Goal: Task Accomplishment & Management: Use online tool/utility

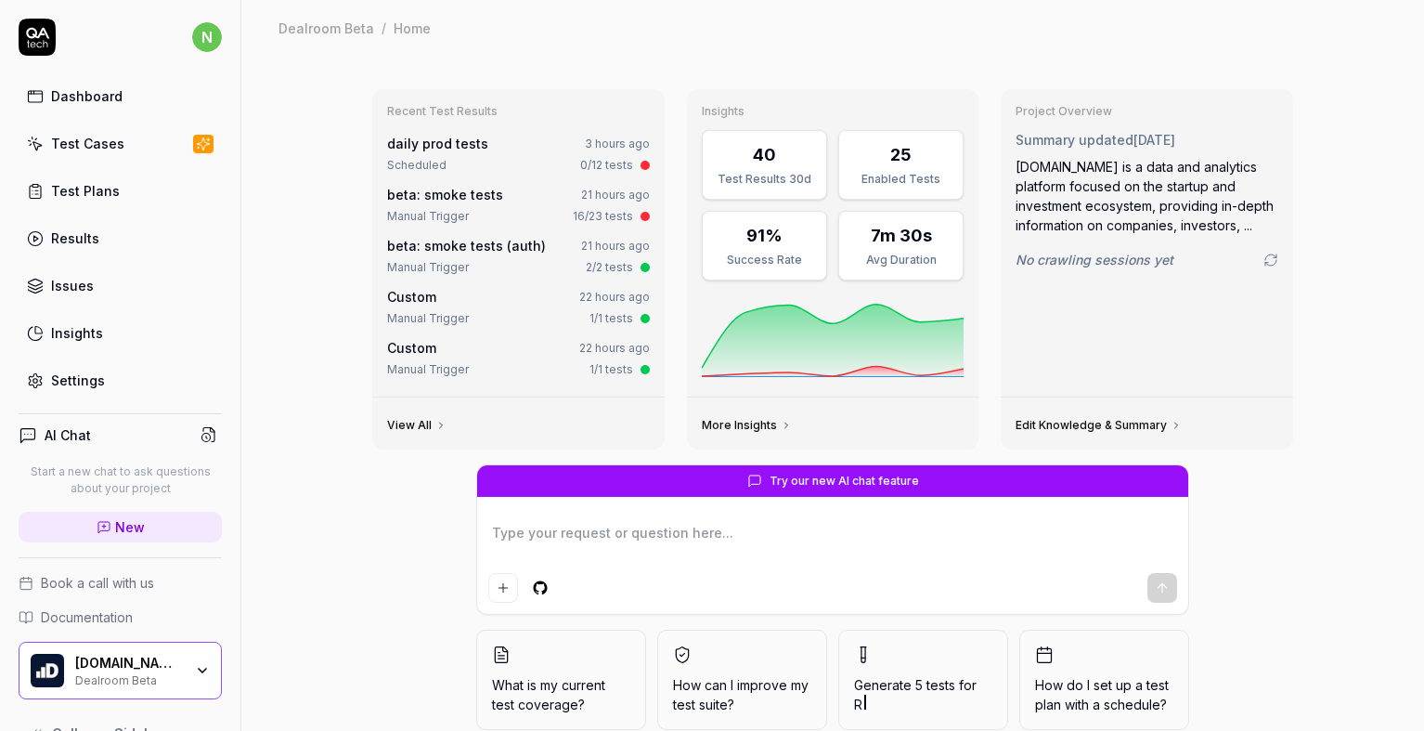
click at [65, 395] on link "Settings" at bounding box center [120, 380] width 203 height 36
type textarea "*"
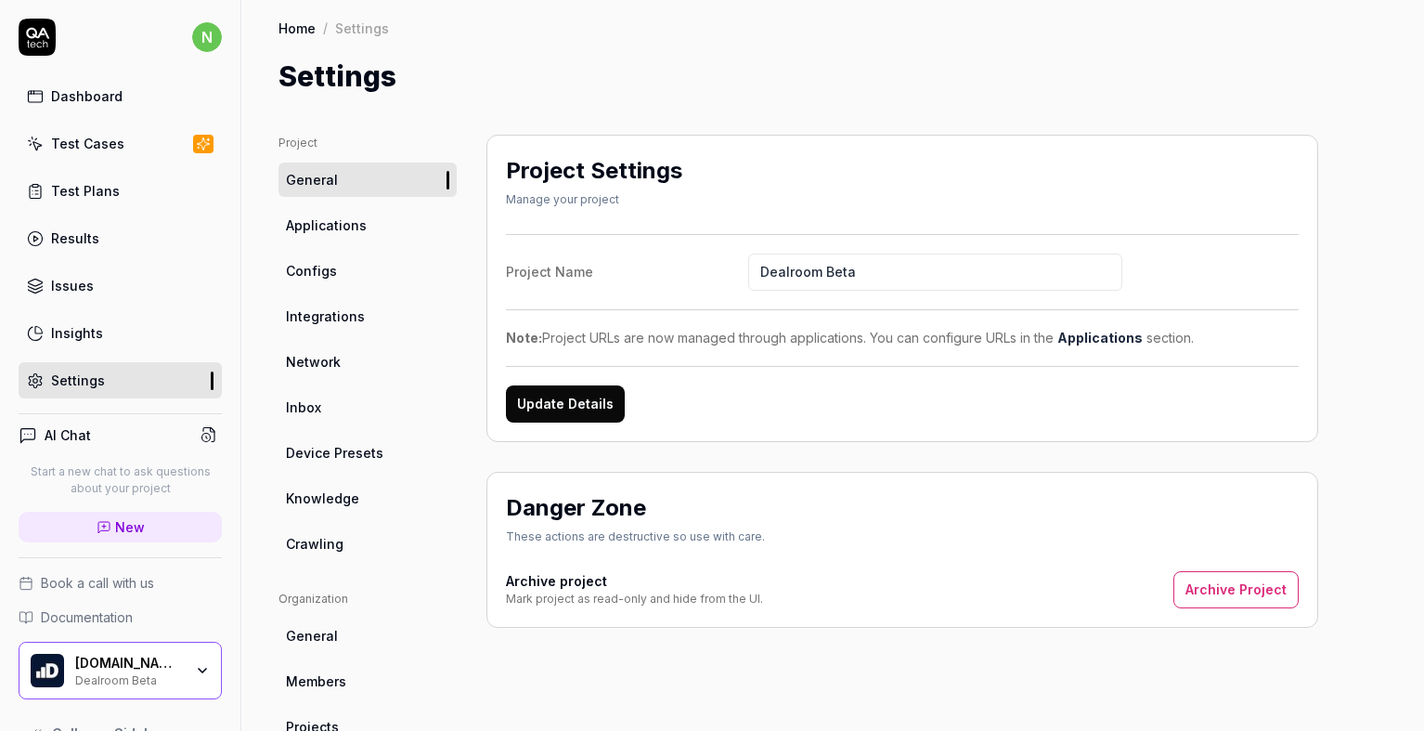
click at [354, 265] on link "Configs" at bounding box center [367, 270] width 178 height 34
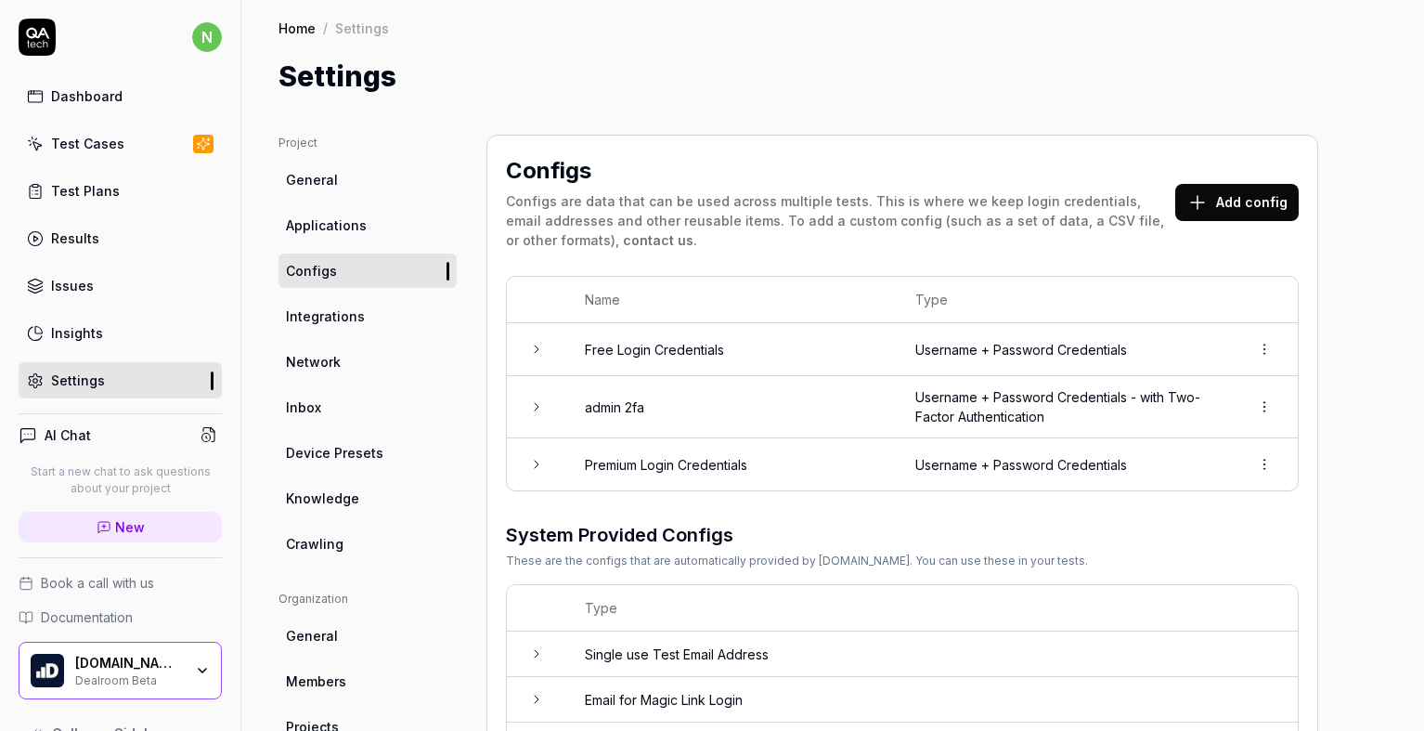
click at [539, 409] on icon at bounding box center [536, 406] width 15 height 15
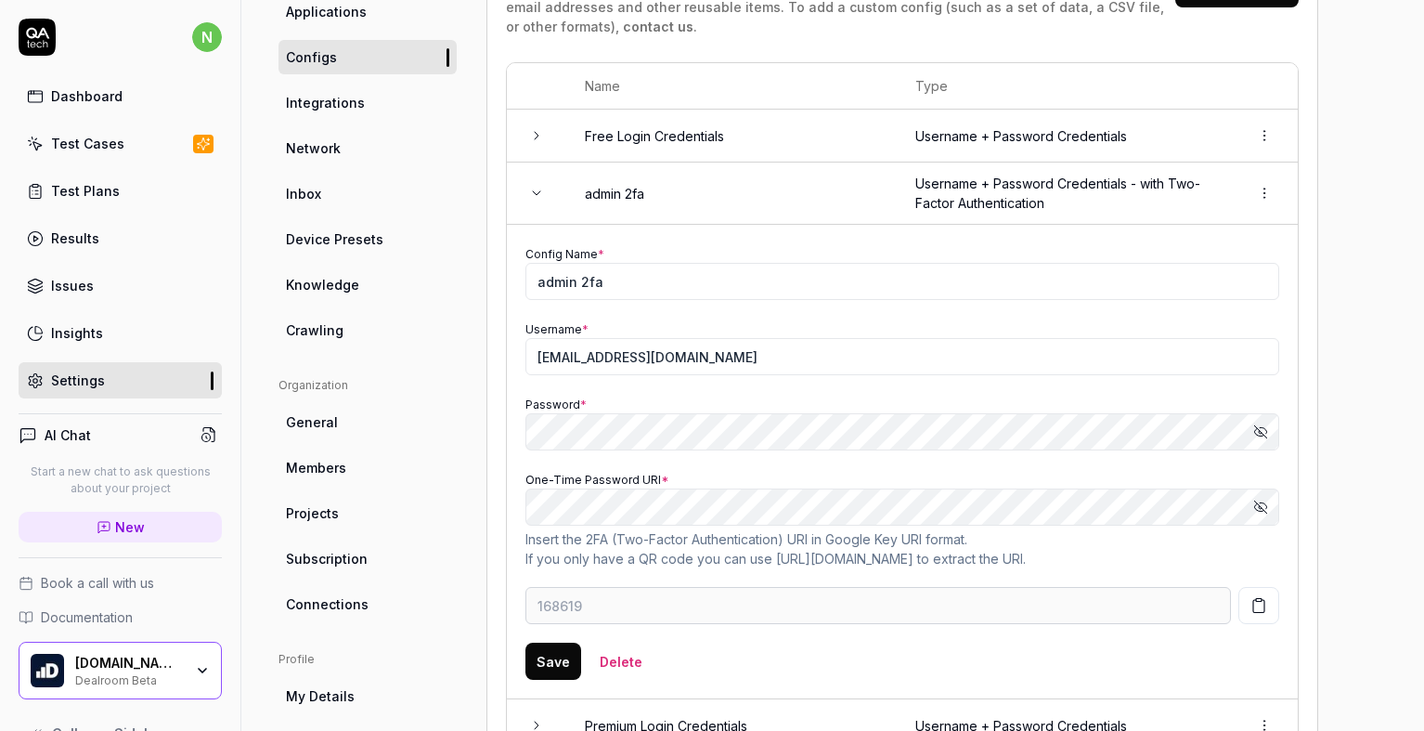
scroll to position [186, 0]
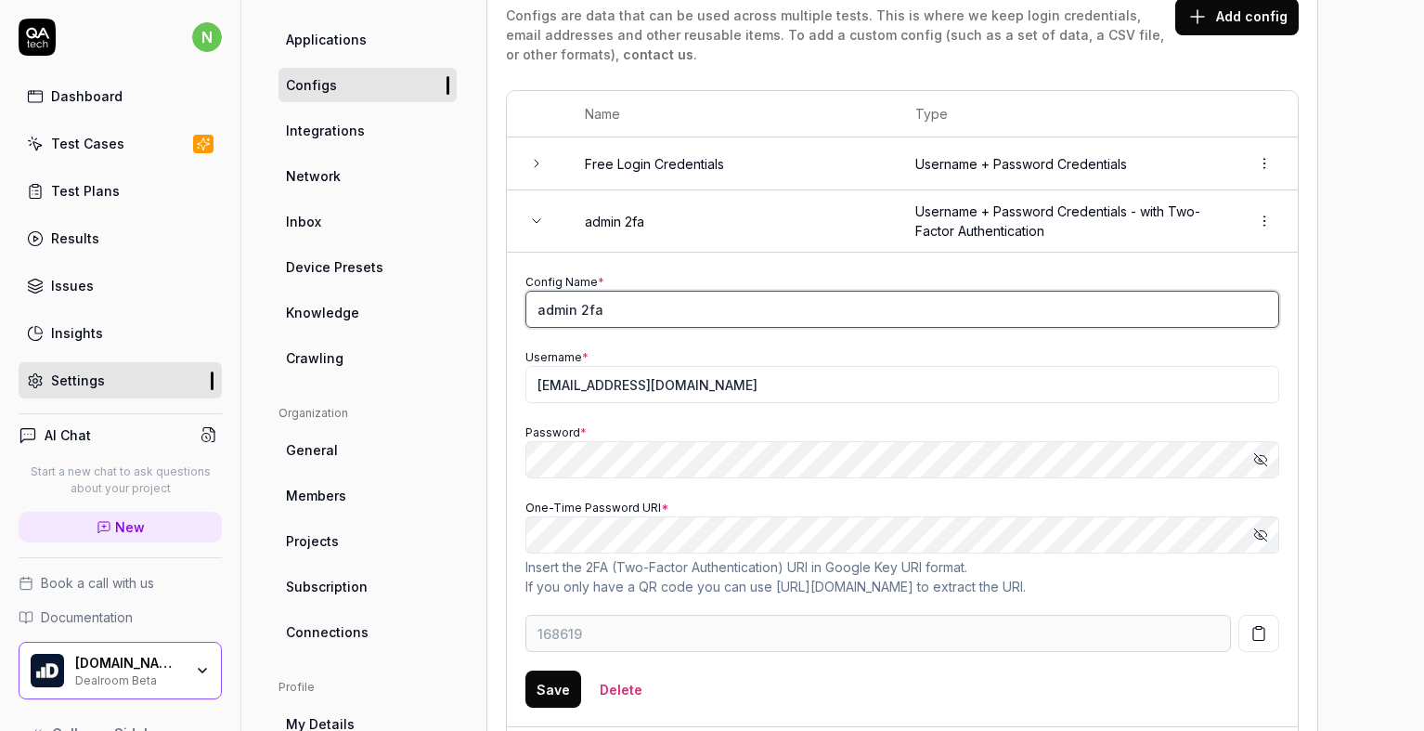
click at [615, 303] on input "admin 2fa" at bounding box center [902, 309] width 754 height 37
drag, startPoint x: 603, startPoint y: 311, endPoint x: 579, endPoint y: 318, distance: 25.3
click at [579, 318] on input "admin 2fa beta" at bounding box center [902, 309] width 754 height 37
type input "admin beta"
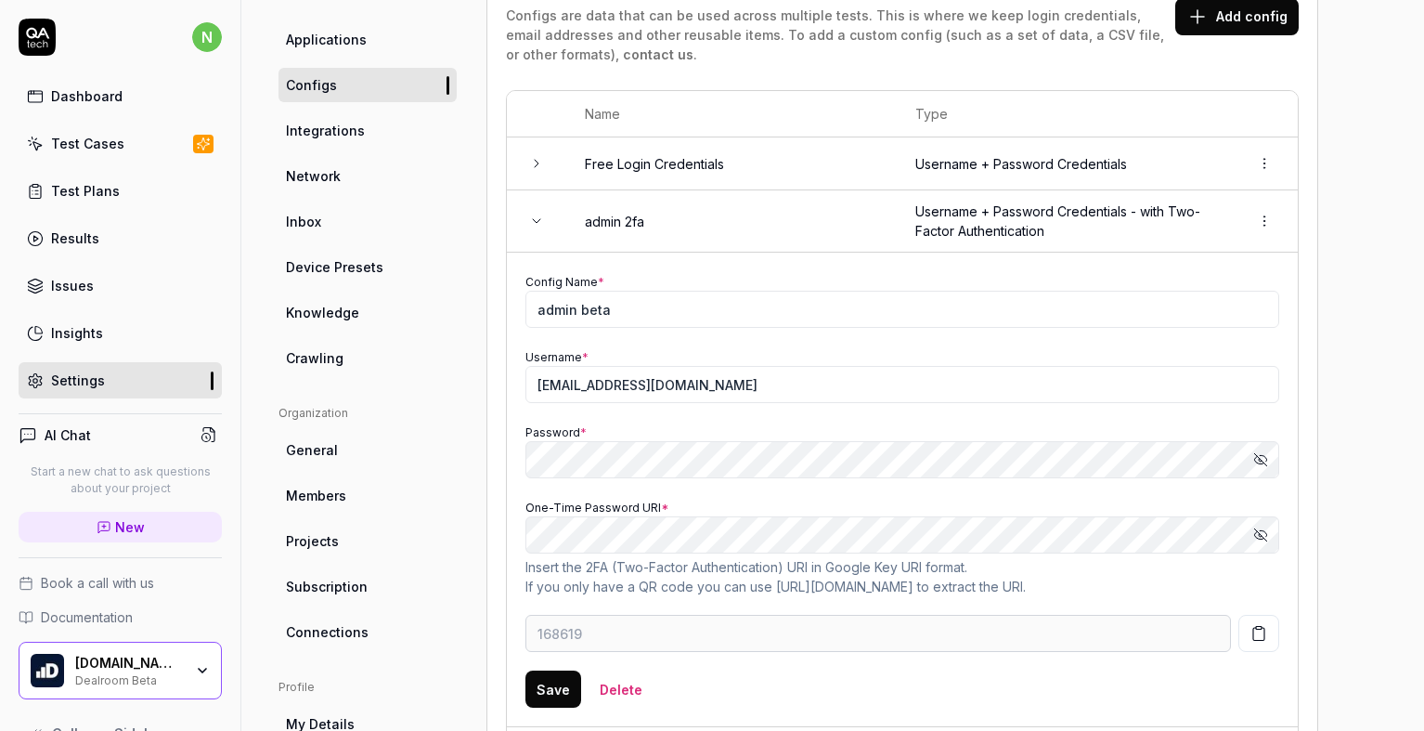
click at [556, 691] on button "Save" at bounding box center [553, 688] width 56 height 37
type input "954933"
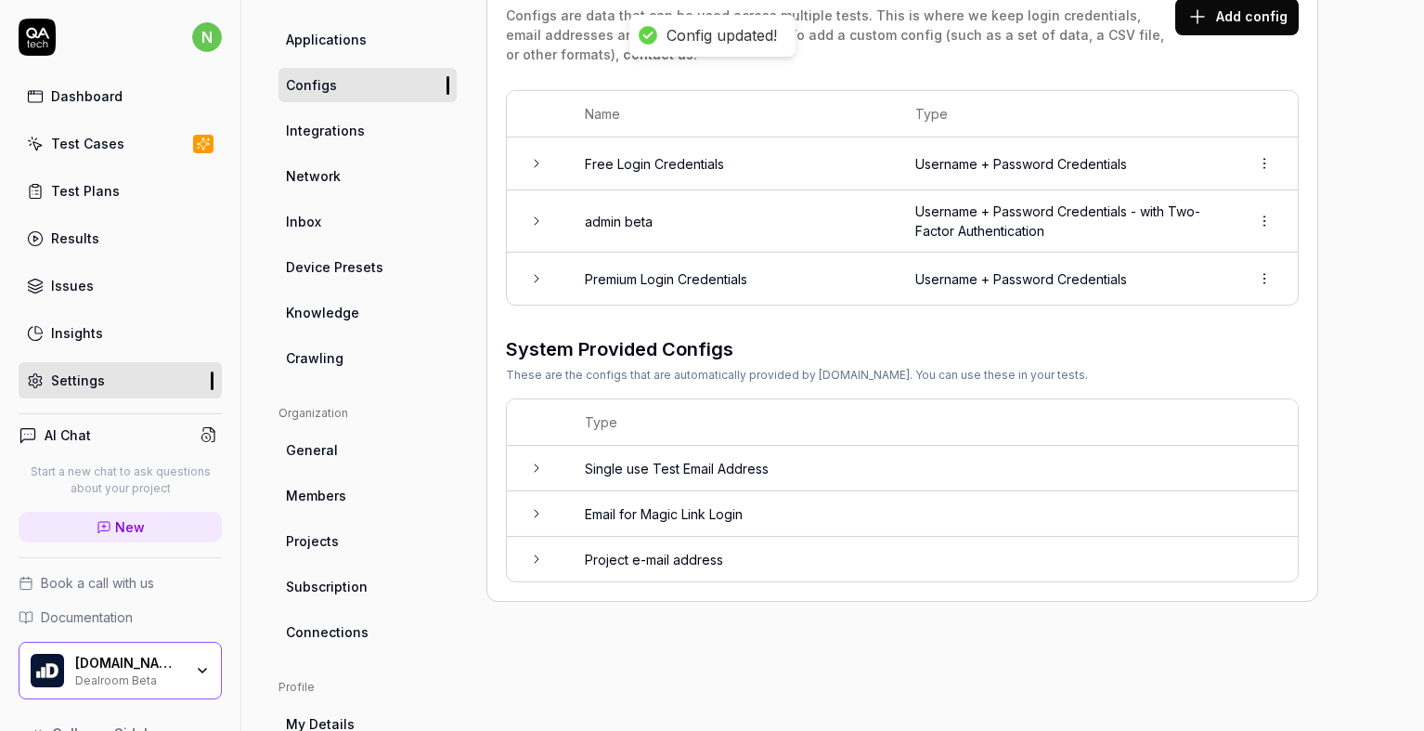
click at [531, 275] on icon at bounding box center [536, 278] width 15 height 15
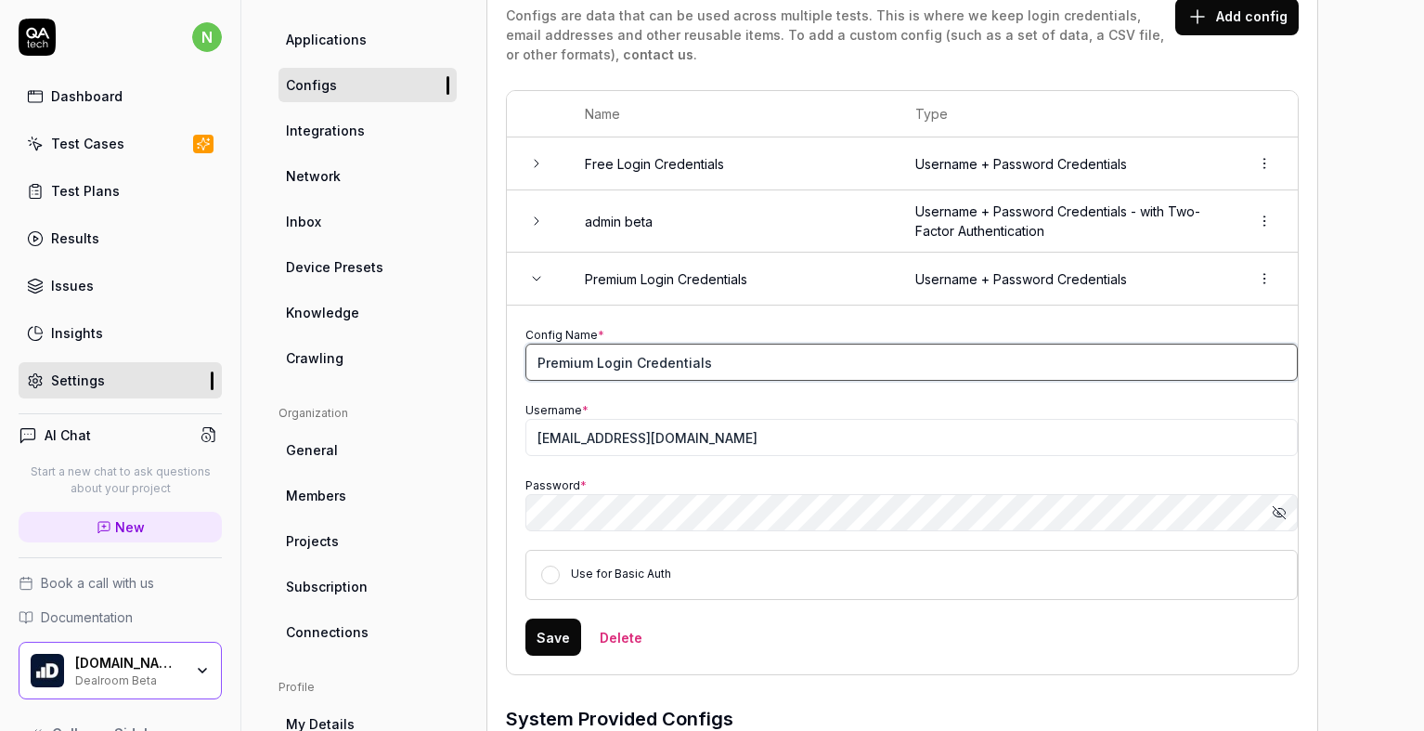
click at [593, 353] on input "Premium Login Credentials" at bounding box center [911, 361] width 772 height 37
type input "premium beta"
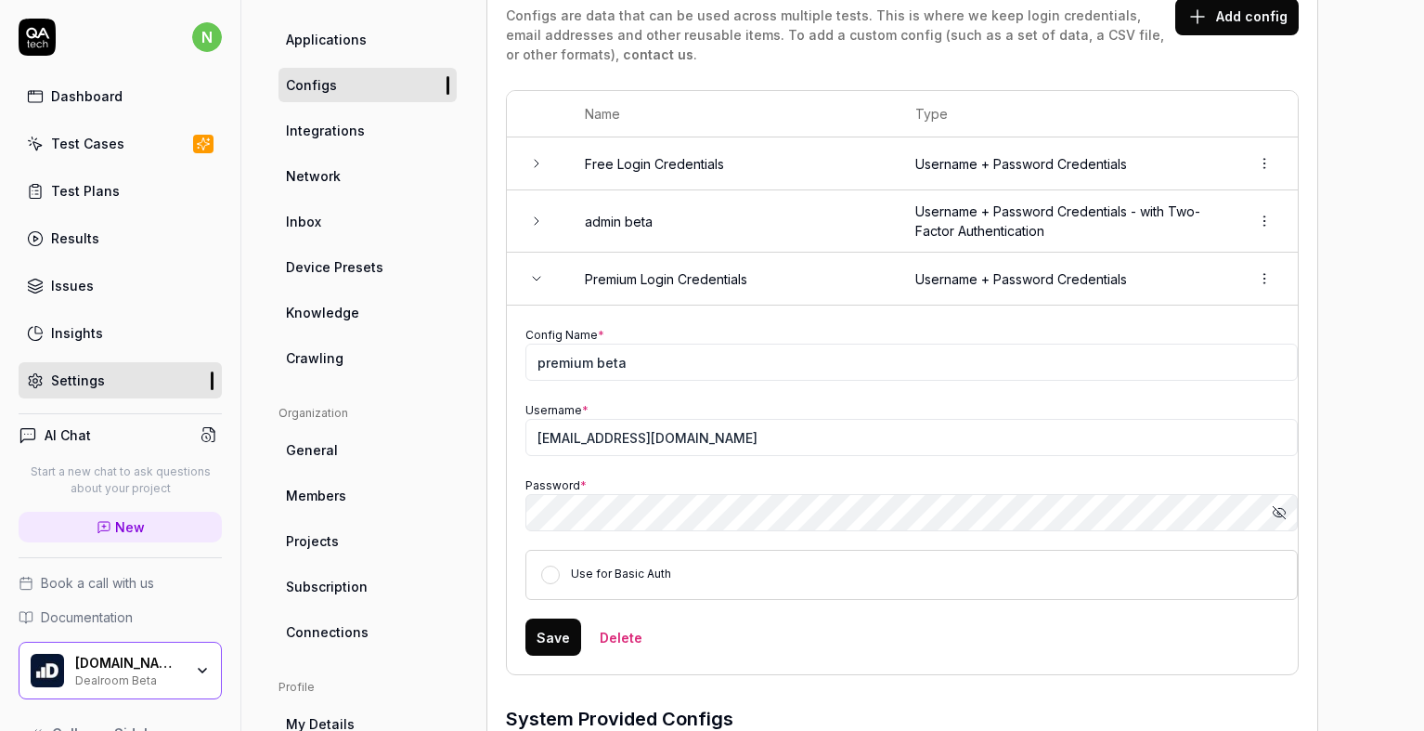
click at [552, 646] on button "Save" at bounding box center [553, 636] width 56 height 37
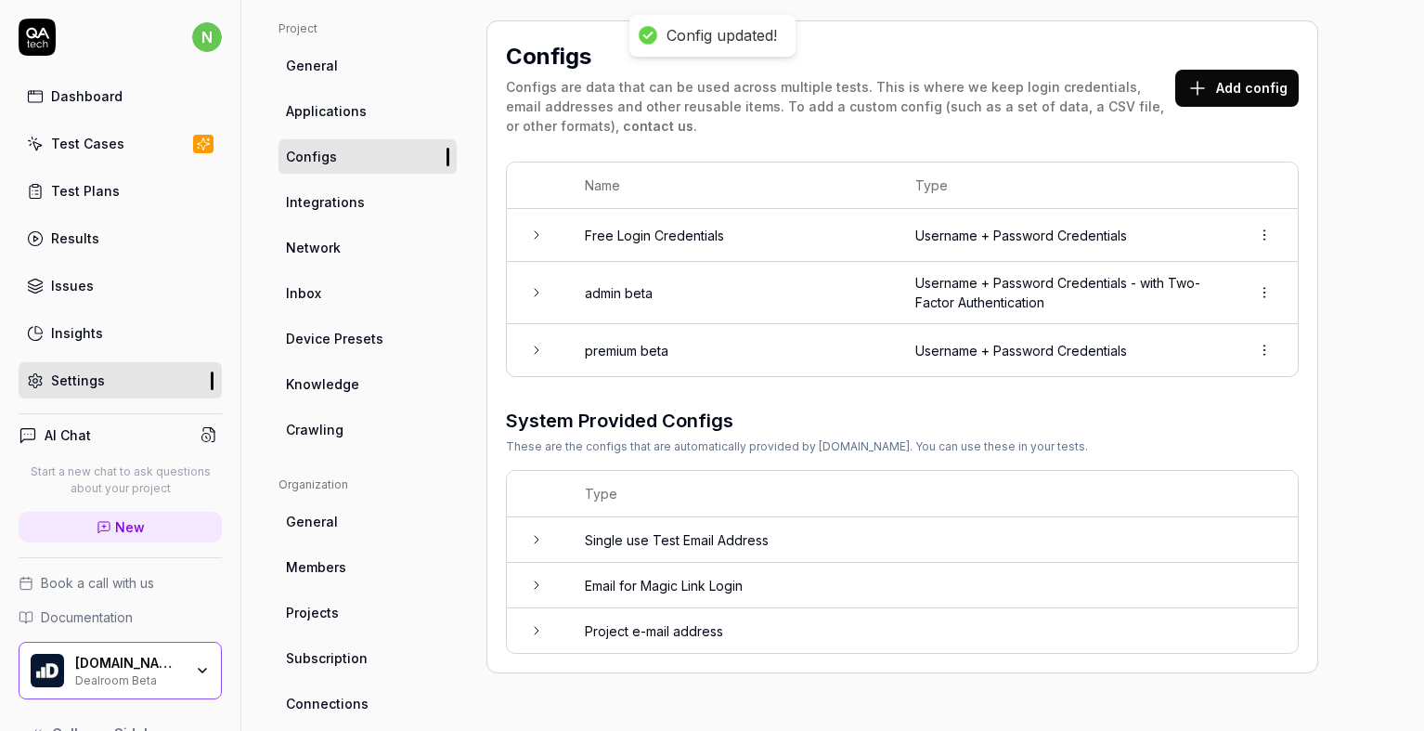
scroll to position [93, 0]
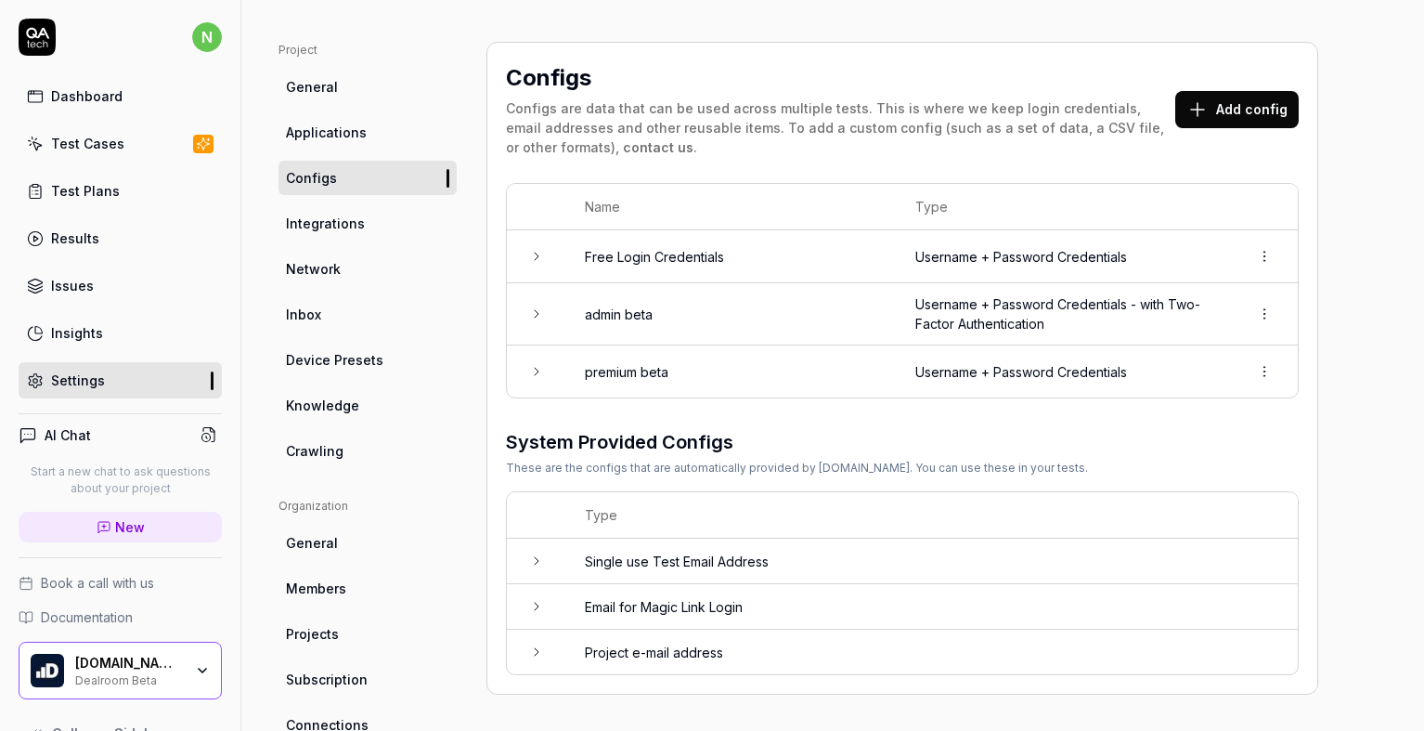
click at [529, 251] on icon at bounding box center [536, 256] width 15 height 15
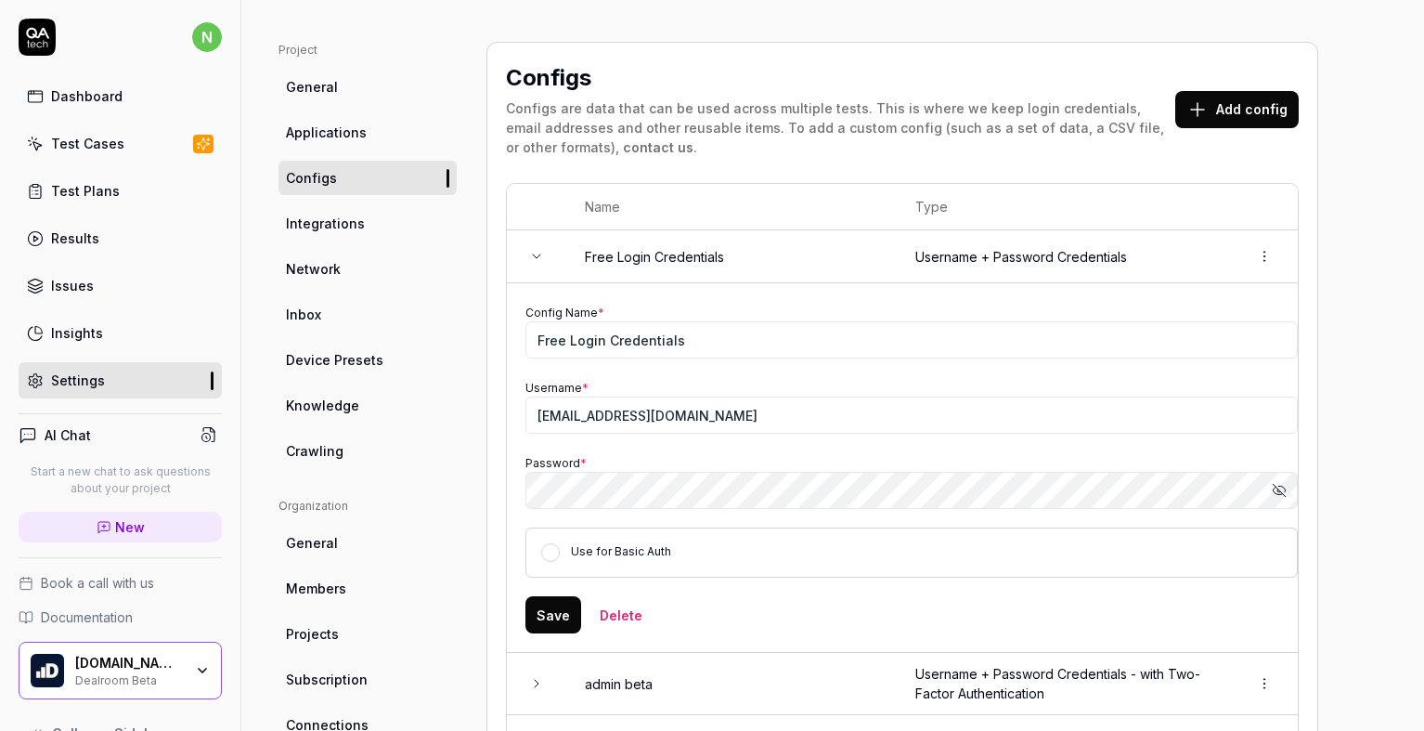
click at [1275, 494] on icon "button" at bounding box center [1277, 489] width 9 height 7
click at [1285, 486] on icon "button" at bounding box center [1279, 490] width 15 height 15
click at [542, 252] on icon at bounding box center [536, 256] width 15 height 15
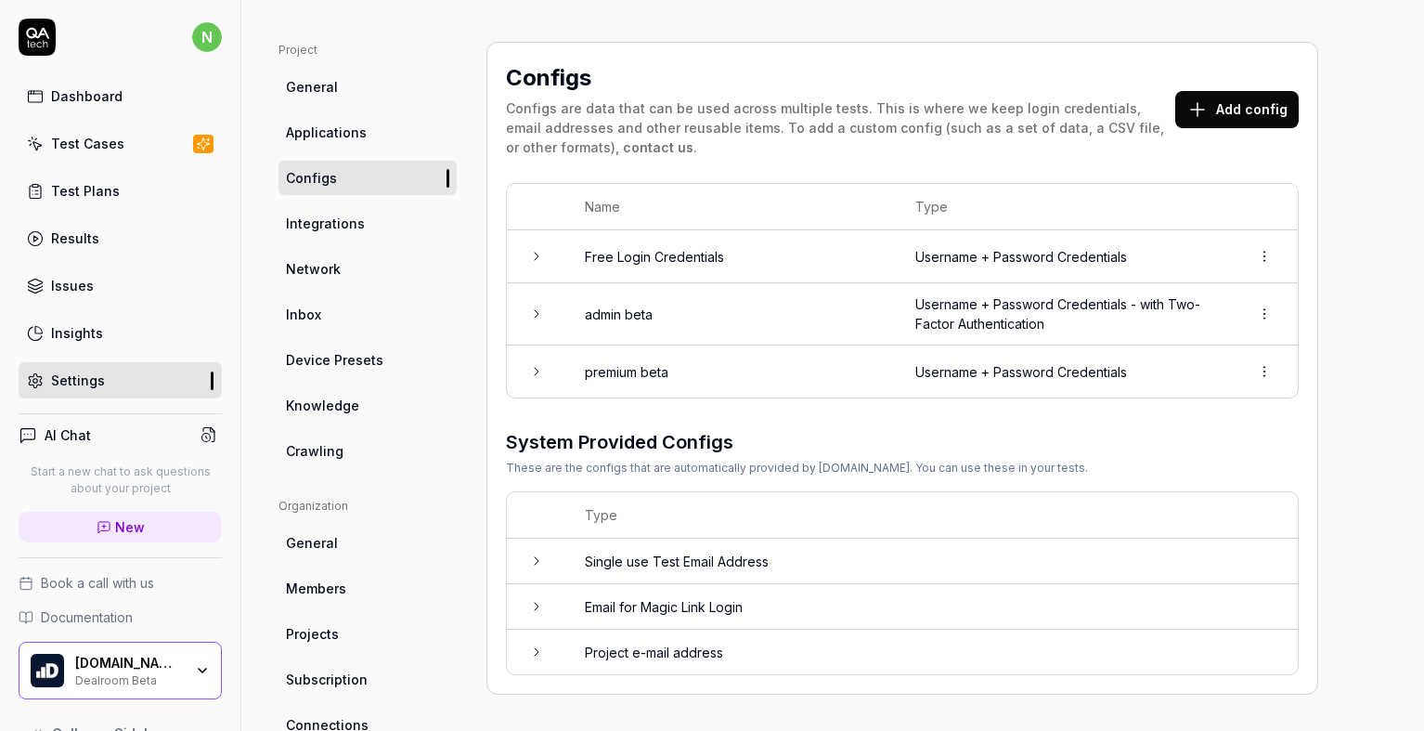
click at [1217, 118] on button "Add config" at bounding box center [1236, 109] width 123 height 37
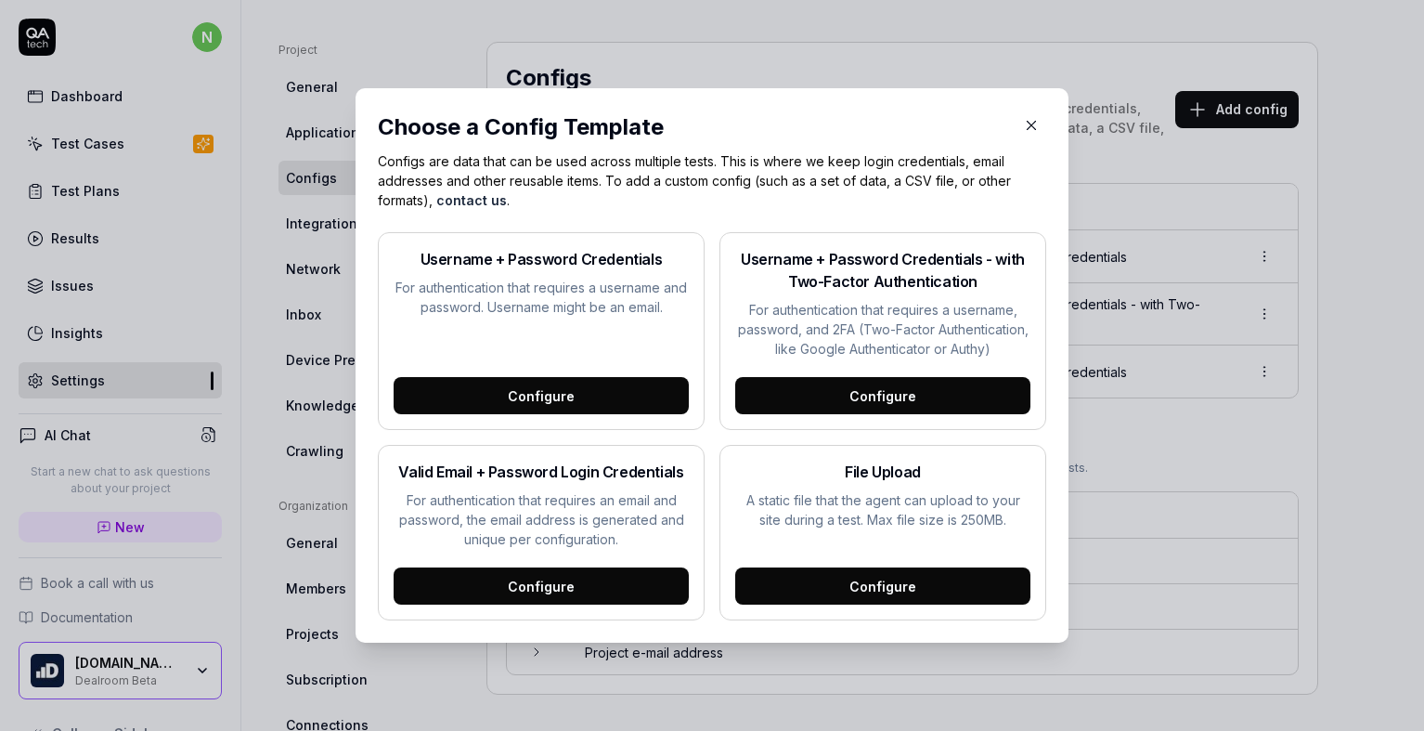
click at [573, 394] on div "Configure" at bounding box center [541, 395] width 295 height 37
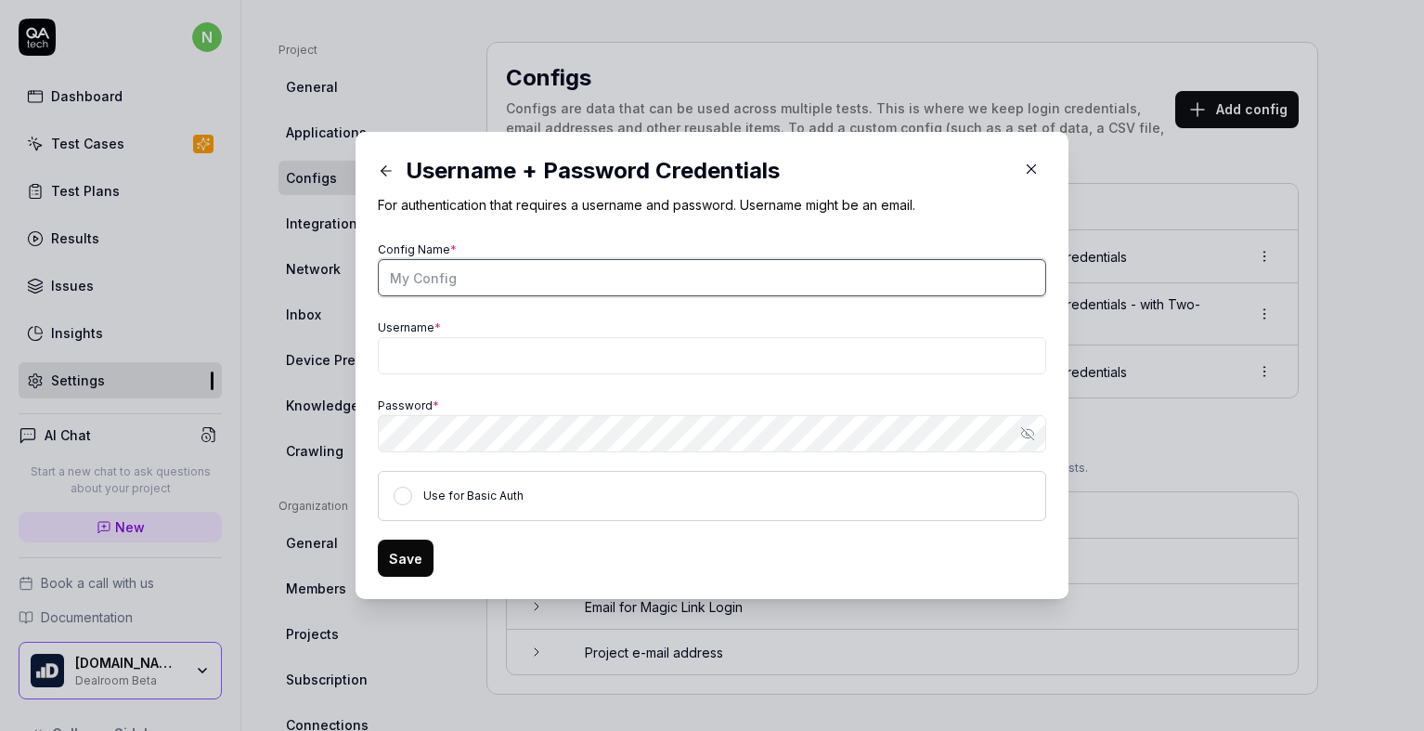
click at [550, 278] on input "Config Name *" at bounding box center [712, 277] width 668 height 37
type input "premium prod"
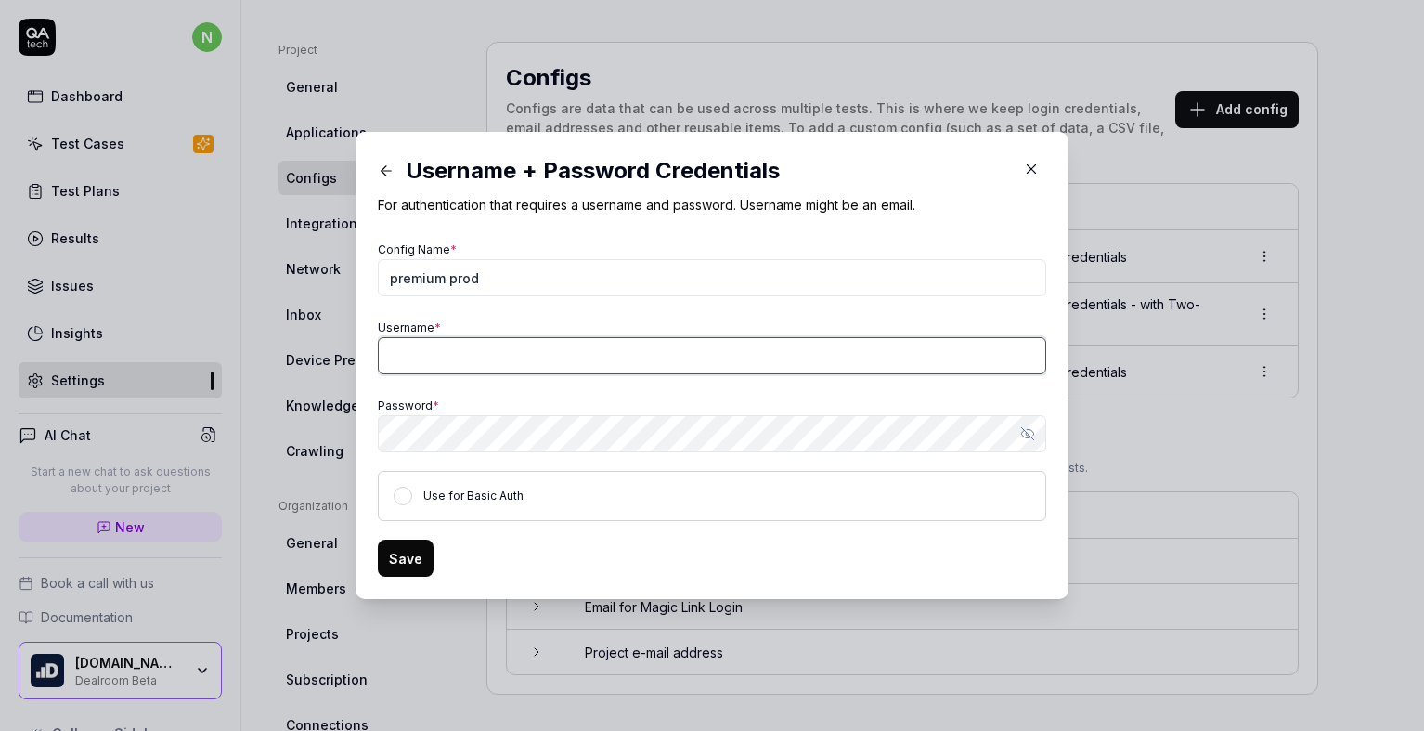
click at [568, 346] on input "Username *" at bounding box center [712, 355] width 668 height 37
paste input "[EMAIL_ADDRESS][DOMAIN_NAME]"
type input "[EMAIL_ADDRESS][DOMAIN_NAME]"
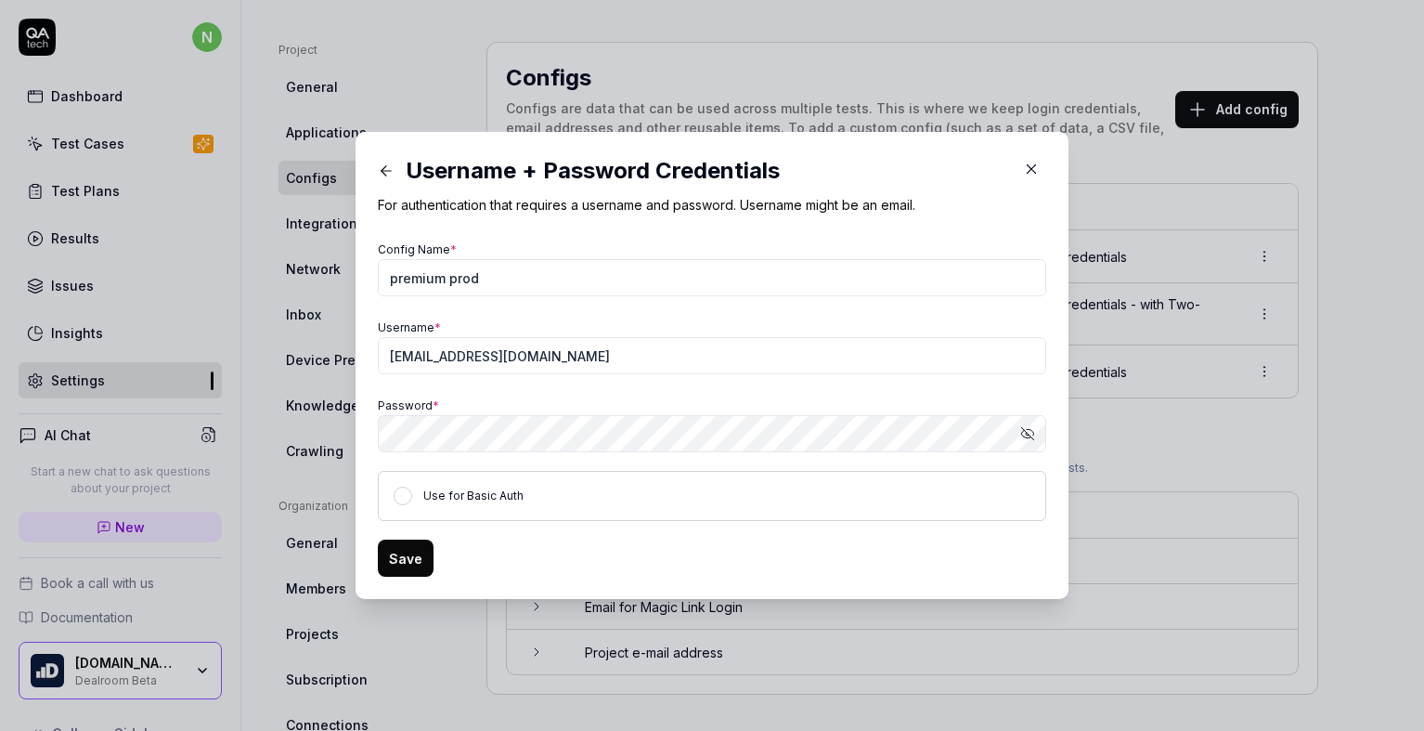
click at [392, 558] on button "Save" at bounding box center [406, 557] width 56 height 37
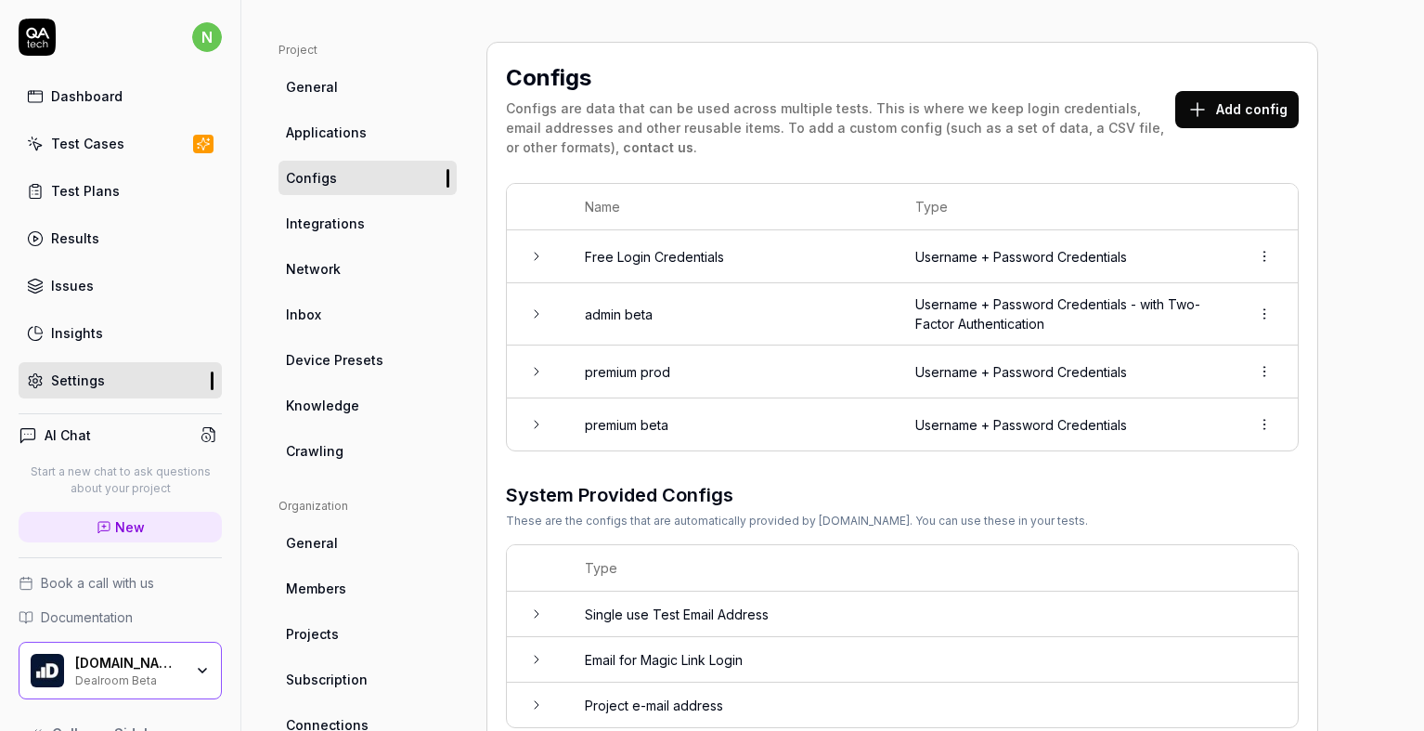
click at [1202, 113] on icon at bounding box center [1197, 109] width 22 height 22
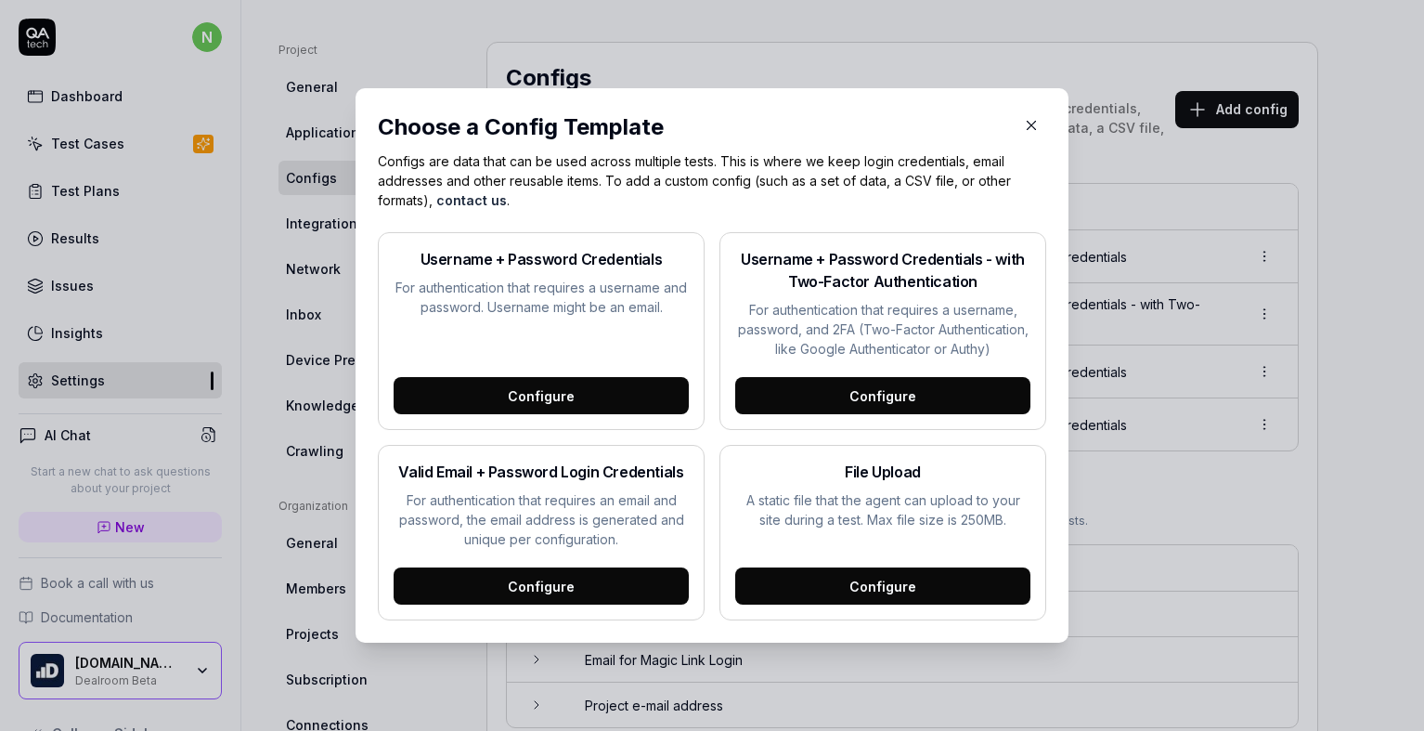
click at [771, 391] on div "Configure" at bounding box center [882, 395] width 295 height 37
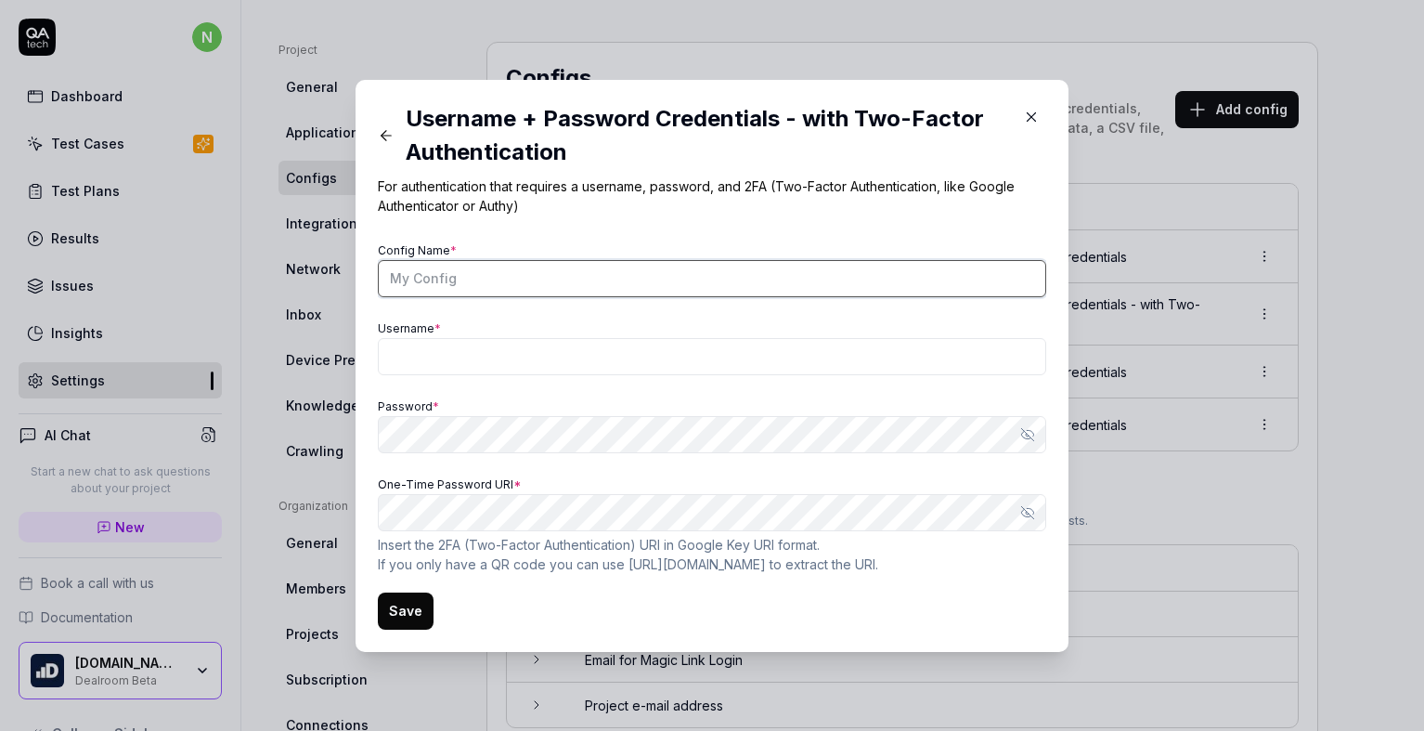
click at [796, 275] on input "Config Name *" at bounding box center [712, 278] width 668 height 37
type input "admin prod"
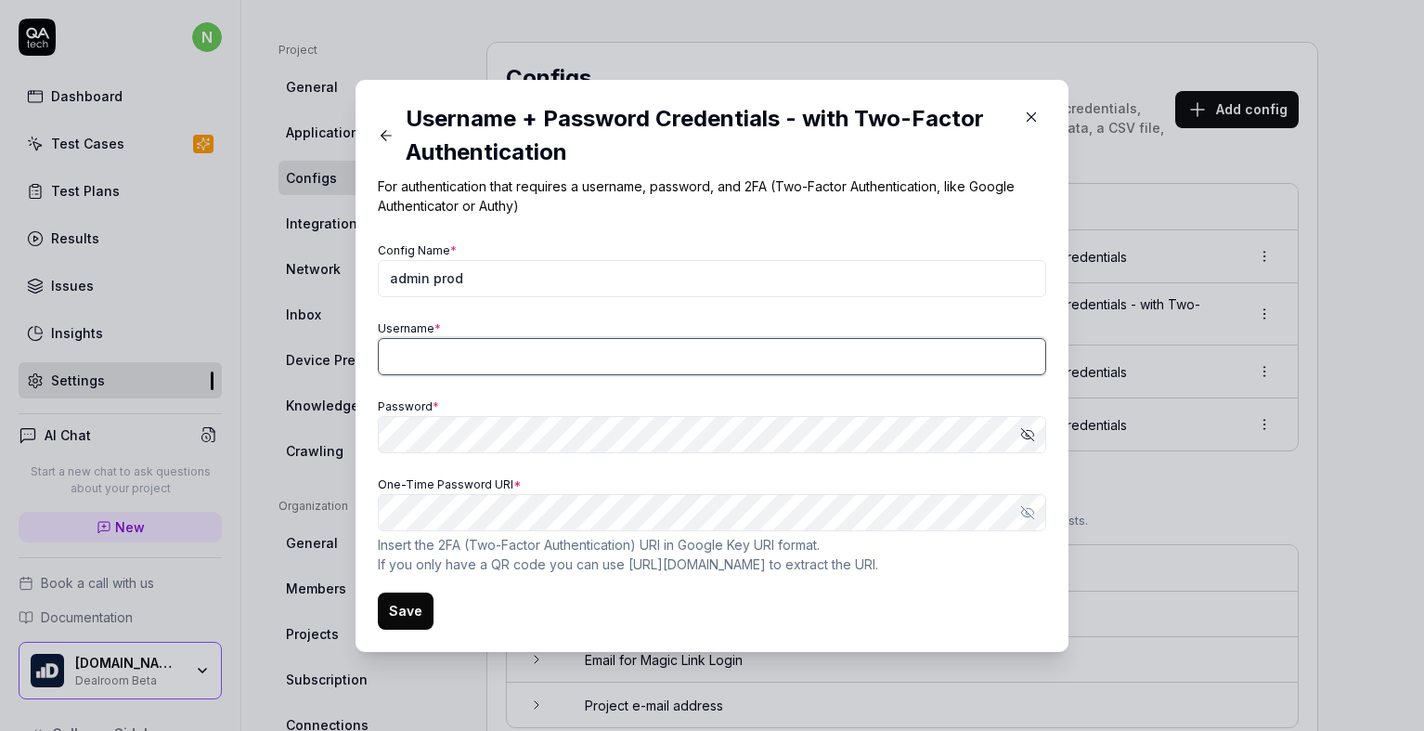
click at [600, 363] on input "Username *" at bounding box center [712, 356] width 668 height 37
click at [522, 360] on input "Username *" at bounding box center [712, 356] width 668 height 37
paste input "[EMAIL_ADDRESS][DOMAIN_NAME]"
type input "[EMAIL_ADDRESS][DOMAIN_NAME]"
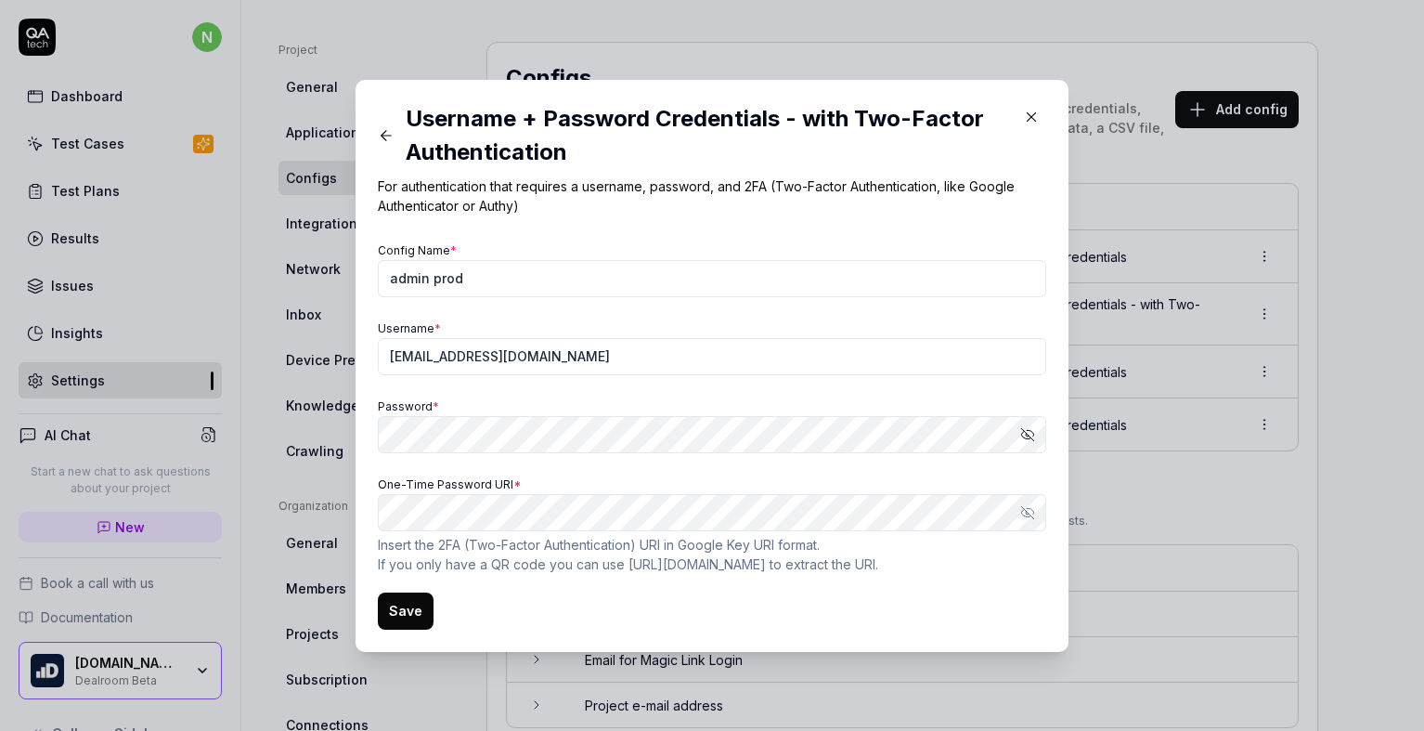
click at [556, 477] on div "One-Time Password URI * Show password Insert the 2FA (Two-Factor Authentication…" at bounding box center [712, 523] width 668 height 102
click at [1023, 116] on icon "button" at bounding box center [1031, 117] width 17 height 17
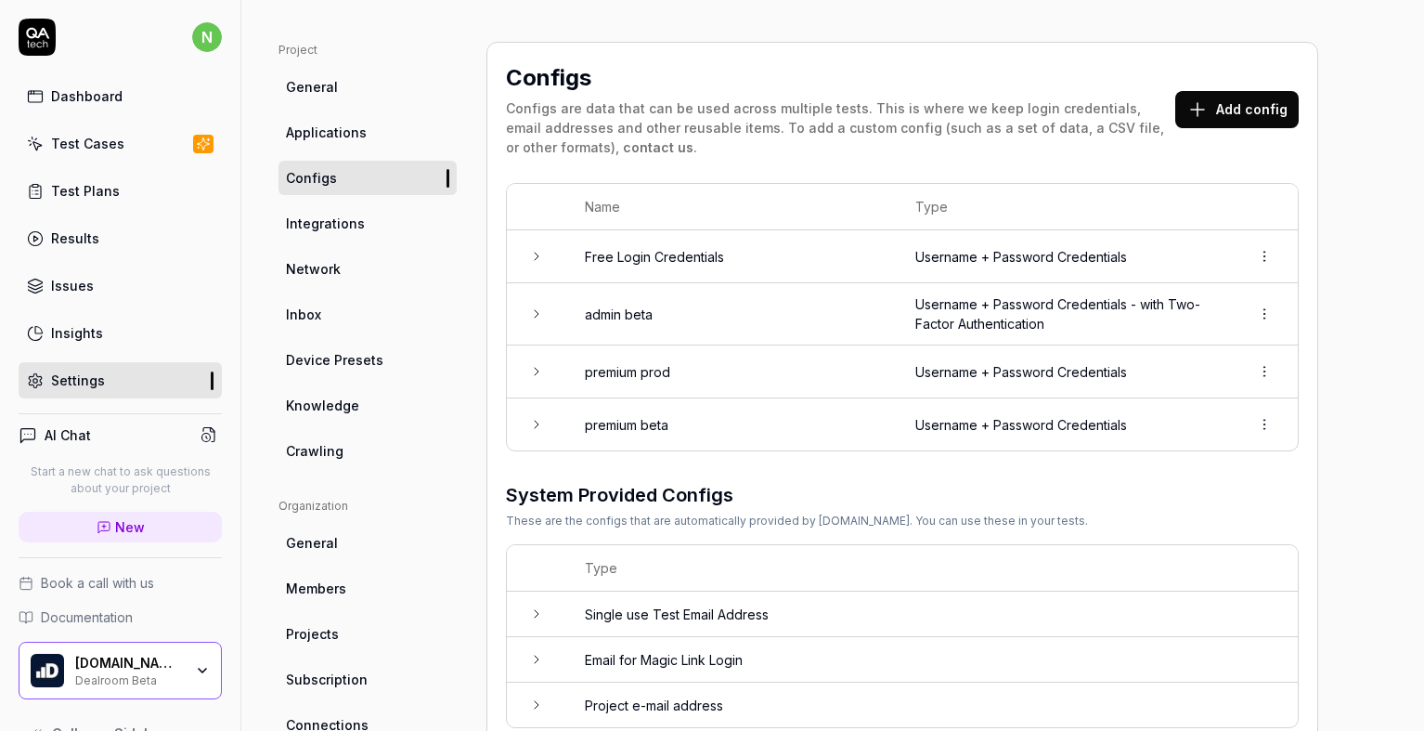
click at [953, 311] on td "Username + Password Credentials - with Two-Factor Authentication" at bounding box center [1064, 314] width 334 height 62
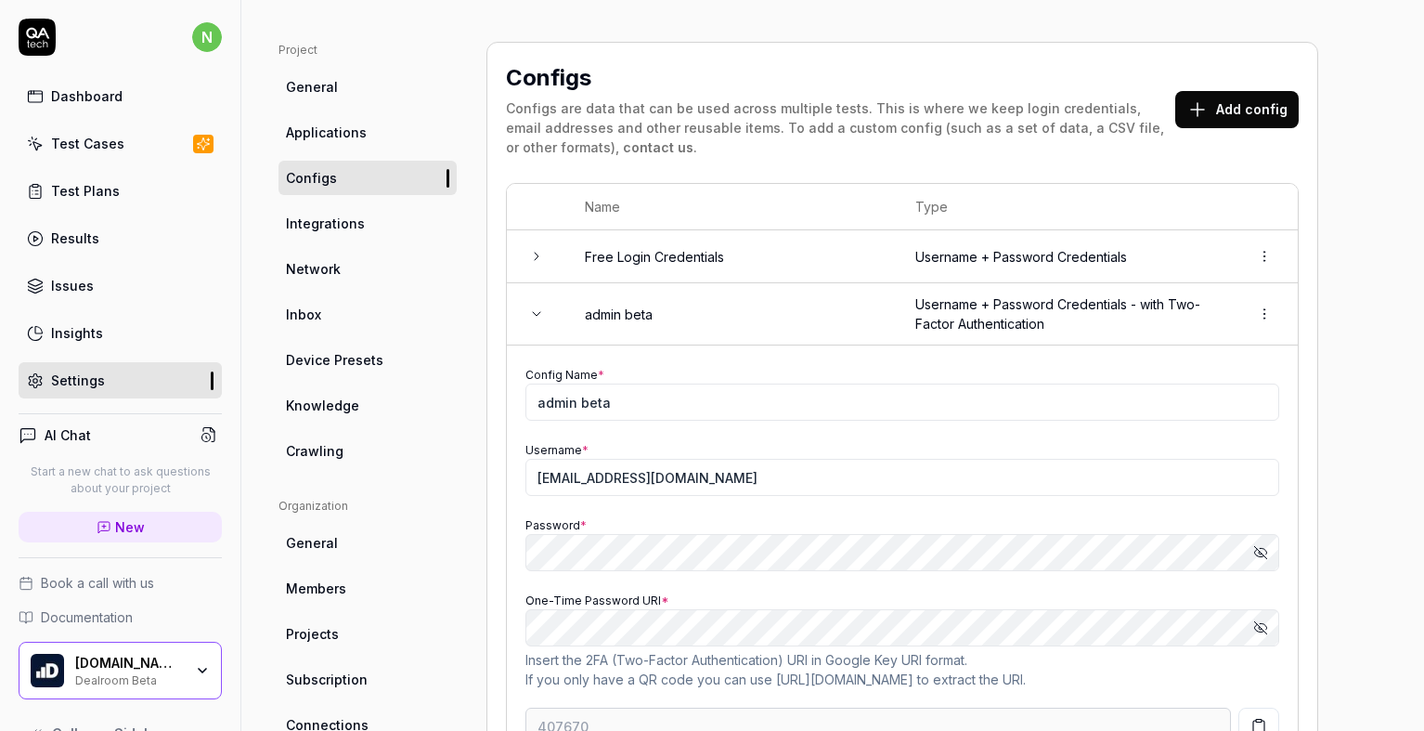
click at [1266, 628] on icon "button" at bounding box center [1260, 627] width 15 height 15
click at [1209, 114] on icon at bounding box center [1197, 109] width 22 height 22
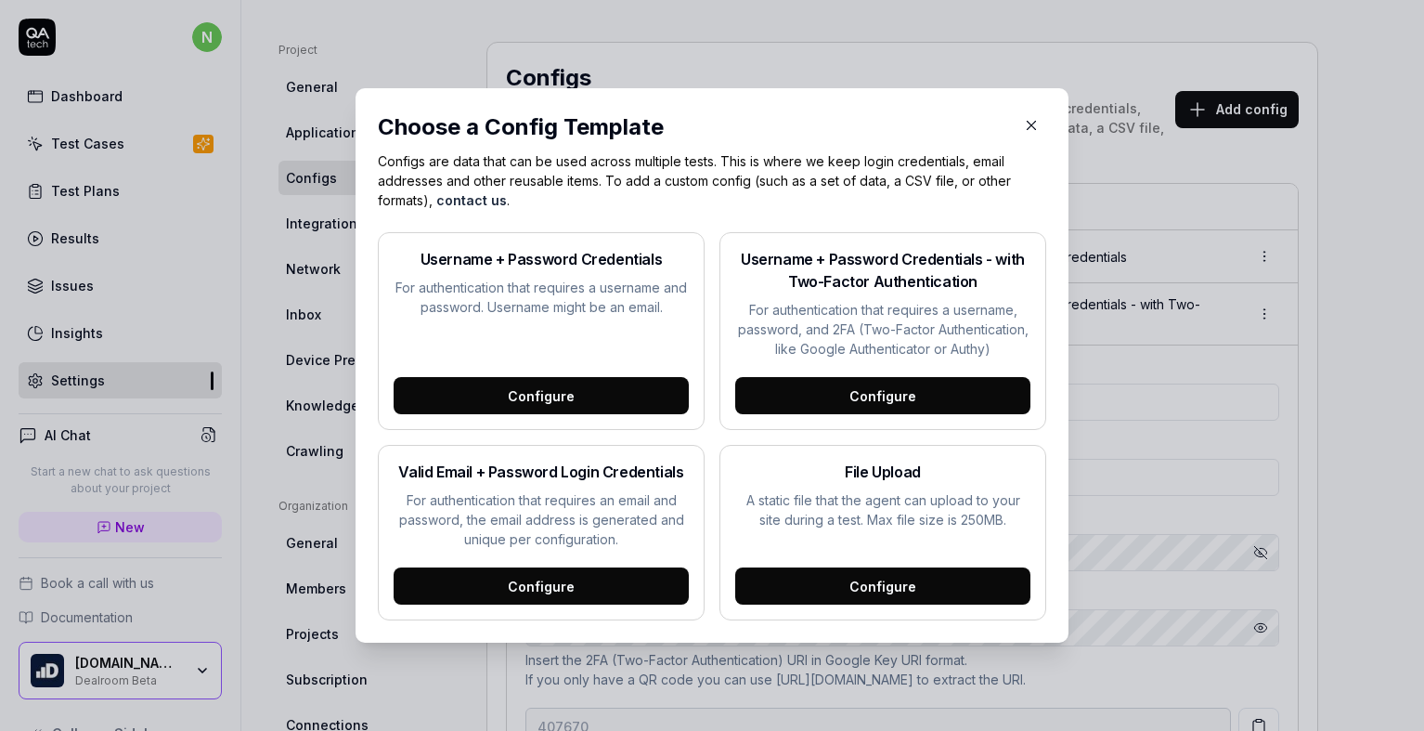
click at [823, 382] on div "Configure" at bounding box center [882, 395] width 295 height 37
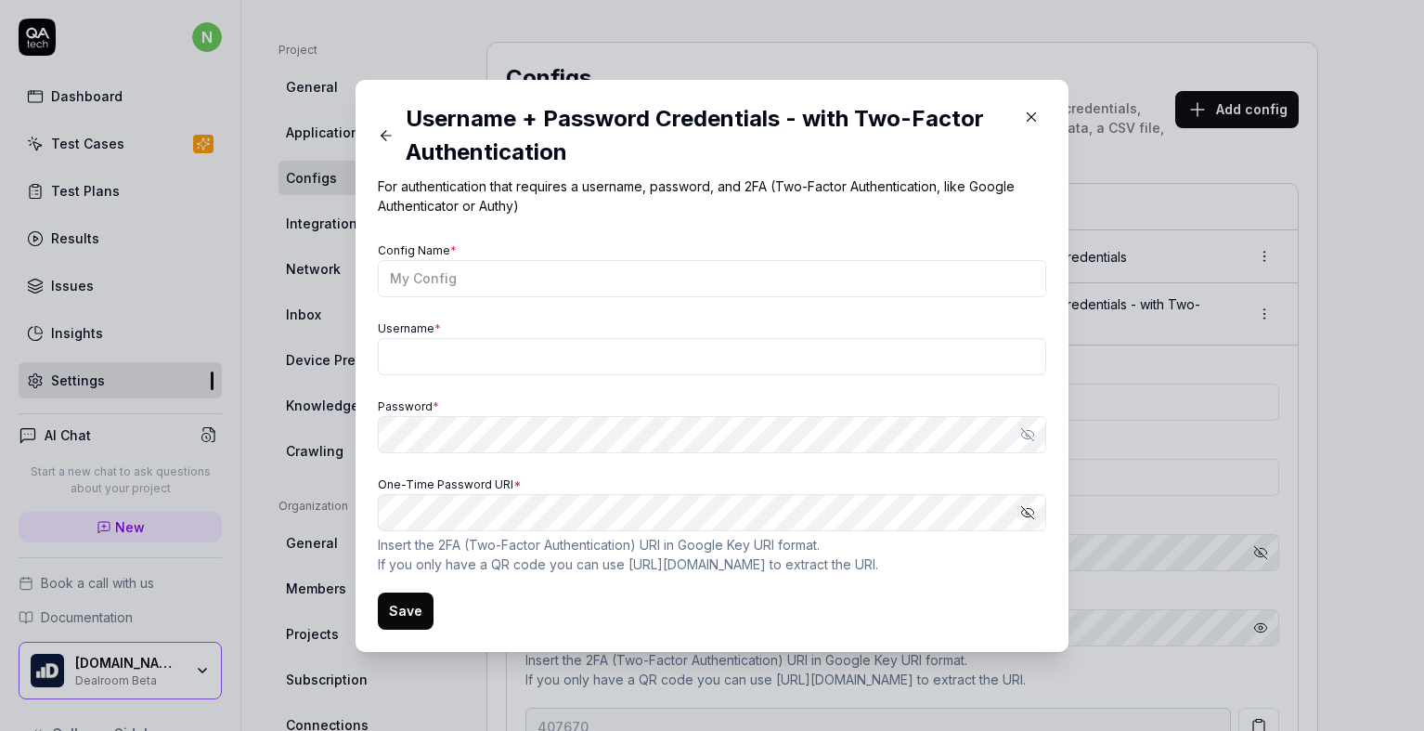
scroll to position [0, 0]
click at [486, 364] on input "Username *" at bounding box center [712, 356] width 668 height 37
click at [496, 360] on input "Username *" at bounding box center [712, 356] width 668 height 37
paste input "[EMAIL_ADDRESS][DOMAIN_NAME]"
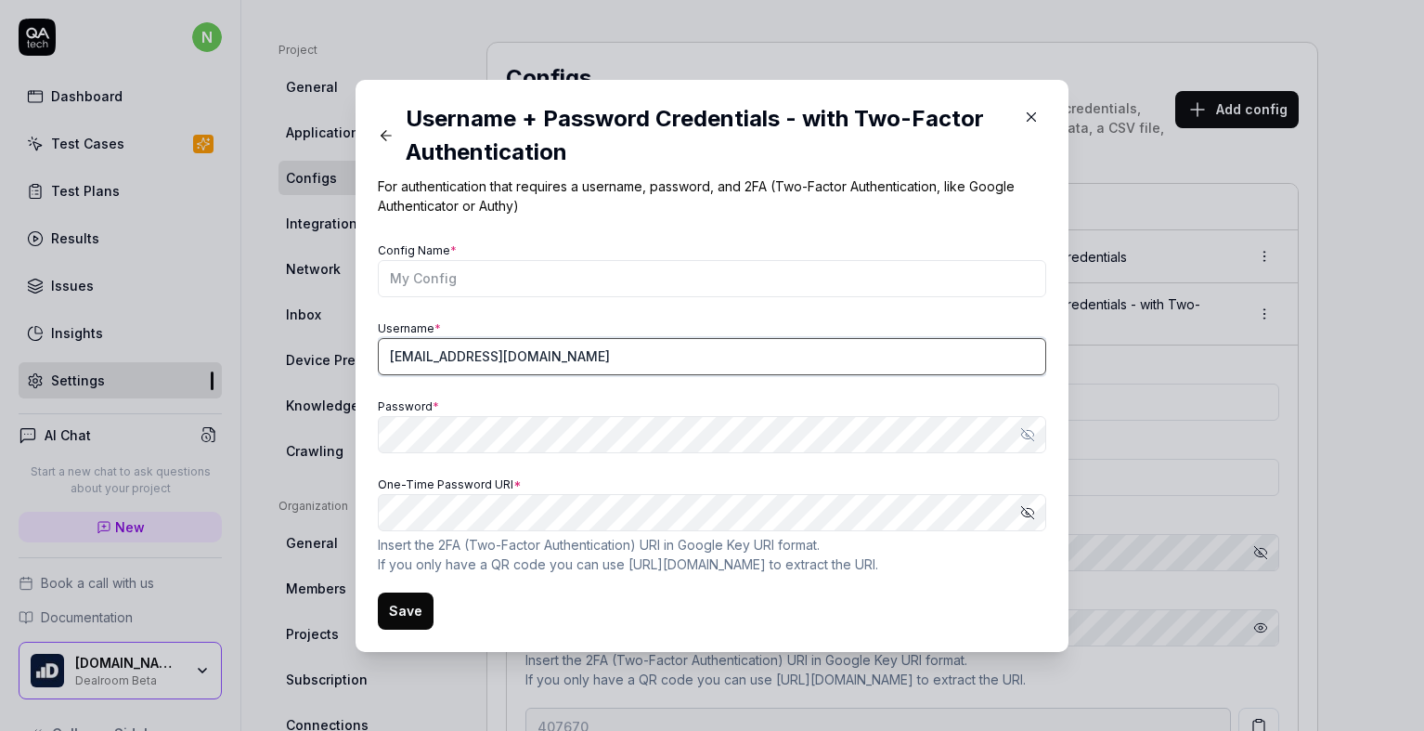
type input "[EMAIL_ADDRESS][DOMAIN_NAME]"
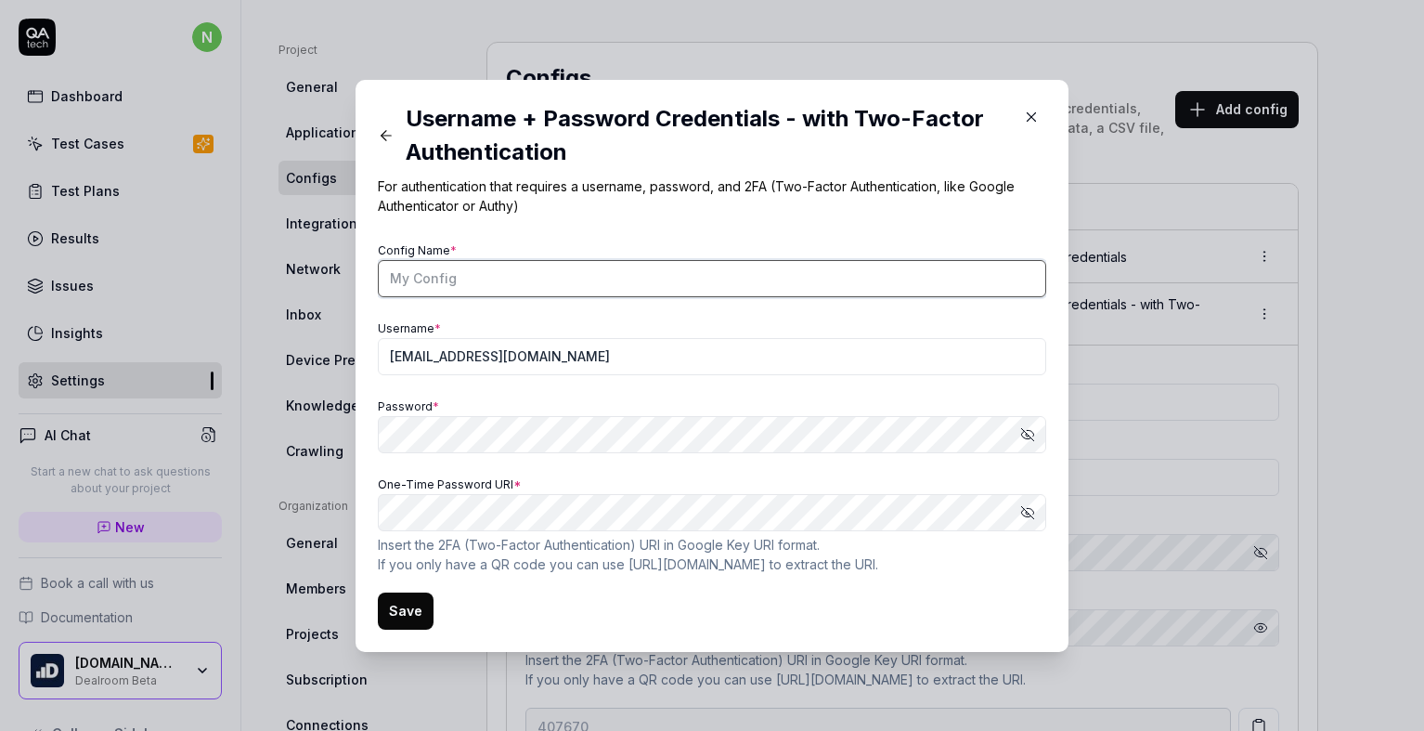
click at [570, 282] on input "Config Name *" at bounding box center [712, 278] width 668 height 37
type input "admin prod"
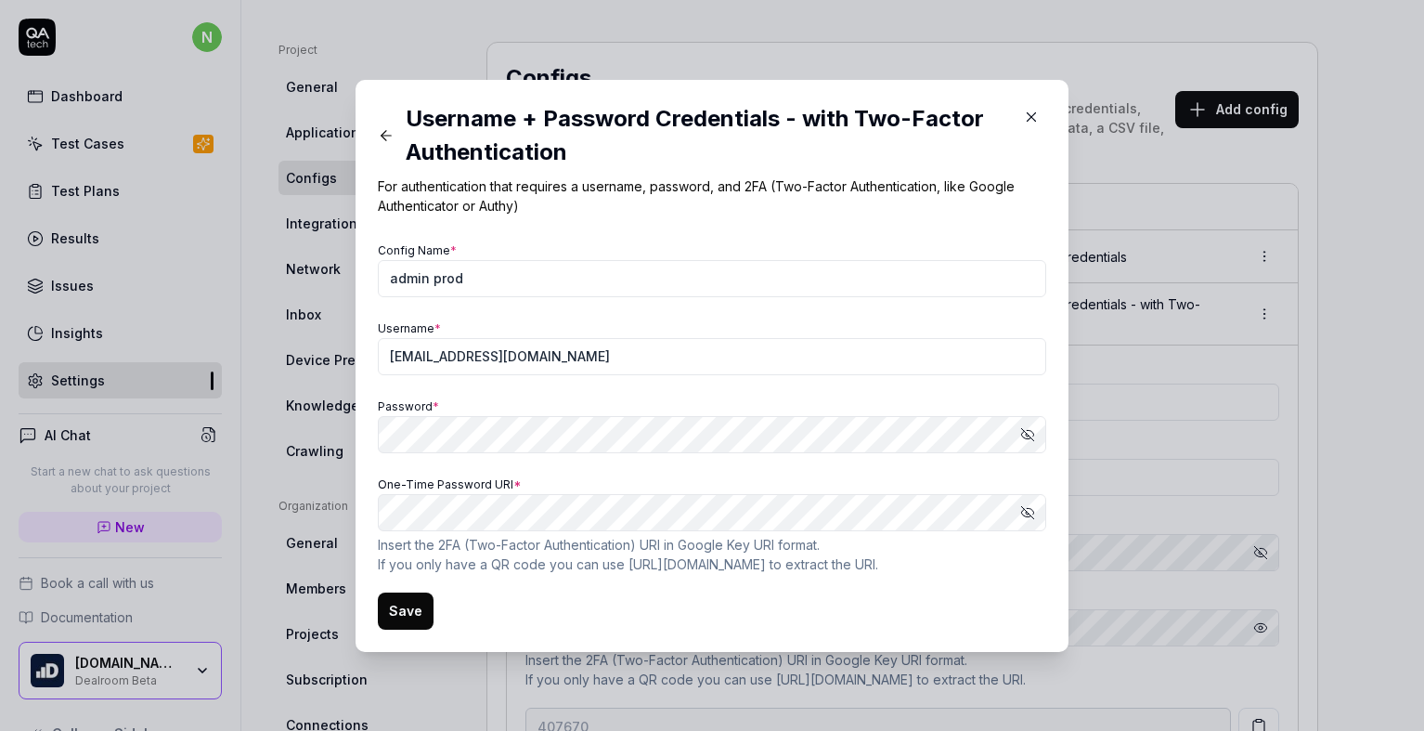
click at [592, 221] on div "Username + Password Credentials - with Two-Factor Authentication For authentica…" at bounding box center [712, 365] width 668 height 527
drag, startPoint x: 408, startPoint y: 604, endPoint x: 416, endPoint y: 575, distance: 30.9
click at [416, 575] on form "Config Name * admin prod Username * [EMAIL_ADDRESS][DOMAIN_NAME] Password * Sho…" at bounding box center [712, 434] width 668 height 392
click at [423, 600] on button "Save" at bounding box center [406, 610] width 56 height 37
type input "349420"
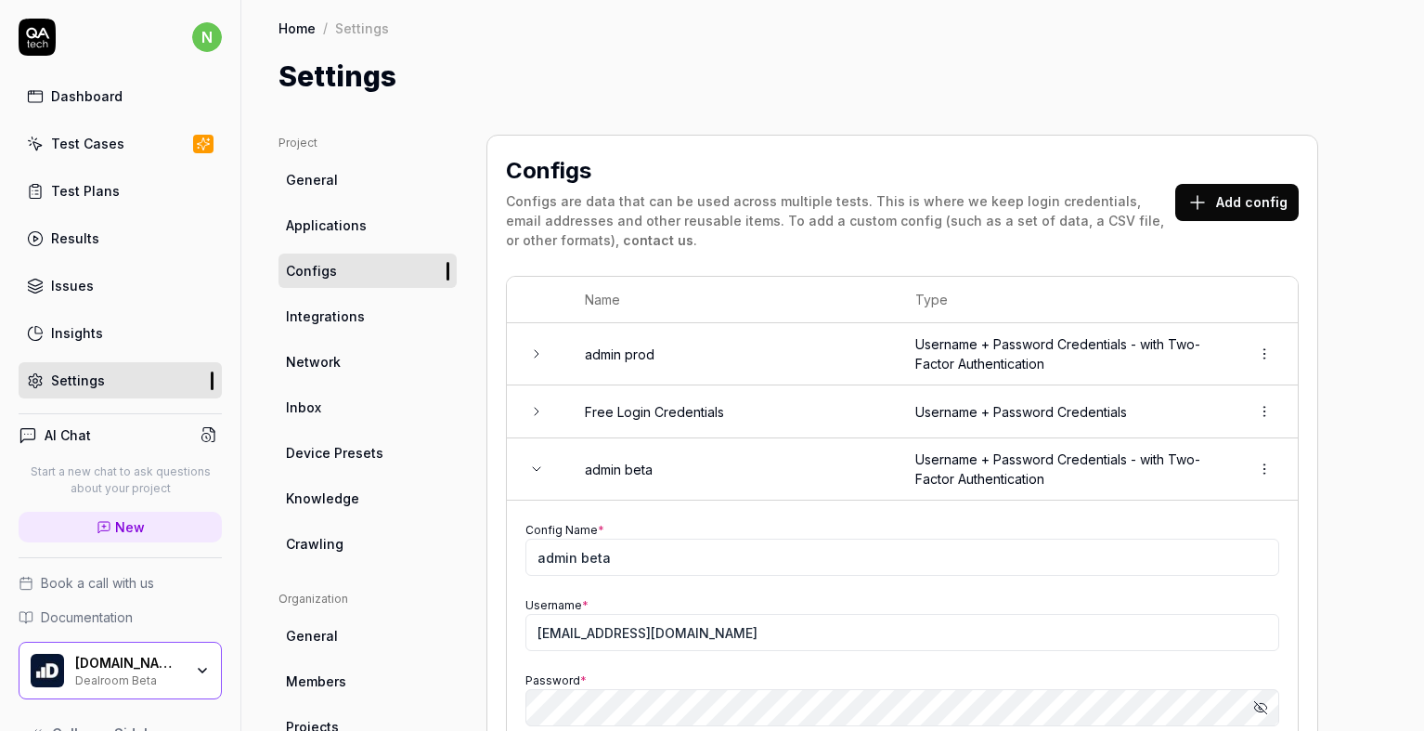
click at [319, 265] on span "Configs" at bounding box center [311, 270] width 51 height 19
click at [134, 153] on link "Test Cases" at bounding box center [120, 143] width 203 height 36
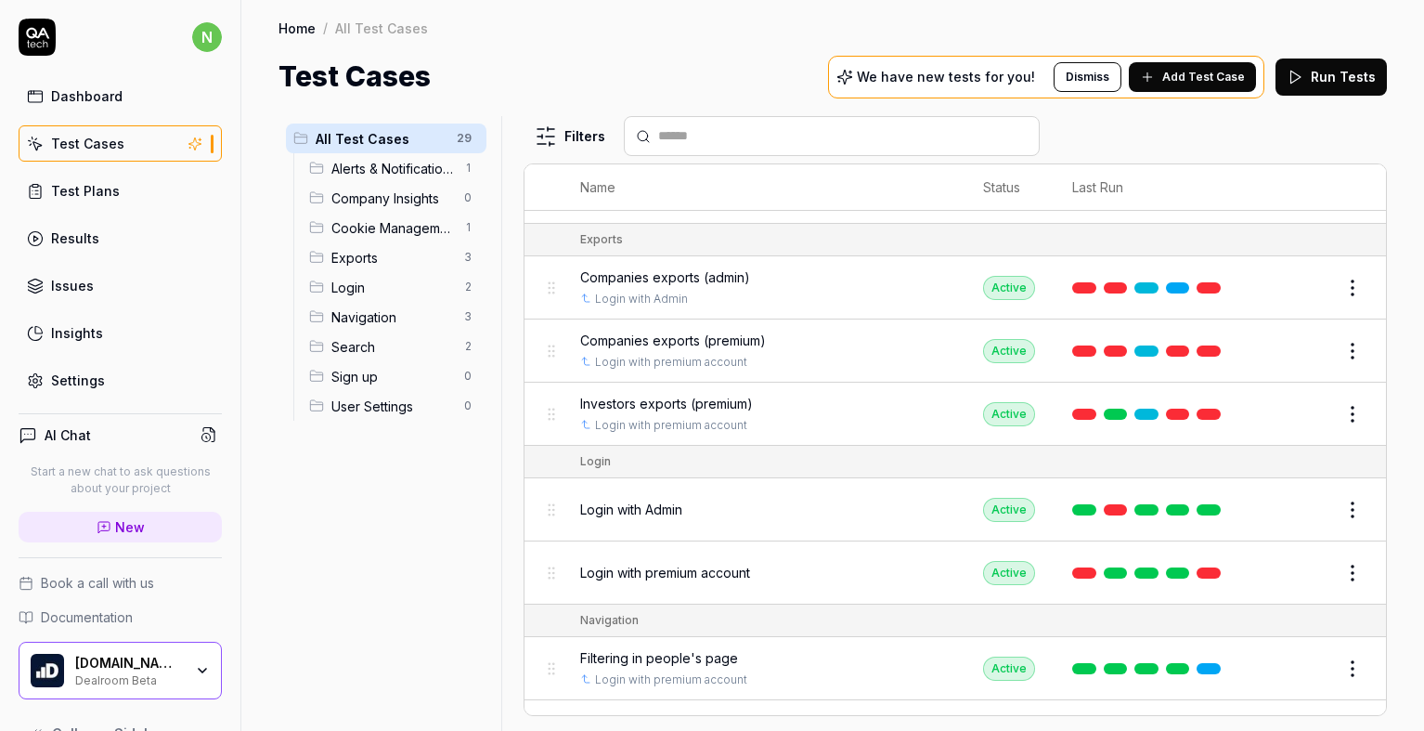
scroll to position [1300, 0]
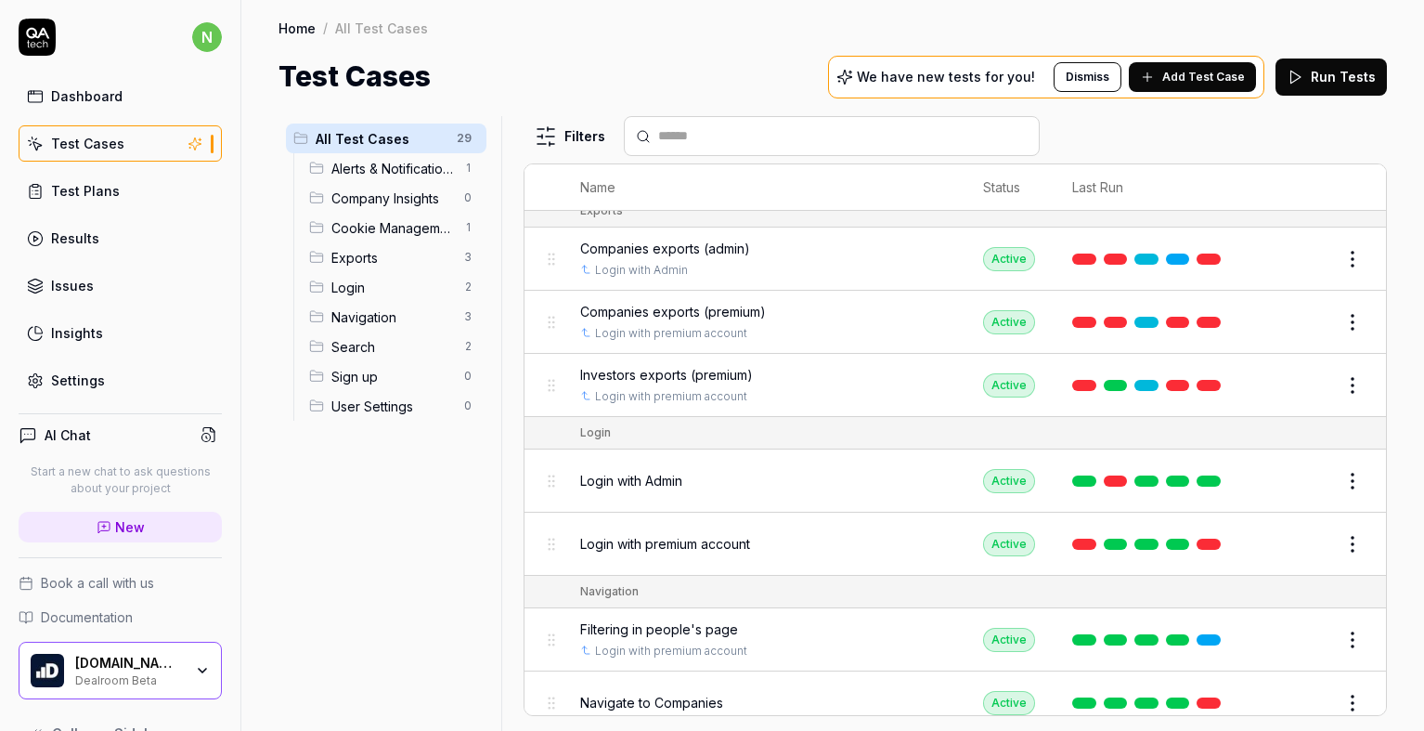
click at [1184, 75] on span "Add Test Case" at bounding box center [1203, 77] width 83 height 17
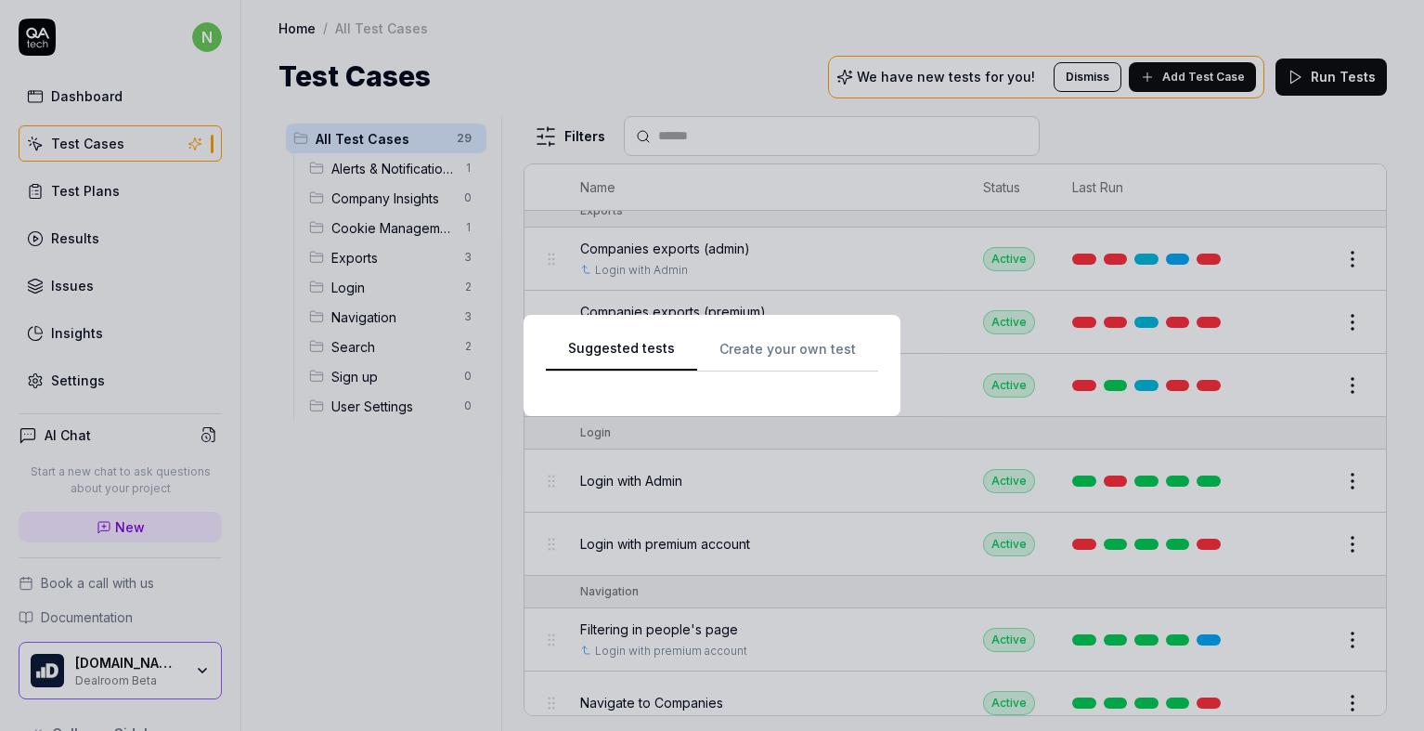
click at [771, 334] on div "Suggested tests Create your own test" at bounding box center [712, 365] width 377 height 101
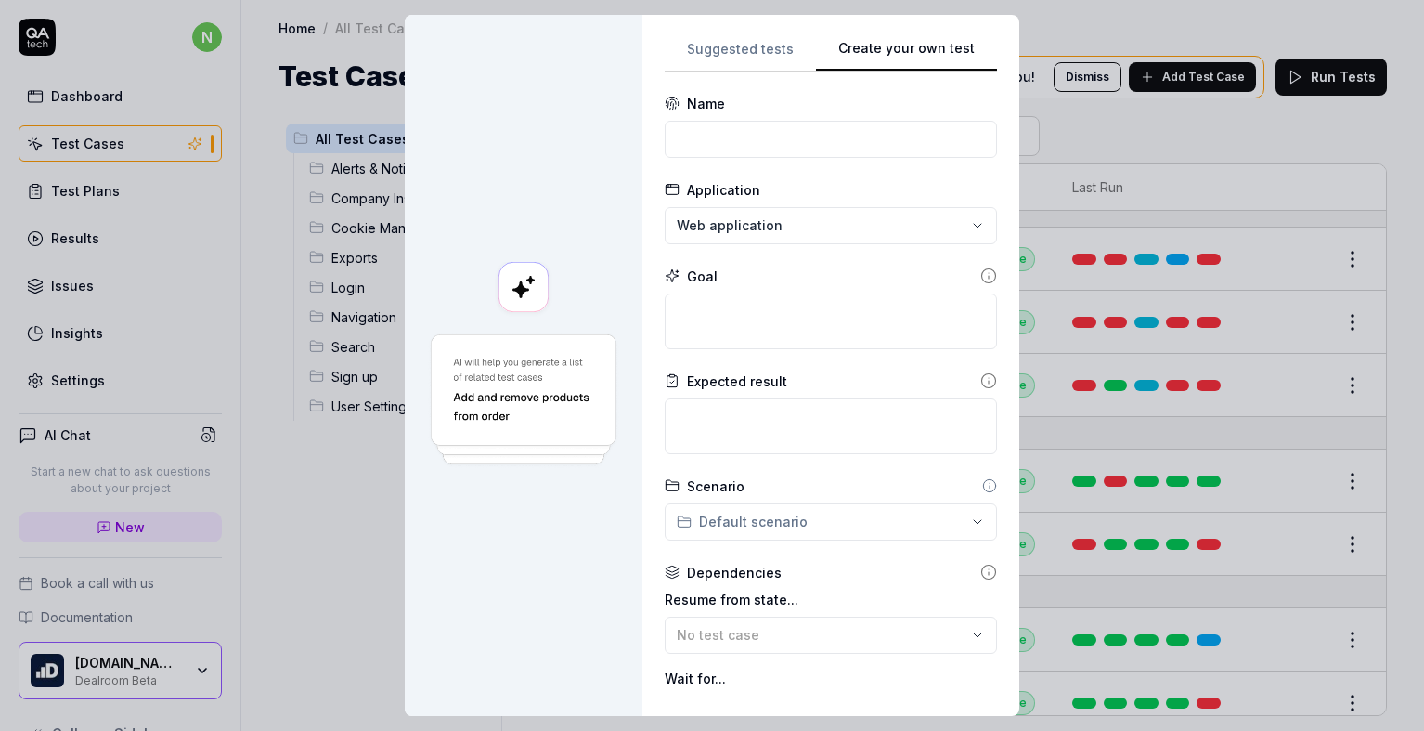
click at [771, 341] on div "**********" at bounding box center [831, 365] width 332 height 656
click at [734, 150] on input at bounding box center [831, 139] width 332 height 37
click at [711, 228] on div "**********" at bounding box center [712, 365] width 1424 height 731
click at [731, 134] on input at bounding box center [831, 139] width 332 height 37
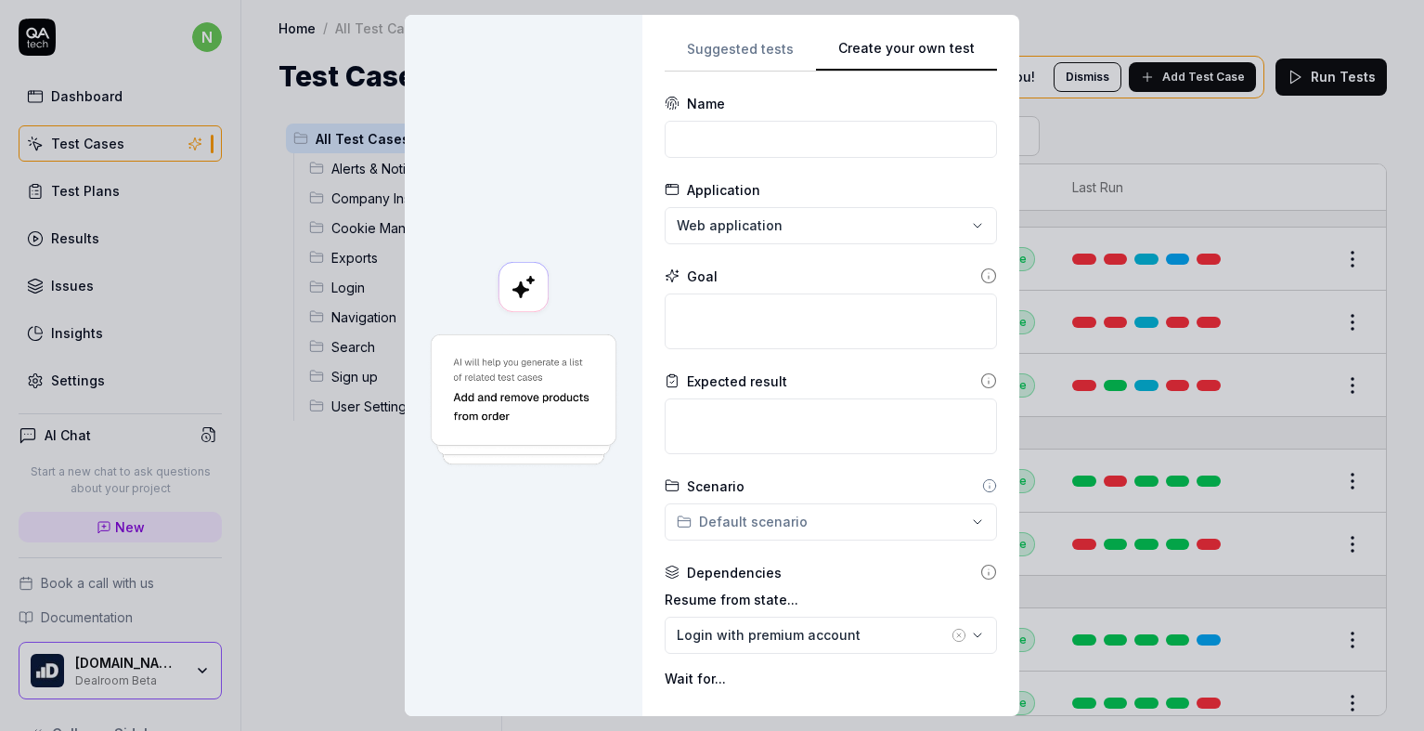
click at [722, 241] on div "**********" at bounding box center [712, 365] width 1424 height 731
click at [710, 145] on div "**********" at bounding box center [712, 365] width 1424 height 731
click at [710, 145] on input at bounding box center [831, 139] width 332 height 37
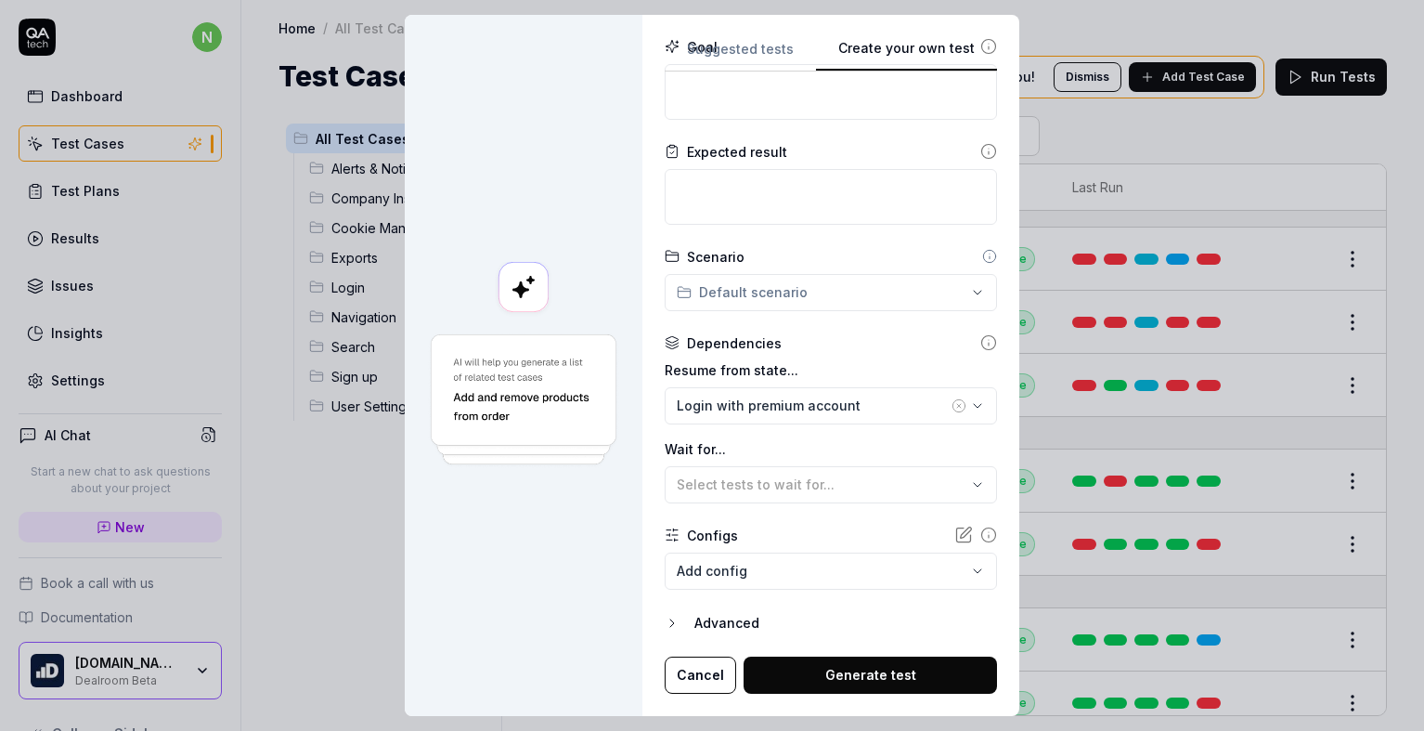
scroll to position [44, 0]
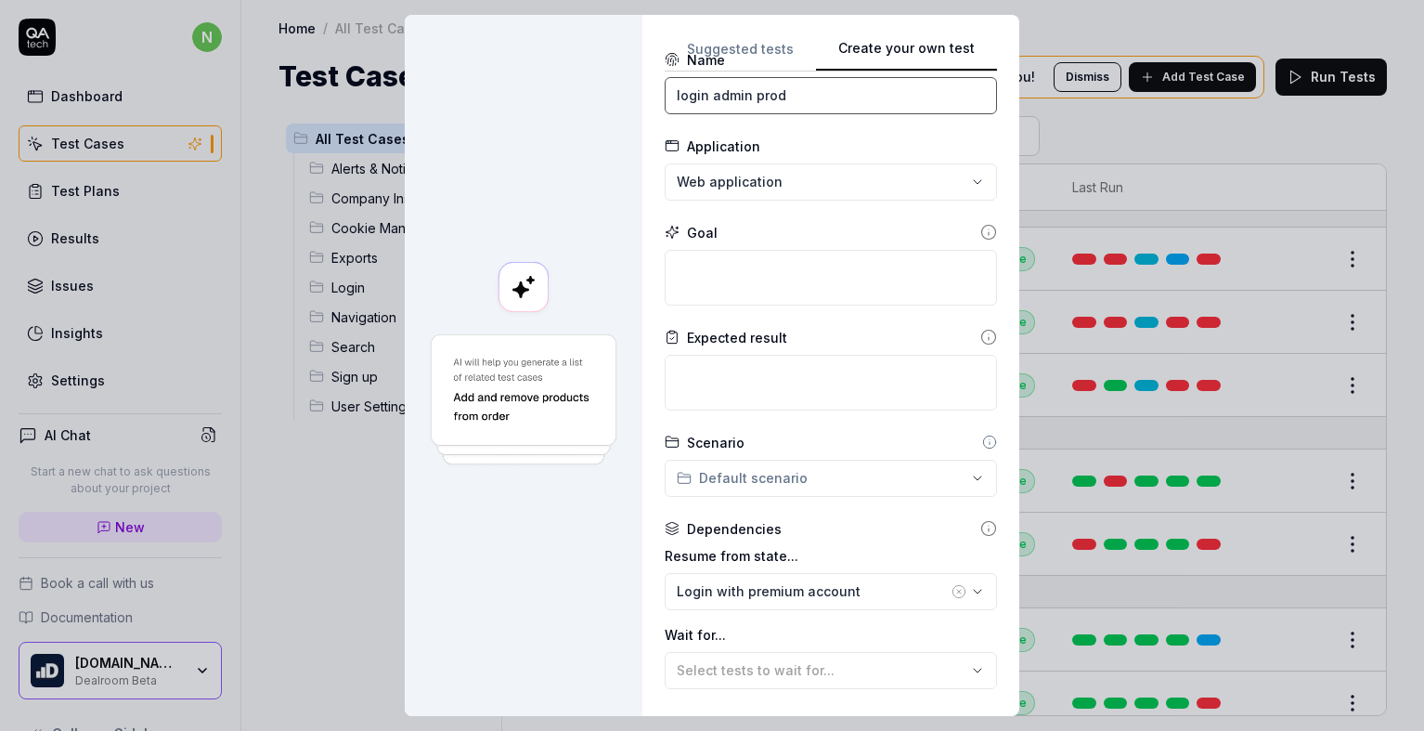
type input "login admin prod"
click at [891, 264] on textarea at bounding box center [831, 278] width 332 height 56
type textarea "o"
type textarea "*"
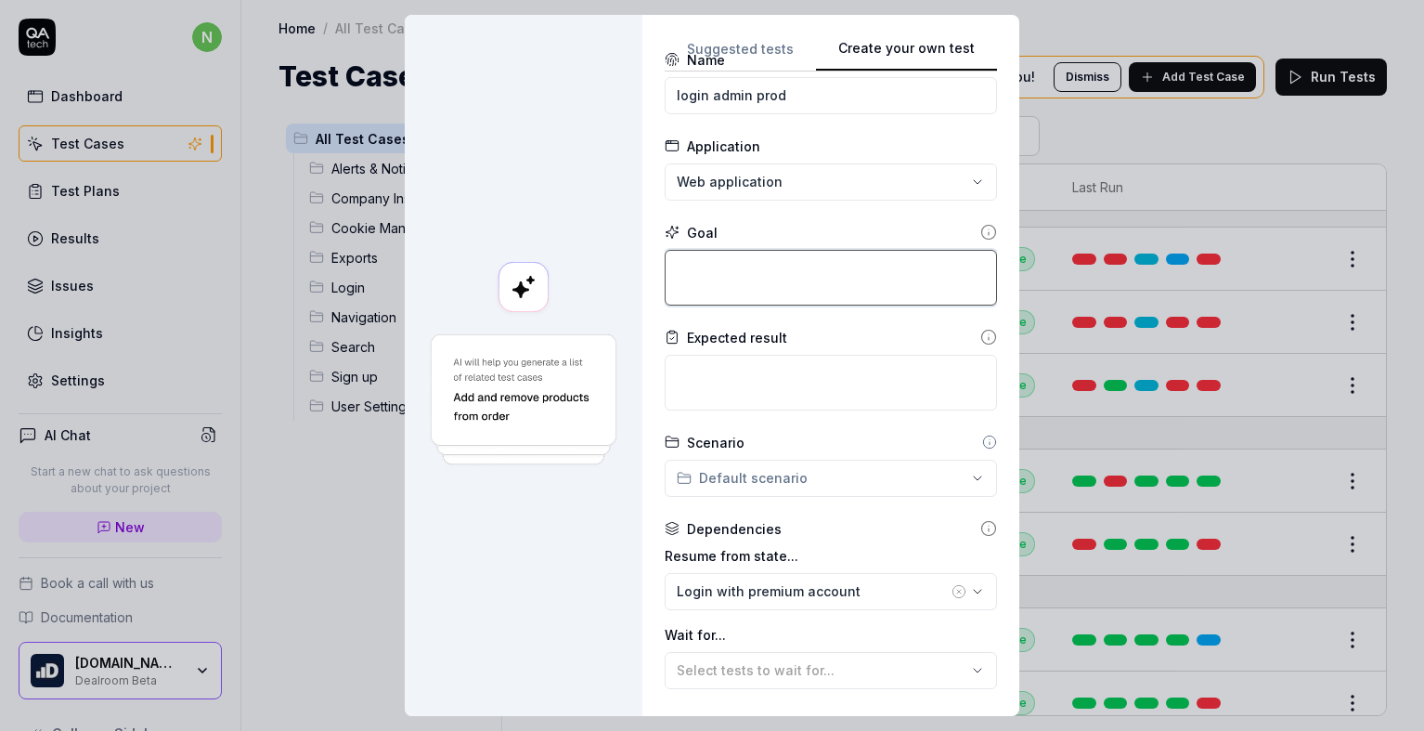
type textarea "l"
type textarea "*"
type textarea "log"
type textarea "*"
type textarea "login"
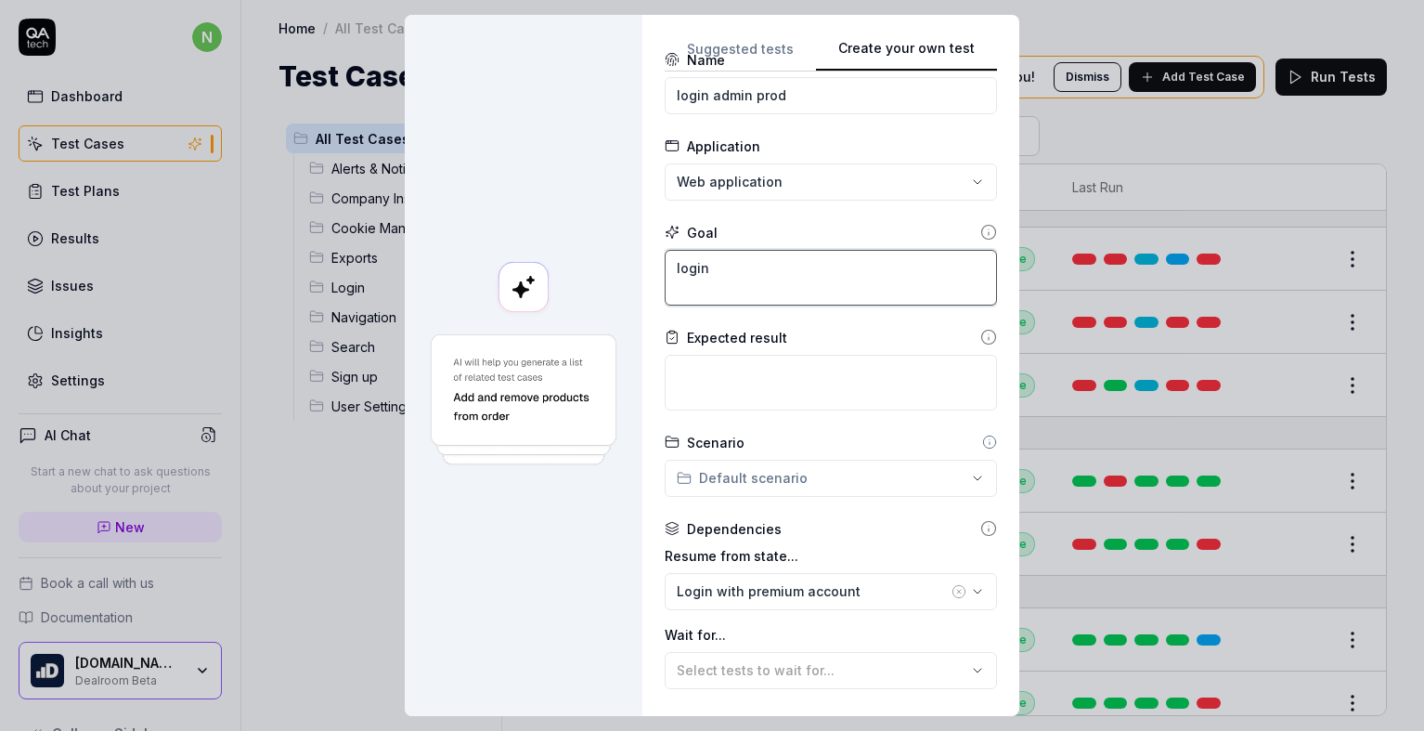
type textarea "*"
type textarea "login"
type textarea "*"
type textarea "login w"
type textarea "*"
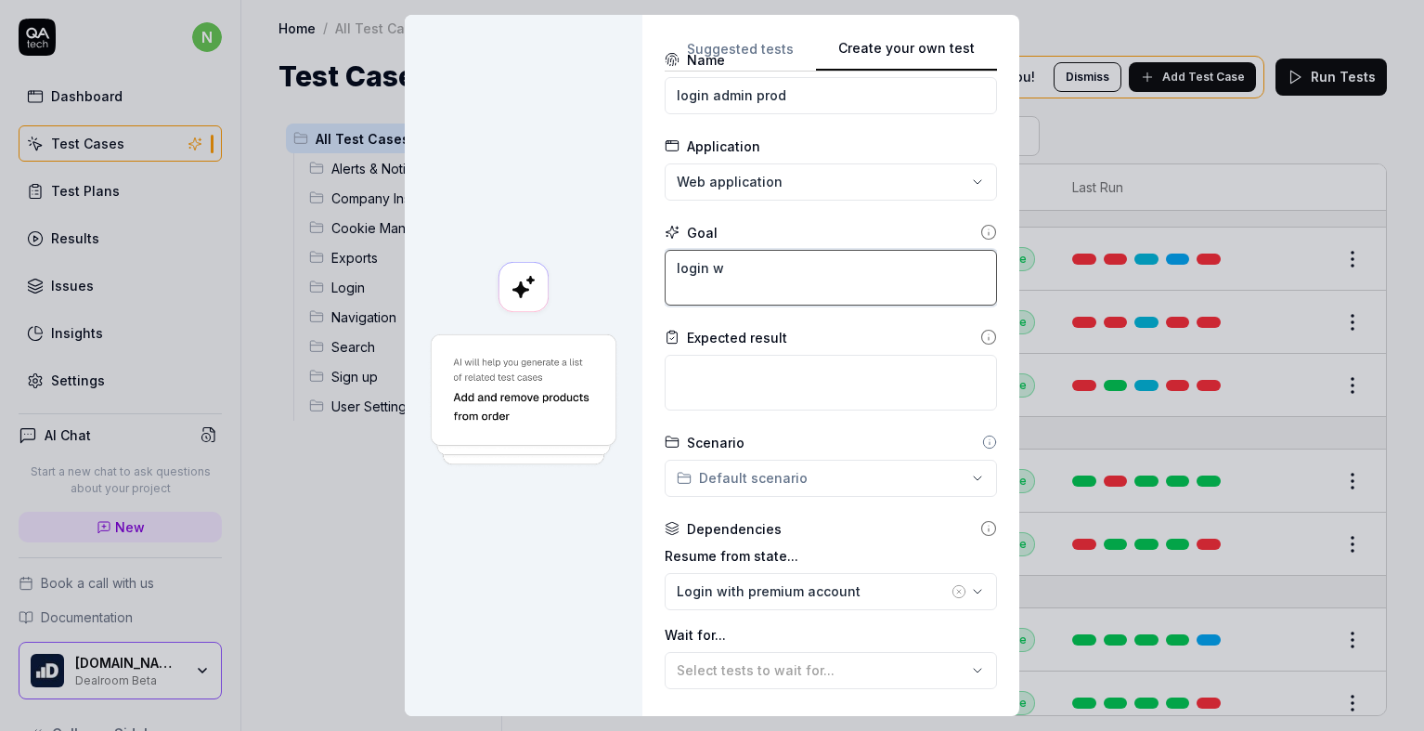
type textarea "login wi"
type textarea "*"
type textarea "login wit"
type textarea "*"
type textarea "login with"
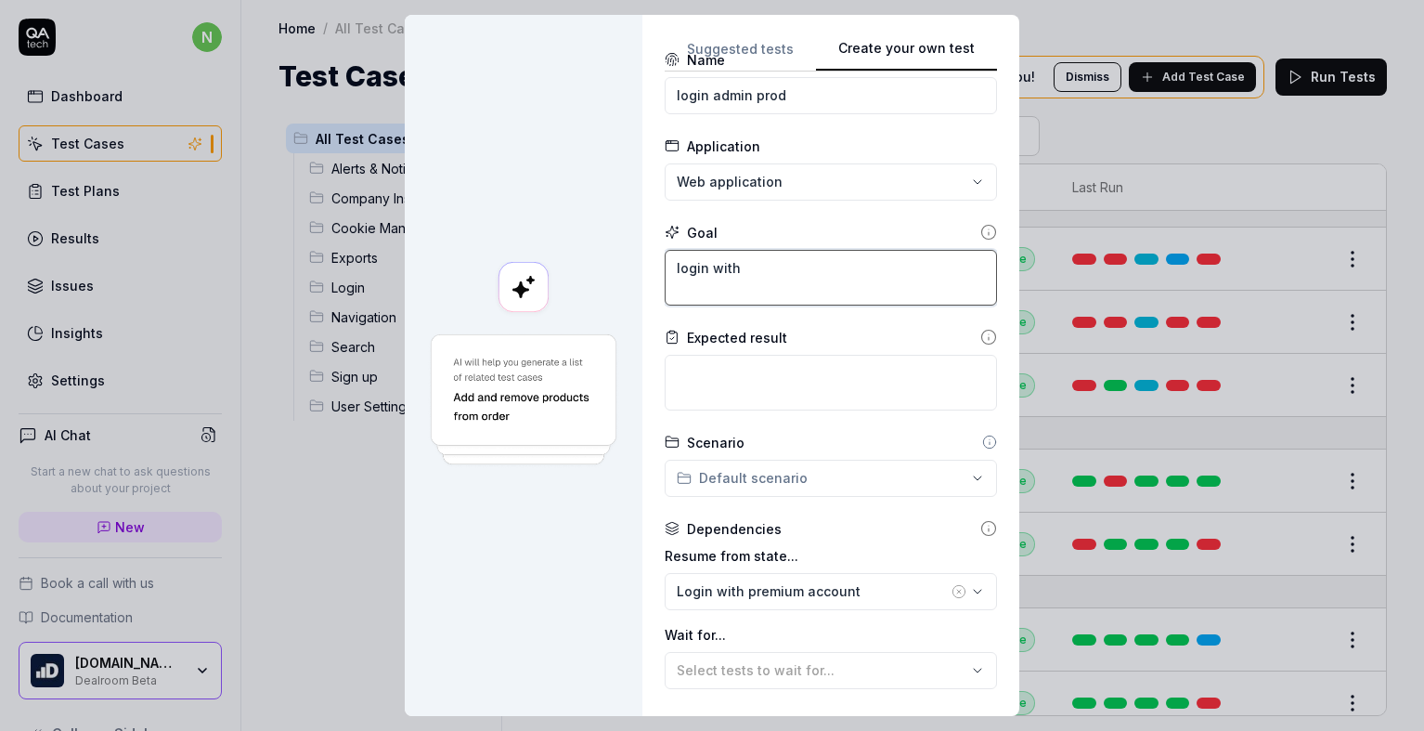
type textarea "*"
type textarea "login with"
type textarea "*"
type textarea "login with a"
type textarea "*"
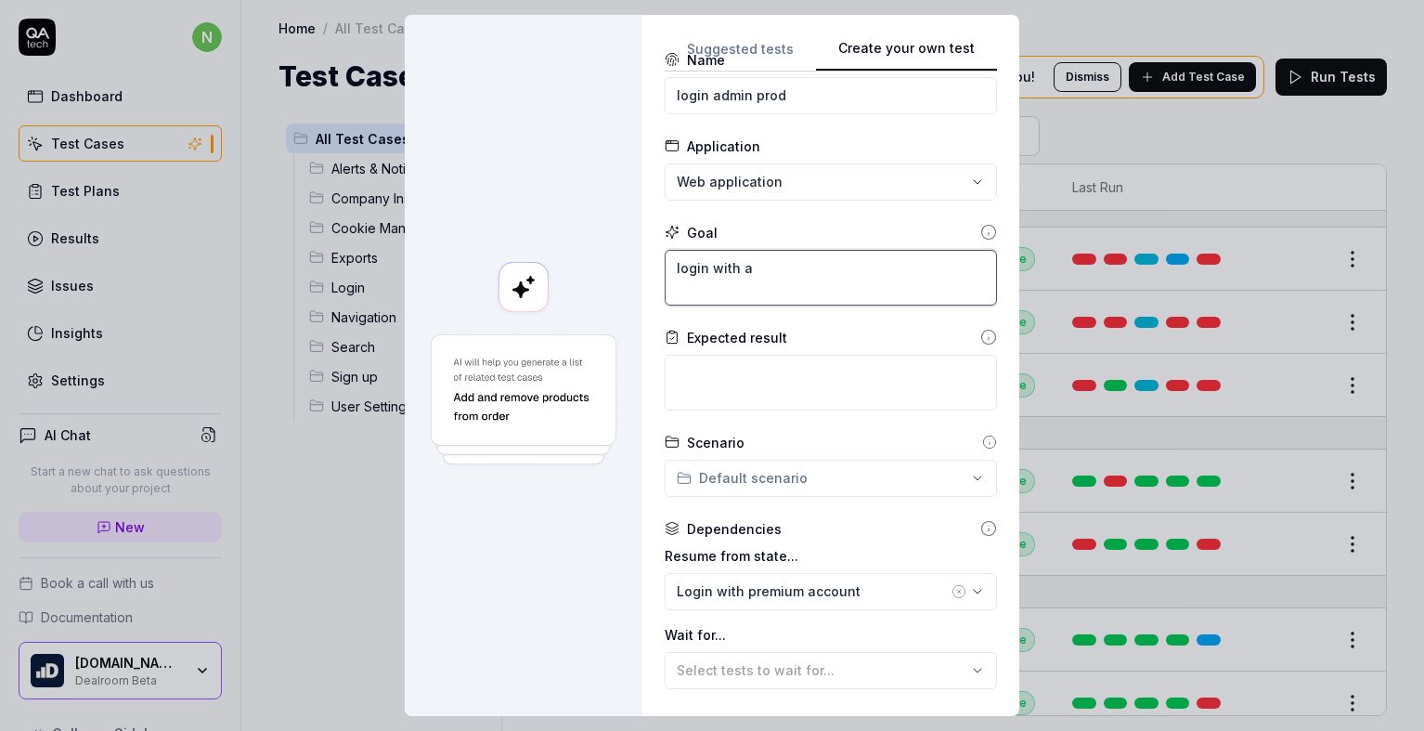
type textarea "login with ad"
type textarea "*"
type textarea "login with adm"
type textarea "*"
type textarea "login with admi"
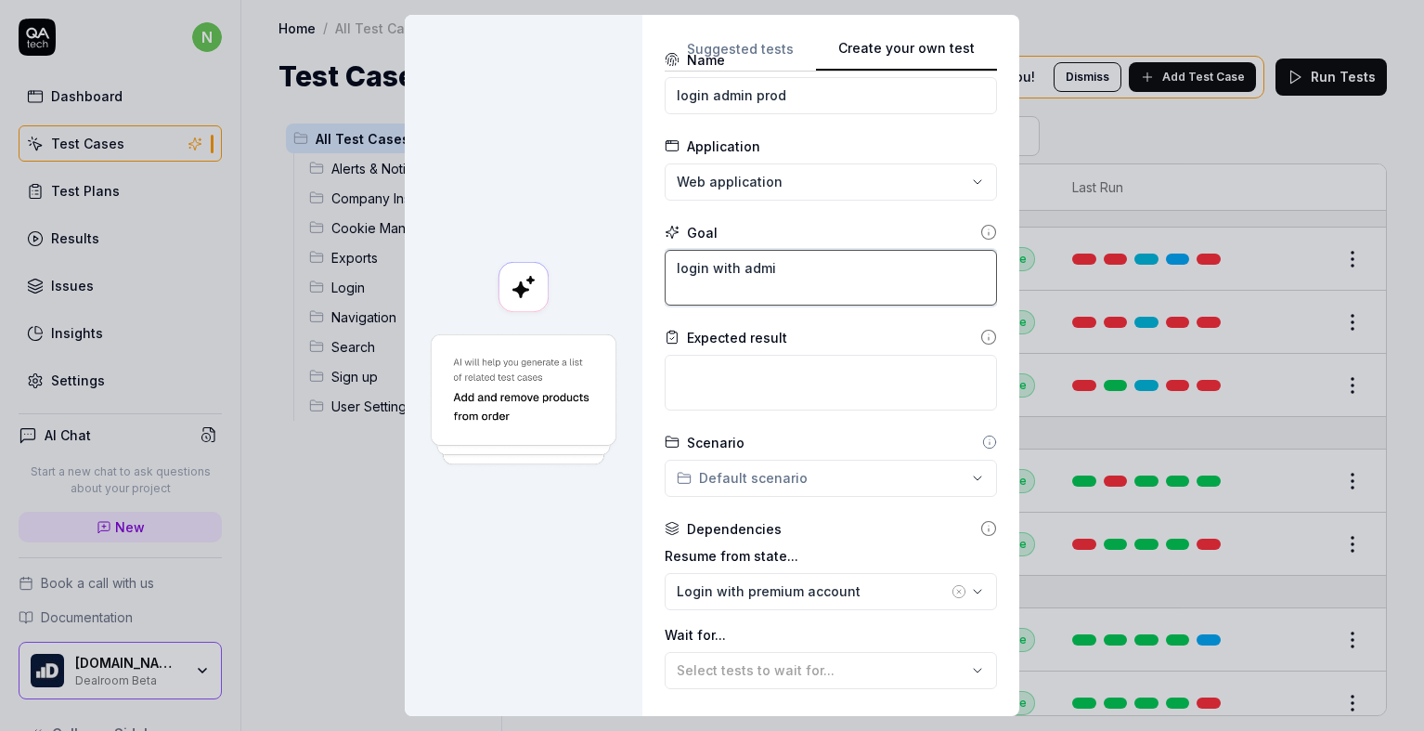
type textarea "*"
type textarea "login with admin"
type textarea "*"
type textarea "login with admin a"
type textarea "*"
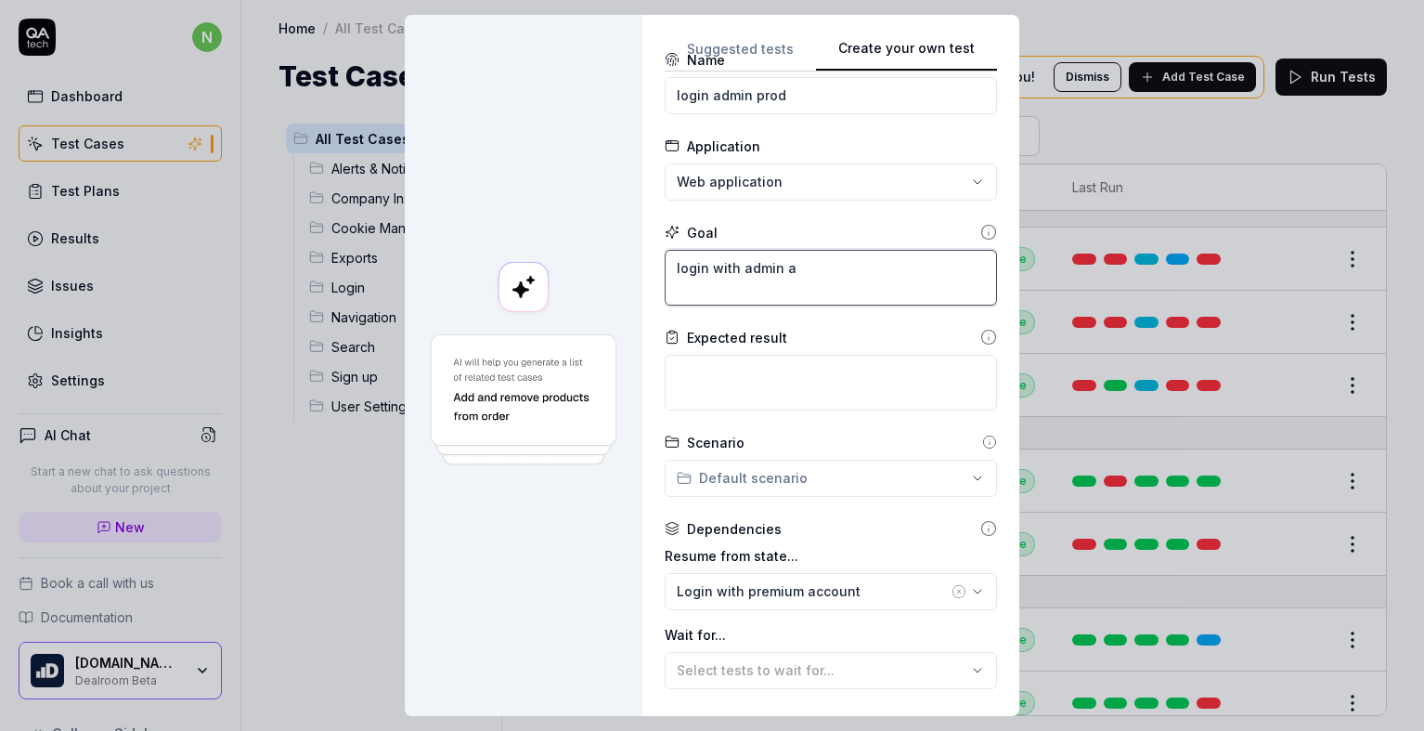
type textarea "login with admin ac"
type textarea "*"
type textarea "login with admin acc"
type textarea "*"
type textarea "login with admin acco"
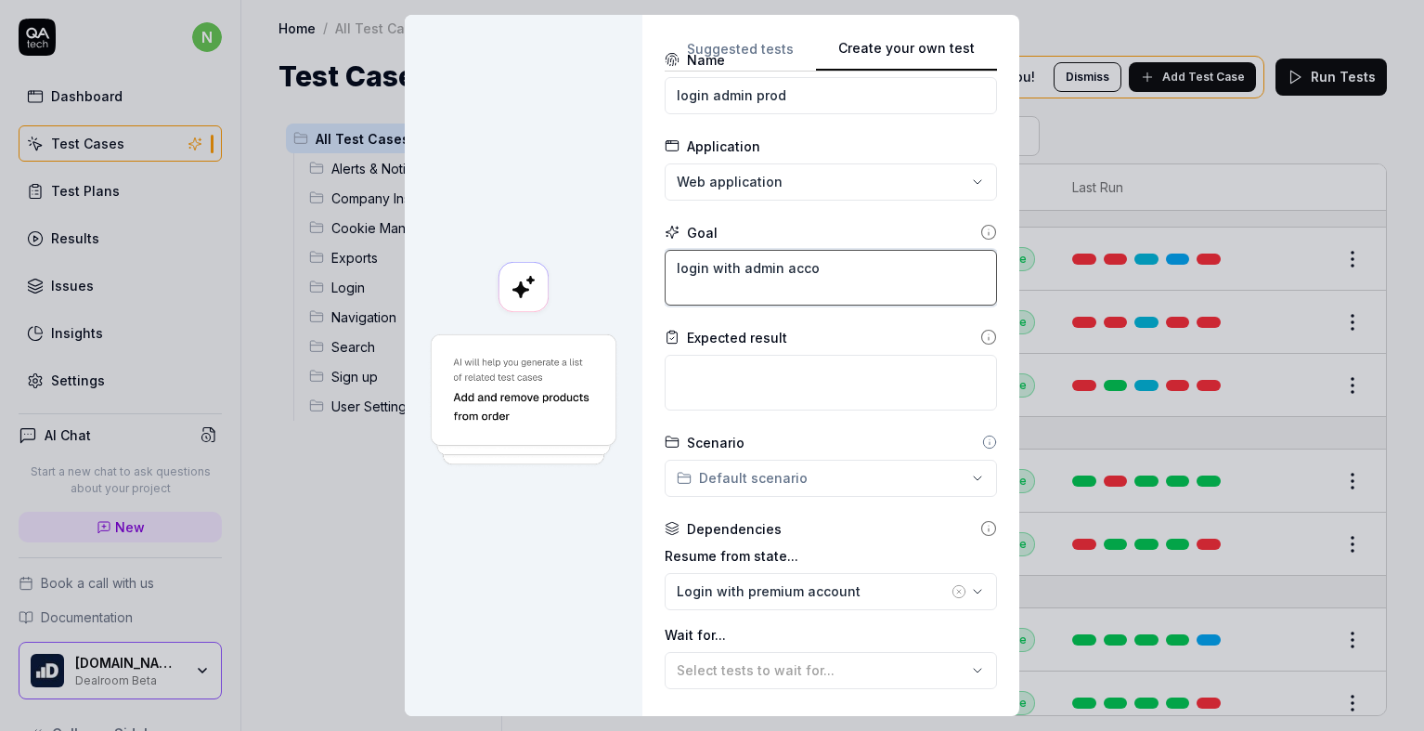
type textarea "*"
type textarea "login with admin accou"
type textarea "*"
type textarea "login with admin accoun"
type textarea "*"
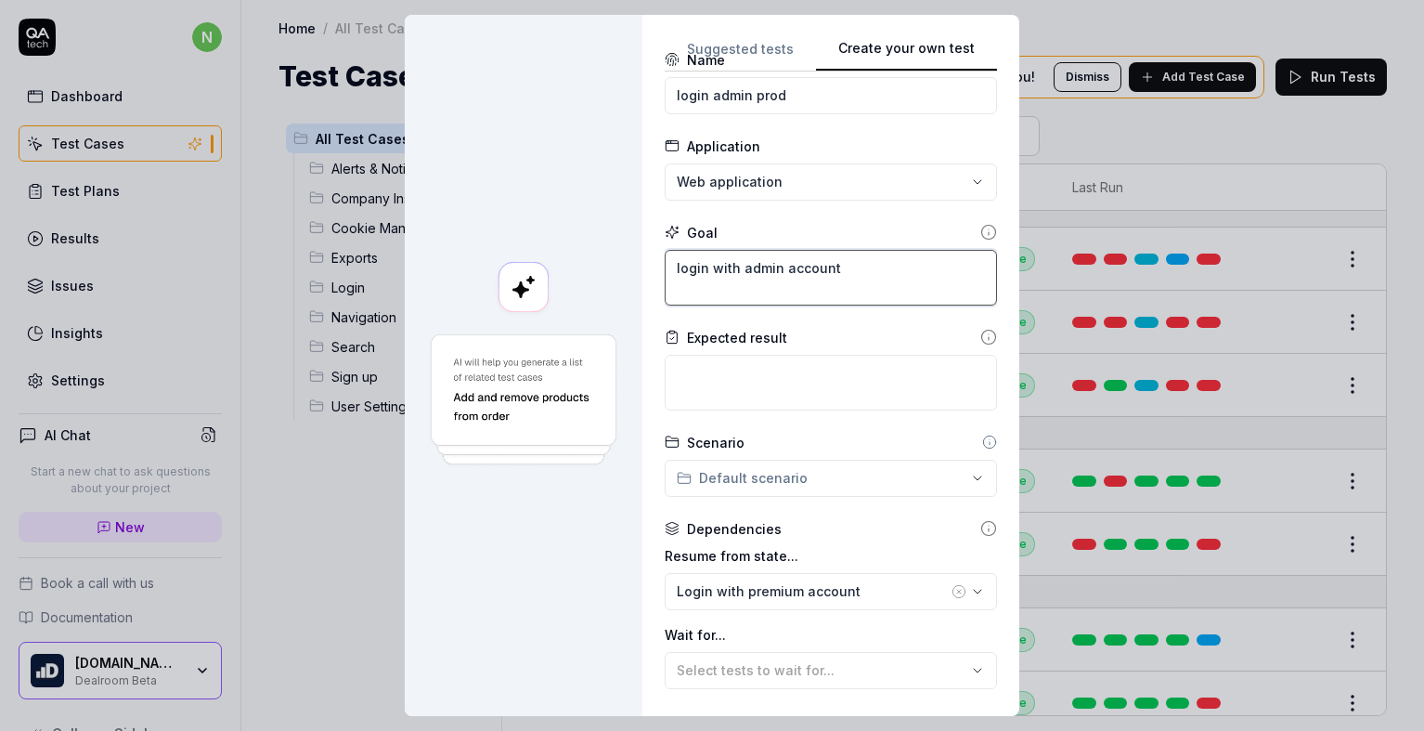
type textarea "login with admin account"
type textarea "*"
type textarea "login with admin account w"
type textarea "*"
type textarea "login with admin account"
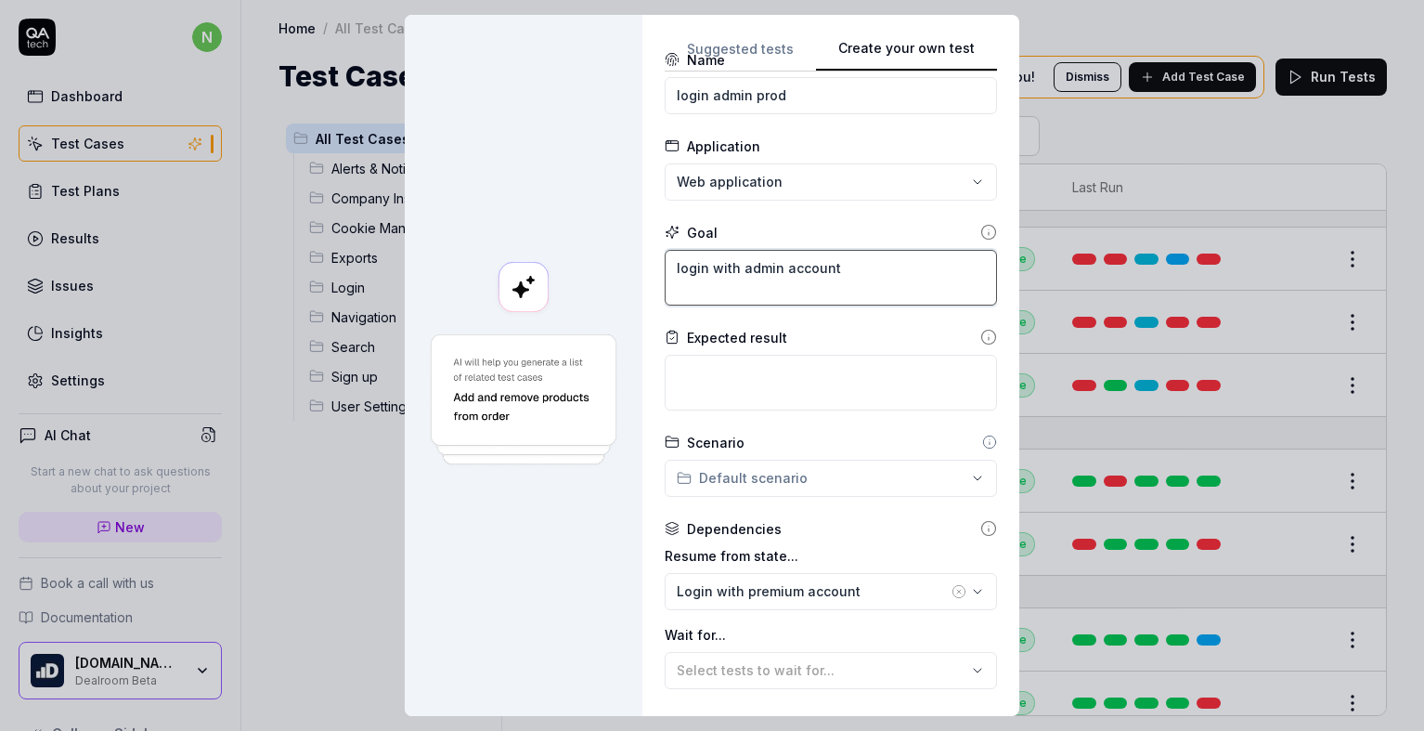
type textarea "*"
type textarea "login with admin account a"
type textarea "*"
type textarea "login with admin account and"
type textarea "*"
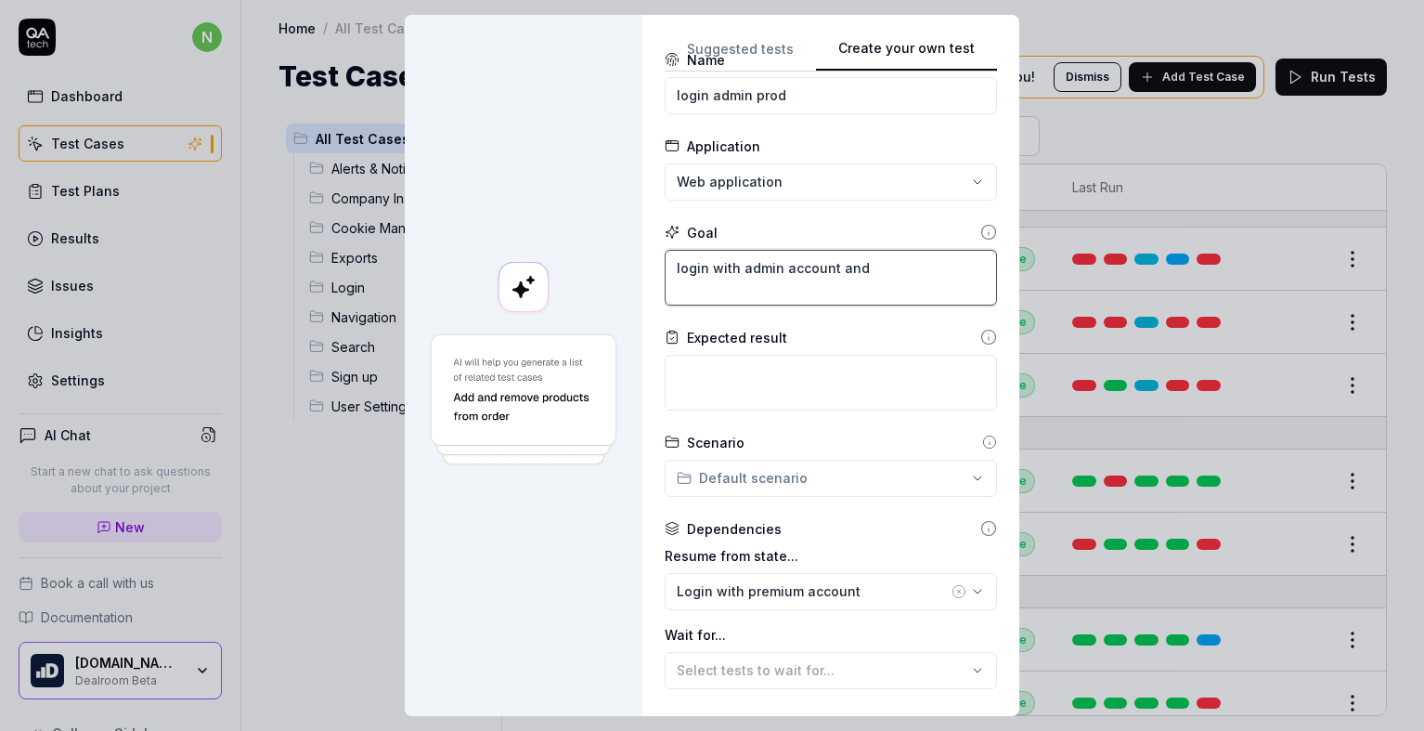
type textarea "login with admin account and"
type textarea "*"
type textarea "login with admin account and 2"
type textarea "*"
type textarea "login with admin account and 2F"
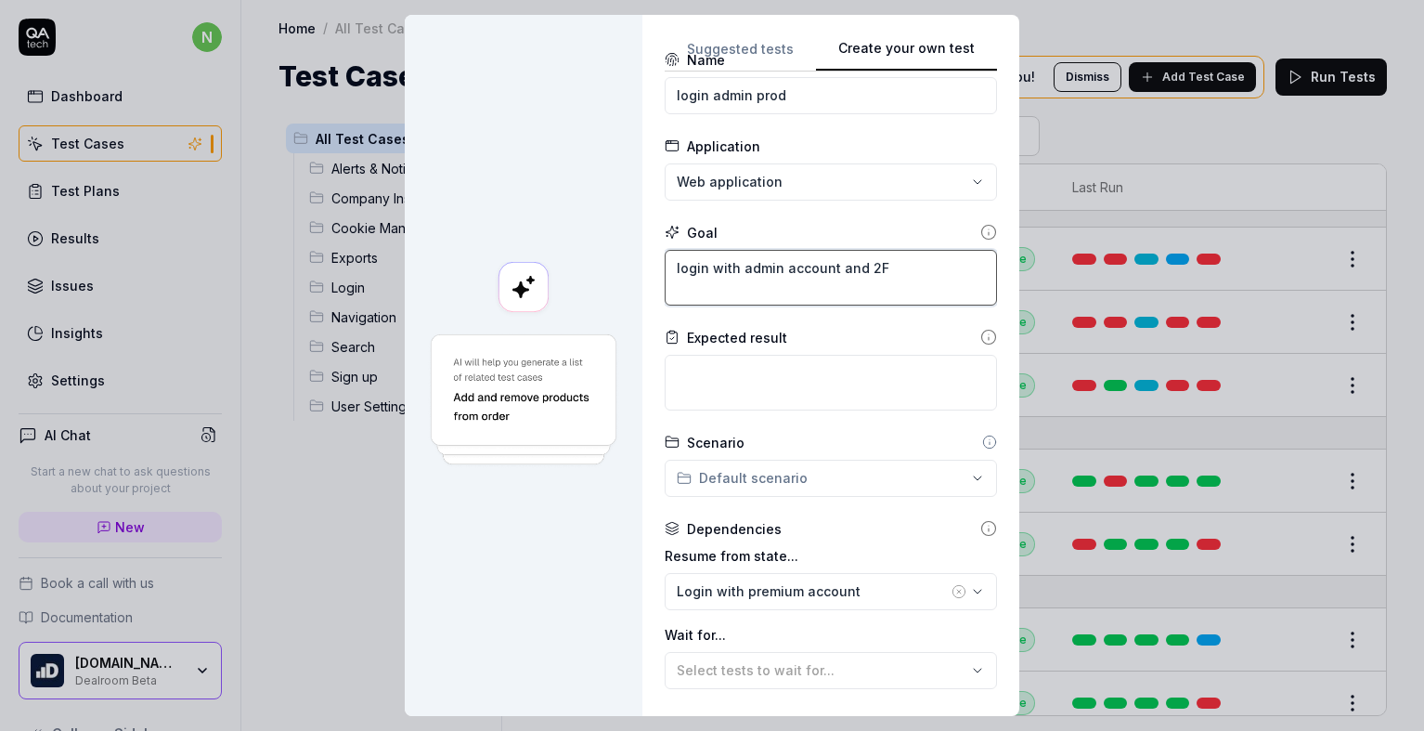
type textarea "*"
type textarea "login with admin account and 2FA"
type textarea "*"
type textarea "login with admin account and 2FA"
type textarea "*"
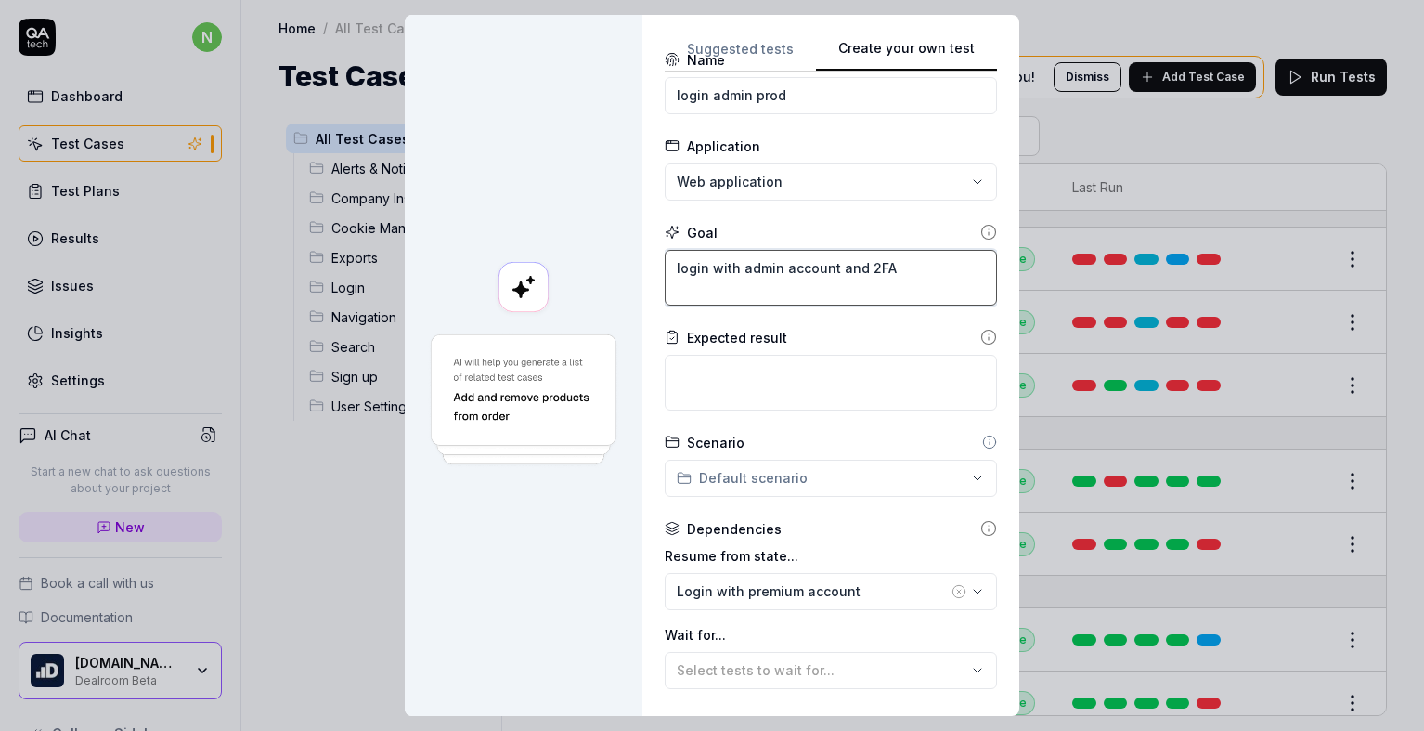
type textarea "login with admin account and 2FA i"
type textarea "*"
type textarea "login with admin account and 2FA in"
type textarea "*"
type textarea "login with admin account and 2FA in p"
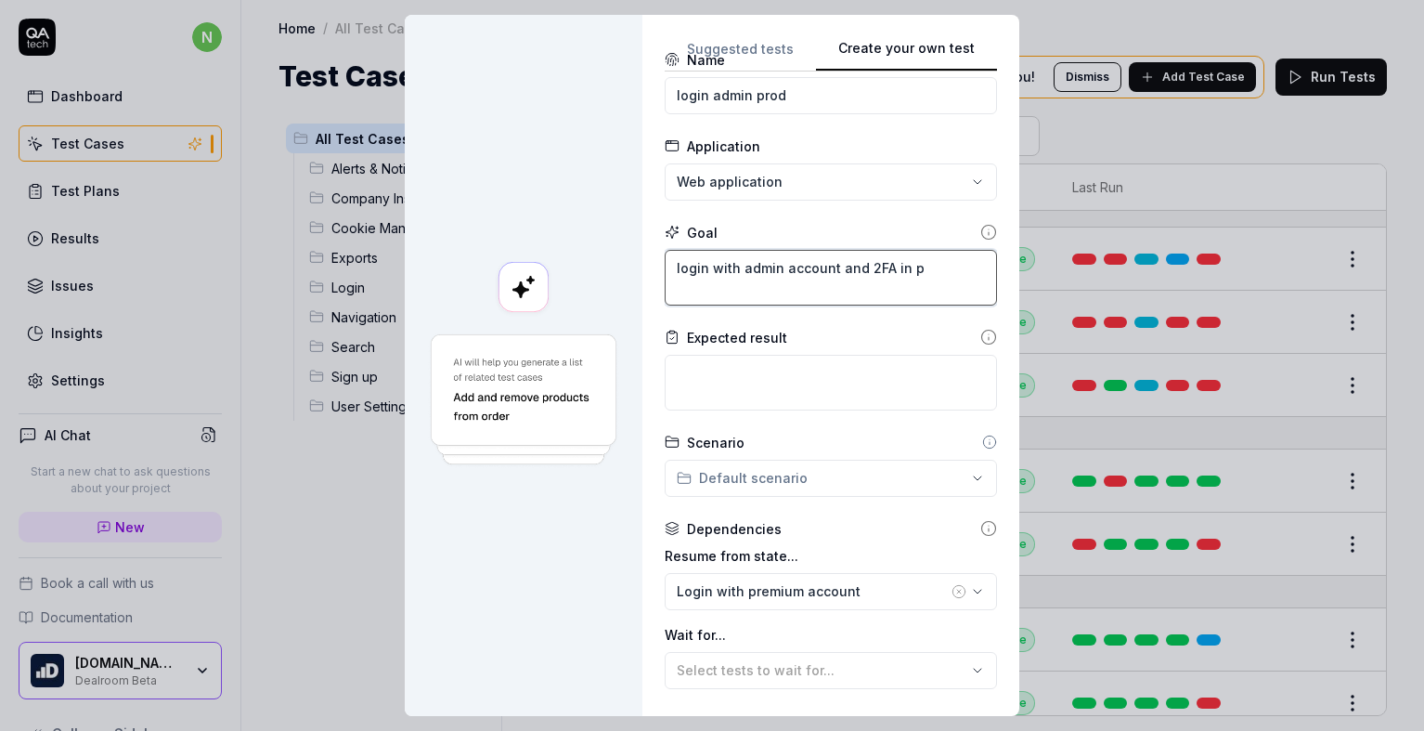
type textarea "*"
type textarea "login with admin account and 2FA in pr"
type textarea "*"
type textarea "login with admin account and 2FA in pro"
type textarea "*"
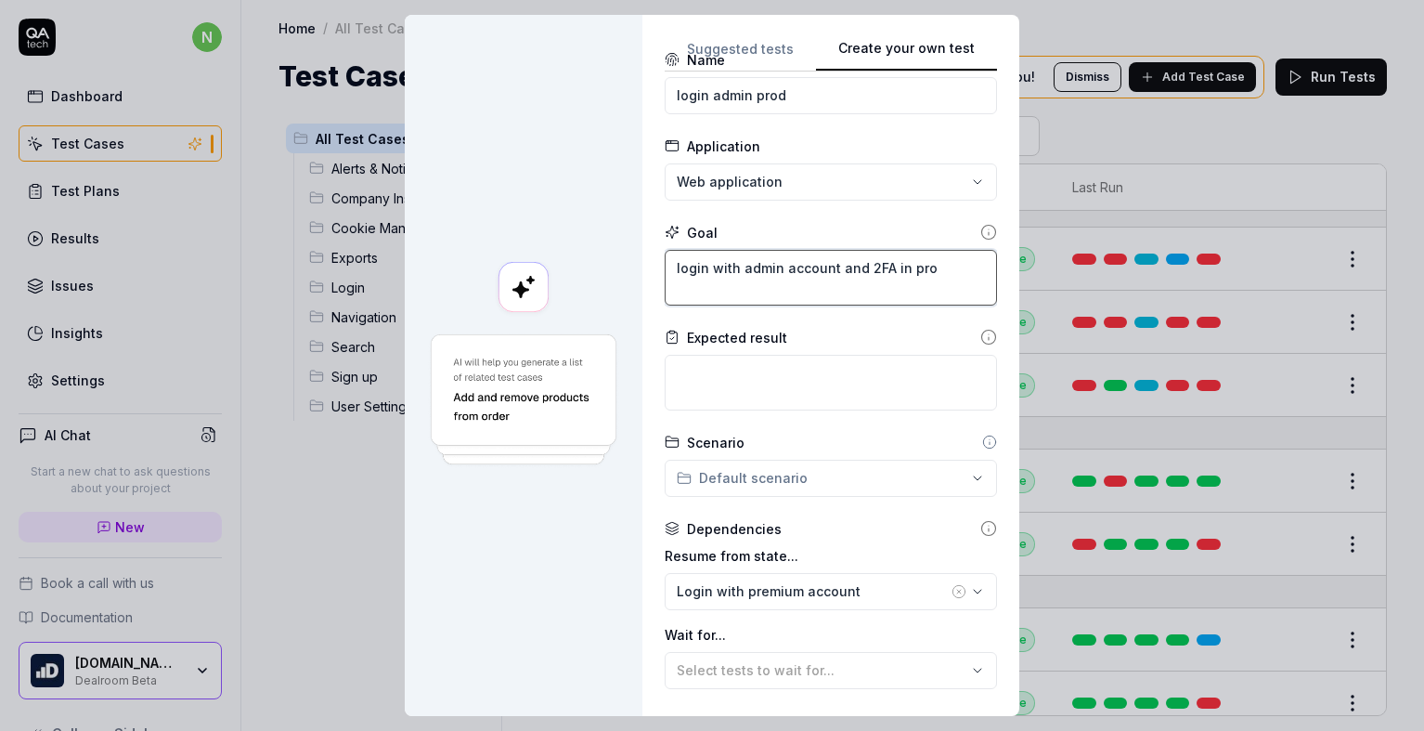
type textarea "login with admin account and 2FA in prod"
type textarea "*"
type textarea "login with admin account and 2FA in produ"
type textarea "*"
type textarea "login with admin account and 2FA in produc"
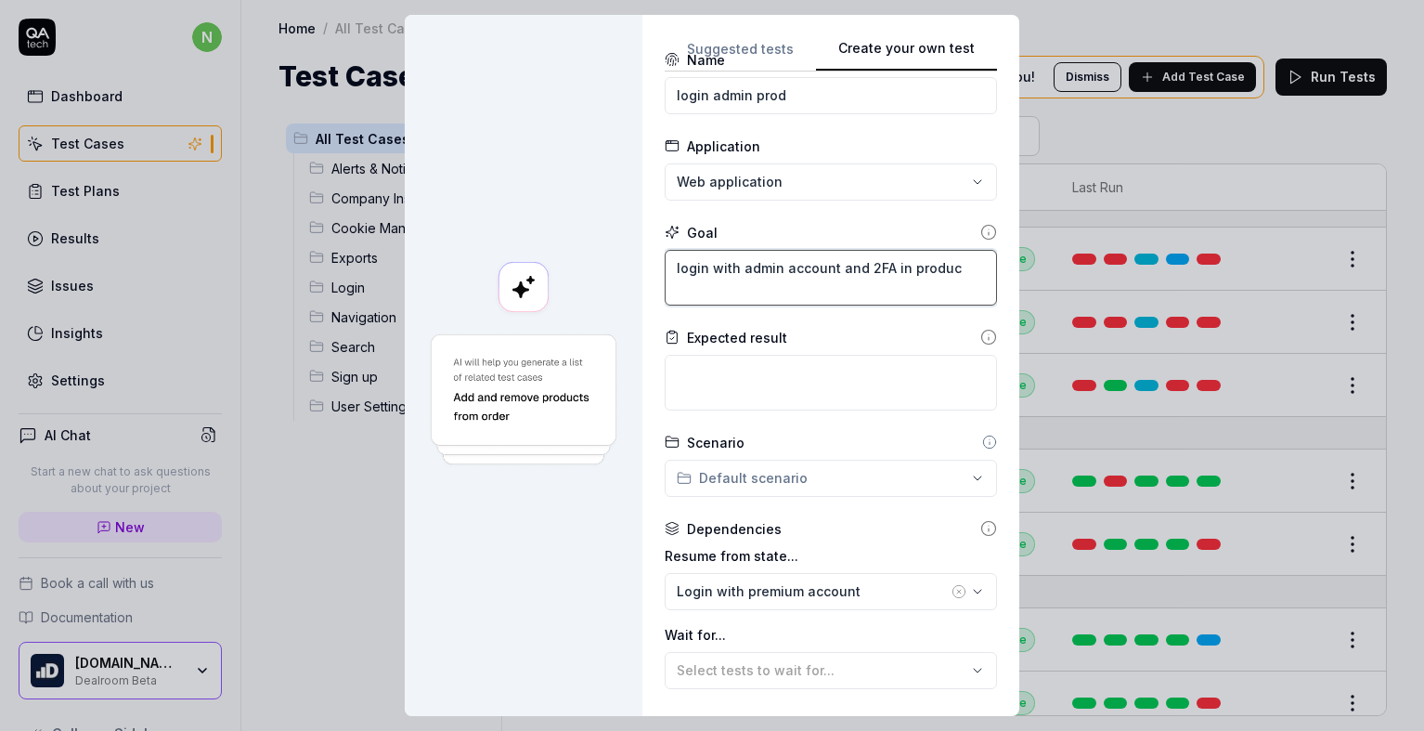
type textarea "*"
type textarea "login with admin account and 2FA in product"
type textarea "*"
type textarea "login with admin account and 2FA in producti"
type textarea "*"
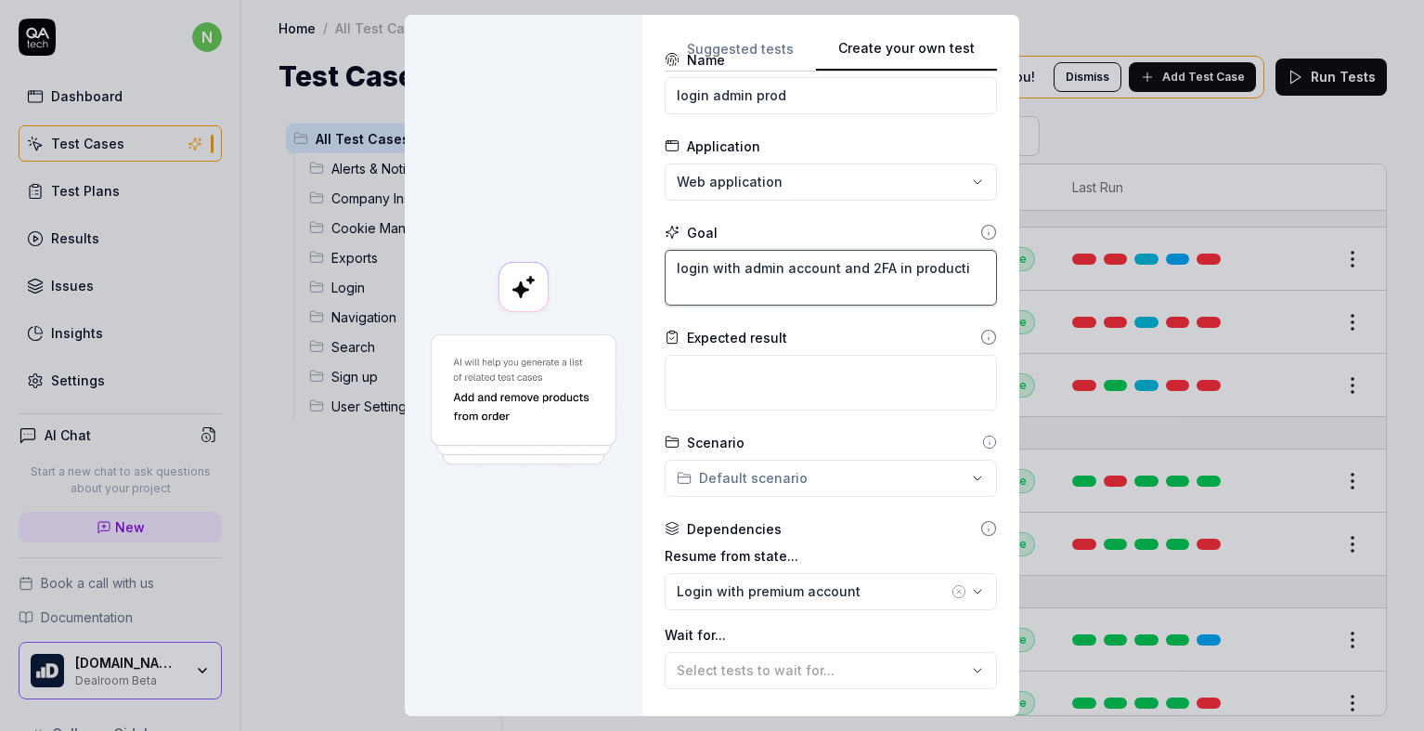
type textarea "login with admin account and 2FA in productio"
type textarea "*"
type textarea "login with admin account and 2FA in production"
type textarea "*"
type textarea "login with admin account and 2FA in production"
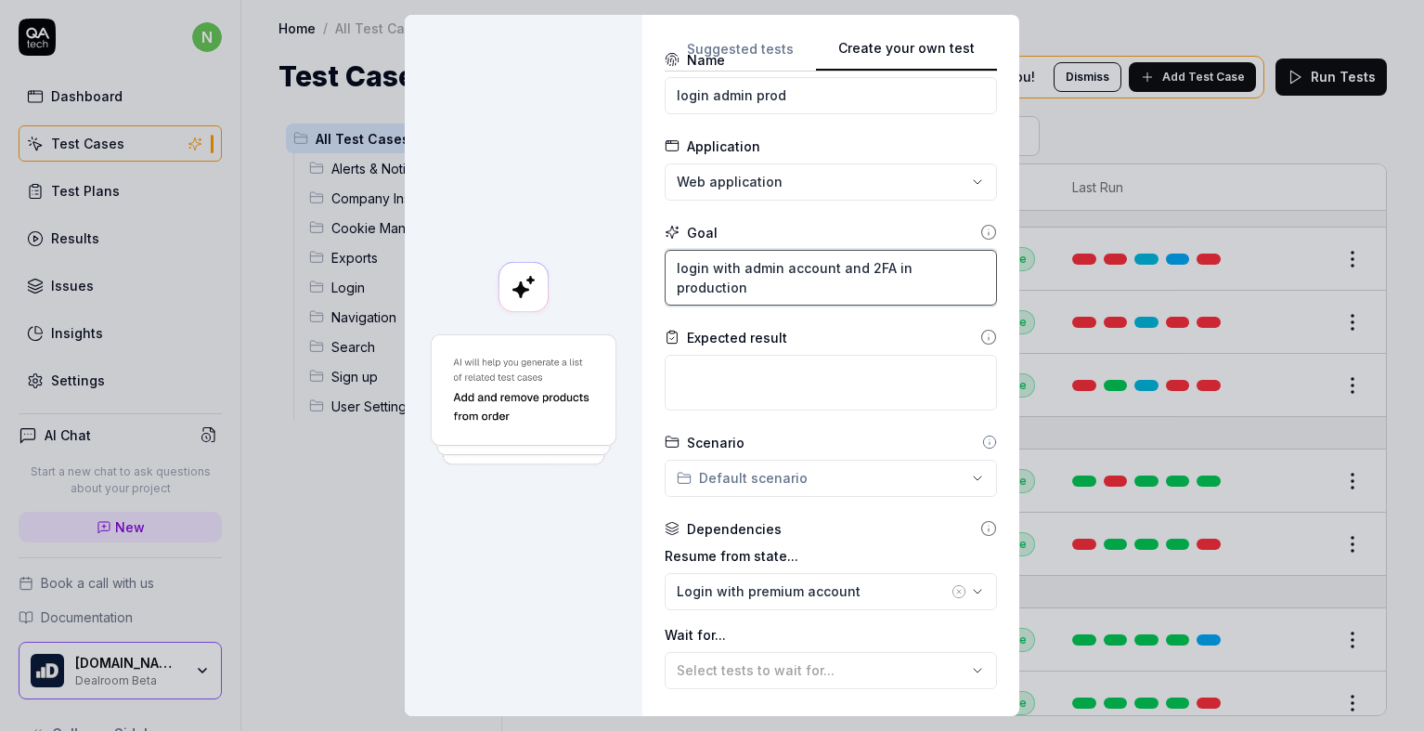
type textarea "*"
type textarea "login with admin account and 2FA in production e"
type textarea "*"
type textarea "login with admin account and 2FA in production env"
type textarea "*"
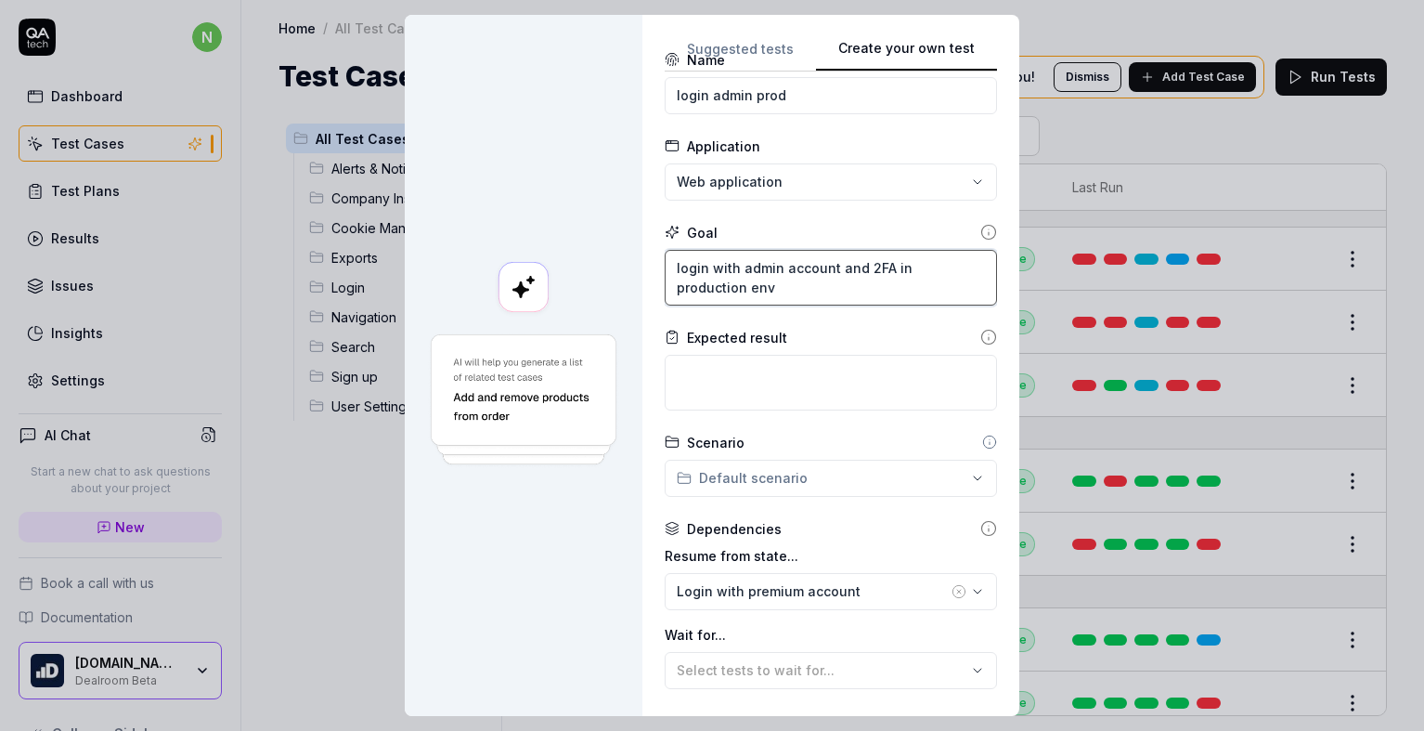
type textarea "login with admin account and 2FA in production envi"
type textarea "*"
type textarea "login with admin account and 2FA in production envio"
type textarea "*"
type textarea "login with admin account and 2FA in production envior"
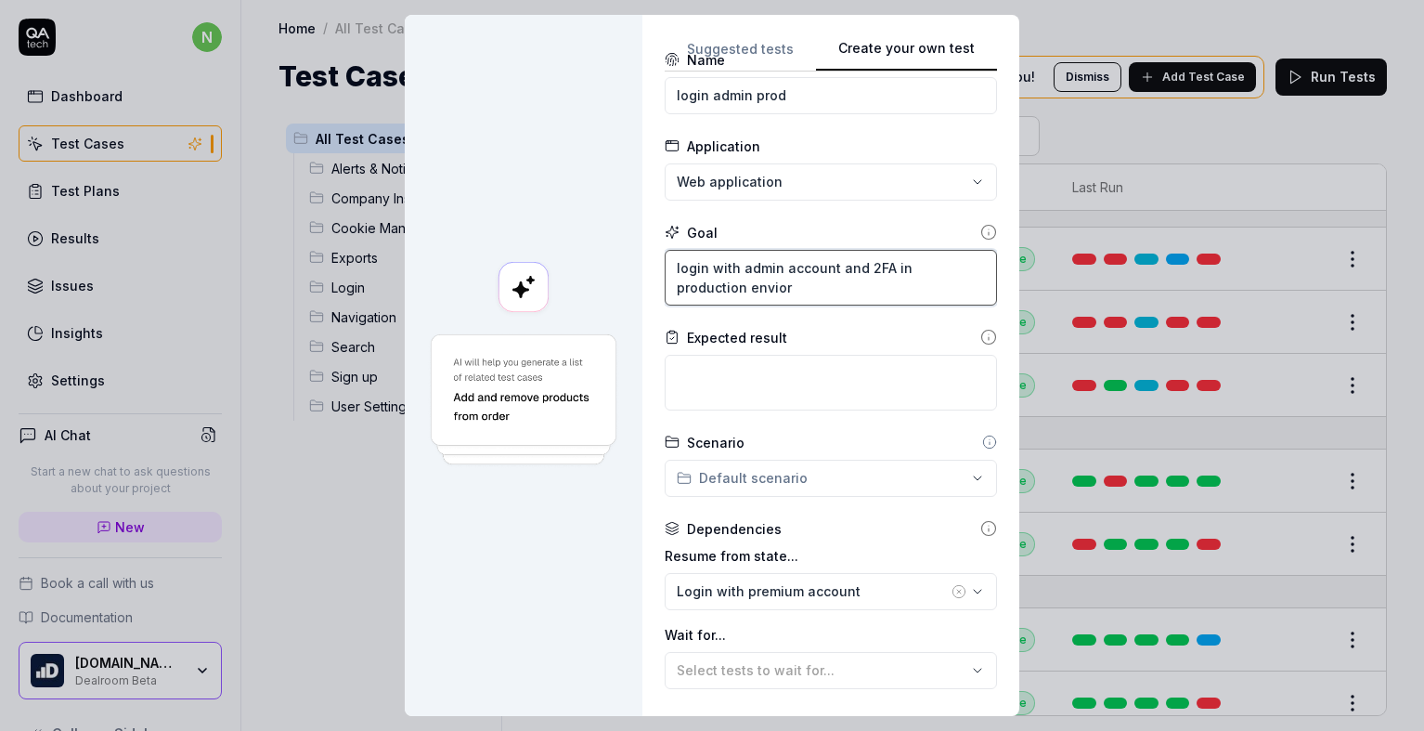
type textarea "*"
type textarea "login with admin account and 2FA in production envio"
type textarea "*"
type textarea "login with admin account and 2FA in production envi"
type textarea "*"
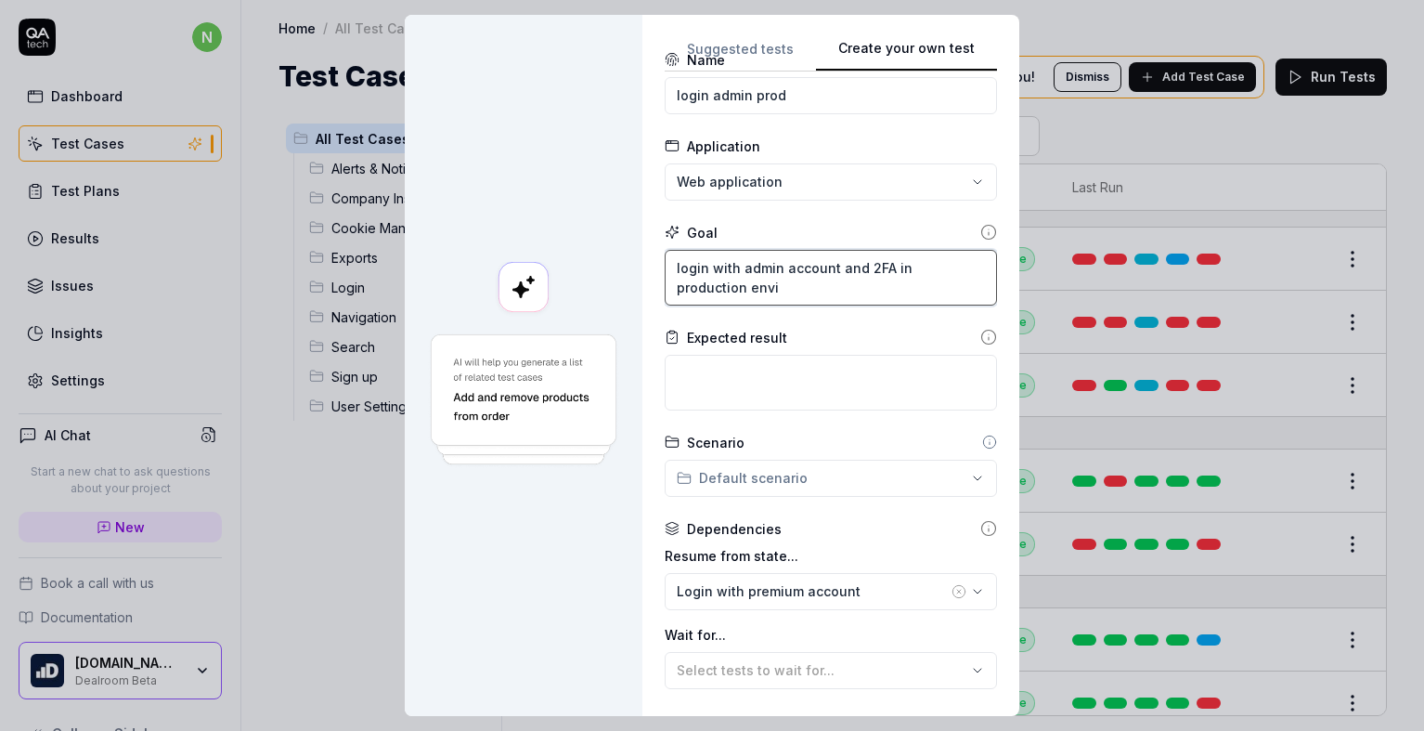
type textarea "login with admin account and 2FA in production envir"
type textarea "*"
type textarea "login with admin account and 2FA in production enviro"
type textarea "*"
type textarea "login with admin account and 2FA in production environ"
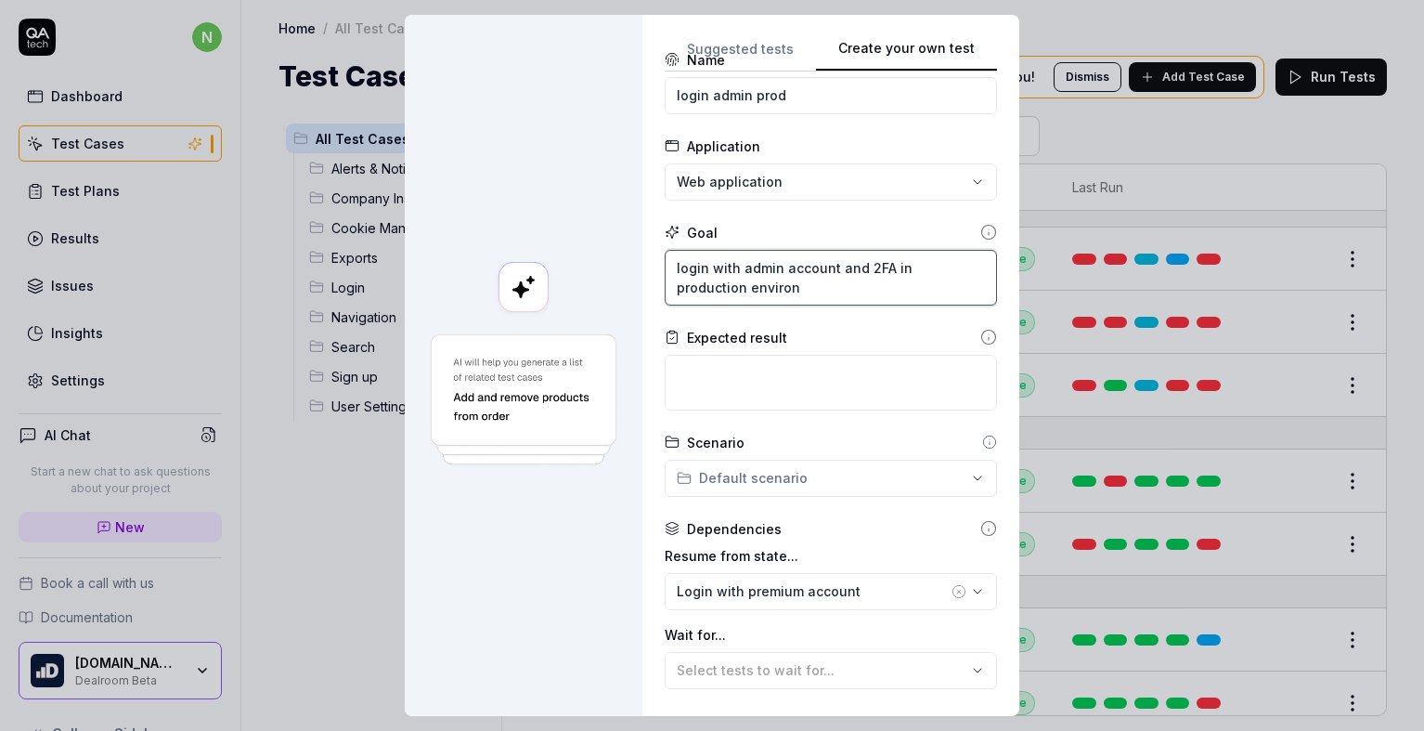
type textarea "*"
type textarea "login with admin account and 2FA in production environm"
type textarea "*"
type textarea "login with admin account and 2FA in production environme"
type textarea "*"
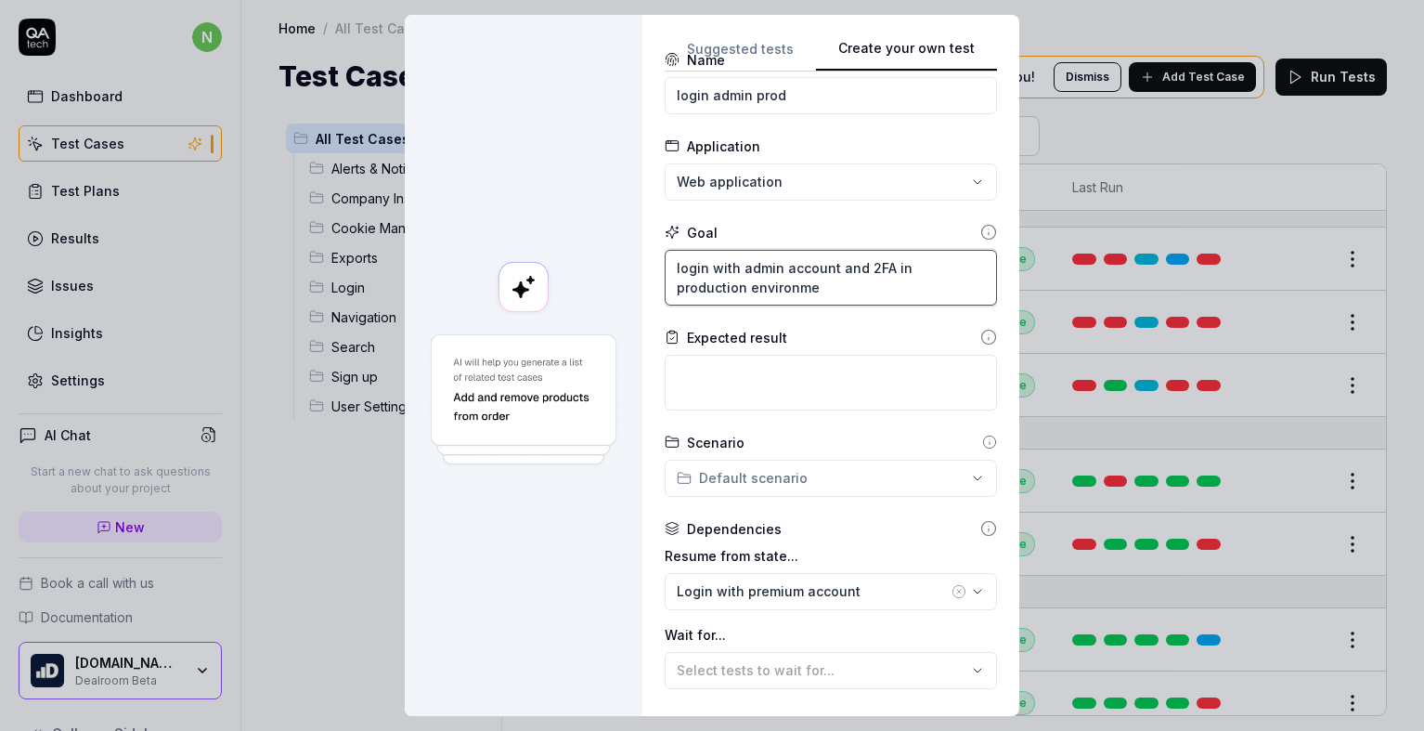
type textarea "login with admin account and 2FA in production environmen"
type textarea "*"
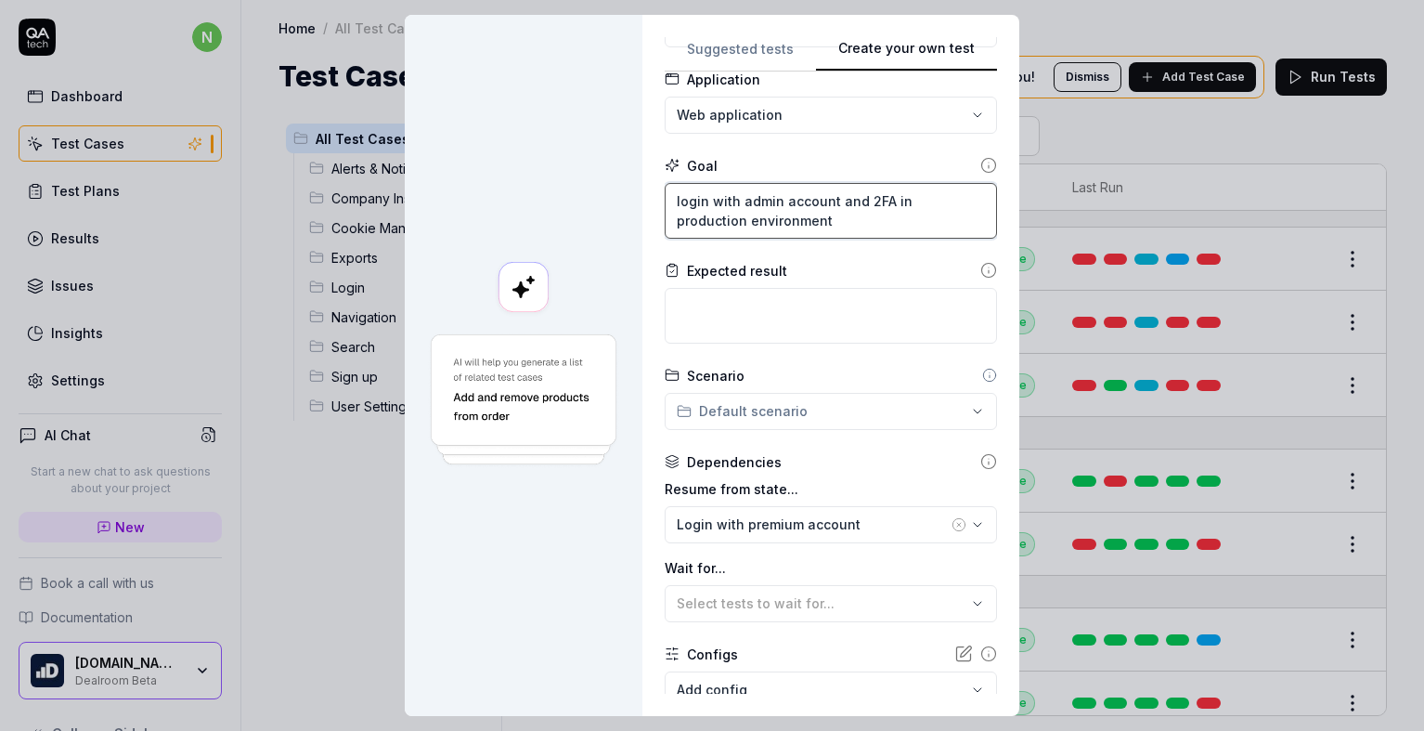
scroll to position [136, 0]
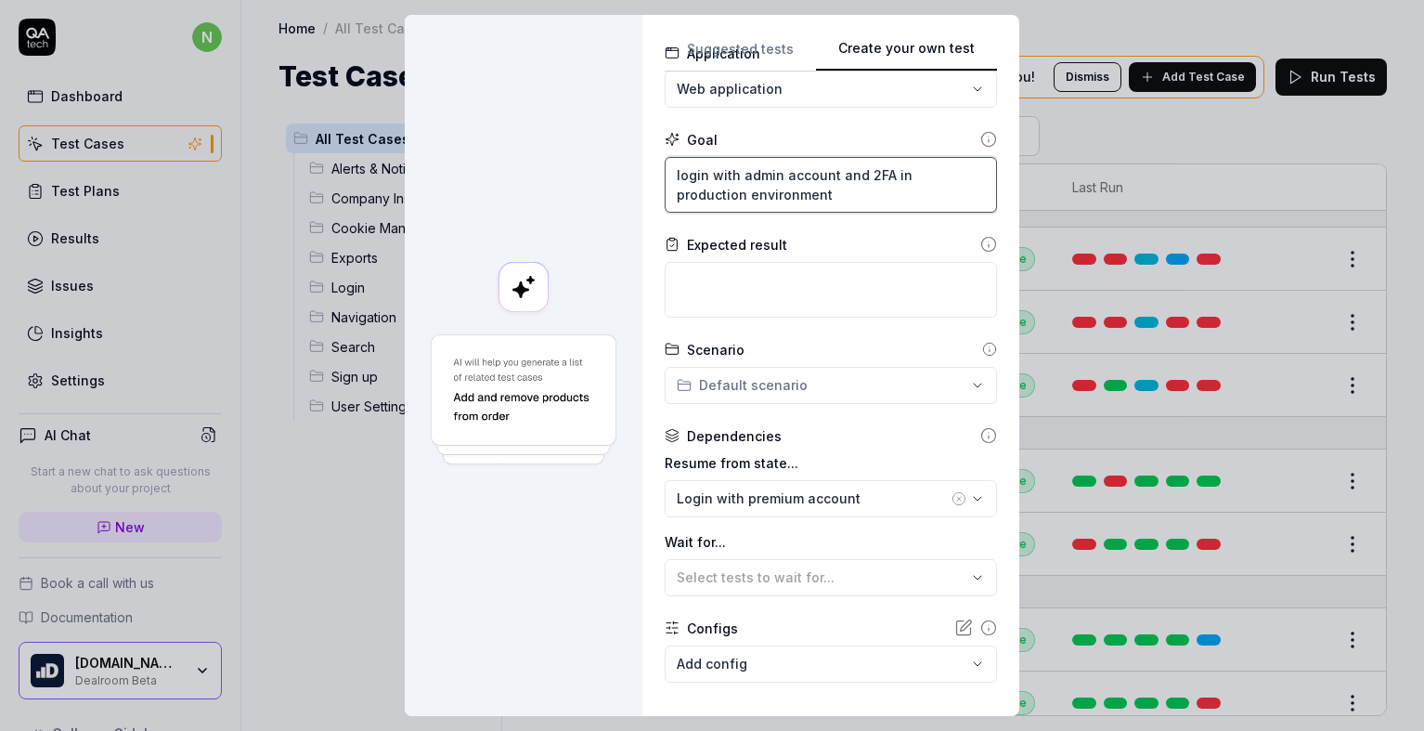
type textarea "login with admin account and 2FA in production environment"
click at [775, 496] on div "Login with premium account" at bounding box center [812, 497] width 271 height 19
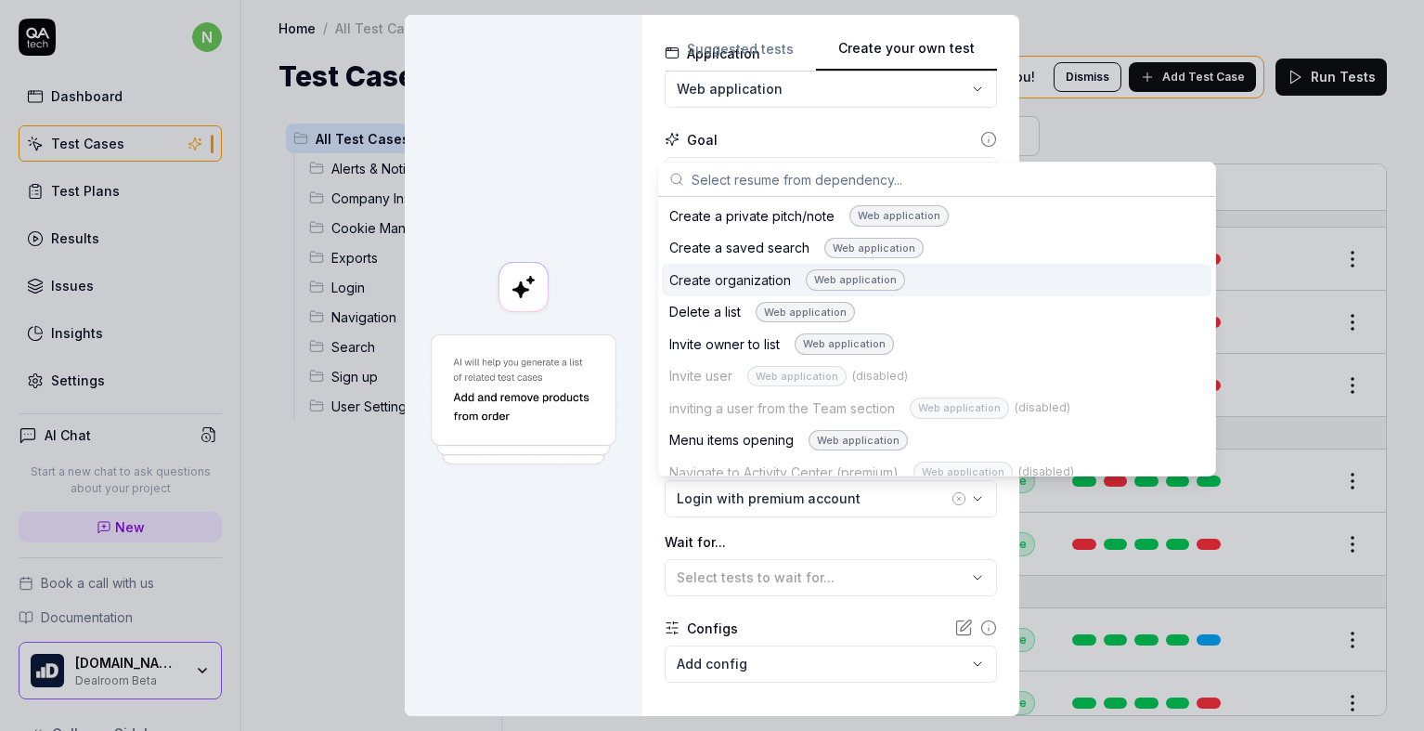
scroll to position [0, 0]
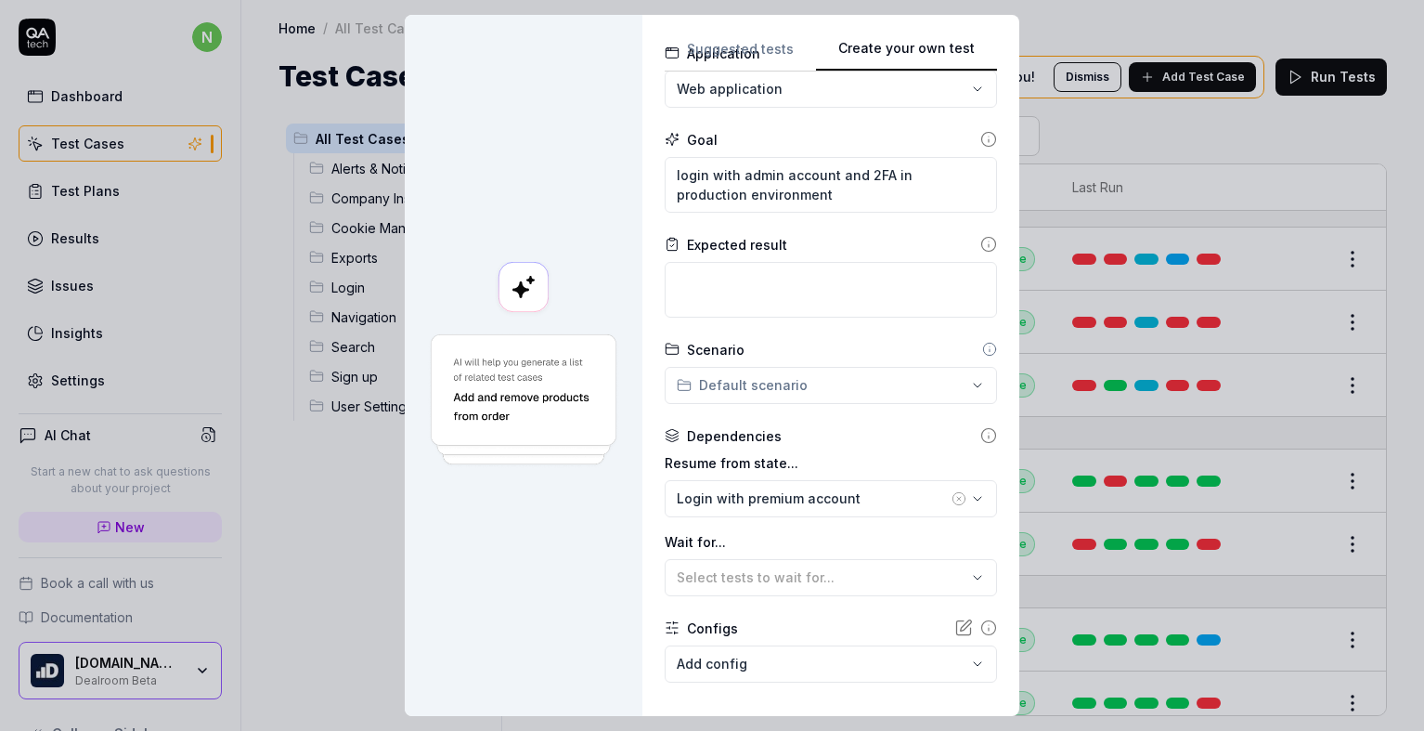
click at [703, 525] on div "Resume from state... Login with premium account Wait for... Select tests to wai…" at bounding box center [831, 524] width 332 height 143
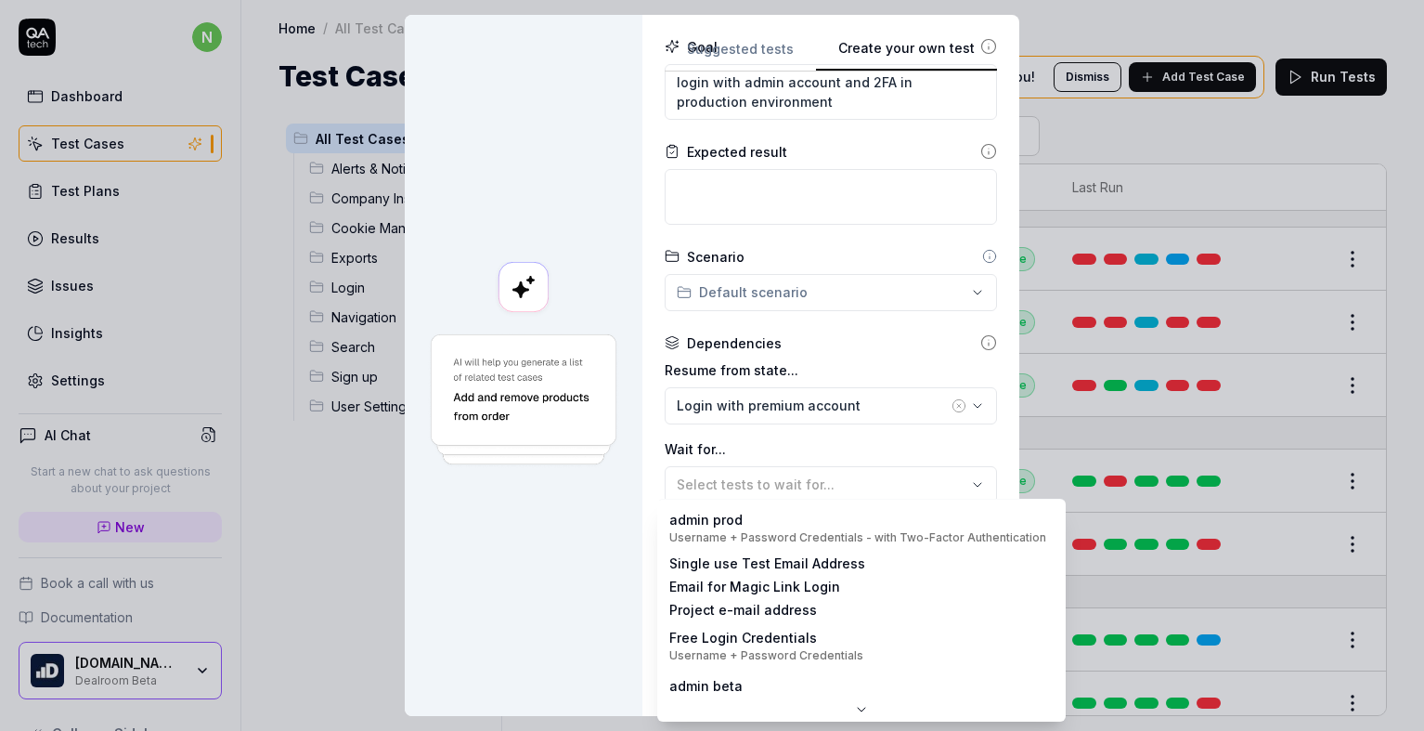
click at [743, 562] on body "n Dashboard Test Cases Test Plans Results Issues Insights Settings AI Chat Star…" at bounding box center [712, 365] width 1424 height 731
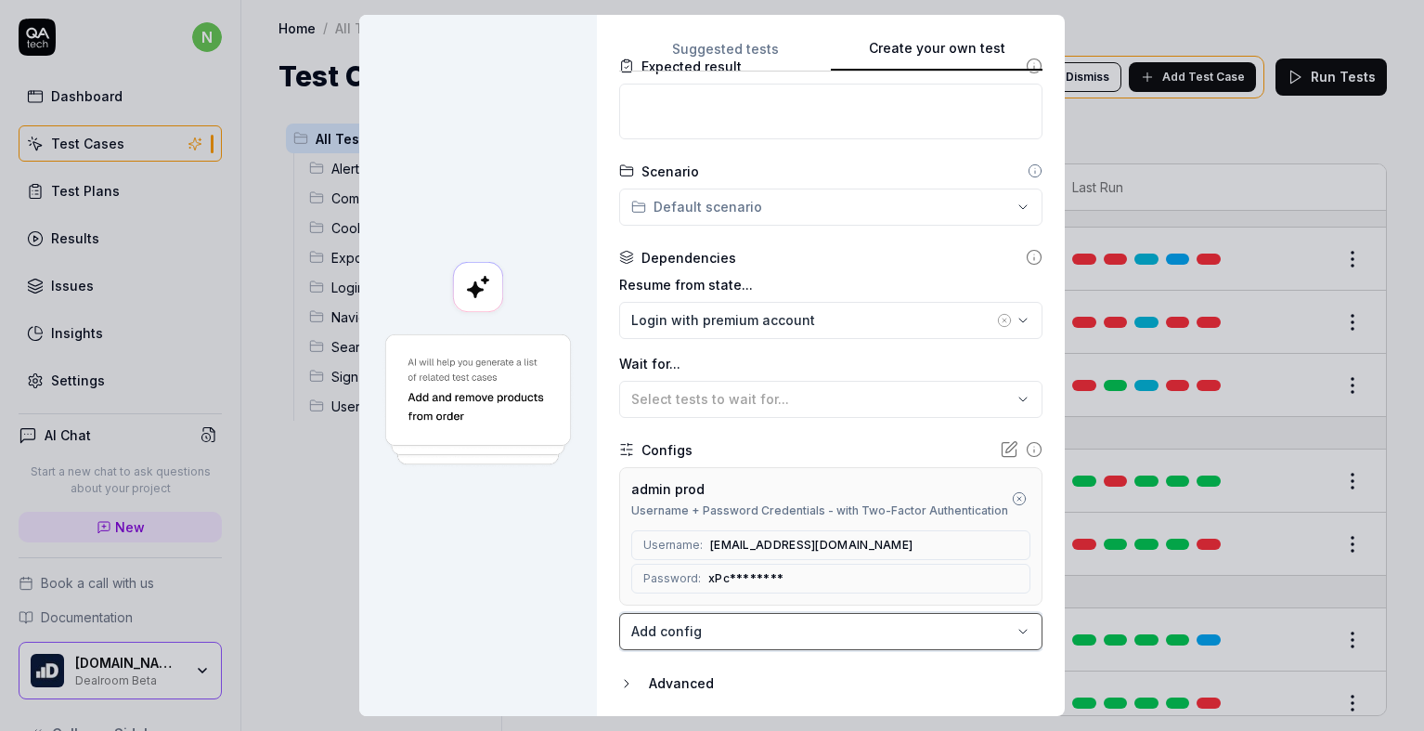
scroll to position [375, 0]
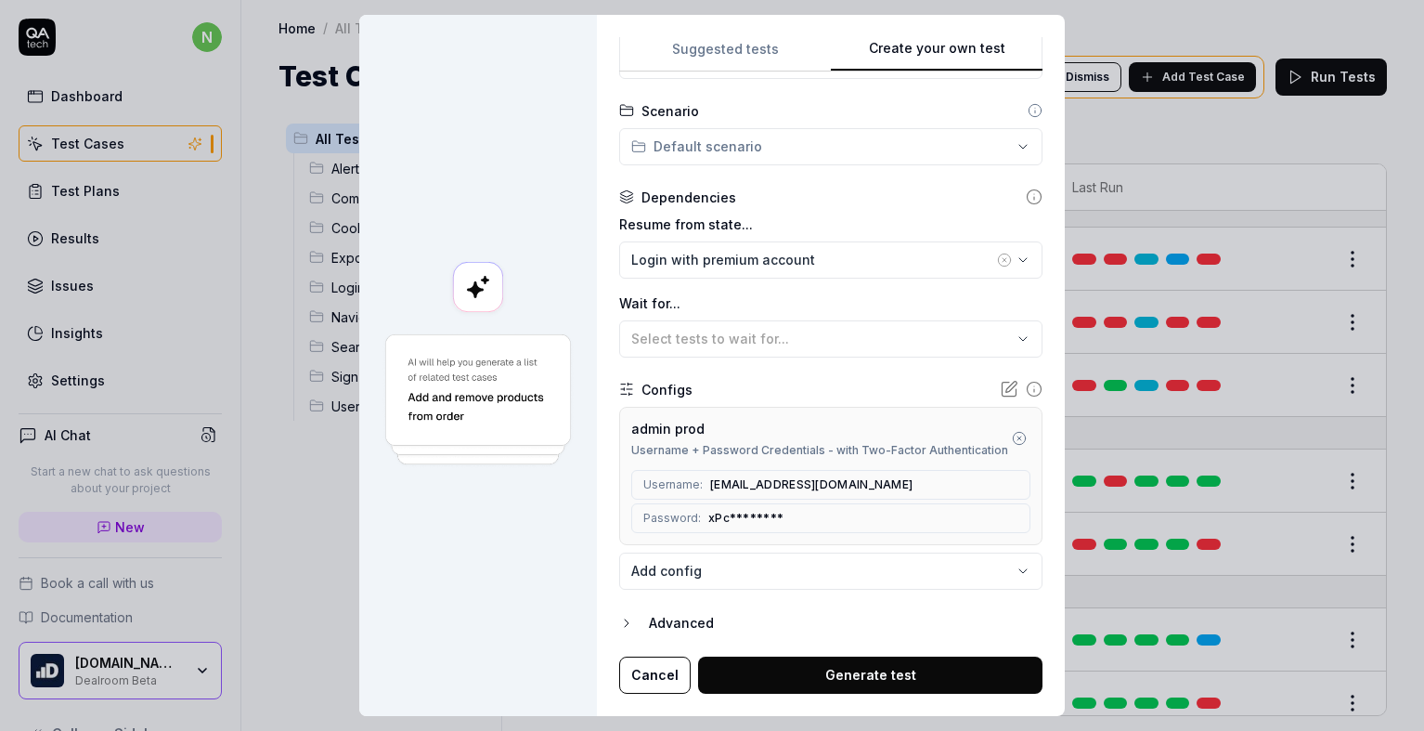
click at [770, 658] on button "Generate test" at bounding box center [870, 674] width 344 height 37
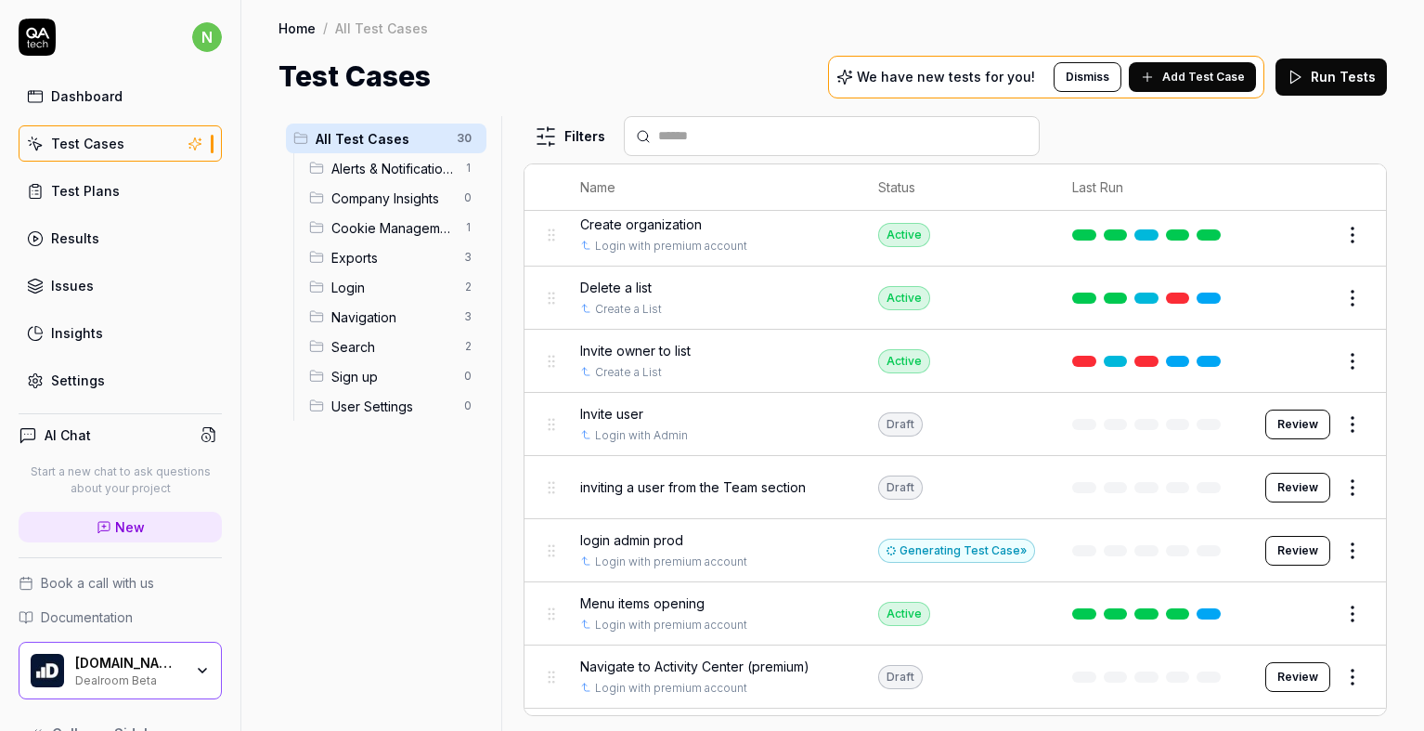
scroll to position [278, 0]
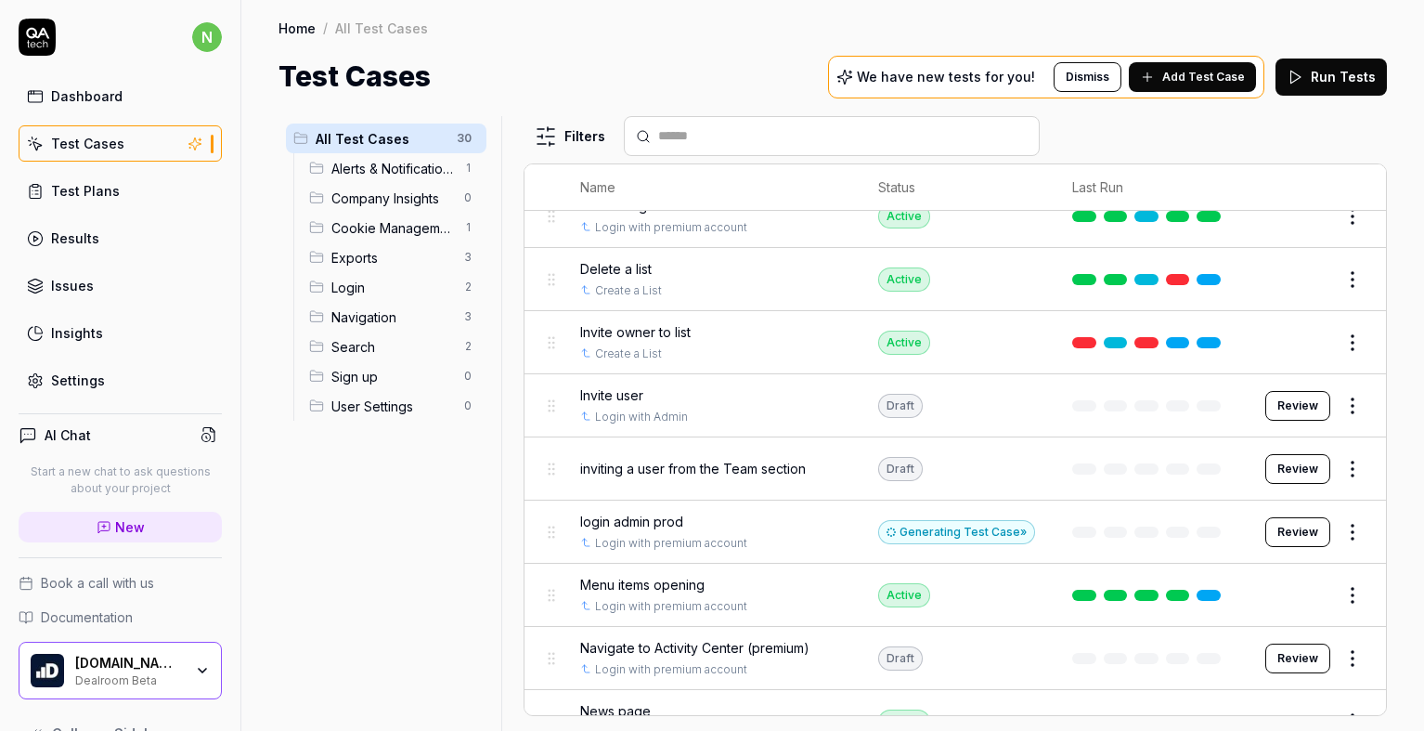
click at [1344, 529] on html "n Dashboard Test Cases Test Plans Results Issues Insights Settings AI Chat Star…" at bounding box center [712, 365] width 1424 height 731
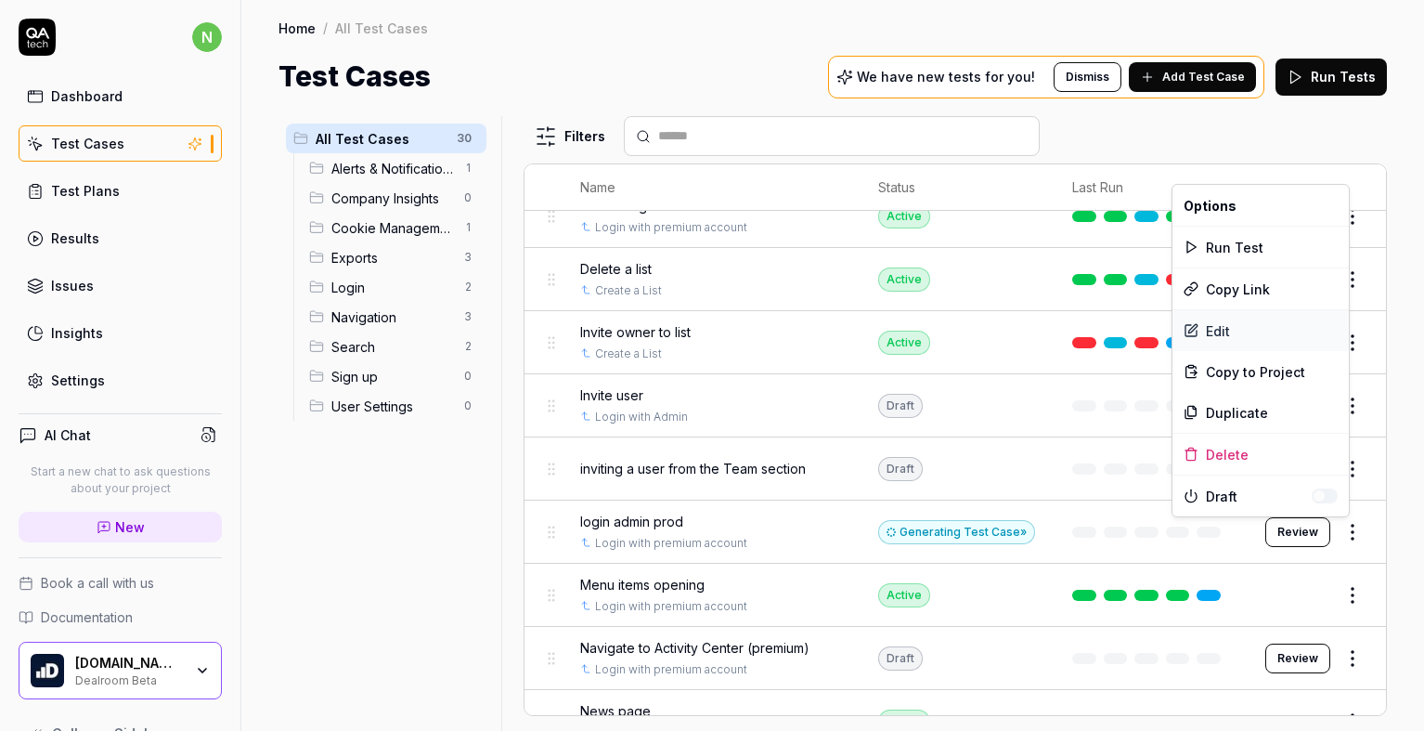
click at [1257, 326] on div "Edit" at bounding box center [1260, 330] width 176 height 41
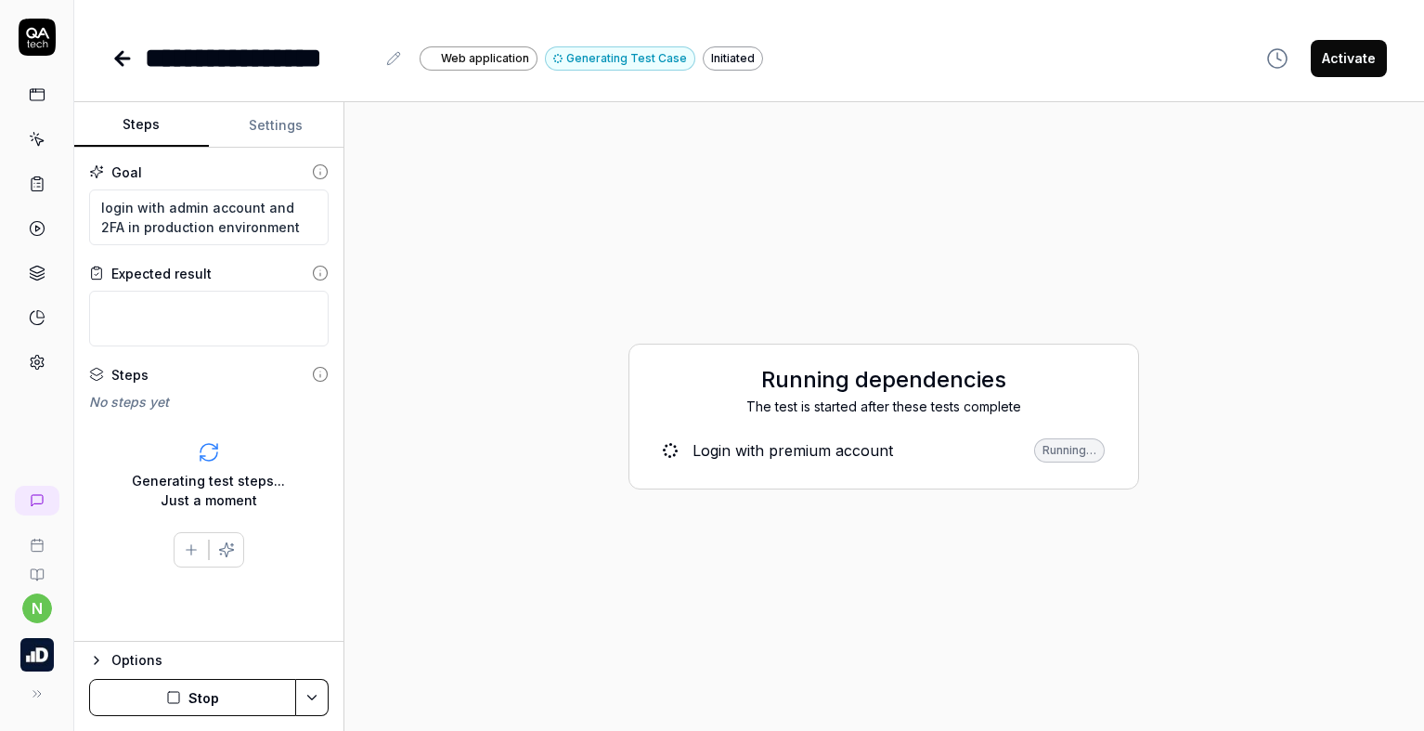
type textarea "*"
click at [261, 133] on button "Settings" at bounding box center [276, 125] width 135 height 45
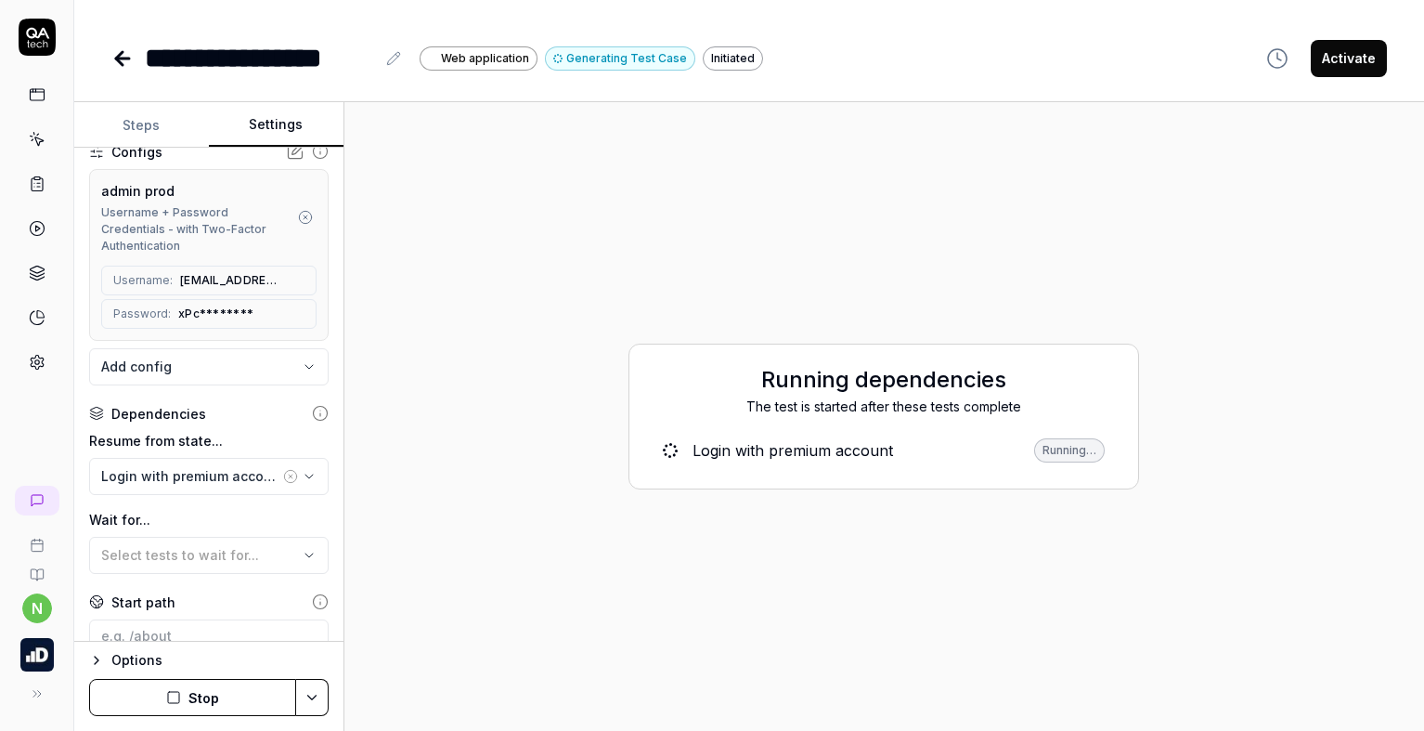
scroll to position [278, 0]
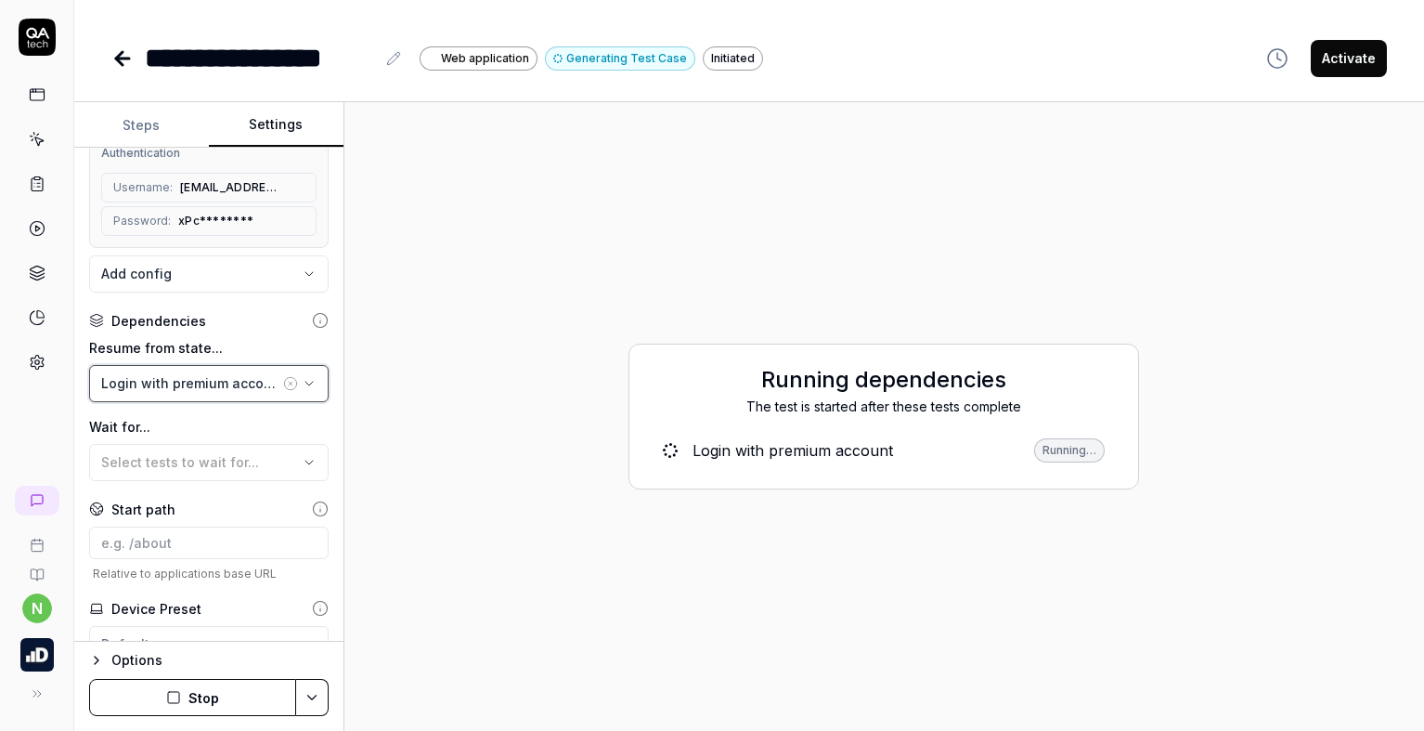
click at [227, 390] on div "Login with premium account" at bounding box center [190, 382] width 178 height 19
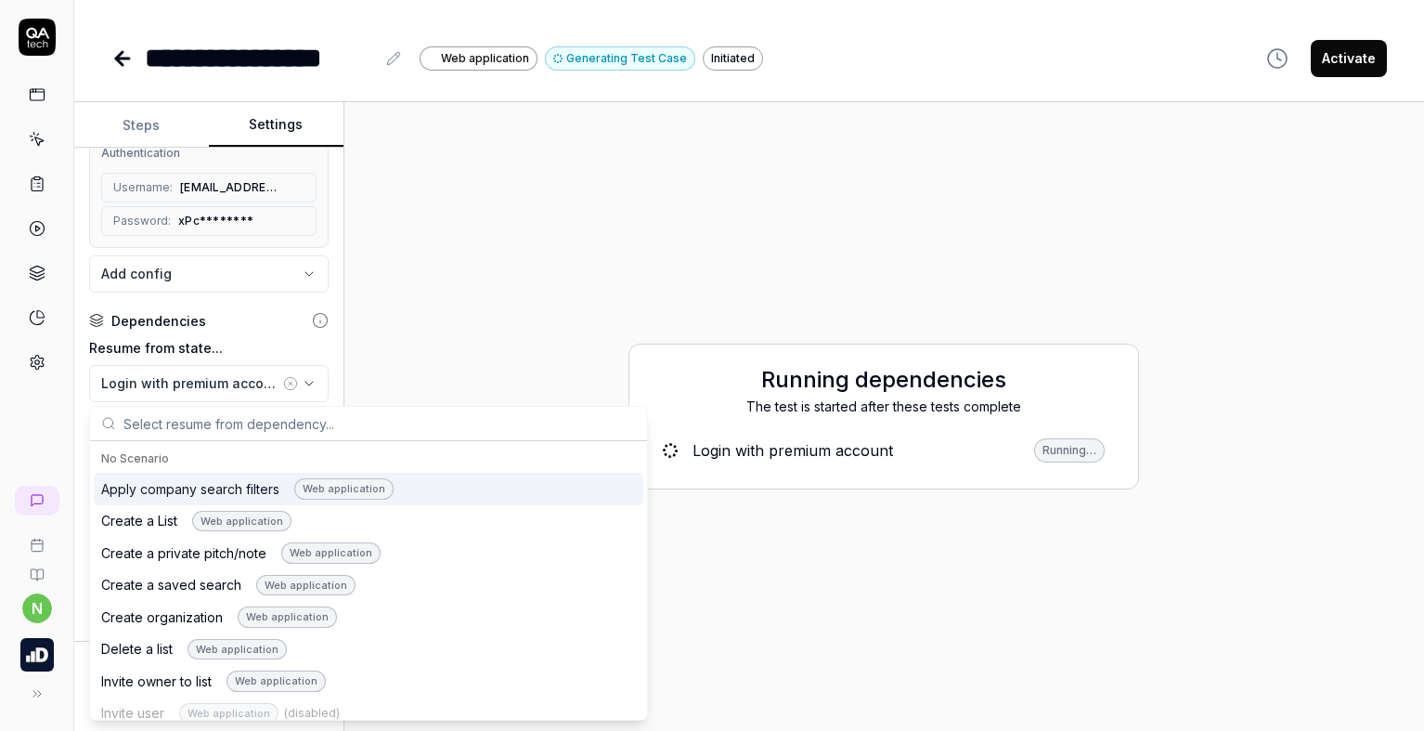
click at [173, 459] on div "No Scenario" at bounding box center [368, 458] width 535 height 17
click at [158, 458] on div "No Scenario" at bounding box center [368, 458] width 535 height 17
click at [283, 384] on icon "button" at bounding box center [290, 383] width 15 height 15
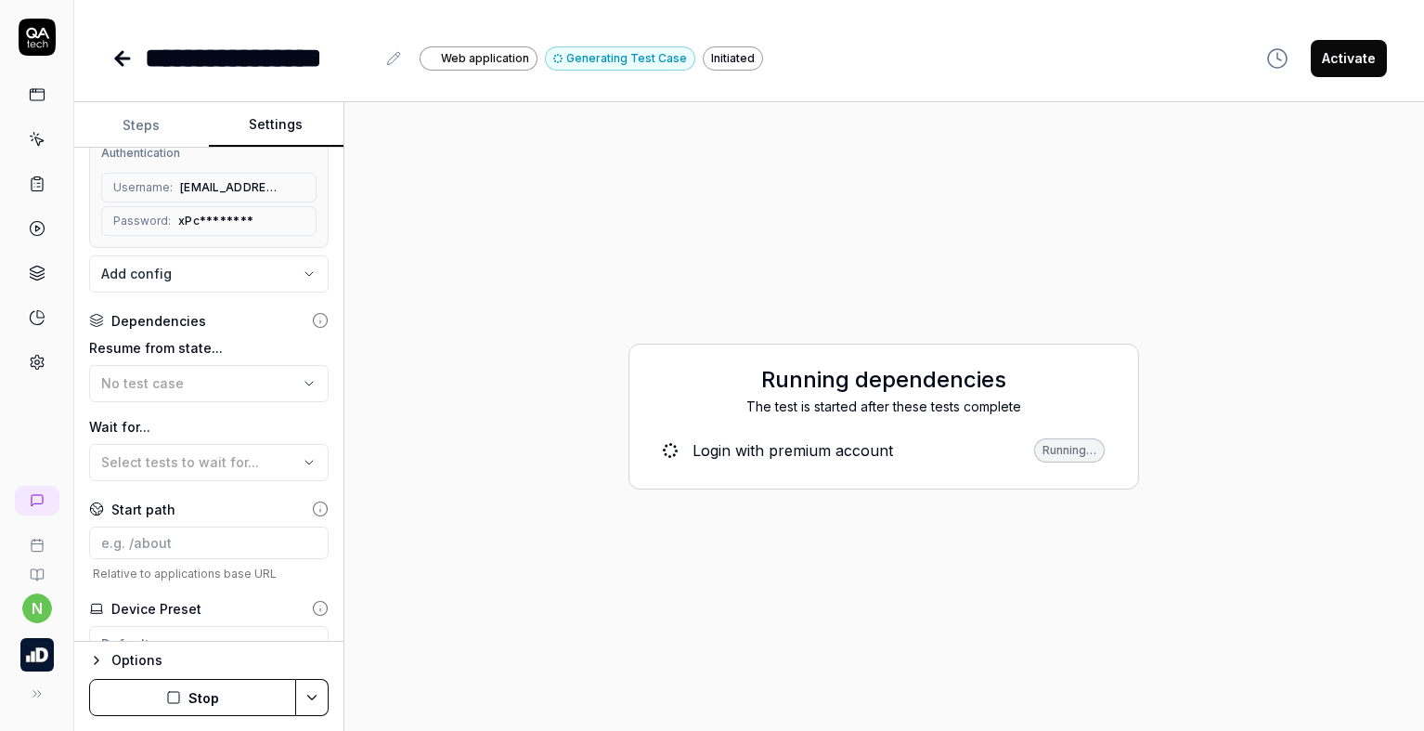
click at [262, 352] on label "Resume from state..." at bounding box center [208, 347] width 239 height 19
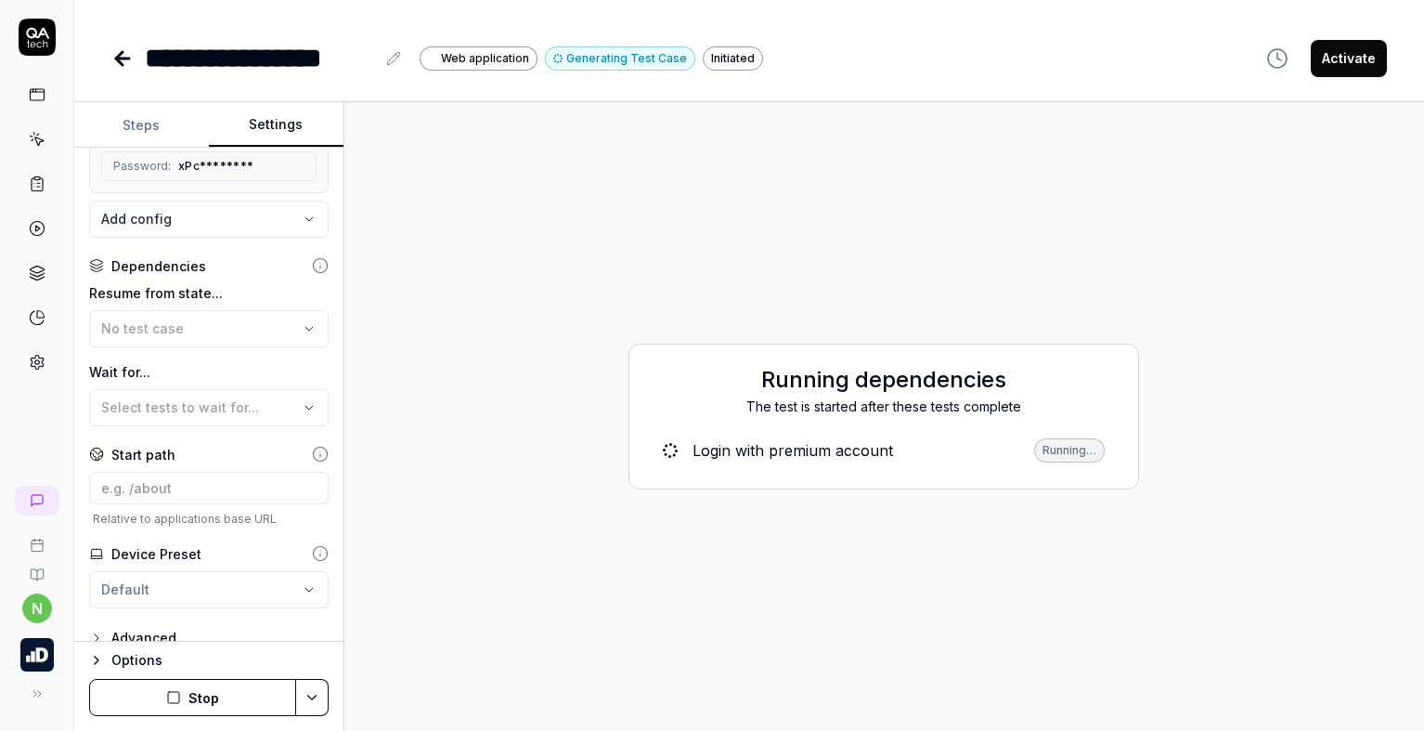
scroll to position [356, 0]
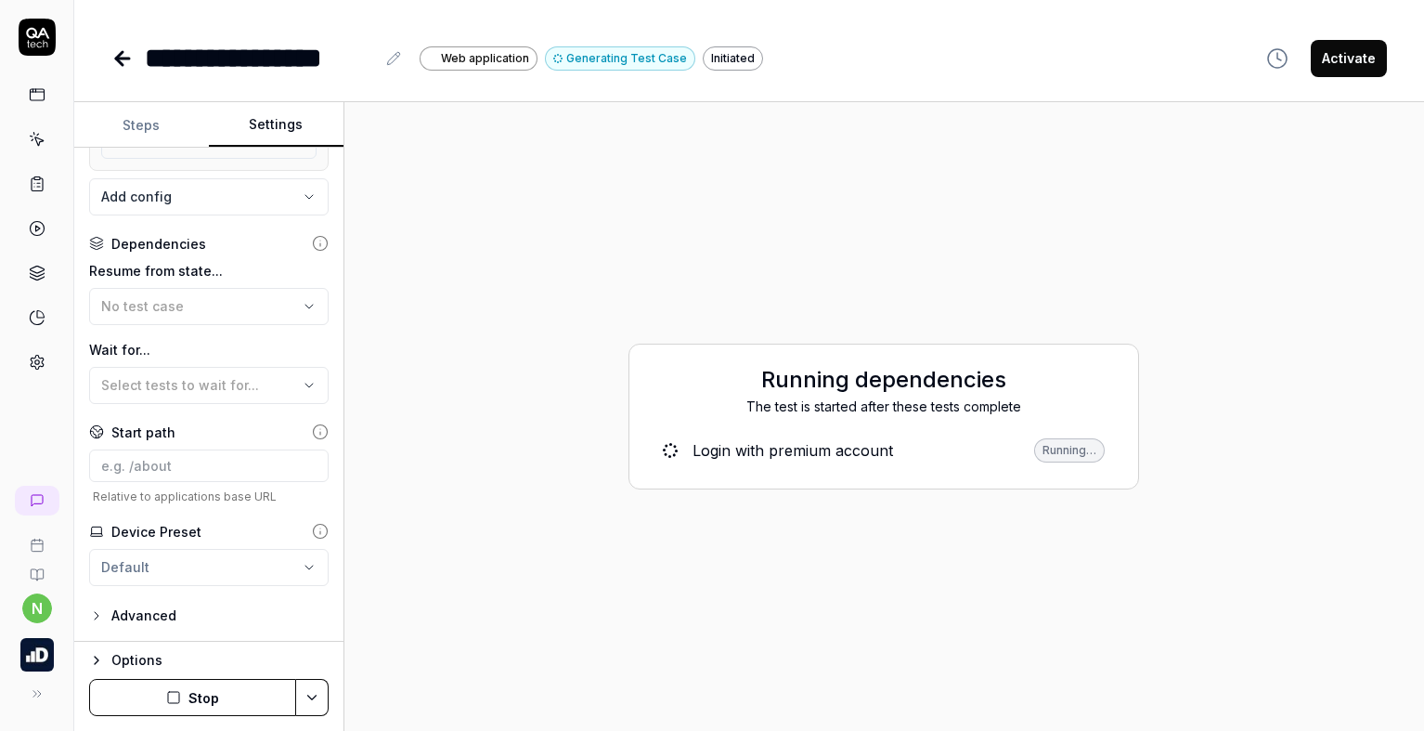
click at [215, 687] on button "Stop" at bounding box center [192, 697] width 207 height 37
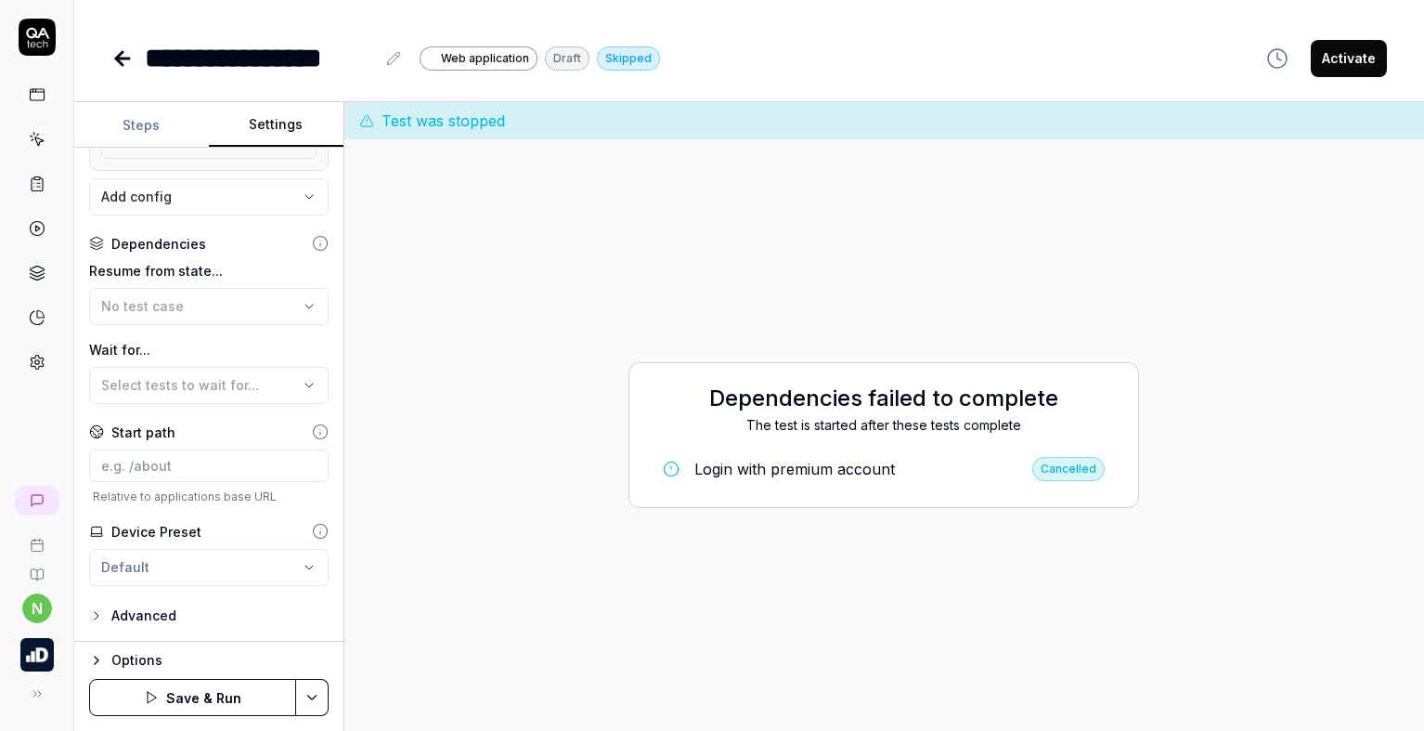
click at [200, 561] on html "**********" at bounding box center [712, 365] width 1424 height 731
click at [95, 616] on icon "button" at bounding box center [96, 615] width 15 height 15
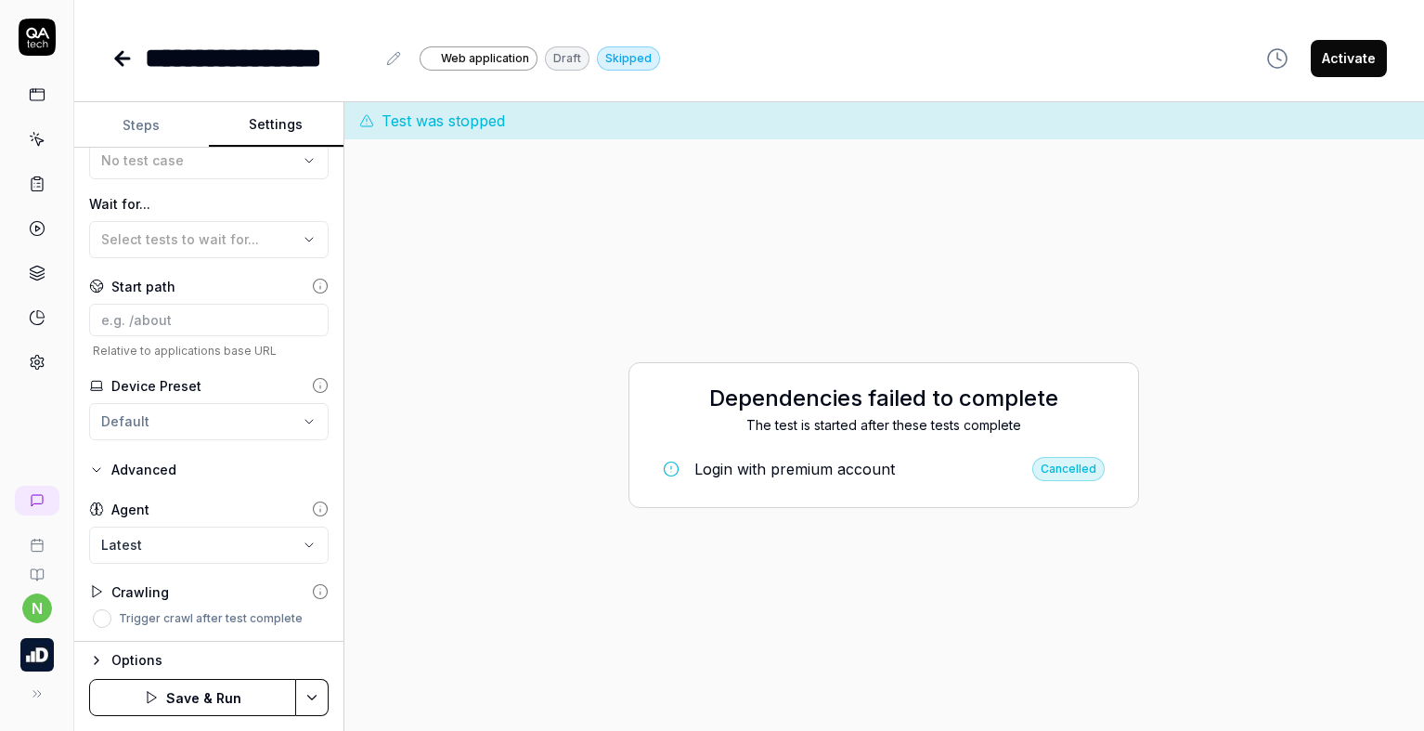
scroll to position [502, 0]
click at [97, 660] on icon "button" at bounding box center [96, 660] width 15 height 15
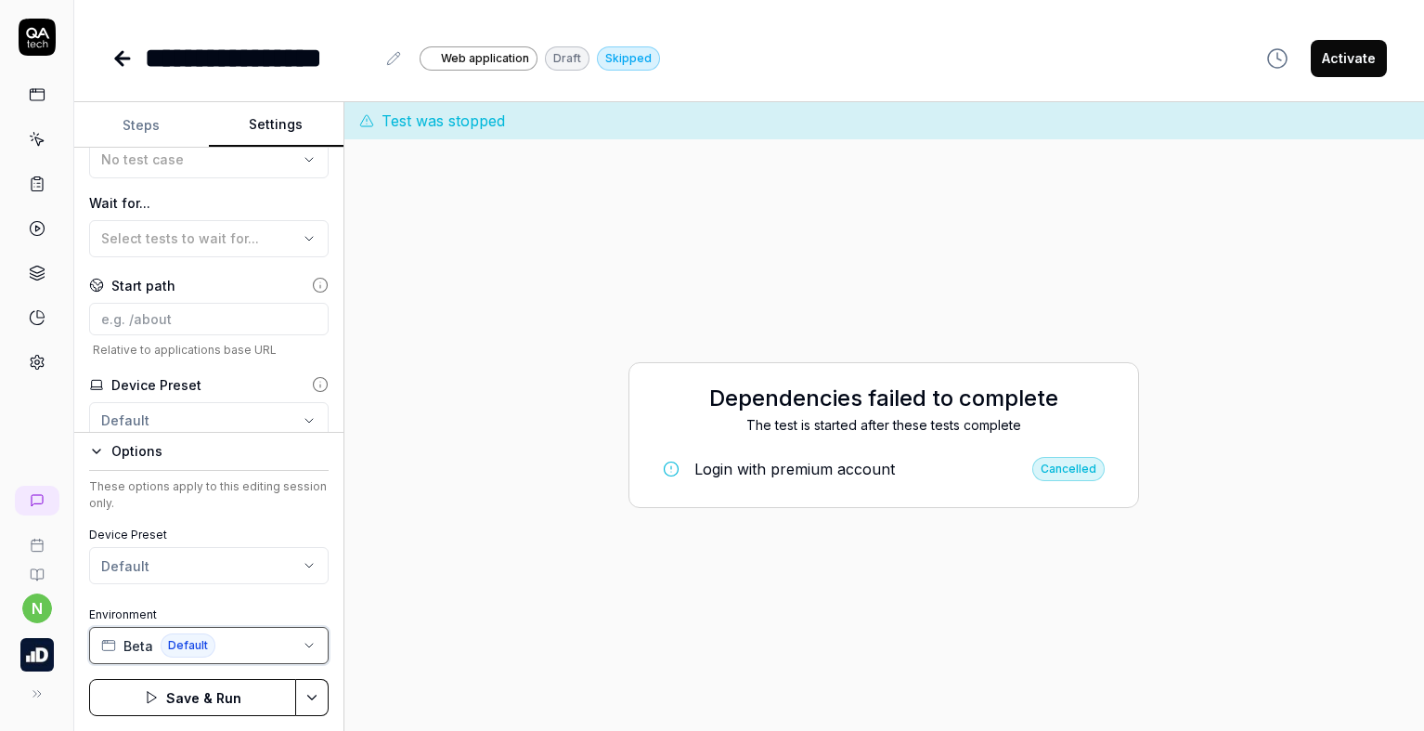
click at [281, 639] on button "Beta Default" at bounding box center [208, 645] width 239 height 37
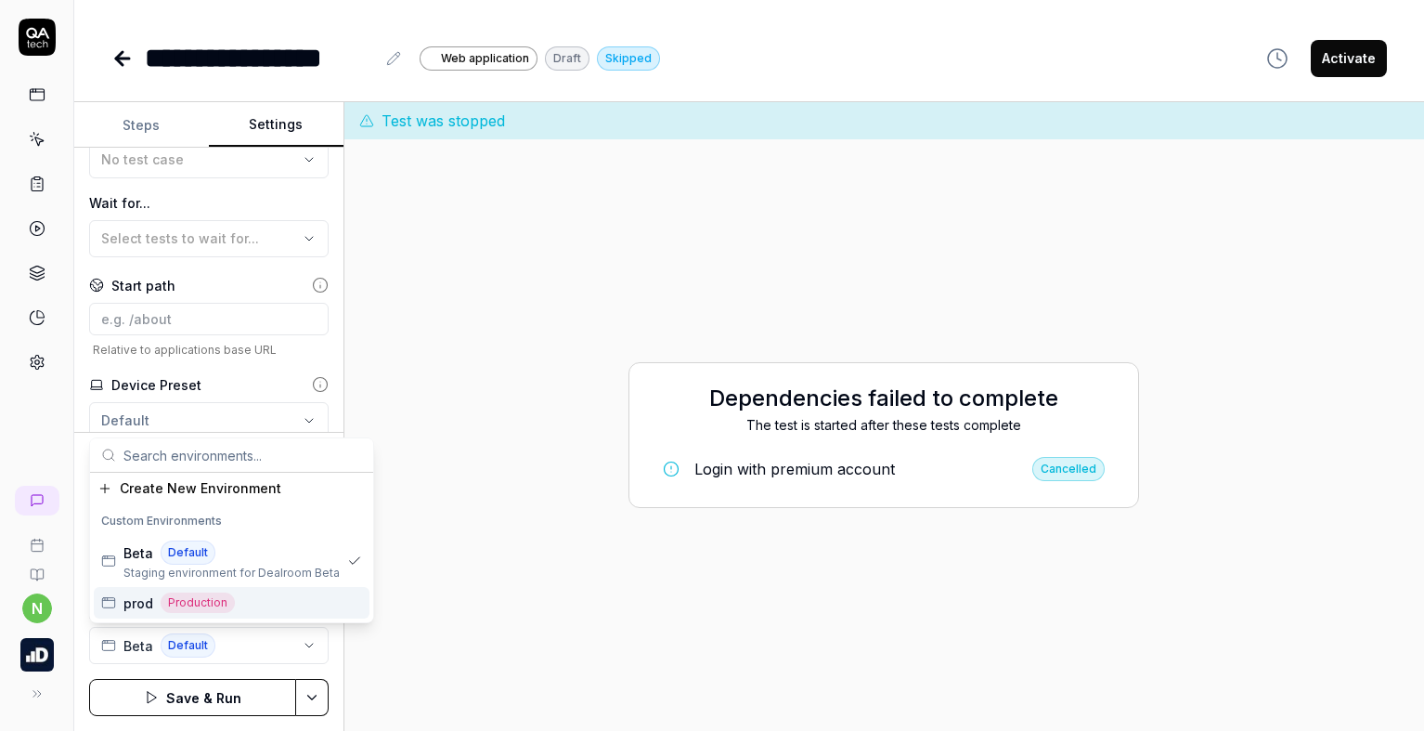
click at [272, 594] on div "prod Production" at bounding box center [232, 603] width 276 height 32
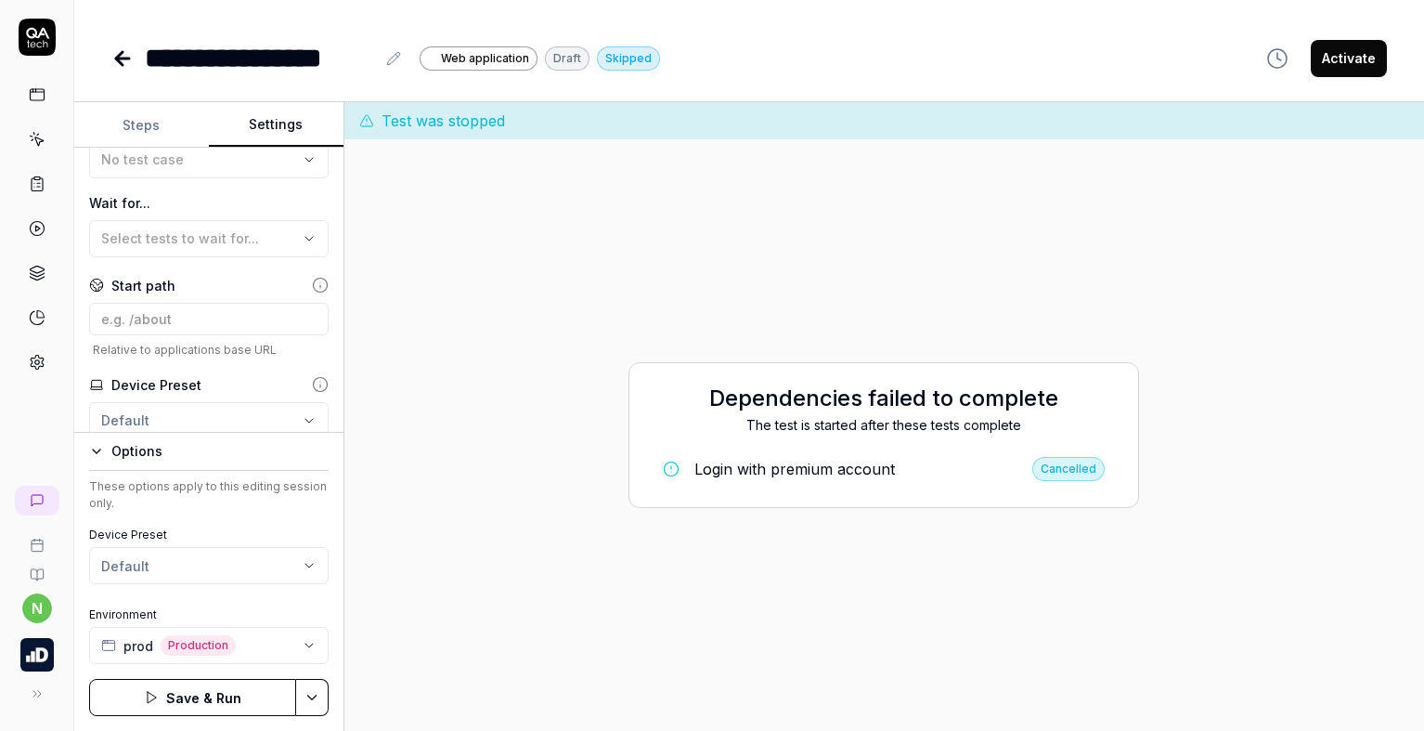
click at [272, 594] on div "Device Preset Default Environment prod Production" at bounding box center [208, 594] width 239 height 137
click at [247, 688] on button "Save & Run" at bounding box center [192, 697] width 207 height 37
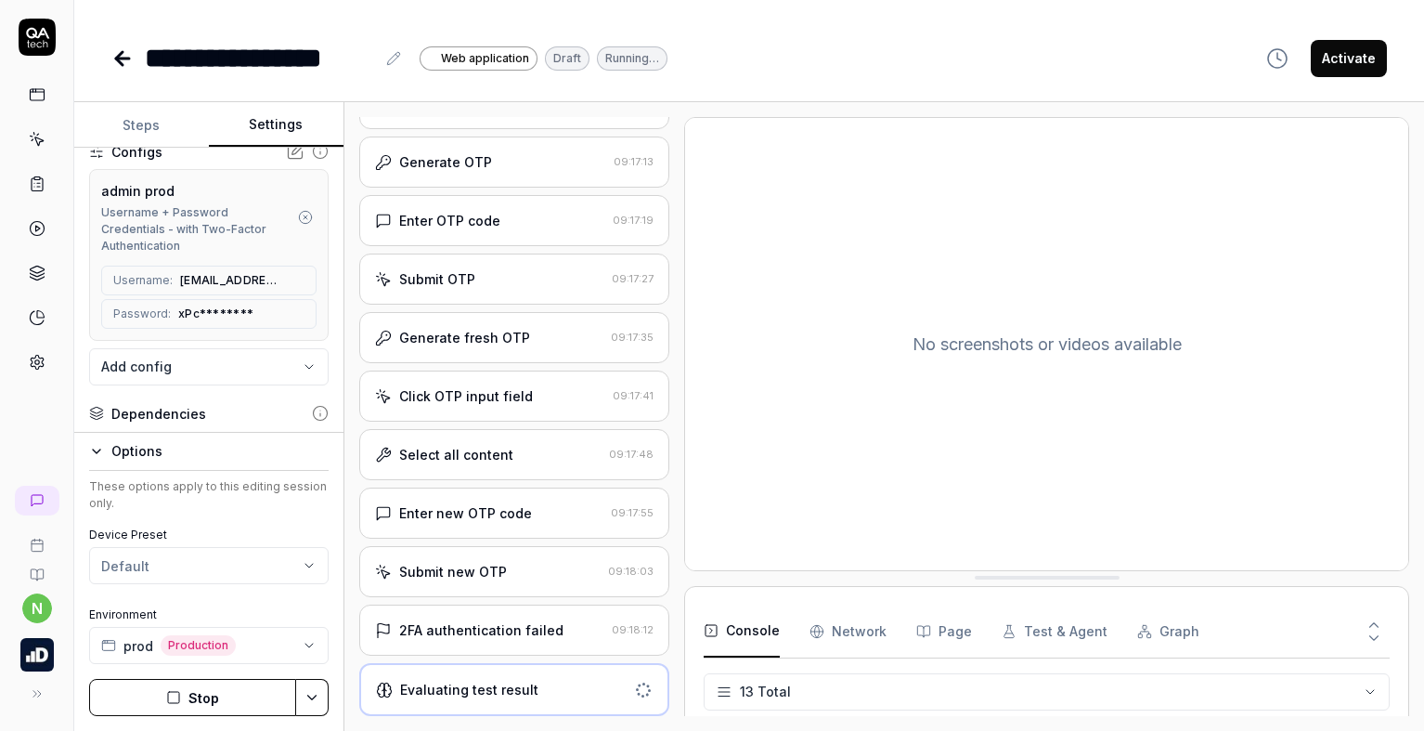
scroll to position [369, 0]
drag, startPoint x: 267, startPoint y: 691, endPoint x: 265, endPoint y: 676, distance: 15.1
click at [265, 676] on div "Options These options apply to this editing session only. Device Preset Default…" at bounding box center [208, 581] width 269 height 299
click at [259, 691] on button "Stop" at bounding box center [192, 697] width 207 height 37
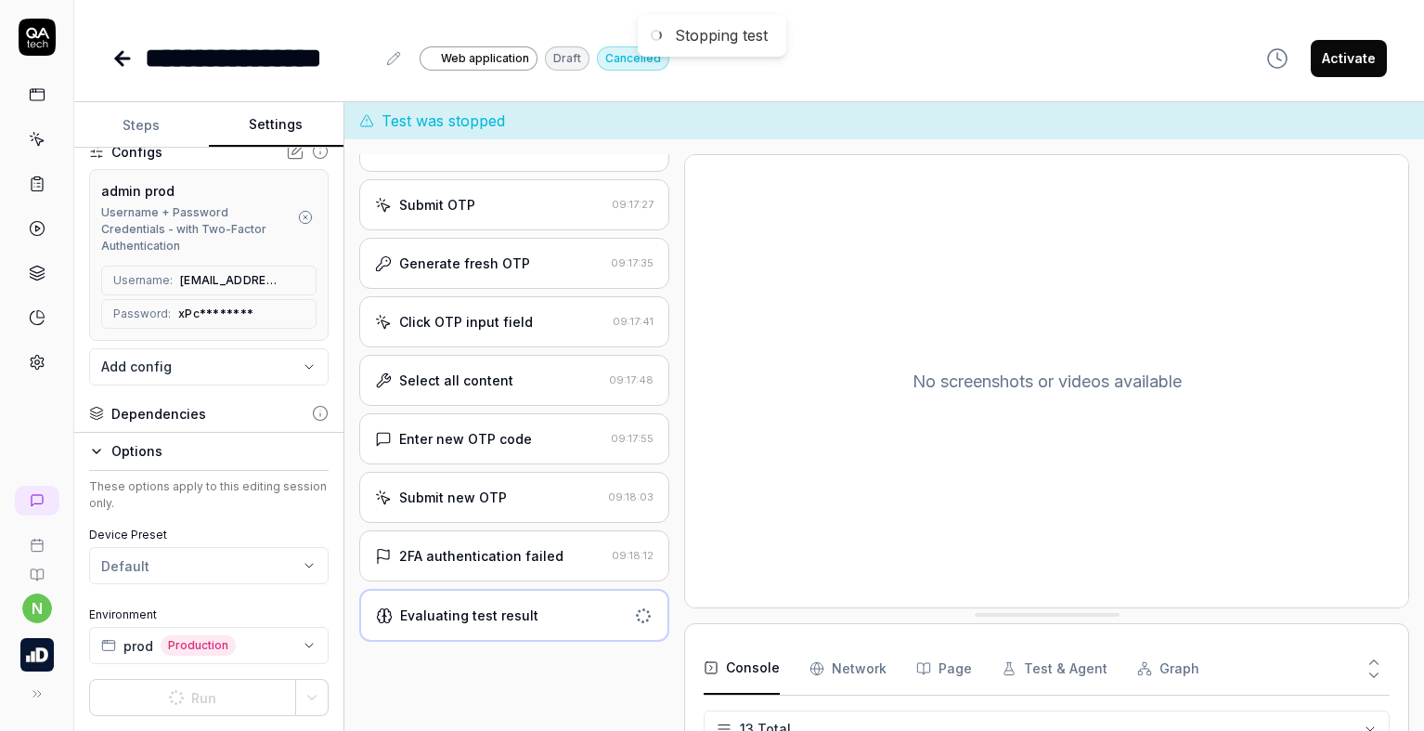
scroll to position [528, 0]
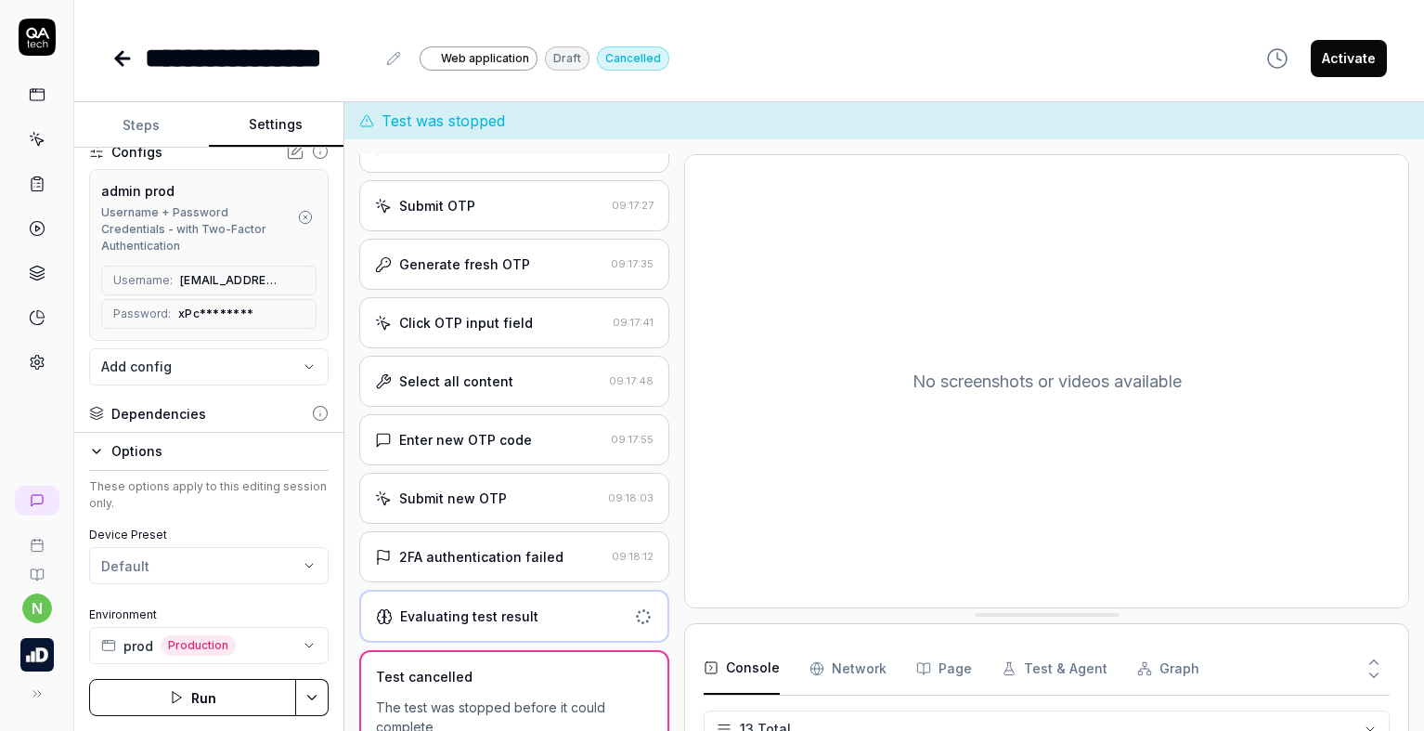
click at [32, 369] on icon at bounding box center [37, 362] width 17 height 17
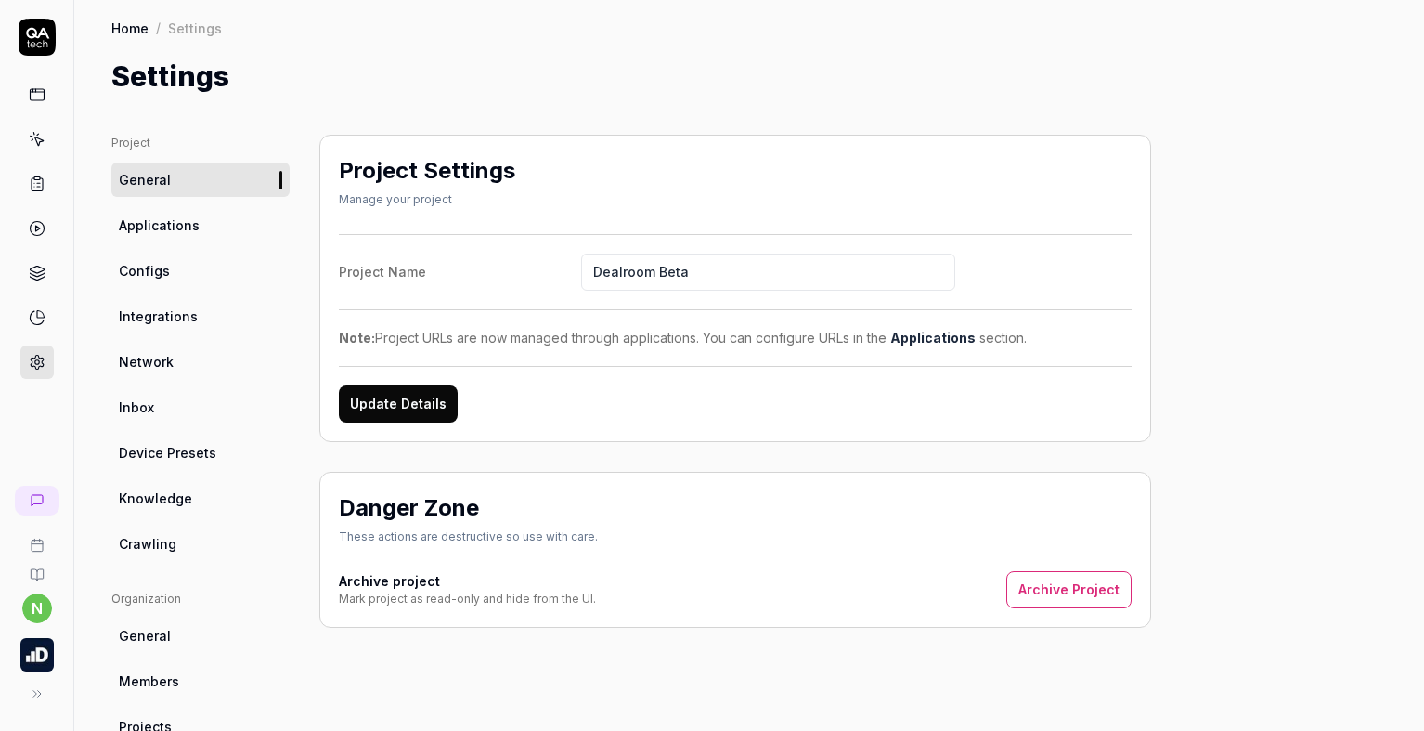
click at [163, 276] on span "Configs" at bounding box center [144, 270] width 51 height 19
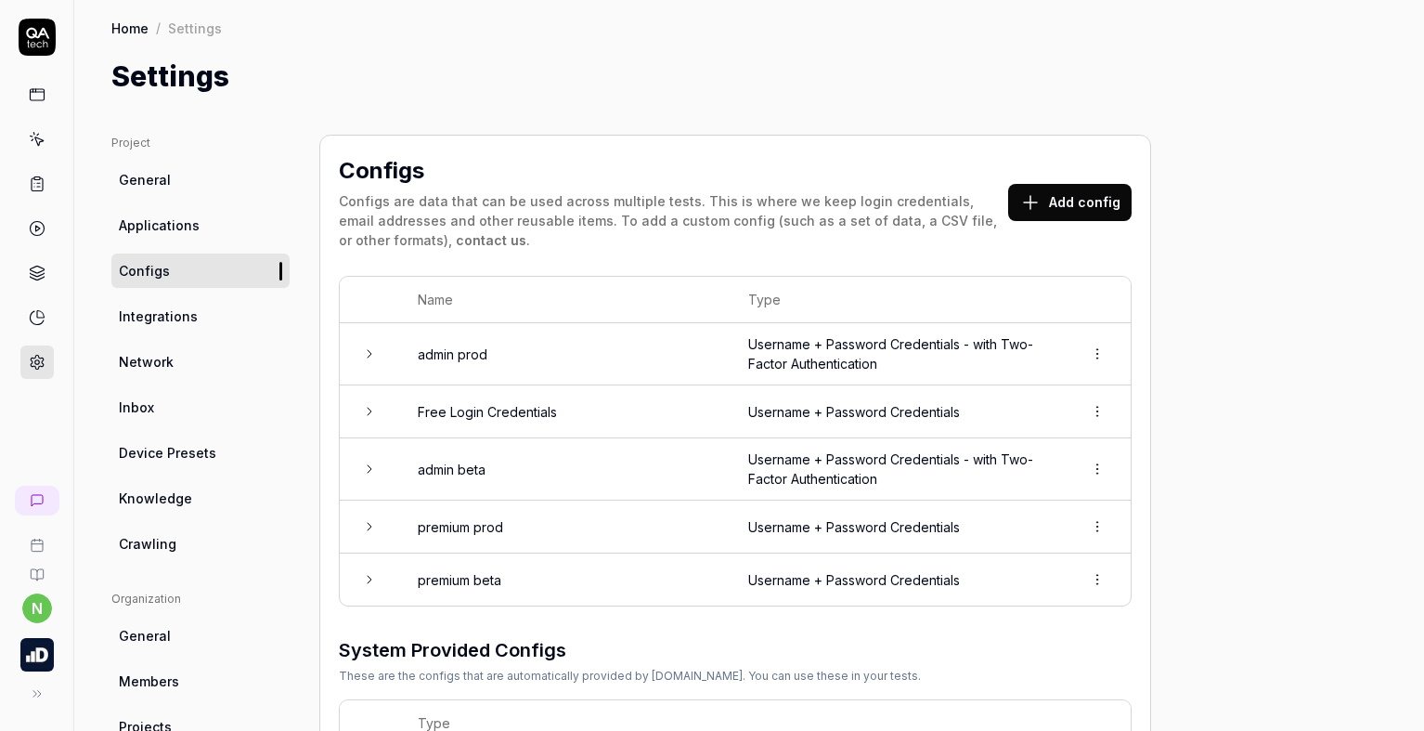
click at [367, 528] on icon at bounding box center [369, 526] width 15 height 15
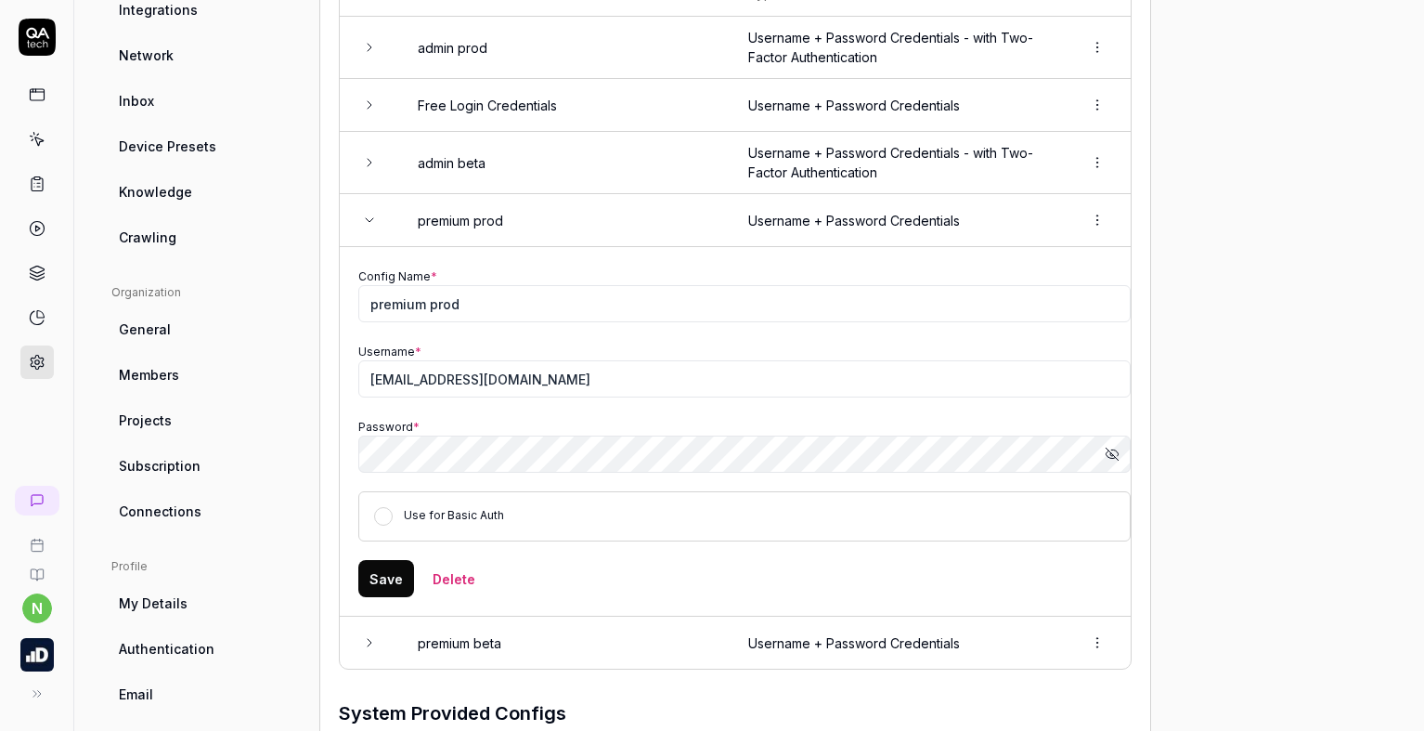
scroll to position [278, 0]
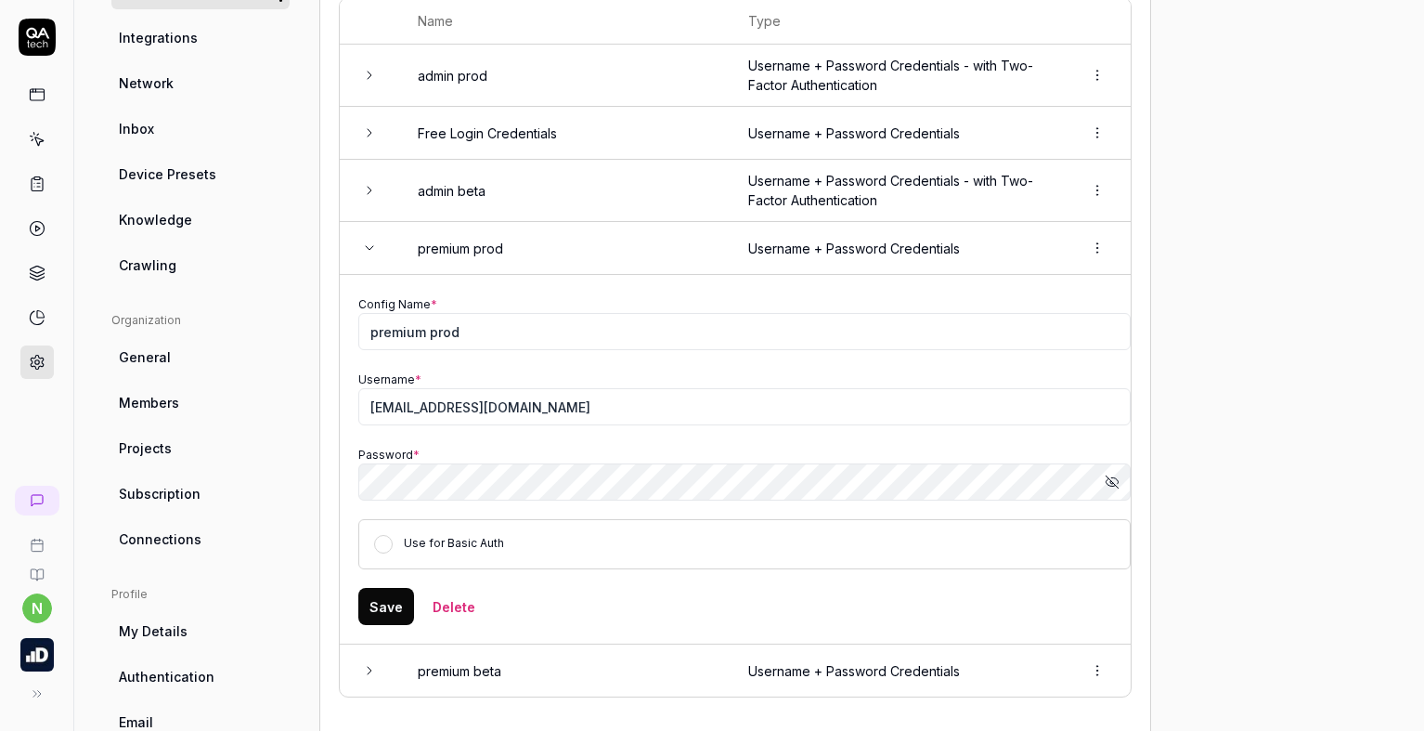
click at [372, 248] on icon at bounding box center [369, 247] width 15 height 15
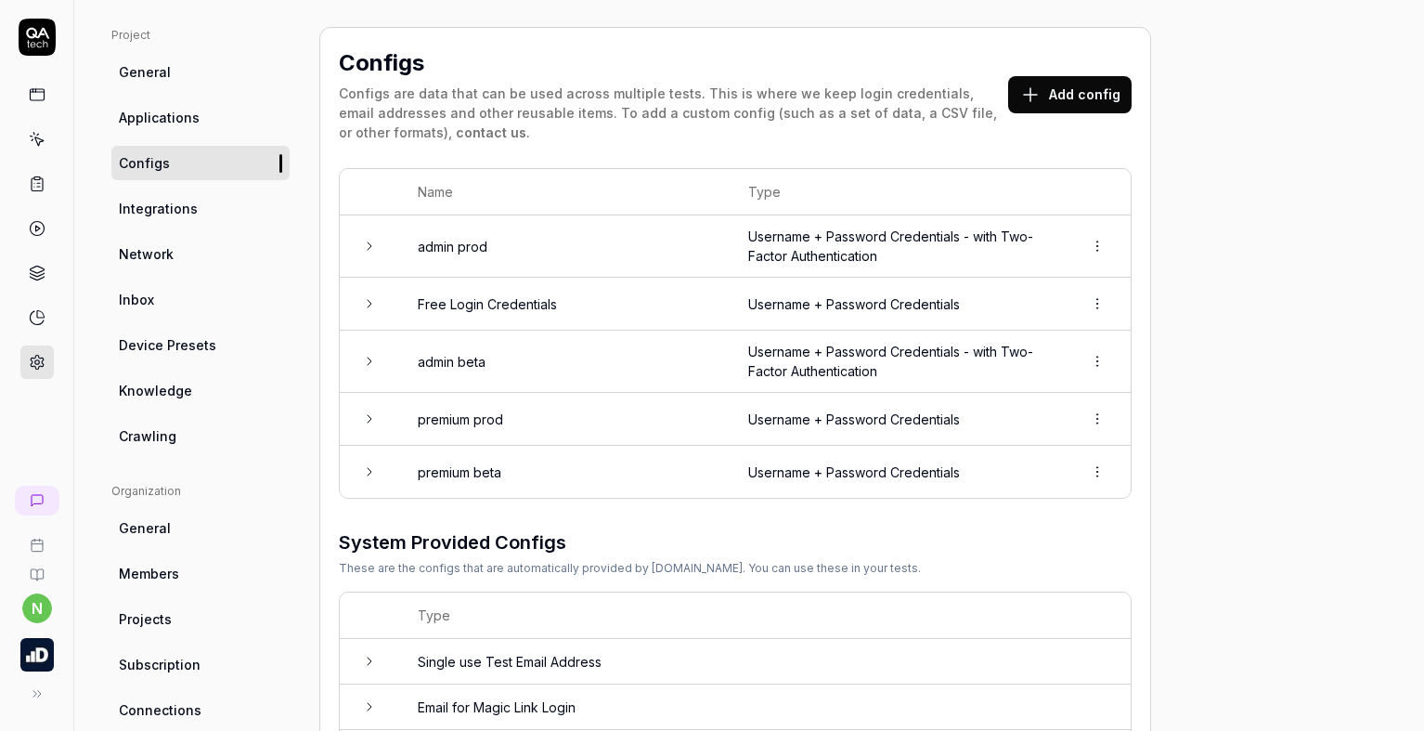
scroll to position [93, 0]
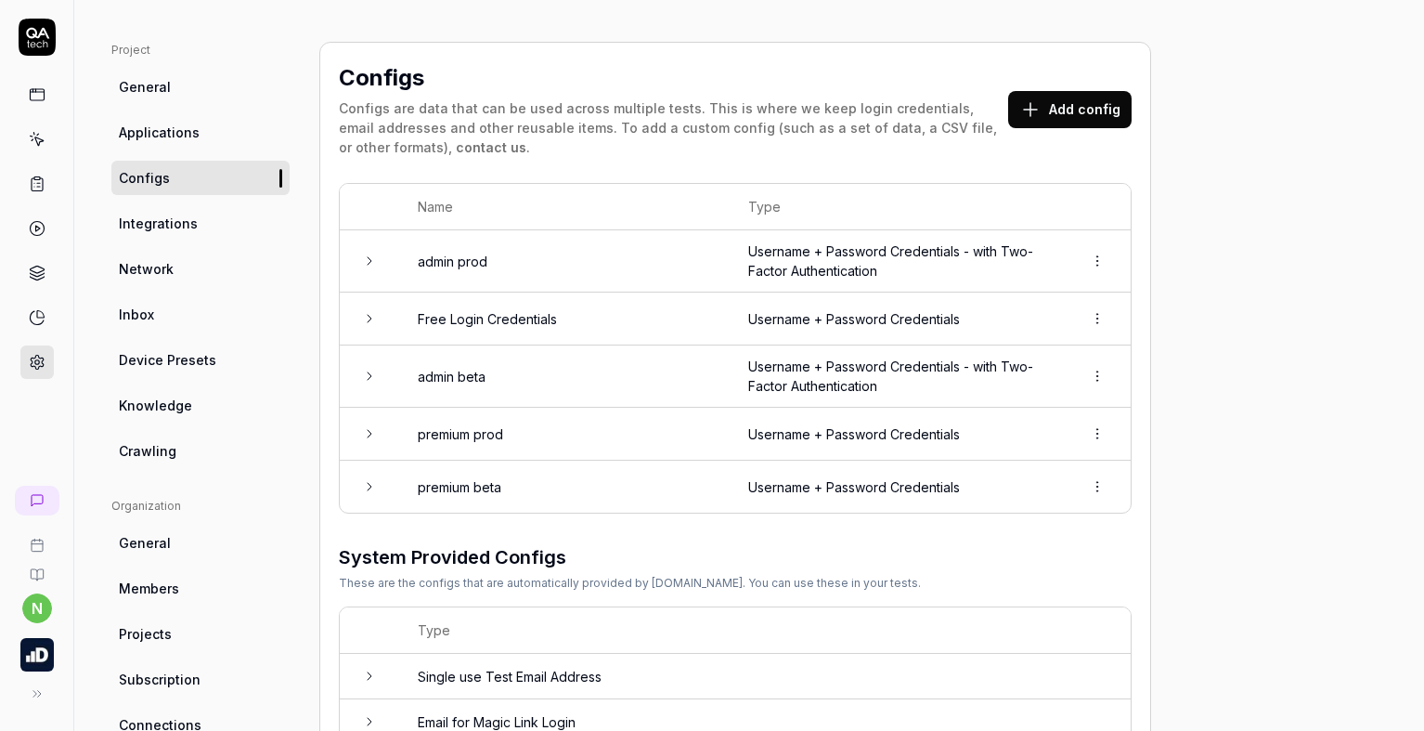
click at [367, 253] on icon at bounding box center [369, 260] width 15 height 15
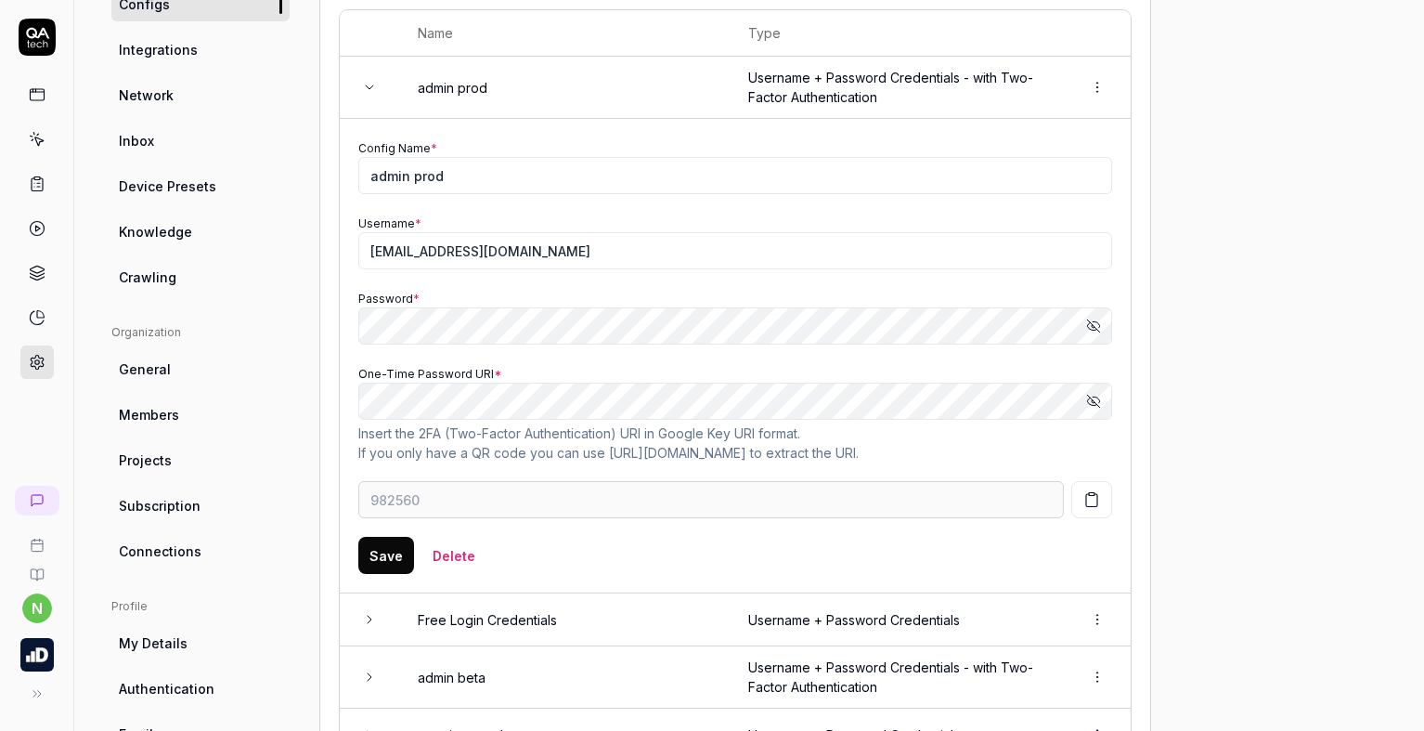
scroll to position [278, 0]
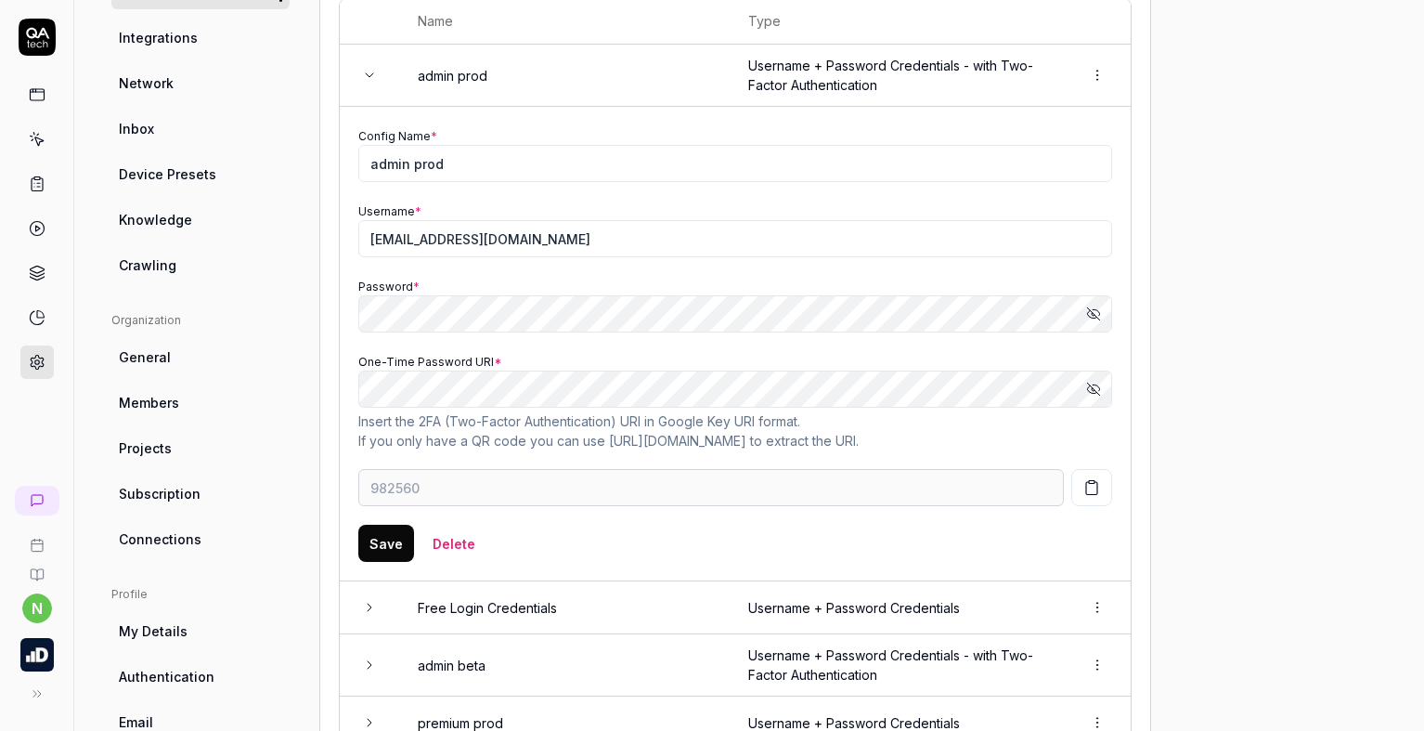
click at [633, 441] on link "[URL][DOMAIN_NAME]" at bounding box center [677, 441] width 137 height 16
click at [1094, 307] on icon "button" at bounding box center [1093, 313] width 15 height 15
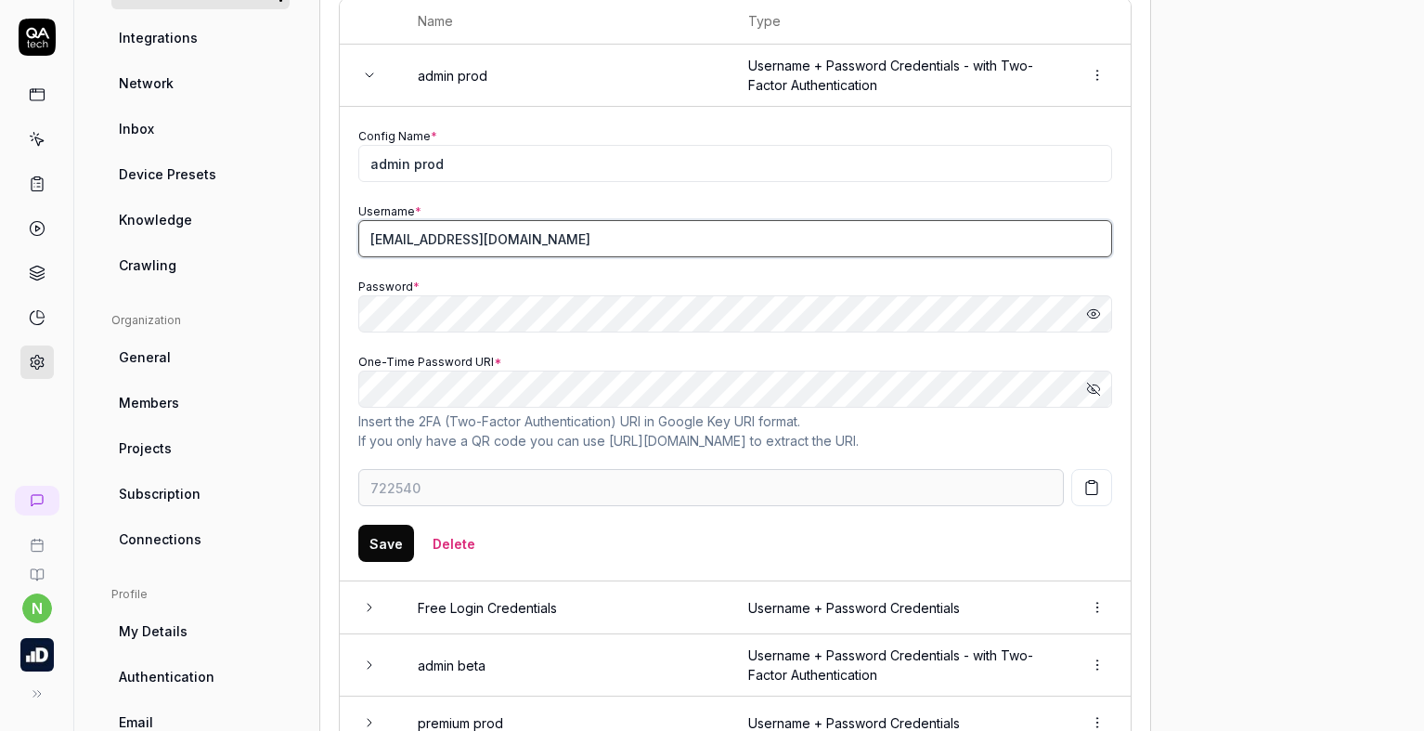
click at [769, 247] on input "[EMAIL_ADDRESS][DOMAIN_NAME]" at bounding box center [735, 238] width 754 height 37
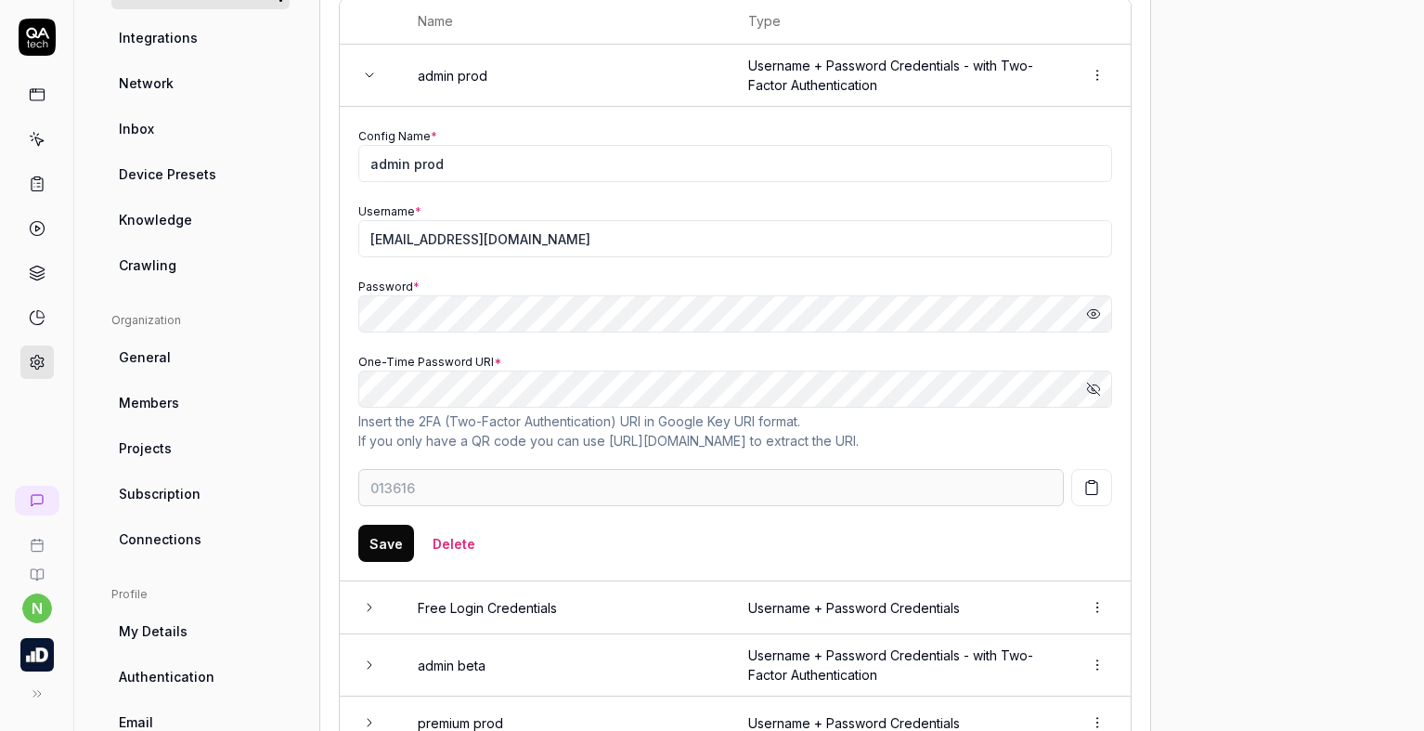
click at [1088, 390] on icon "button" at bounding box center [1091, 388] width 9 height 7
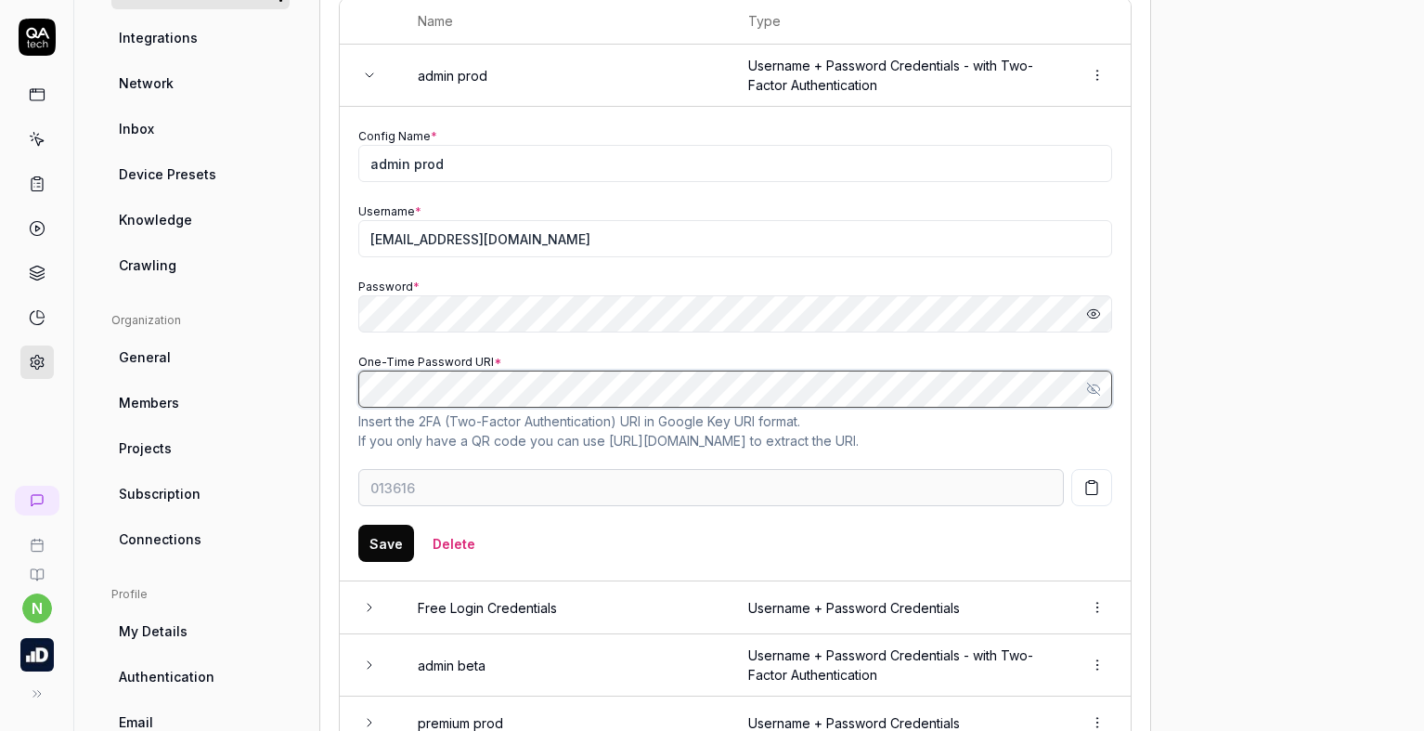
scroll to position [0, 433]
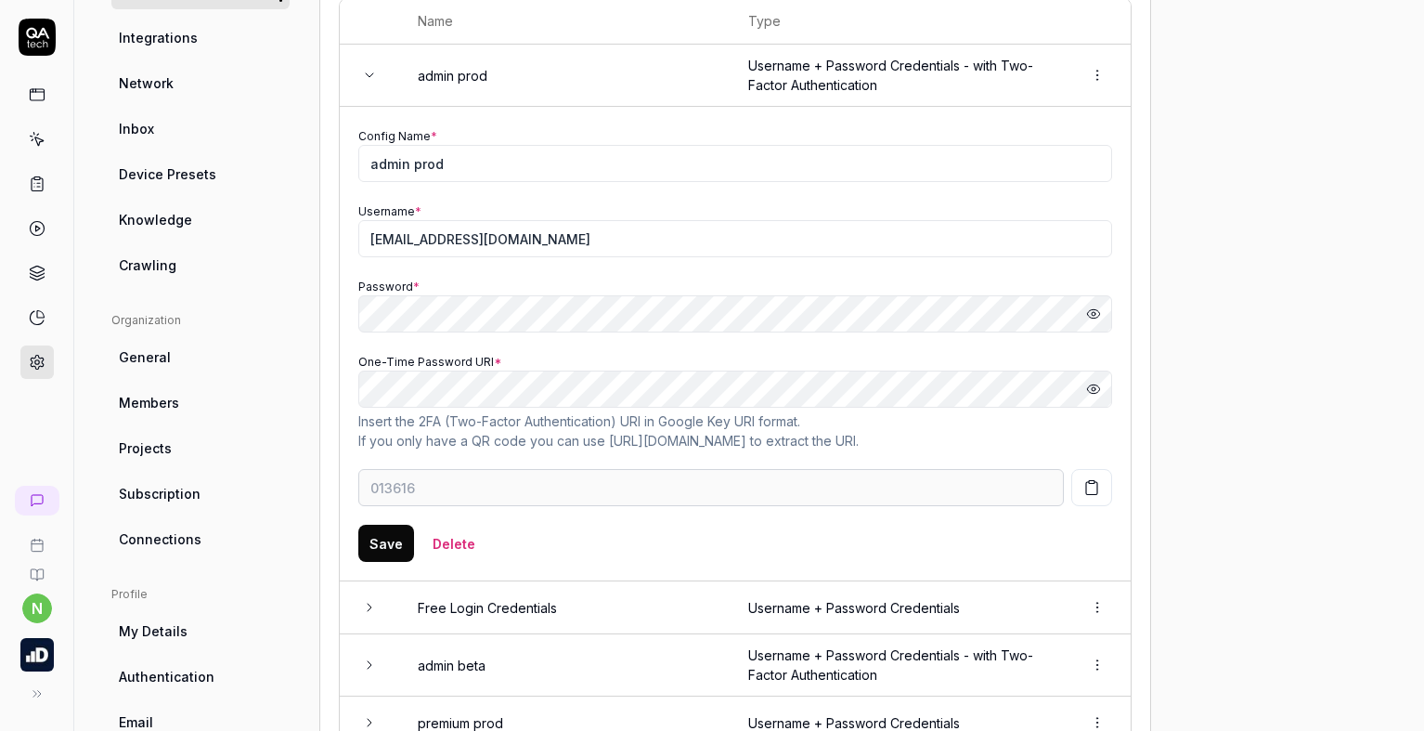
click at [1183, 388] on div "Project General Applications Configs Integrations Network Inbox Device Presets …" at bounding box center [748, 477] width 1275 height 1242
click at [1103, 489] on button "button" at bounding box center [1091, 487] width 41 height 37
type input "340429"
click at [382, 540] on button "Save" at bounding box center [386, 542] width 56 height 37
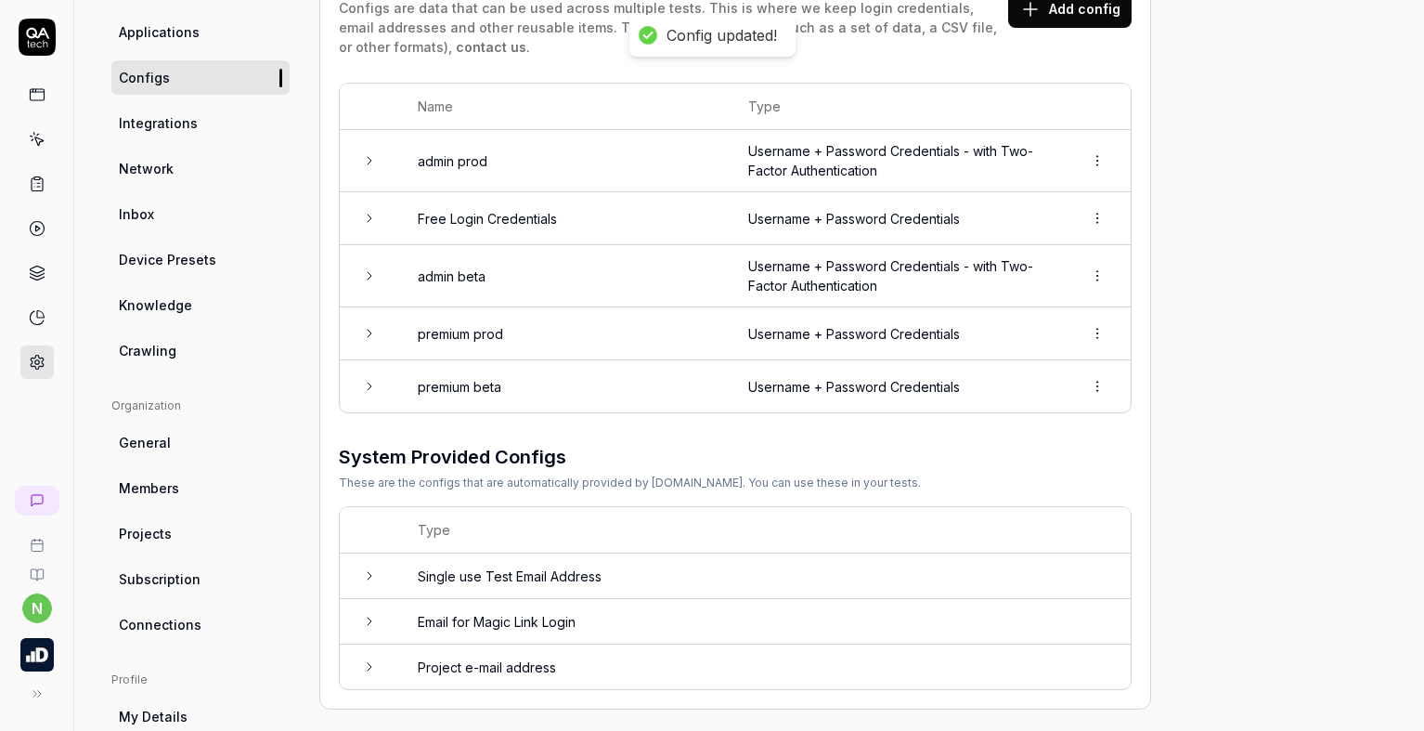
scroll to position [93, 0]
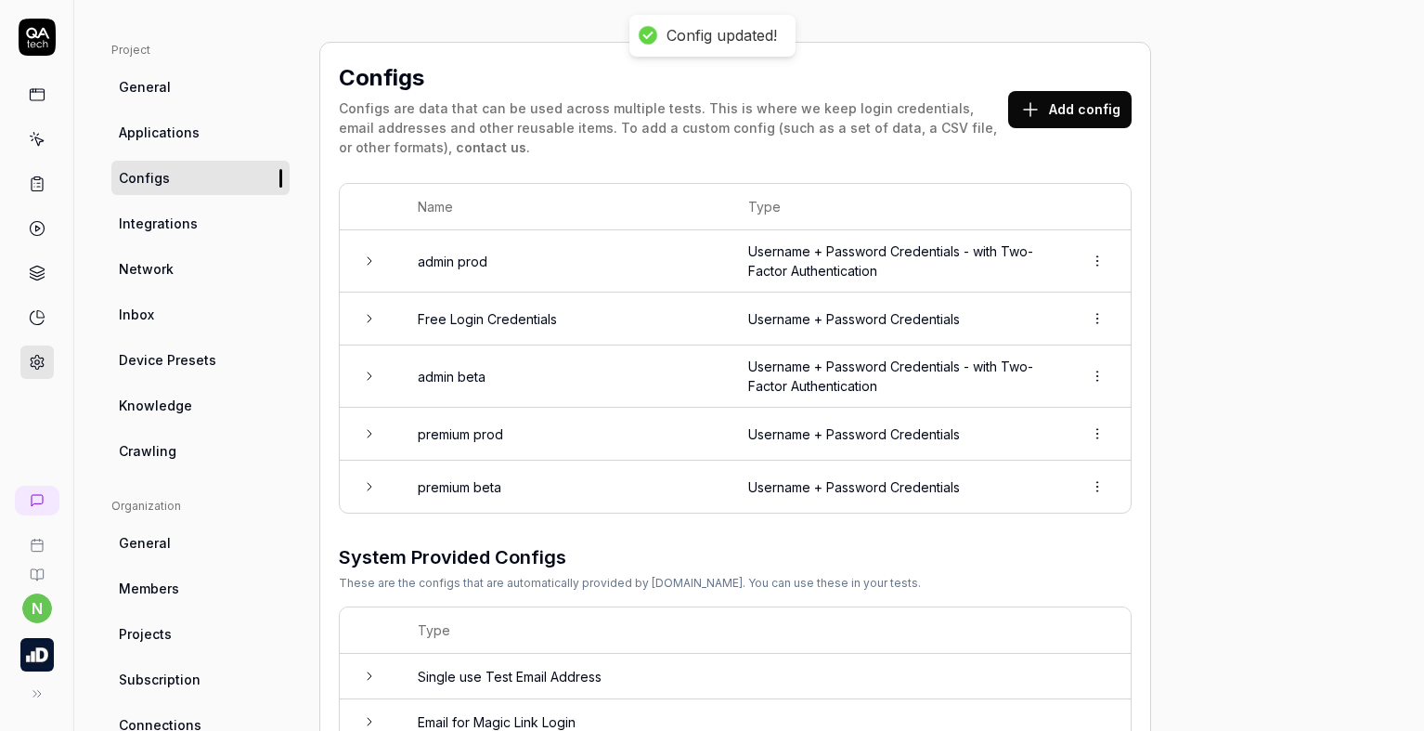
click at [368, 260] on icon at bounding box center [369, 260] width 15 height 15
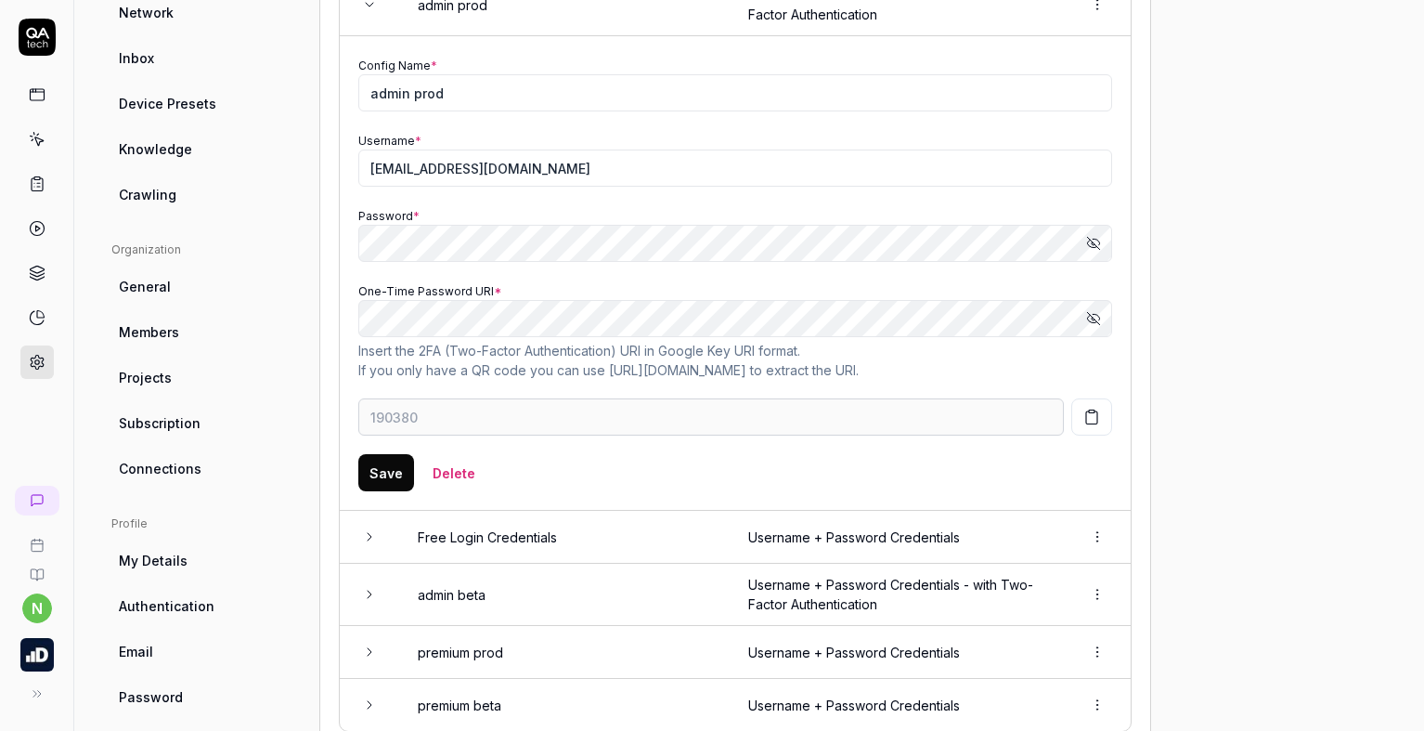
scroll to position [371, 0]
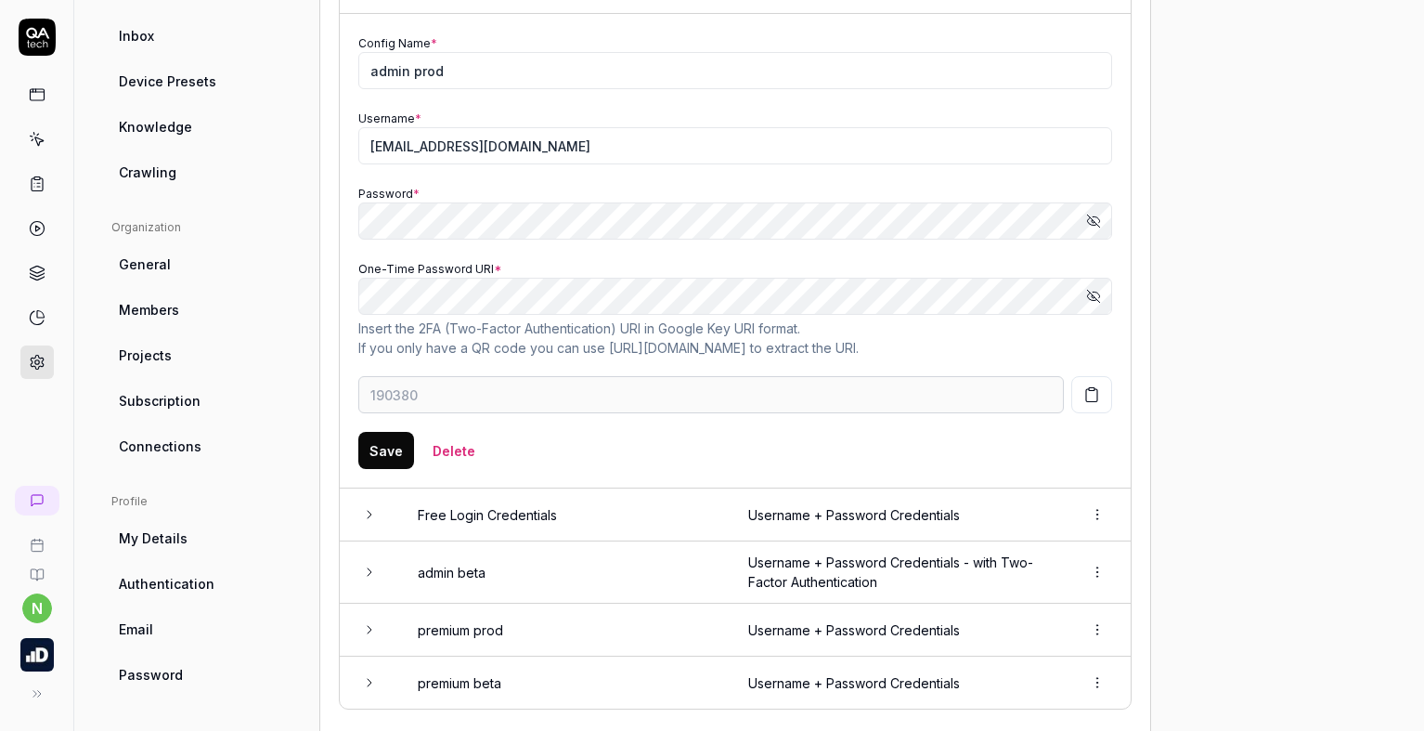
click at [1101, 395] on button "button" at bounding box center [1091, 394] width 41 height 37
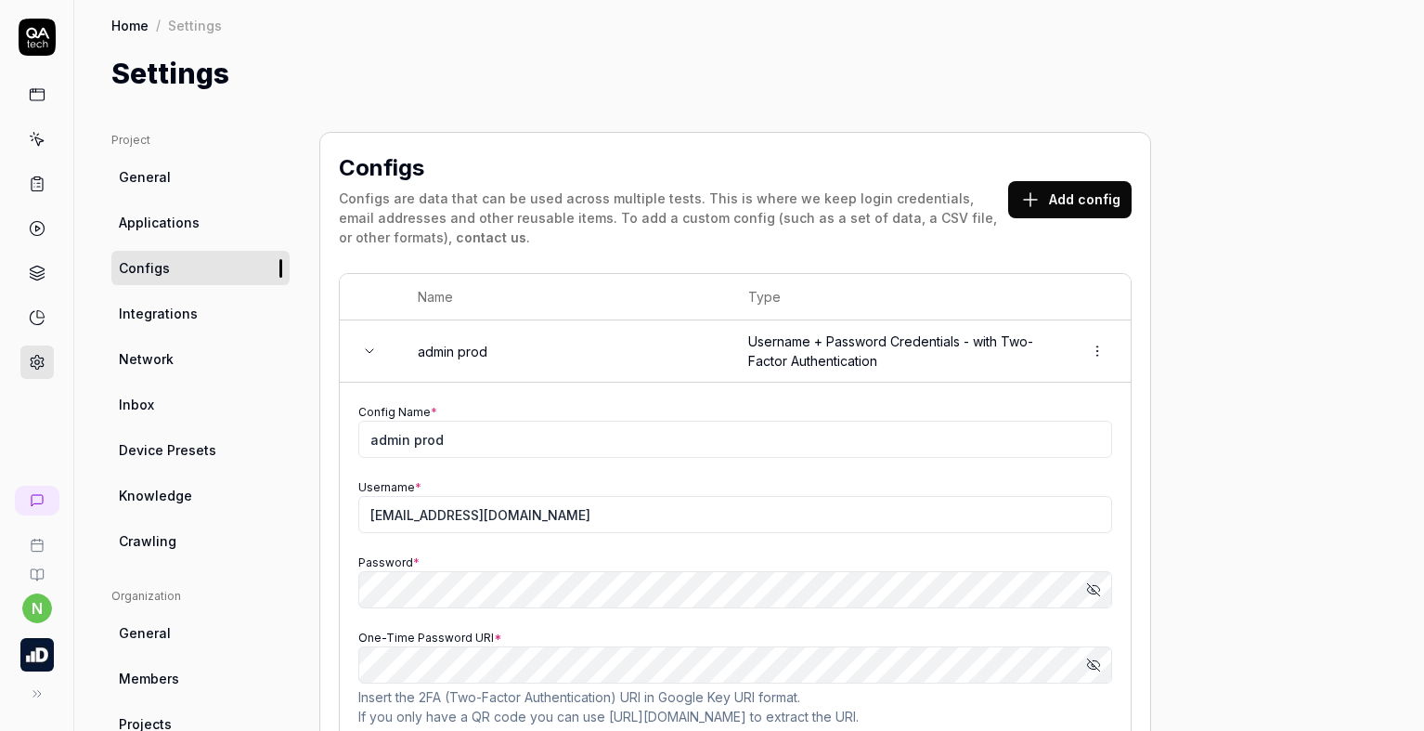
scroll to position [0, 0]
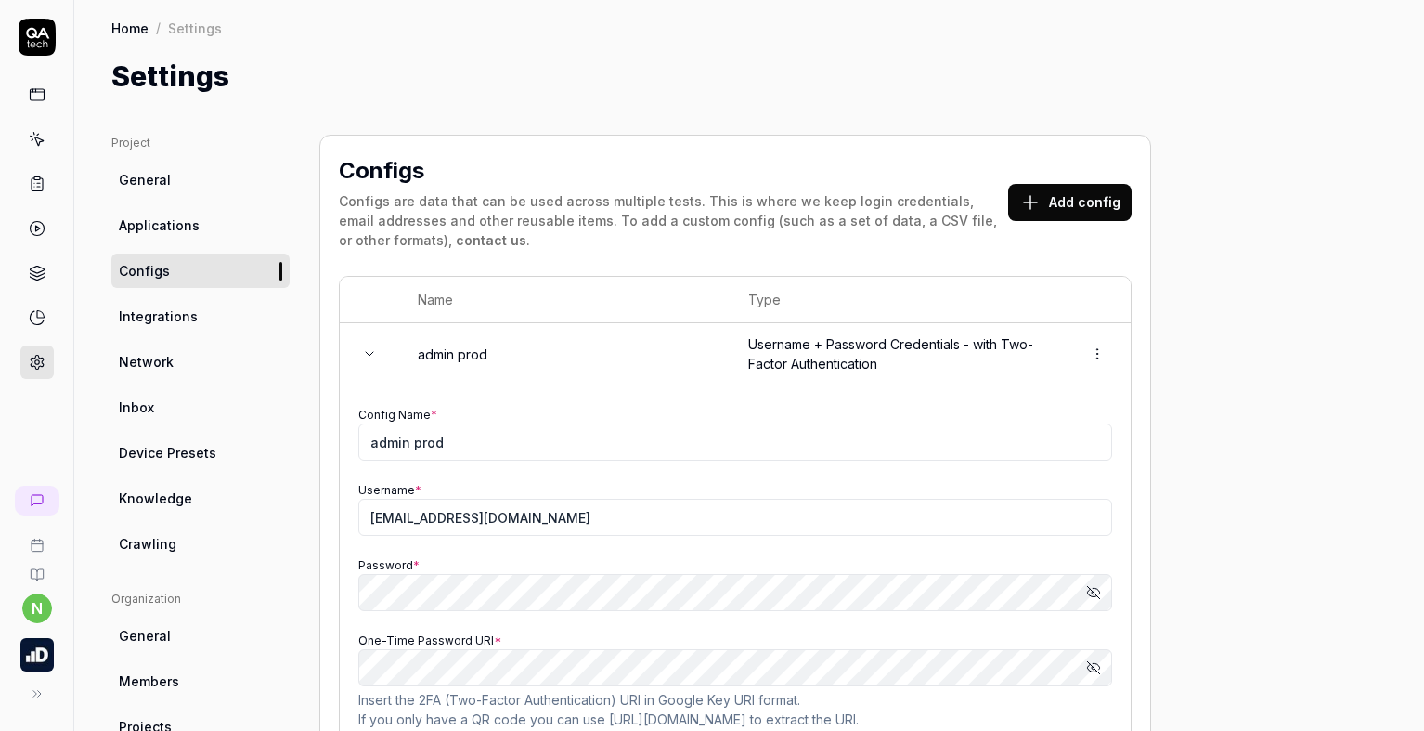
click at [35, 91] on icon at bounding box center [35, 90] width 0 height 3
type input "893609"
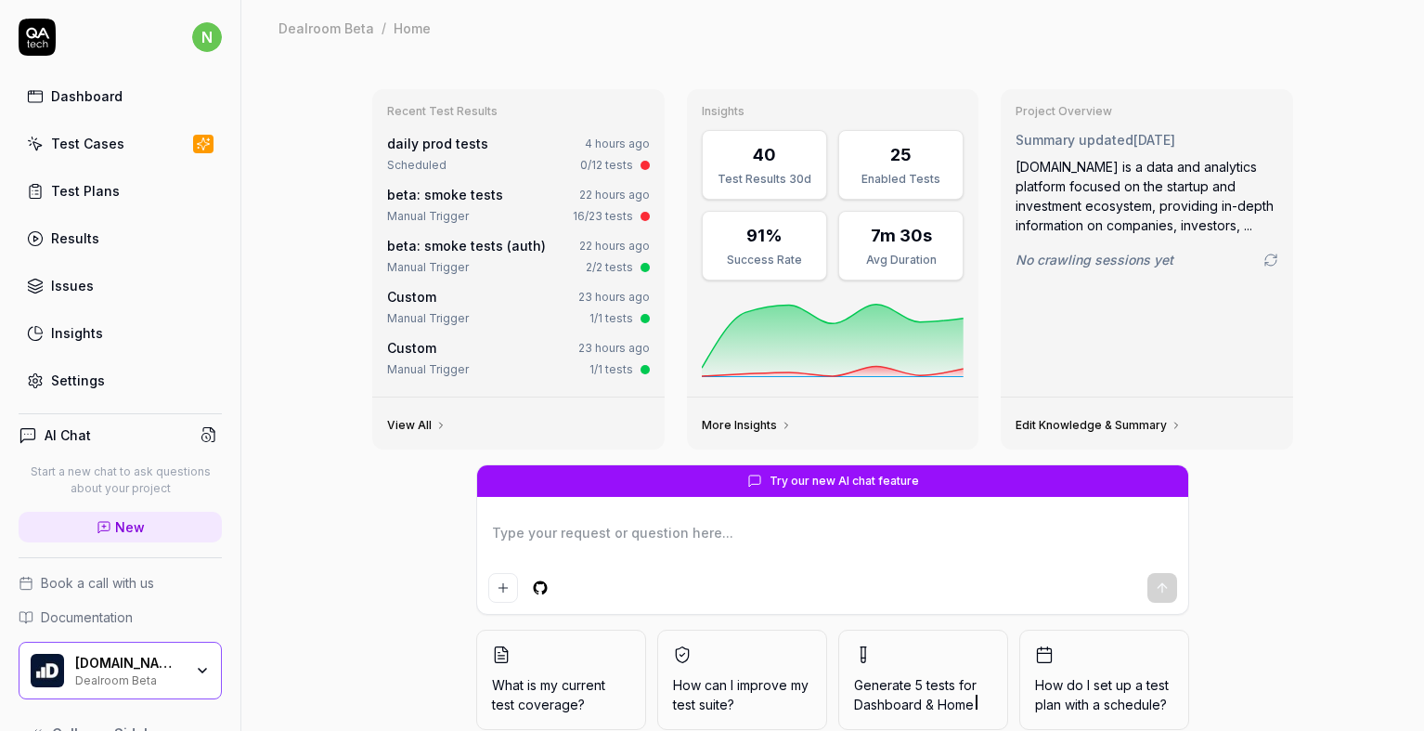
click at [77, 150] on div "Test Cases" at bounding box center [87, 143] width 73 height 19
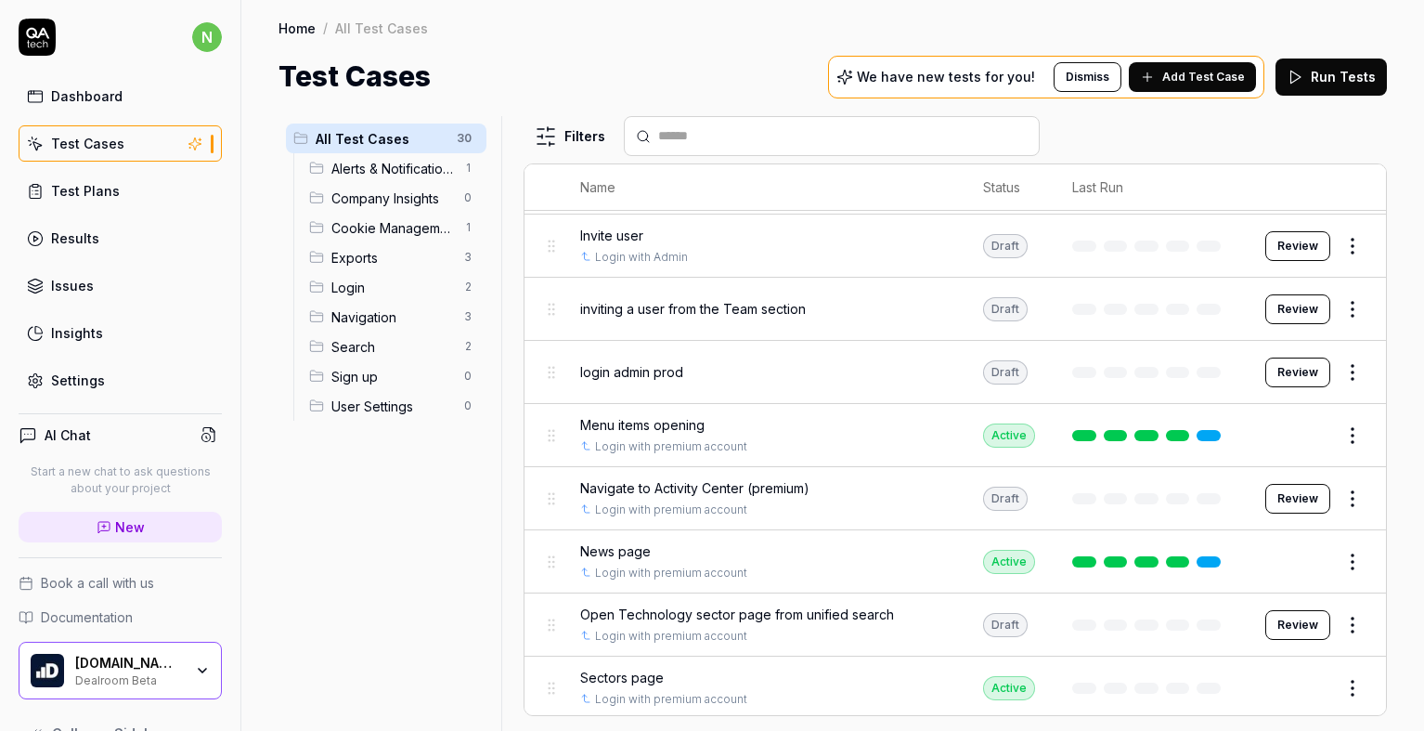
scroll to position [464, 0]
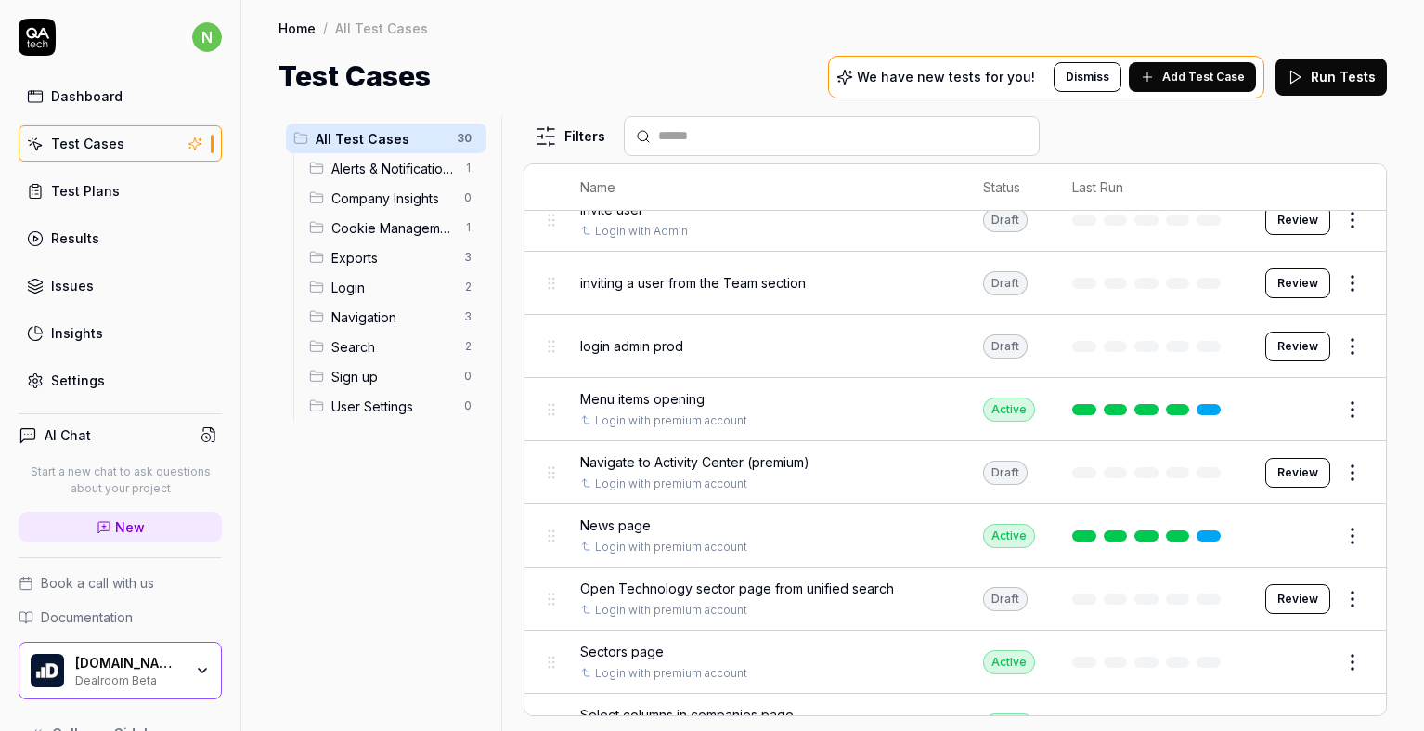
click at [740, 346] on div "login admin prod" at bounding box center [763, 345] width 366 height 19
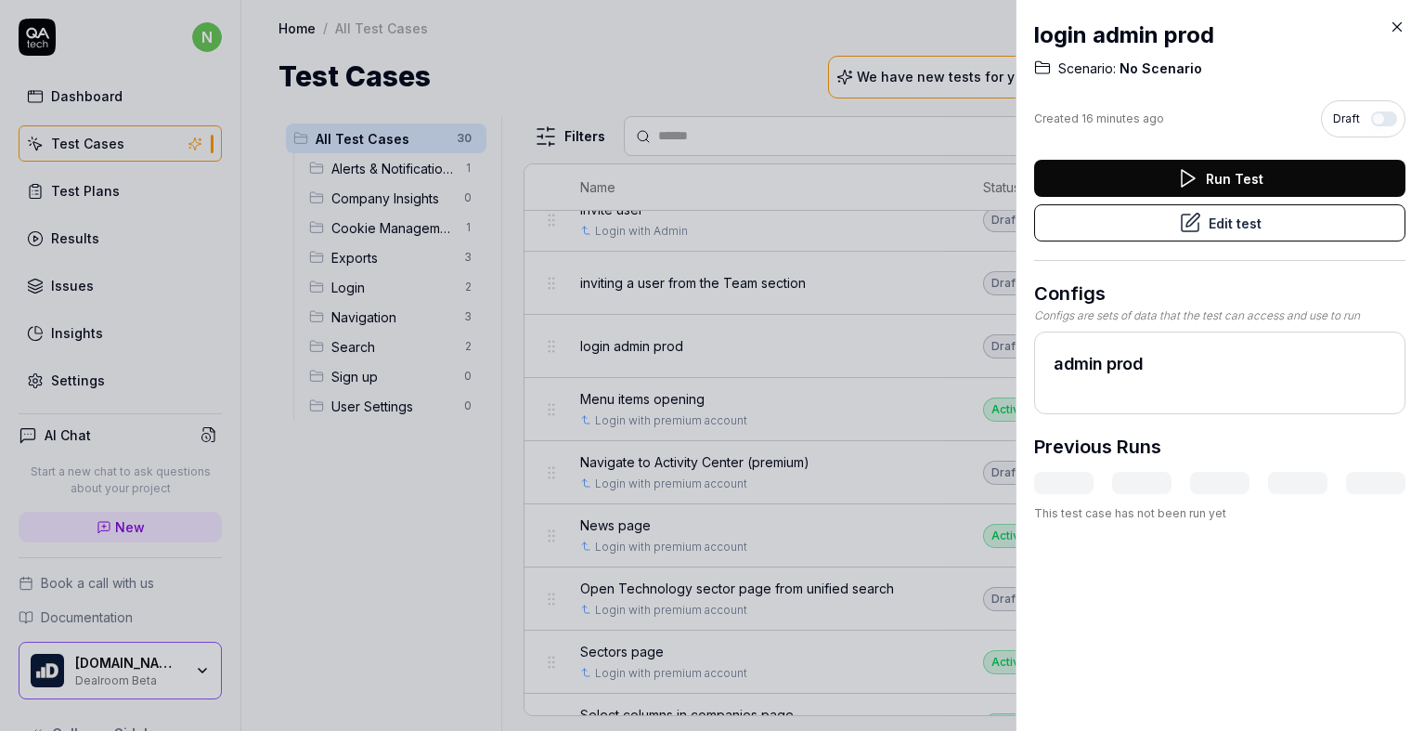
click at [1201, 175] on button "Run Test" at bounding box center [1219, 178] width 371 height 37
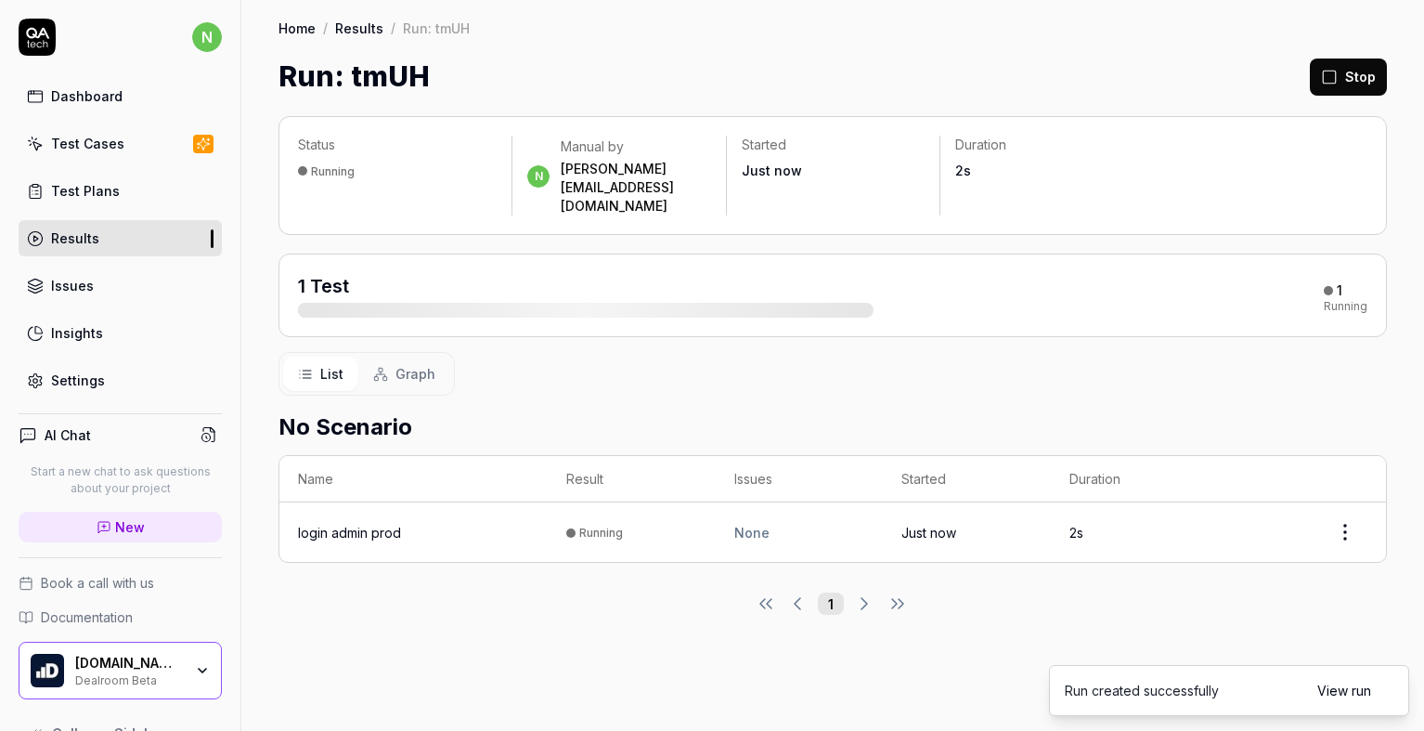
click at [1350, 687] on link "View run" at bounding box center [1344, 689] width 54 height 19
click at [339, 523] on div "login admin prod" at bounding box center [349, 532] width 103 height 19
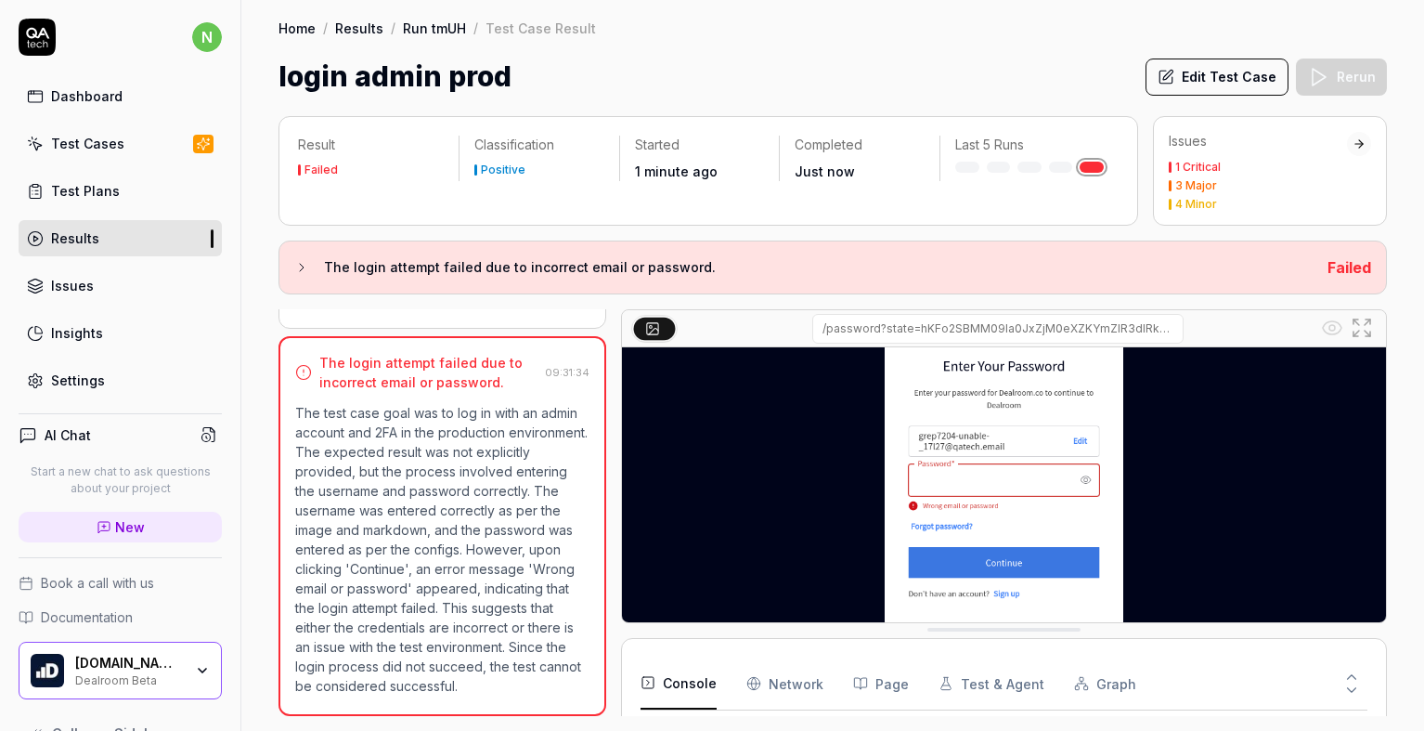
scroll to position [101, 0]
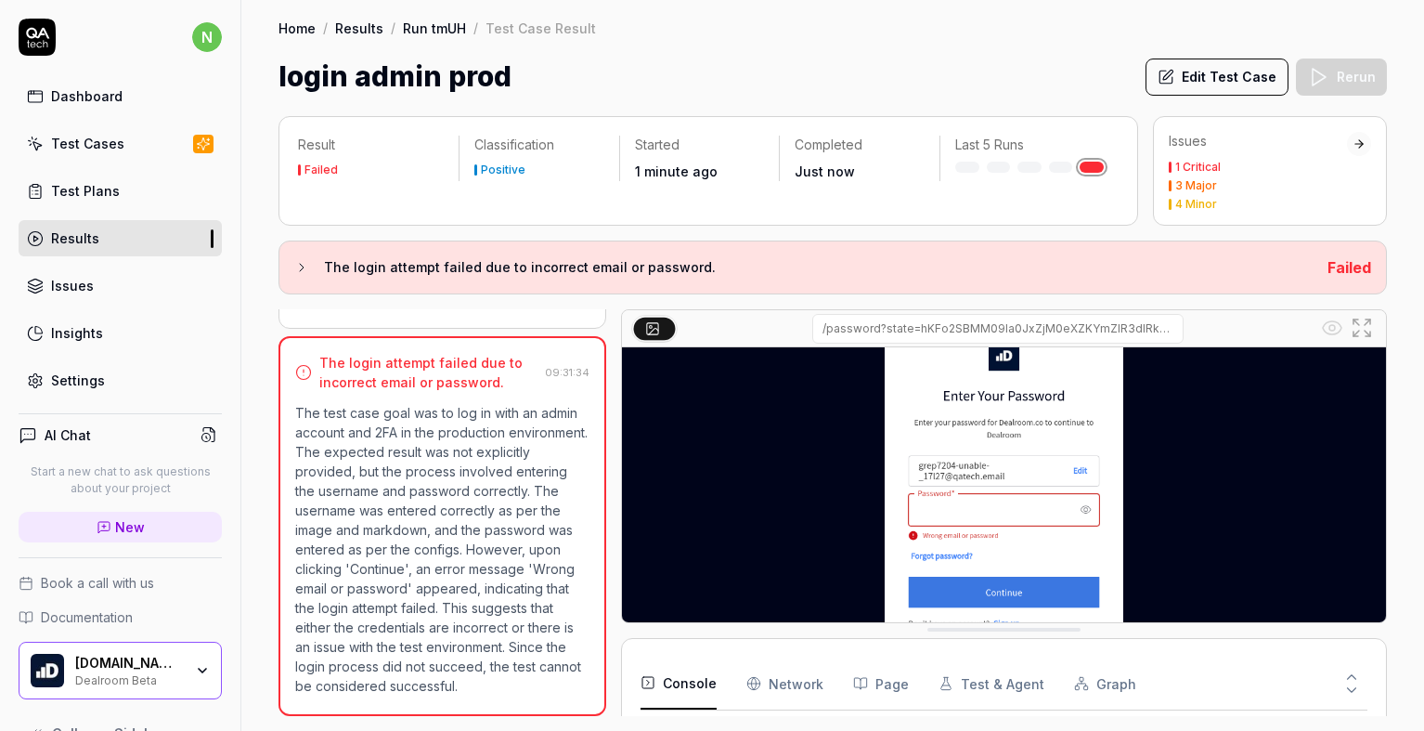
click at [1252, 77] on button "Edit Test Case" at bounding box center [1217, 76] width 143 height 37
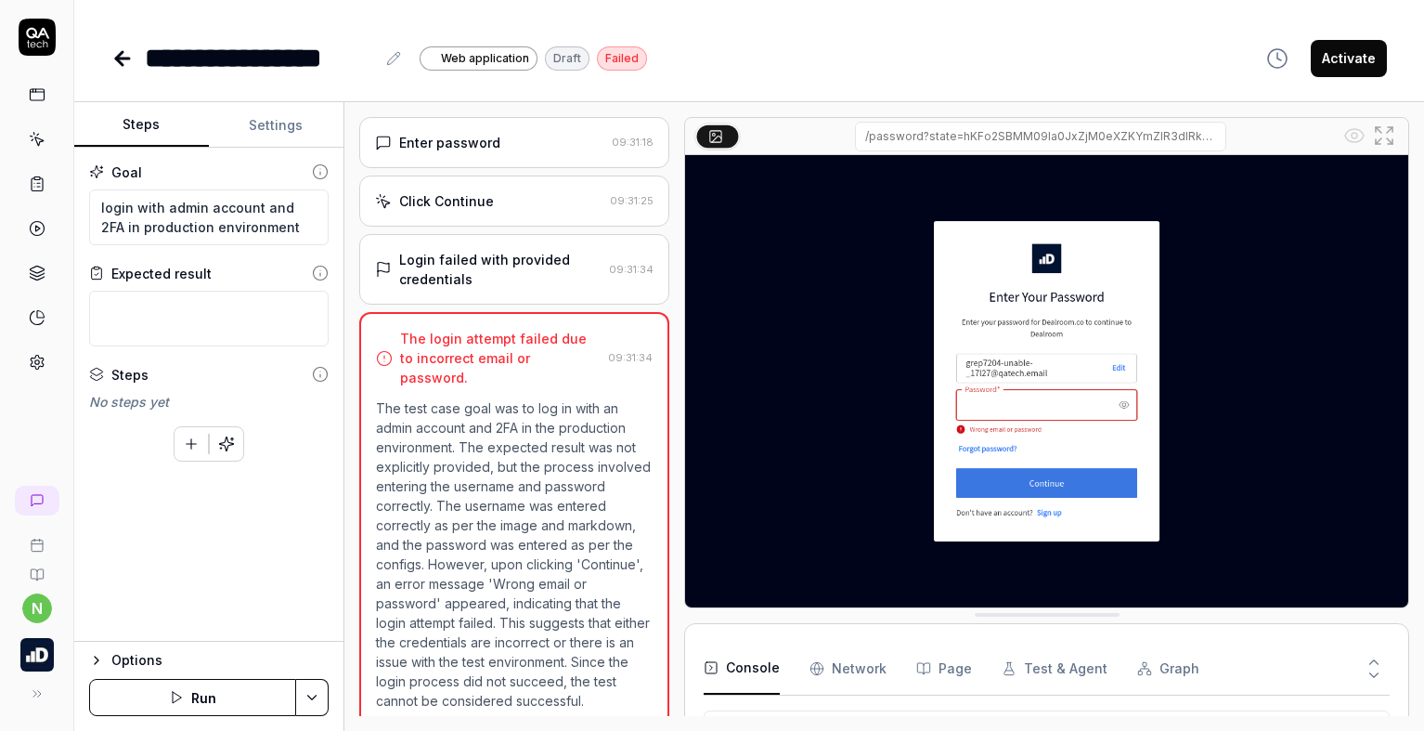
scroll to position [256, 0]
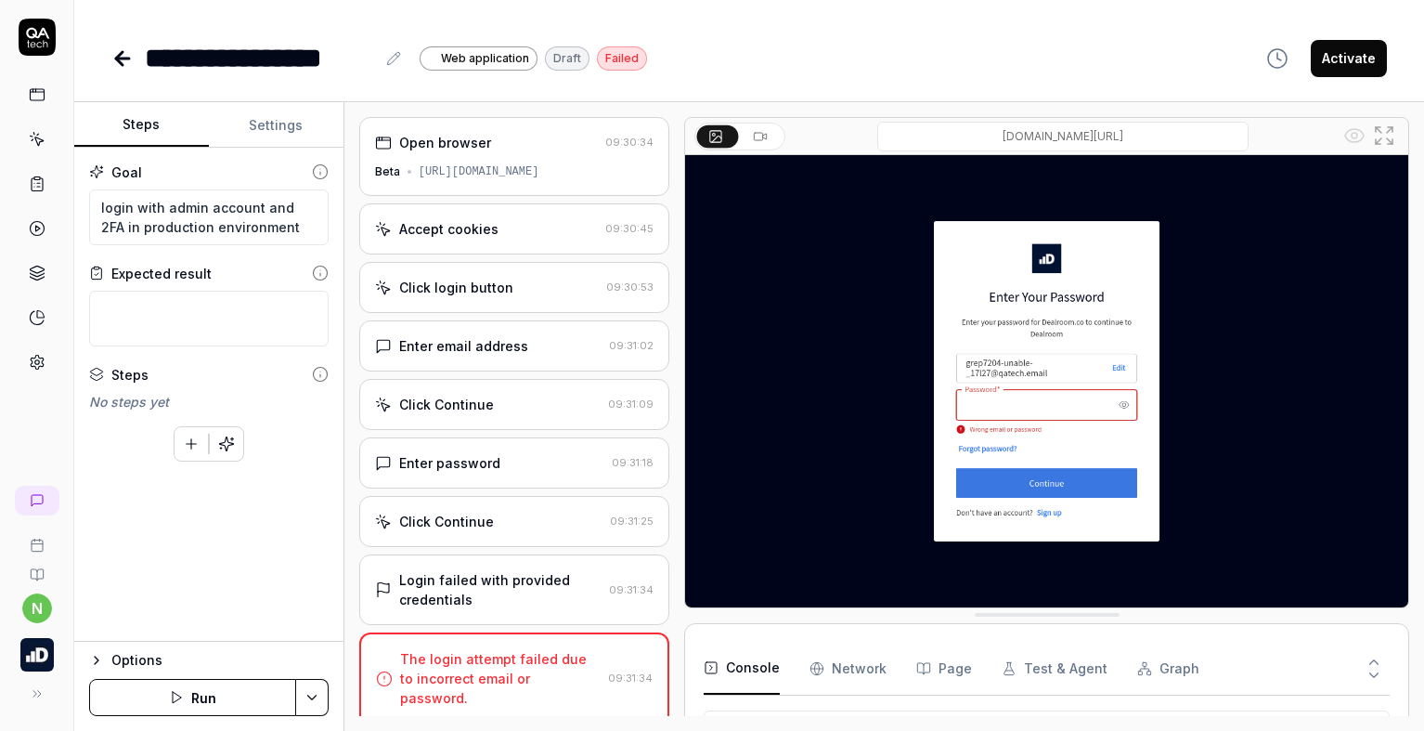
click at [518, 336] on div "Enter email address" at bounding box center [463, 345] width 129 height 19
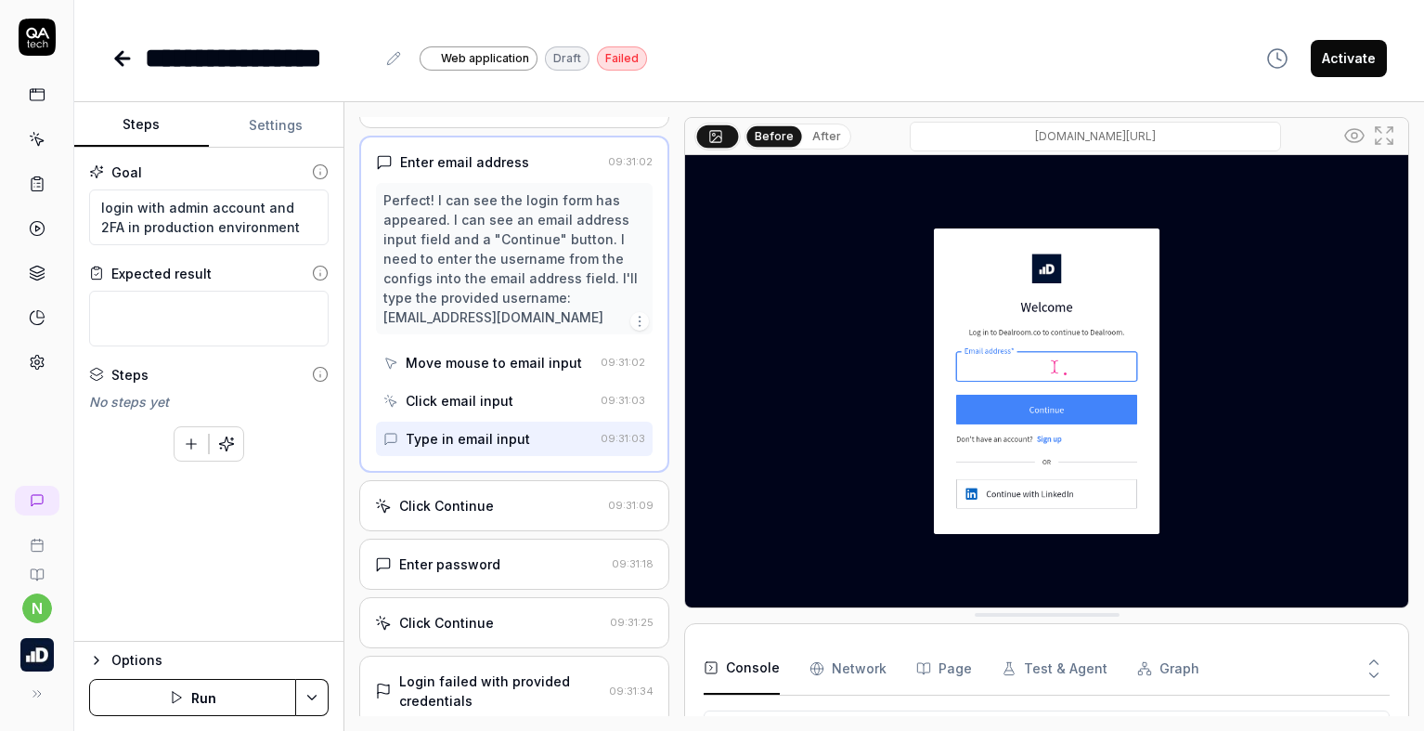
scroll to position [186, 0]
click at [507, 511] on div "Click Continue" at bounding box center [488, 504] width 227 height 19
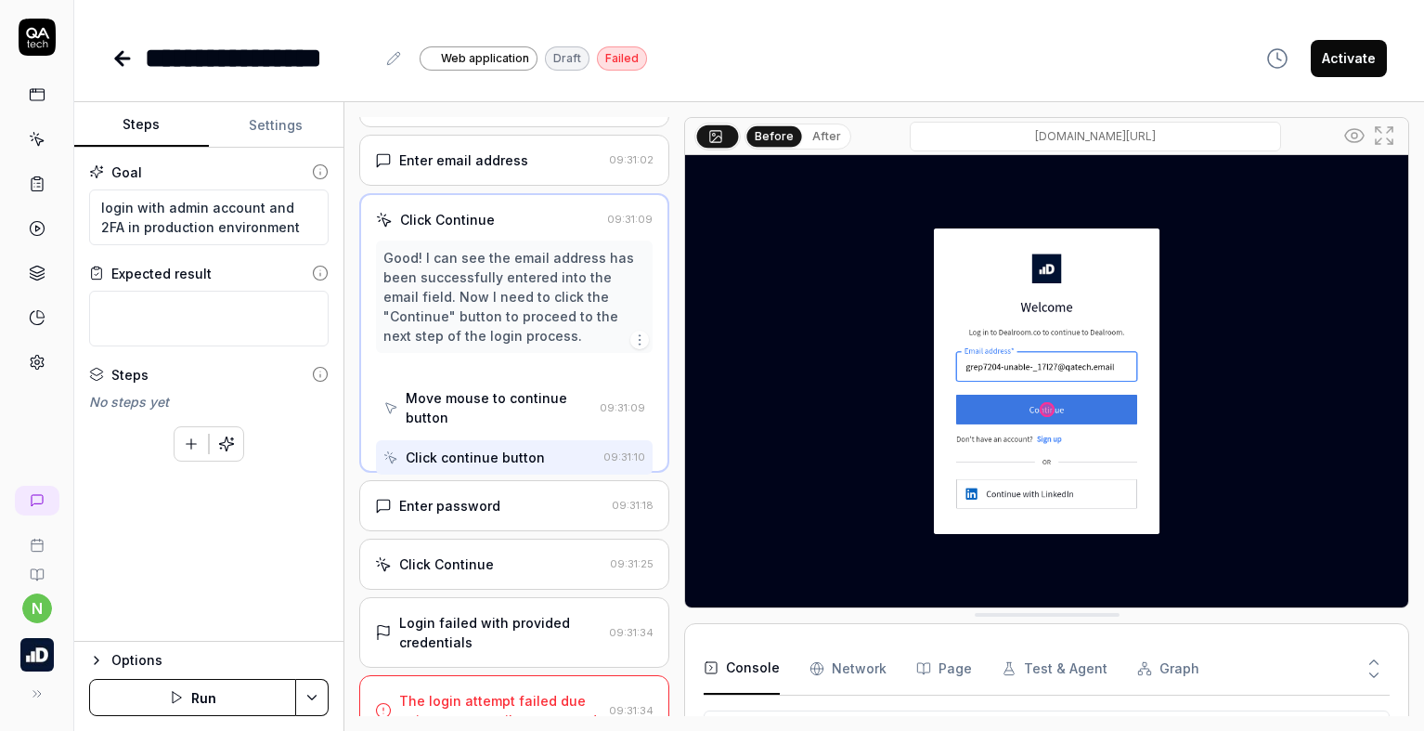
scroll to position [0, 0]
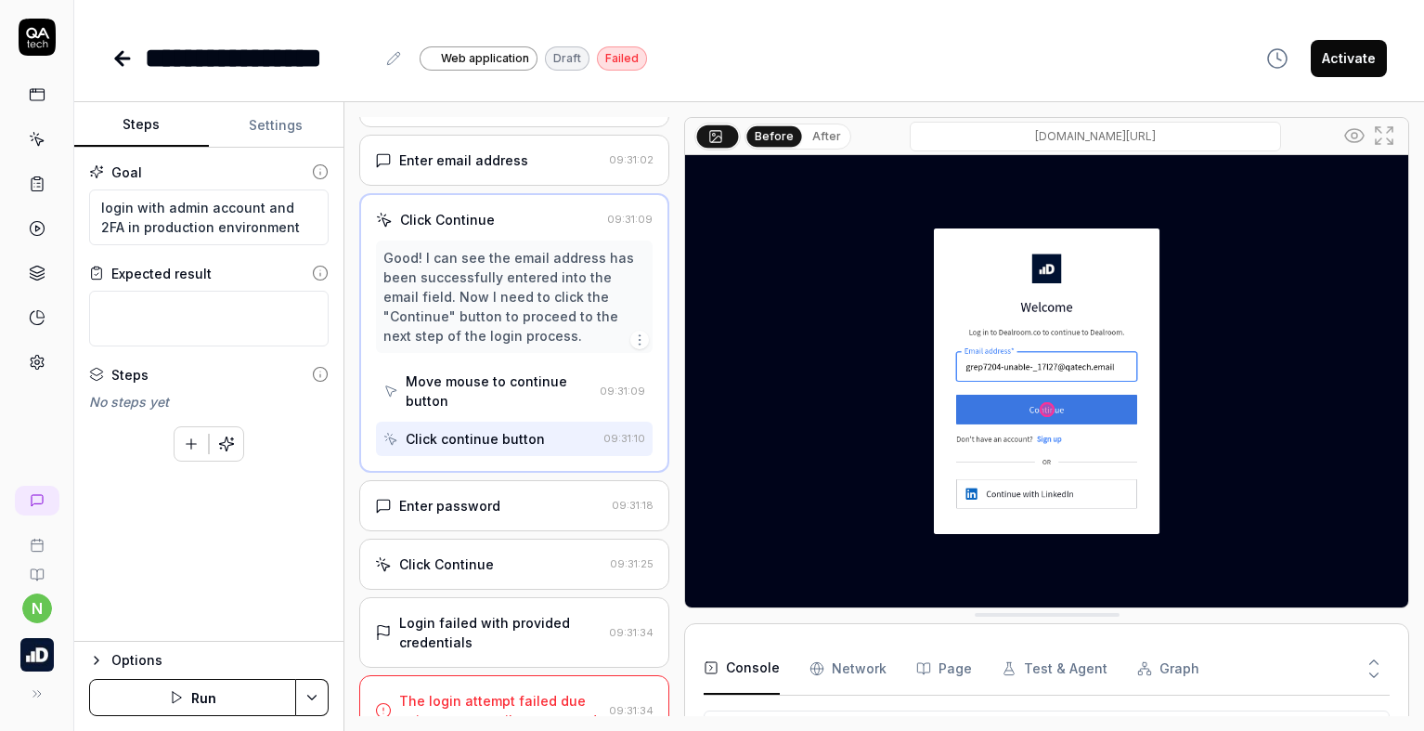
click at [498, 502] on div "Enter password" at bounding box center [490, 505] width 230 height 19
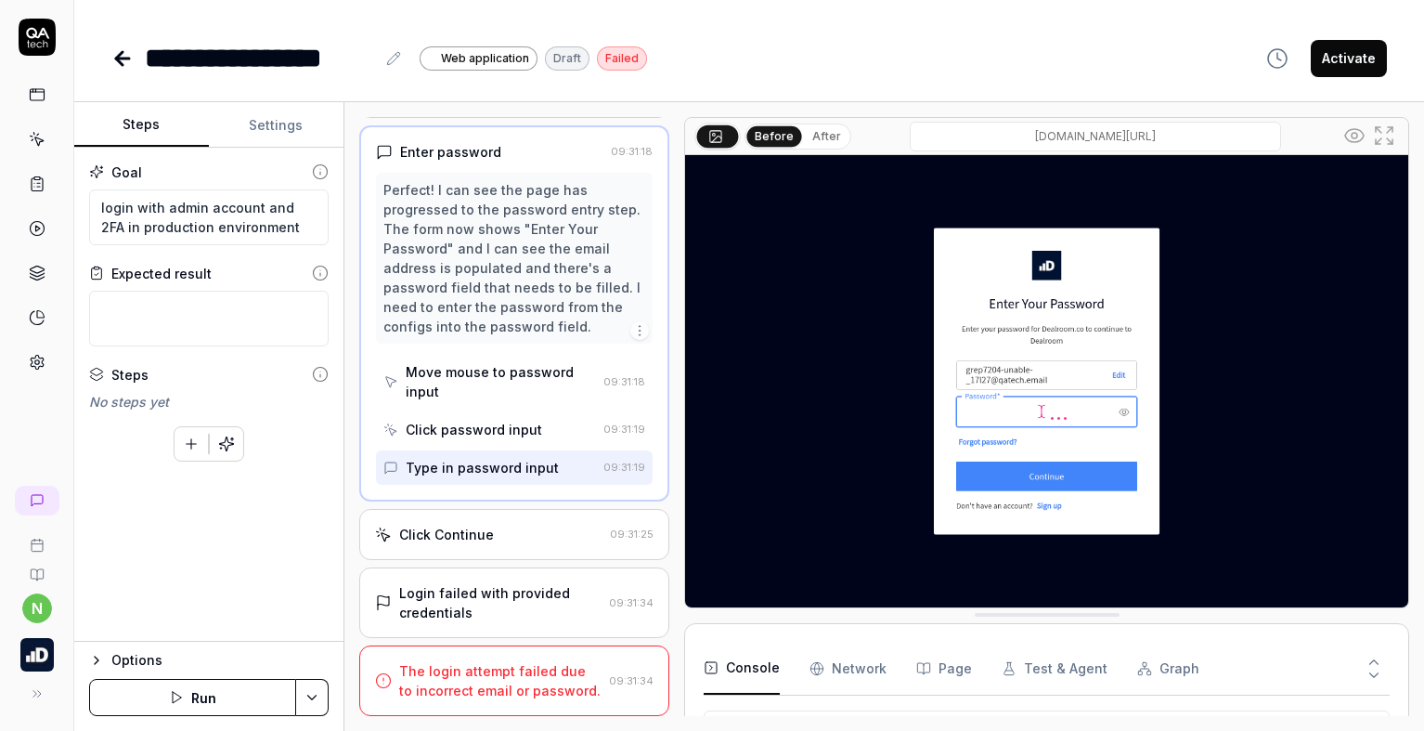
click at [488, 534] on div "Click Continue" at bounding box center [446, 533] width 95 height 19
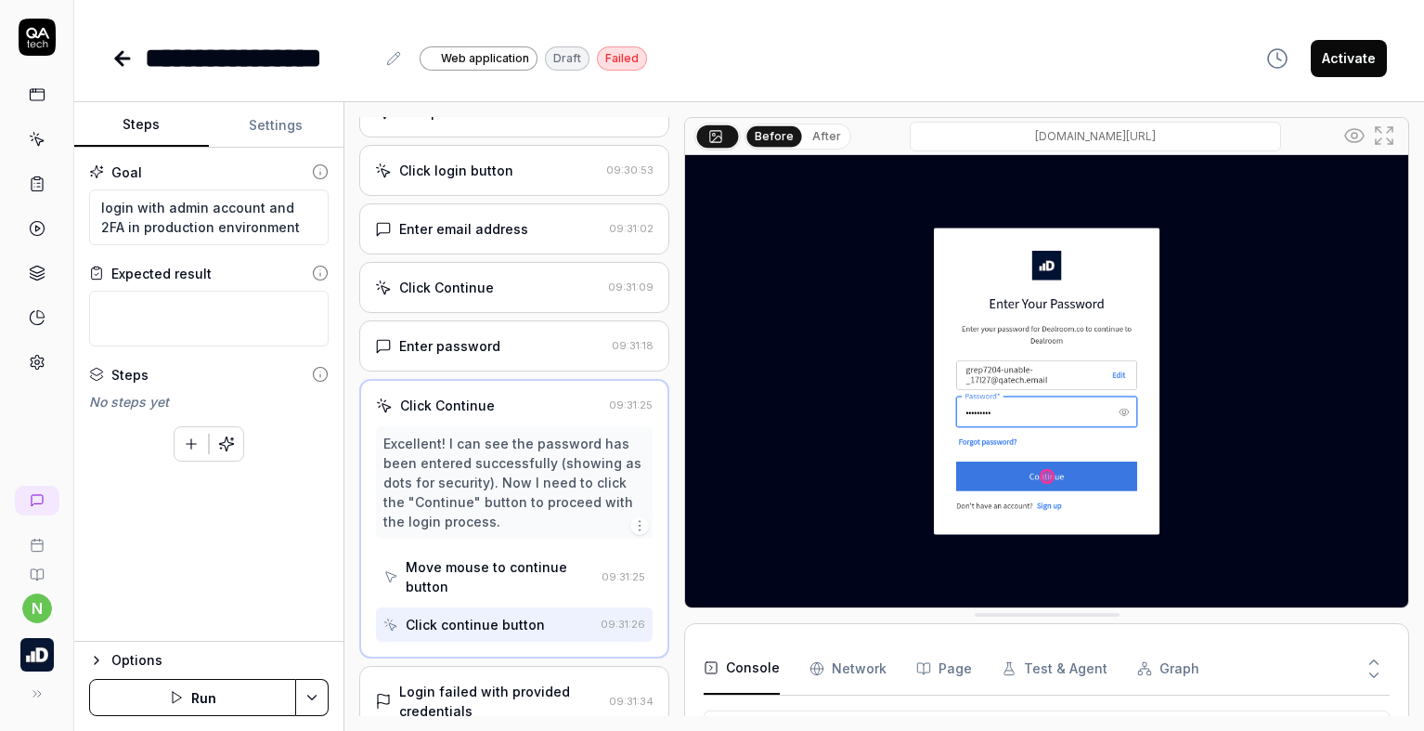
scroll to position [215, 0]
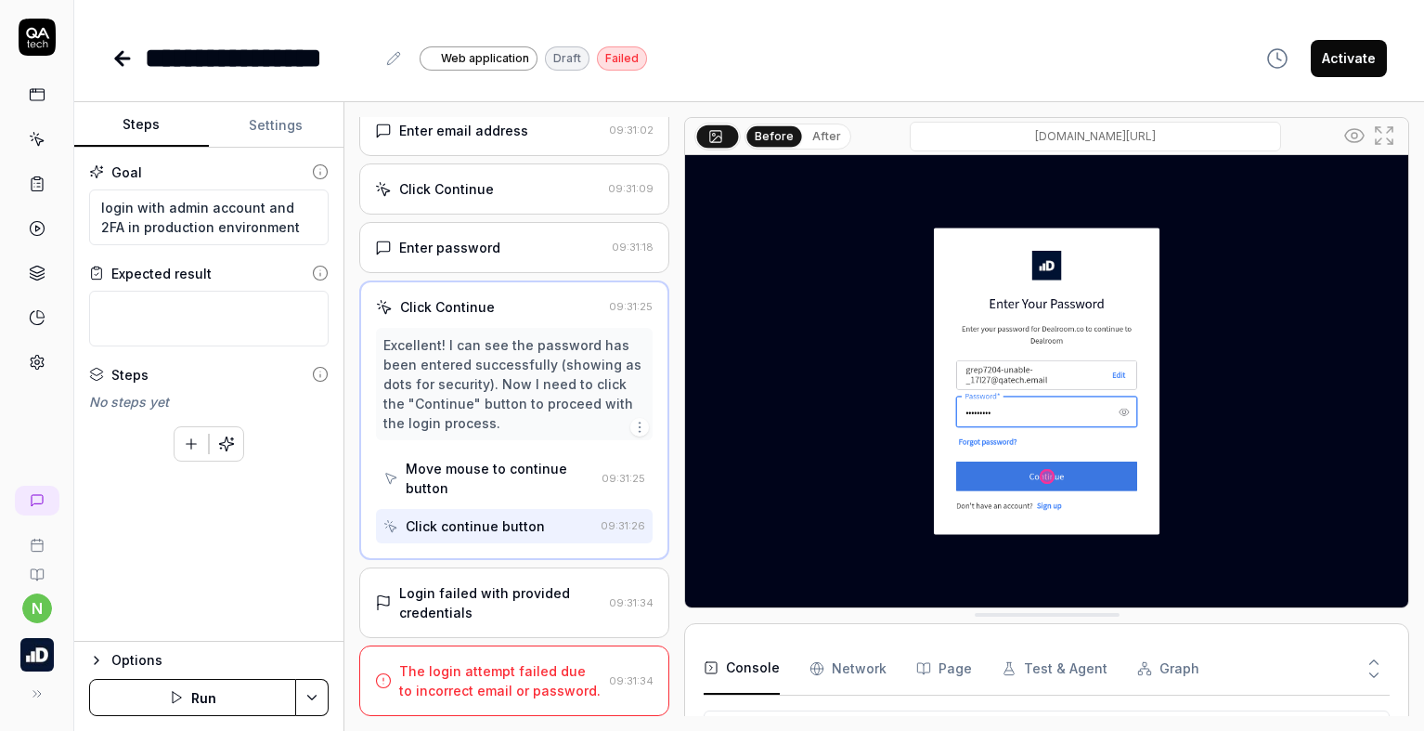
click at [485, 593] on div "Login failed with provided credentials" at bounding box center [500, 602] width 203 height 39
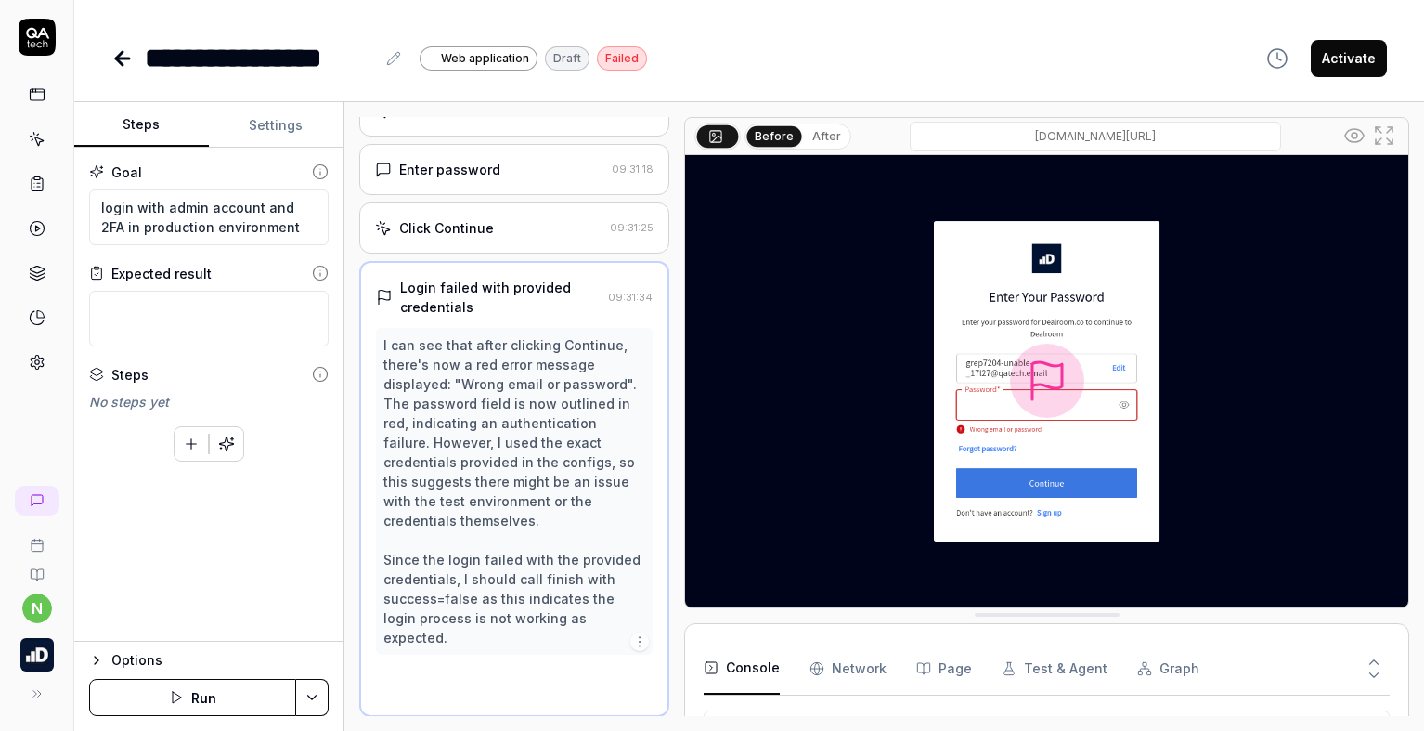
scroll to position [294, 0]
click at [225, 309] on textarea at bounding box center [208, 319] width 239 height 56
type textarea "*"
type textarea "u"
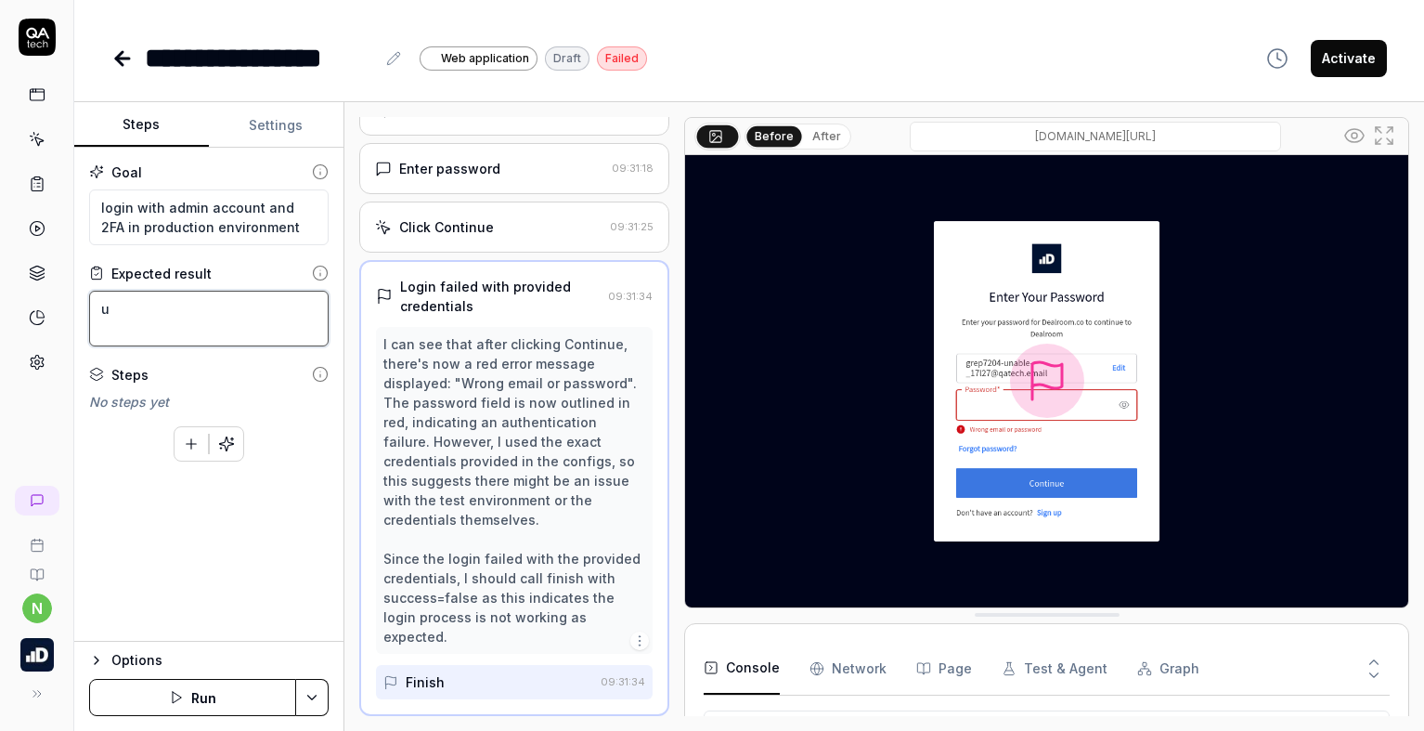
type textarea "*"
type textarea "us"
type textarea "*"
type textarea "use"
type textarea "*"
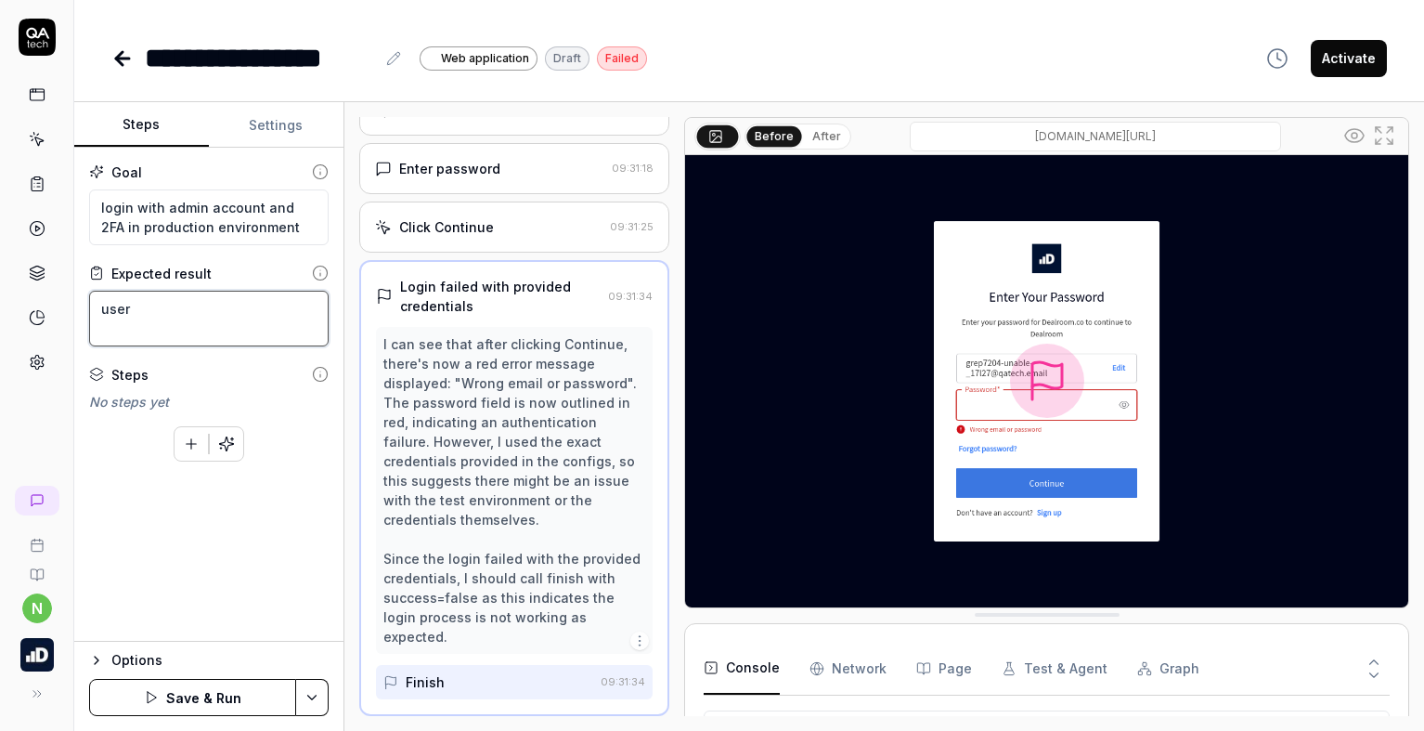
type textarea "user"
type textarea "*"
type textarea "user c"
type textarea "*"
type textarea "user ca"
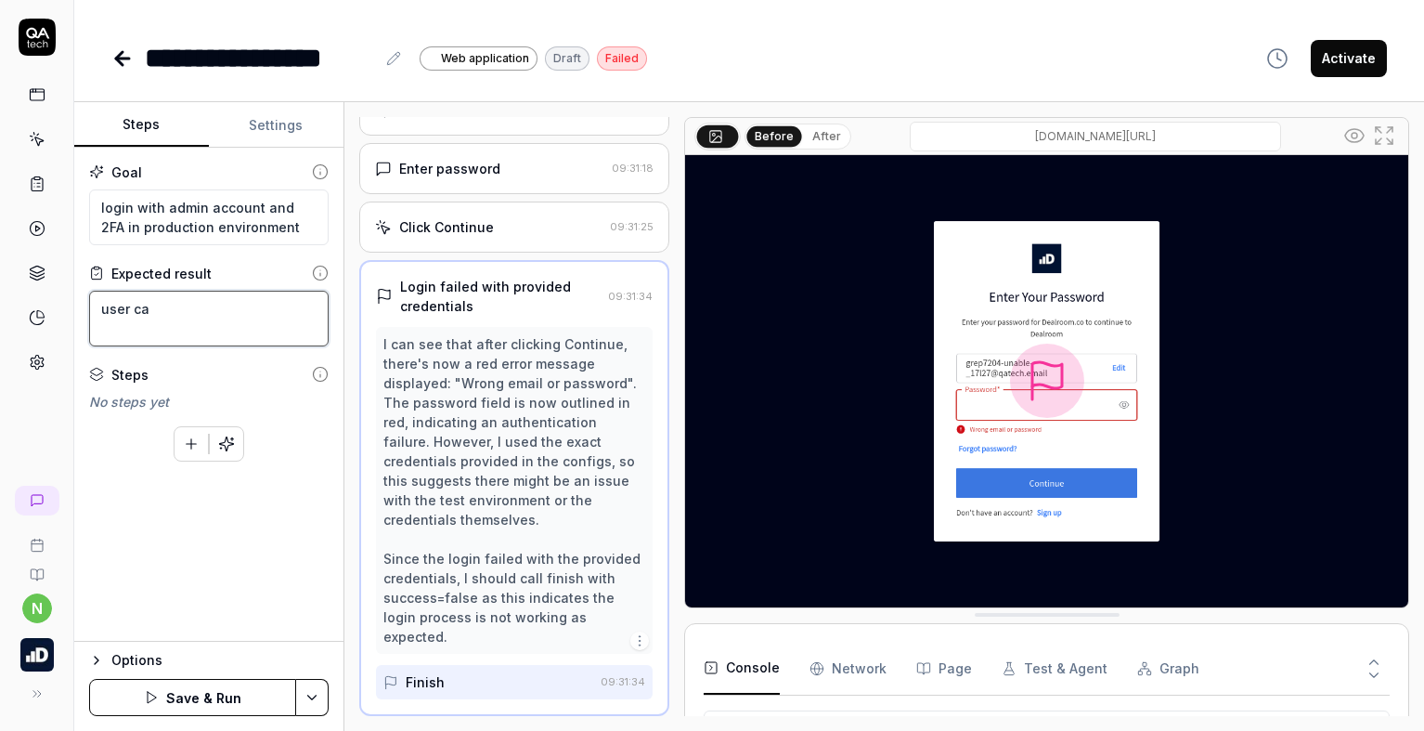
type textarea "*"
type textarea "user can"
type textarea "*"
type textarea "user can"
type textarea "*"
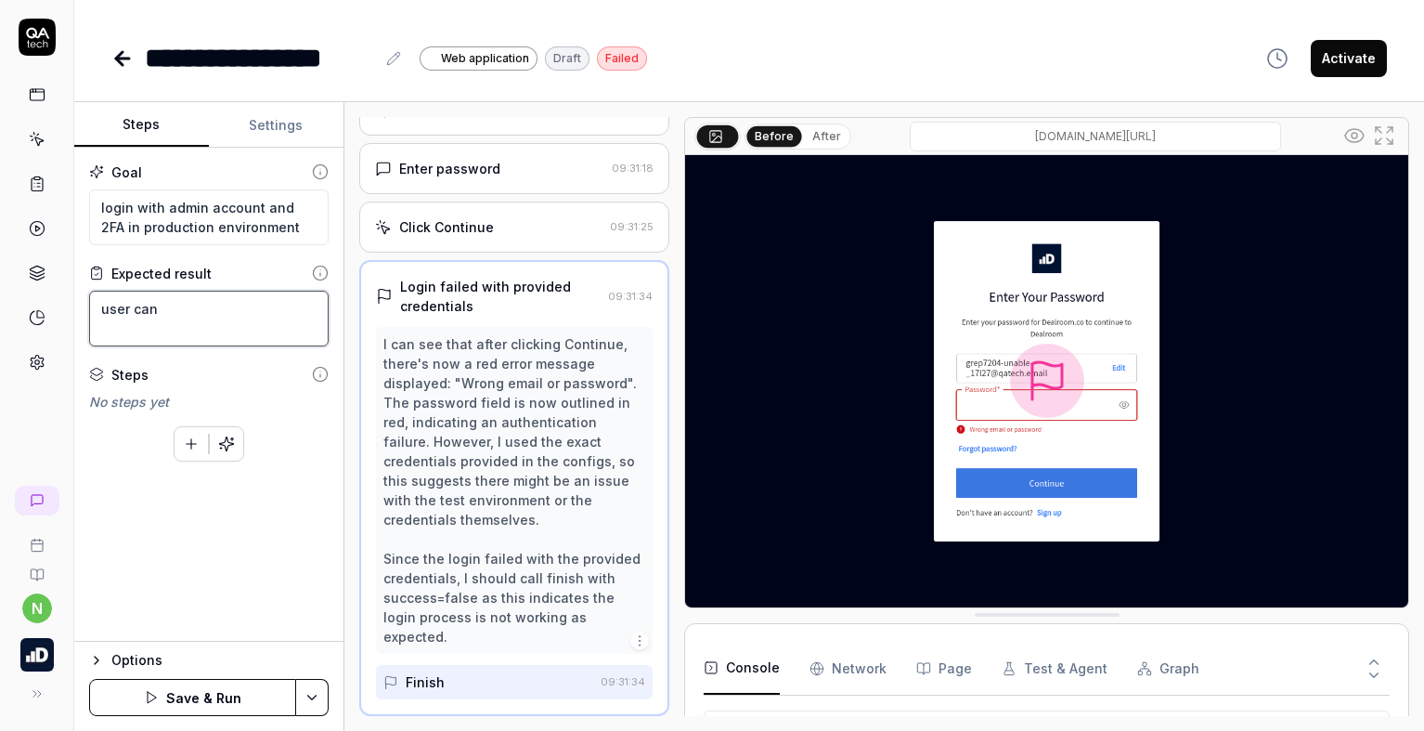
type textarea "user can l"
type textarea "*"
type textarea "user can lo"
type textarea "*"
type textarea "user can log"
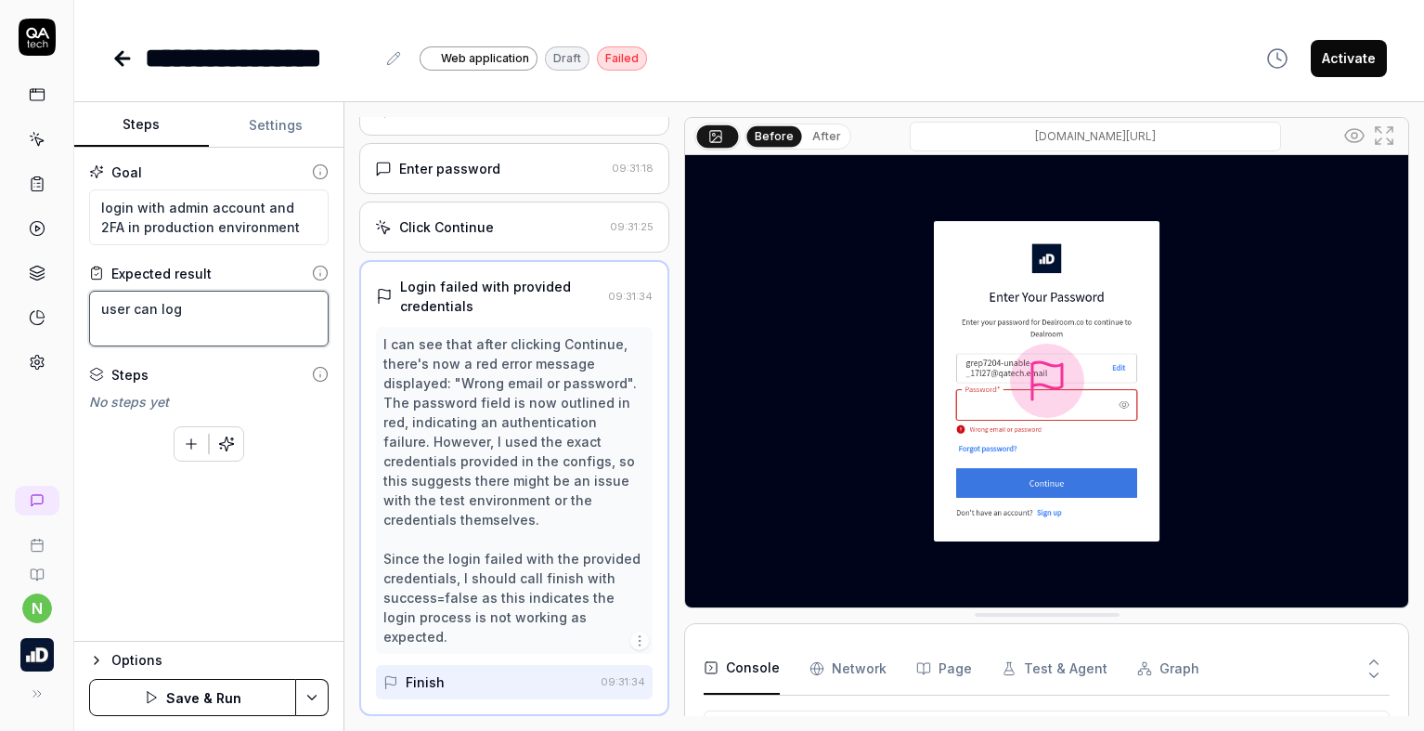
type textarea "*"
type textarea "user can logi"
type textarea "*"
type textarea "user can login"
type textarea "*"
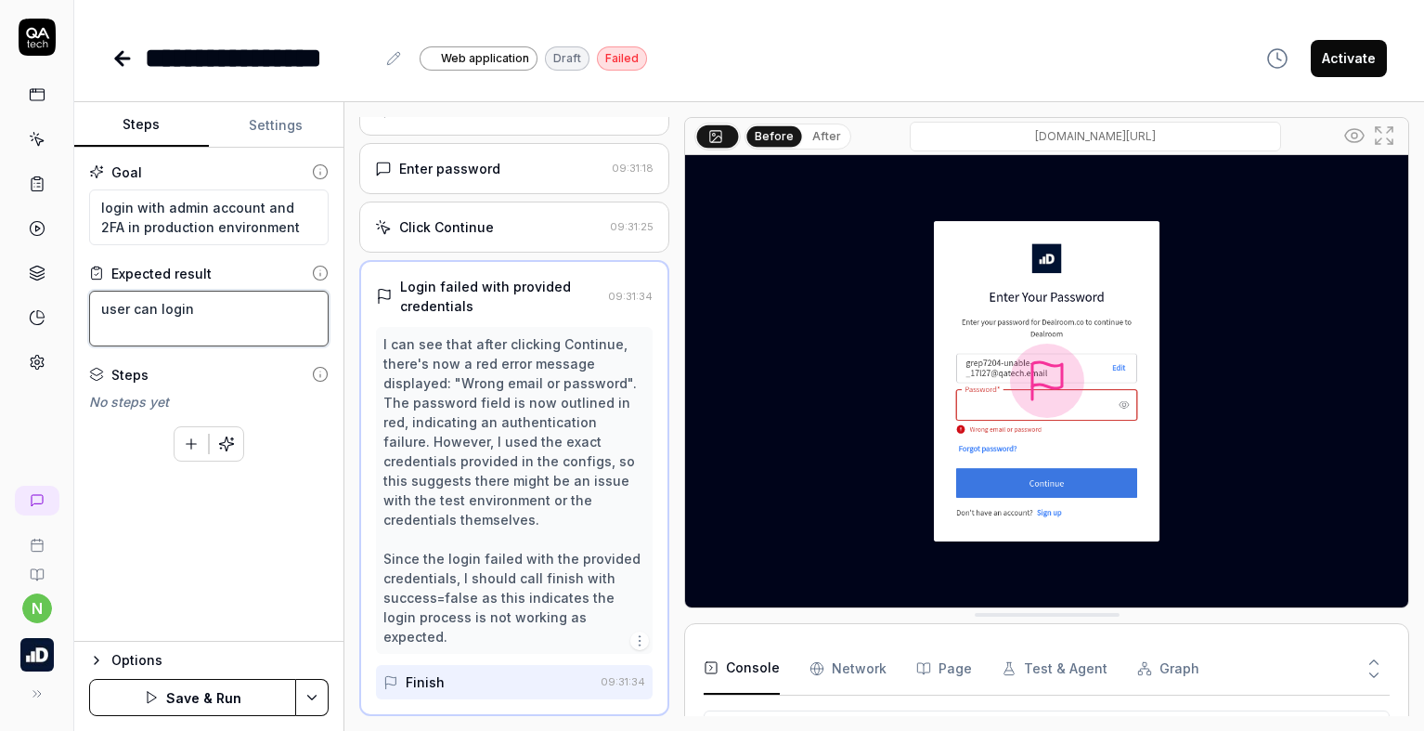
type textarea "user can login"
type textarea "*"
type textarea "user can login su"
type textarea "*"
type textarea "user can login suc"
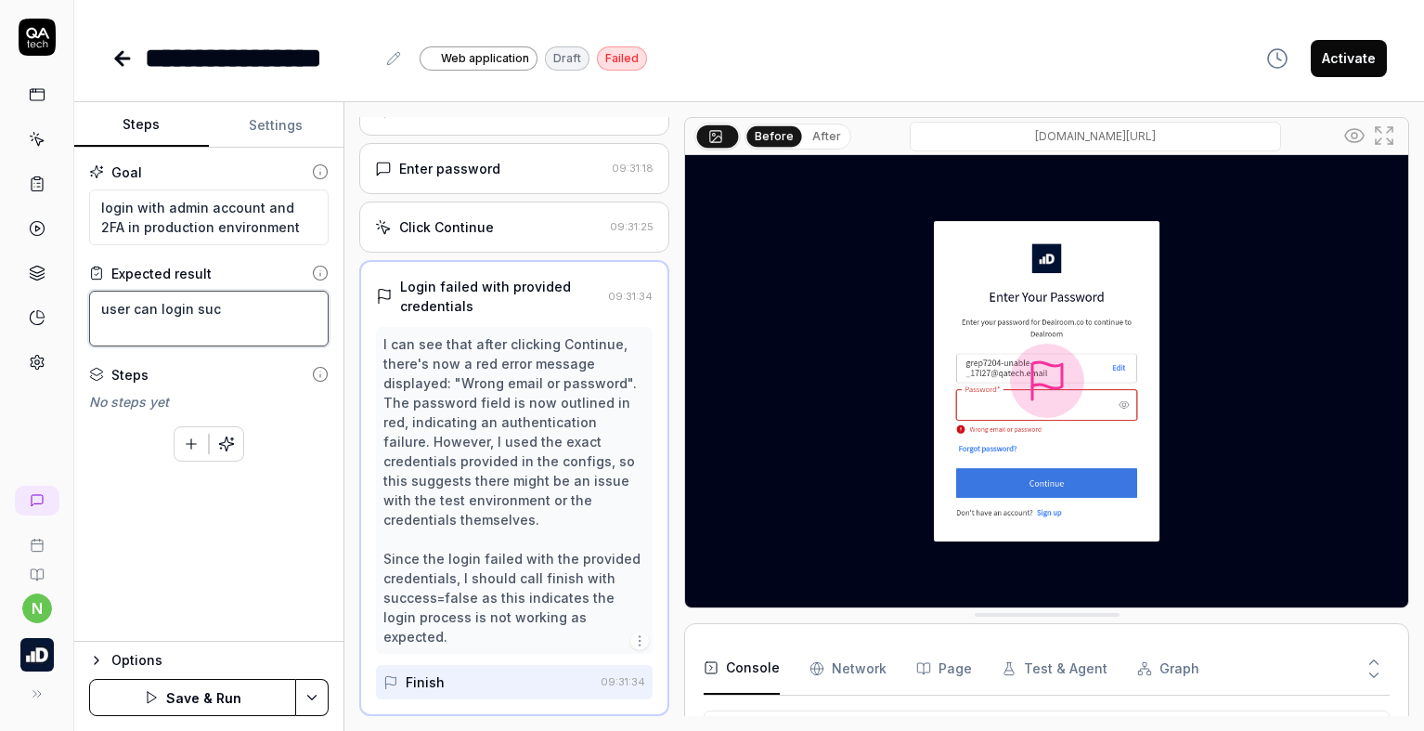
type textarea "*"
type textarea "user can login suce"
type textarea "*"
type textarea "user can login suces"
type textarea "*"
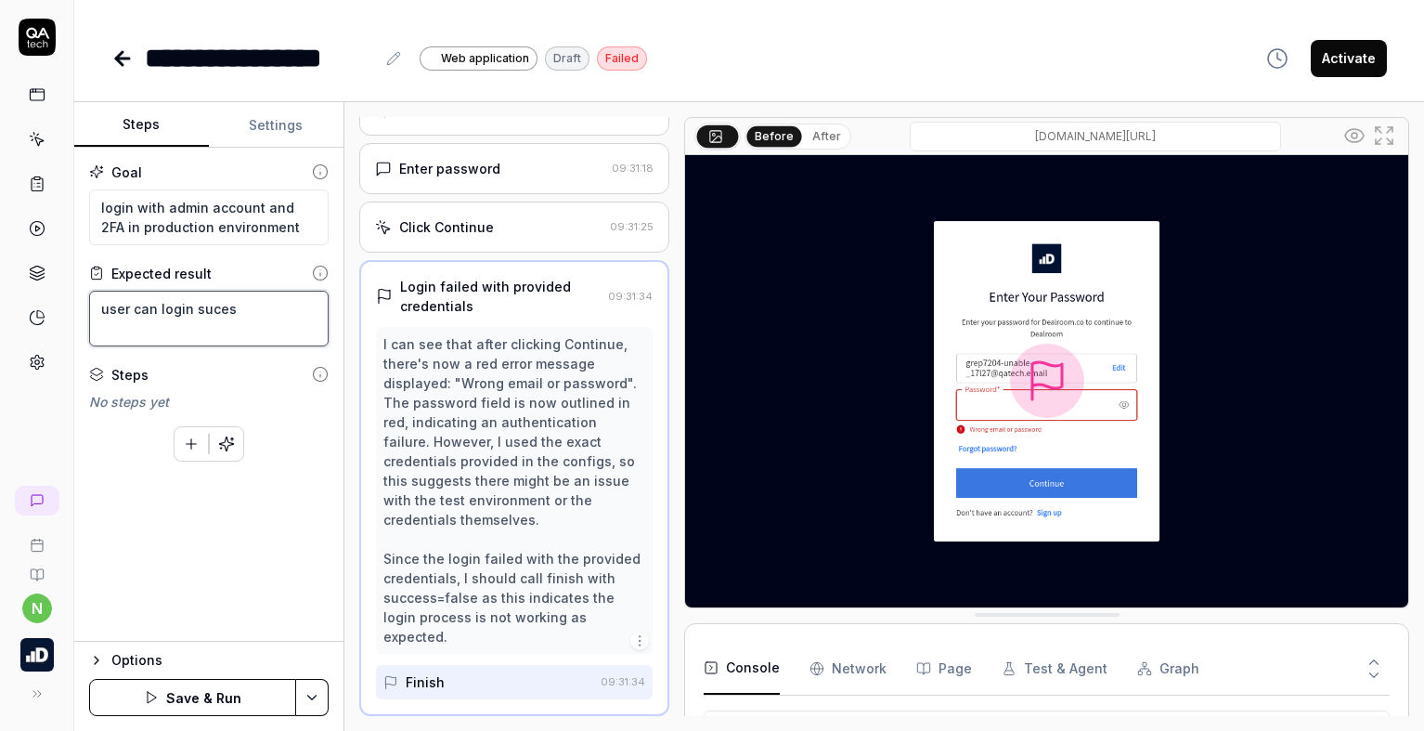
type textarea "user can login sucess"
type textarea "*"
type textarea "user can login sucessf"
type textarea "*"
type textarea "user can login sucessfu"
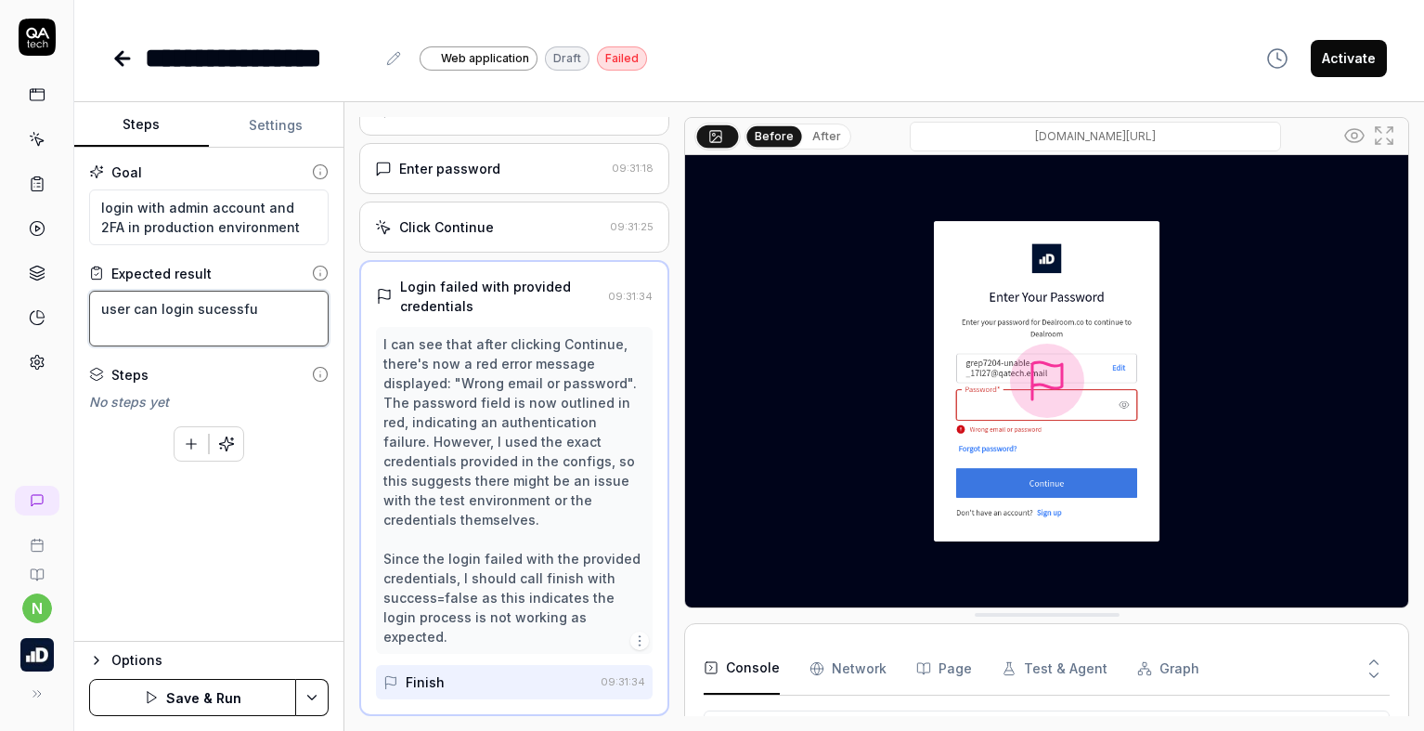
type textarea "*"
type textarea "user can login sucessful"
type textarea "*"
type textarea "user can login sucessfull"
type textarea "*"
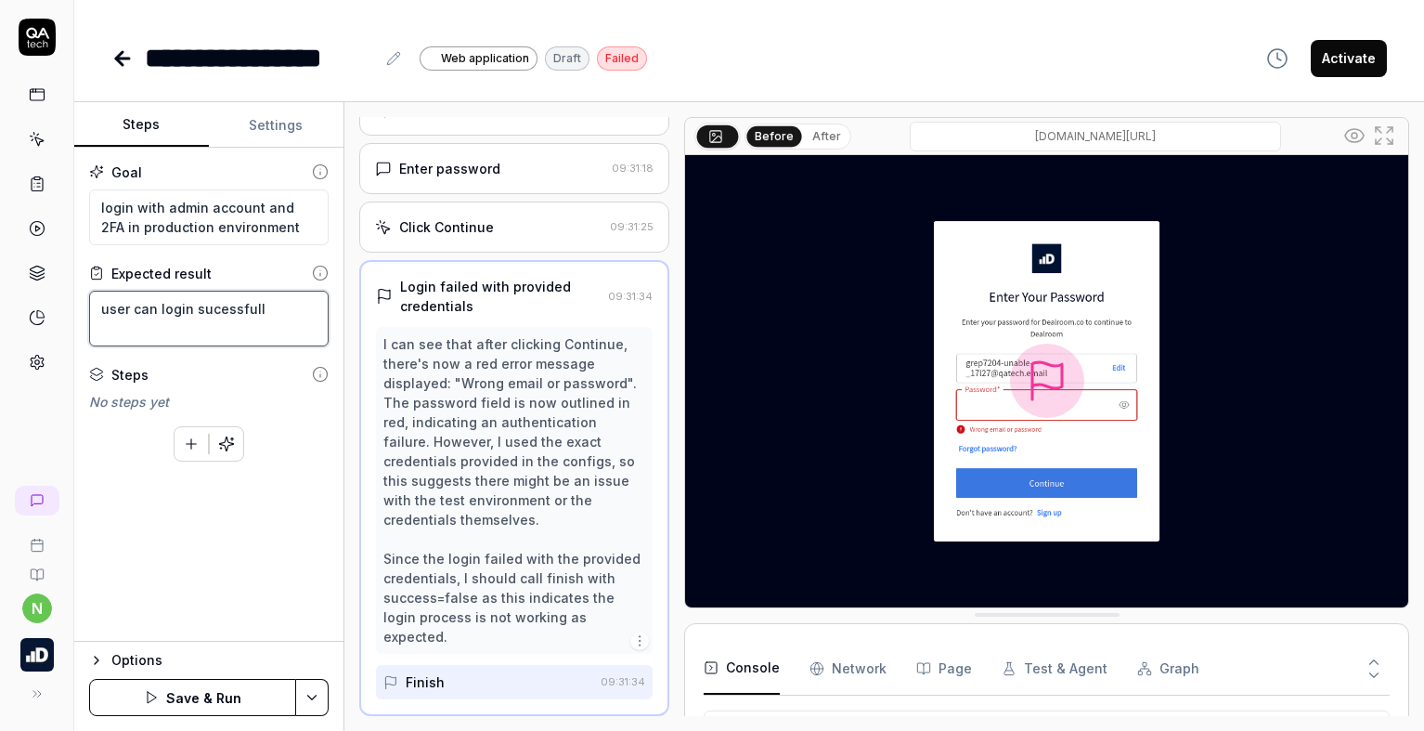
type textarea "user can login sucessfully"
type textarea "*"
type textarea "user can login sucessfully"
type textarea "*"
type textarea "user can login sucessfully w"
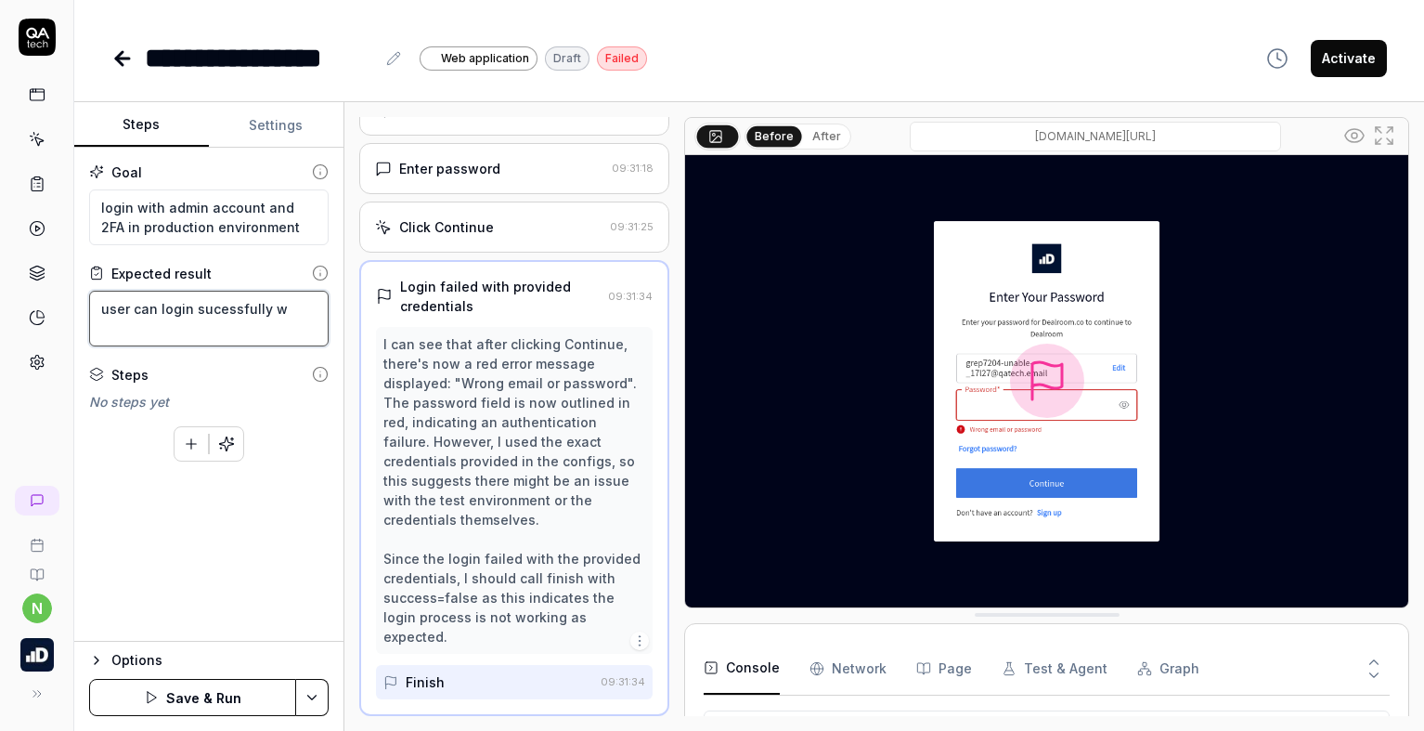
type textarea "*"
type textarea "user can login sucessfully wi"
type textarea "*"
type textarea "user can login sucessfully wit"
type textarea "*"
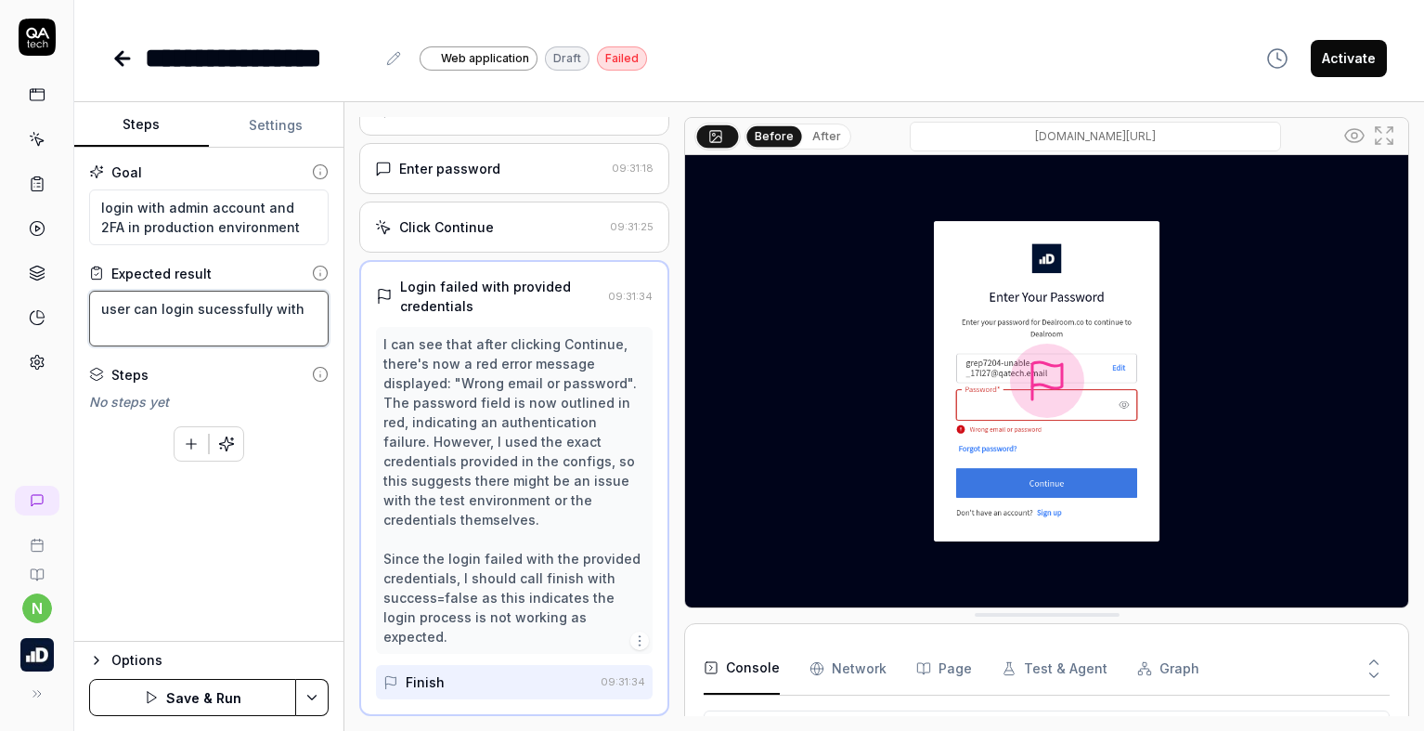
type textarea "user can login sucessfully with"
type textarea "*"
type textarea "user can login sucessfully with a"
type textarea "*"
type textarea "user can login sucessfully with ad"
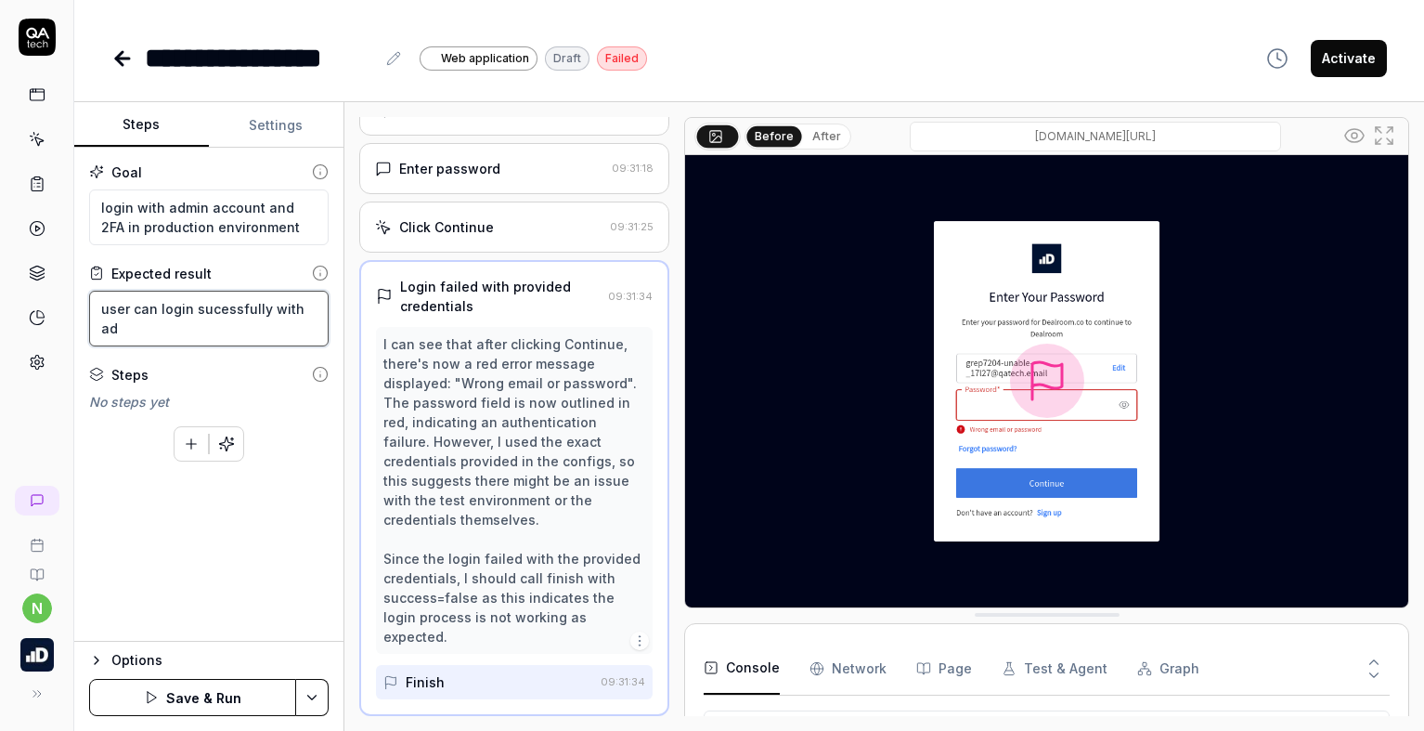
type textarea "*"
type textarea "user can login sucessfully with adm"
type textarea "*"
type textarea "user can login sucessfully with admi"
type textarea "*"
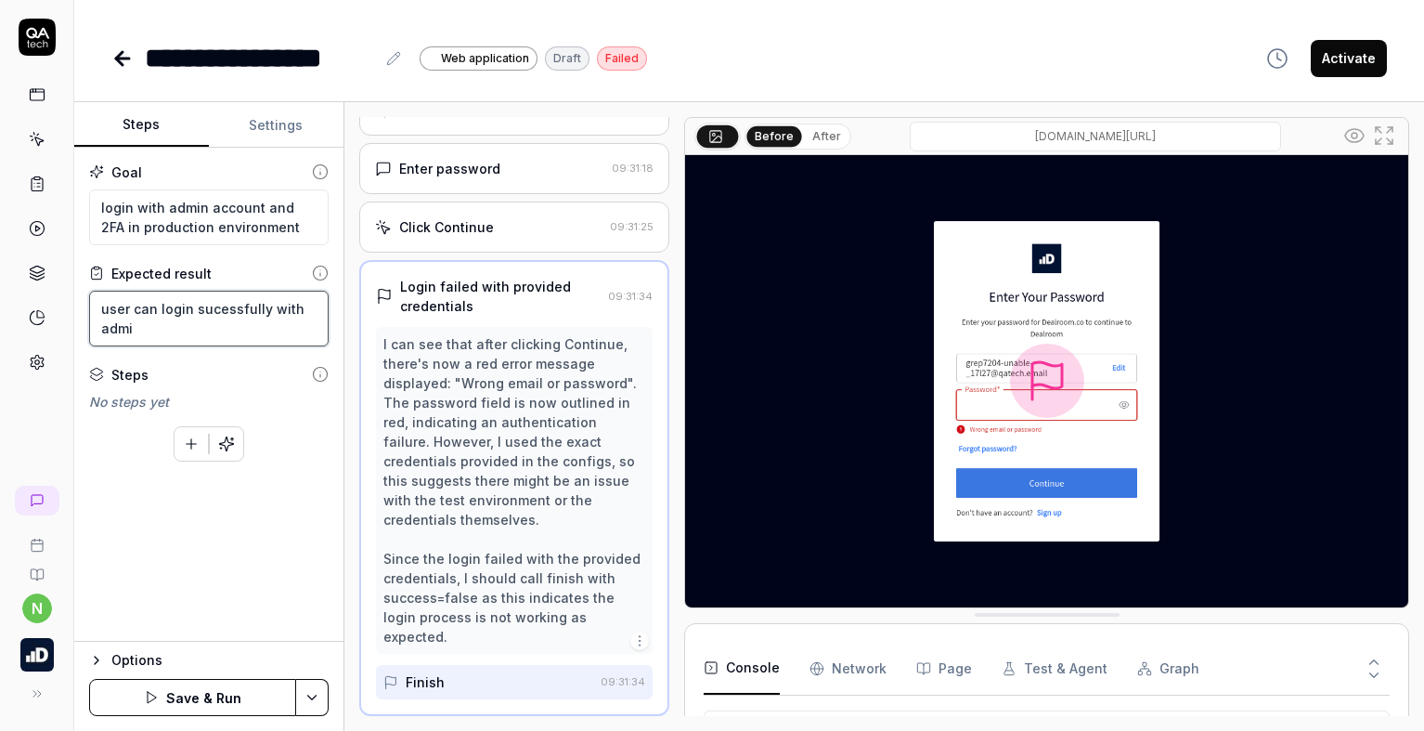
type textarea "user can login sucessfully with admin"
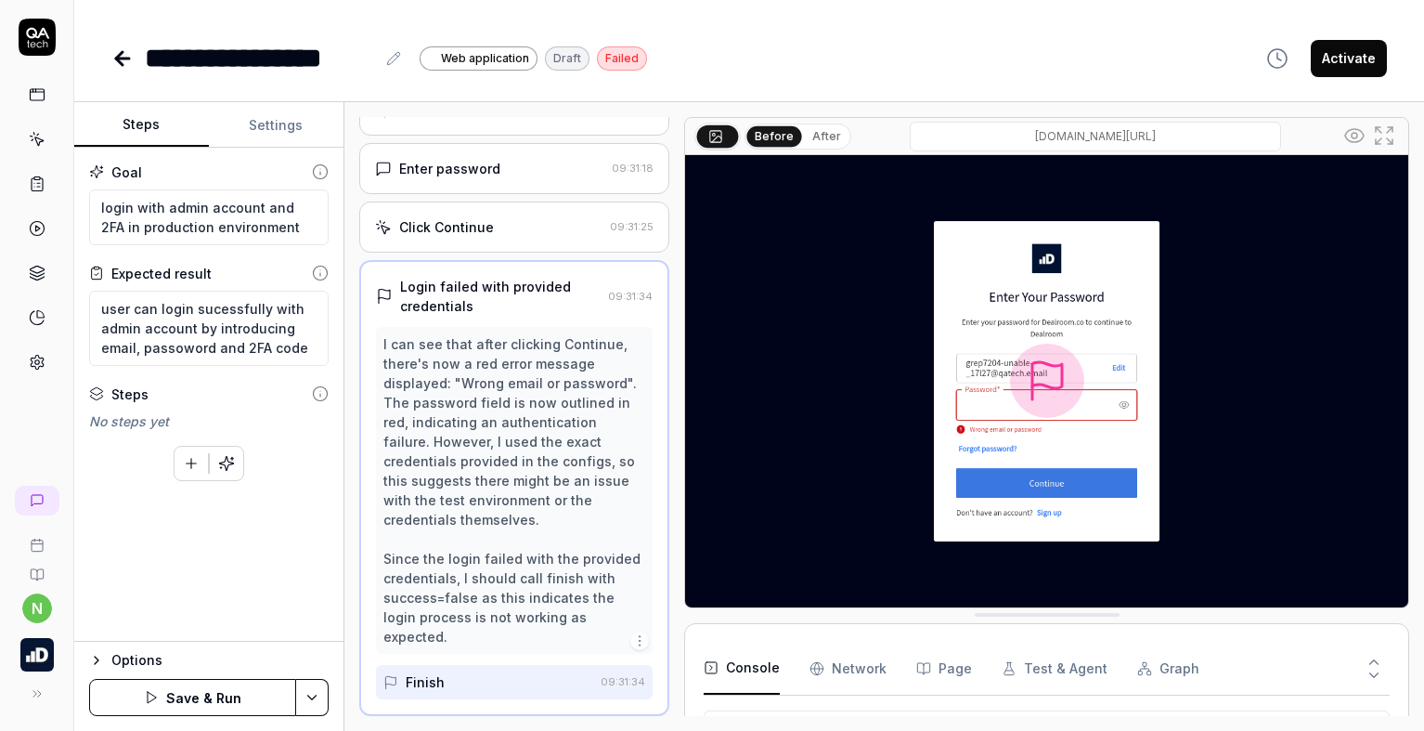
click at [232, 575] on div "Goal login with admin account and 2FA in production environment Expected result…" at bounding box center [208, 395] width 269 height 494
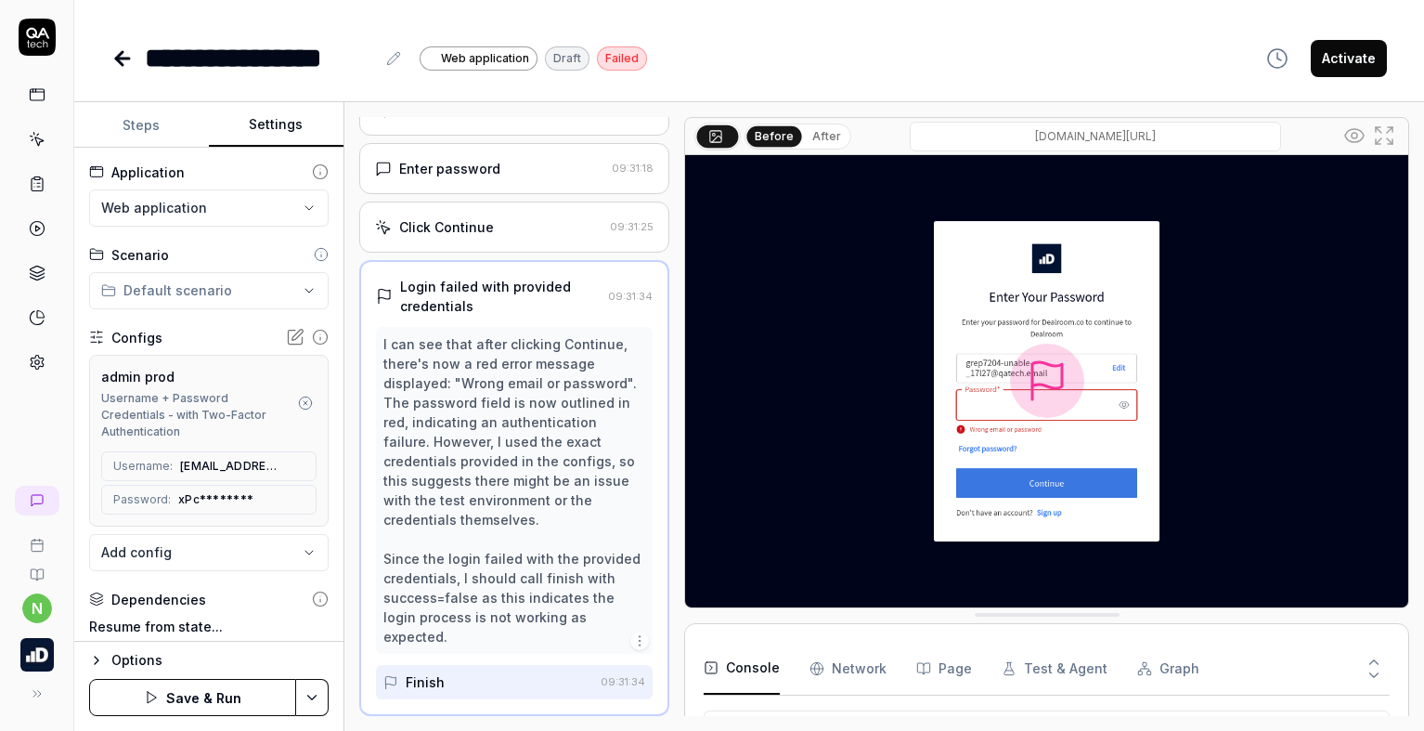
click at [282, 129] on button "Settings" at bounding box center [276, 125] width 135 height 45
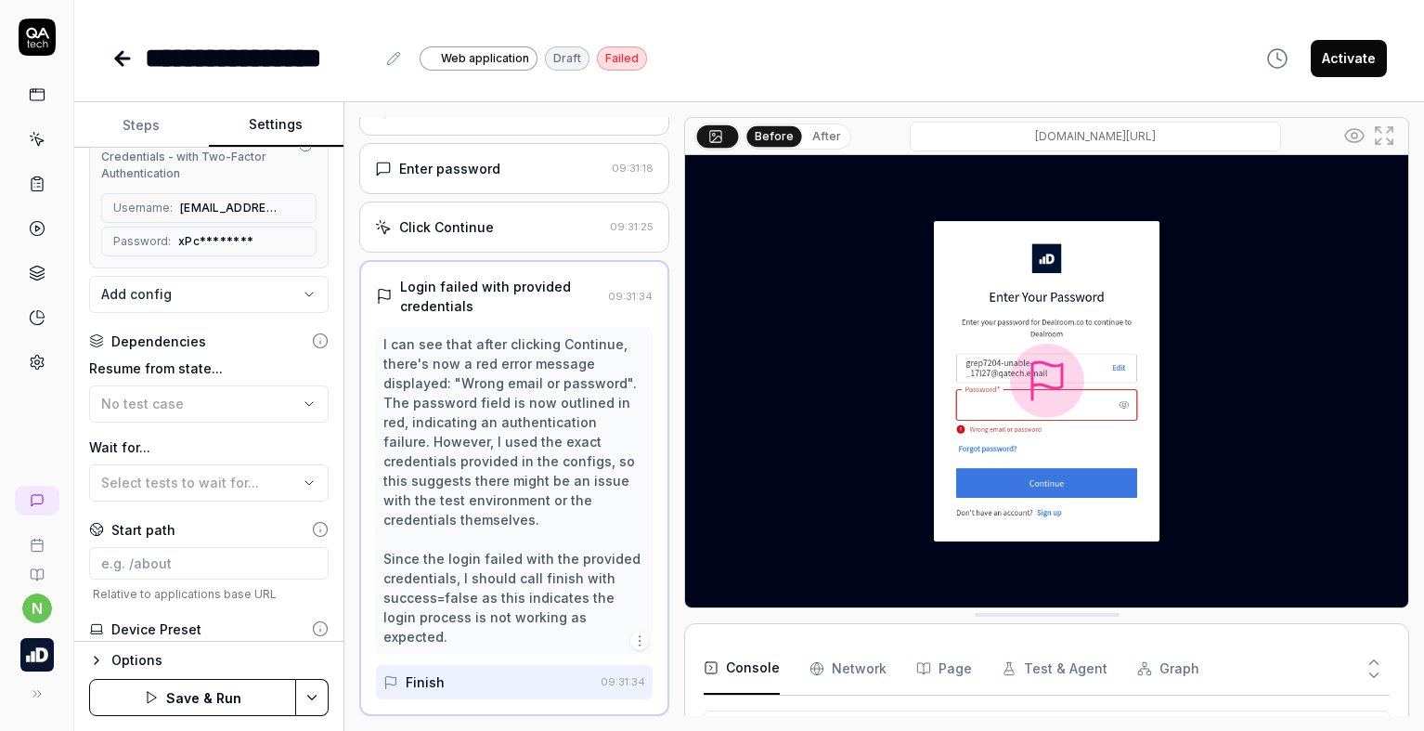
scroll to position [278, 0]
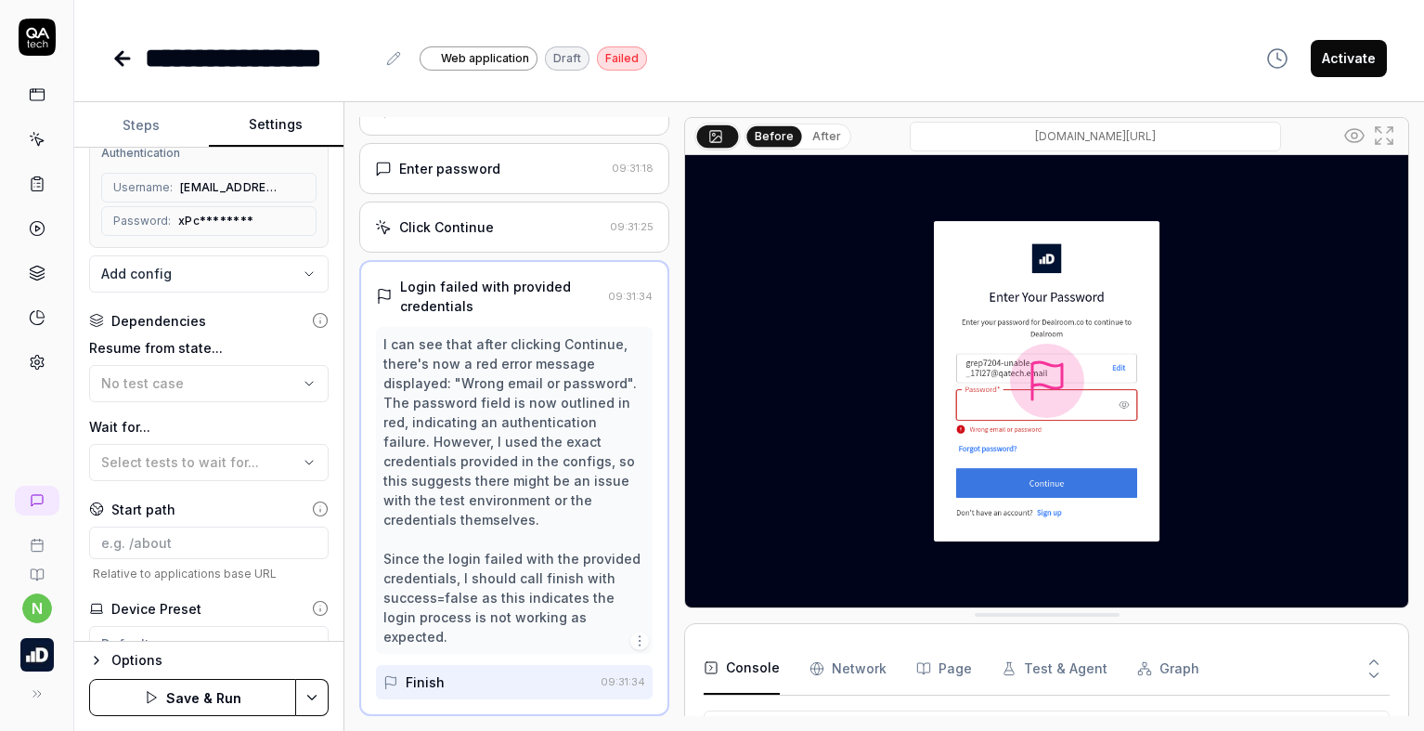
click at [219, 691] on button "Save & Run" at bounding box center [192, 697] width 207 height 37
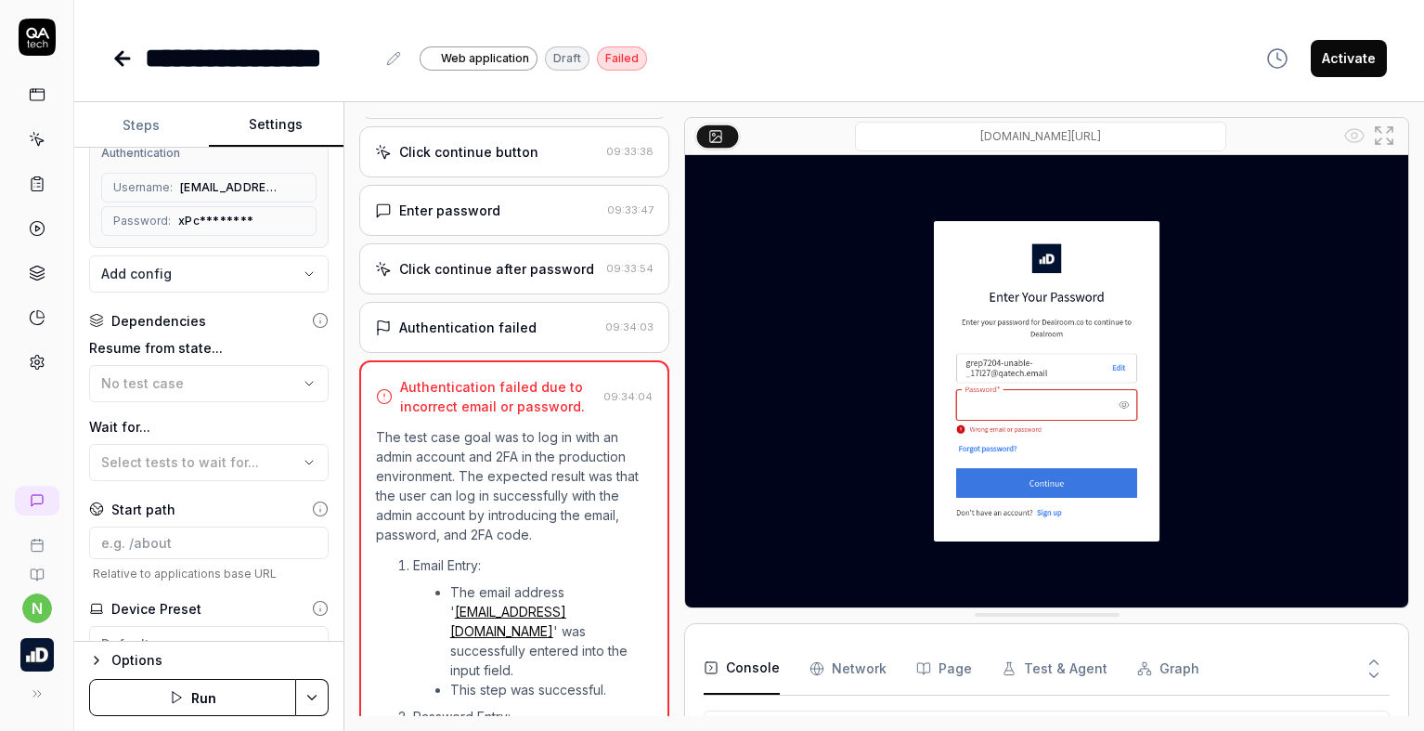
scroll to position [278, 0]
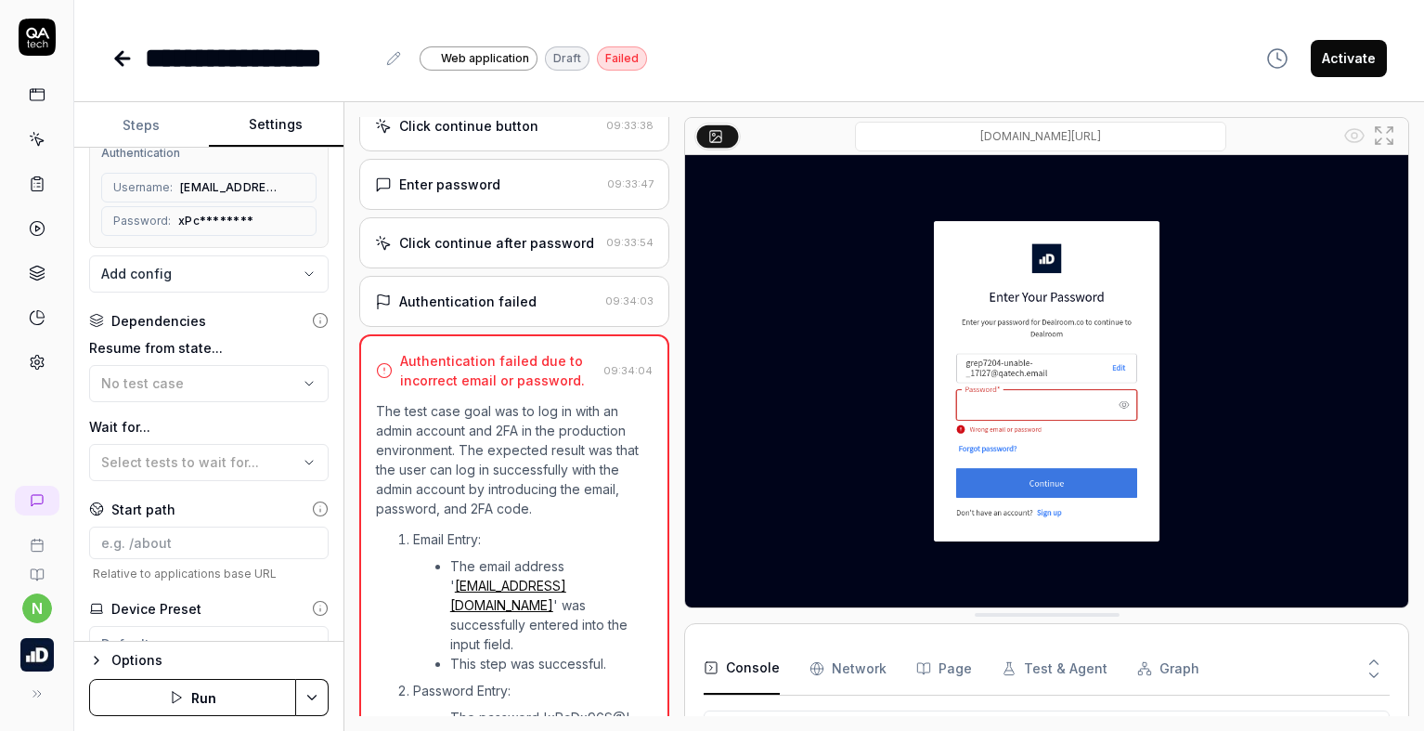
click at [40, 146] on icon at bounding box center [37, 139] width 17 height 17
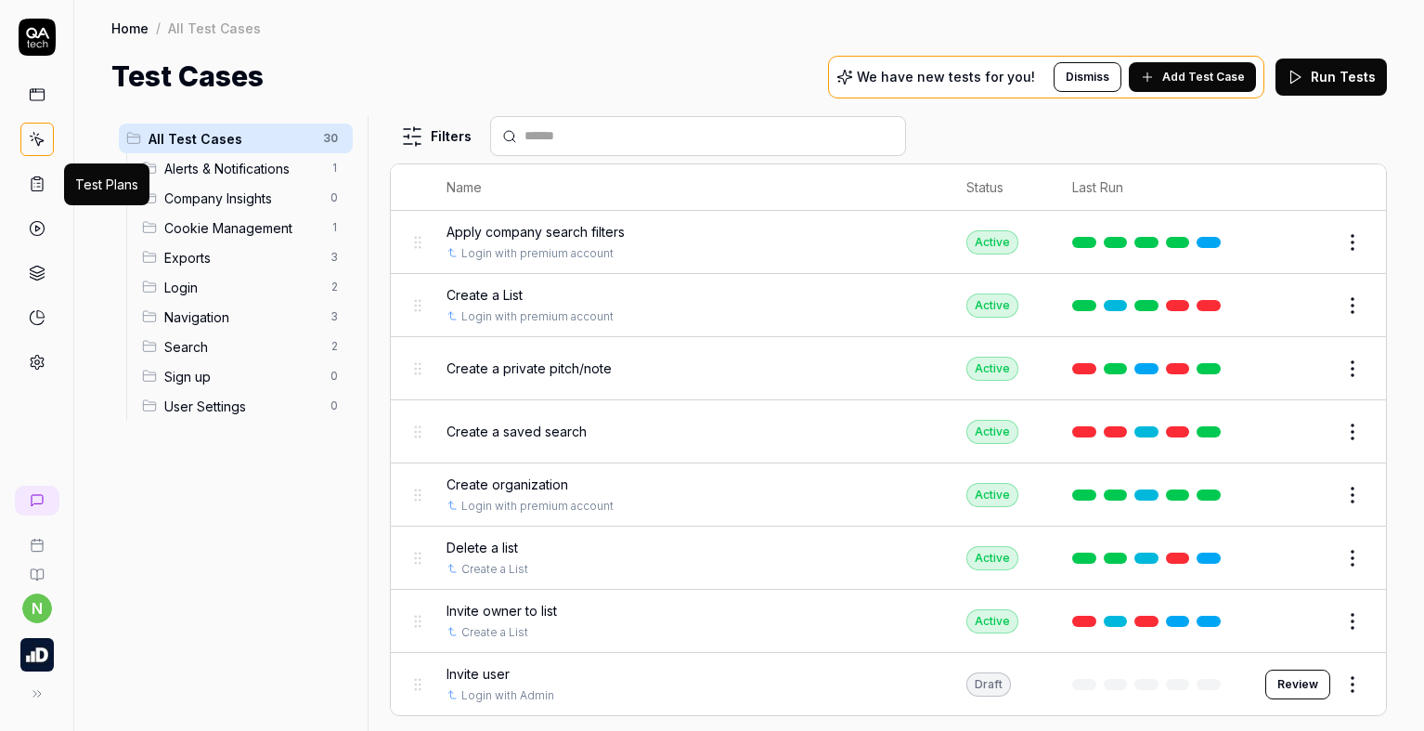
click at [44, 180] on icon at bounding box center [37, 183] width 17 height 17
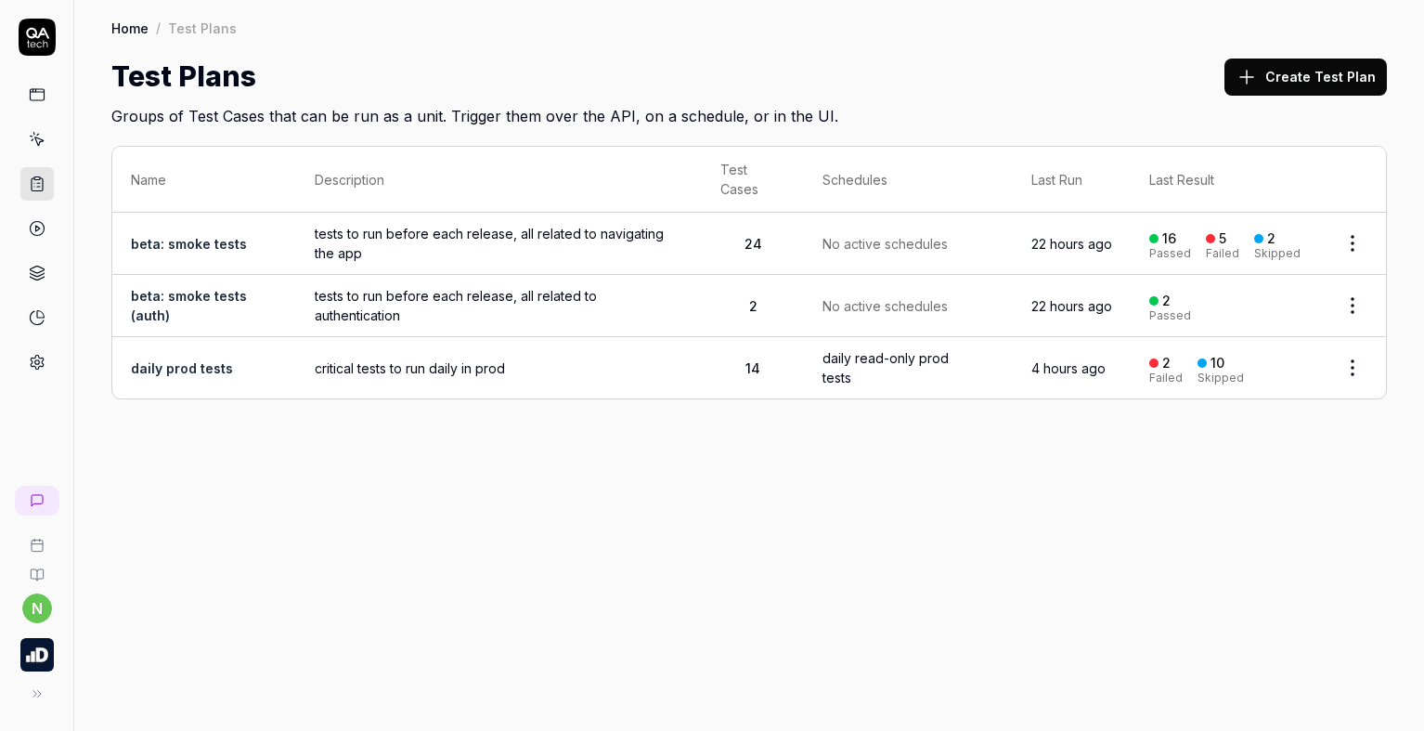
click at [230, 360] on td "daily prod tests" at bounding box center [204, 367] width 184 height 61
click at [41, 144] on icon at bounding box center [37, 139] width 17 height 17
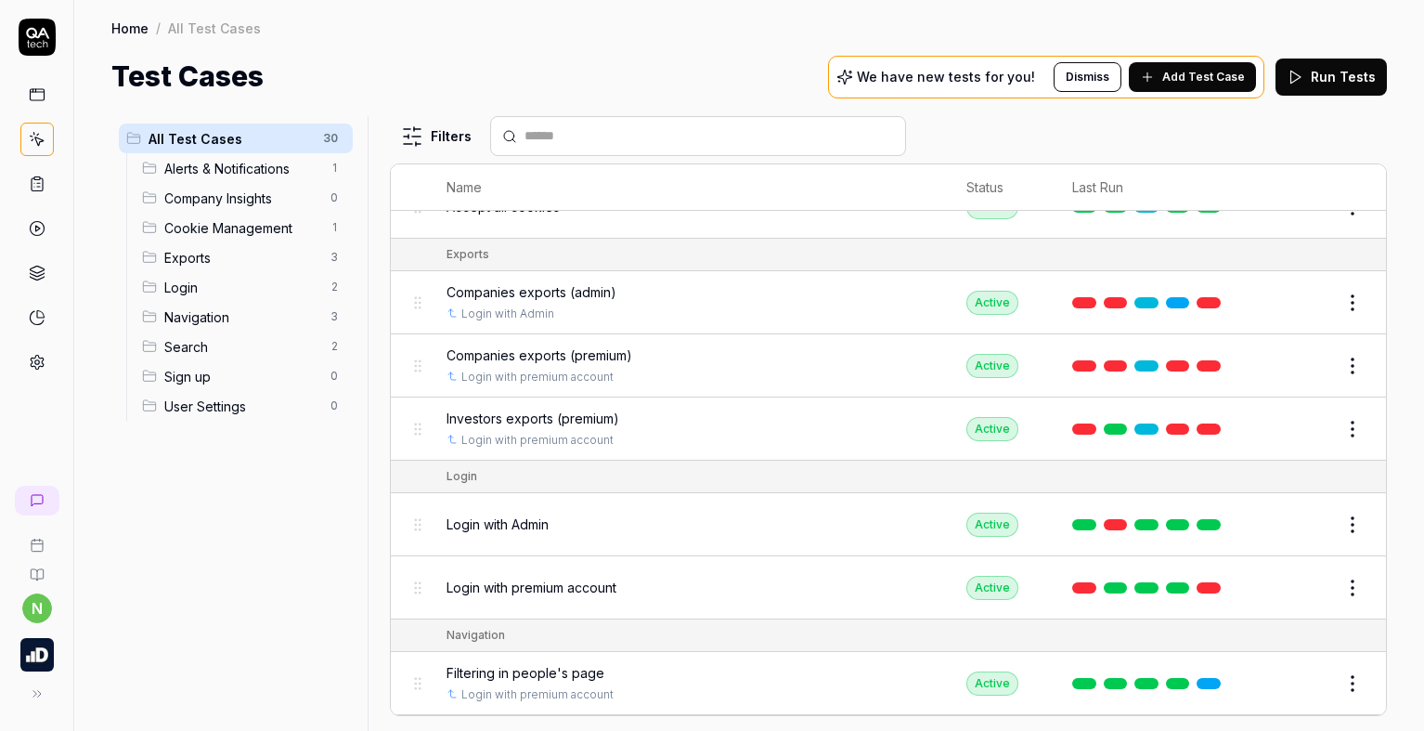
scroll to position [928, 0]
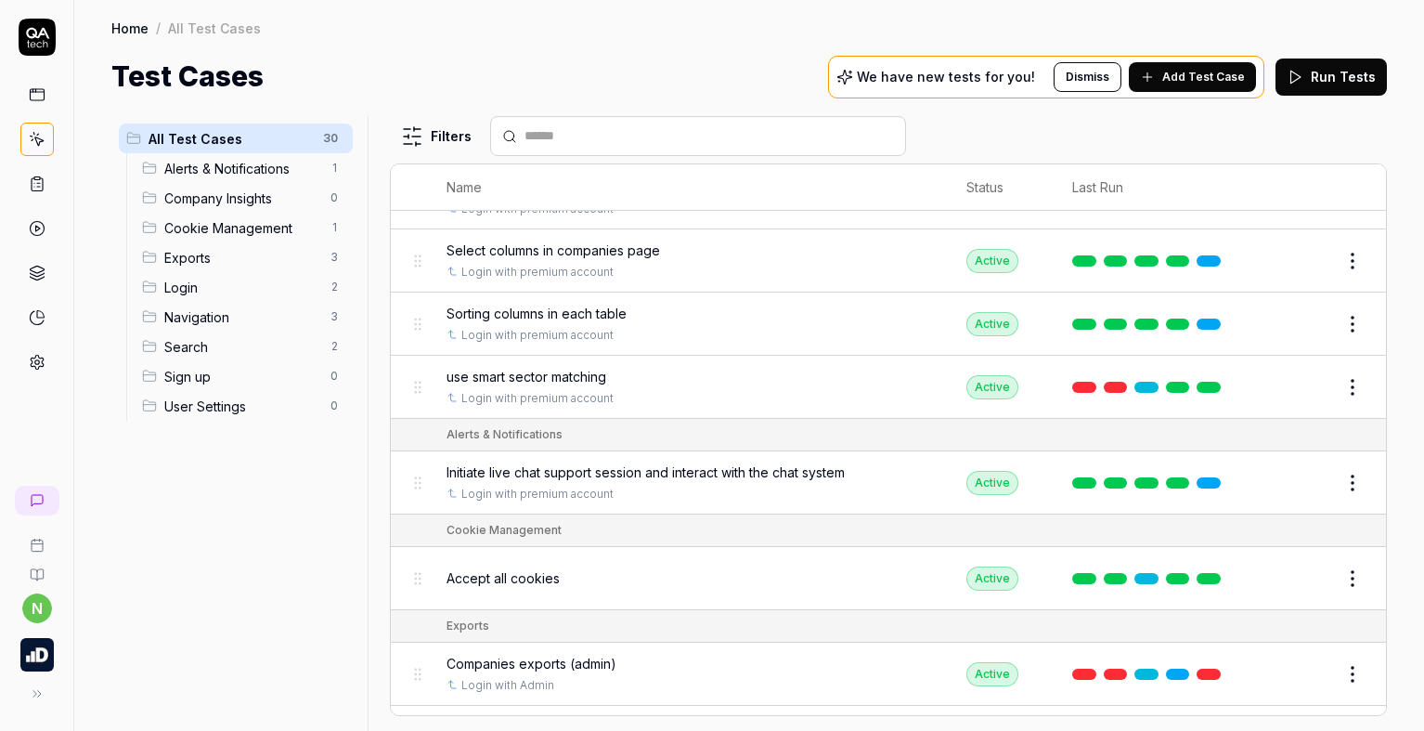
click at [37, 189] on icon at bounding box center [37, 183] width 17 height 17
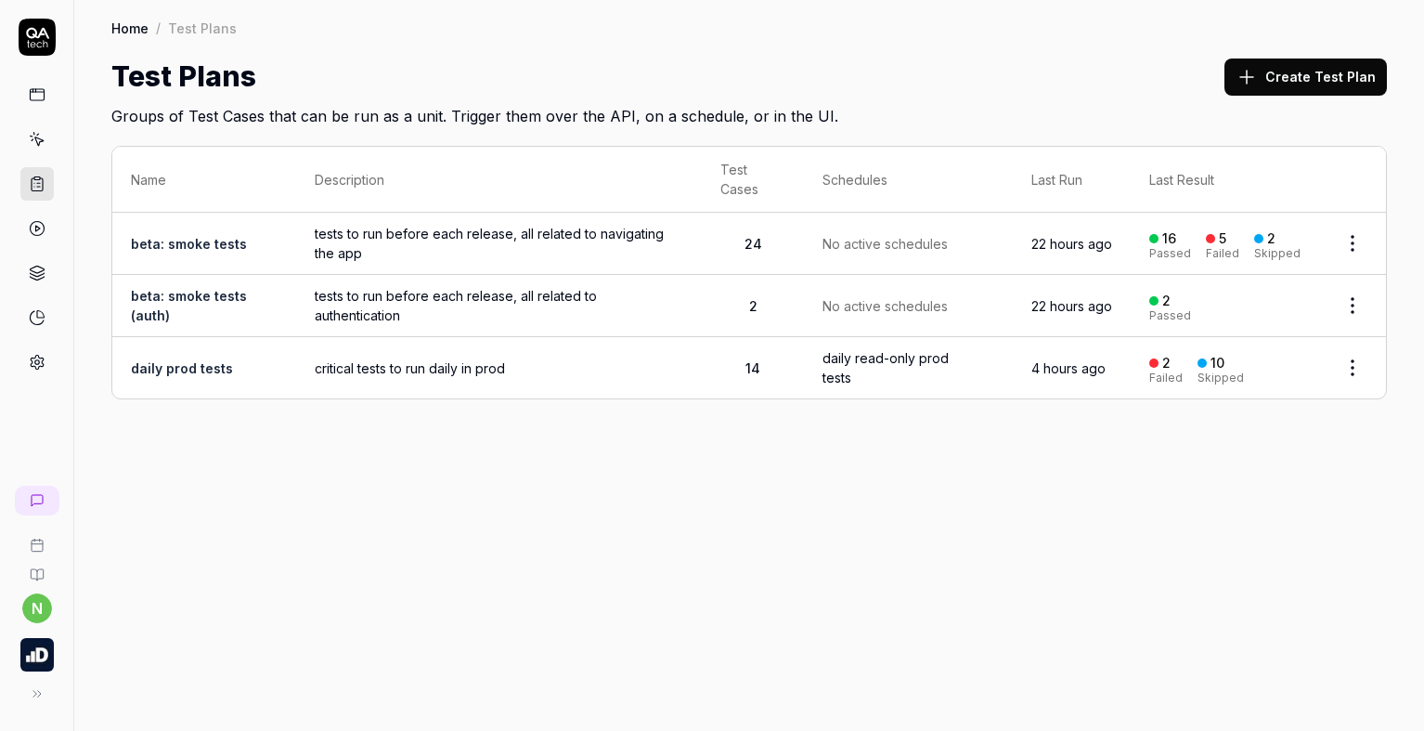
click at [341, 361] on span "critical tests to run daily in prod" at bounding box center [499, 367] width 369 height 19
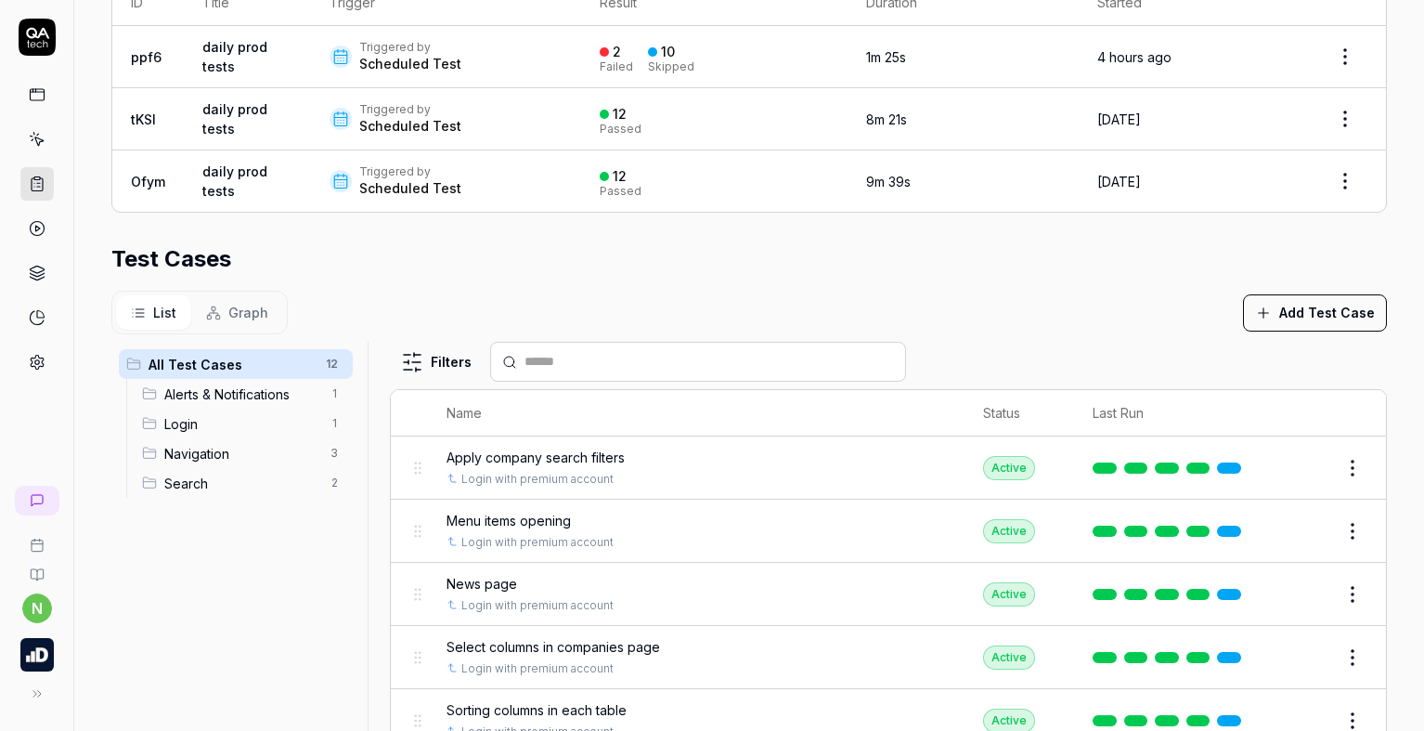
scroll to position [457, 0]
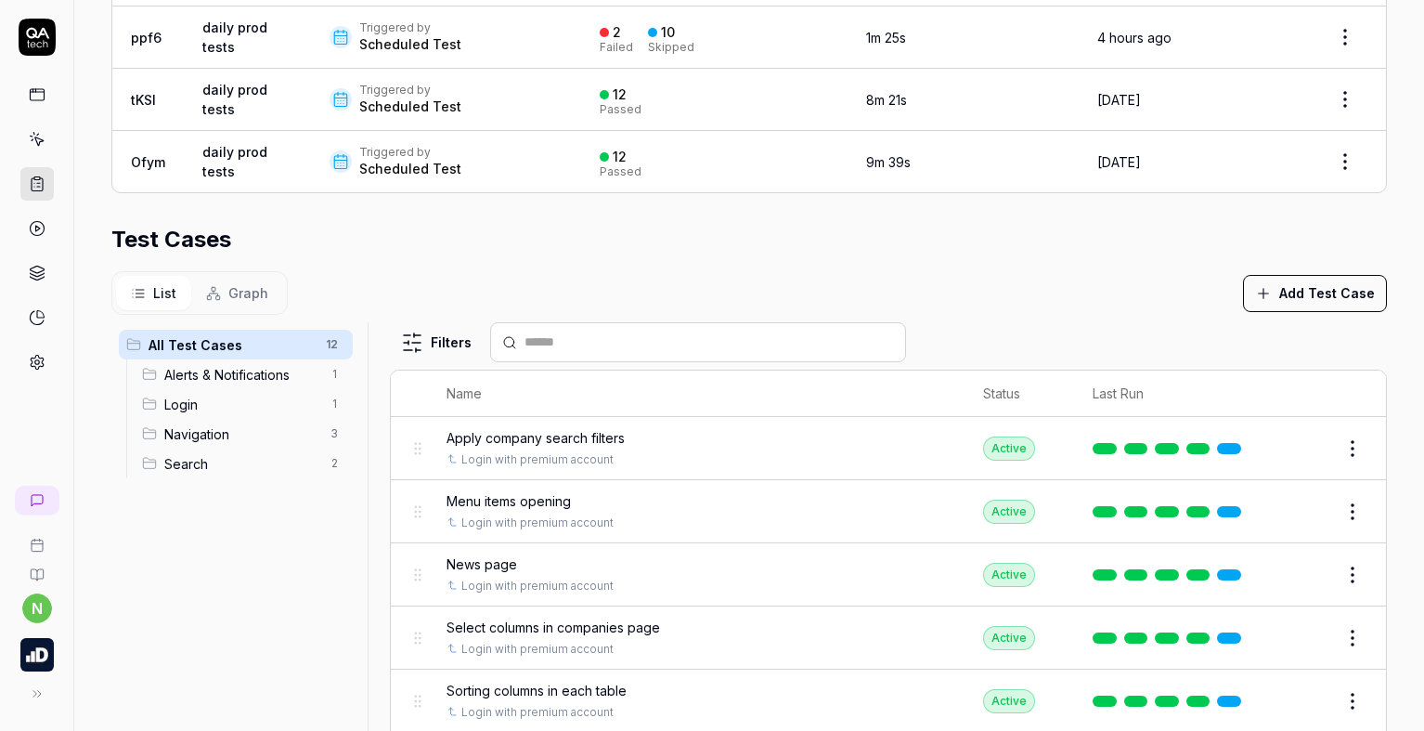
click at [1326, 453] on html "**********" at bounding box center [712, 365] width 1424 height 731
click at [744, 287] on html "**********" at bounding box center [712, 365] width 1424 height 731
click at [25, 366] on link at bounding box center [36, 361] width 33 height 33
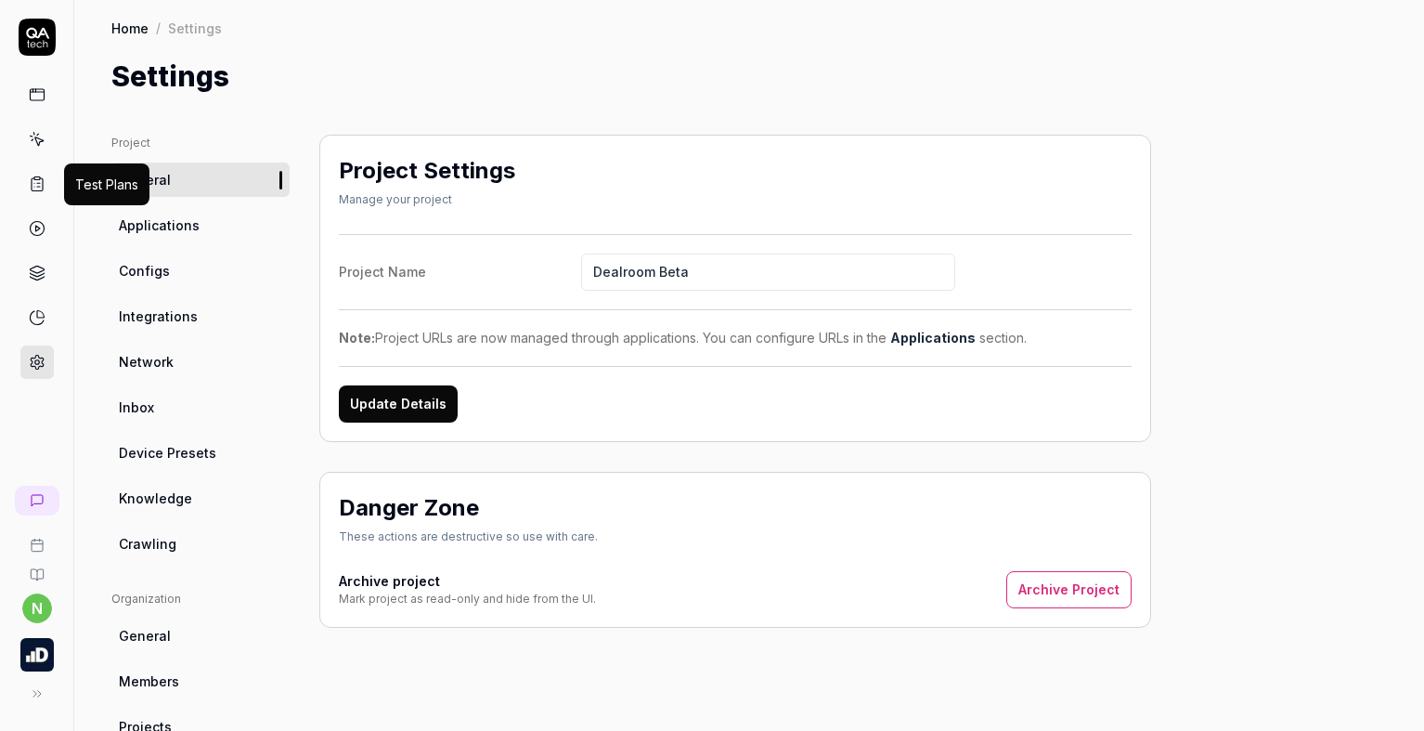
click at [39, 181] on icon at bounding box center [37, 183] width 17 height 17
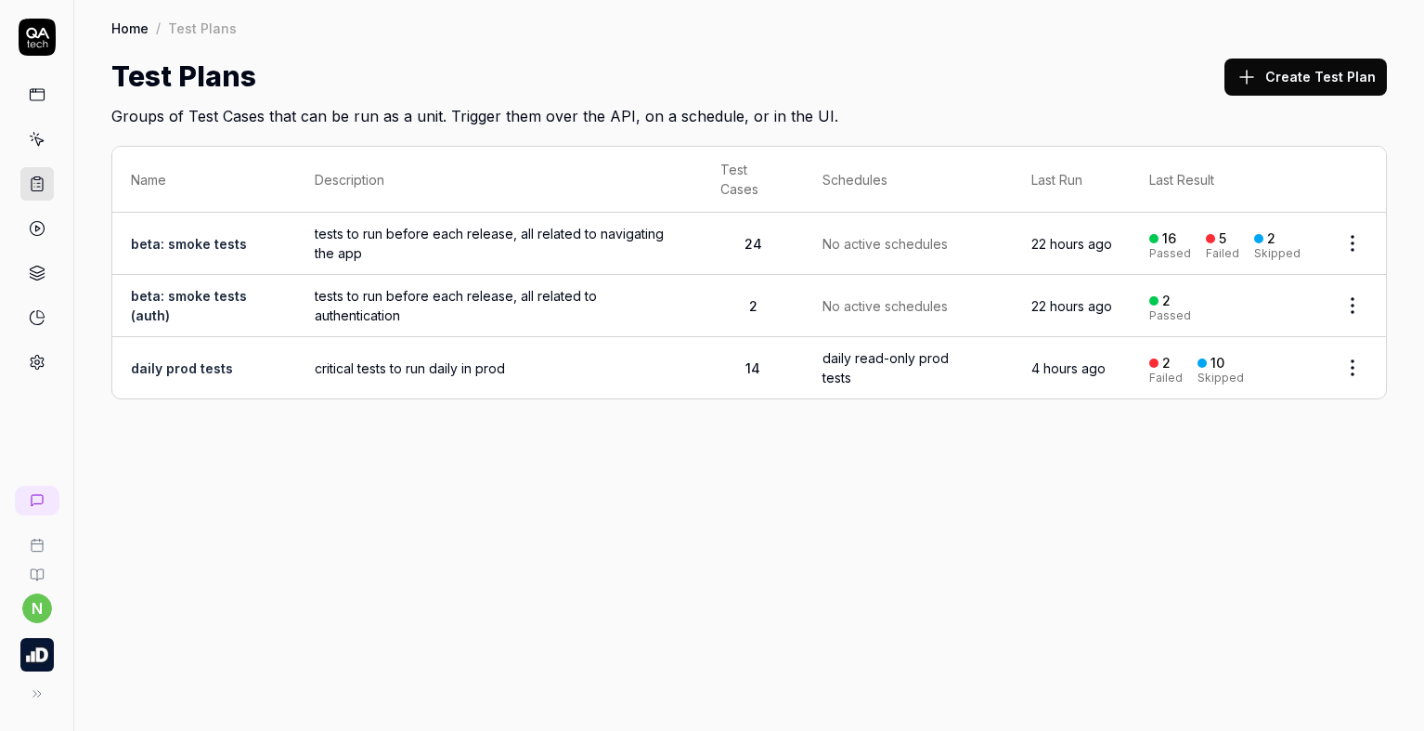
click at [184, 374] on link "daily prod tests" at bounding box center [182, 368] width 102 height 16
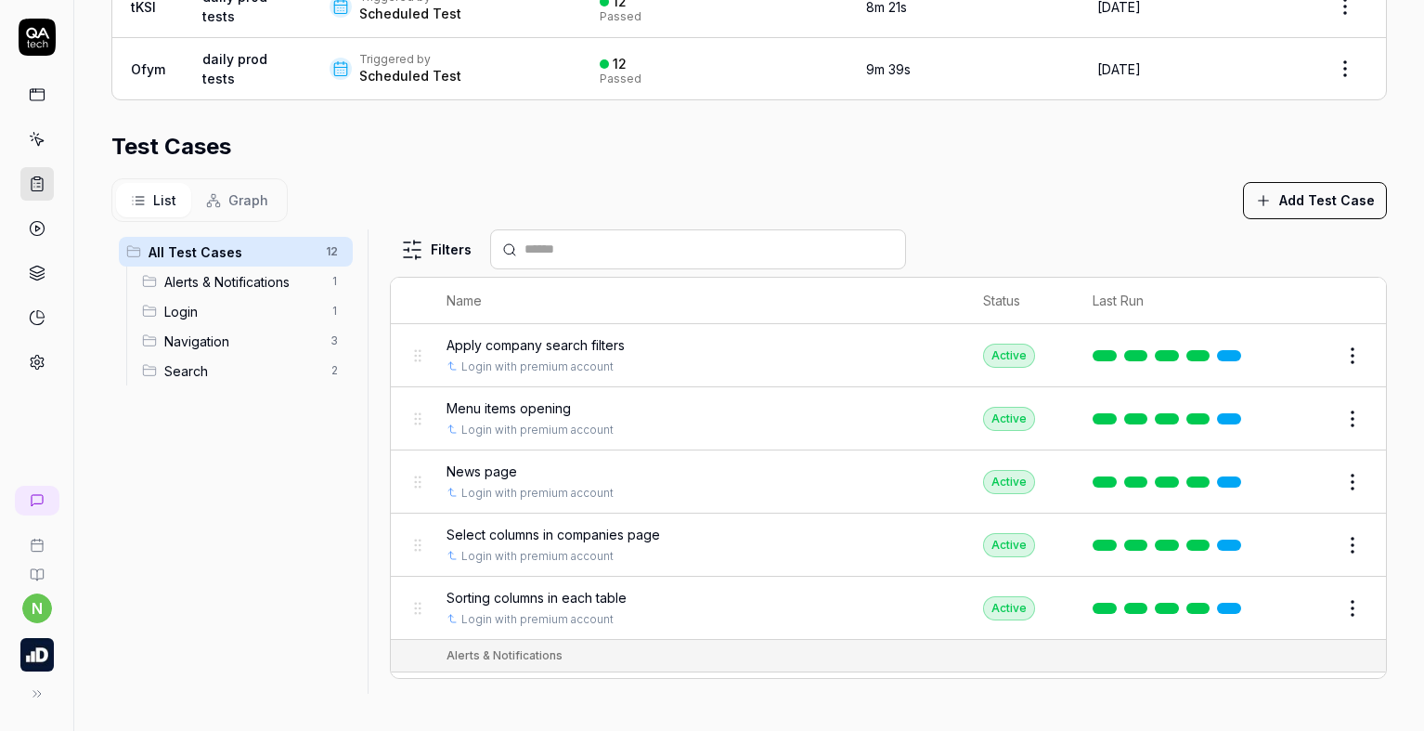
click at [1329, 363] on html "**********" at bounding box center [712, 365] width 1424 height 731
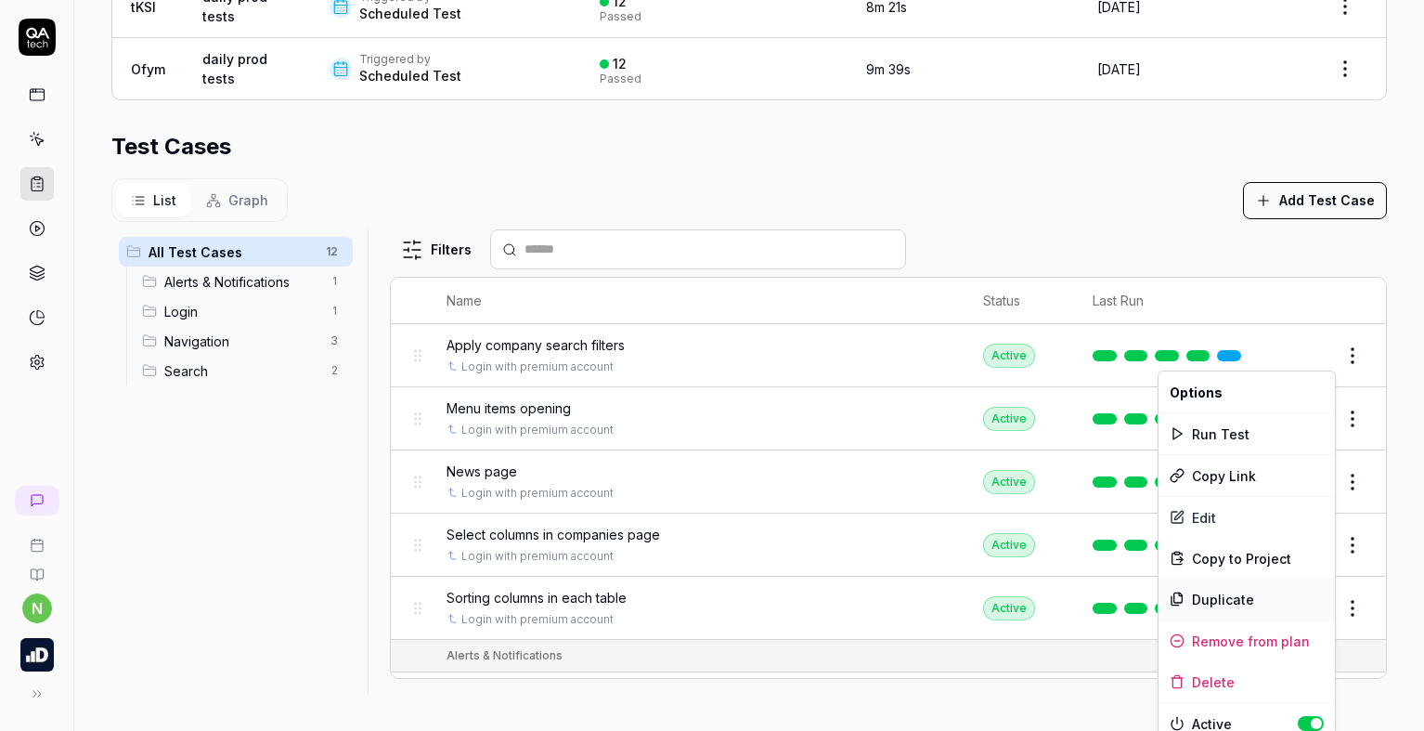
click at [1236, 595] on div "Duplicate" at bounding box center [1246, 598] width 176 height 41
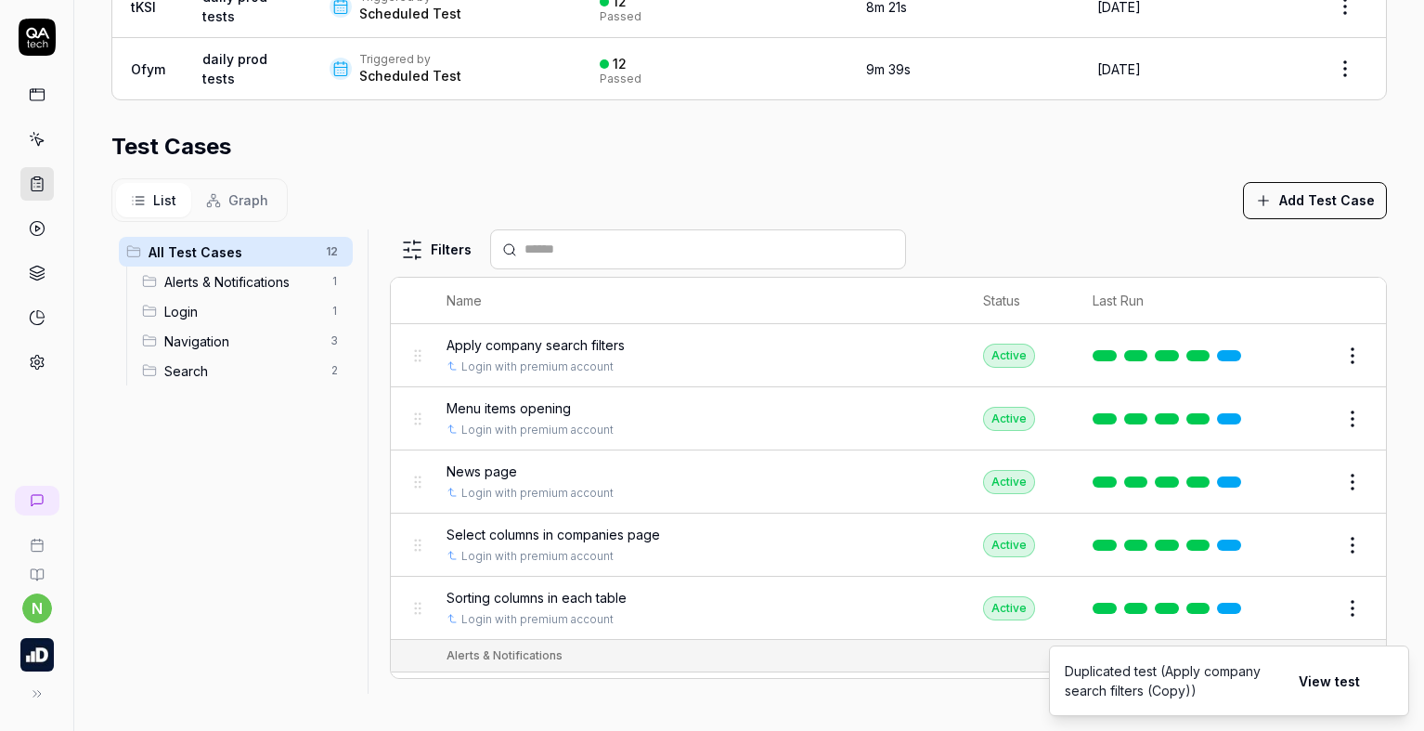
click at [1340, 680] on button "View test" at bounding box center [1330, 680] width 84 height 37
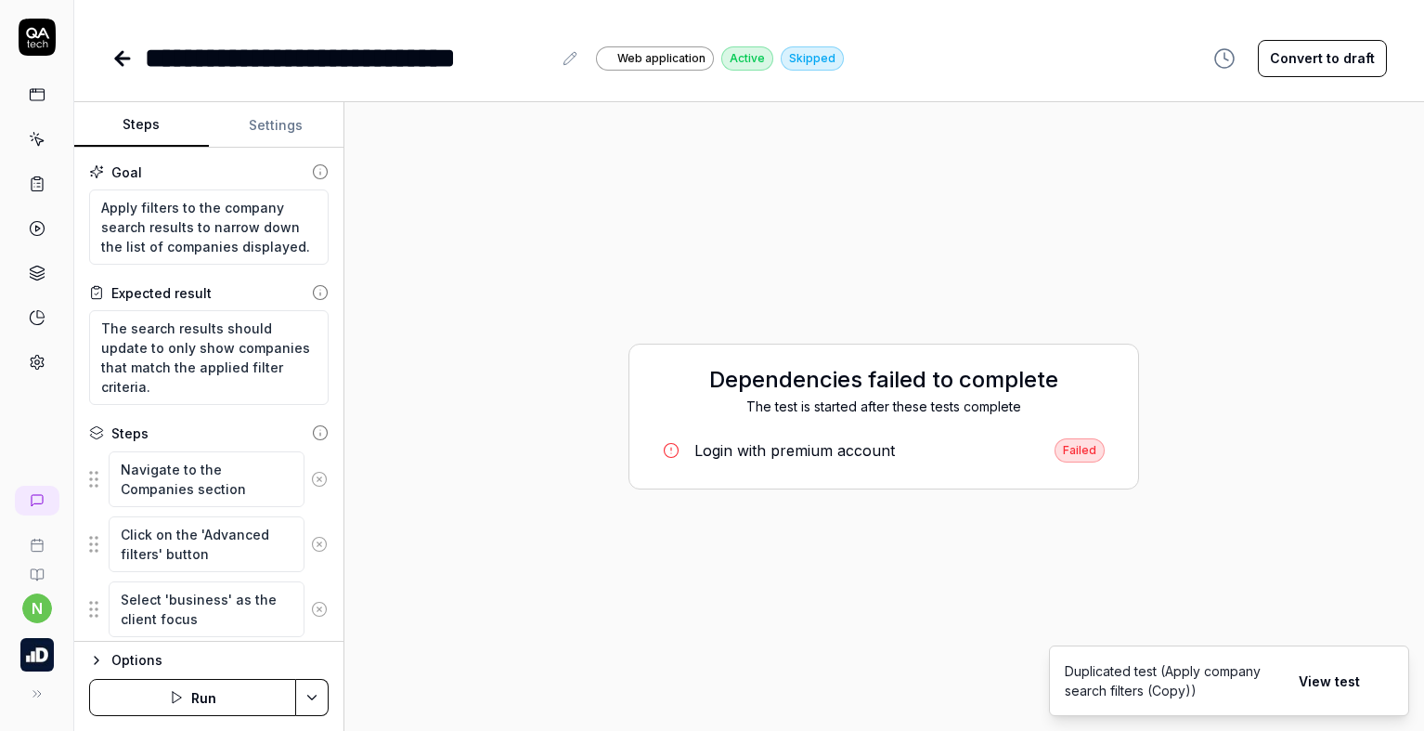
click at [541, 63] on div "**********" at bounding box center [348, 58] width 407 height 42
click at [154, 54] on div "**********" at bounding box center [348, 58] width 407 height 42
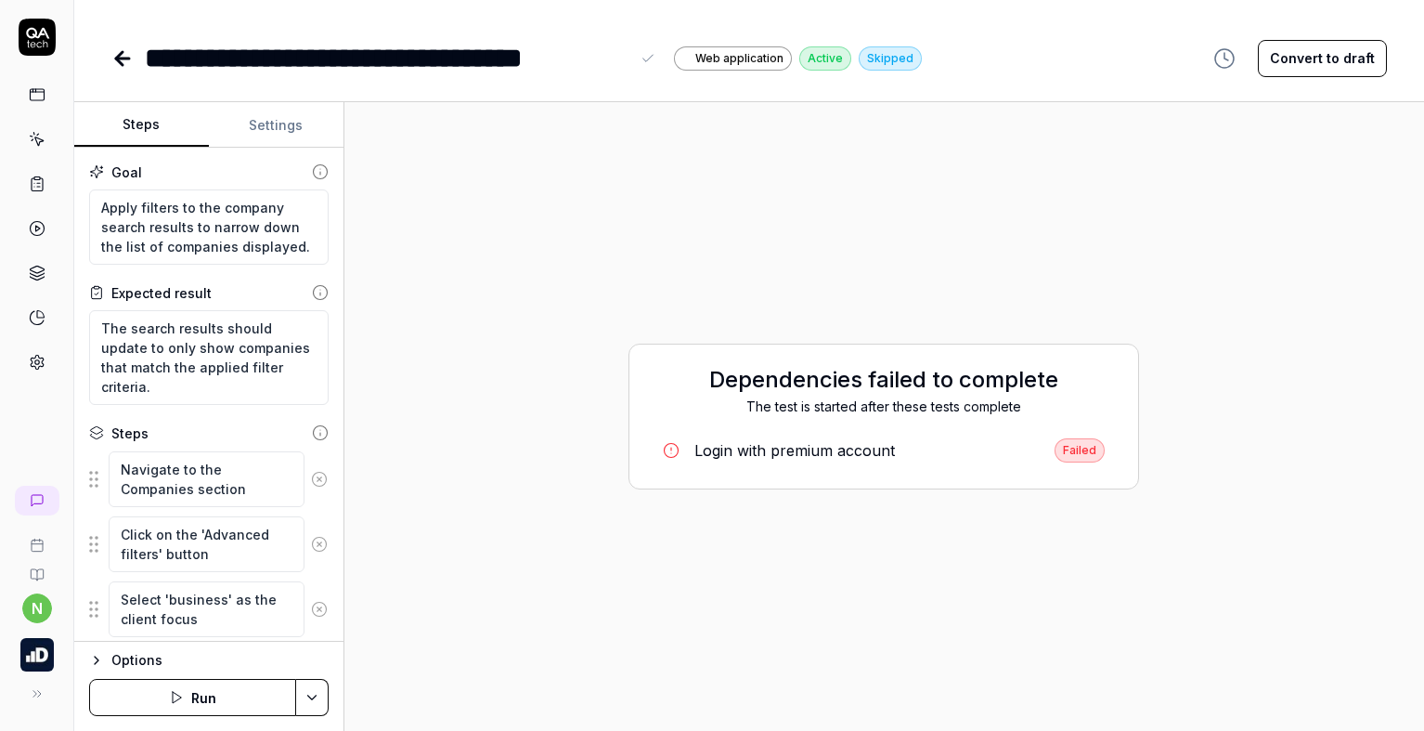
click at [264, 125] on button "Settings" at bounding box center [276, 125] width 135 height 45
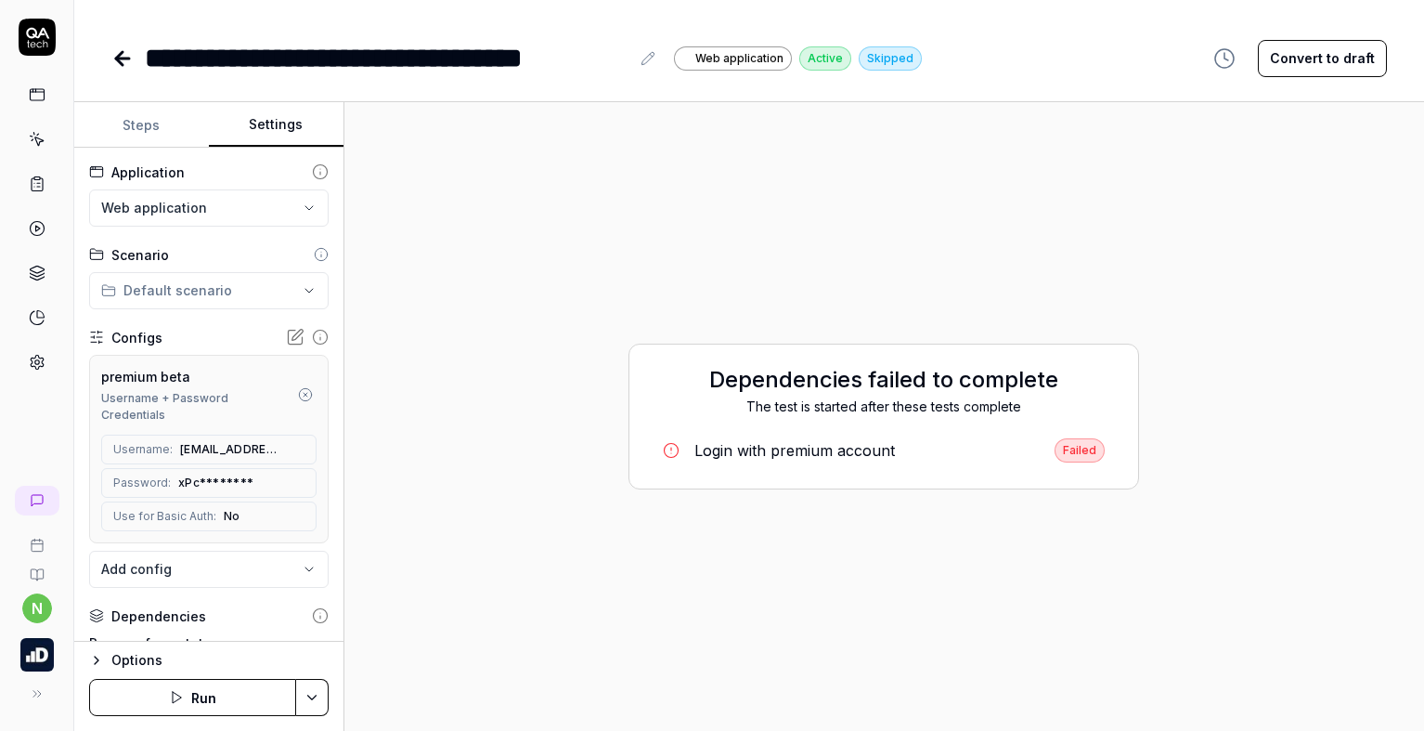
scroll to position [93, 0]
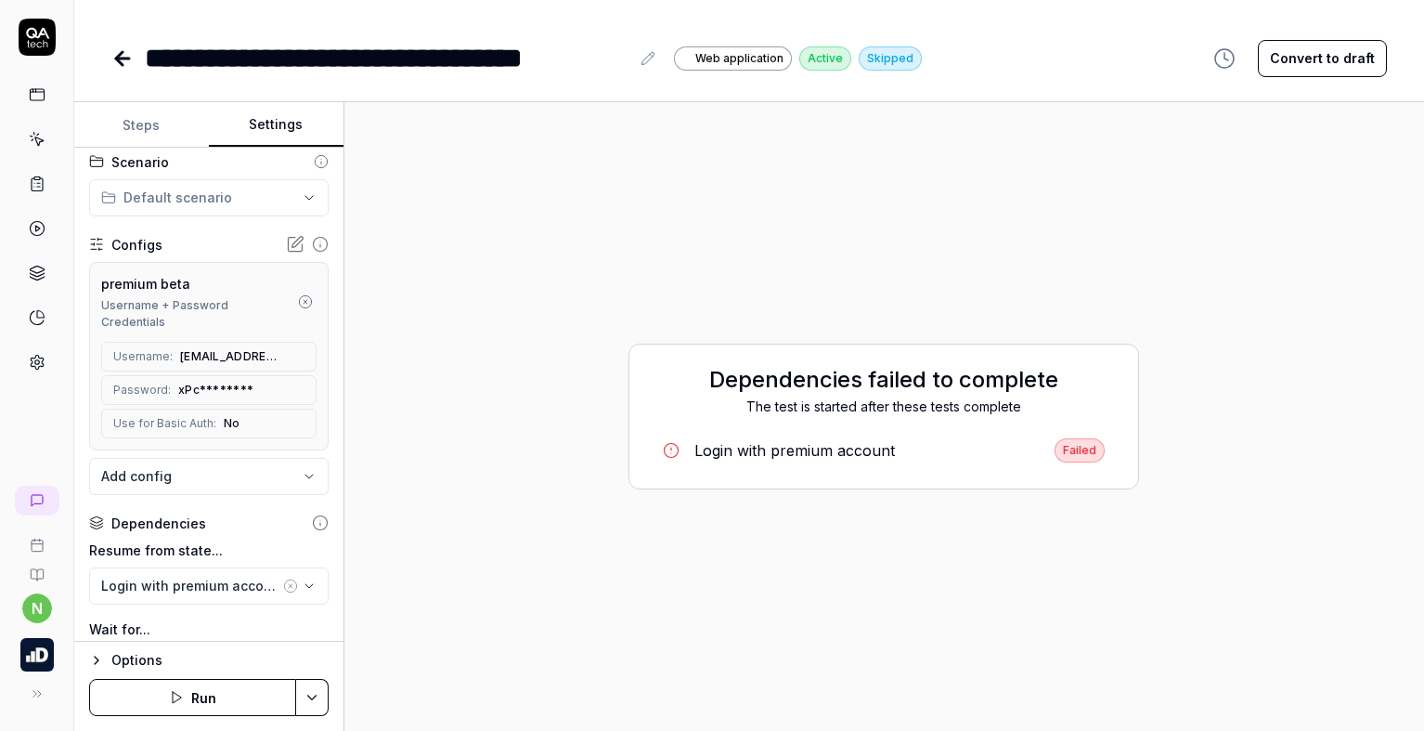
click at [312, 243] on icon at bounding box center [320, 244] width 17 height 17
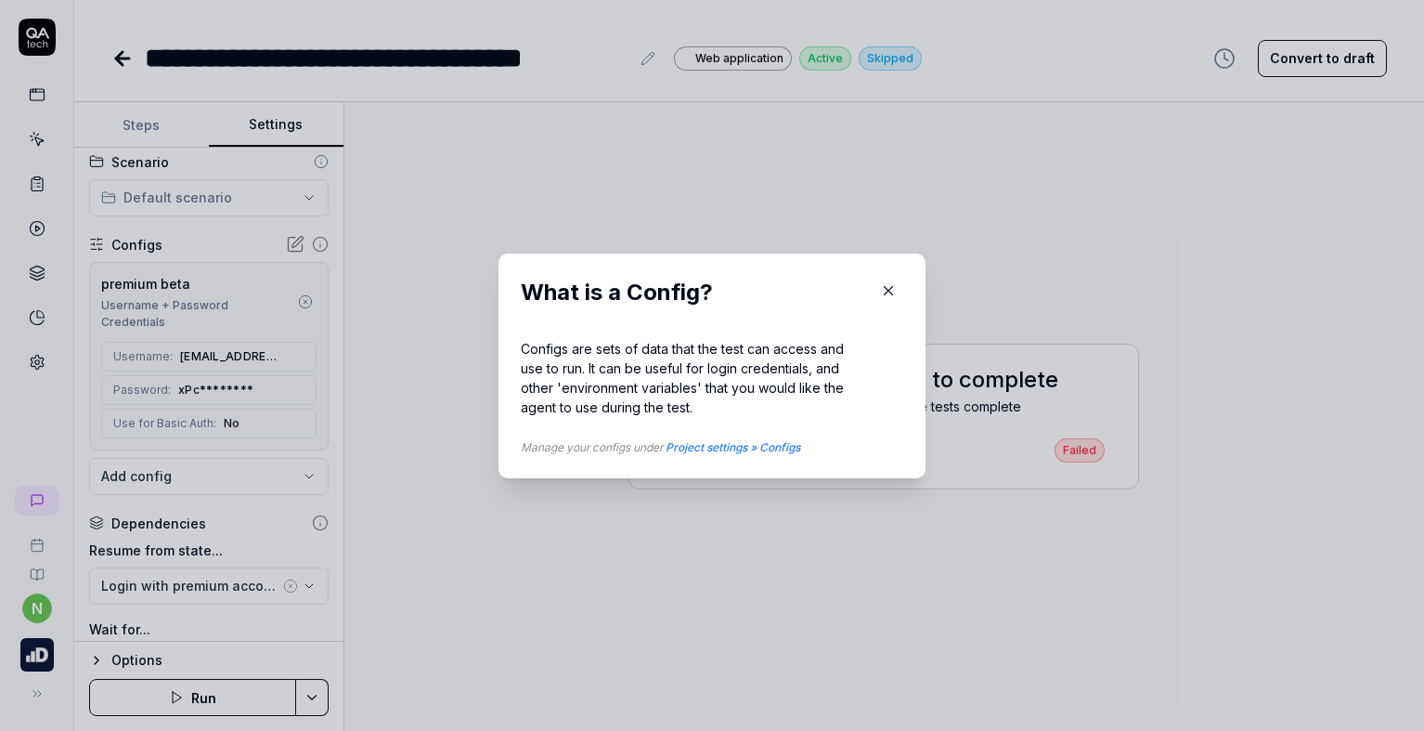
click at [887, 287] on icon "button" at bounding box center [888, 290] width 17 height 17
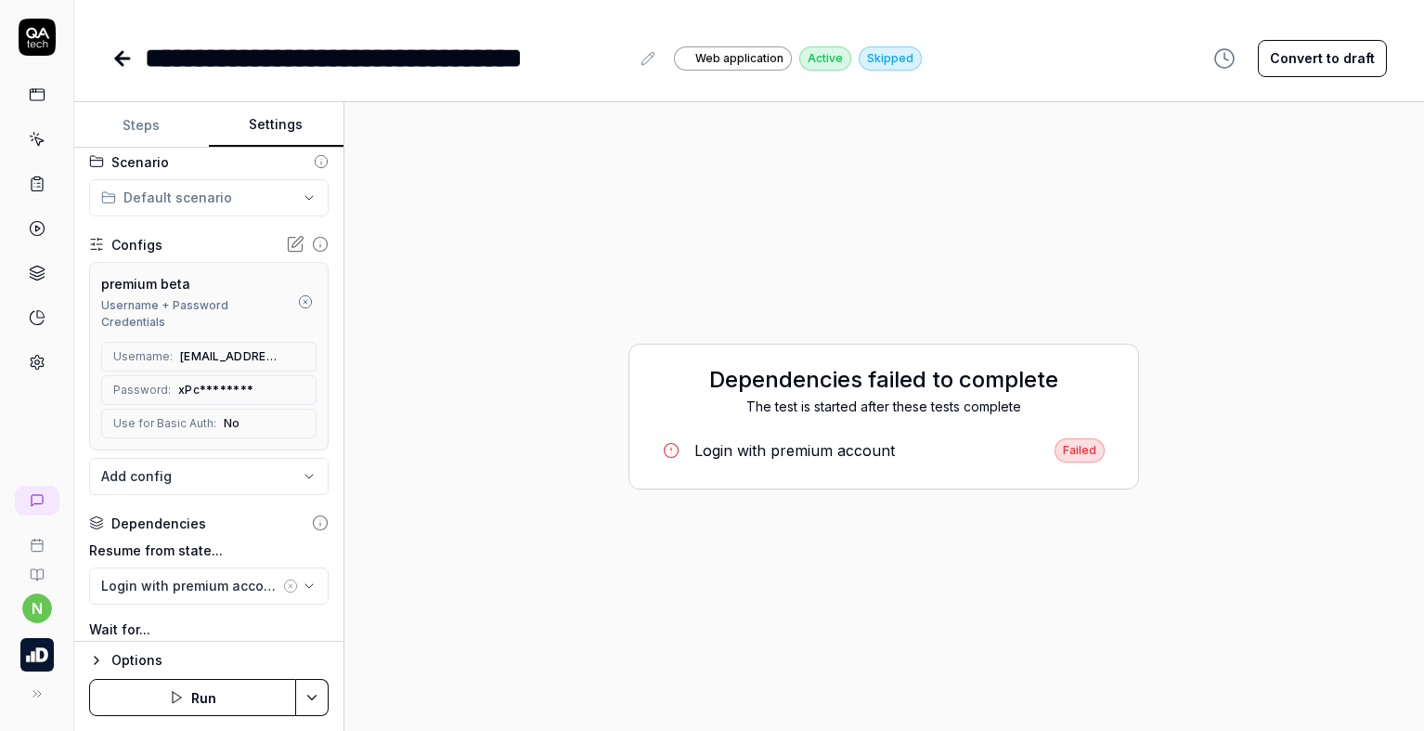
click at [298, 302] on icon "button" at bounding box center [305, 301] width 15 height 15
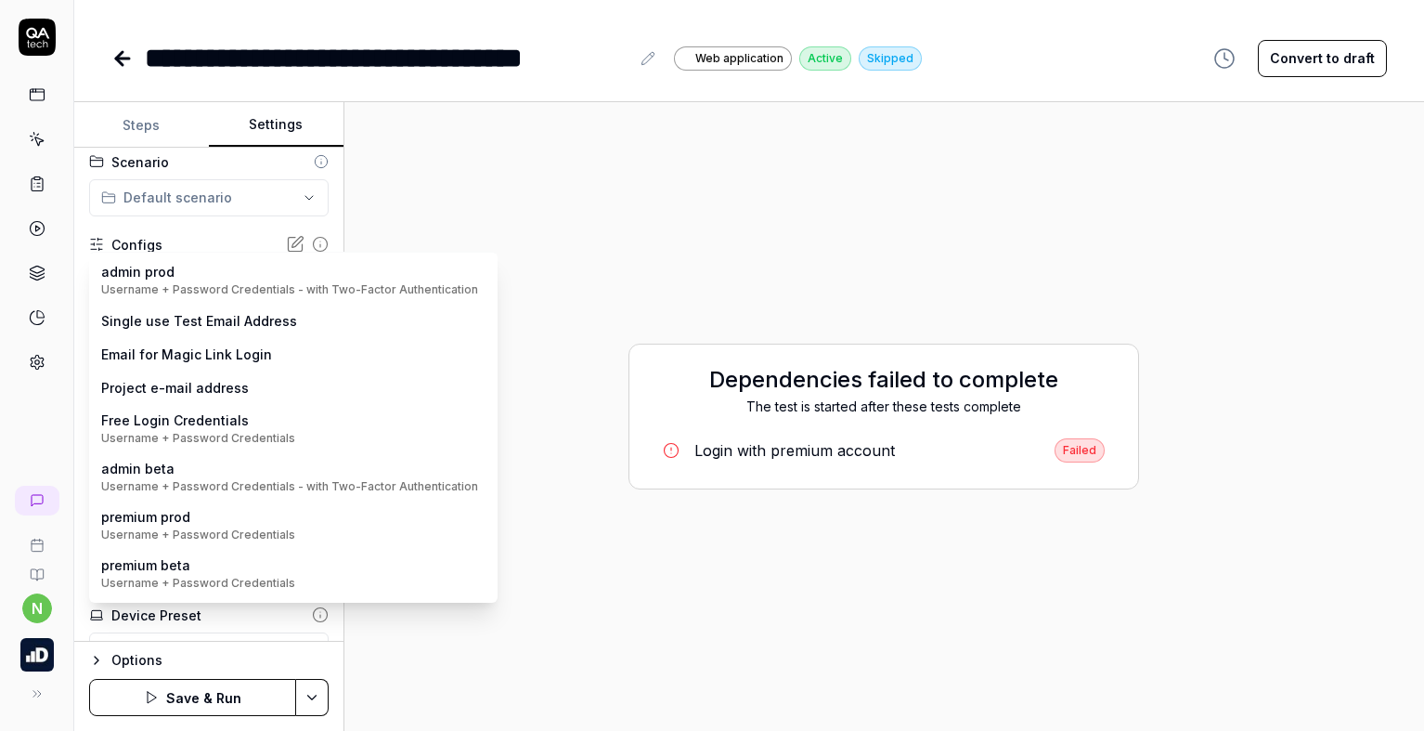
click at [249, 282] on body "**********" at bounding box center [712, 365] width 1424 height 731
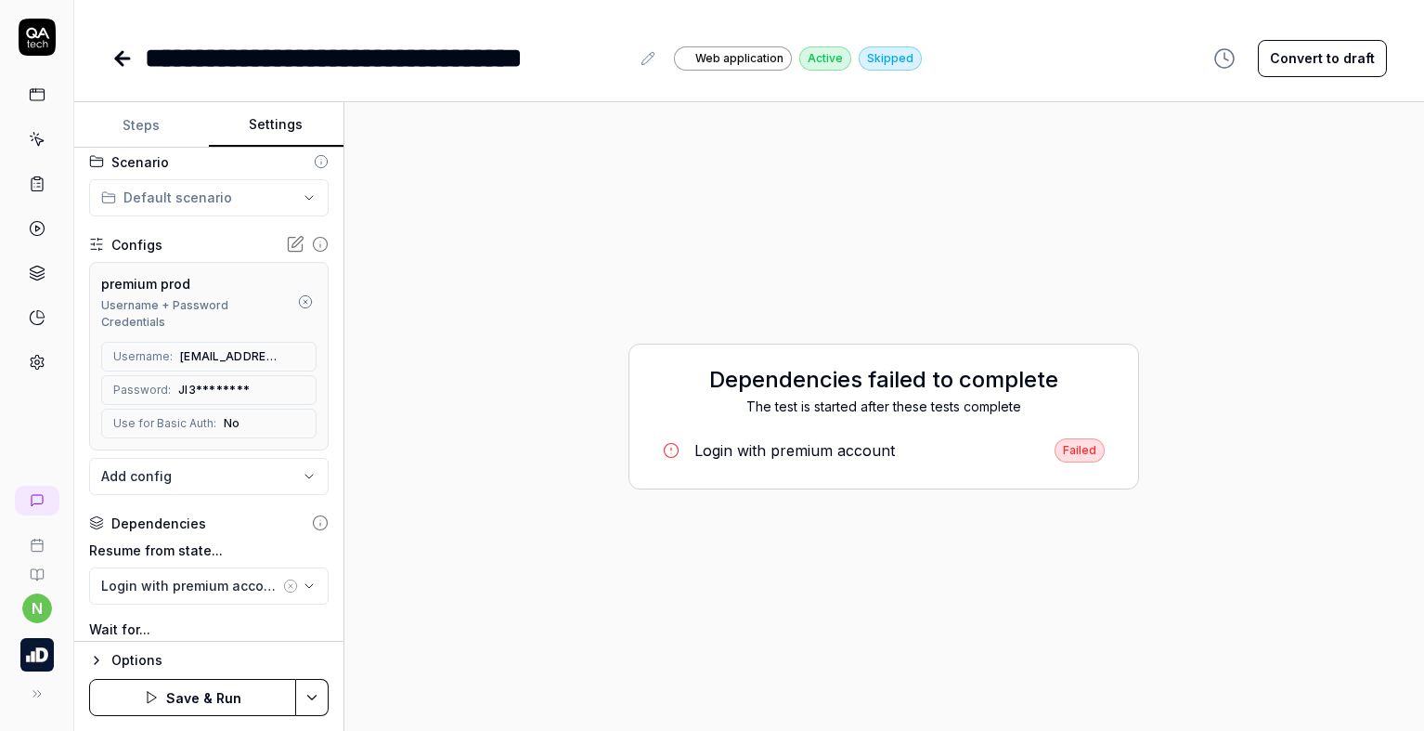
click at [324, 372] on div "**********" at bounding box center [208, 395] width 269 height 494
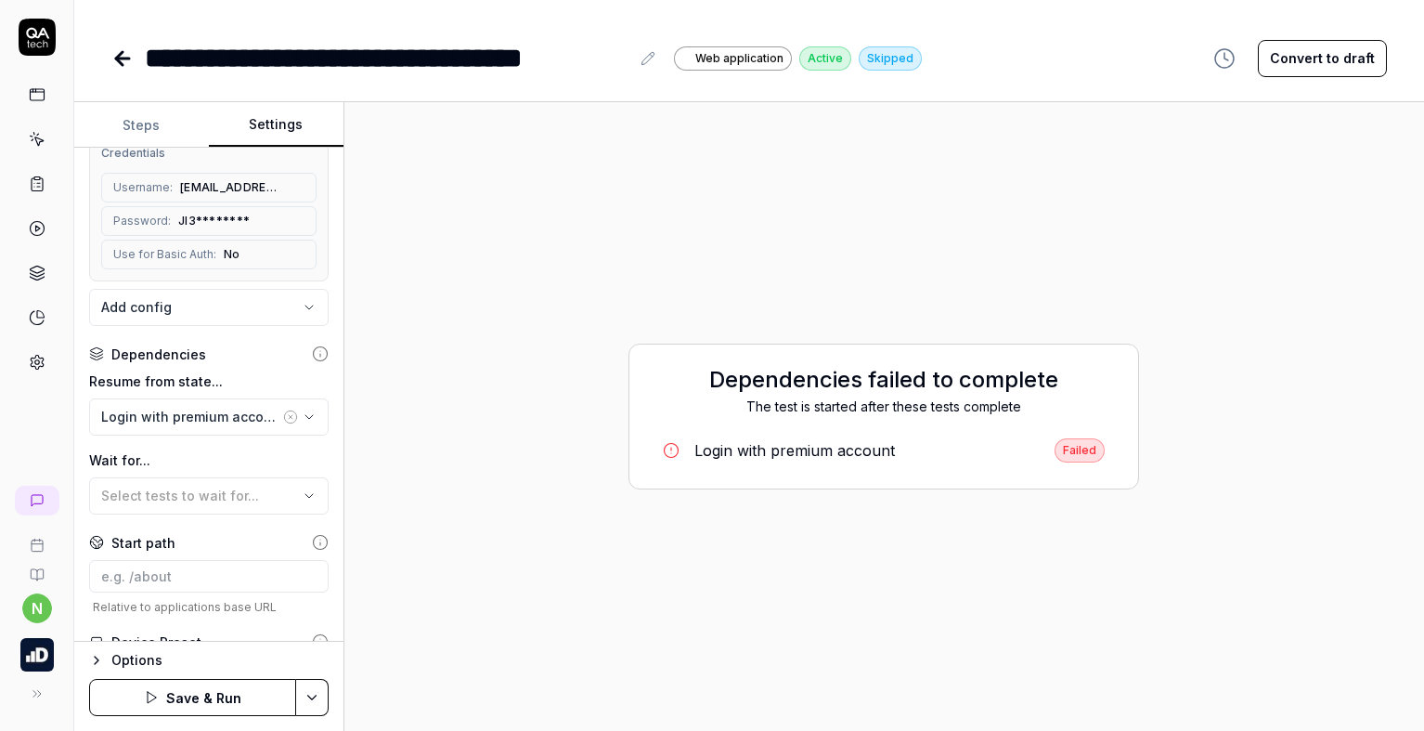
scroll to position [278, 0]
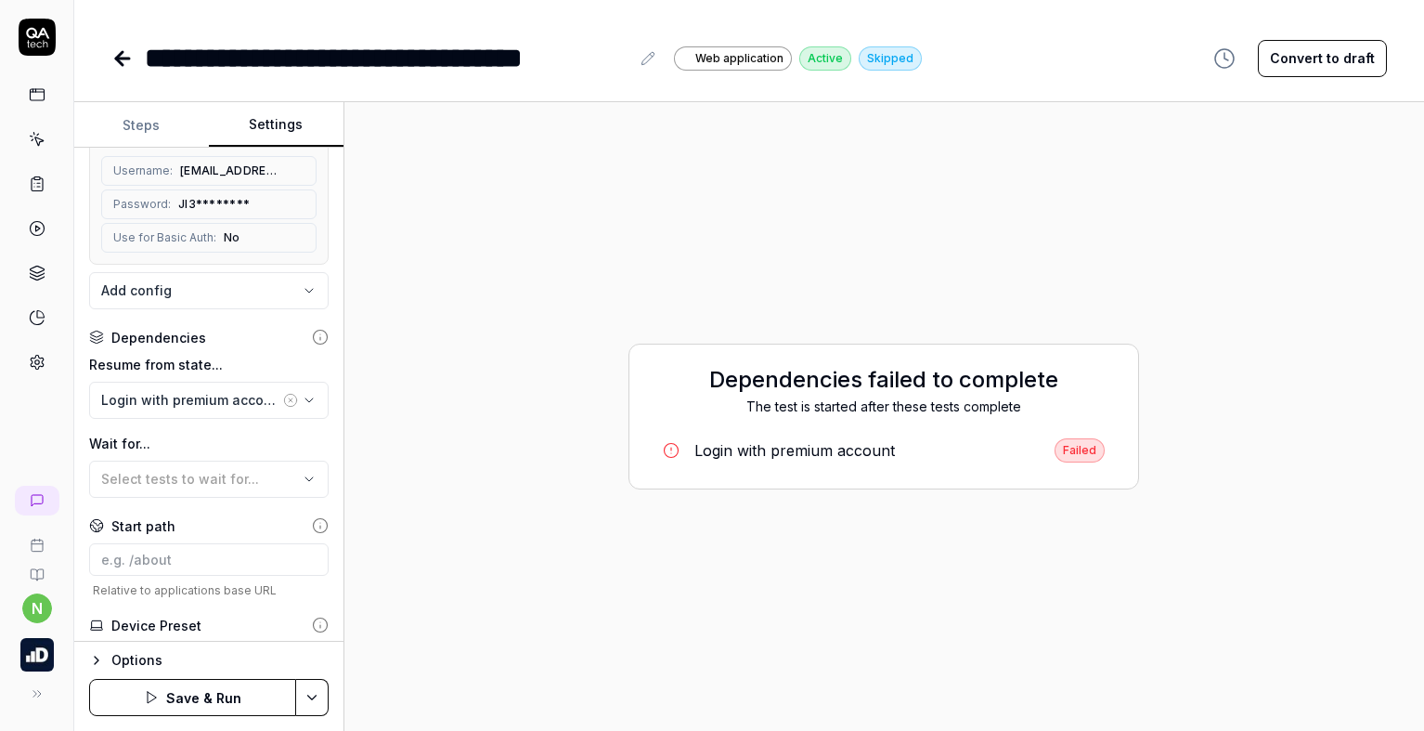
click at [283, 401] on icon "button" at bounding box center [290, 400] width 15 height 15
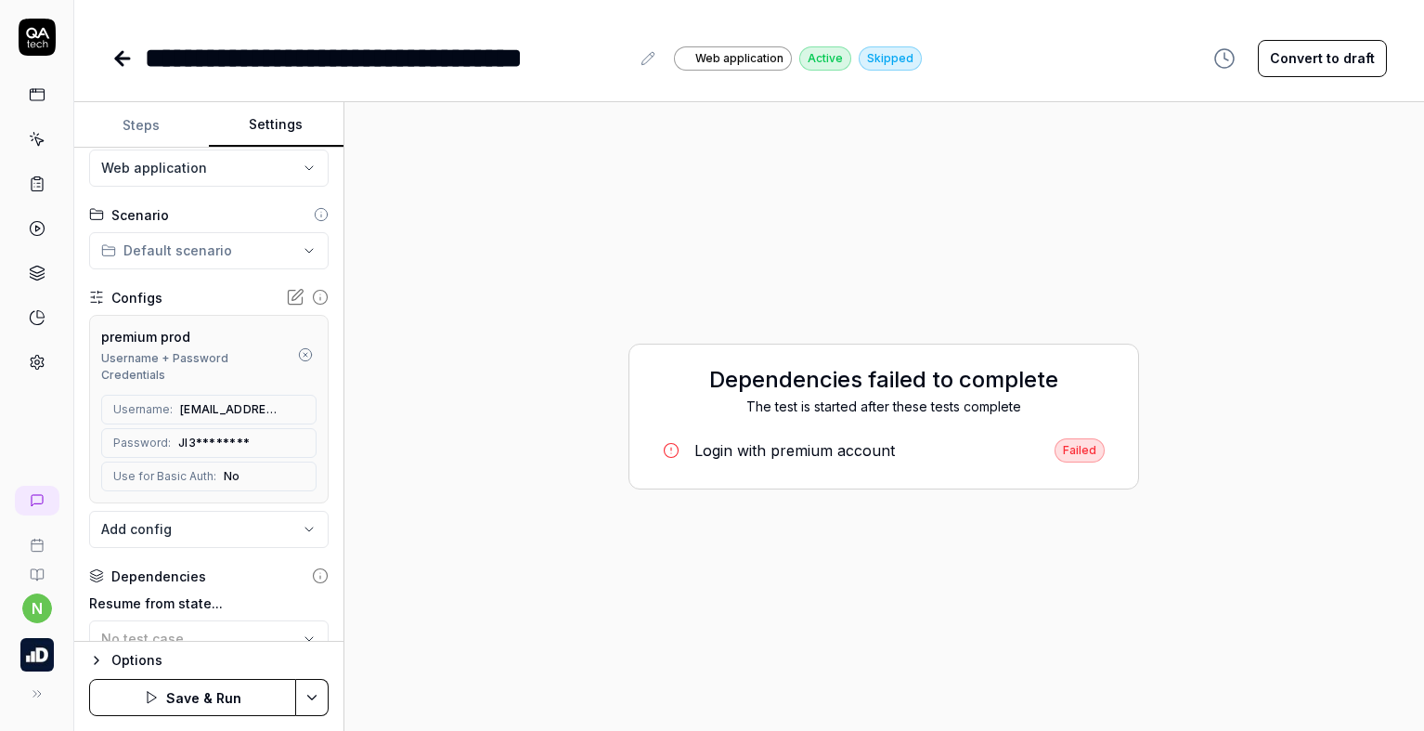
scroll to position [0, 0]
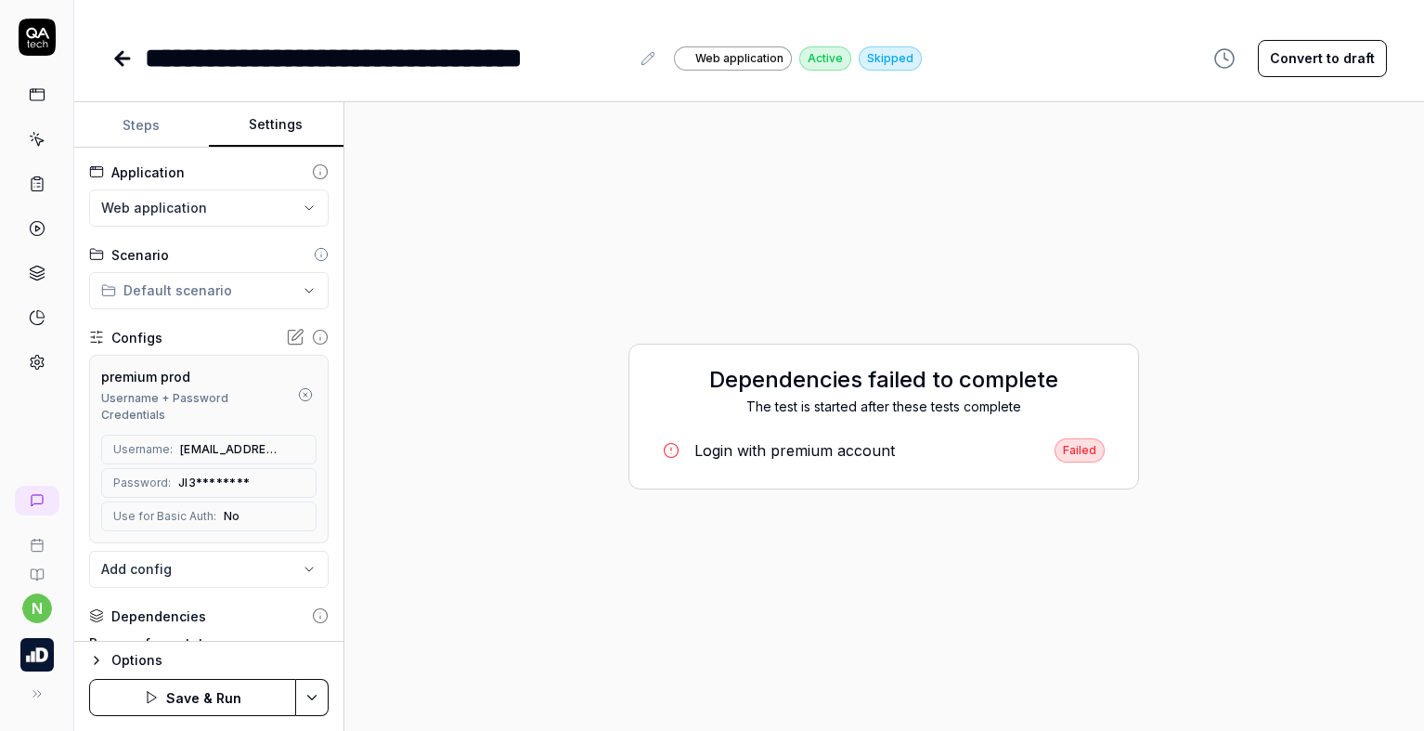
click at [241, 700] on button "Save & Run" at bounding box center [192, 697] width 207 height 37
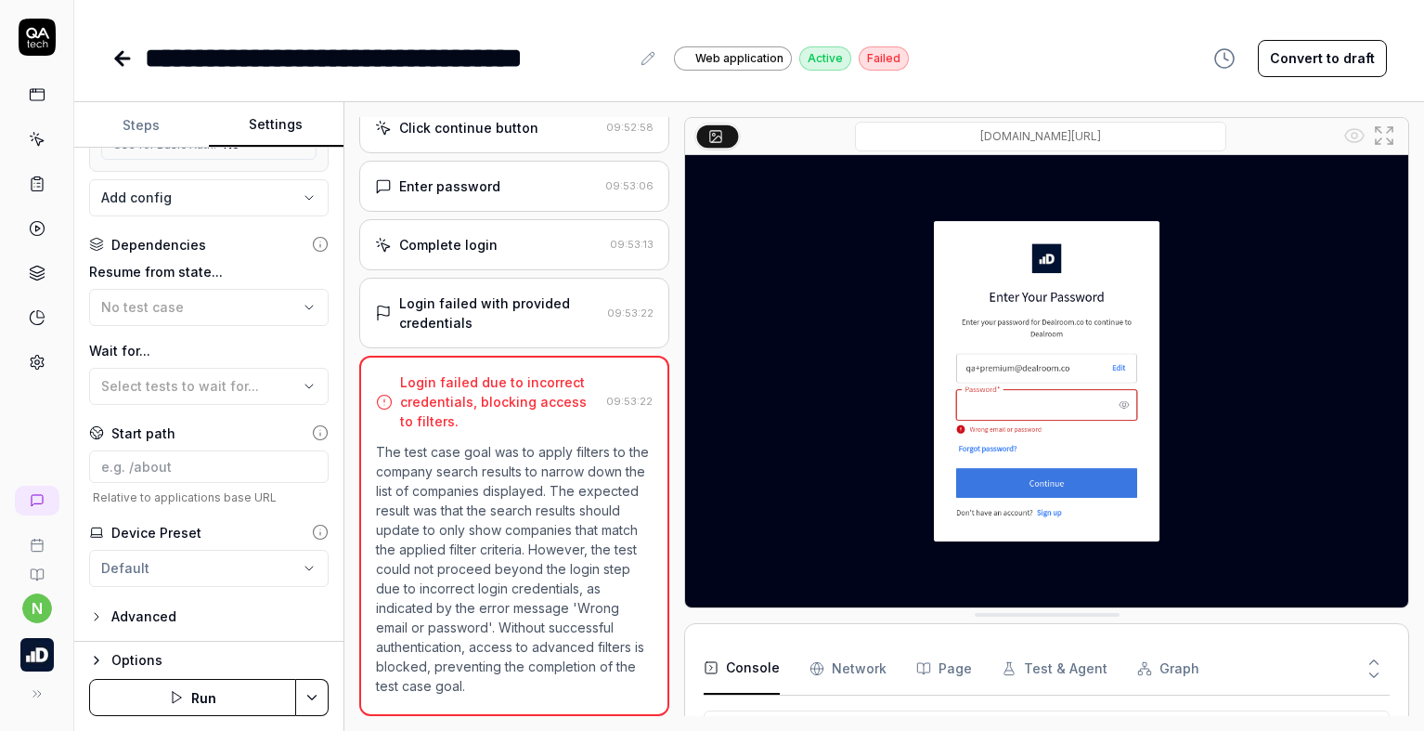
scroll to position [372, 0]
click at [97, 617] on icon "button" at bounding box center [96, 615] width 15 height 15
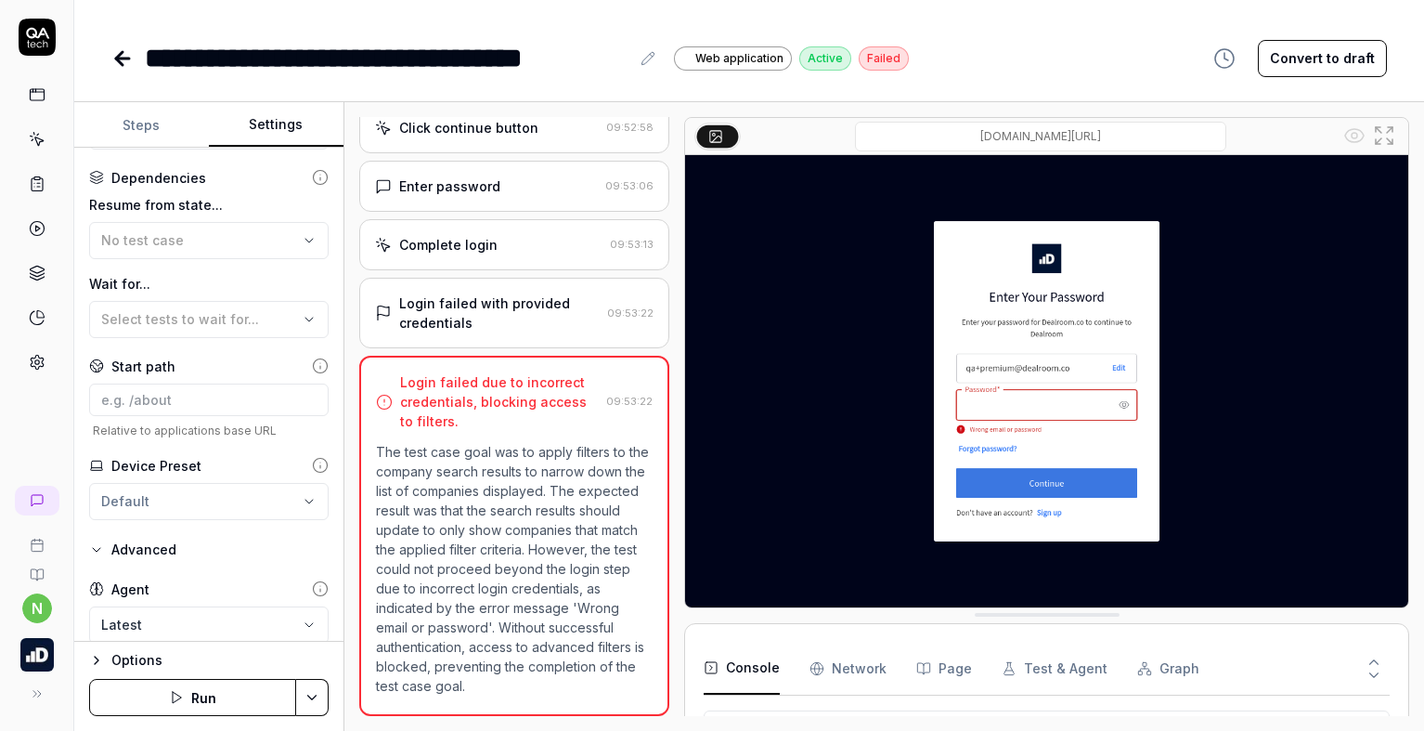
scroll to position [519, 0]
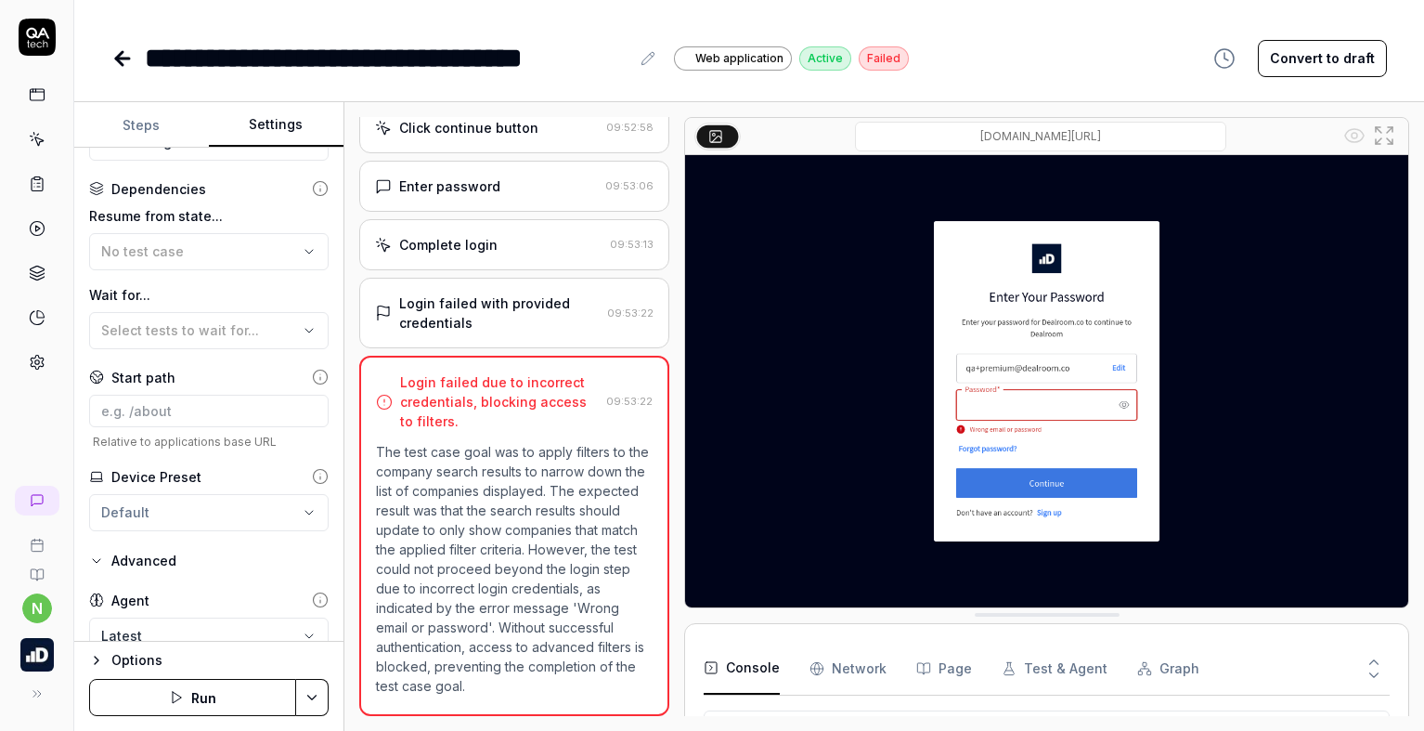
click at [97, 556] on icon "button" at bounding box center [96, 560] width 15 height 15
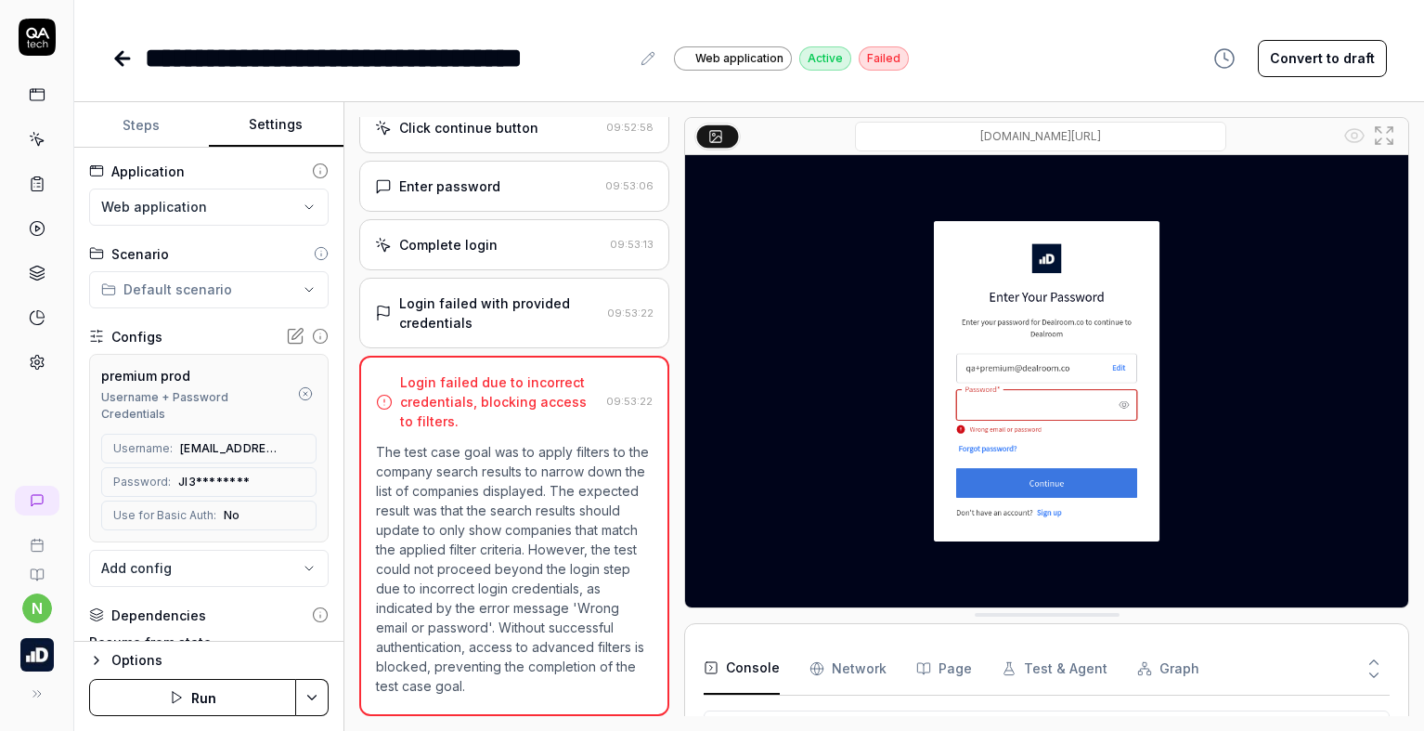
scroll to position [0, 0]
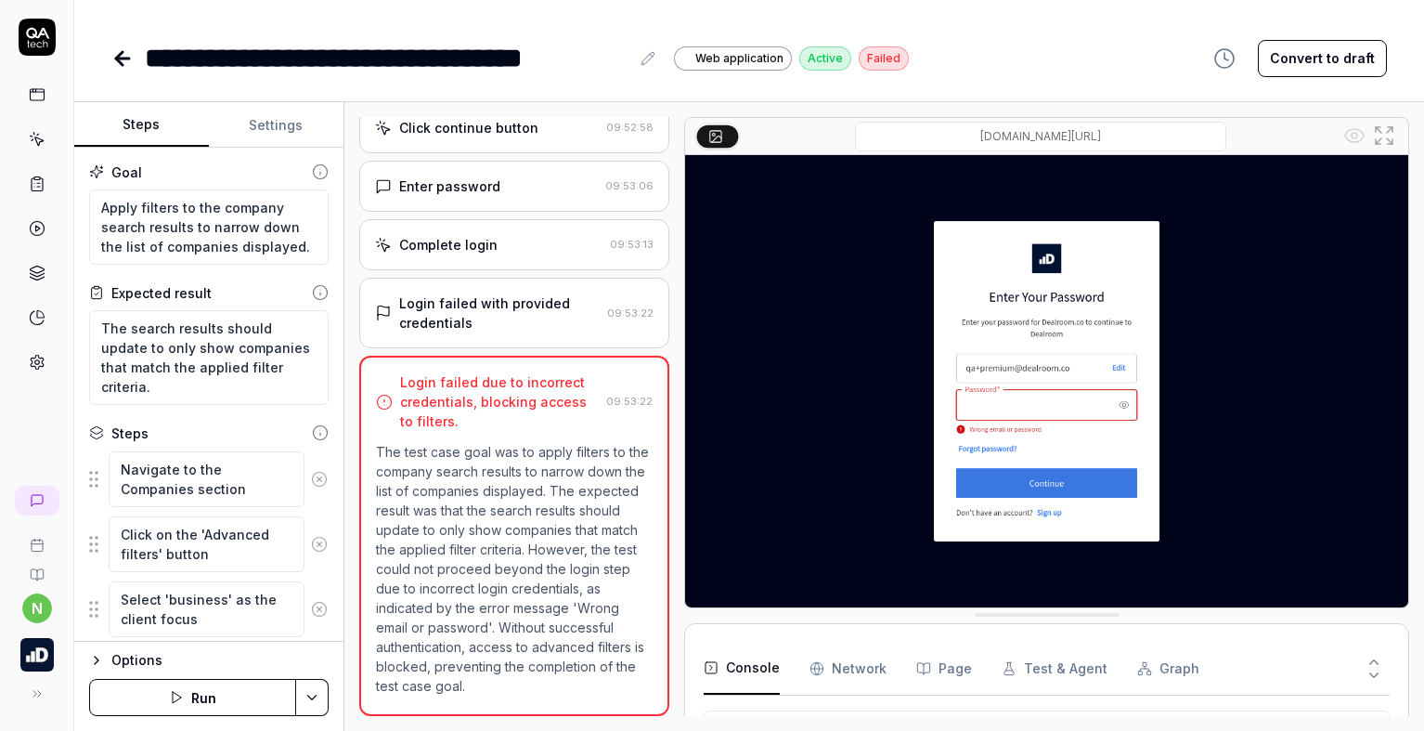
click at [160, 123] on button "Steps" at bounding box center [141, 125] width 135 height 45
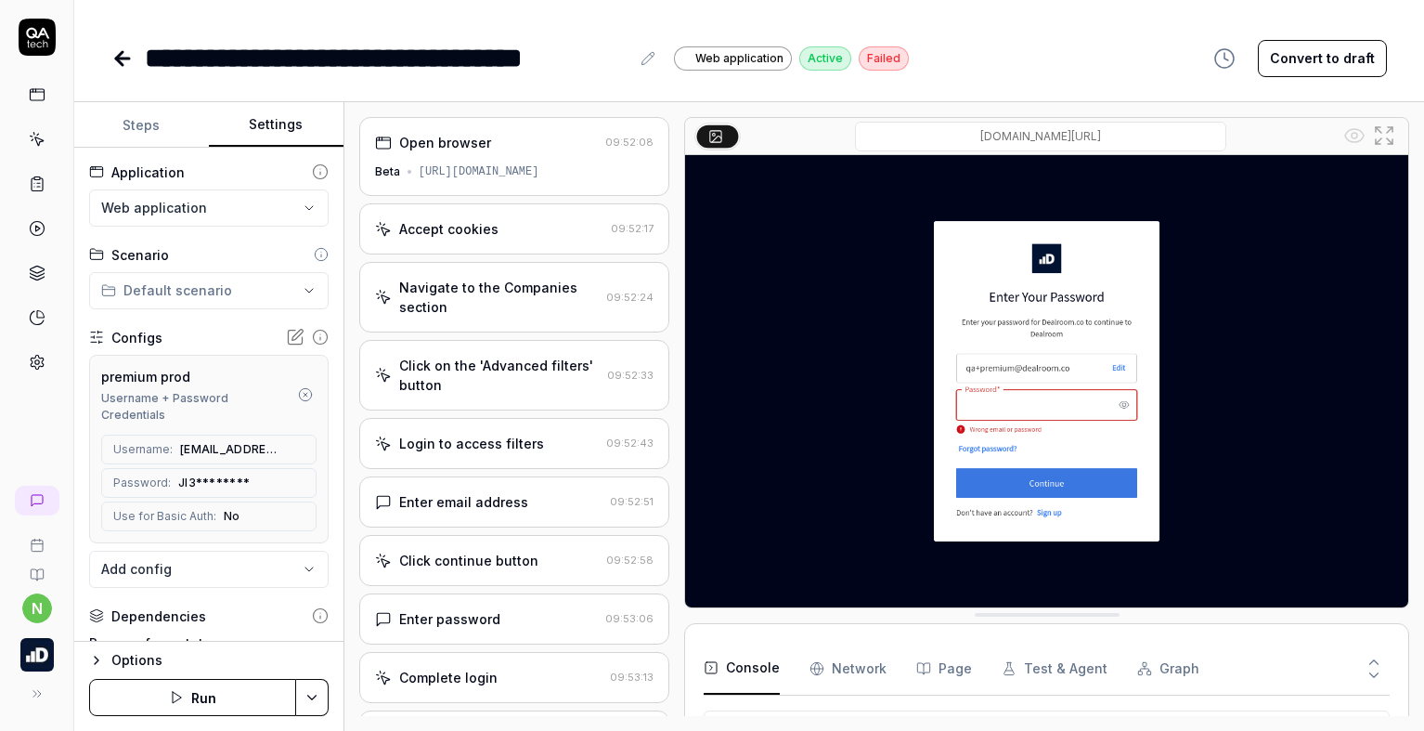
click at [281, 124] on button "Settings" at bounding box center [276, 125] width 135 height 45
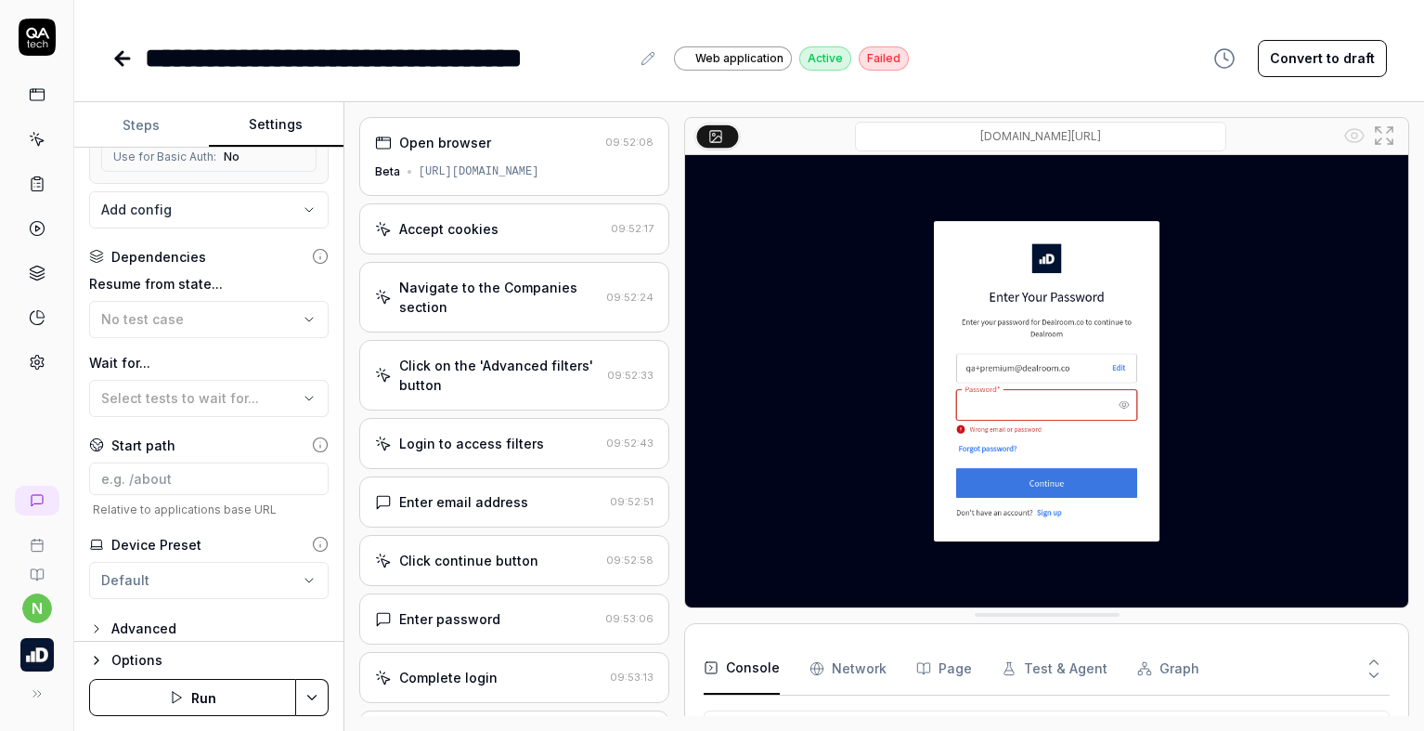
scroll to position [372, 0]
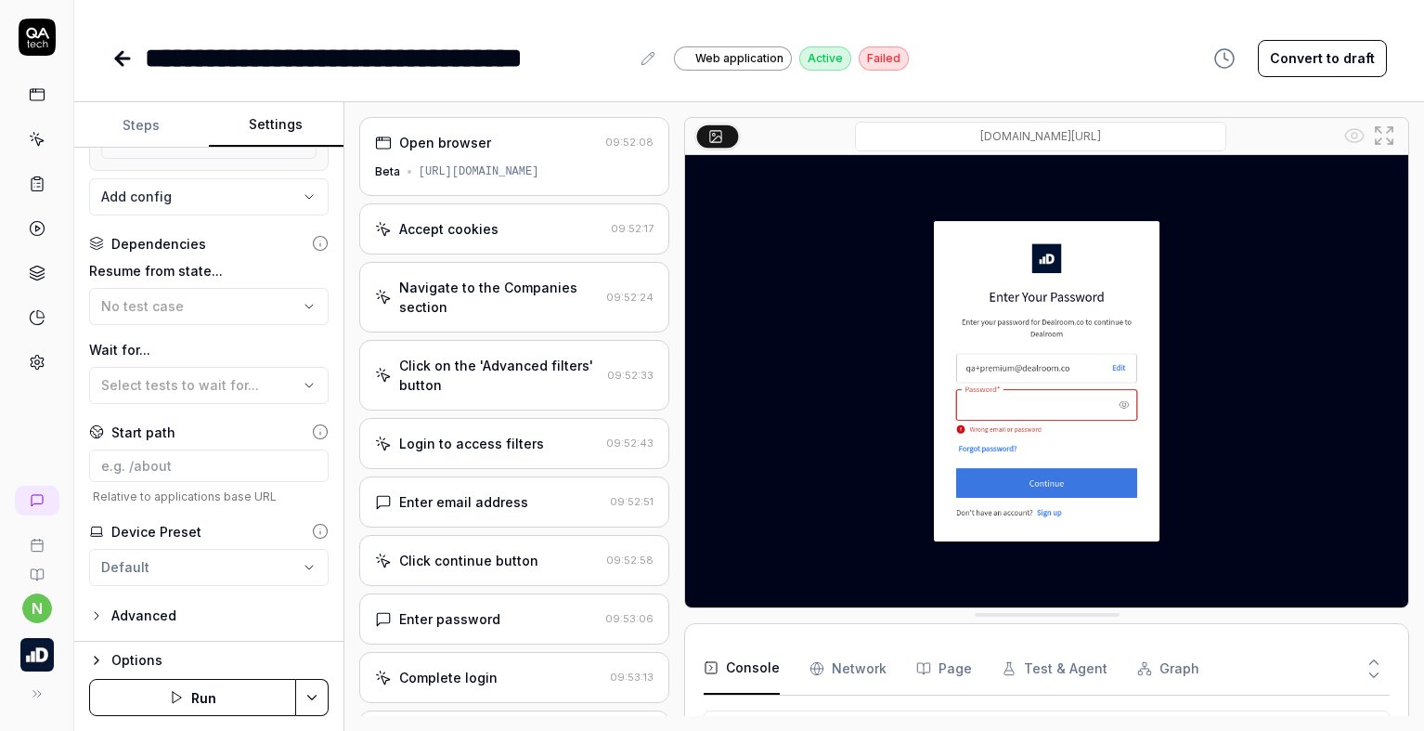
click at [97, 664] on icon "button" at bounding box center [96, 660] width 15 height 15
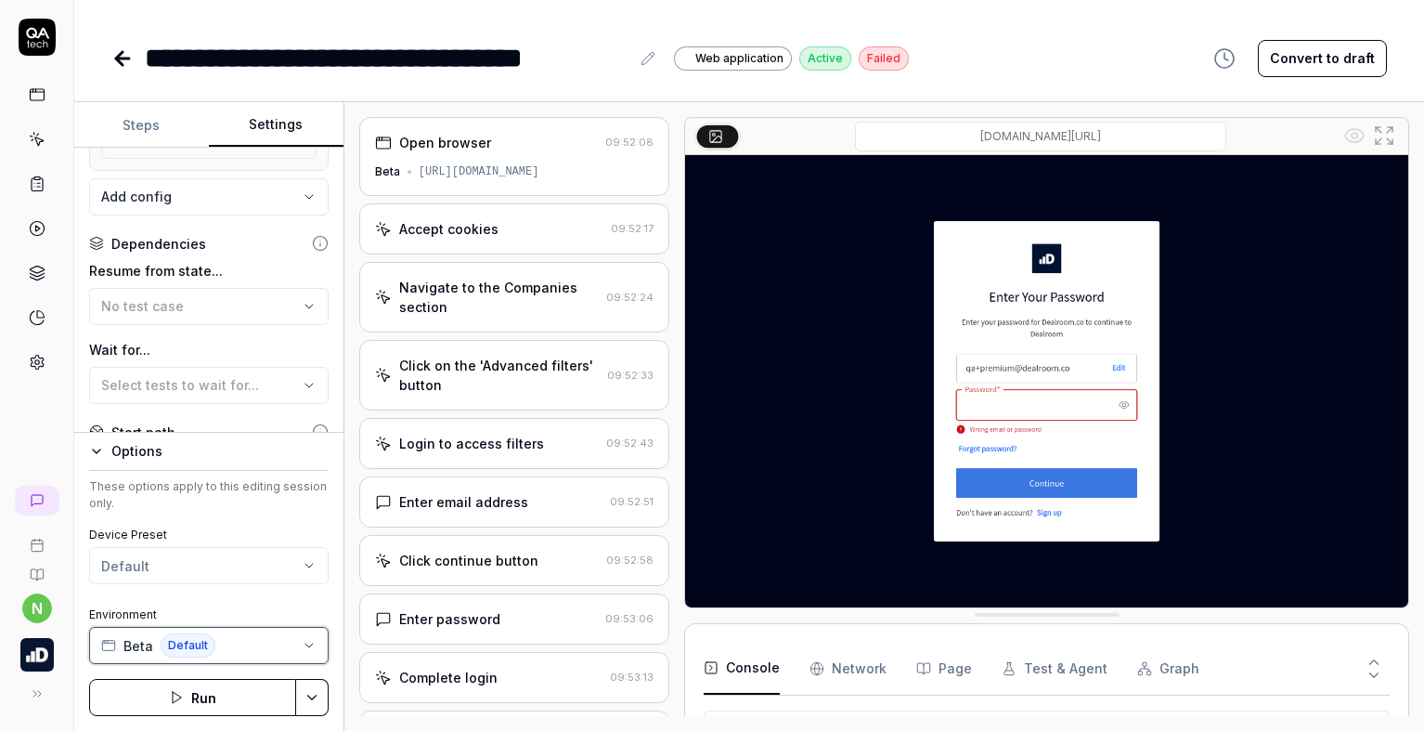
click at [291, 640] on button "Beta Default" at bounding box center [208, 645] width 239 height 37
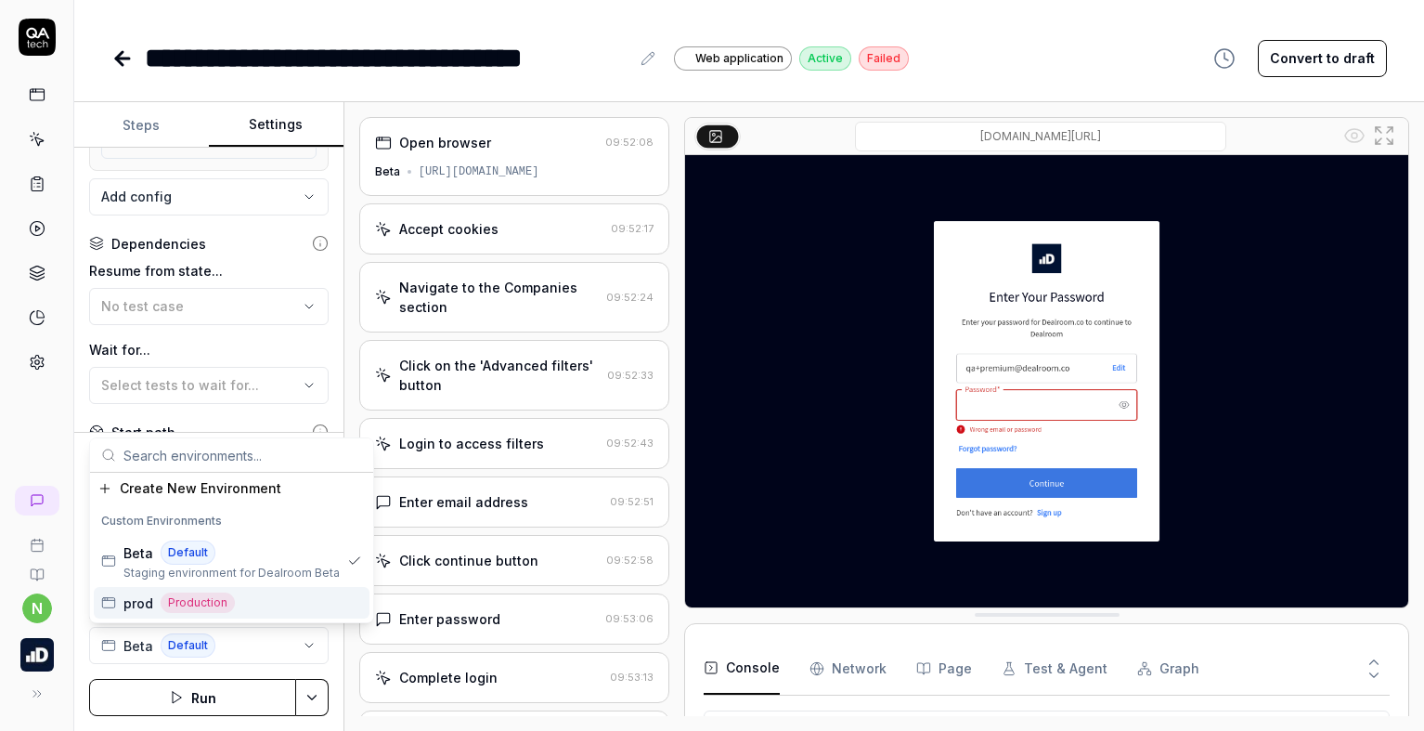
click at [263, 600] on div "prod Production" at bounding box center [232, 603] width 276 height 32
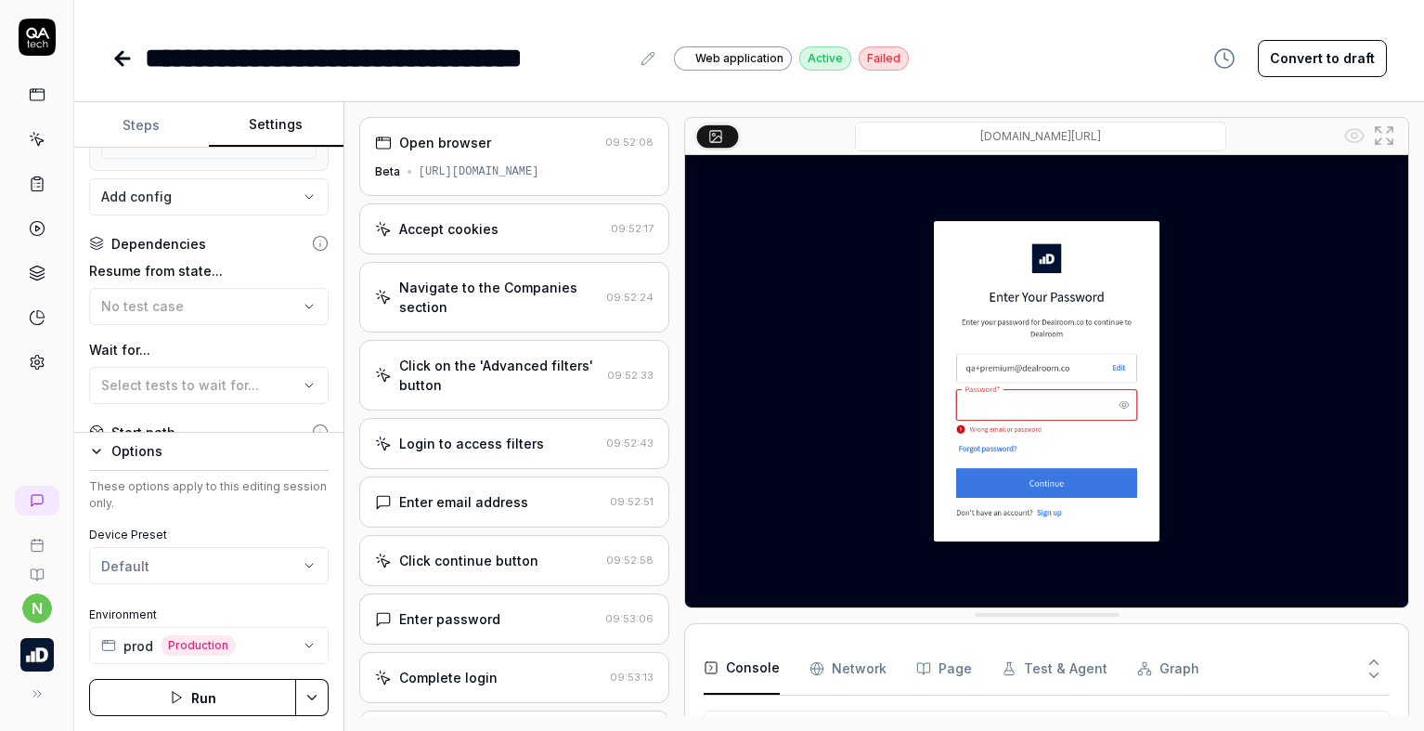
click at [171, 595] on div "Device Preset Default Environment prod Production" at bounding box center [208, 594] width 239 height 137
click at [215, 697] on button "Run" at bounding box center [192, 697] width 207 height 37
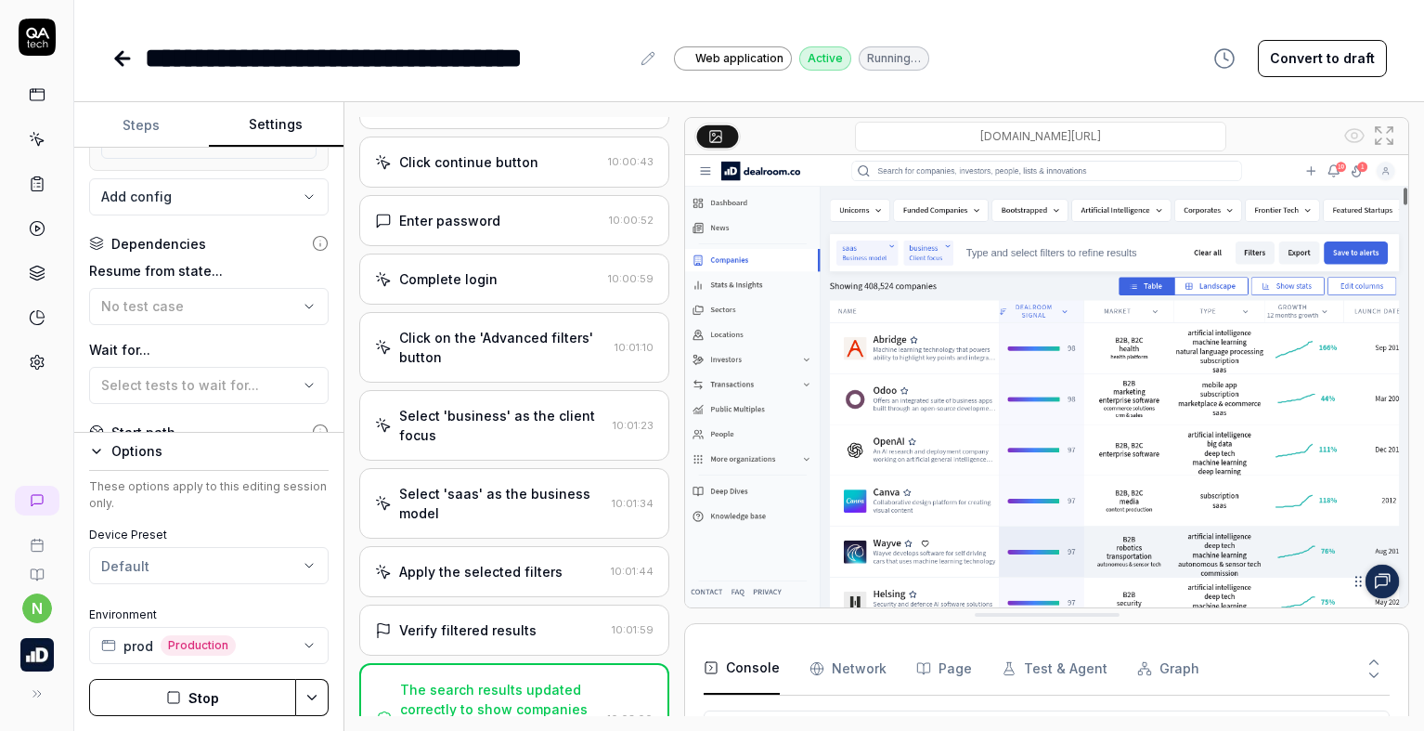
scroll to position [715, 0]
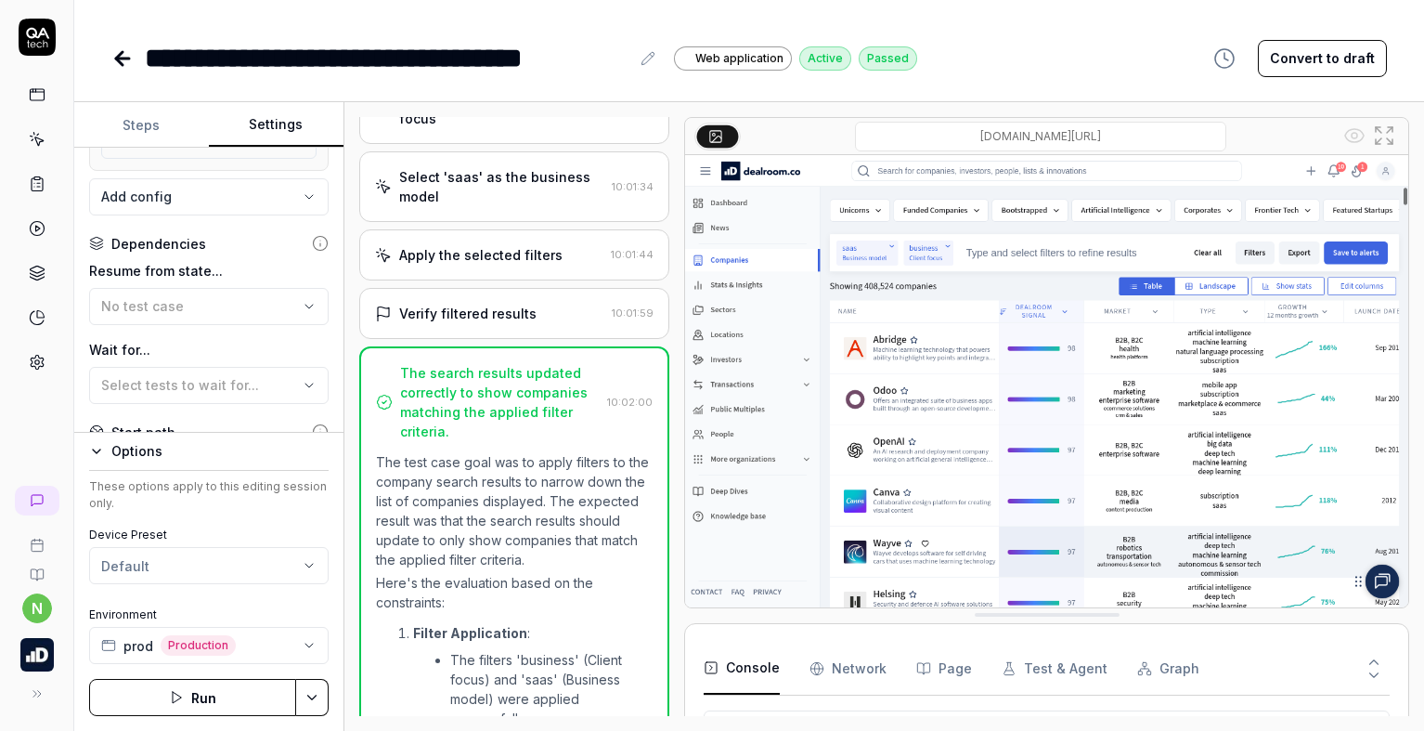
click at [117, 63] on icon at bounding box center [122, 58] width 22 height 22
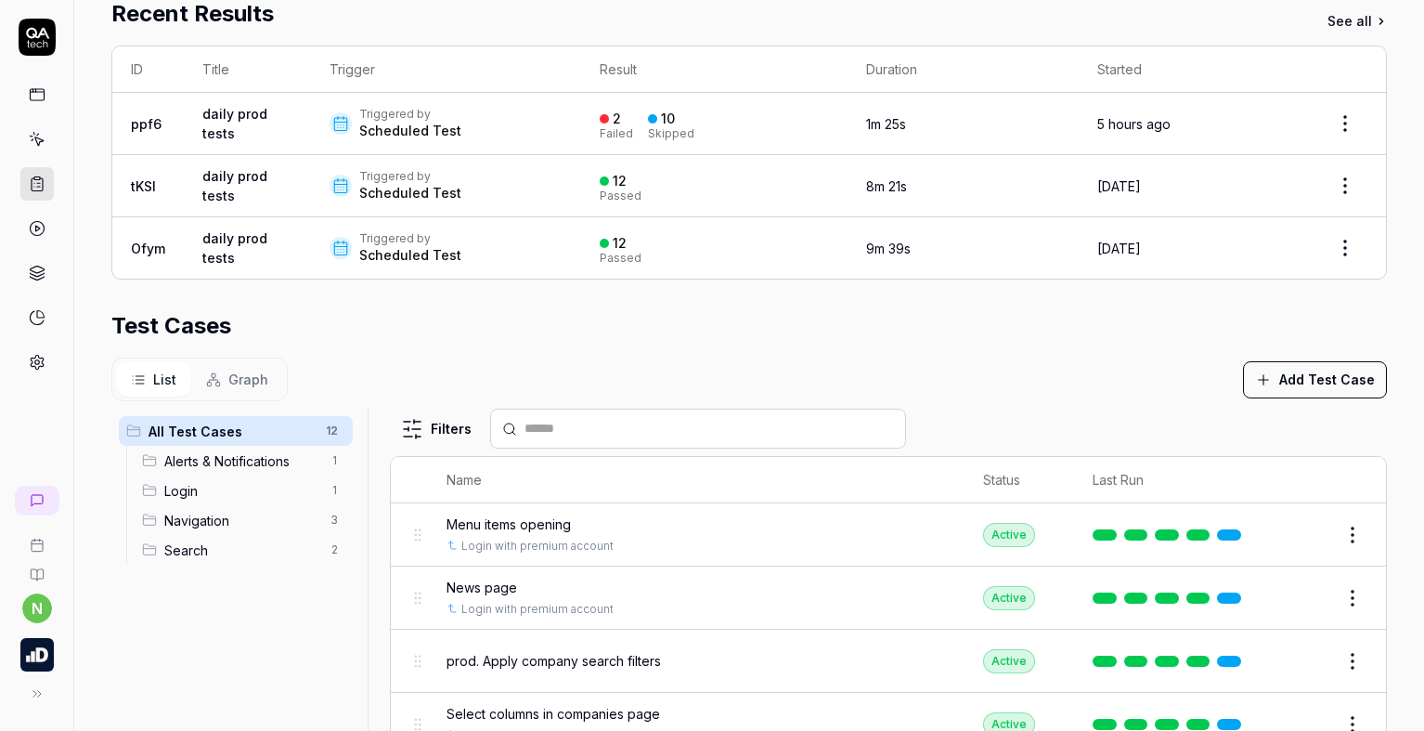
scroll to position [364, 0]
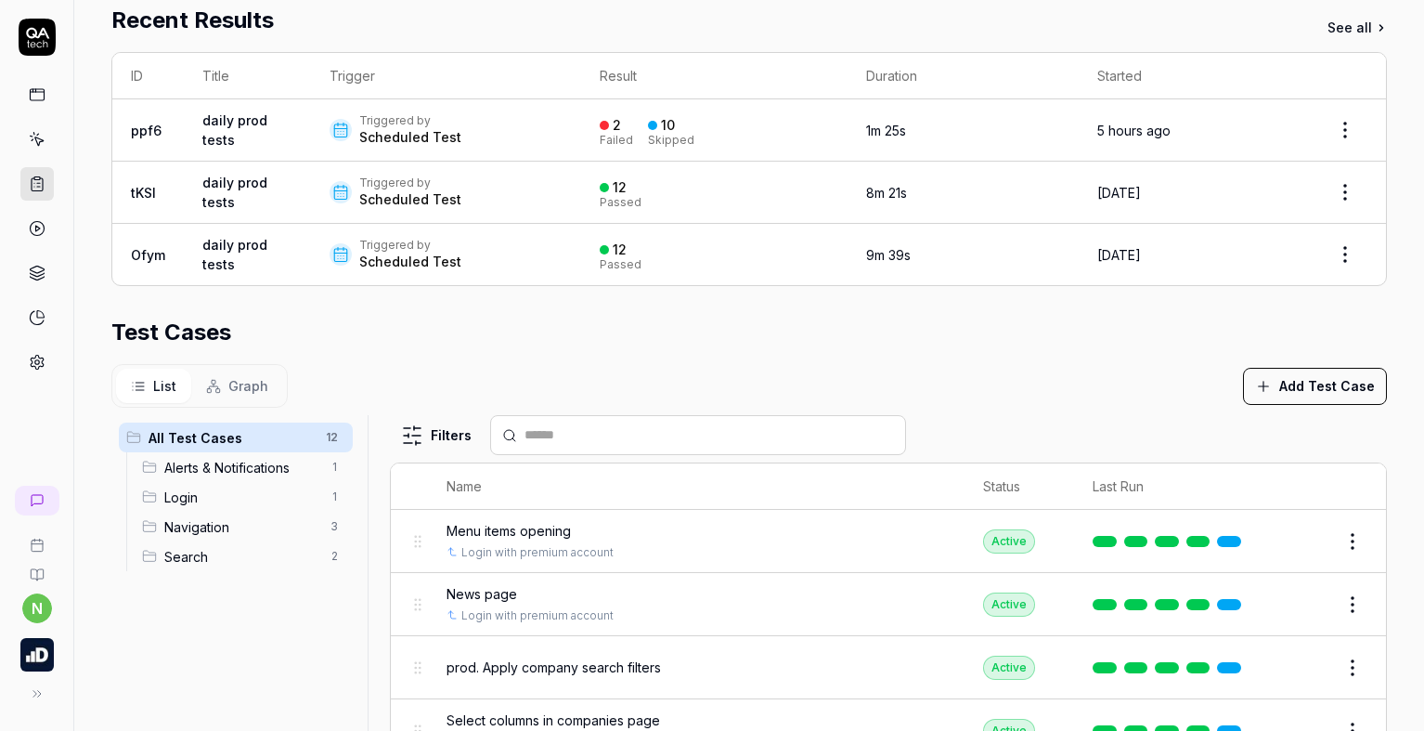
click at [36, 103] on link at bounding box center [36, 94] width 33 height 33
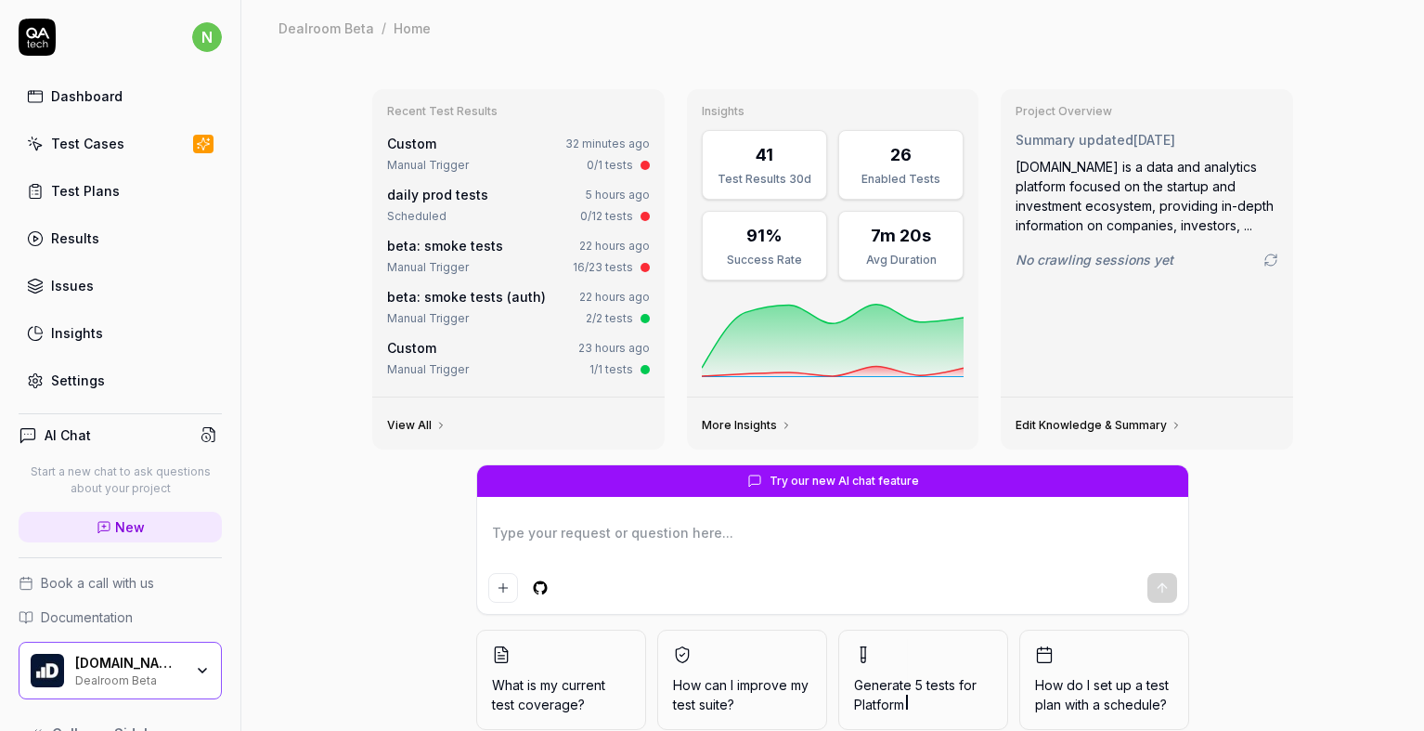
click at [110, 143] on div "Test Cases" at bounding box center [87, 143] width 73 height 19
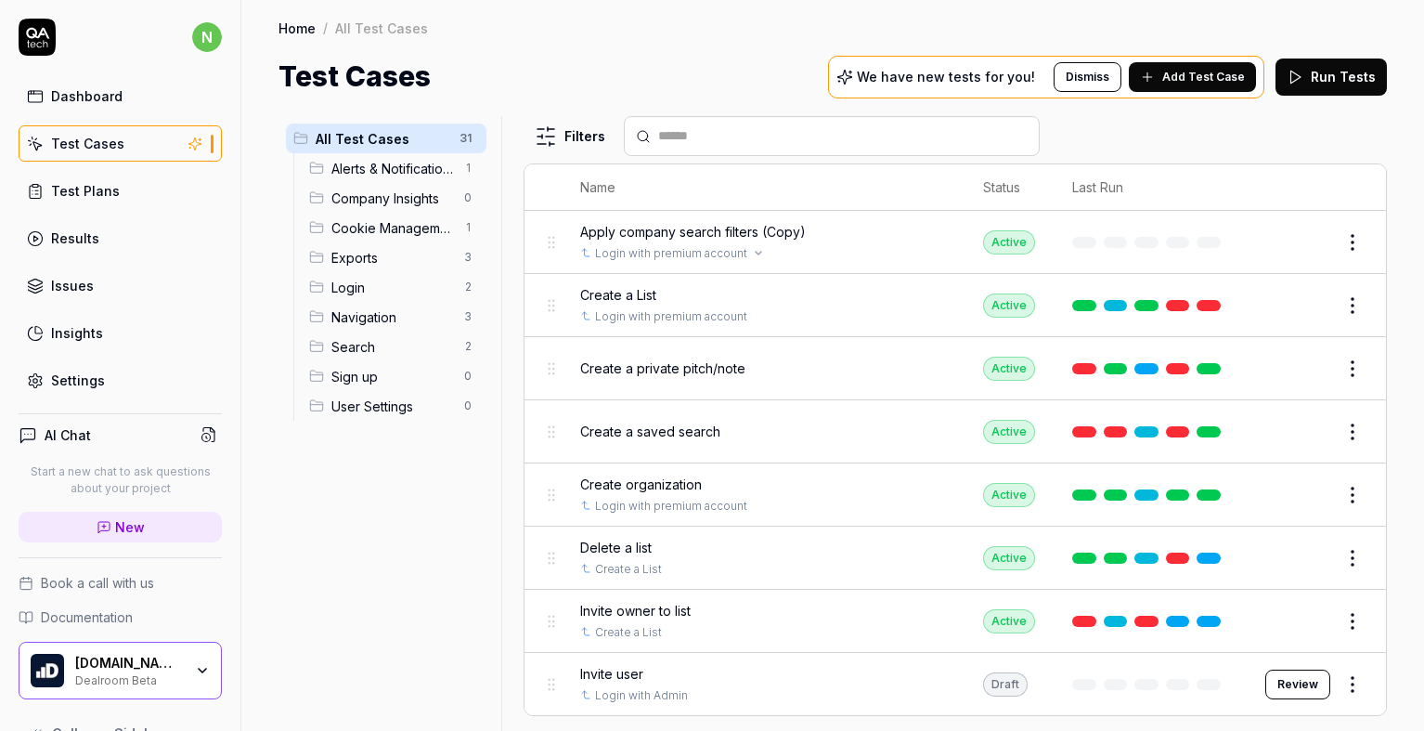
click at [842, 246] on div "Login with premium account" at bounding box center [763, 253] width 366 height 17
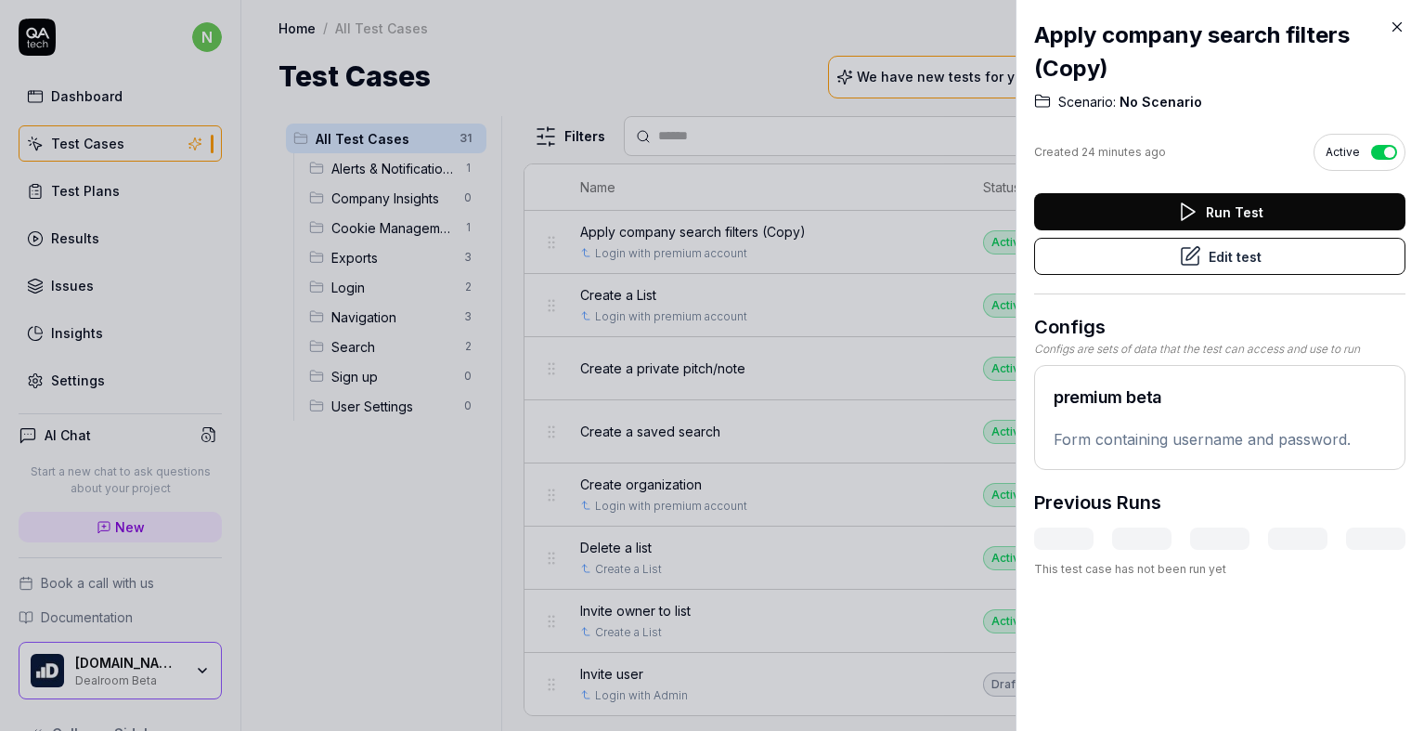
click at [1123, 257] on button "Edit test" at bounding box center [1219, 256] width 371 height 37
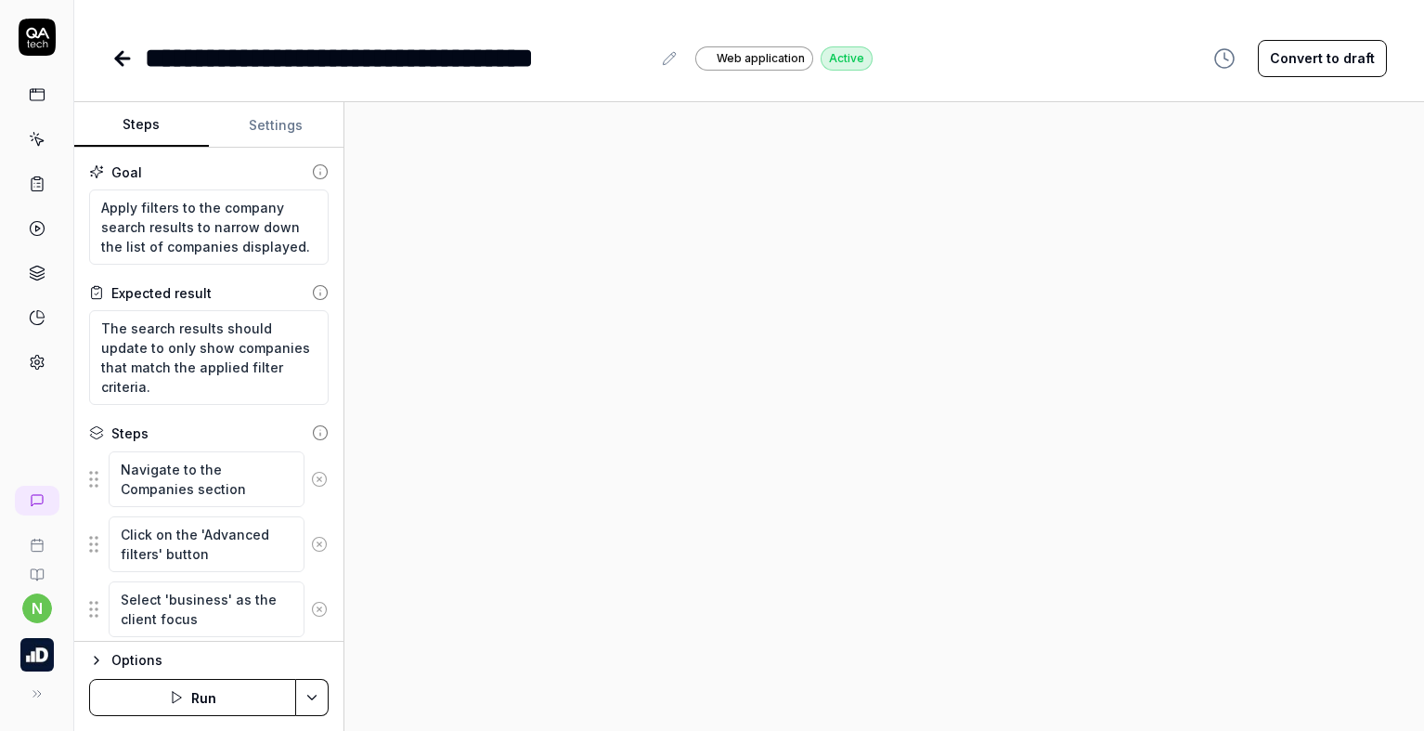
scroll to position [165, 0]
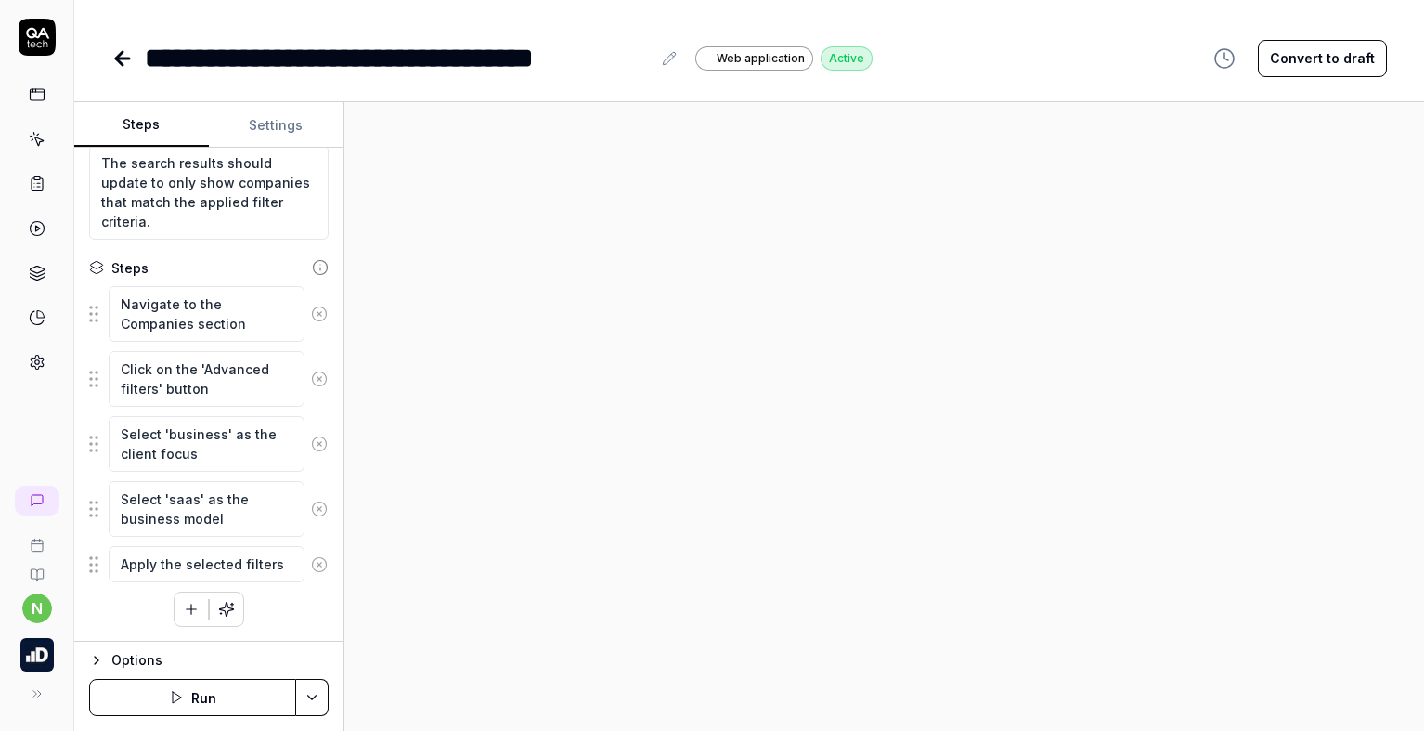
click at [276, 122] on button "Settings" at bounding box center [276, 125] width 135 height 45
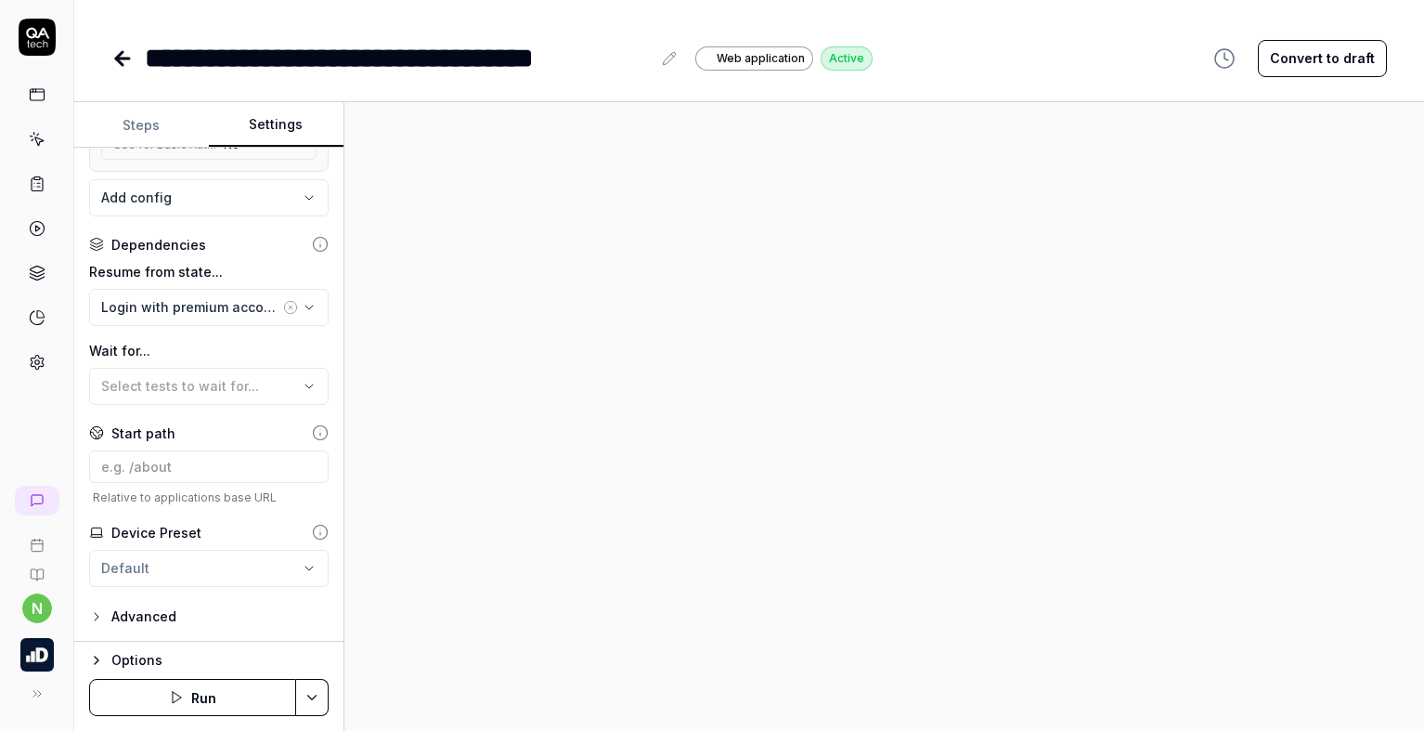
scroll to position [372, 0]
click at [93, 615] on icon "button" at bounding box center [96, 615] width 15 height 15
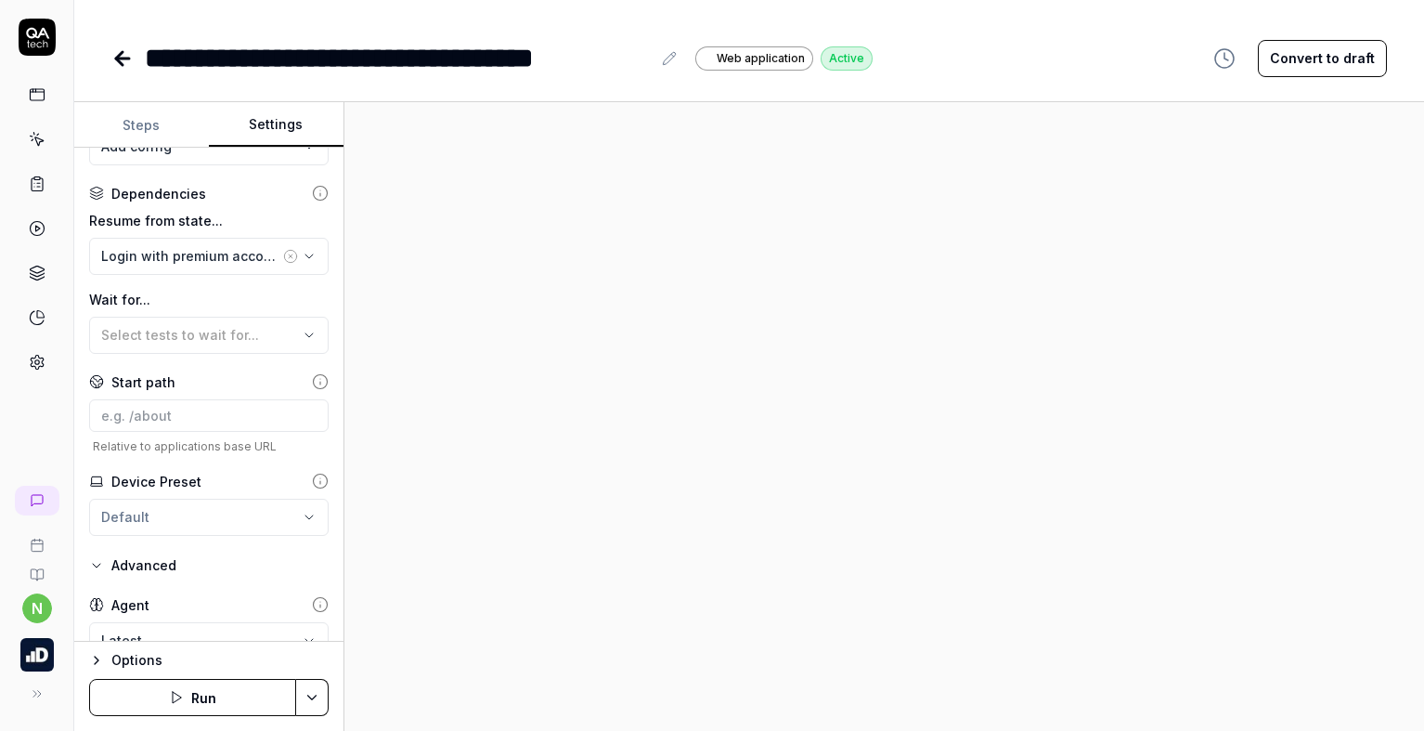
scroll to position [519, 0]
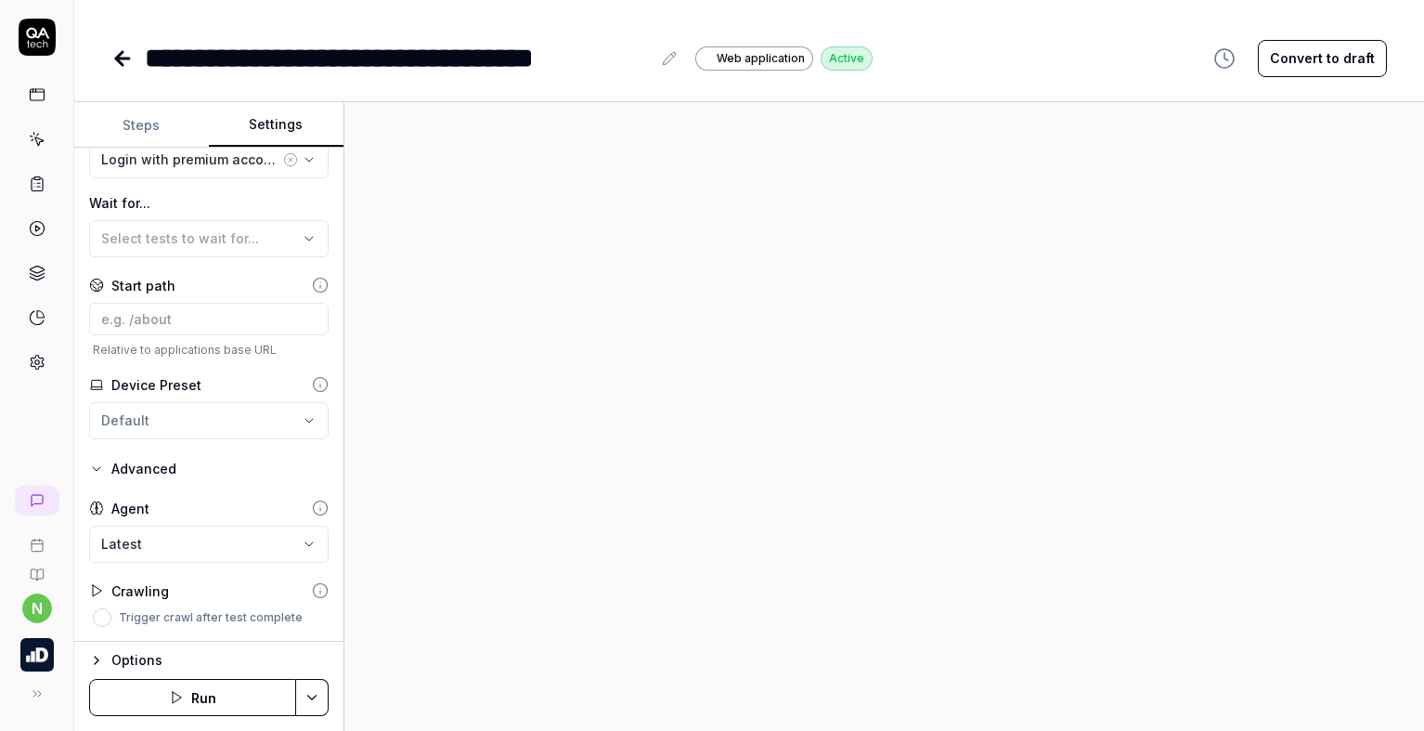
click at [94, 657] on icon "button" at bounding box center [96, 660] width 15 height 15
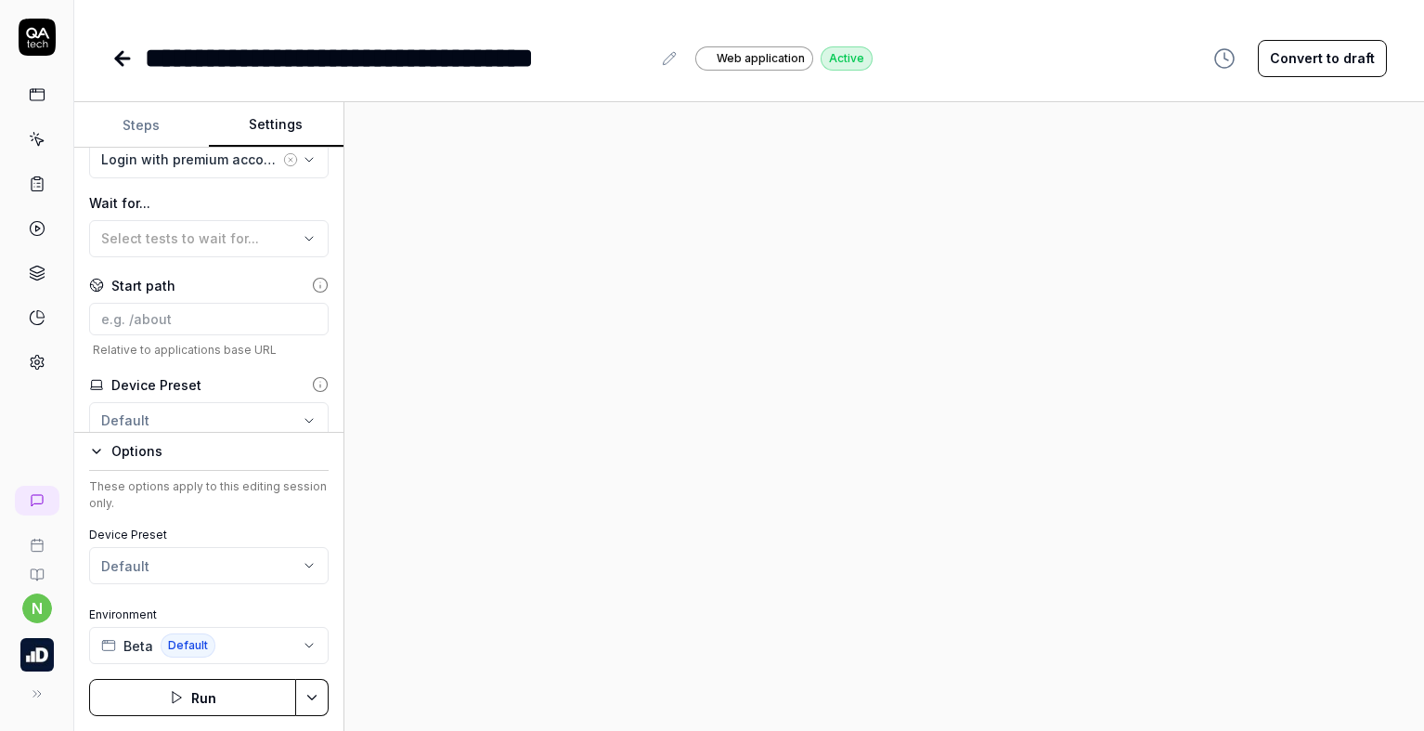
click at [194, 694] on button "Run" at bounding box center [192, 697] width 207 height 37
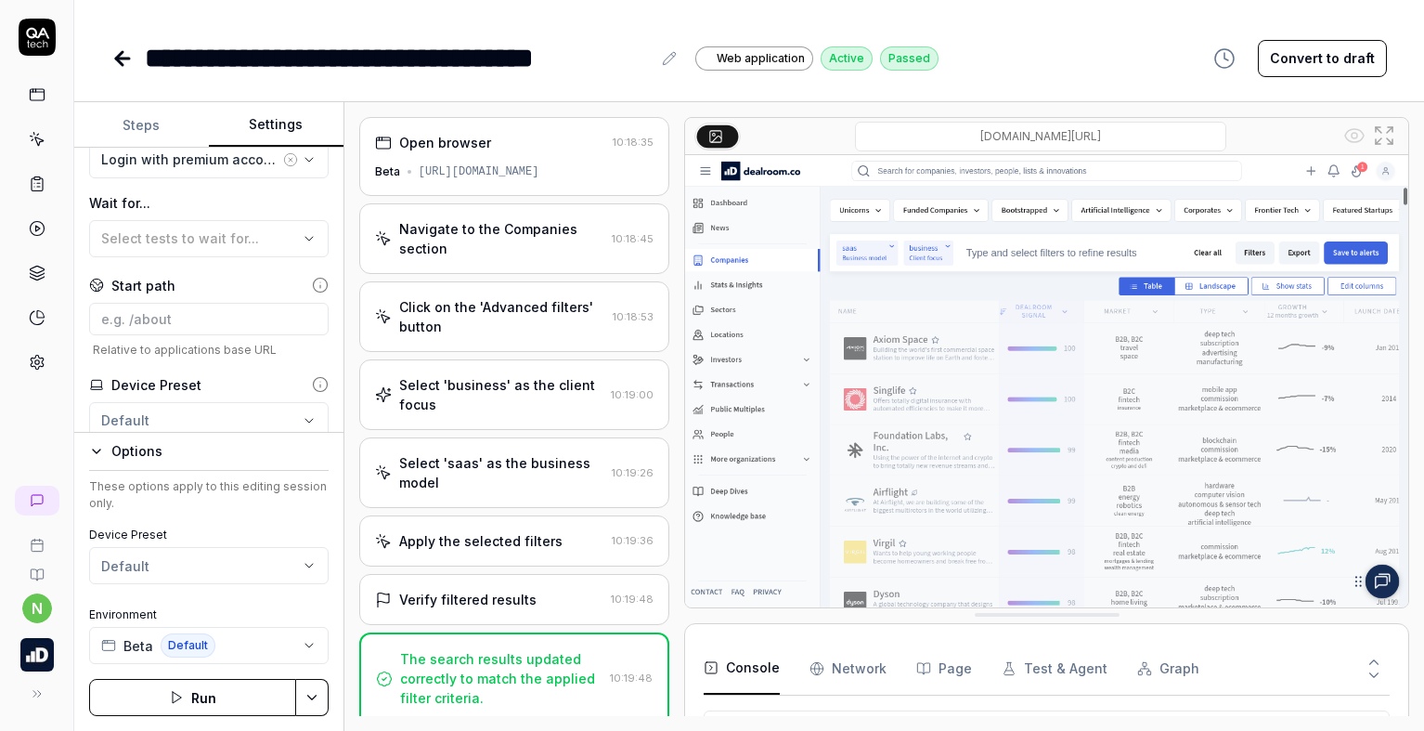
click at [563, 60] on div "**********" at bounding box center [398, 58] width 506 height 42
drag, startPoint x: 561, startPoint y: 52, endPoint x: 652, endPoint y: 54, distance: 91.0
click at [652, 54] on div "**********" at bounding box center [413, 58] width 536 height 42
click at [934, 45] on div "**********" at bounding box center [748, 58] width 1275 height 42
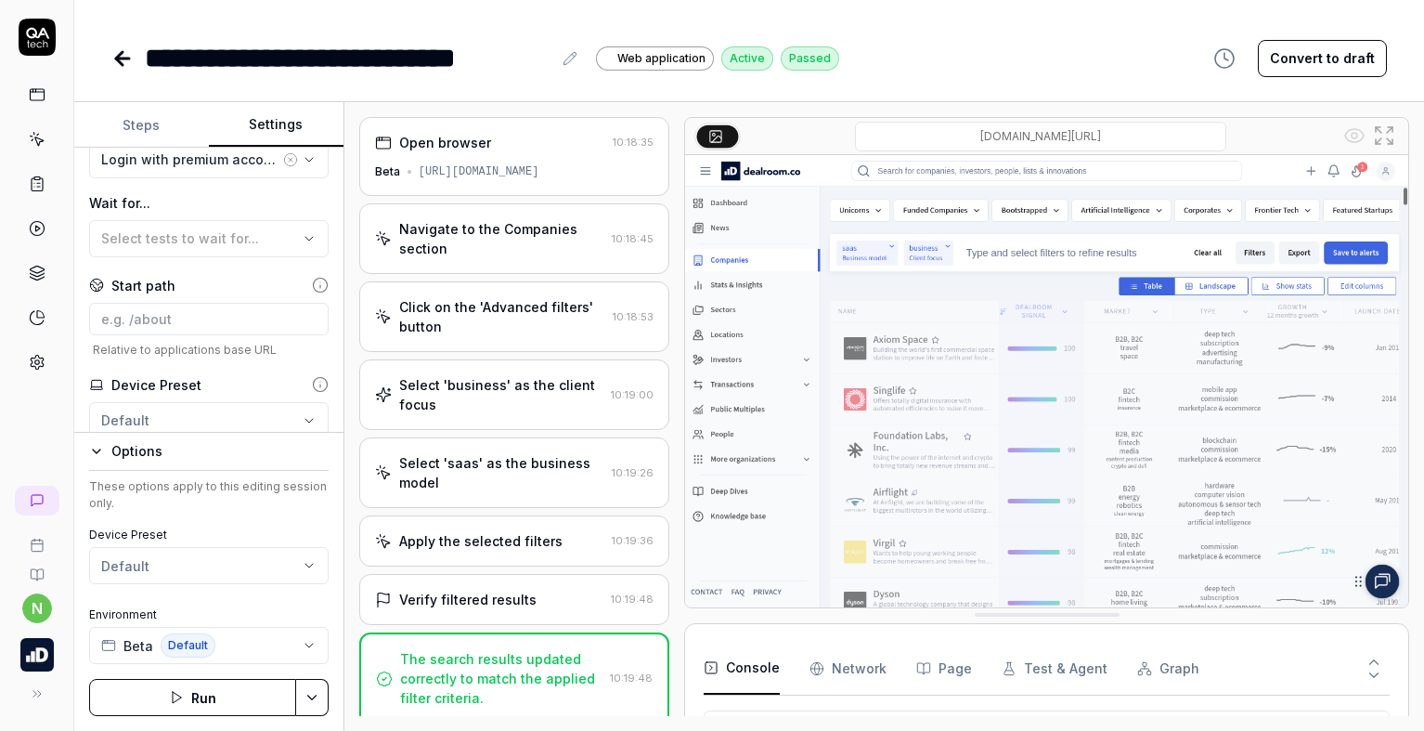
click at [46, 186] on link at bounding box center [36, 183] width 33 height 33
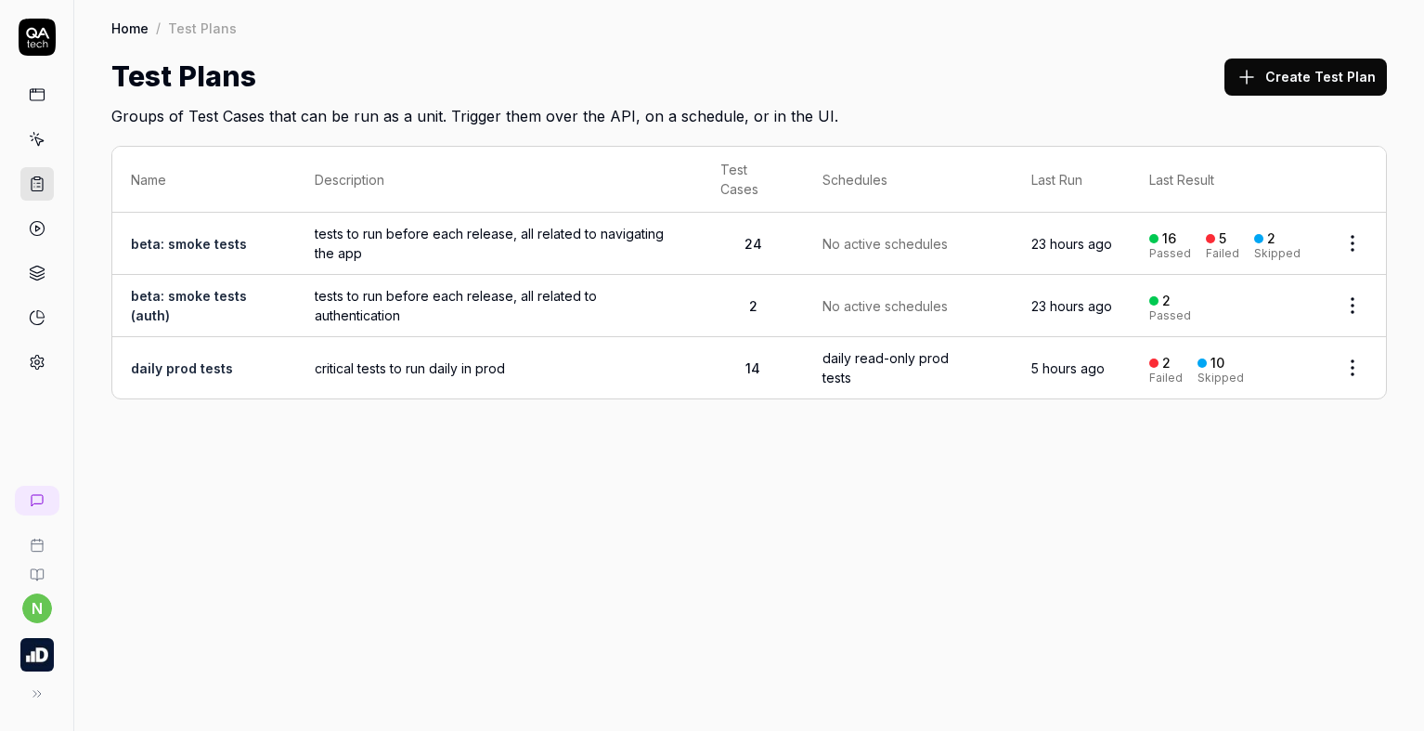
click at [178, 373] on link "daily prod tests" at bounding box center [182, 368] width 102 height 16
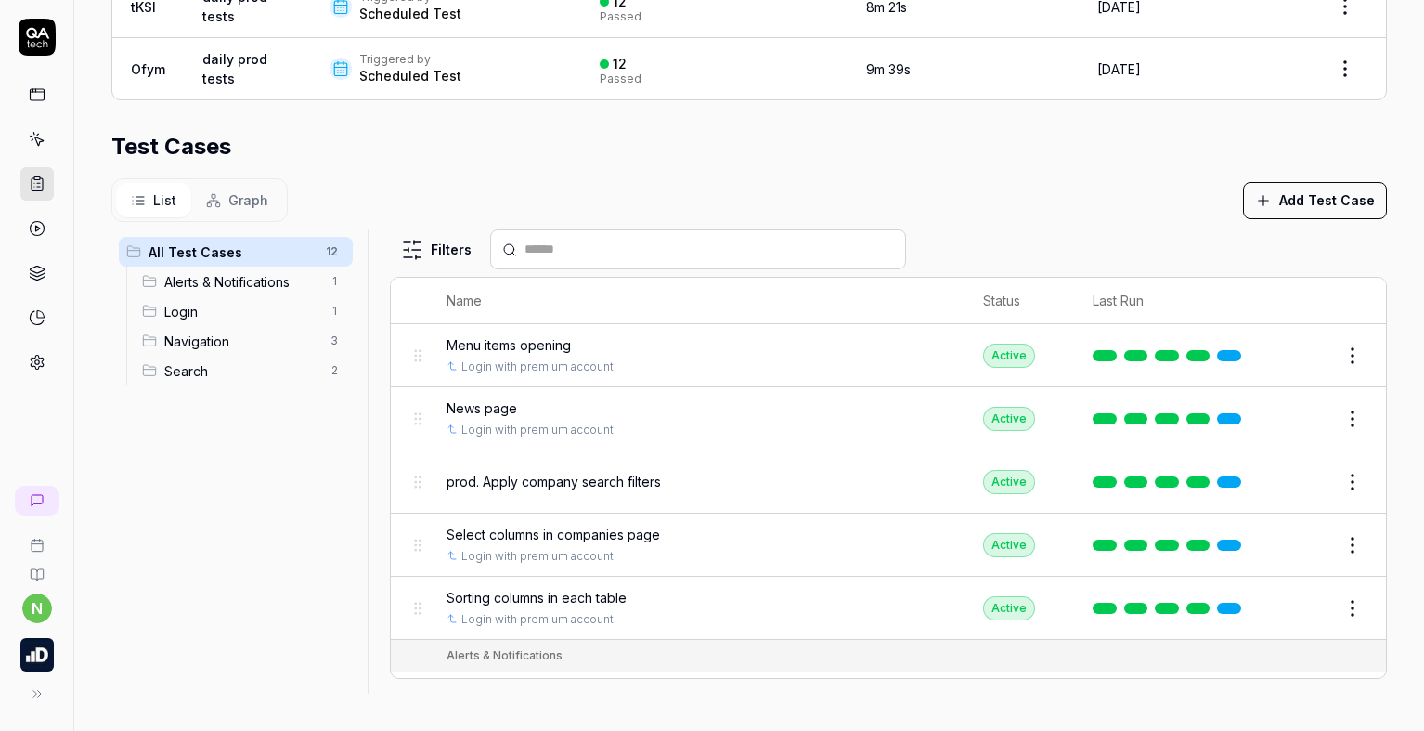
scroll to position [457, 0]
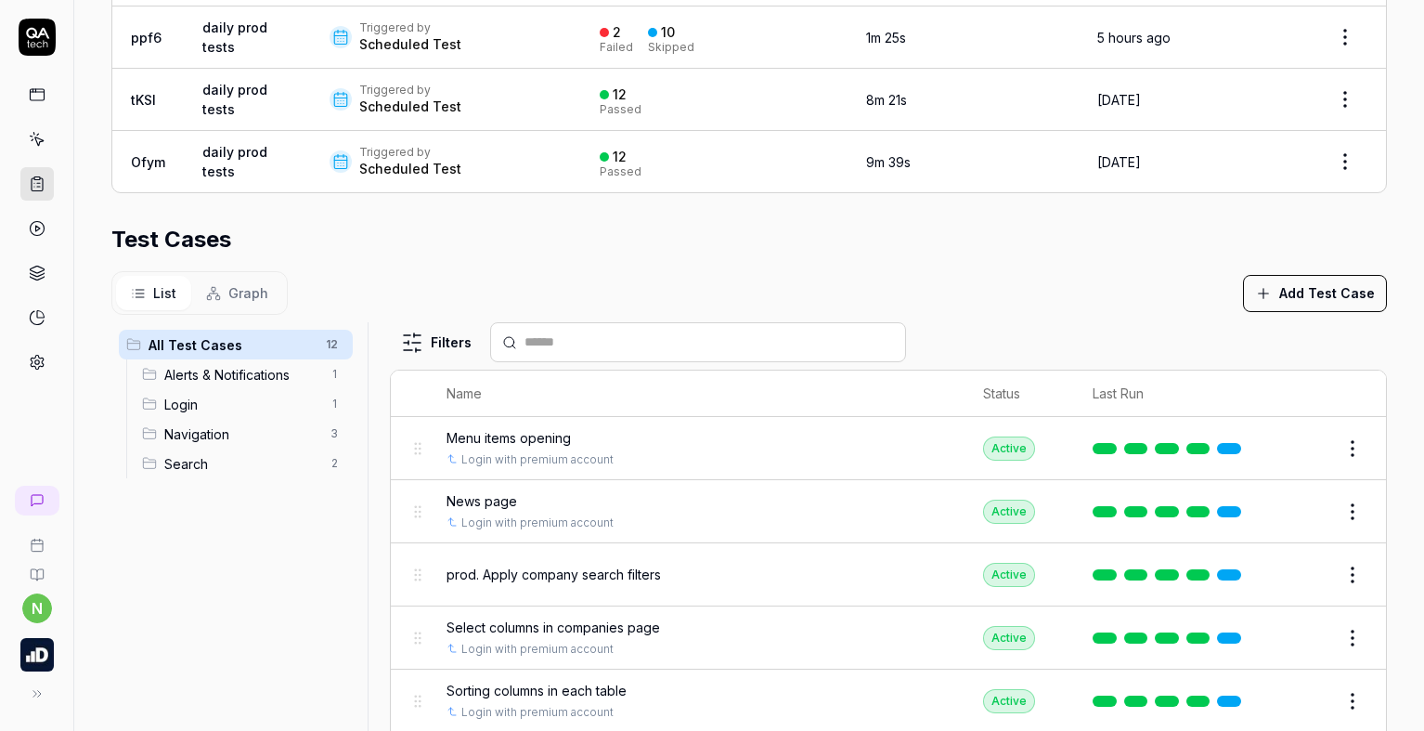
click at [526, 433] on span "Menu items opening" at bounding box center [509, 437] width 124 height 19
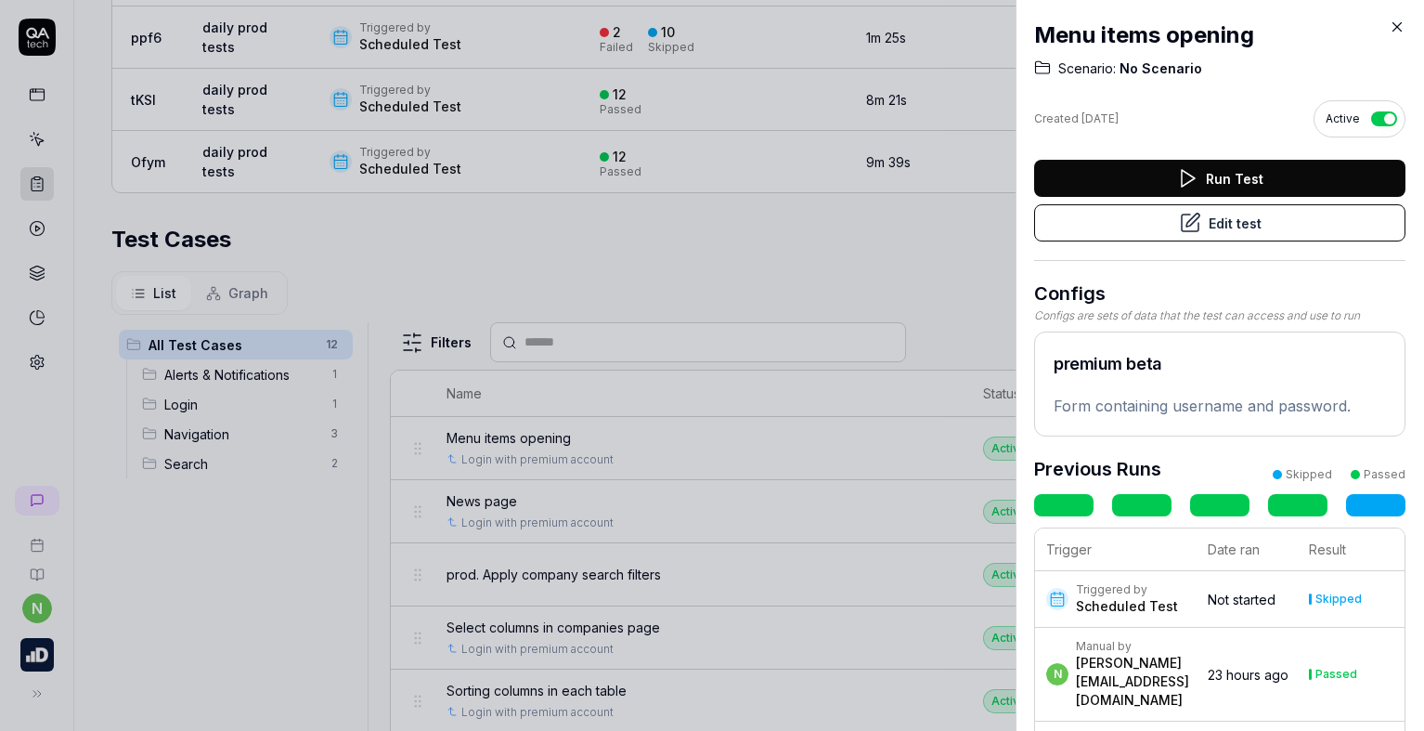
click at [1399, 26] on icon at bounding box center [1397, 27] width 17 height 17
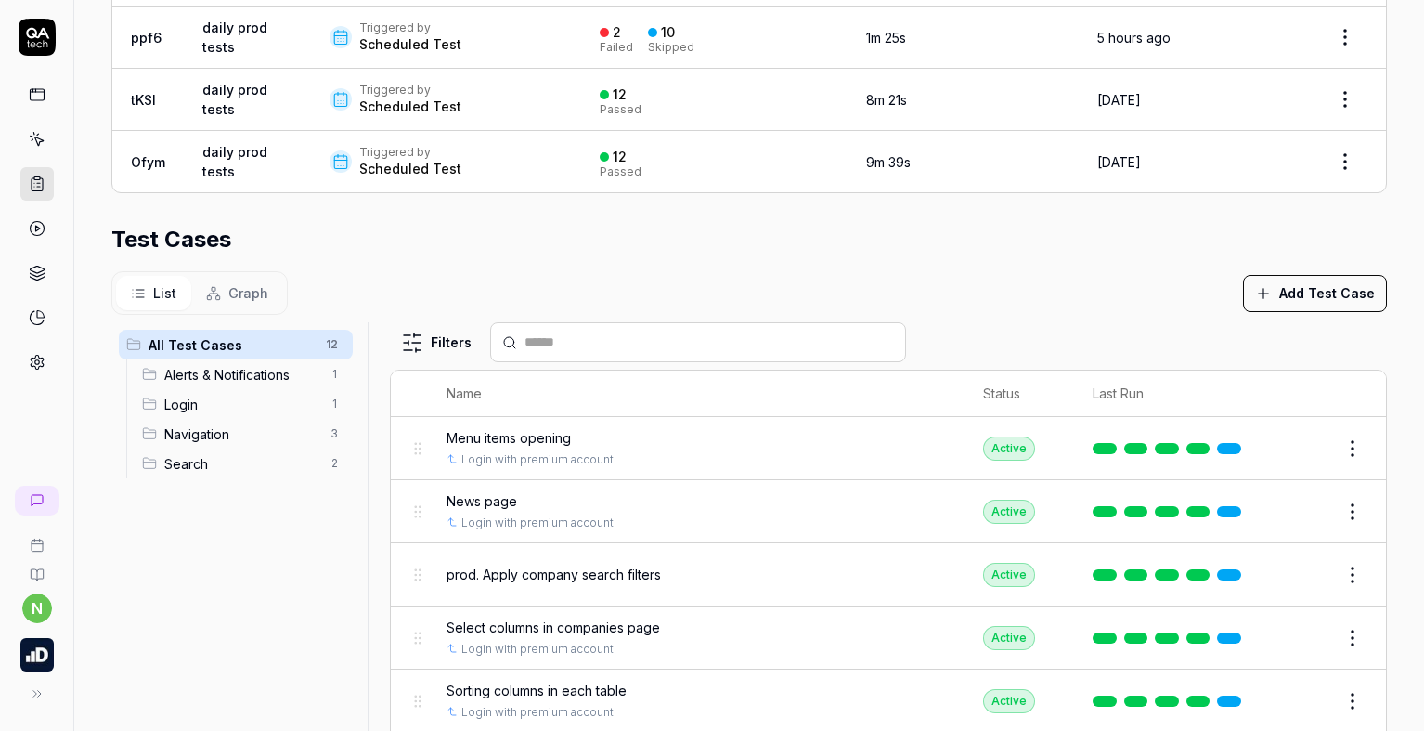
click at [1336, 446] on html "**********" at bounding box center [712, 365] width 1424 height 731
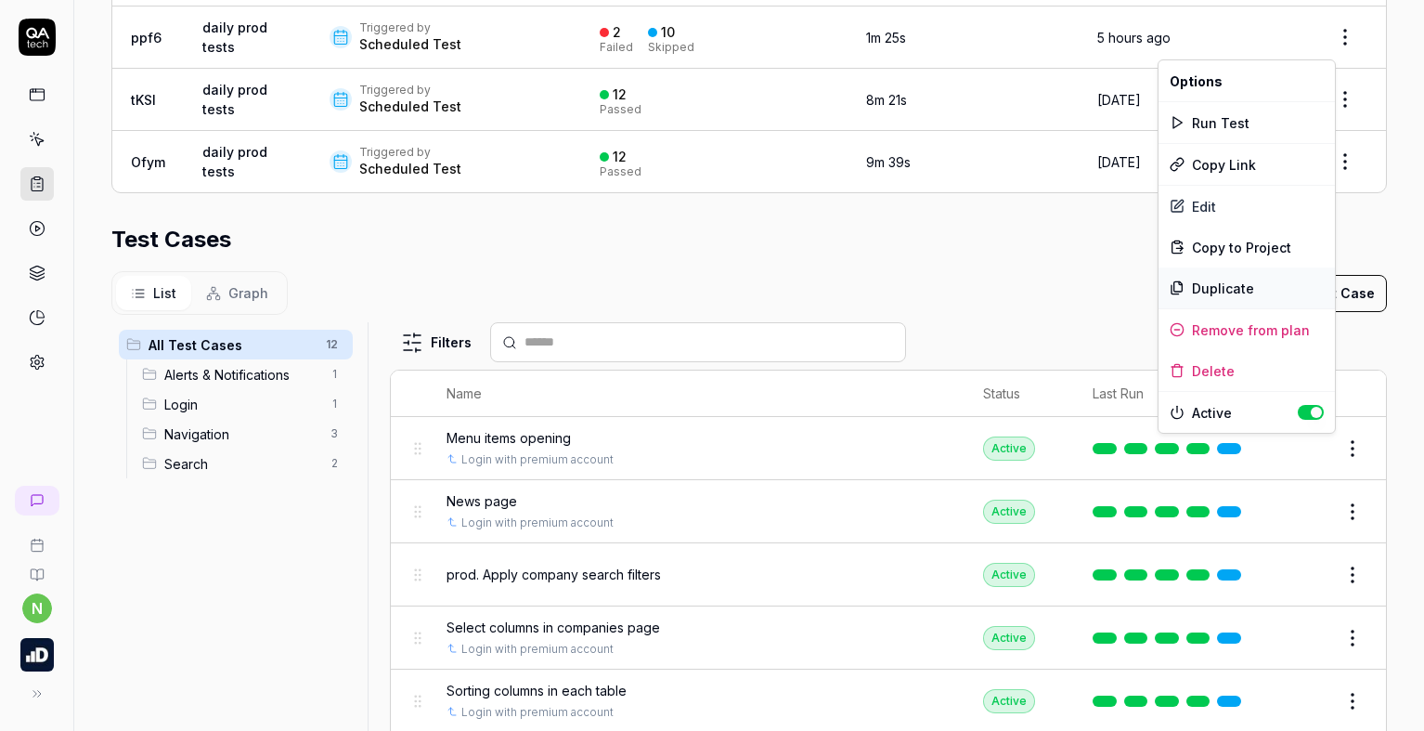
click at [1237, 298] on div "Duplicate" at bounding box center [1246, 287] width 176 height 41
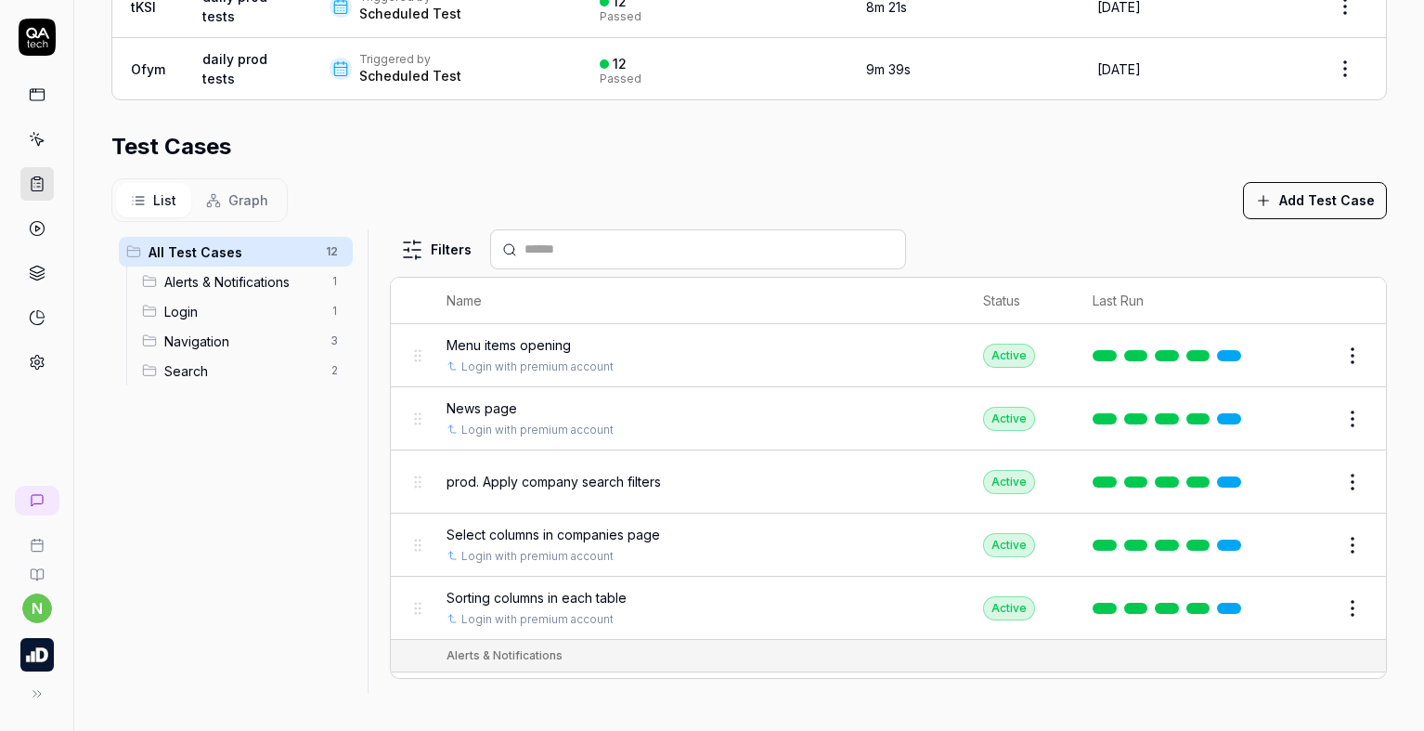
click at [1320, 420] on html "**********" at bounding box center [712, 365] width 1424 height 731
click at [410, 419] on body "**********" at bounding box center [712, 365] width 1424 height 731
click at [729, 532] on div "Select columns in companies page" at bounding box center [696, 533] width 498 height 19
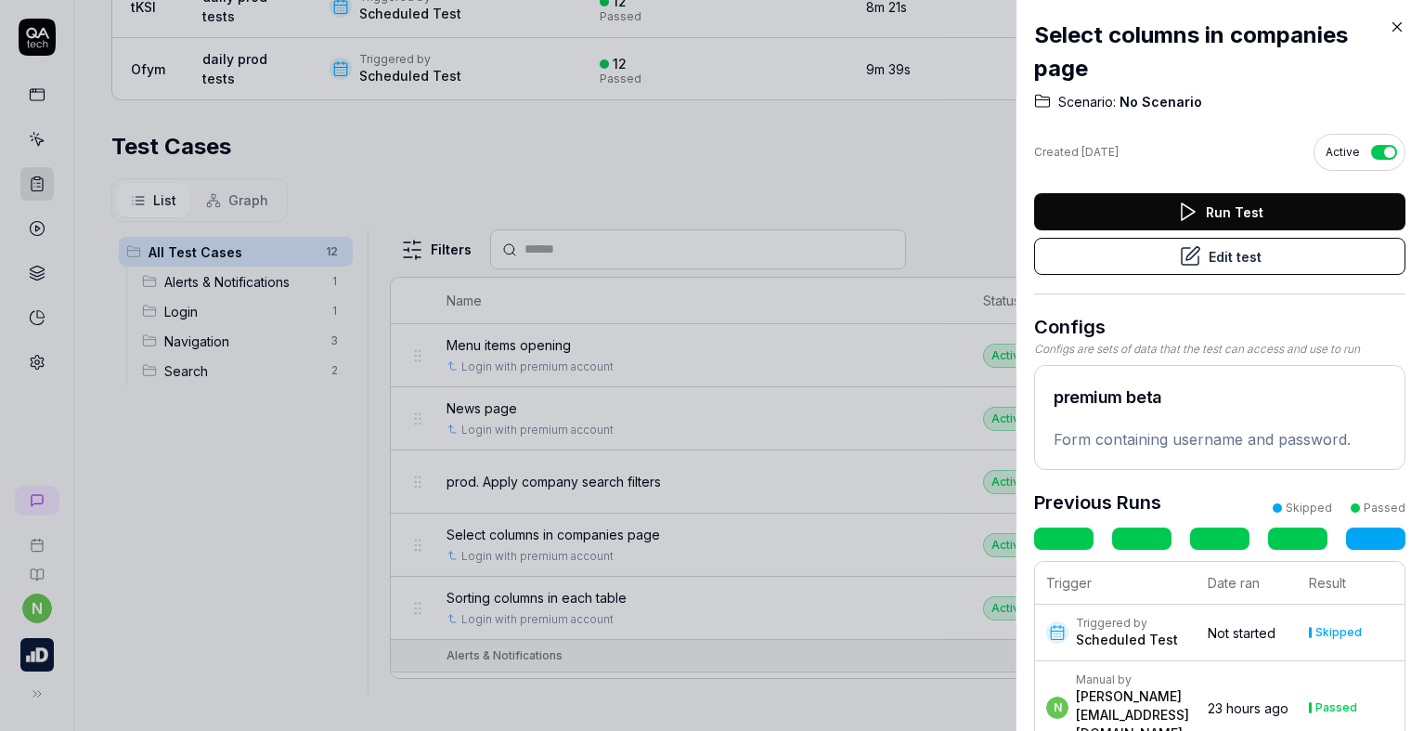
click at [1389, 28] on icon at bounding box center [1397, 27] width 17 height 17
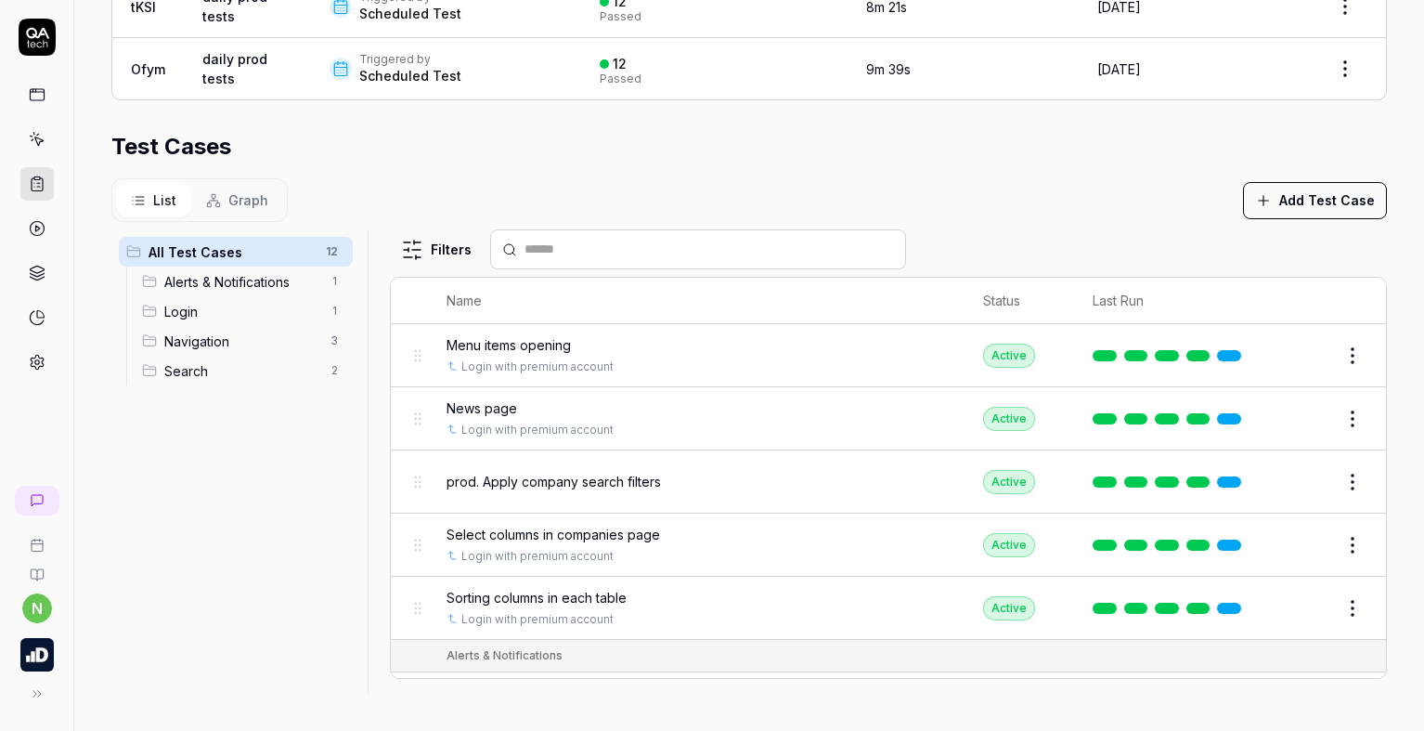
click at [1327, 427] on html "**********" at bounding box center [712, 365] width 1424 height 731
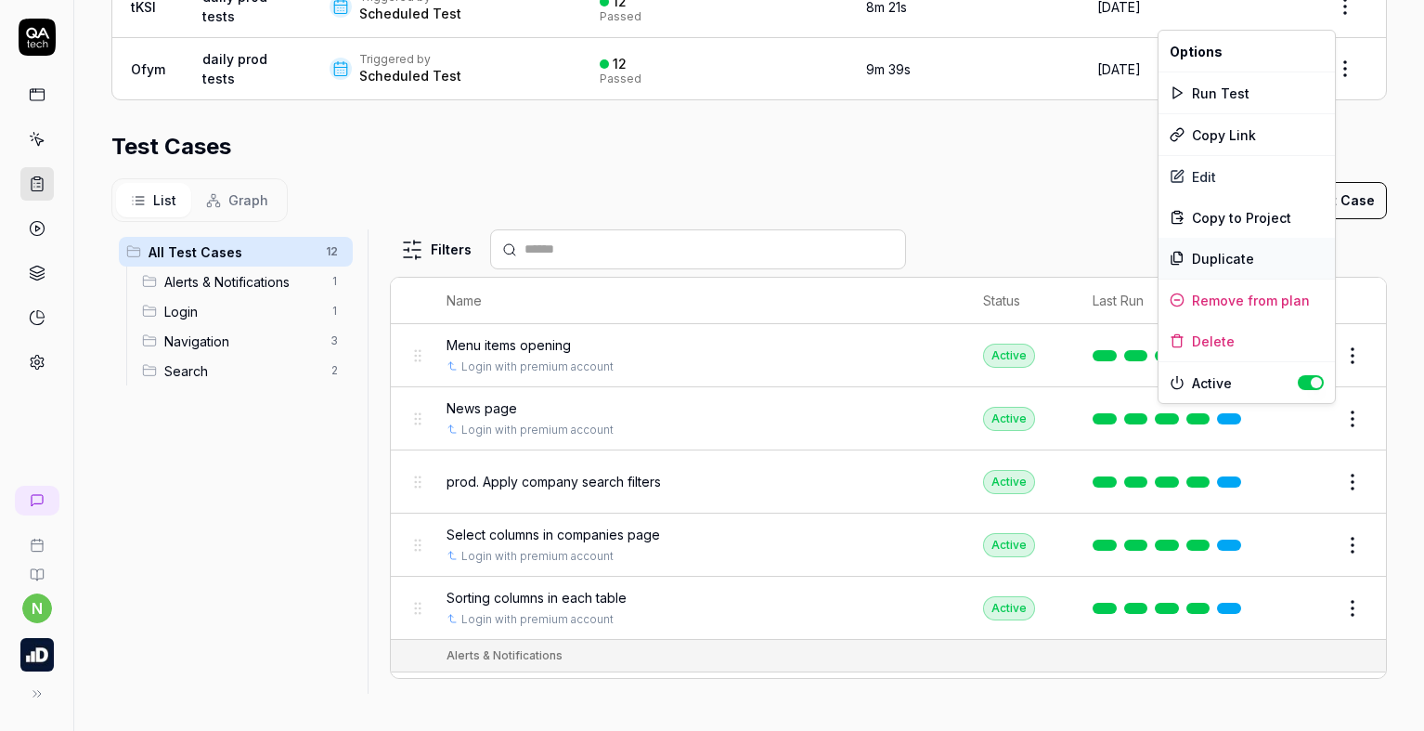
click at [1243, 252] on div "Duplicate" at bounding box center [1246, 258] width 176 height 41
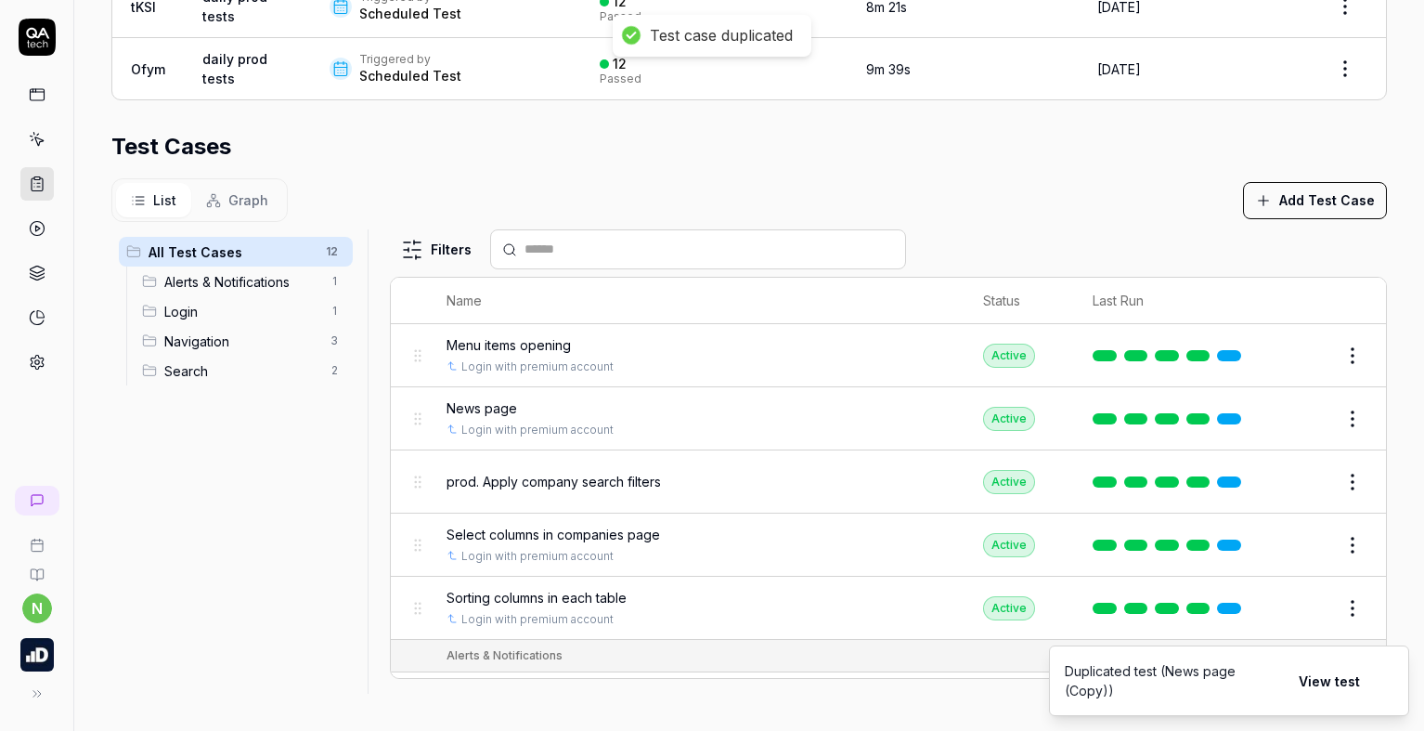
scroll to position [93, 0]
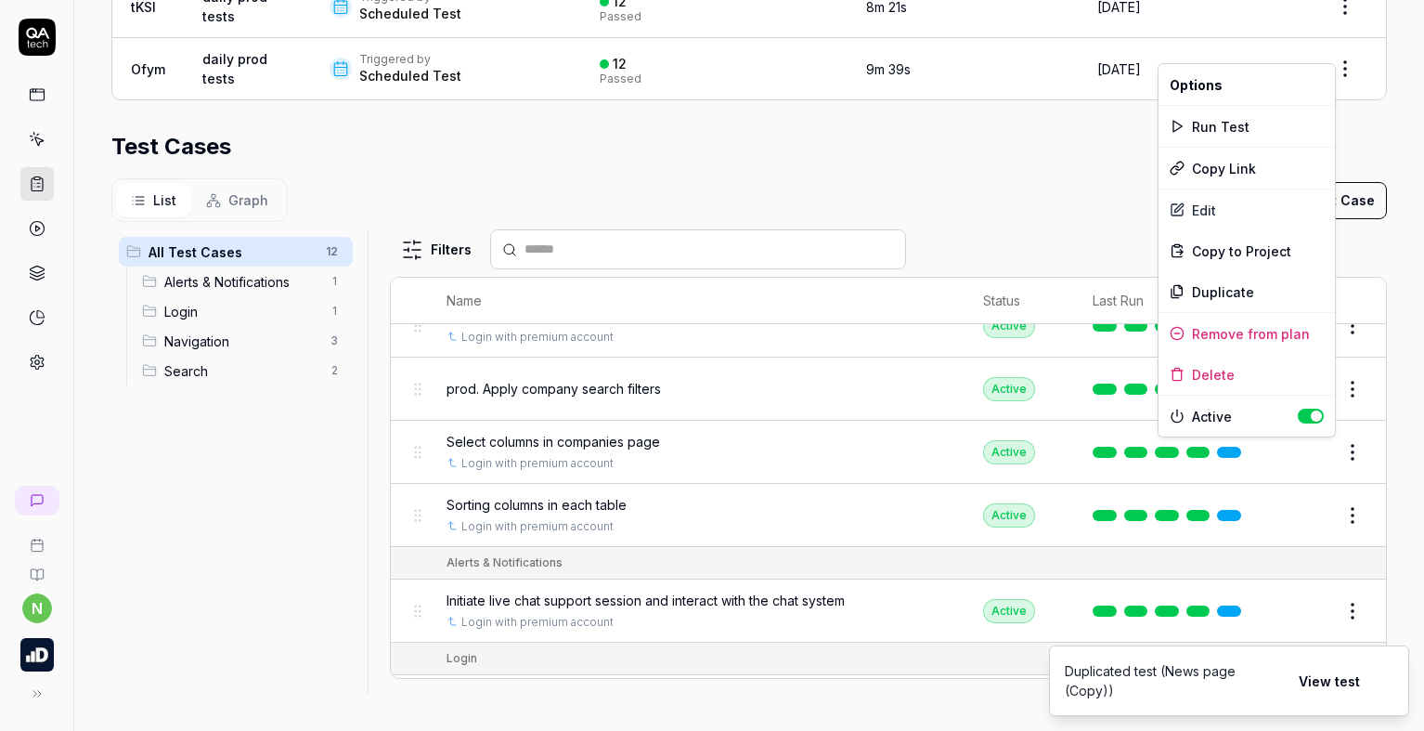
click at [1328, 452] on html "**********" at bounding box center [712, 365] width 1424 height 731
click at [1227, 291] on div "Duplicate" at bounding box center [1246, 291] width 176 height 41
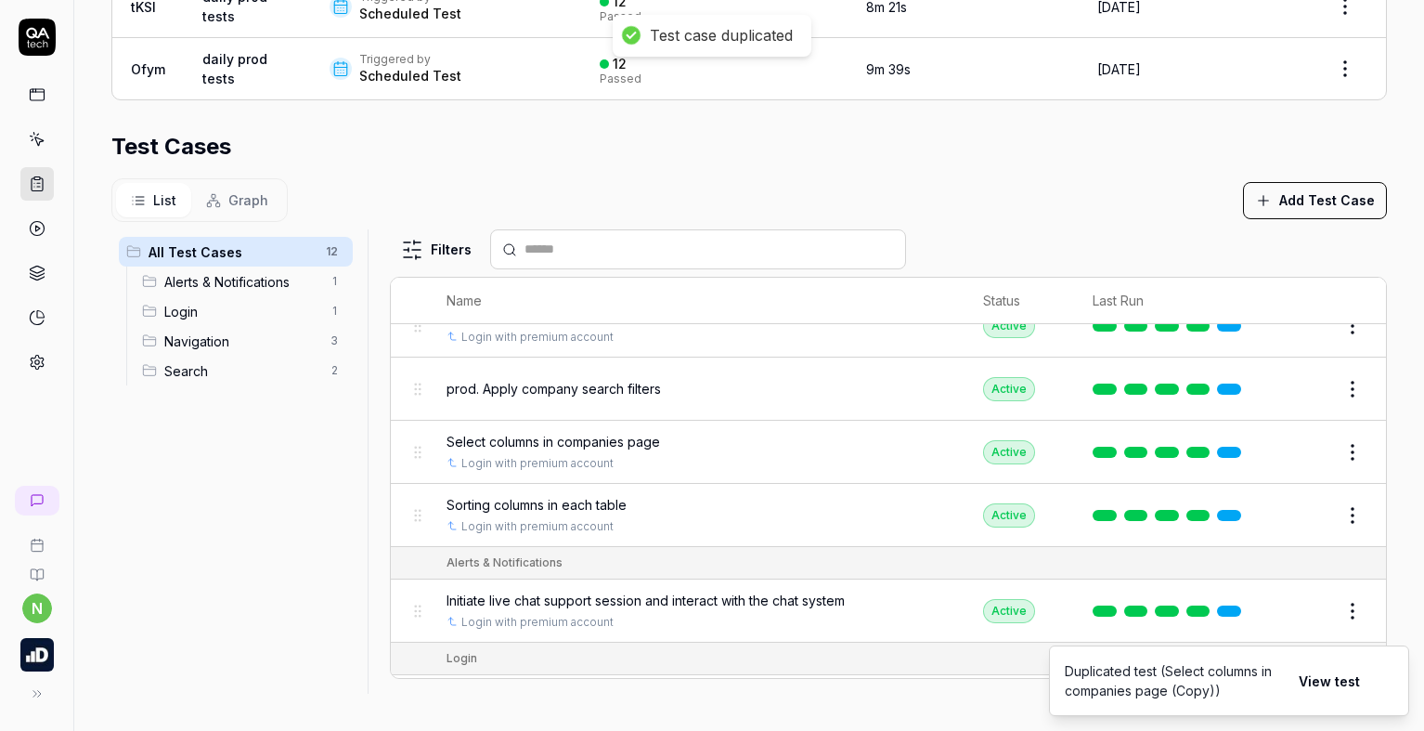
click at [1332, 517] on html "**********" at bounding box center [712, 365] width 1424 height 731
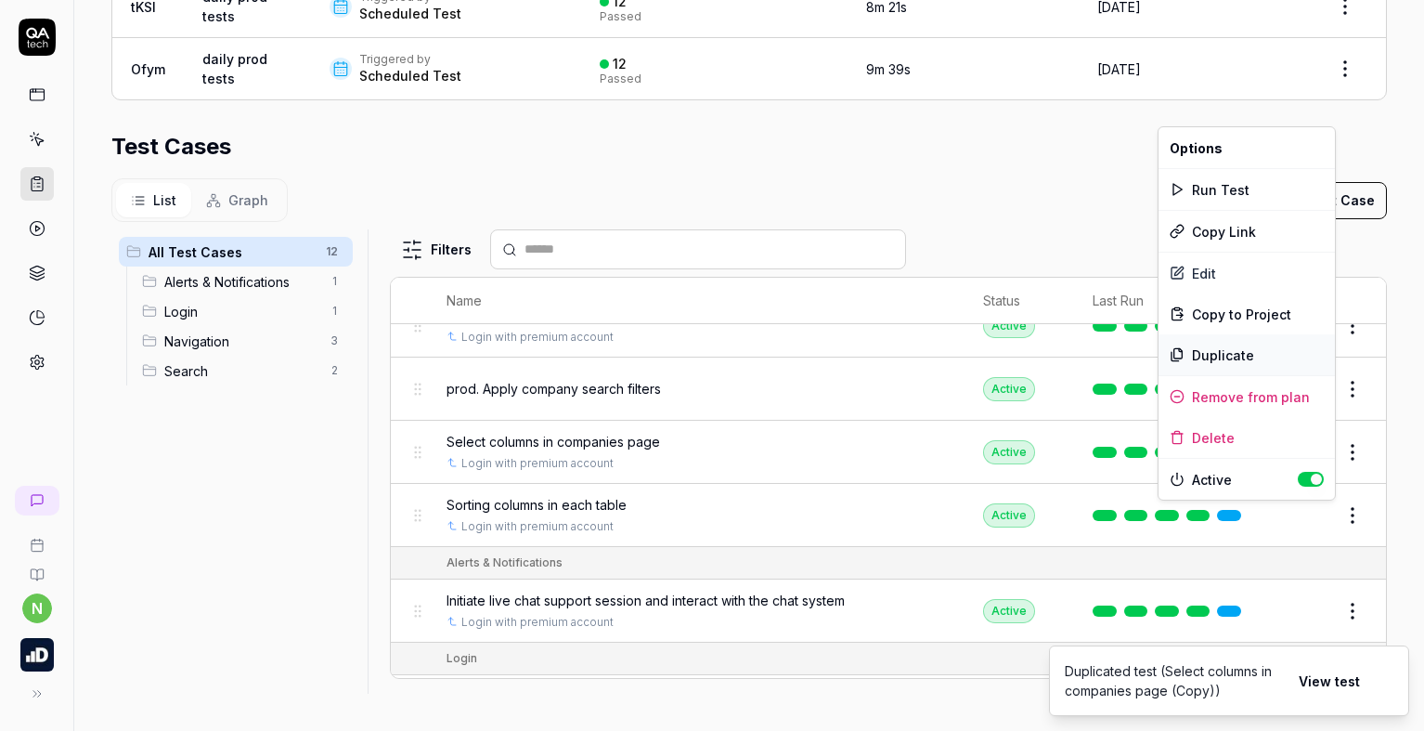
click at [1225, 346] on div "Duplicate" at bounding box center [1246, 354] width 176 height 41
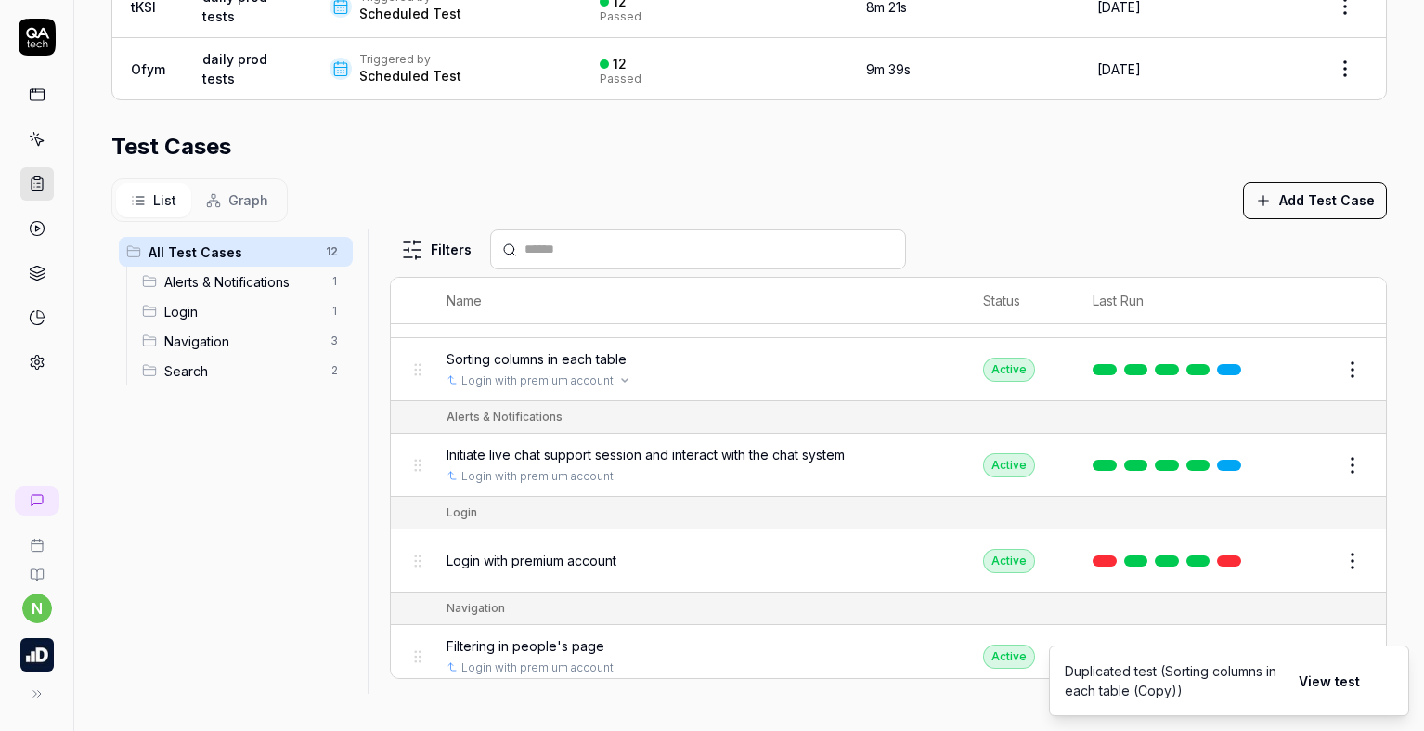
scroll to position [278, 0]
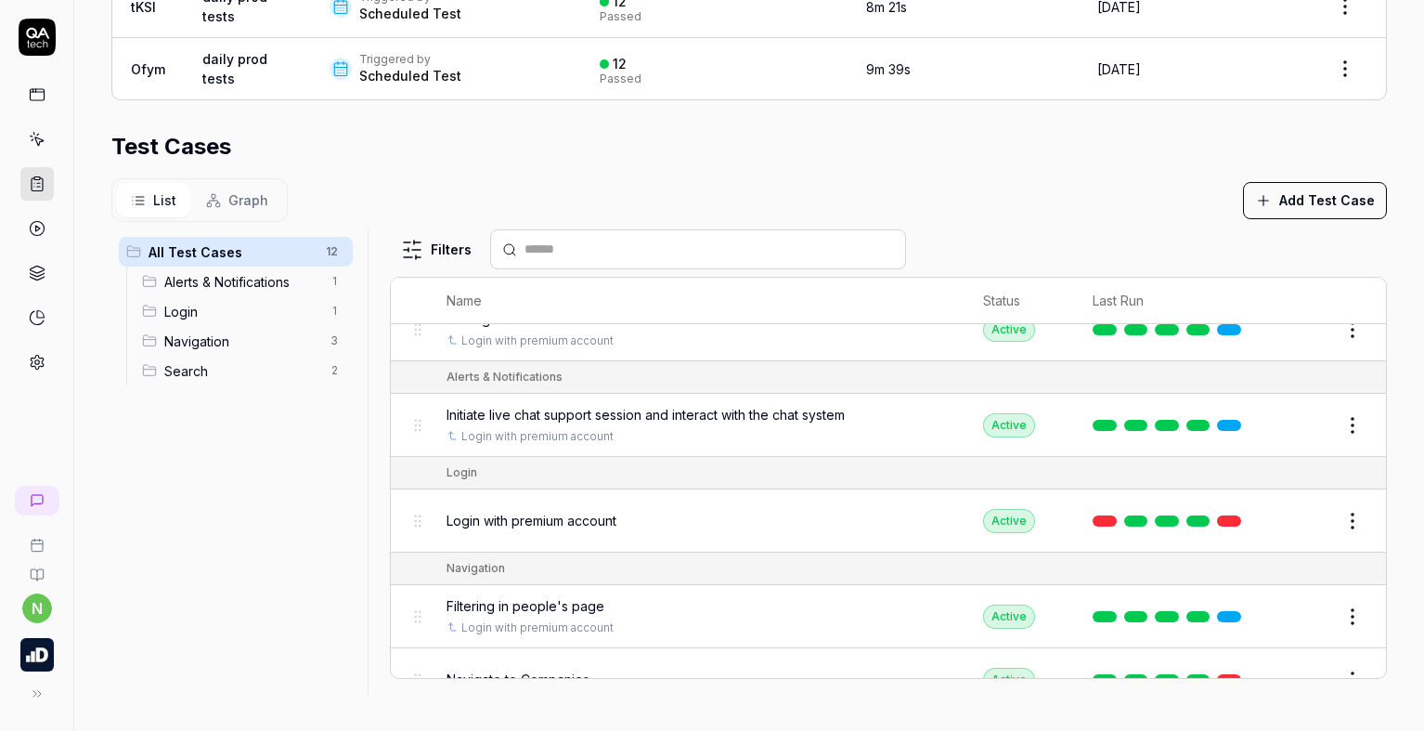
click at [820, 425] on div "Initiate live chat support session and interact with the chat system Login with…" at bounding box center [696, 425] width 498 height 40
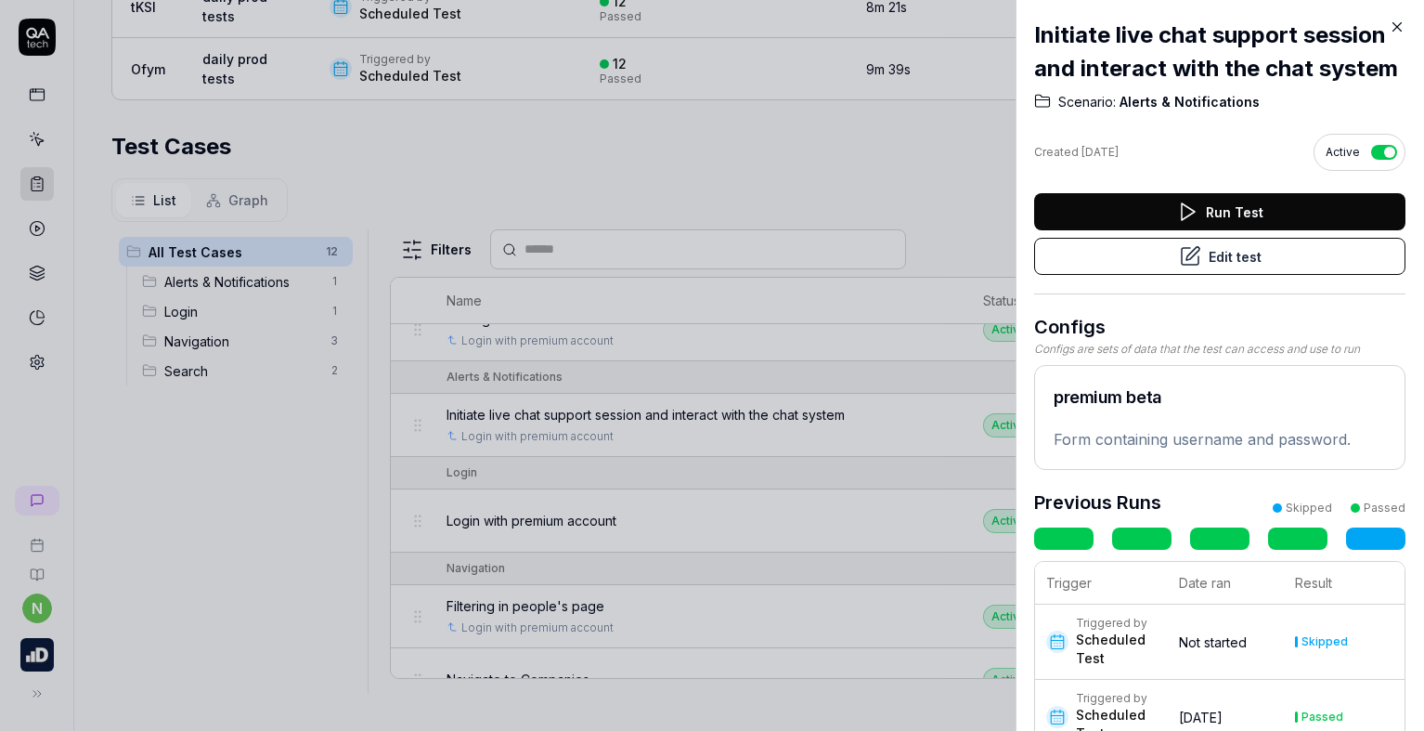
click at [1228, 275] on button "Edit test" at bounding box center [1219, 256] width 371 height 37
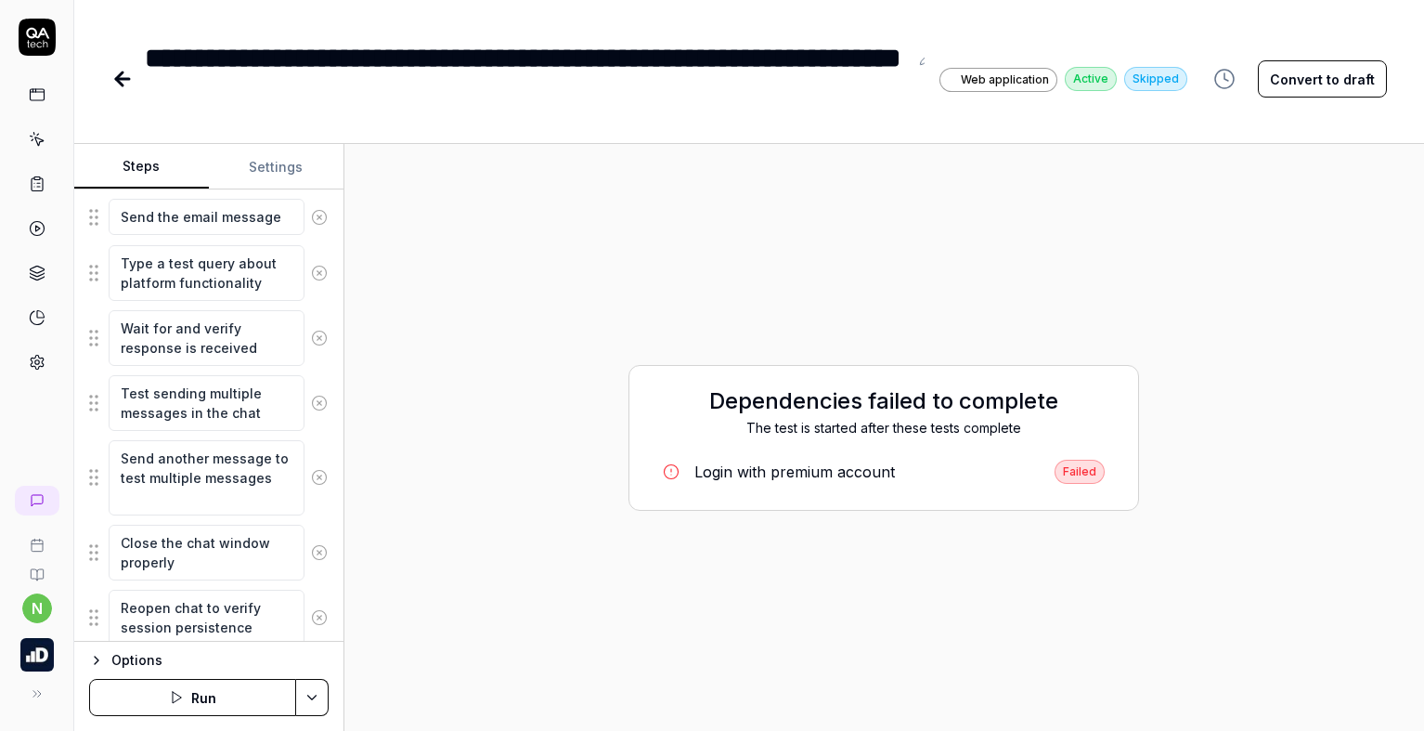
scroll to position [708, 0]
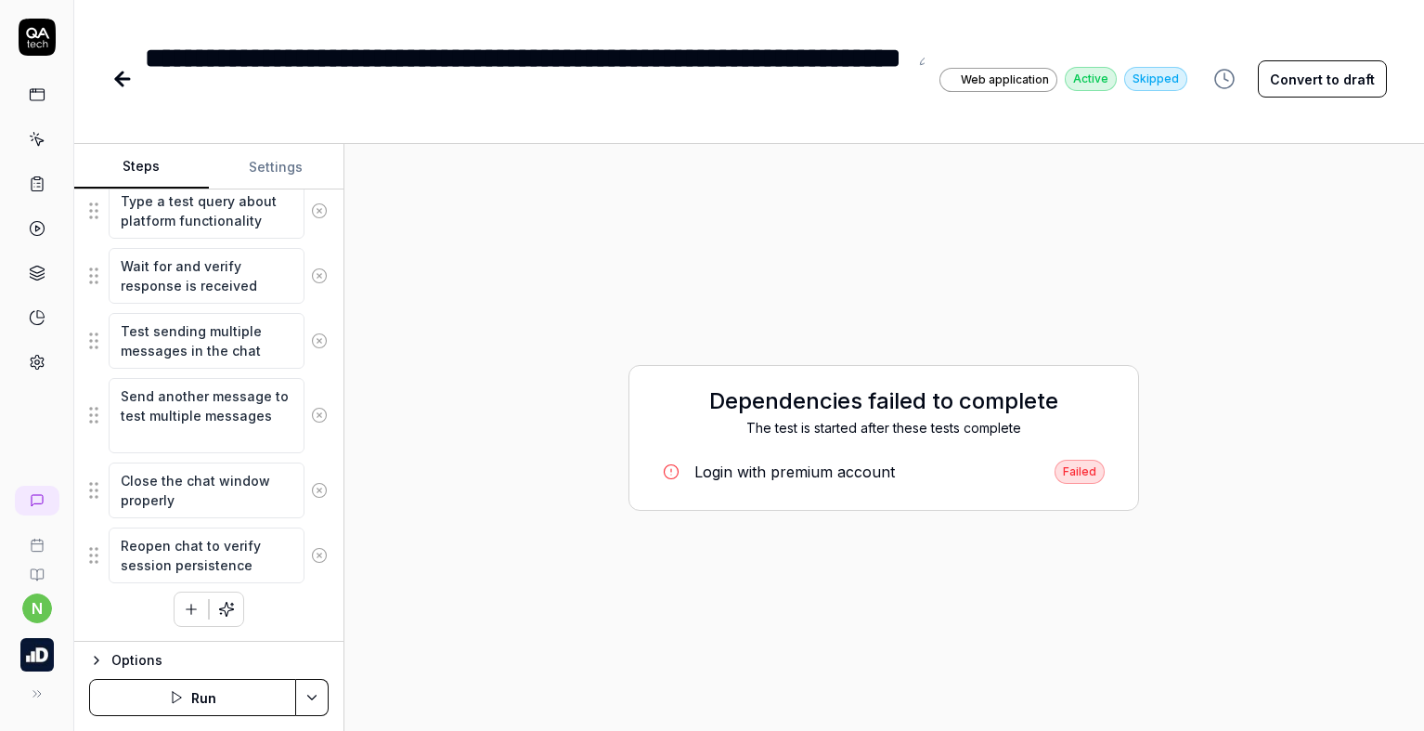
click at [248, 172] on button "Settings" at bounding box center [276, 167] width 135 height 45
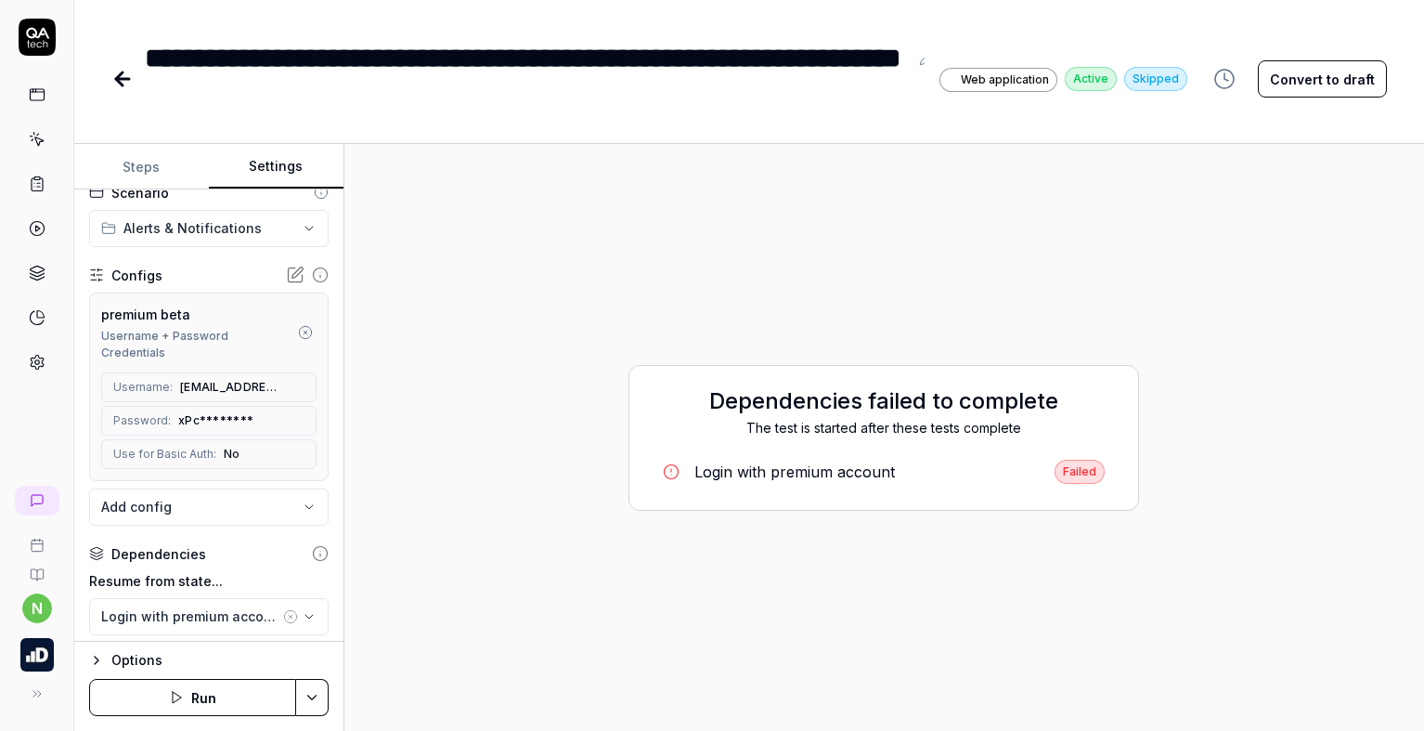
scroll to position [186, 0]
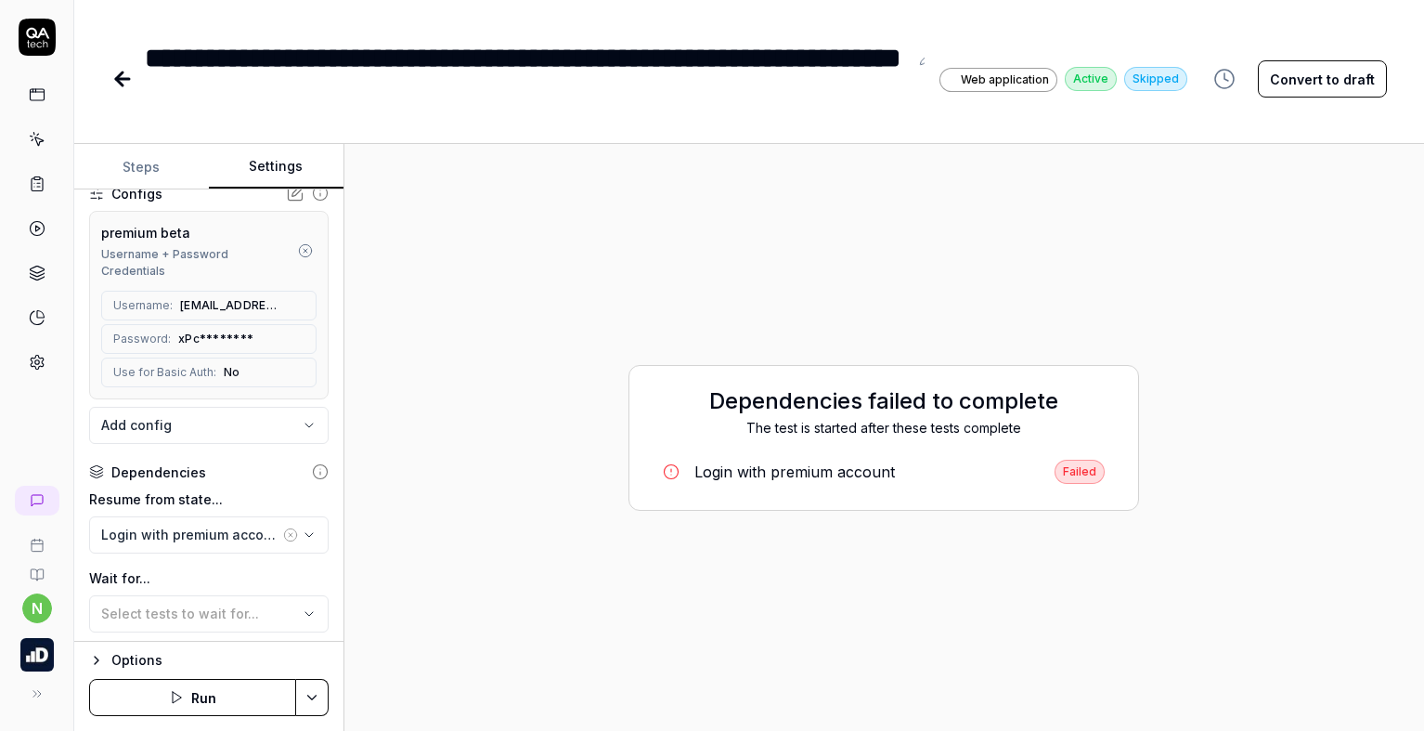
click at [95, 655] on icon "button" at bounding box center [96, 660] width 15 height 15
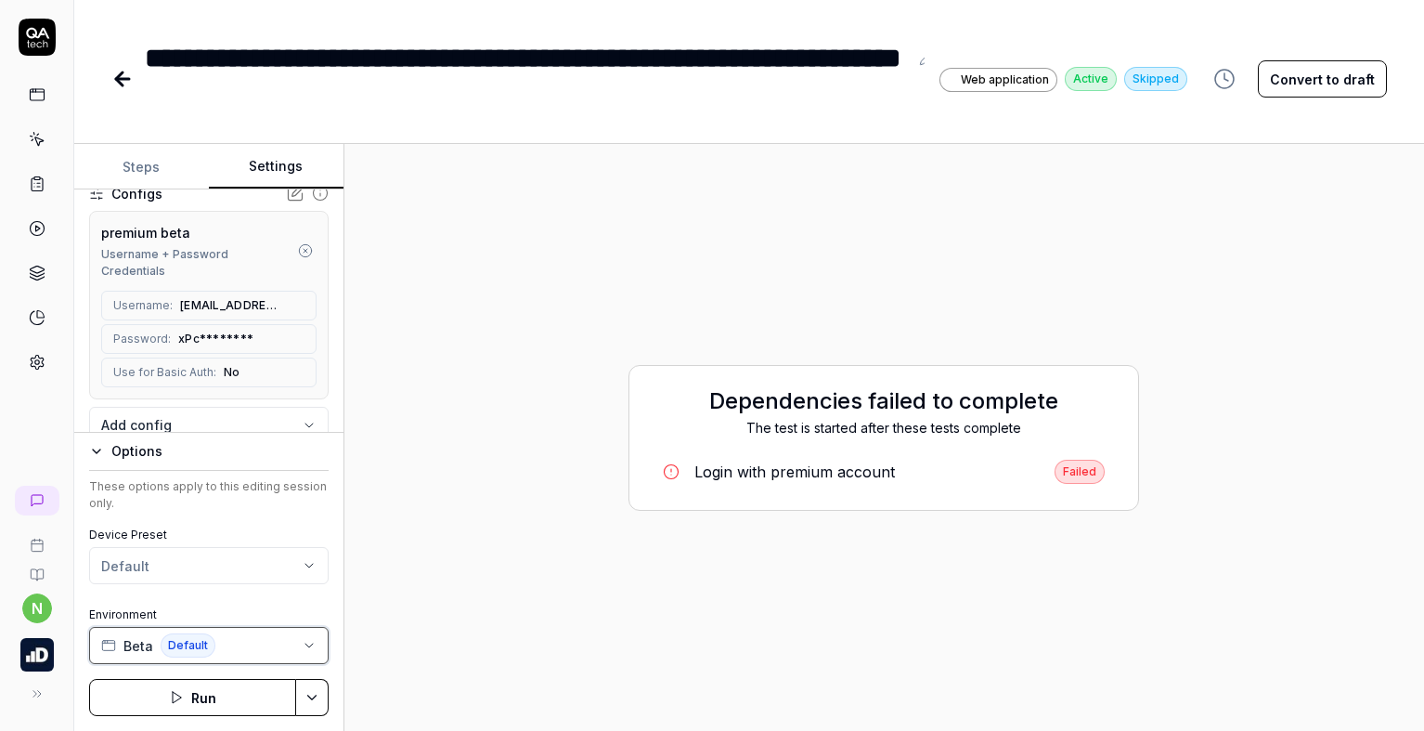
click at [264, 637] on button "Beta Default" at bounding box center [208, 645] width 239 height 37
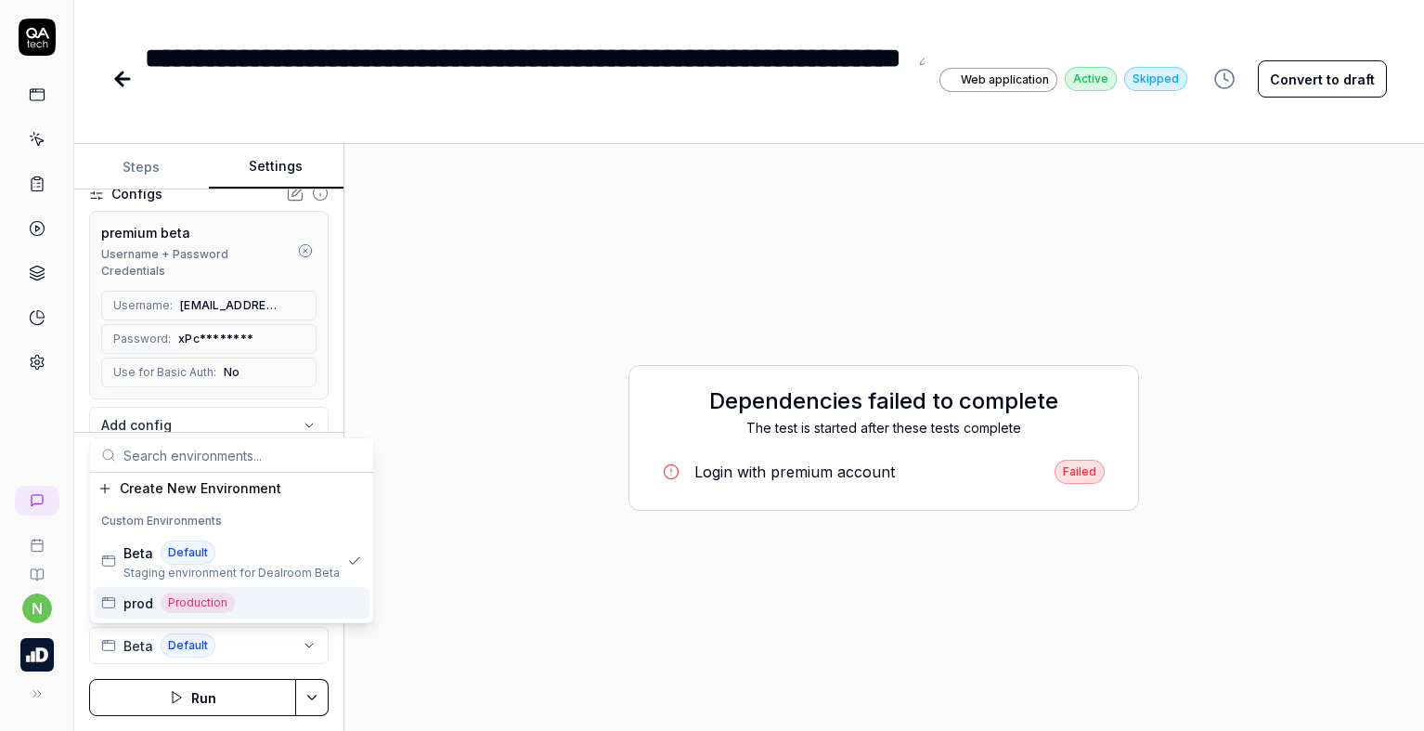
click at [273, 596] on div "prod Production" at bounding box center [232, 603] width 276 height 32
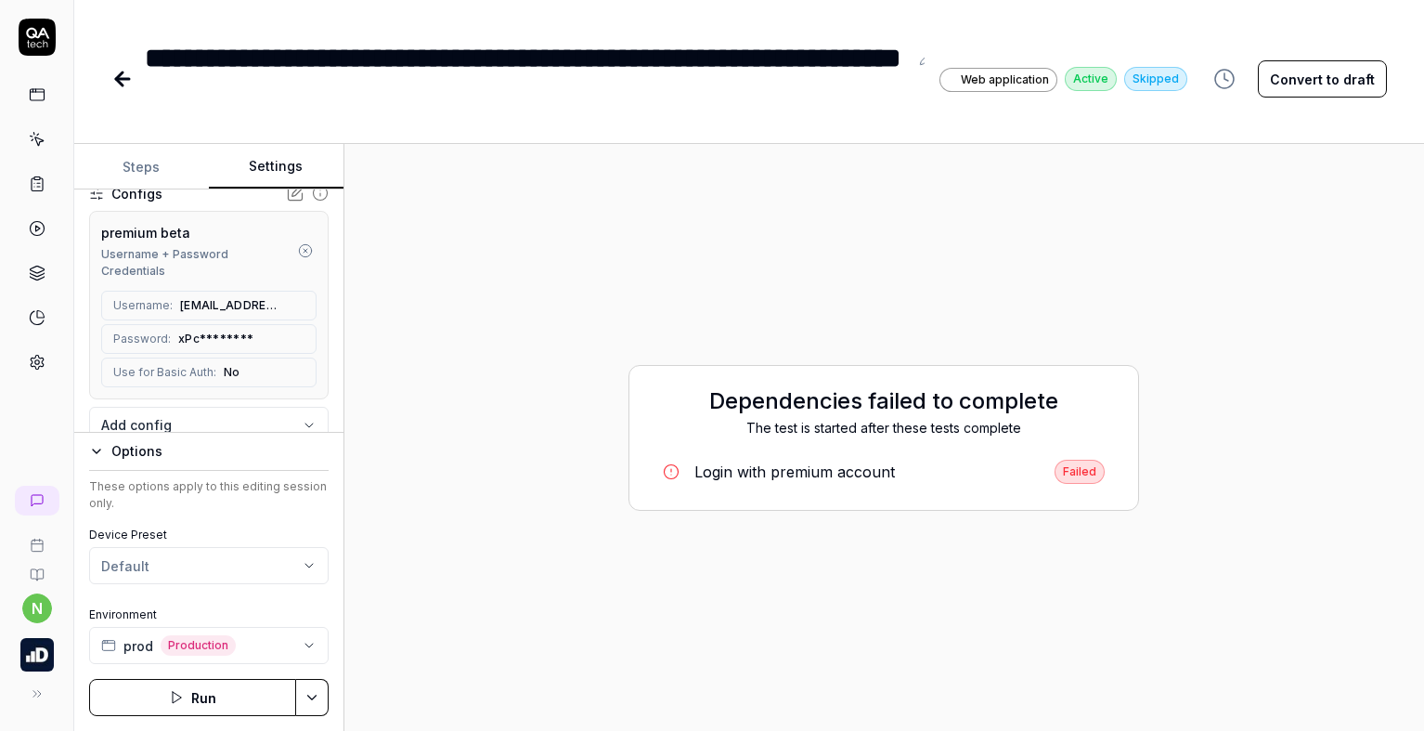
click at [103, 452] on icon "button" at bounding box center [96, 451] width 15 height 15
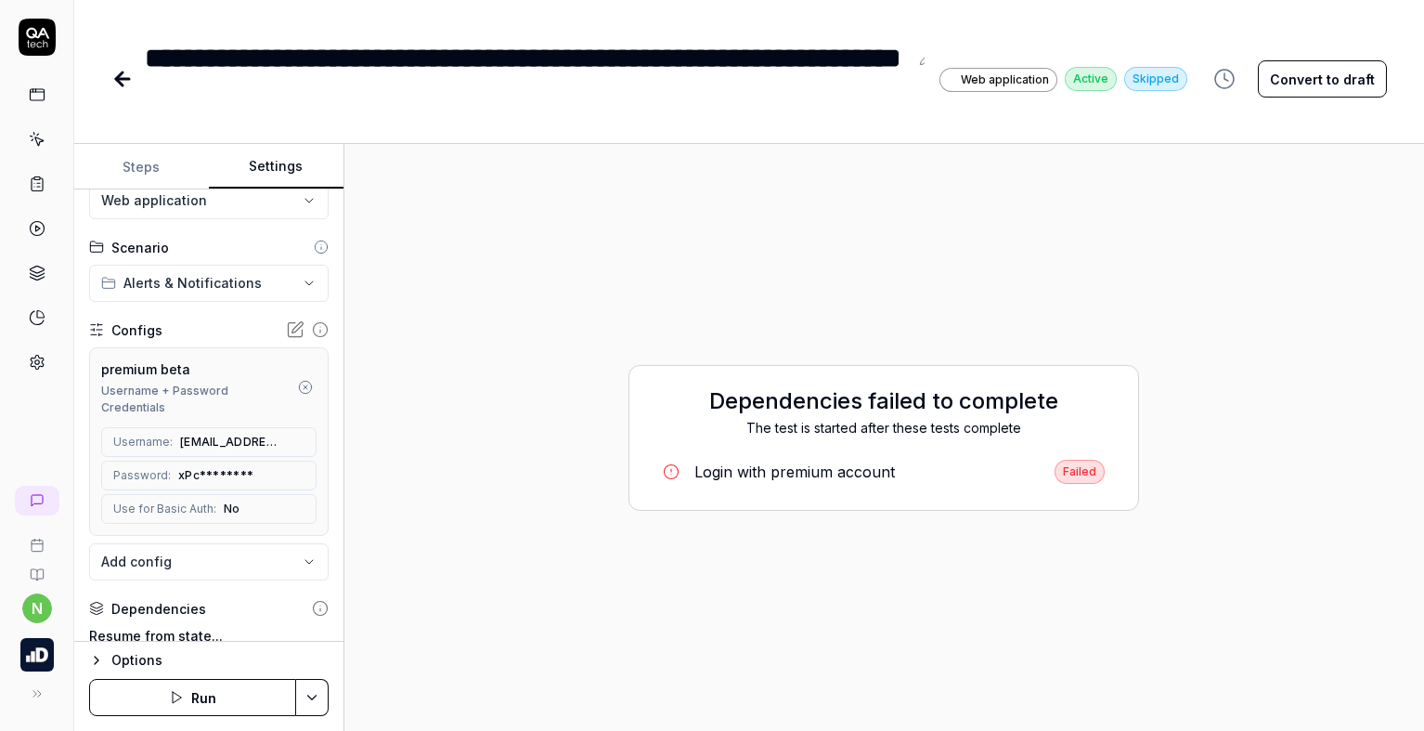
scroll to position [93, 0]
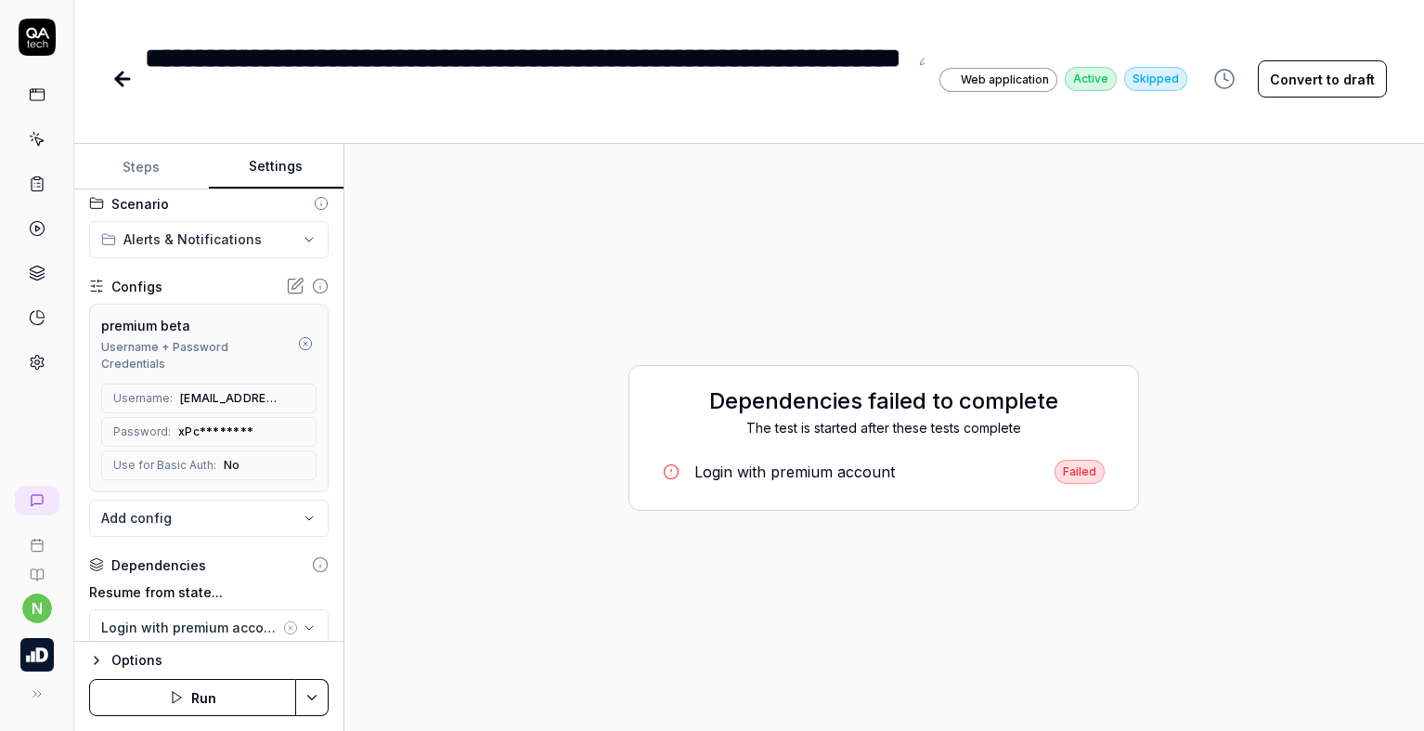
click at [298, 343] on icon "button" at bounding box center [305, 343] width 15 height 15
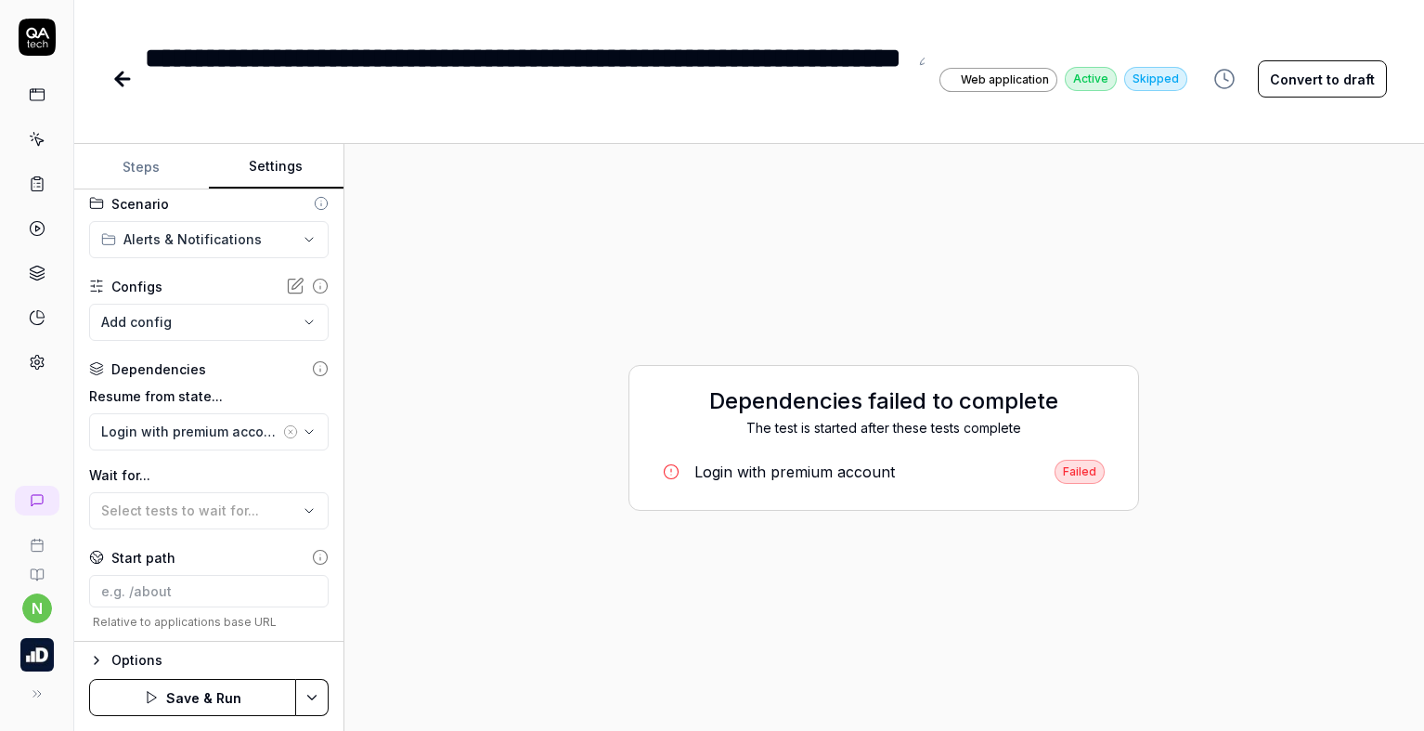
click at [191, 323] on body "**********" at bounding box center [712, 365] width 1424 height 731
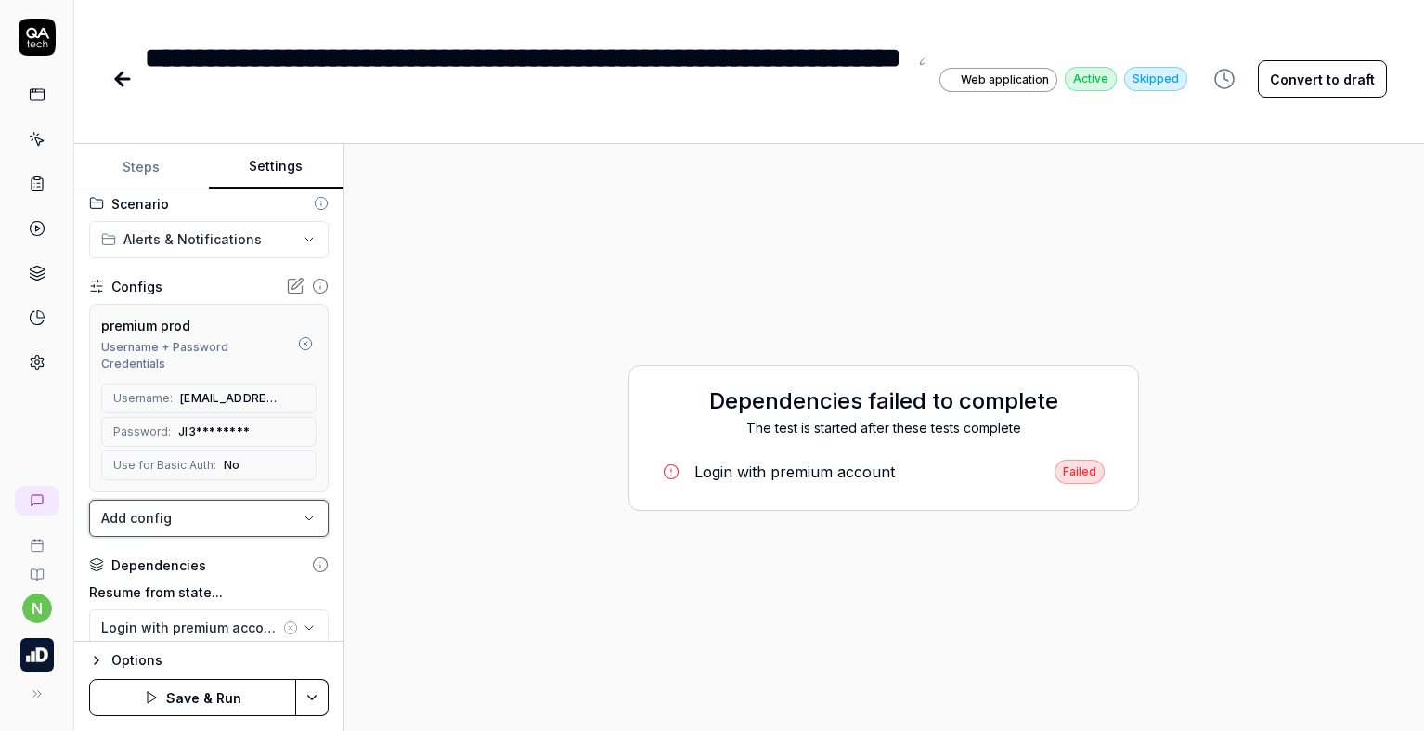
scroll to position [186, 0]
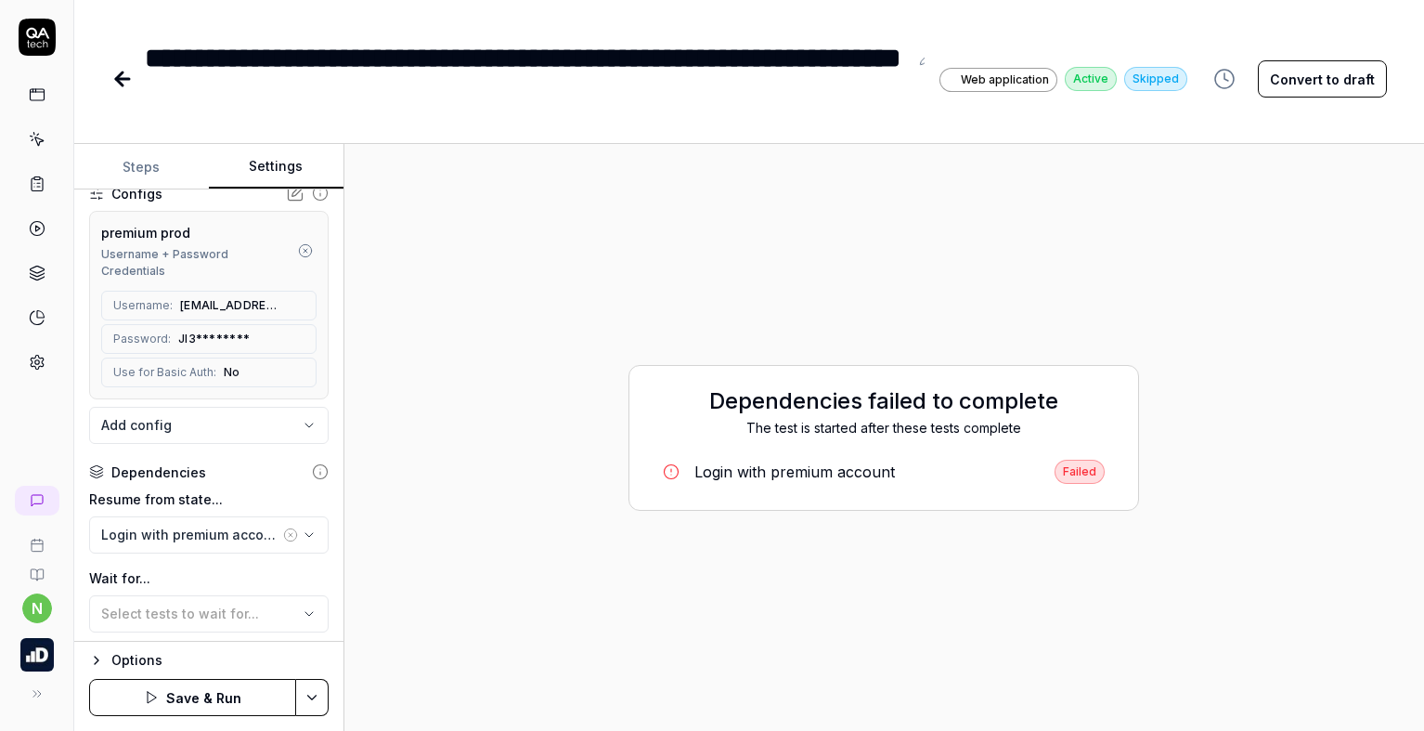
click at [283, 532] on icon "button" at bounding box center [290, 534] width 15 height 15
click at [197, 704] on button "Save & Run" at bounding box center [192, 697] width 207 height 37
click at [148, 59] on div "**********" at bounding box center [526, 79] width 763 height 84
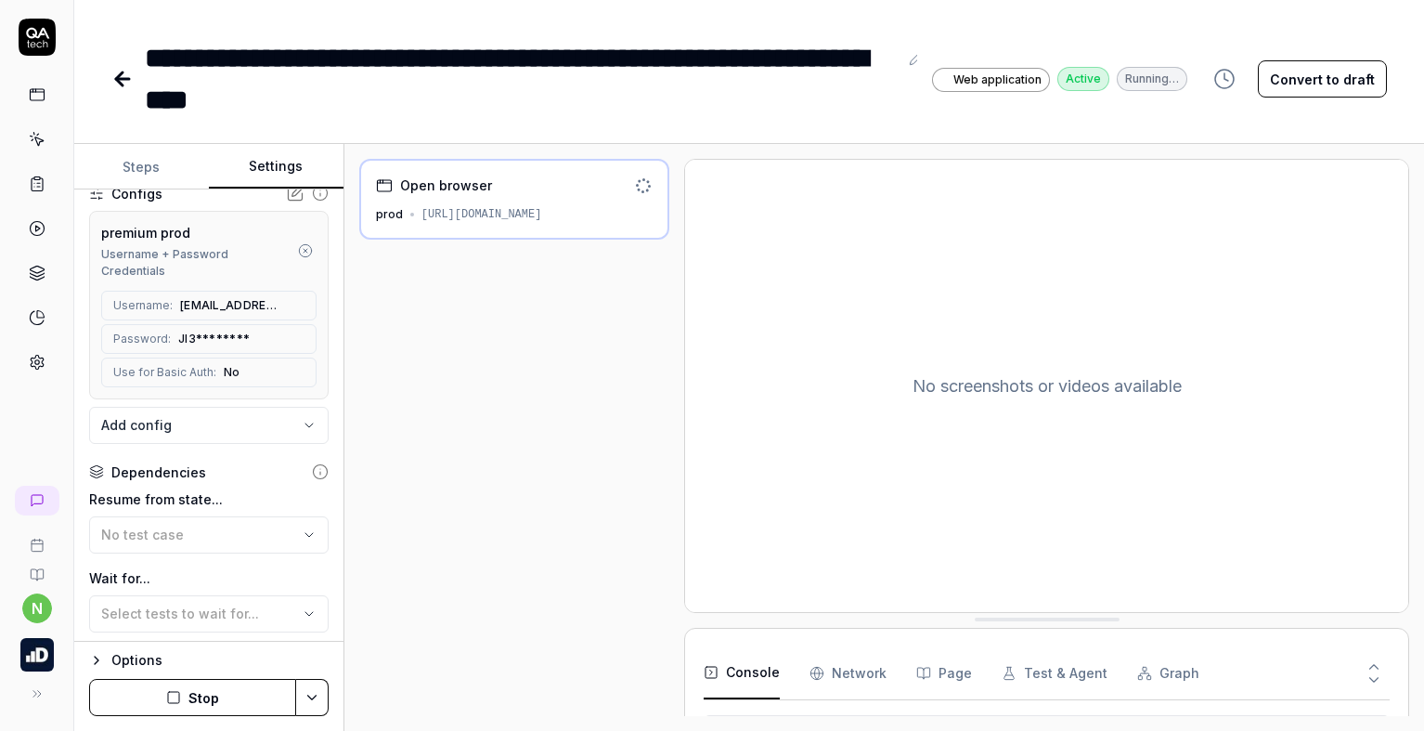
scroll to position [69, 0]
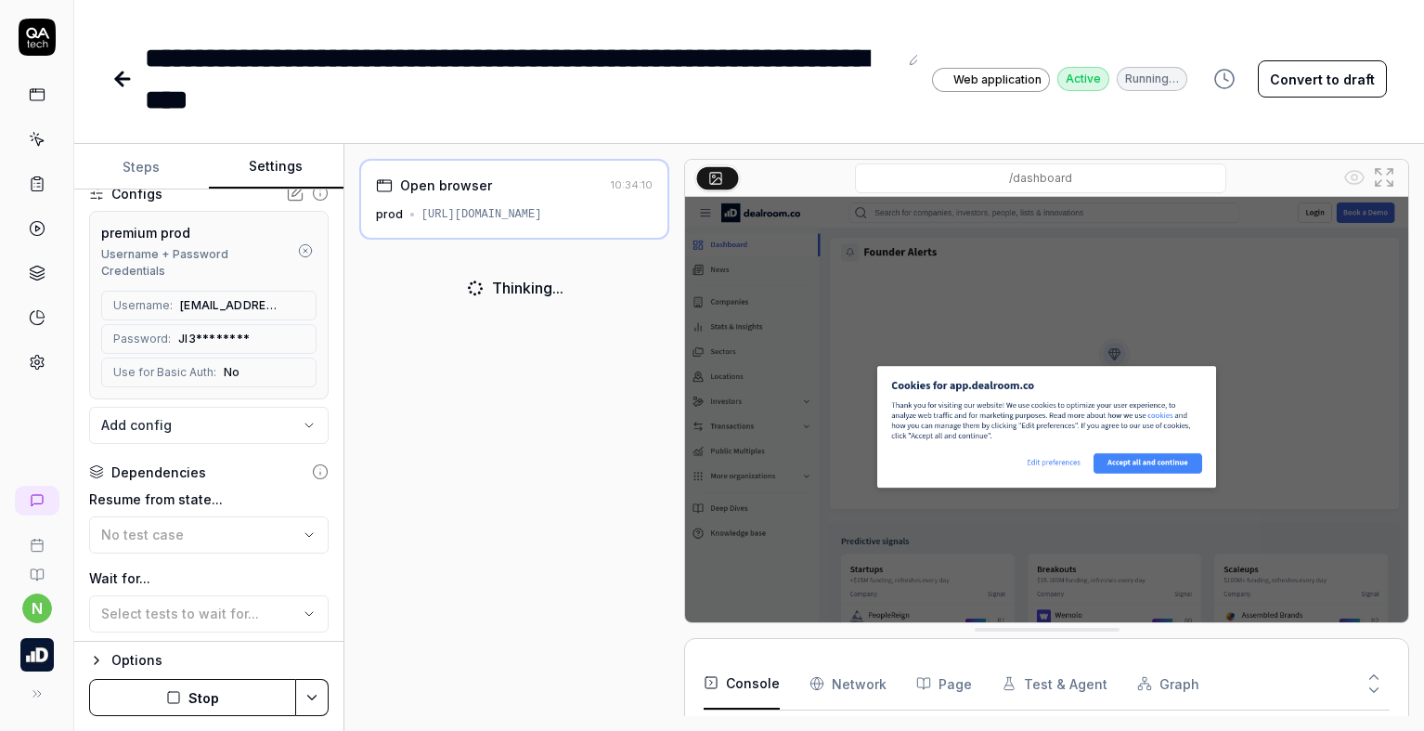
click at [168, 54] on div "**********" at bounding box center [521, 79] width 753 height 84
click at [162, 57] on div "**********" at bounding box center [521, 79] width 753 height 84
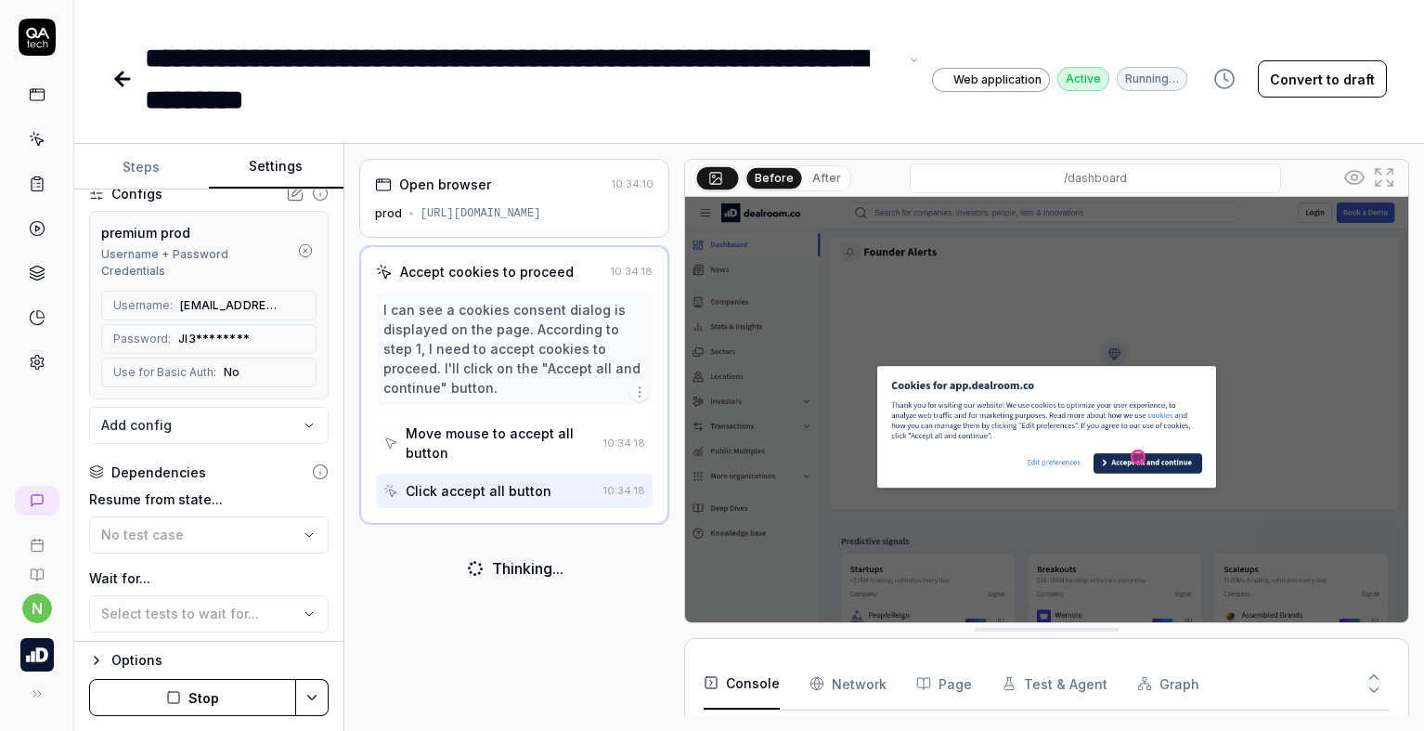
click at [583, 110] on div "**********" at bounding box center [521, 79] width 753 height 84
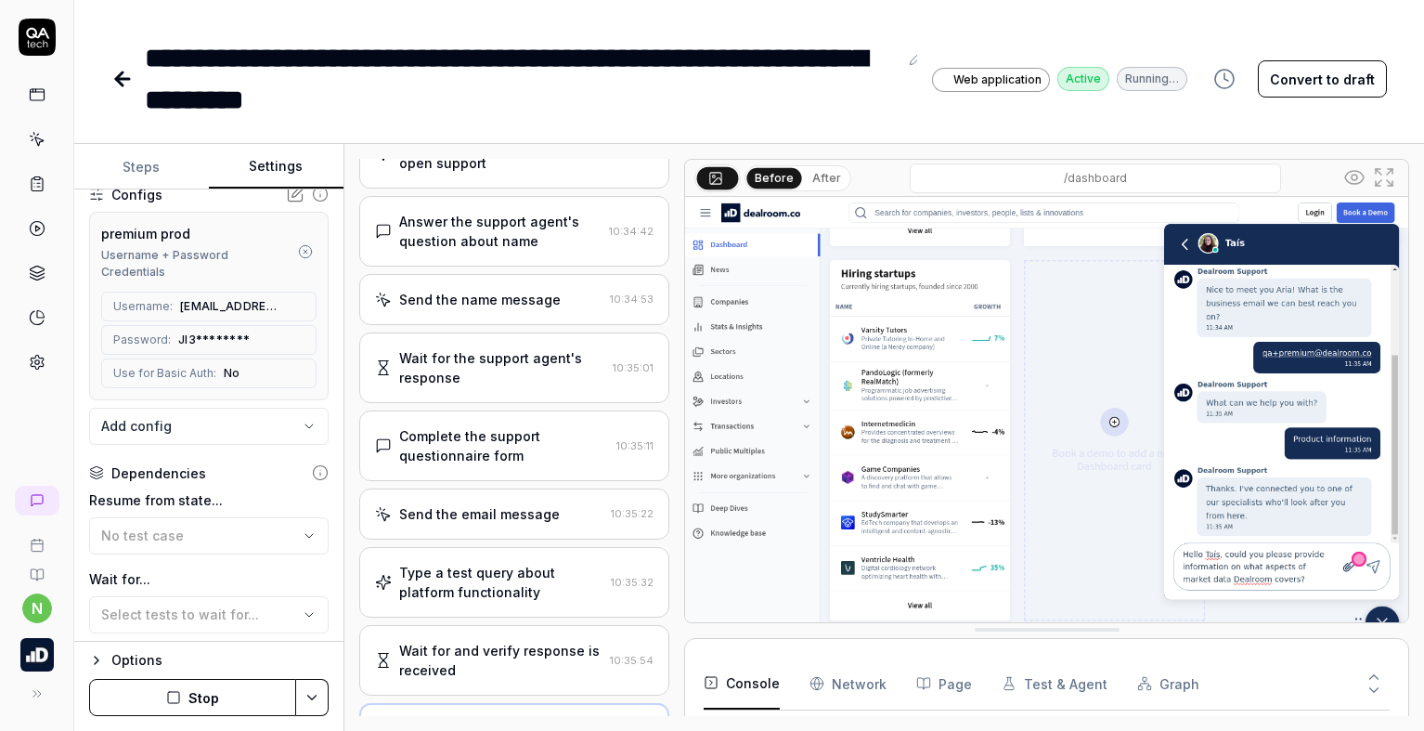
scroll to position [186, 0]
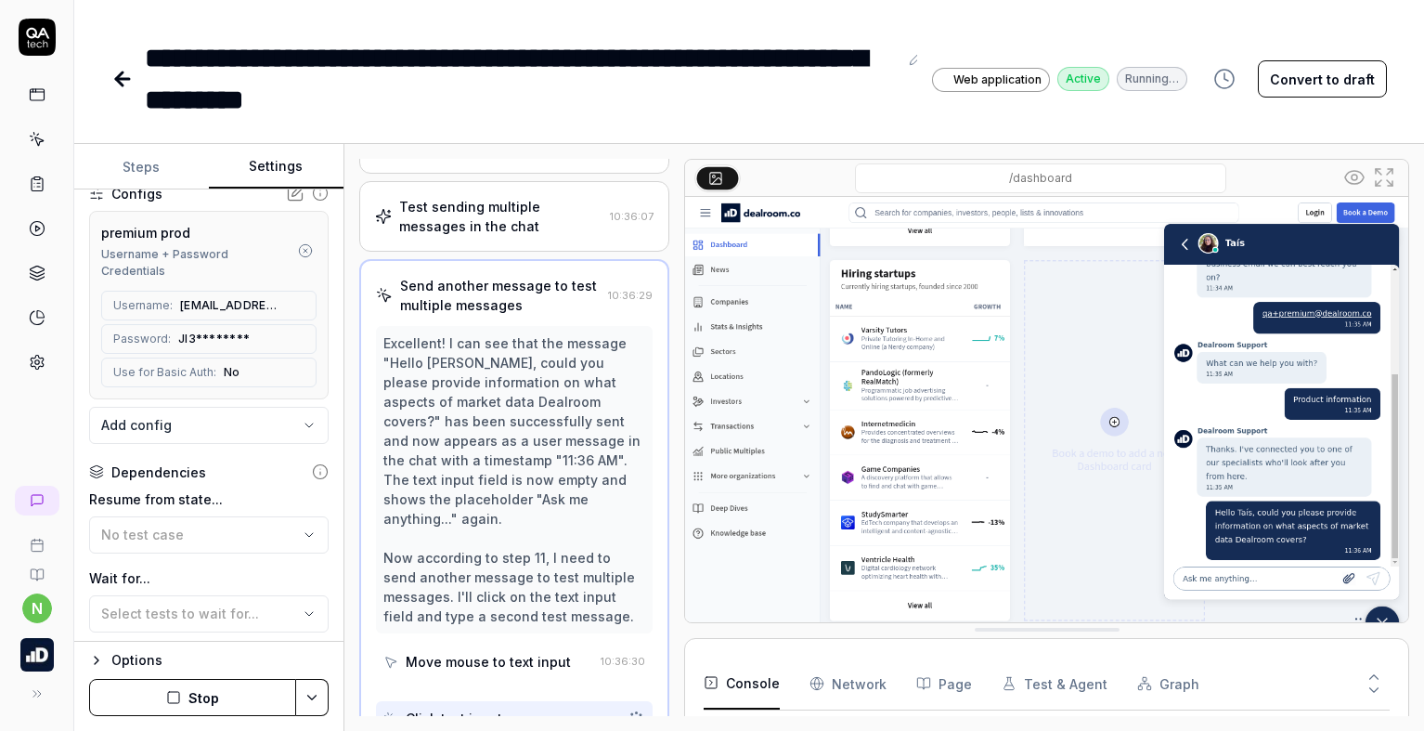
click at [329, 480] on div "**********" at bounding box center [208, 415] width 269 height 452
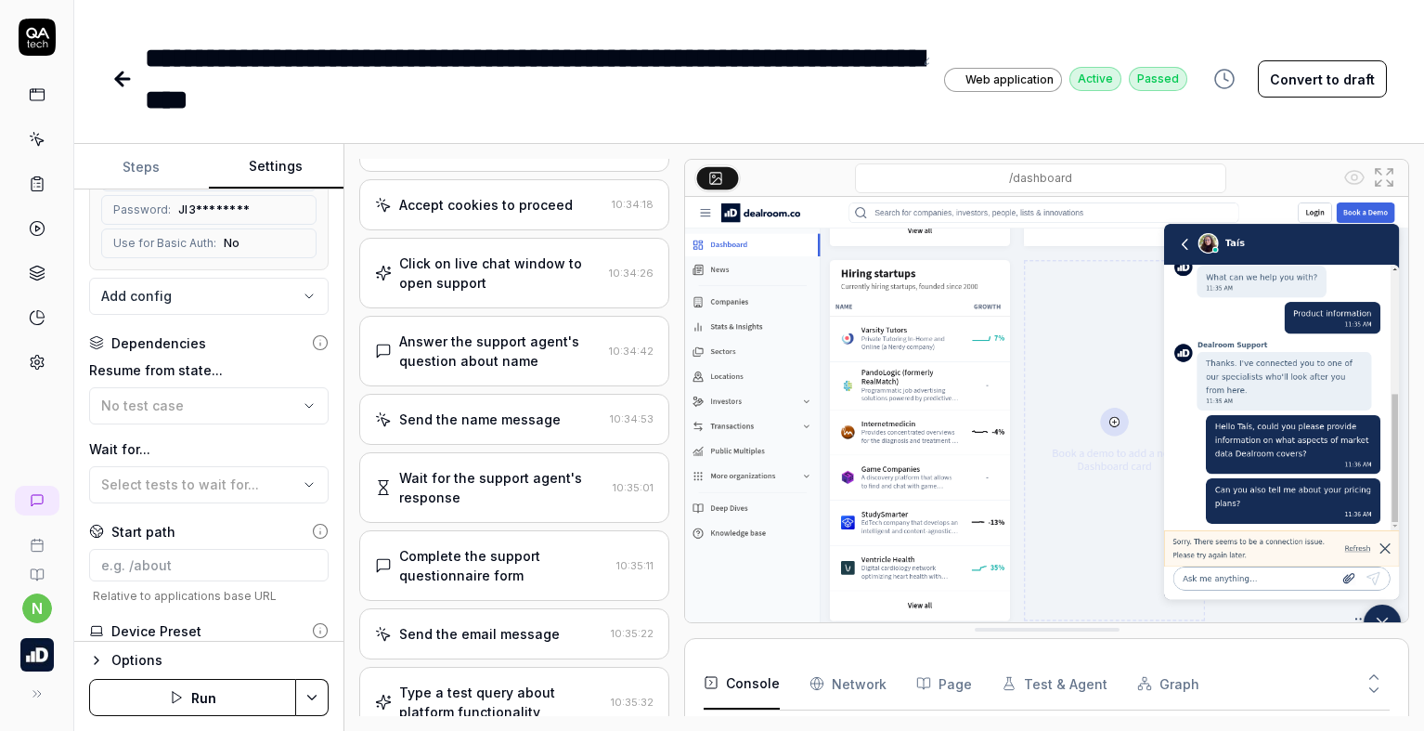
scroll to position [43, 0]
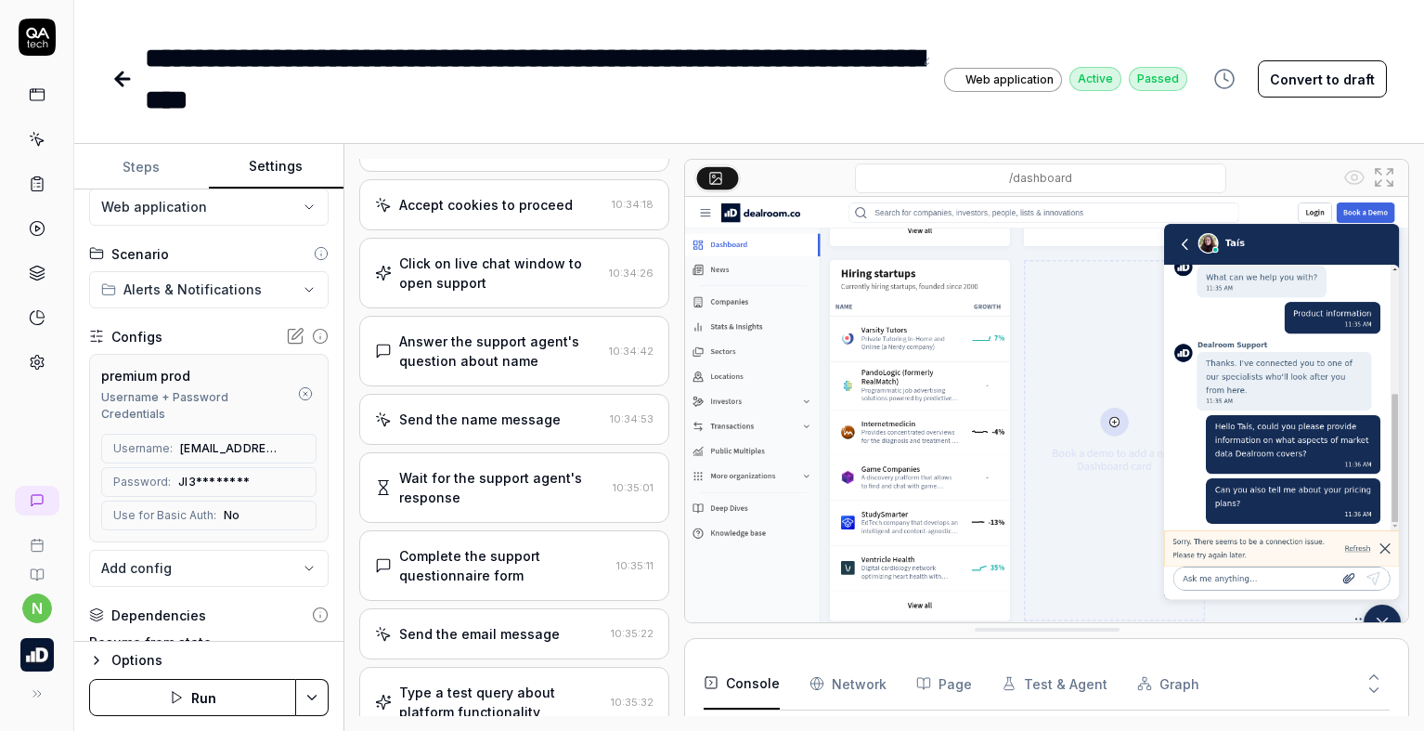
click at [124, 79] on icon at bounding box center [122, 79] width 13 height 0
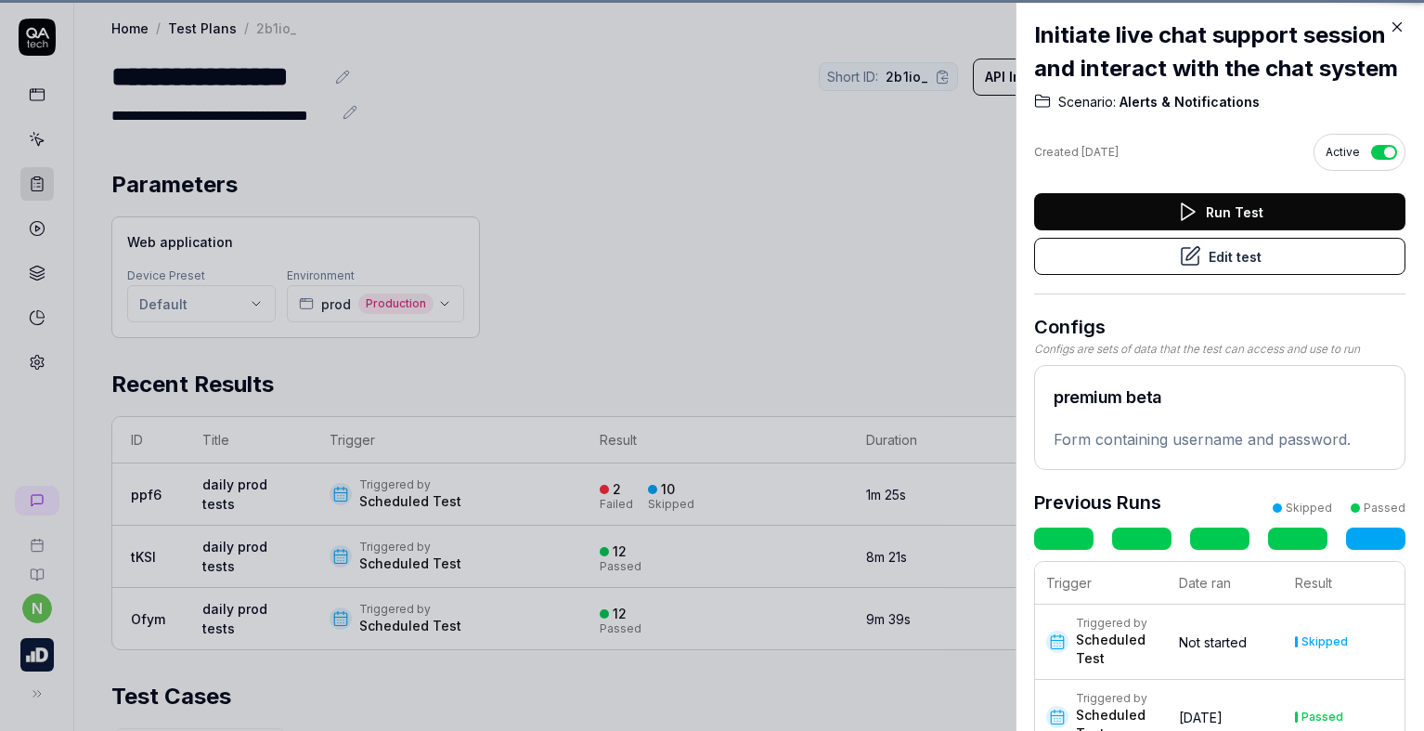
scroll to position [434, 0]
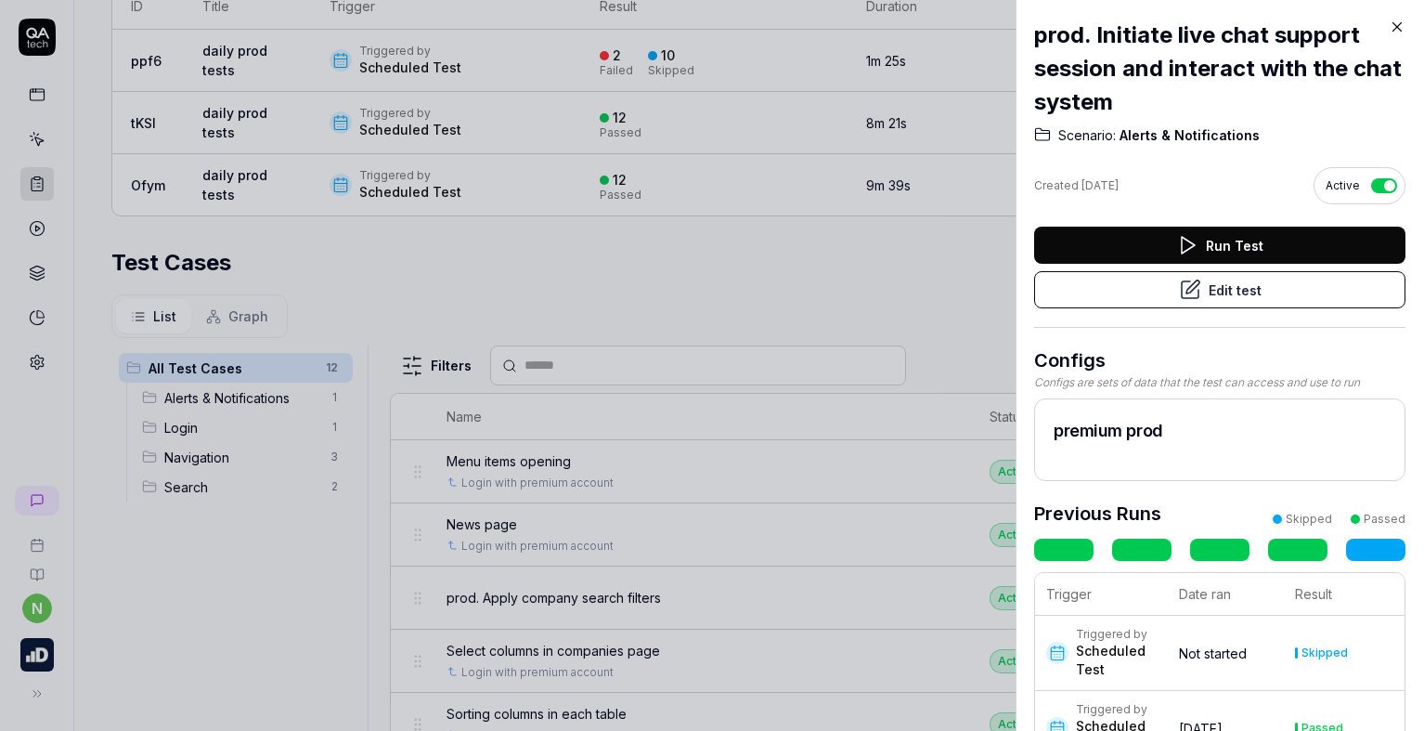
click at [1394, 31] on icon at bounding box center [1397, 27] width 17 height 17
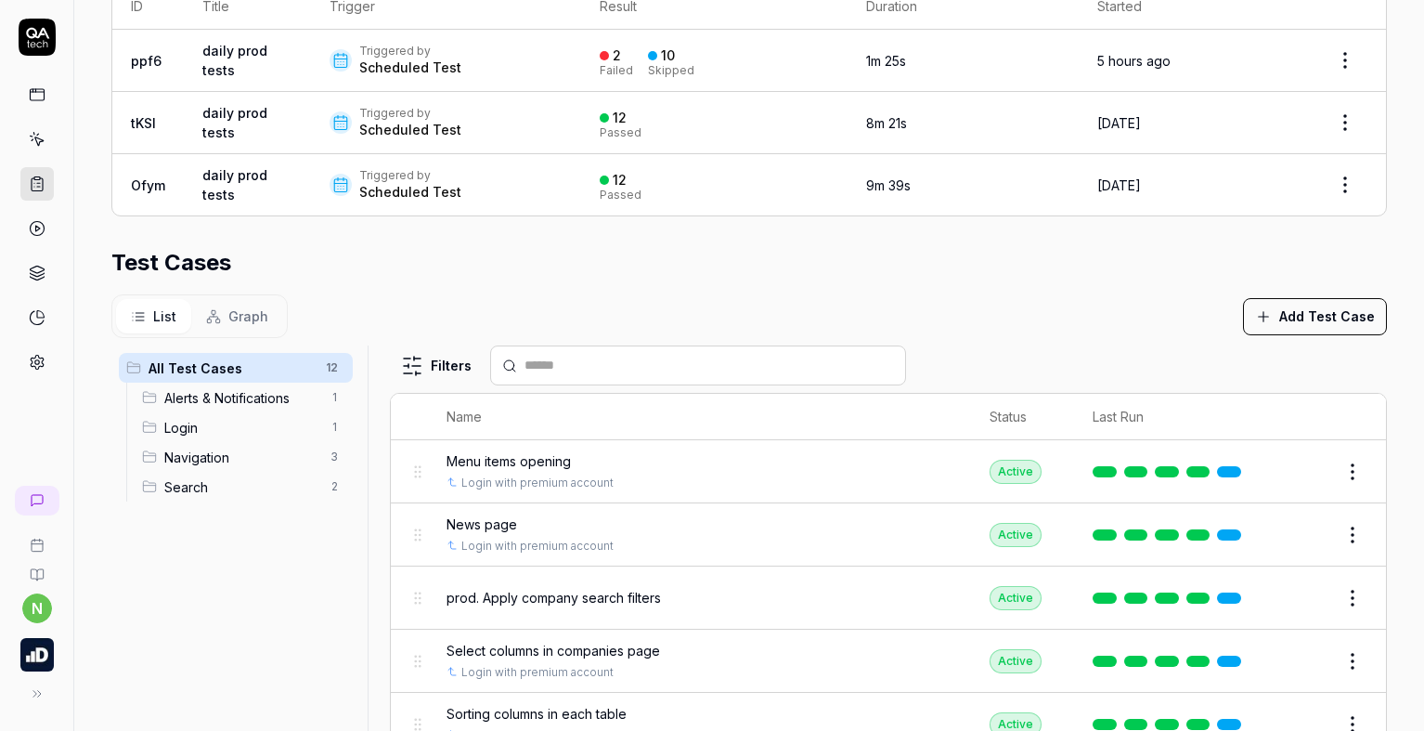
click at [680, 465] on div "Menu items opening" at bounding box center [700, 460] width 506 height 19
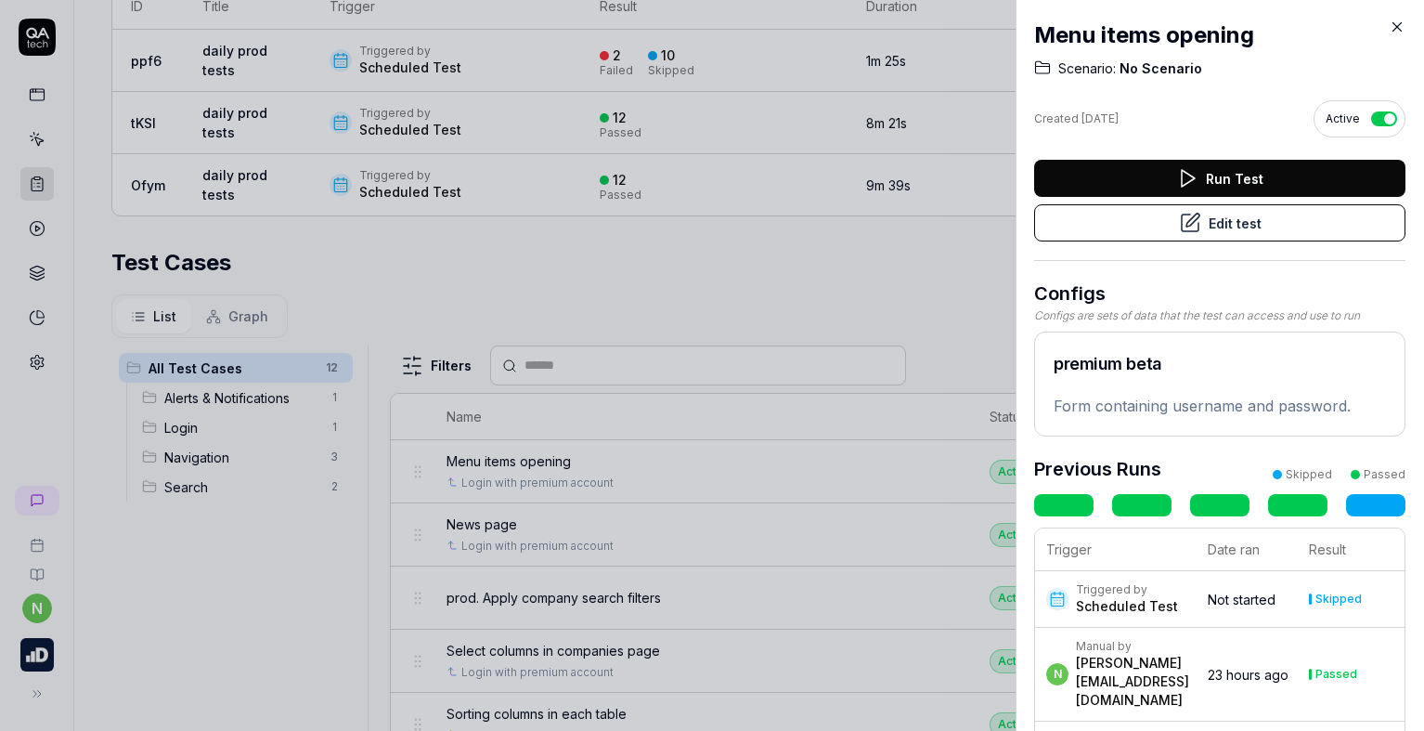
click at [1242, 225] on button "Edit test" at bounding box center [1219, 222] width 371 height 37
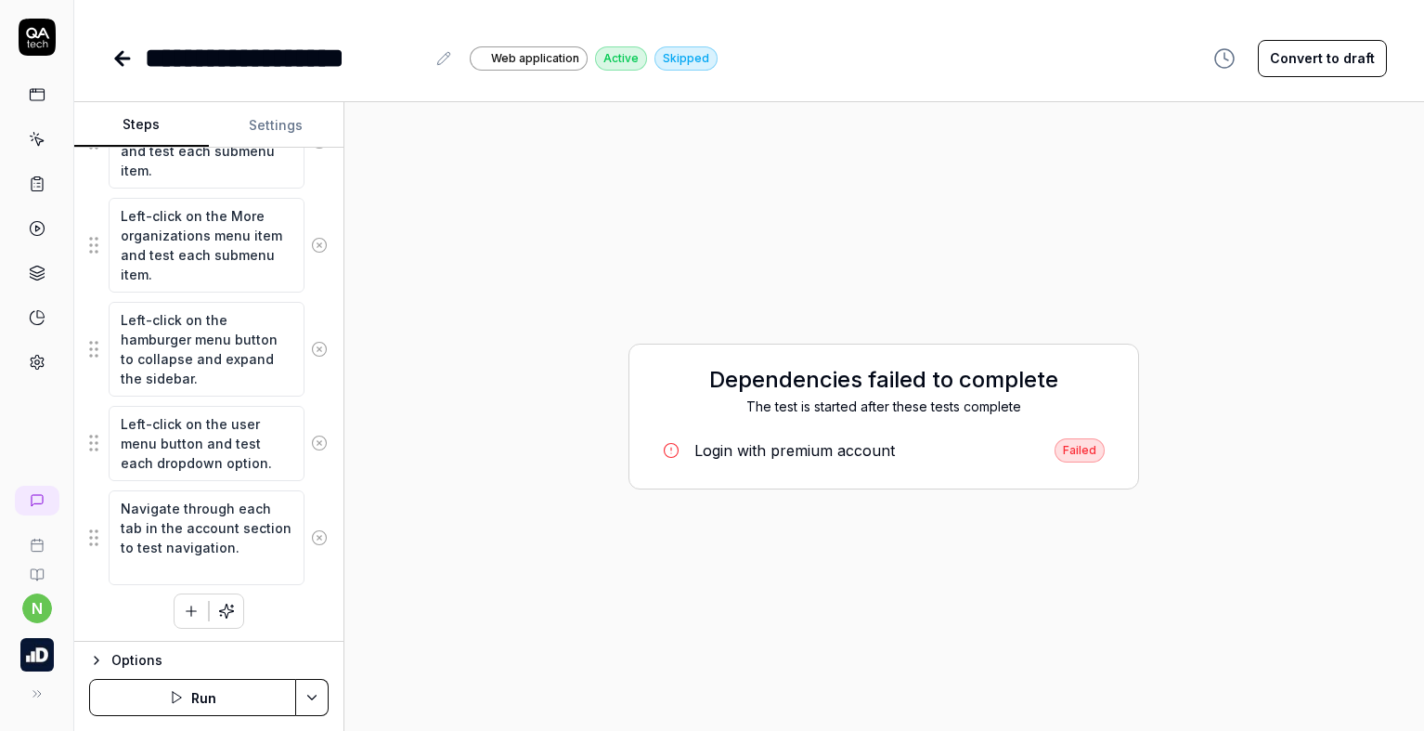
scroll to position [470, 0]
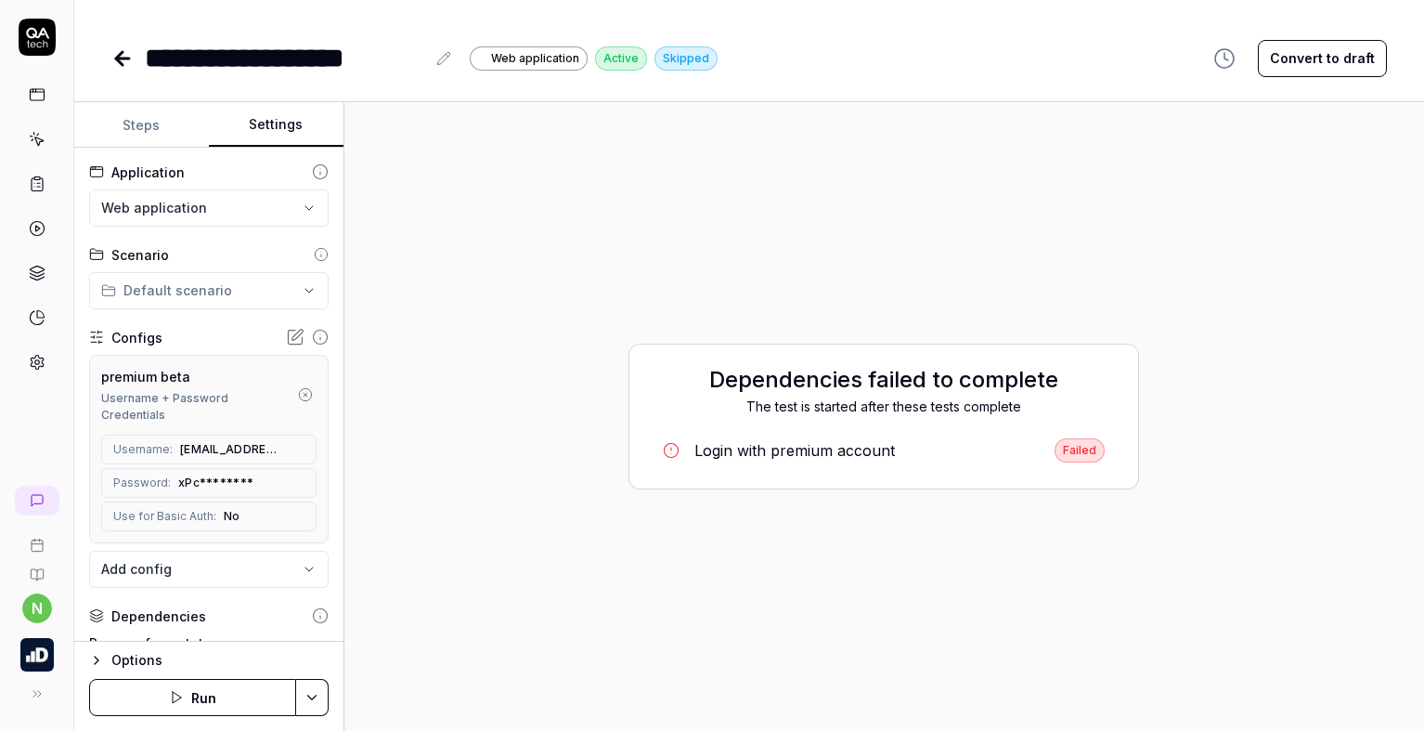
click at [272, 136] on button "Settings" at bounding box center [276, 125] width 135 height 45
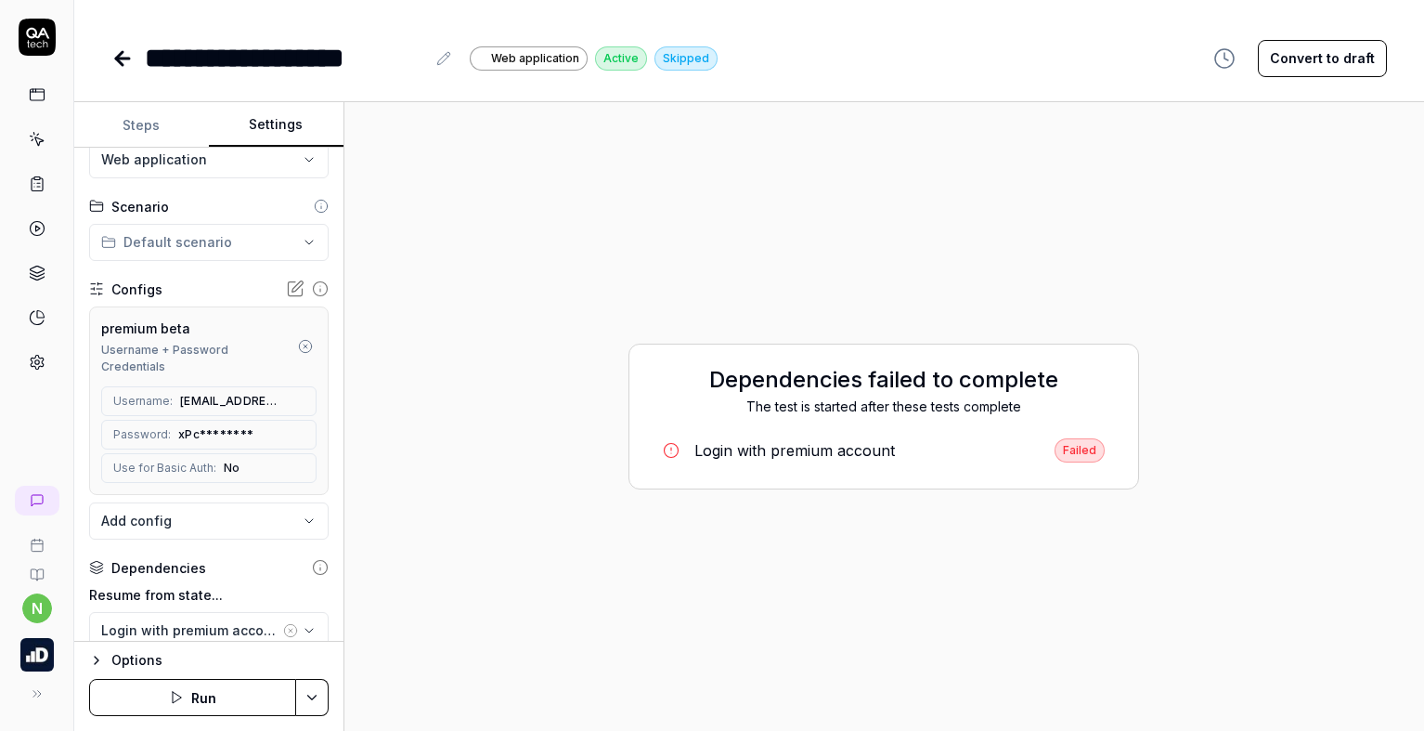
scroll to position [93, 0]
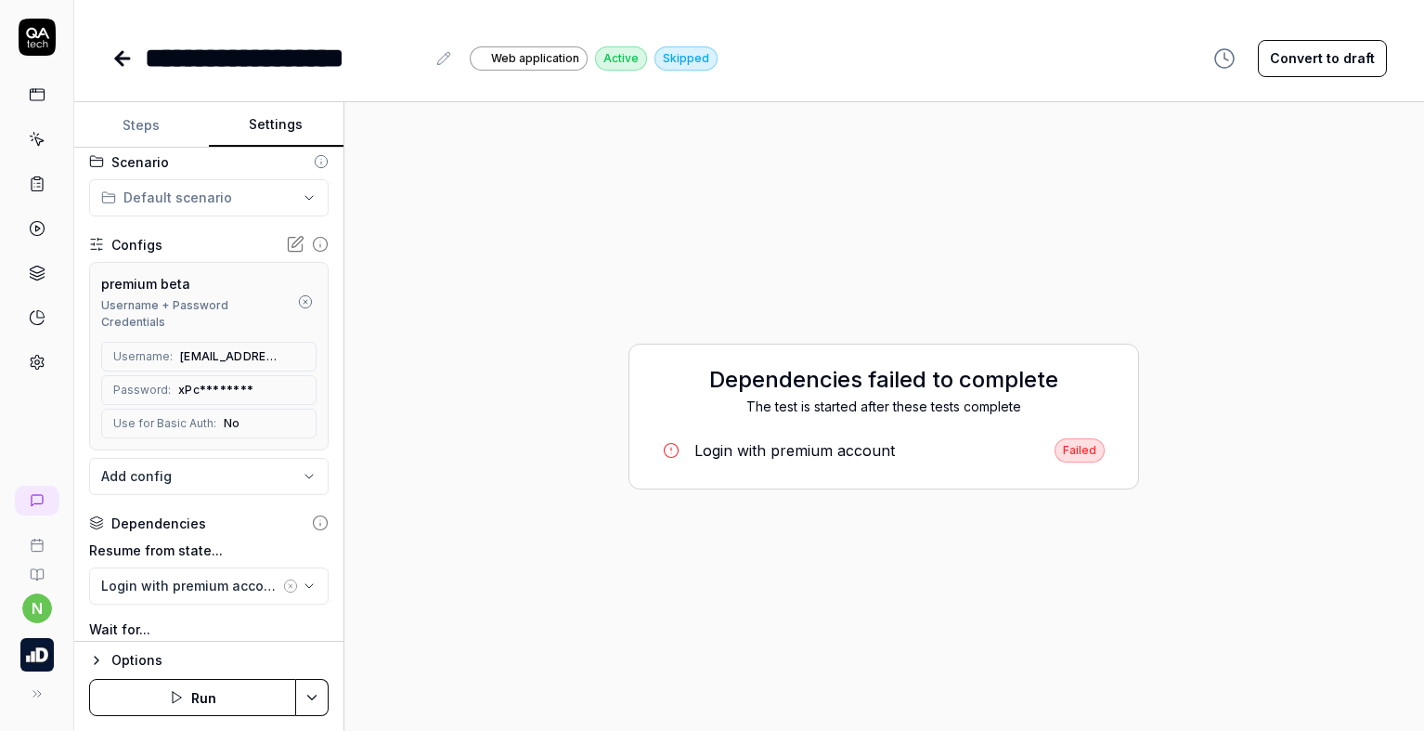
click at [289, 585] on icon "button" at bounding box center [291, 586] width 4 height 4
click at [298, 298] on icon "button" at bounding box center [305, 301] width 15 height 15
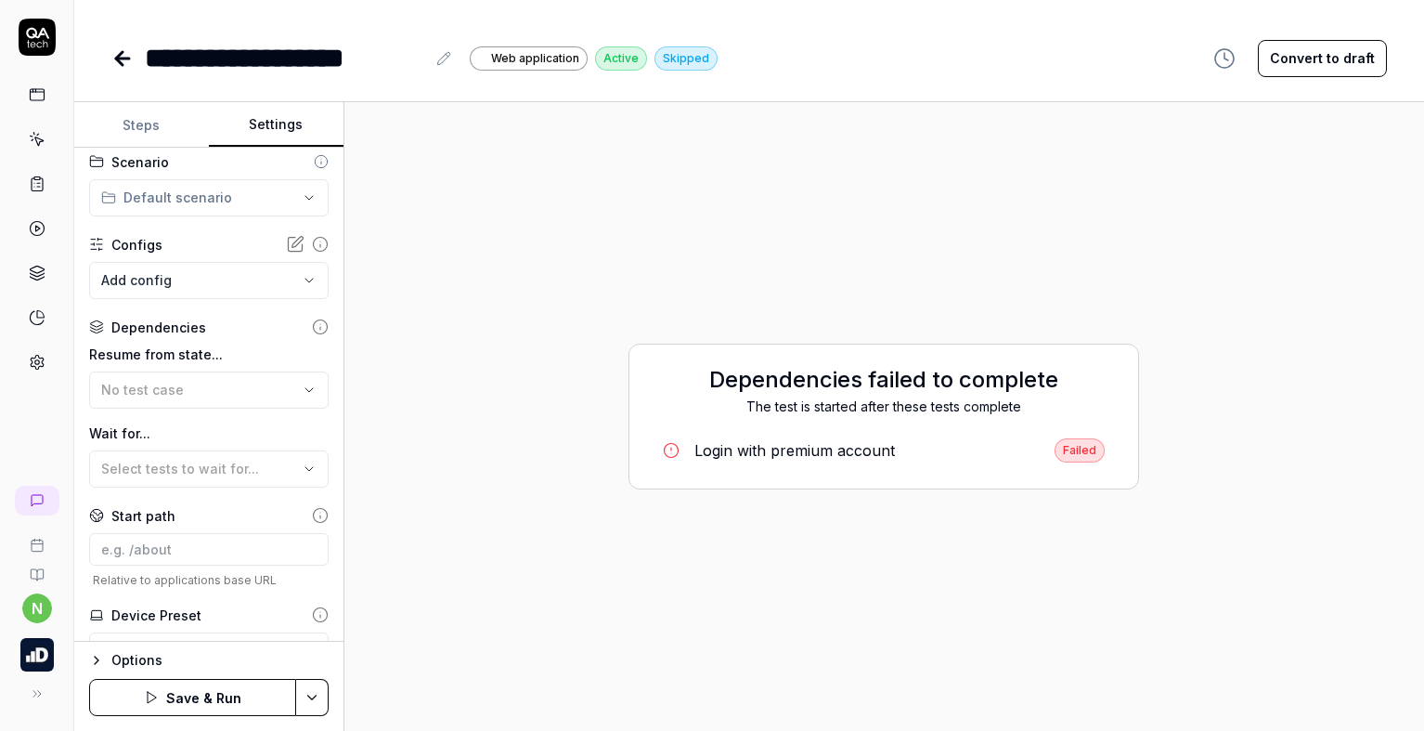
click at [199, 278] on body "**********" at bounding box center [712, 365] width 1424 height 731
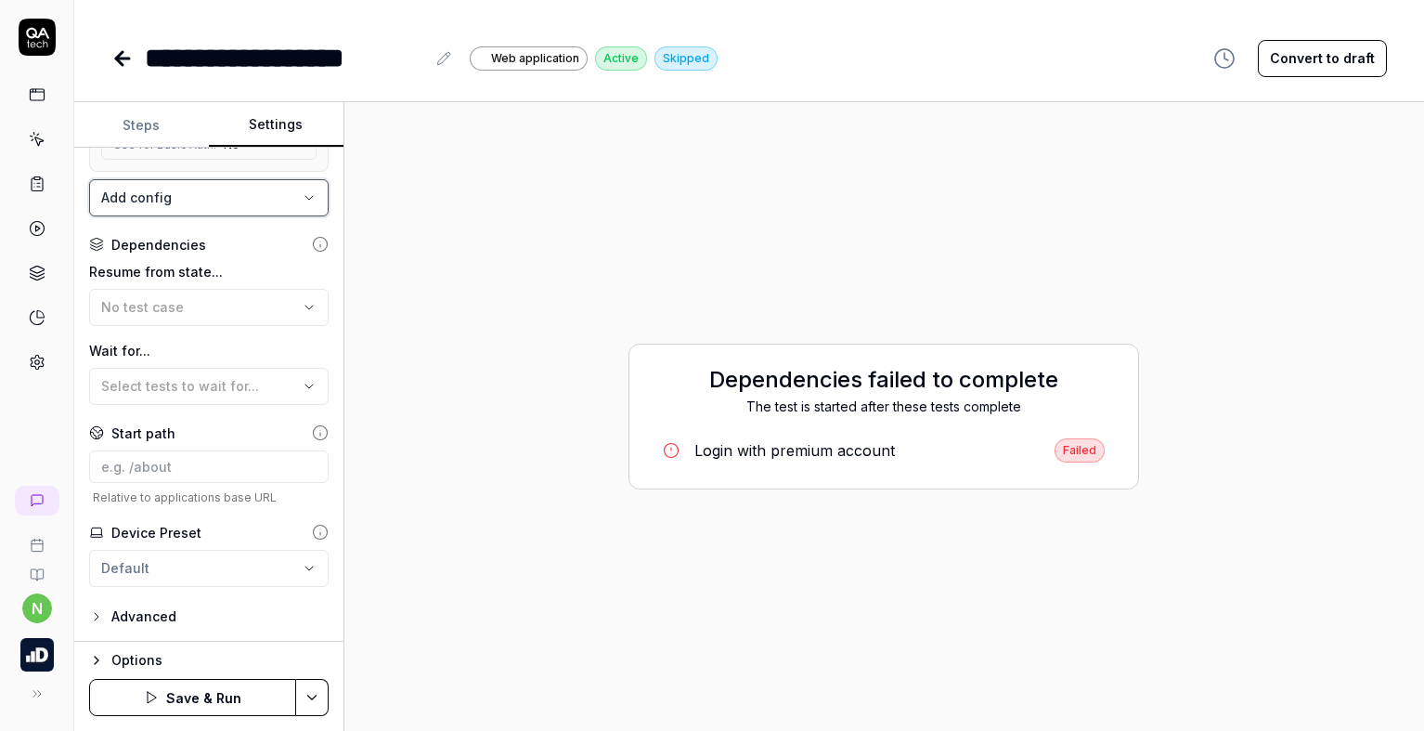
scroll to position [372, 0]
click at [95, 660] on icon "button" at bounding box center [96, 660] width 15 height 15
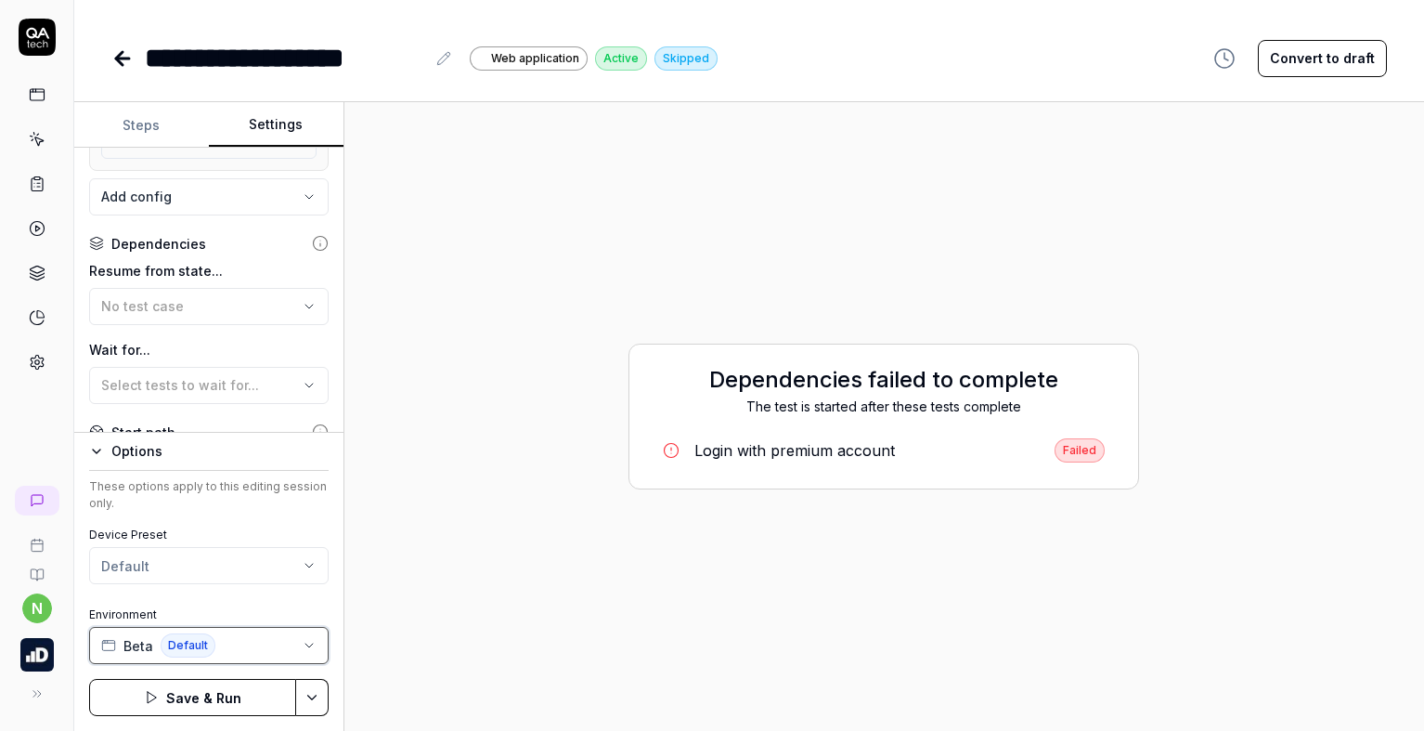
click at [257, 652] on button "Beta Default" at bounding box center [208, 645] width 239 height 37
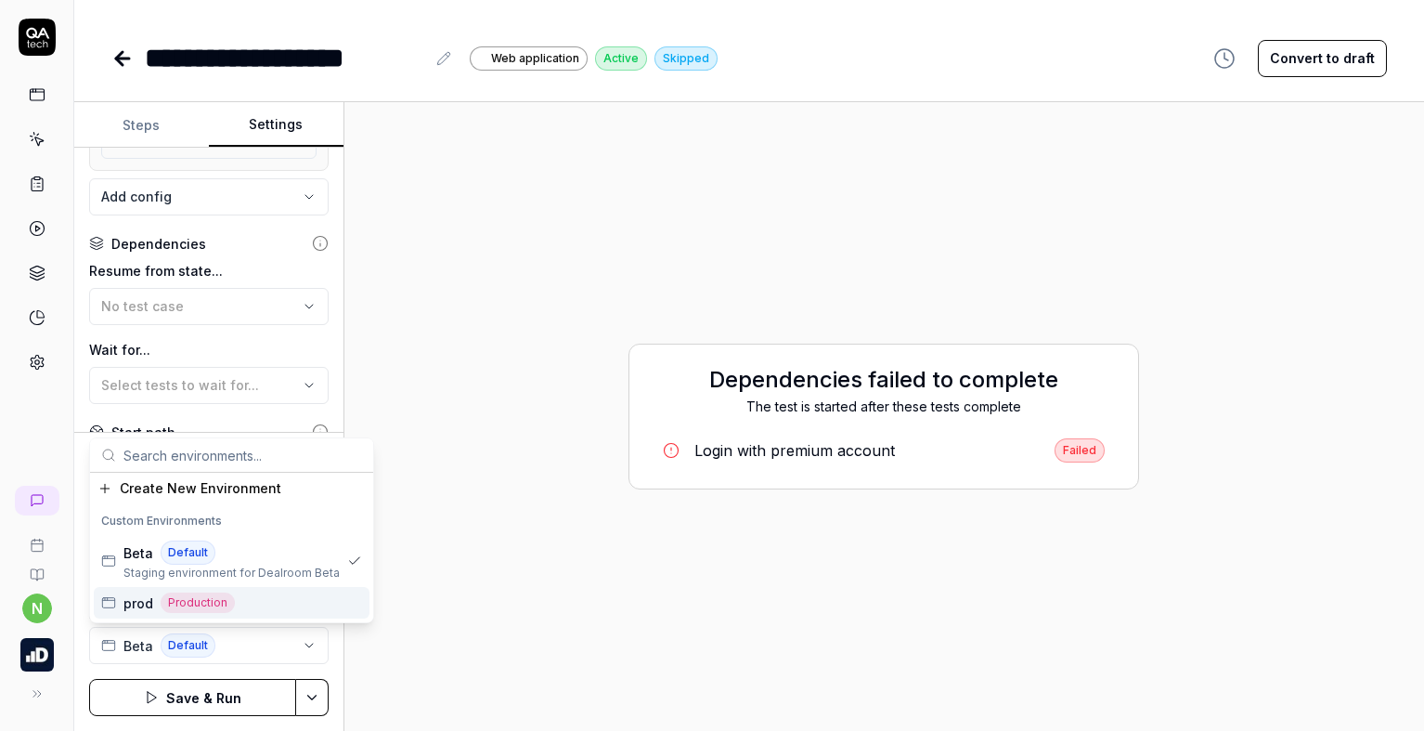
click at [286, 596] on div "prod Production" at bounding box center [232, 603] width 276 height 32
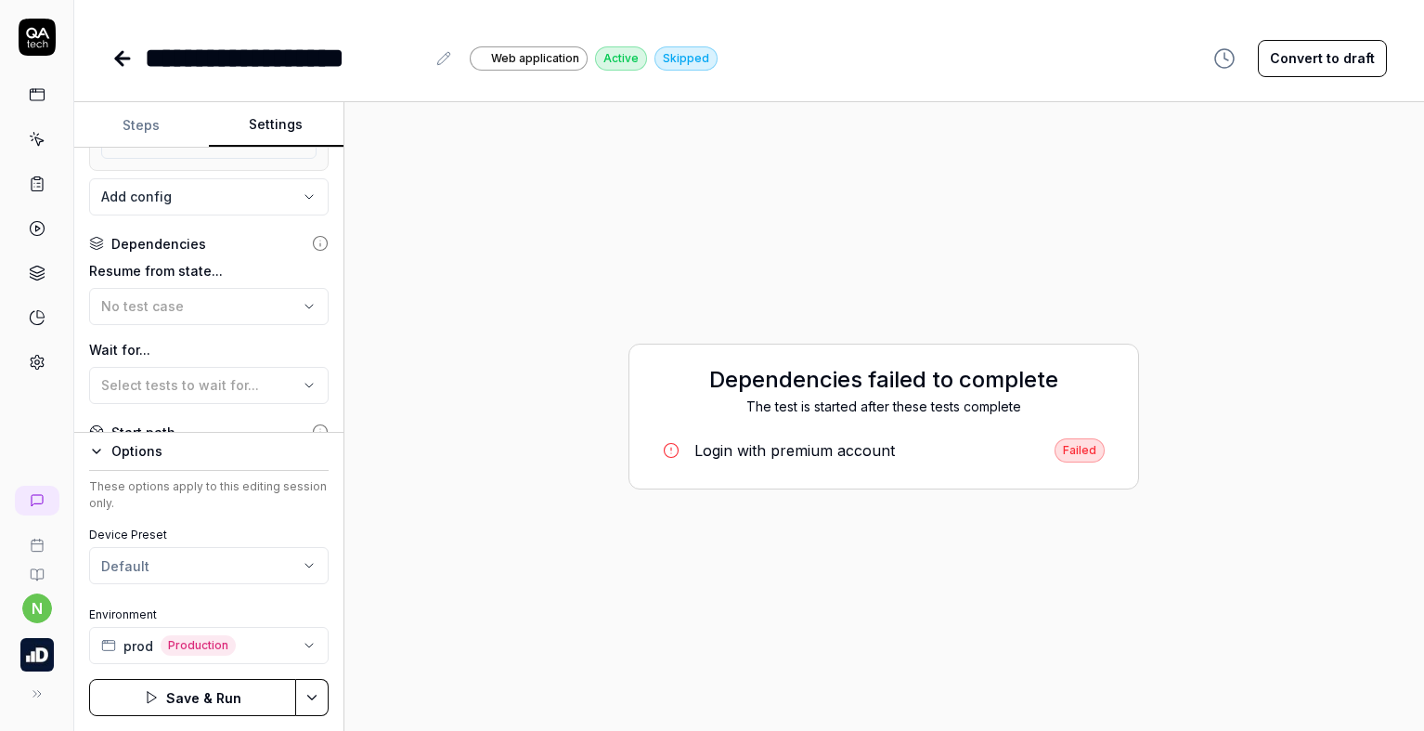
drag, startPoint x: 222, startPoint y: 705, endPoint x: 180, endPoint y: 150, distance: 555.8
click at [210, 353] on form "**********" at bounding box center [209, 416] width 270 height 628
click at [147, 48] on div "**********" at bounding box center [285, 58] width 280 height 42
click at [200, 691] on button "Save & Run" at bounding box center [192, 697] width 207 height 37
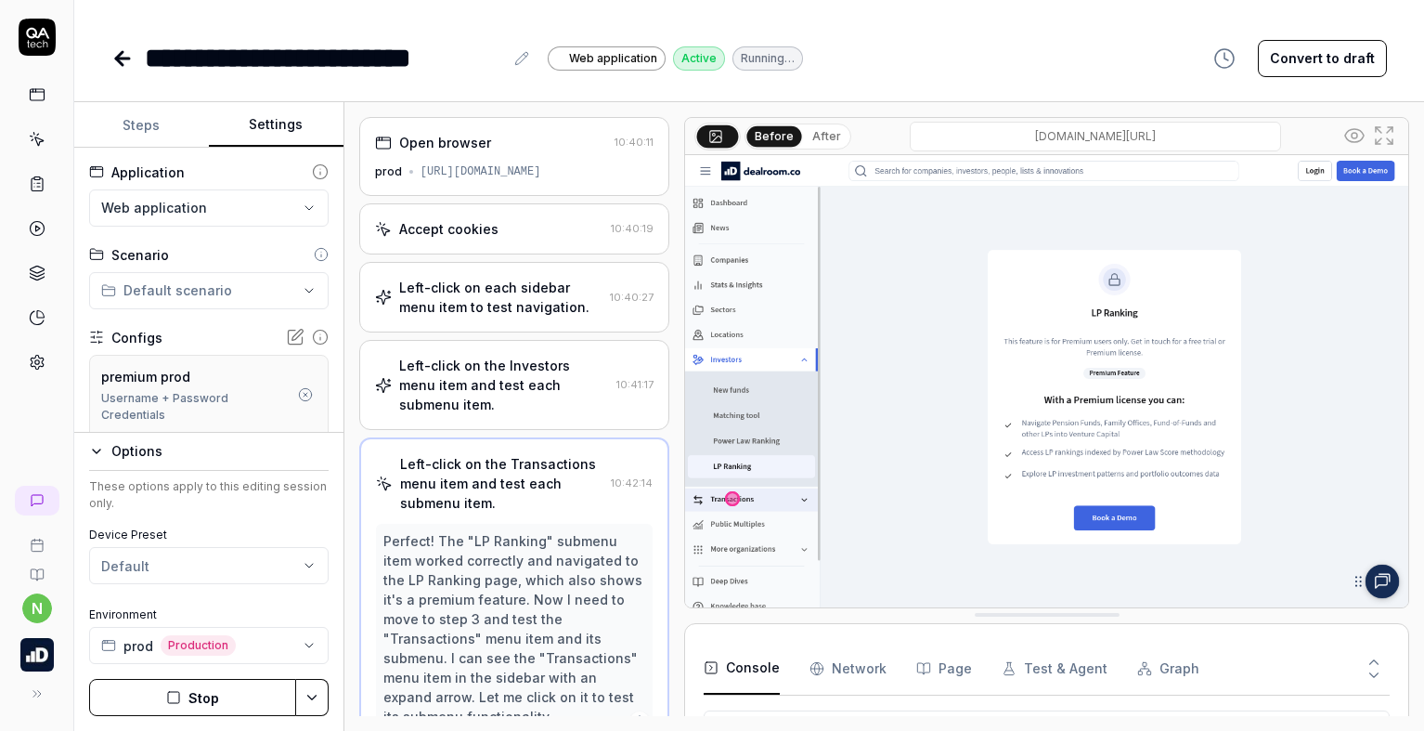
click at [351, 210] on div "Open browser 10:40:11 prod [URL][DOMAIN_NAME] Accept cookies 10:40:19 Left-clic…" at bounding box center [884, 416] width 1080 height 628
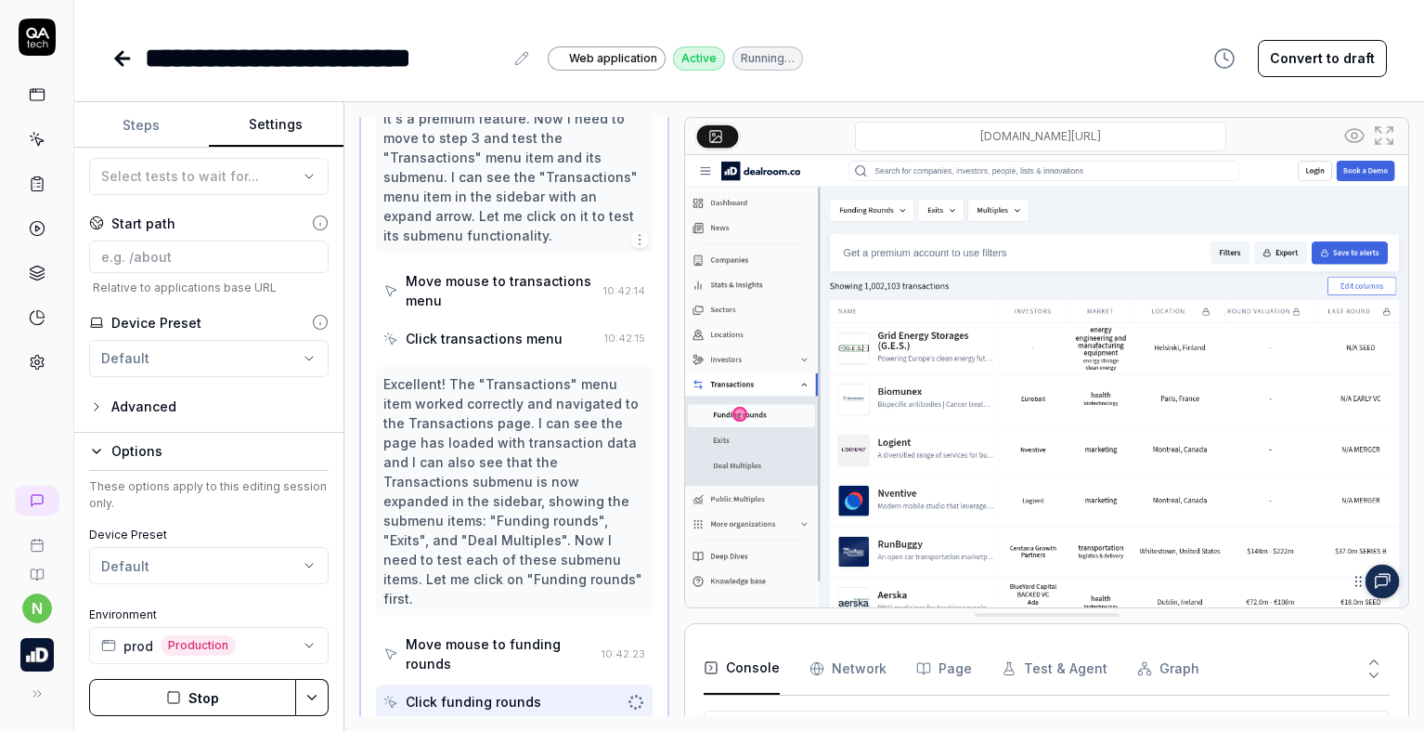
scroll to position [386, 0]
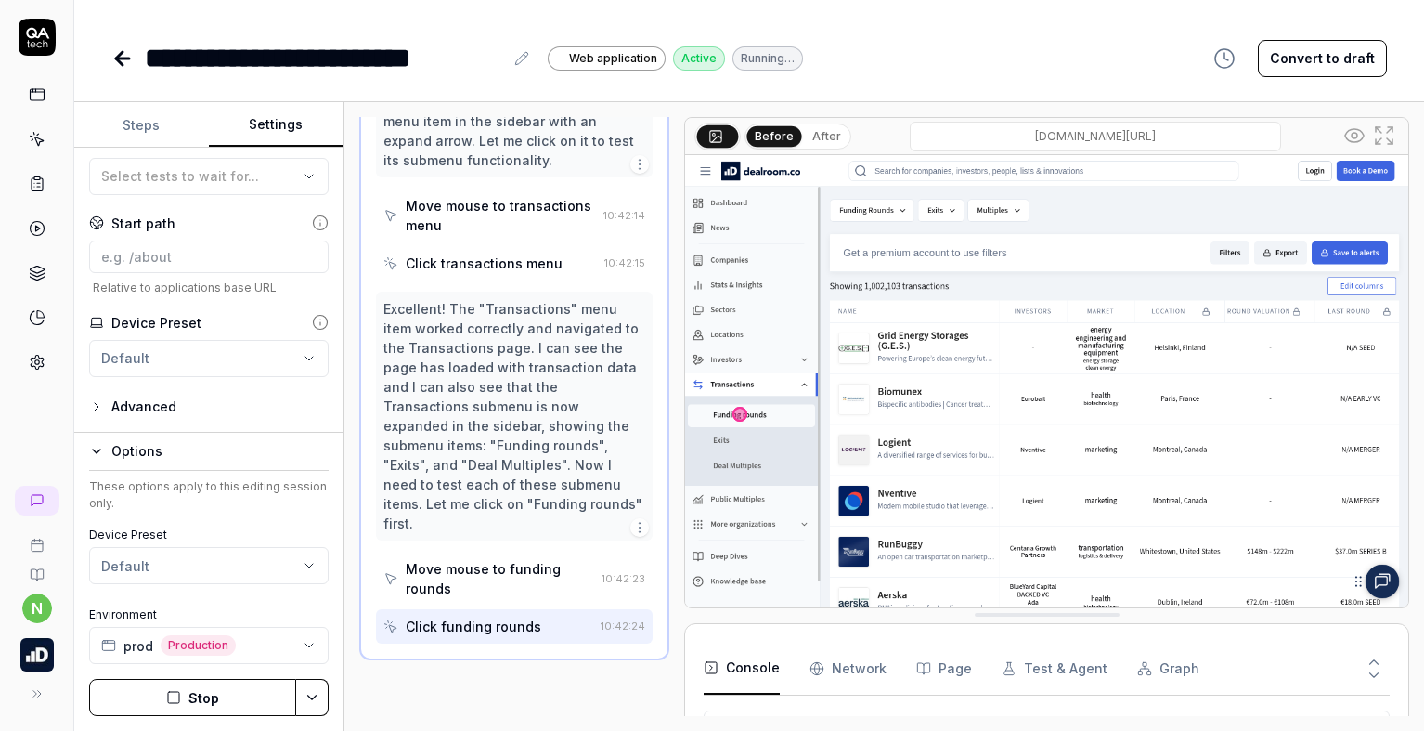
click at [123, 58] on icon at bounding box center [122, 58] width 13 height 0
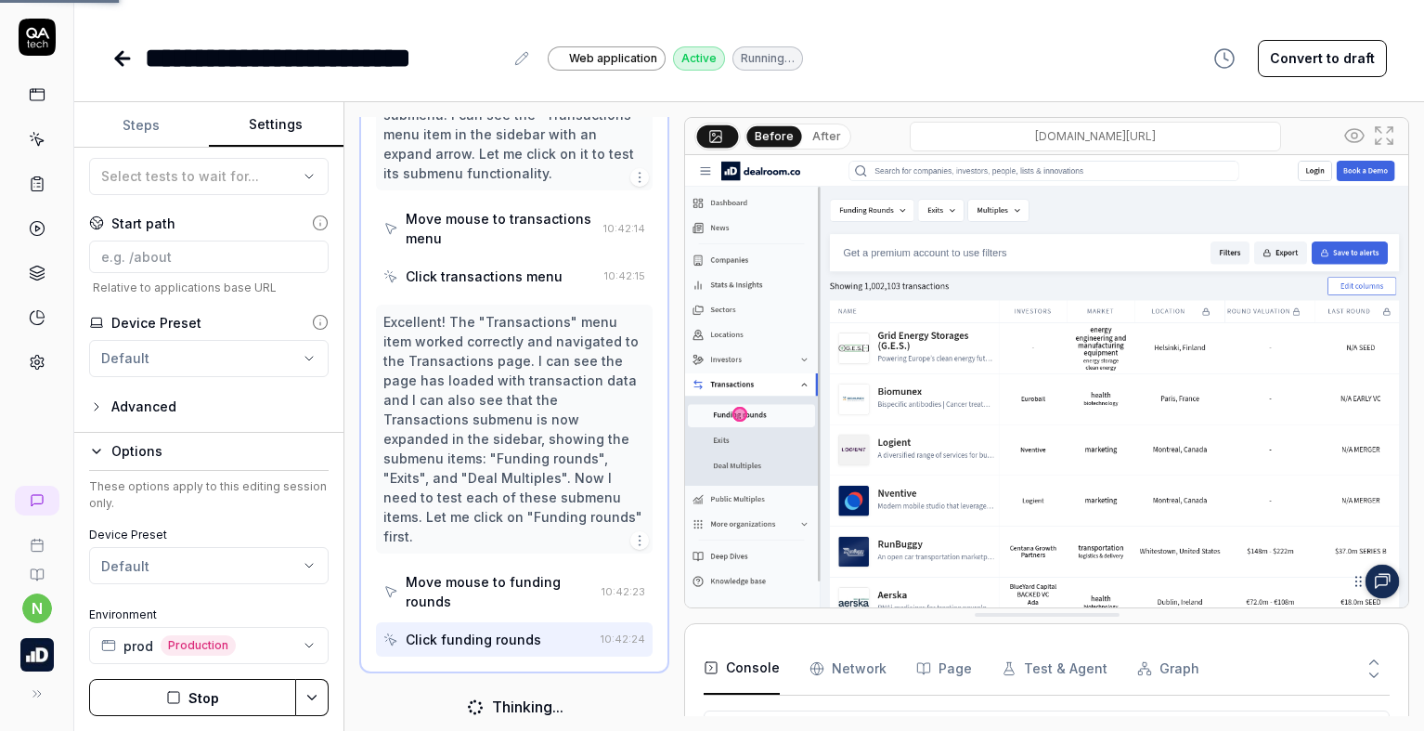
scroll to position [540, 0]
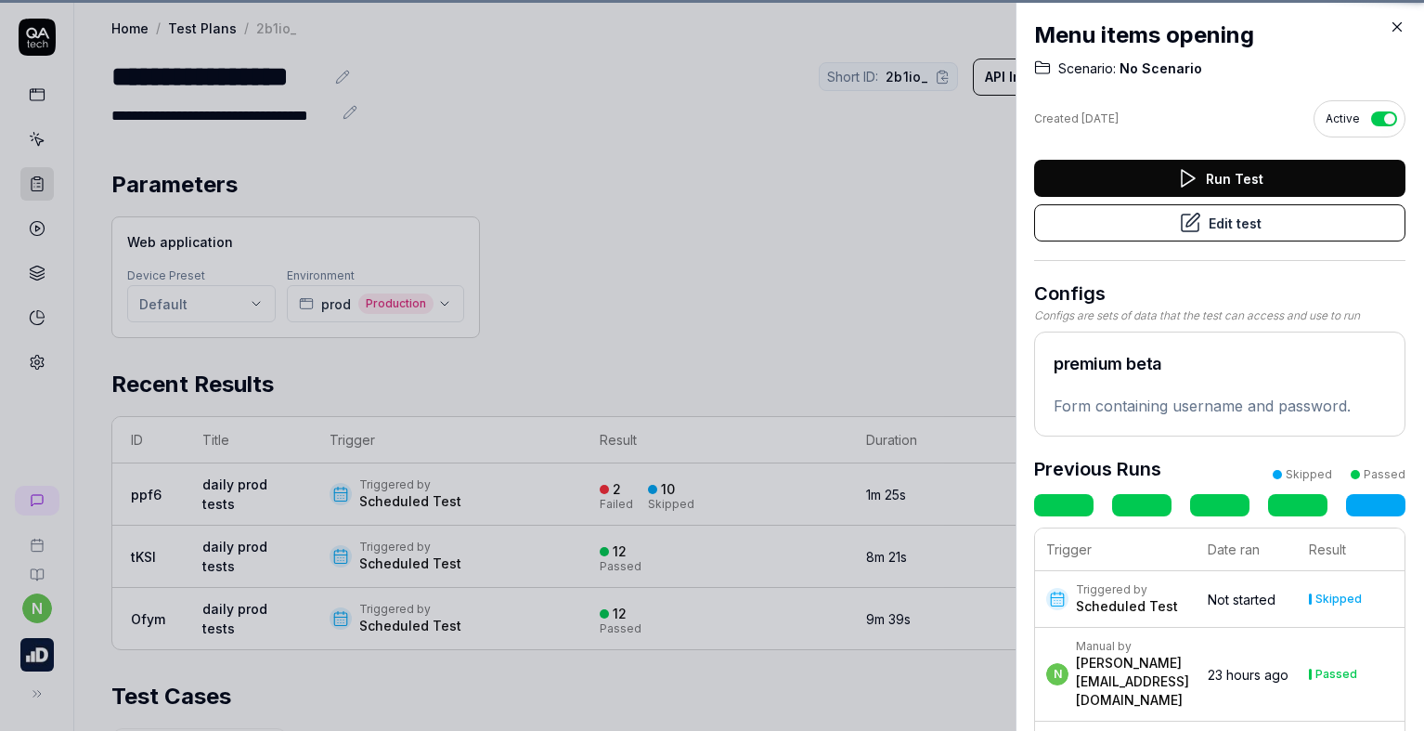
scroll to position [434, 0]
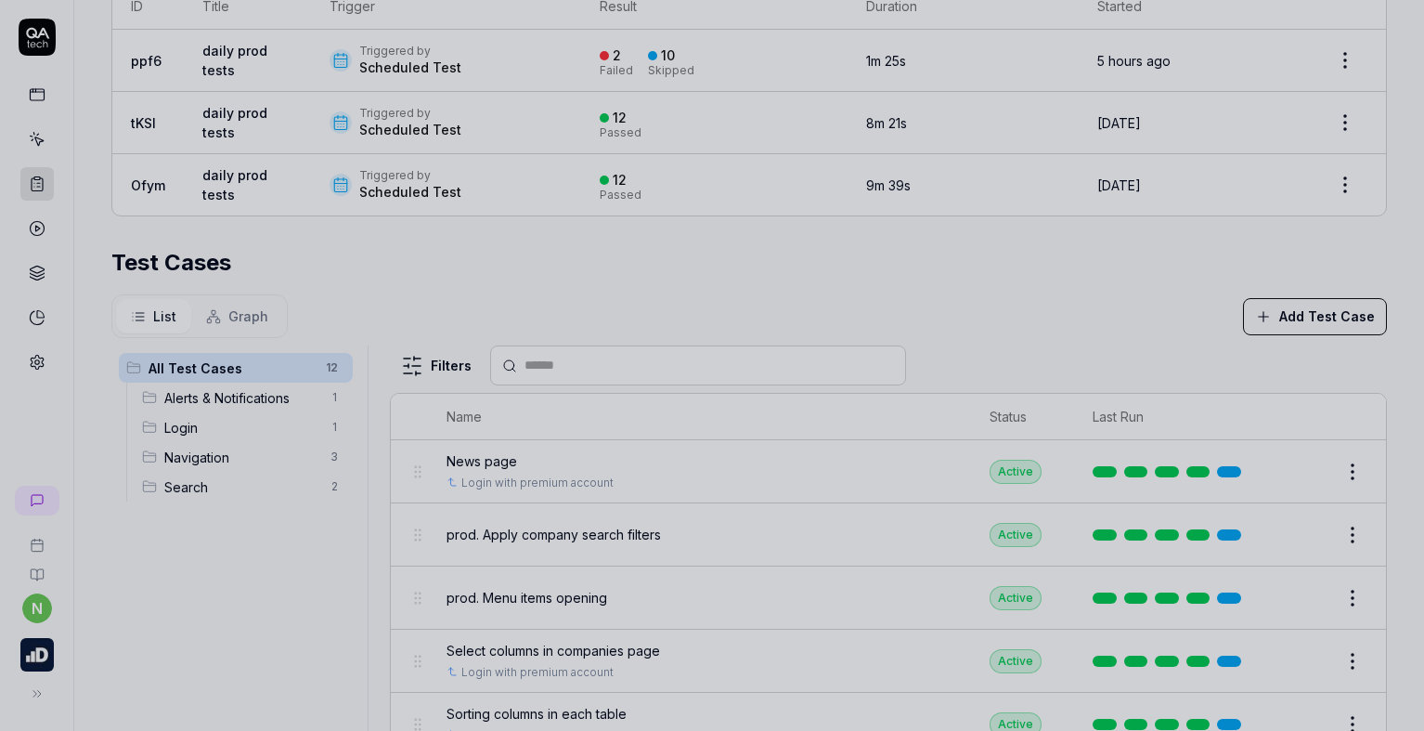
click at [725, 294] on div at bounding box center [712, 365] width 1424 height 731
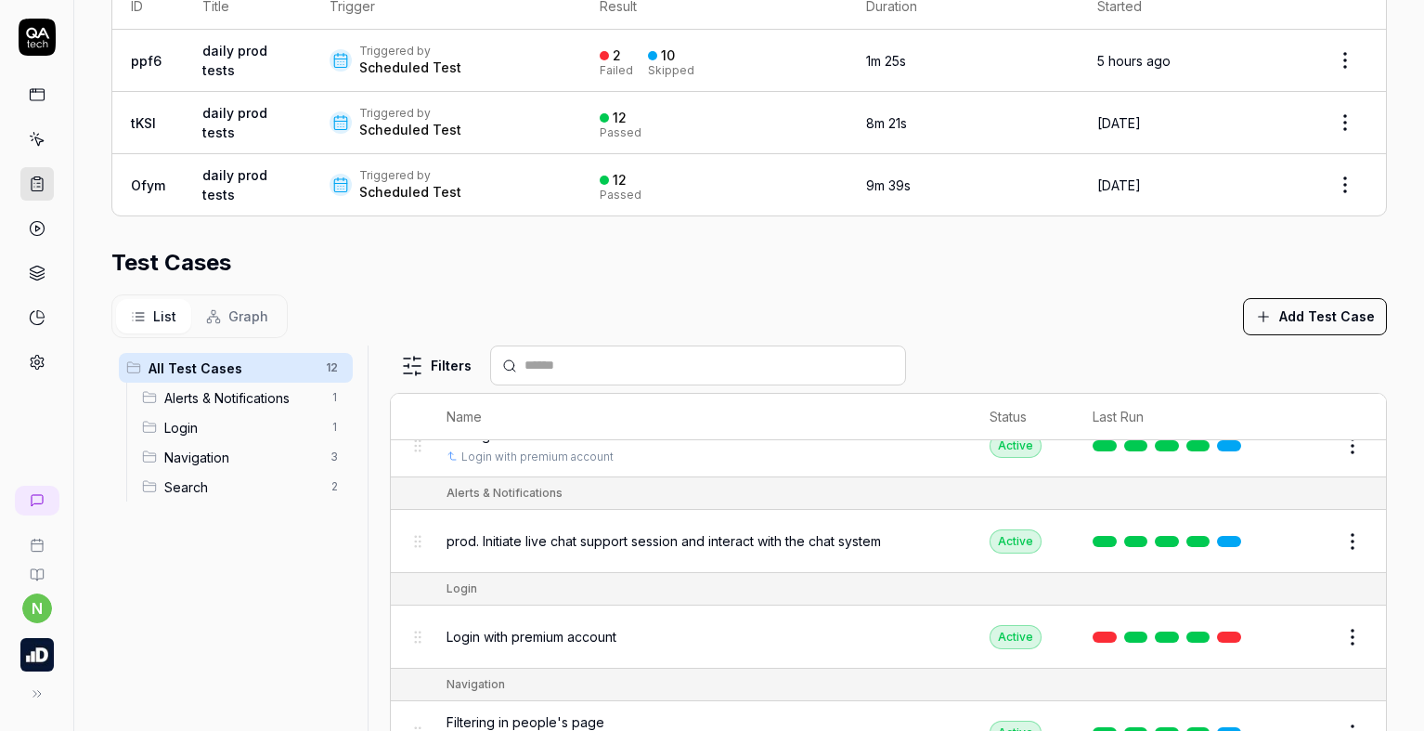
scroll to position [371, 0]
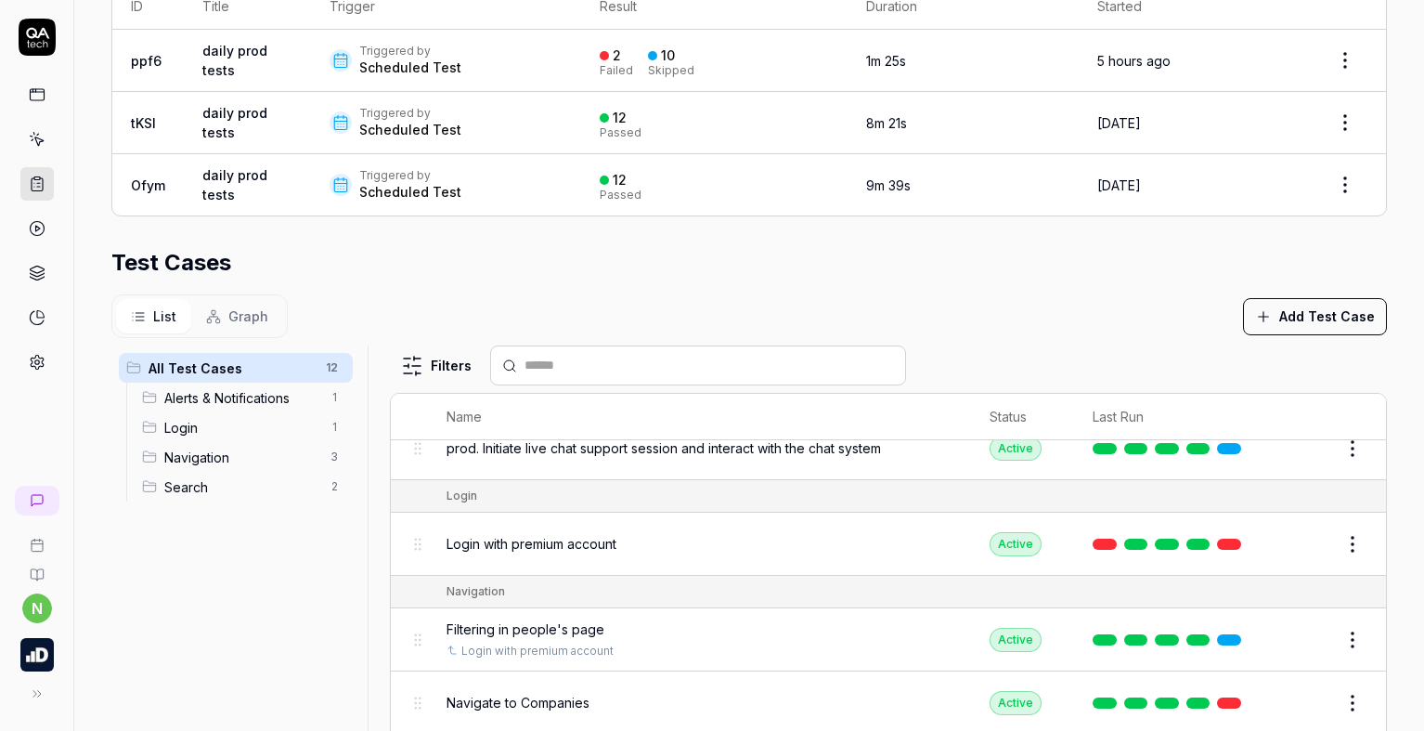
click at [1286, 547] on button "Edit" at bounding box center [1308, 544] width 45 height 30
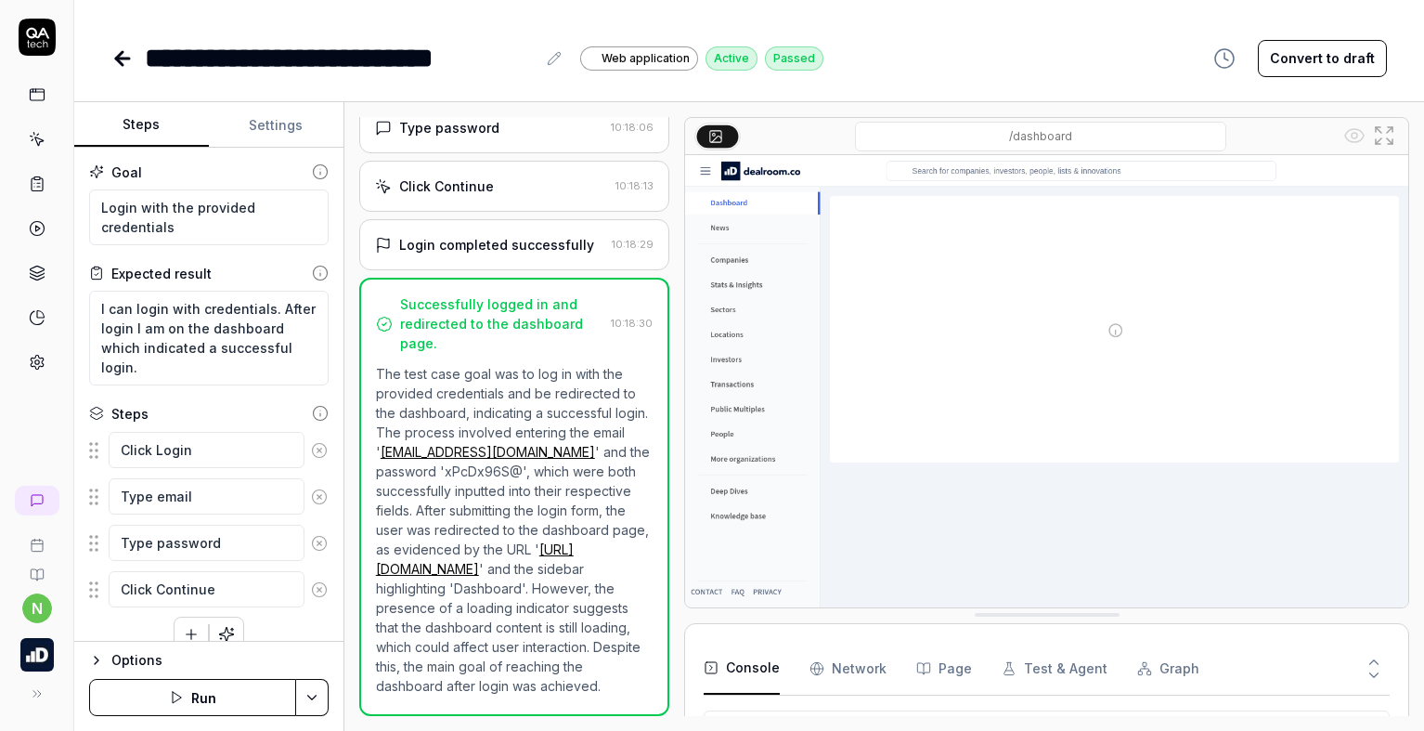
scroll to position [422, 0]
click at [125, 67] on icon at bounding box center [122, 58] width 22 height 22
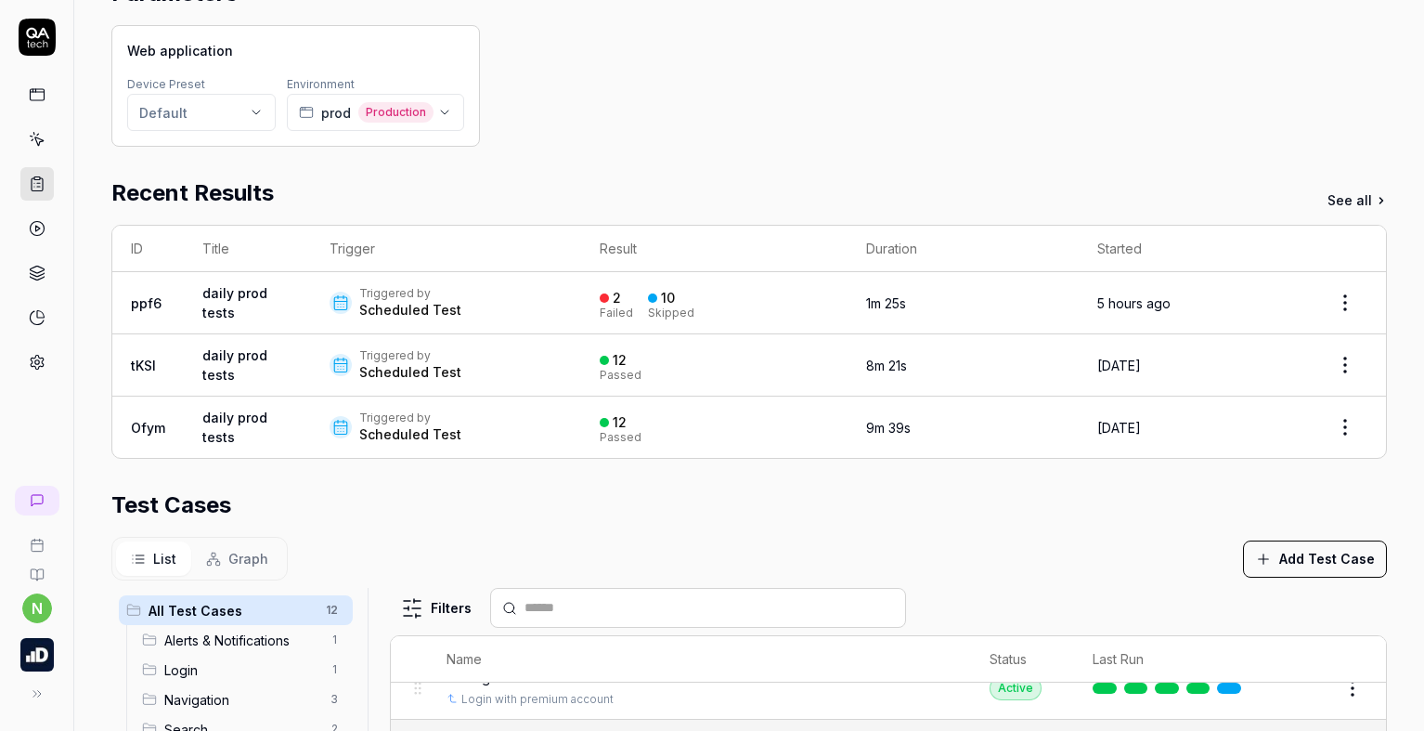
scroll to position [155, 0]
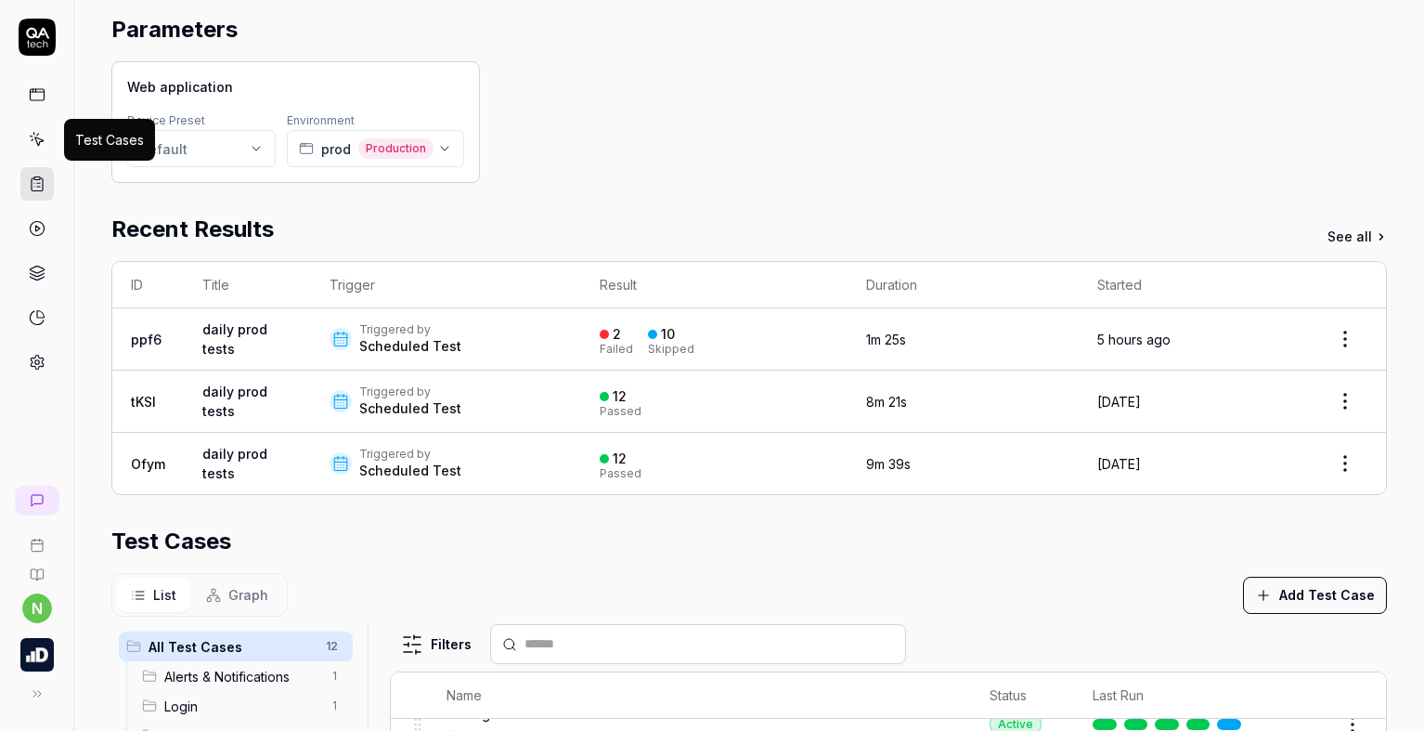
click at [46, 142] on link at bounding box center [36, 139] width 33 height 33
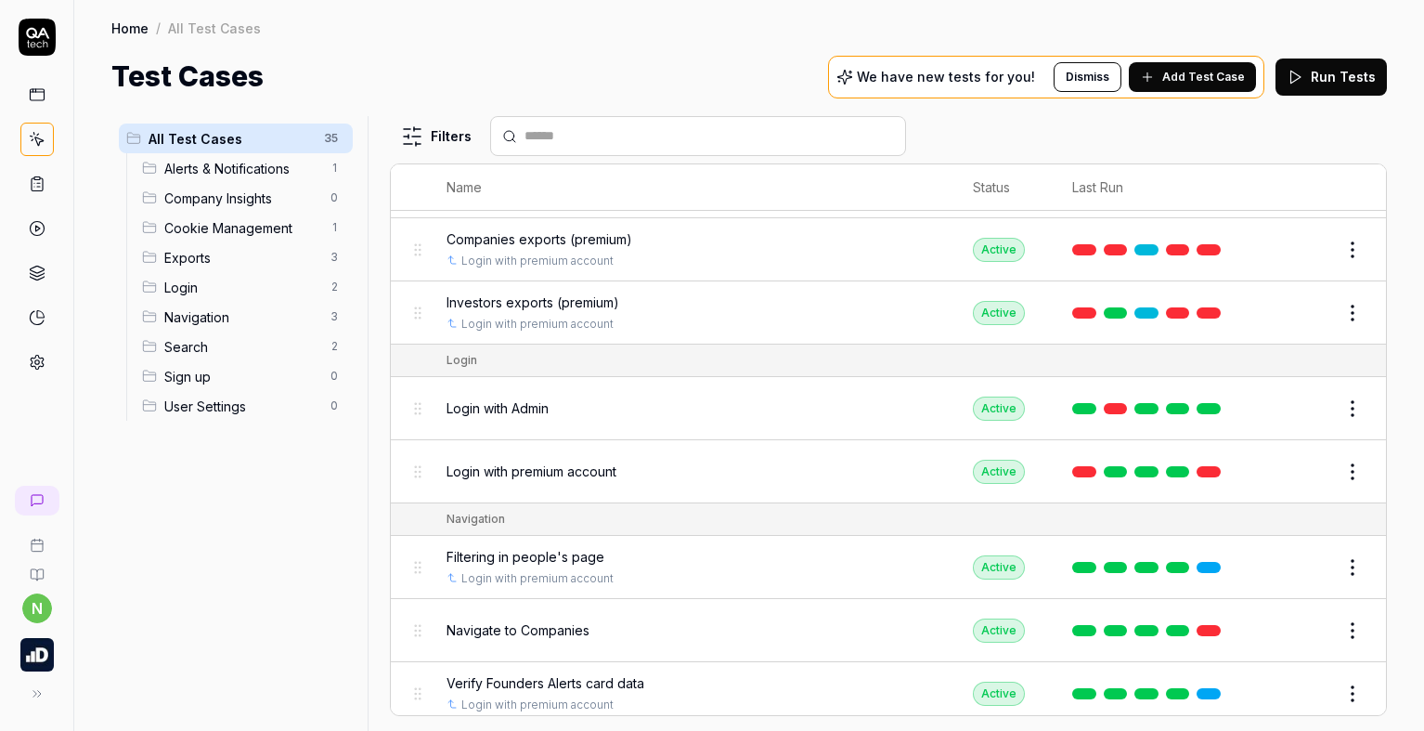
scroll to position [1764, 0]
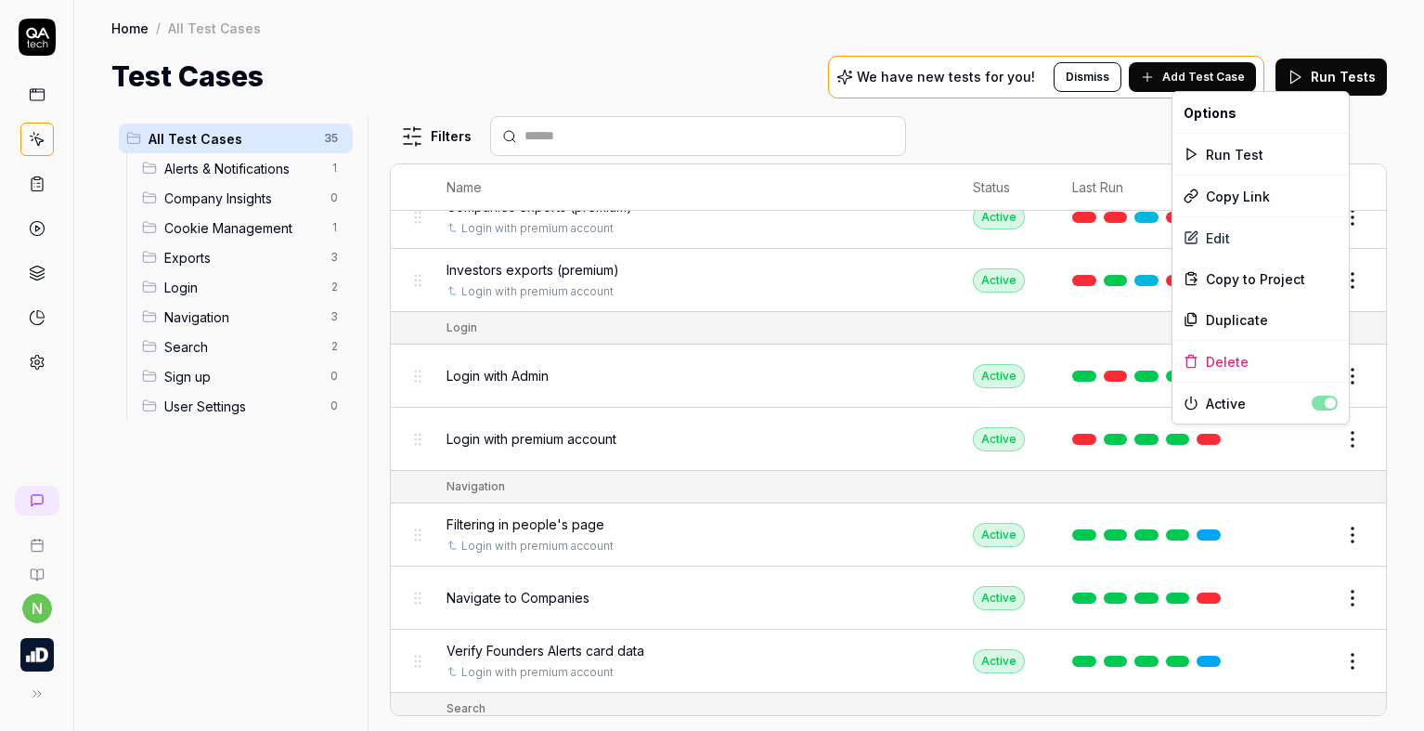
click at [1340, 443] on html "n Home / All Test Cases Home / All Test Cases Test Cases We have new tests for …" at bounding box center [712, 365] width 1424 height 731
click at [848, 432] on html "n Home / All Test Cases Home / All Test Cases Test Cases We have new tests for …" at bounding box center [712, 365] width 1424 height 731
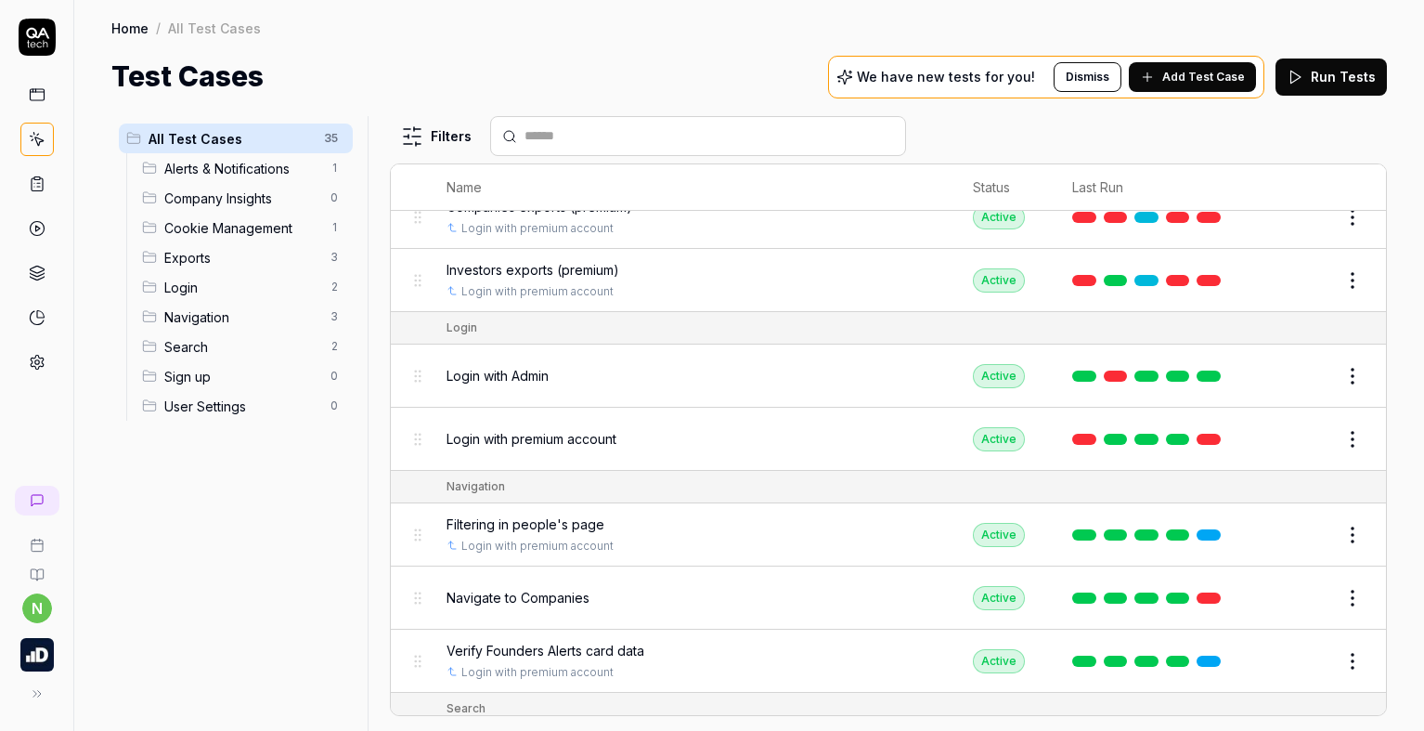
click at [1329, 438] on html "n Home / All Test Cases Home / All Test Cases Test Cases We have new tests for …" at bounding box center [712, 365] width 1424 height 731
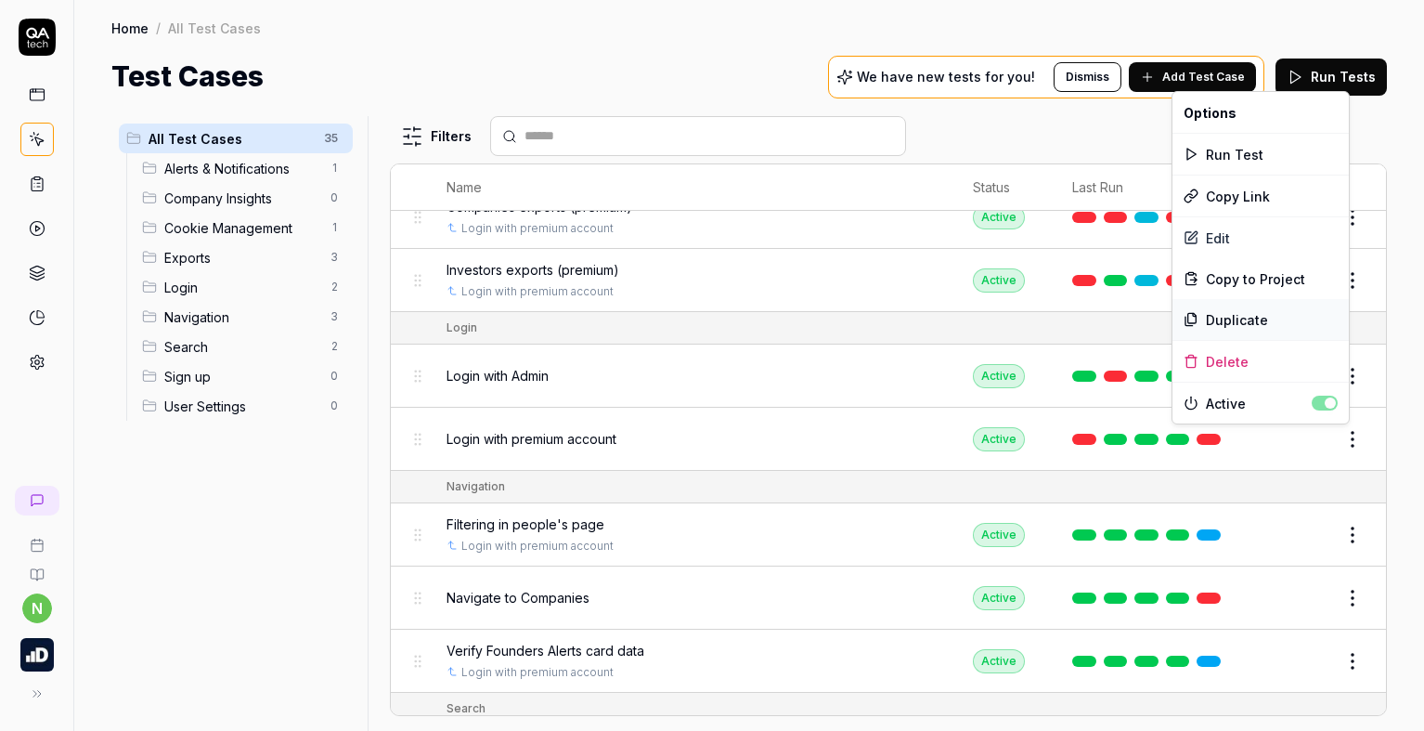
click at [1254, 317] on div "Duplicate" at bounding box center [1260, 319] width 176 height 41
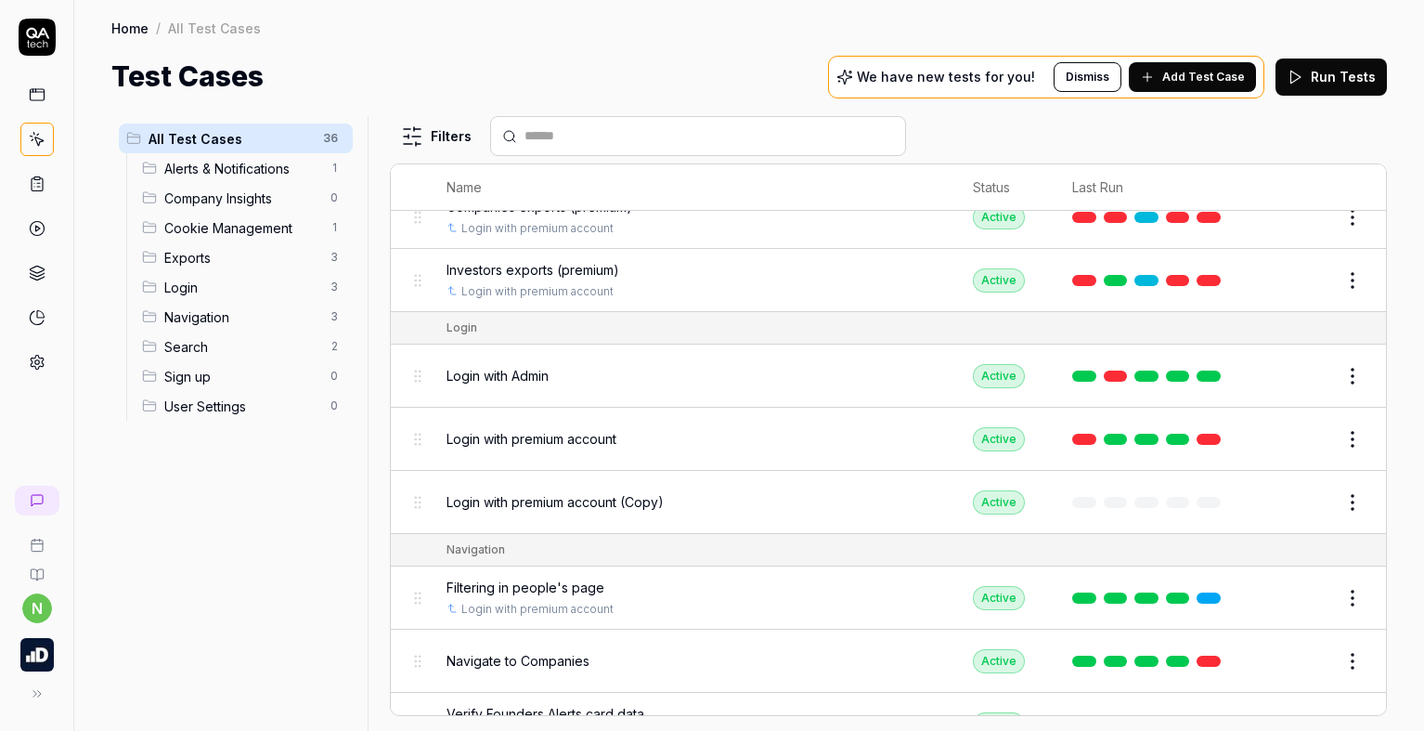
click at [1289, 501] on button "Edit" at bounding box center [1308, 502] width 45 height 30
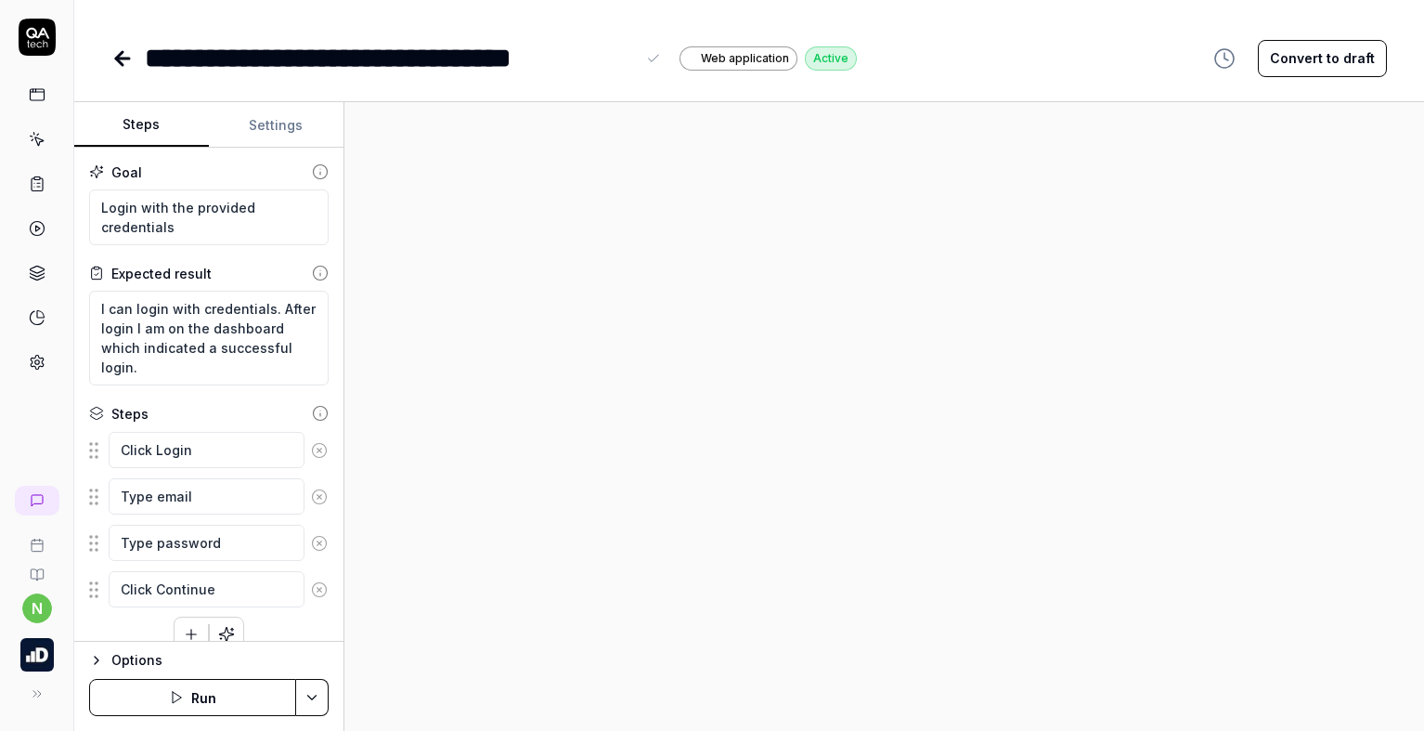
click at [149, 58] on div "**********" at bounding box center [390, 58] width 490 height 42
drag, startPoint x: 614, startPoint y: 51, endPoint x: 692, endPoint y: 51, distance: 78.9
click at [692, 51] on div "**********" at bounding box center [429, 58] width 569 height 42
drag, startPoint x: 711, startPoint y: 58, endPoint x: 615, endPoint y: 58, distance: 96.5
click at [615, 58] on div "**********" at bounding box center [429, 58] width 569 height 42
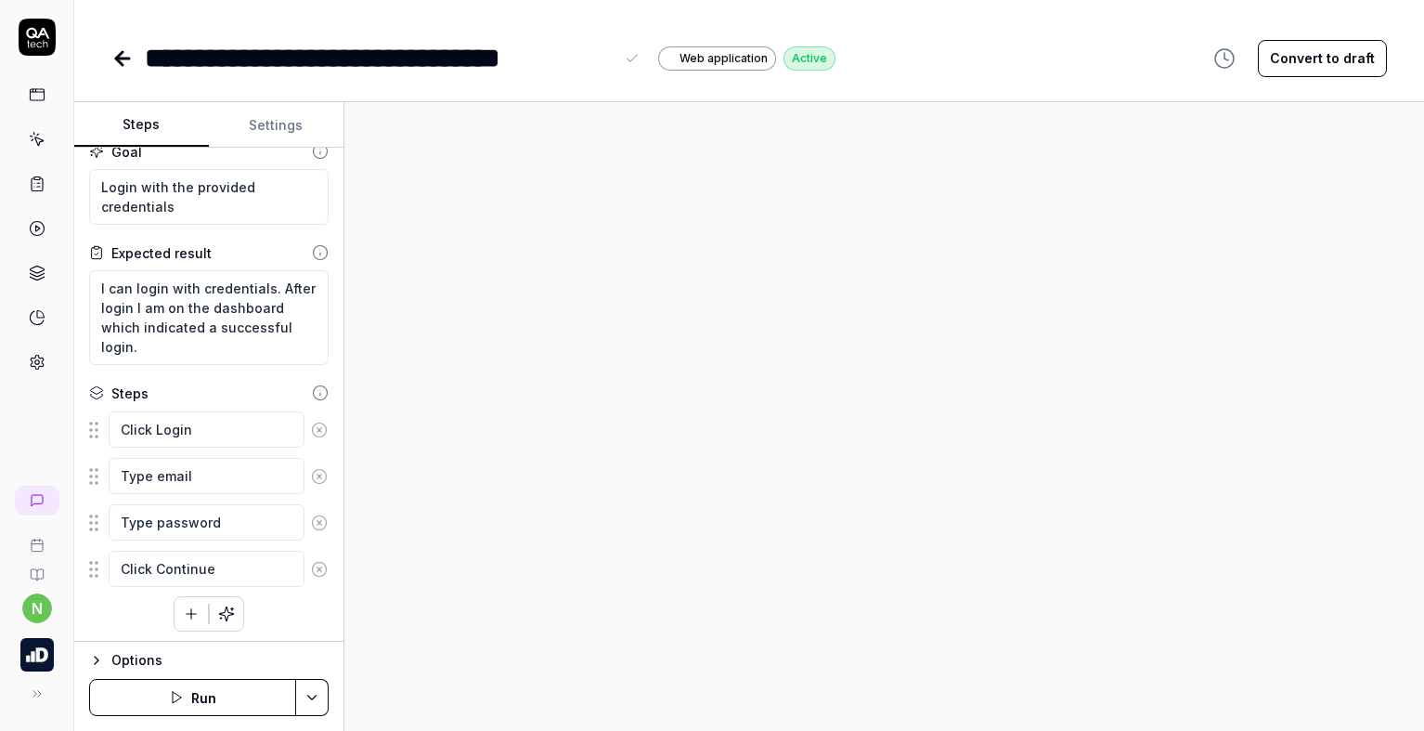
scroll to position [25, 0]
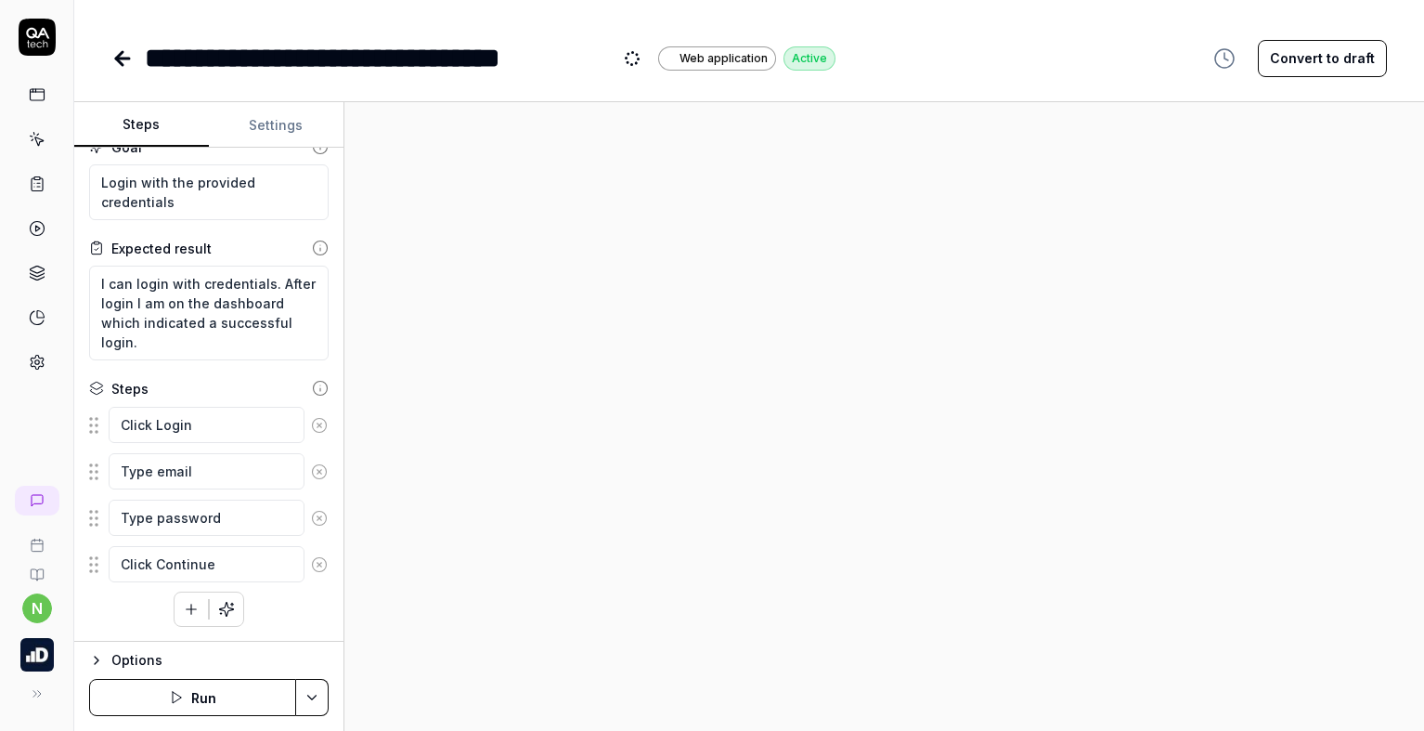
click at [94, 662] on icon "button" at bounding box center [96, 660] width 15 height 15
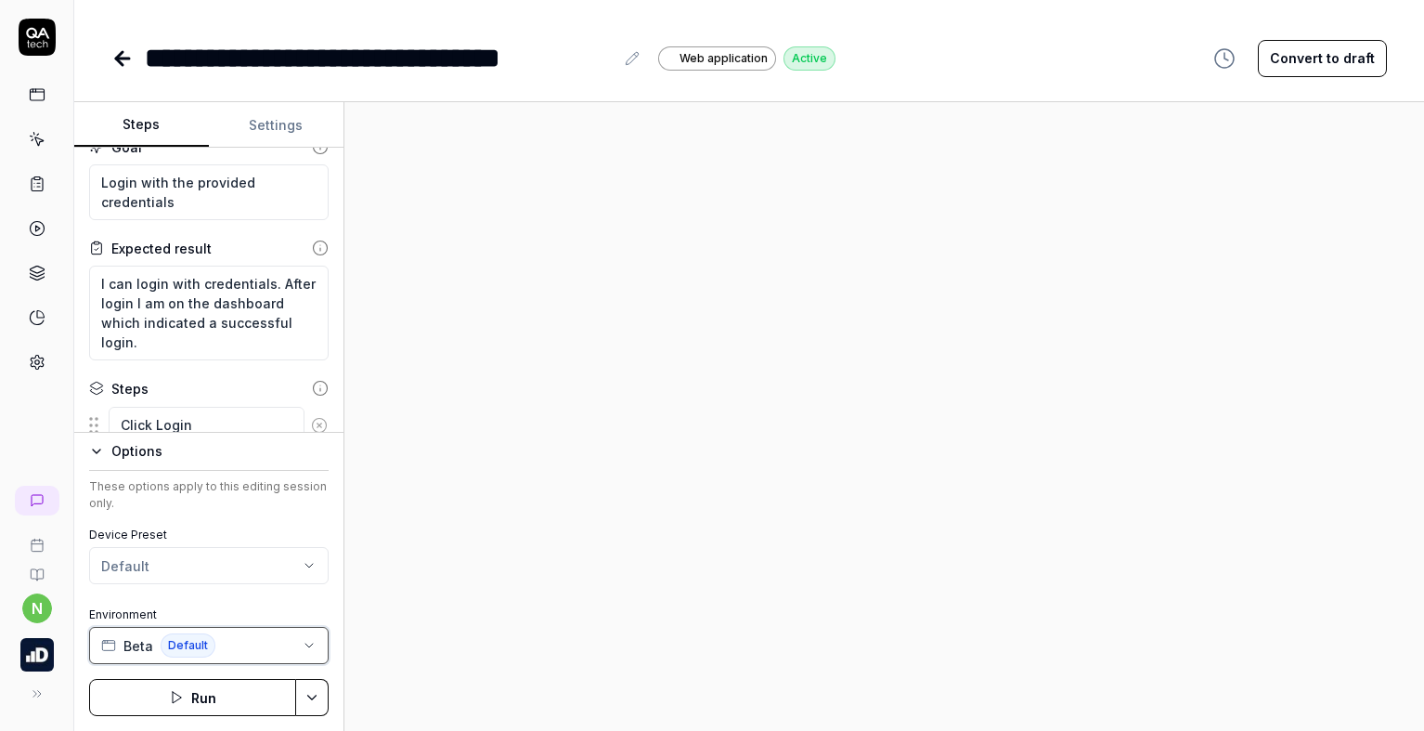
click at [230, 649] on button "Beta Default" at bounding box center [208, 645] width 239 height 37
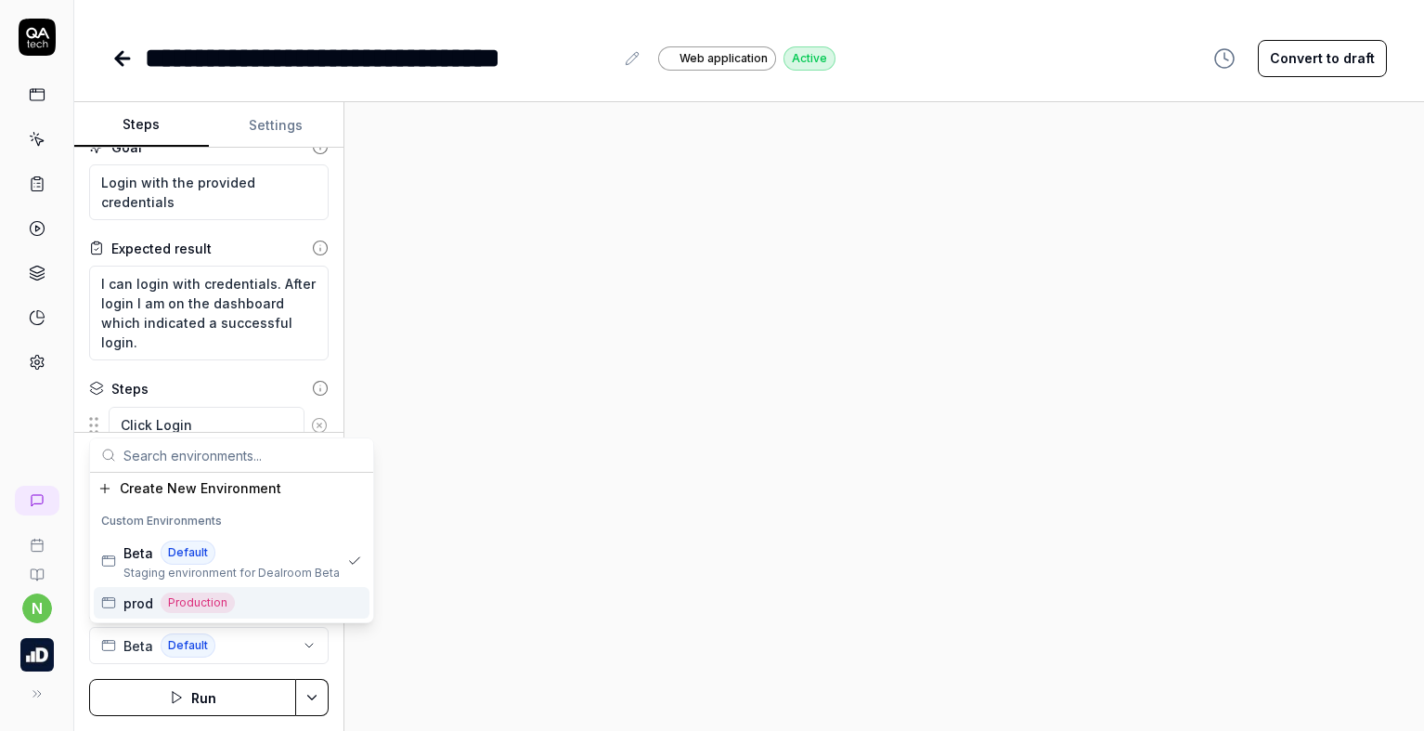
click at [267, 601] on div "prod Production" at bounding box center [232, 603] width 276 height 32
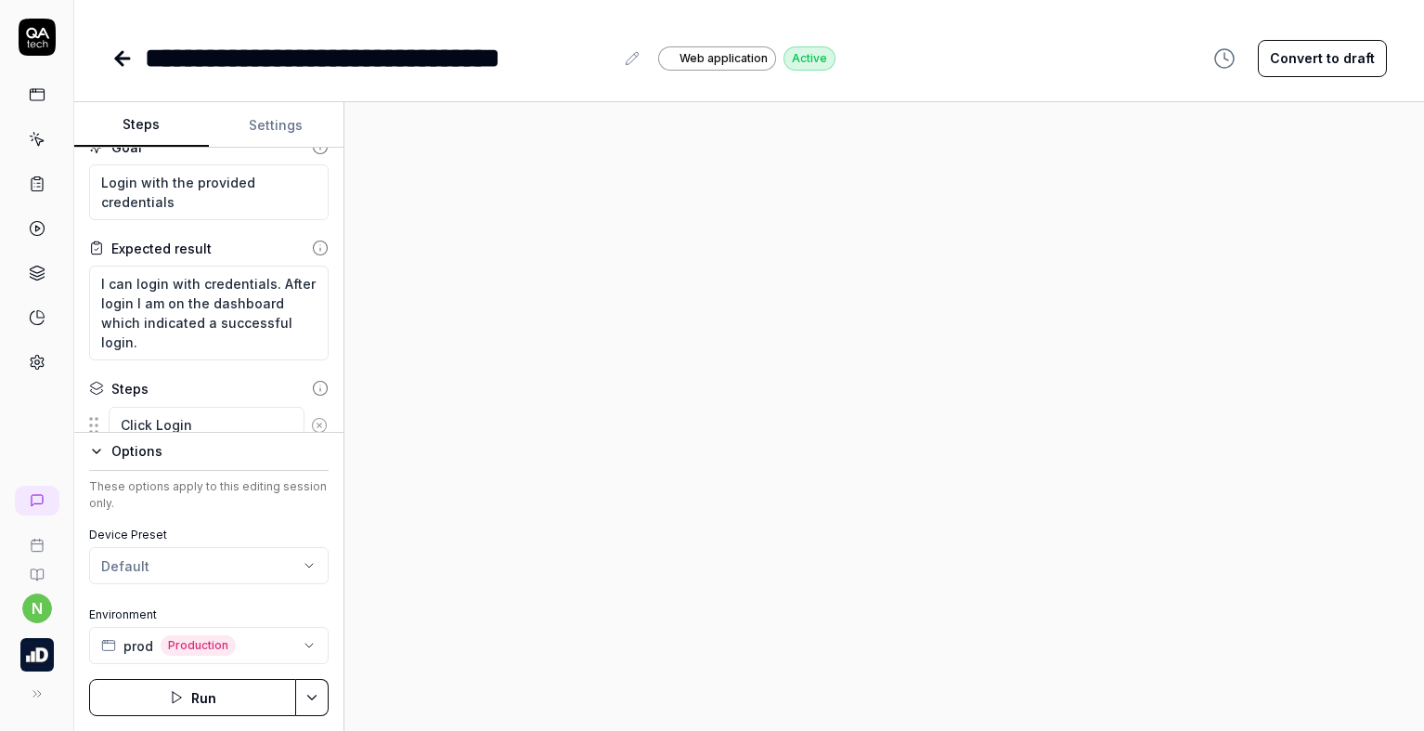
click at [228, 517] on div "These options apply to this editing session only. Device Preset Default Environ…" at bounding box center [208, 571] width 239 height 186
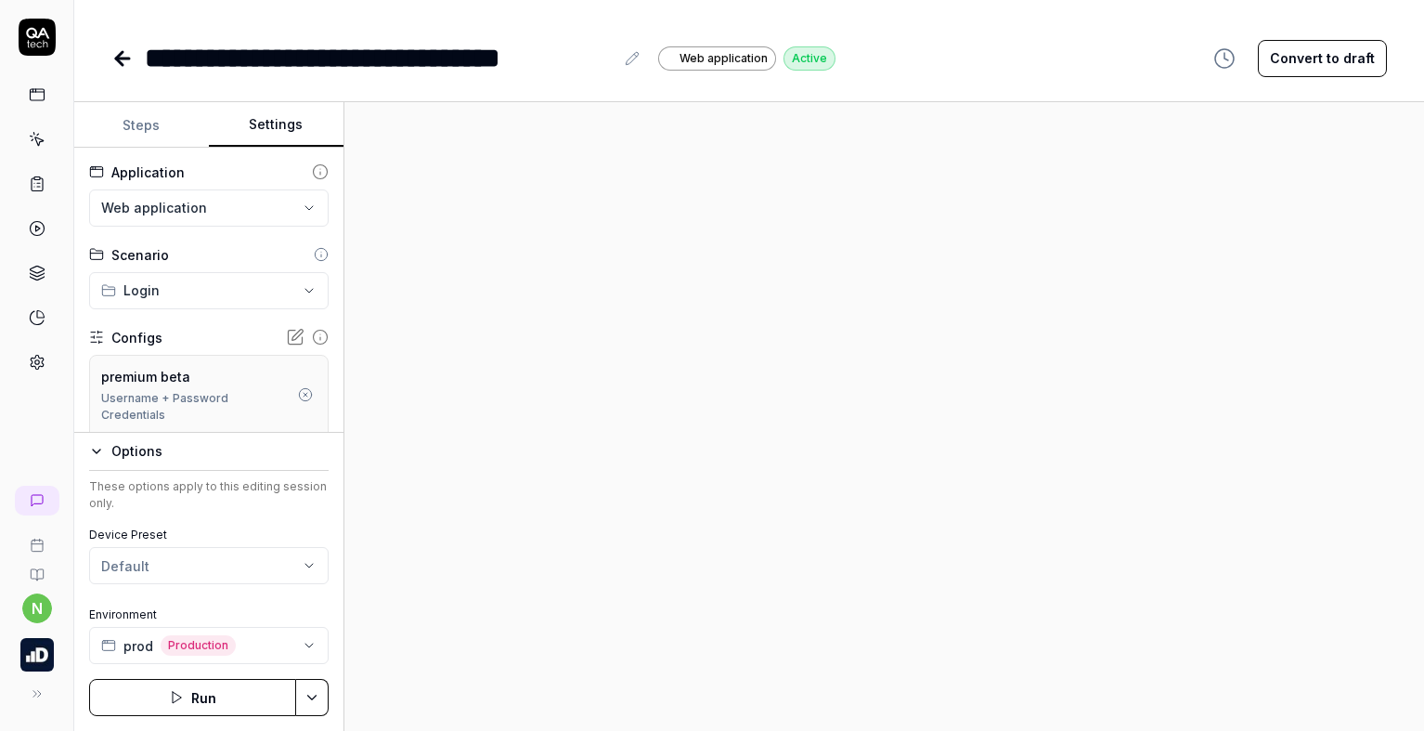
click at [269, 125] on button "Settings" at bounding box center [276, 125] width 135 height 45
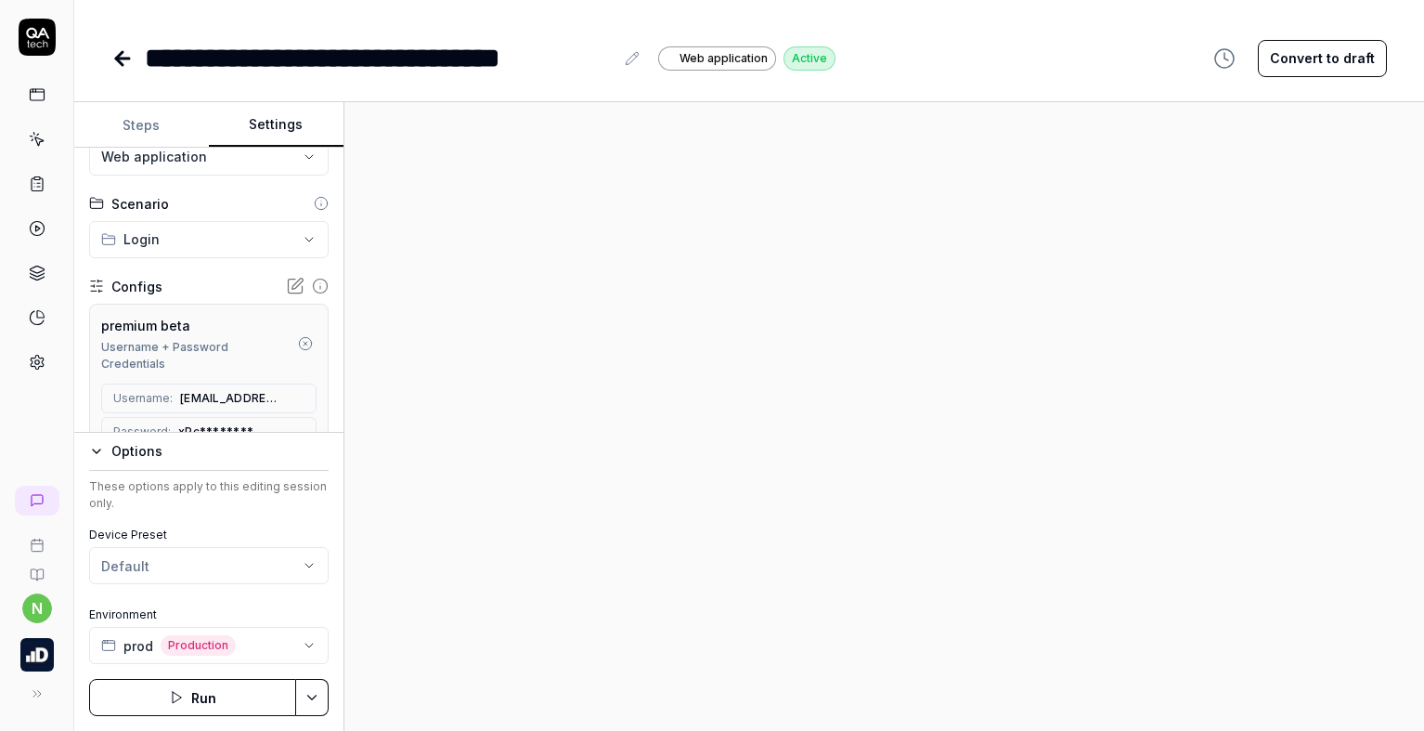
scroll to position [93, 0]
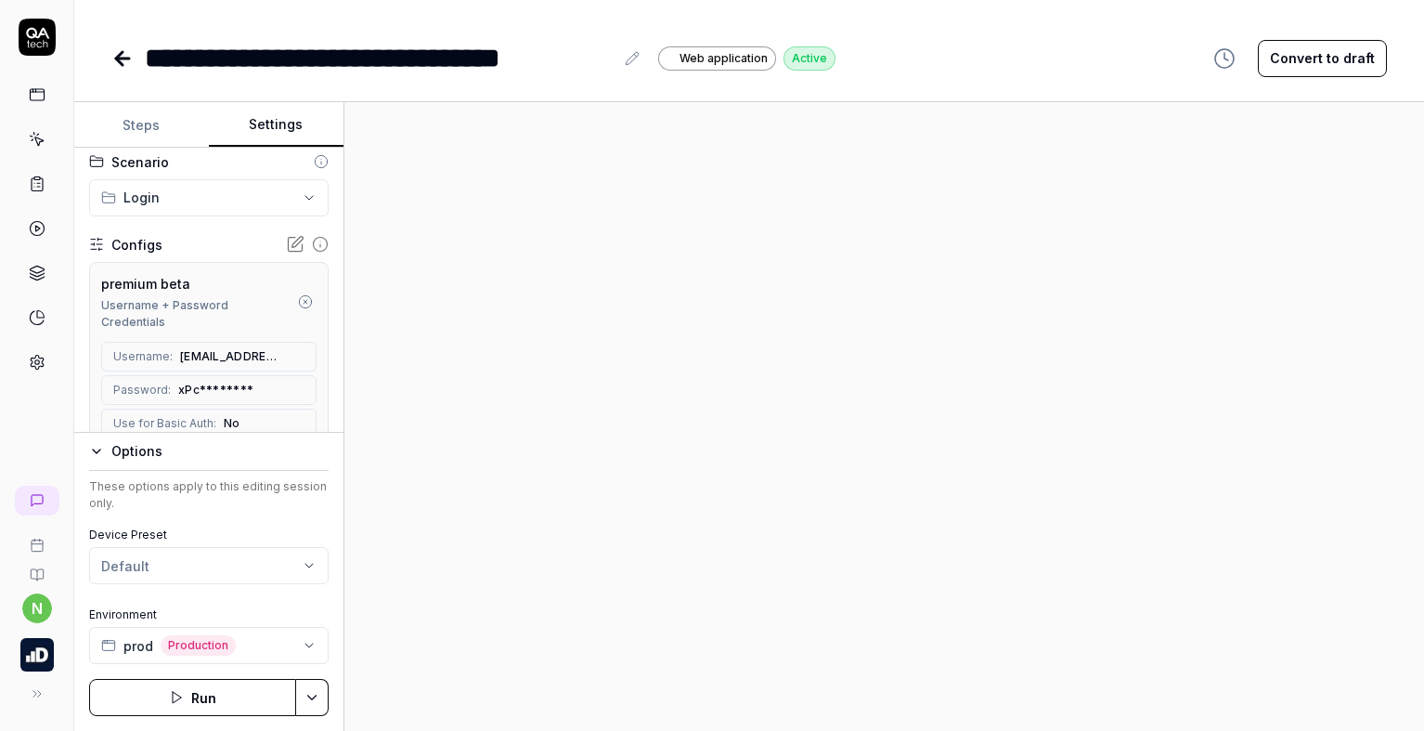
click at [298, 296] on icon "button" at bounding box center [305, 301] width 15 height 15
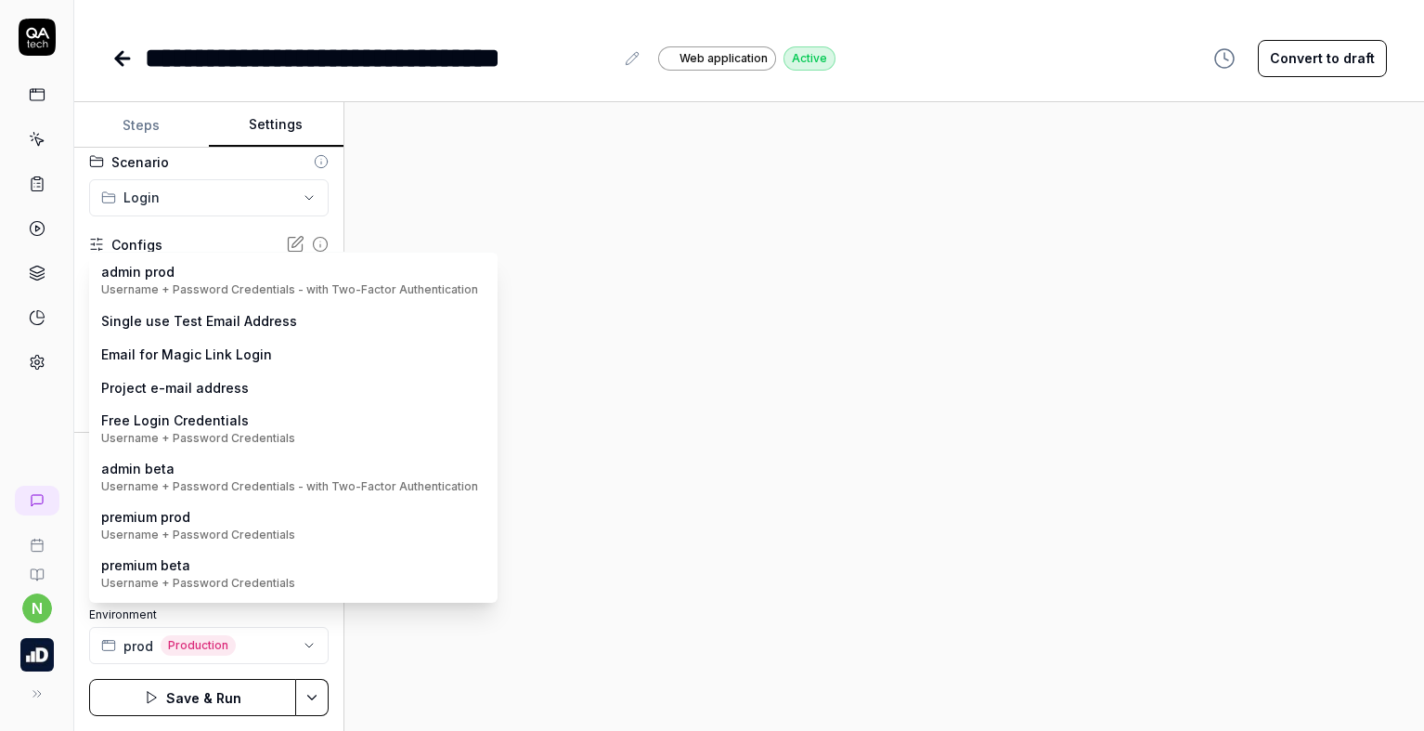
click at [280, 275] on body "**********" at bounding box center [712, 365] width 1424 height 731
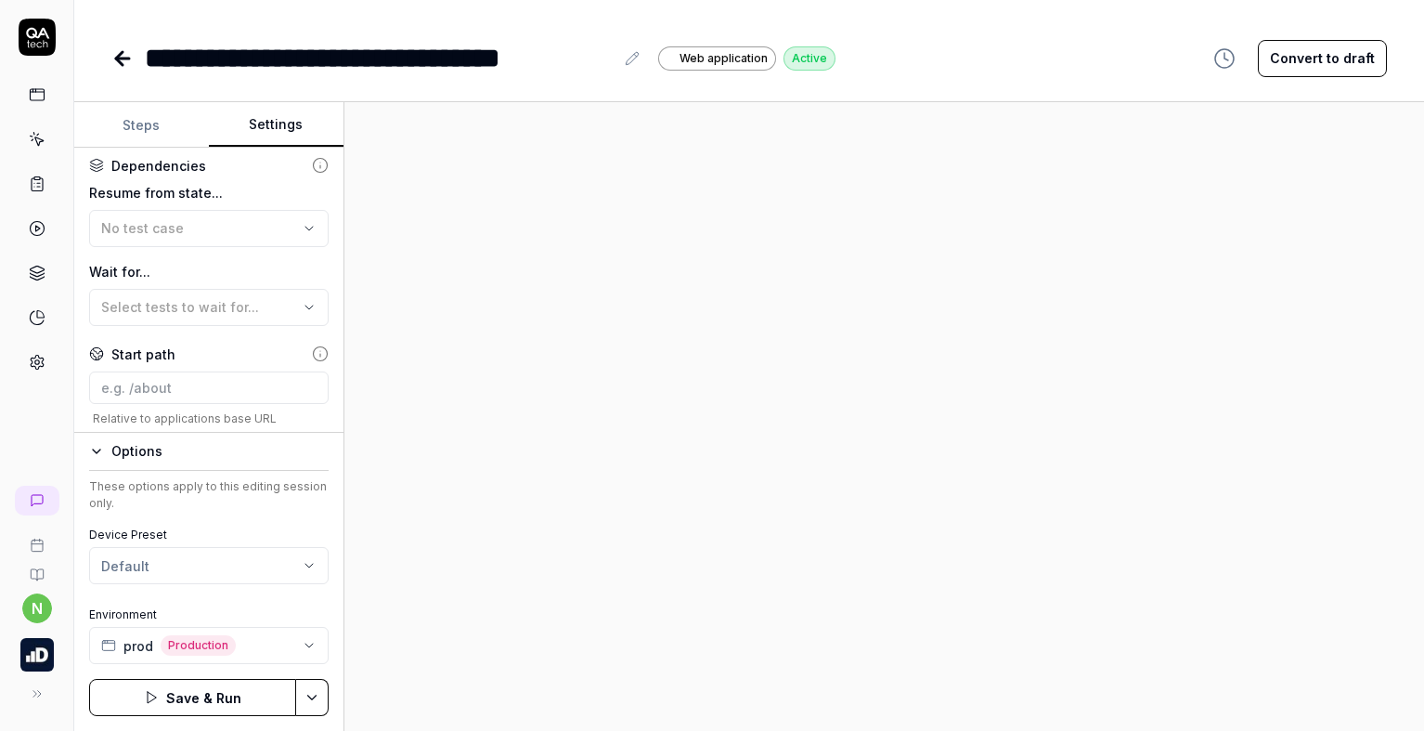
scroll to position [464, 0]
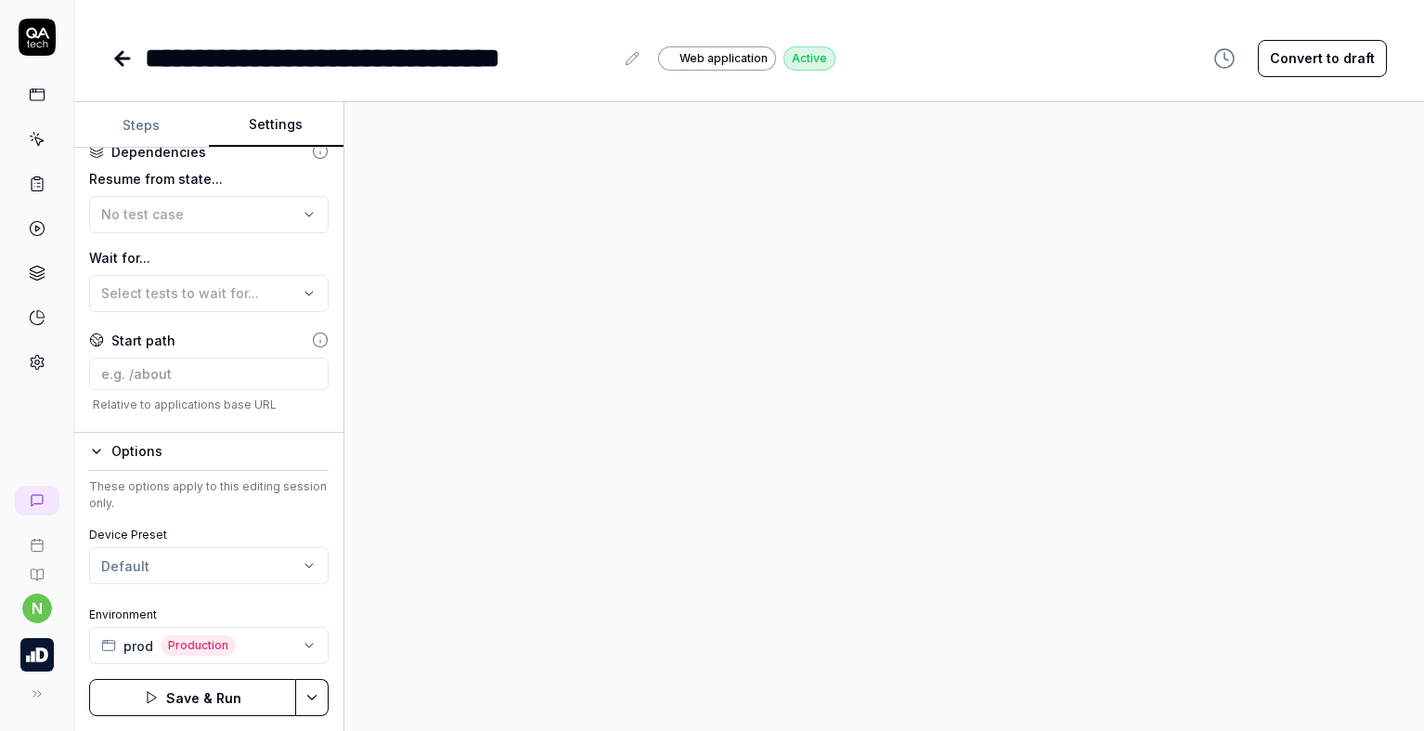
click at [227, 687] on button "Save & Run" at bounding box center [192, 697] width 207 height 37
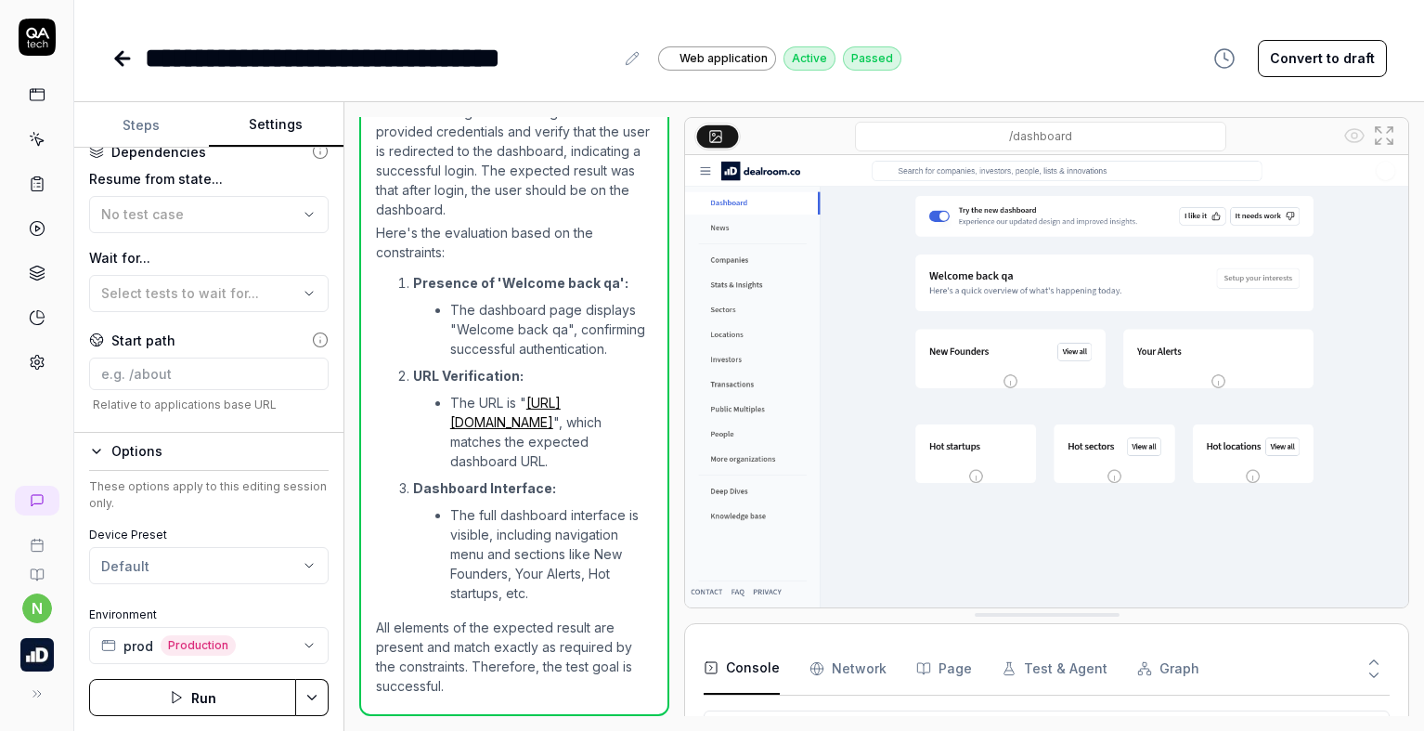
scroll to position [630, 0]
click at [33, 182] on icon at bounding box center [37, 183] width 17 height 17
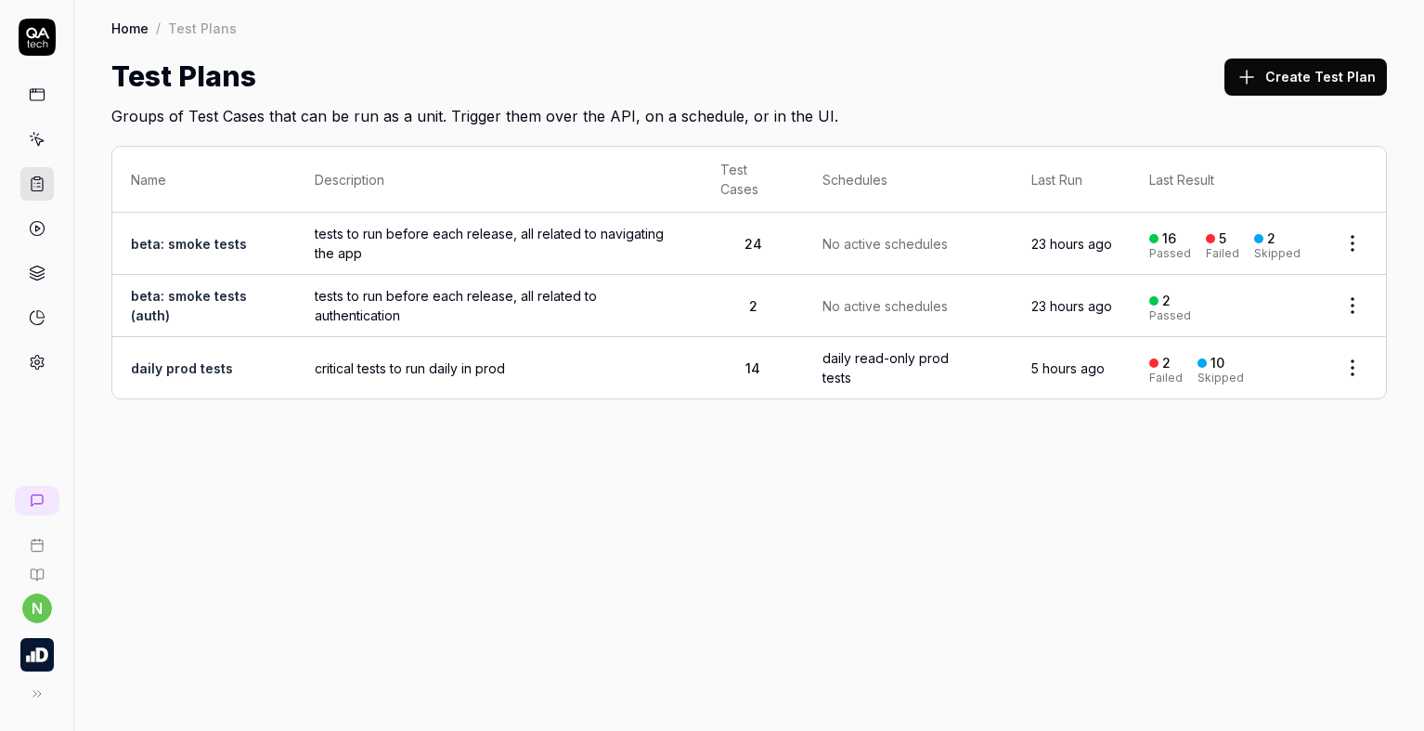
click at [580, 358] on span "critical tests to run daily in prod" at bounding box center [499, 367] width 369 height 19
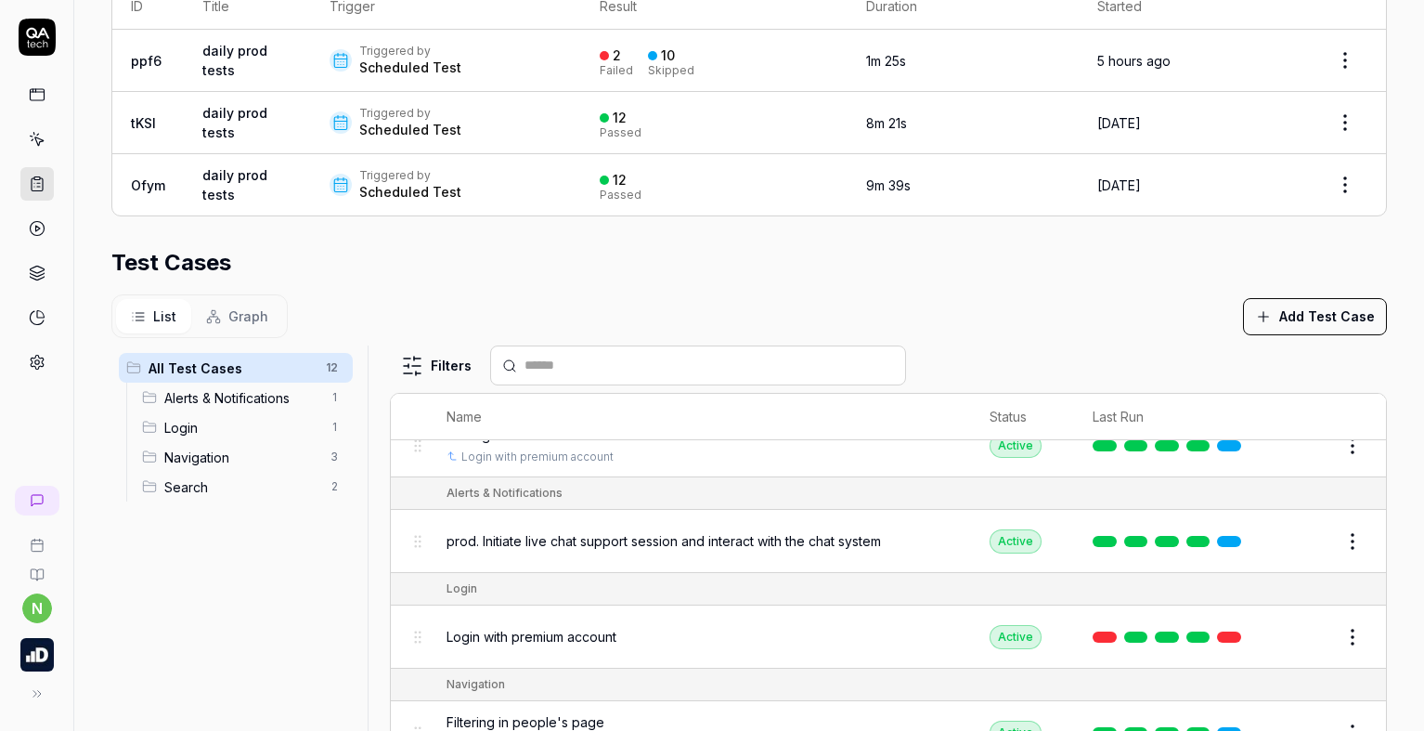
scroll to position [371, 0]
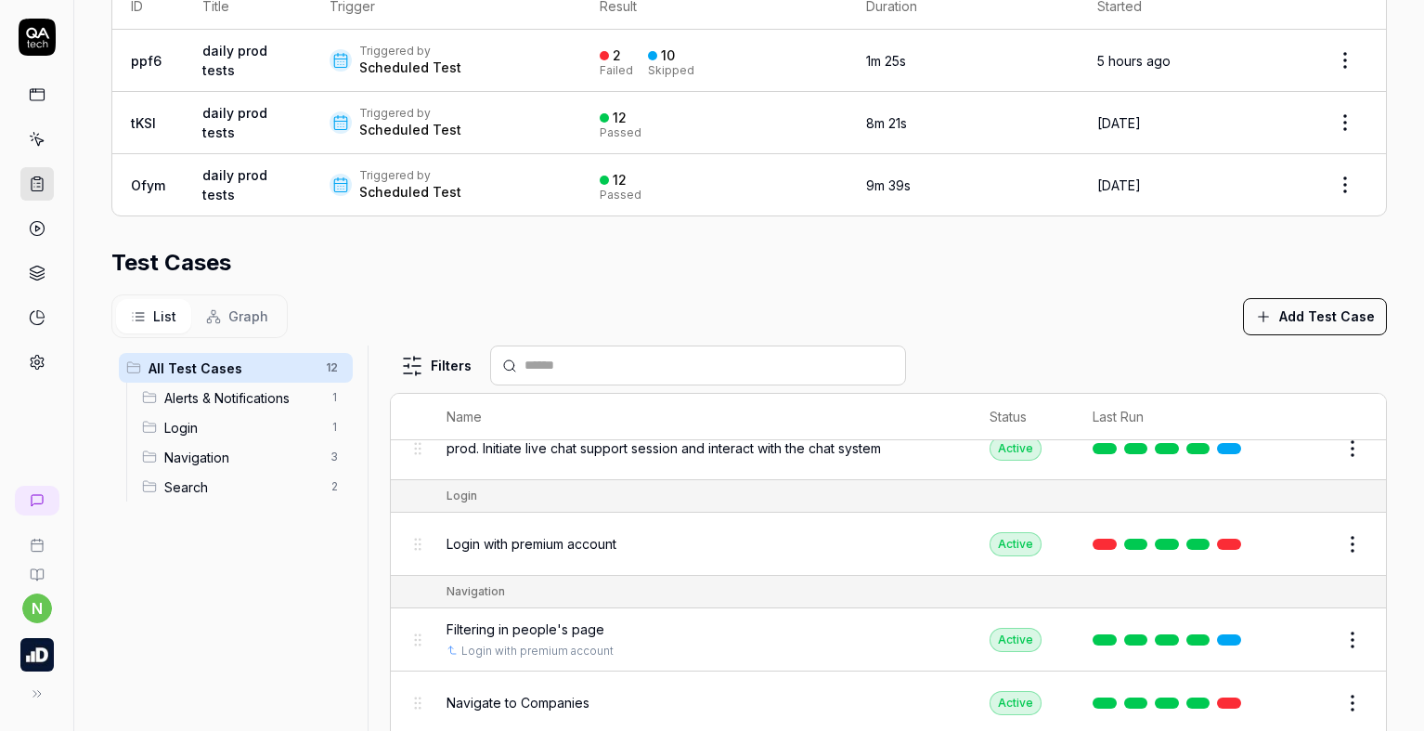
click at [1328, 546] on html "**********" at bounding box center [712, 365] width 1424 height 731
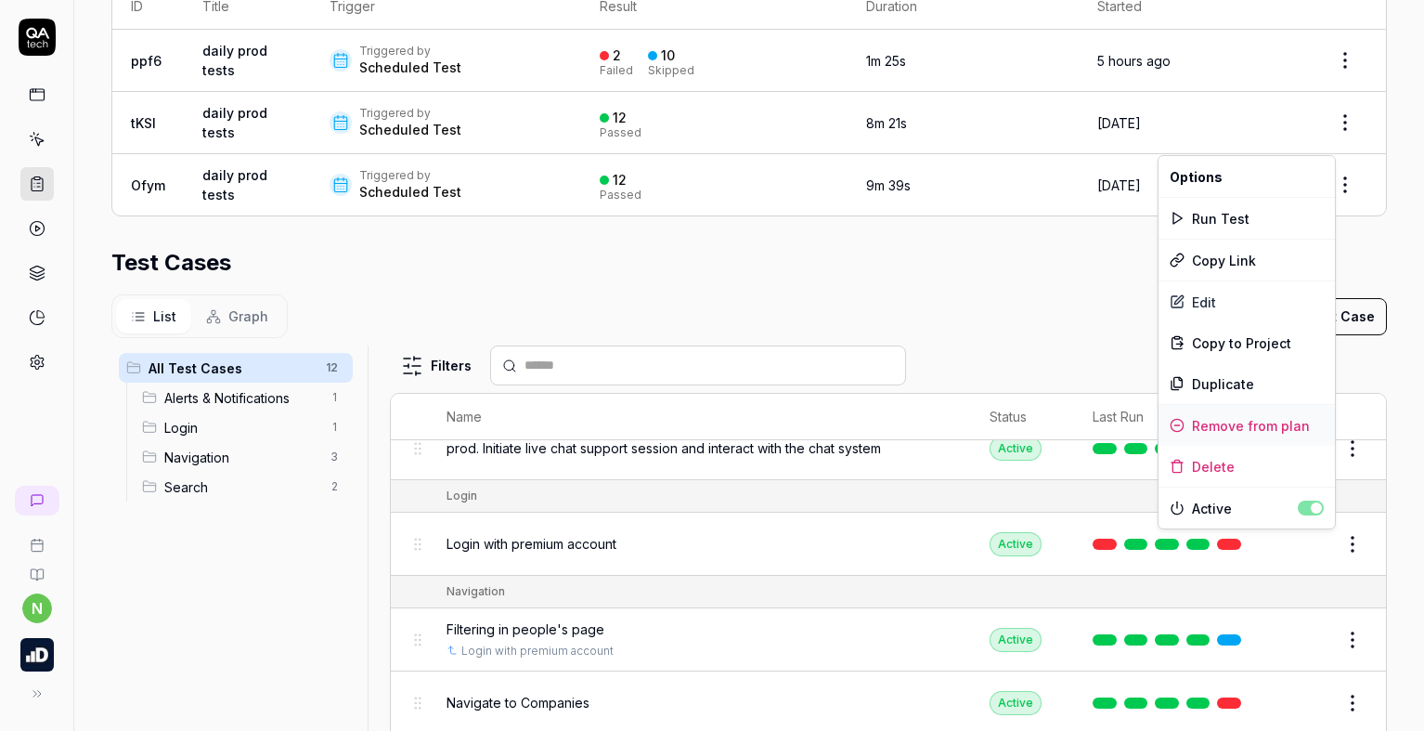
click at [1211, 426] on div "Remove from plan" at bounding box center [1246, 425] width 176 height 41
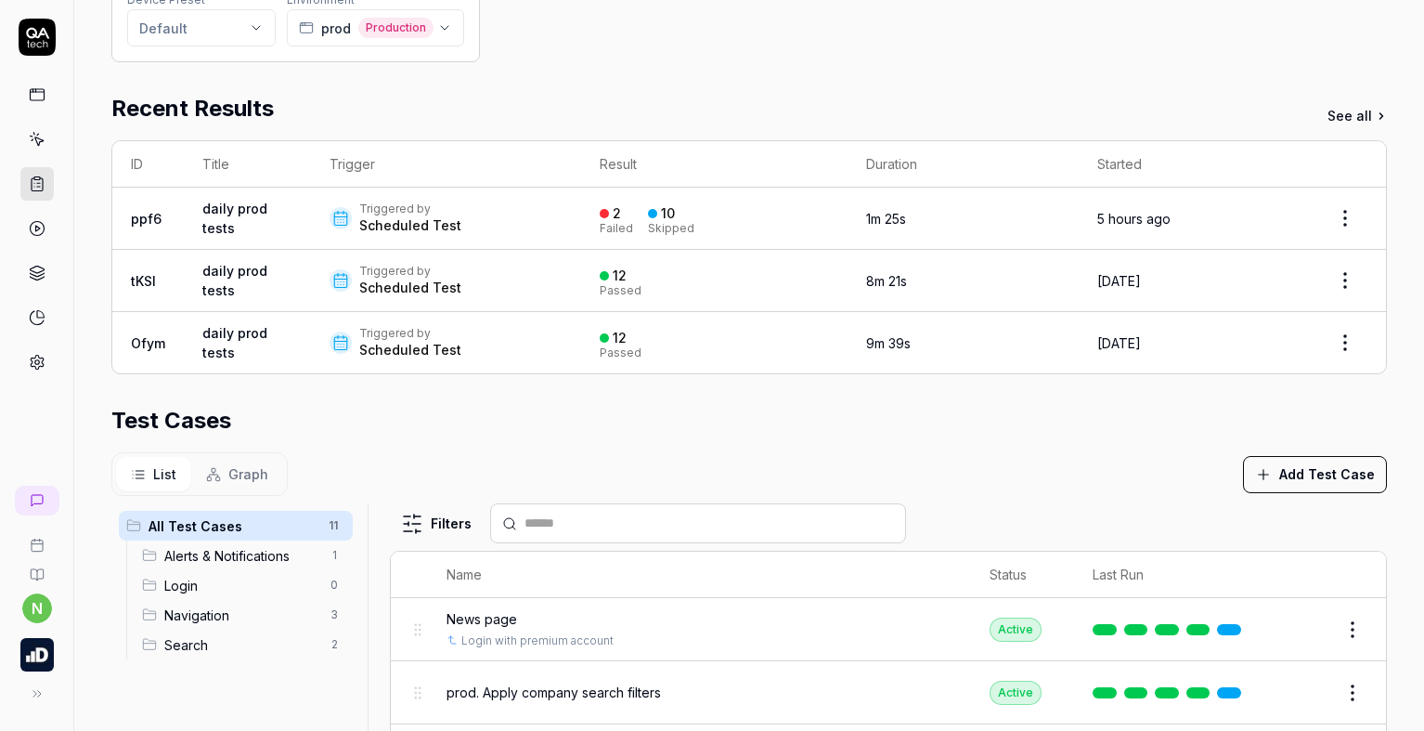
scroll to position [526, 0]
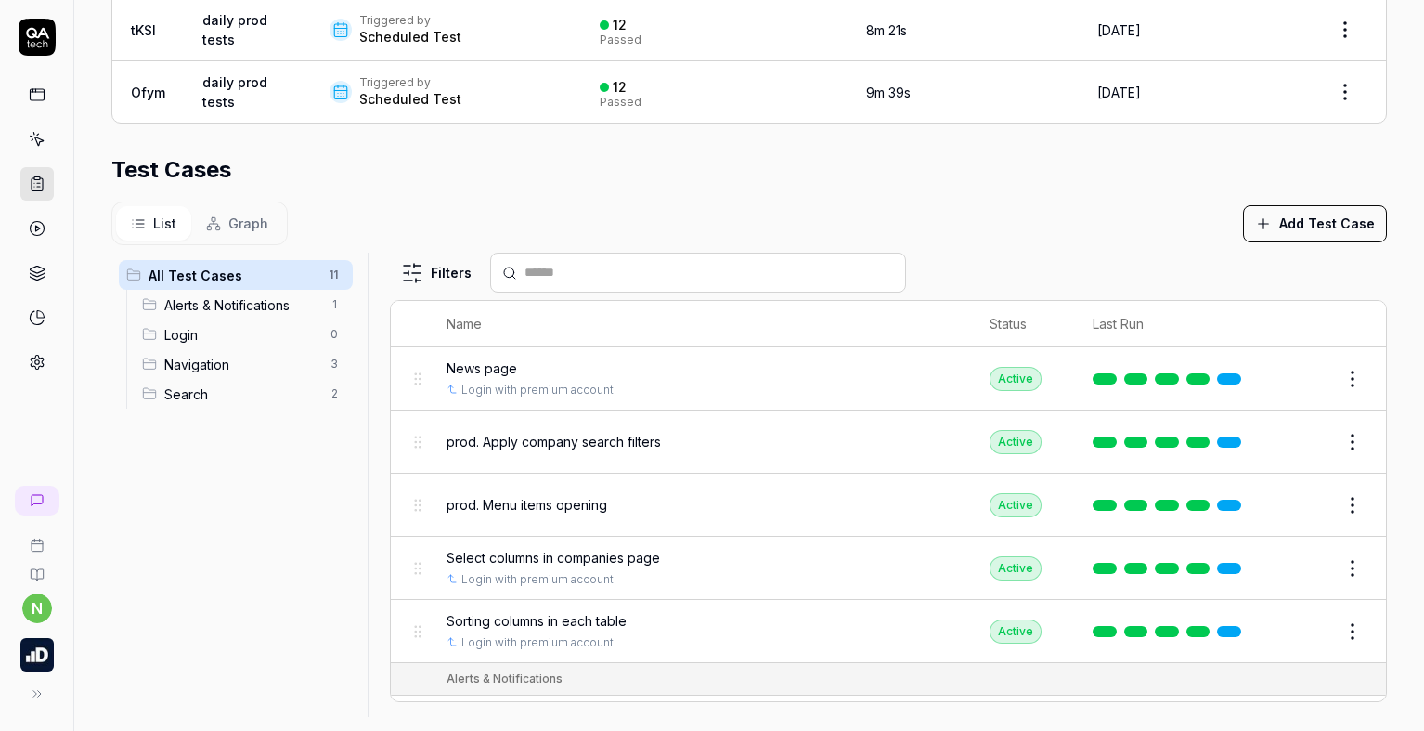
click at [1293, 223] on button "Add Test Case" at bounding box center [1315, 223] width 144 height 37
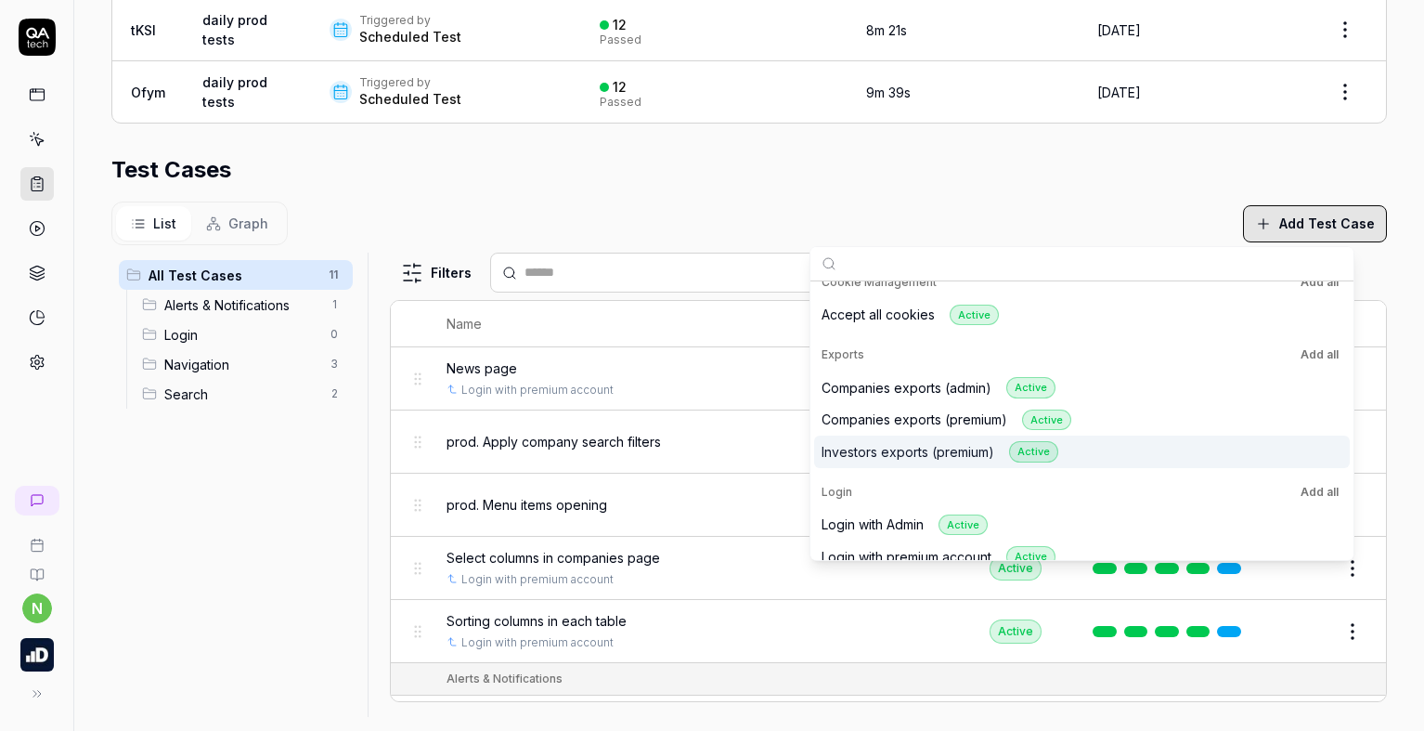
scroll to position [186, 0]
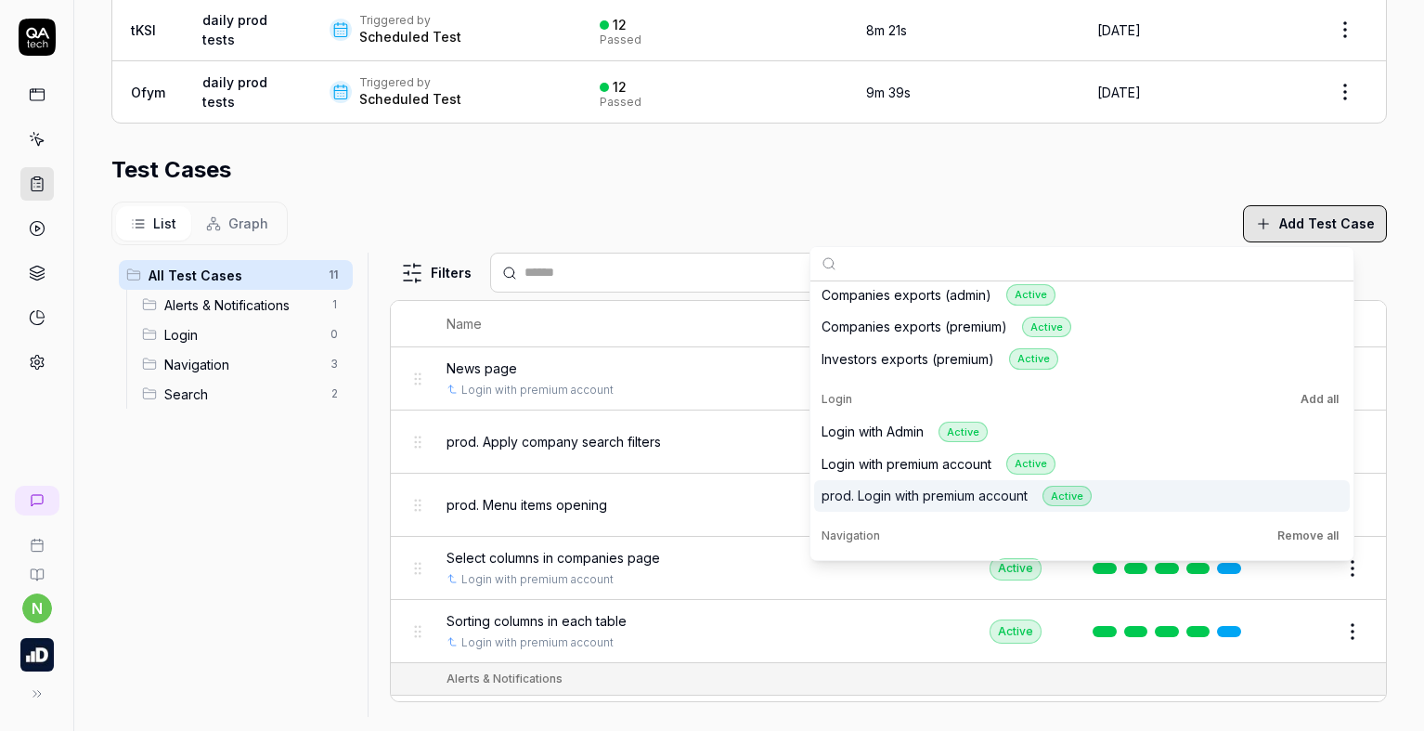
click at [992, 492] on div "prod. Login with premium account Active" at bounding box center [957, 495] width 270 height 21
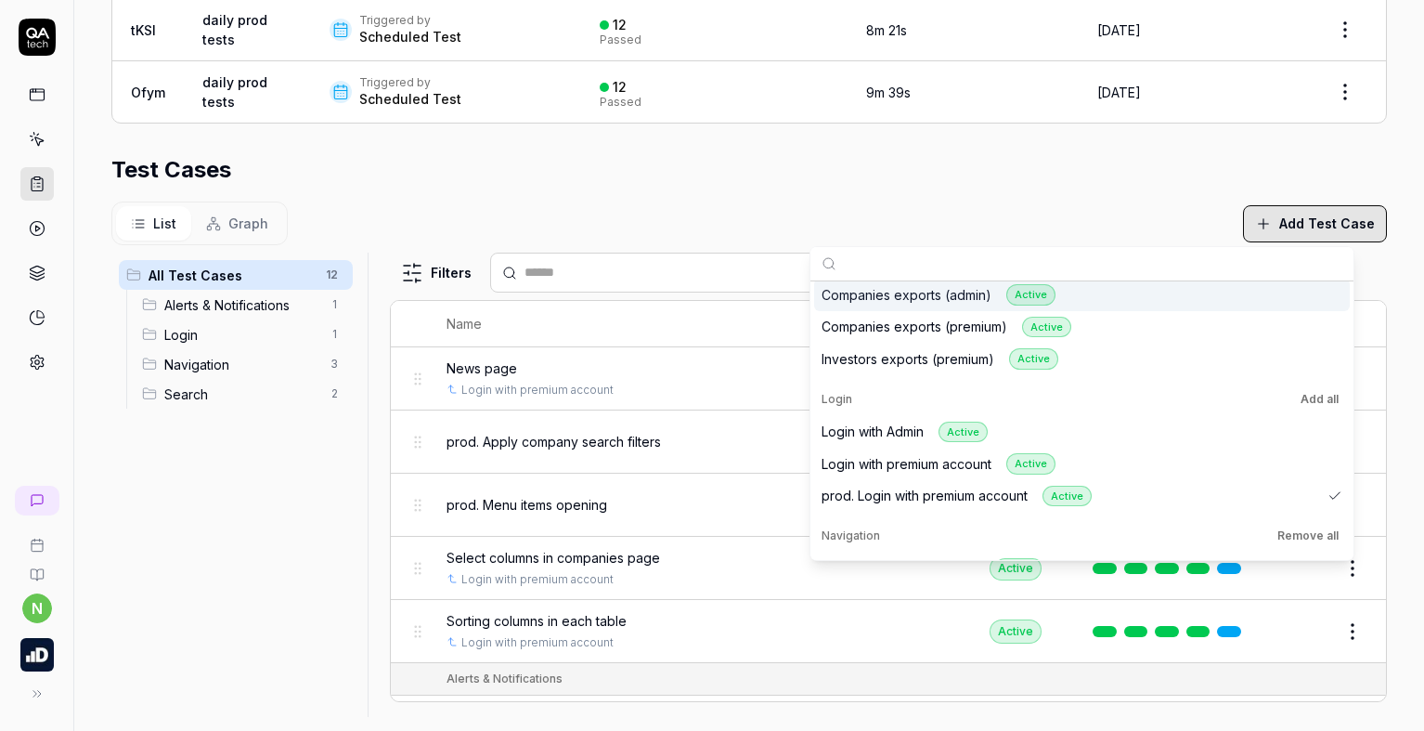
click at [1056, 214] on div "List Graph Add Test Case" at bounding box center [748, 223] width 1275 height 44
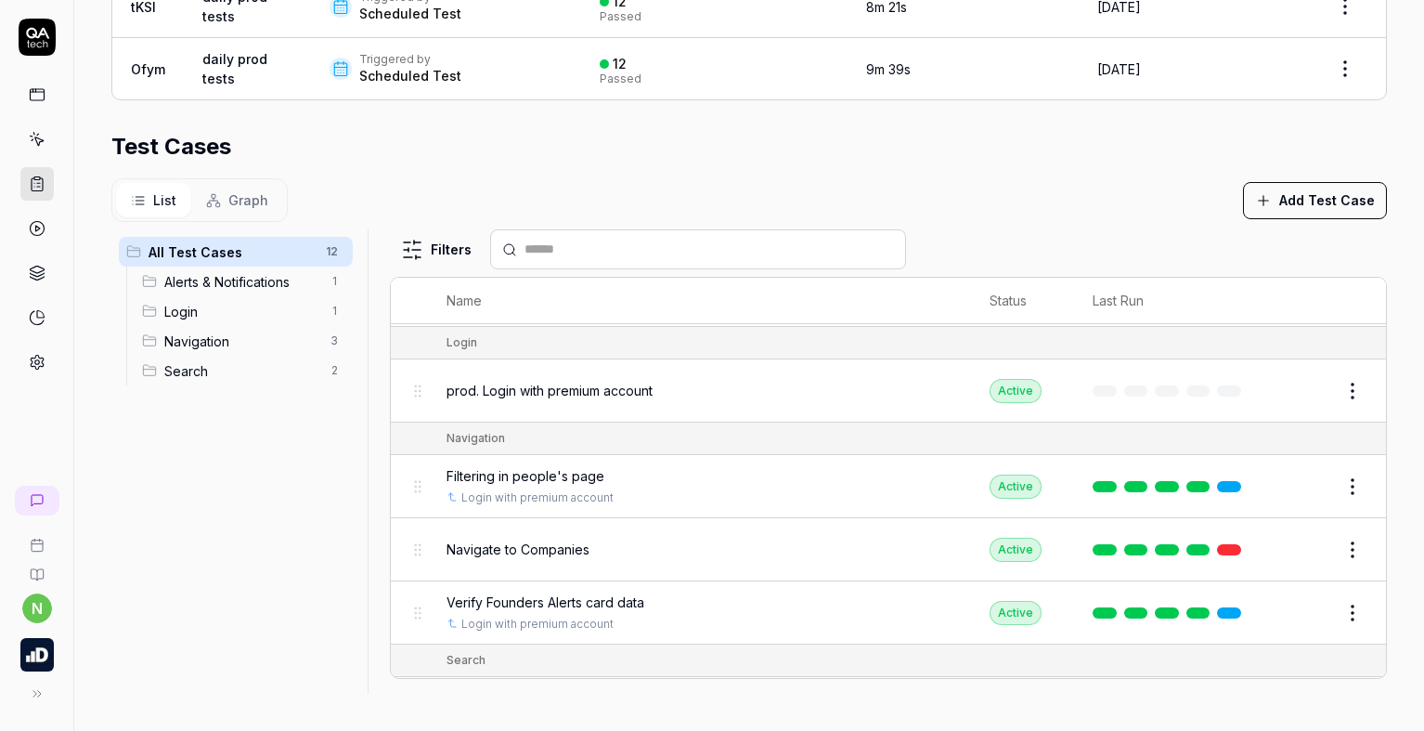
scroll to position [440, 0]
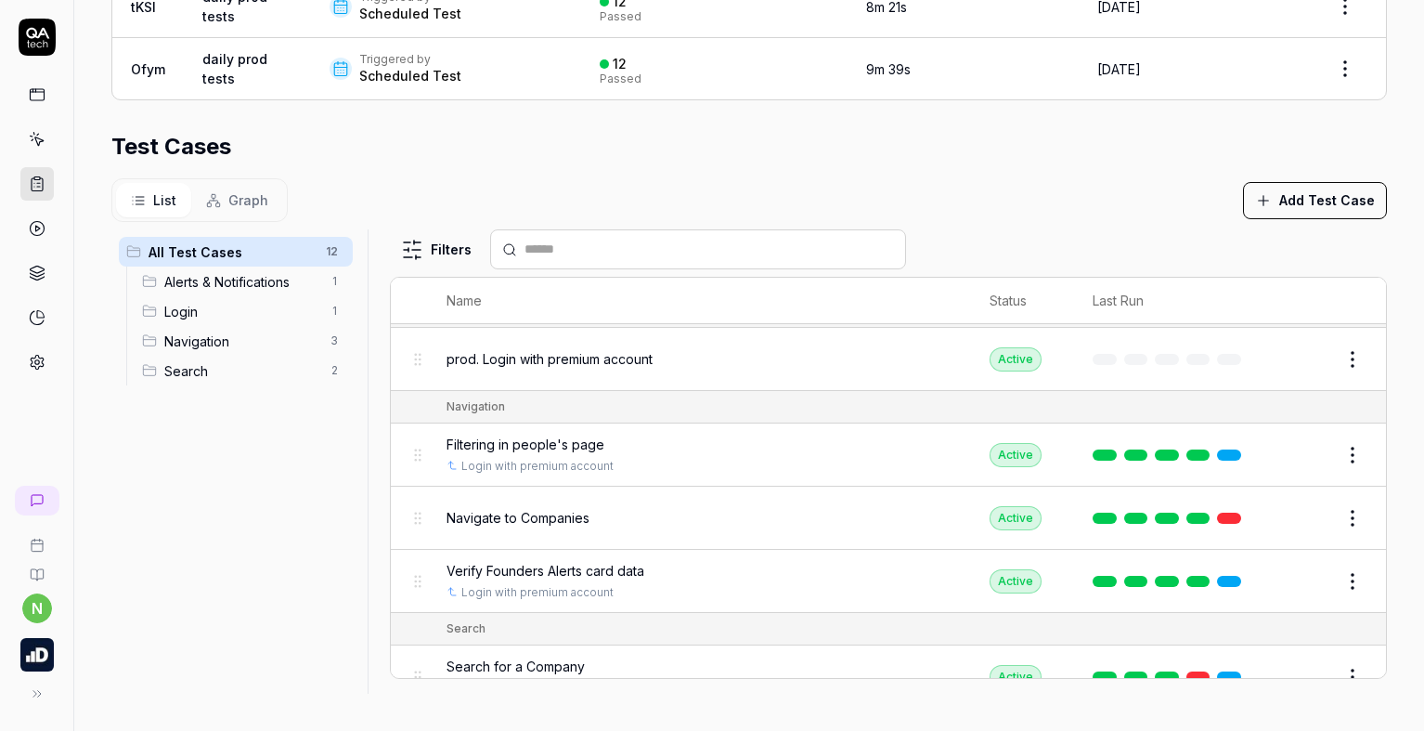
click at [44, 136] on icon at bounding box center [37, 139] width 17 height 17
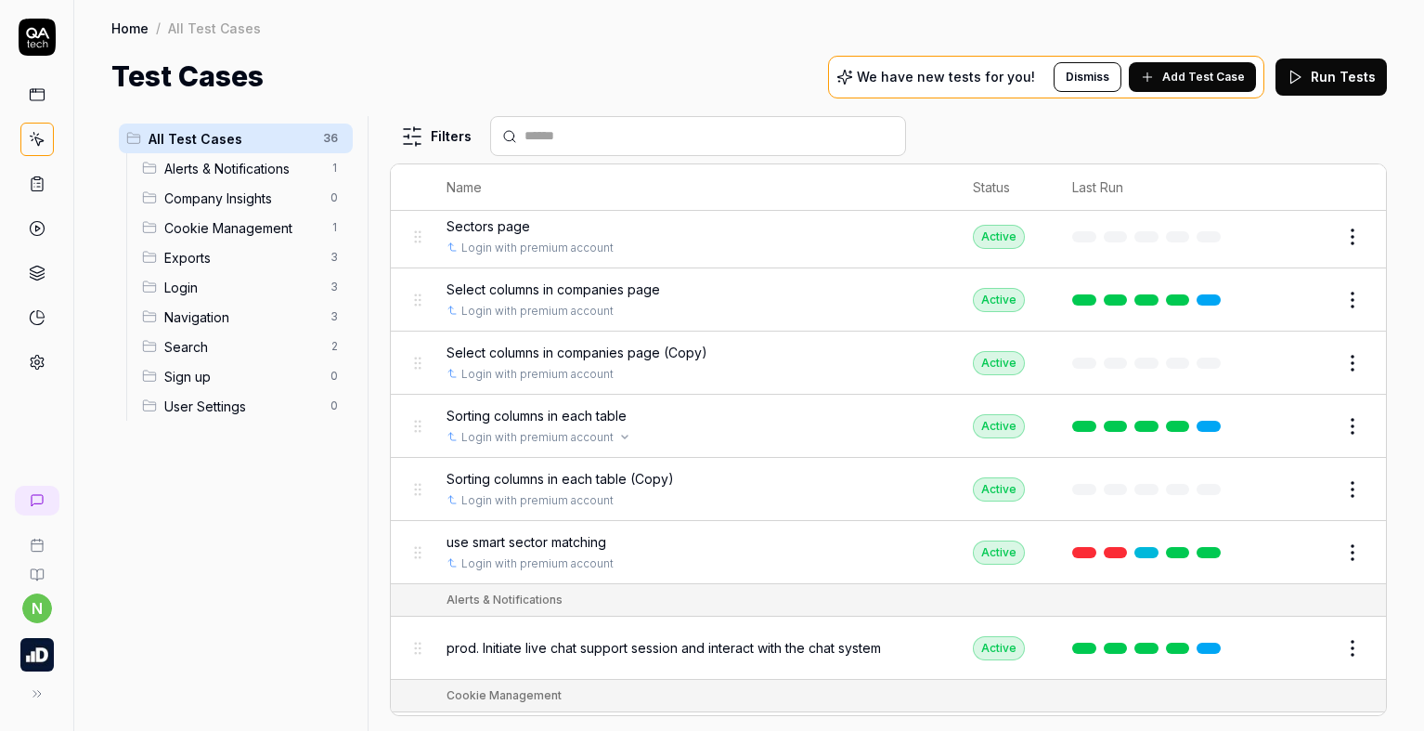
scroll to position [1034, 0]
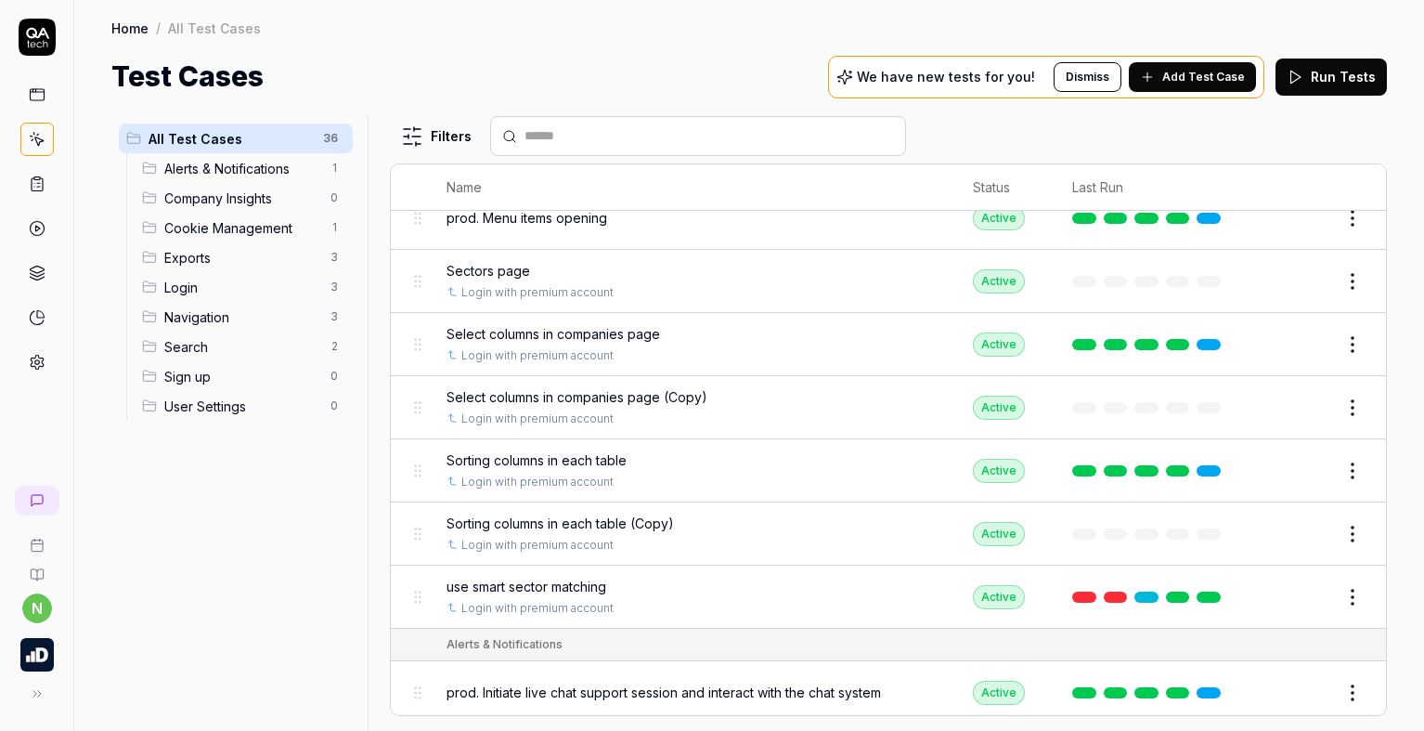
click at [671, 524] on span "Sorting columns in each table (Copy)" at bounding box center [560, 522] width 227 height 19
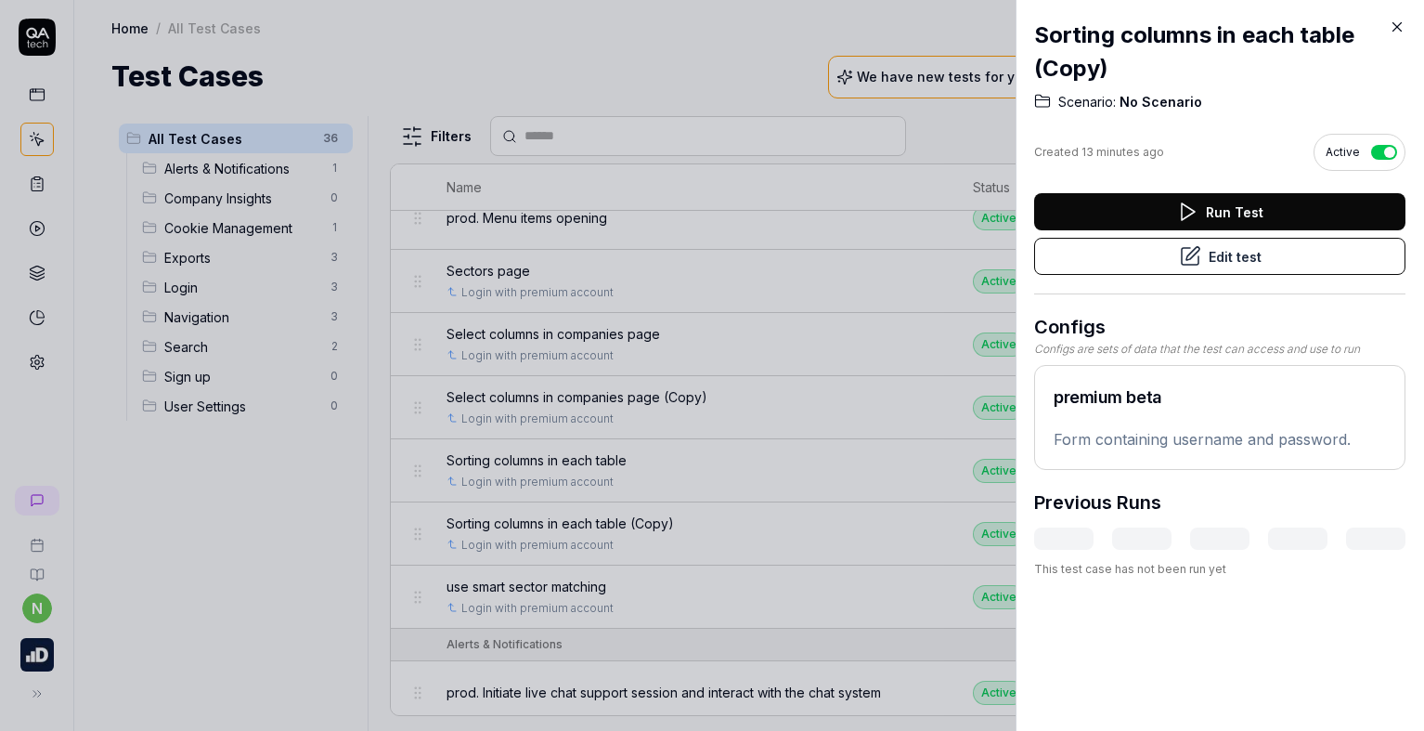
click at [1185, 257] on icon at bounding box center [1191, 253] width 13 height 13
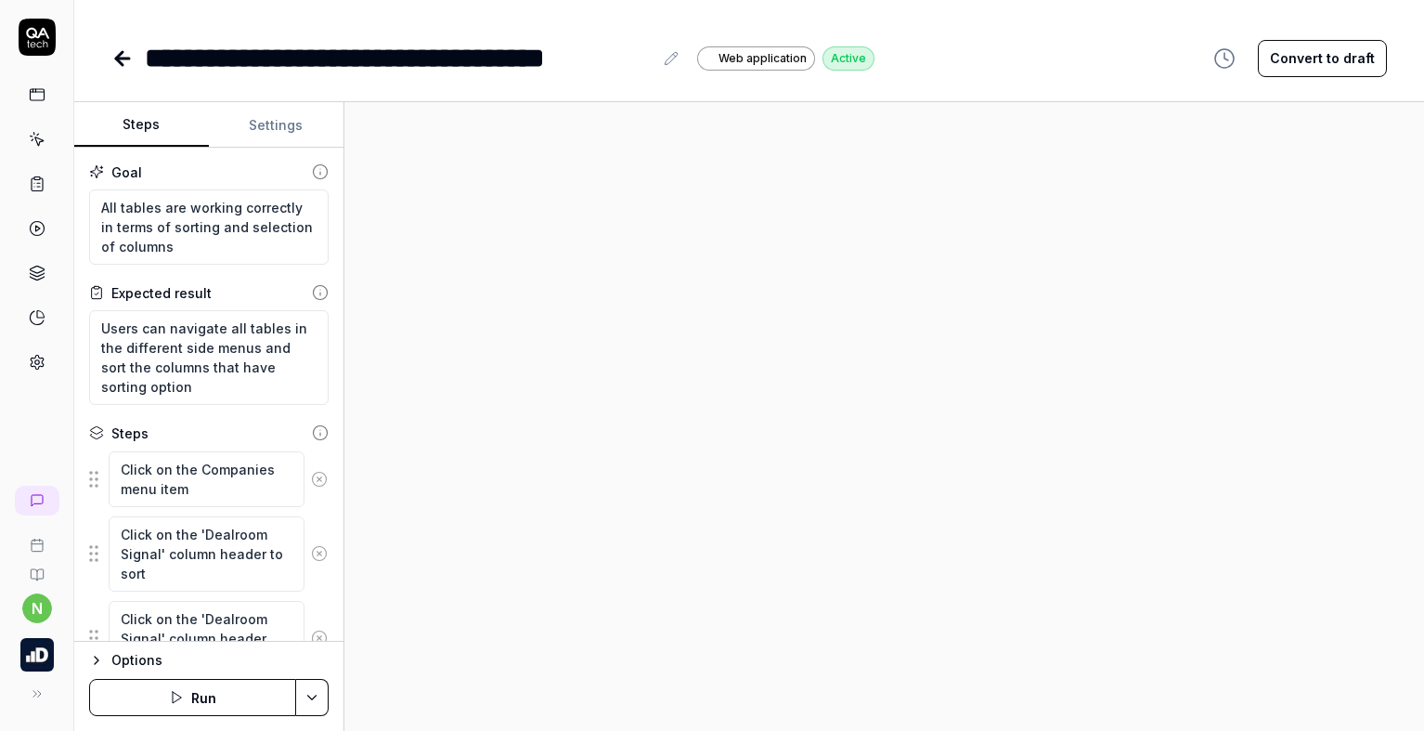
click at [653, 58] on div "**********" at bounding box center [413, 58] width 537 height 42
drag, startPoint x: 652, startPoint y: 61, endPoint x: 555, endPoint y: 58, distance: 96.6
click at [555, 58] on div "**********" at bounding box center [399, 58] width 508 height 42
click at [152, 63] on div "**********" at bounding box center [349, 58] width 408 height 42
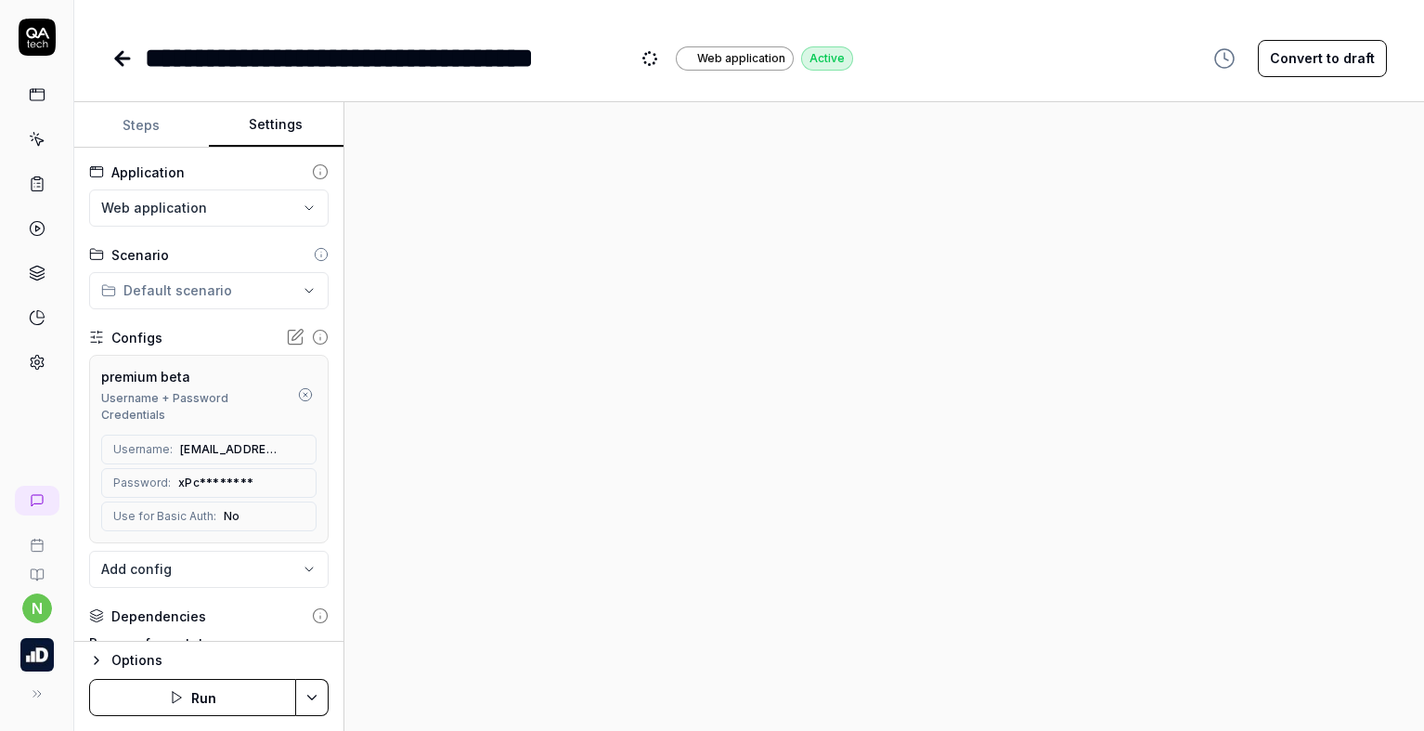
click at [266, 130] on button "Settings" at bounding box center [276, 125] width 135 height 45
click at [298, 392] on icon "button" at bounding box center [305, 394] width 15 height 15
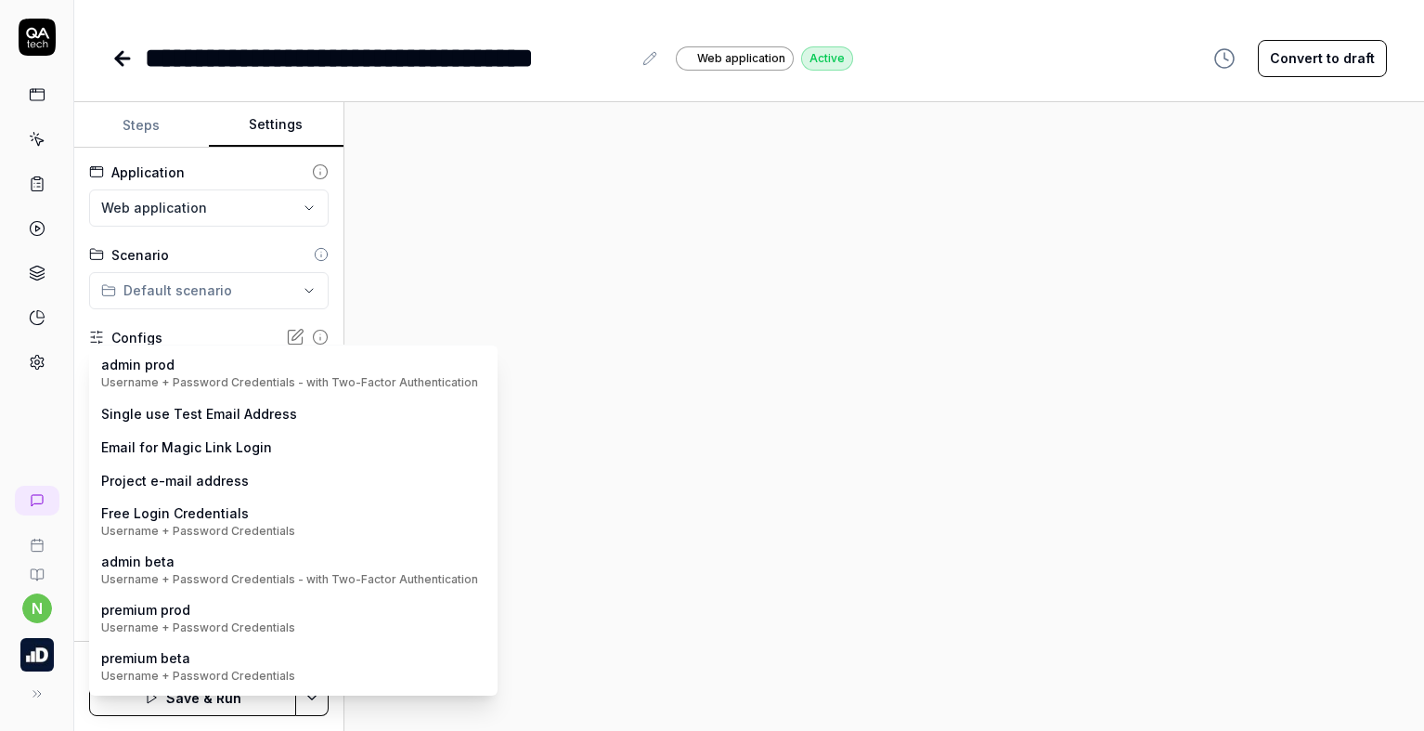
click at [178, 375] on body "**********" at bounding box center [712, 365] width 1424 height 731
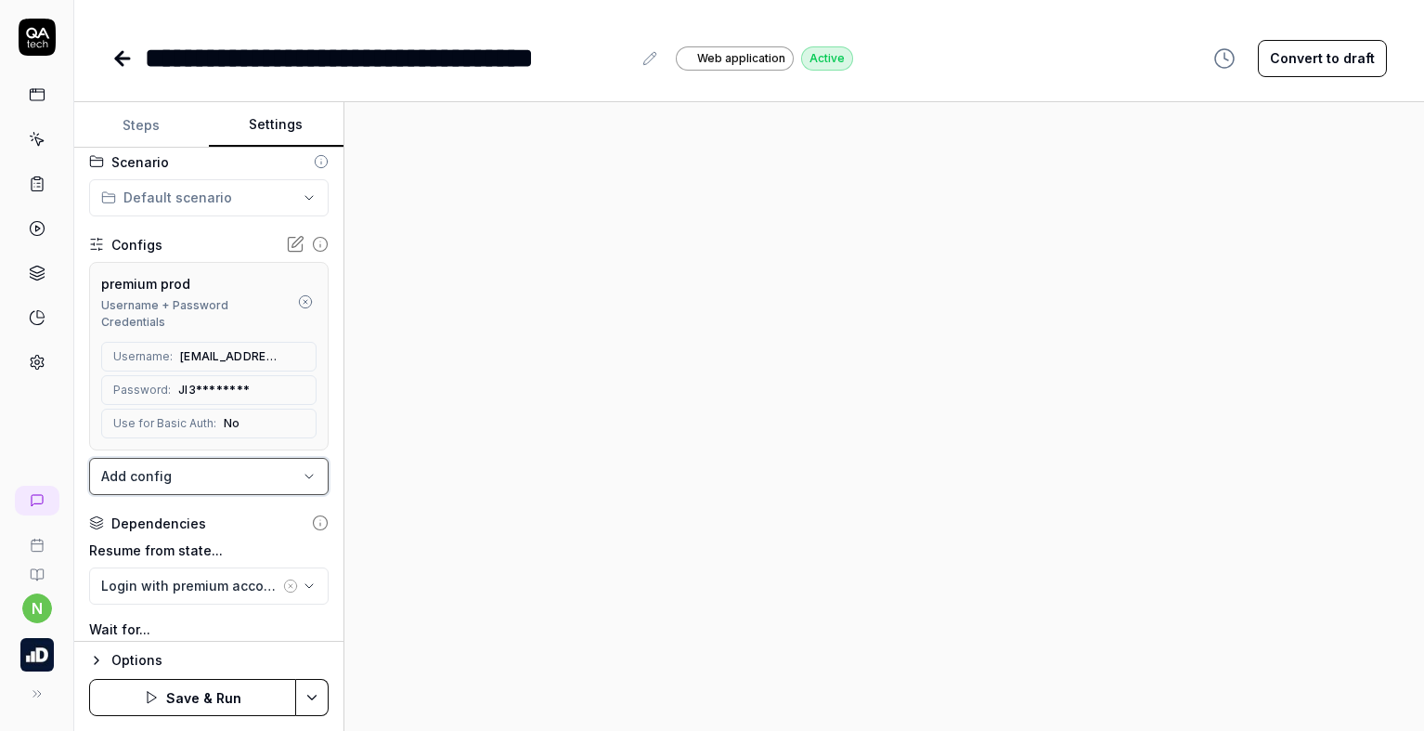
scroll to position [186, 0]
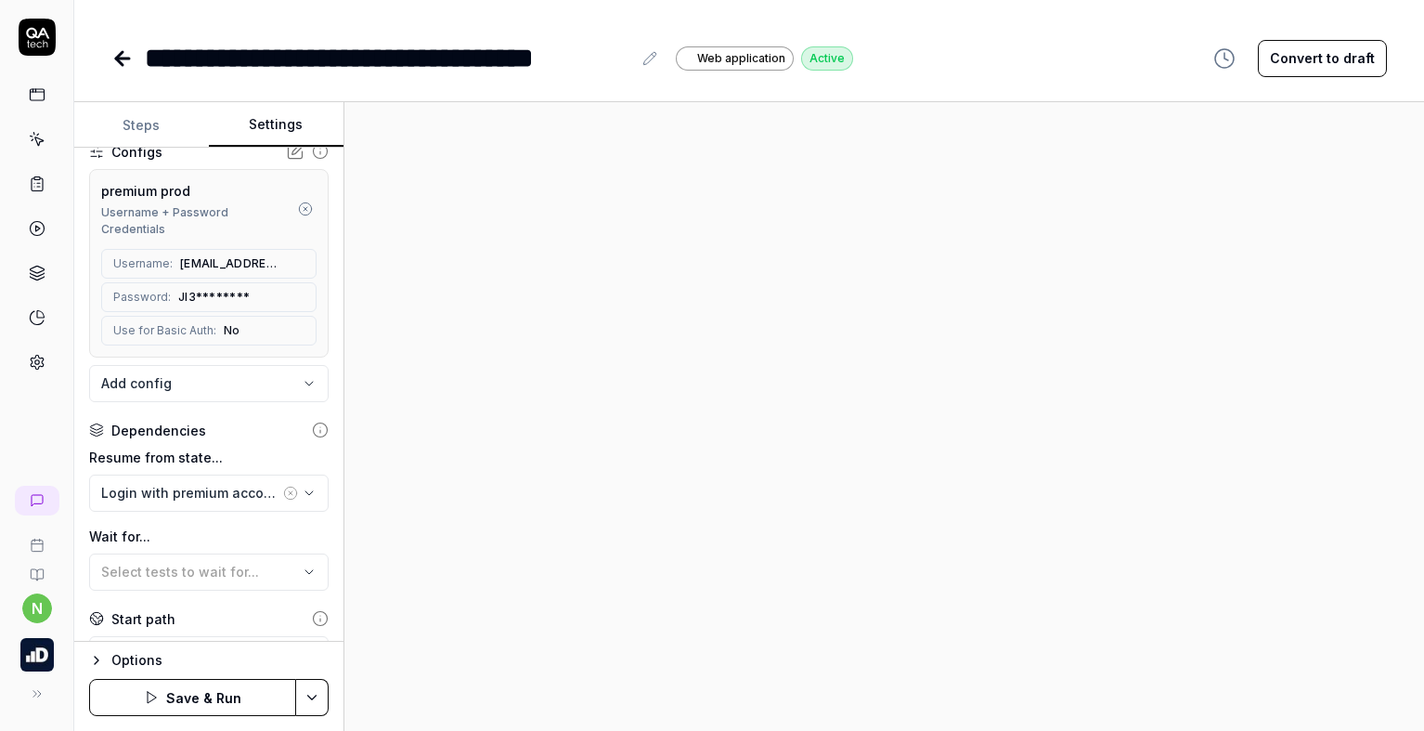
click at [283, 493] on icon "button" at bounding box center [290, 492] width 15 height 15
click at [257, 495] on div "No test case" at bounding box center [199, 492] width 197 height 19
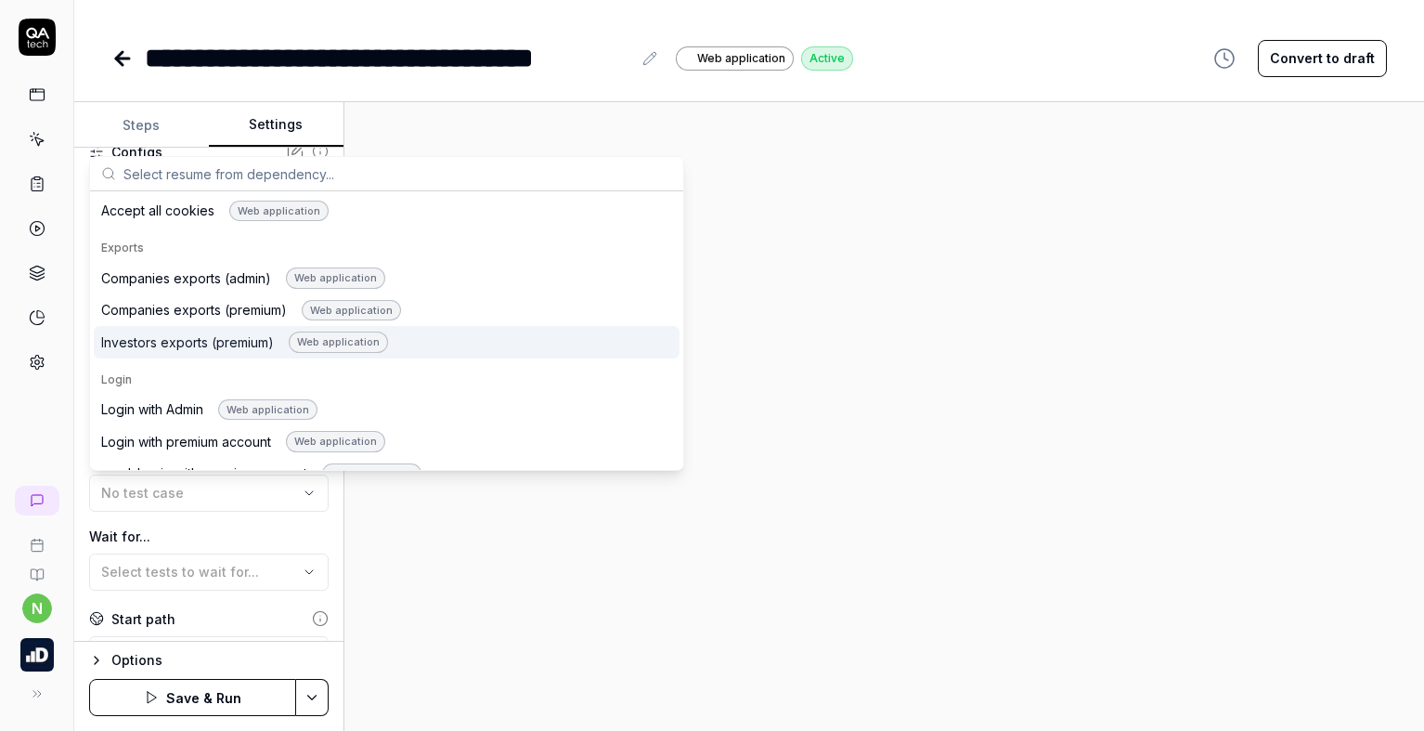
scroll to position [928, 0]
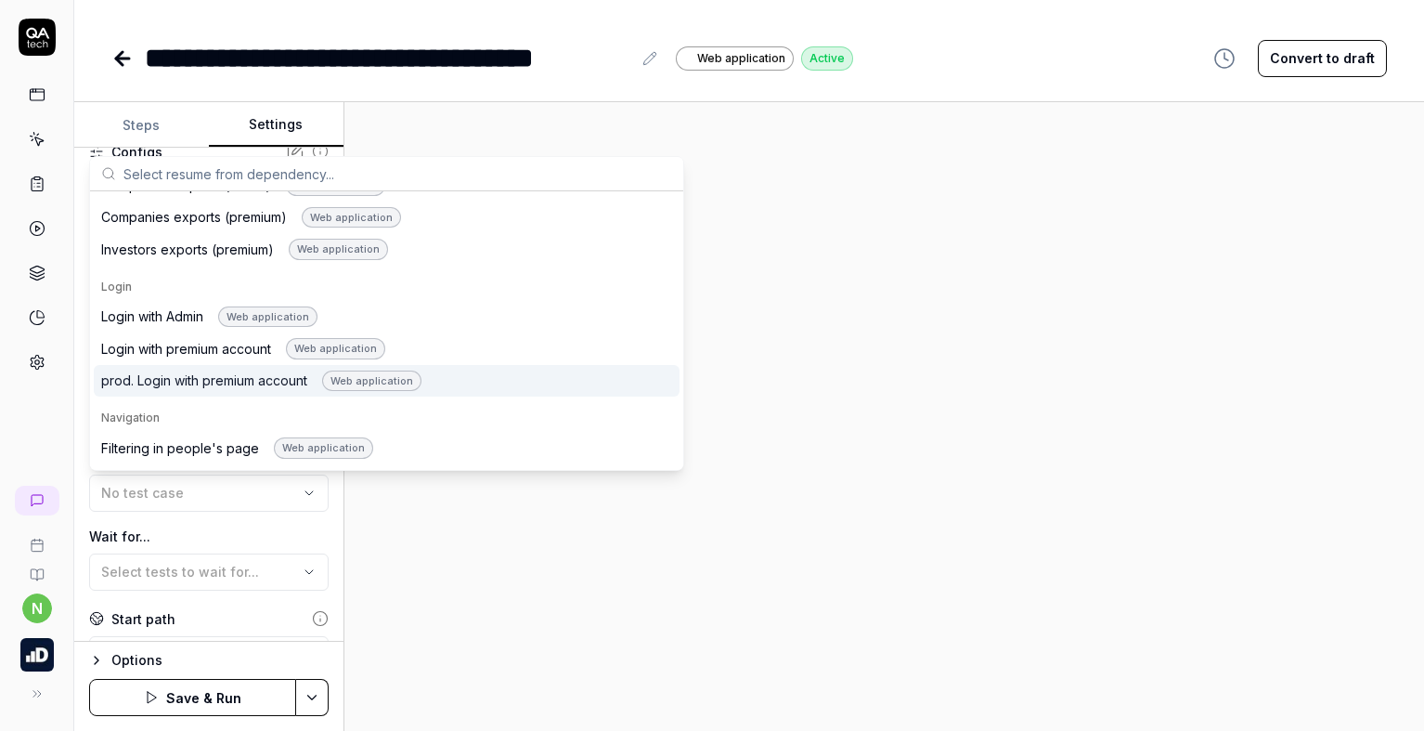
click at [181, 380] on div "prod. Login with premium account Web application" at bounding box center [261, 380] width 320 height 21
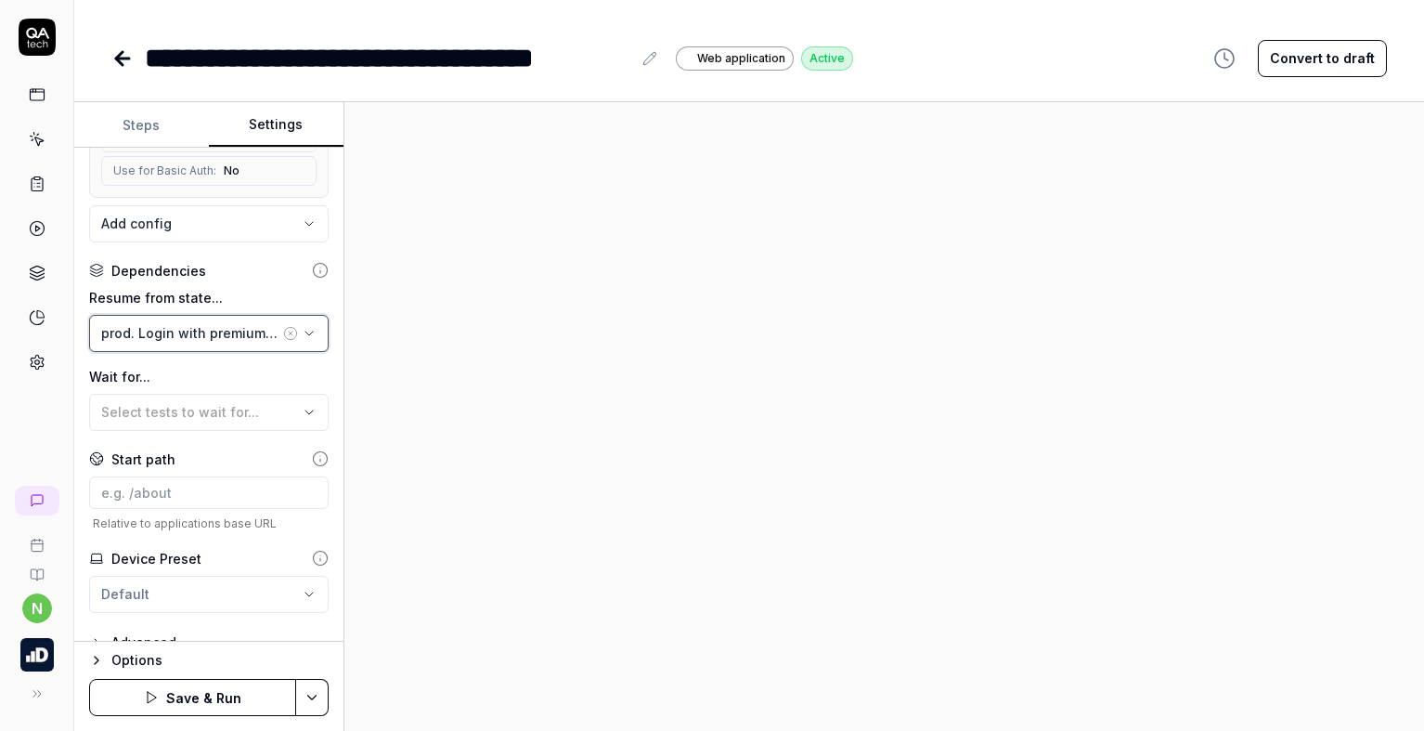
scroll to position [371, 0]
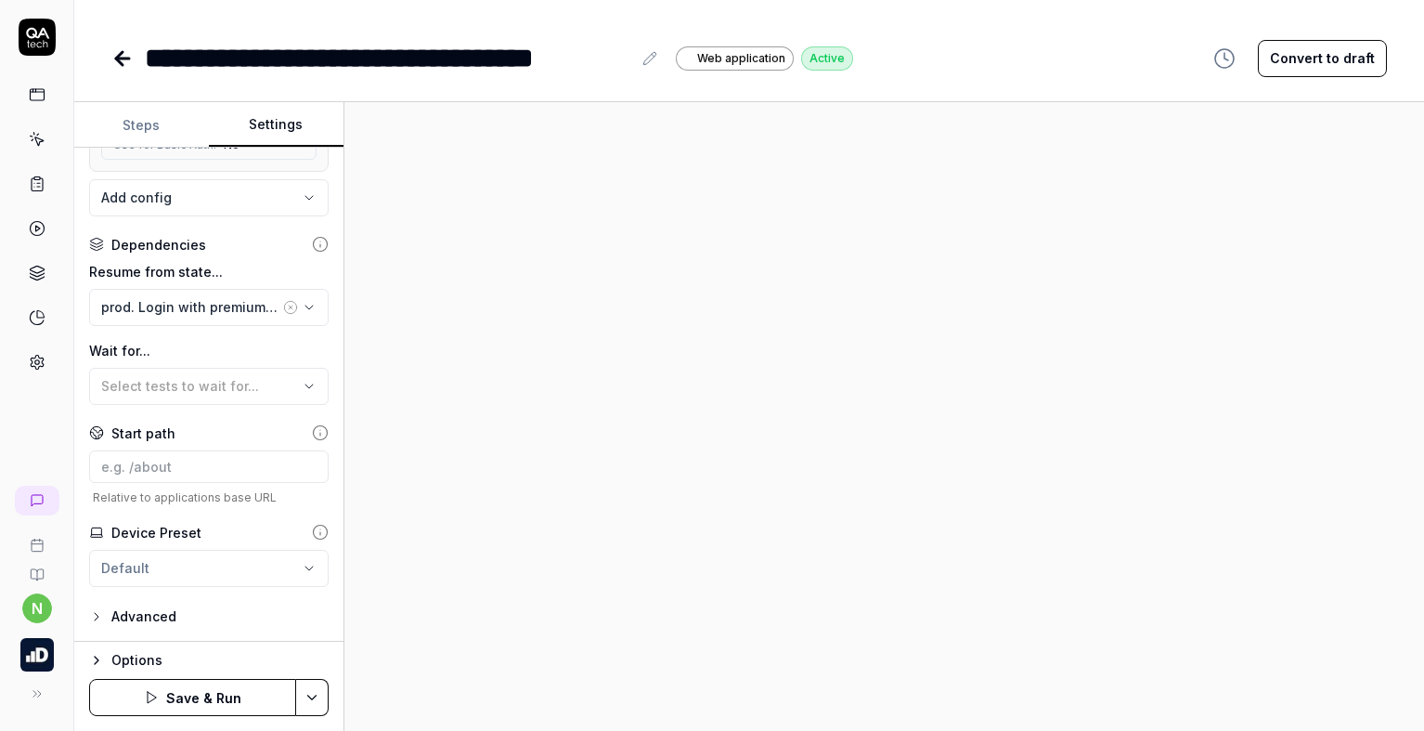
drag, startPoint x: 271, startPoint y: 693, endPoint x: 236, endPoint y: 632, distance: 70.7
click at [236, 632] on form "**********" at bounding box center [209, 416] width 270 height 628
click at [99, 657] on icon "button" at bounding box center [96, 660] width 15 height 15
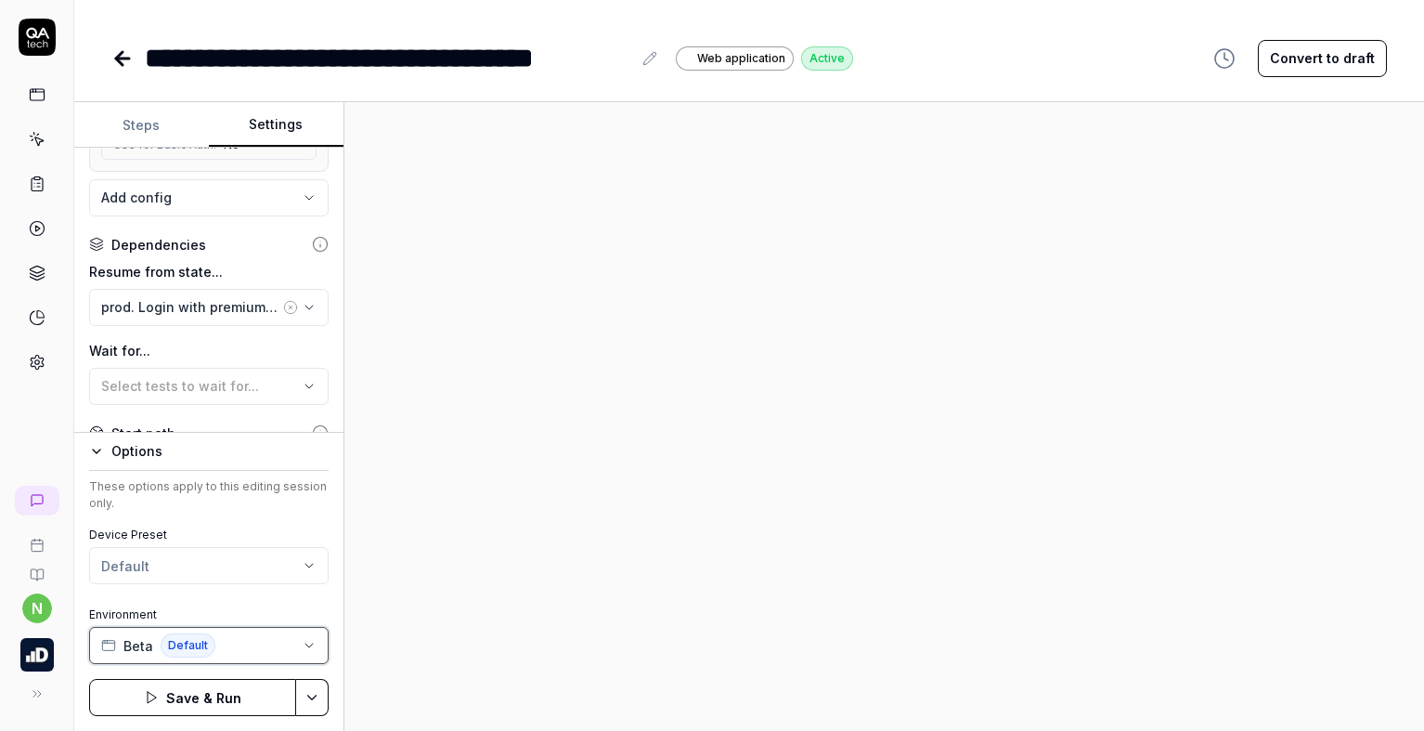
click at [239, 641] on button "Beta Default" at bounding box center [208, 645] width 239 height 37
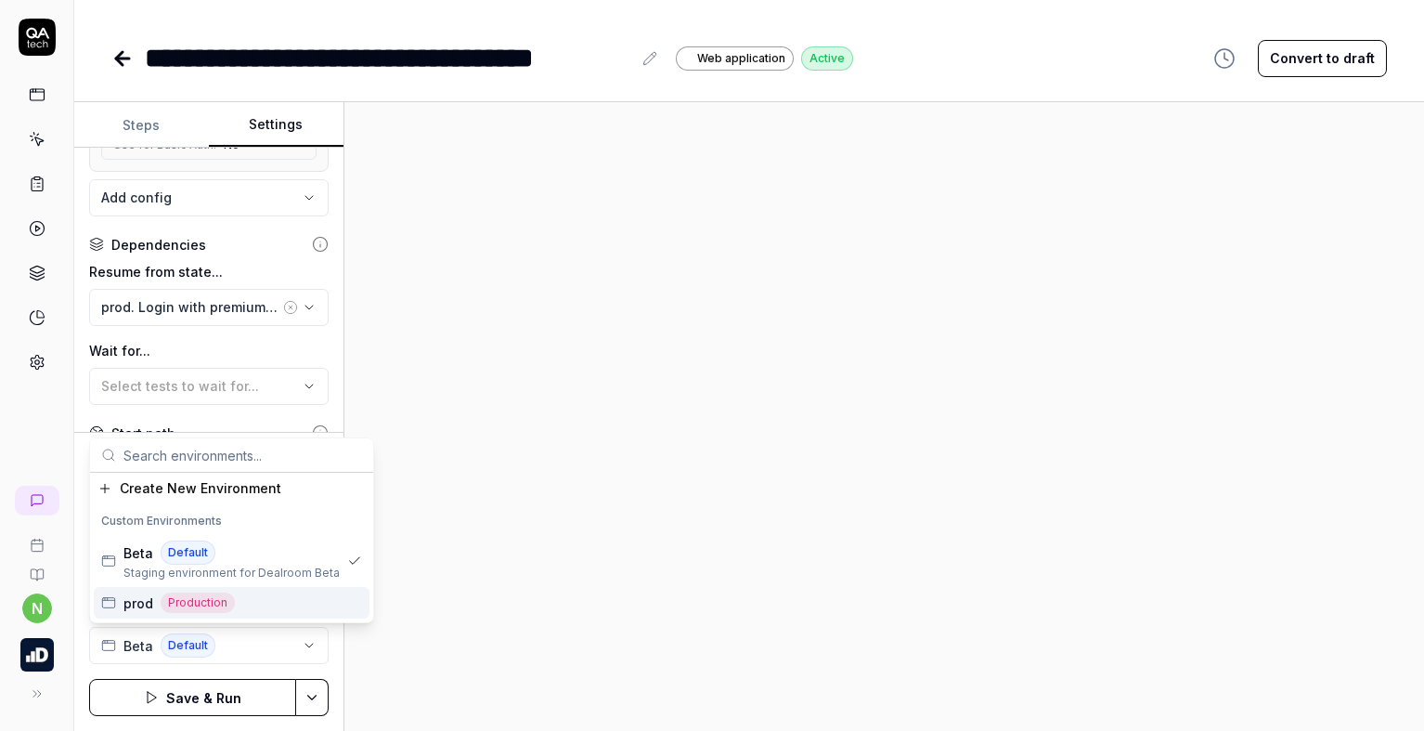
click at [252, 600] on div "prod Production" at bounding box center [232, 603] width 276 height 32
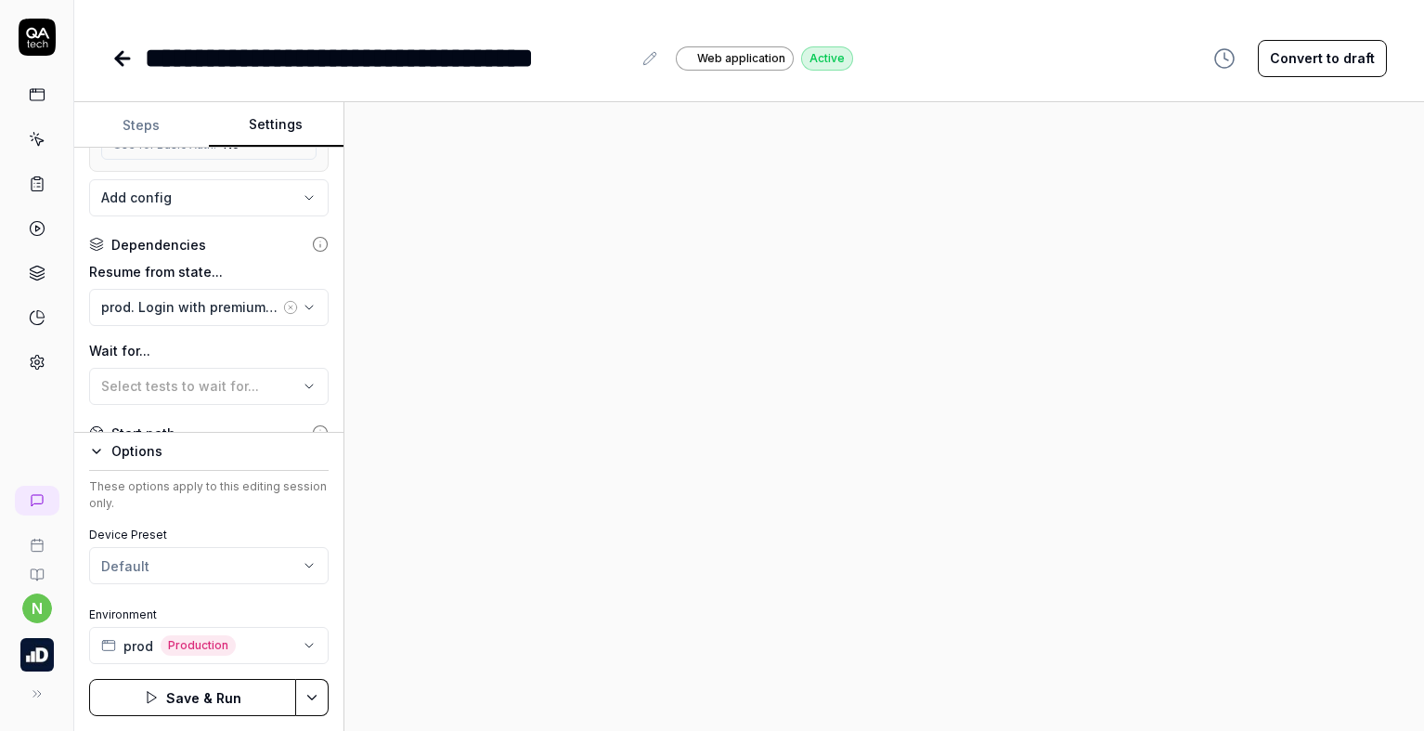
click at [220, 688] on button "Save & Run" at bounding box center [192, 697] width 207 height 37
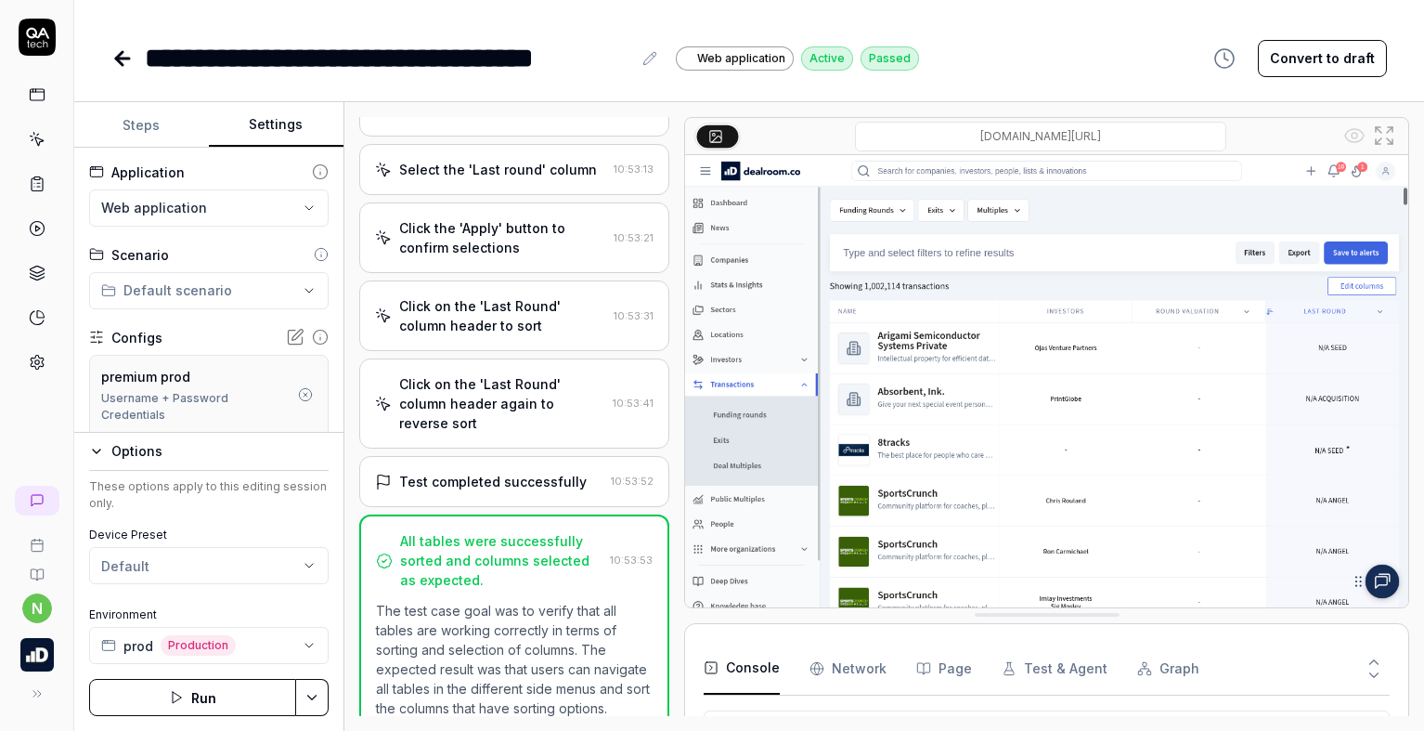
scroll to position [2388, 0]
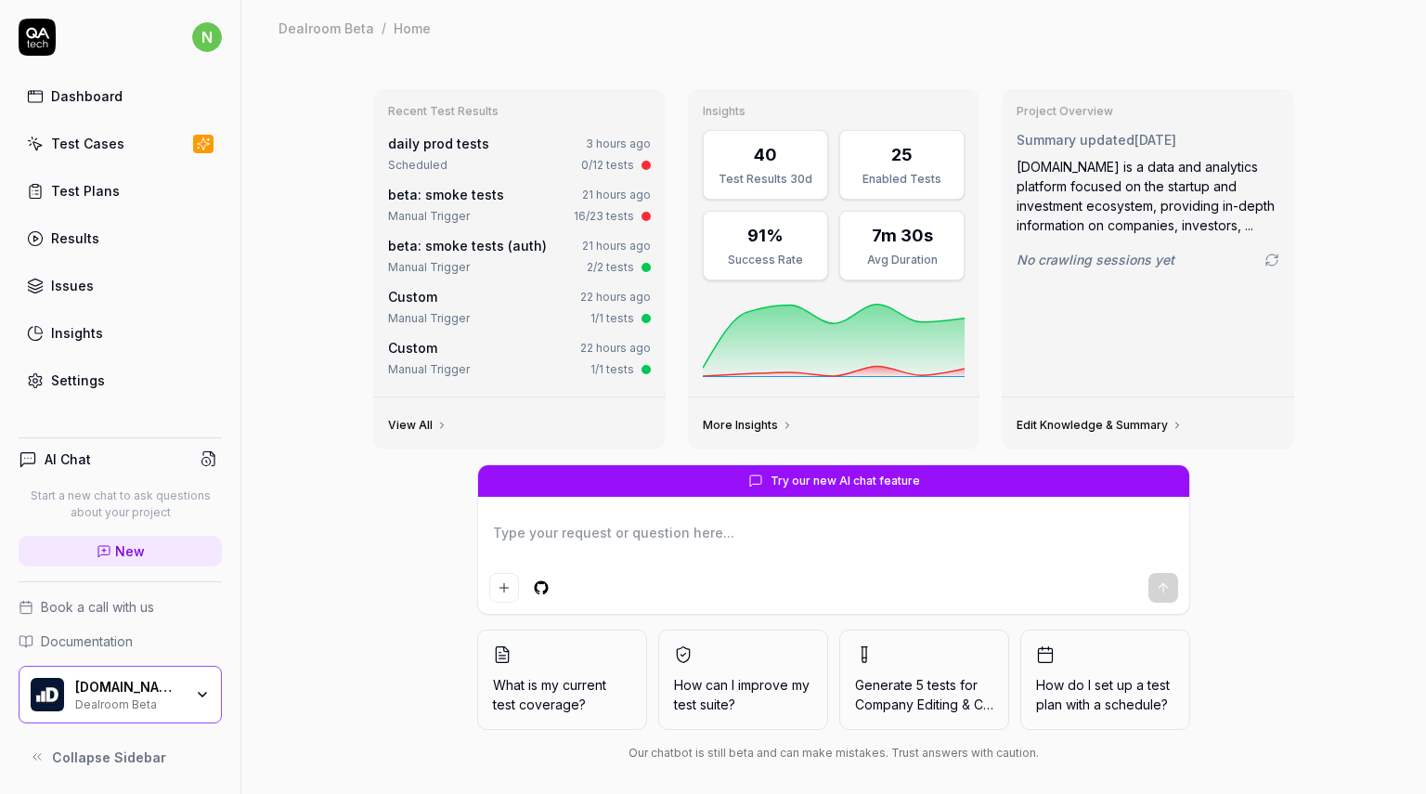
type textarea "*"
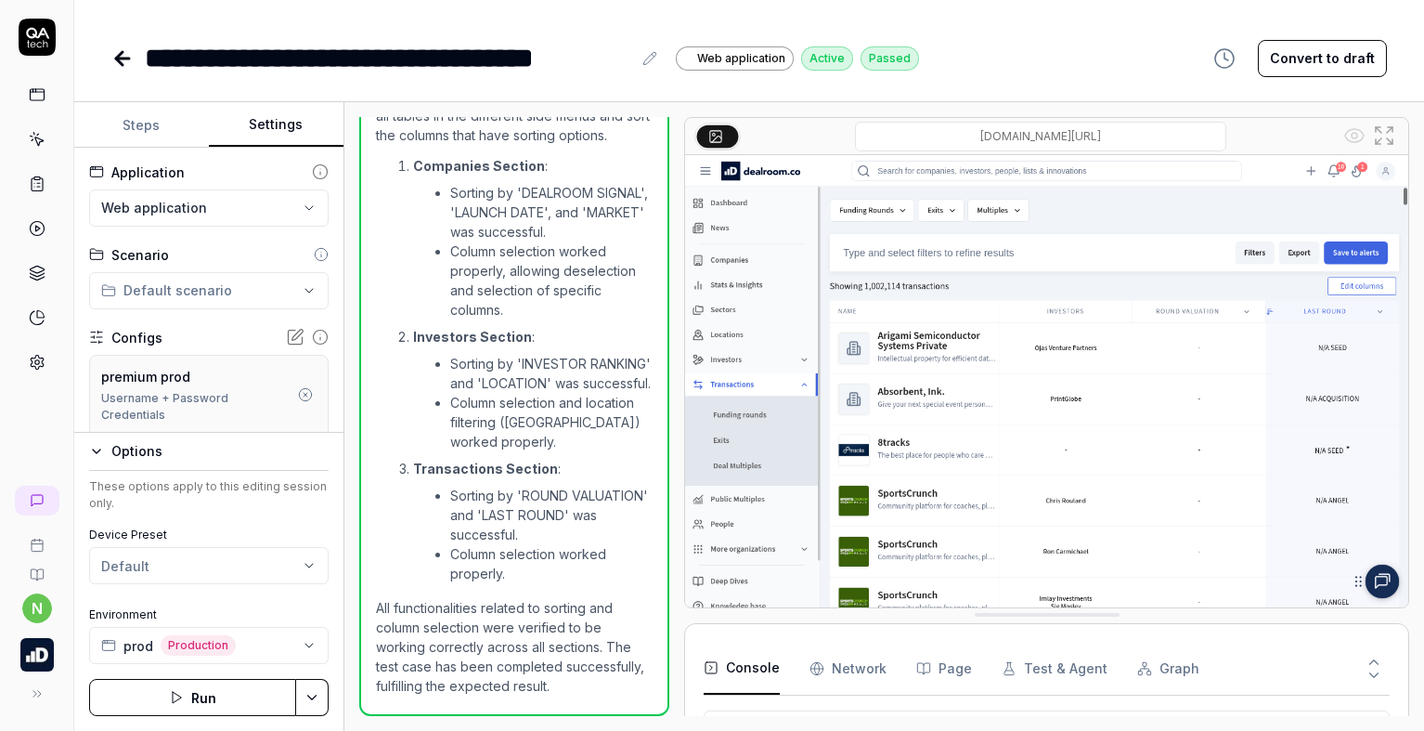
scroll to position [2991, 0]
click at [123, 58] on icon at bounding box center [122, 58] width 13 height 0
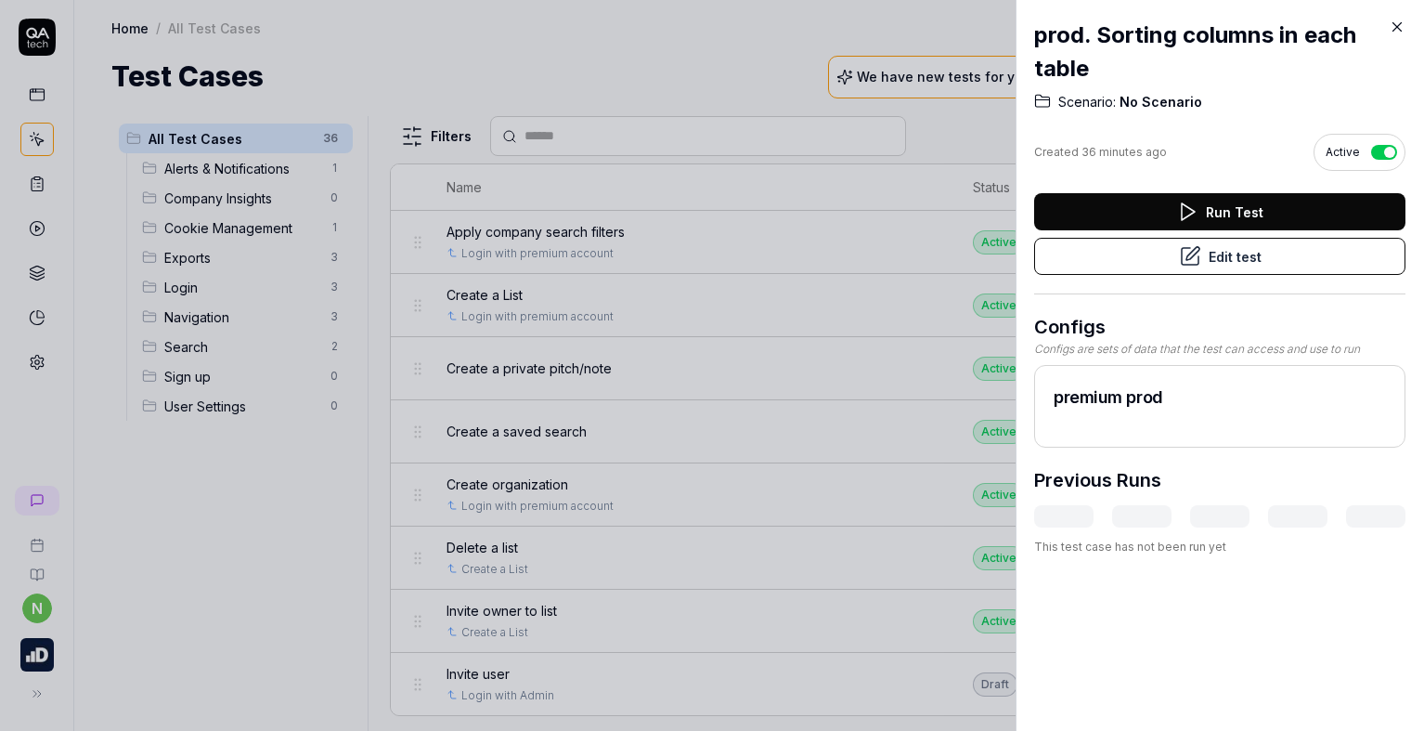
click at [1394, 28] on icon at bounding box center [1397, 27] width 17 height 17
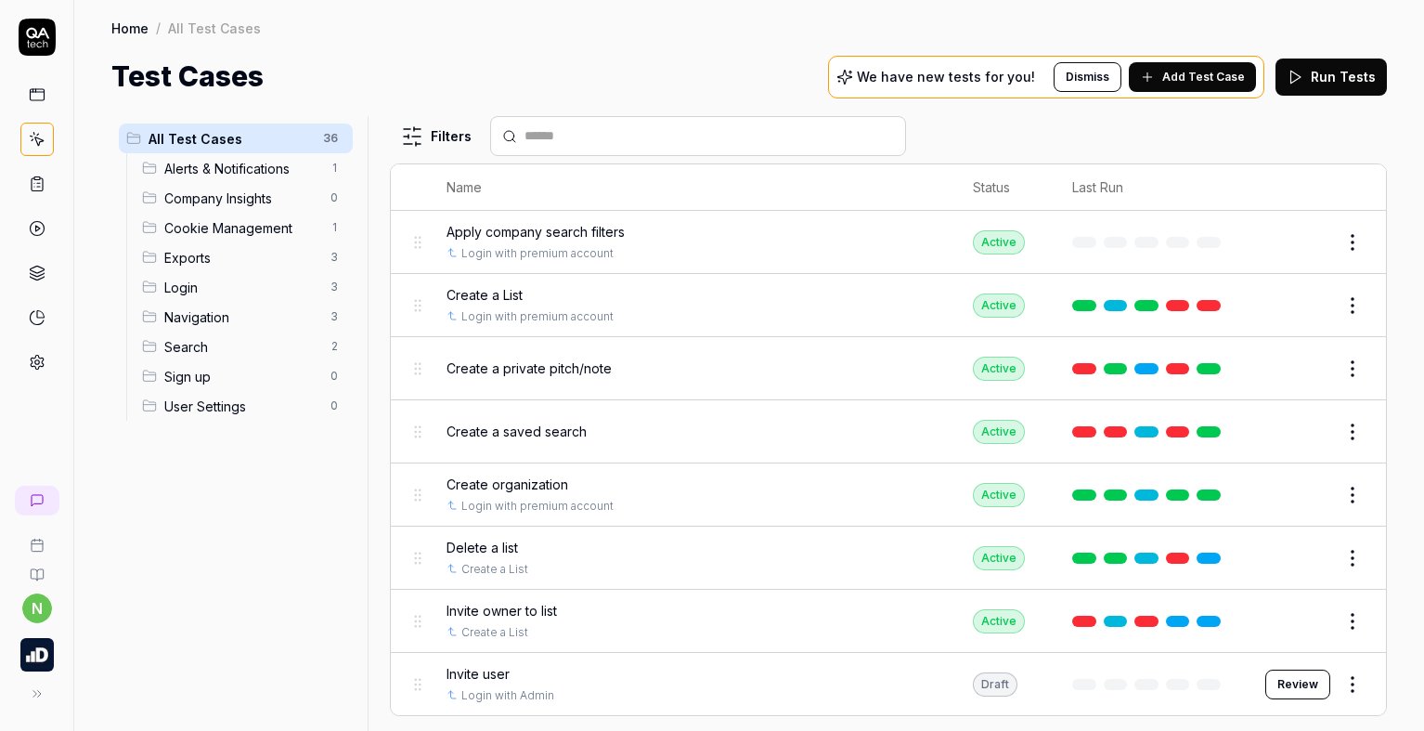
click at [26, 92] on link at bounding box center [36, 94] width 33 height 33
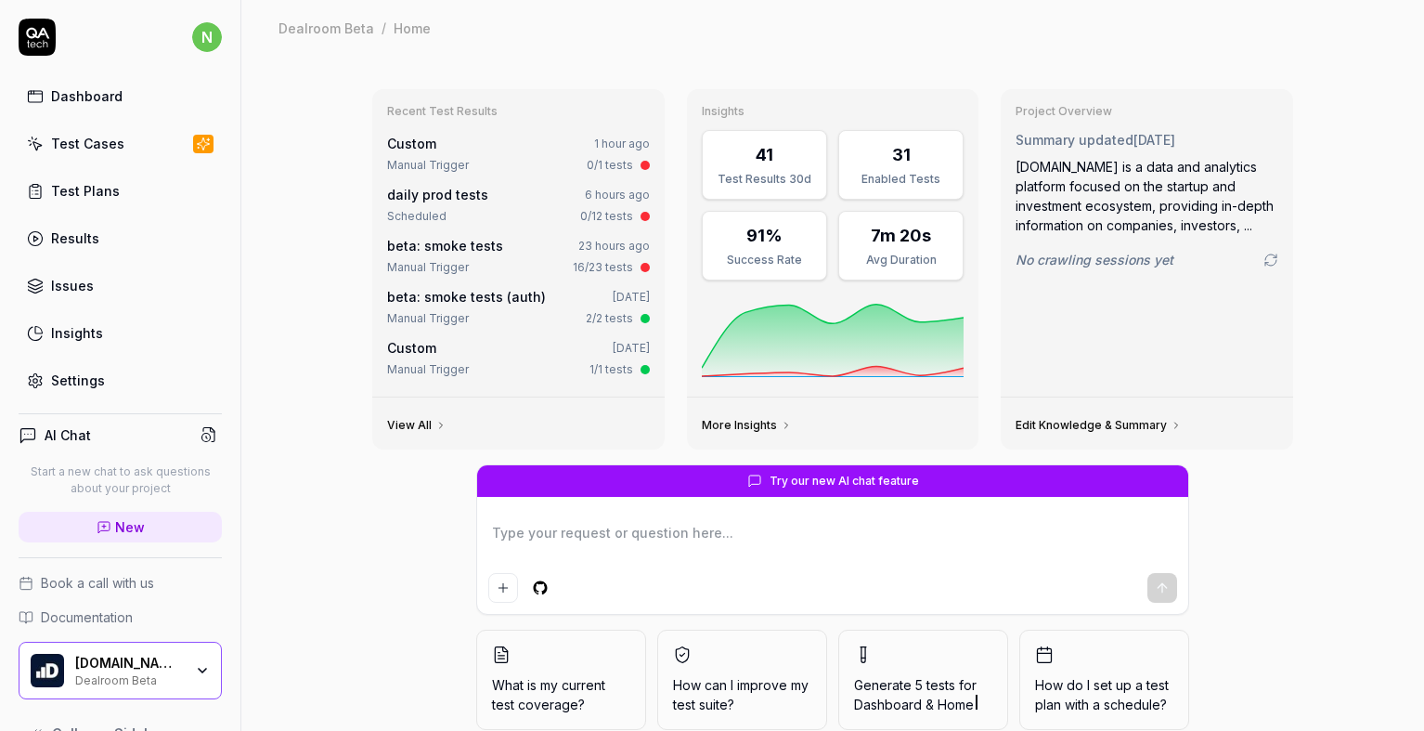
click at [92, 156] on link "Test Cases" at bounding box center [120, 143] width 203 height 36
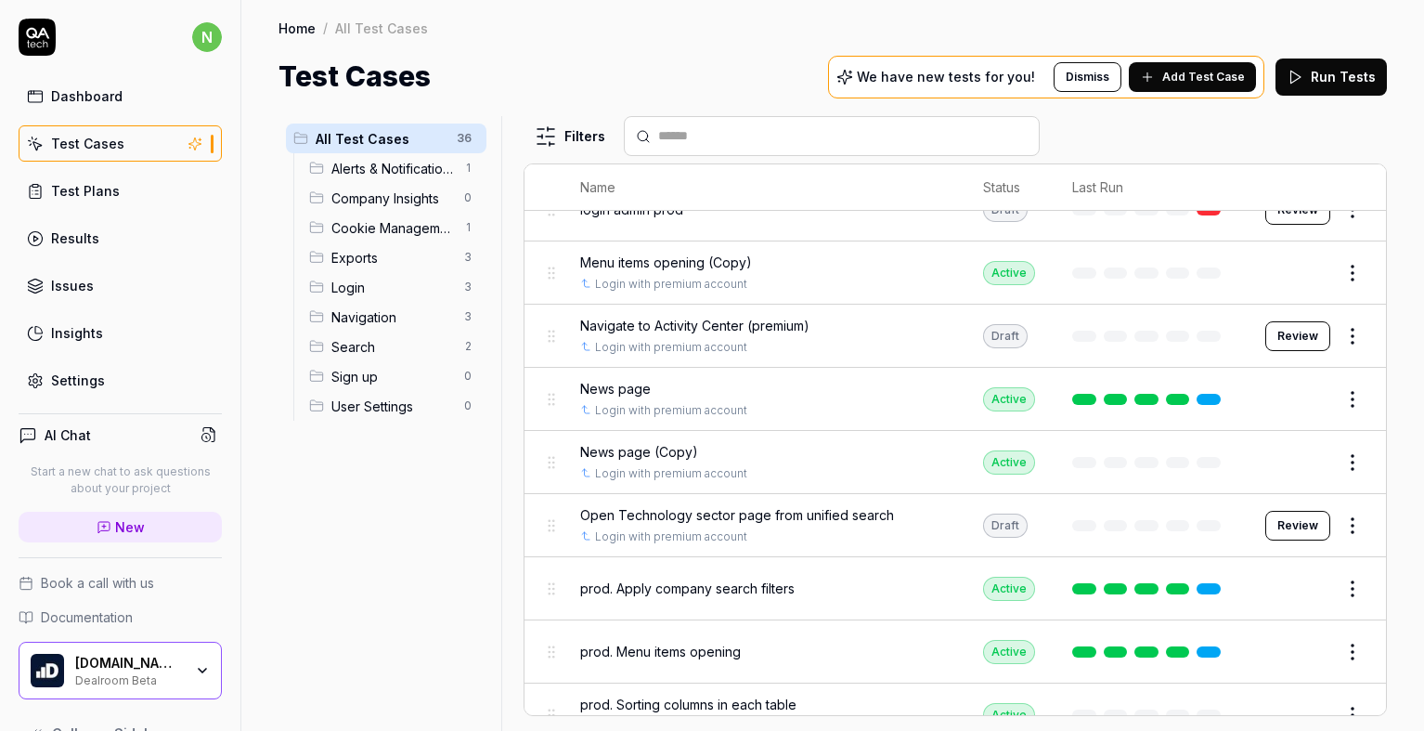
scroll to position [557, 0]
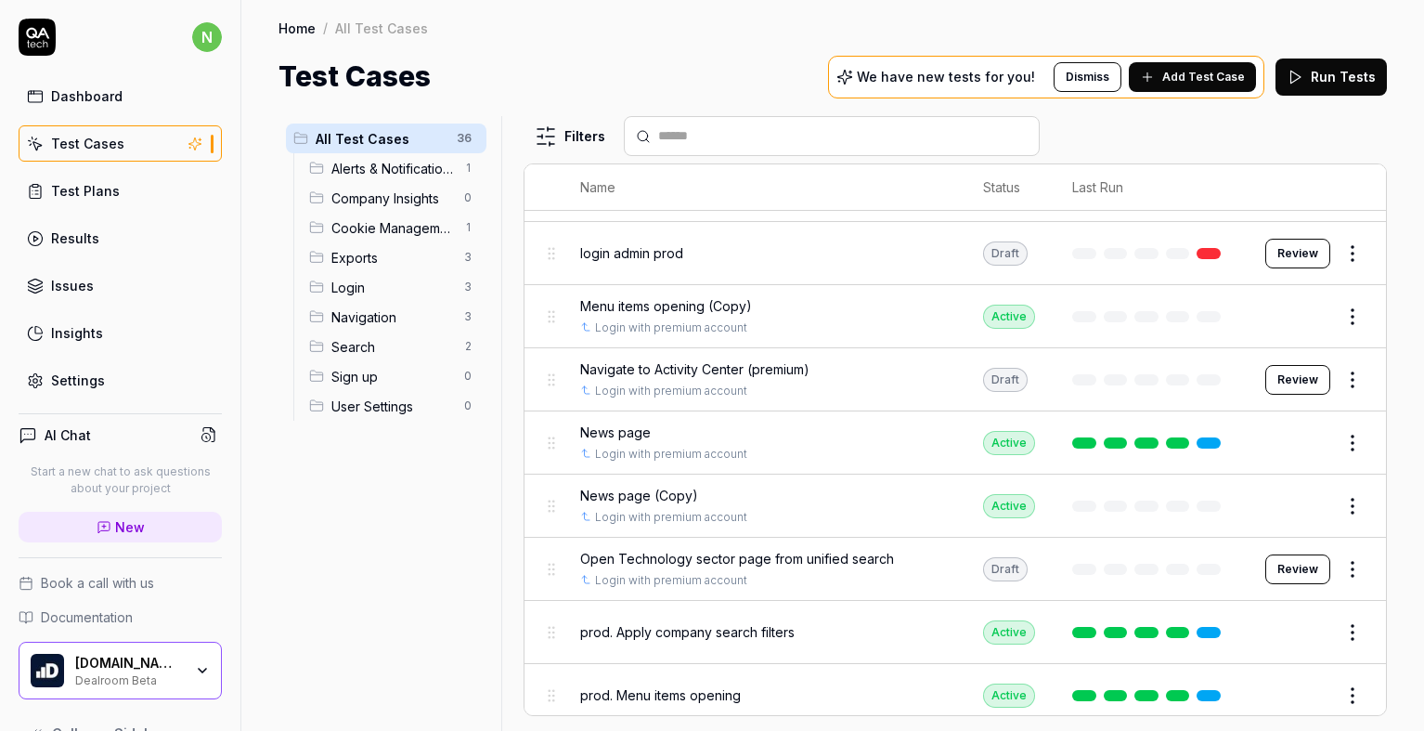
click at [1293, 311] on button "Edit" at bounding box center [1308, 317] width 45 height 30
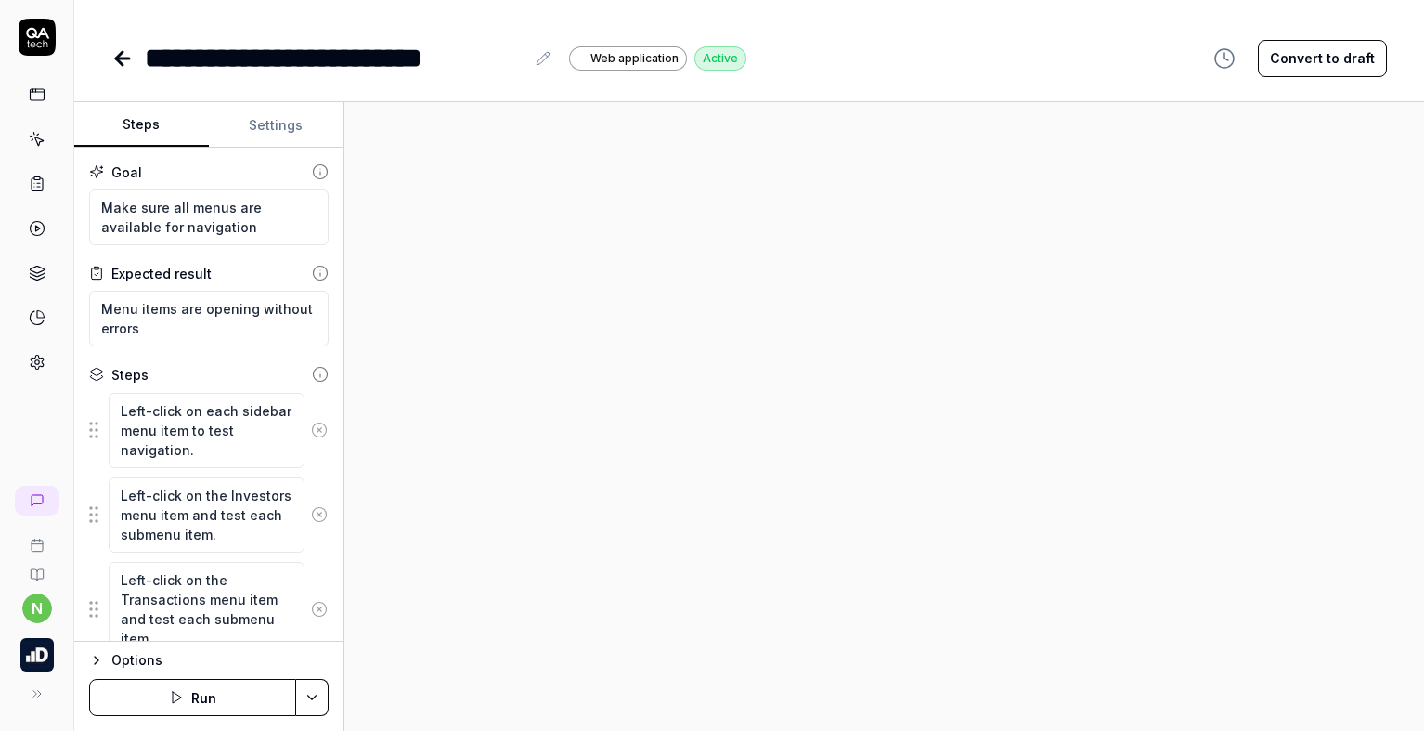
type textarea "*"
drag, startPoint x: 425, startPoint y: 58, endPoint x: 528, endPoint y: 57, distance: 103.1
click at [526, 57] on div "**********" at bounding box center [349, 58] width 409 height 42
click at [132, 64] on icon at bounding box center [122, 58] width 22 height 22
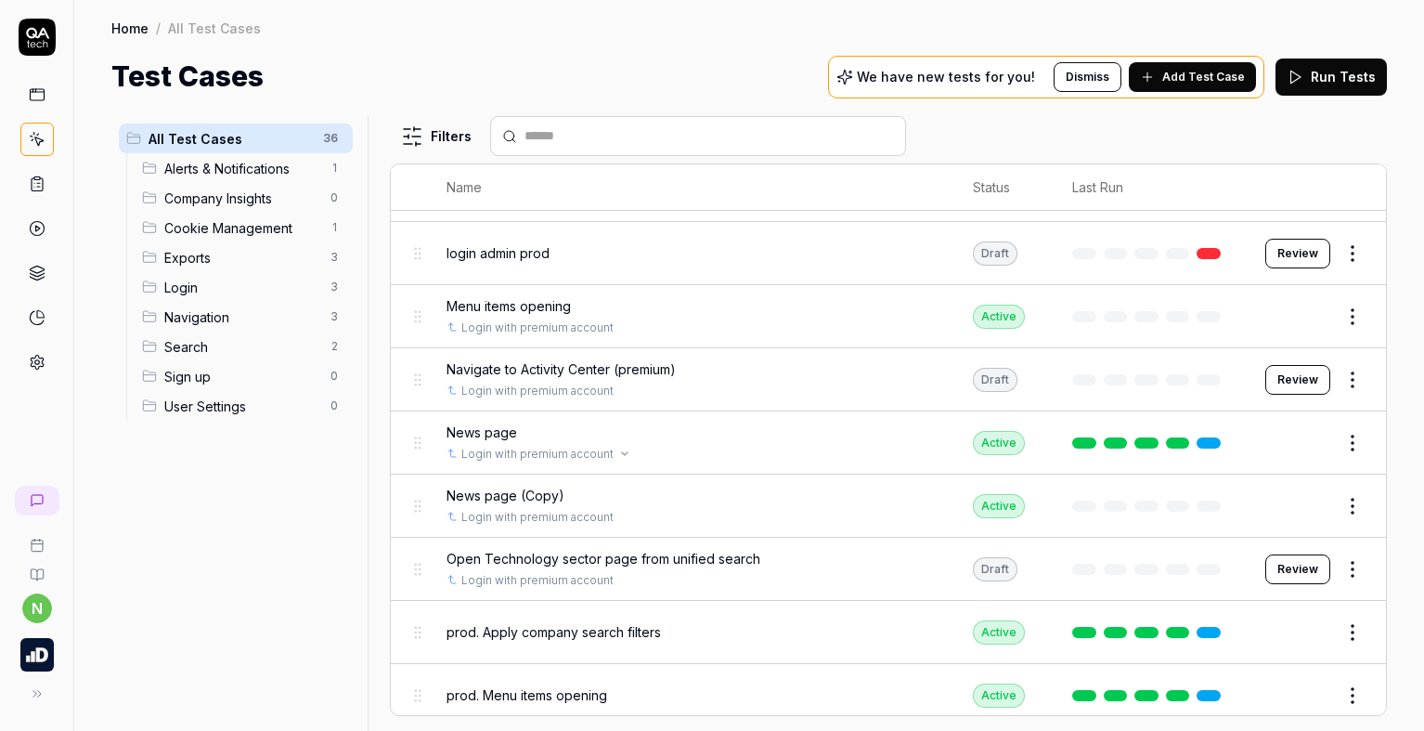
scroll to position [650, 0]
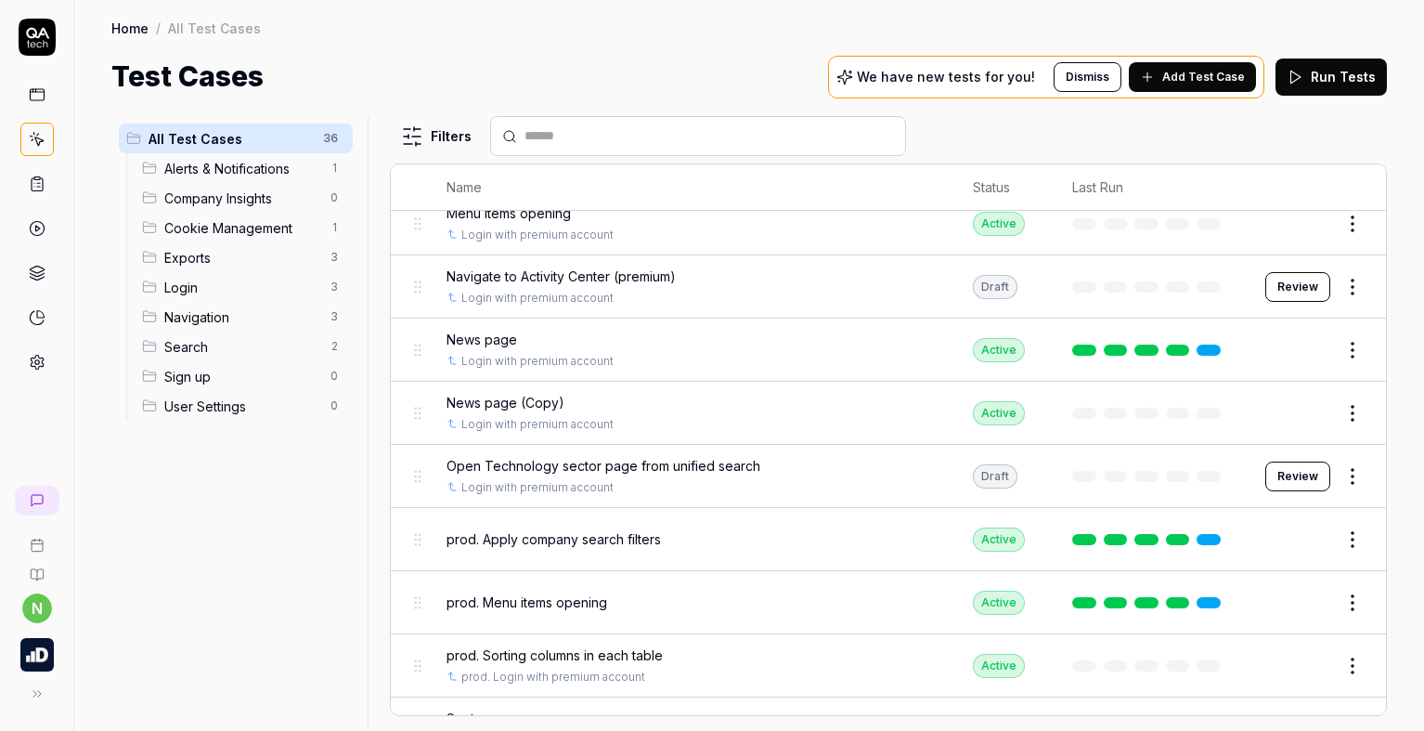
click at [1290, 410] on button "Edit" at bounding box center [1308, 413] width 45 height 30
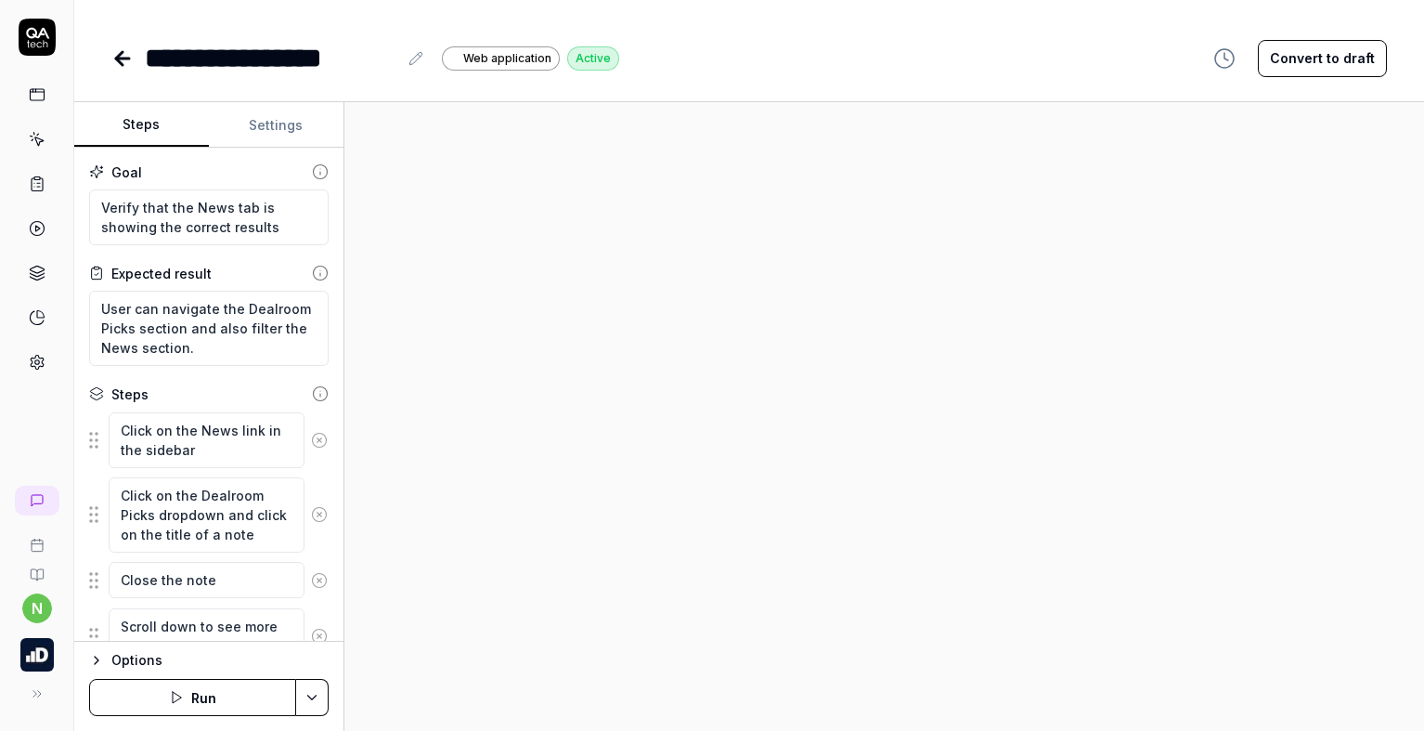
type textarea "*"
drag, startPoint x: 298, startPoint y: 59, endPoint x: 403, endPoint y: 58, distance: 104.9
click at [403, 58] on div "**********" at bounding box center [286, 58] width 282 height 42
click at [150, 58] on div "*********" at bounding box center [221, 58] width 153 height 42
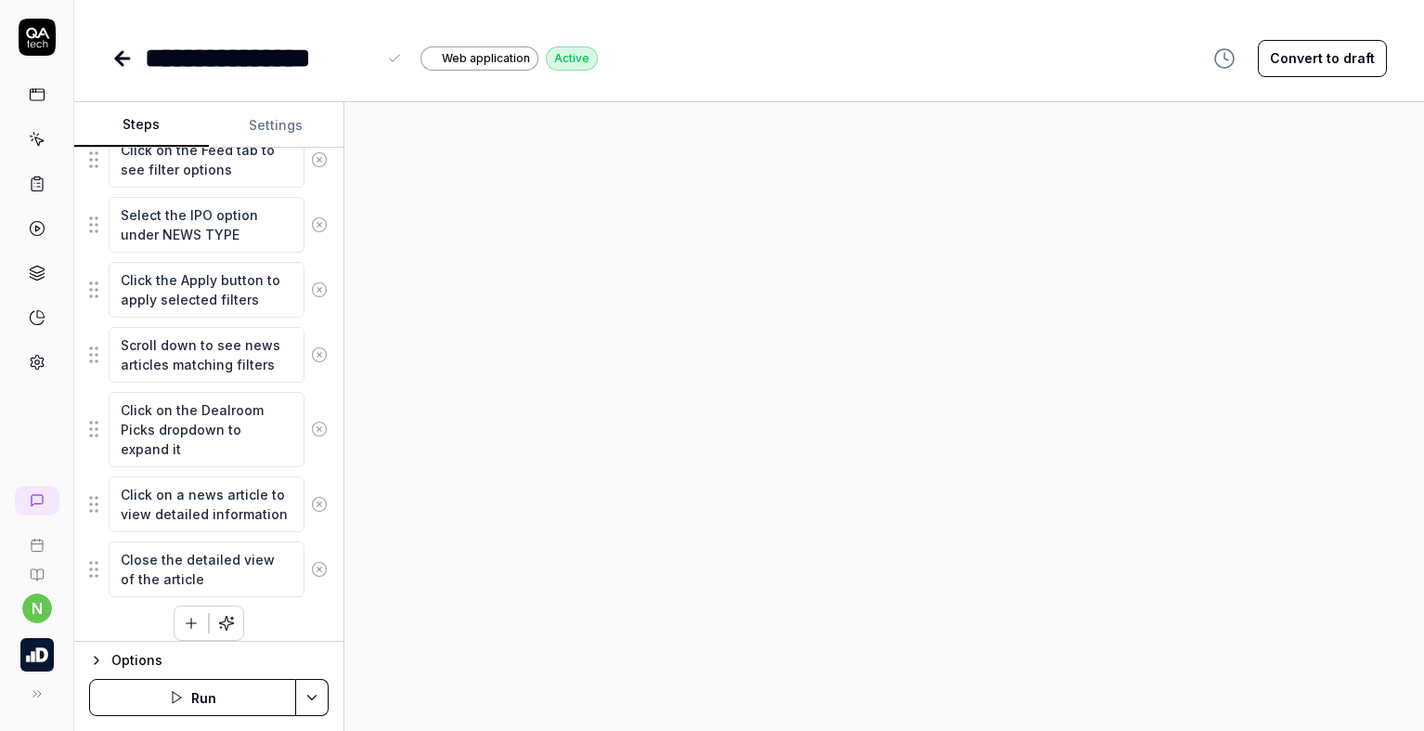
scroll to position [685, 0]
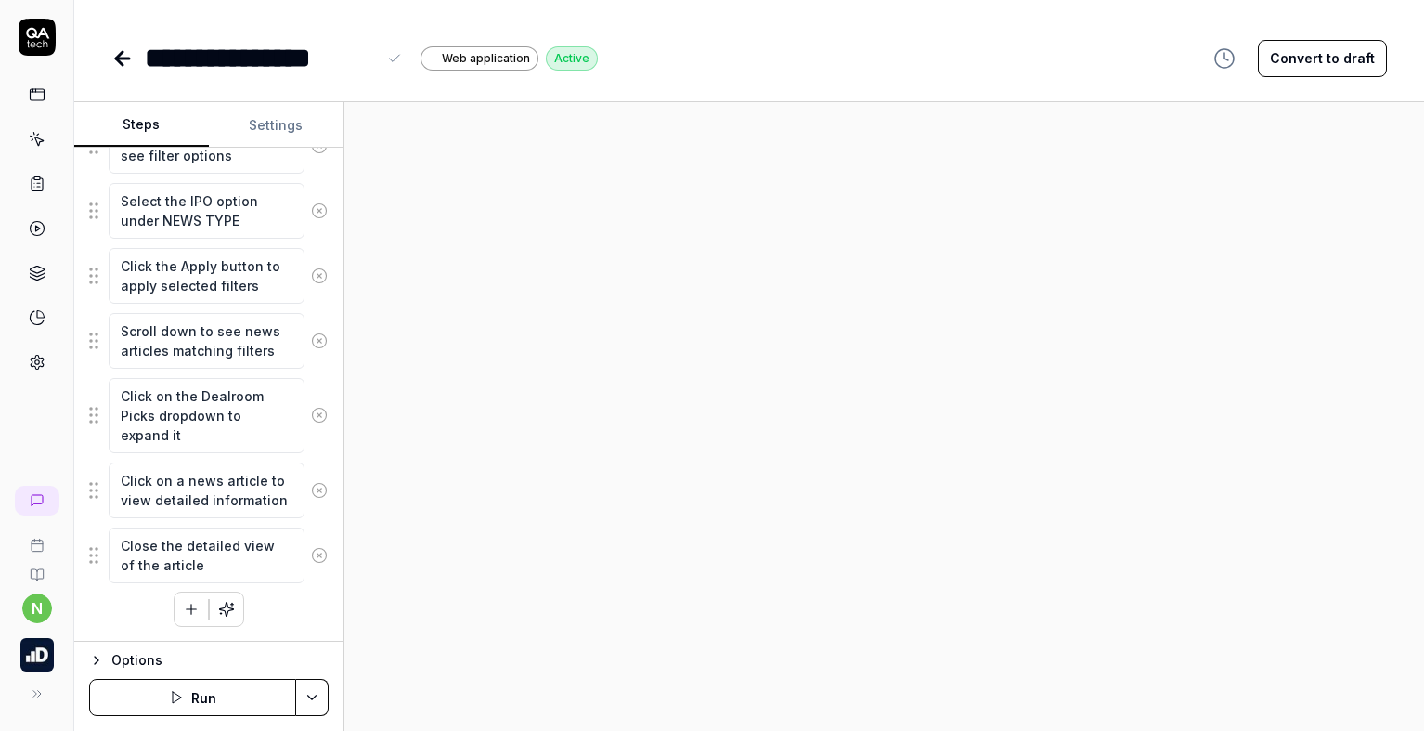
click at [267, 123] on button "Settings" at bounding box center [276, 125] width 135 height 45
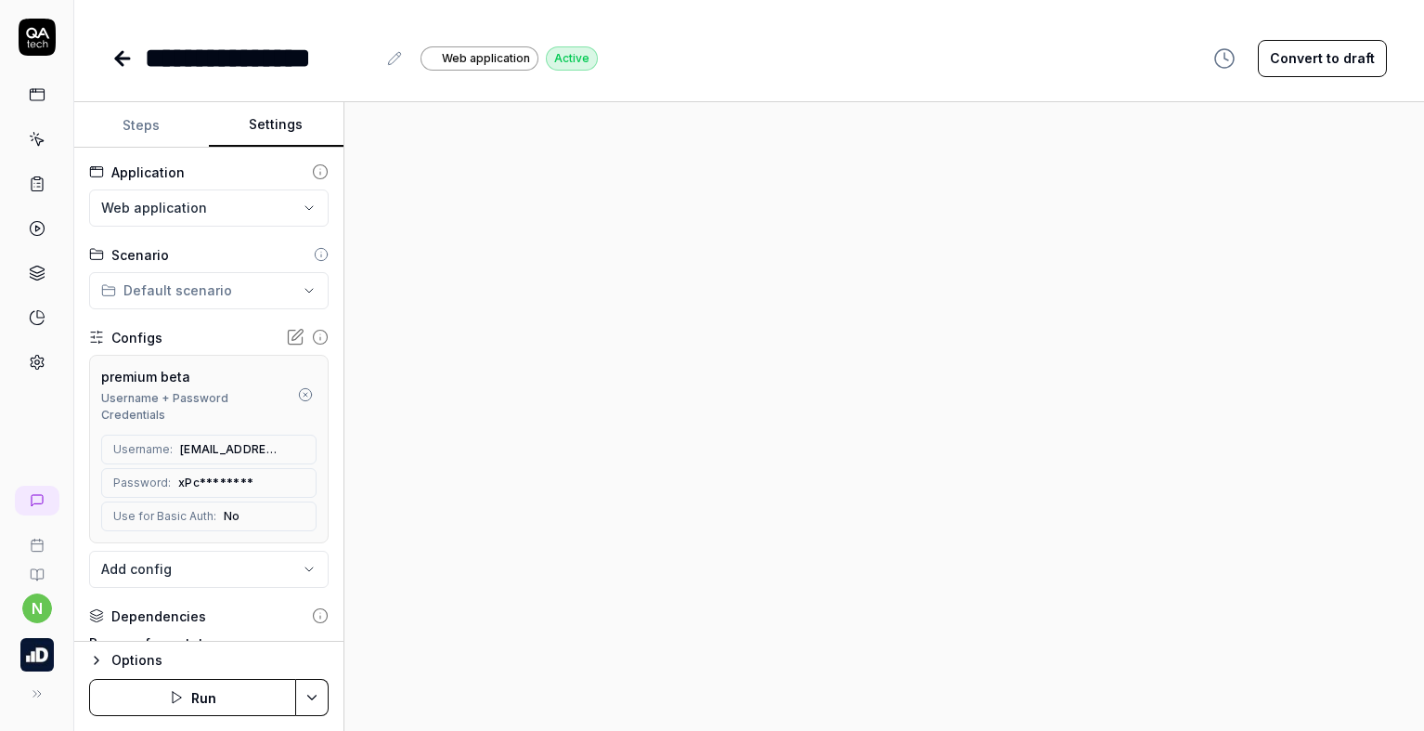
click at [298, 391] on icon "button" at bounding box center [305, 394] width 15 height 15
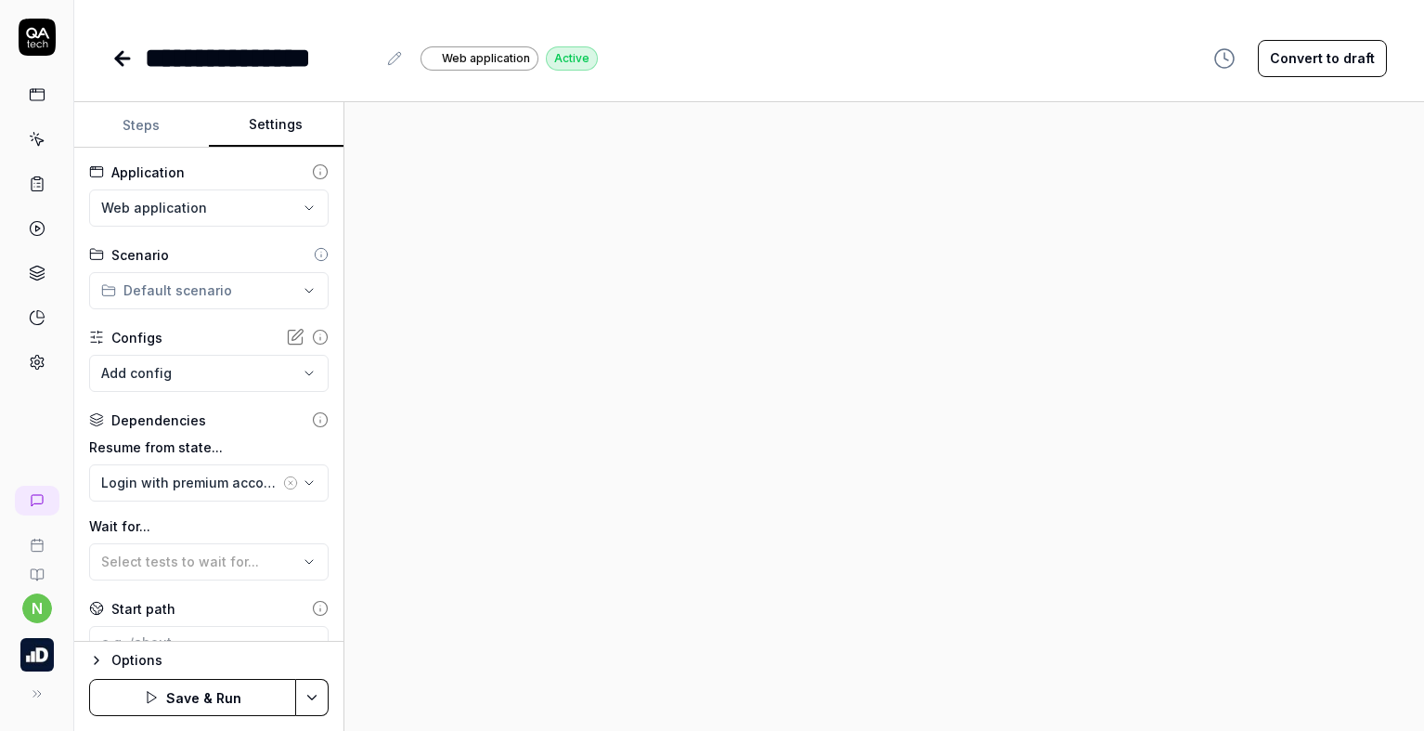
click at [171, 369] on body "**********" at bounding box center [712, 365] width 1424 height 731
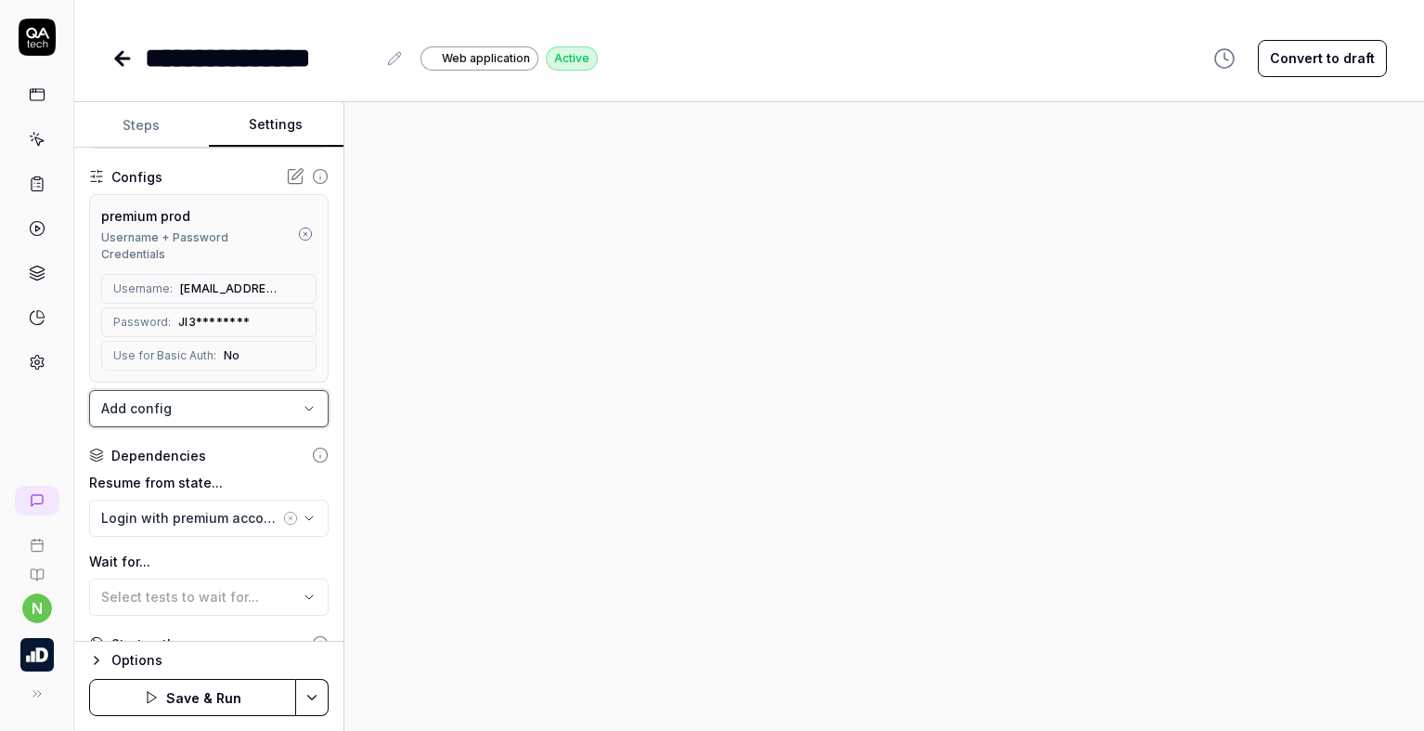
scroll to position [186, 0]
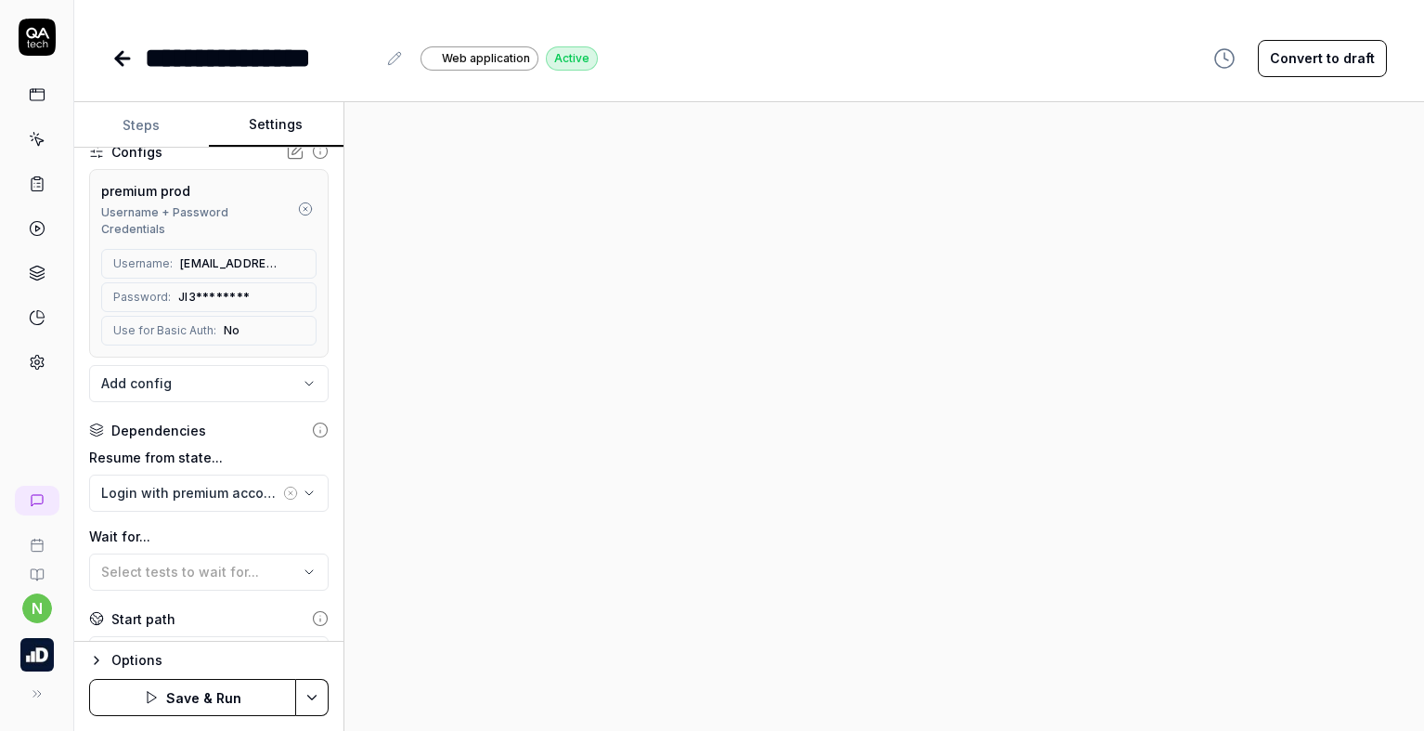
click at [283, 489] on icon "button" at bounding box center [290, 492] width 15 height 15
click at [264, 496] on div "No test case" at bounding box center [199, 492] width 197 height 19
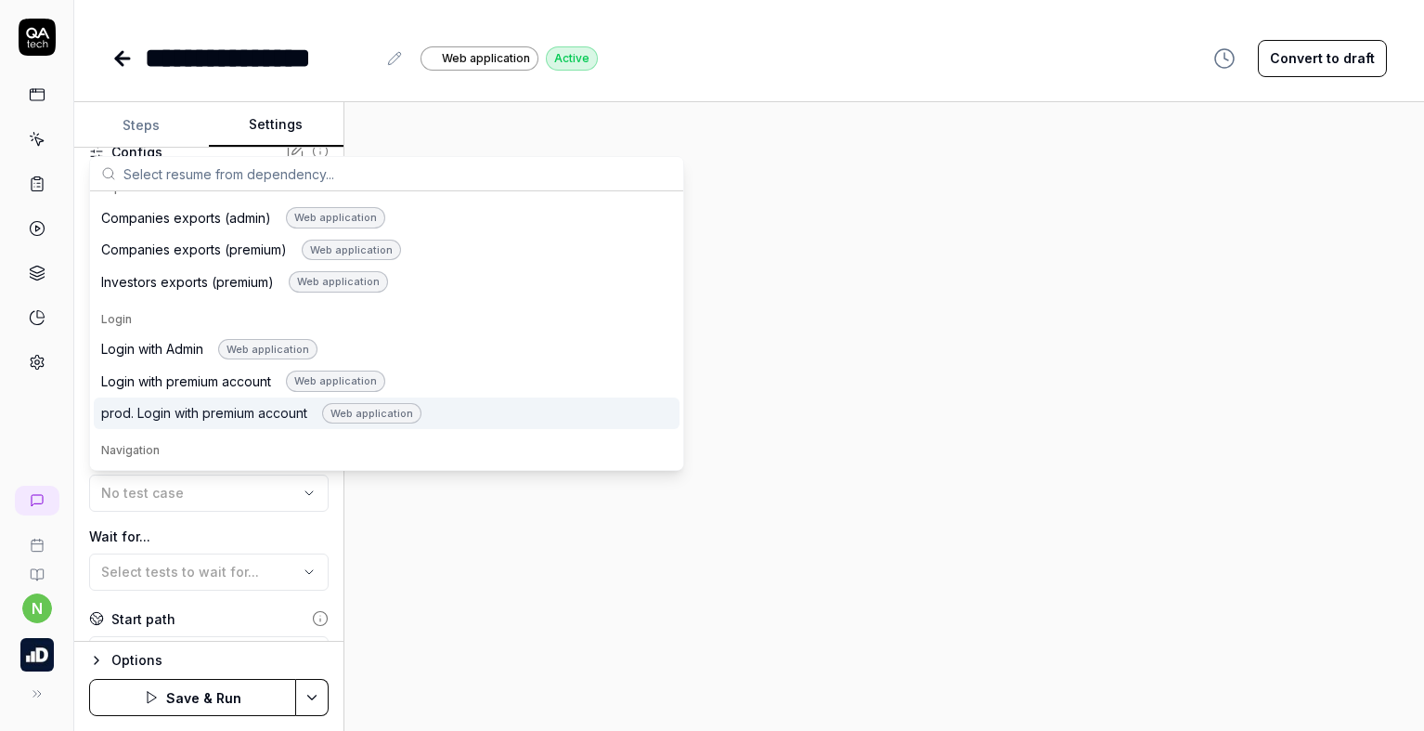
scroll to position [928, 0]
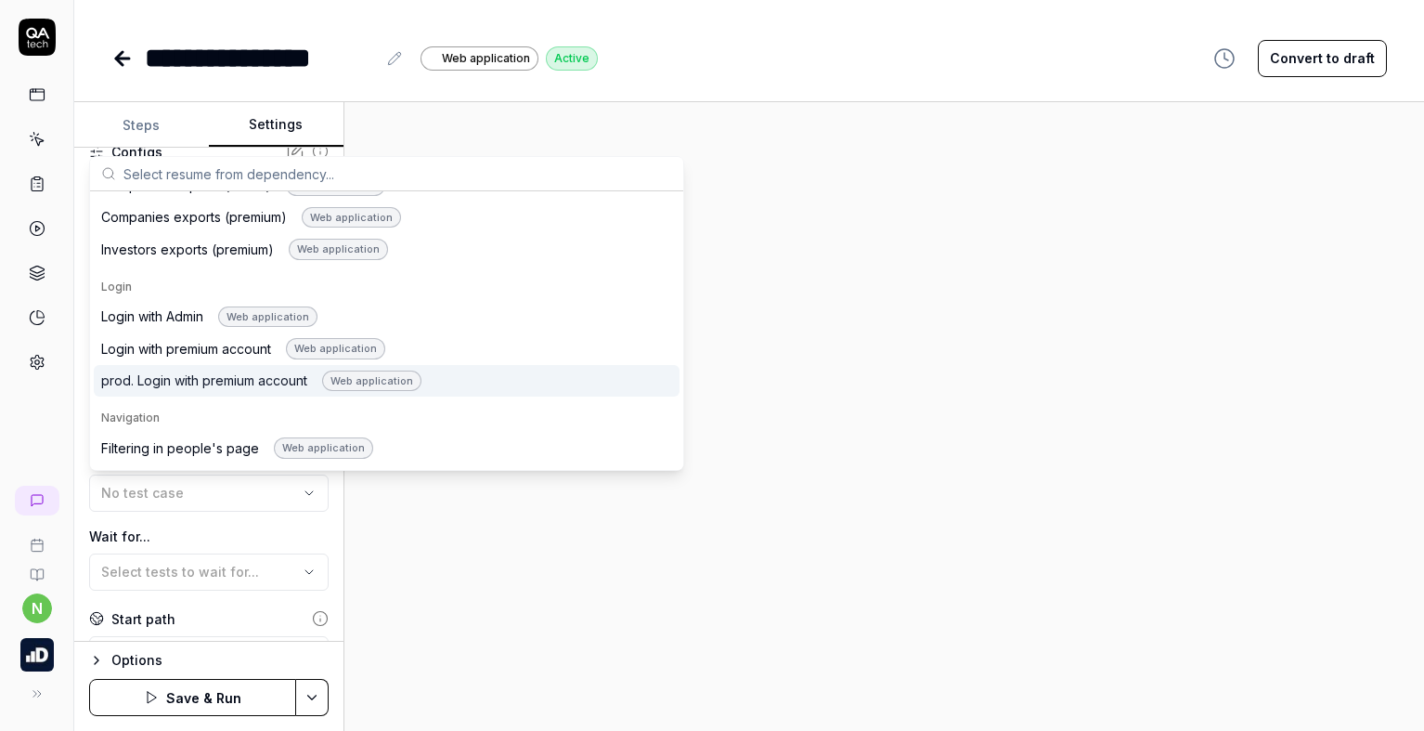
click at [155, 384] on div "prod. Login with premium account Web application" at bounding box center [261, 380] width 320 height 21
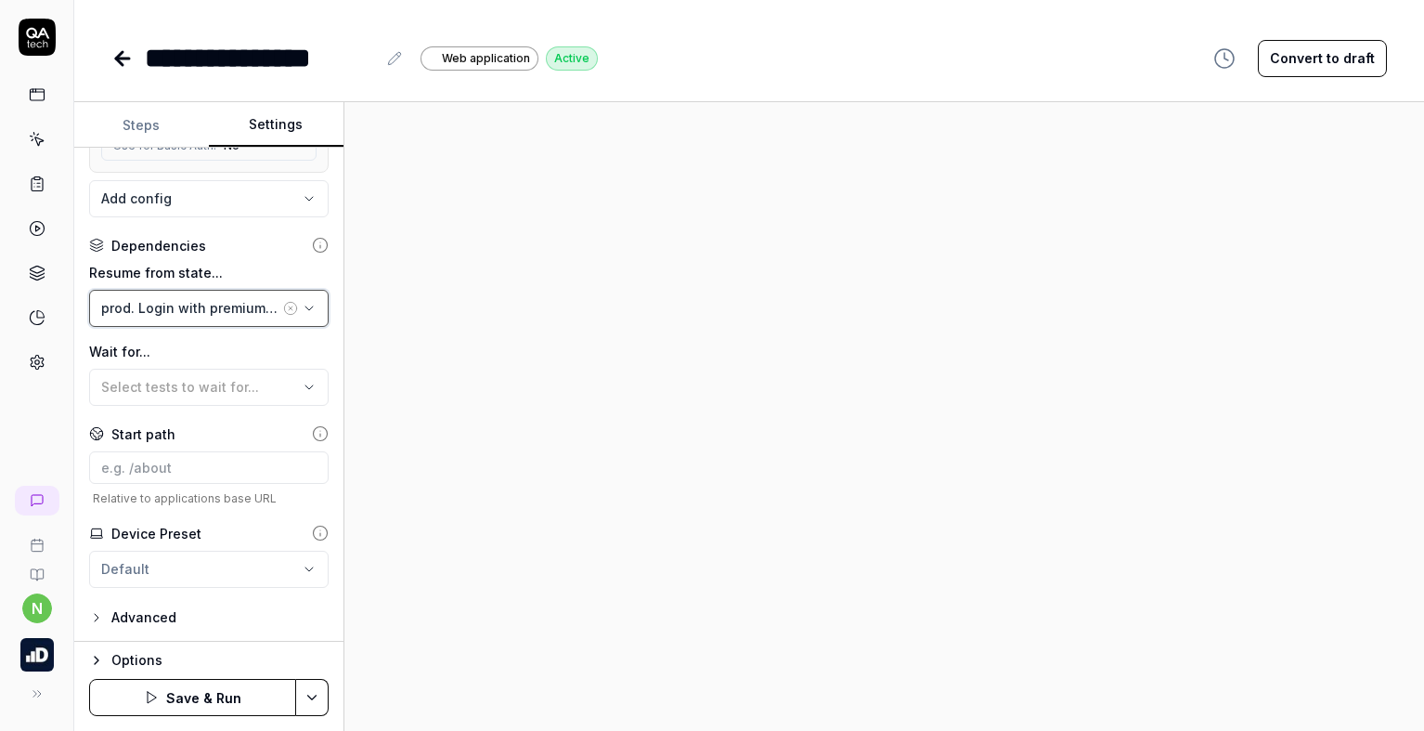
scroll to position [372, 0]
click at [90, 654] on icon "button" at bounding box center [96, 660] width 15 height 15
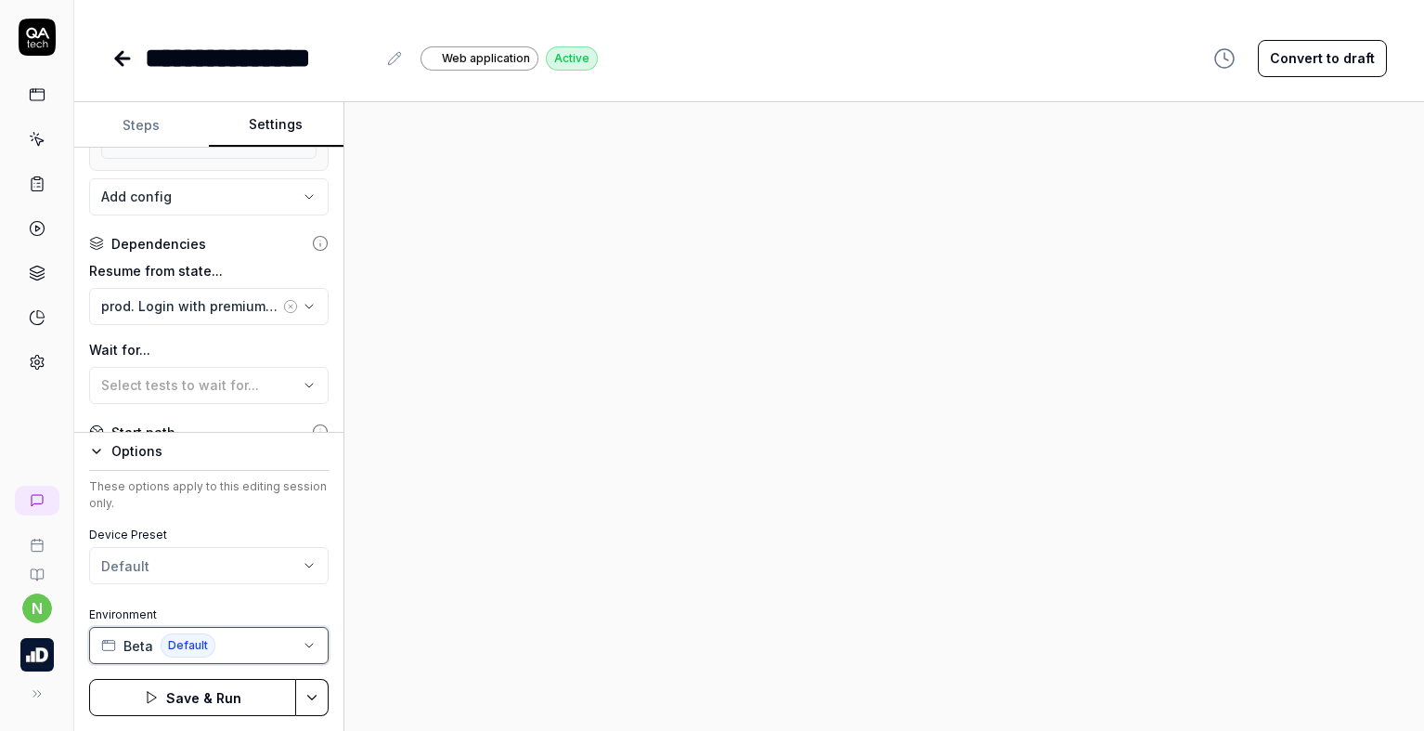
click at [282, 638] on button "Beta Default" at bounding box center [208, 645] width 239 height 37
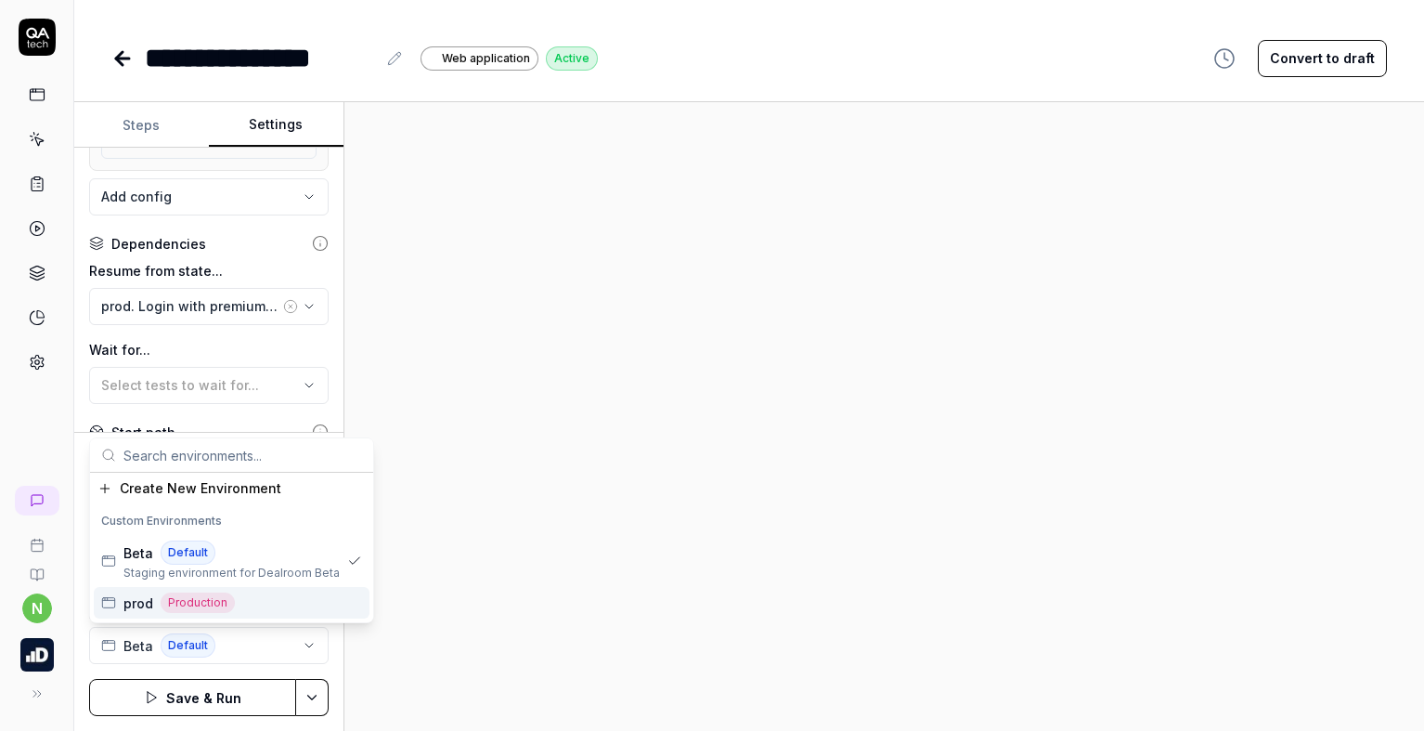
click at [252, 602] on div "prod Production" at bounding box center [232, 603] width 276 height 32
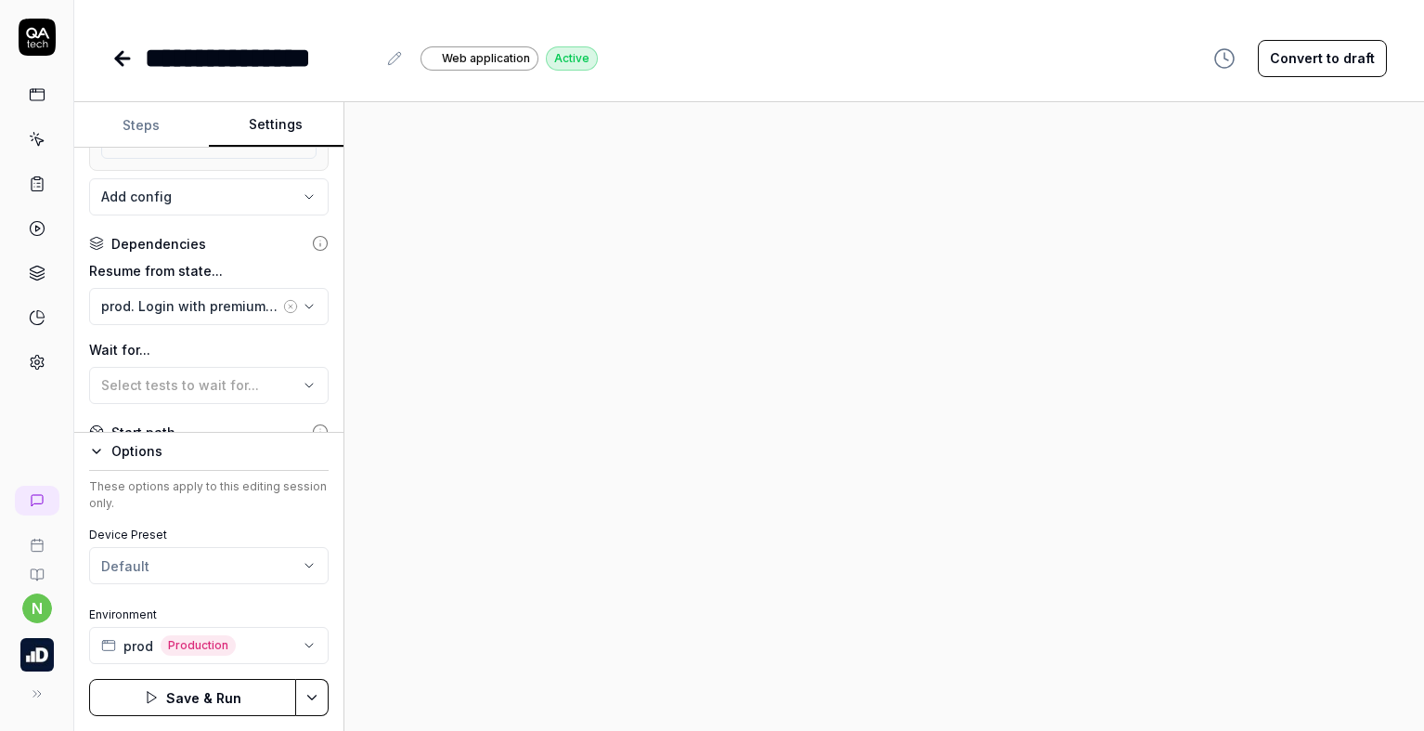
click at [221, 691] on button "Save & Run" at bounding box center [192, 697] width 207 height 37
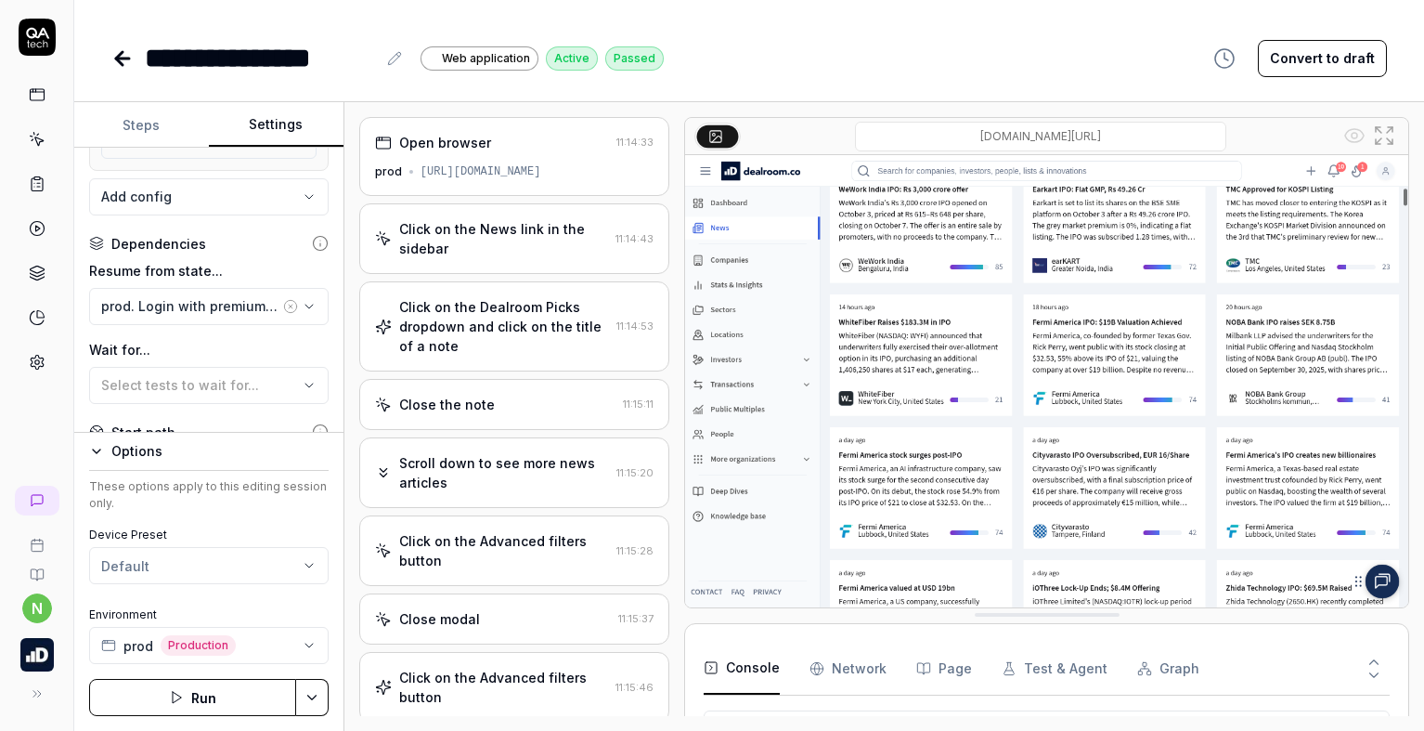
click at [117, 56] on icon at bounding box center [122, 58] width 22 height 22
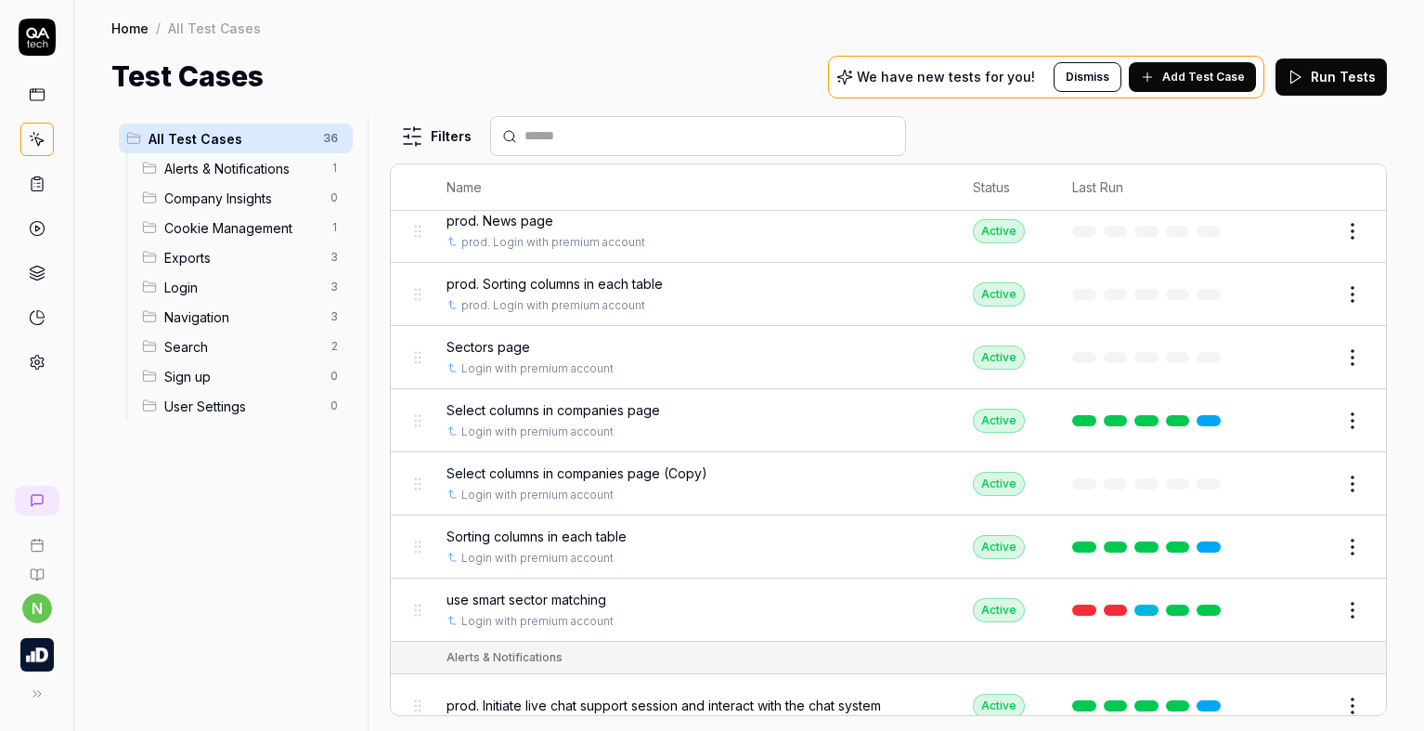
scroll to position [1114, 0]
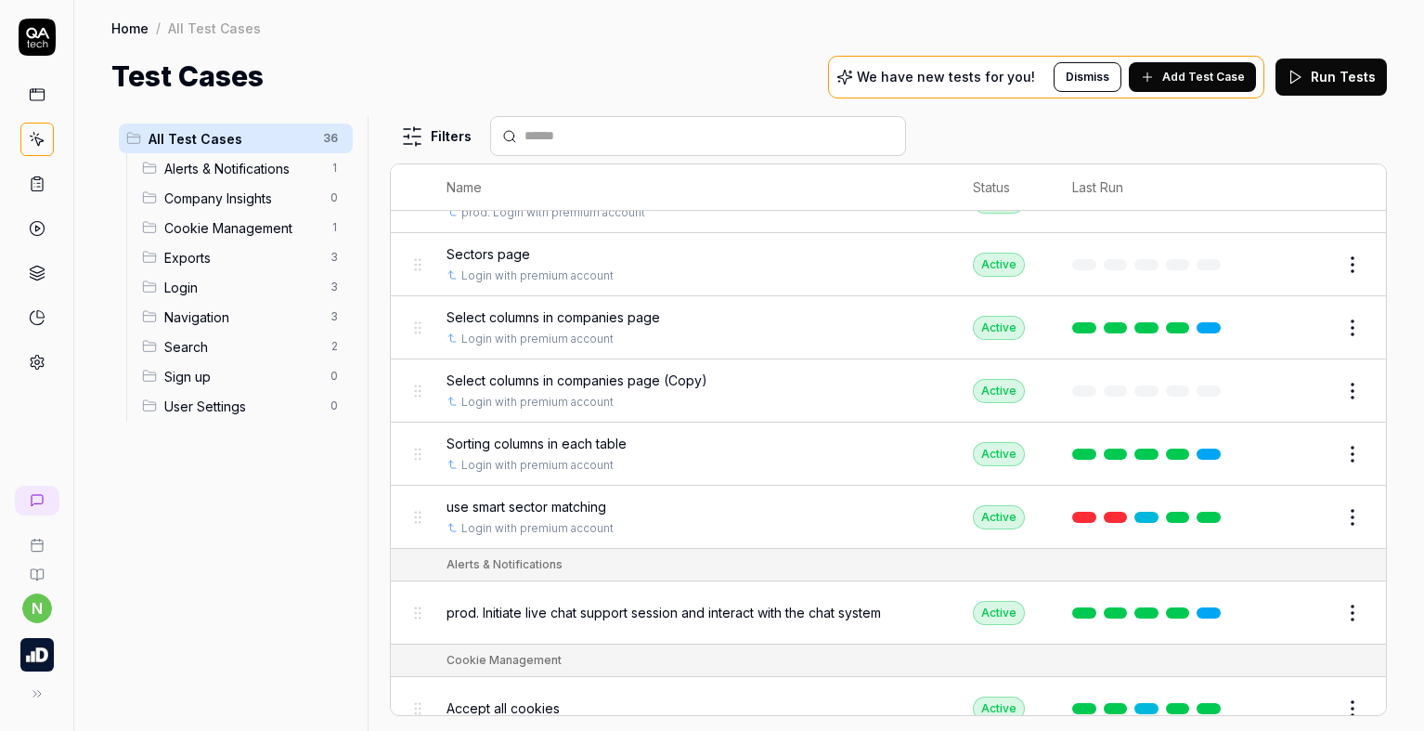
click at [1286, 398] on button "Edit" at bounding box center [1308, 391] width 45 height 30
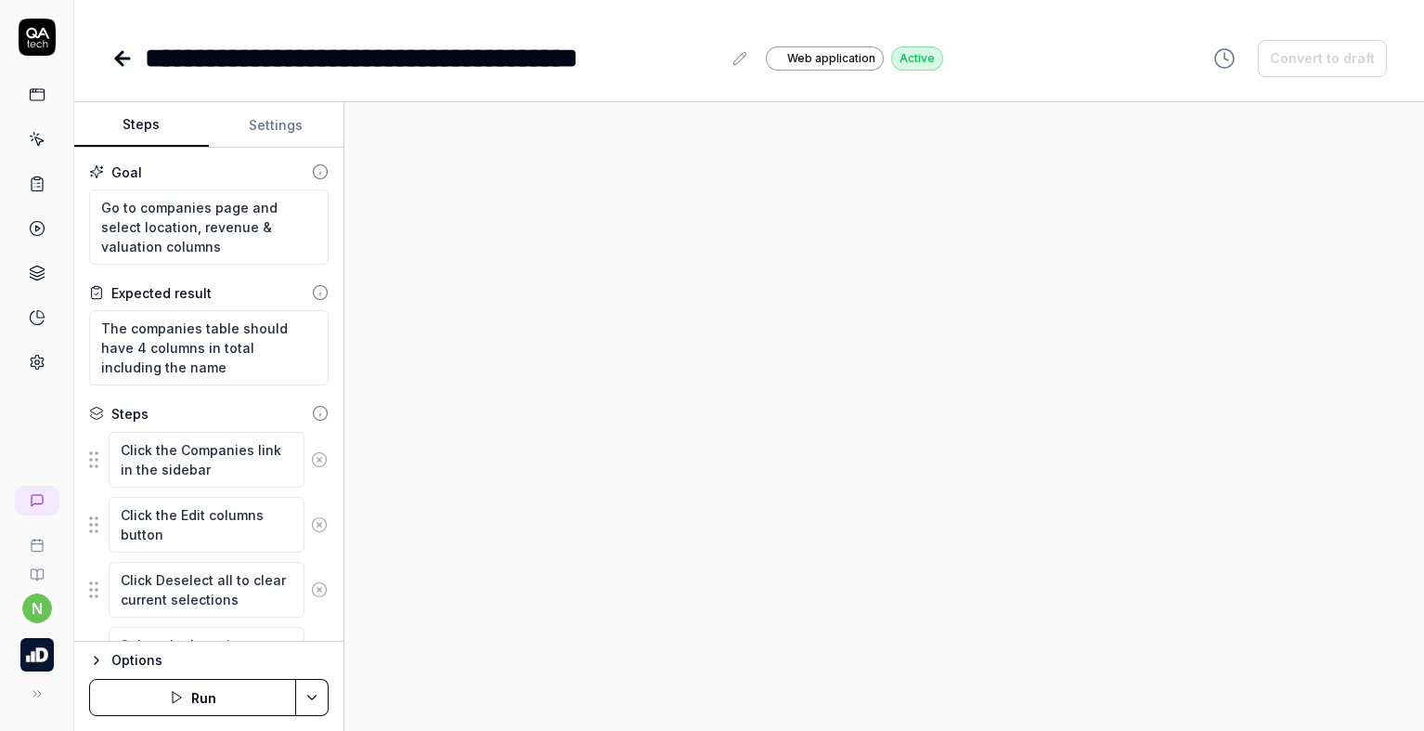
type textarea "*"
drag, startPoint x: 621, startPoint y: 60, endPoint x: 763, endPoint y: 58, distance: 142.1
click at [763, 58] on div "**********" at bounding box center [527, 58] width 832 height 42
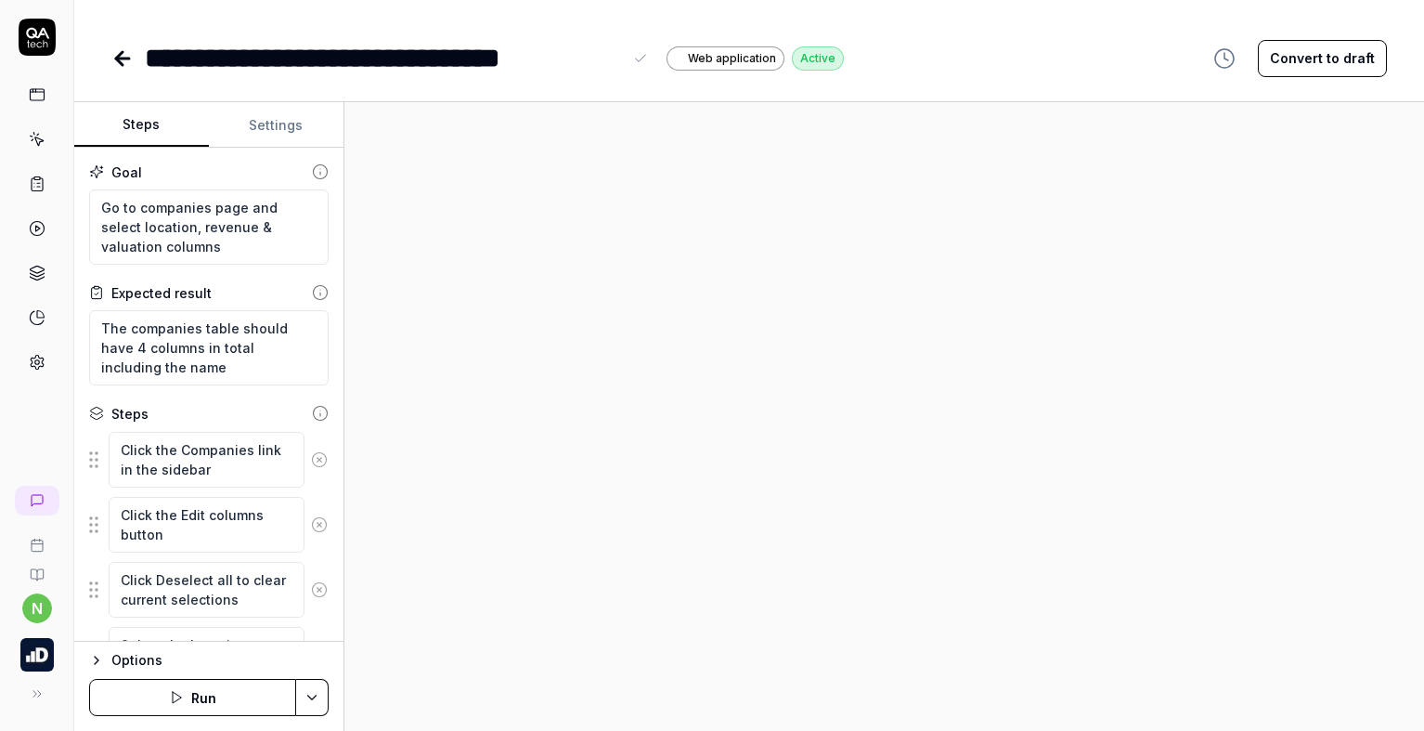
click at [149, 58] on div "**********" at bounding box center [383, 58] width 477 height 42
click at [280, 128] on button "Settings" at bounding box center [276, 125] width 135 height 45
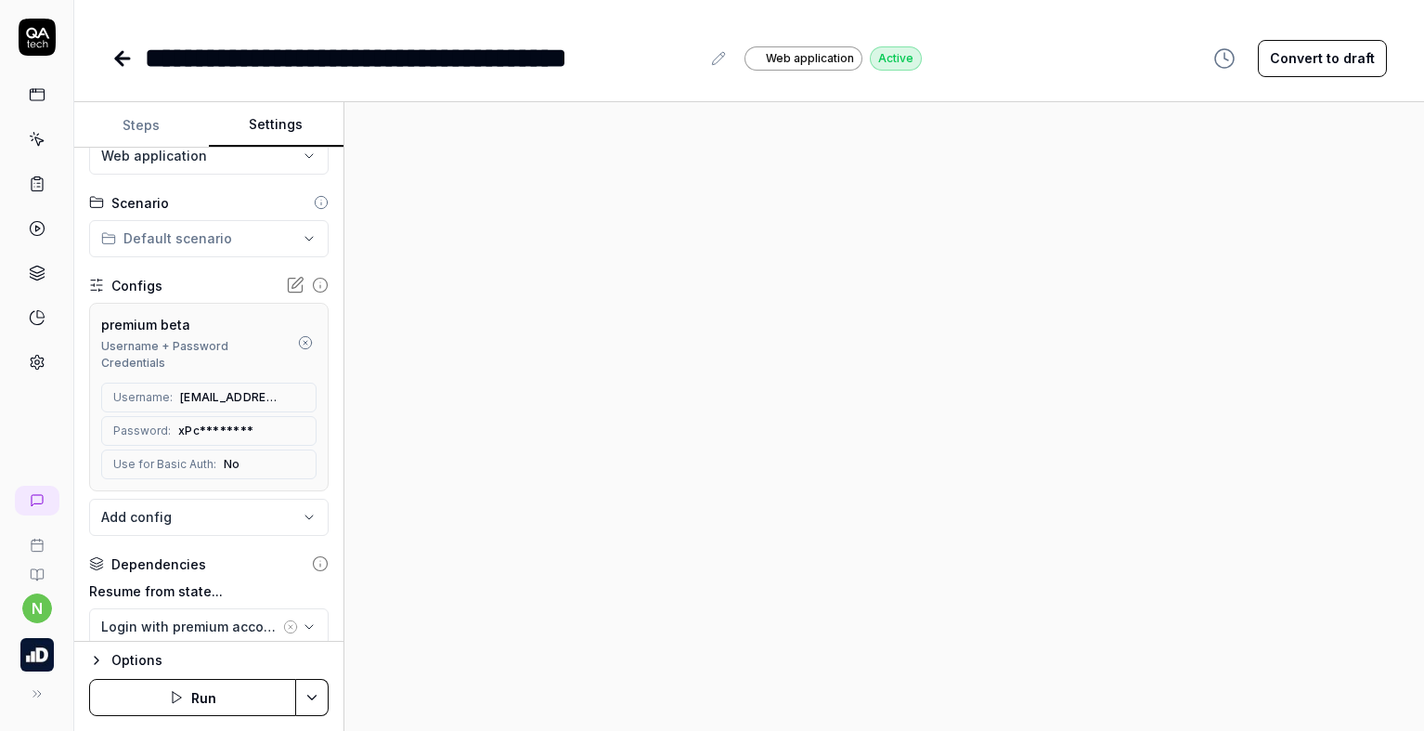
scroll to position [93, 0]
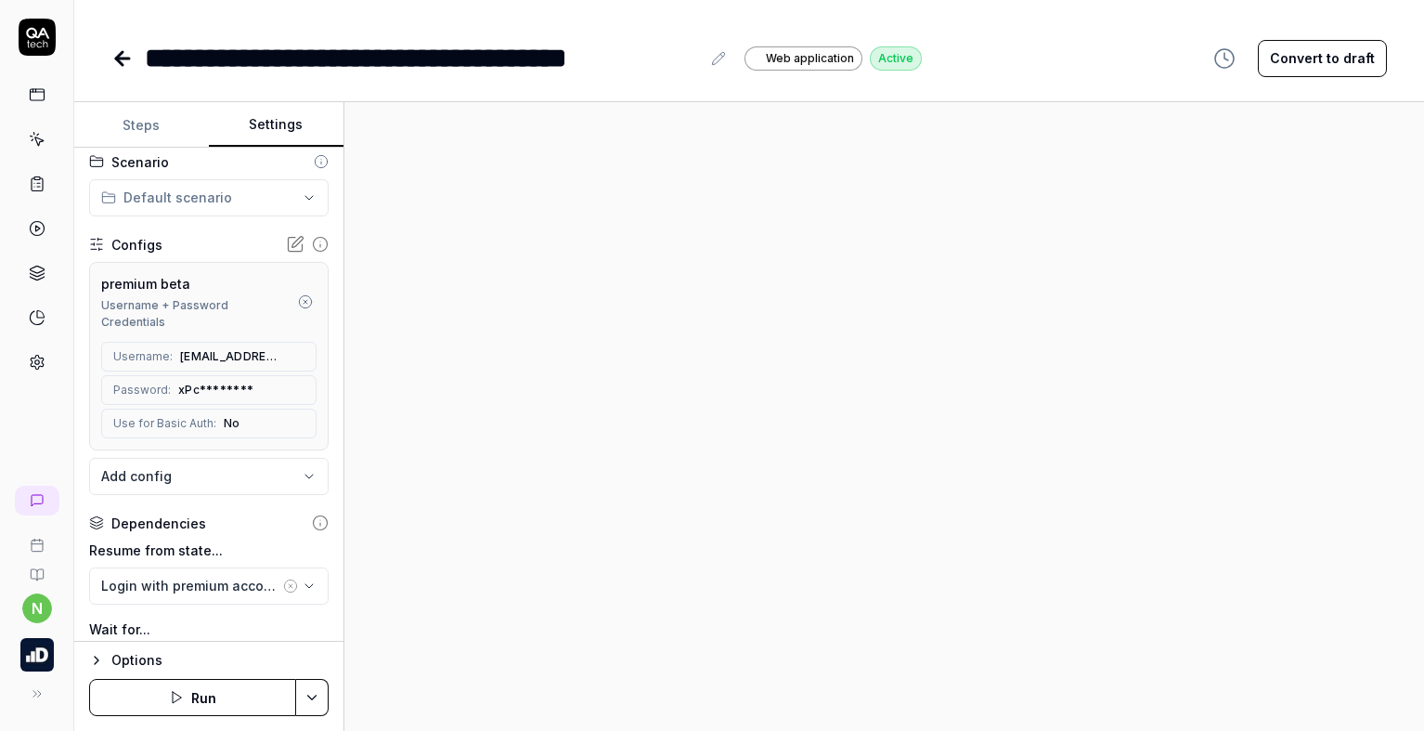
click at [298, 297] on icon "button" at bounding box center [305, 301] width 15 height 15
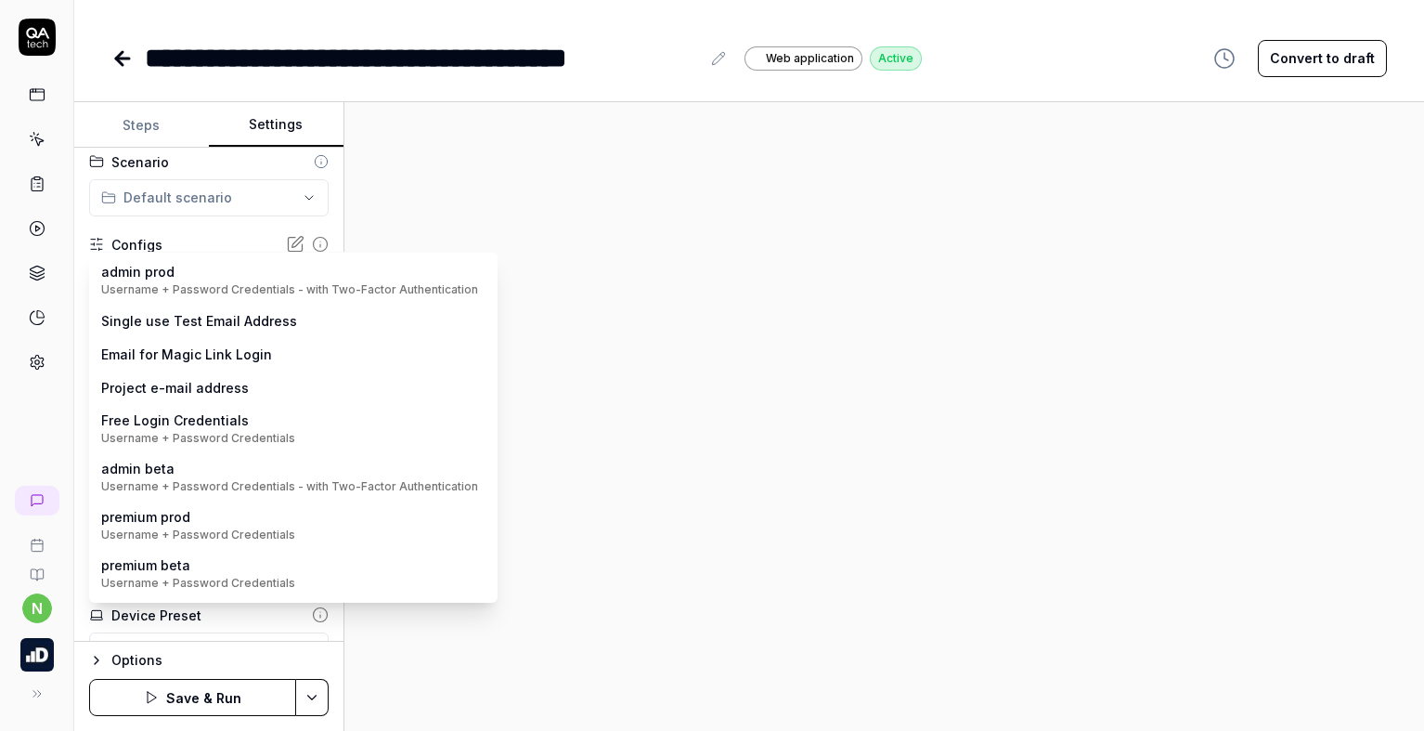
click at [229, 279] on body "**********" at bounding box center [712, 365] width 1424 height 731
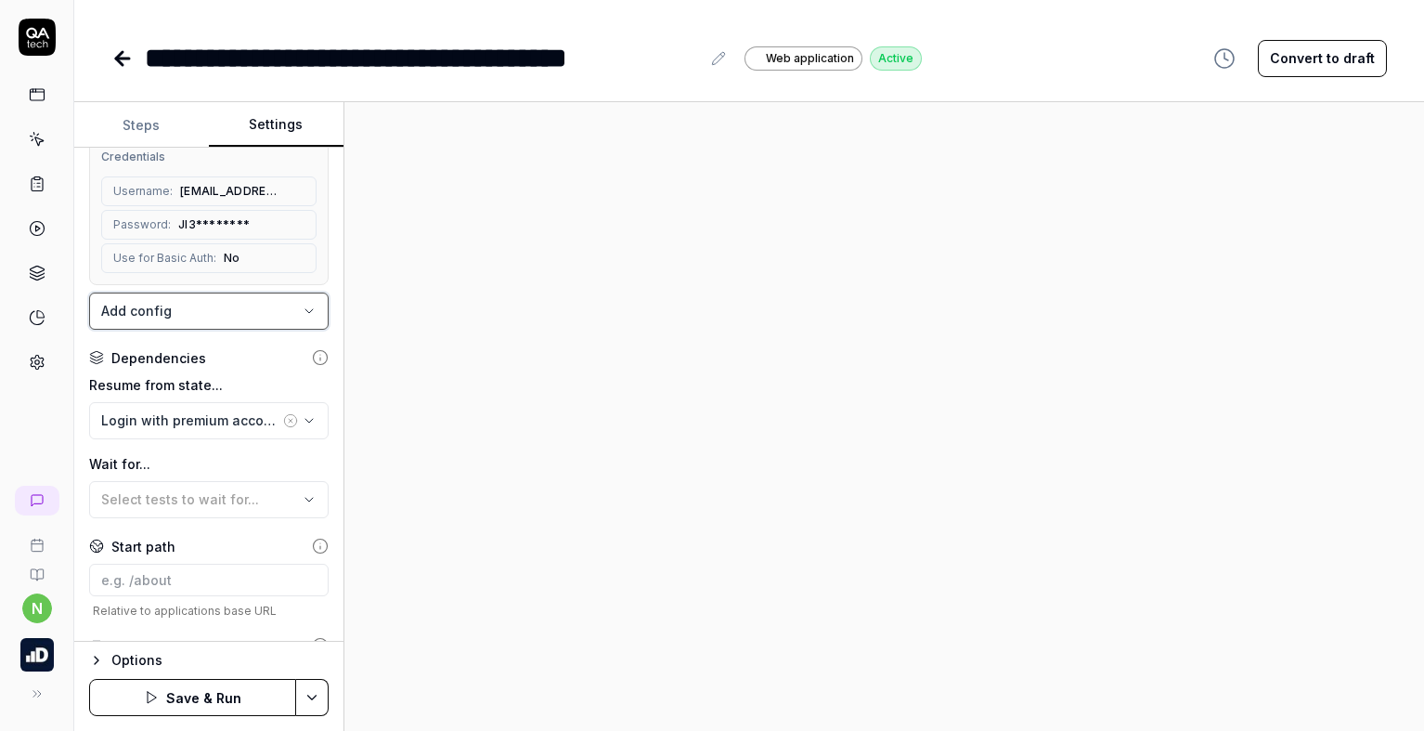
scroll to position [278, 0]
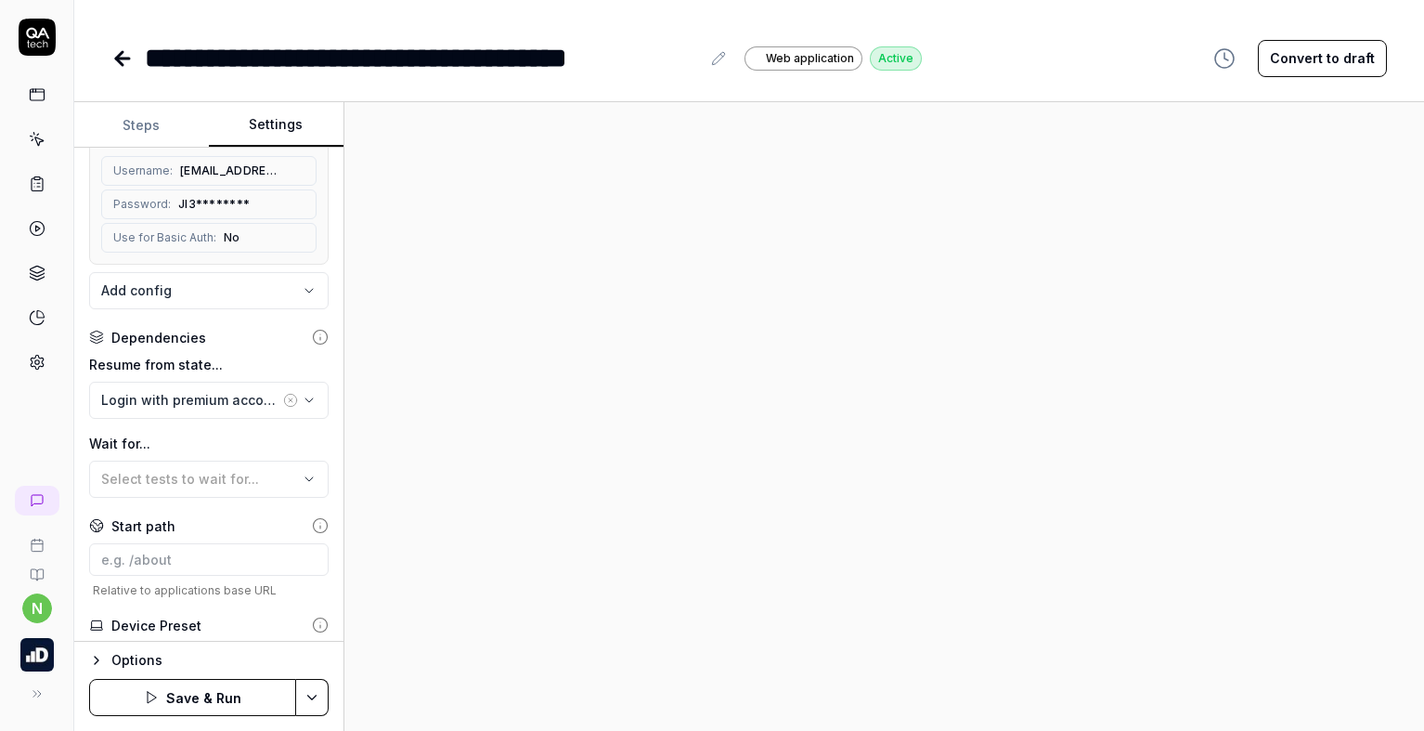
click at [283, 397] on icon "button" at bounding box center [290, 400] width 15 height 15
click at [253, 398] on div "No test case" at bounding box center [199, 399] width 197 height 19
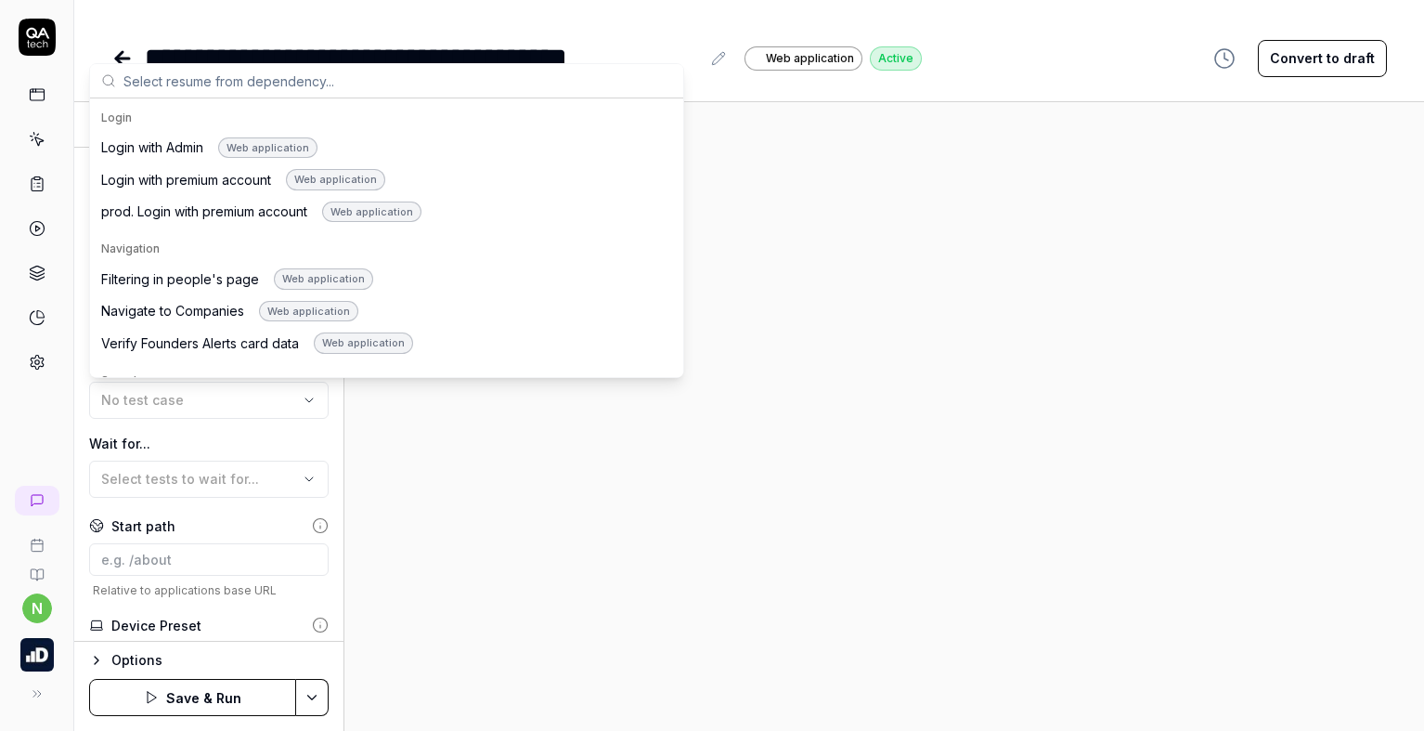
scroll to position [1021, 0]
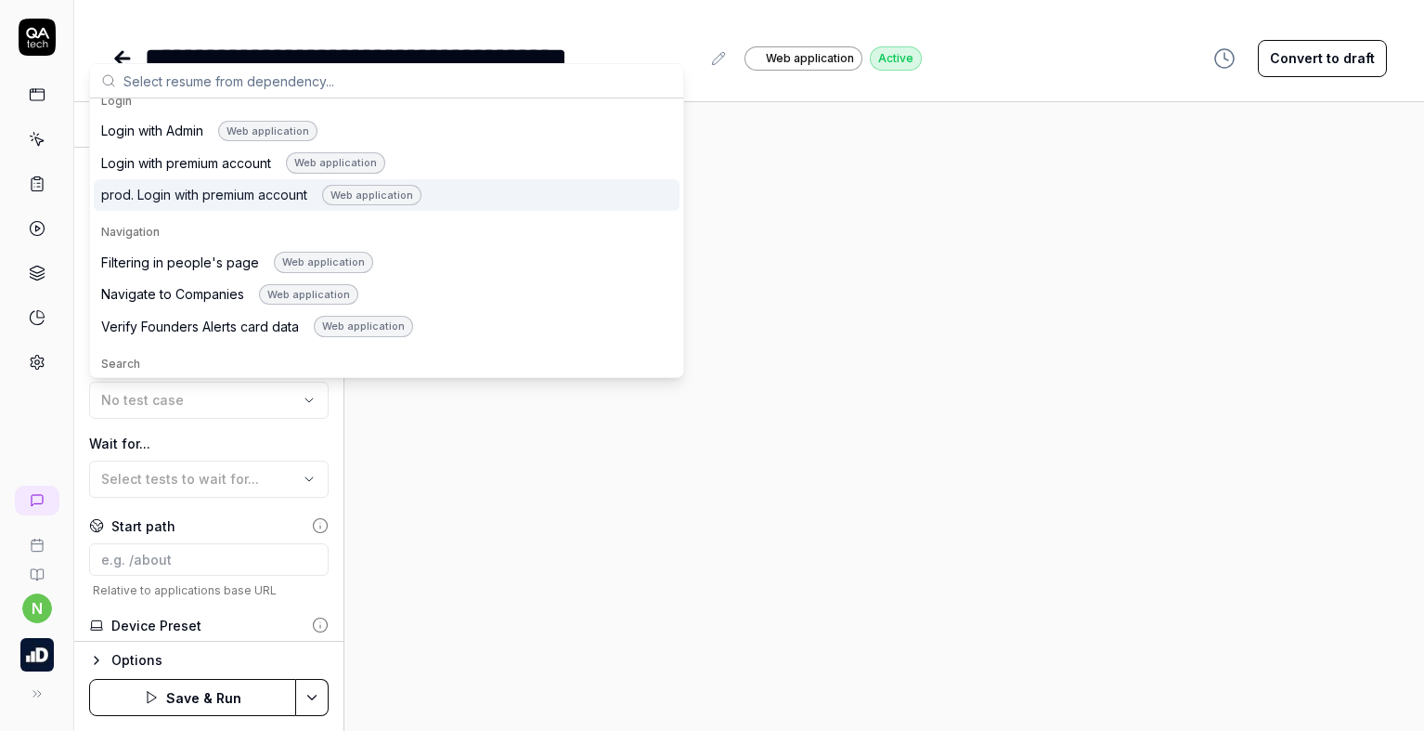
click at [160, 201] on div "prod. Login with premium account Web application" at bounding box center [261, 195] width 320 height 21
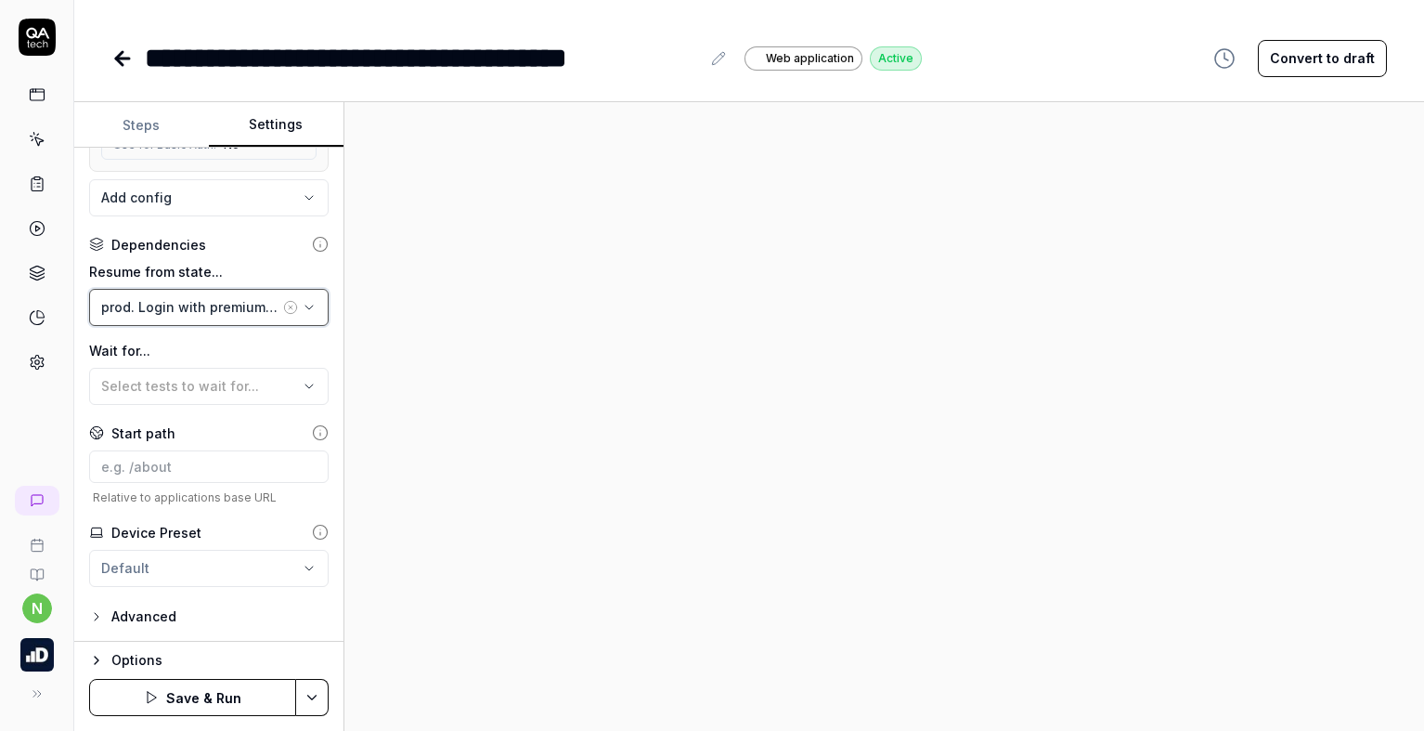
scroll to position [372, 0]
click at [93, 661] on icon "button" at bounding box center [96, 660] width 15 height 15
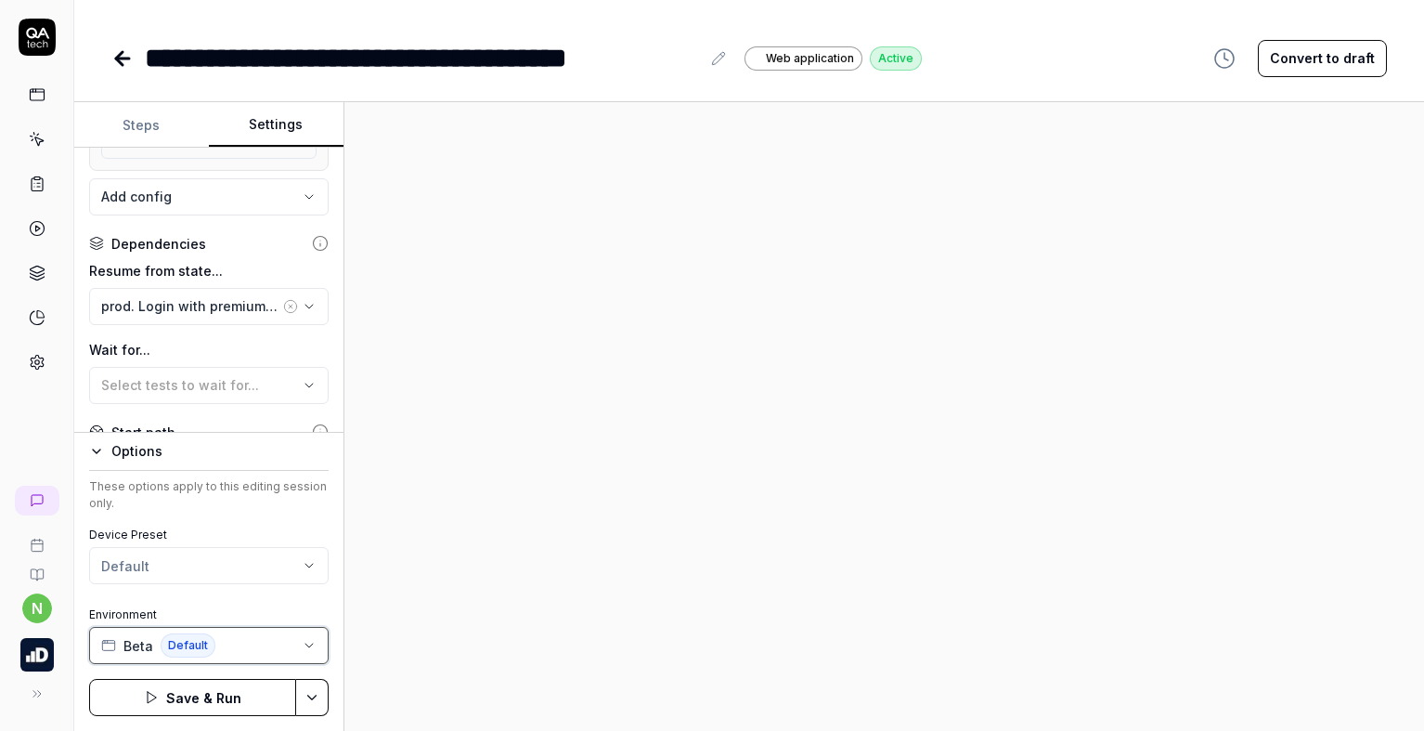
click at [247, 636] on button "Beta Default" at bounding box center [208, 645] width 239 height 37
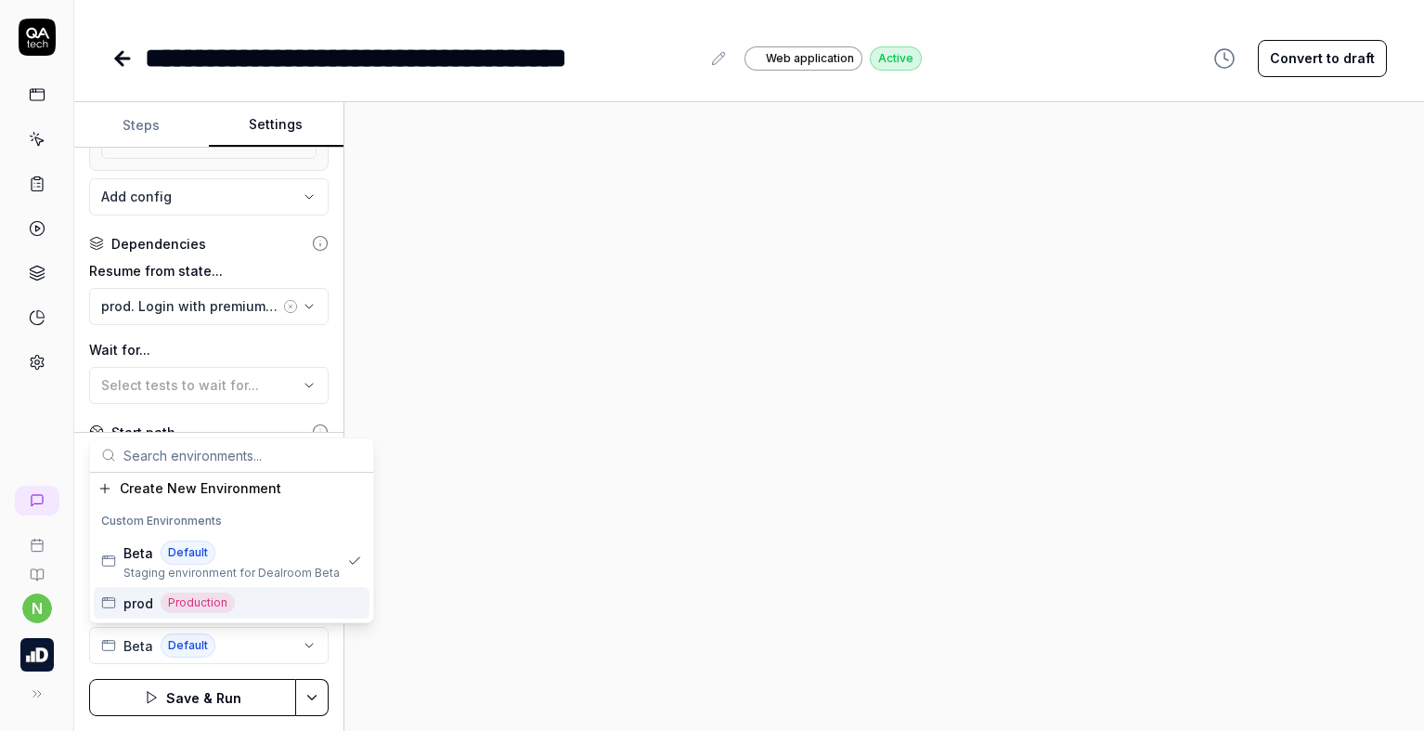
click at [259, 596] on div "prod Production" at bounding box center [232, 603] width 276 height 32
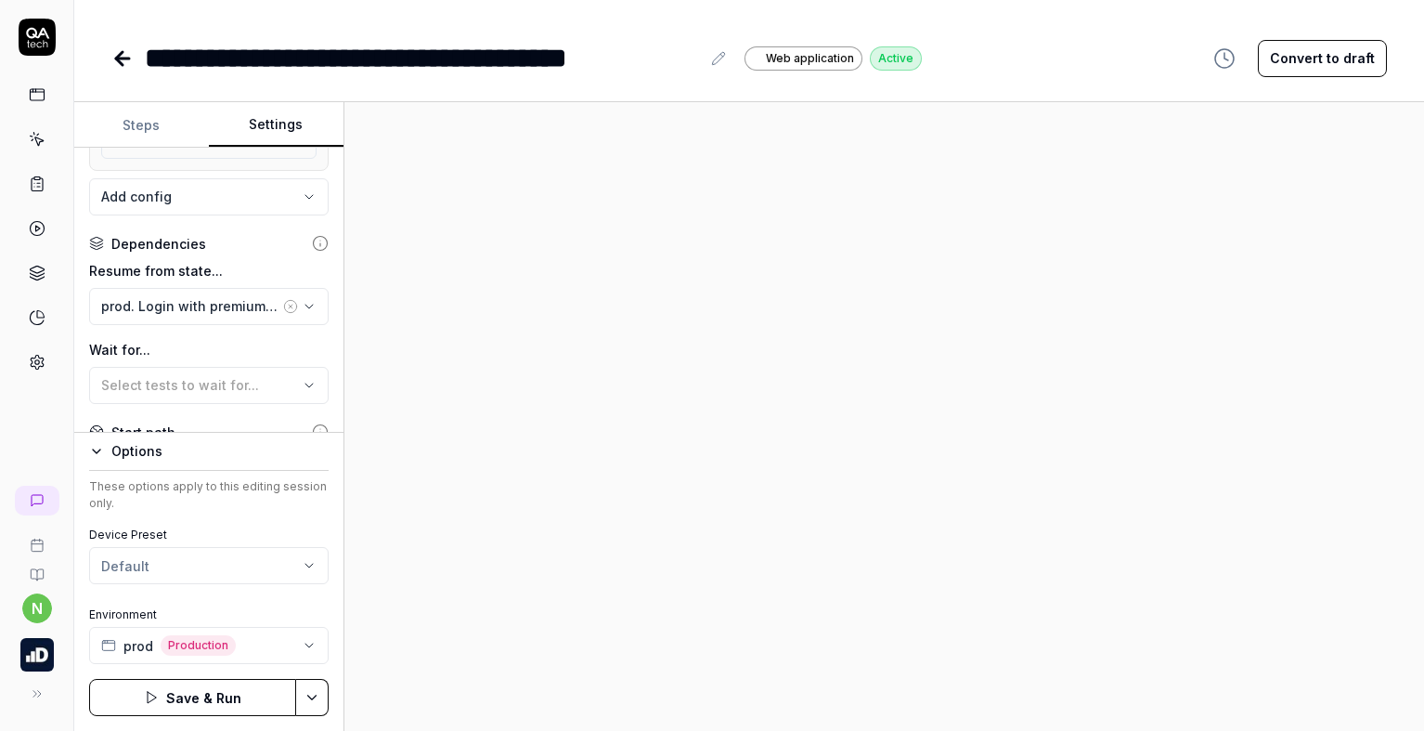
click at [236, 696] on button "Save & Run" at bounding box center [192, 697] width 207 height 37
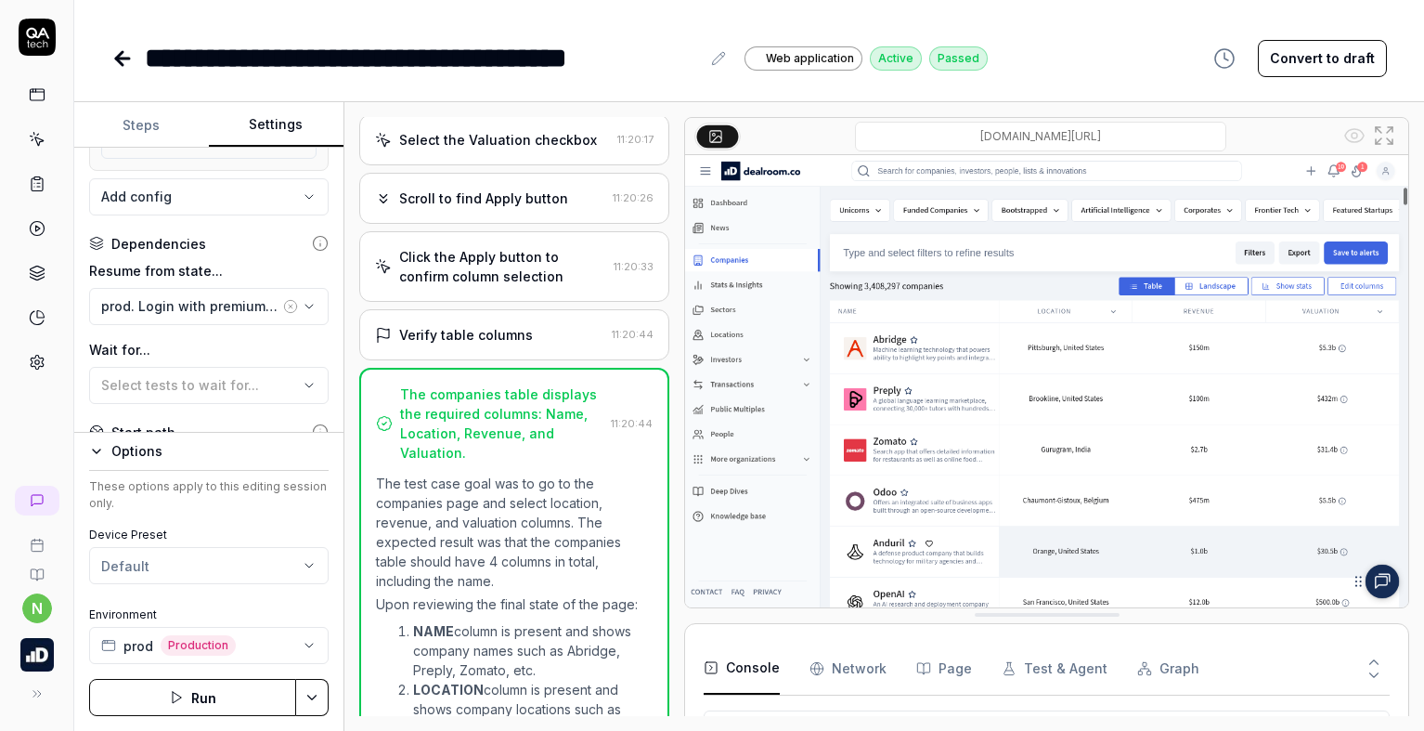
scroll to position [724, 0]
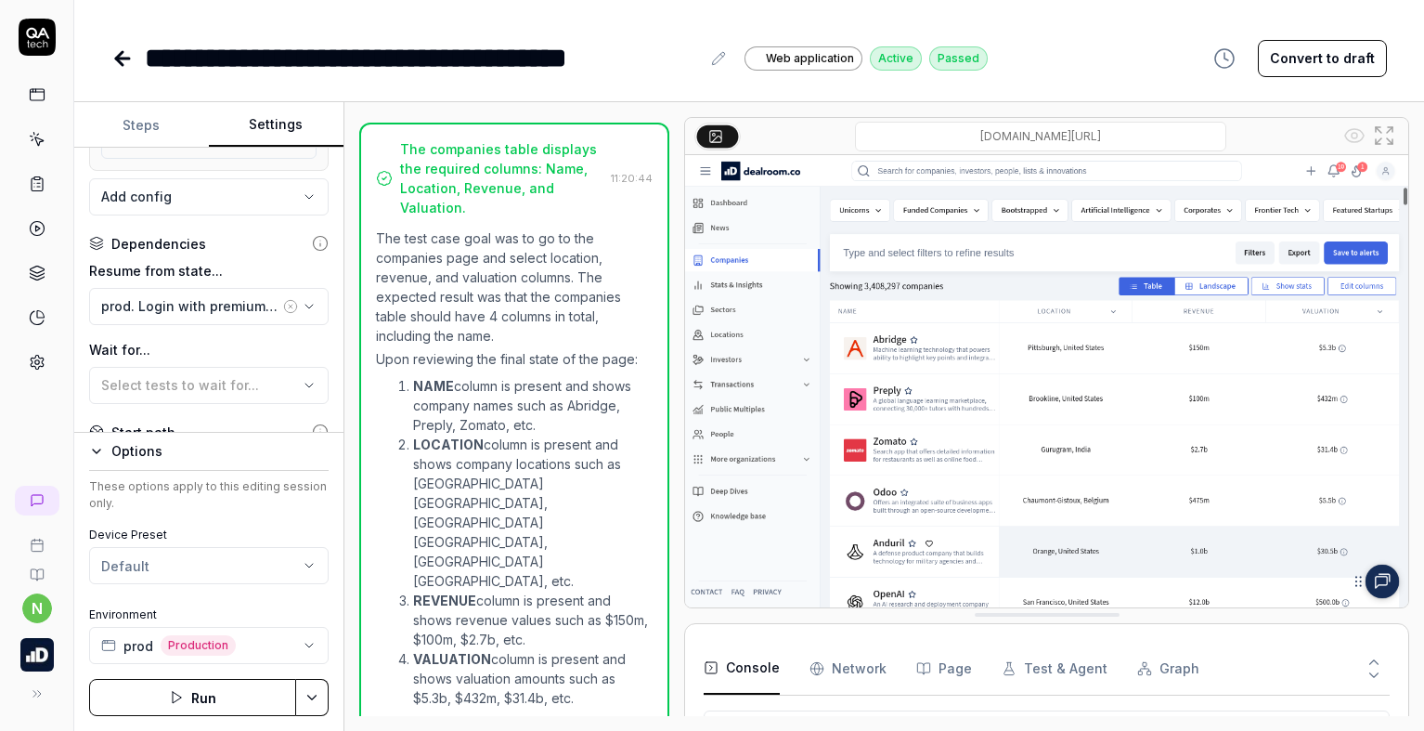
click at [120, 63] on icon at bounding box center [119, 58] width 6 height 13
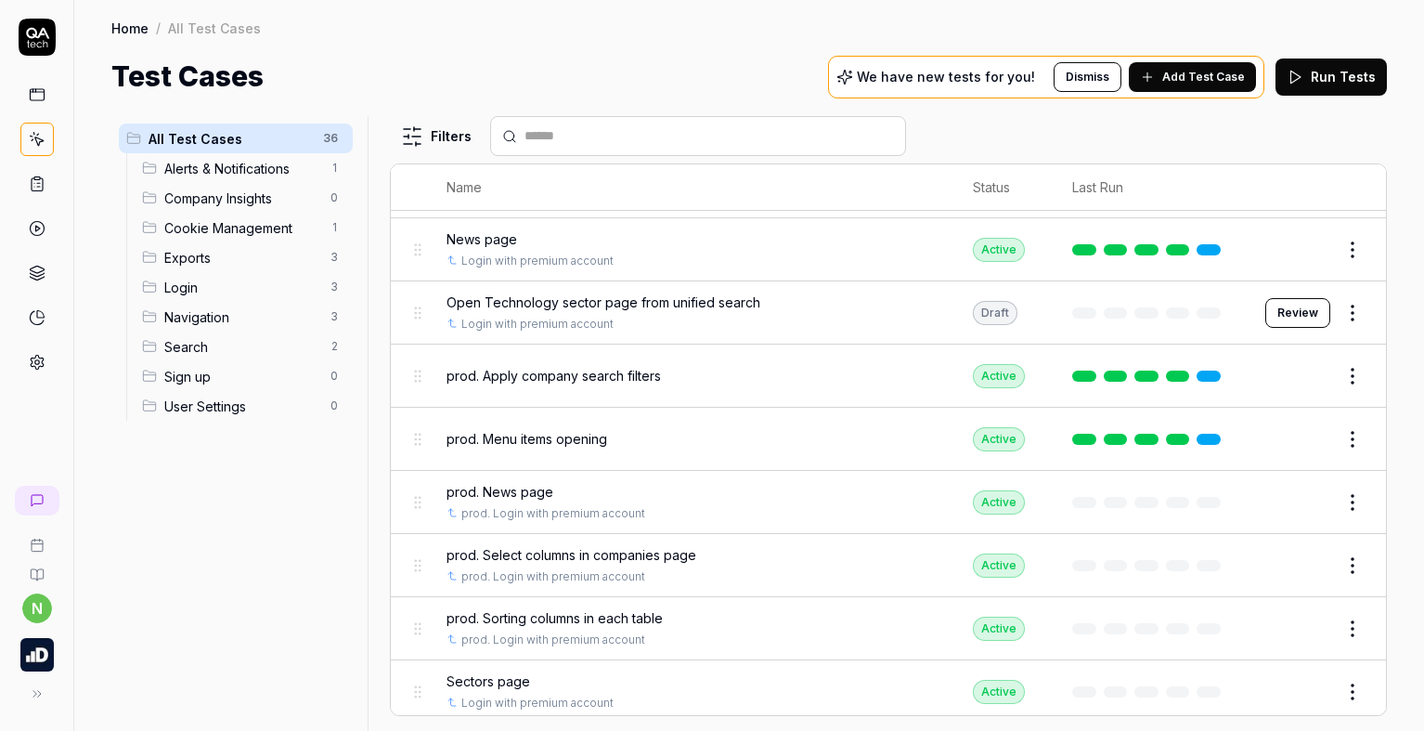
scroll to position [570, 0]
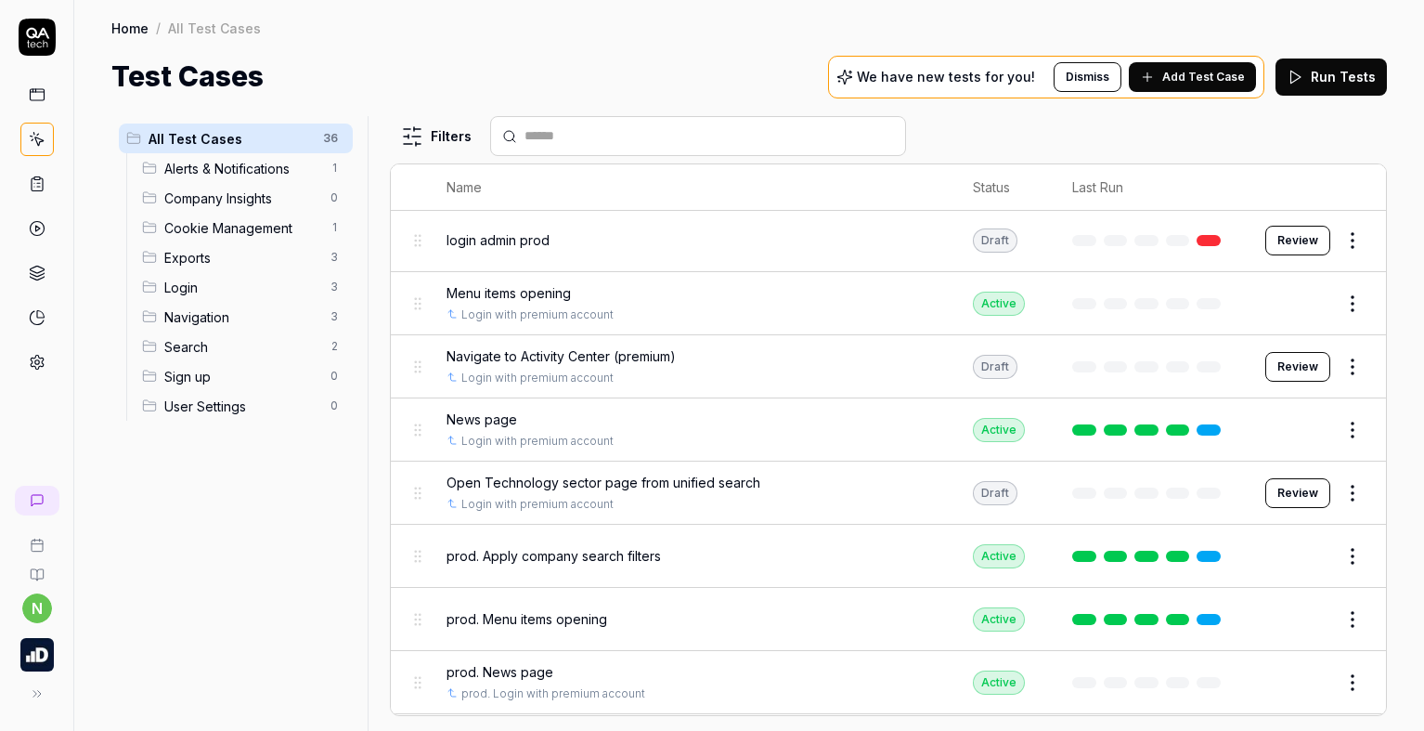
click at [42, 192] on link at bounding box center [36, 183] width 33 height 33
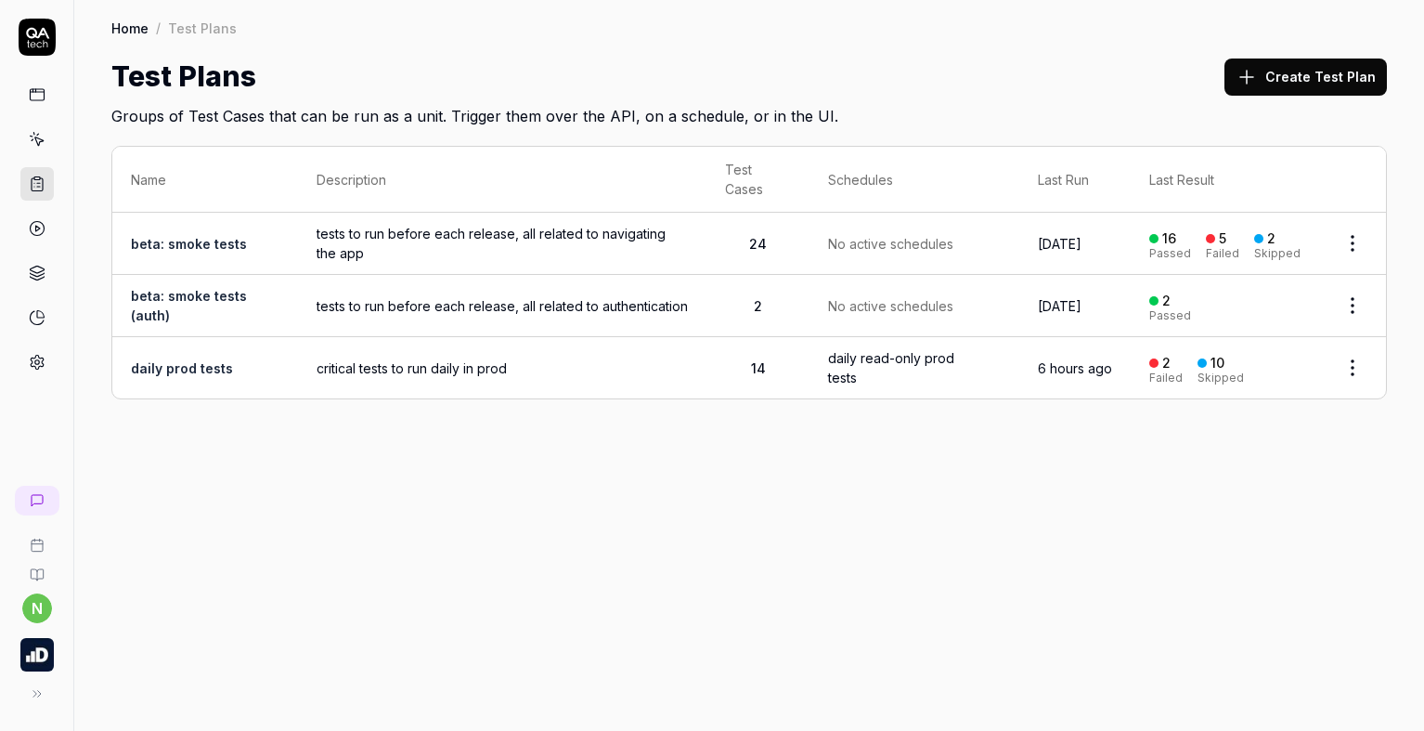
click at [537, 360] on span "critical tests to run daily in prod" at bounding box center [502, 367] width 371 height 19
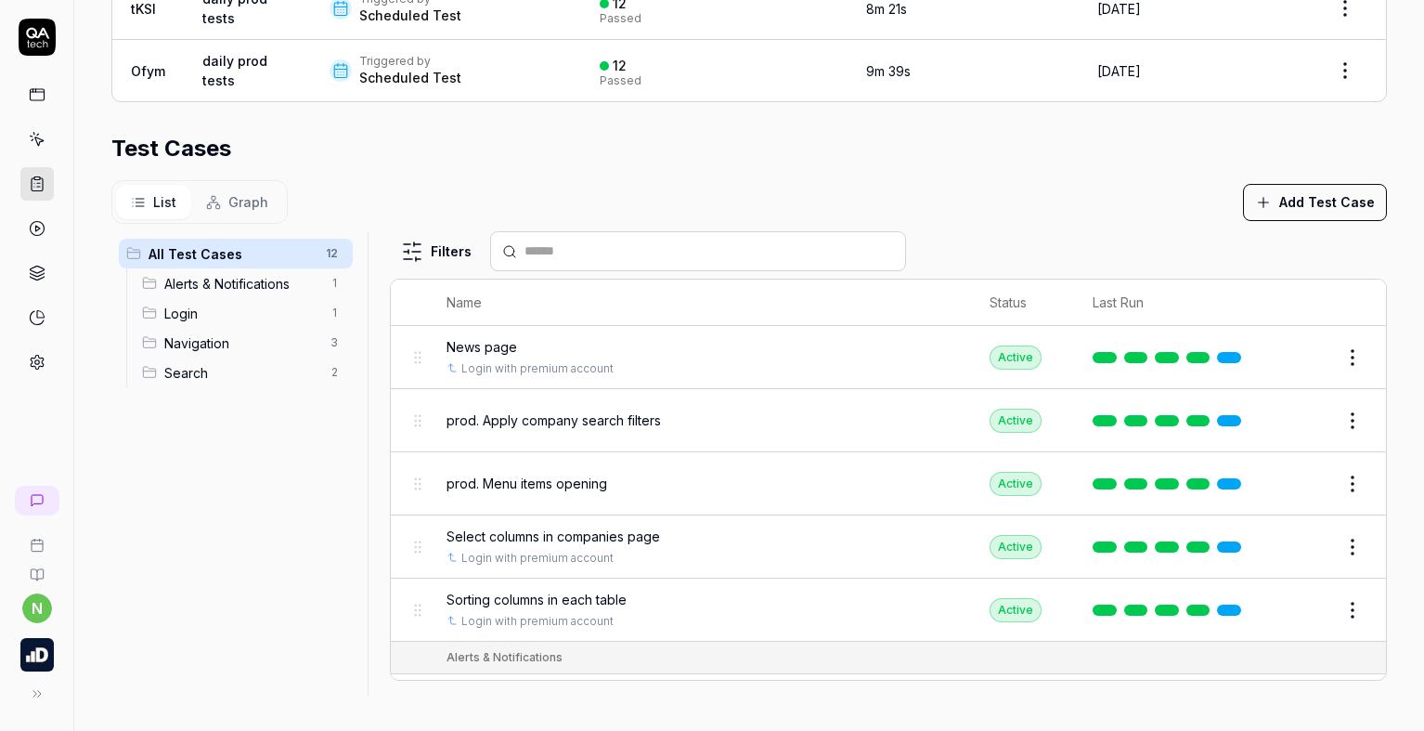
scroll to position [550, 0]
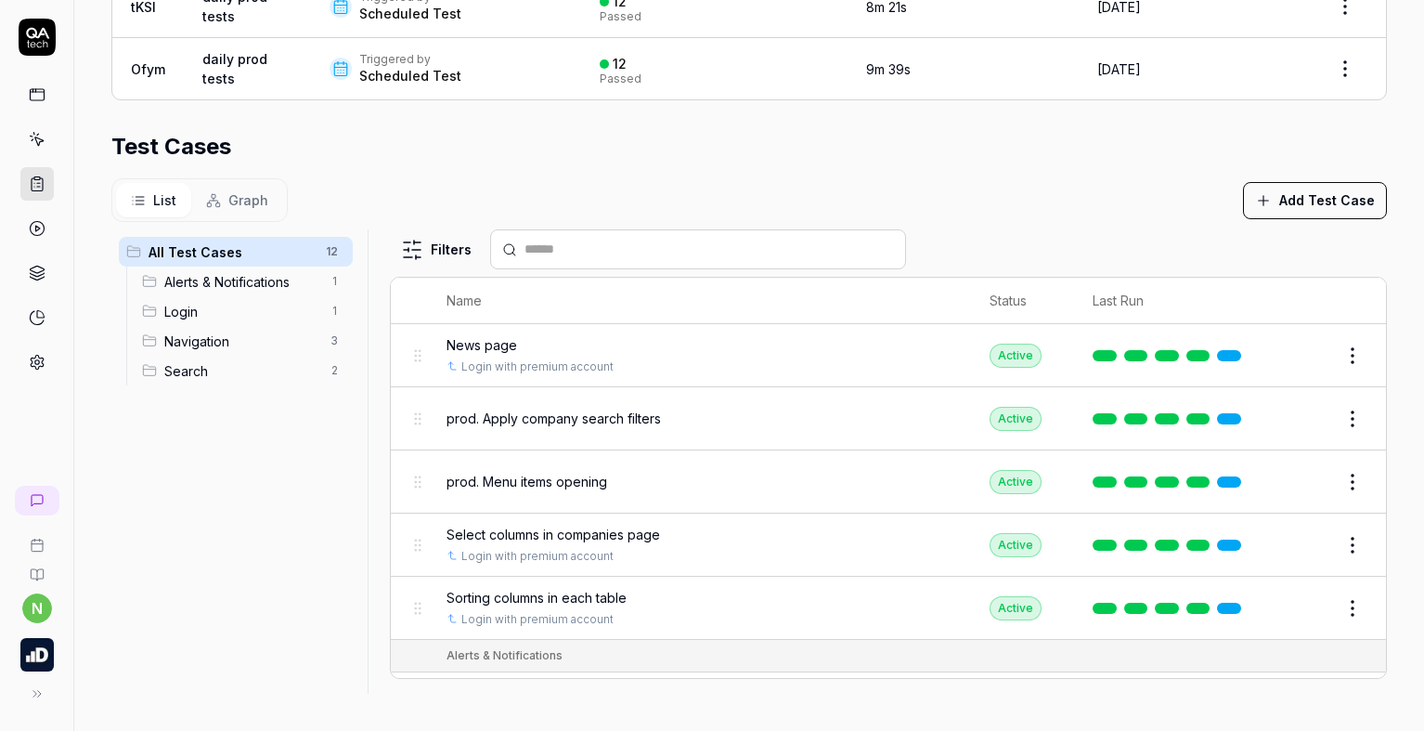
click at [1295, 187] on button "Add Test Case" at bounding box center [1315, 200] width 144 height 37
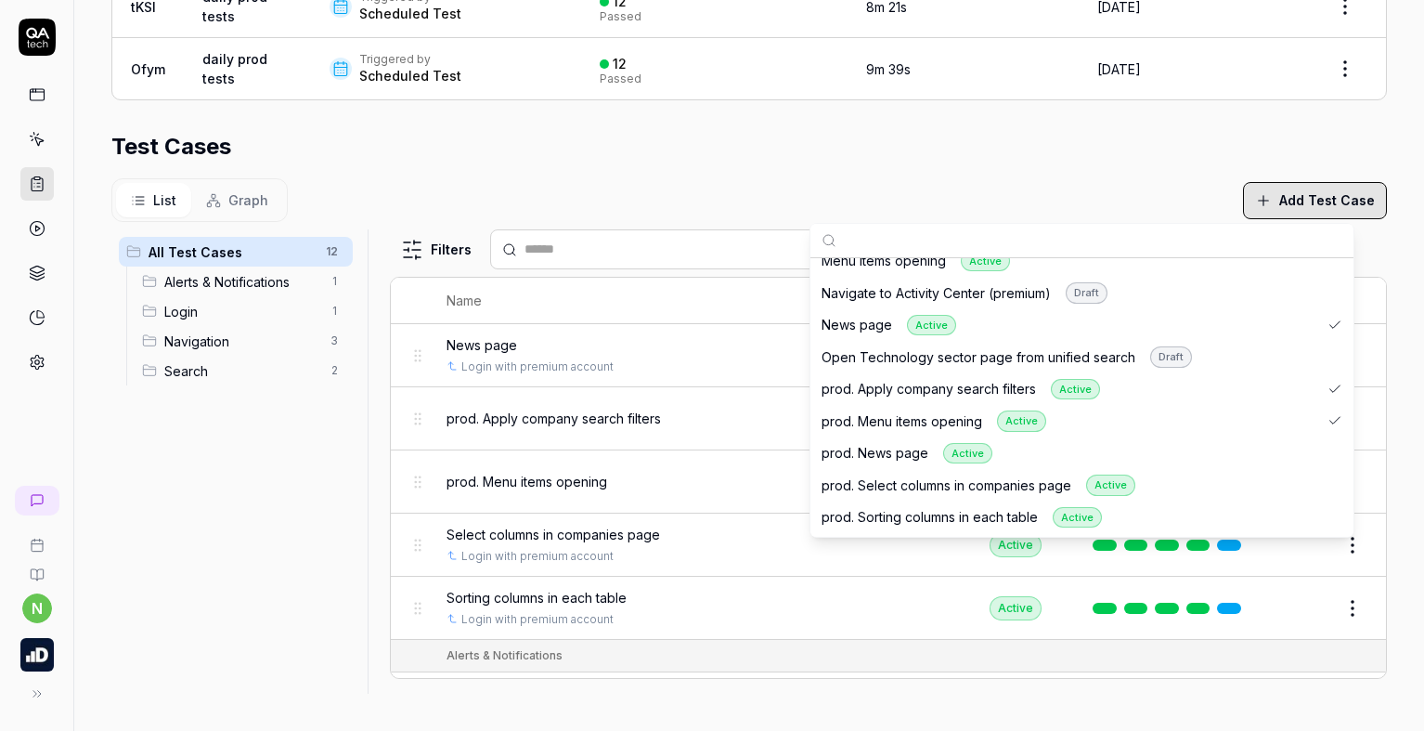
scroll to position [928, 0]
click at [1120, 446] on div "prod. News page Active" at bounding box center [1082, 452] width 536 height 32
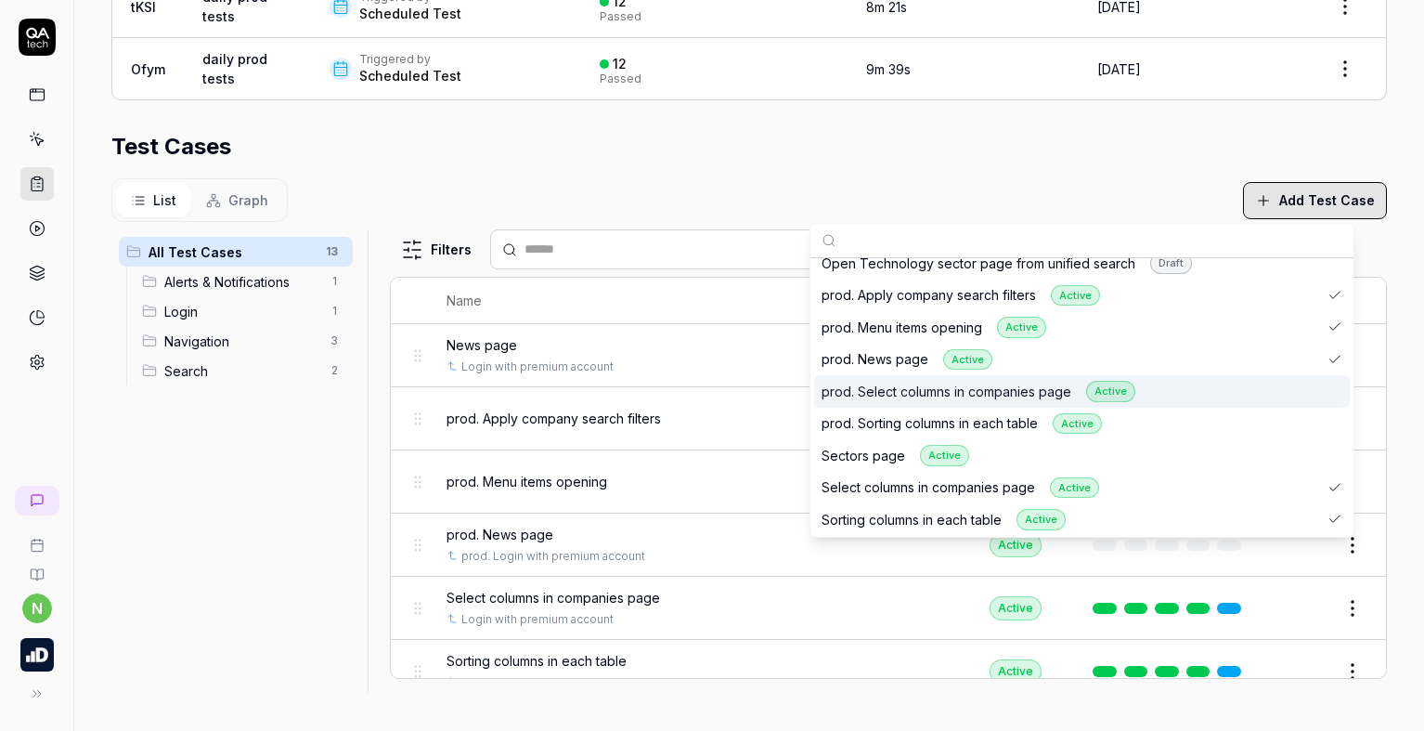
click at [1186, 391] on div "prod. Select columns in companies page Active" at bounding box center [1082, 391] width 536 height 32
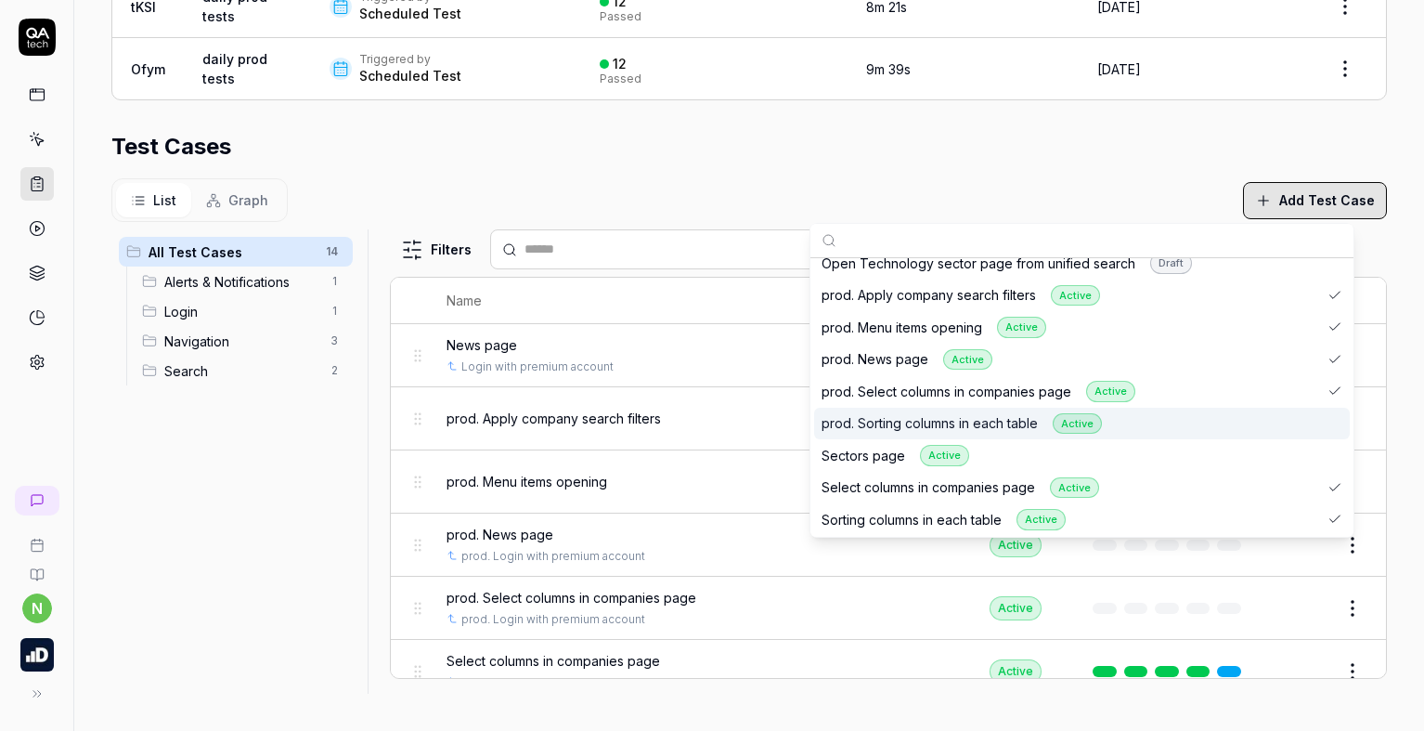
click at [1184, 420] on div "prod. Sorting columns in each table Active" at bounding box center [1082, 424] width 536 height 32
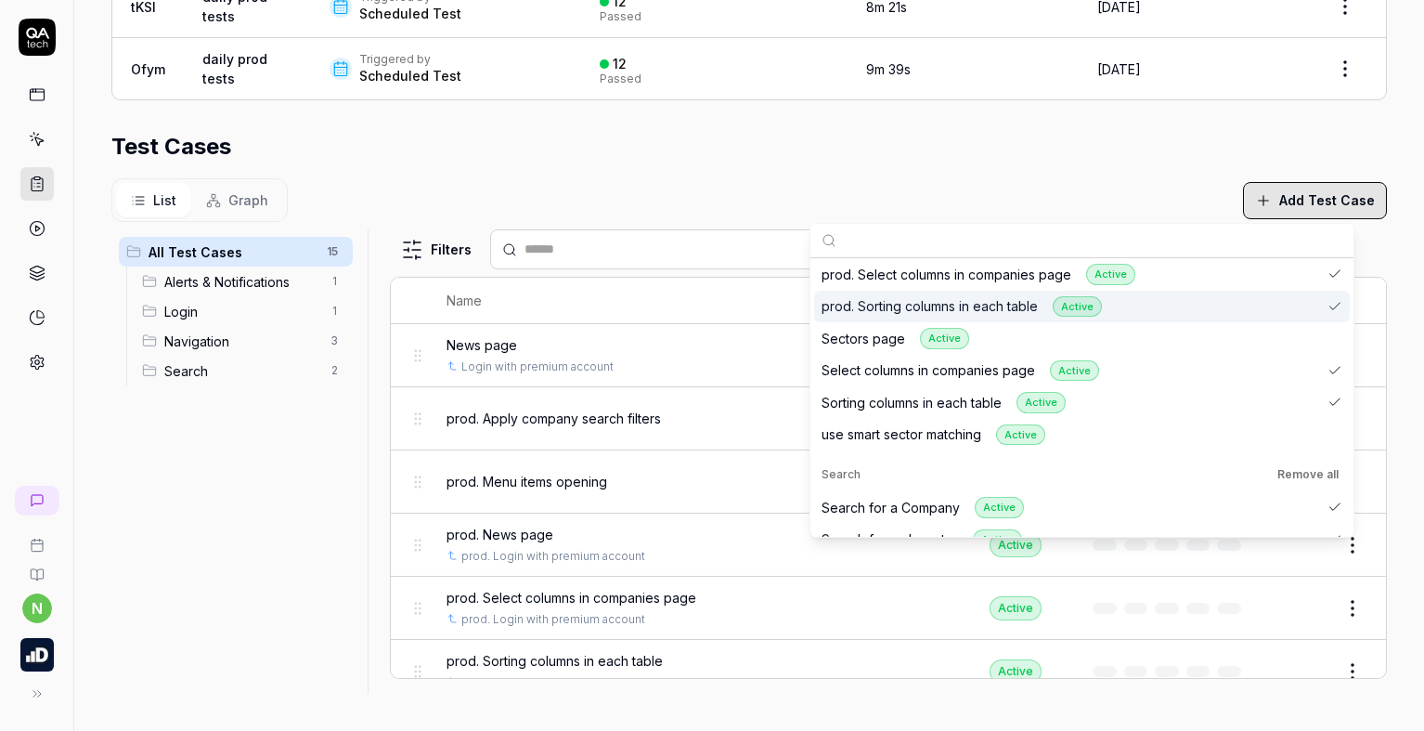
scroll to position [1160, 0]
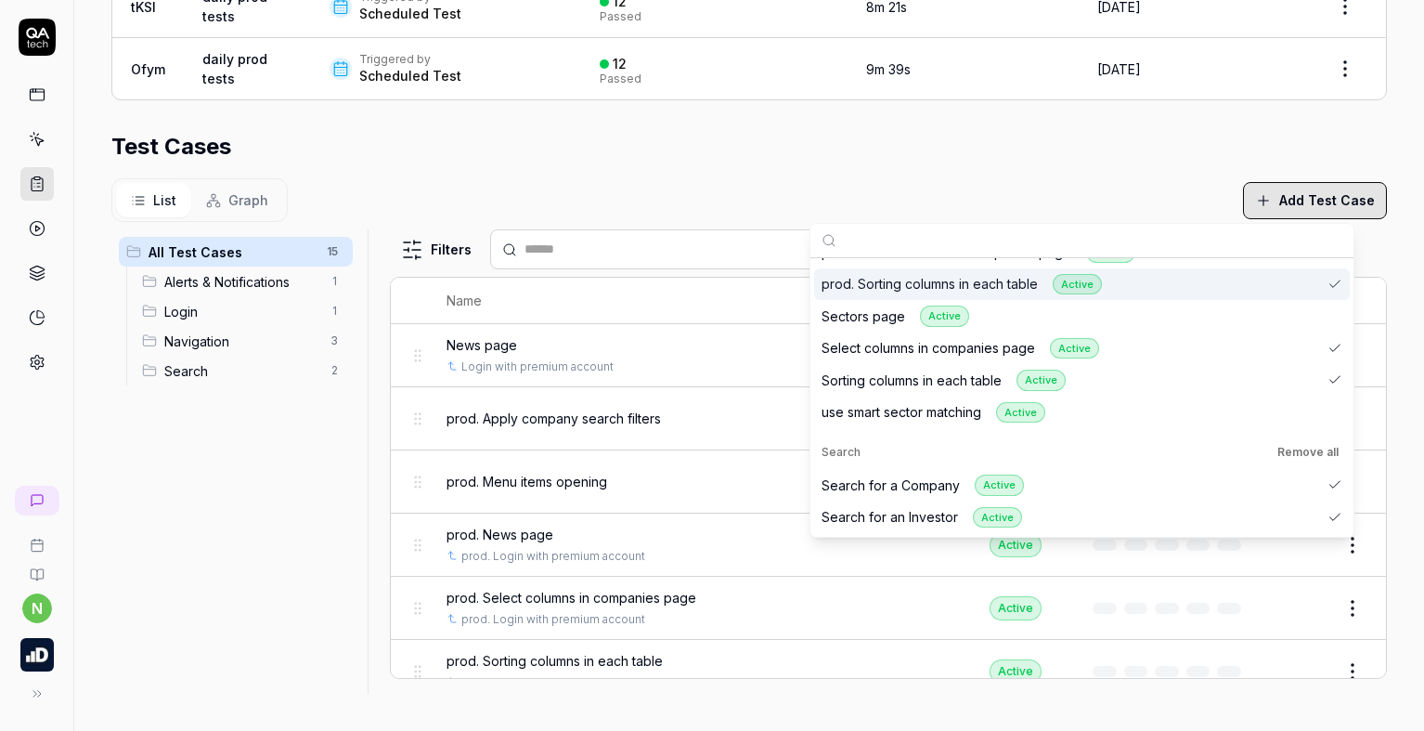
click at [1015, 176] on section "Test Cases List Graph Add Test Case All Test Cases 15 Alerts & Notifications 1 …" at bounding box center [748, 411] width 1275 height 563
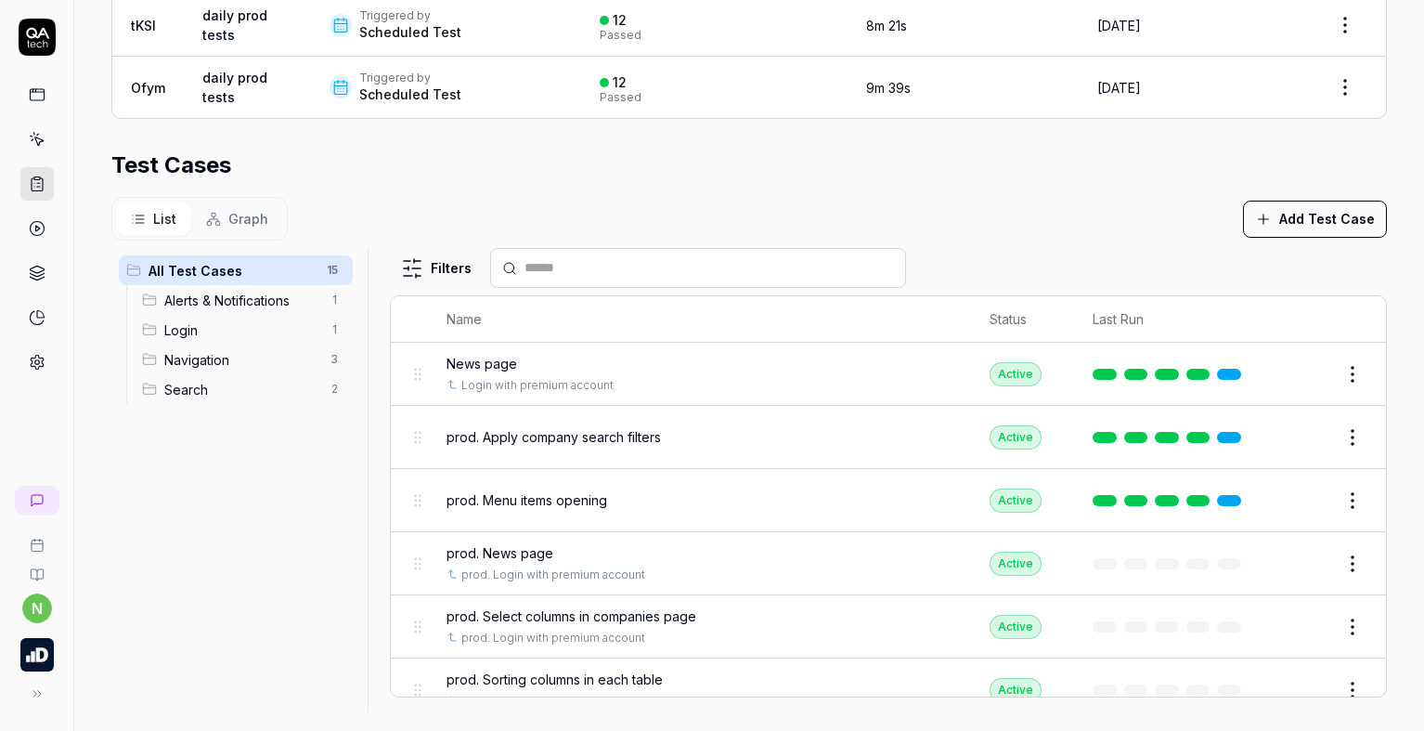
scroll to position [550, 0]
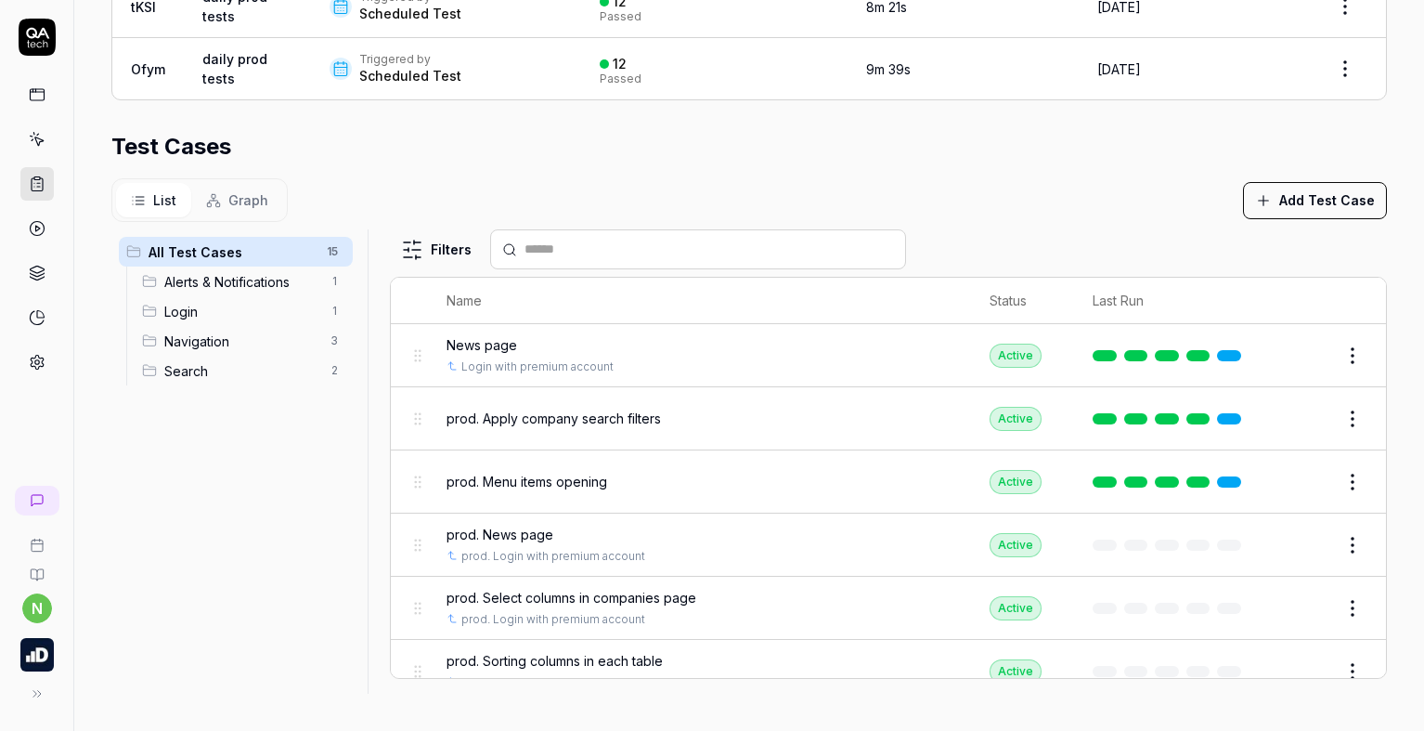
click at [1324, 359] on html "**********" at bounding box center [712, 365] width 1424 height 731
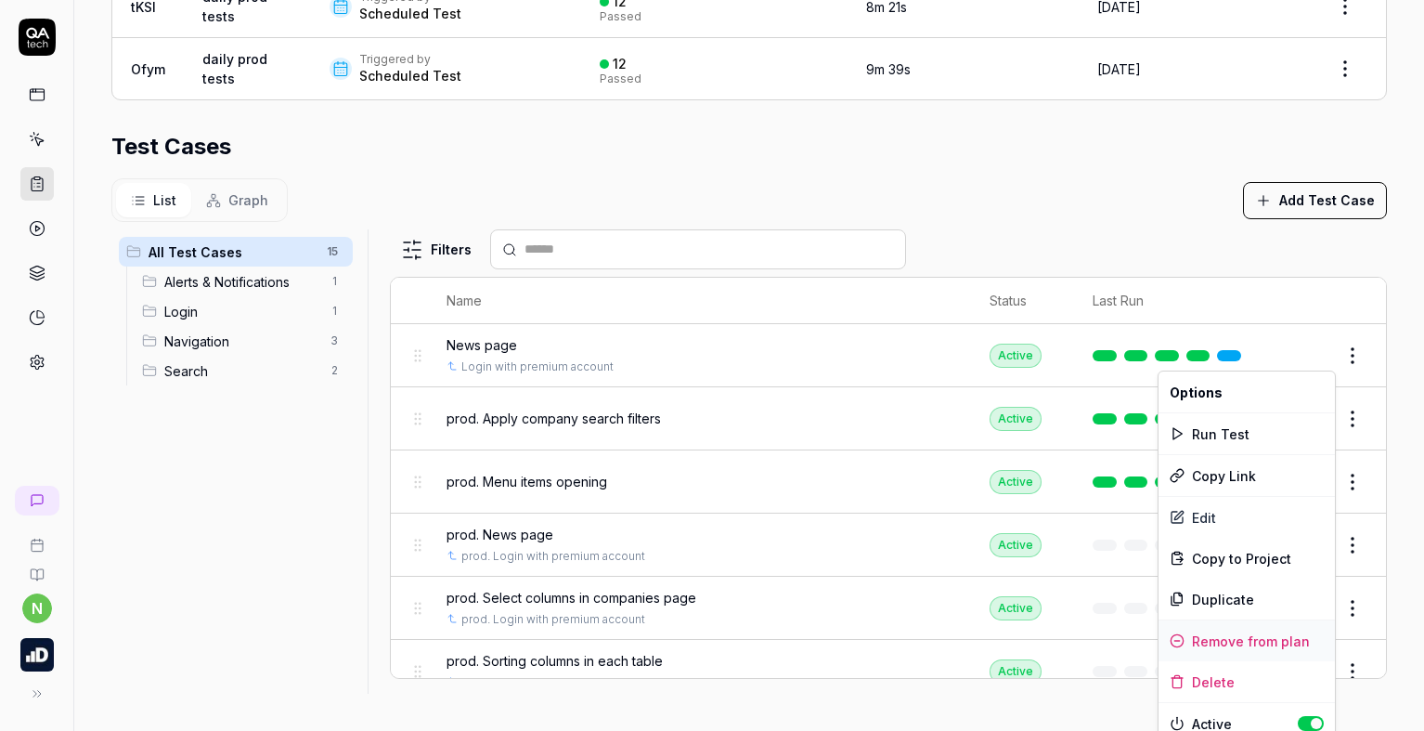
click at [1245, 630] on div "Remove from plan" at bounding box center [1246, 640] width 176 height 41
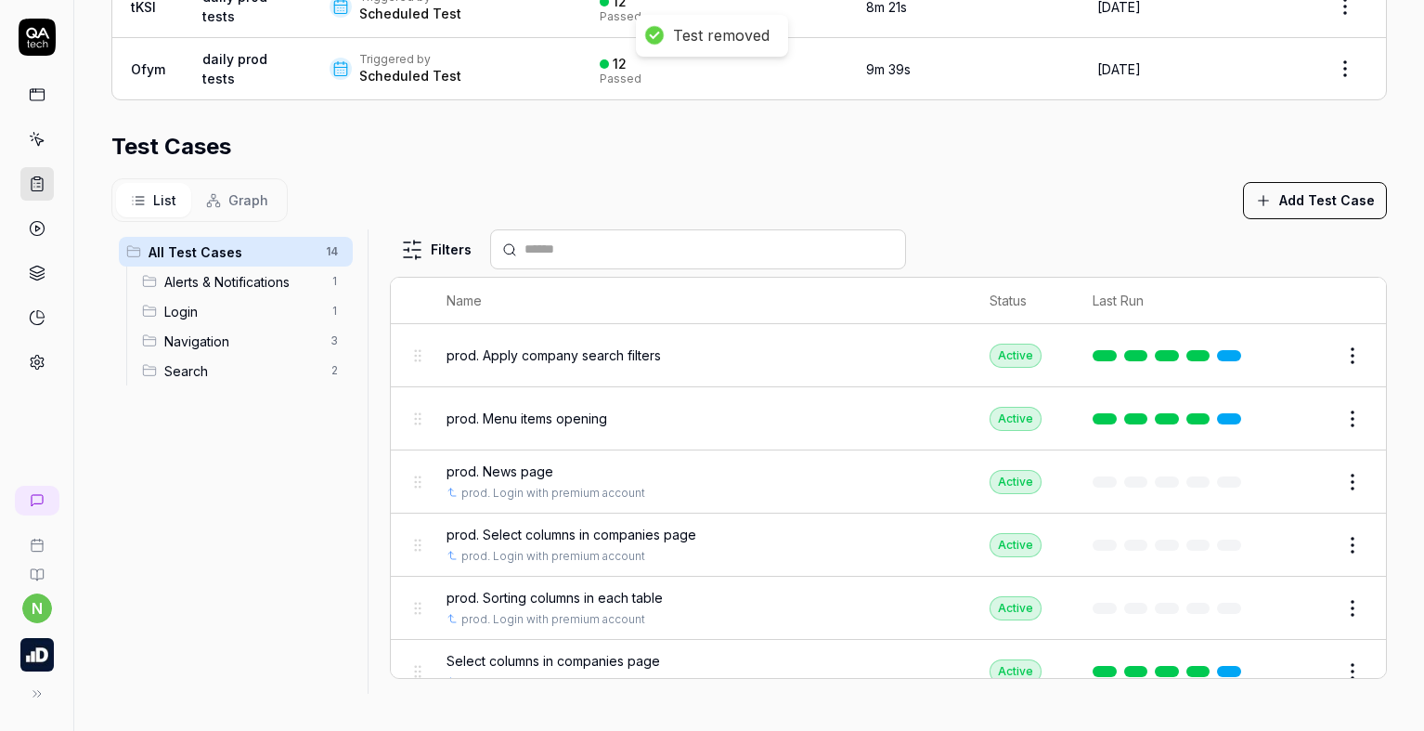
scroll to position [93, 0]
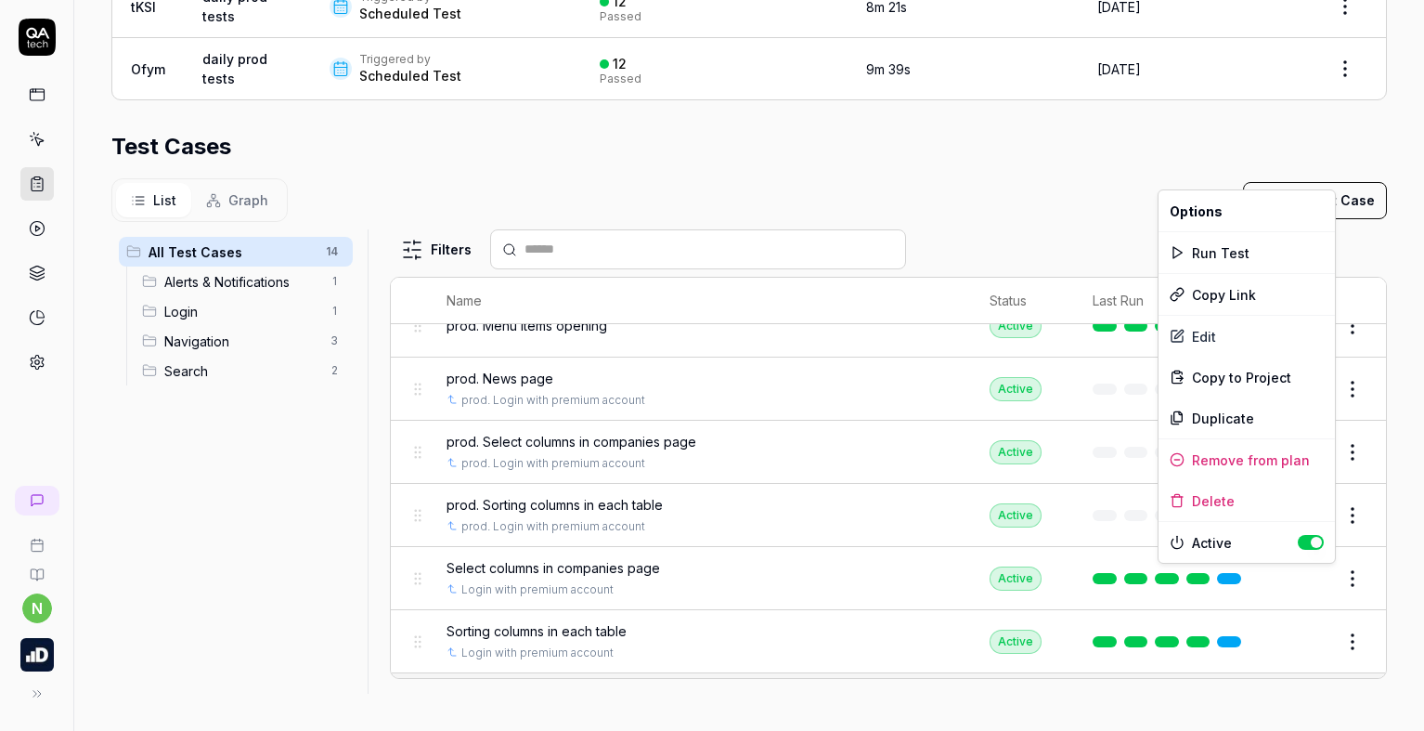
click at [1333, 582] on html "**********" at bounding box center [712, 365] width 1424 height 731
click at [1254, 458] on div "Remove from plan" at bounding box center [1246, 459] width 176 height 41
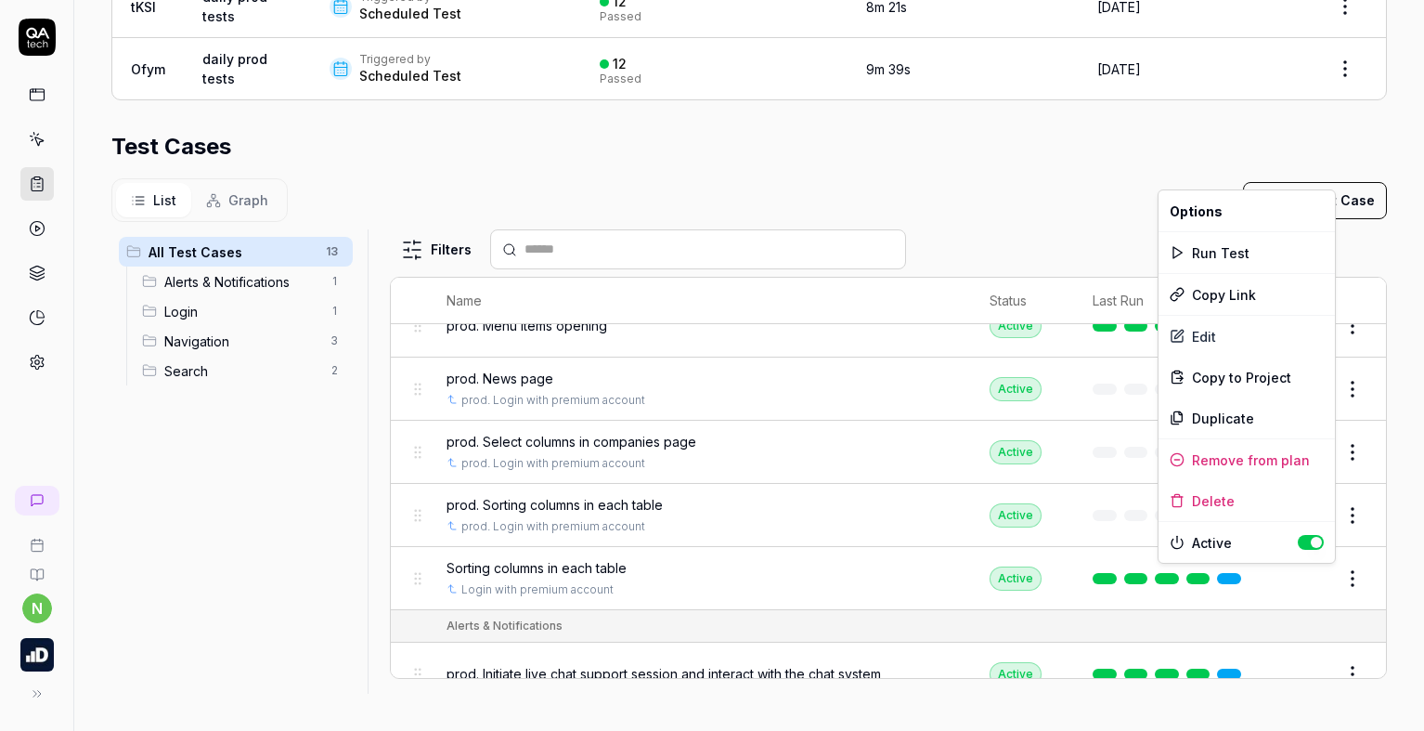
click at [1316, 578] on html "**********" at bounding box center [712, 365] width 1424 height 731
click at [1225, 460] on div "Remove from plan" at bounding box center [1246, 459] width 176 height 41
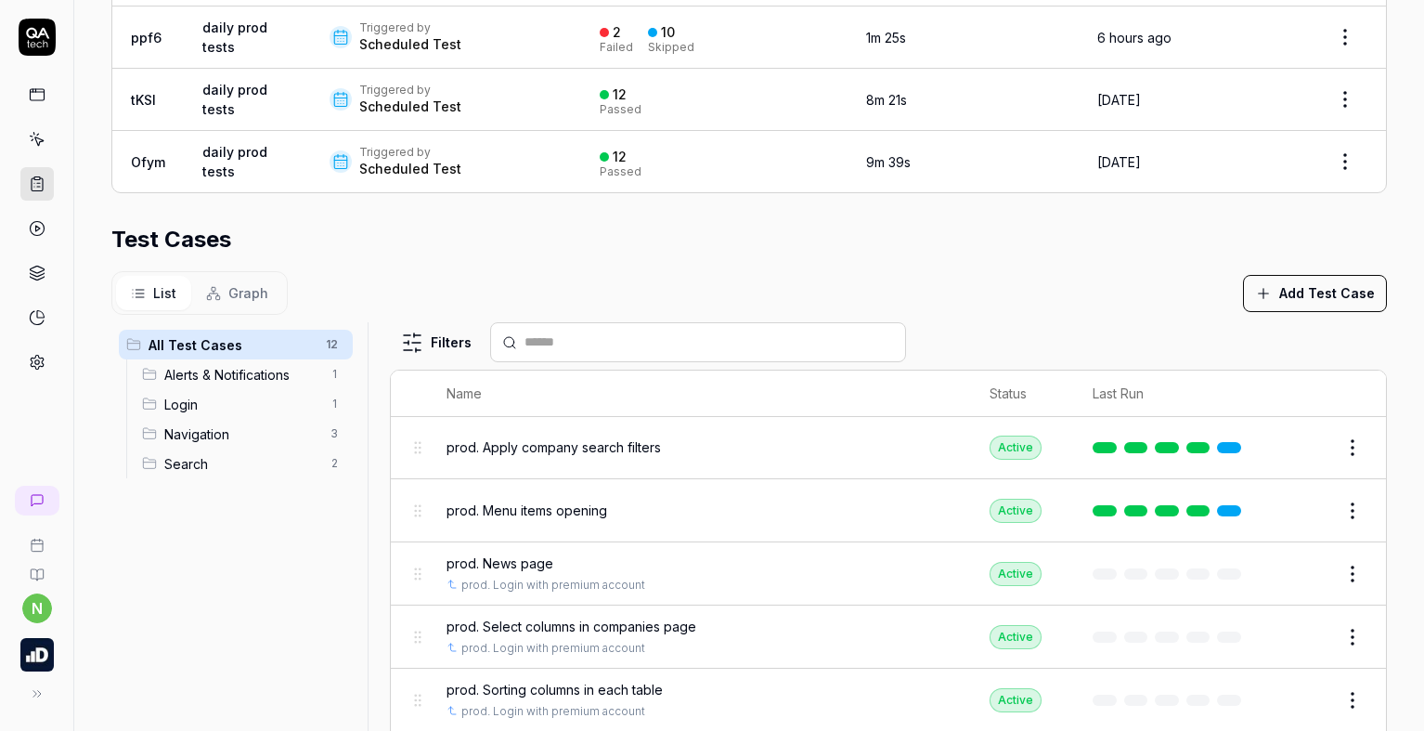
scroll to position [0, 0]
click at [1288, 448] on button "Edit" at bounding box center [1308, 449] width 45 height 30
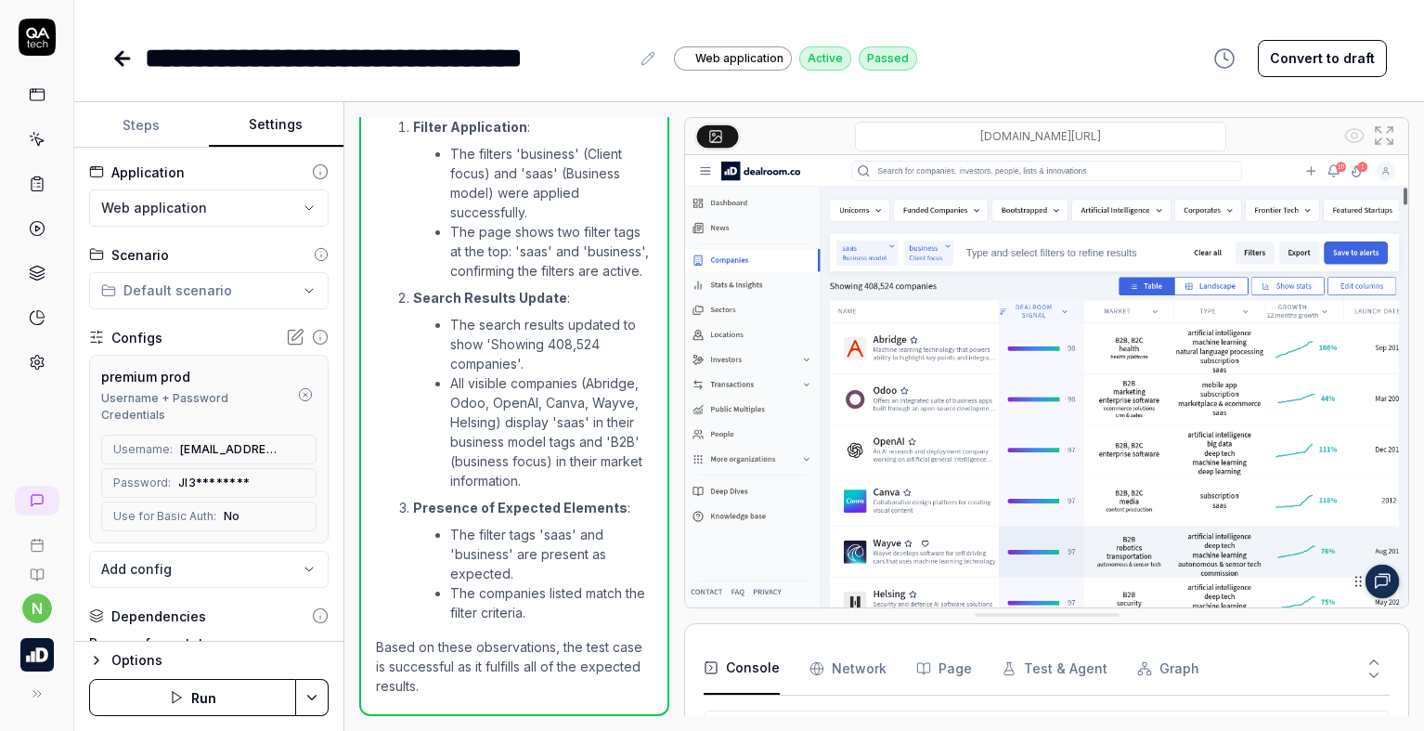
click at [267, 126] on button "Settings" at bounding box center [276, 125] width 135 height 45
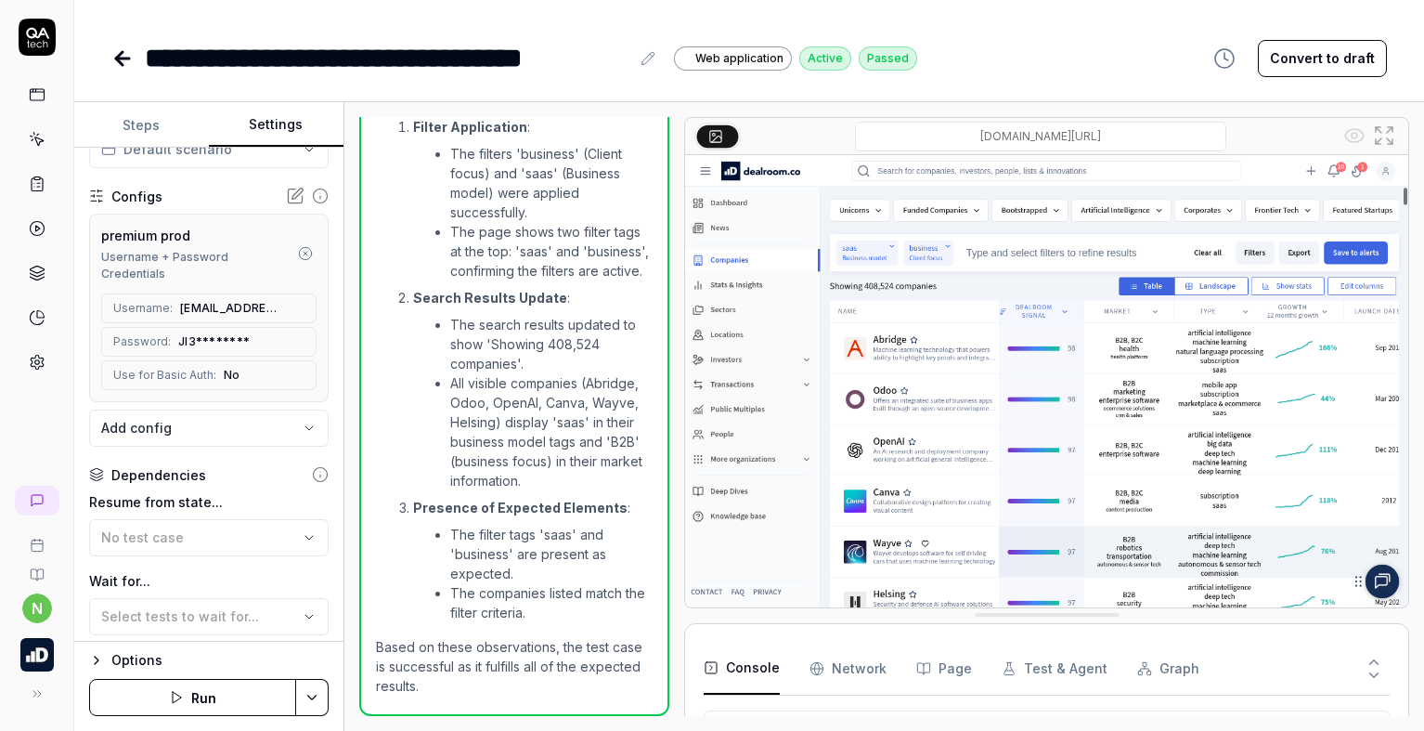
scroll to position [186, 0]
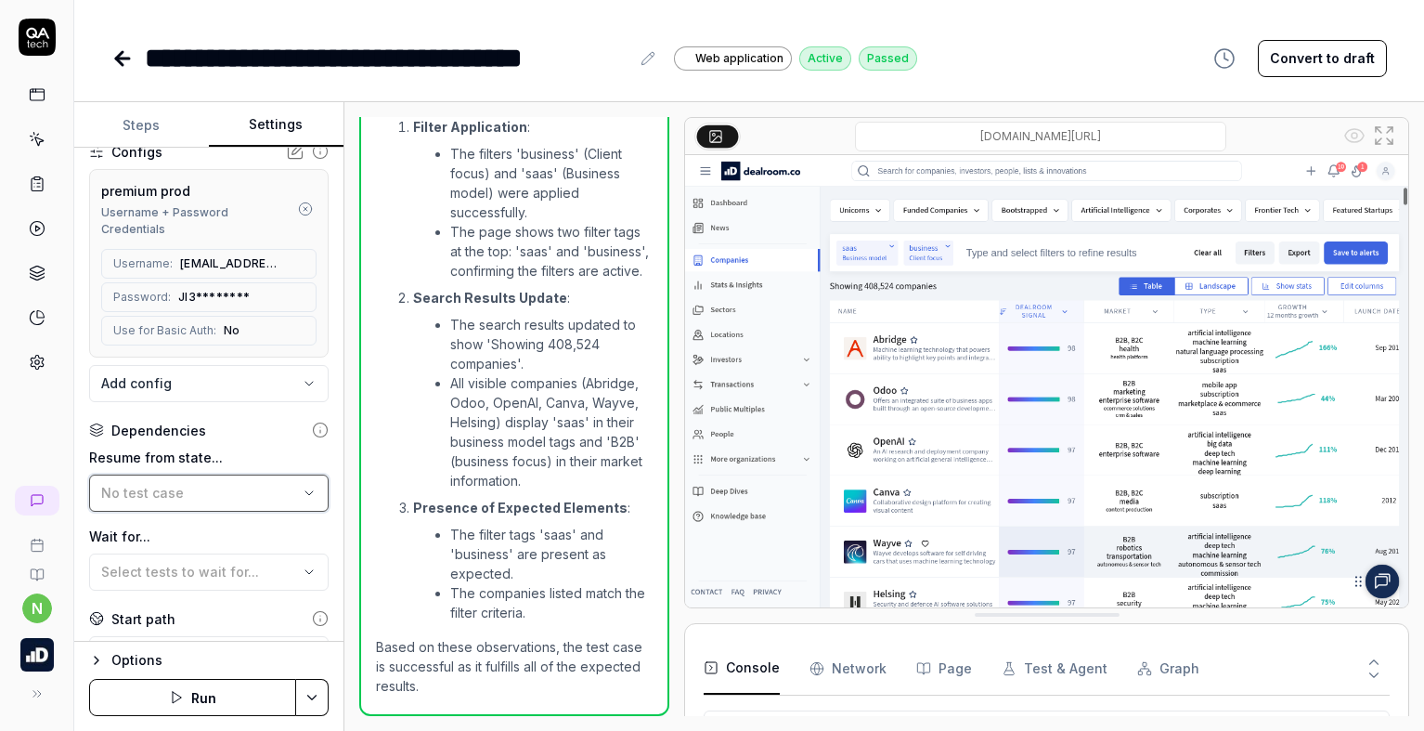
click at [230, 490] on div "No test case" at bounding box center [199, 492] width 197 height 19
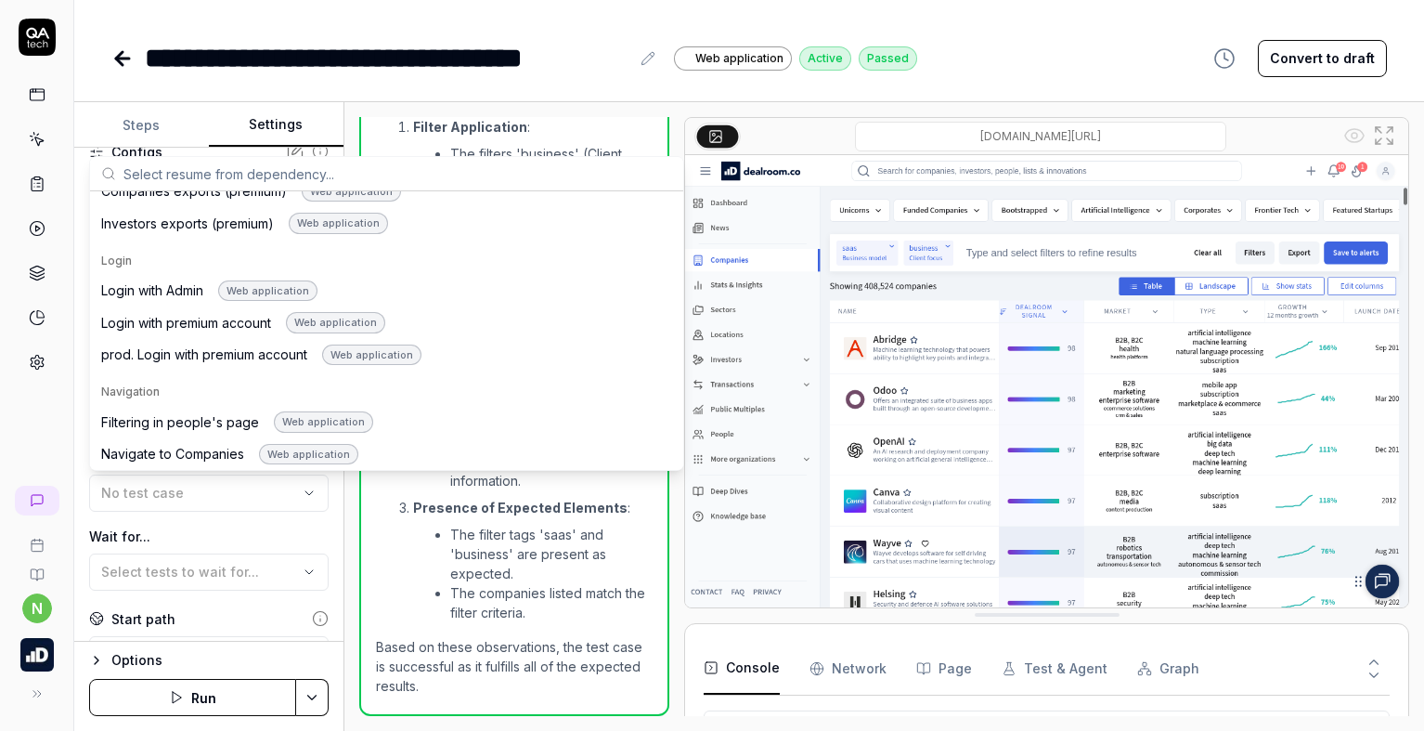
scroll to position [1021, 0]
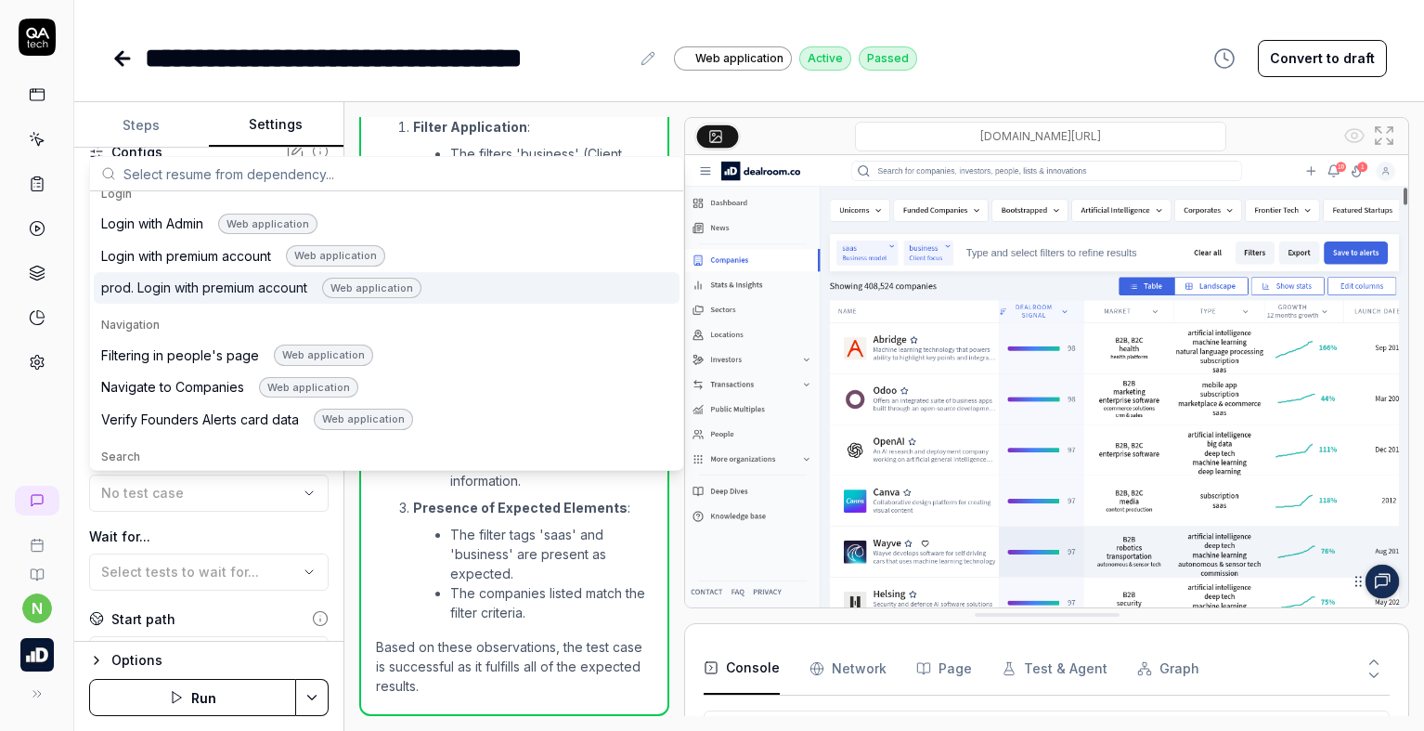
click at [146, 294] on div "prod. Login with premium account Web application" at bounding box center [261, 288] width 320 height 21
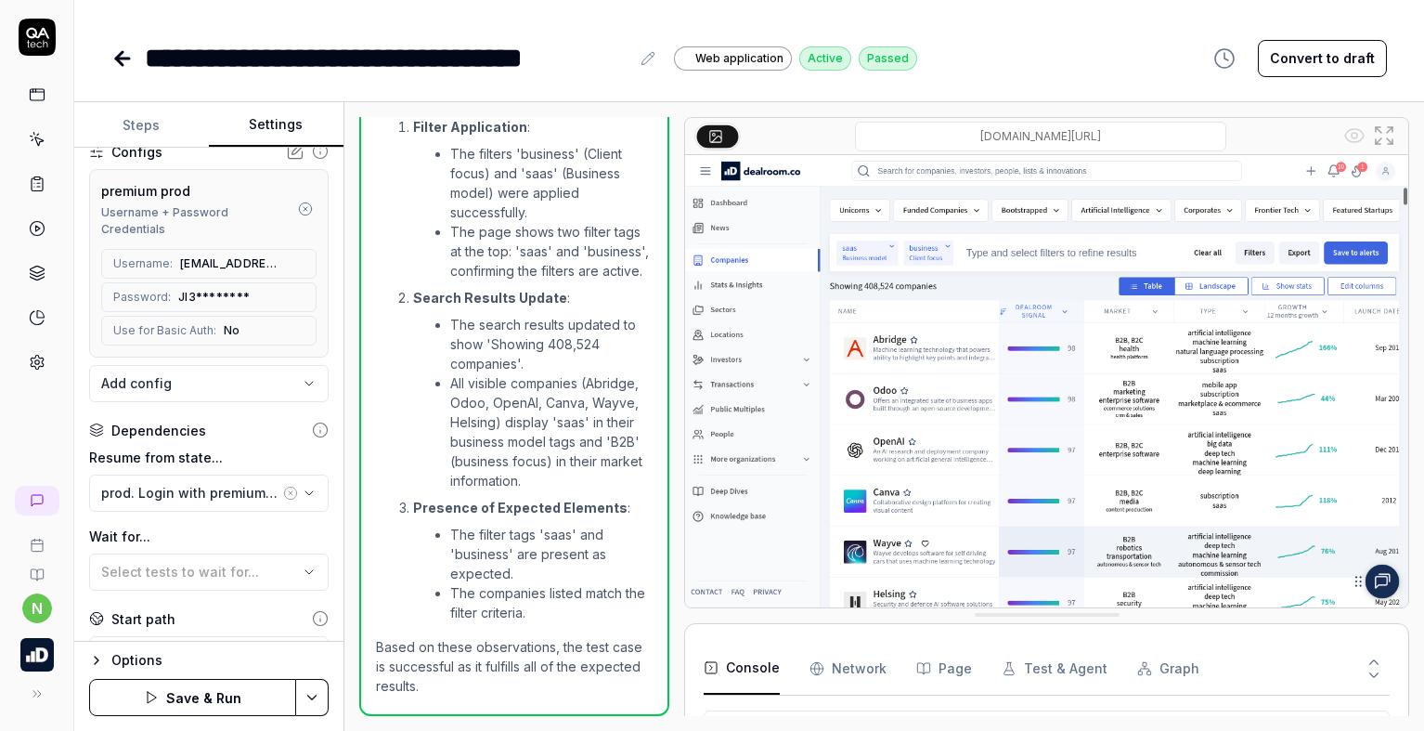
click at [223, 691] on button "Save & Run" at bounding box center [192, 697] width 207 height 37
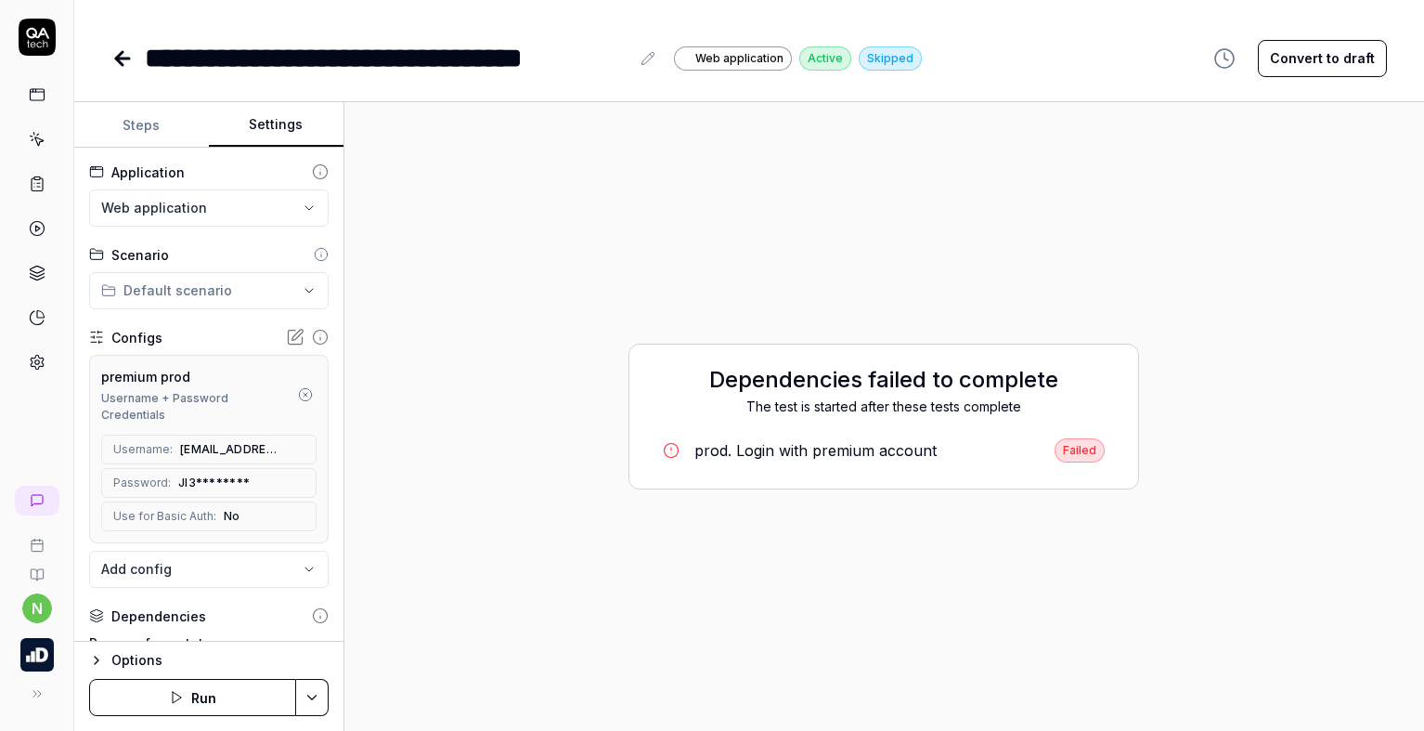
click at [116, 64] on icon at bounding box center [122, 58] width 22 height 22
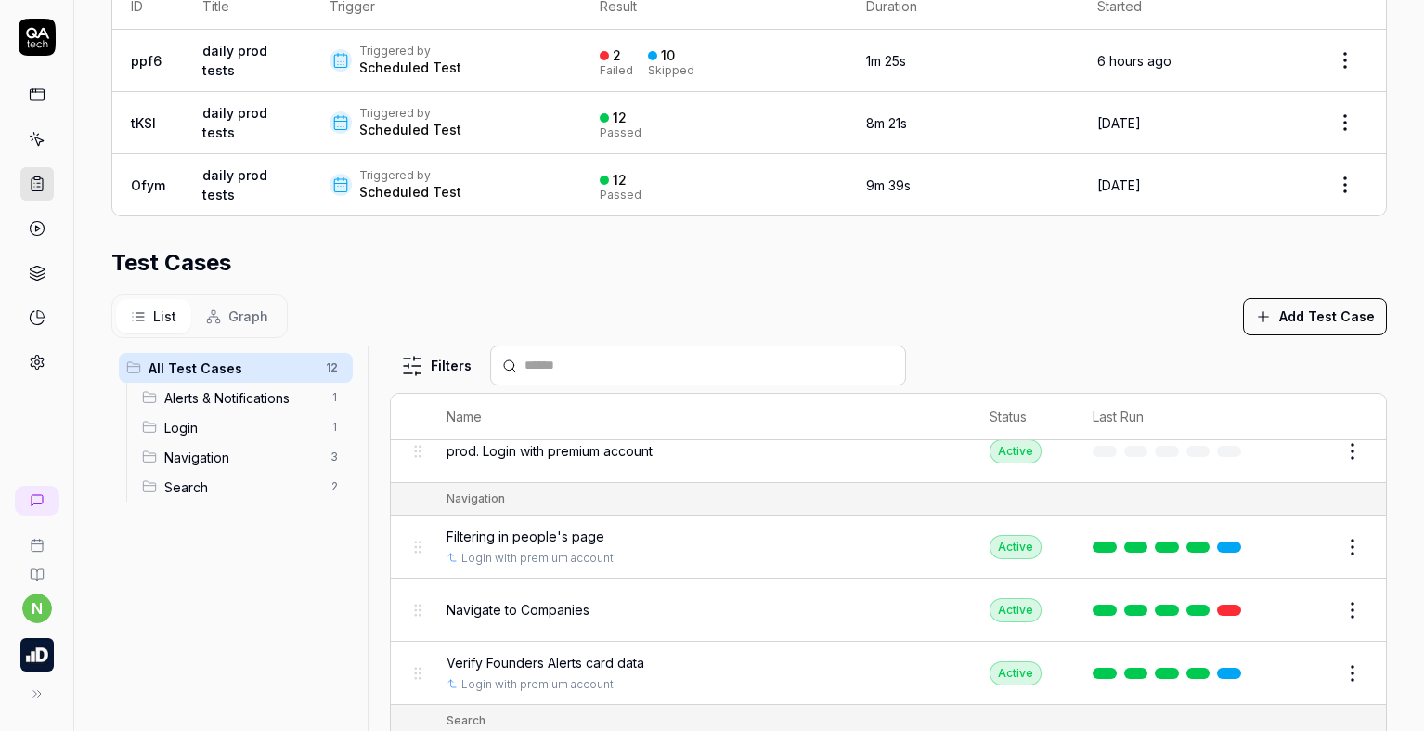
scroll to position [371, 0]
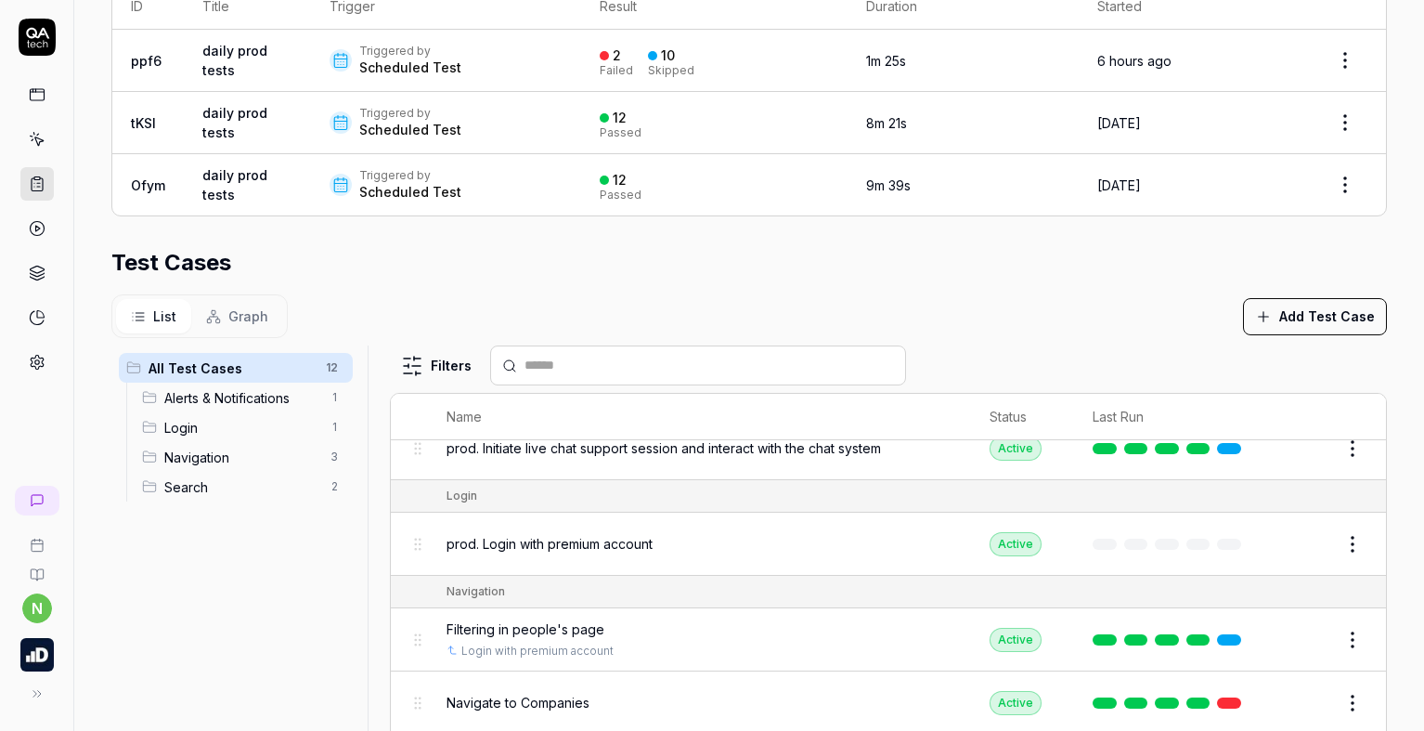
click at [1286, 544] on button "Edit" at bounding box center [1308, 544] width 45 height 30
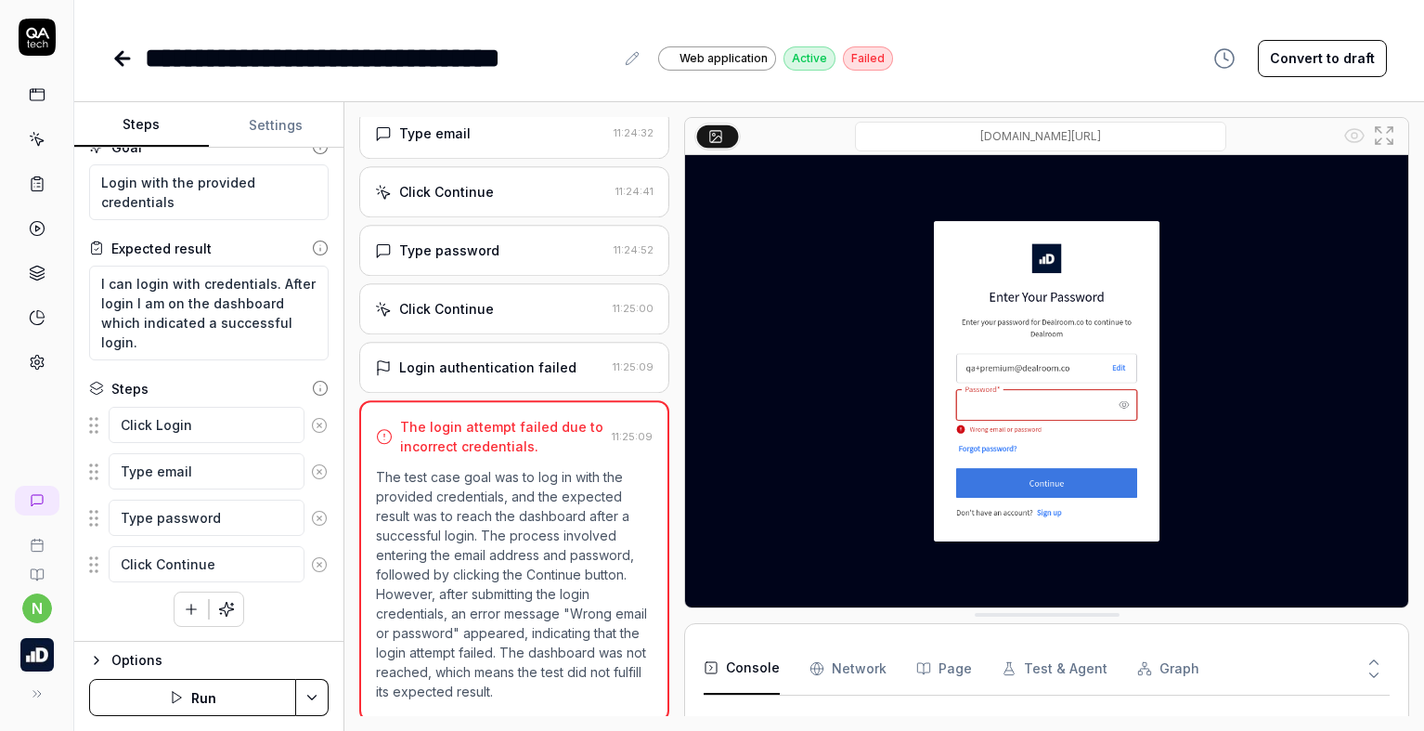
scroll to position [218, 0]
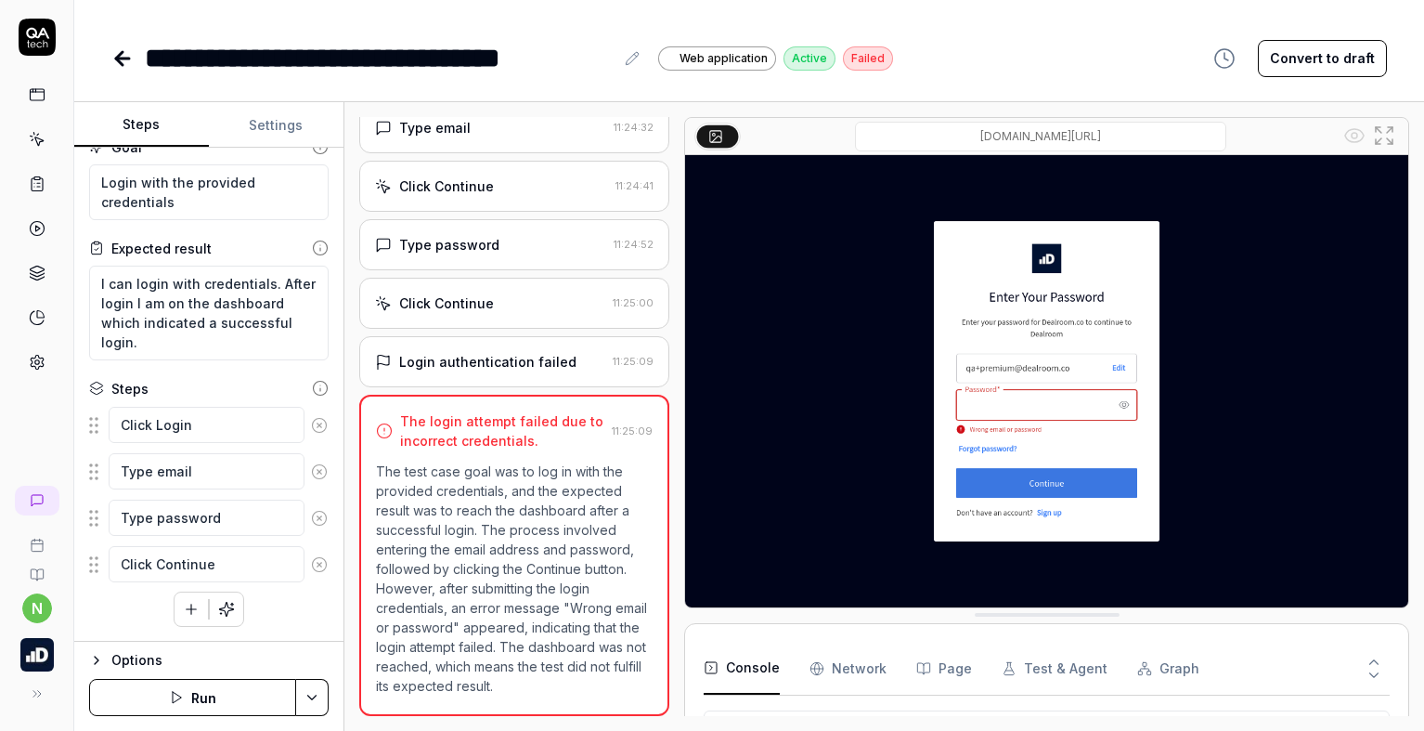
scroll to position [256, 0]
click at [97, 664] on icon "button" at bounding box center [96, 660] width 15 height 15
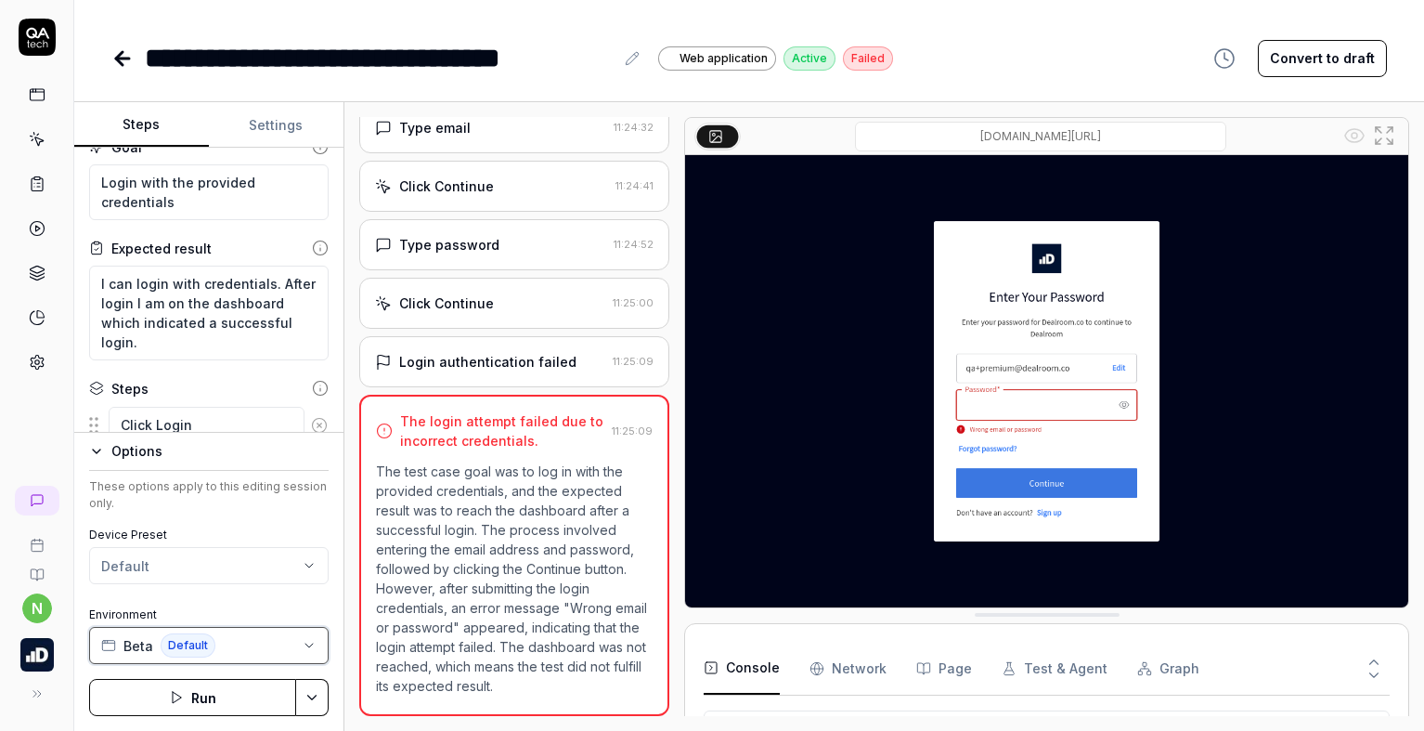
click at [239, 652] on button "Beta Default" at bounding box center [208, 645] width 239 height 37
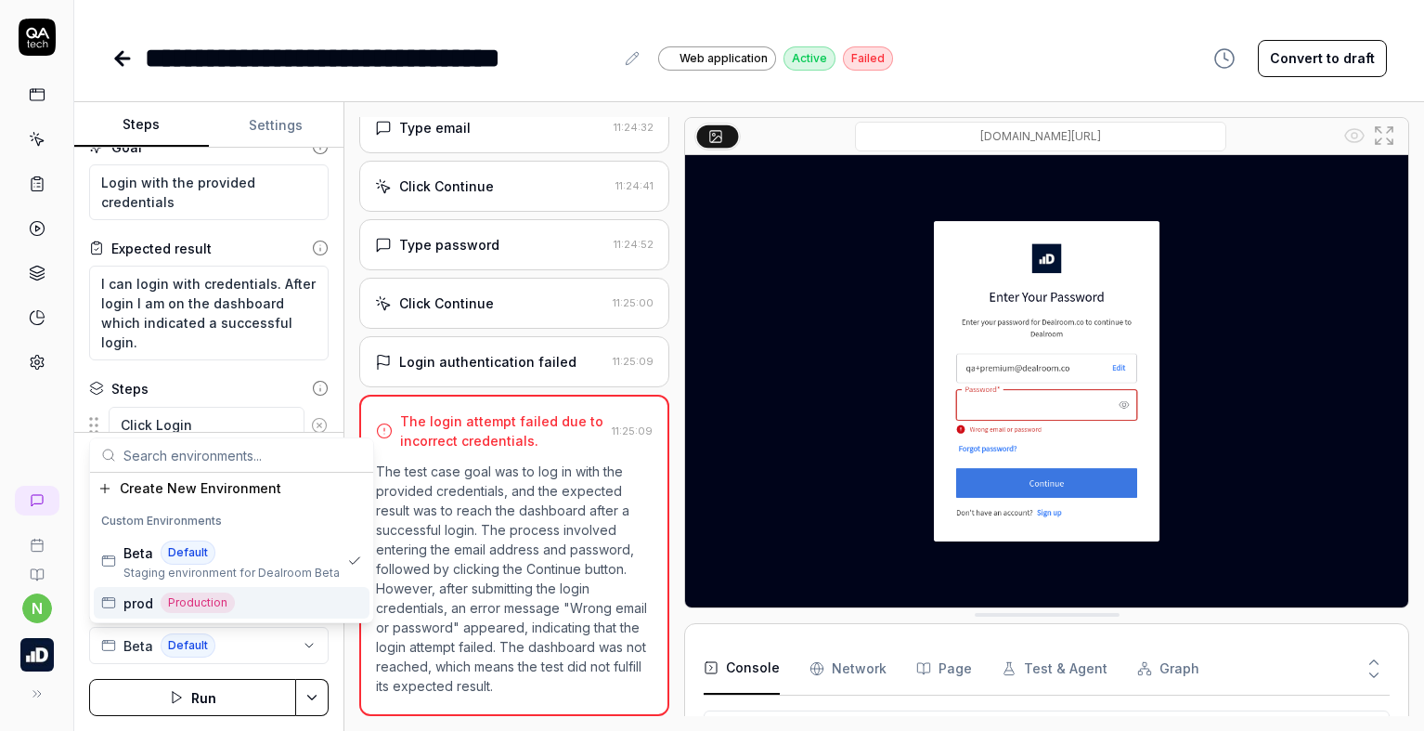
click at [239, 609] on div "prod Production" at bounding box center [232, 603] width 276 height 32
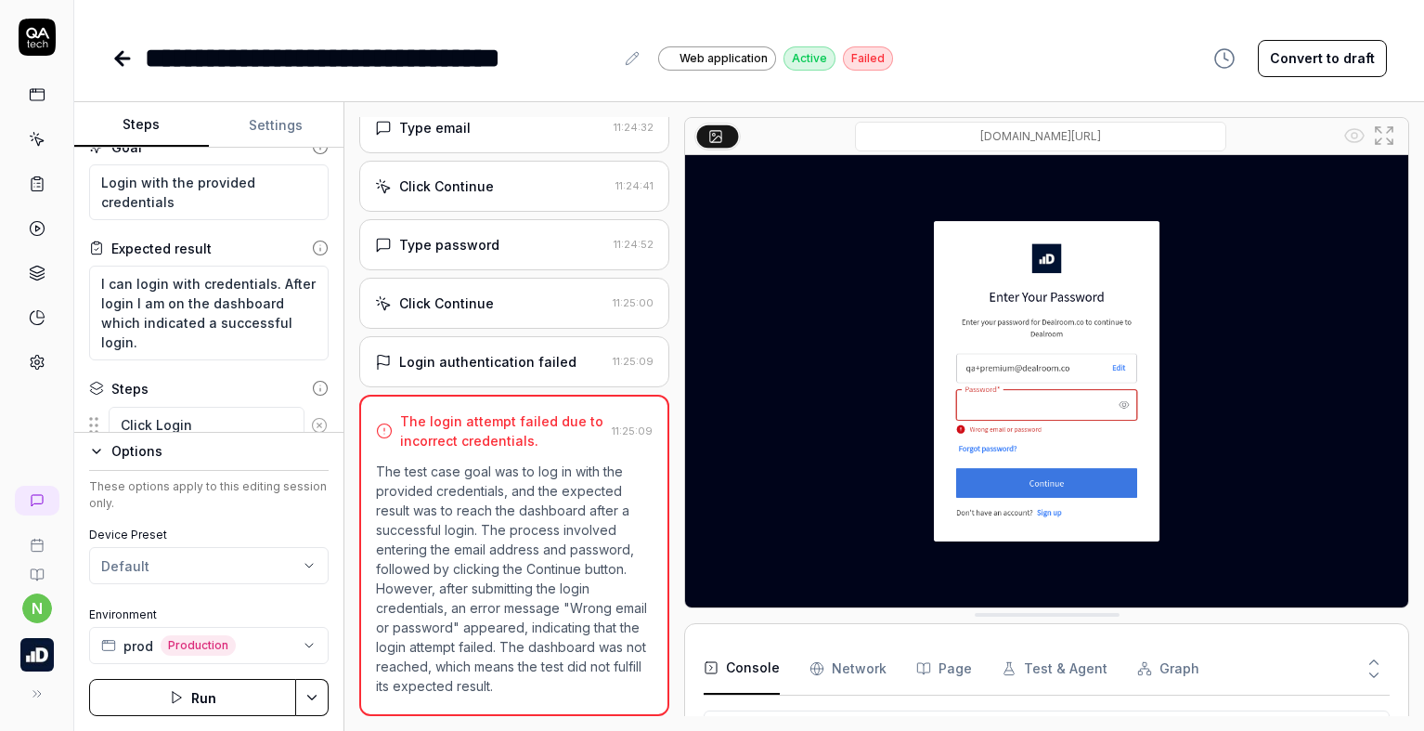
click at [99, 448] on icon "button" at bounding box center [96, 451] width 15 height 15
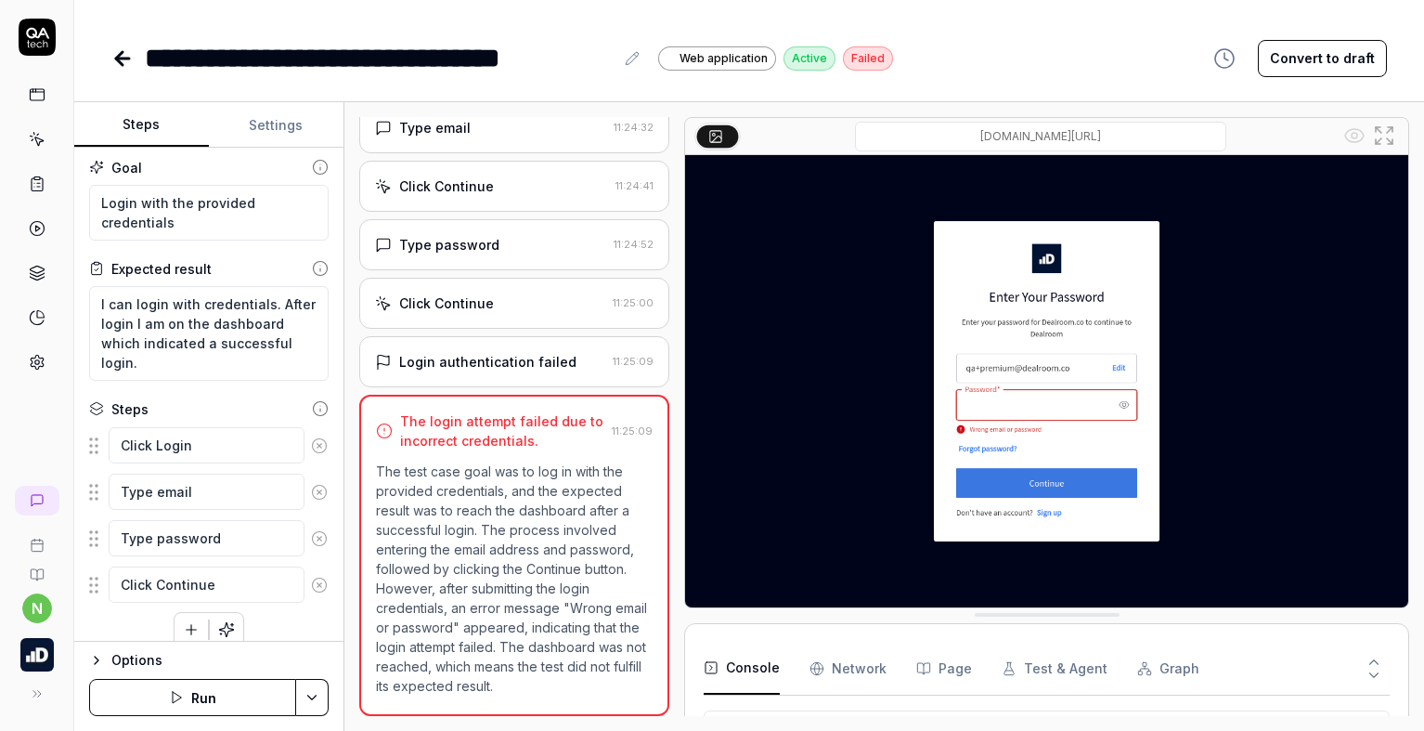
scroll to position [0, 0]
type textarea "*"
click at [273, 128] on button "Settings" at bounding box center [276, 125] width 135 height 45
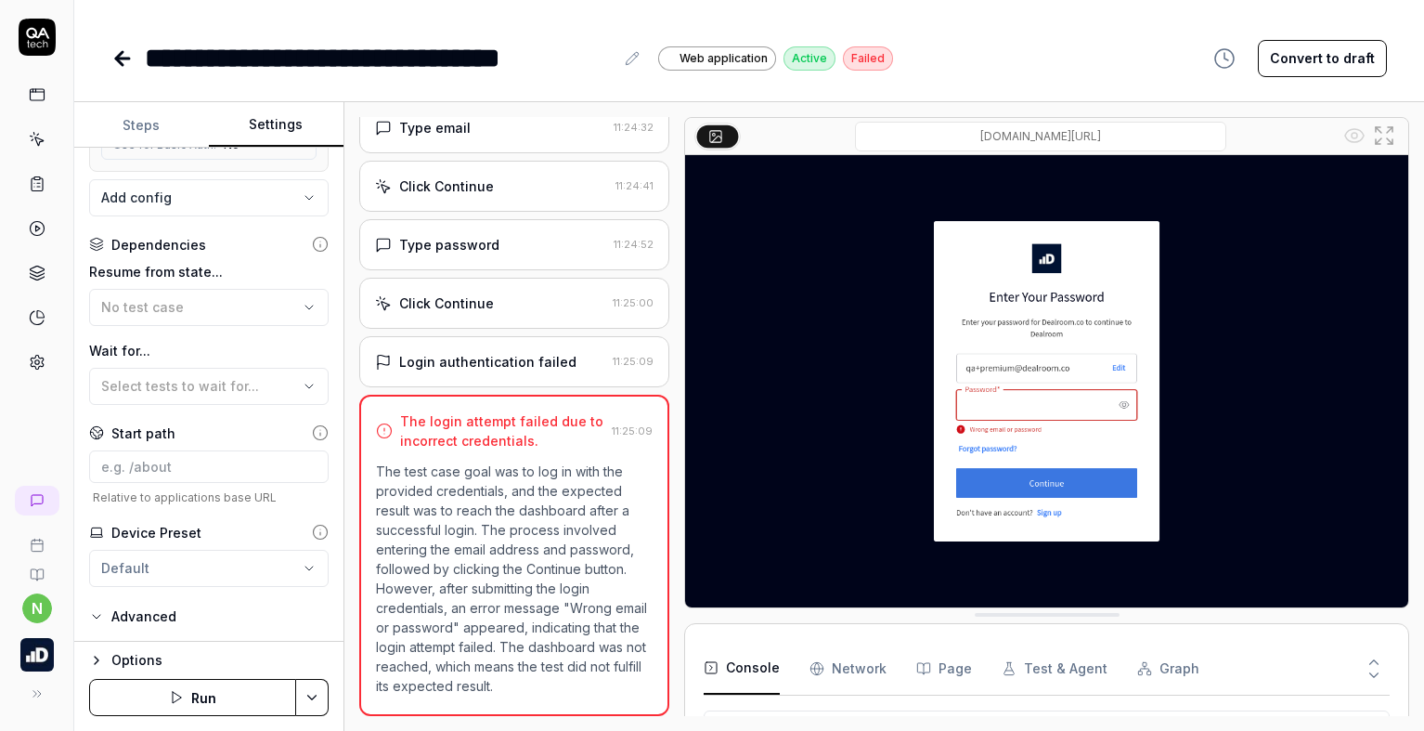
scroll to position [278, 0]
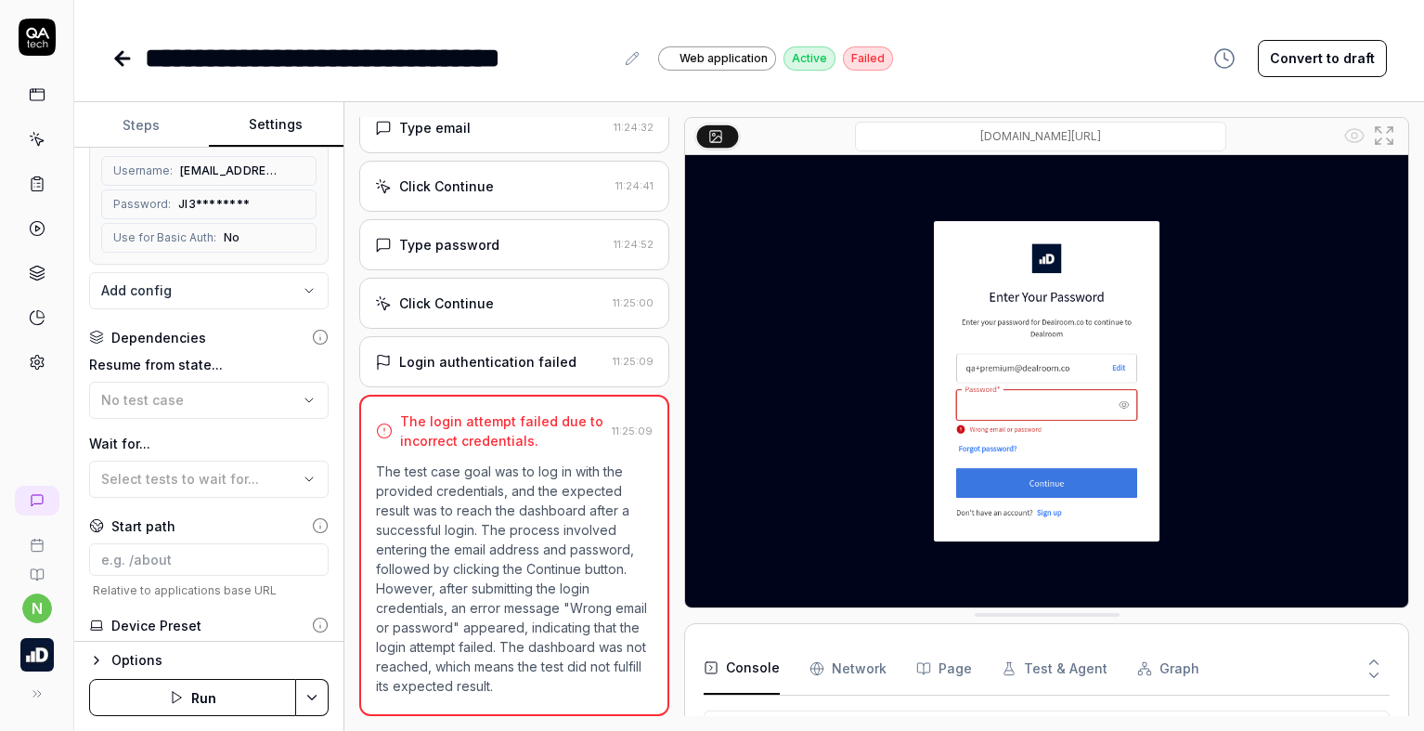
click at [221, 692] on button "Run" at bounding box center [192, 697] width 207 height 37
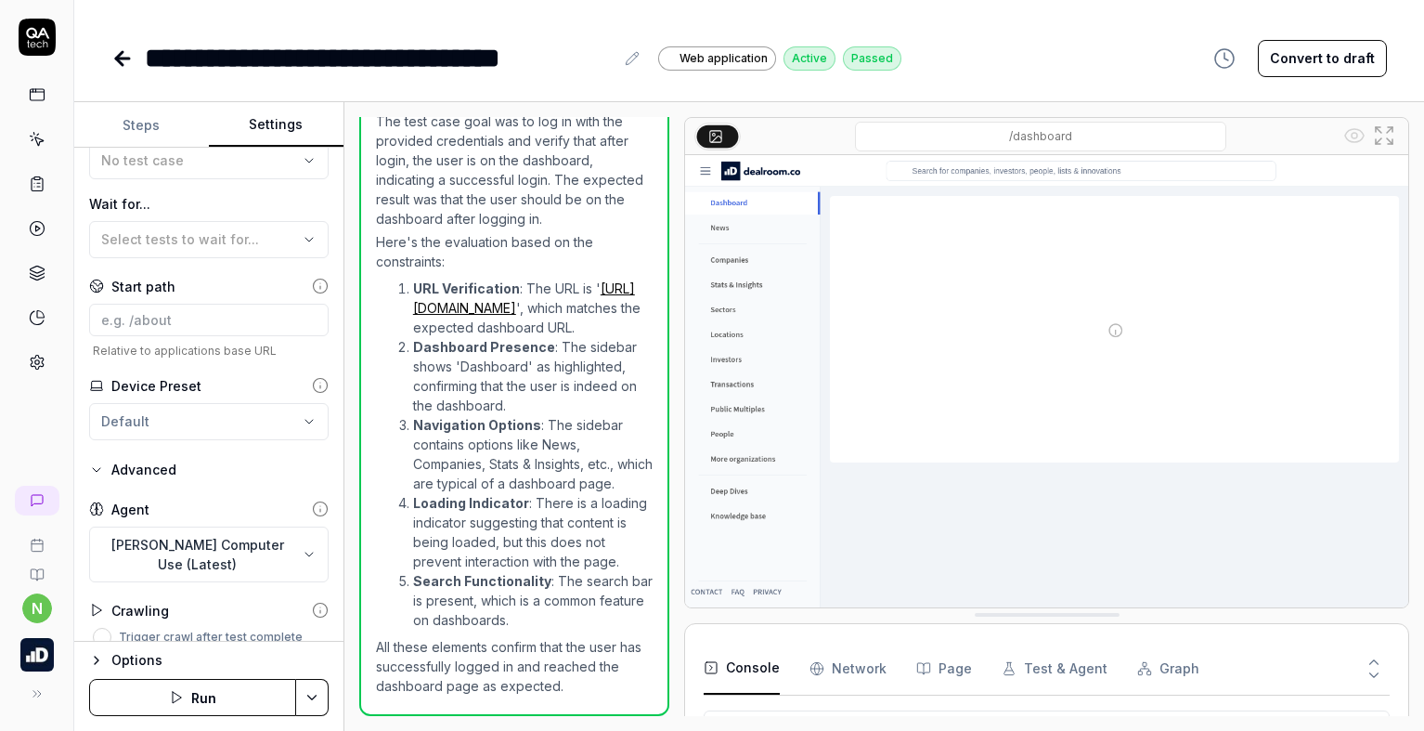
scroll to position [537, 0]
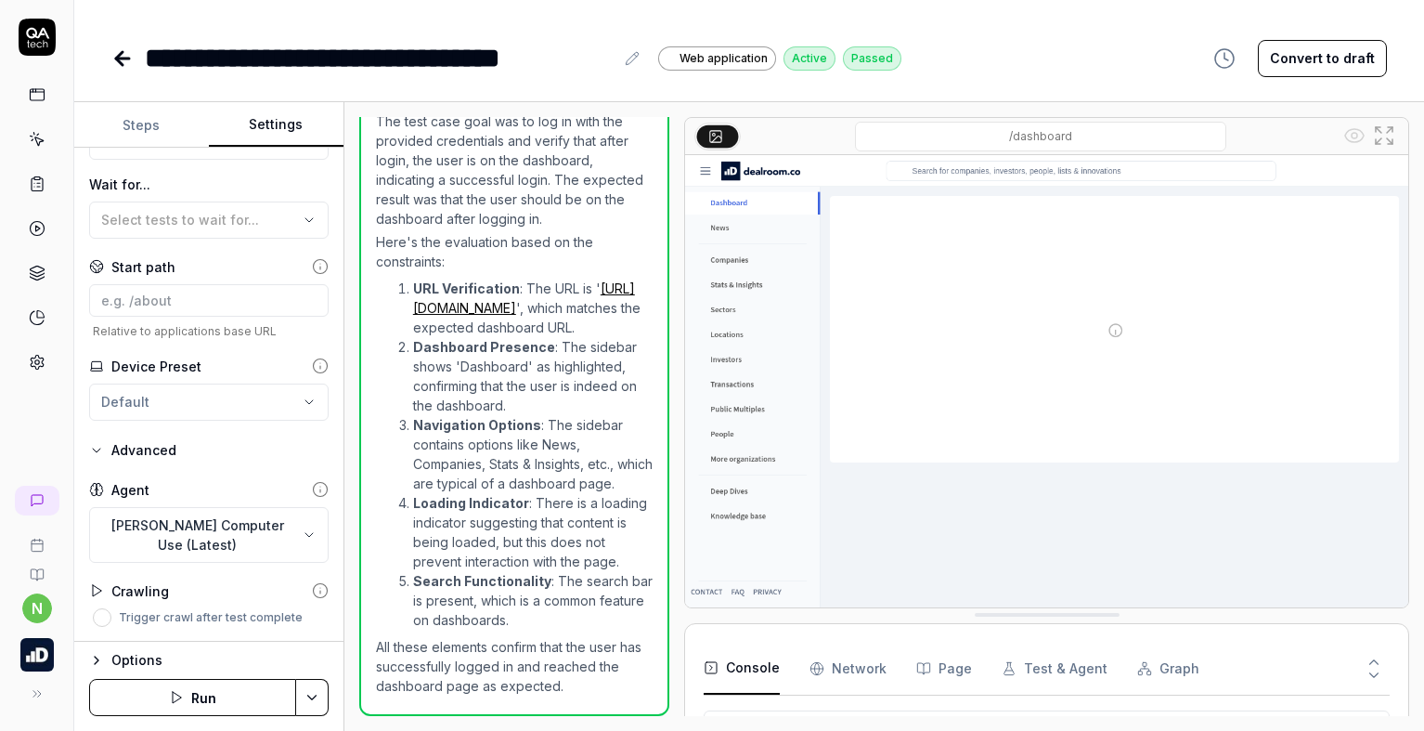
click at [312, 488] on icon at bounding box center [320, 489] width 17 height 17
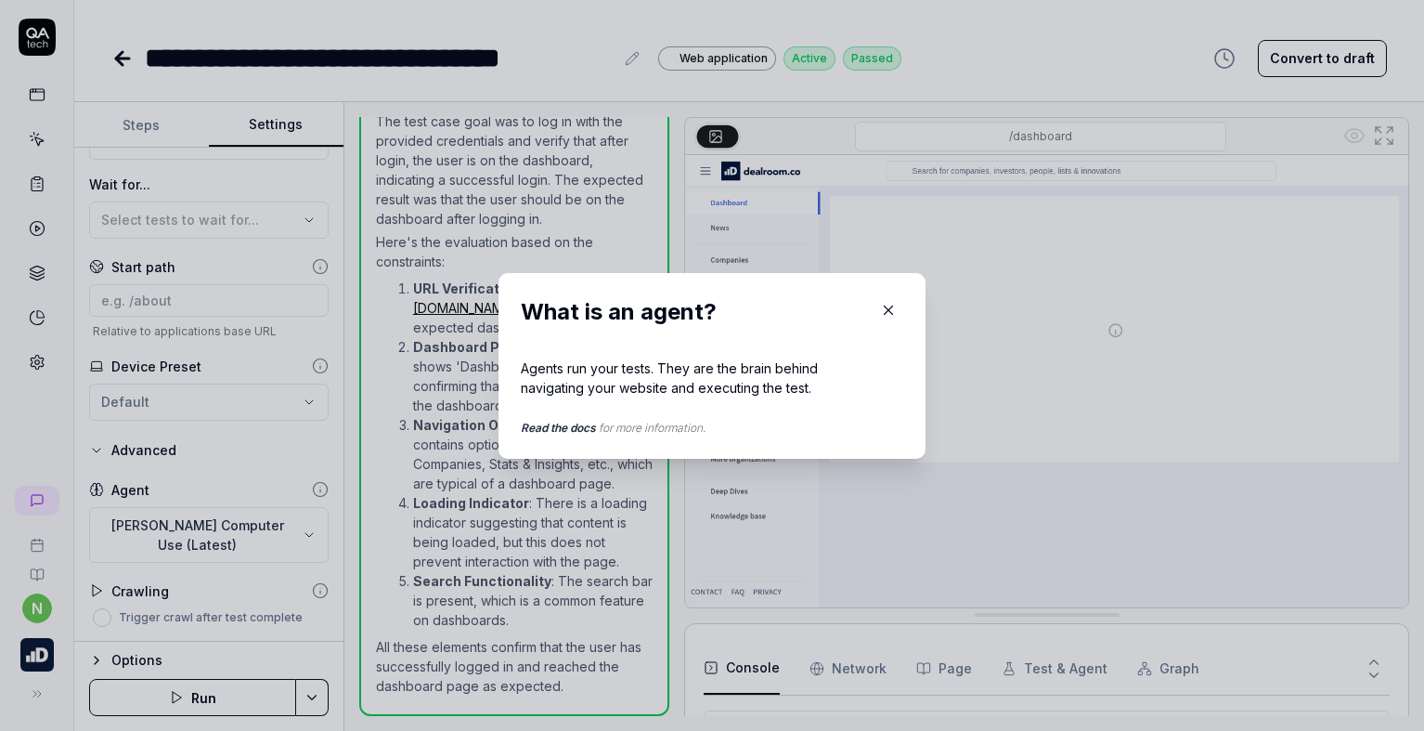
click at [888, 304] on icon "button" at bounding box center [888, 310] width 17 height 17
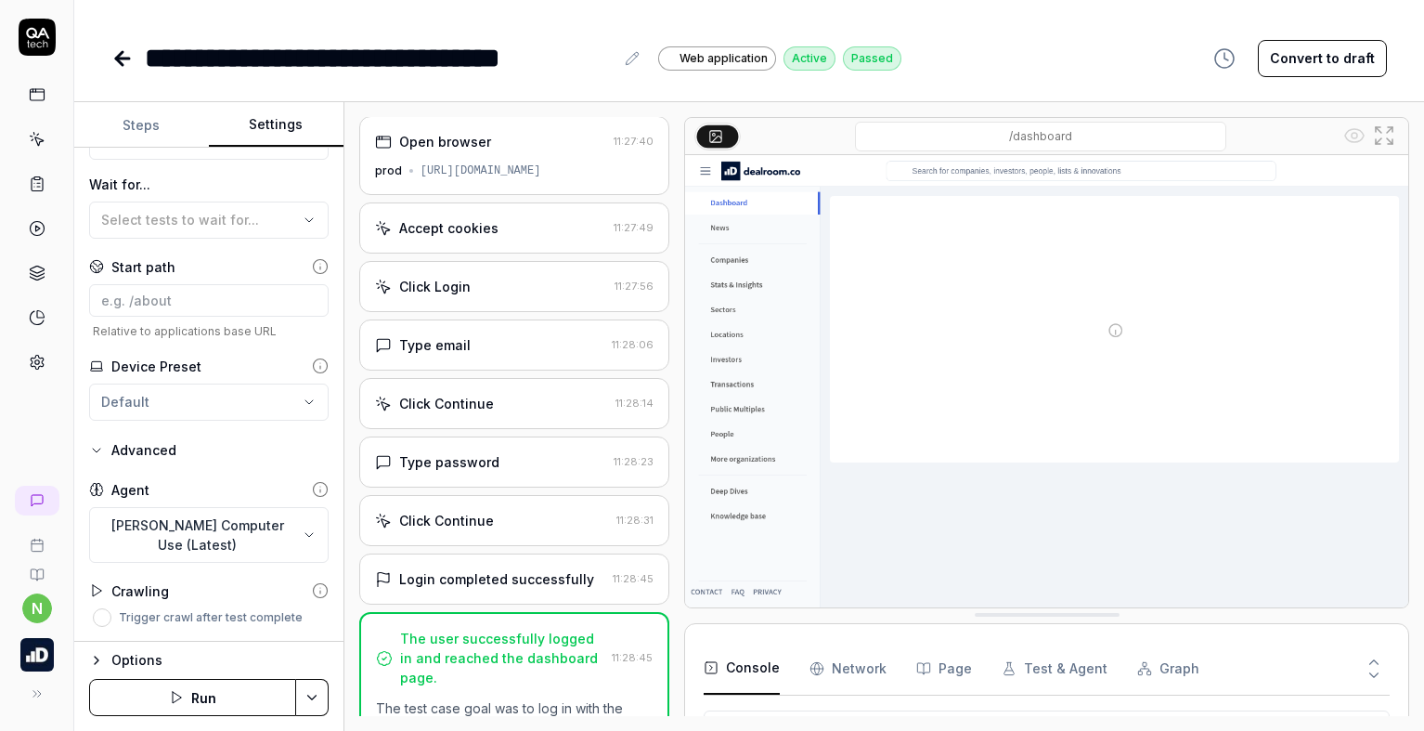
scroll to position [0, 0]
click at [119, 60] on icon at bounding box center [119, 58] width 6 height 13
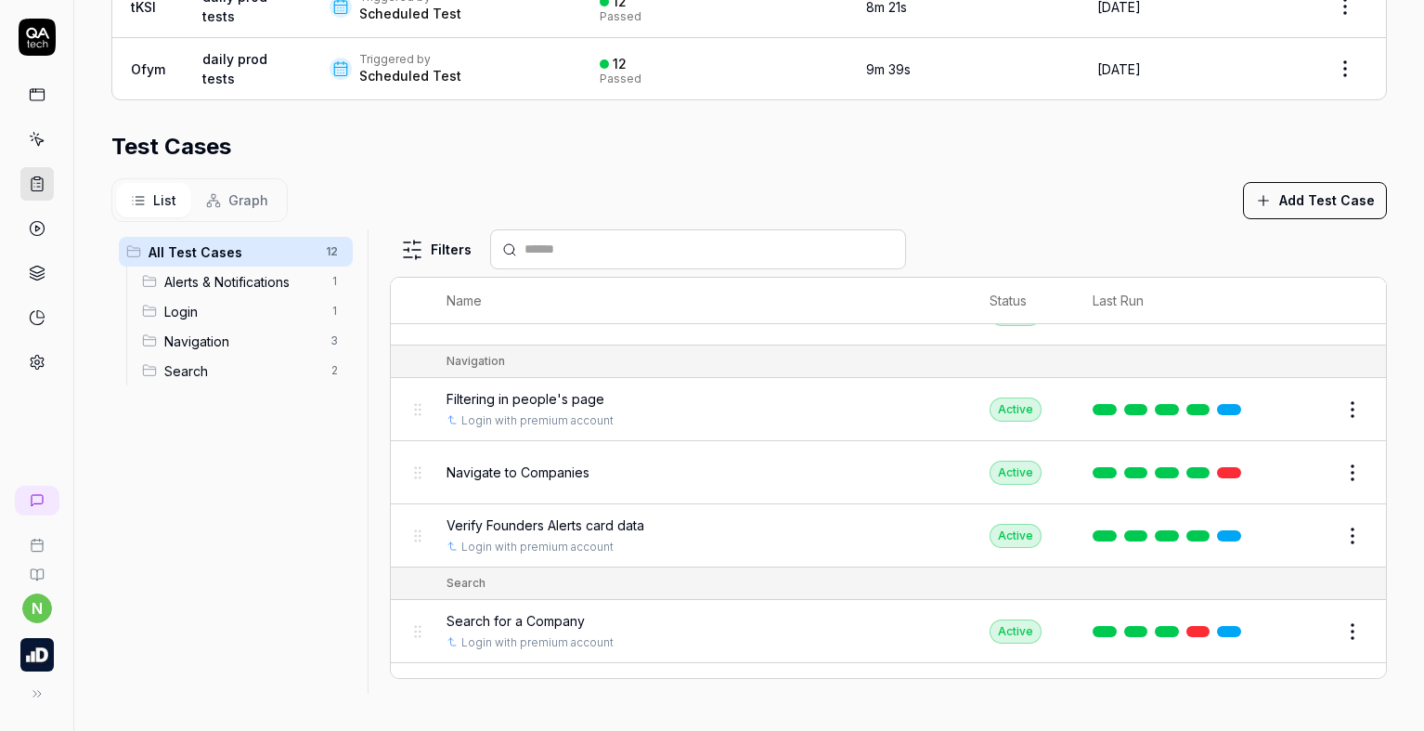
scroll to position [440, 0]
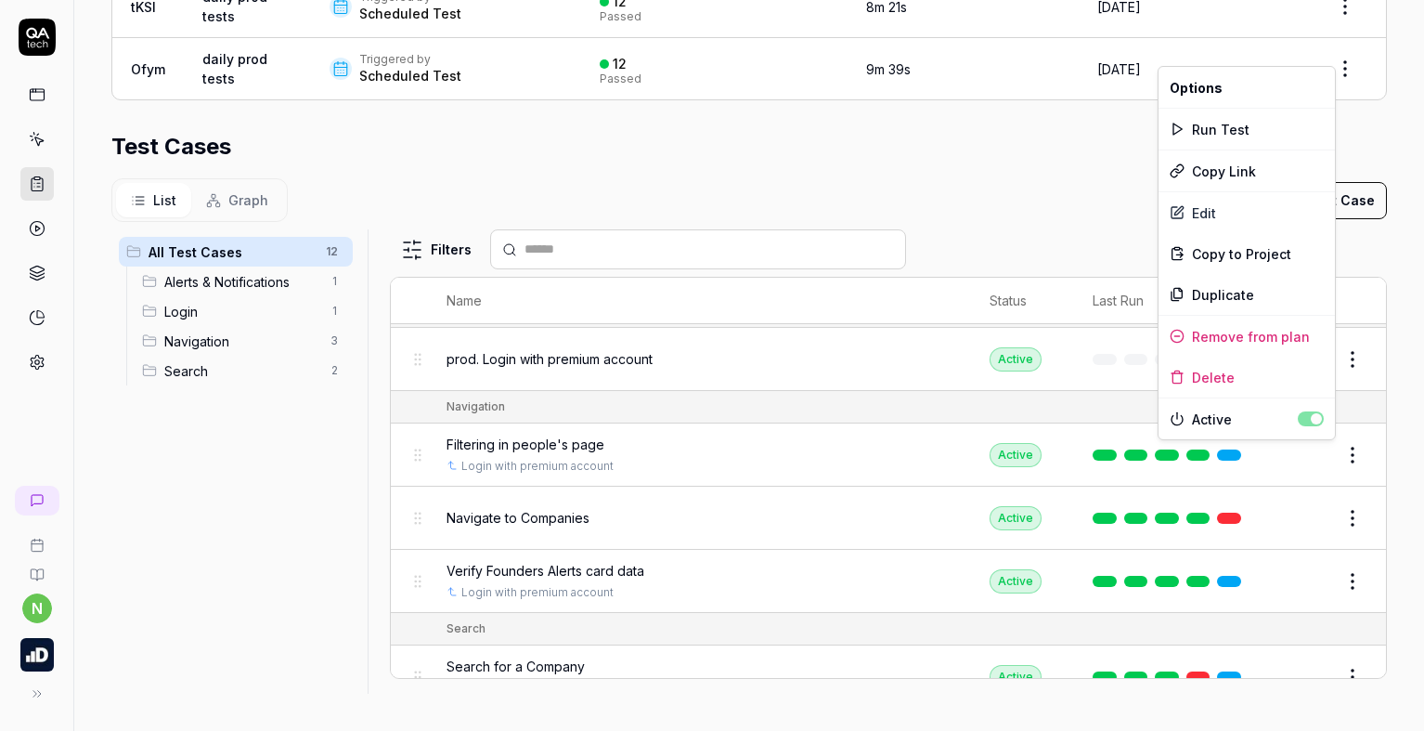
click at [1329, 454] on html "**********" at bounding box center [712, 365] width 1424 height 731
click at [1239, 300] on div "Duplicate" at bounding box center [1246, 294] width 176 height 41
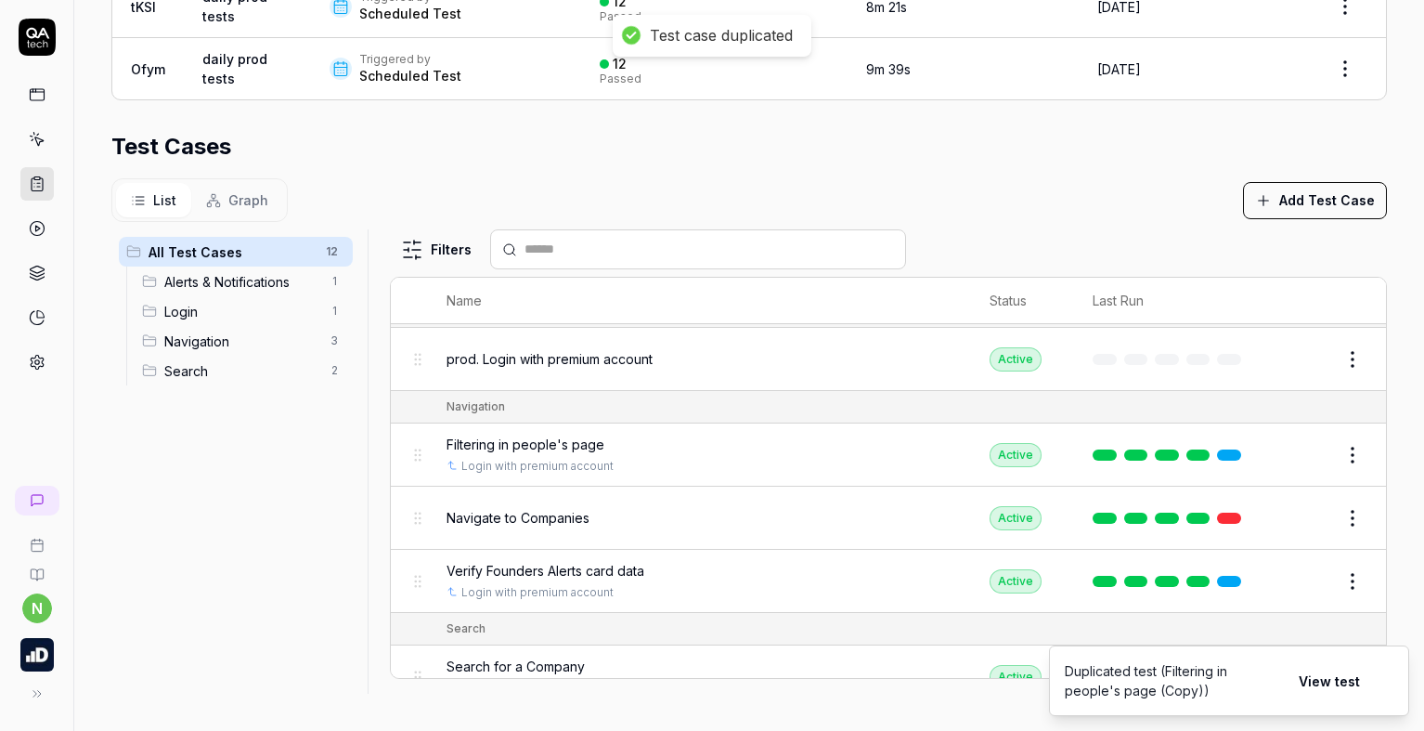
click at [1327, 521] on html "**********" at bounding box center [712, 365] width 1424 height 731
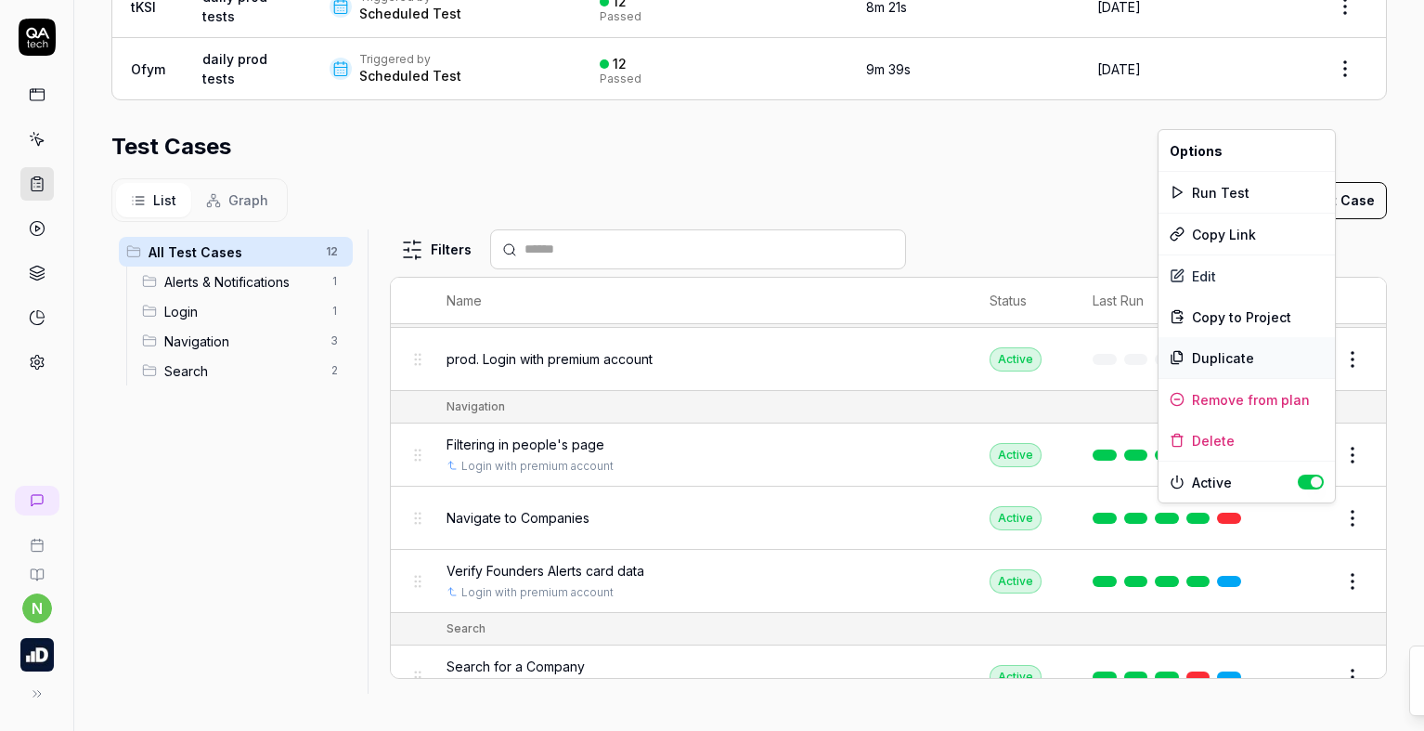
click at [1233, 361] on div "Duplicate" at bounding box center [1246, 357] width 176 height 41
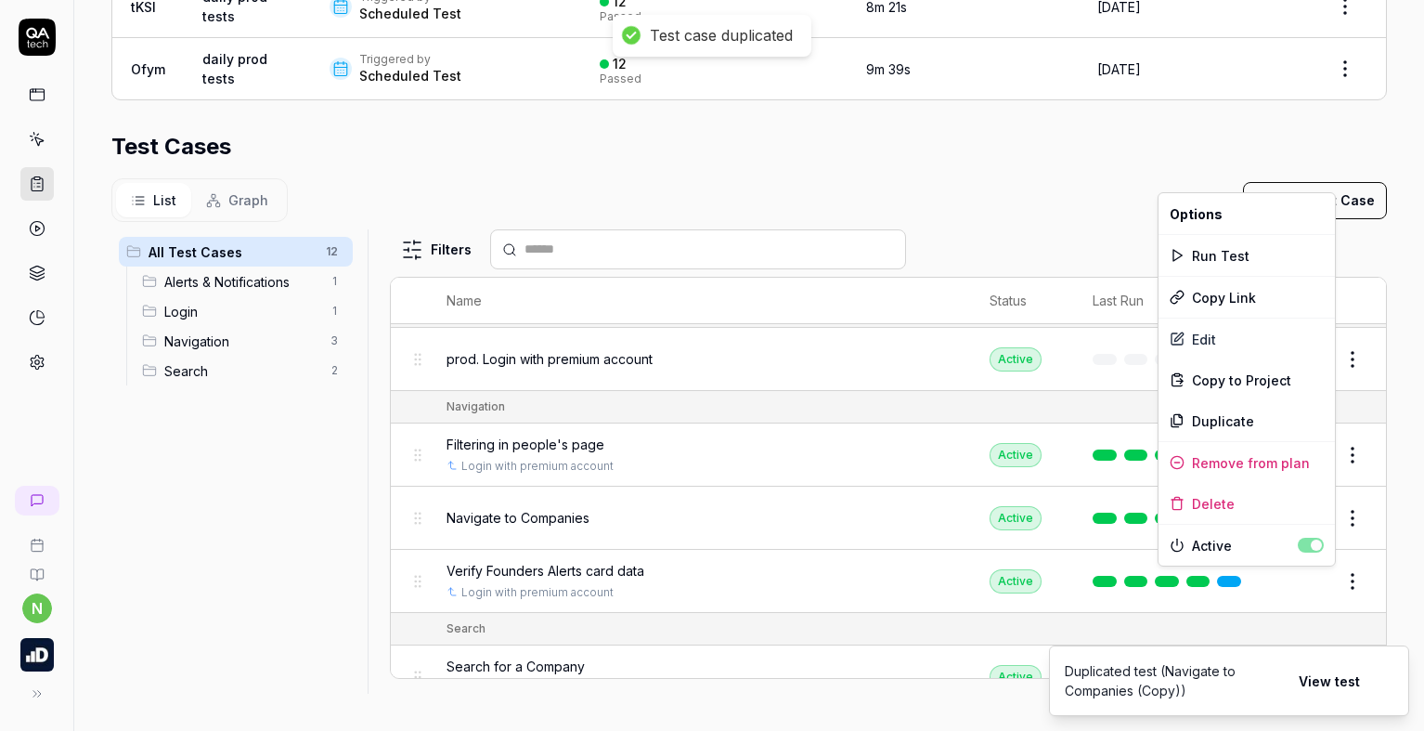
click at [1323, 583] on html "**********" at bounding box center [712, 365] width 1424 height 731
click at [1251, 426] on div "Duplicate" at bounding box center [1246, 420] width 176 height 41
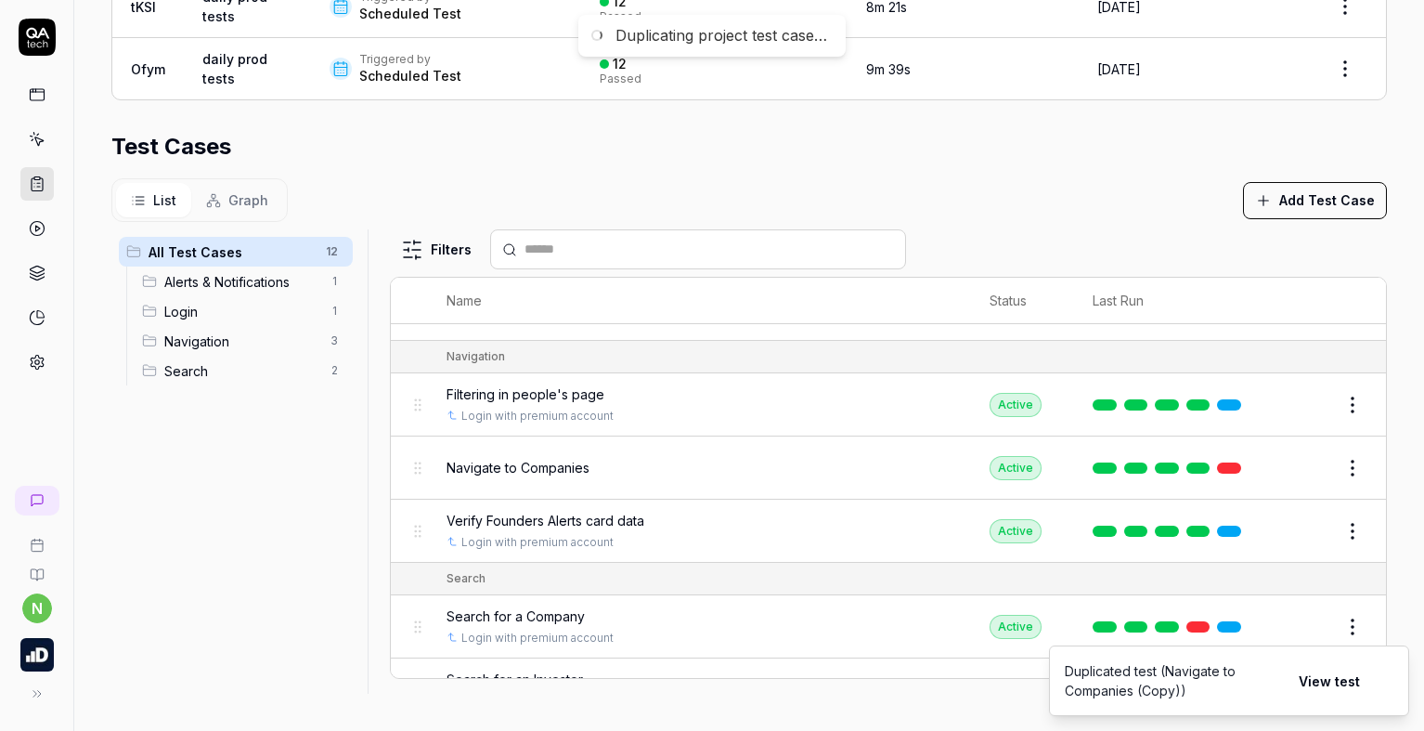
scroll to position [533, 0]
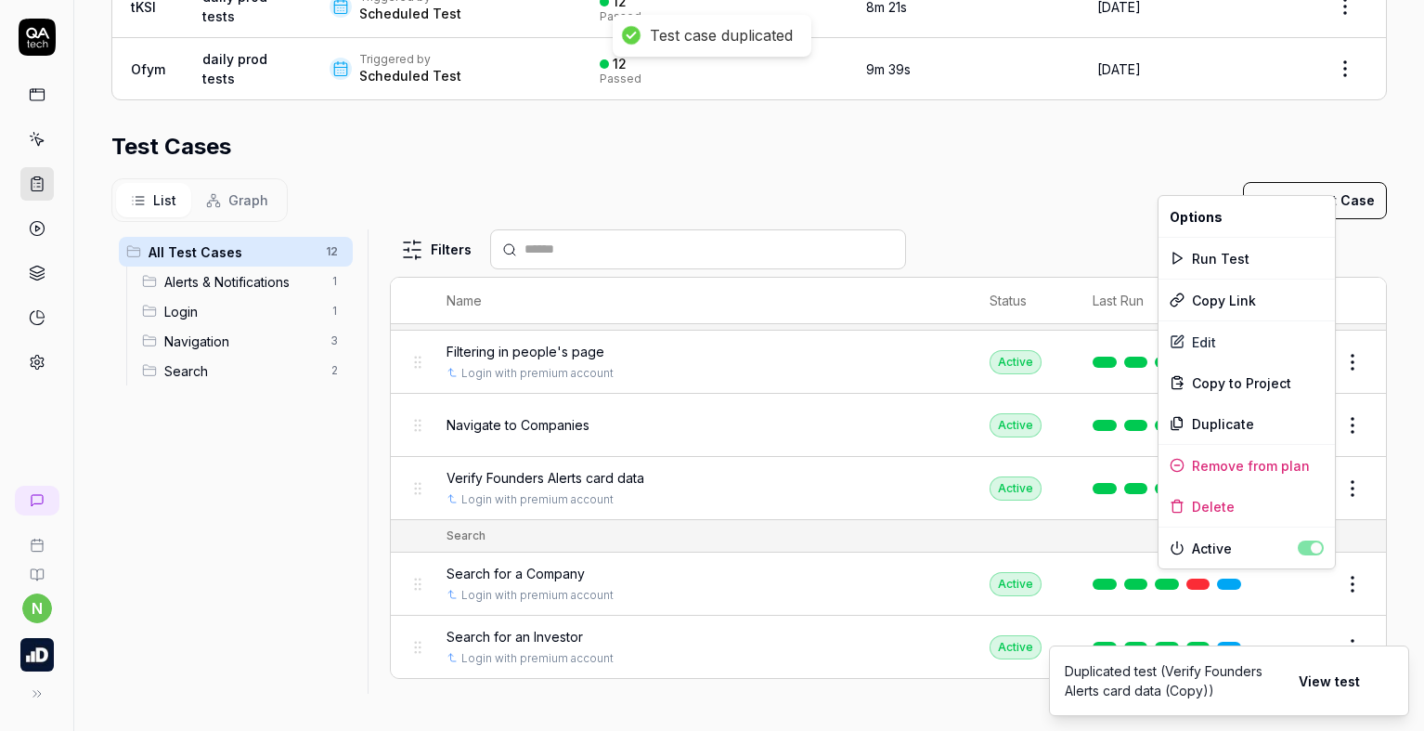
click at [1323, 582] on html "**********" at bounding box center [712, 365] width 1424 height 731
click at [1240, 427] on div "Duplicate" at bounding box center [1246, 423] width 176 height 41
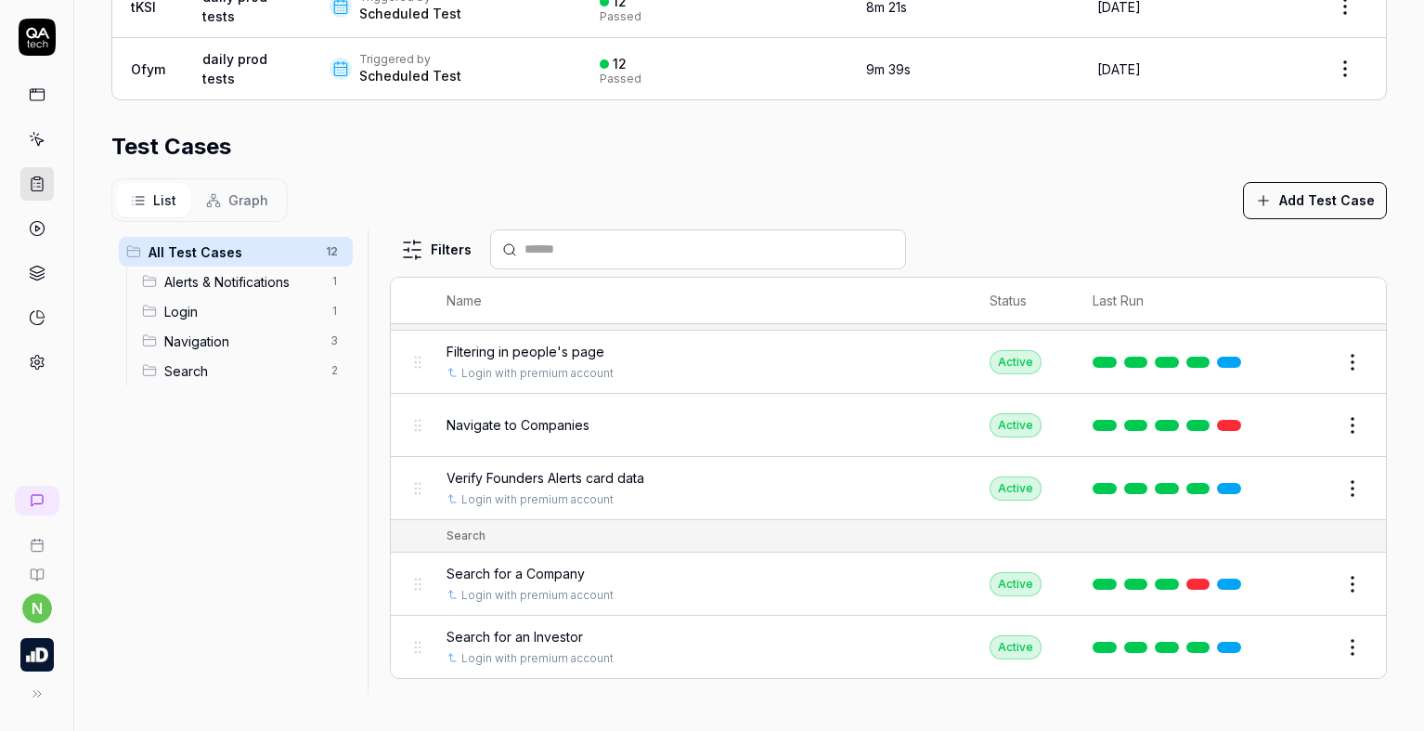
click at [1322, 650] on html "**********" at bounding box center [712, 365] width 1424 height 731
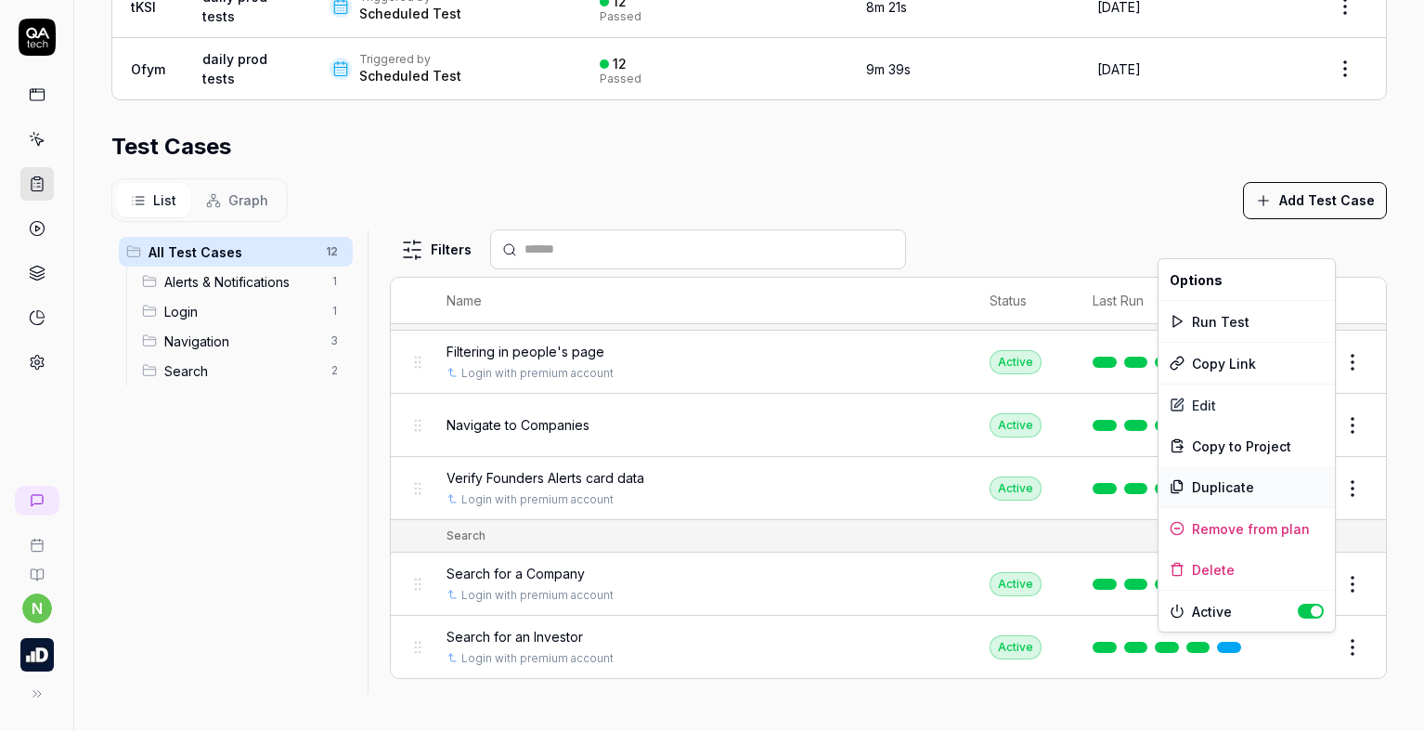
click at [1225, 489] on div "Duplicate" at bounding box center [1246, 486] width 176 height 41
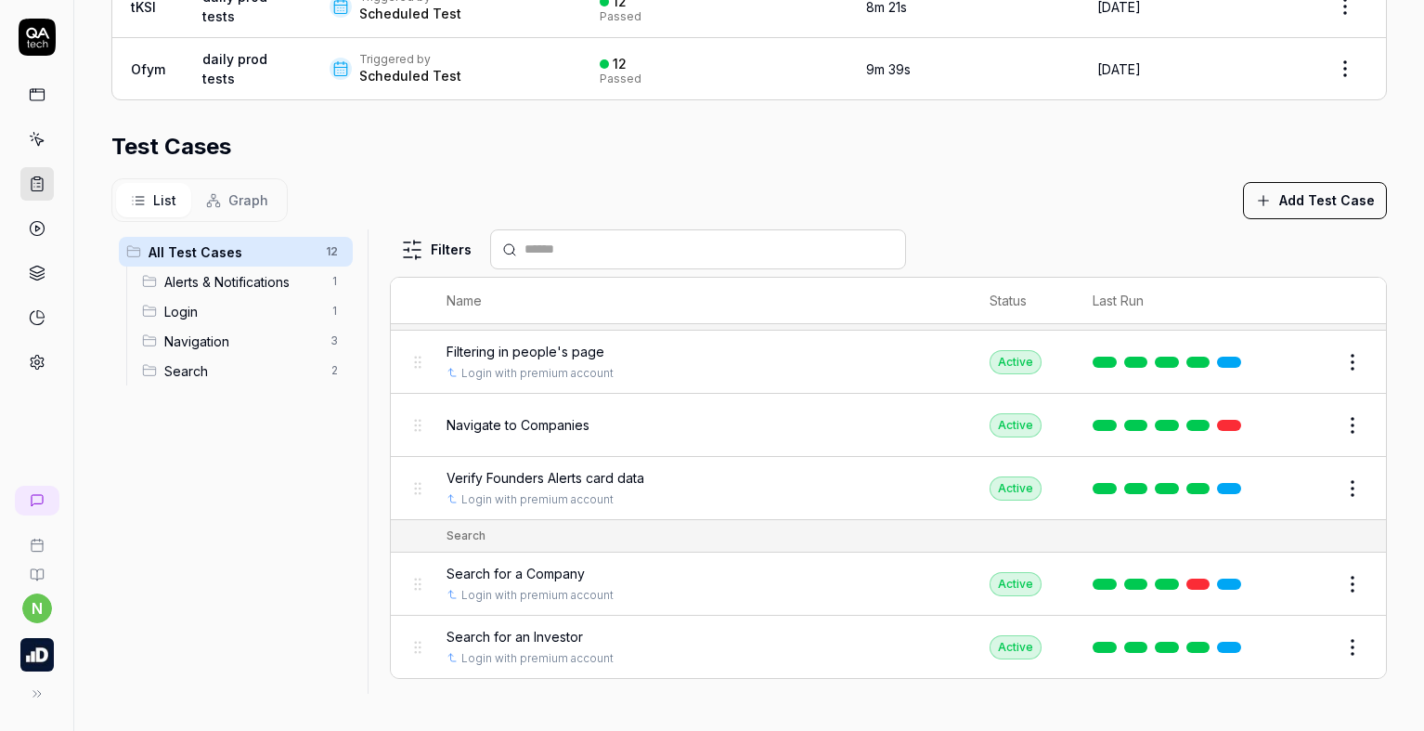
click at [1305, 203] on button "Add Test Case" at bounding box center [1315, 200] width 144 height 37
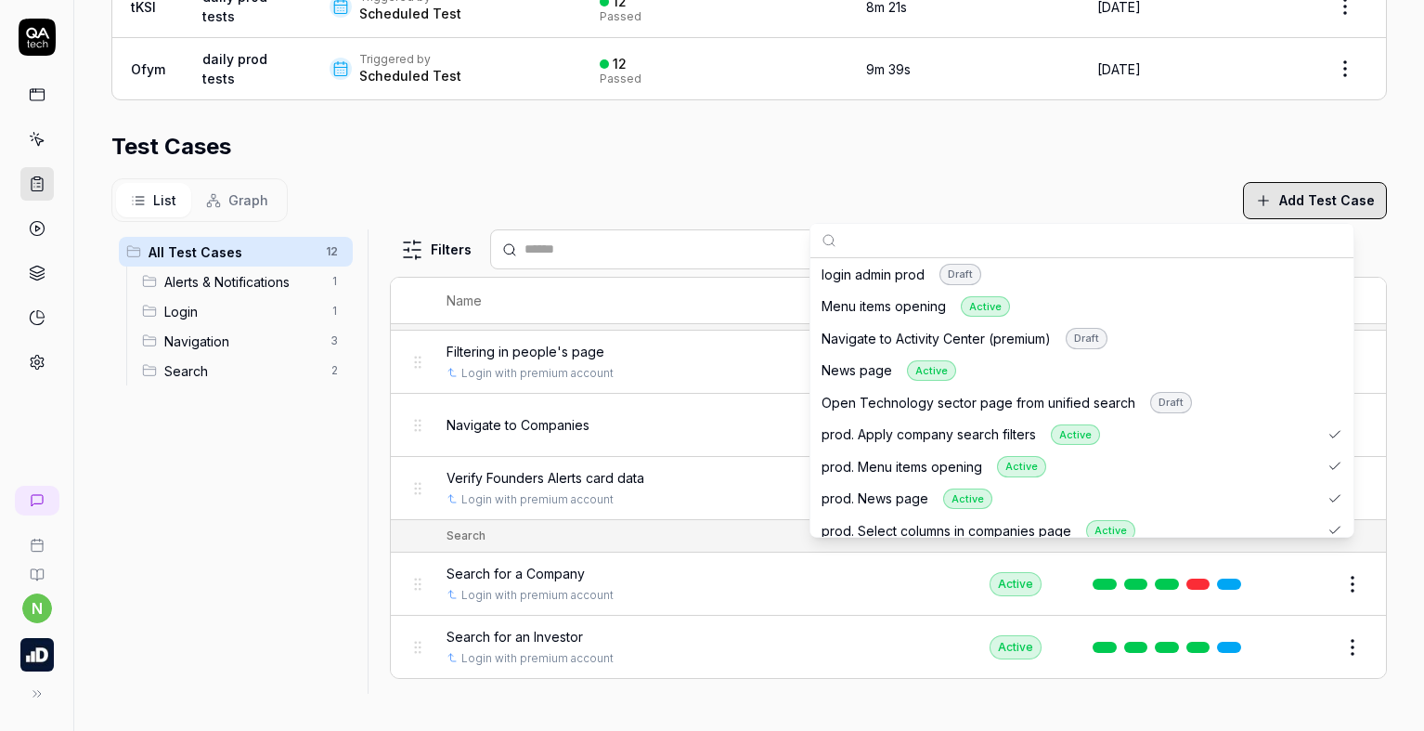
scroll to position [789, 0]
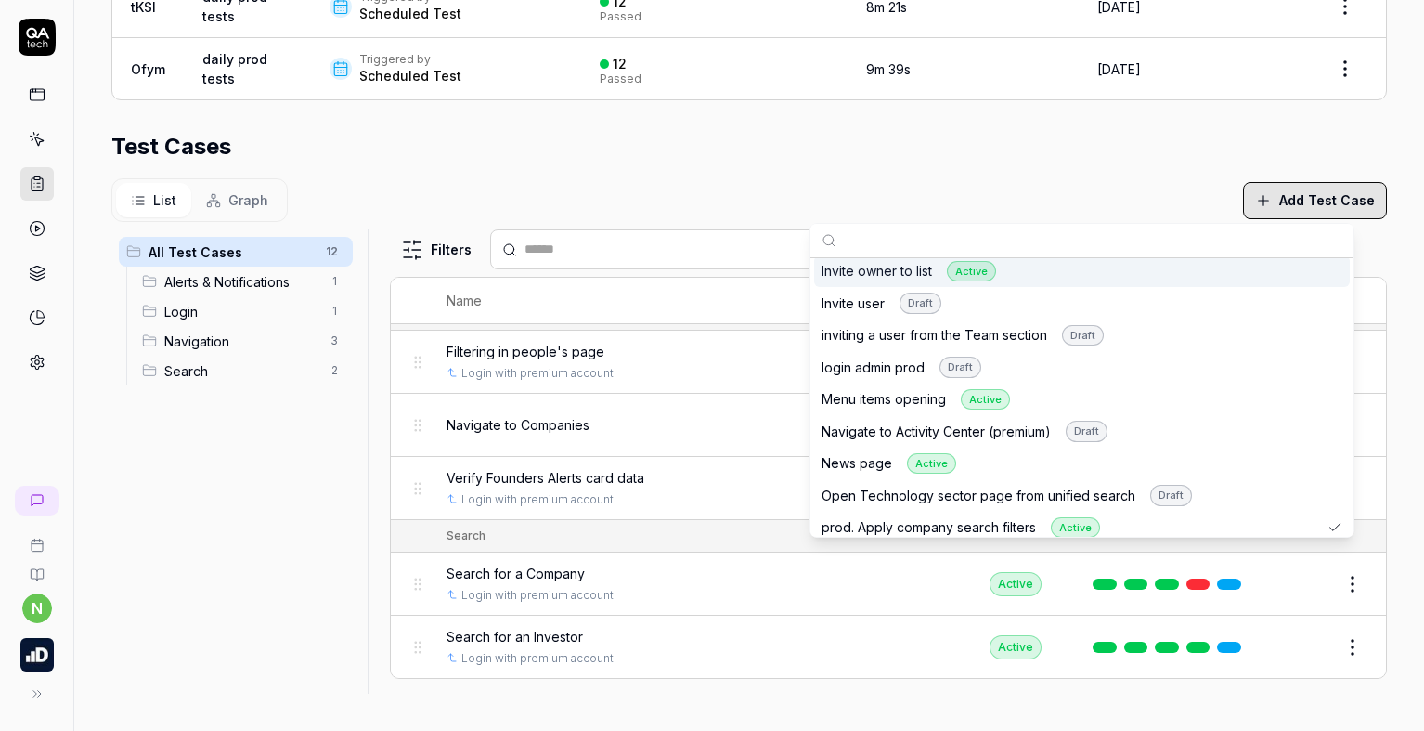
click at [1061, 179] on div "List Graph Add Test Case" at bounding box center [748, 200] width 1275 height 44
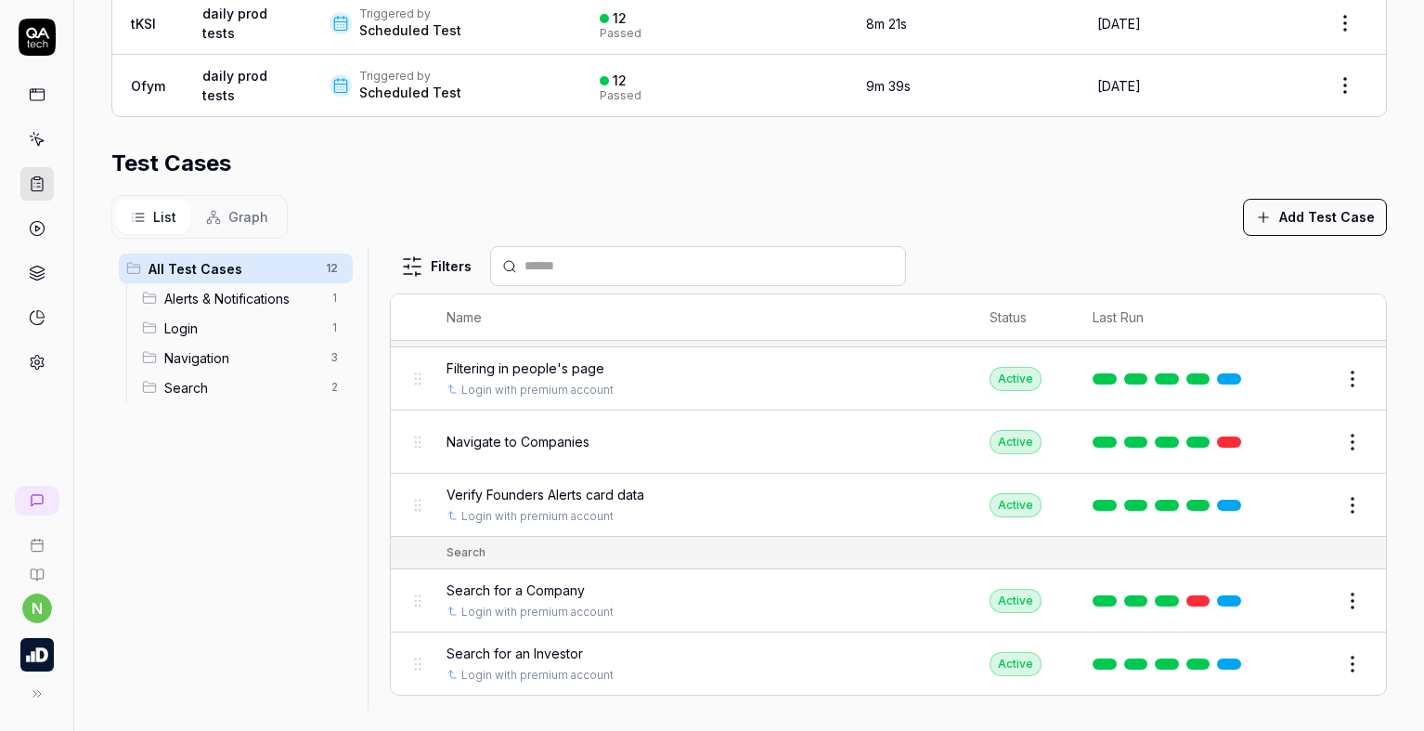
scroll to position [550, 0]
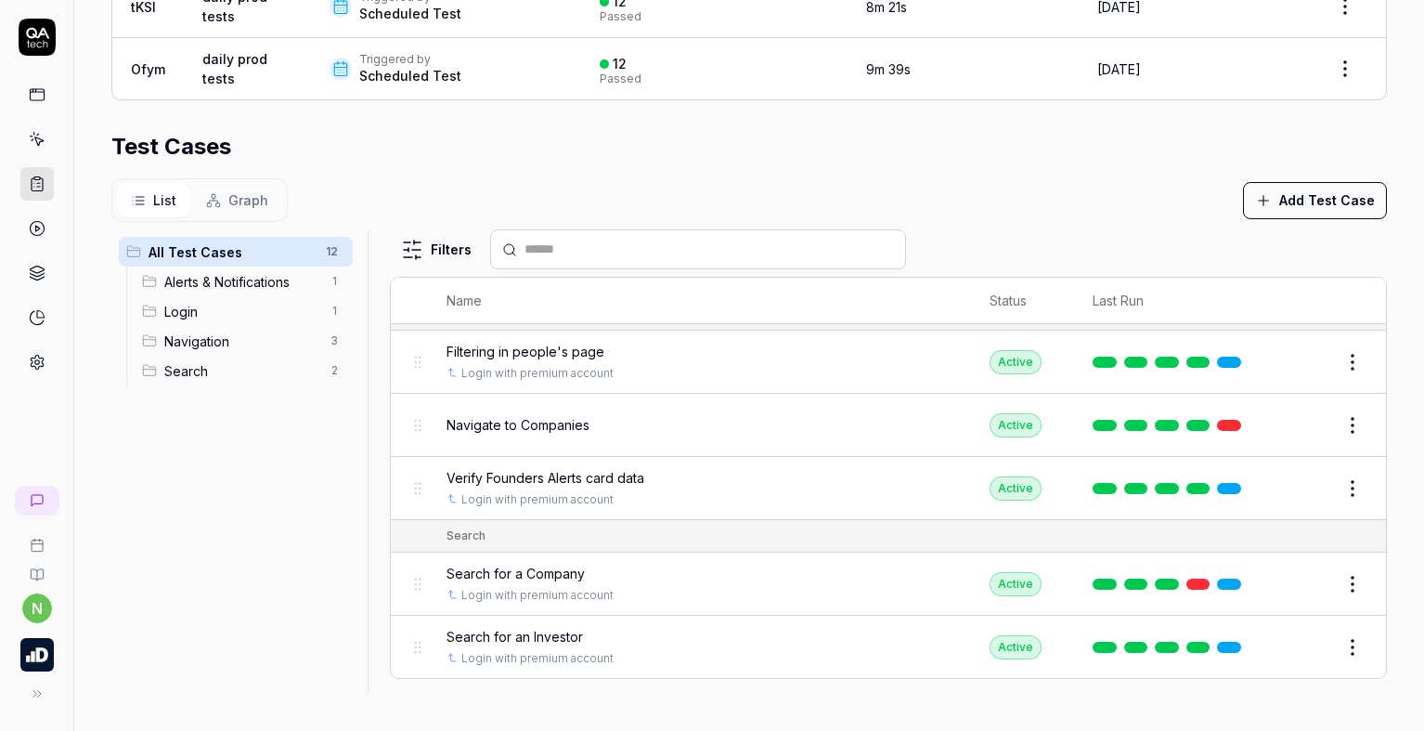
click at [1278, 202] on button "Add Test Case" at bounding box center [1315, 200] width 144 height 37
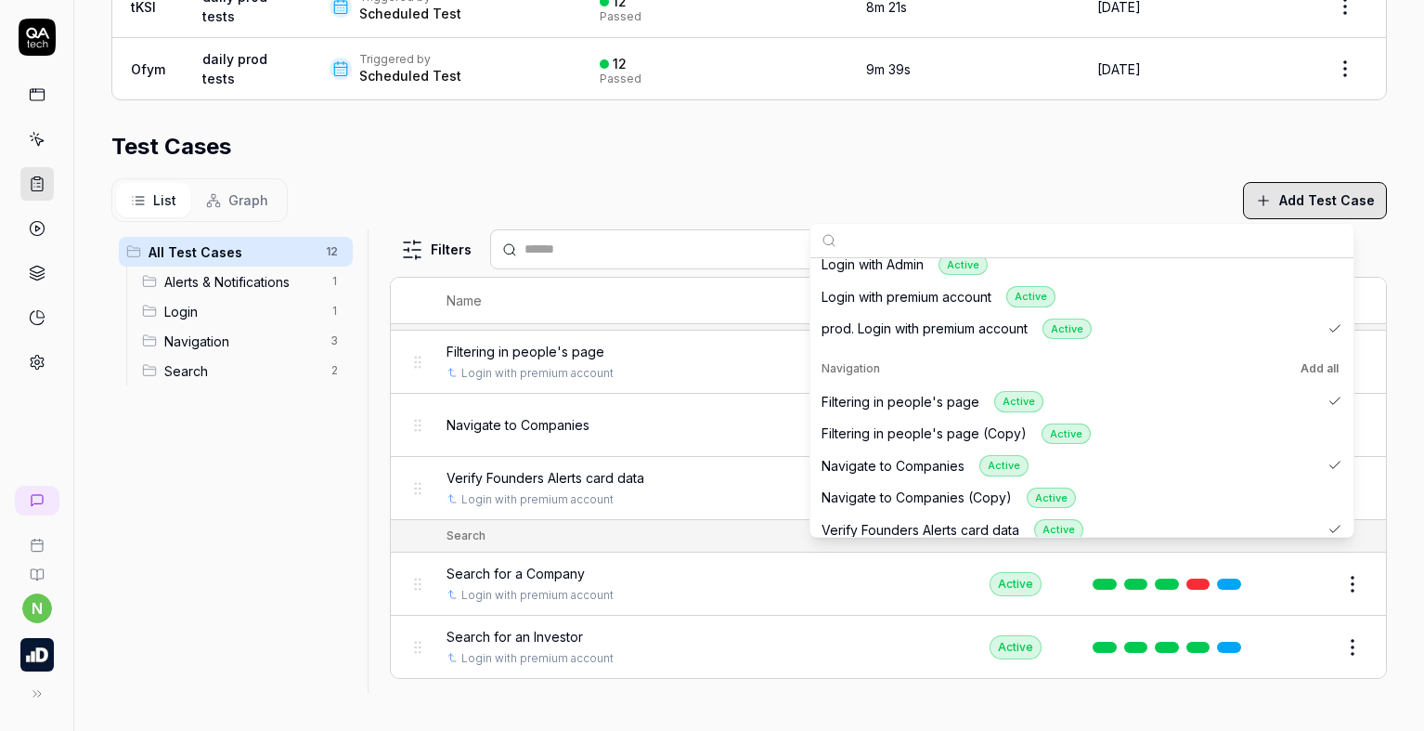
scroll to position [371, 0]
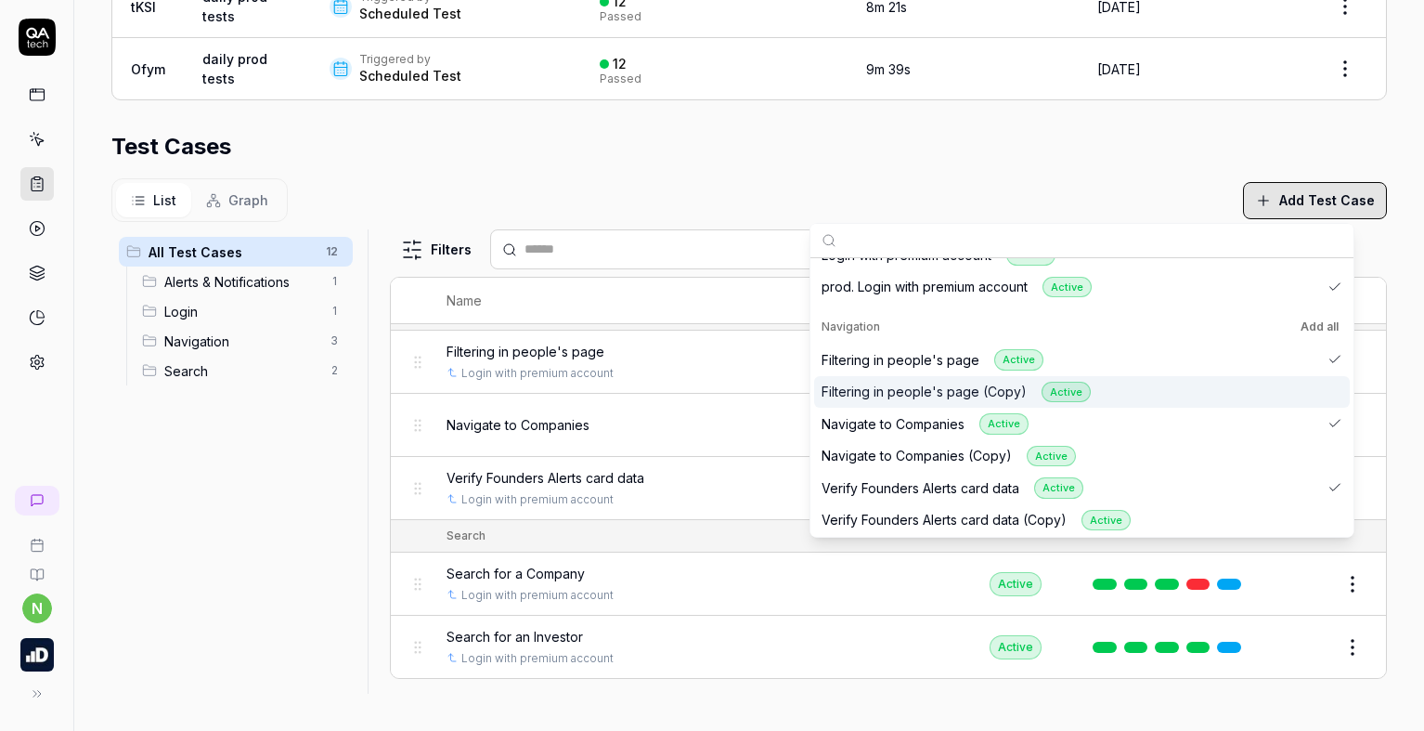
click at [1157, 391] on div "Filtering in people's page (Copy) Active" at bounding box center [1082, 392] width 536 height 32
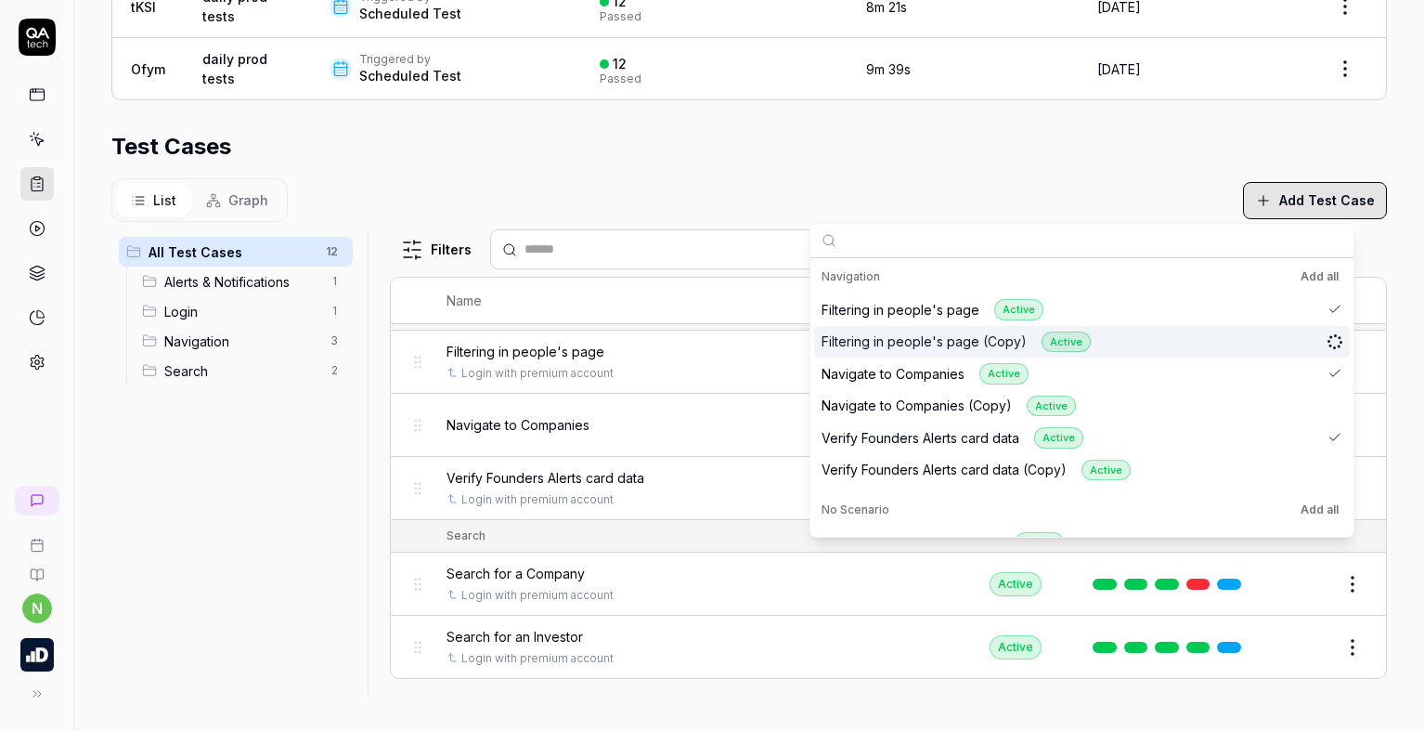
scroll to position [464, 0]
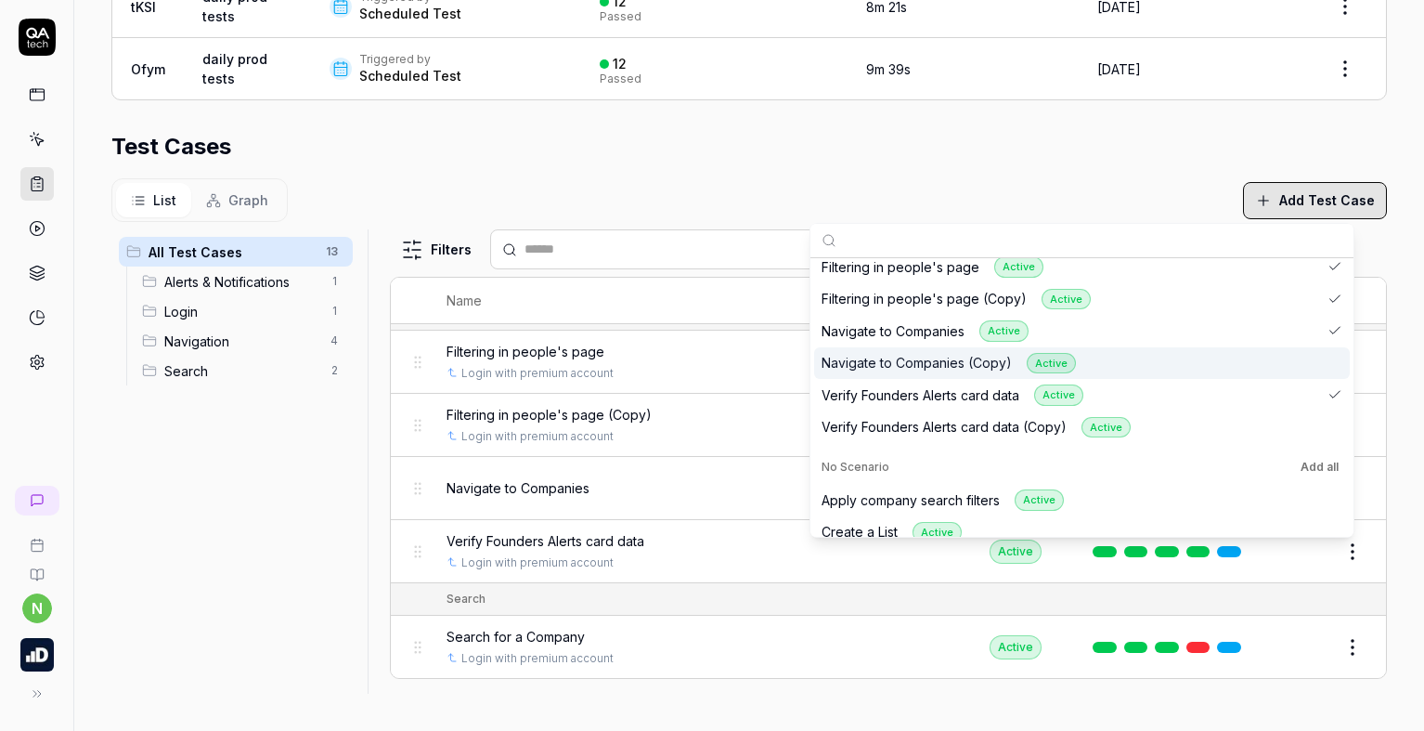
click at [1152, 362] on div "Navigate to Companies (Copy) Active" at bounding box center [1082, 363] width 536 height 32
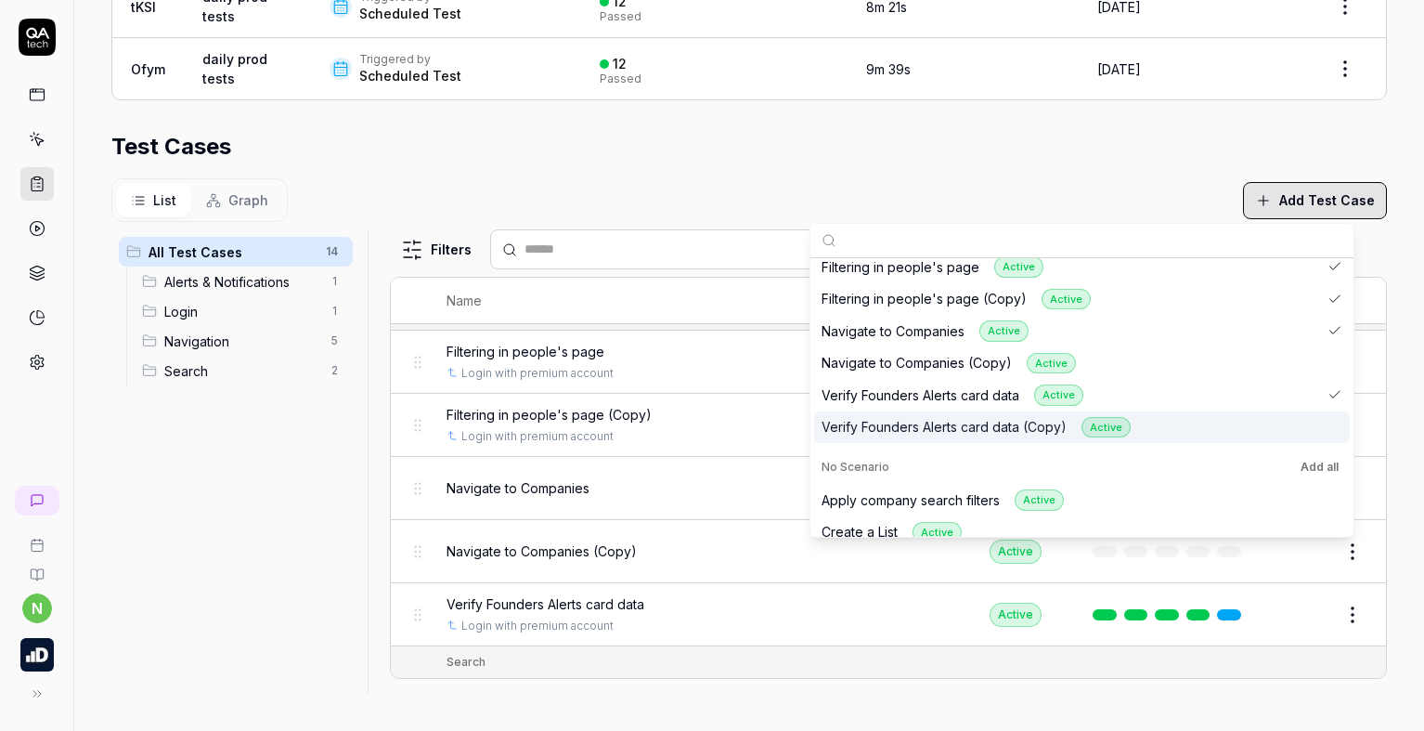
click at [1171, 419] on div "Verify Founders Alerts card data (Copy) Active" at bounding box center [1082, 427] width 536 height 32
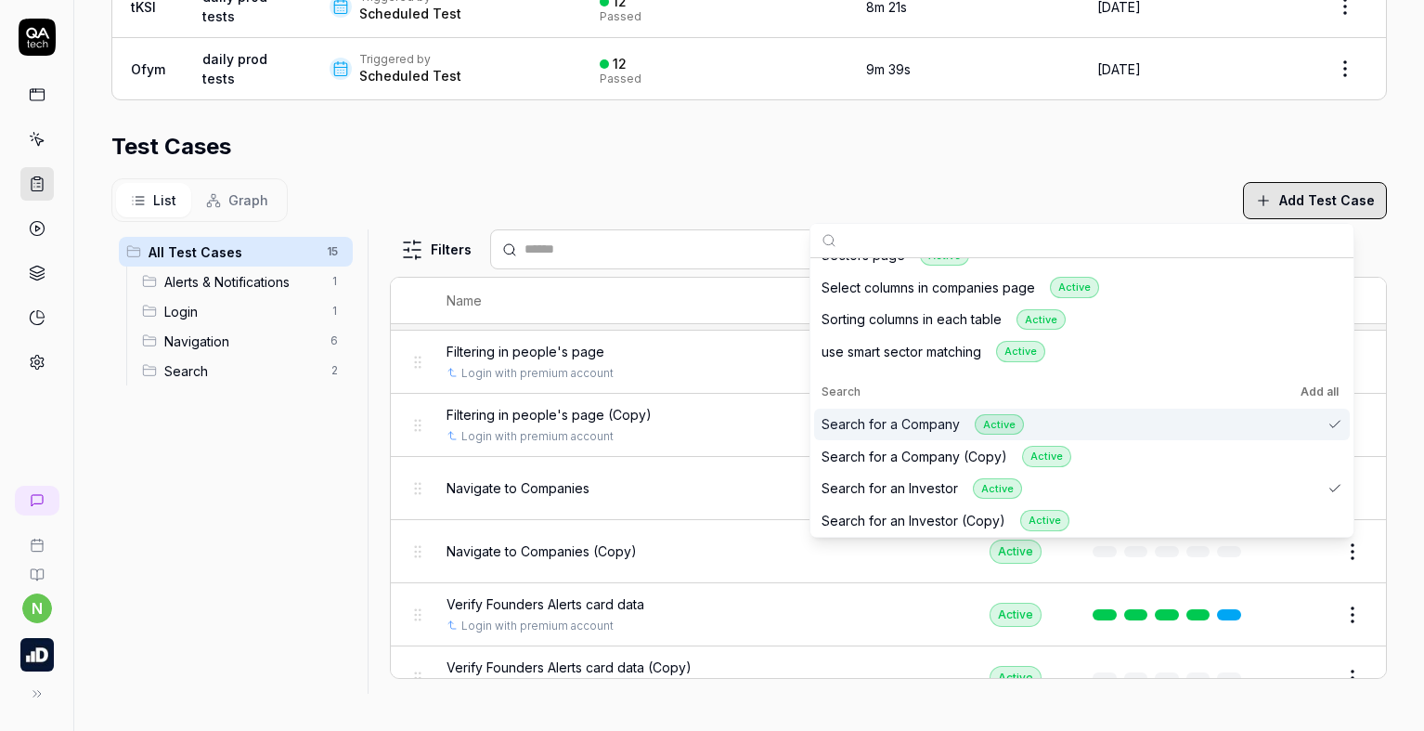
scroll to position [1321, 0]
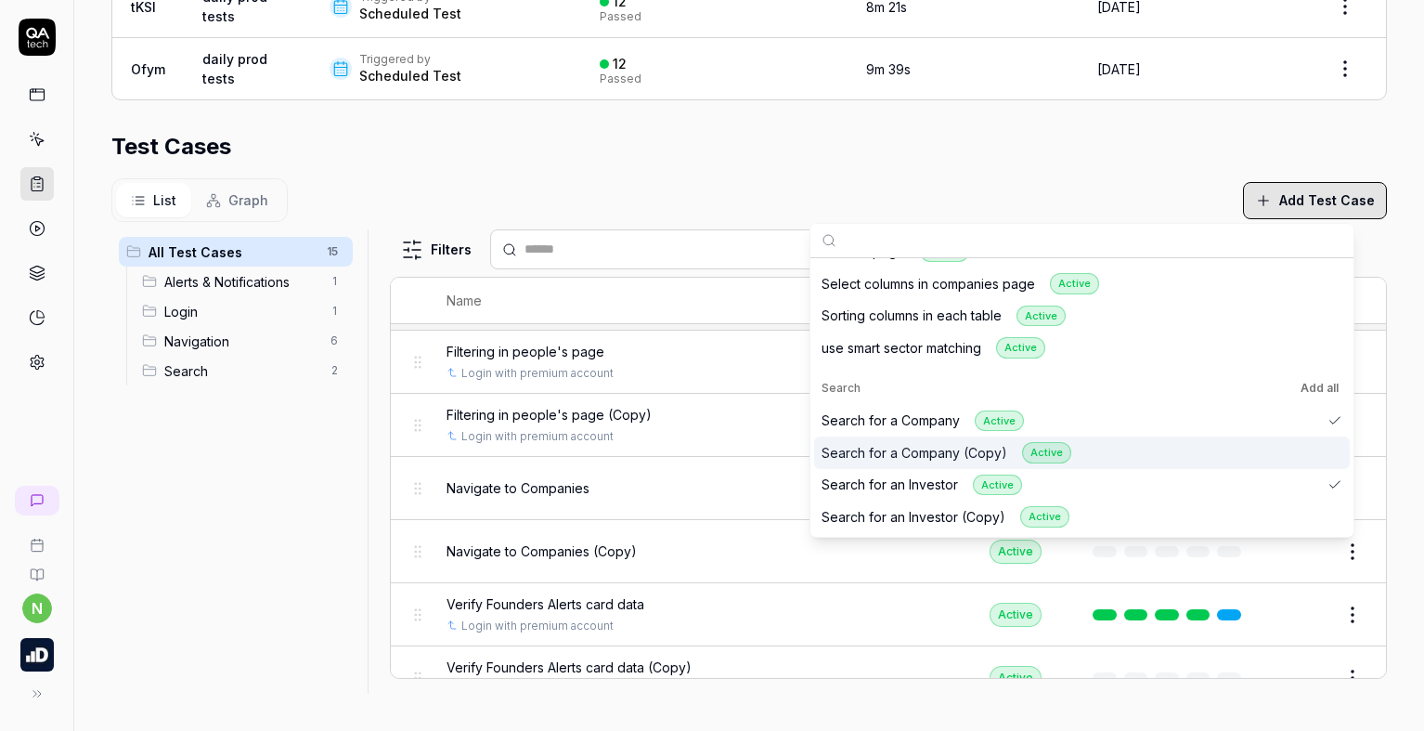
click at [1163, 447] on div "Search for a Company (Copy) Active" at bounding box center [1082, 452] width 536 height 32
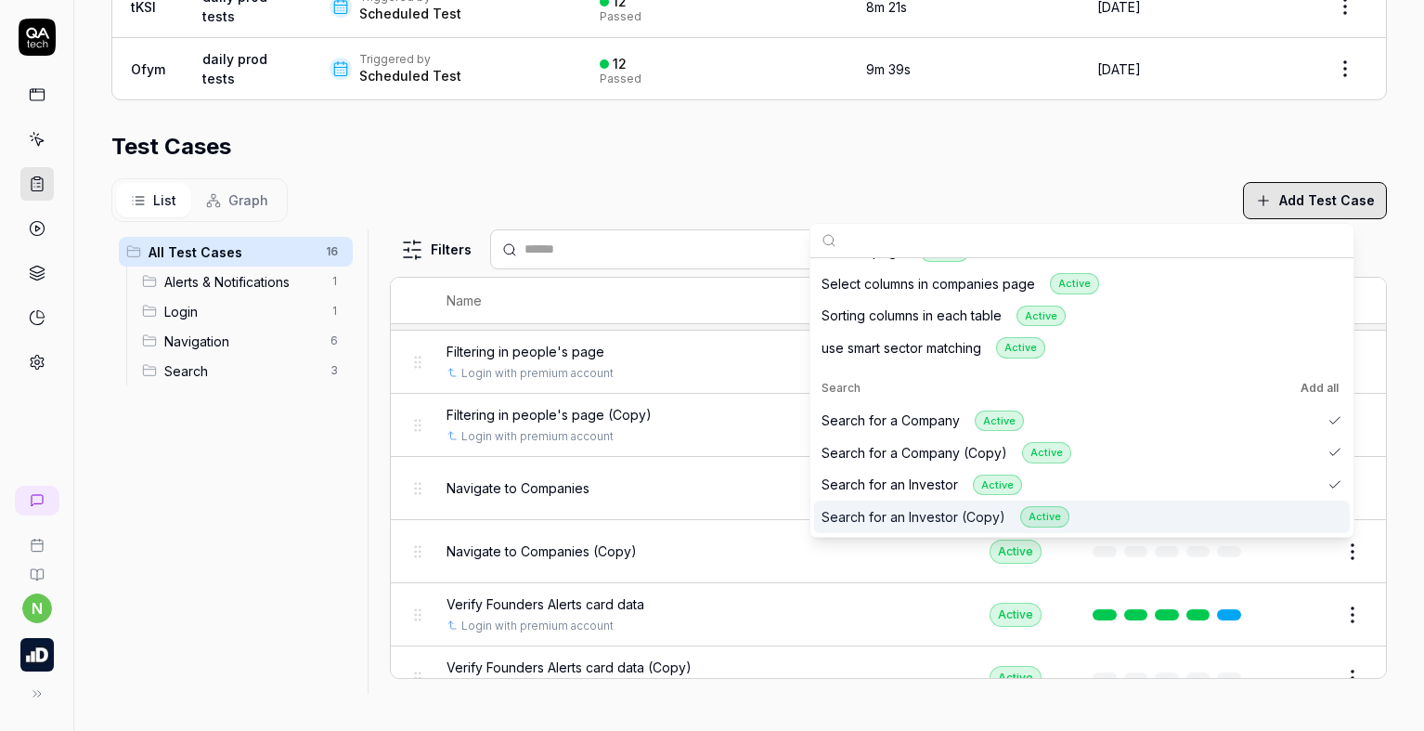
click at [1163, 508] on div "Search for an Investor (Copy) Active" at bounding box center [1082, 516] width 536 height 32
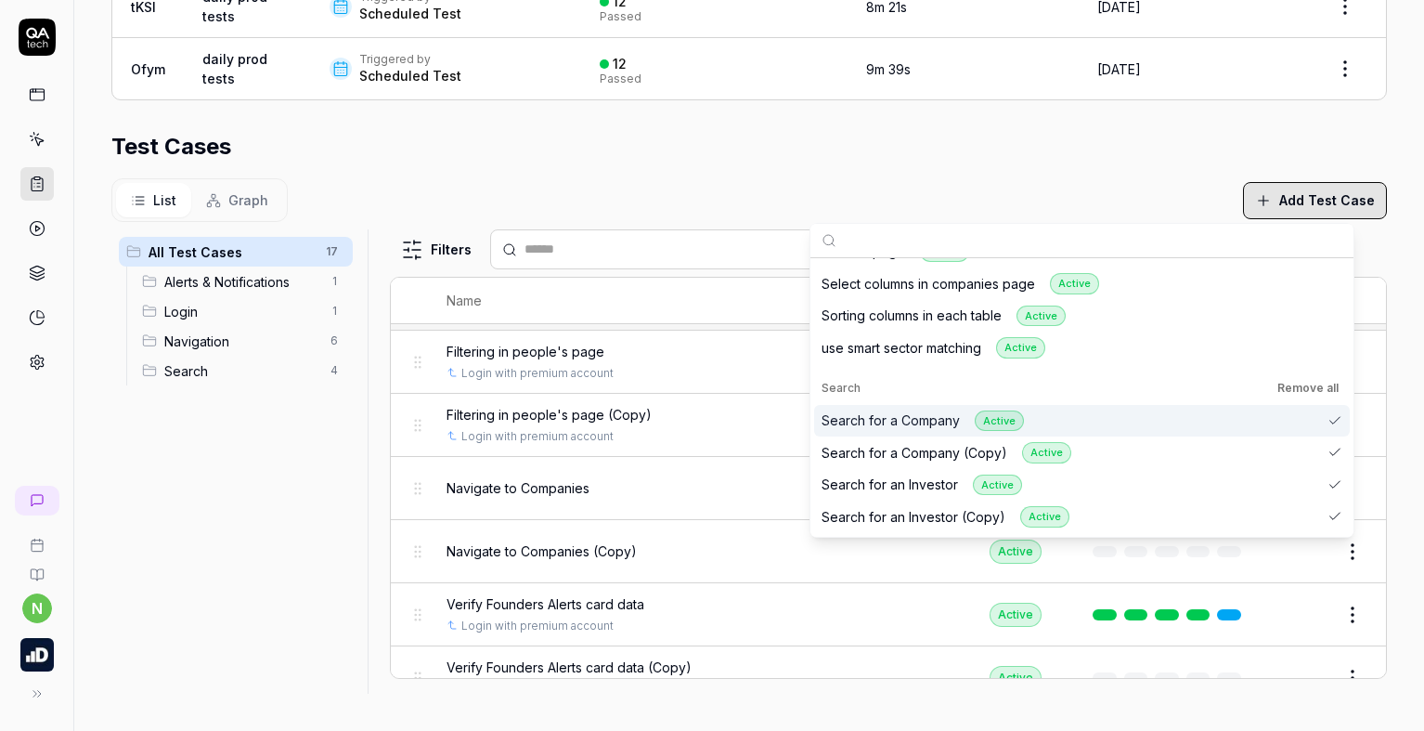
click at [341, 584] on div "All Test Cases 17 Alerts & Notifications 1 Login 1 Navigation 6 Search 4" at bounding box center [235, 450] width 249 height 442
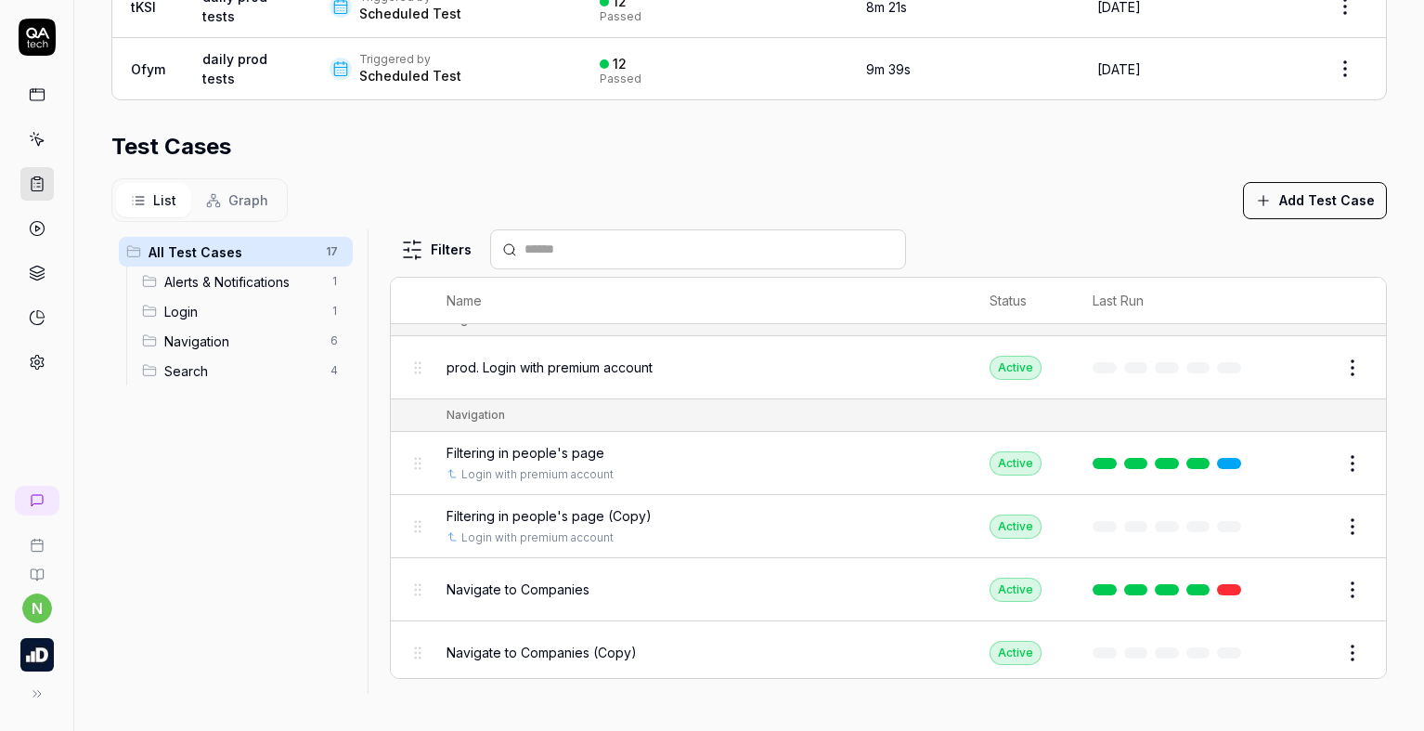
scroll to position [464, 0]
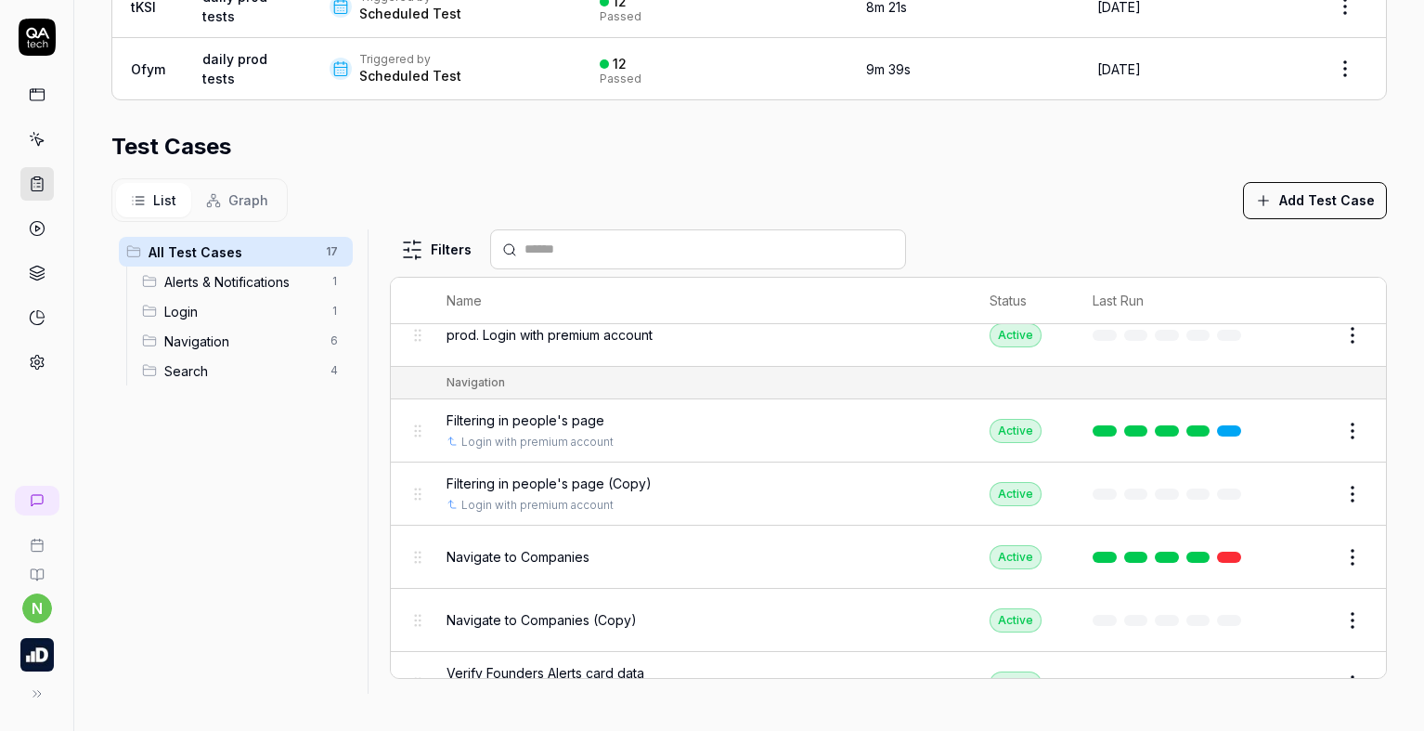
click at [1329, 433] on html "**********" at bounding box center [712, 365] width 1424 height 731
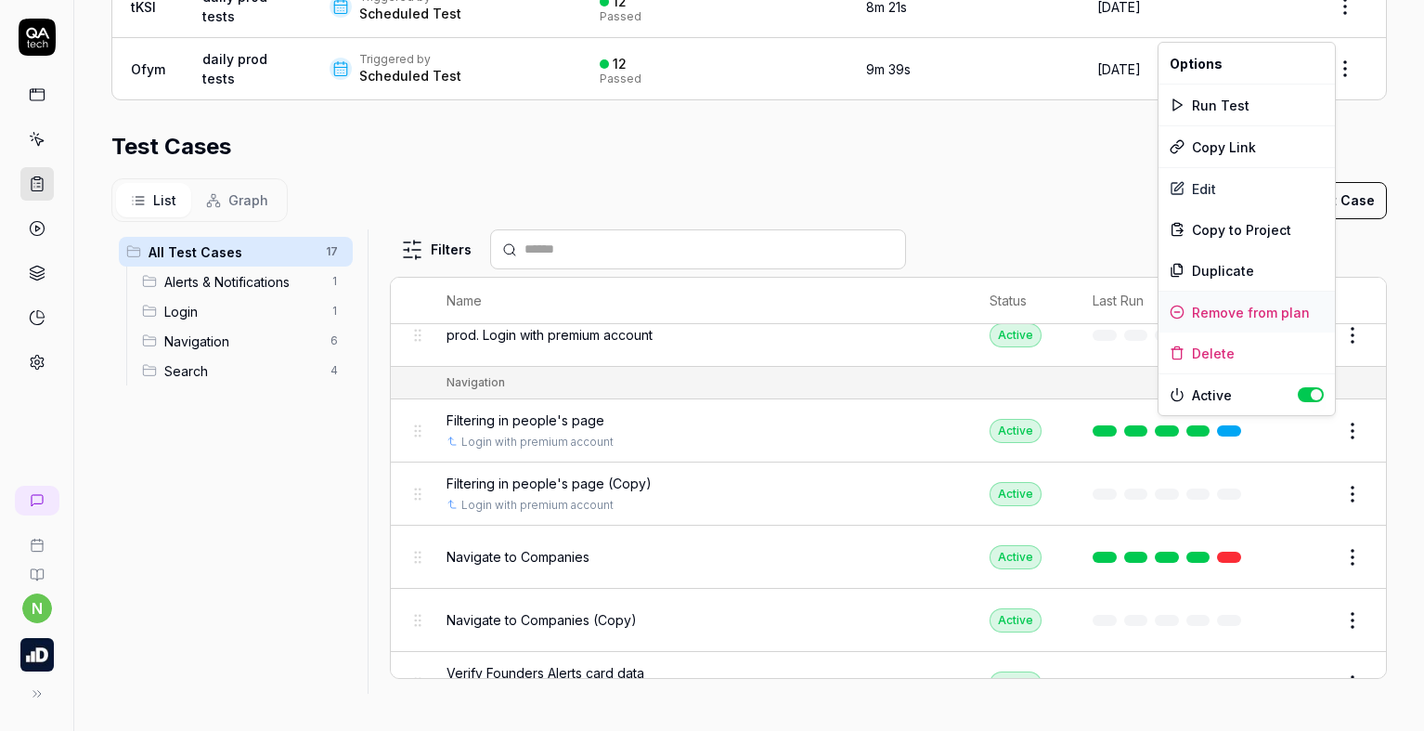
click at [1244, 314] on div "Remove from plan" at bounding box center [1246, 311] width 176 height 41
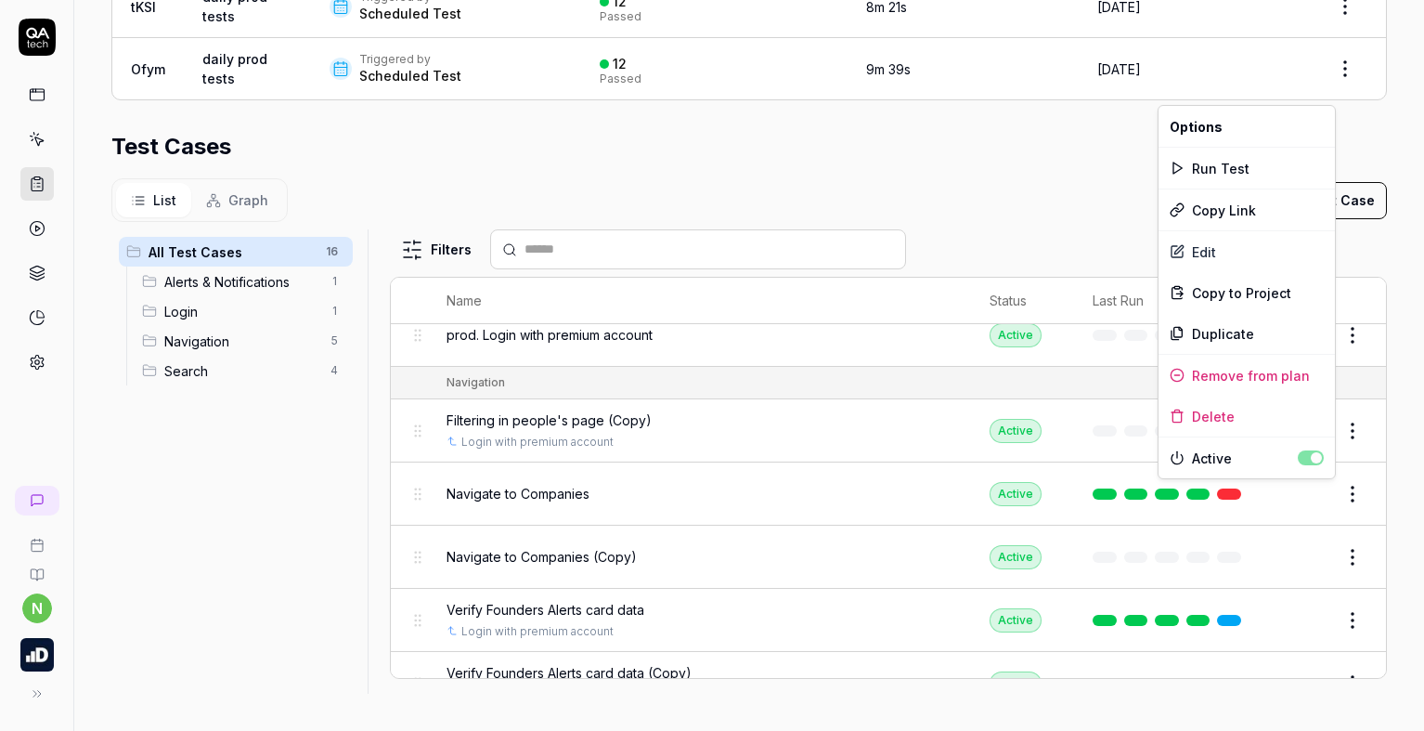
click at [1328, 496] on html "**********" at bounding box center [712, 365] width 1424 height 731
click at [1235, 373] on div "Remove from plan" at bounding box center [1246, 375] width 176 height 41
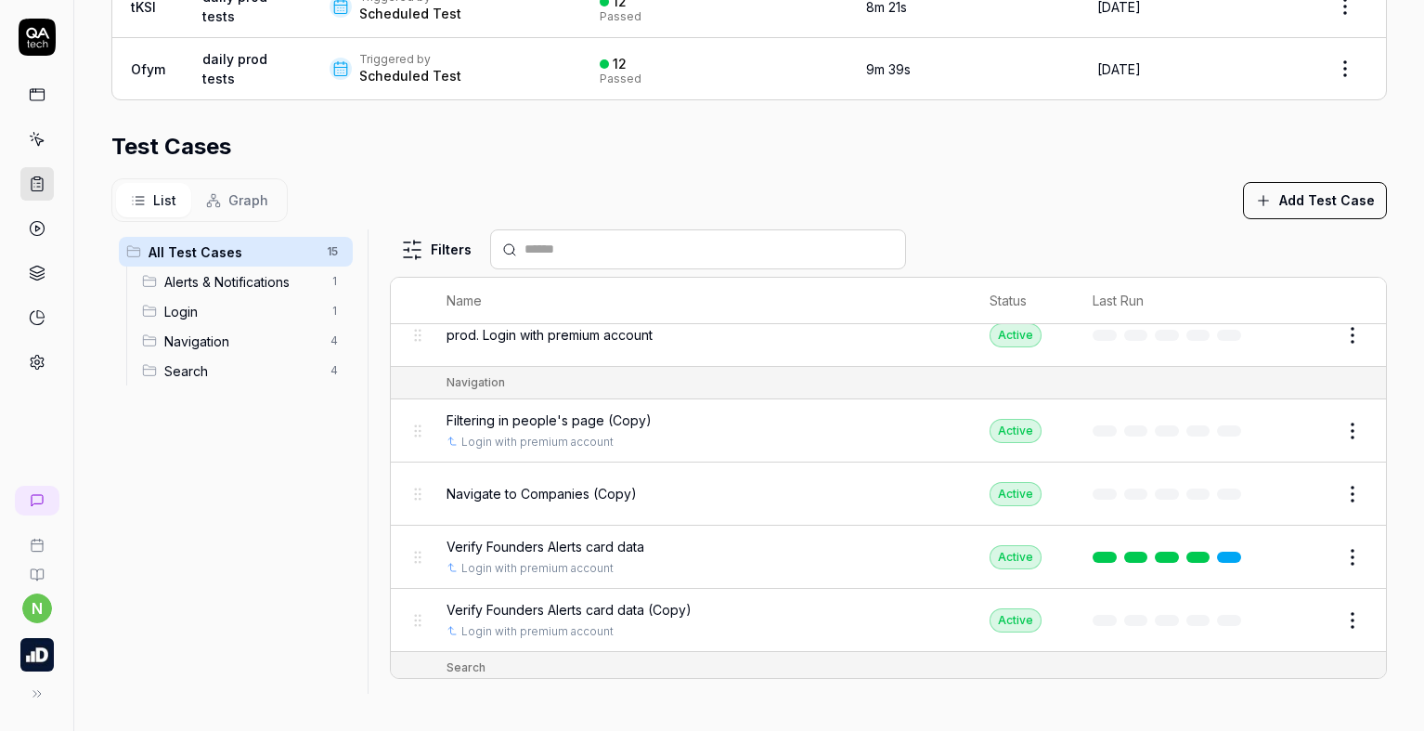
click at [1326, 550] on html "**********" at bounding box center [712, 365] width 1424 height 731
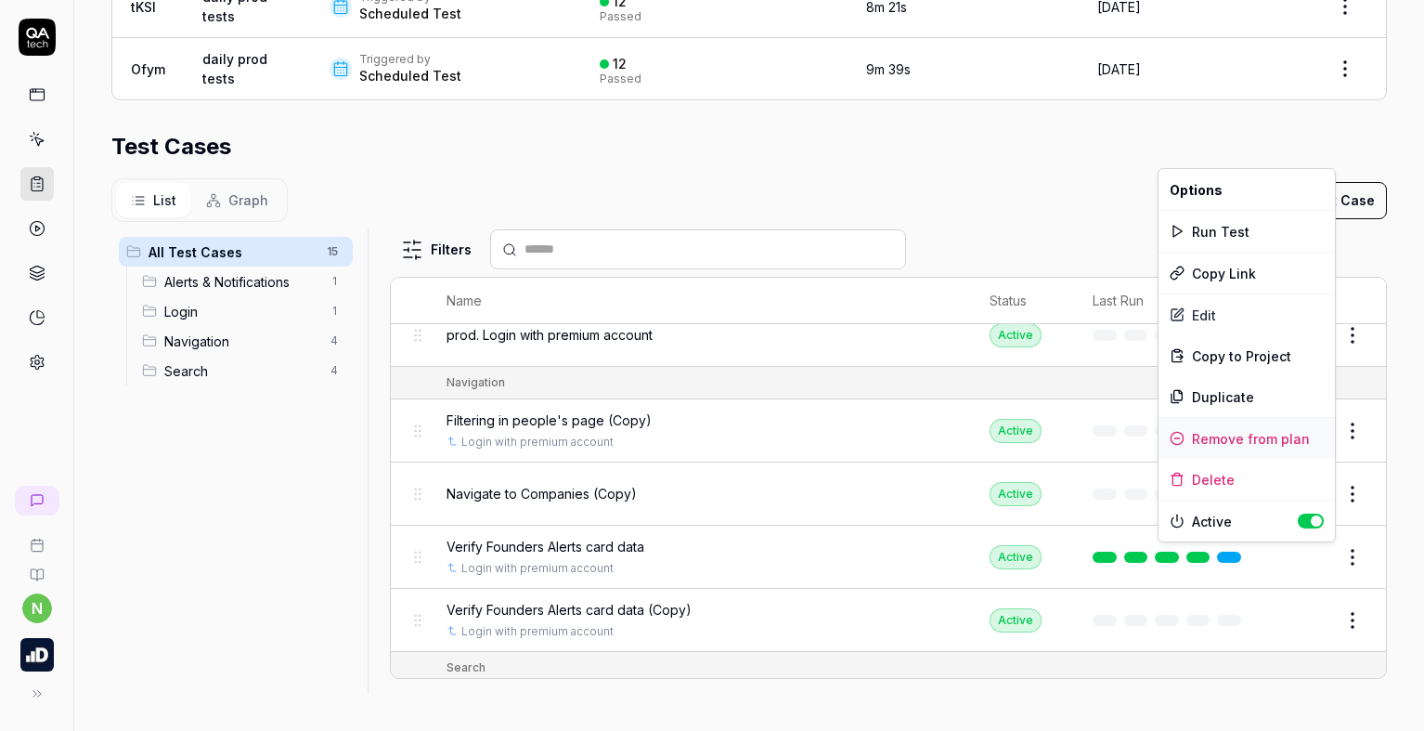
click at [1232, 434] on div "Remove from plan" at bounding box center [1246, 438] width 176 height 41
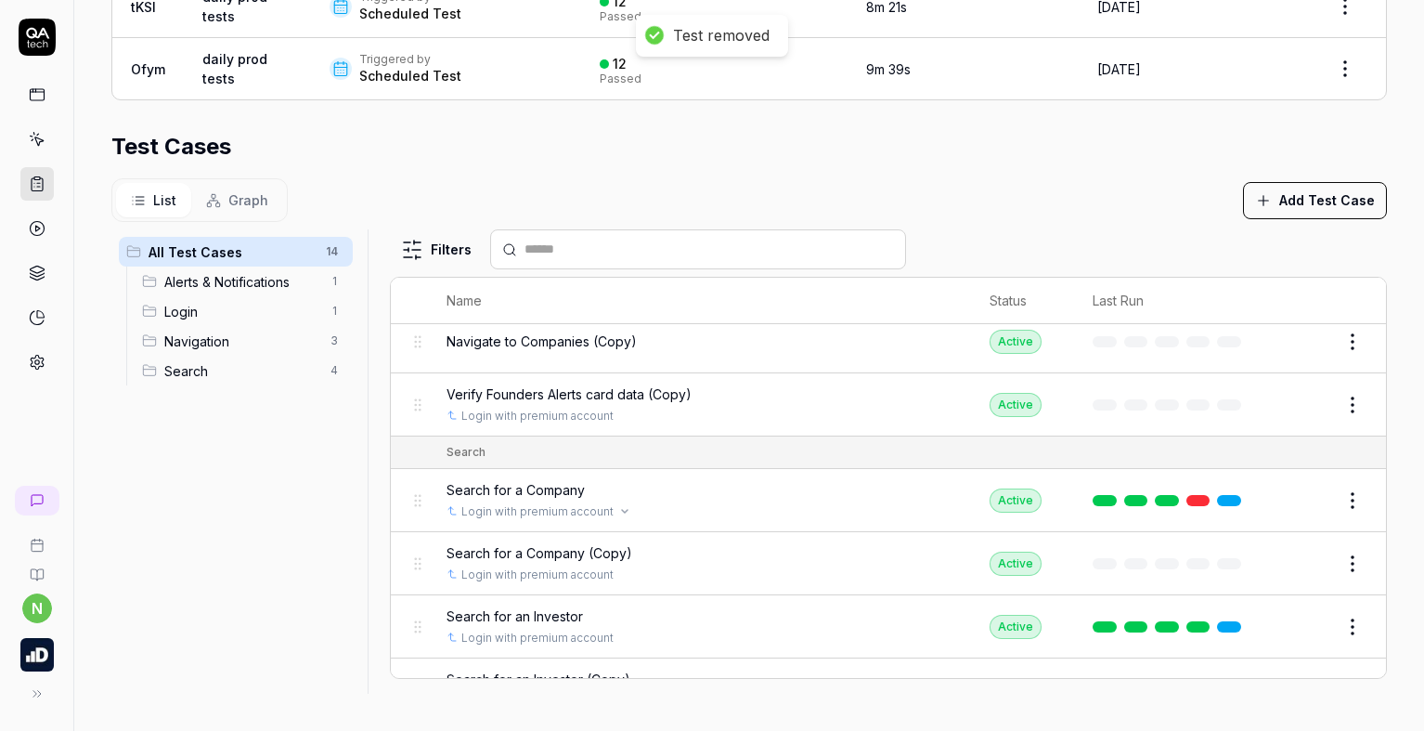
scroll to position [650, 0]
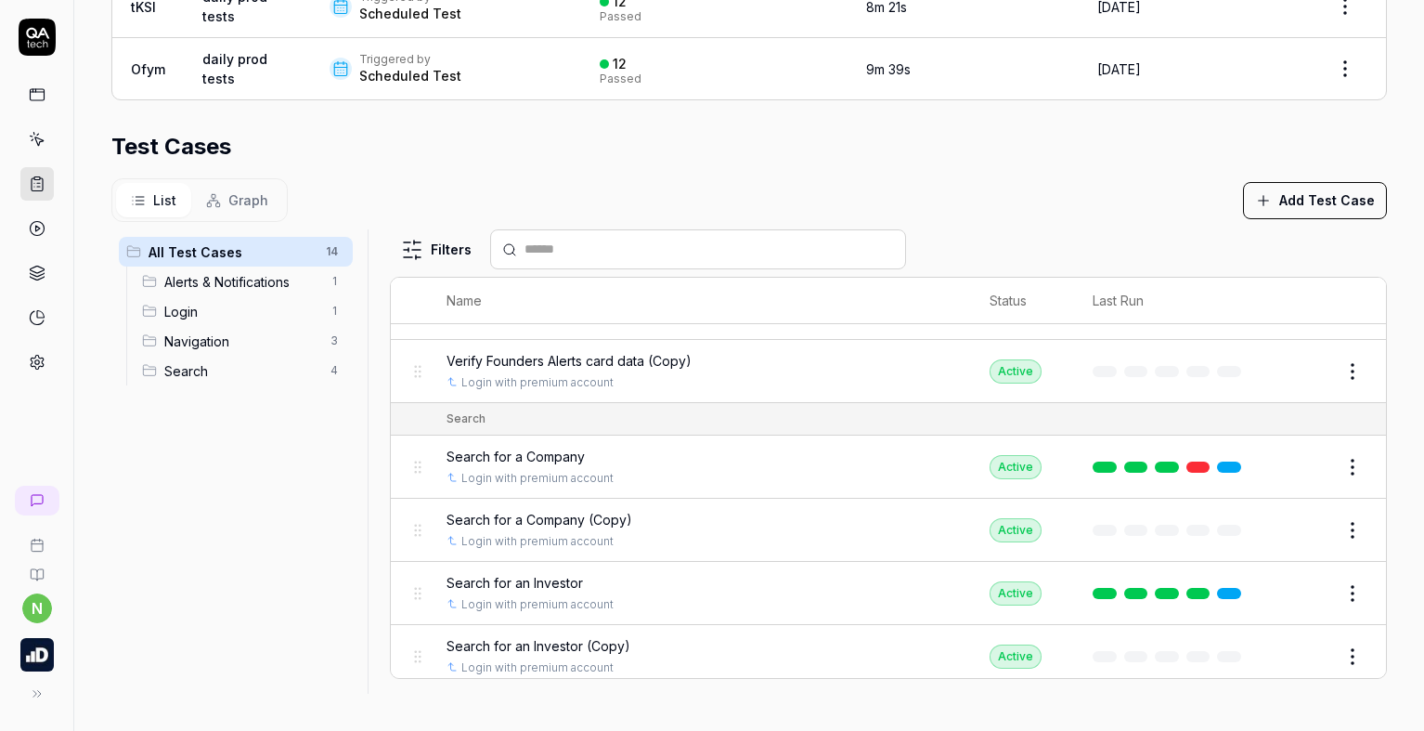
click at [1321, 466] on html "**********" at bounding box center [712, 365] width 1424 height 731
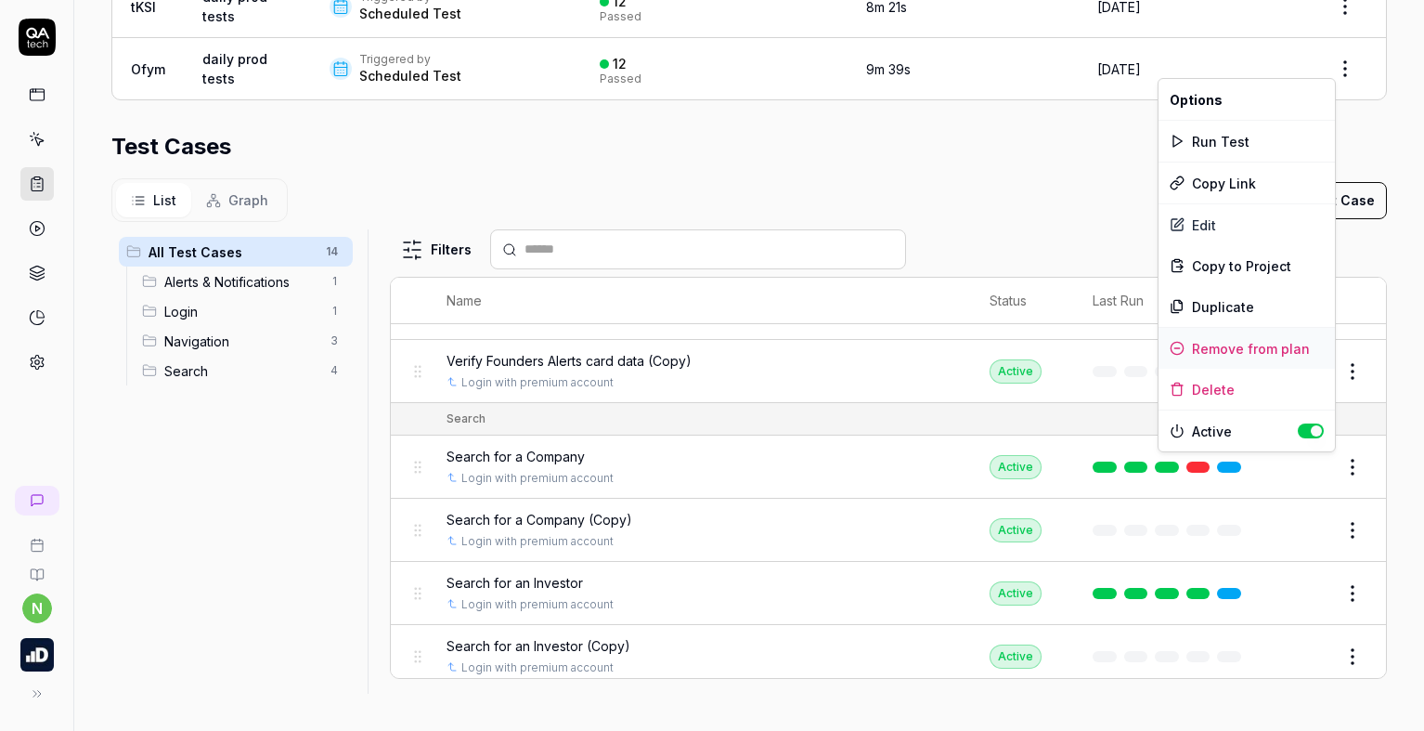
click at [1229, 345] on div "Remove from plan" at bounding box center [1246, 348] width 176 height 41
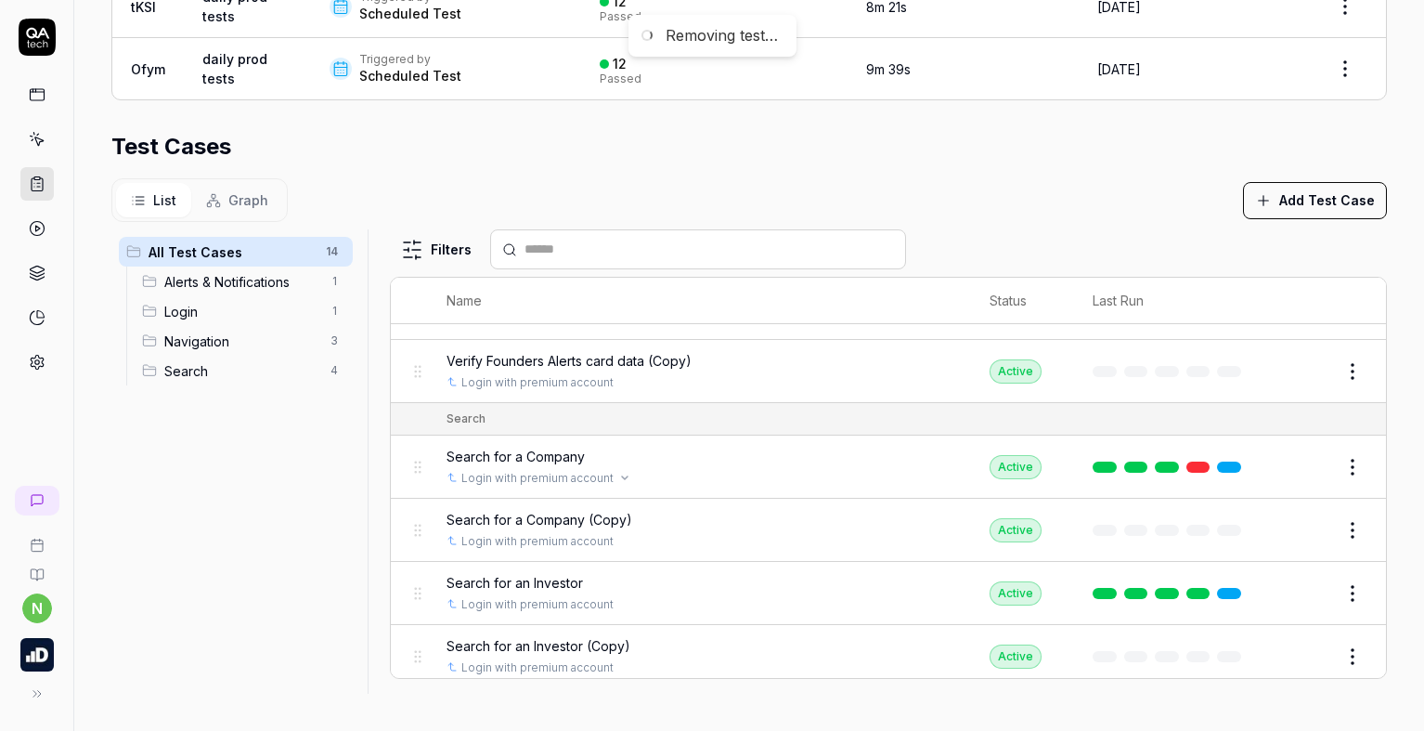
scroll to position [596, 0]
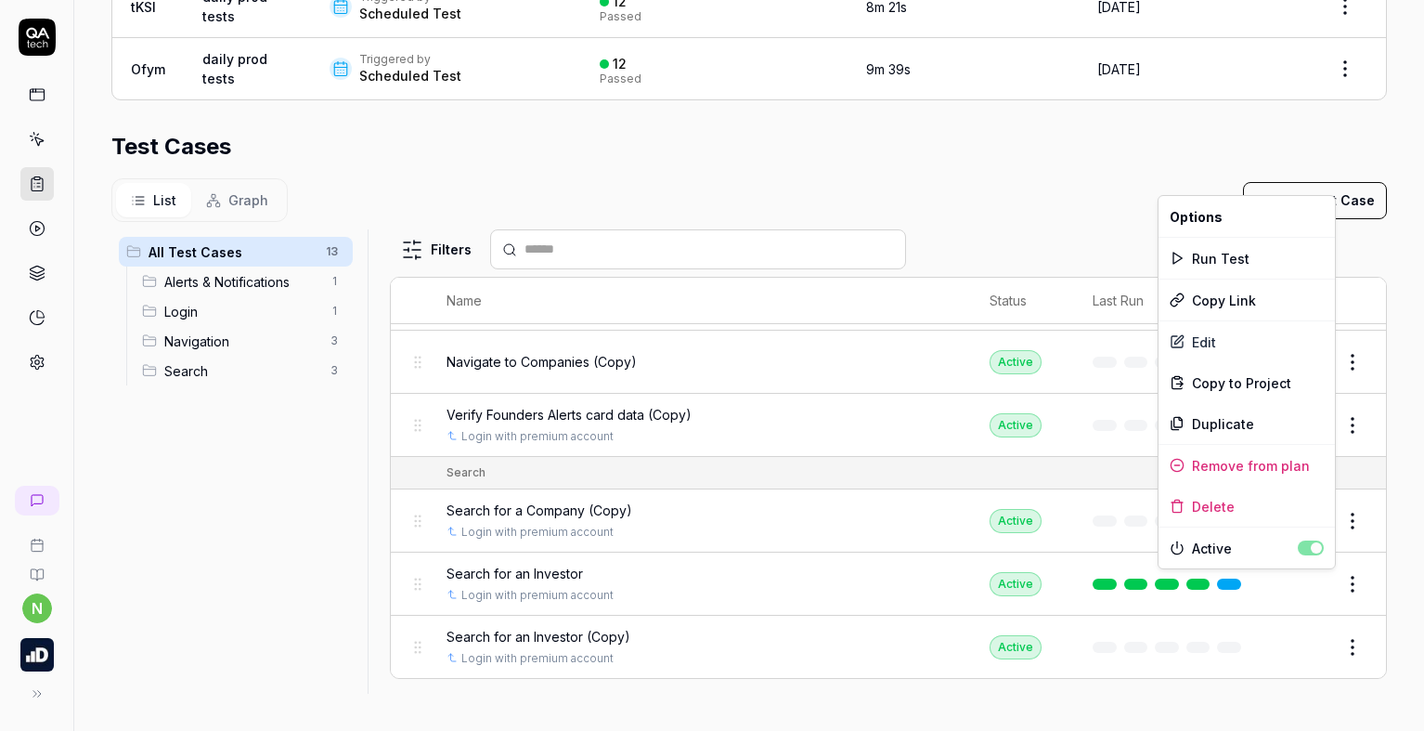
click at [1328, 583] on html "**********" at bounding box center [712, 365] width 1424 height 731
click at [1223, 460] on div "Remove from plan" at bounding box center [1246, 465] width 176 height 41
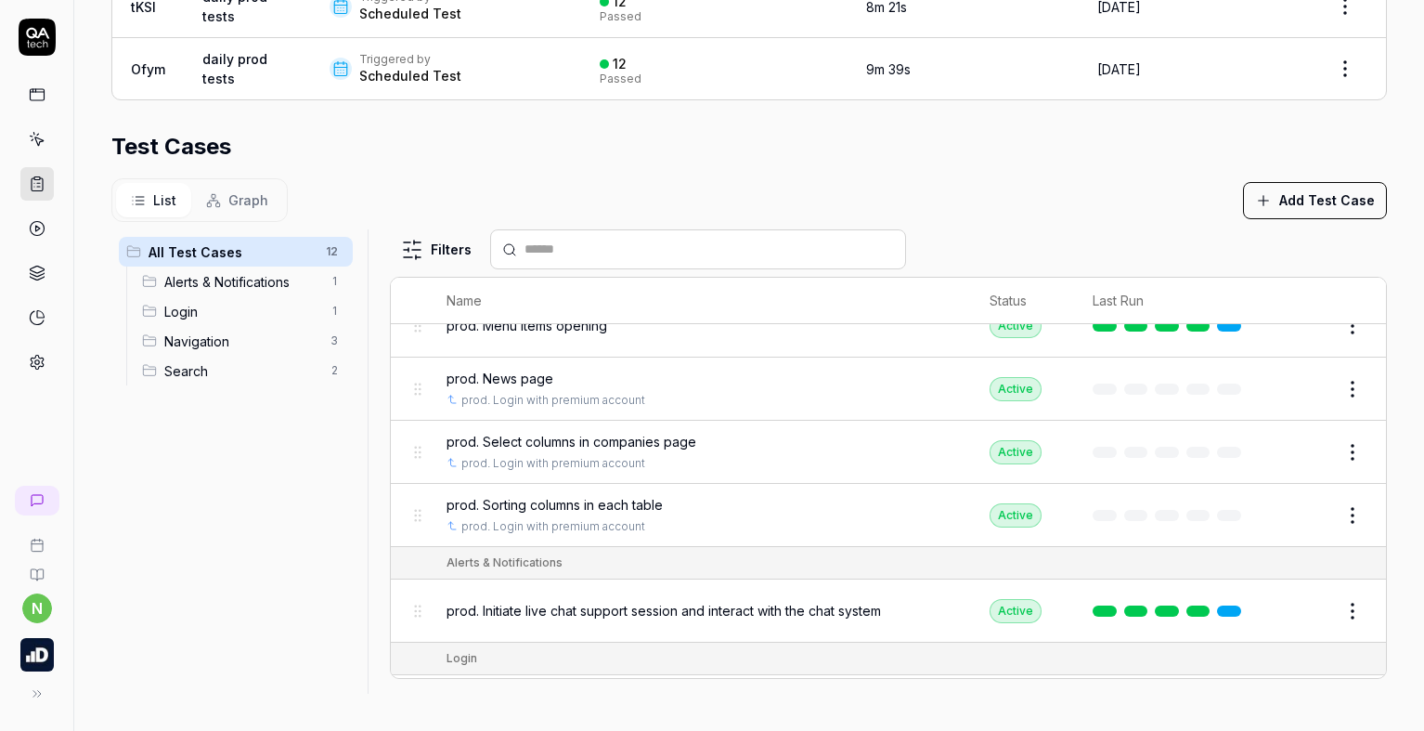
scroll to position [0, 0]
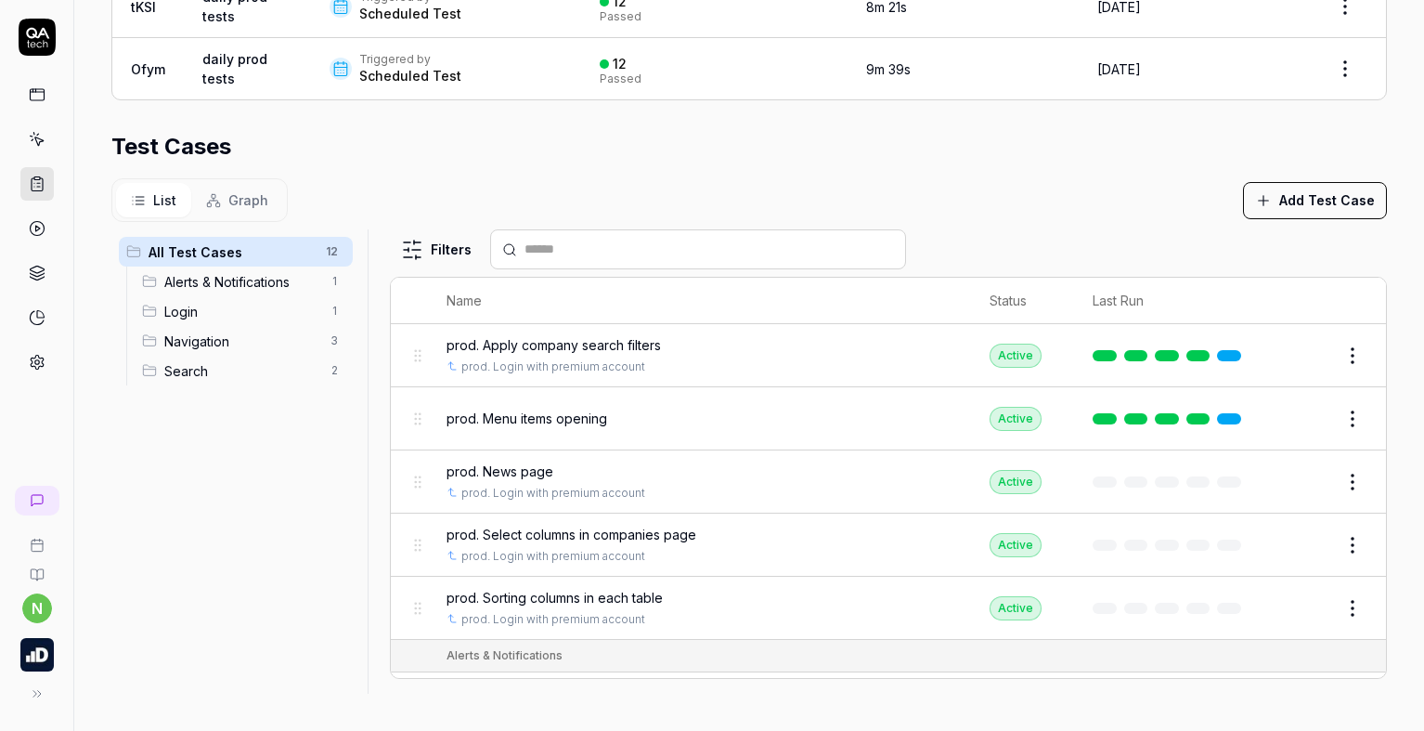
click at [579, 466] on div "prod. News page" at bounding box center [700, 470] width 506 height 19
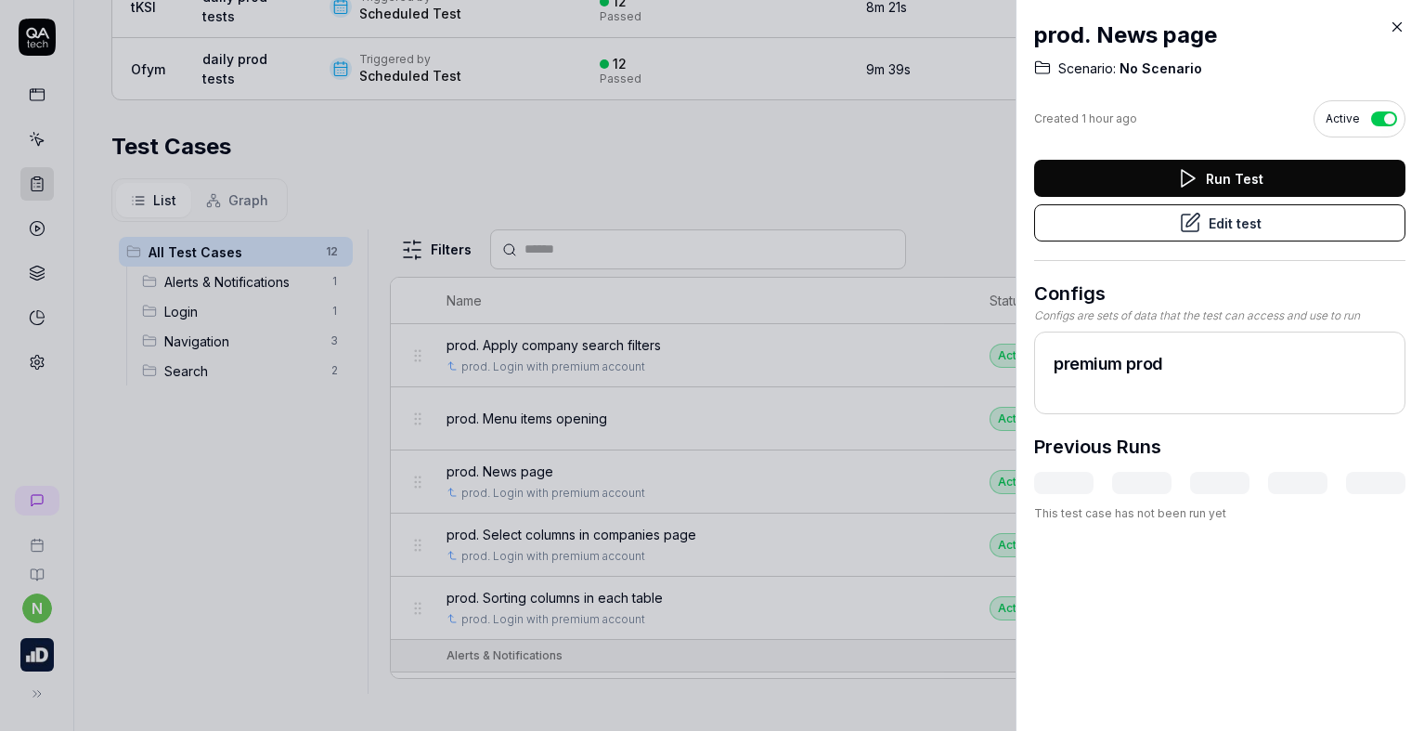
click at [1148, 228] on button "Edit test" at bounding box center [1219, 222] width 371 height 37
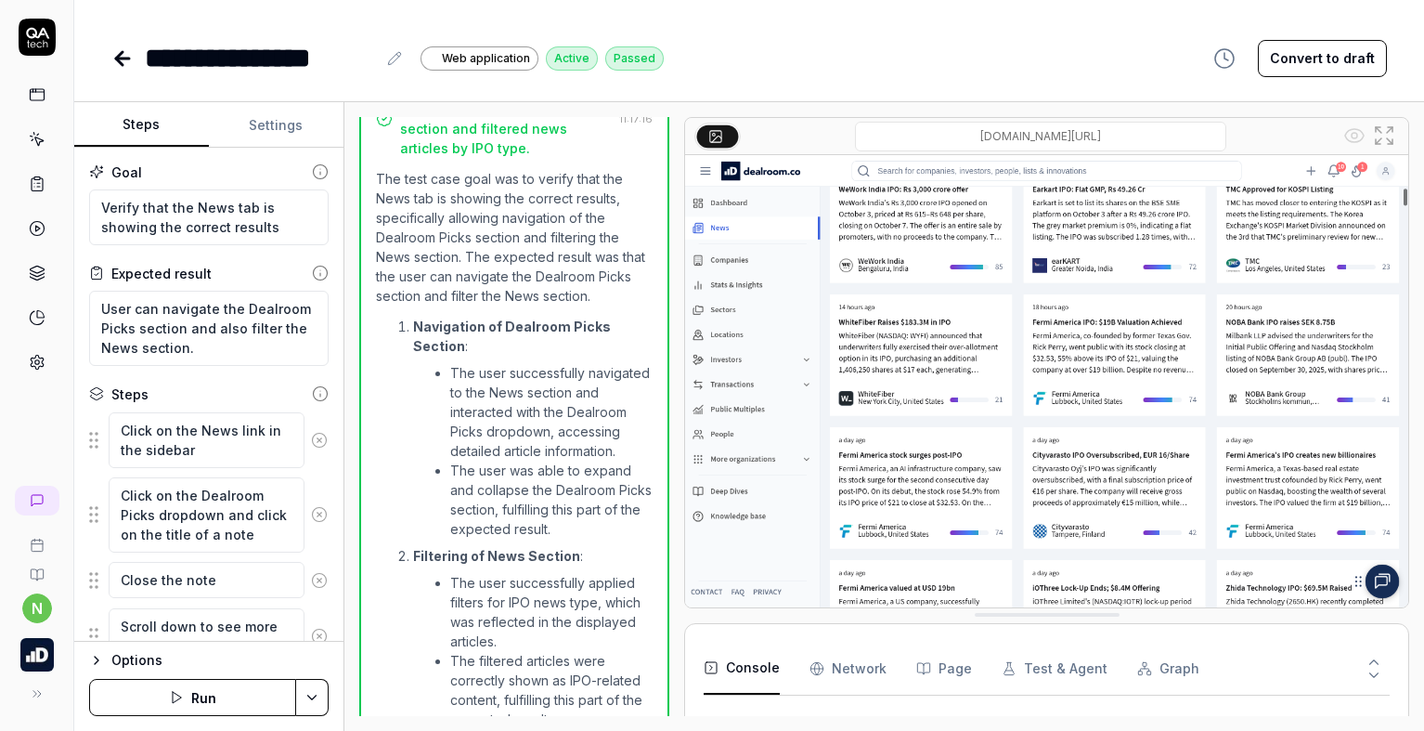
scroll to position [1417, 0]
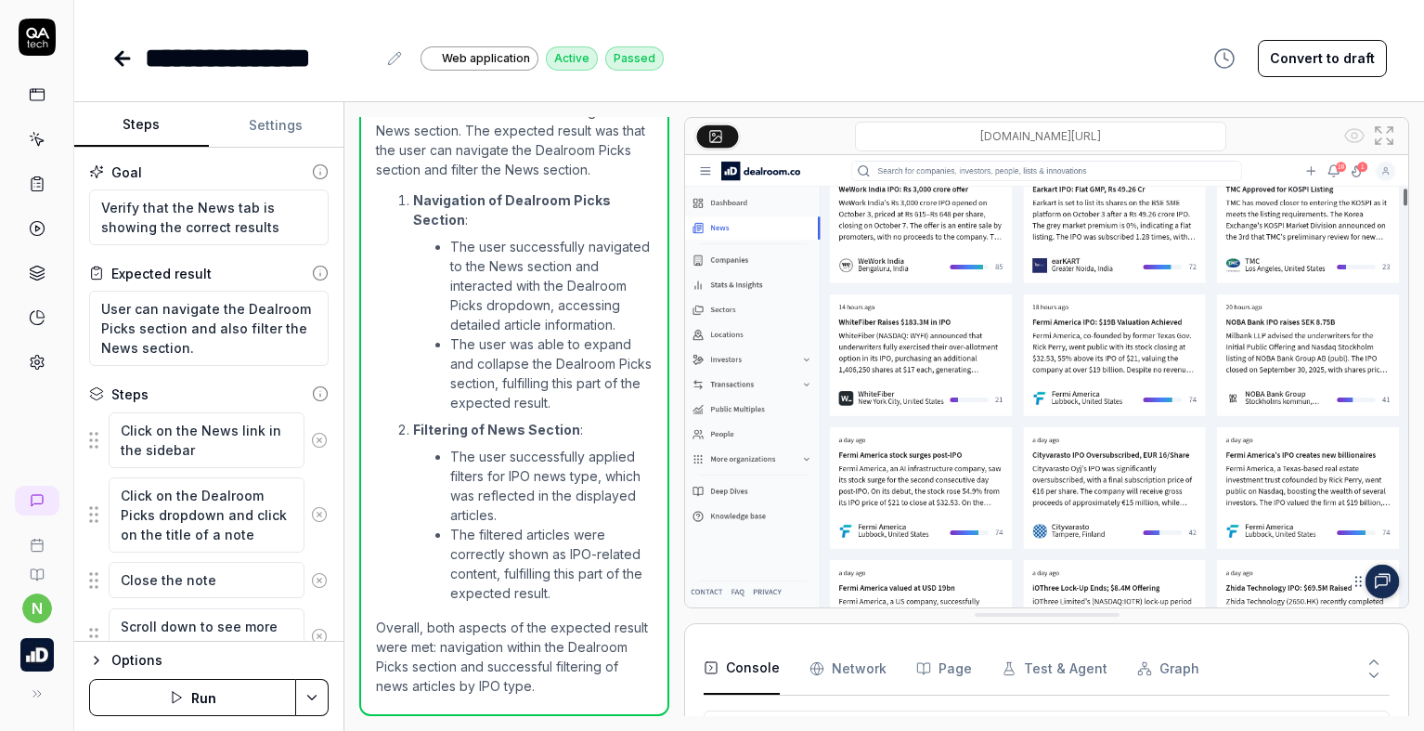
scroll to position [287, 0]
click at [93, 658] on icon "button" at bounding box center [96, 660] width 15 height 15
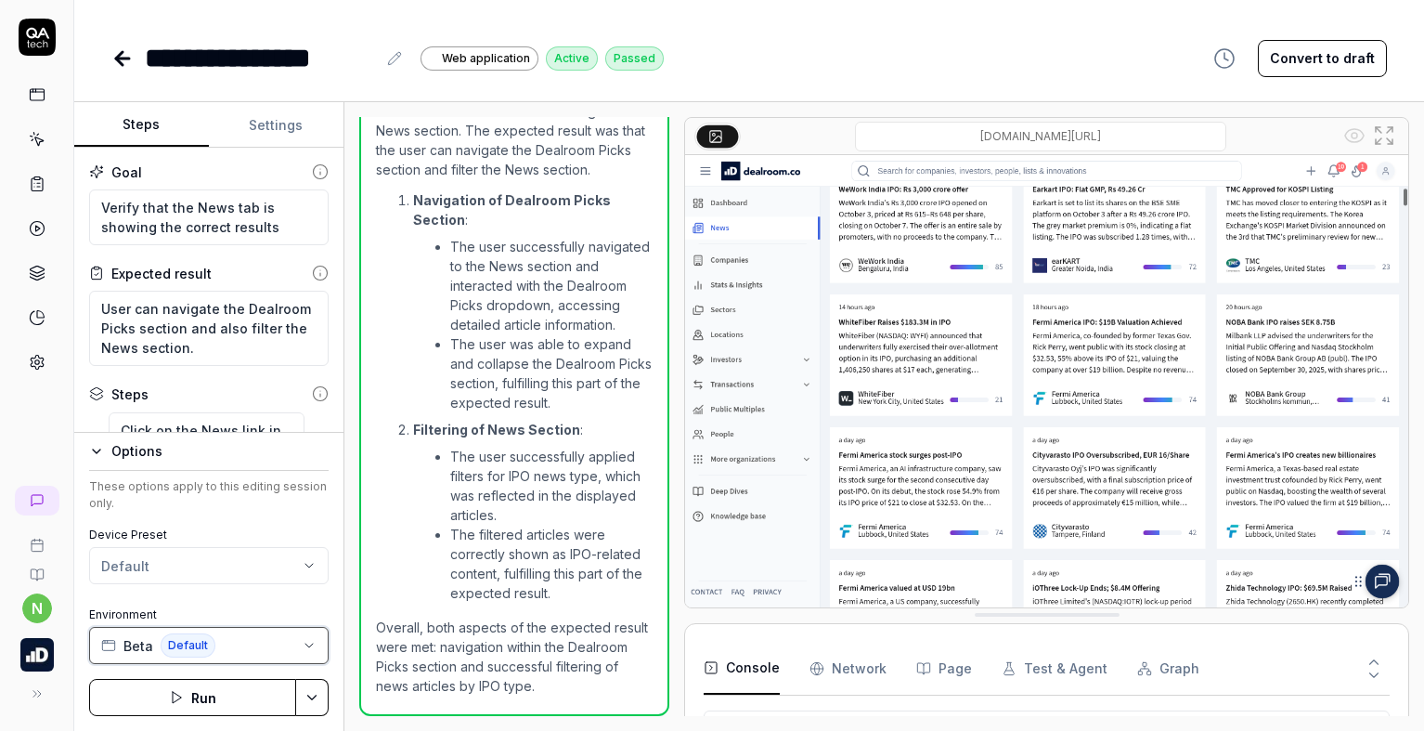
click at [259, 643] on button "Beta Default" at bounding box center [208, 645] width 239 height 37
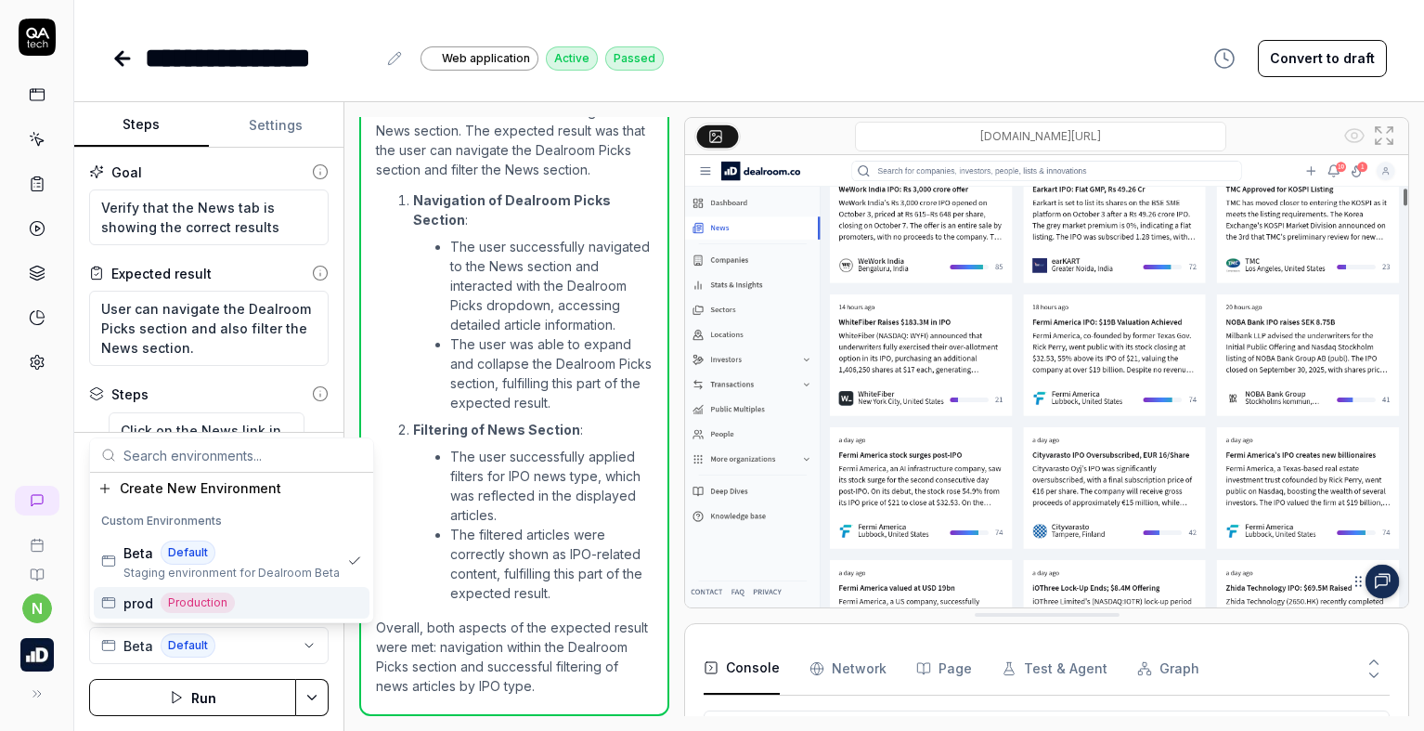
click at [268, 600] on div "prod Production" at bounding box center [232, 603] width 276 height 32
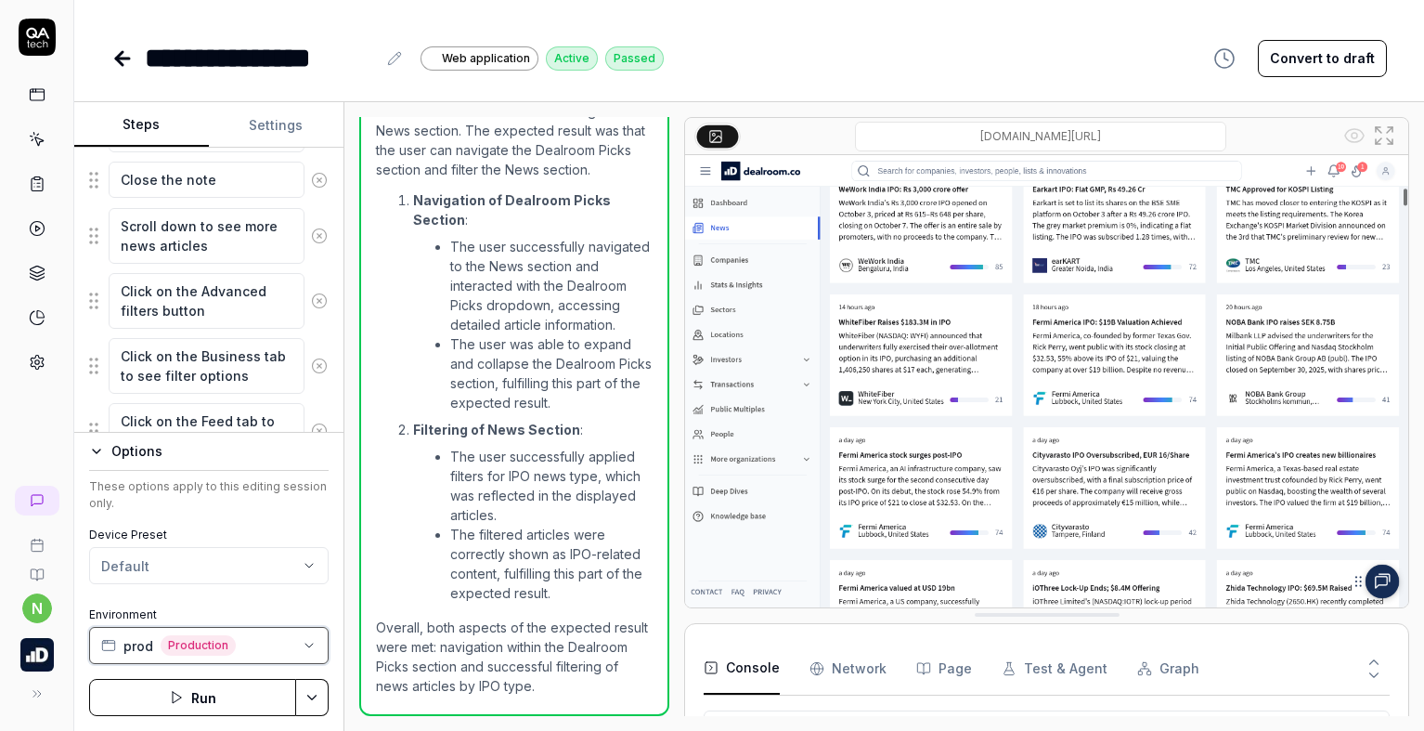
scroll to position [464, 0]
click at [276, 116] on button "Settings" at bounding box center [276, 125] width 135 height 45
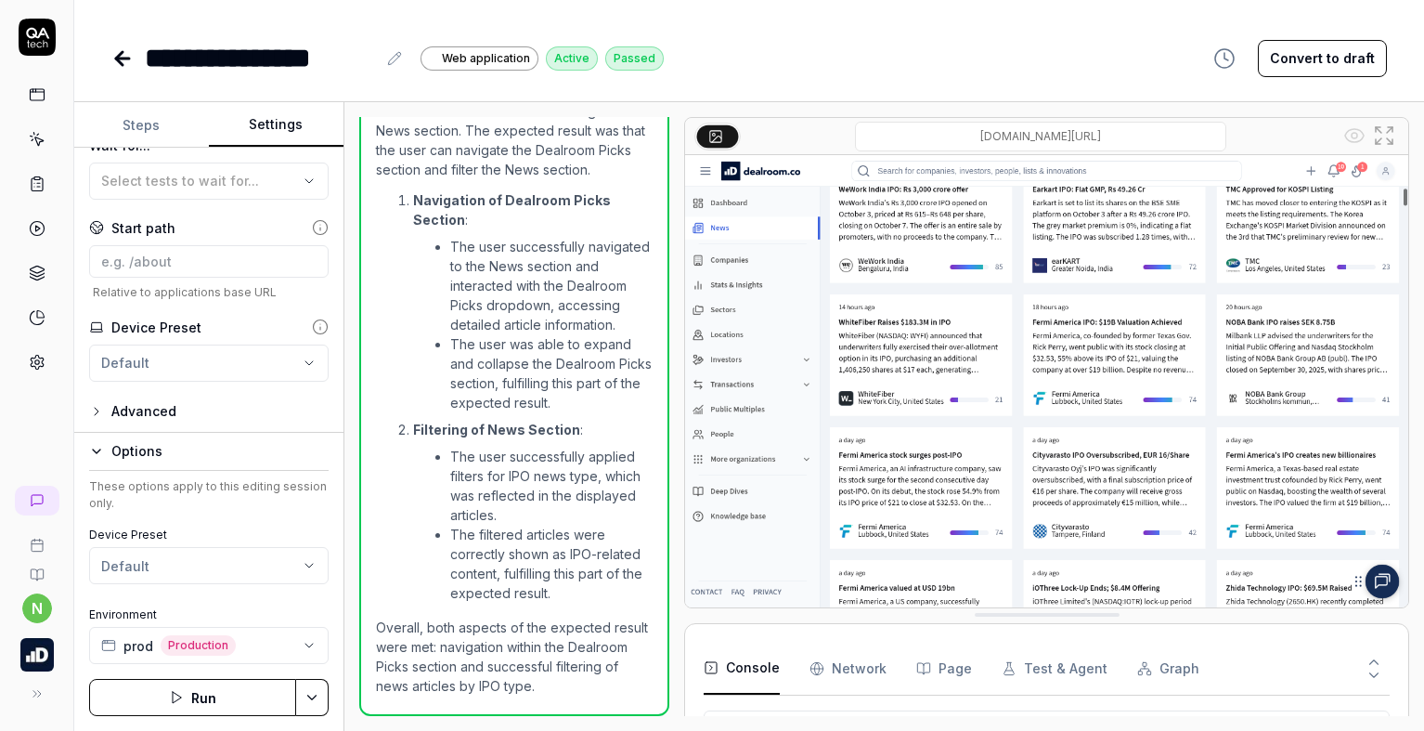
scroll to position [581, 0]
click at [231, 692] on button "Run" at bounding box center [192, 697] width 207 height 37
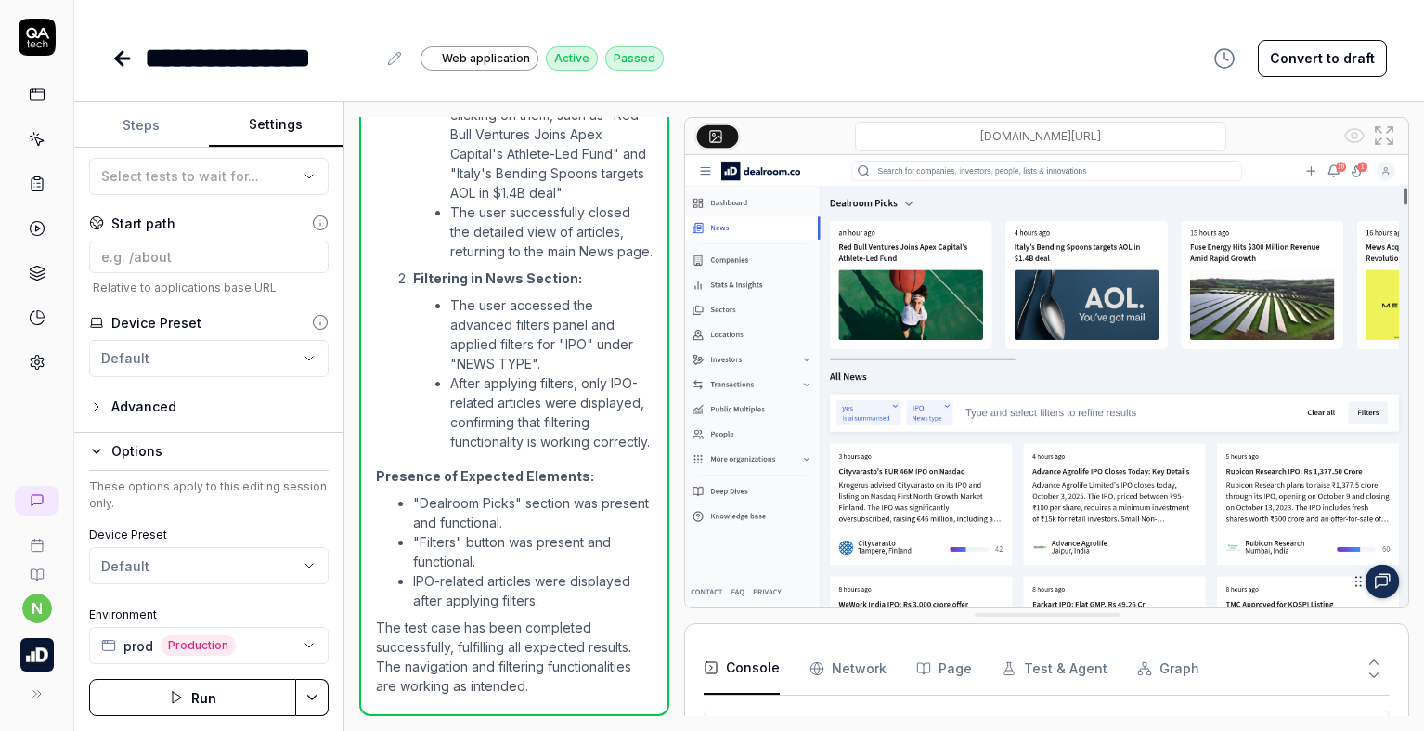
scroll to position [1802, 0]
click at [124, 63] on icon at bounding box center [122, 58] width 22 height 22
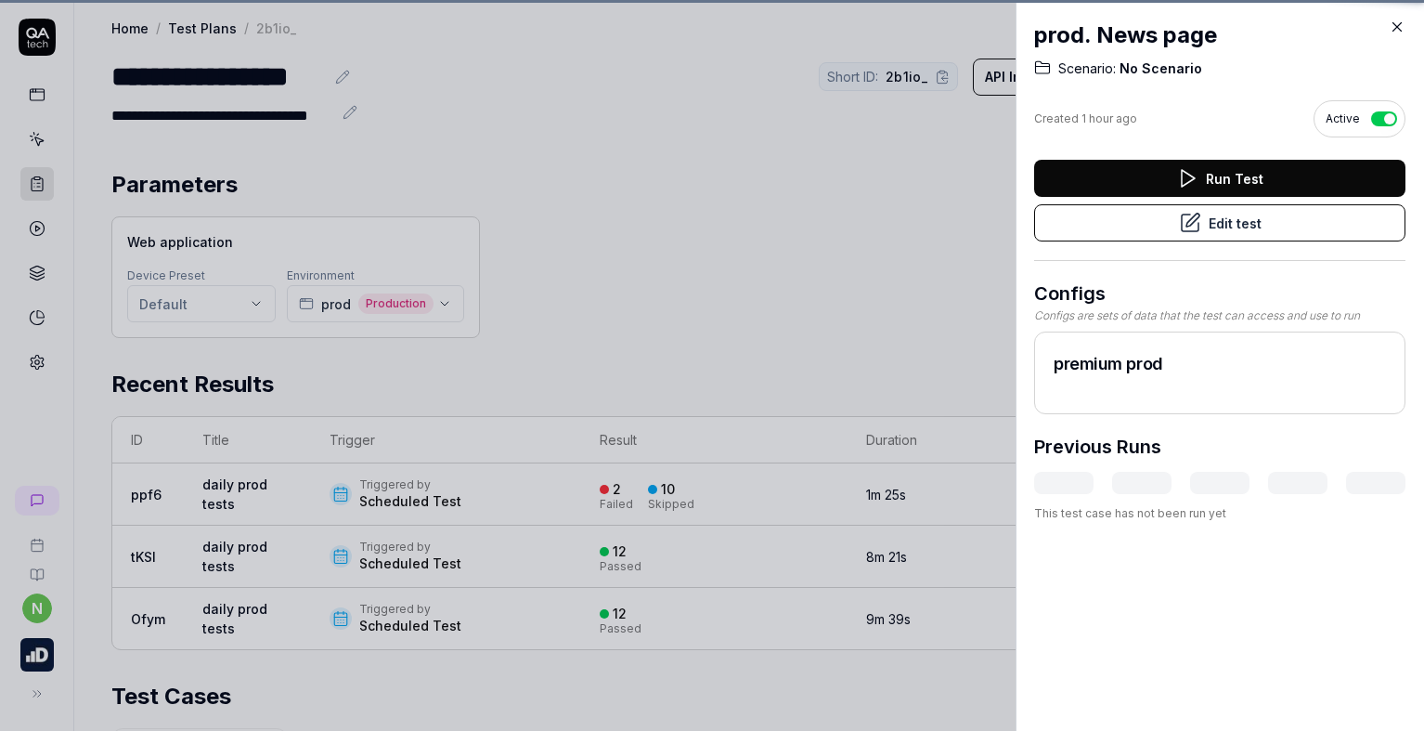
scroll to position [434, 0]
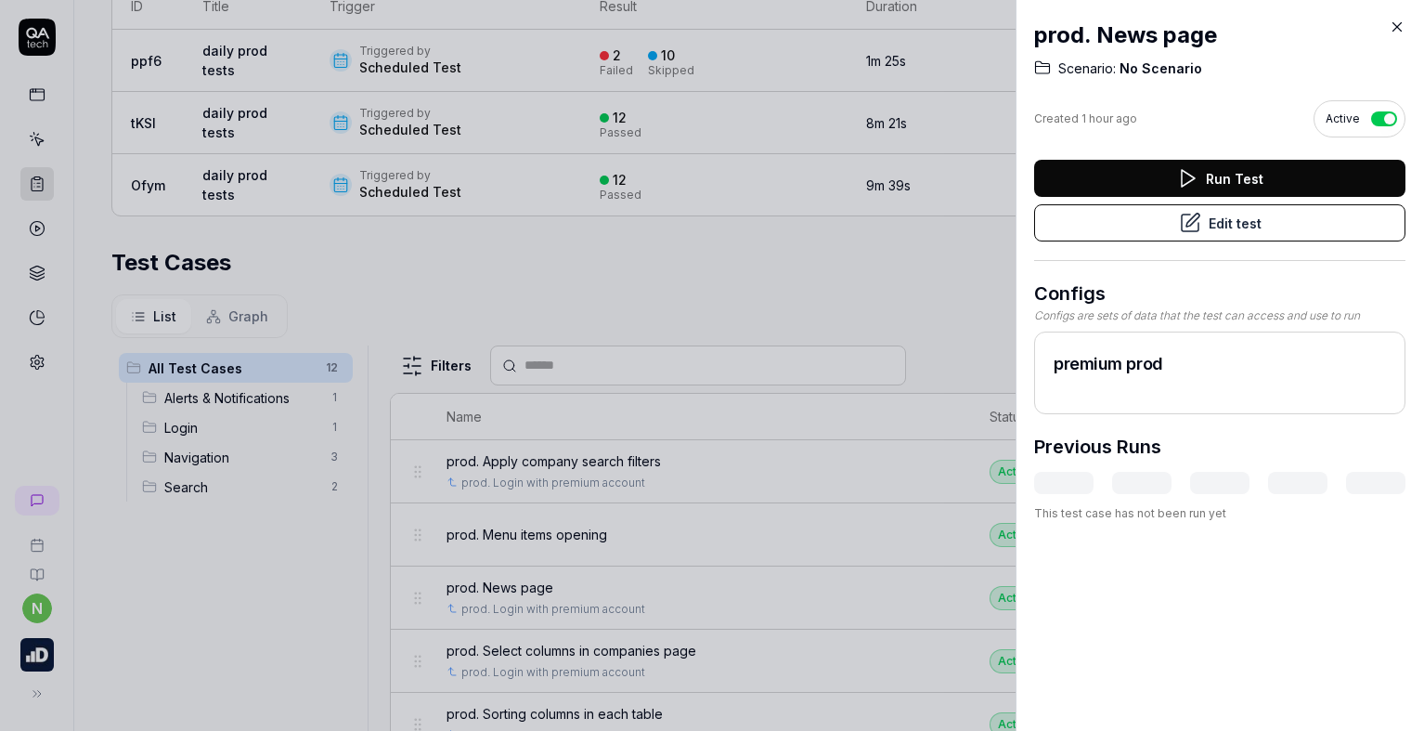
click at [1397, 23] on icon at bounding box center [1397, 27] width 17 height 17
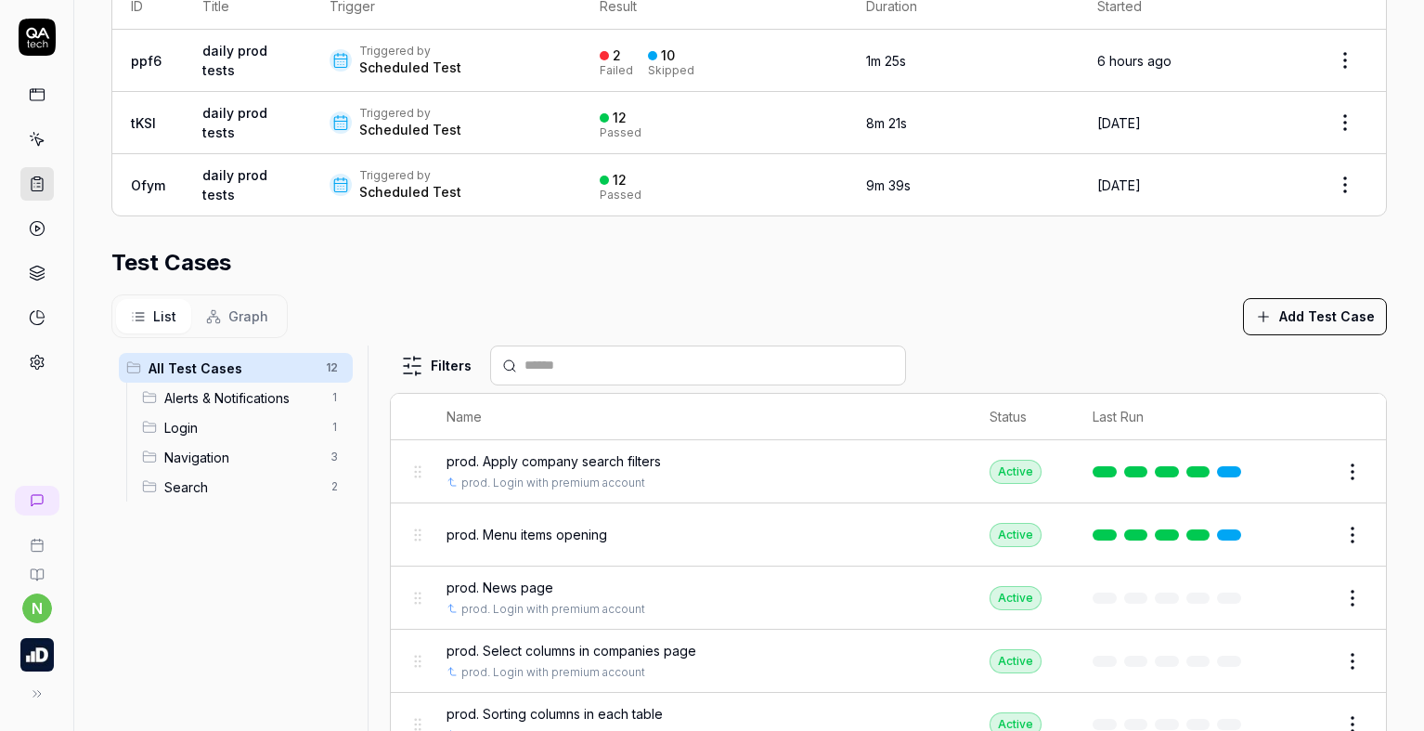
click at [1286, 602] on button "Edit" at bounding box center [1308, 598] width 45 height 30
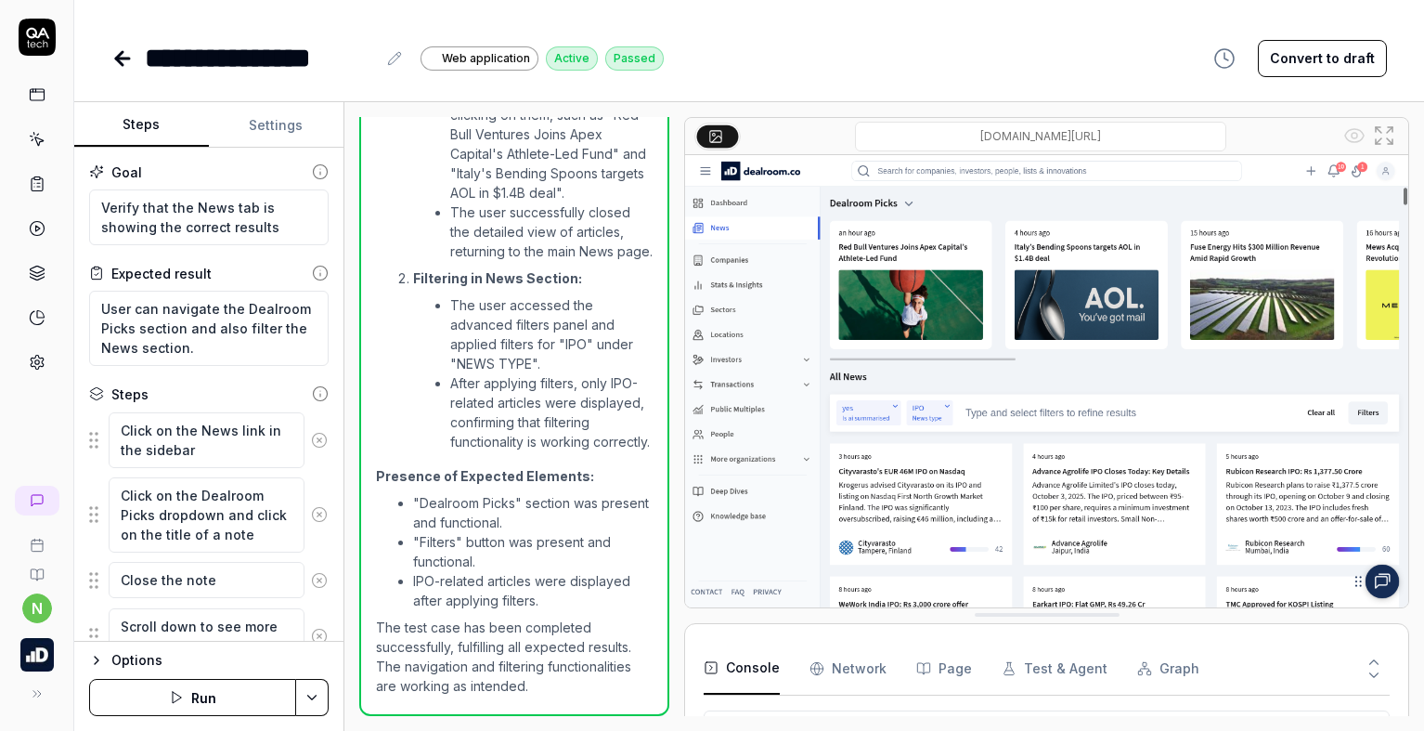
scroll to position [1802, 0]
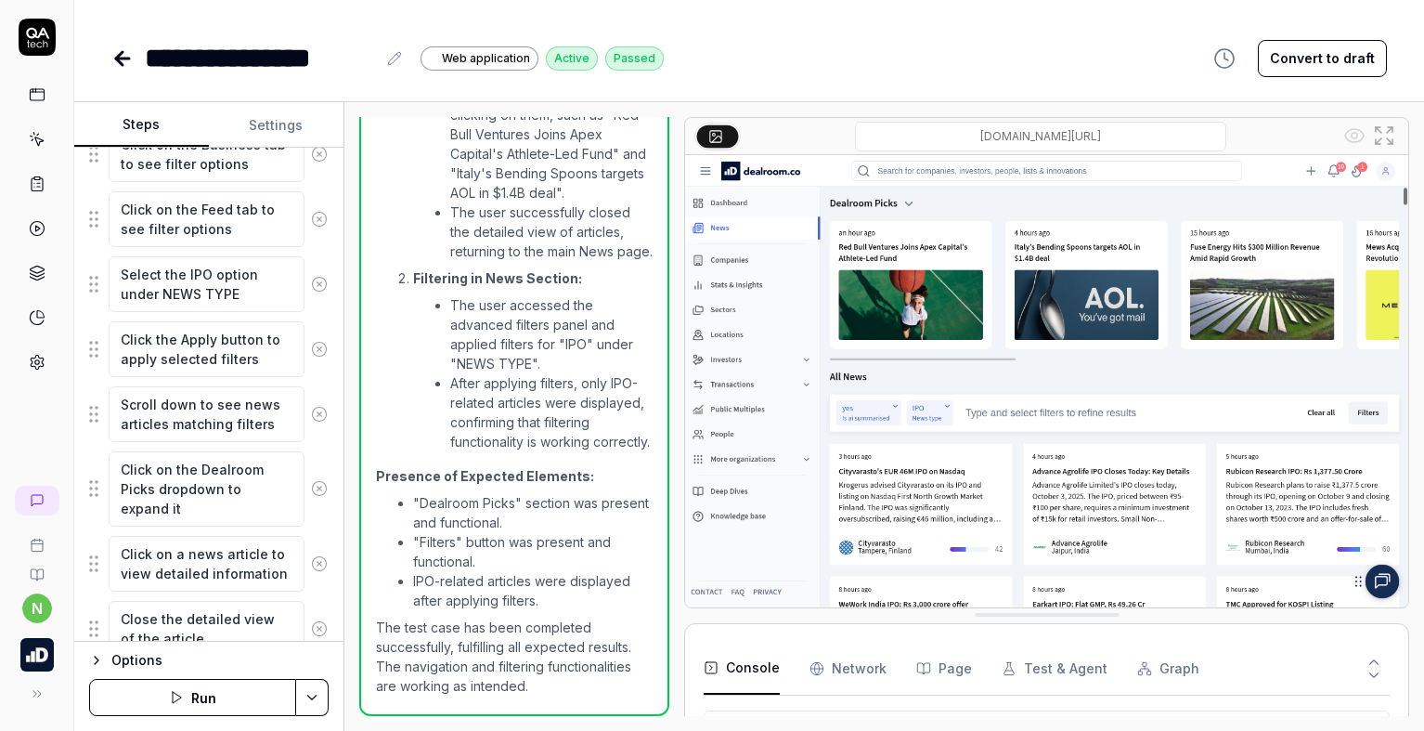
scroll to position [685, 0]
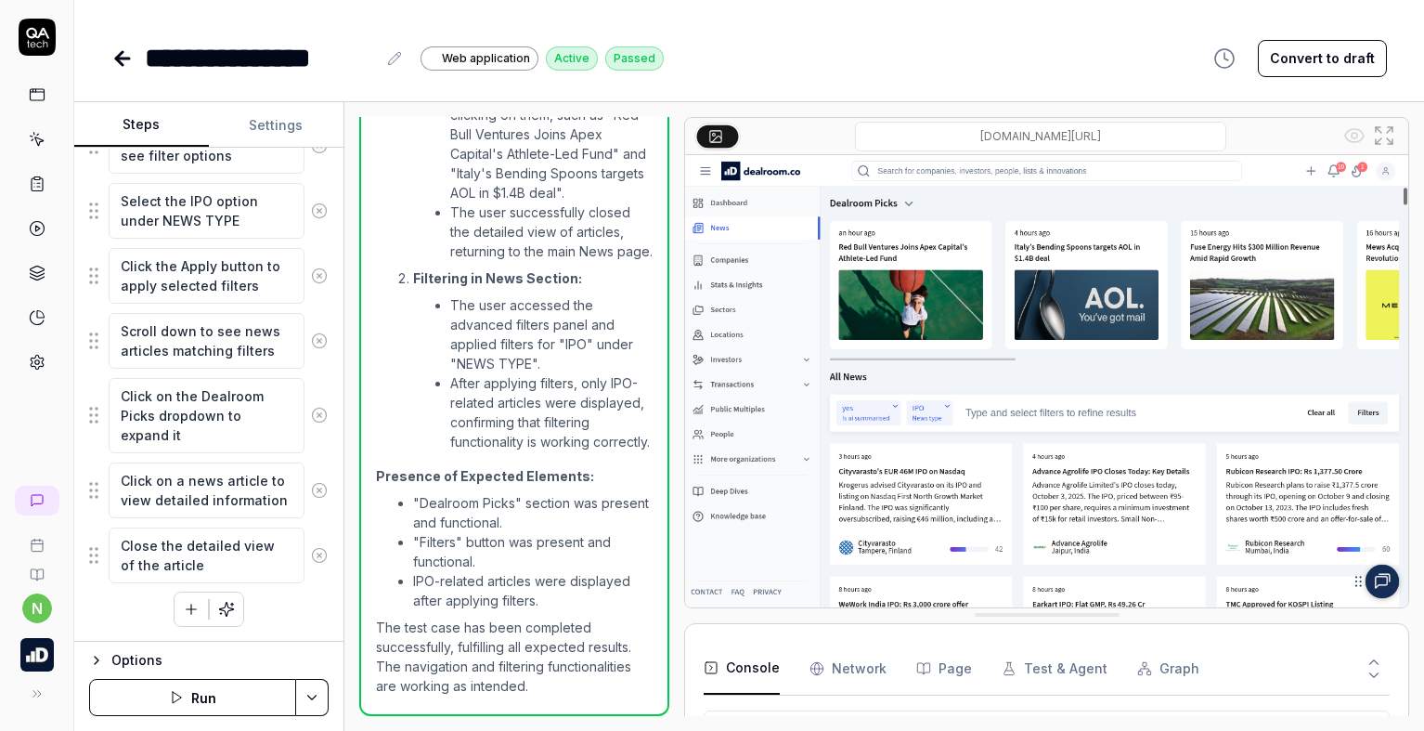
click at [93, 659] on icon "button" at bounding box center [96, 660] width 15 height 15
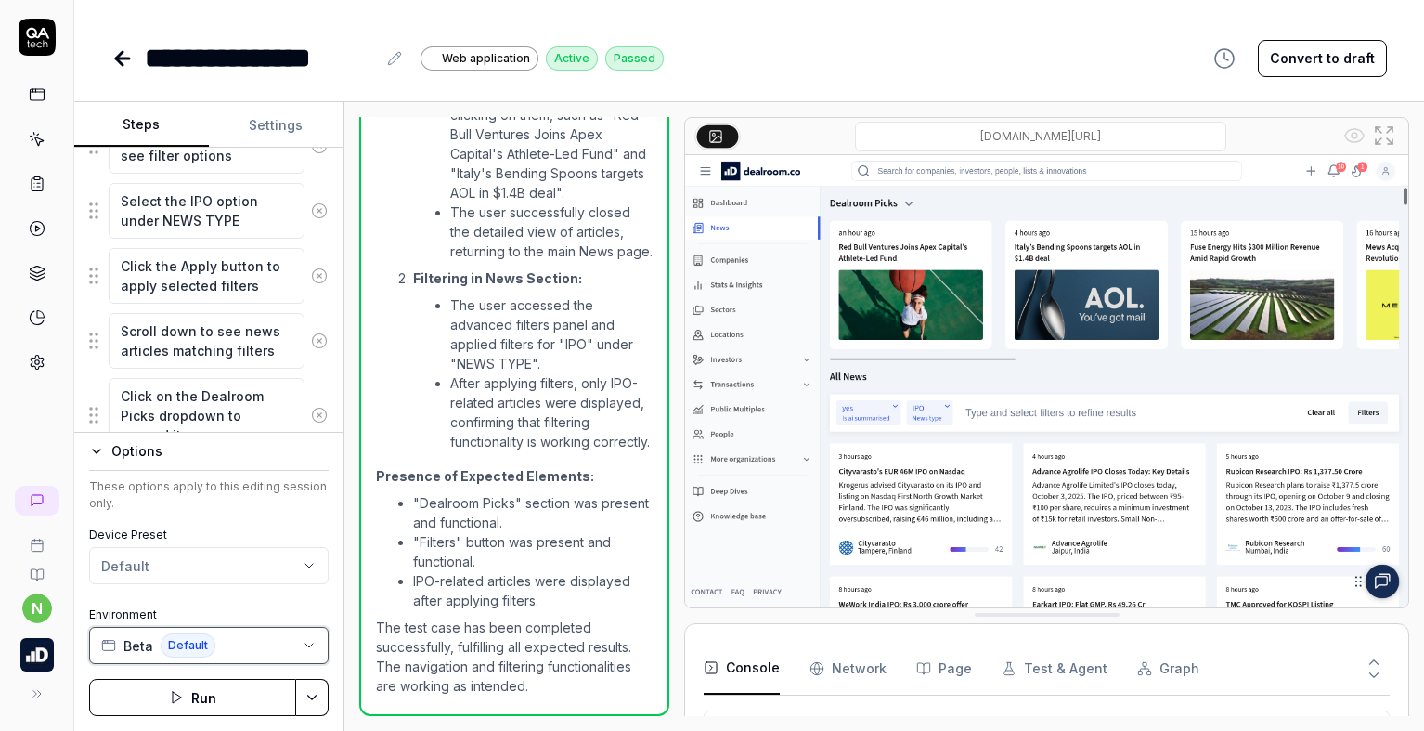
click at [266, 644] on button "Beta Default" at bounding box center [208, 645] width 239 height 37
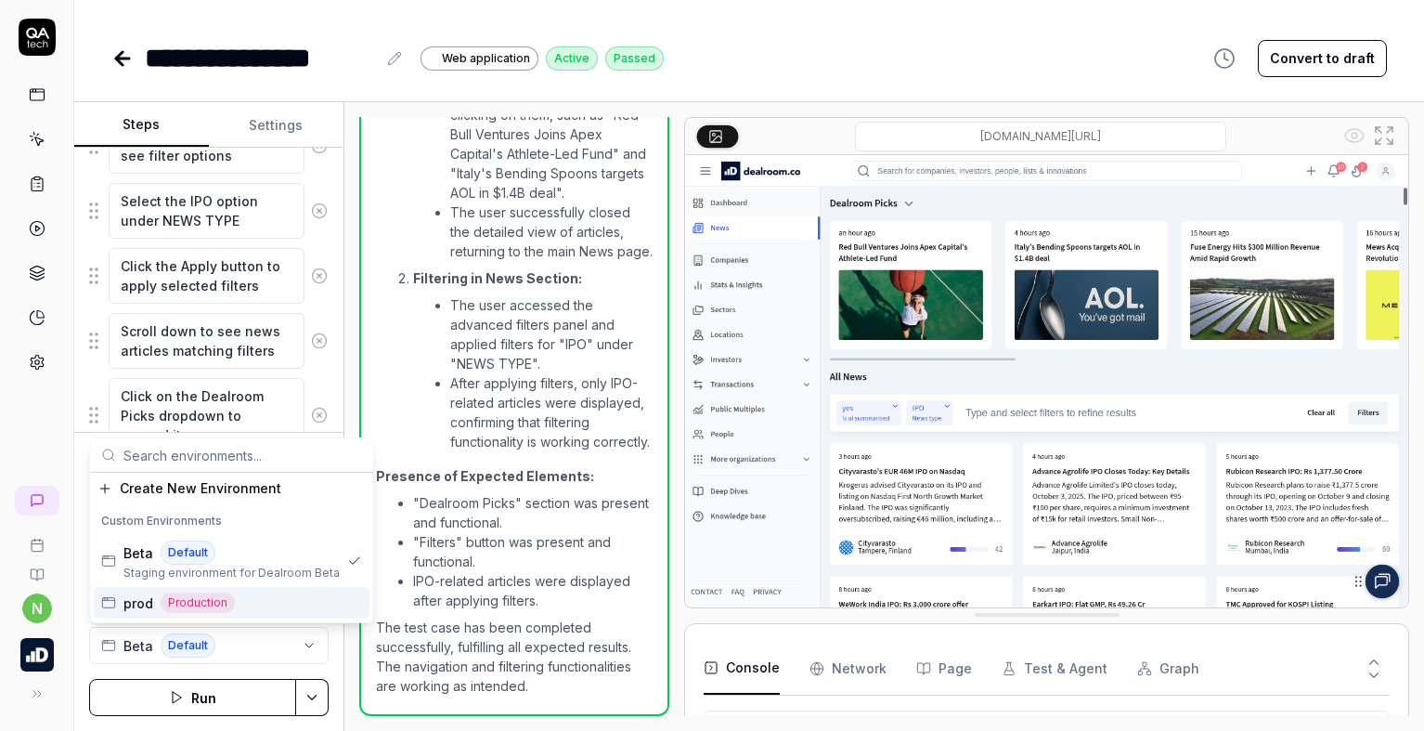
click at [263, 613] on div "prod Production" at bounding box center [232, 603] width 276 height 32
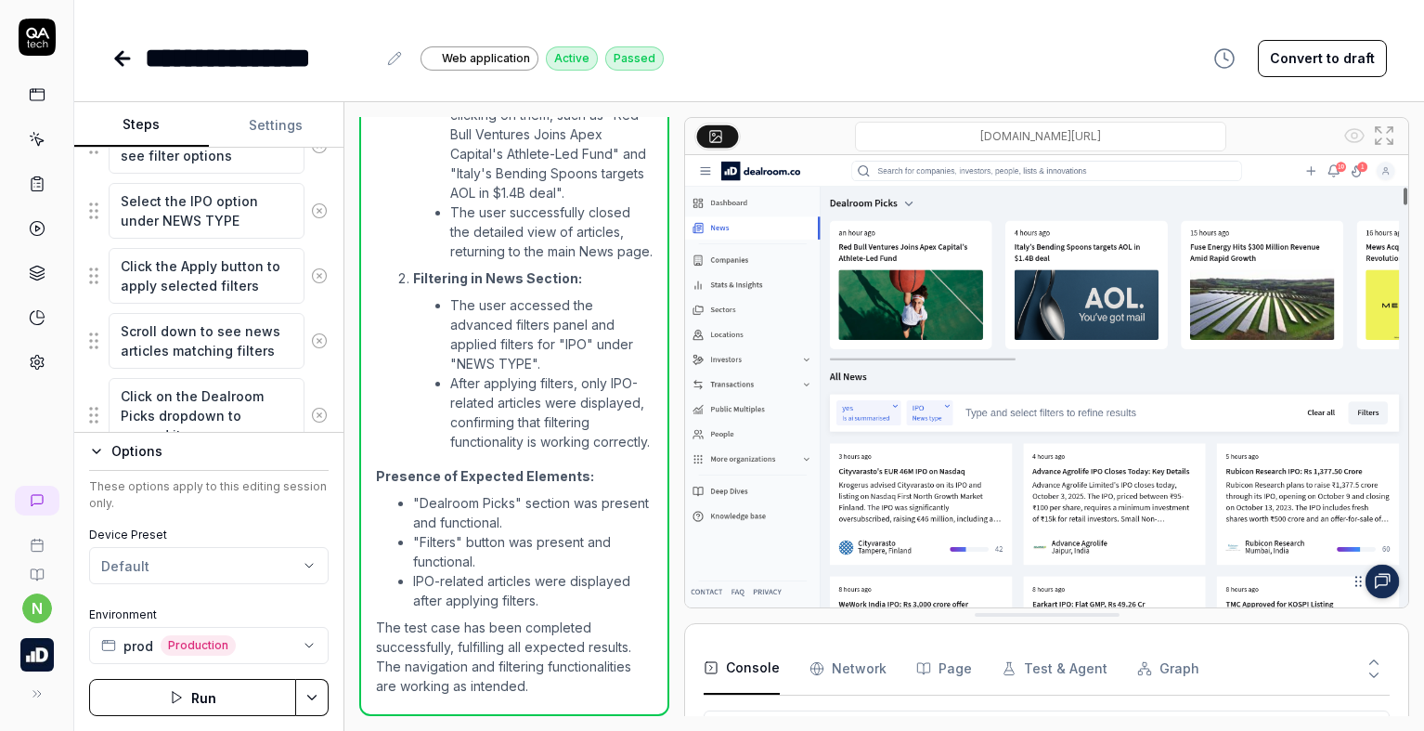
click at [256, 598] on div "Device Preset Default Environment prod Production" at bounding box center [208, 594] width 239 height 137
click at [282, 121] on button "Settings" at bounding box center [276, 125] width 135 height 45
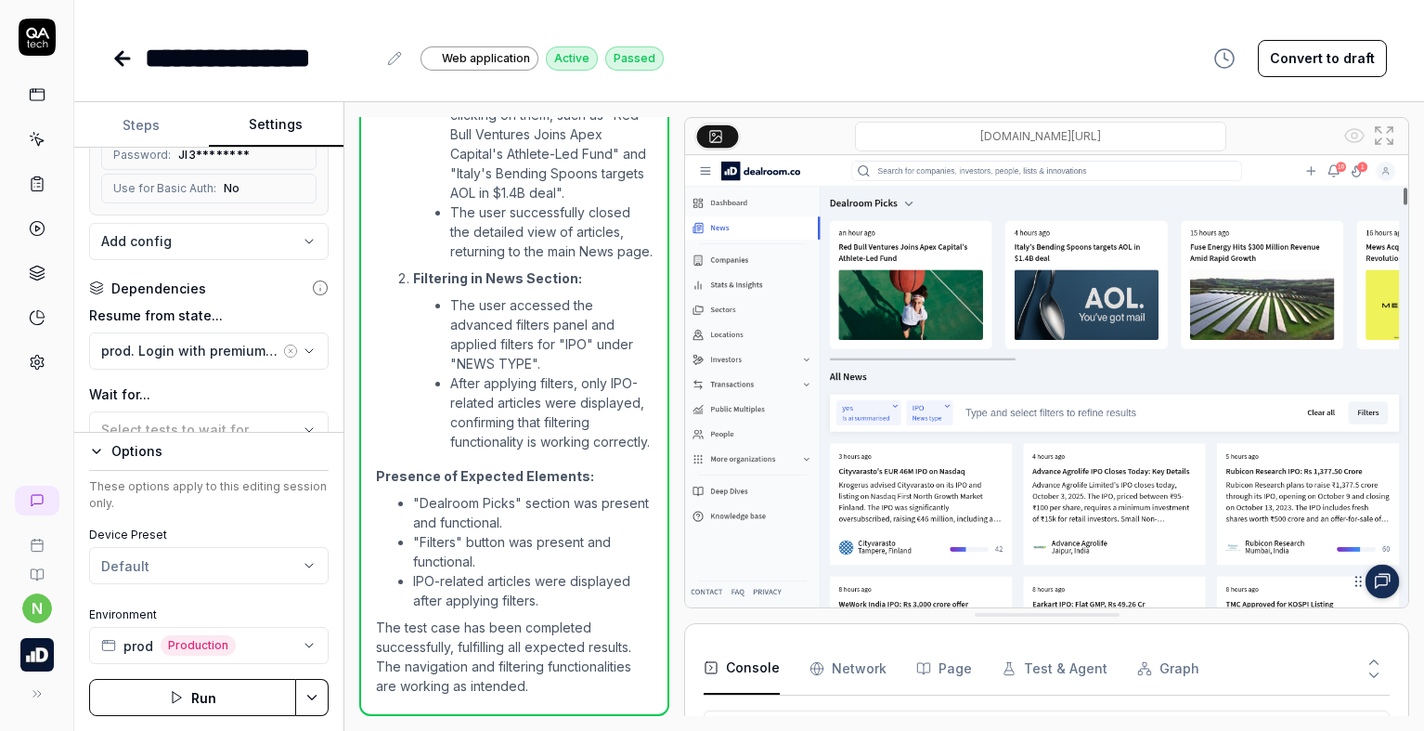
scroll to position [371, 0]
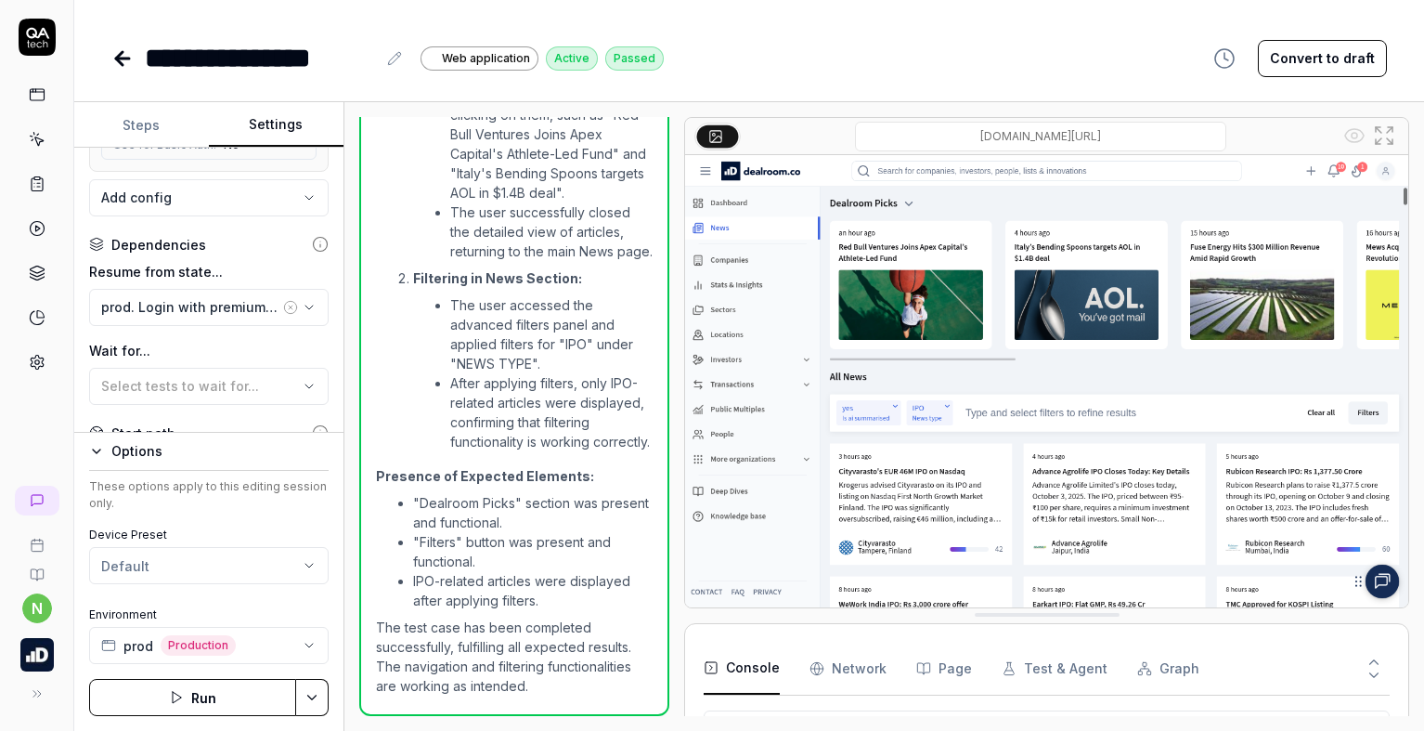
click at [218, 691] on button "Run" at bounding box center [192, 697] width 207 height 37
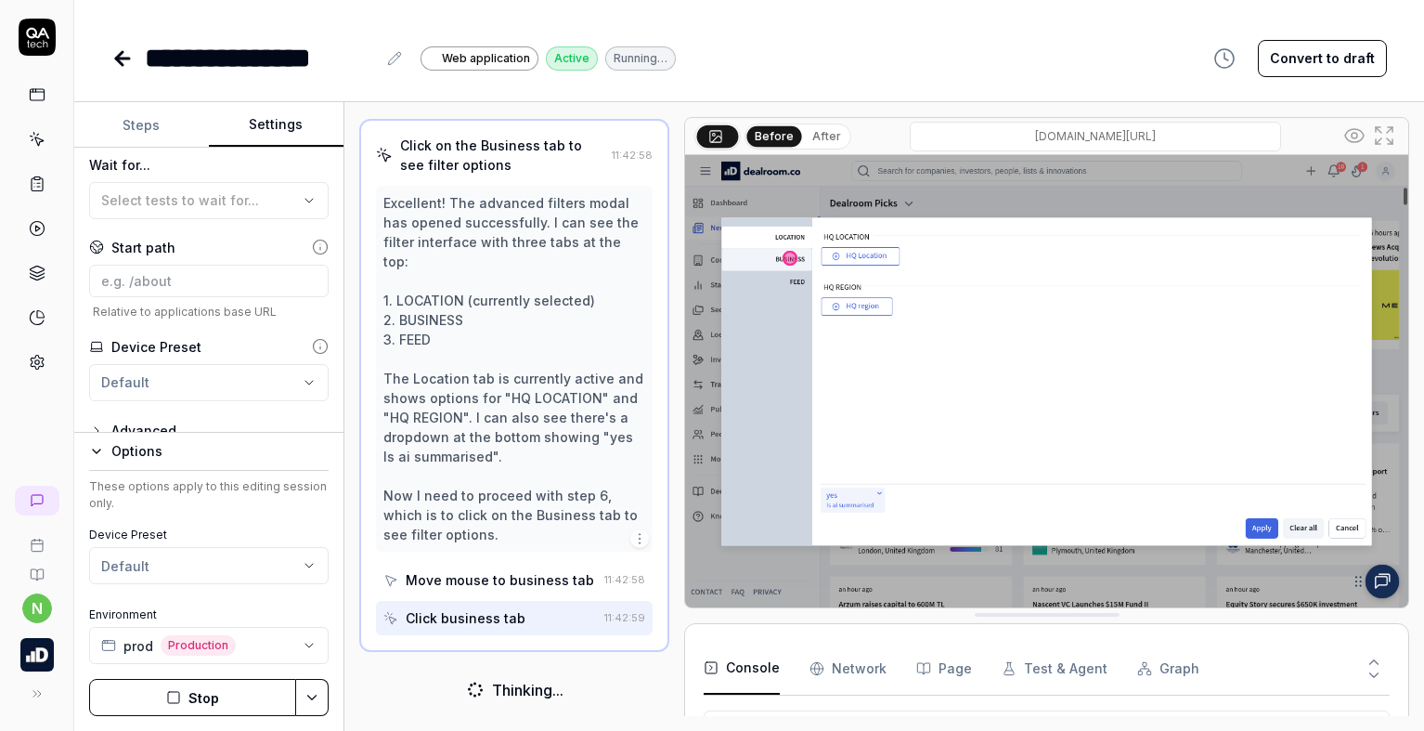
scroll to position [606, 0]
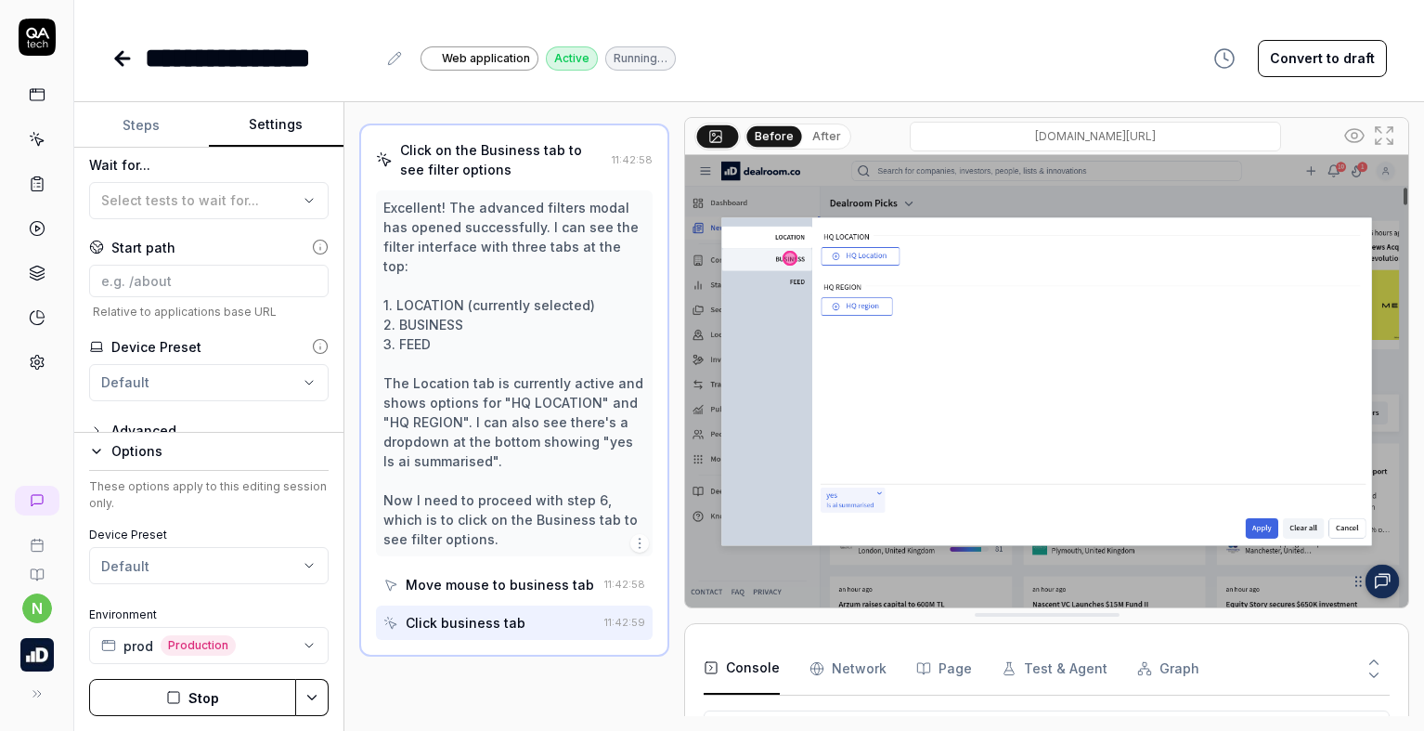
click at [114, 54] on icon at bounding box center [122, 58] width 22 height 22
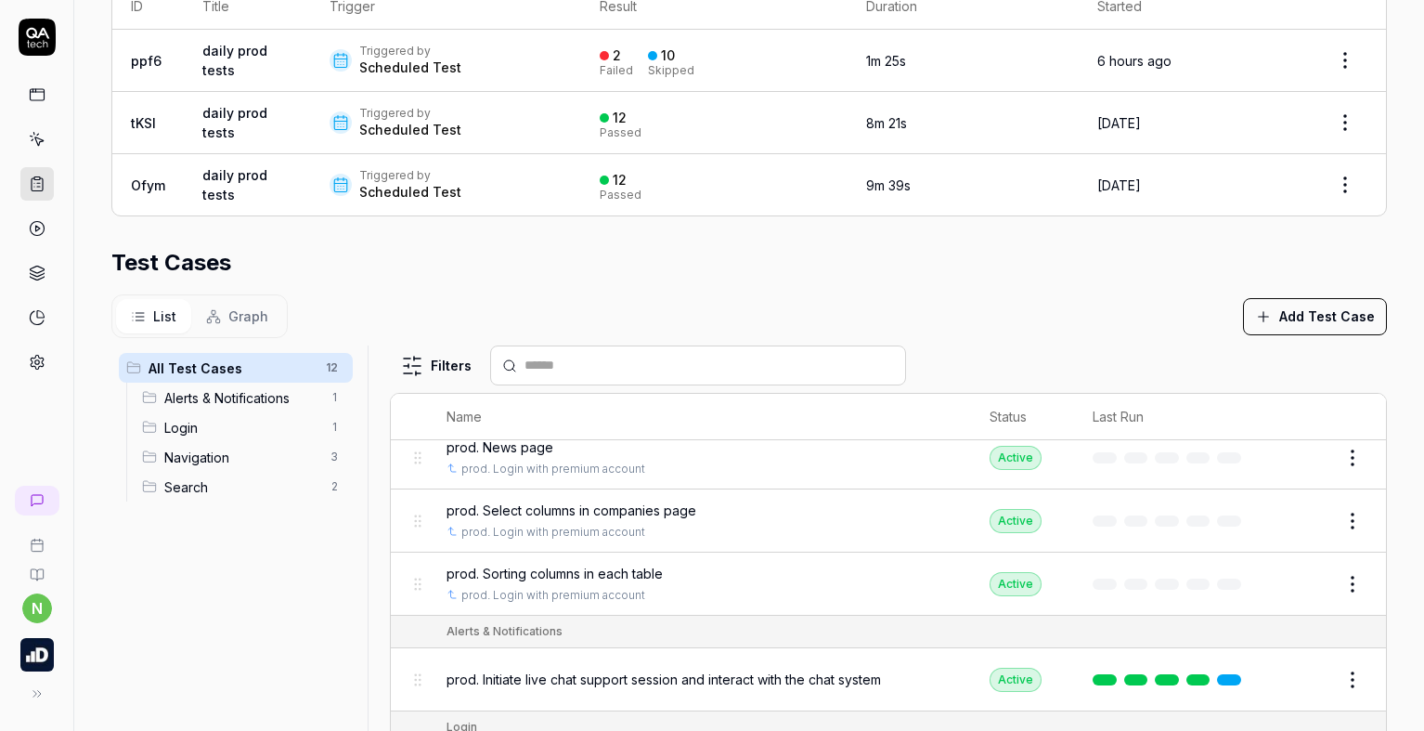
scroll to position [186, 0]
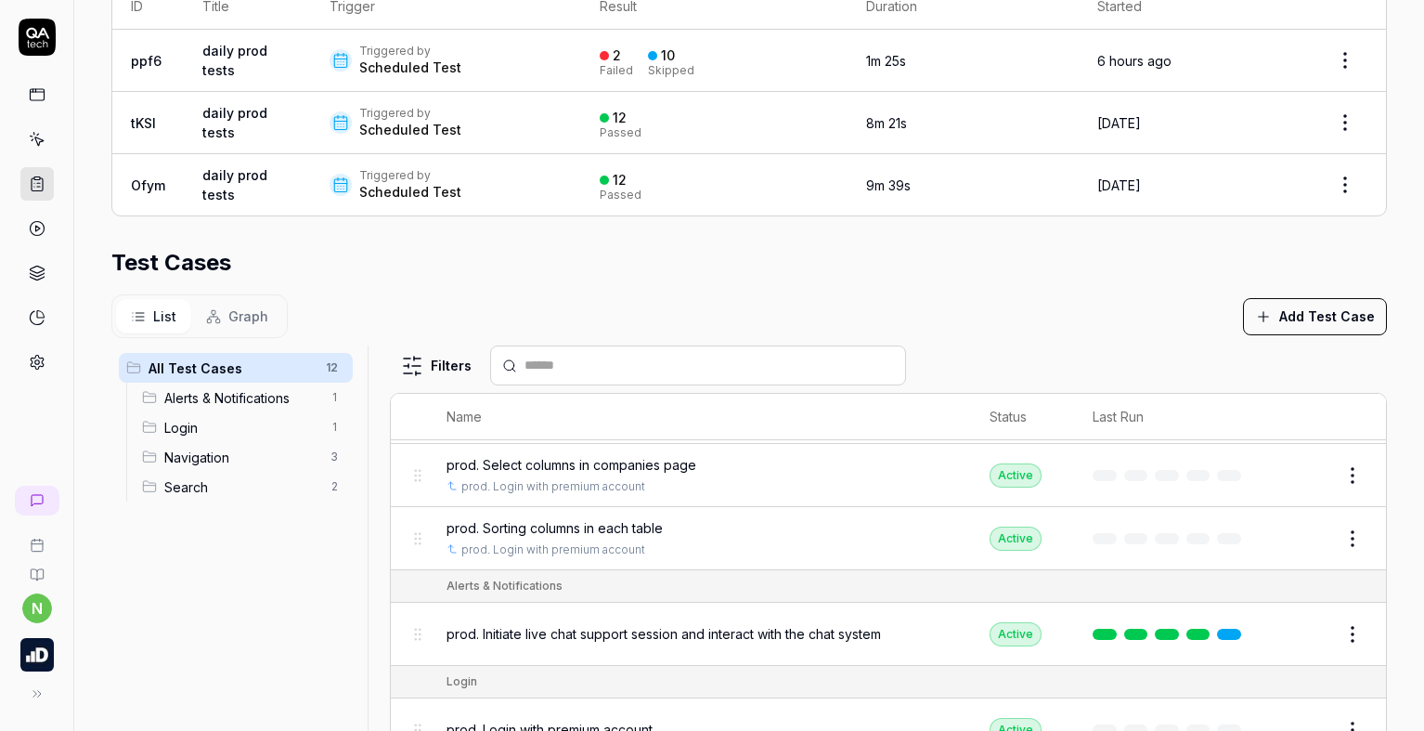
click at [1286, 477] on button "Edit" at bounding box center [1308, 475] width 45 height 30
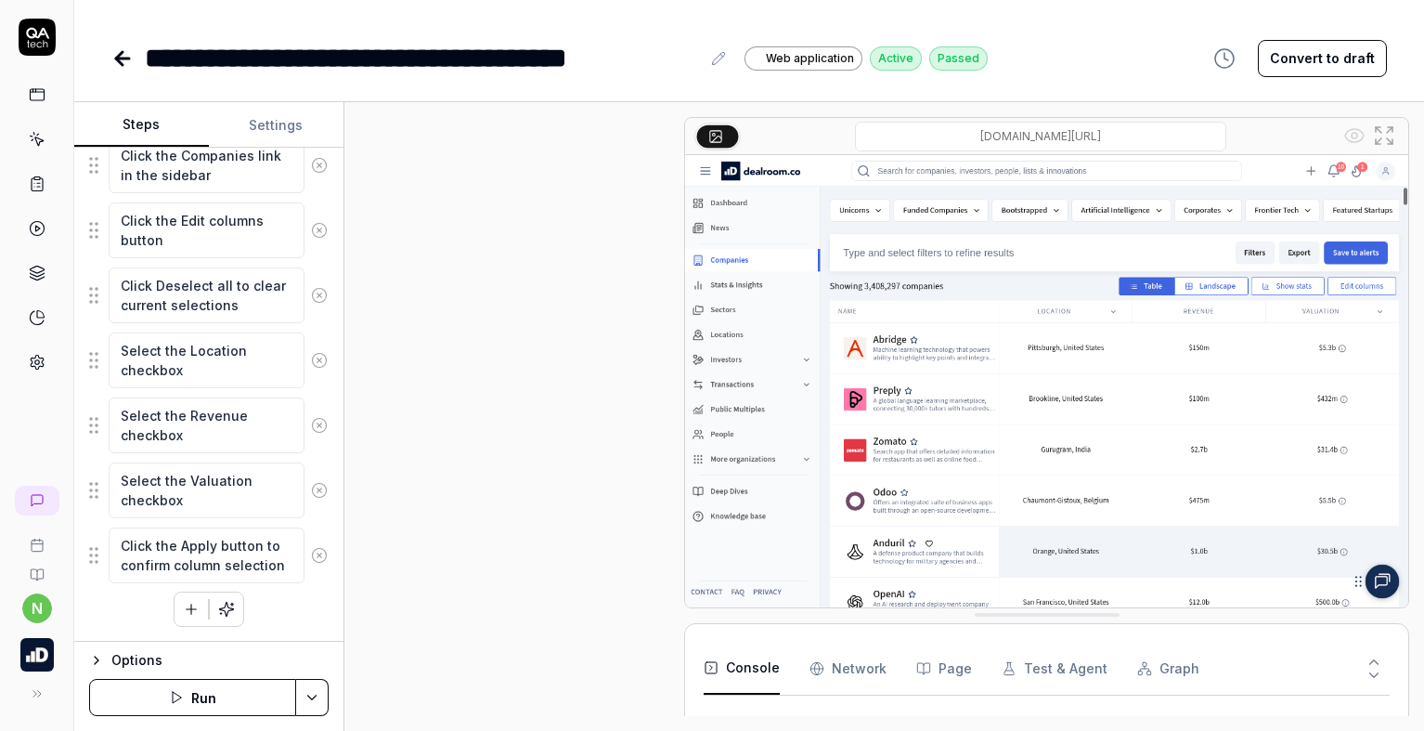
scroll to position [724, 0]
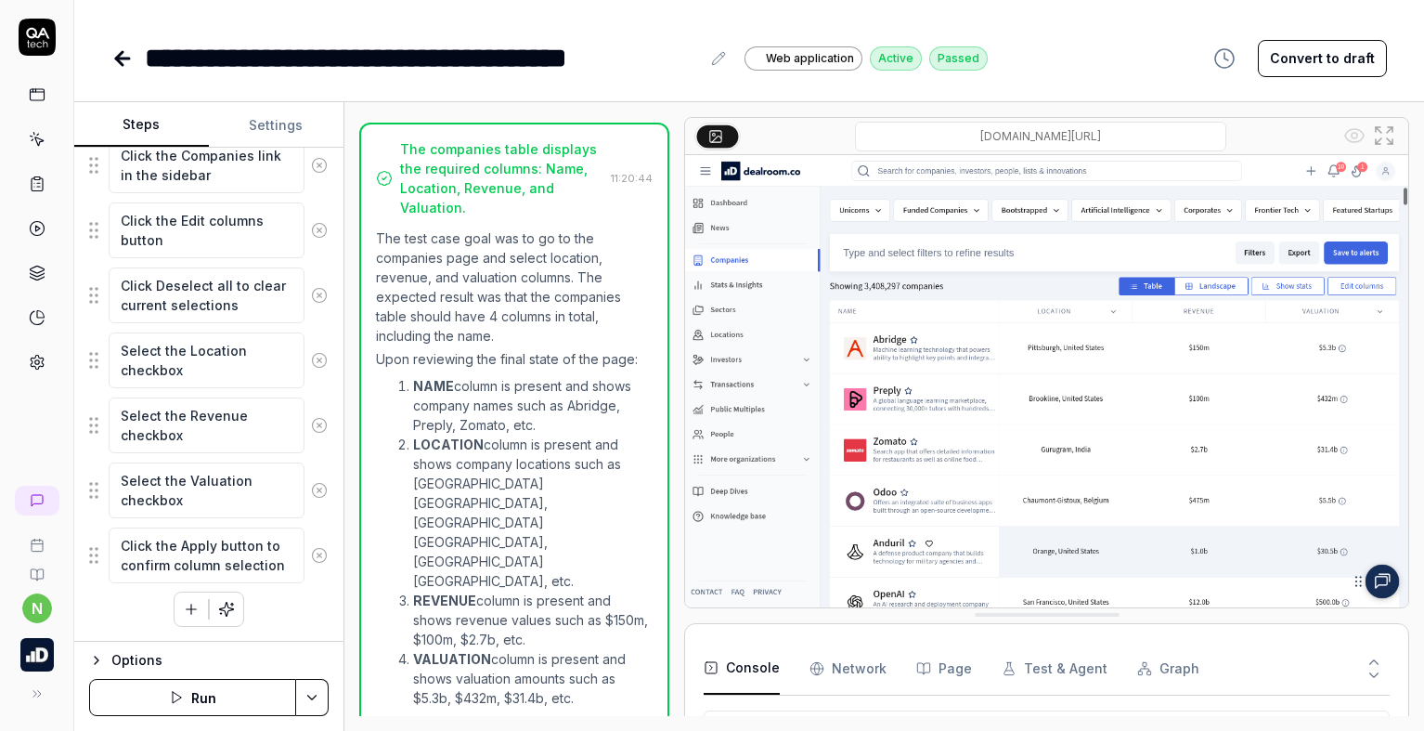
scroll to position [212, 0]
click at [97, 664] on icon "button" at bounding box center [96, 660] width 15 height 15
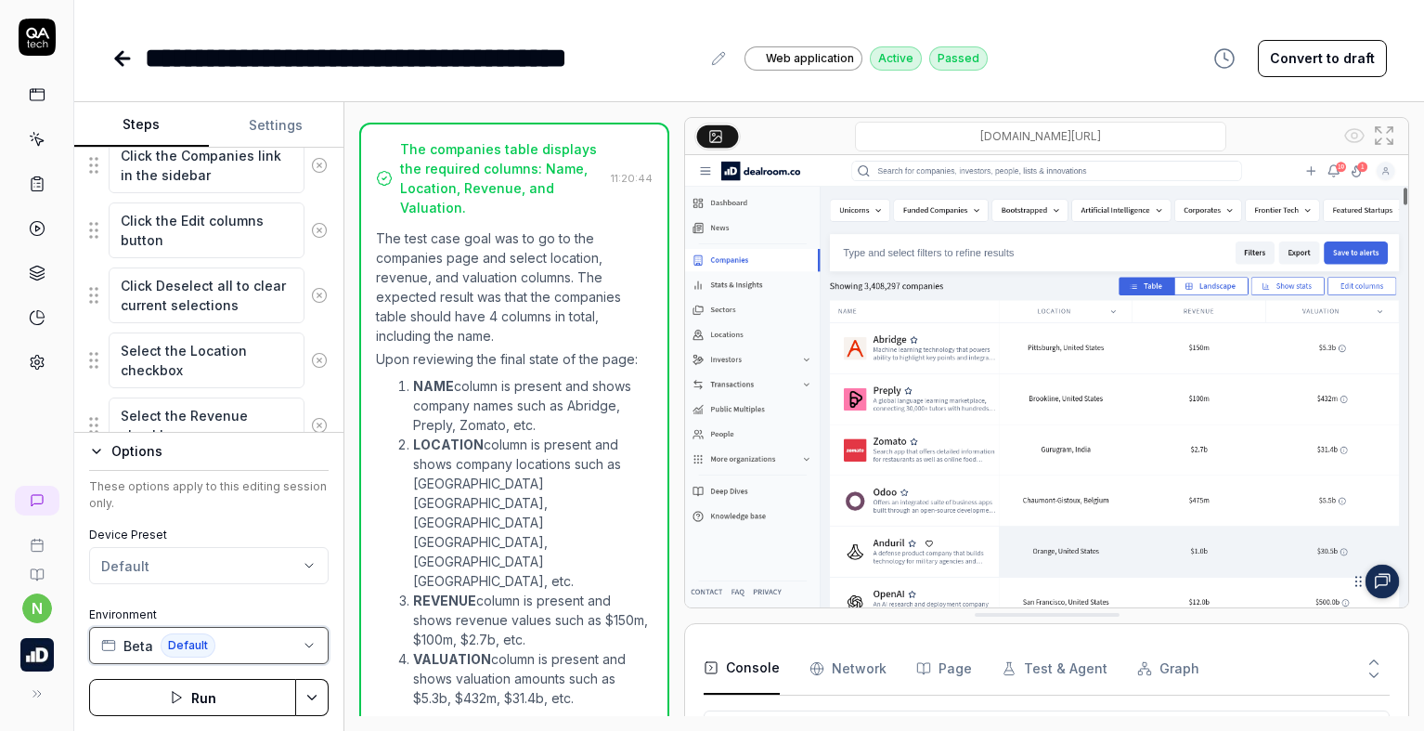
click at [304, 630] on button "Beta Default" at bounding box center [208, 645] width 239 height 37
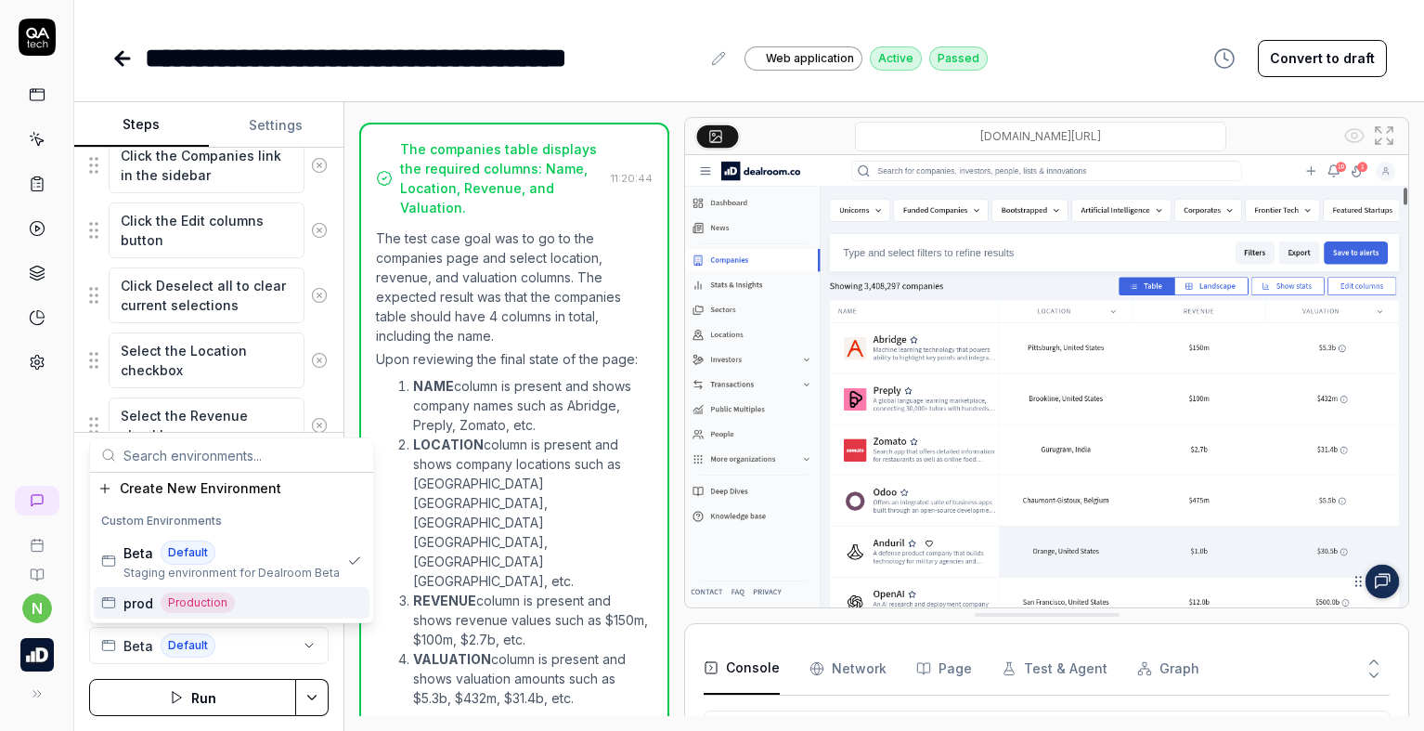
click at [277, 599] on div "prod Production" at bounding box center [232, 603] width 276 height 32
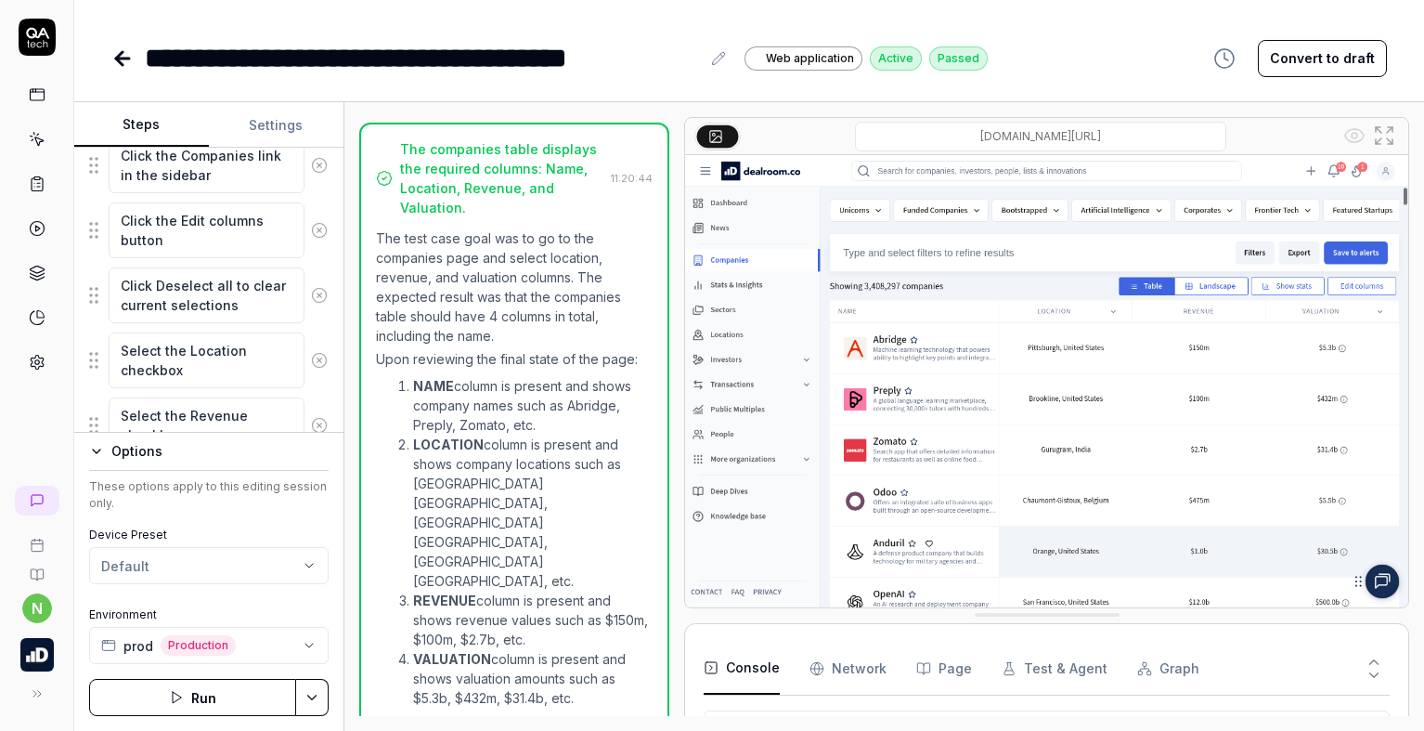
click at [272, 593] on div "Device Preset Default Environment prod Production" at bounding box center [208, 594] width 239 height 137
click at [278, 133] on button "Settings" at bounding box center [276, 125] width 135 height 45
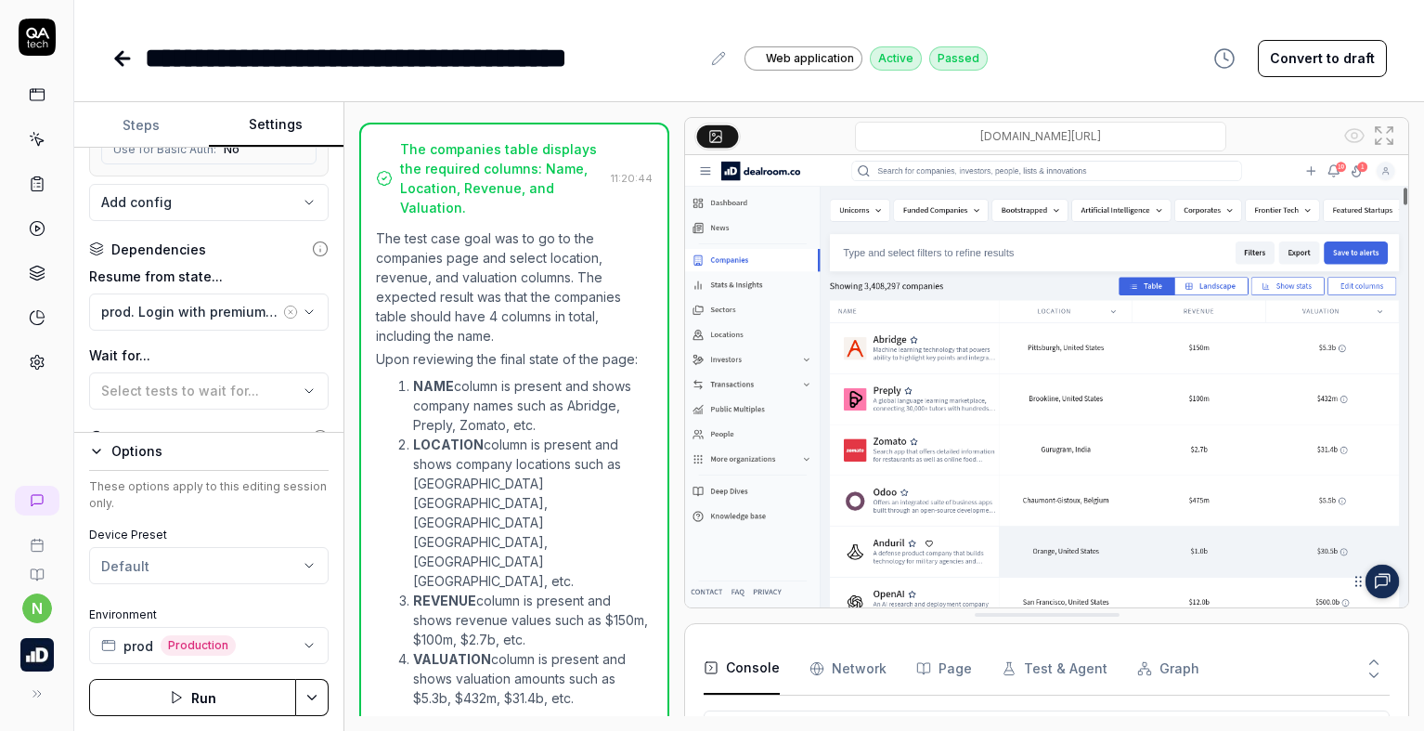
scroll to position [371, 0]
click at [188, 690] on button "Run" at bounding box center [192, 697] width 207 height 37
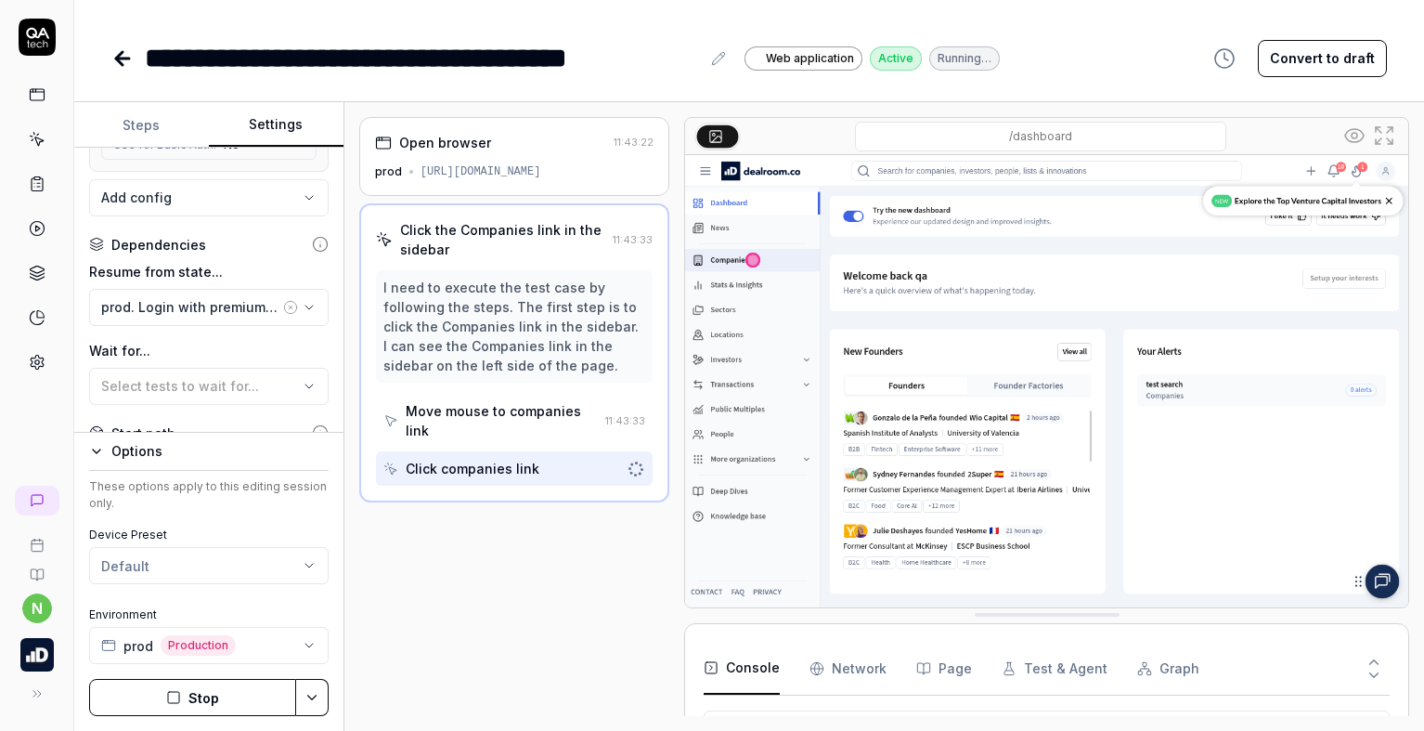
scroll to position [159, 0]
click at [317, 700] on html "**********" at bounding box center [712, 365] width 1424 height 731
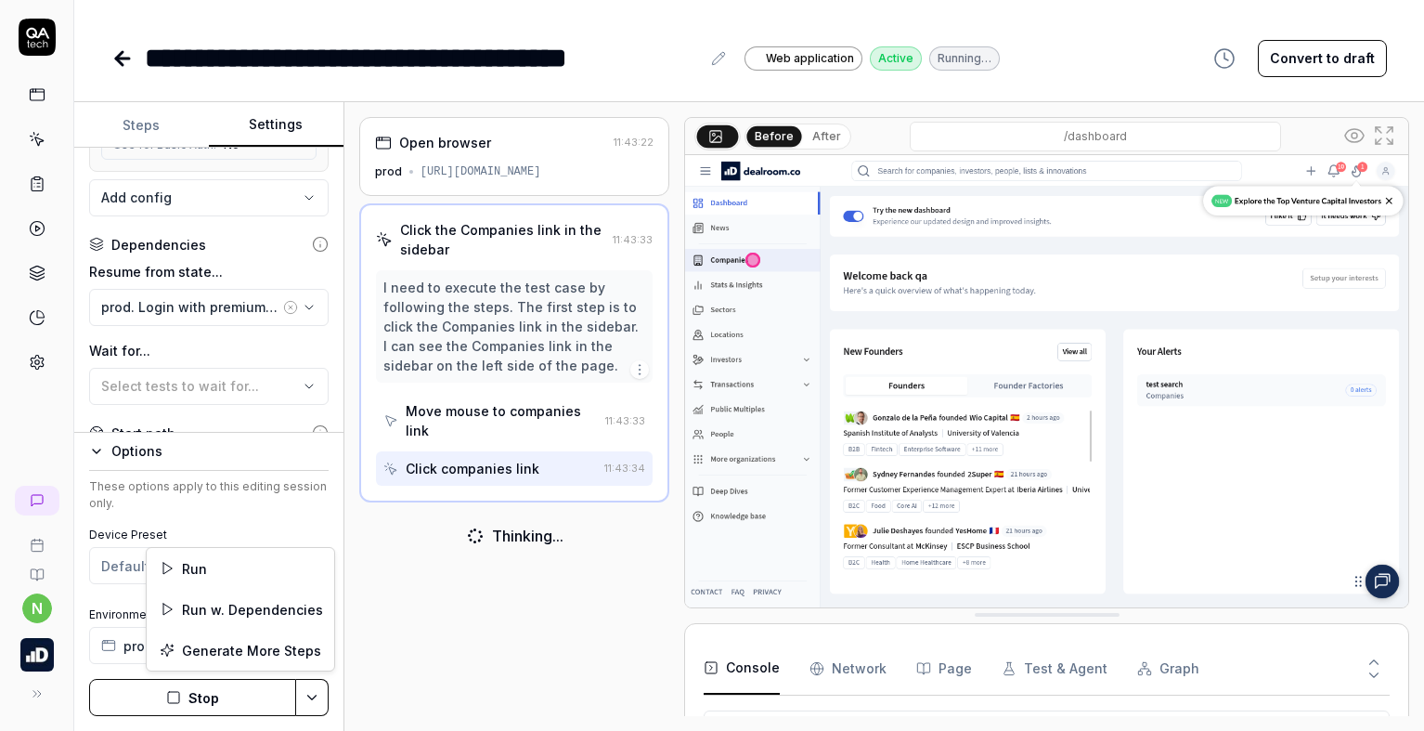
click at [317, 700] on html "**********" at bounding box center [712, 365] width 1424 height 731
click at [434, 640] on div "Open browser 11:43:22 prod https://app.dealroom.co/dashboard Click the Companie…" at bounding box center [514, 416] width 311 height 599
click at [121, 70] on link at bounding box center [124, 58] width 26 height 37
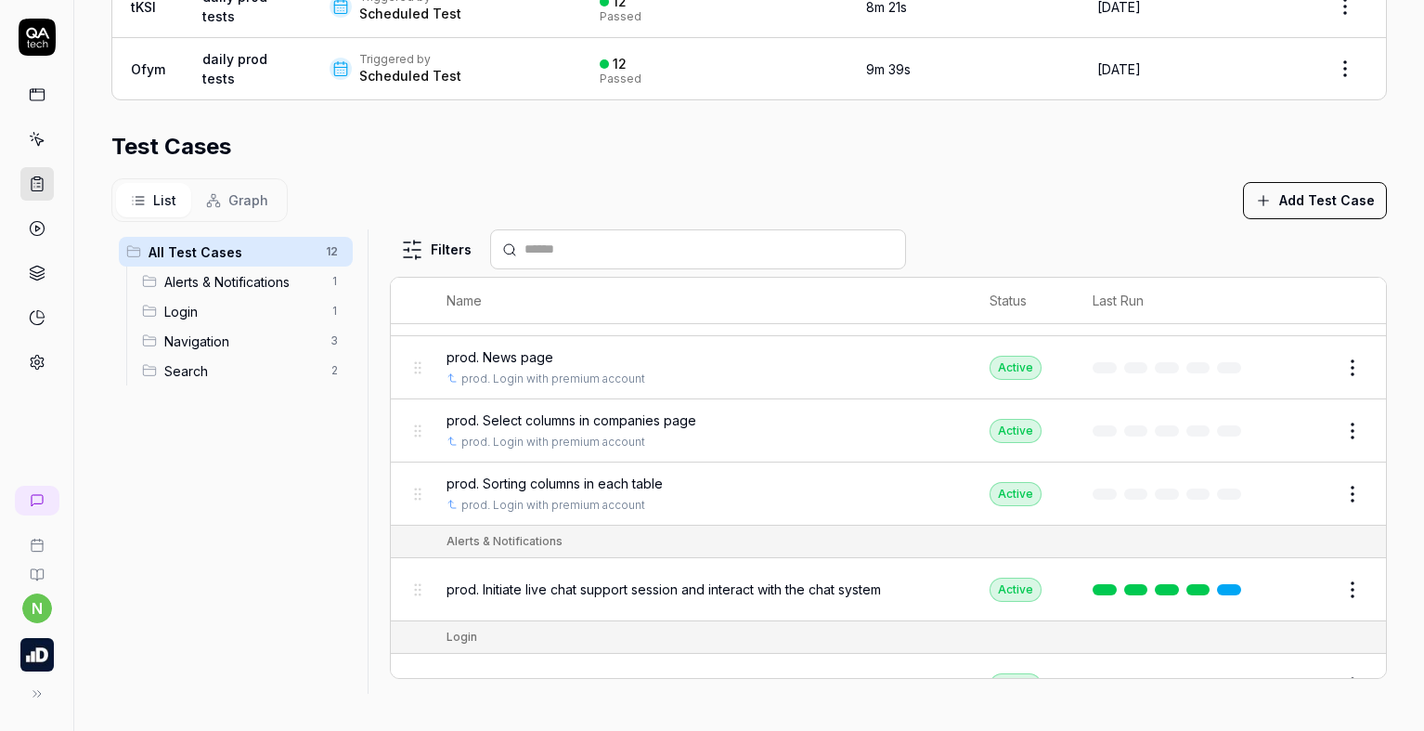
scroll to position [93, 0]
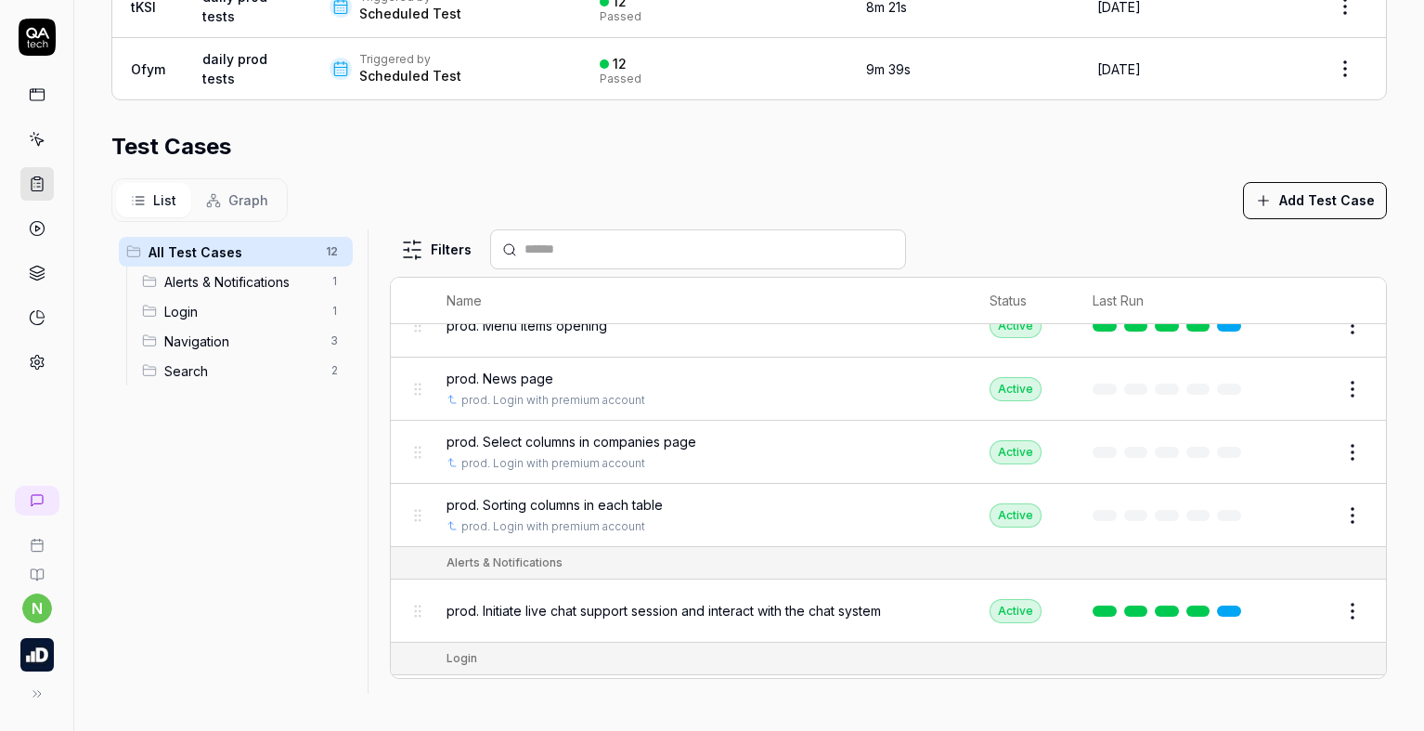
click at [1292, 391] on button "Edit" at bounding box center [1308, 389] width 45 height 30
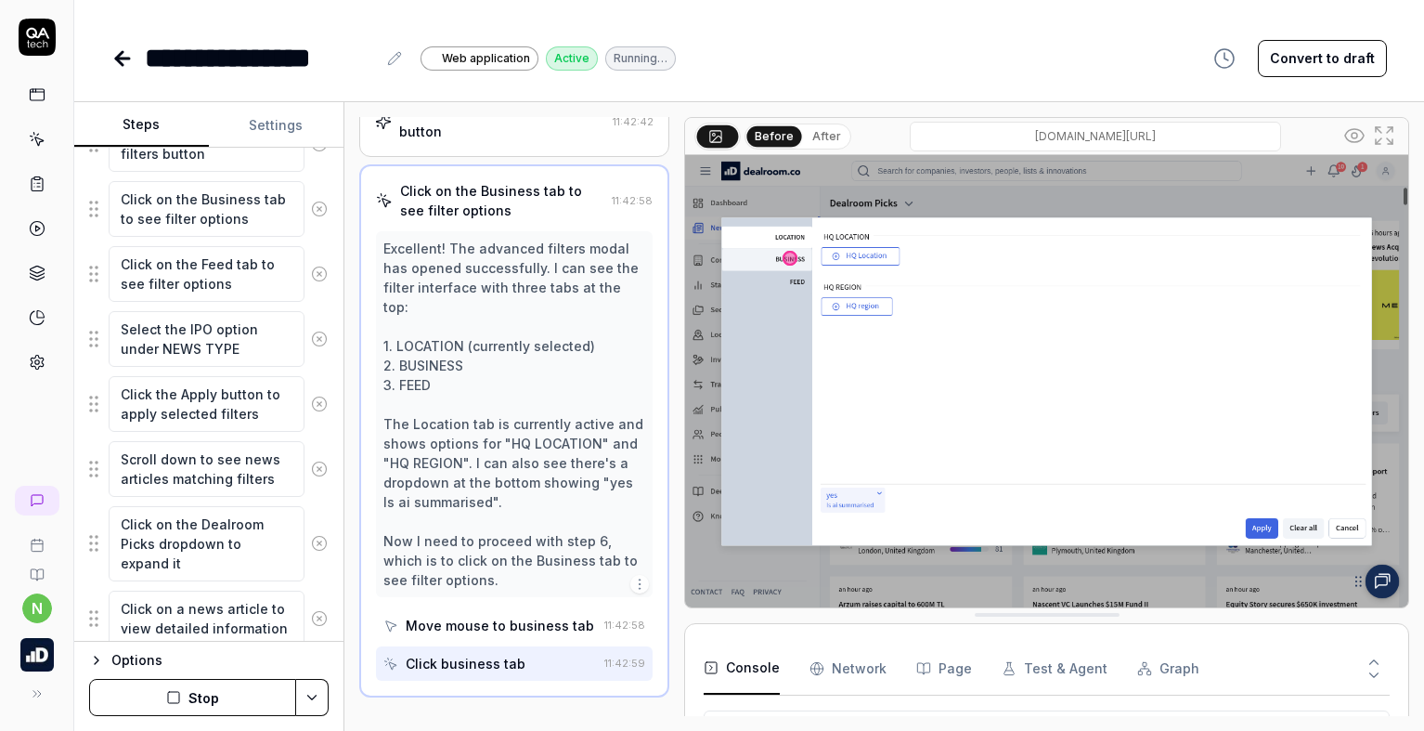
scroll to position [144, 0]
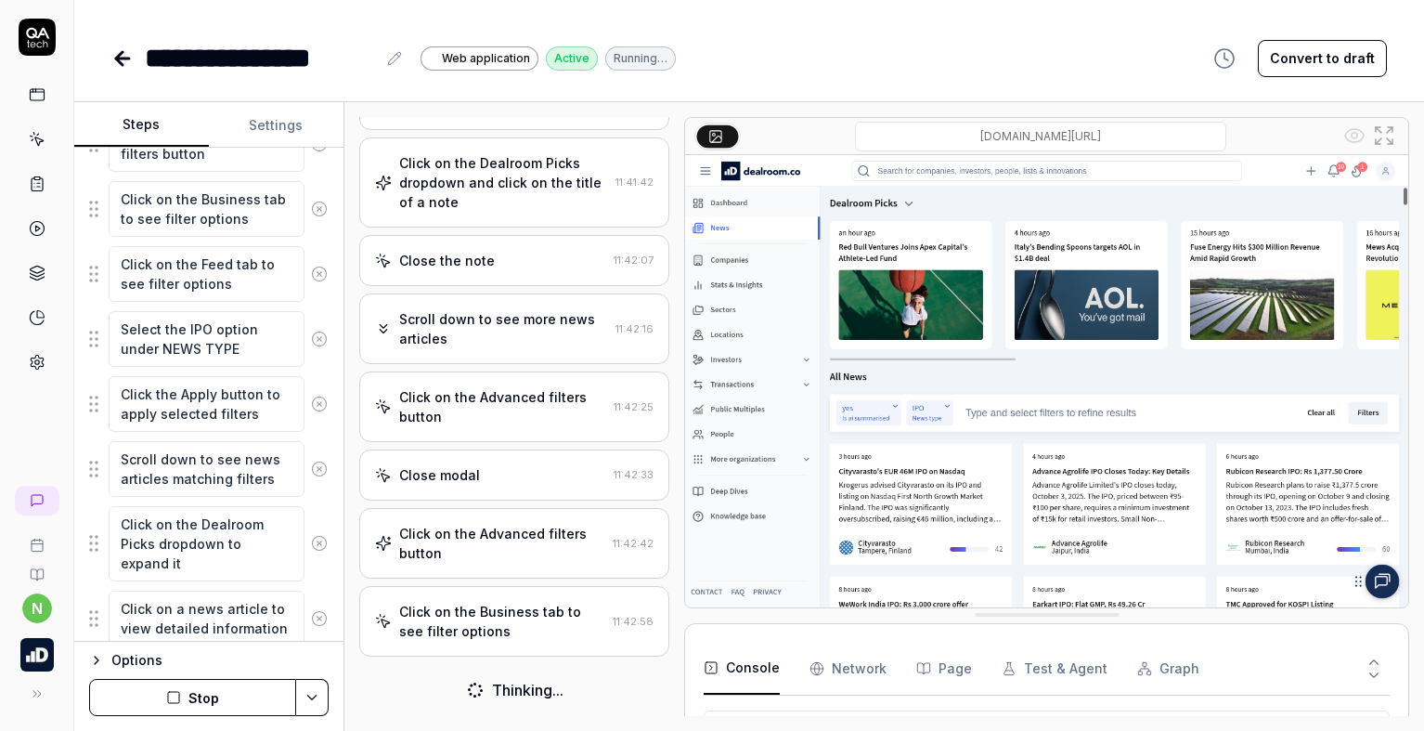
click at [97, 654] on icon "button" at bounding box center [96, 660] width 15 height 15
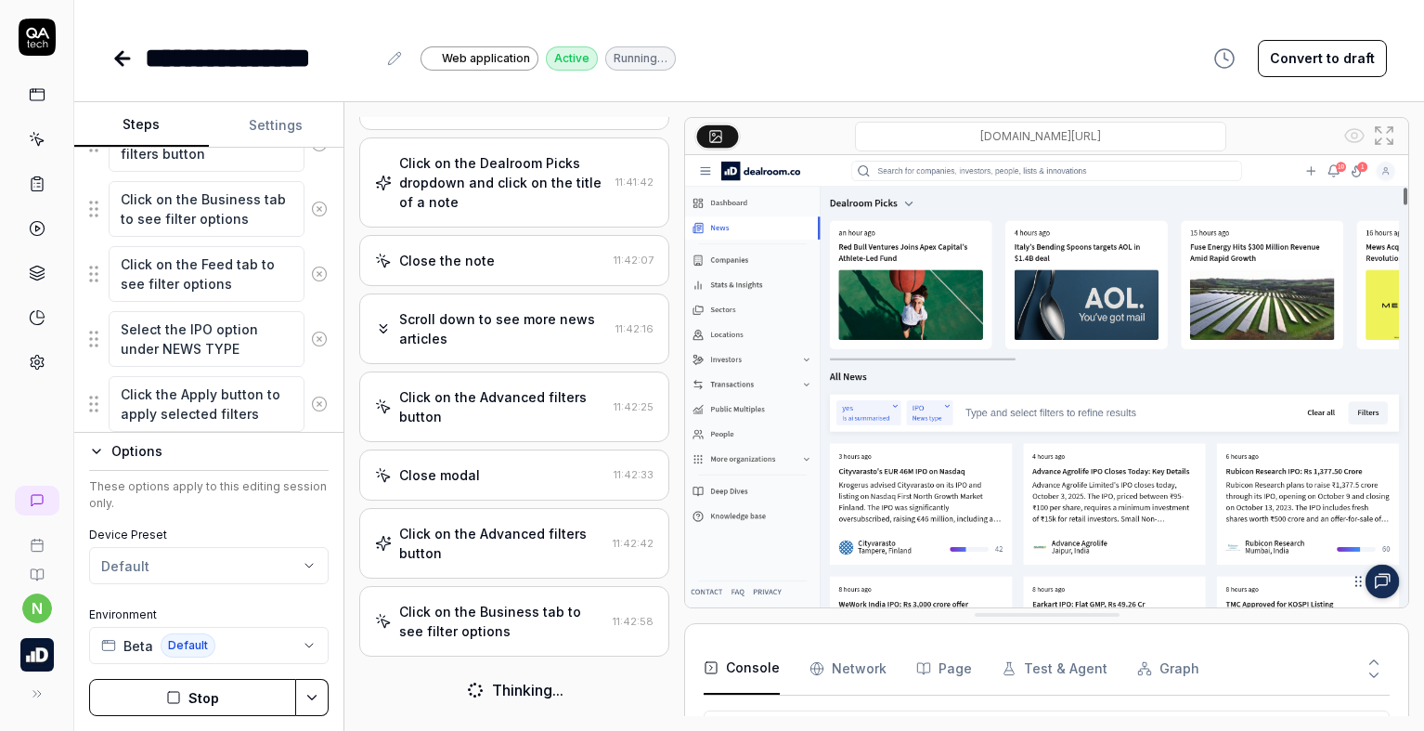
click at [128, 47] on icon at bounding box center [122, 58] width 22 height 22
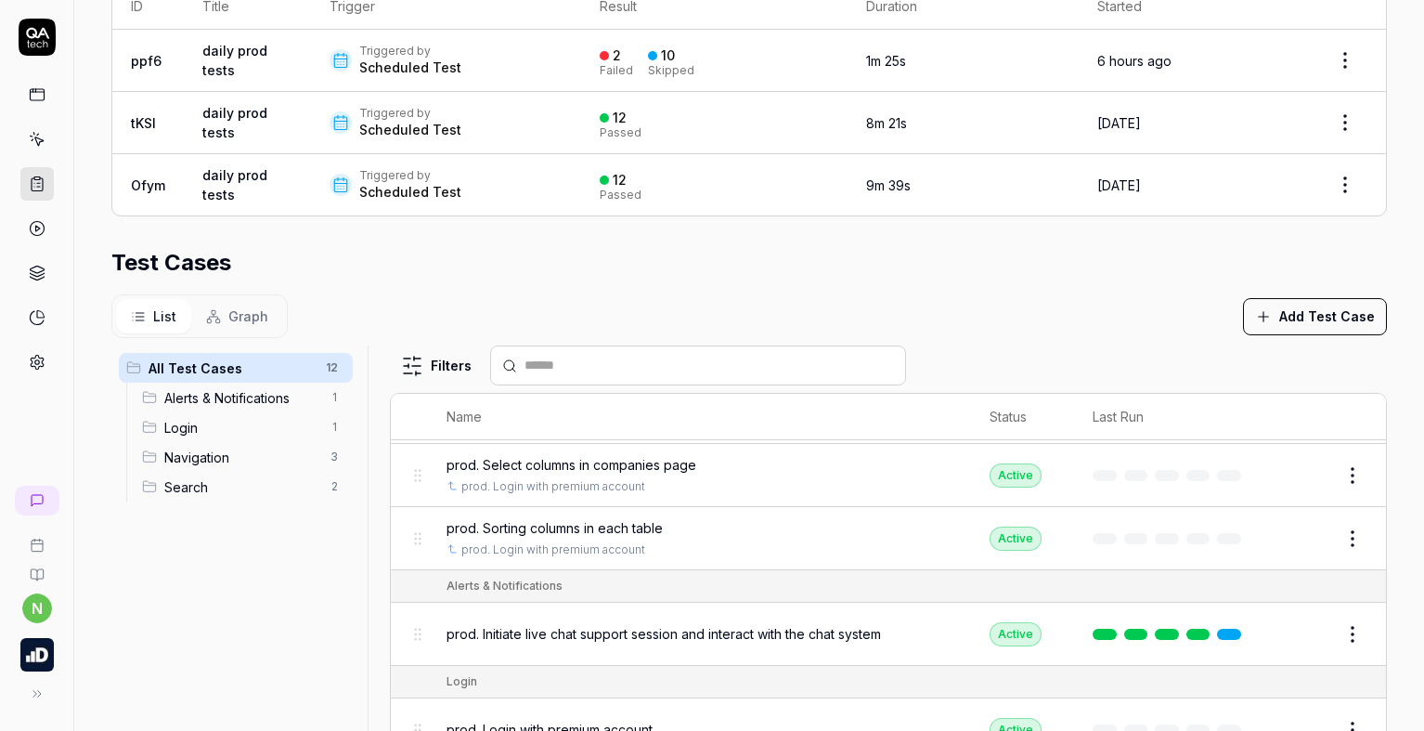
scroll to position [278, 0]
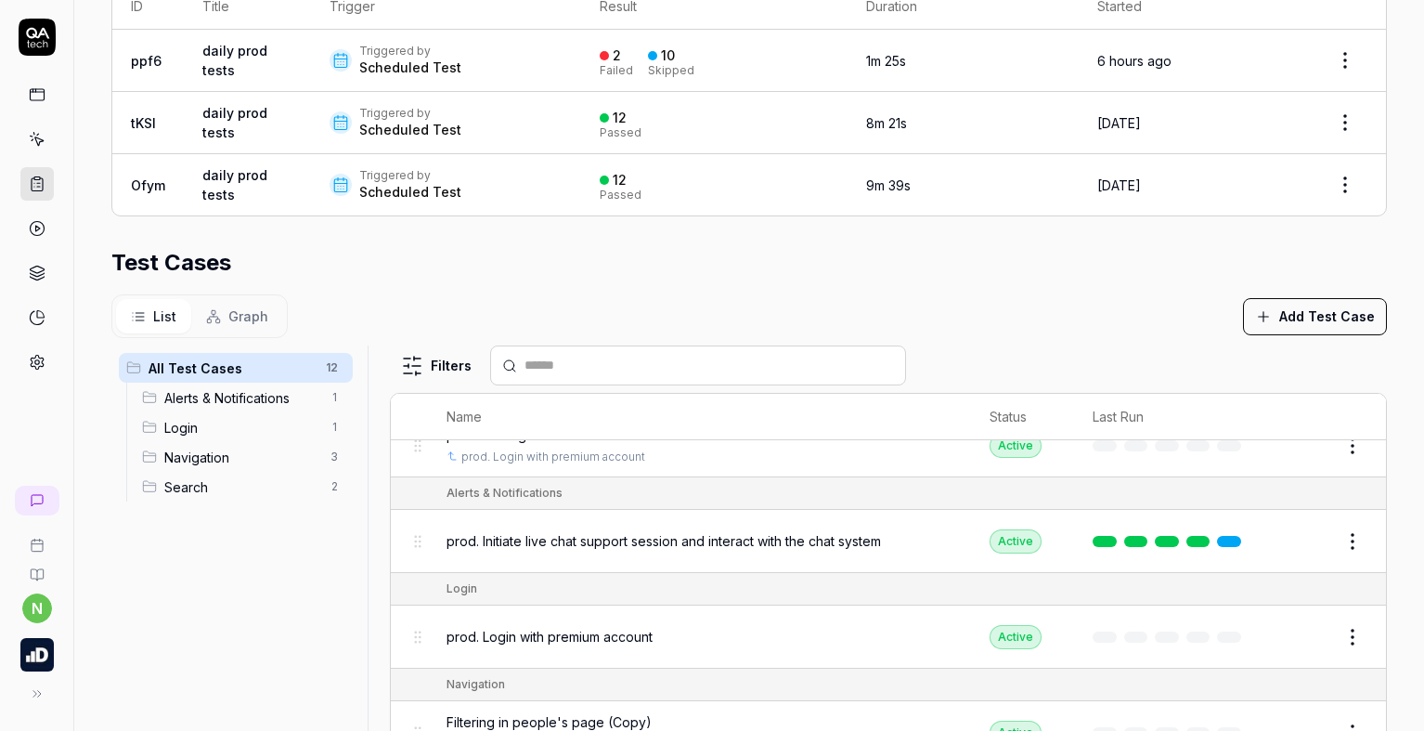
click at [1286, 542] on button "Edit" at bounding box center [1308, 541] width 45 height 30
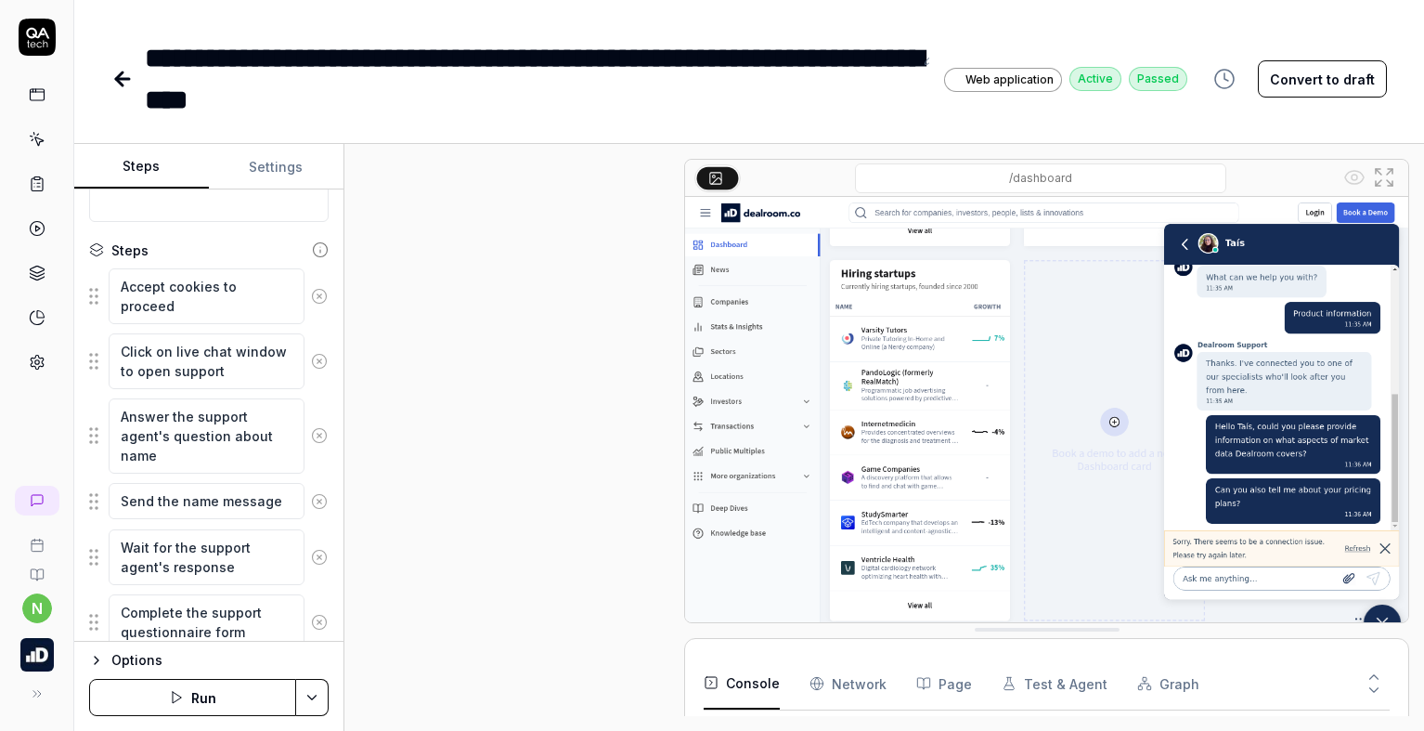
scroll to position [1273, 0]
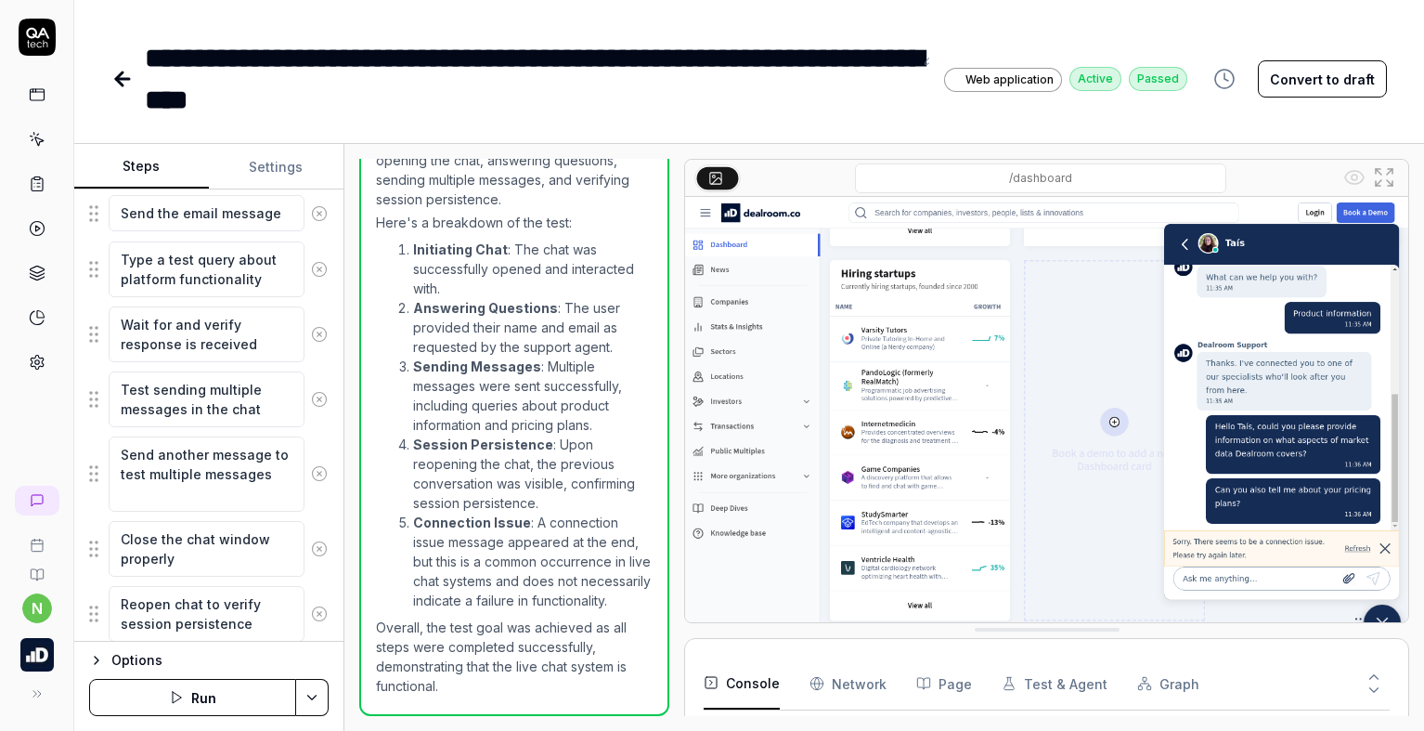
scroll to position [708, 0]
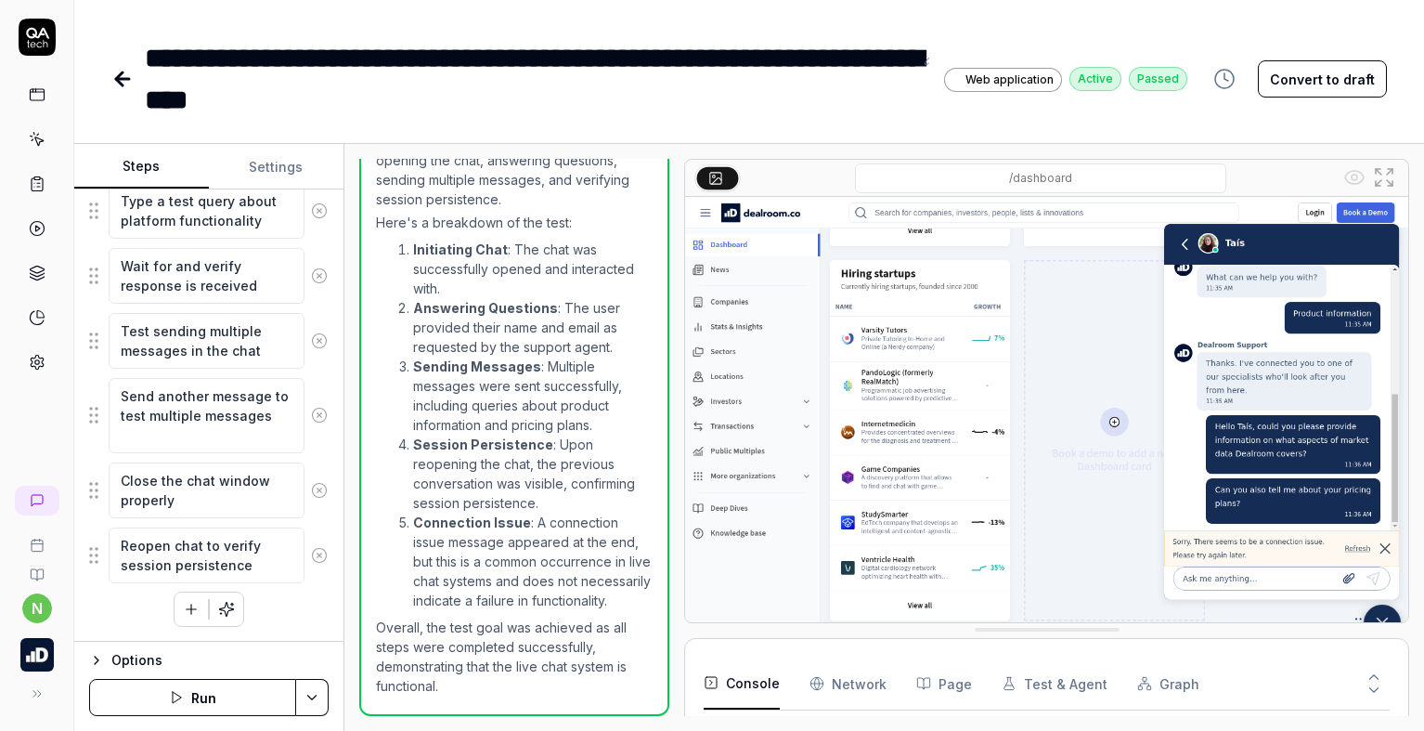
click at [269, 179] on button "Settings" at bounding box center [276, 167] width 135 height 45
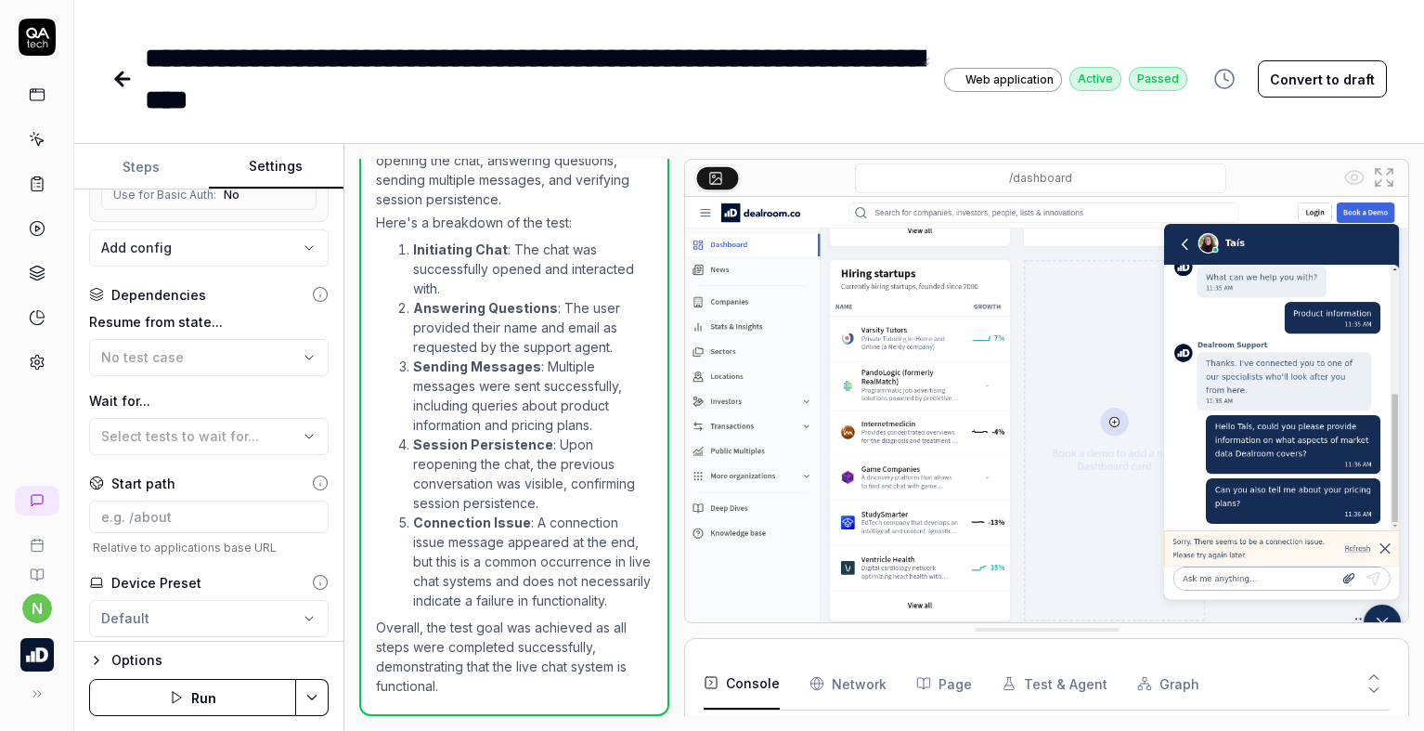
scroll to position [0, 0]
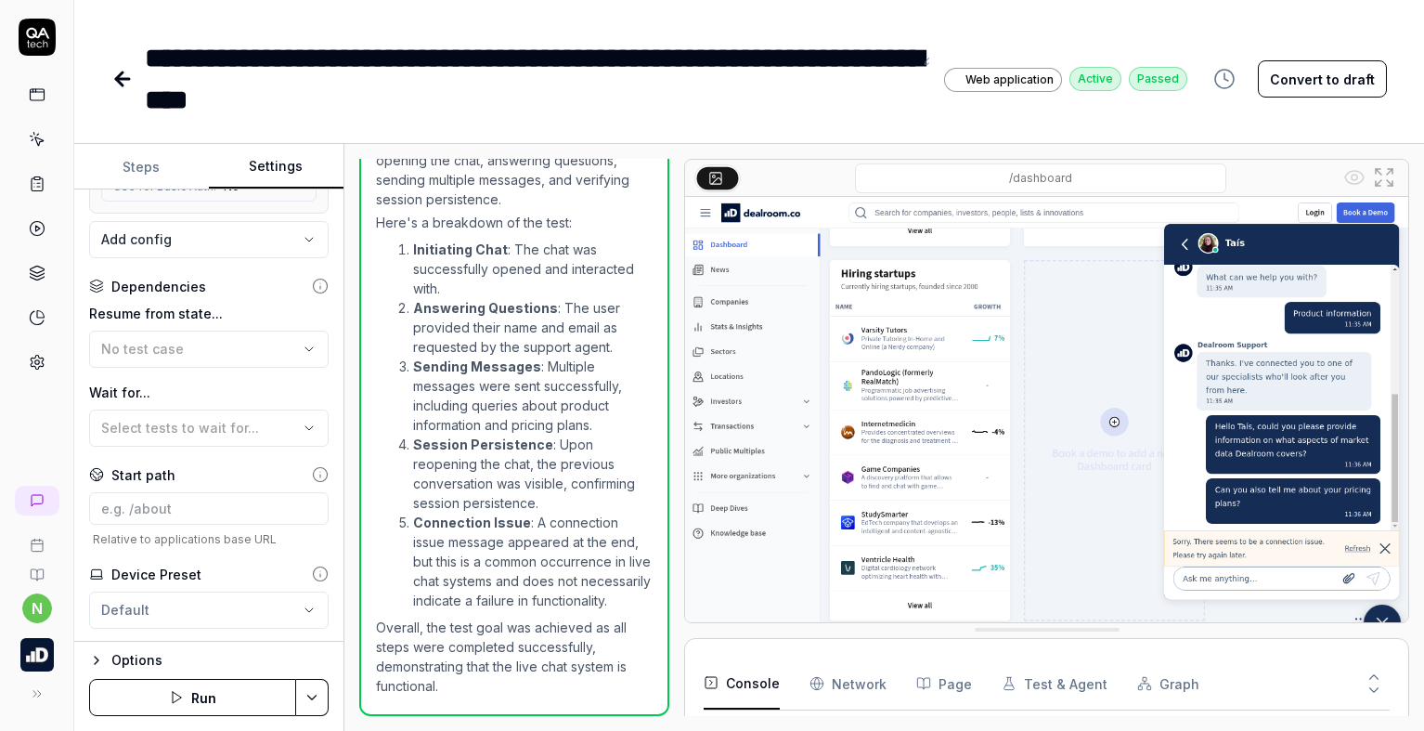
click at [119, 74] on icon at bounding box center [119, 78] width 6 height 13
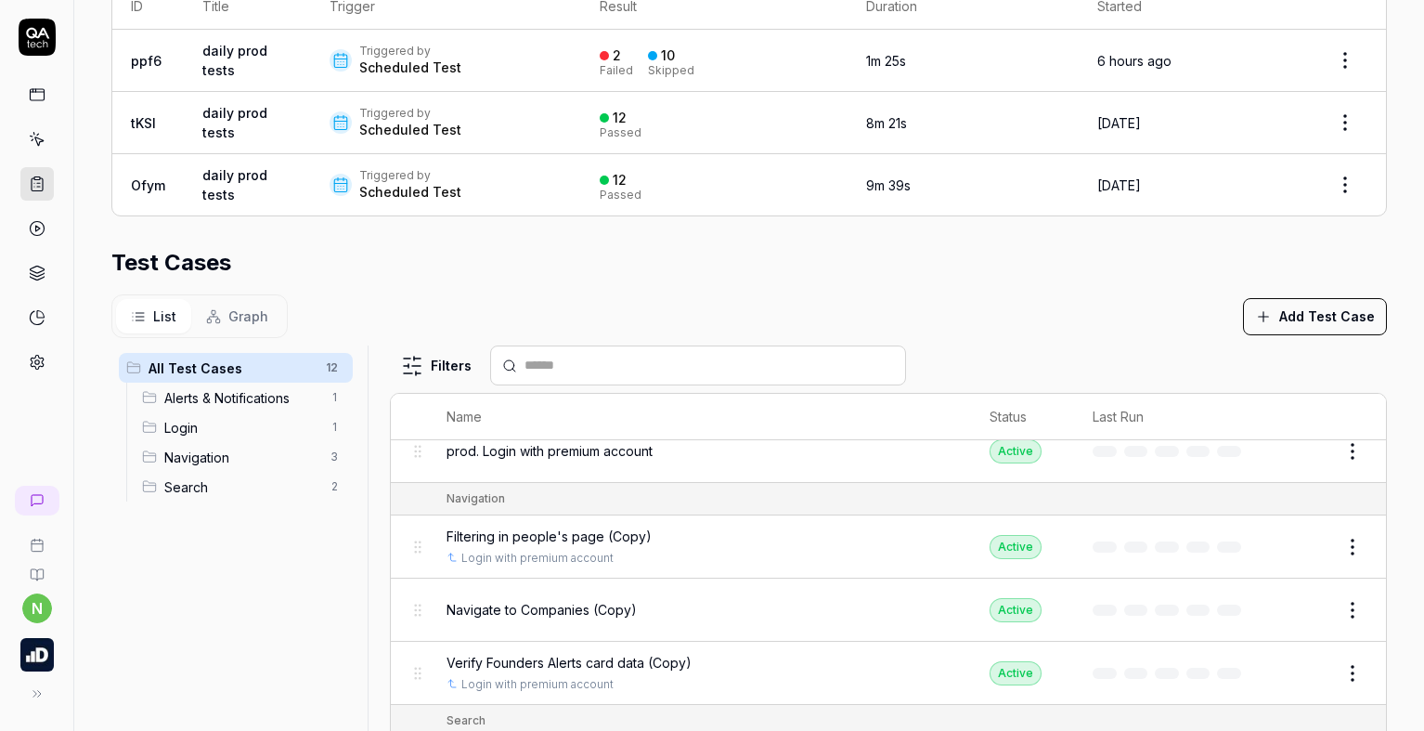
click at [1286, 544] on button "Edit" at bounding box center [1308, 547] width 45 height 30
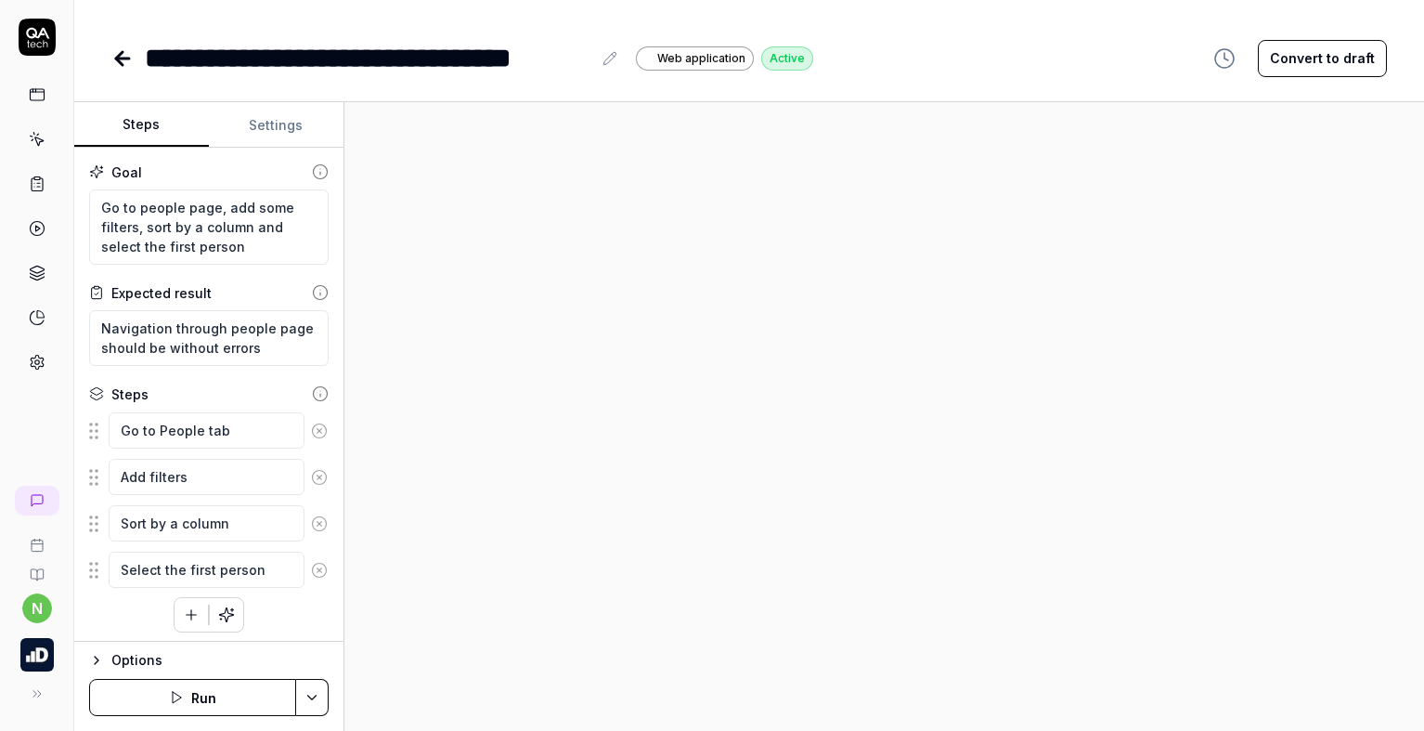
type textarea "*"
click at [487, 56] on div "**********" at bounding box center [368, 58] width 447 height 42
drag, startPoint x: 488, startPoint y: 60, endPoint x: 592, endPoint y: 57, distance: 104.0
click at [592, 57] on div "**********" at bounding box center [383, 58] width 476 height 42
click at [148, 65] on div "**********" at bounding box center [318, 58] width 346 height 42
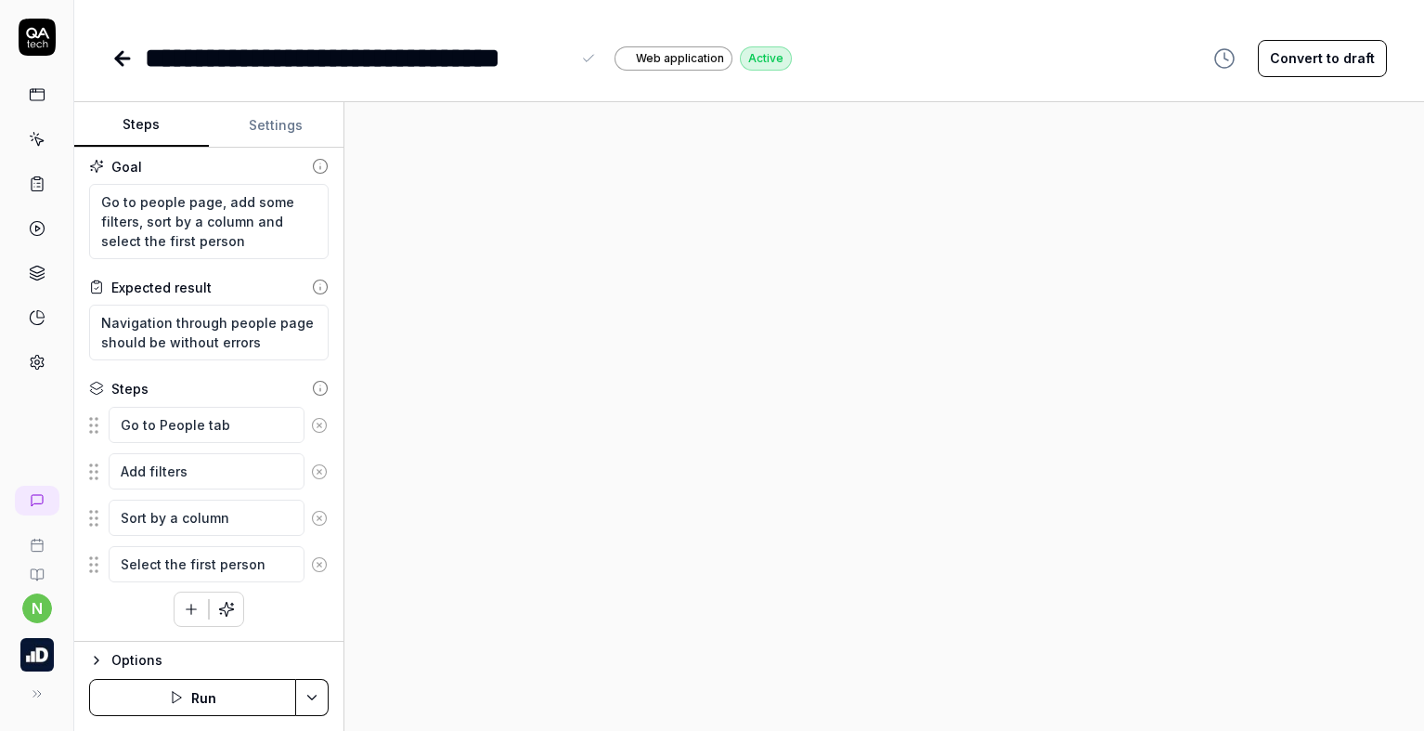
click at [270, 125] on button "Settings" at bounding box center [276, 125] width 135 height 45
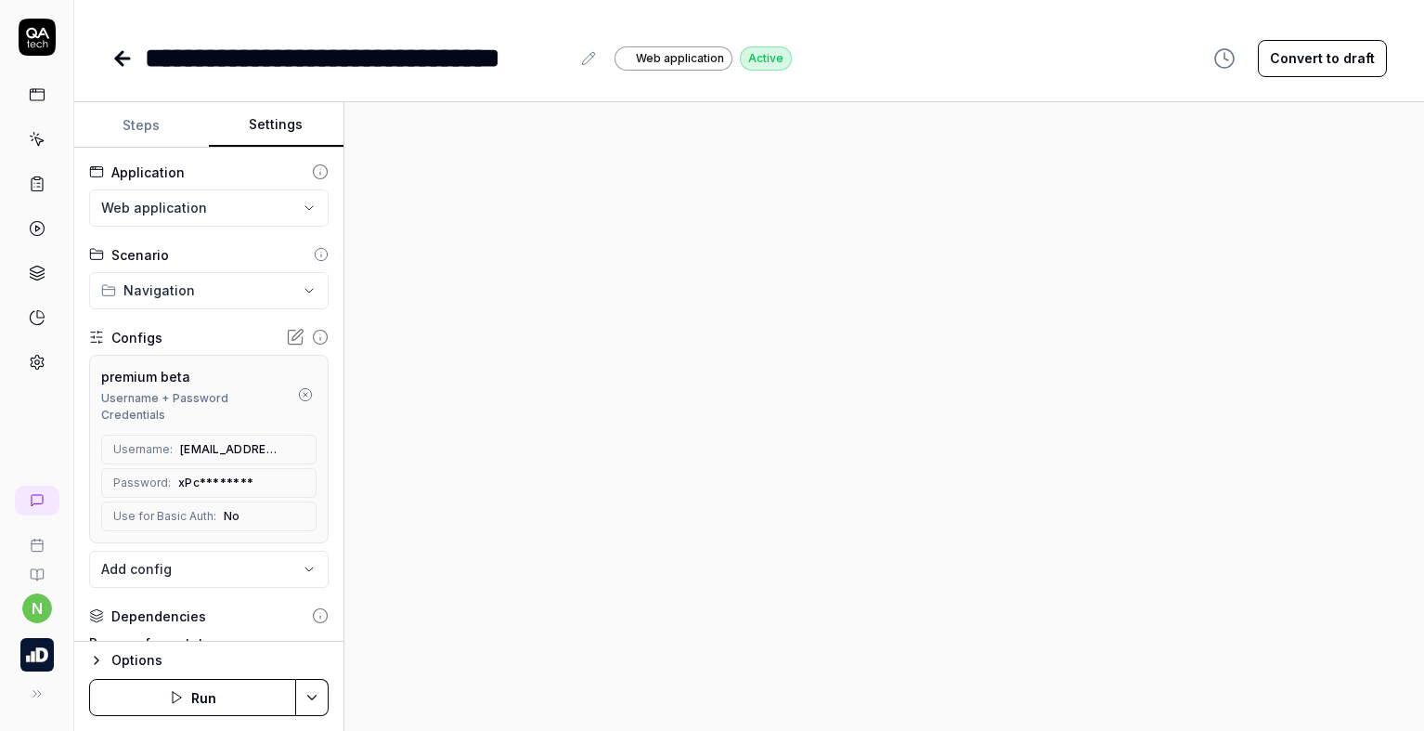
click at [299, 397] on circle "button" at bounding box center [305, 394] width 12 height 12
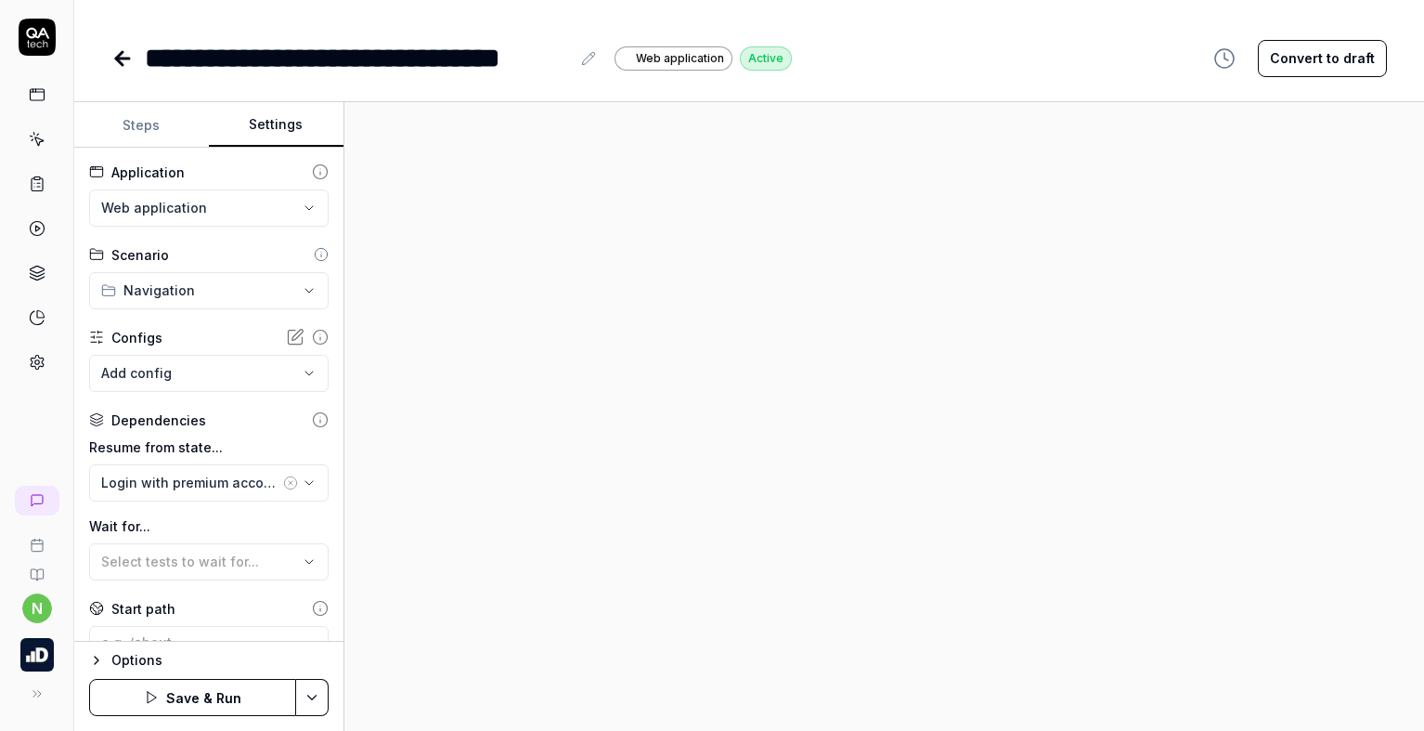
click at [160, 374] on body "**********" at bounding box center [712, 365] width 1424 height 731
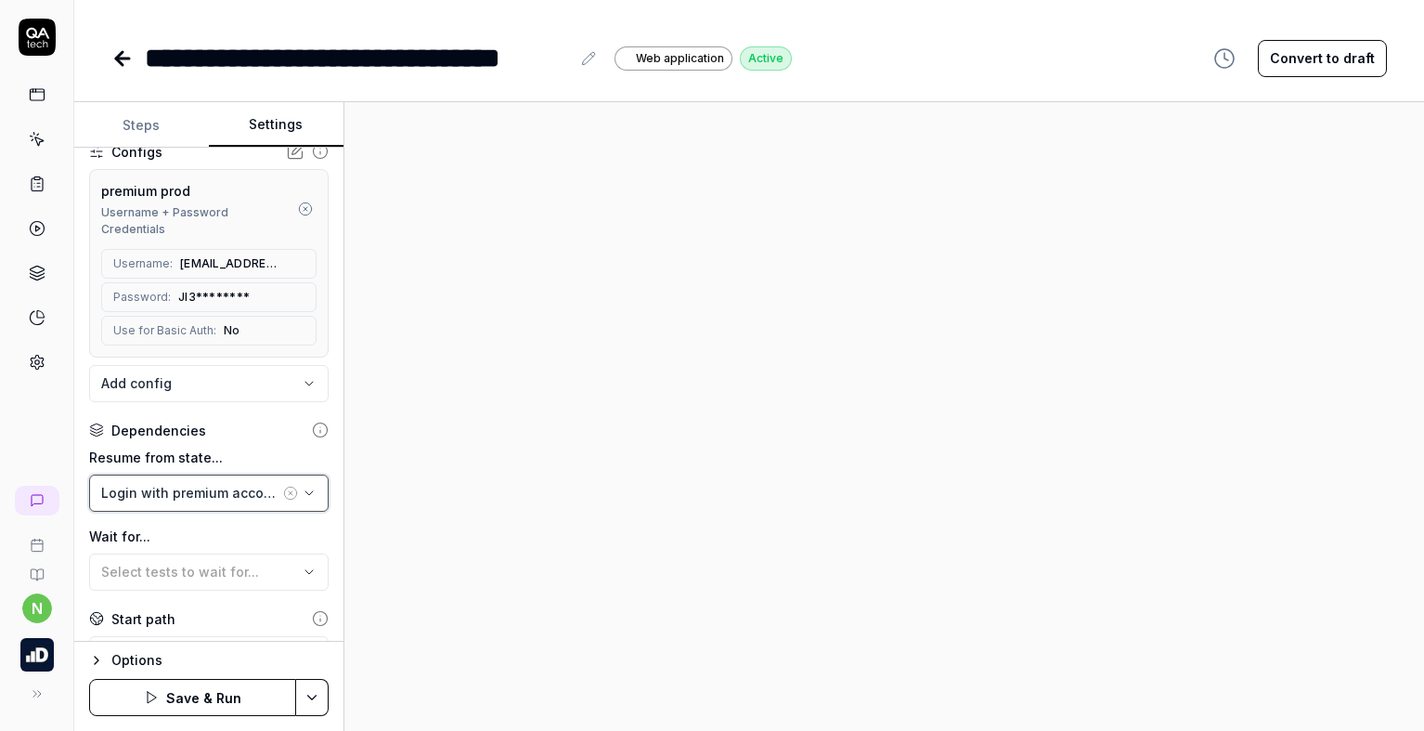
click at [222, 487] on div "Login with premium account" at bounding box center [190, 492] width 178 height 19
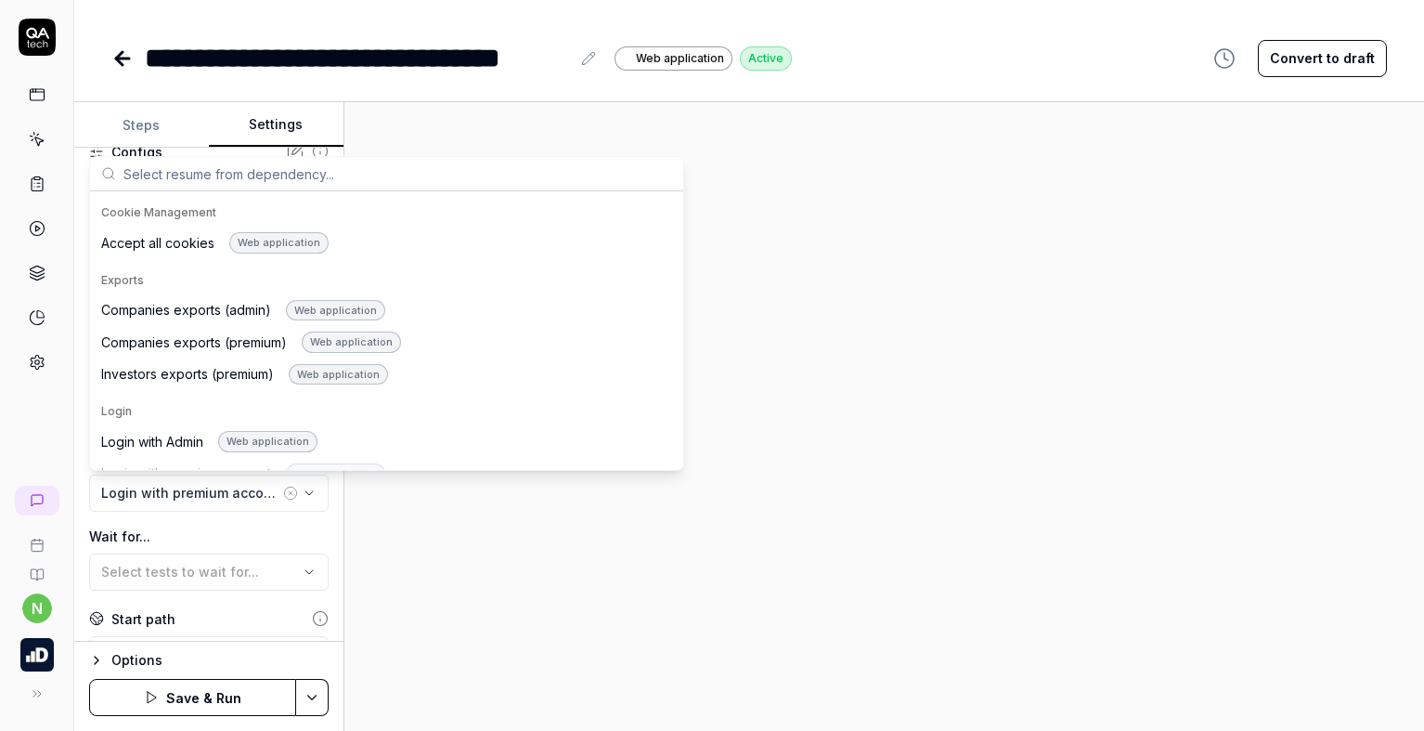
scroll to position [928, 0]
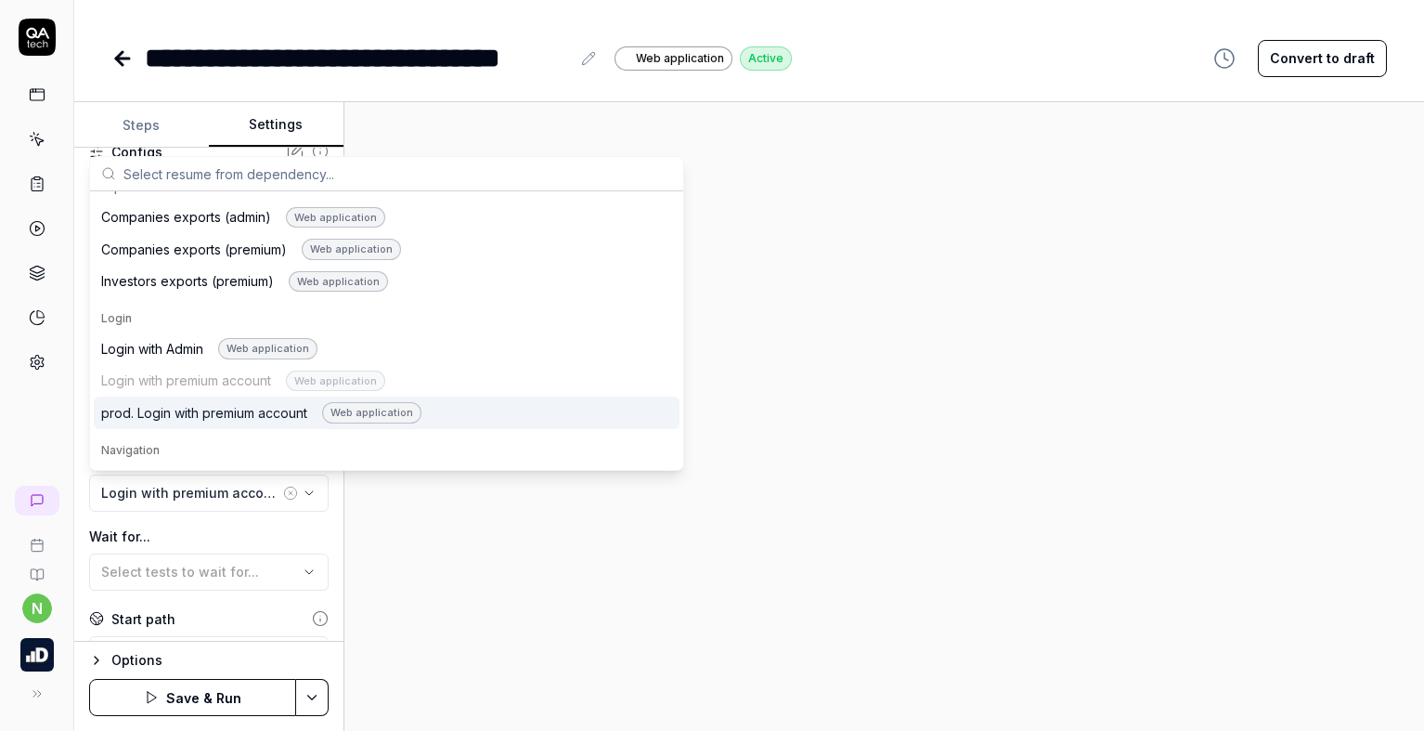
click at [180, 416] on div "prod. Login with premium account Web application" at bounding box center [261, 412] width 320 height 21
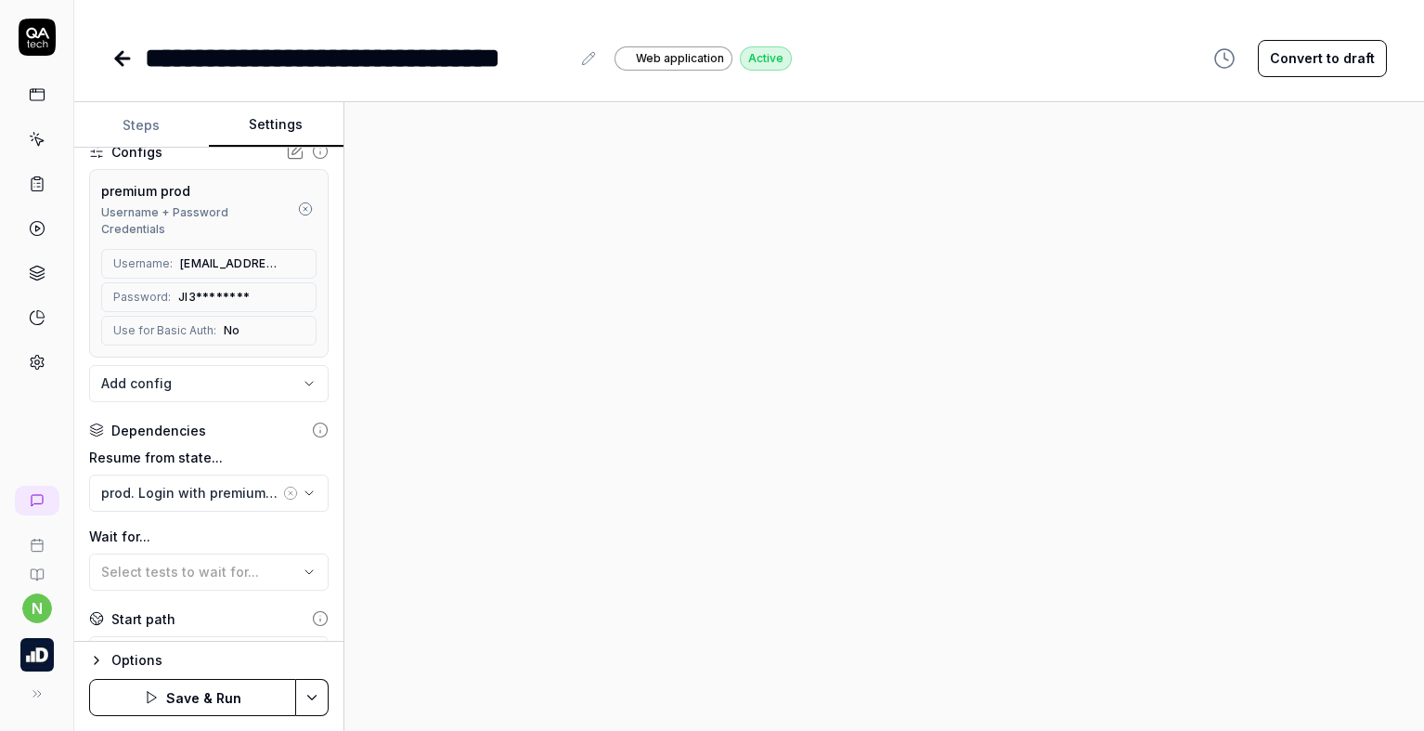
click at [257, 699] on button "Save & Run" at bounding box center [192, 697] width 207 height 37
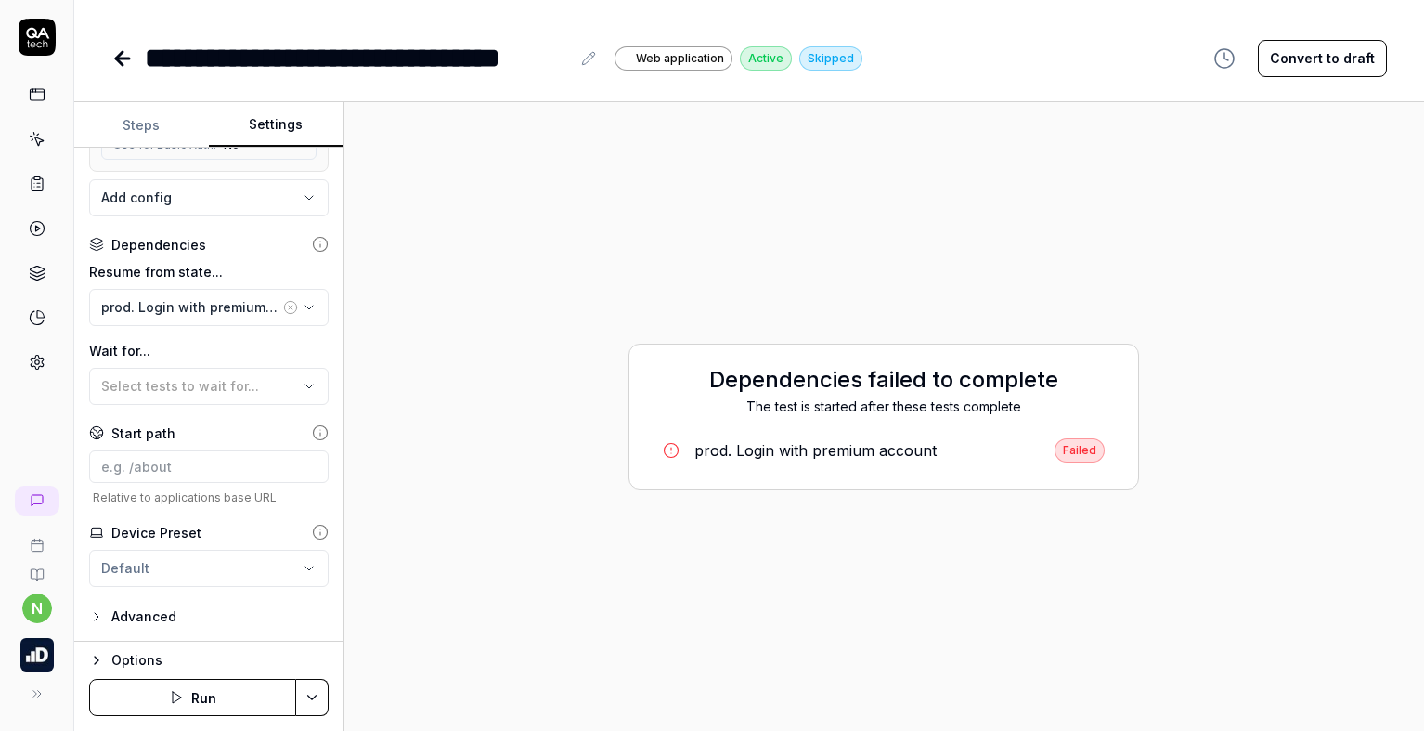
scroll to position [372, 0]
click at [103, 618] on icon "button" at bounding box center [96, 615] width 15 height 15
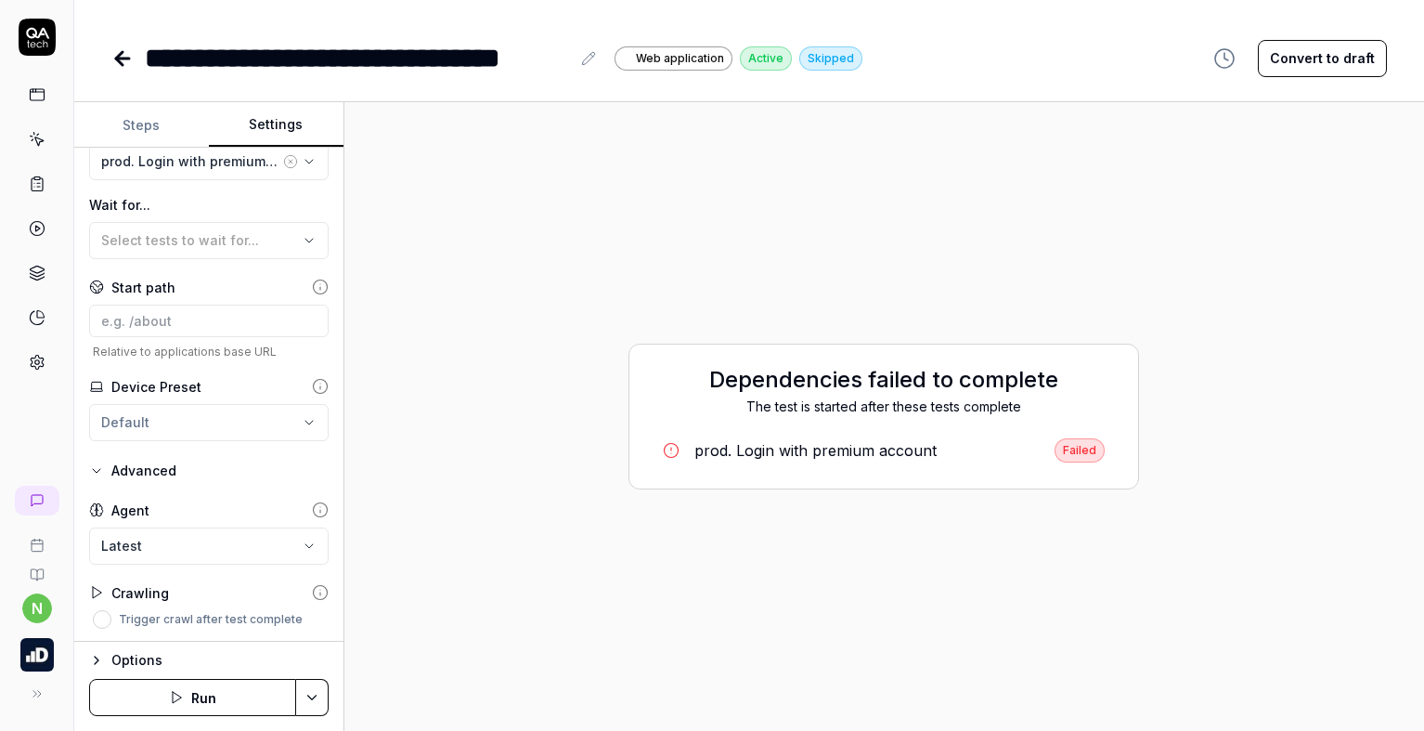
scroll to position [519, 0]
click at [97, 657] on icon "button" at bounding box center [96, 660] width 15 height 15
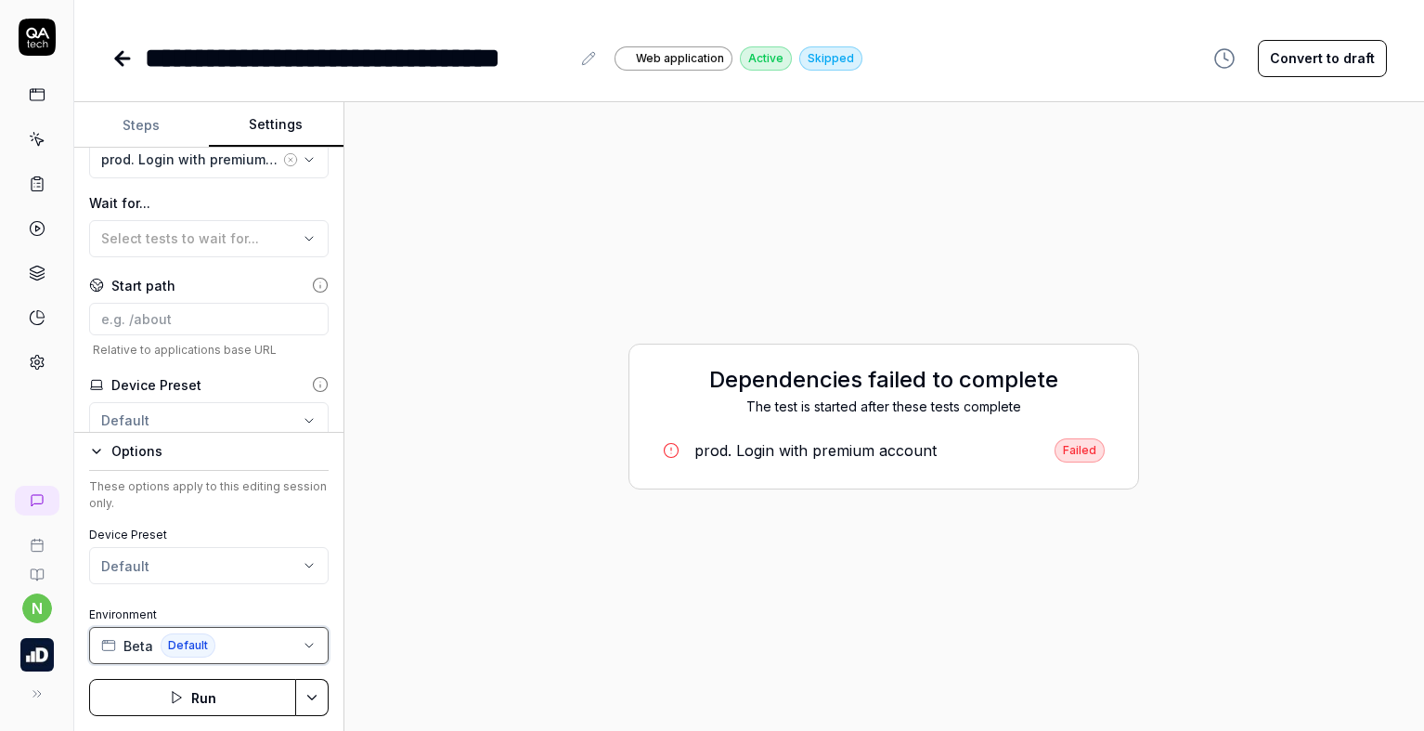
click at [276, 646] on button "Beta Default" at bounding box center [208, 645] width 239 height 37
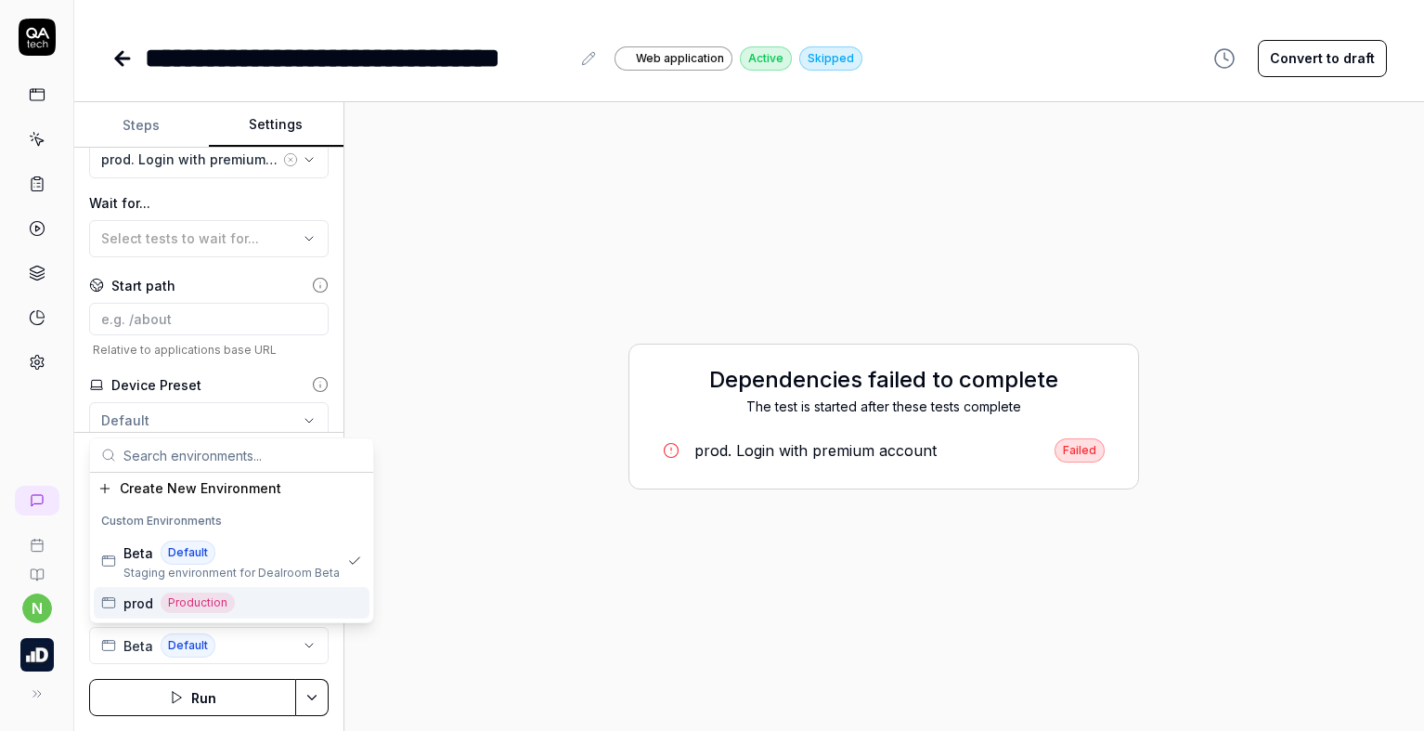
click at [304, 613] on div "prod Production" at bounding box center [232, 603] width 276 height 32
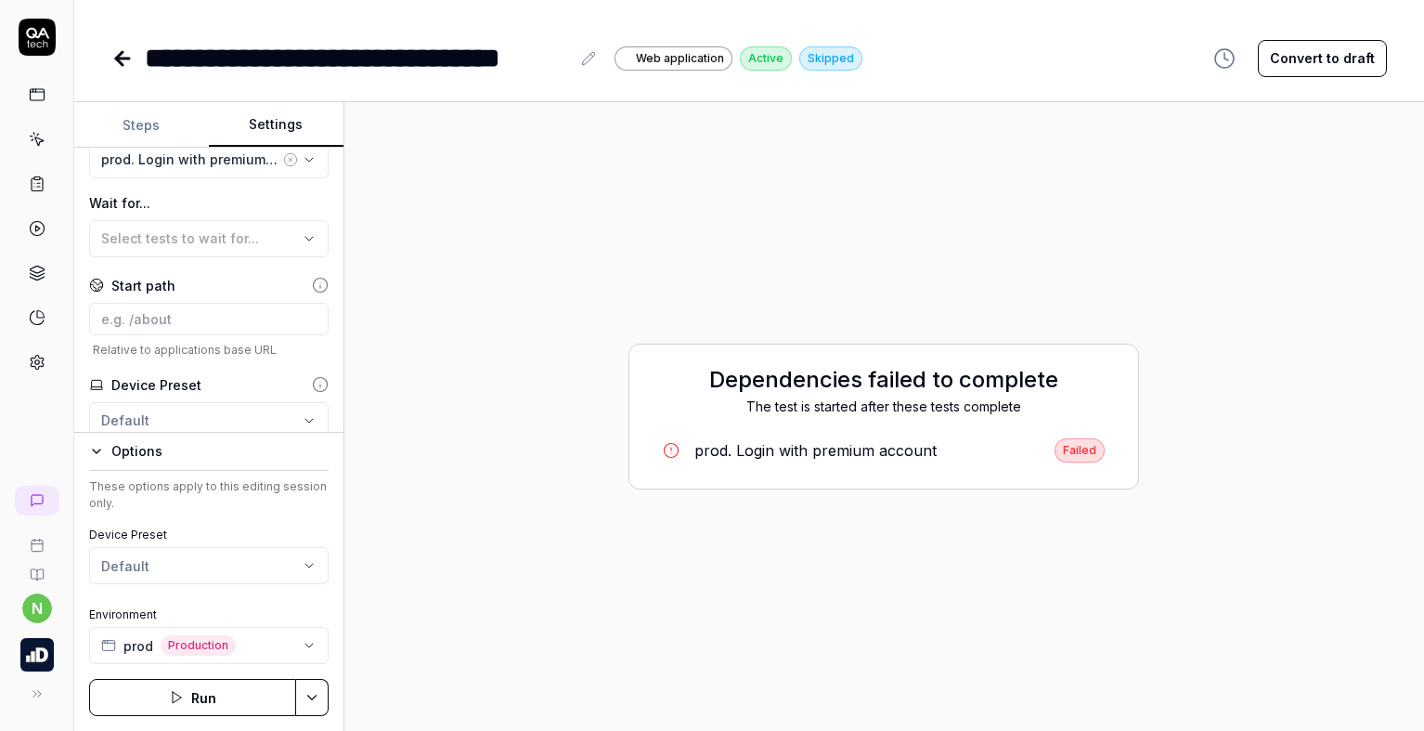
click at [233, 696] on button "Run" at bounding box center [192, 697] width 207 height 37
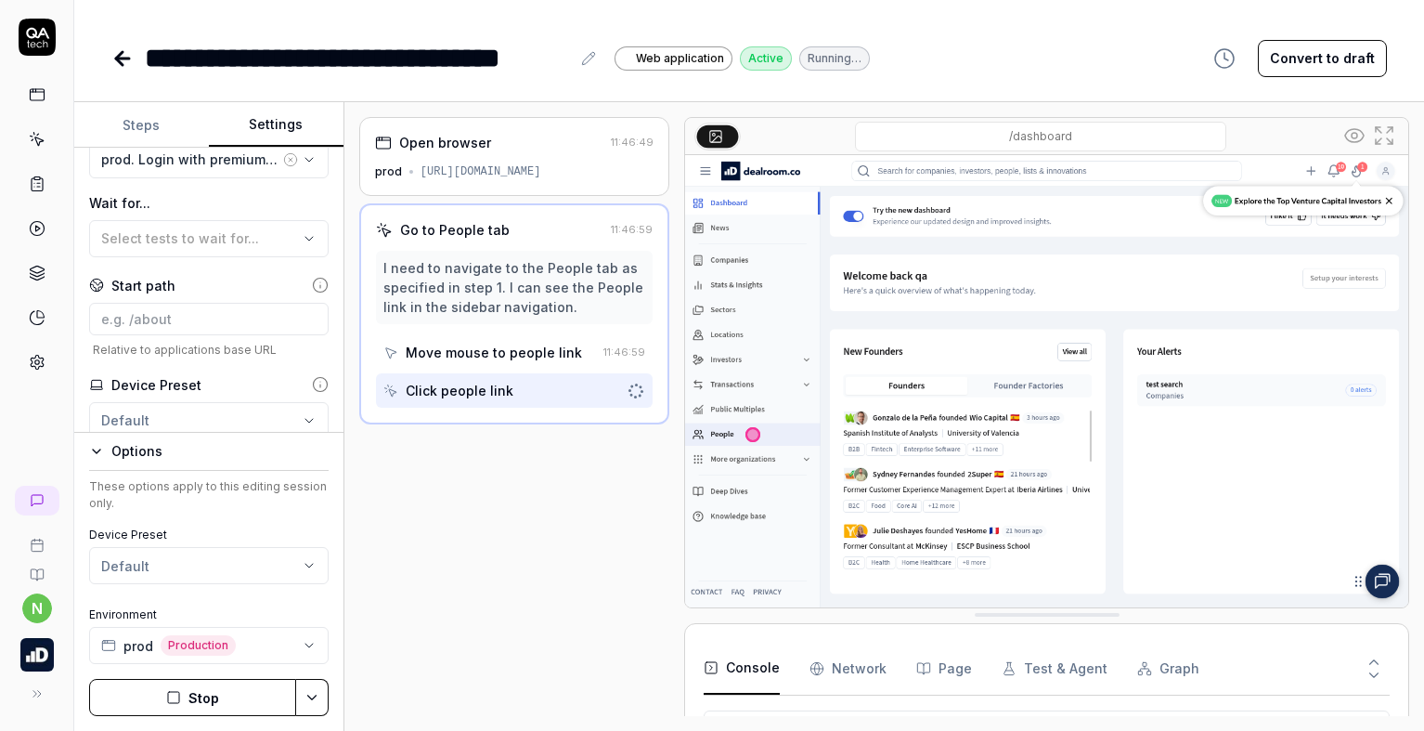
scroll to position [122, 0]
click at [115, 62] on icon at bounding box center [122, 58] width 22 height 22
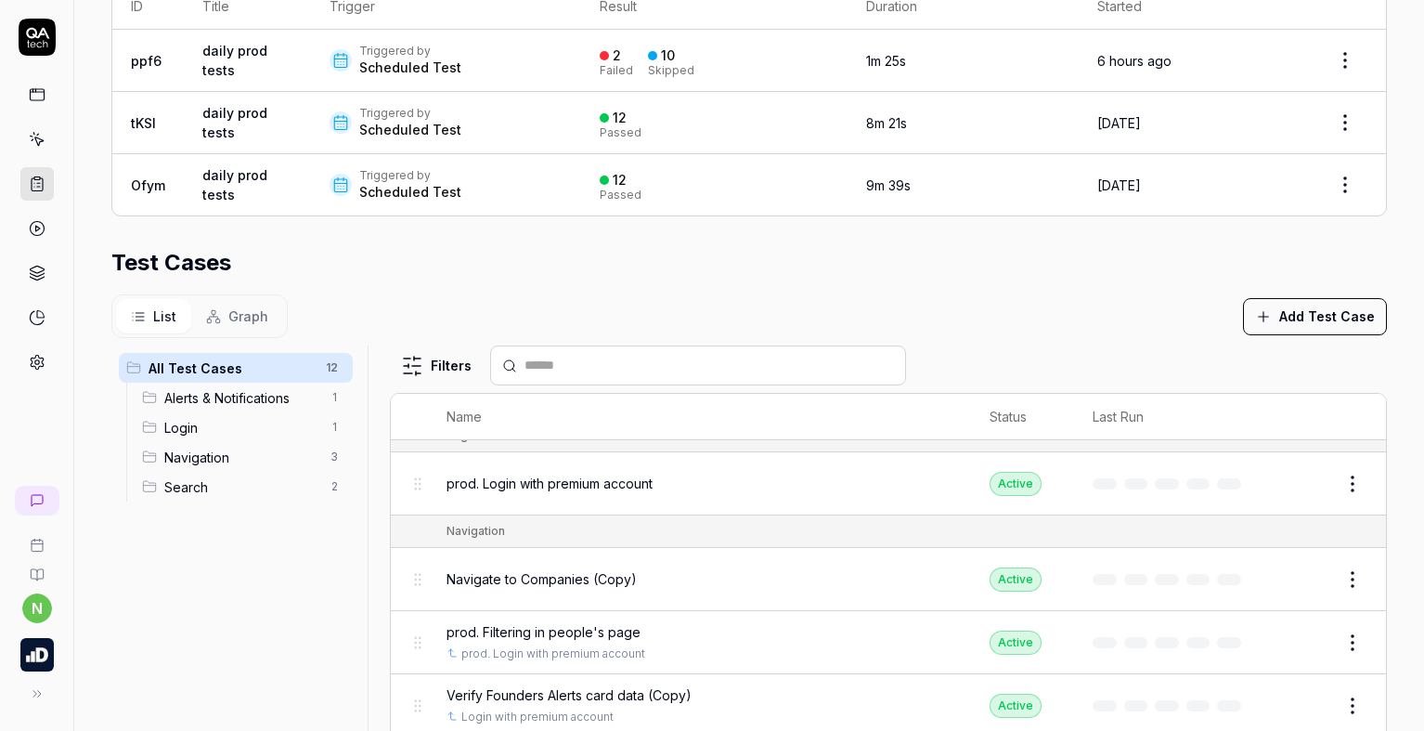
scroll to position [464, 0]
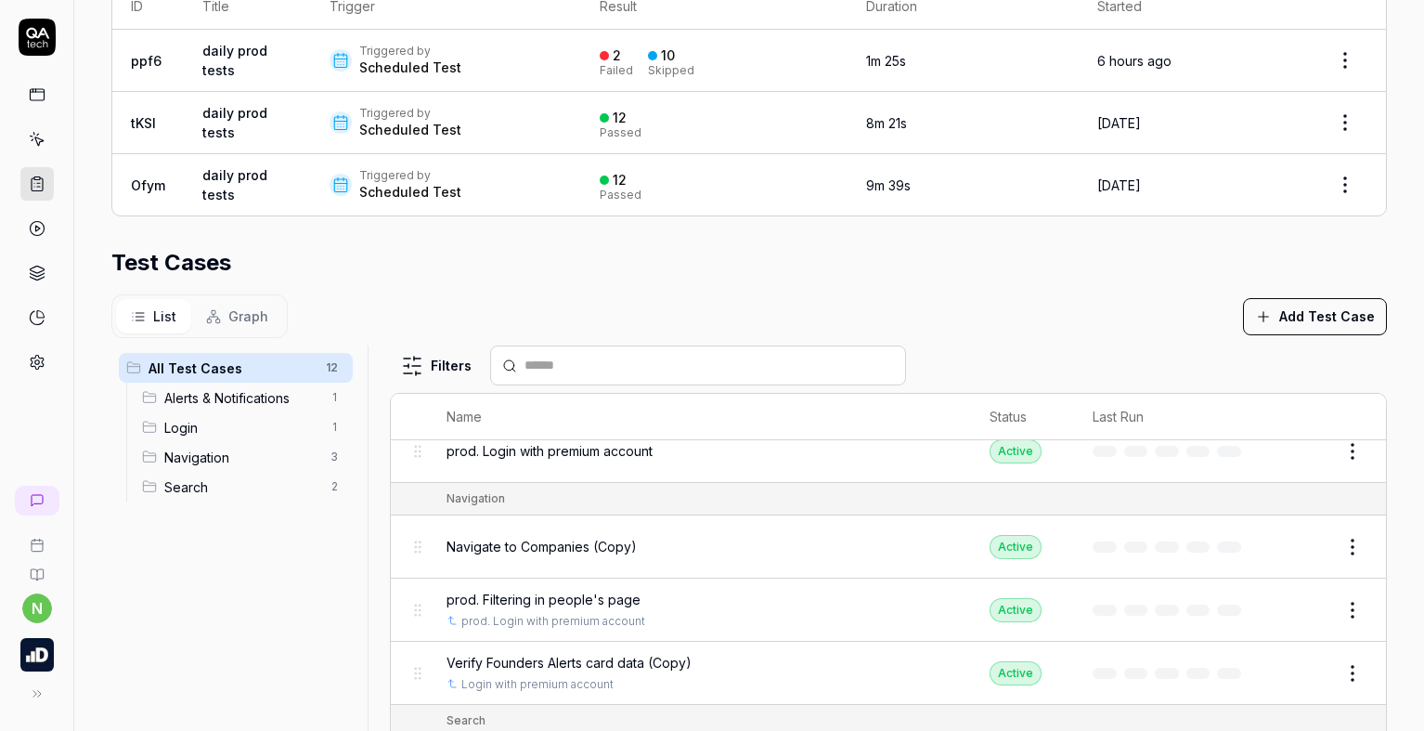
click at [1286, 550] on button "Edit" at bounding box center [1308, 547] width 45 height 30
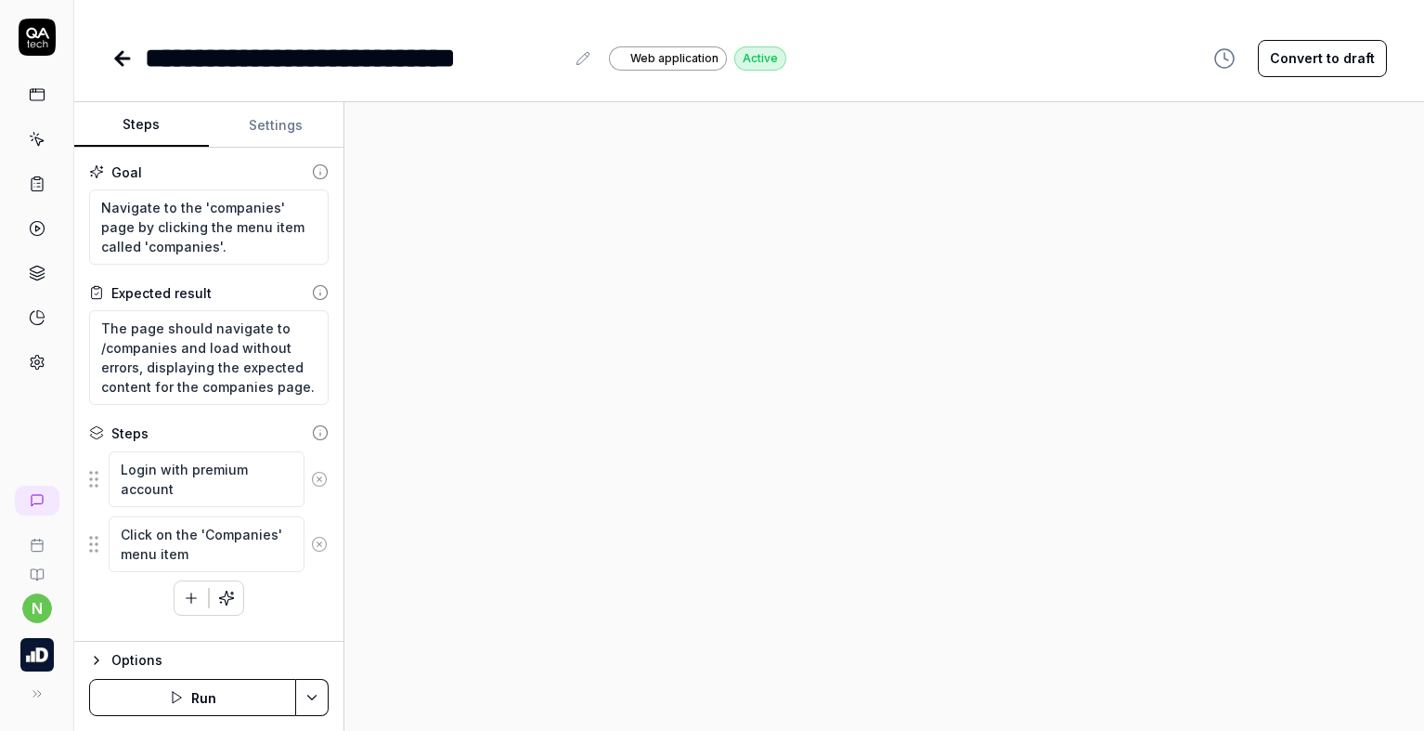
type textarea "*"
click at [154, 63] on div "**********" at bounding box center [355, 58] width 420 height 42
click at [258, 123] on button "Settings" at bounding box center [276, 125] width 135 height 45
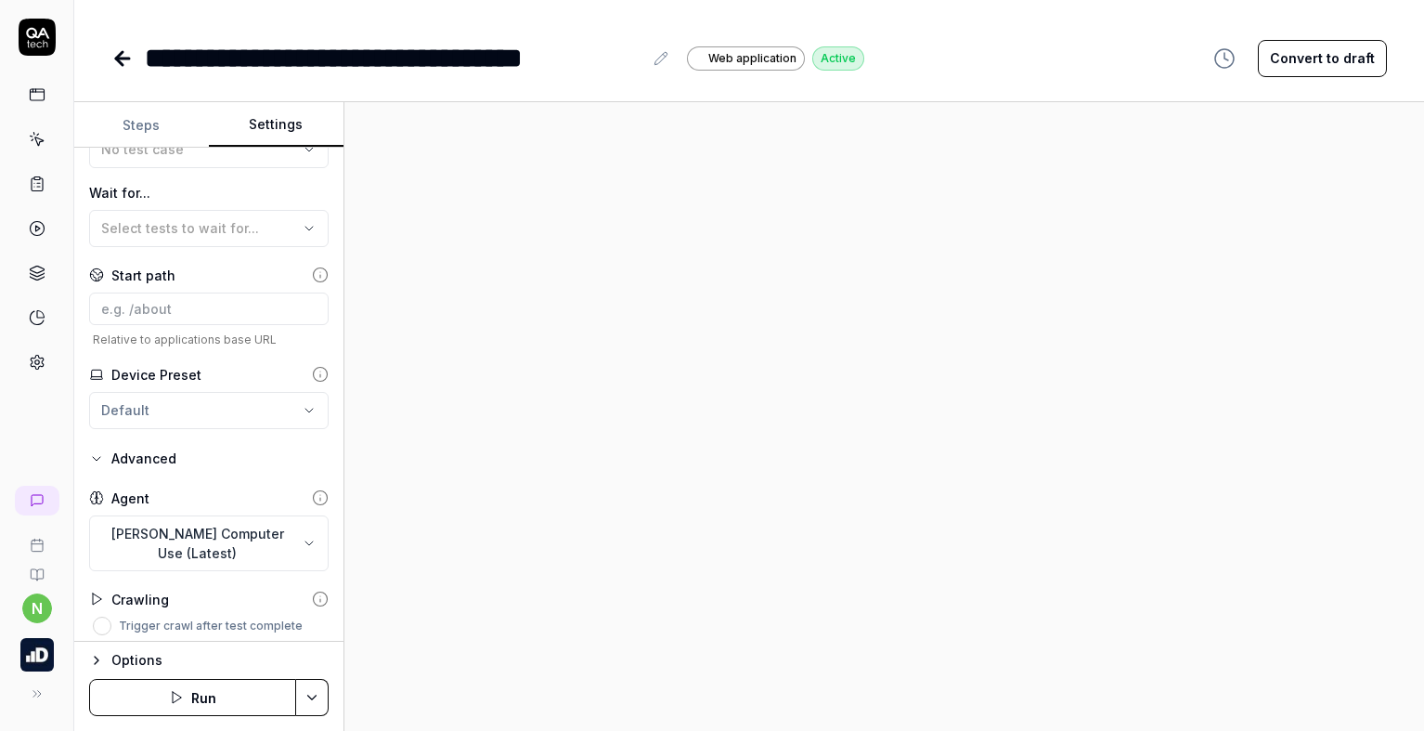
scroll to position [537, 0]
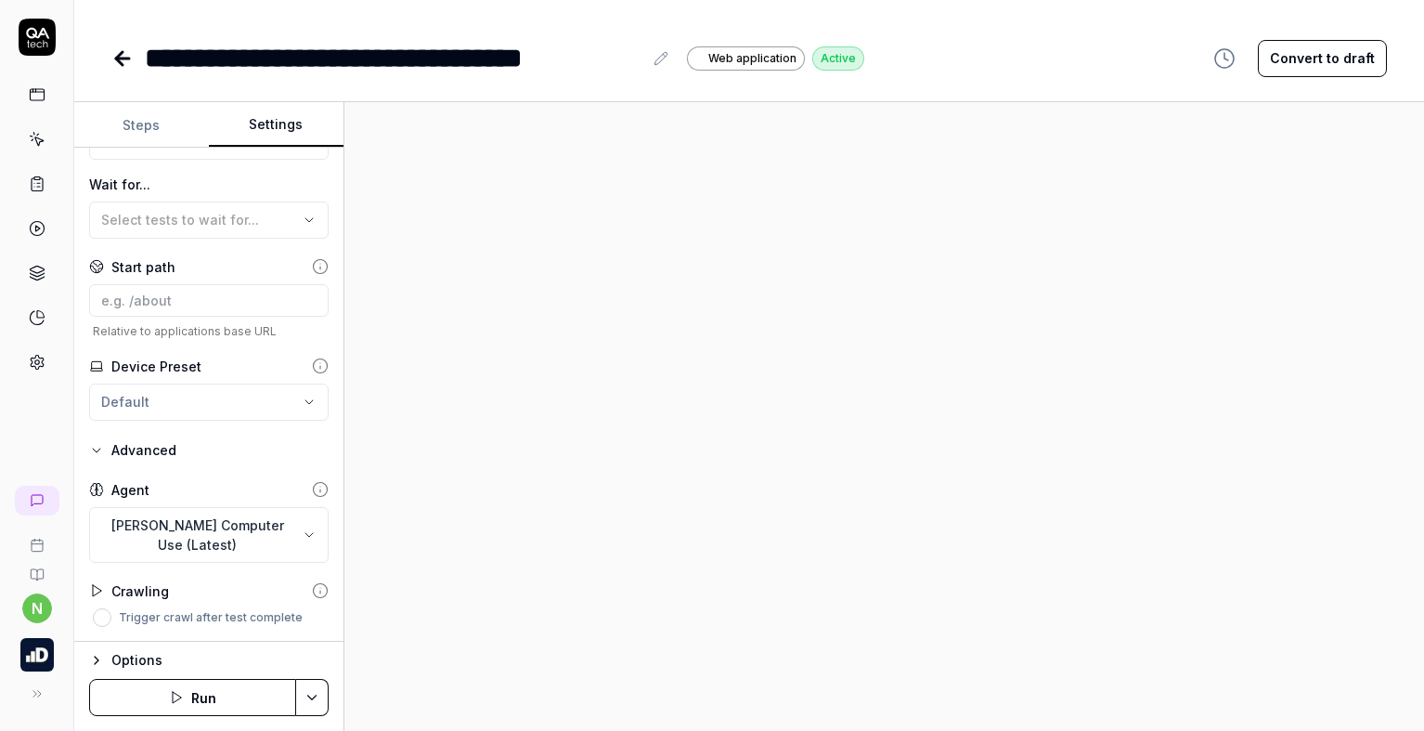
click at [547, 53] on div "**********" at bounding box center [394, 58] width 498 height 42
drag, startPoint x: 541, startPoint y: 55, endPoint x: 664, endPoint y: 55, distance: 122.5
click at [664, 55] on div "**********" at bounding box center [408, 58] width 527 height 42
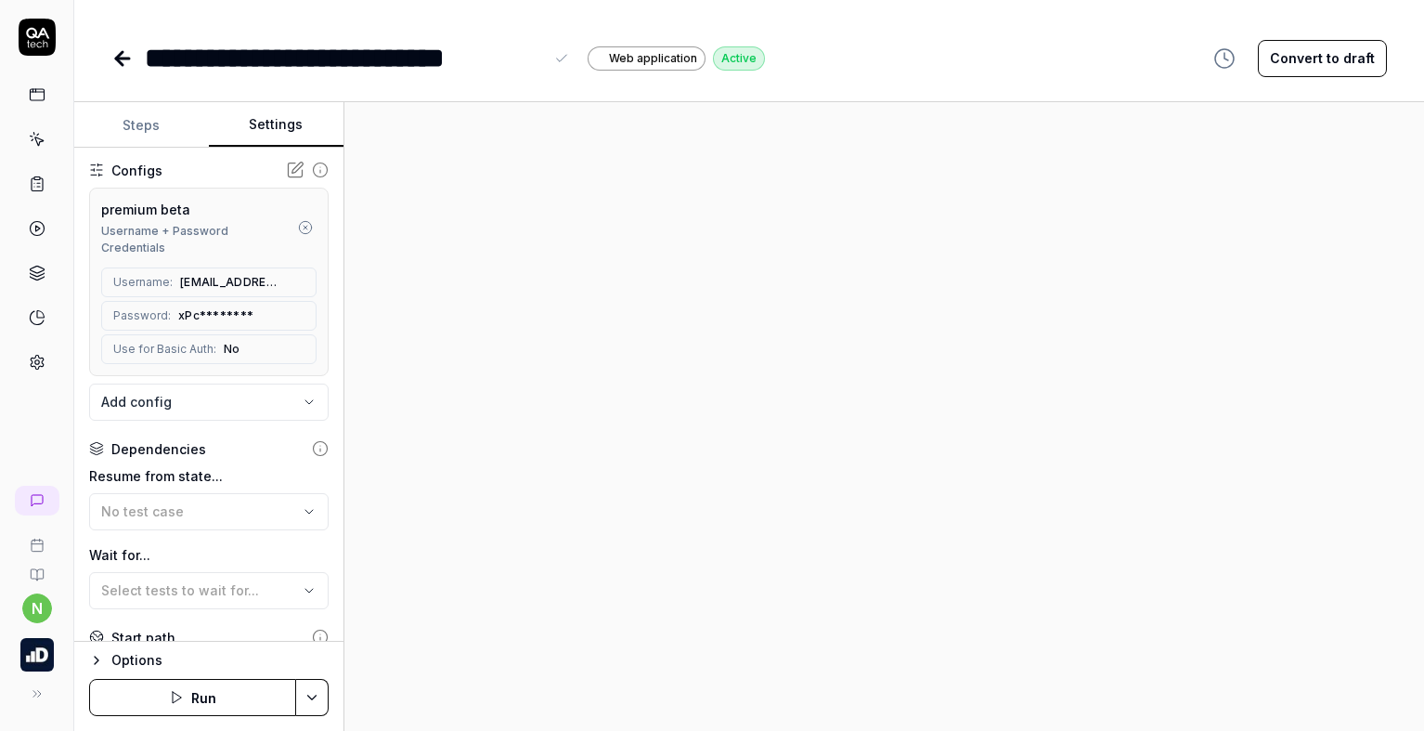
scroll to position [74, 0]
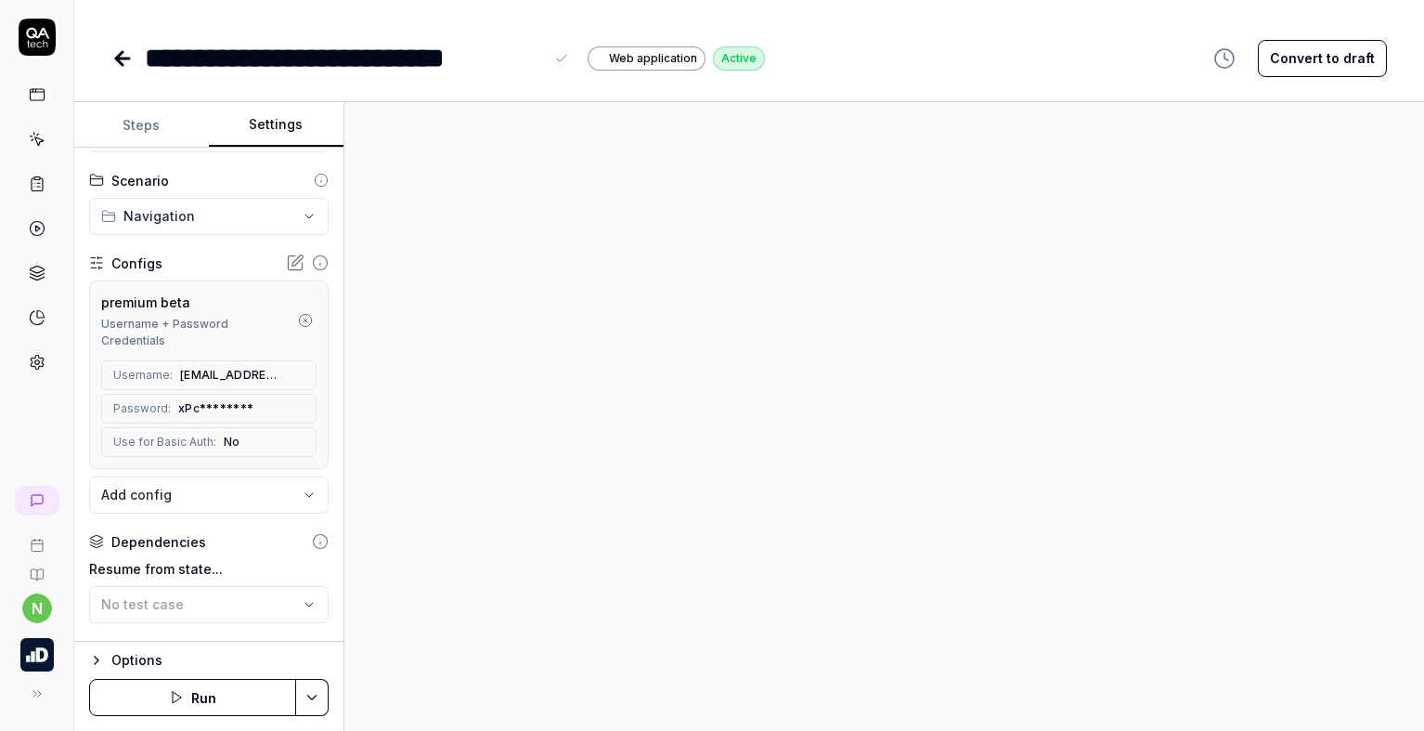
click at [298, 318] on icon "button" at bounding box center [305, 320] width 15 height 15
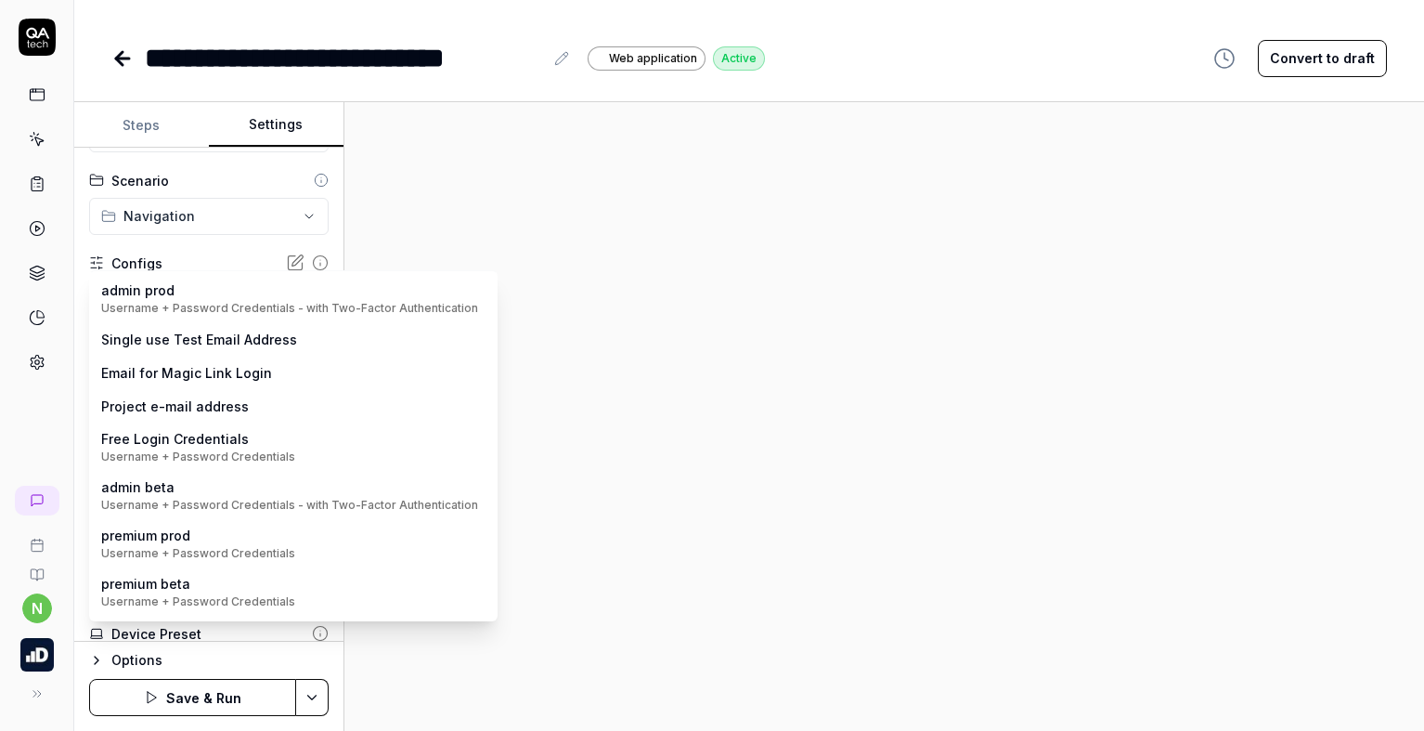
click at [162, 295] on body "**********" at bounding box center [712, 365] width 1424 height 731
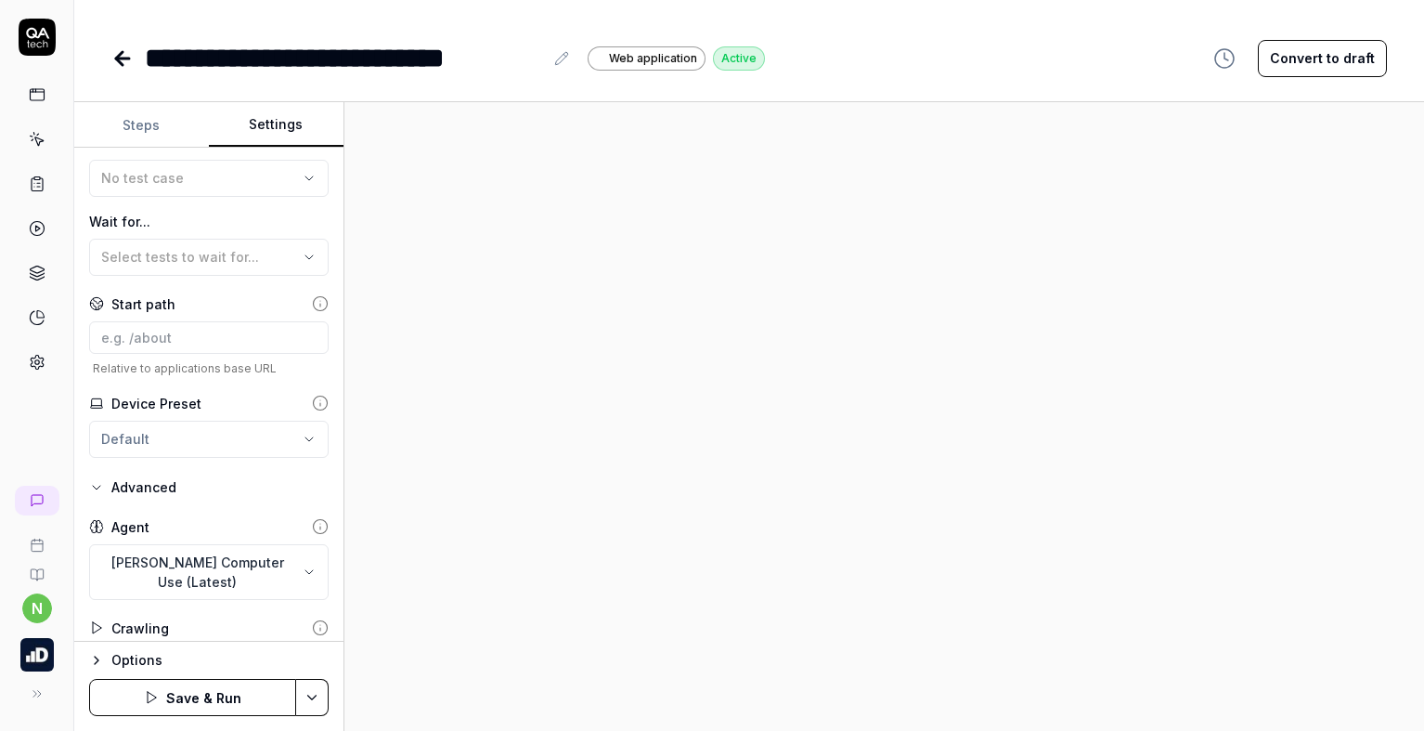
scroll to position [537, 0]
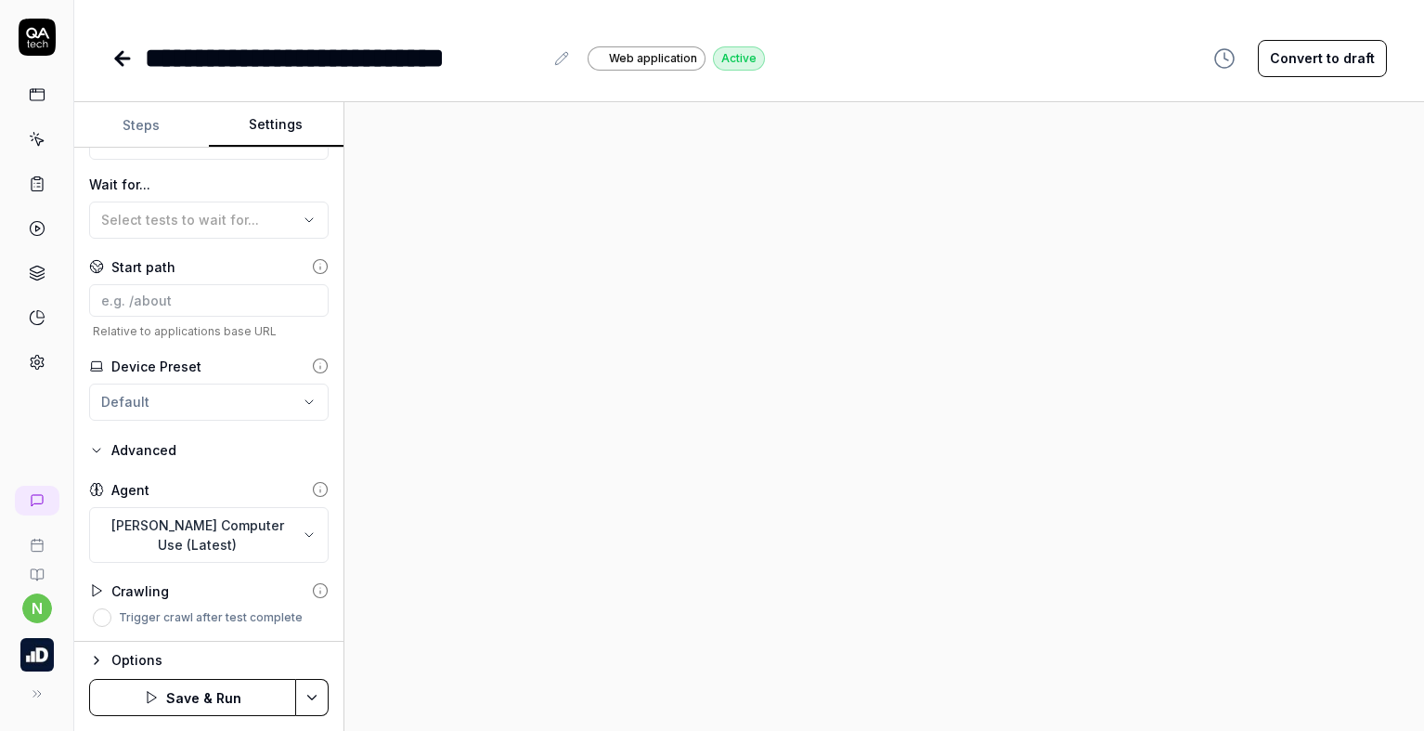
click at [91, 665] on icon "button" at bounding box center [96, 660] width 15 height 15
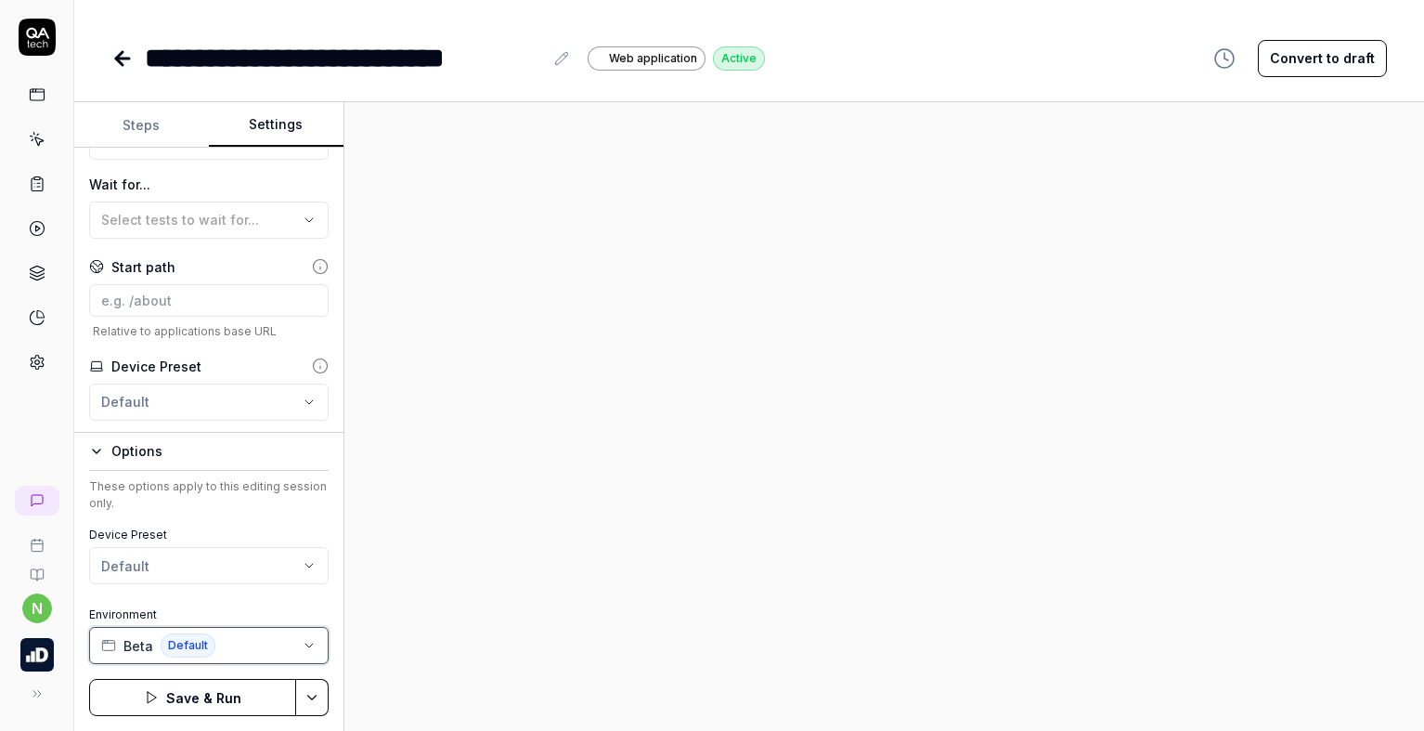
click at [249, 645] on button "Beta Default" at bounding box center [208, 645] width 239 height 37
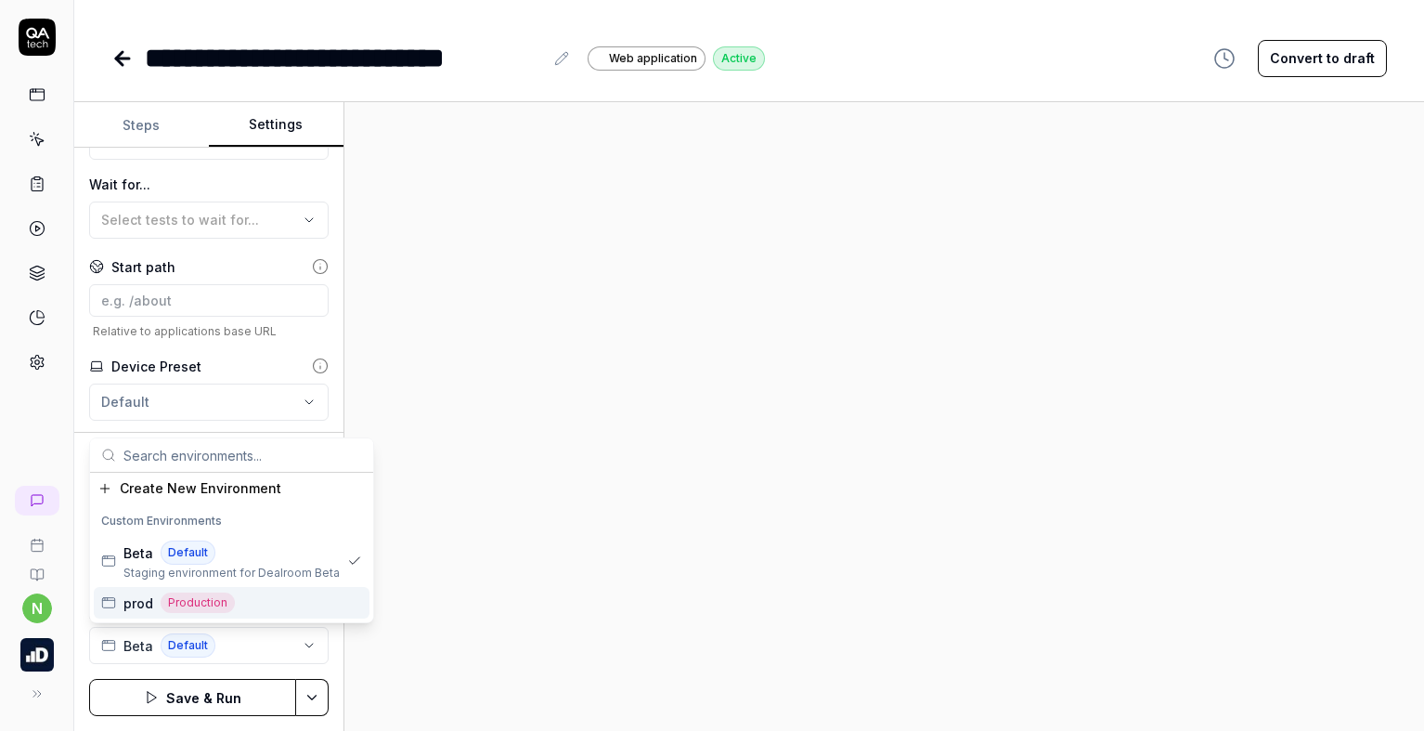
click at [278, 604] on div "prod Production" at bounding box center [232, 603] width 276 height 32
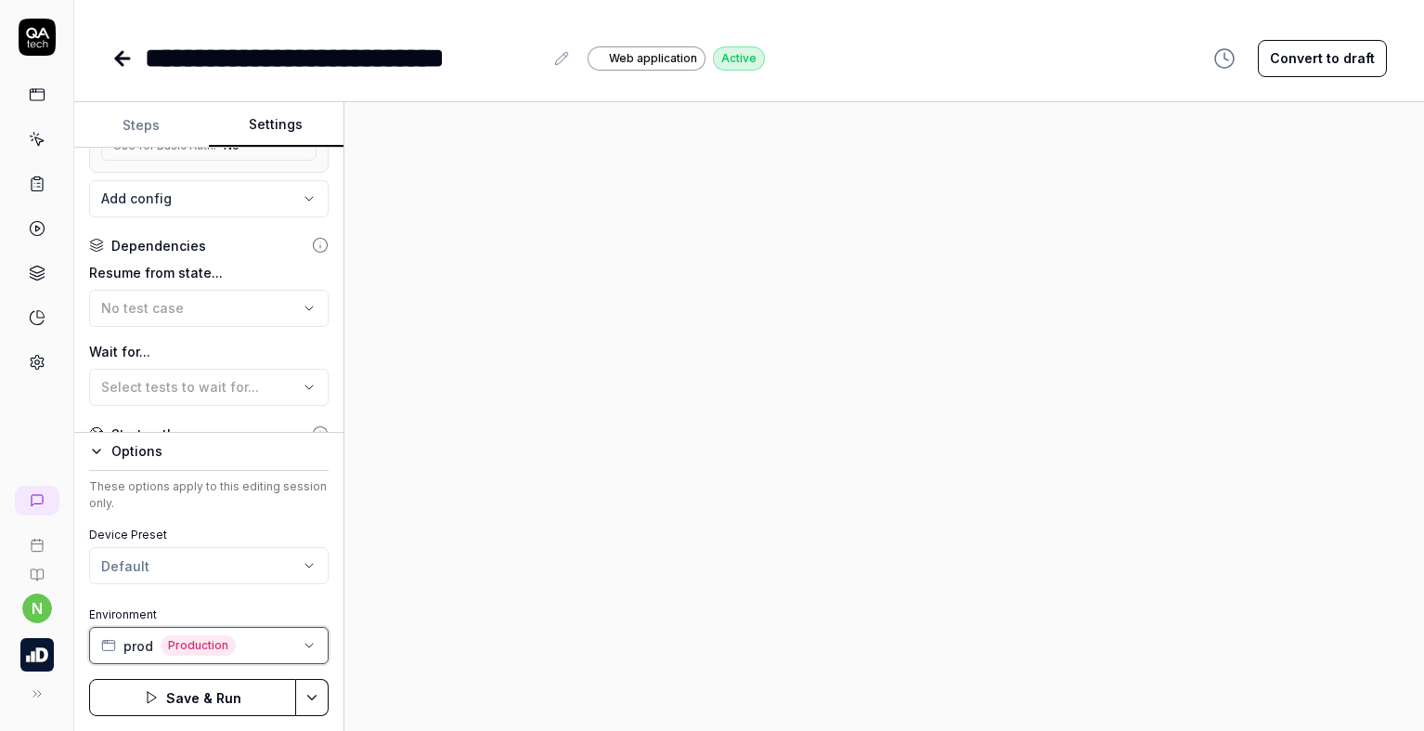
scroll to position [371, 0]
click at [178, 304] on span "No test case" at bounding box center [142, 307] width 83 height 16
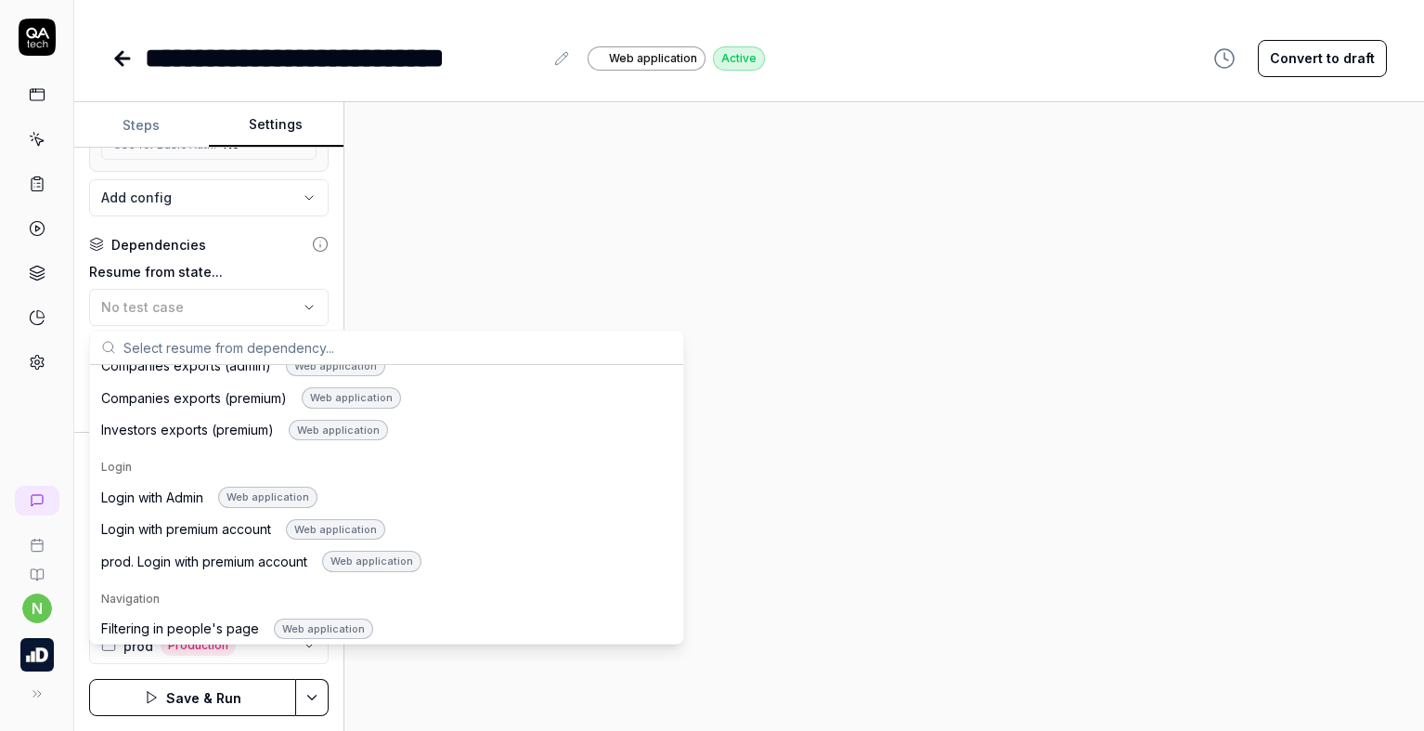
scroll to position [1021, 0]
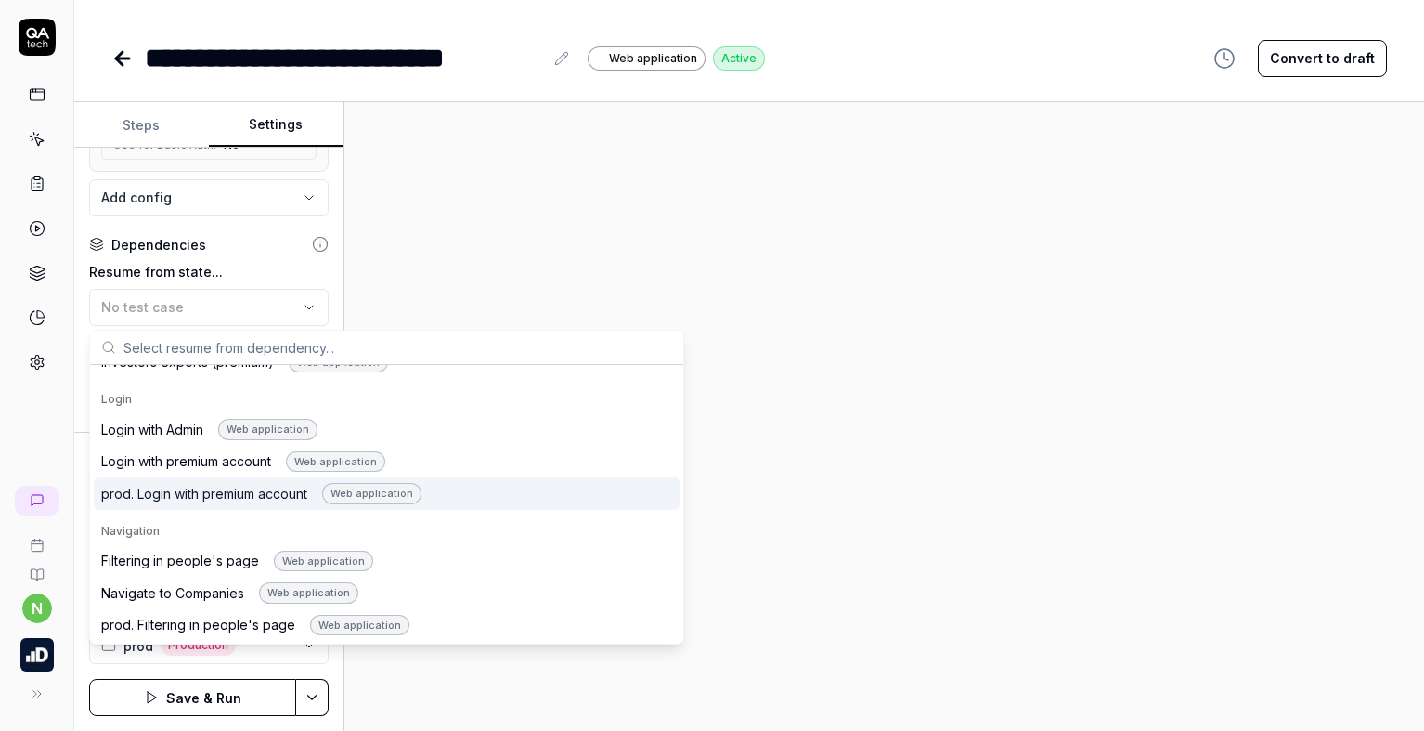
click at [157, 487] on div "prod. Login with premium account Web application" at bounding box center [261, 493] width 320 height 21
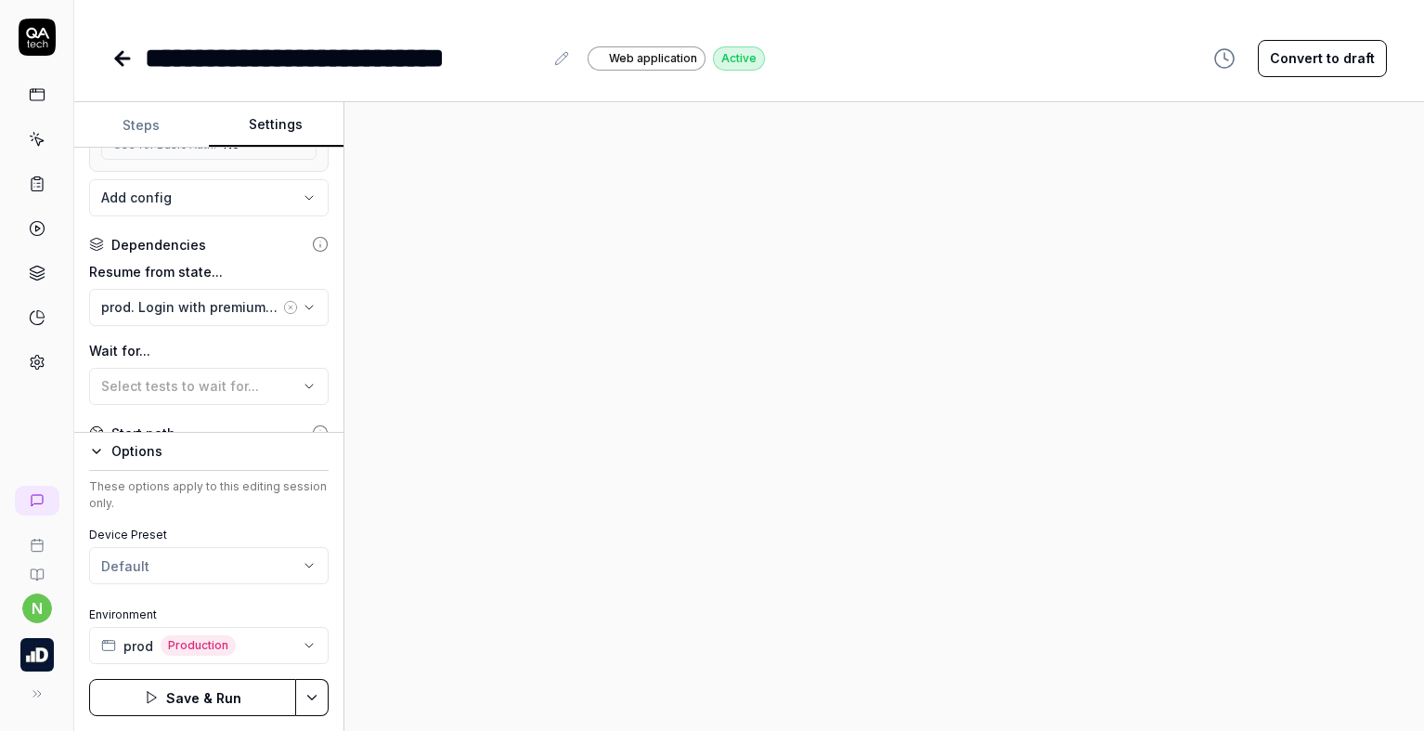
click at [175, 697] on button "Save & Run" at bounding box center [192, 697] width 207 height 37
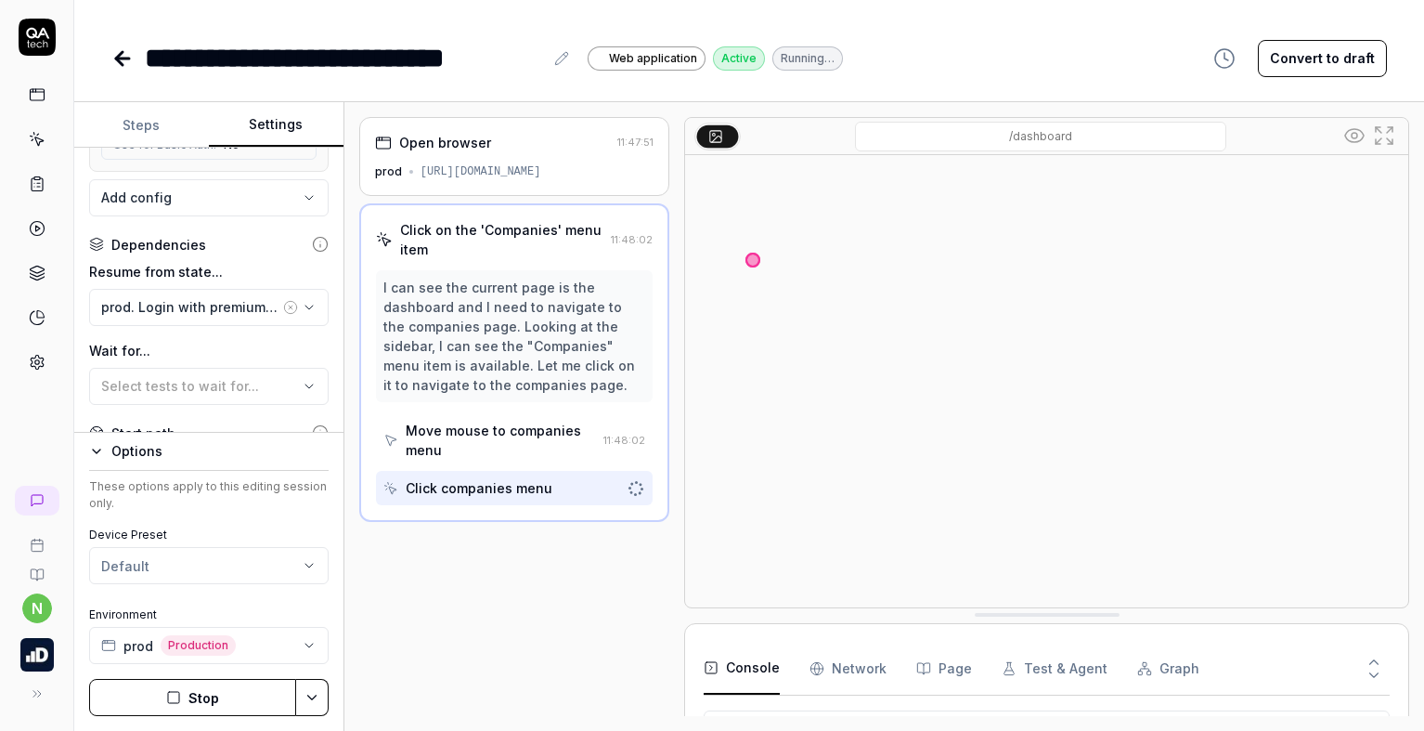
scroll to position [122, 0]
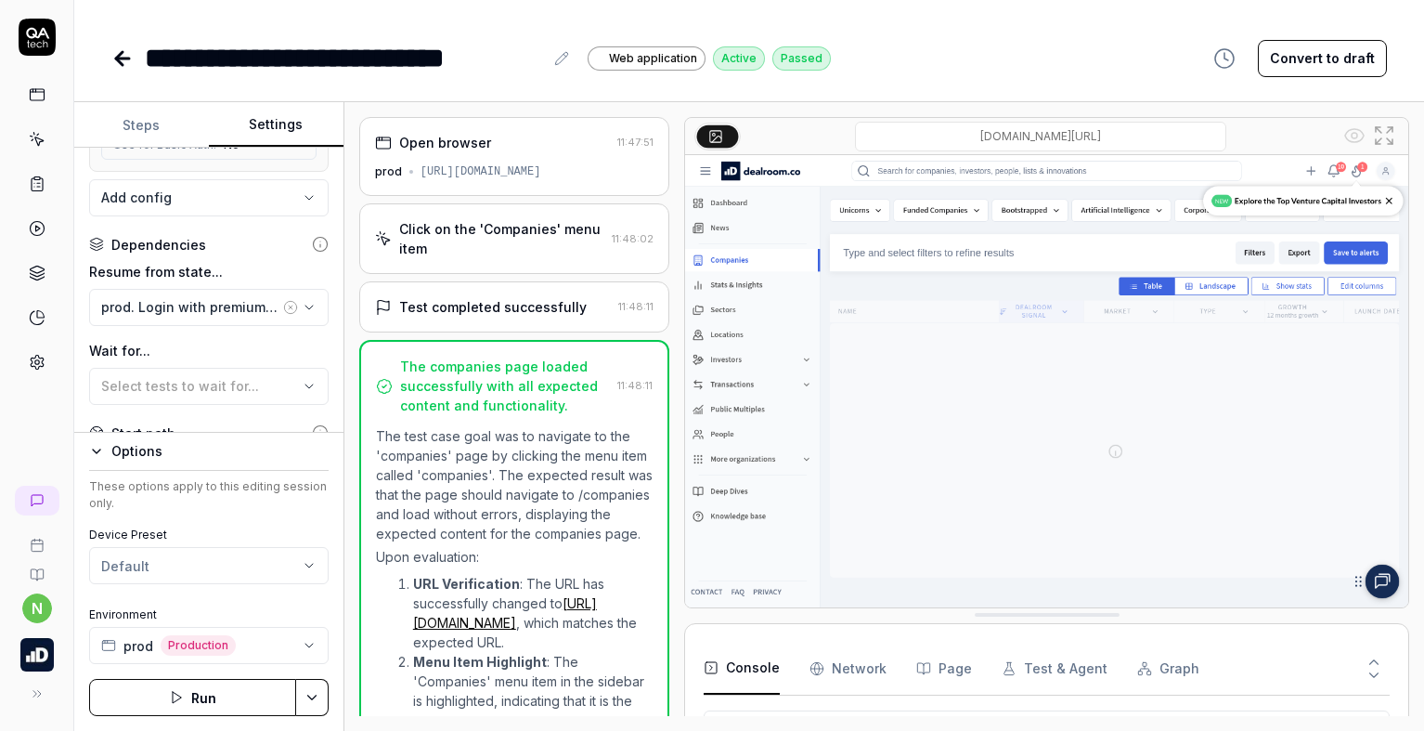
click at [130, 59] on icon at bounding box center [122, 58] width 22 height 22
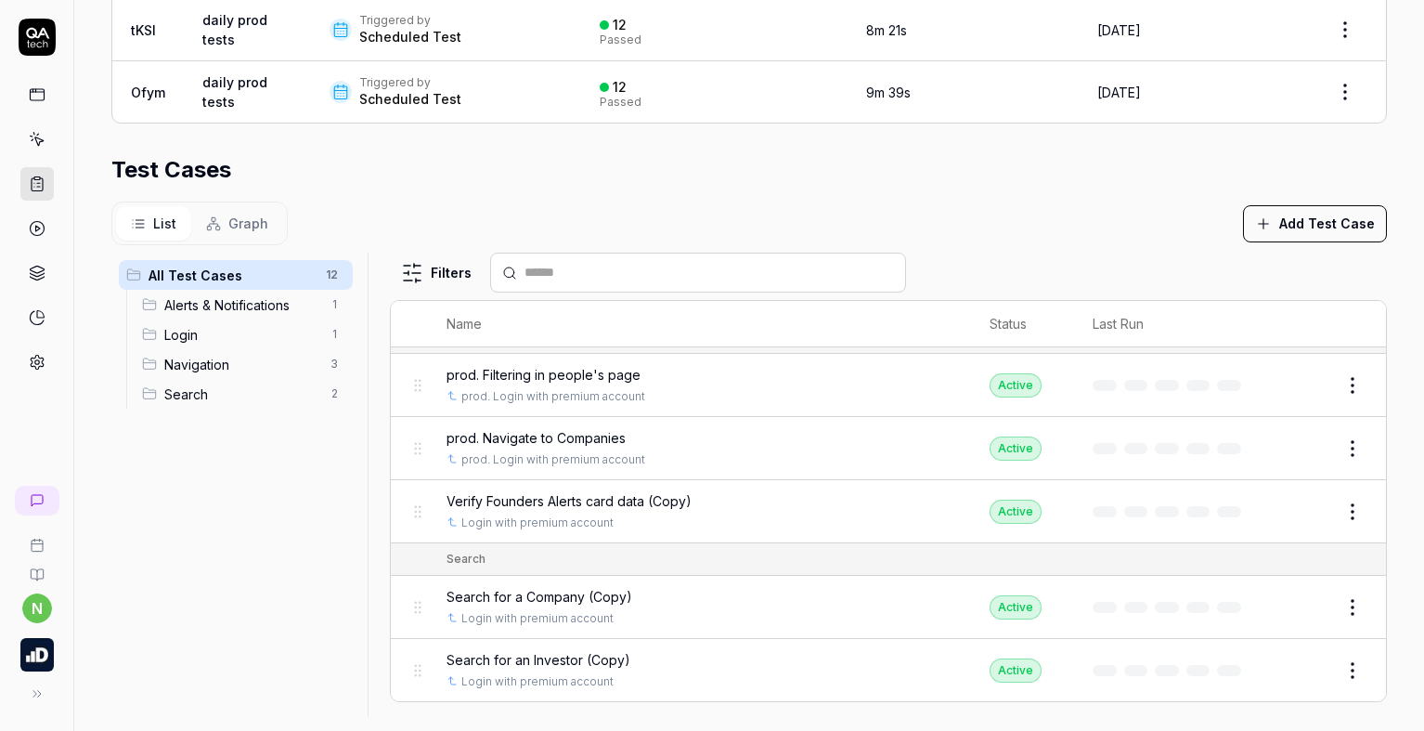
scroll to position [550, 0]
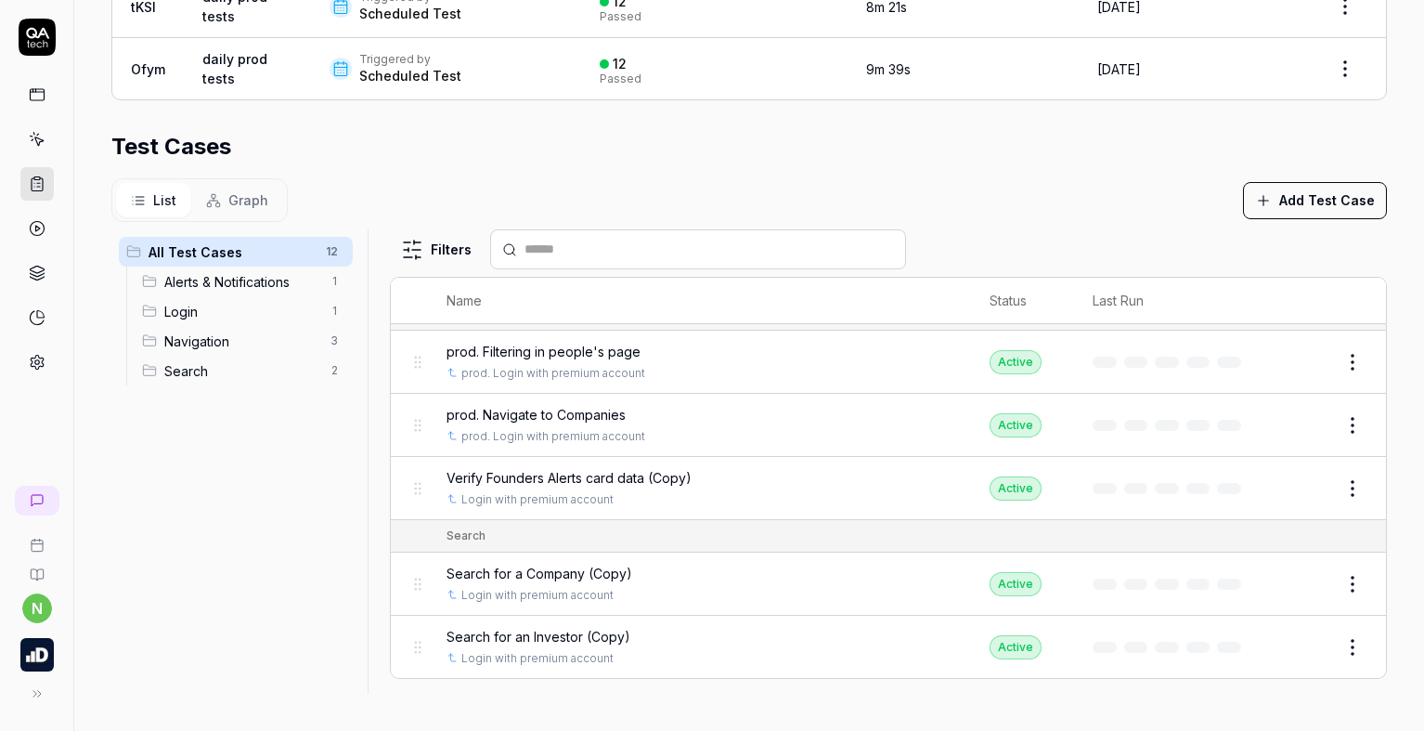
click at [1286, 494] on button "Edit" at bounding box center [1308, 488] width 45 height 30
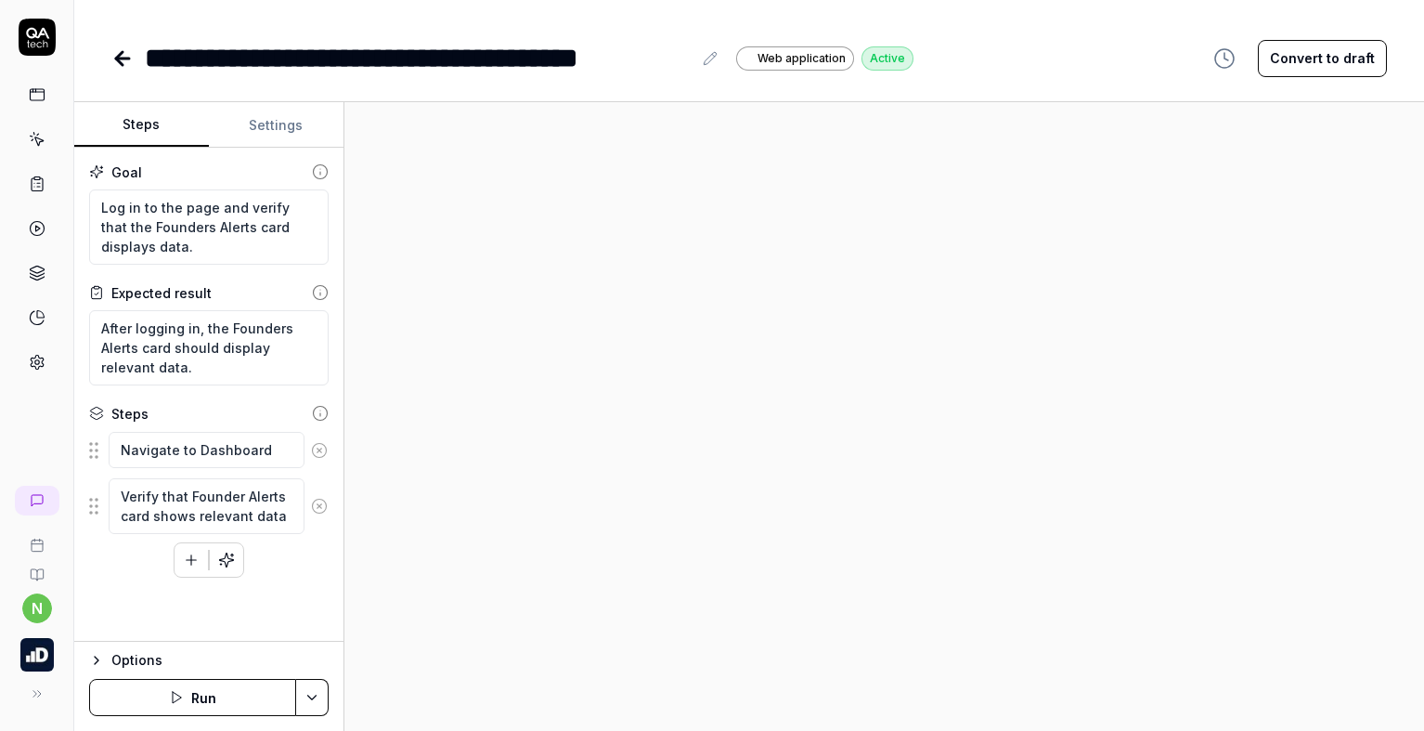
type textarea "*"
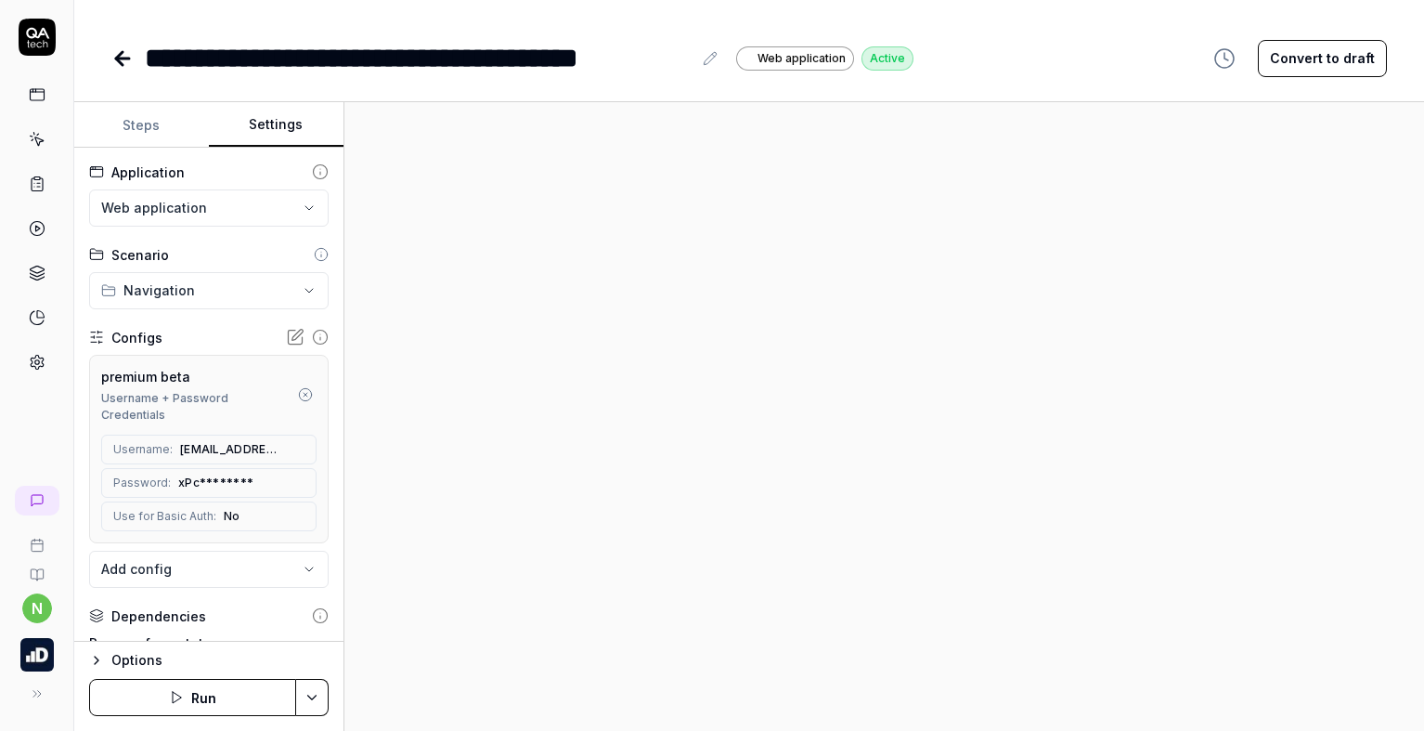
click at [273, 127] on button "Settings" at bounding box center [276, 125] width 135 height 45
click at [298, 398] on icon "button" at bounding box center [305, 394] width 15 height 15
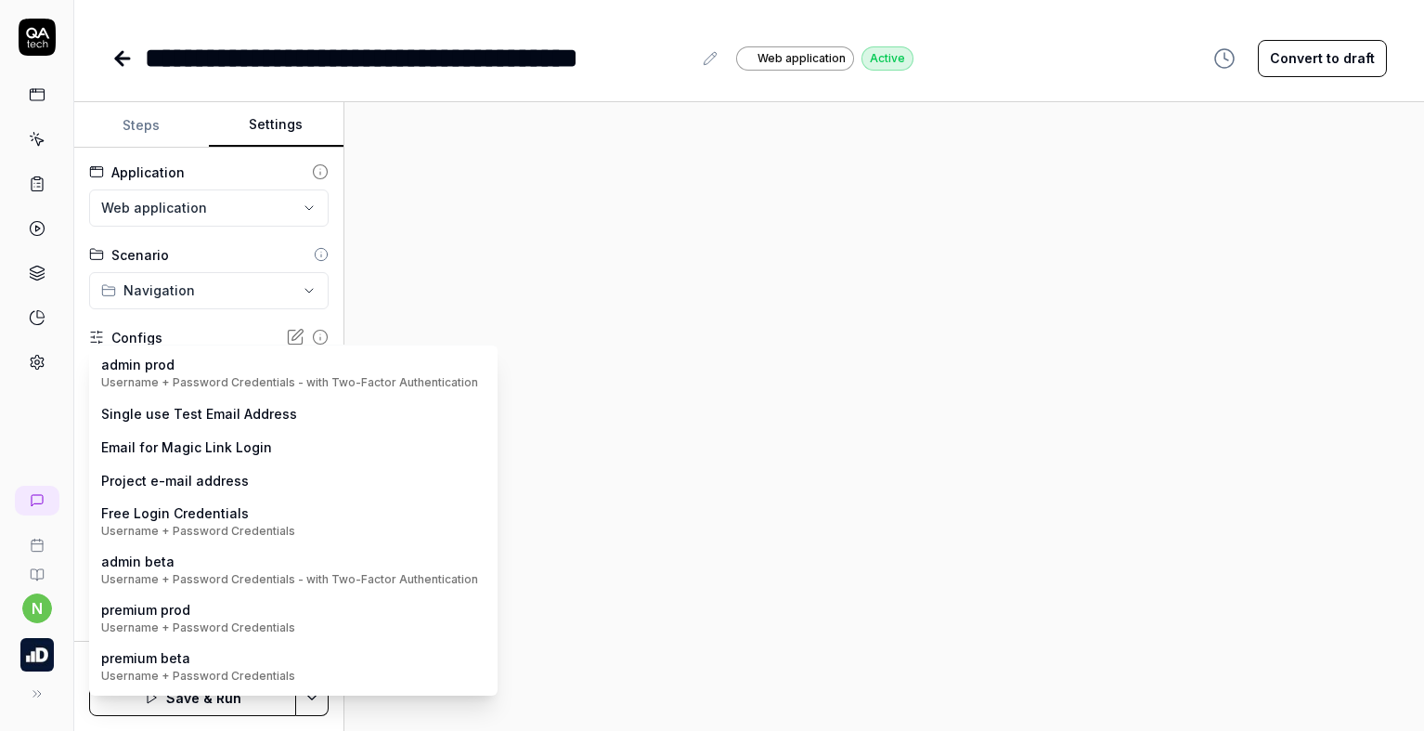
click at [235, 377] on body "**********" at bounding box center [712, 365] width 1424 height 731
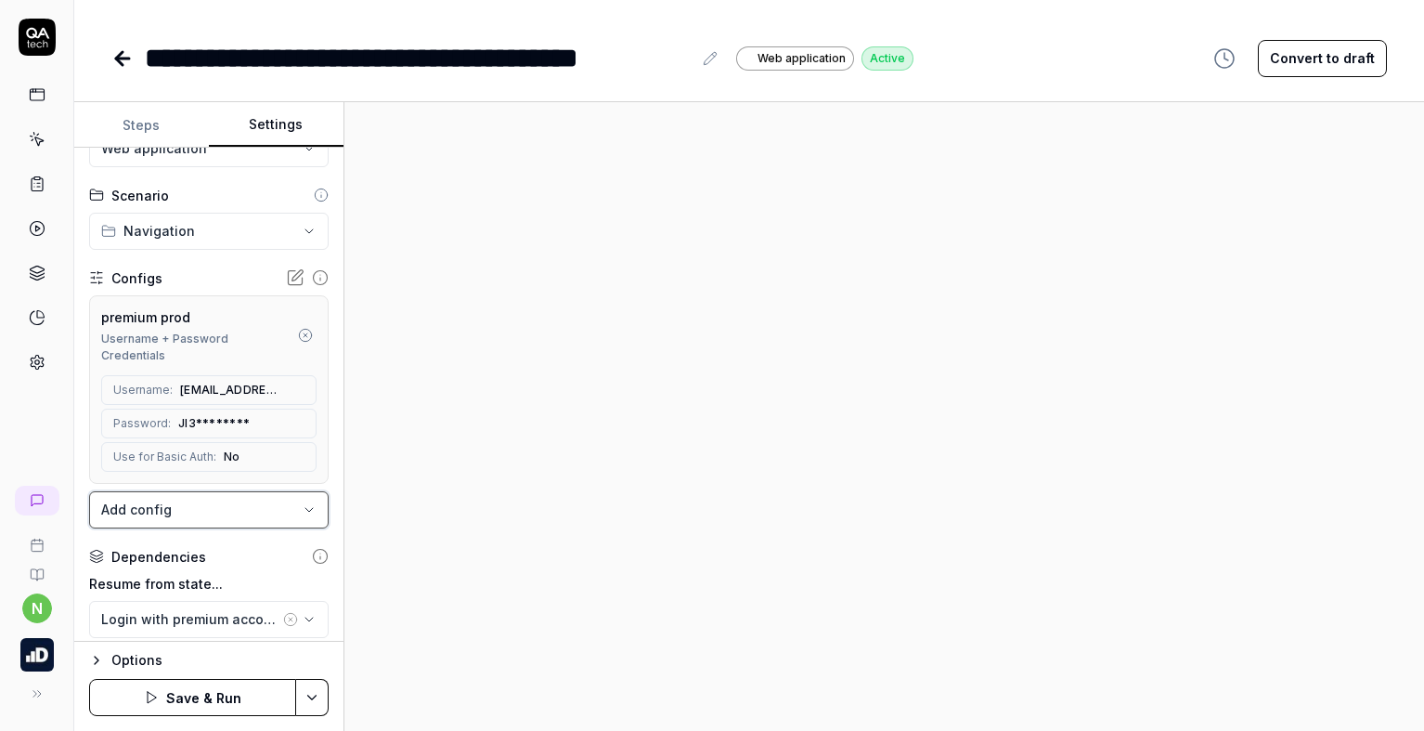
scroll to position [93, 0]
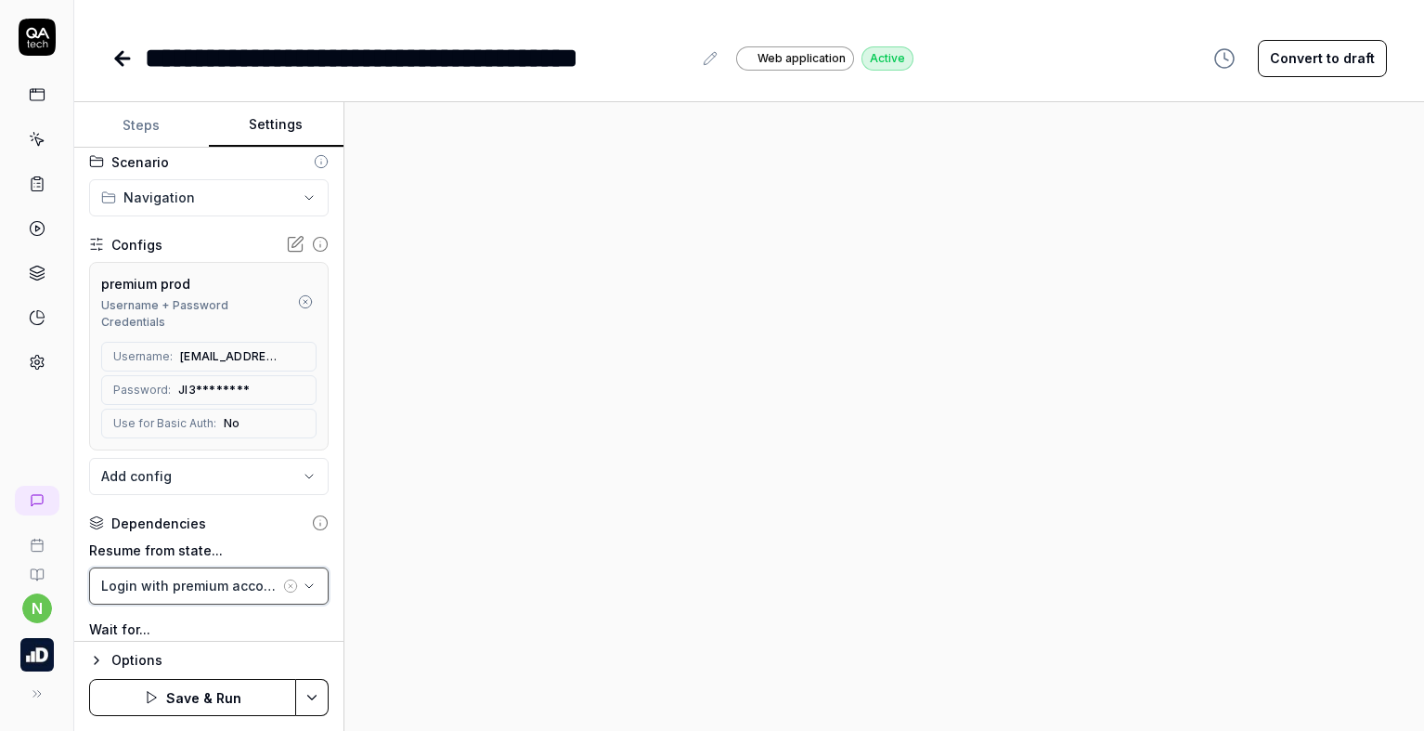
click at [226, 583] on div "Login with premium account" at bounding box center [190, 585] width 178 height 19
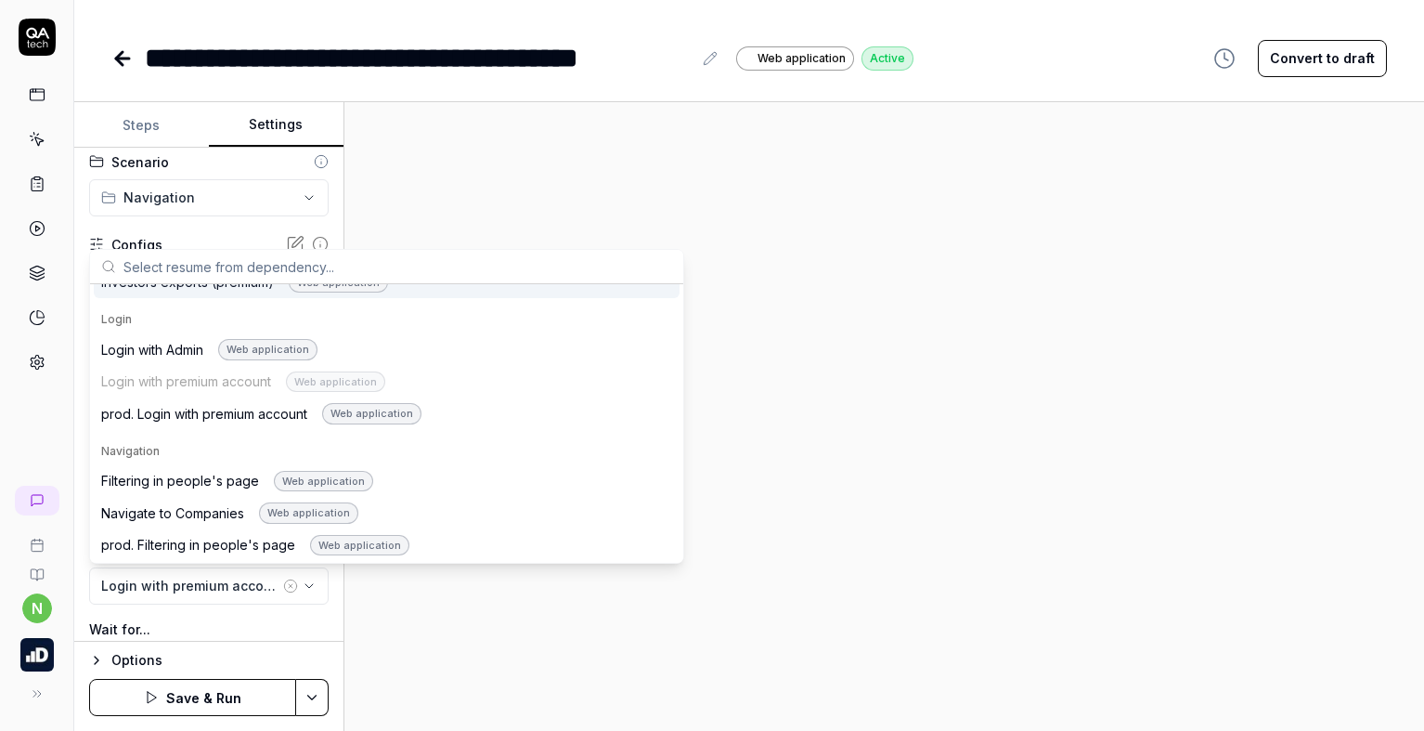
scroll to position [1021, 0]
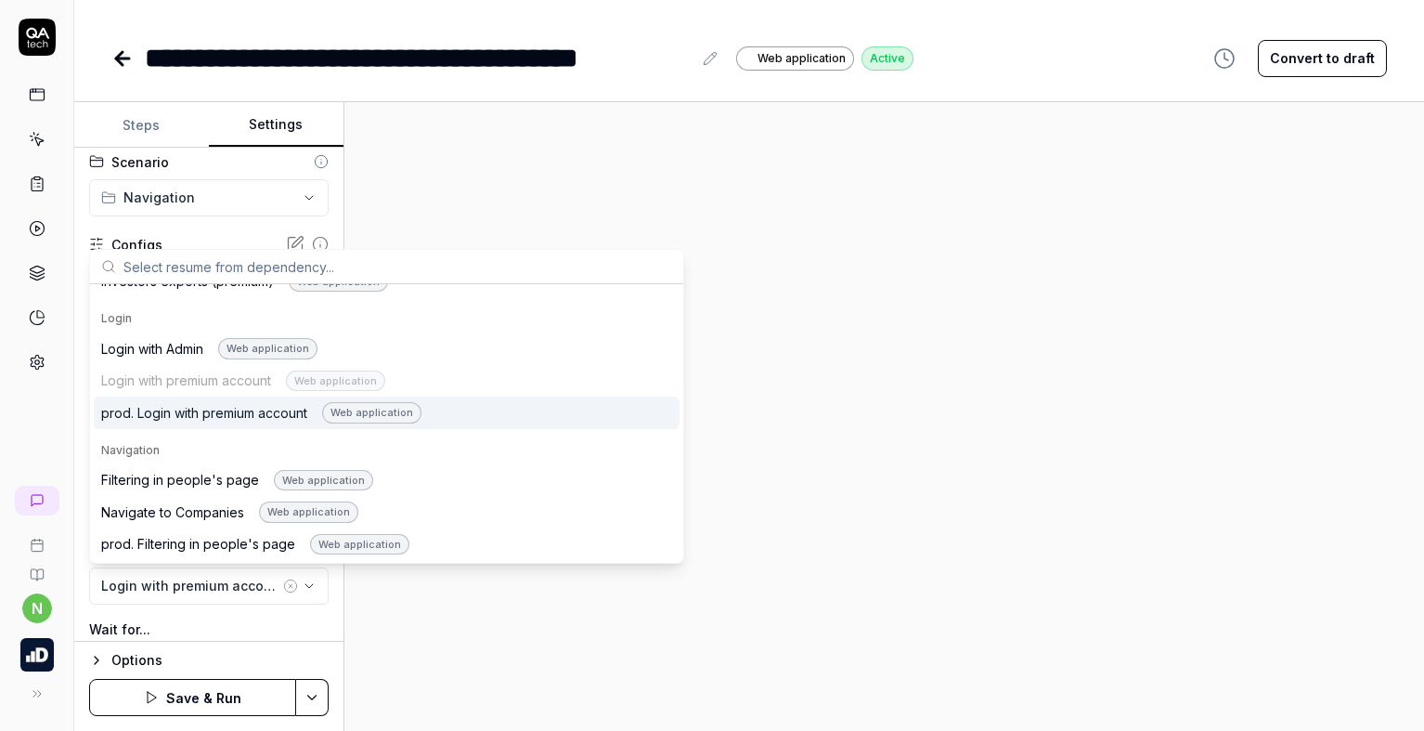
click at [192, 416] on div "prod. Login with premium account Web application" at bounding box center [261, 412] width 320 height 21
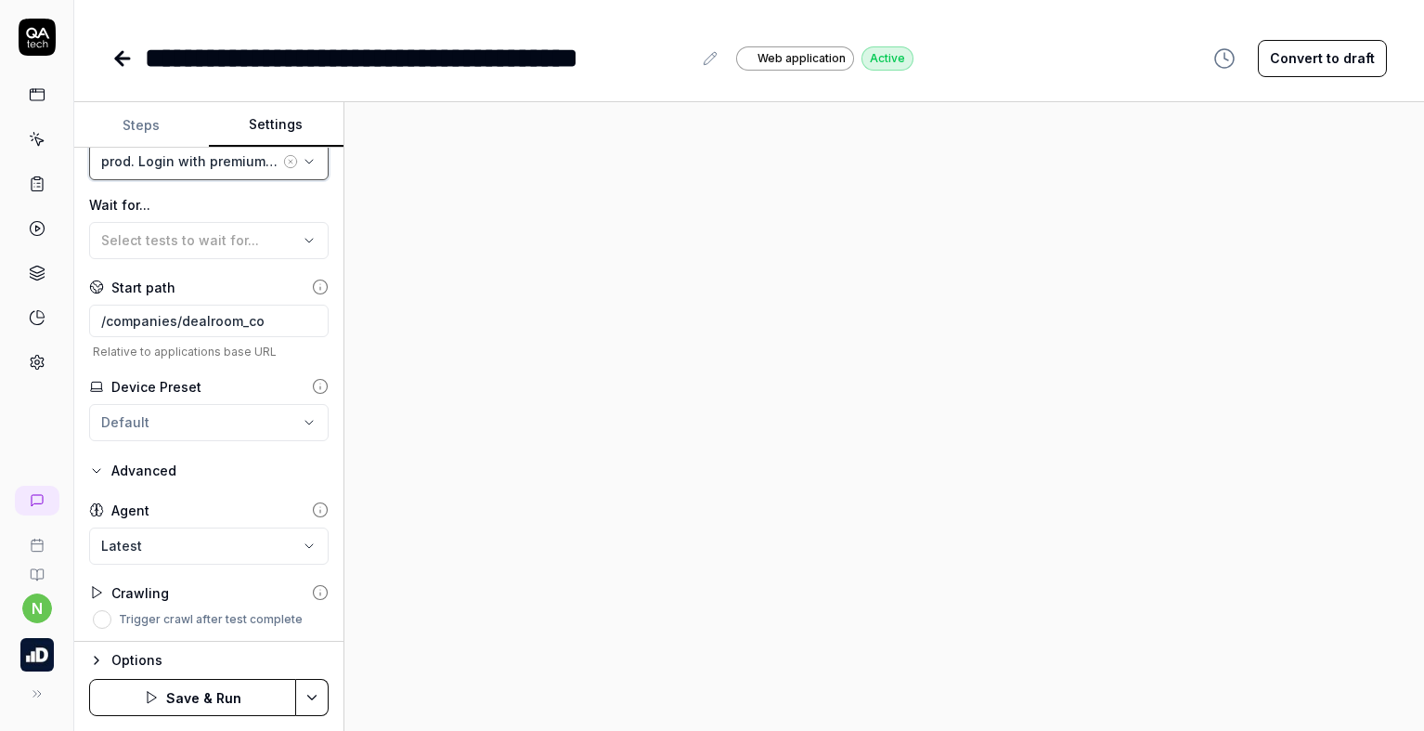
scroll to position [519, 0]
click at [93, 659] on icon "button" at bounding box center [96, 660] width 15 height 15
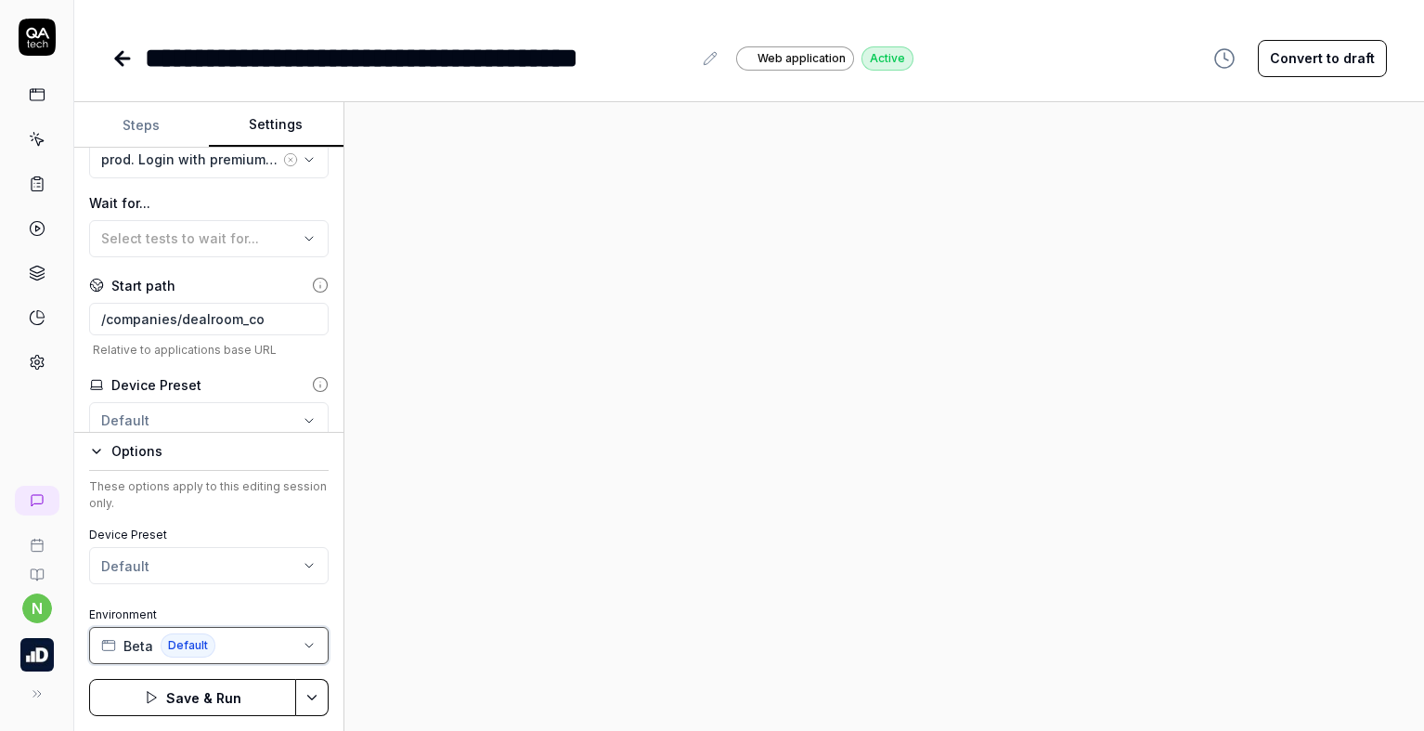
click at [254, 647] on button "Beta Default" at bounding box center [208, 645] width 239 height 37
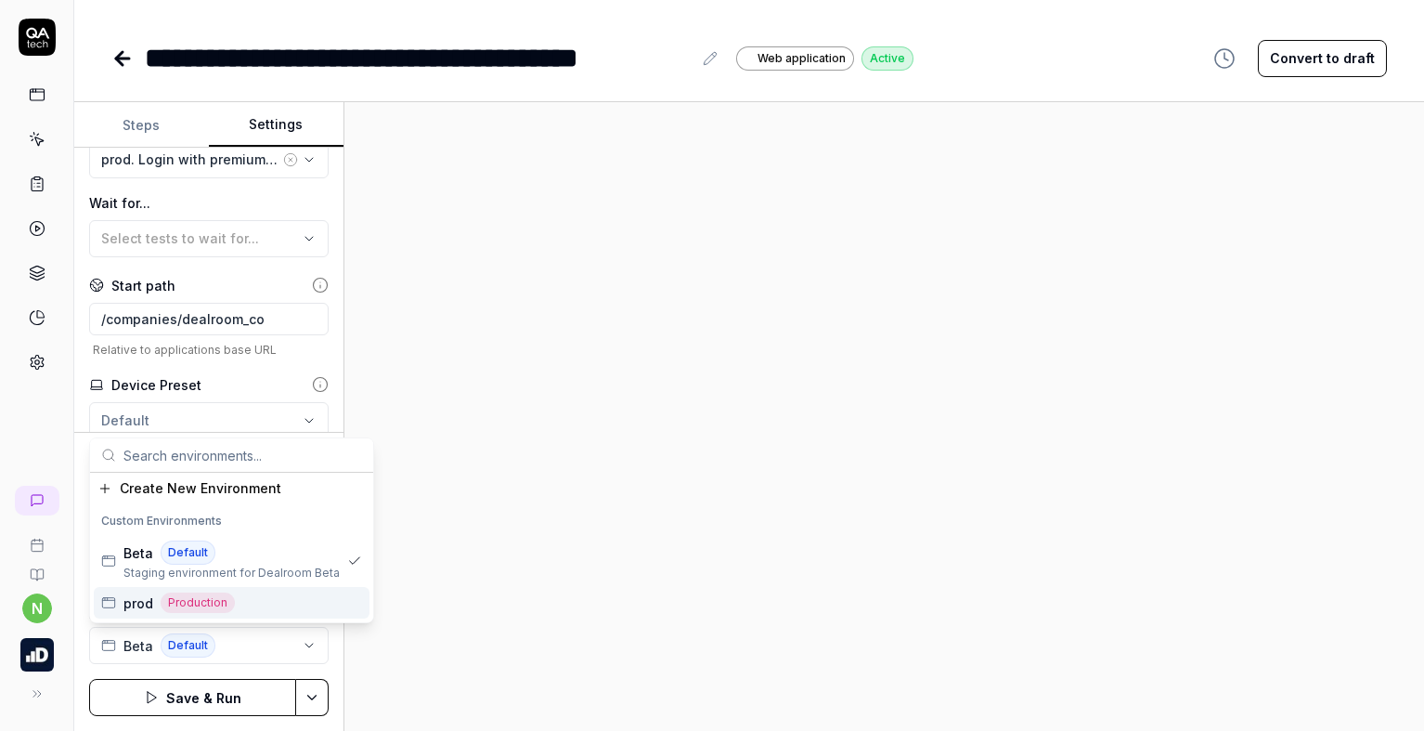
click at [265, 604] on div "prod Production" at bounding box center [232, 603] width 276 height 32
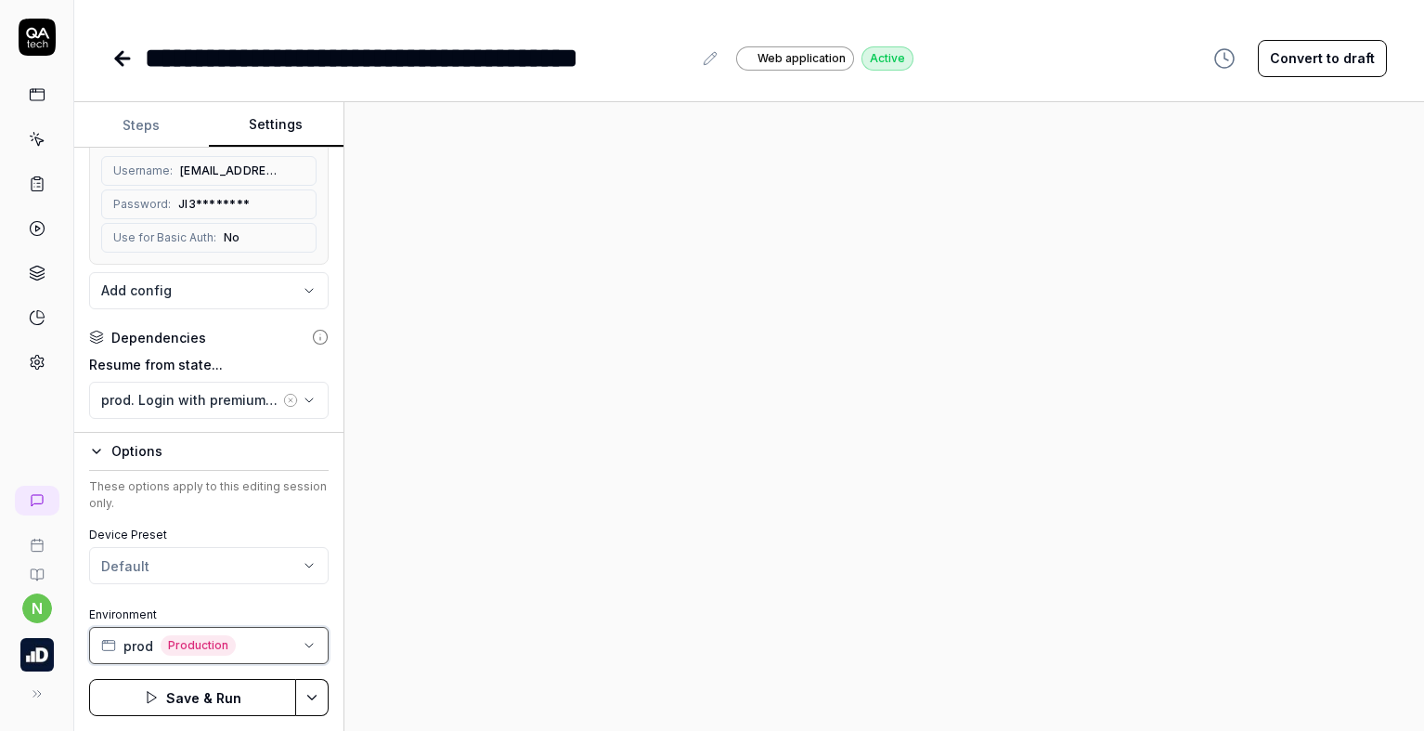
scroll to position [0, 0]
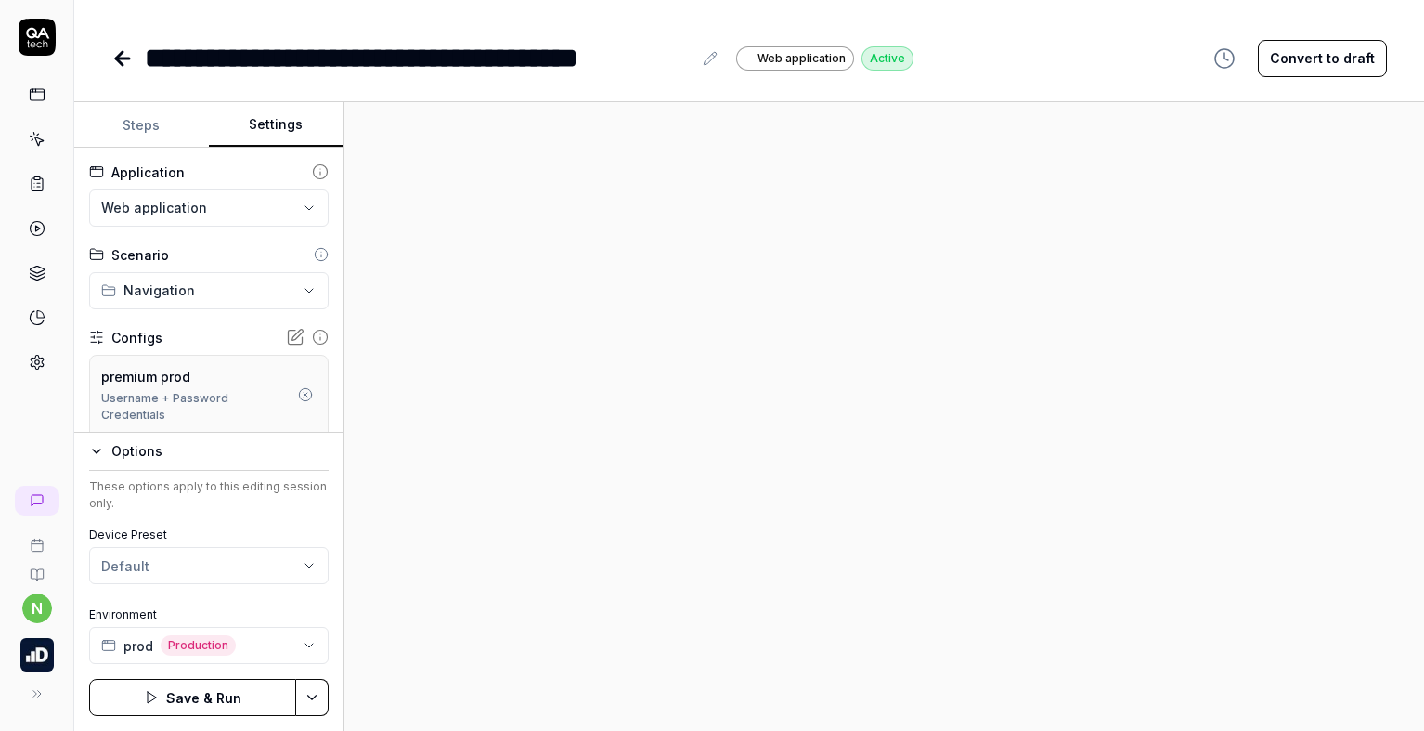
click at [163, 704] on button "Save & Run" at bounding box center [192, 697] width 207 height 37
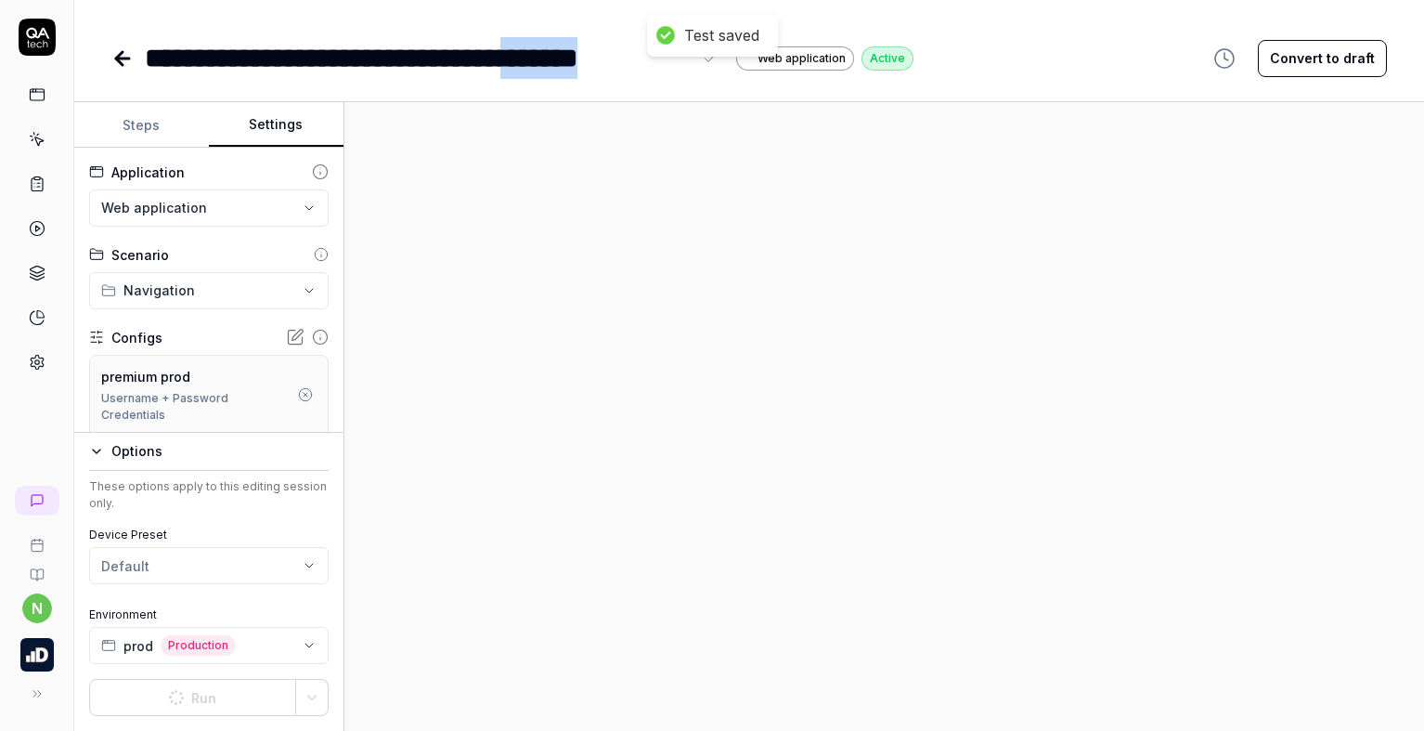
drag, startPoint x: 594, startPoint y: 58, endPoint x: 695, endPoint y: 62, distance: 101.3
click at [695, 62] on div "**********" at bounding box center [433, 58] width 576 height 42
click at [151, 58] on div "**********" at bounding box center [368, 58] width 447 height 42
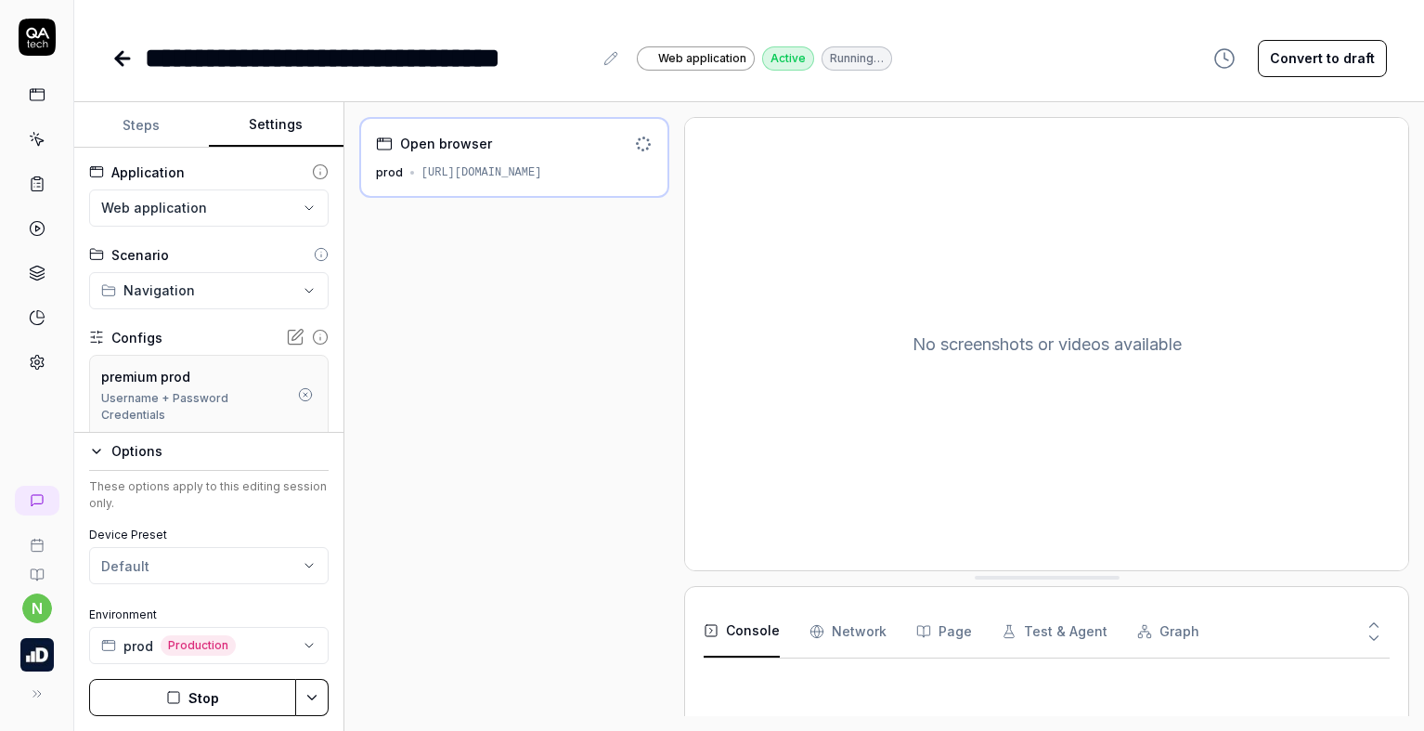
click at [152, 59] on div "**********" at bounding box center [368, 58] width 447 height 42
click at [1105, 50] on div "**********" at bounding box center [748, 58] width 1275 height 42
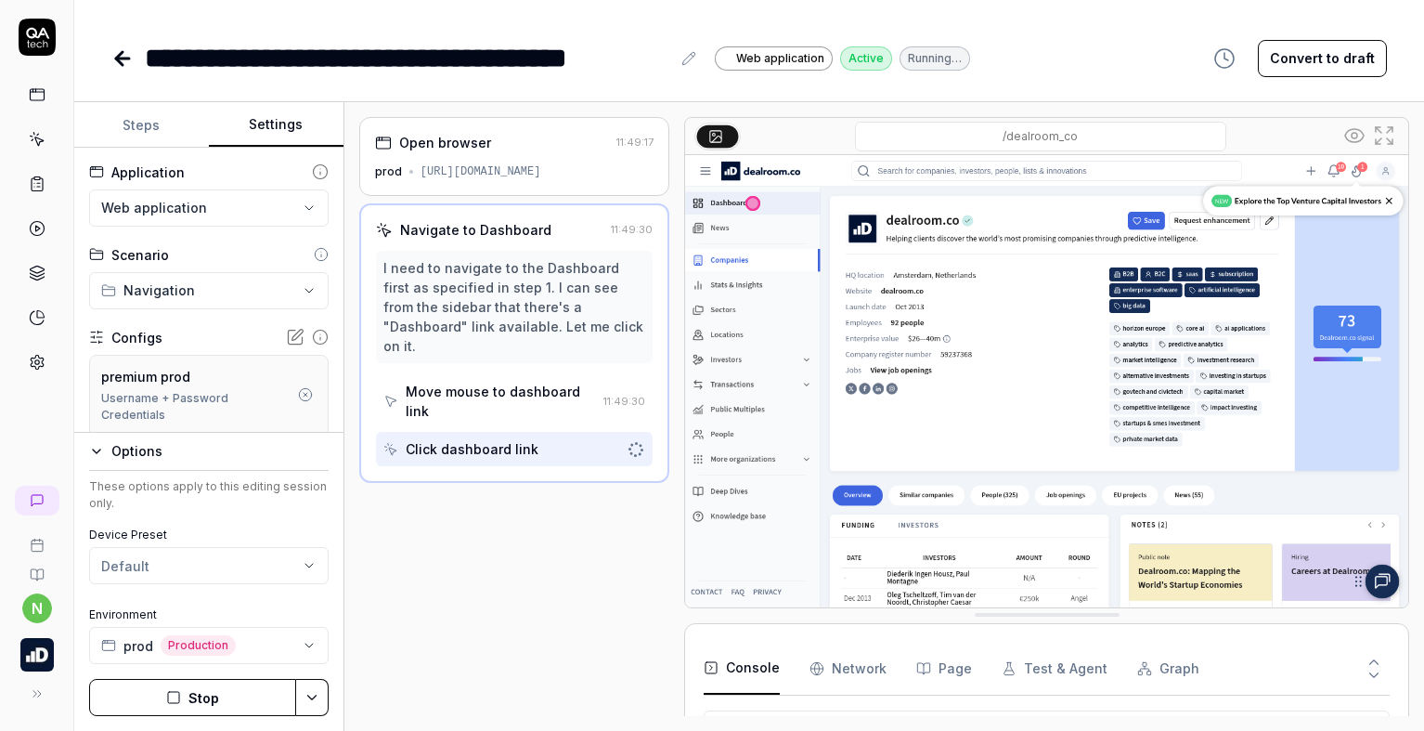
click at [126, 54] on icon at bounding box center [122, 58] width 22 height 22
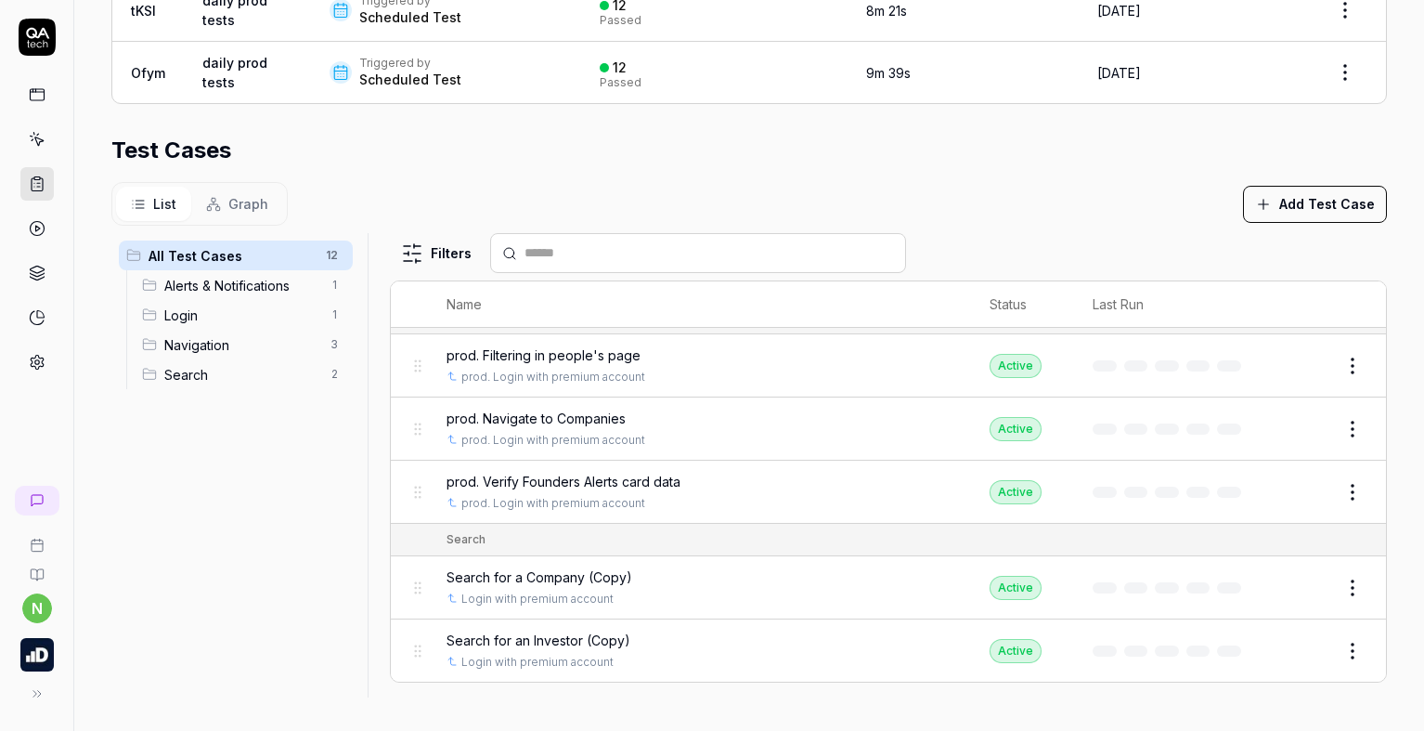
scroll to position [550, 0]
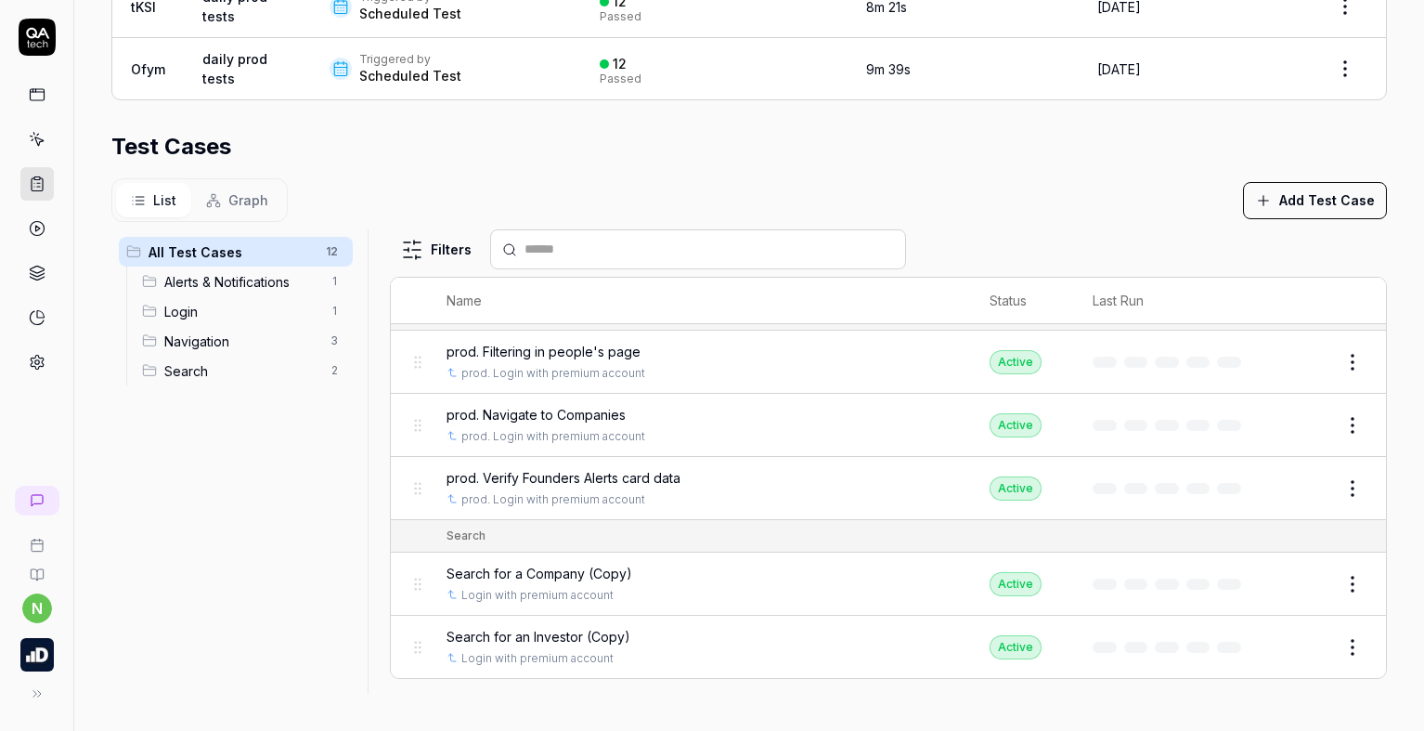
click at [1286, 590] on button "Edit" at bounding box center [1308, 584] width 45 height 30
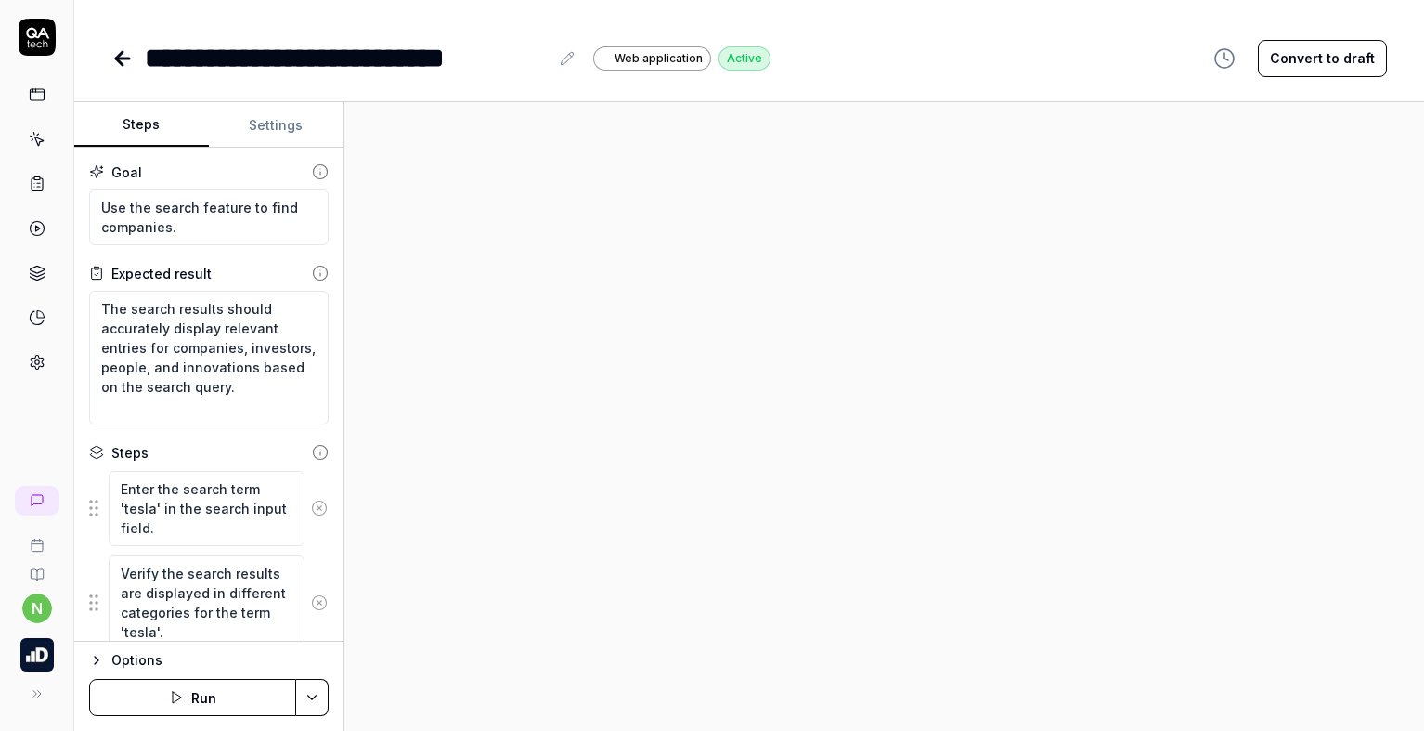
type textarea "*"
click at [295, 133] on button "Settings" at bounding box center [276, 125] width 135 height 45
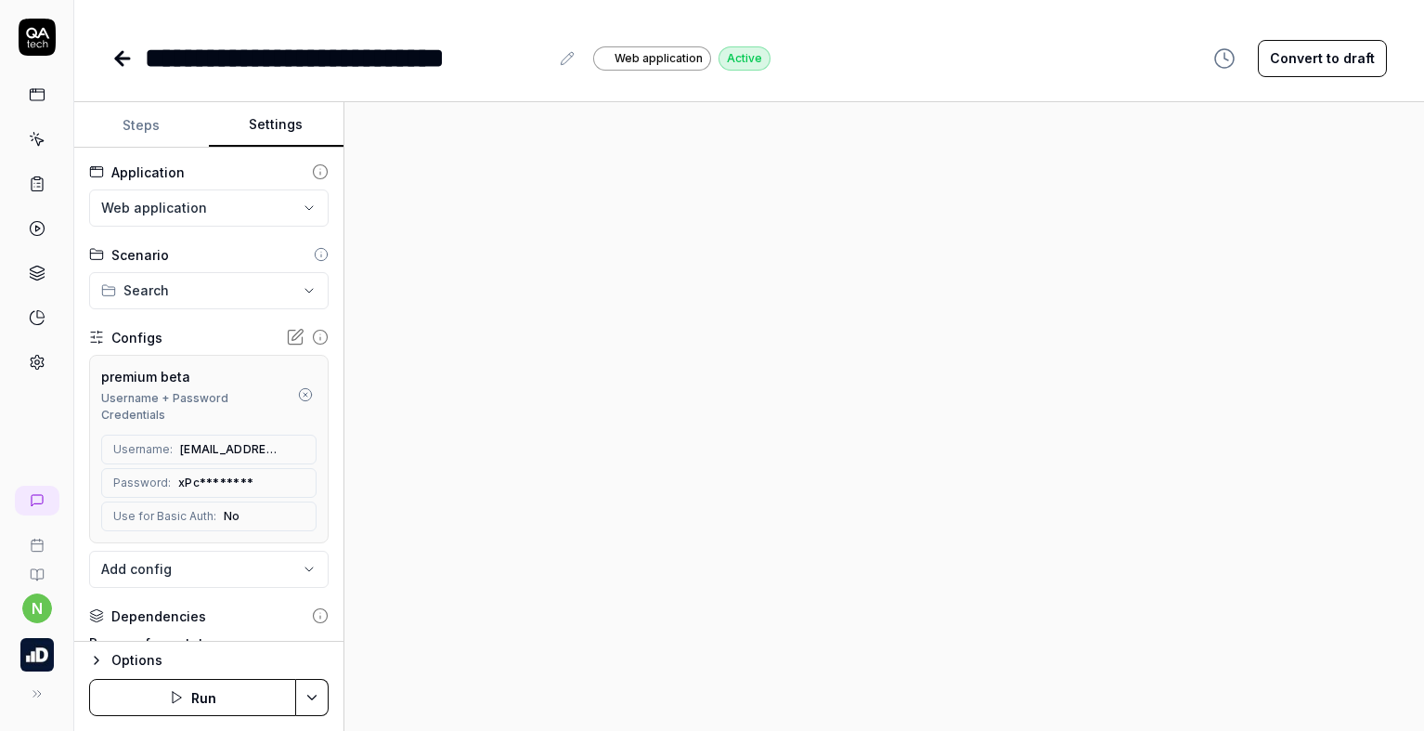
click at [298, 397] on icon "button" at bounding box center [305, 394] width 15 height 15
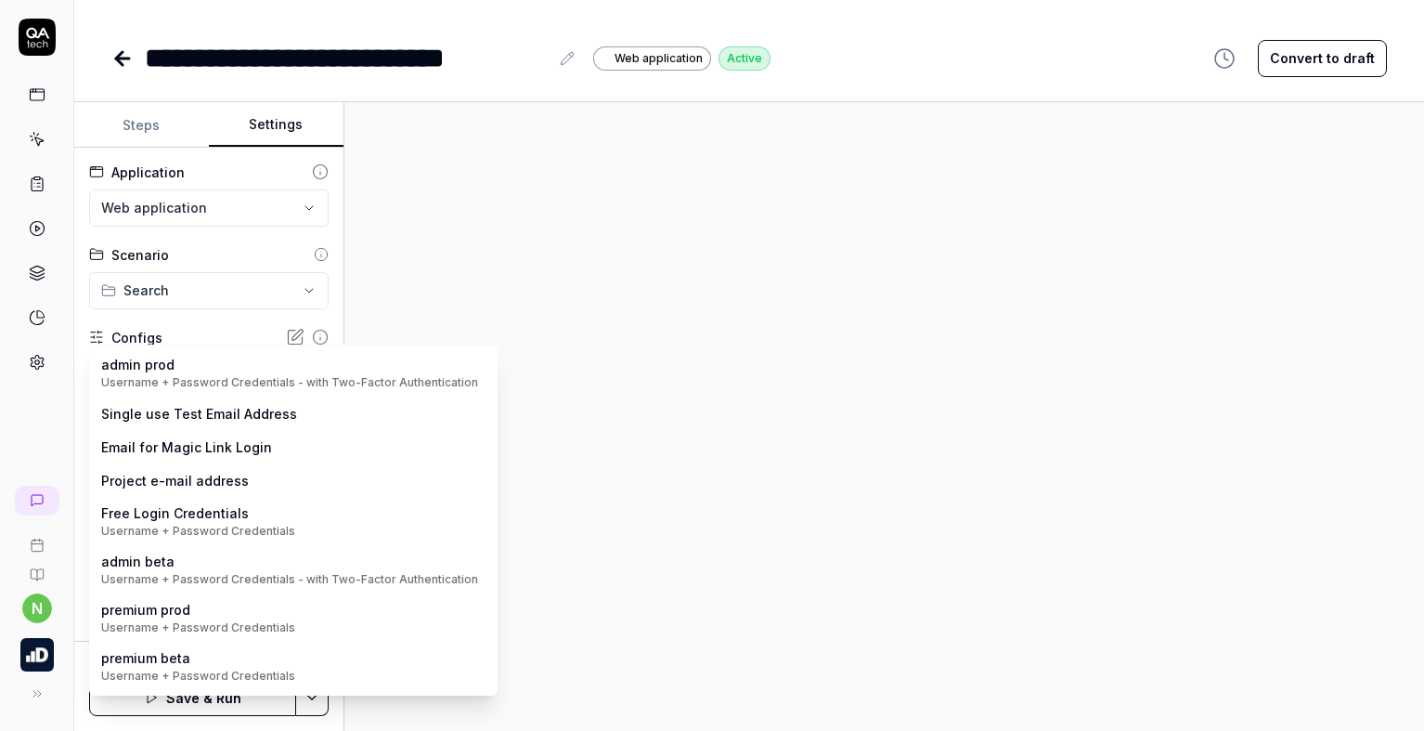
click at [185, 371] on body "**********" at bounding box center [712, 365] width 1424 height 731
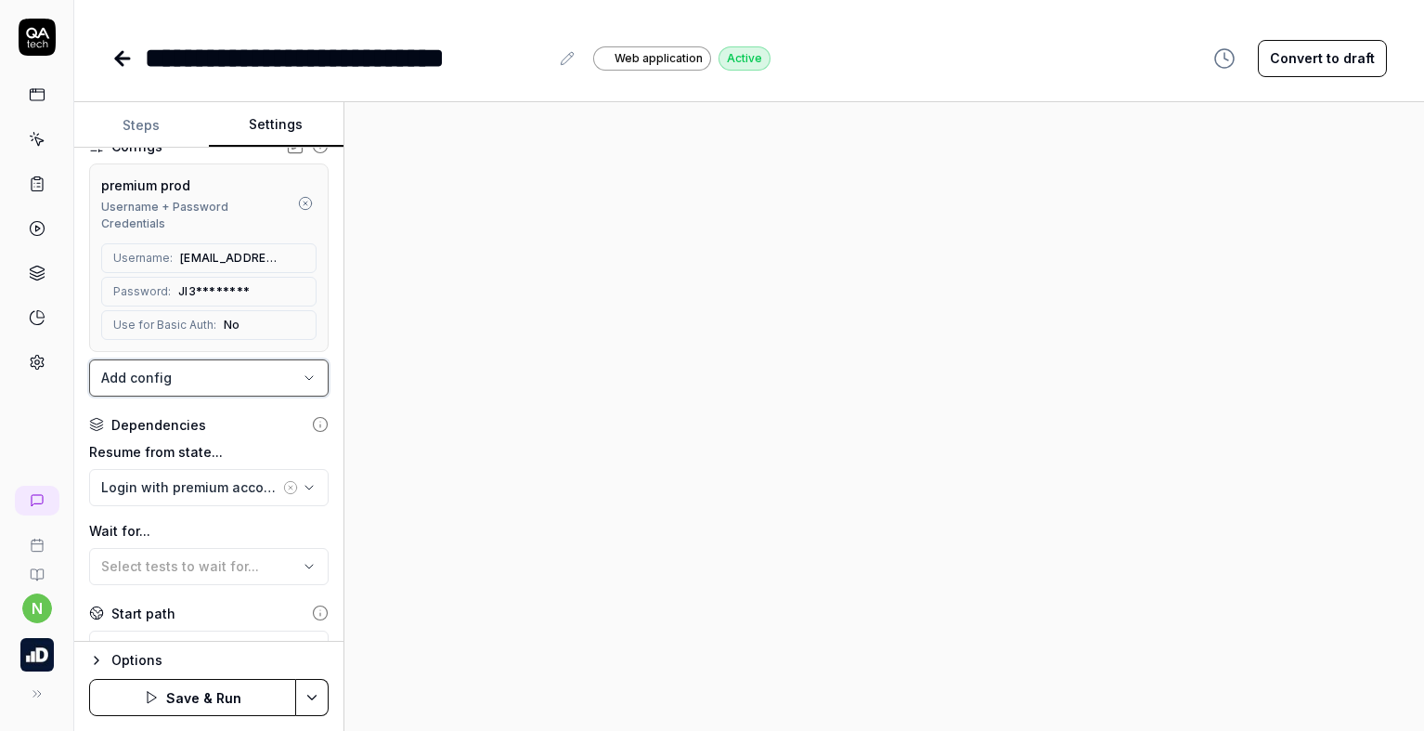
scroll to position [278, 0]
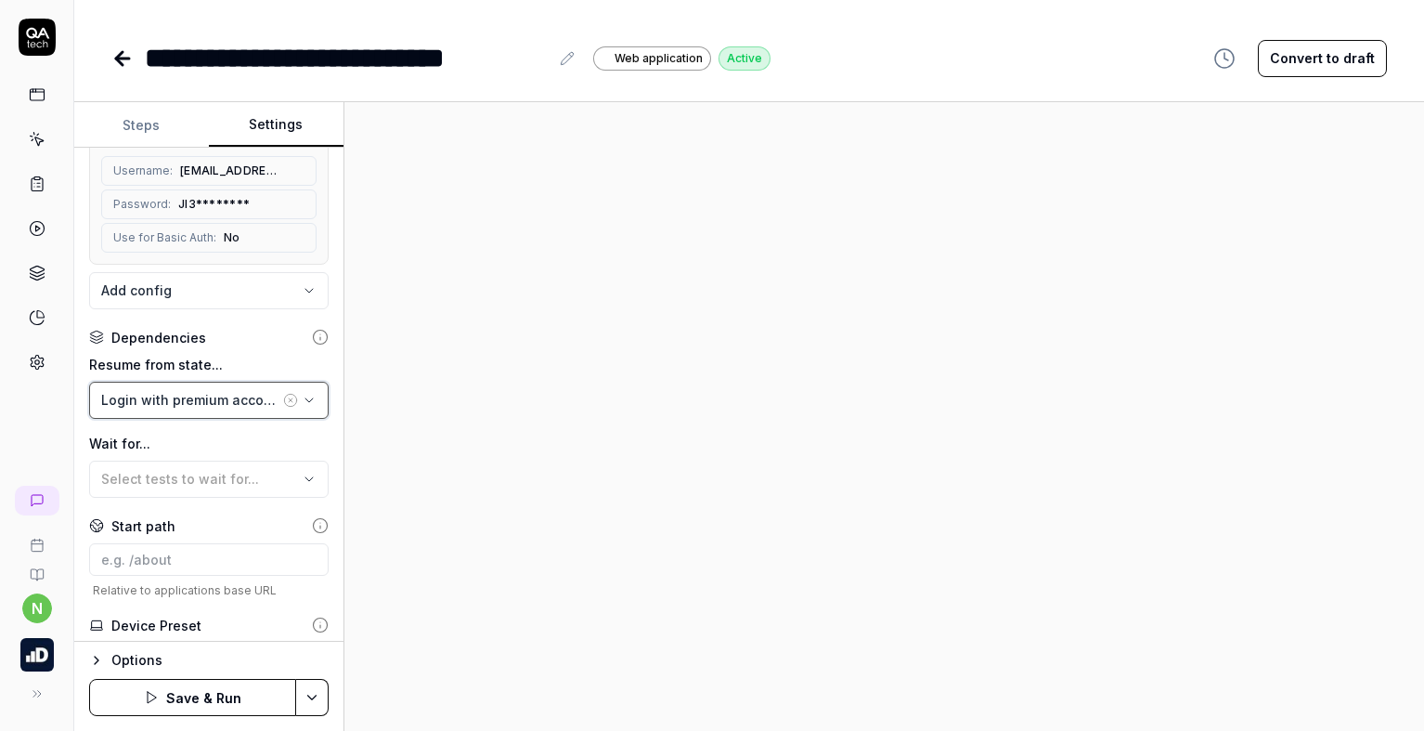
click at [215, 397] on div "Login with premium account" at bounding box center [190, 399] width 178 height 19
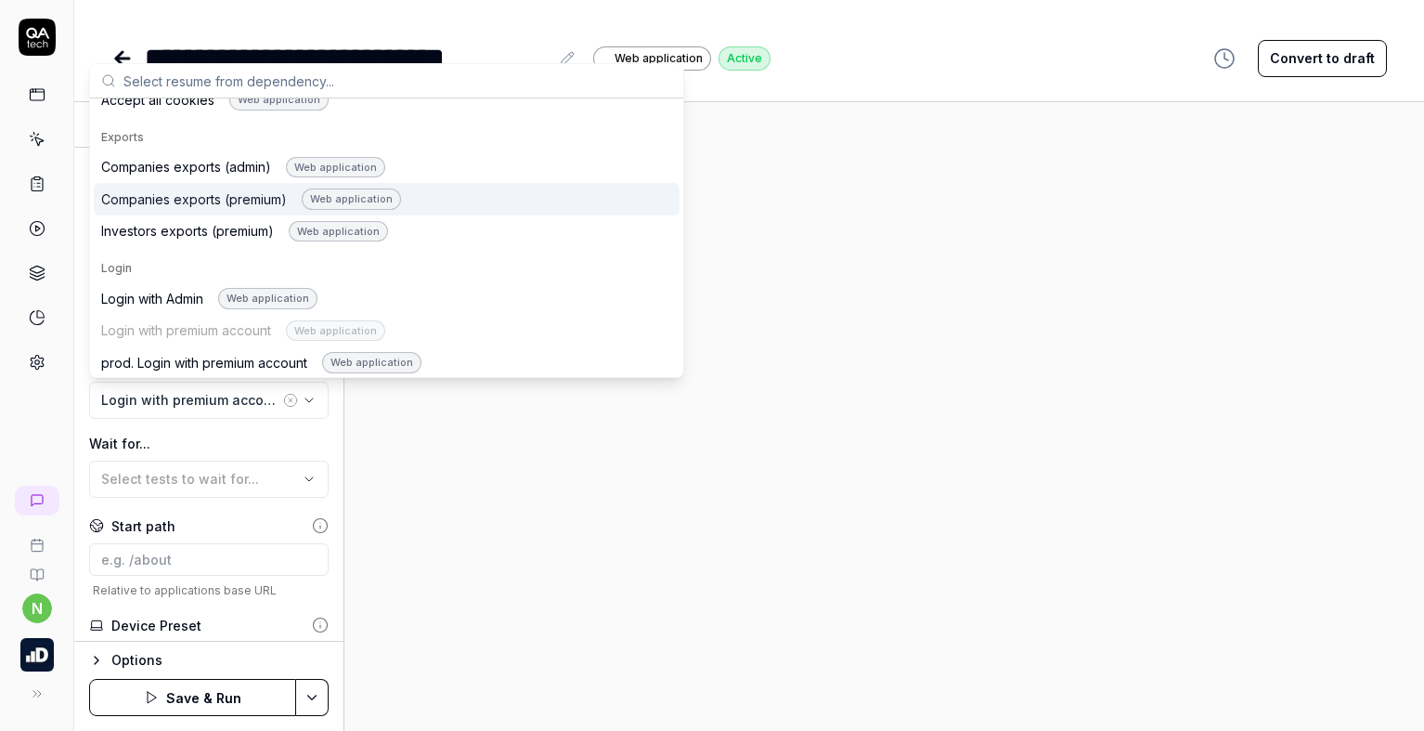
scroll to position [928, 0]
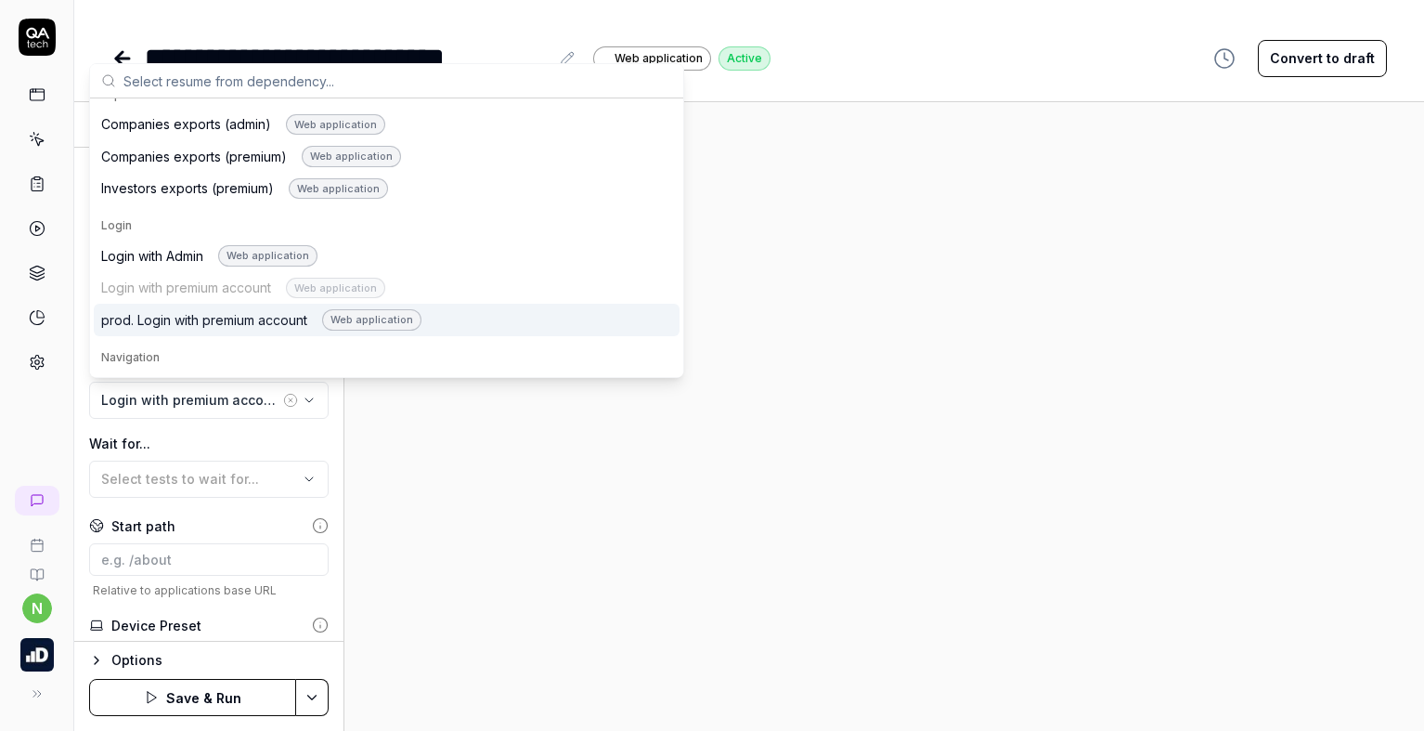
click at [188, 330] on div "prod. Login with premium account Web application" at bounding box center [261, 319] width 320 height 21
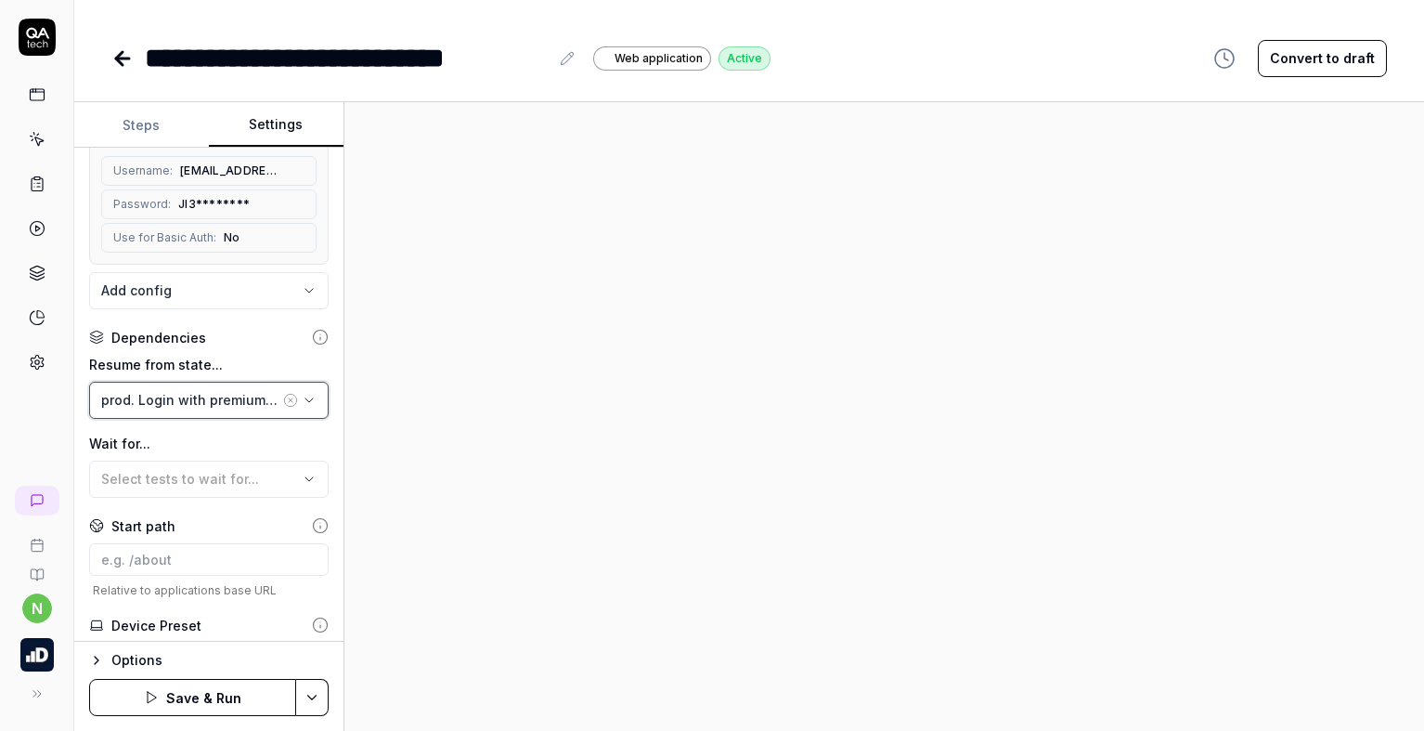
scroll to position [372, 0]
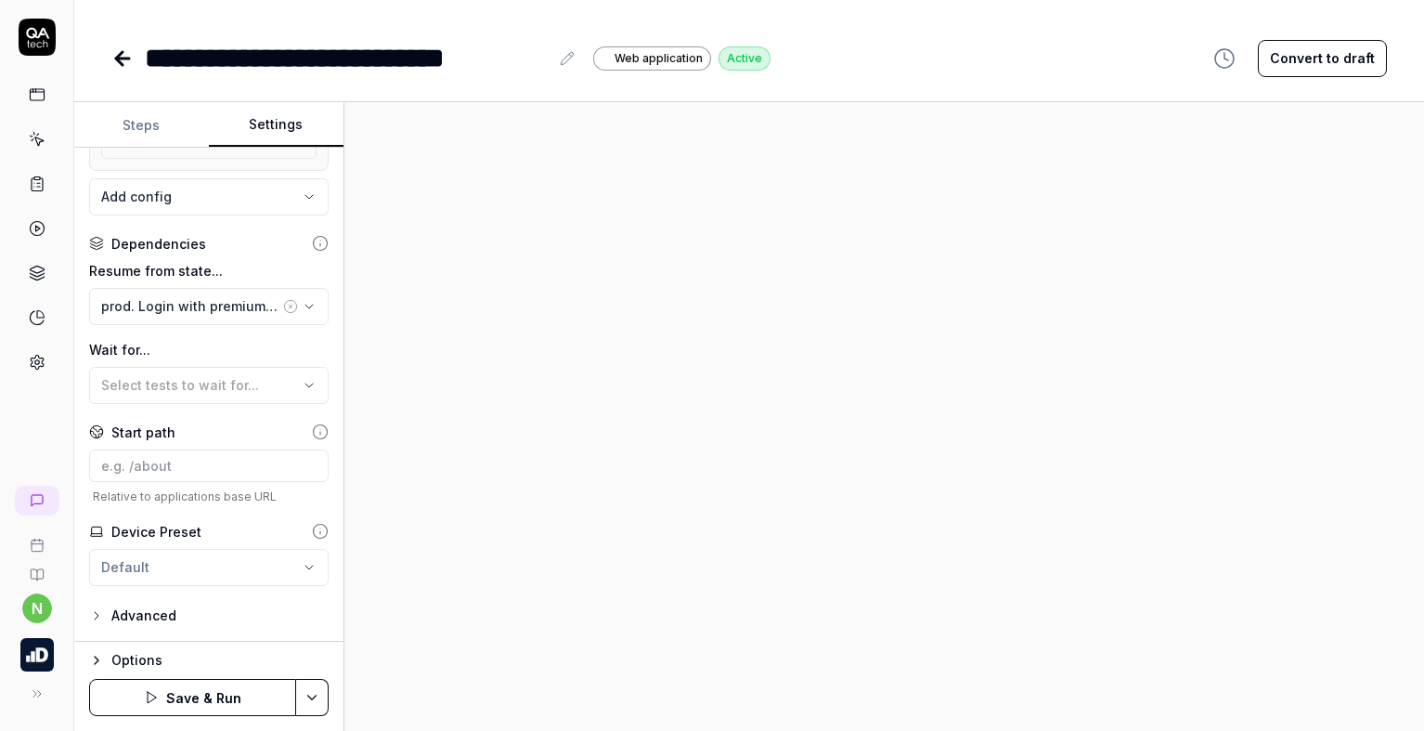
click at [94, 660] on icon "button" at bounding box center [96, 660] width 15 height 15
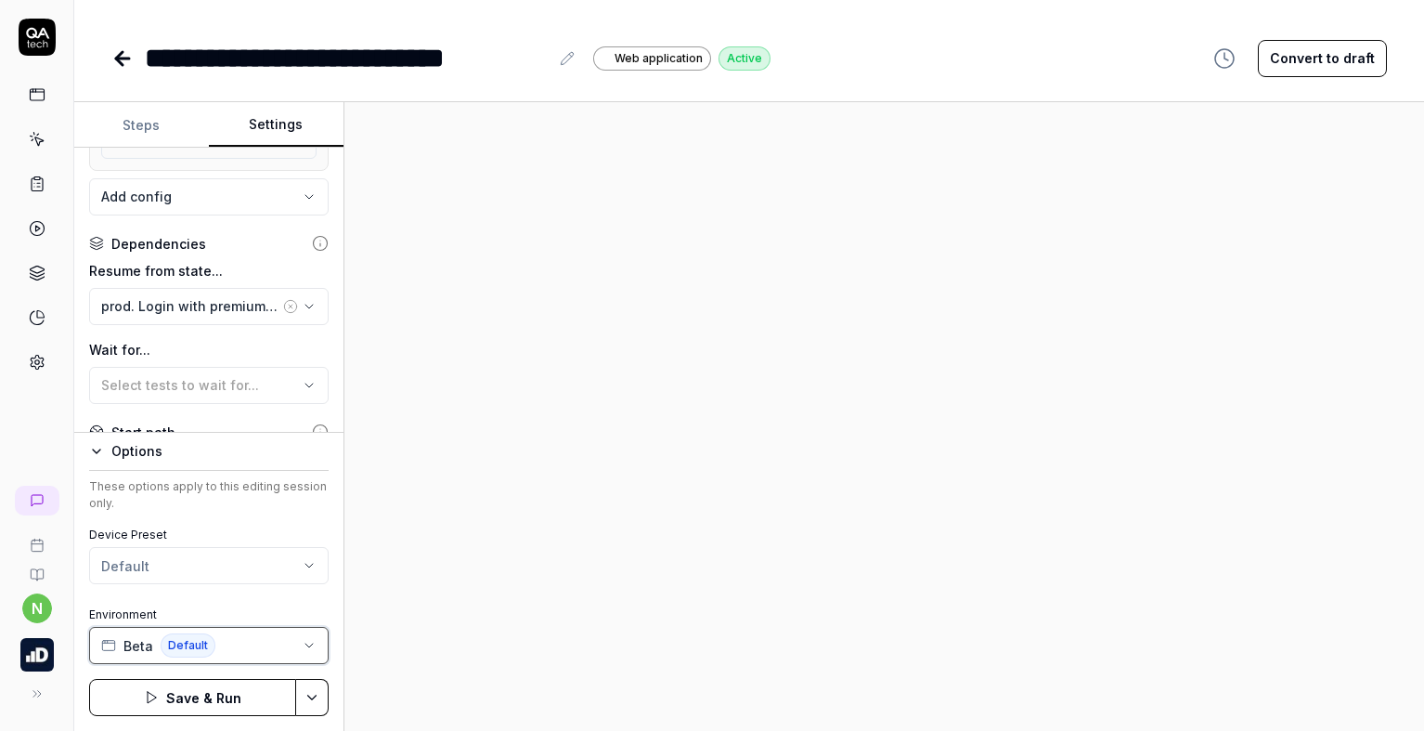
click at [256, 645] on button "Beta Default" at bounding box center [208, 645] width 239 height 37
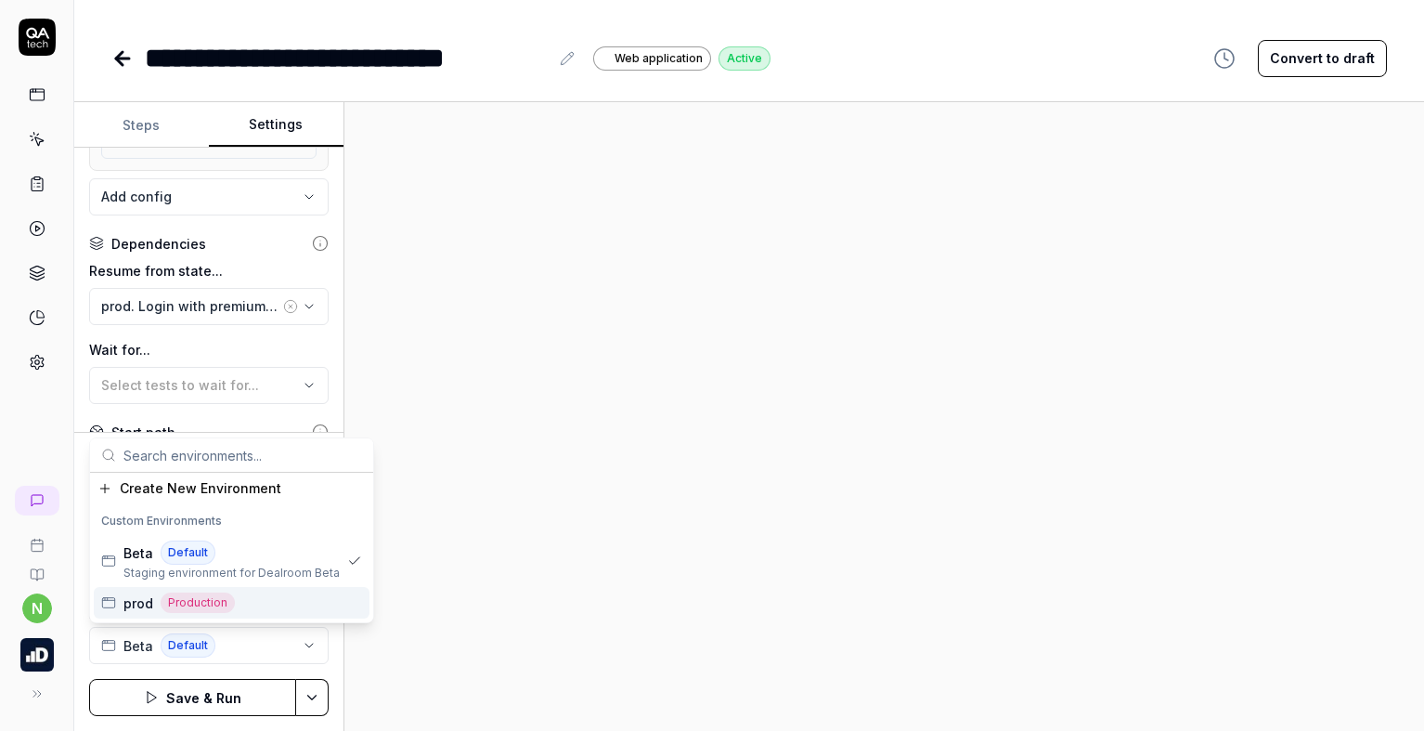
click at [252, 605] on div "prod Production" at bounding box center [232, 603] width 276 height 32
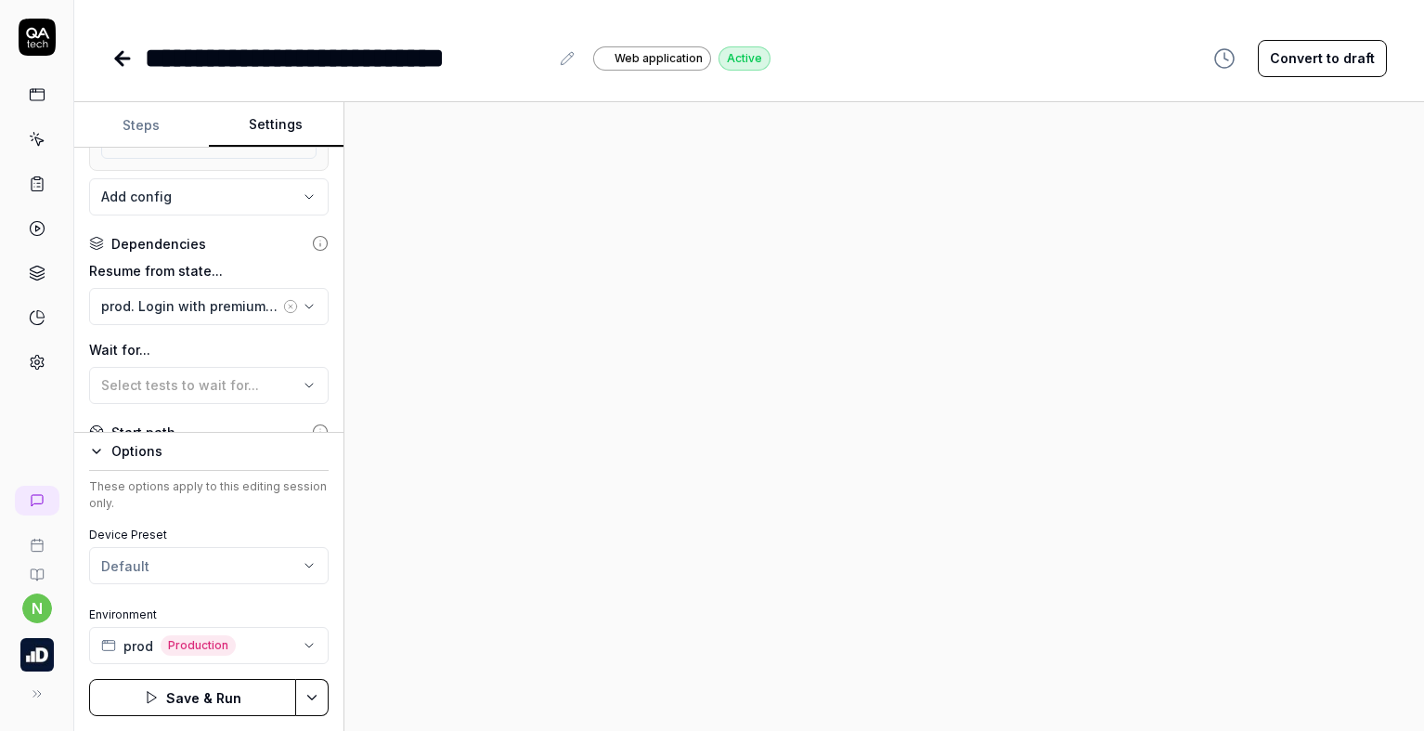
click at [234, 692] on button "Save & Run" at bounding box center [192, 697] width 207 height 37
drag, startPoint x: 448, startPoint y: 52, endPoint x: 548, endPoint y: 61, distance: 99.8
click at [548, 61] on div "**********" at bounding box center [347, 58] width 404 height 42
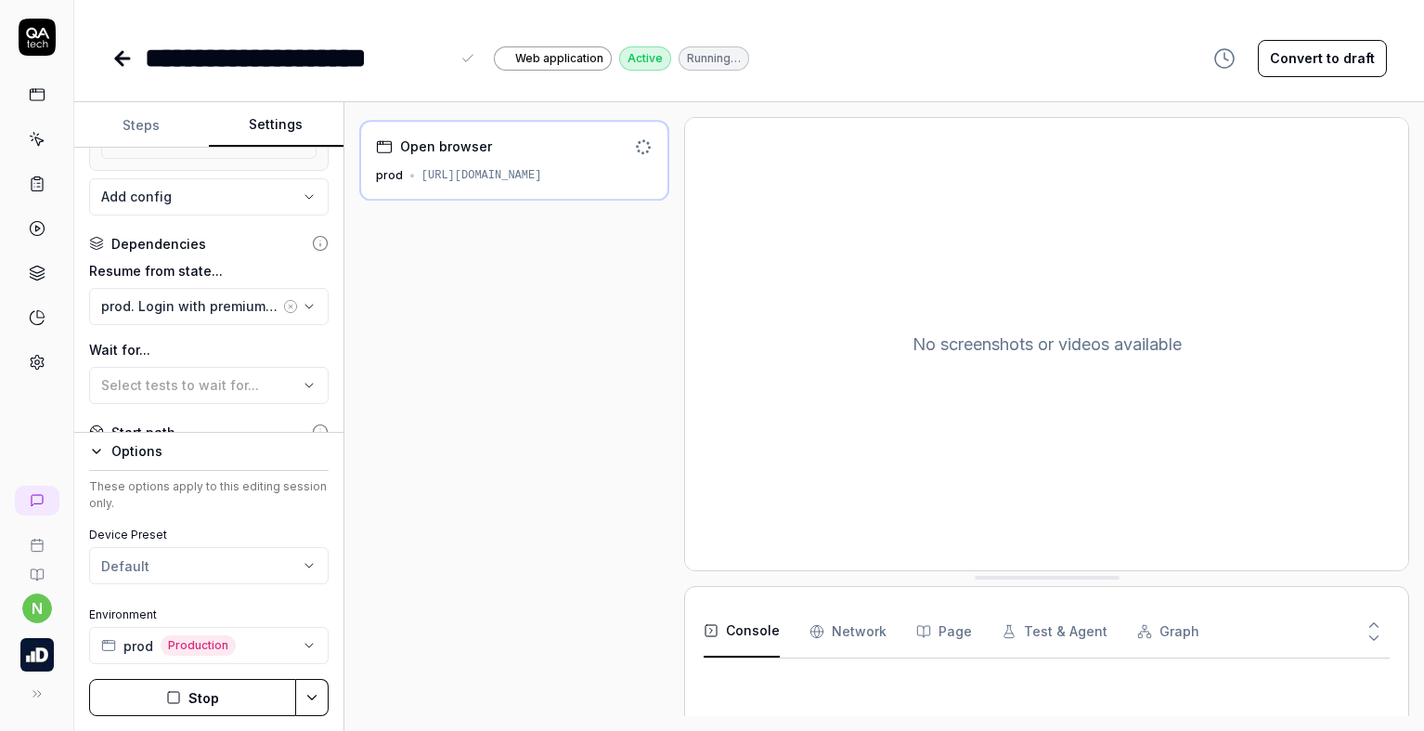
click at [150, 59] on div "**********" at bounding box center [297, 58] width 304 height 42
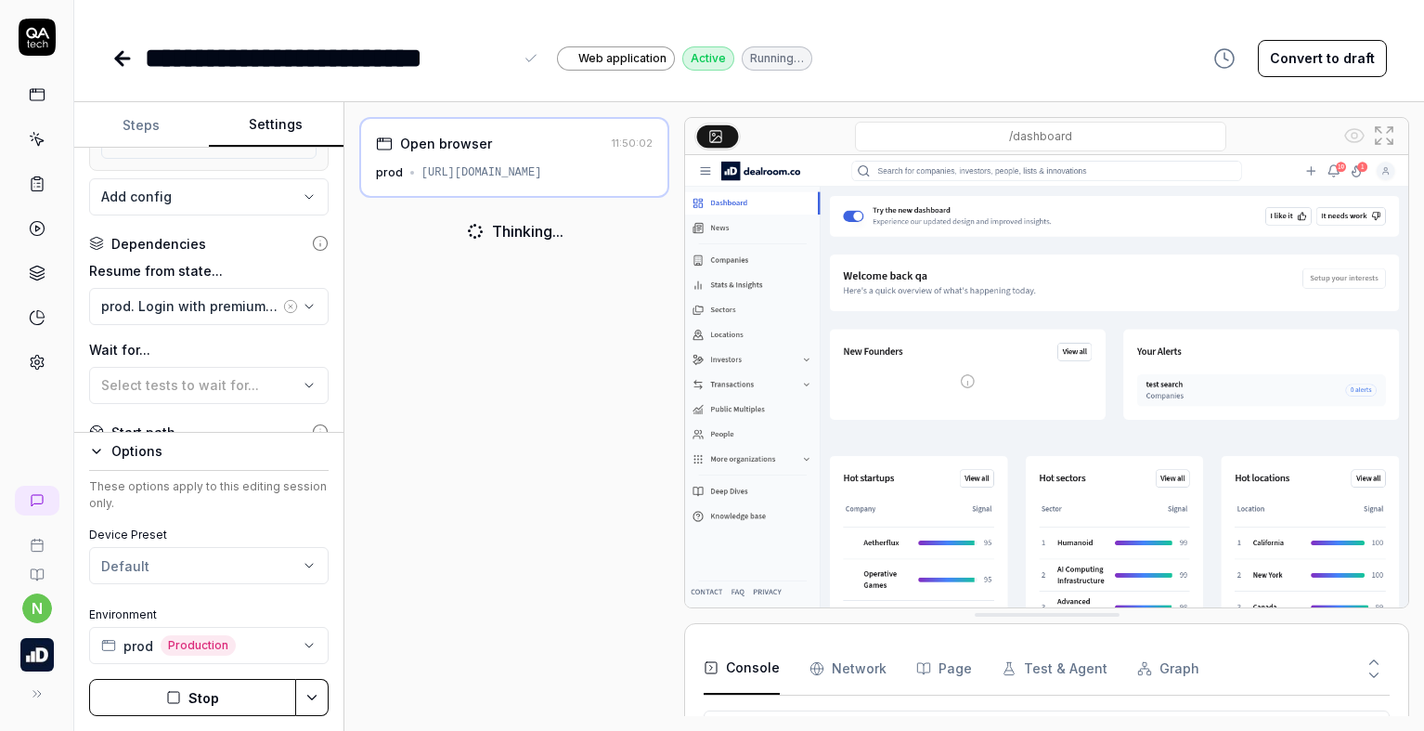
scroll to position [69, 0]
click at [876, 53] on div "**********" at bounding box center [748, 58] width 1275 height 42
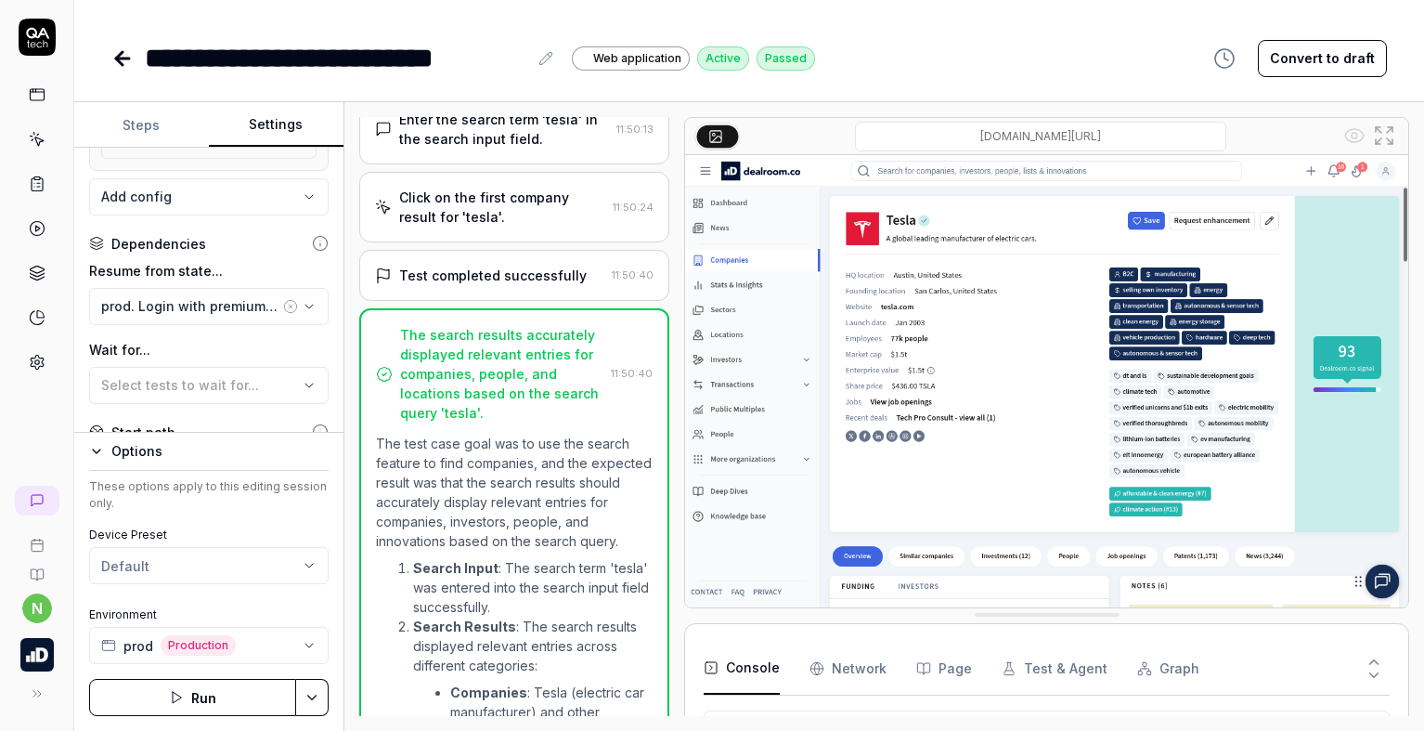
scroll to position [404, 0]
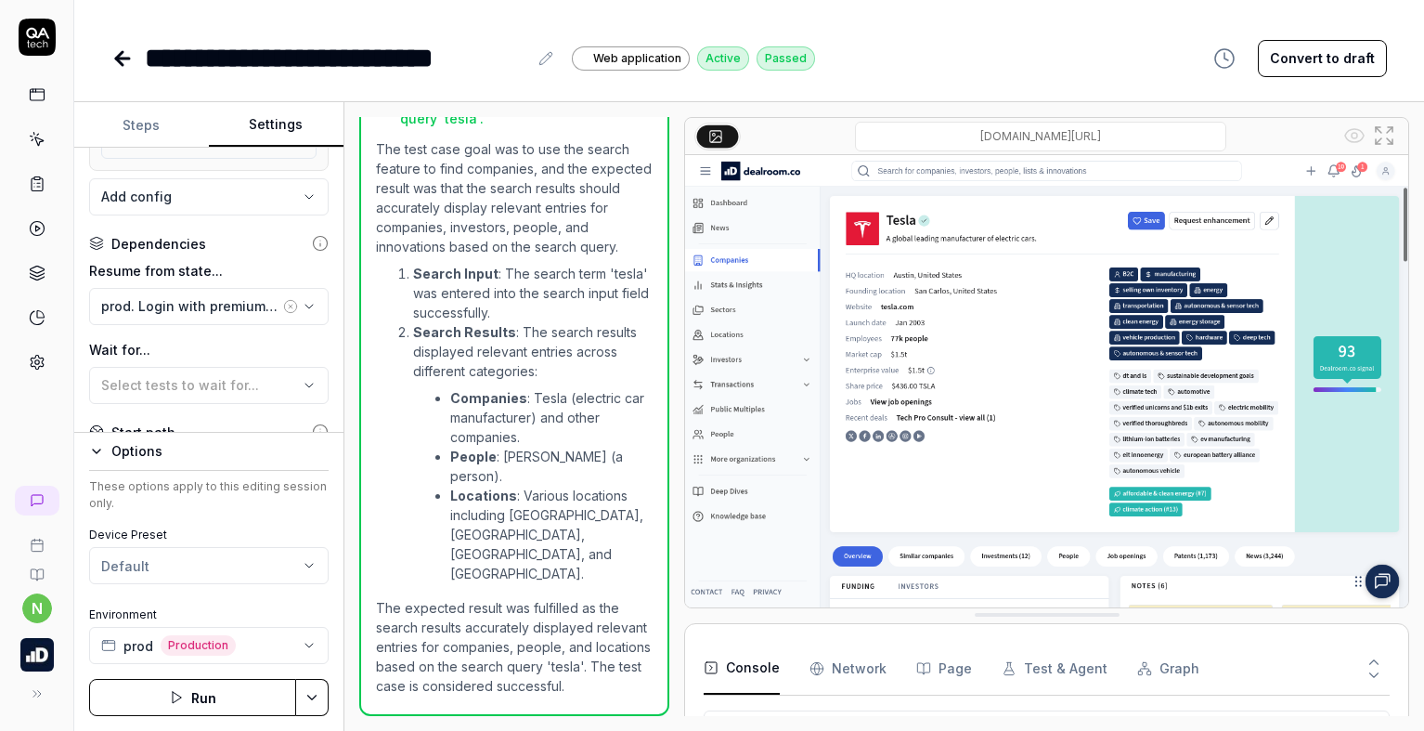
click at [123, 67] on icon at bounding box center [122, 58] width 22 height 22
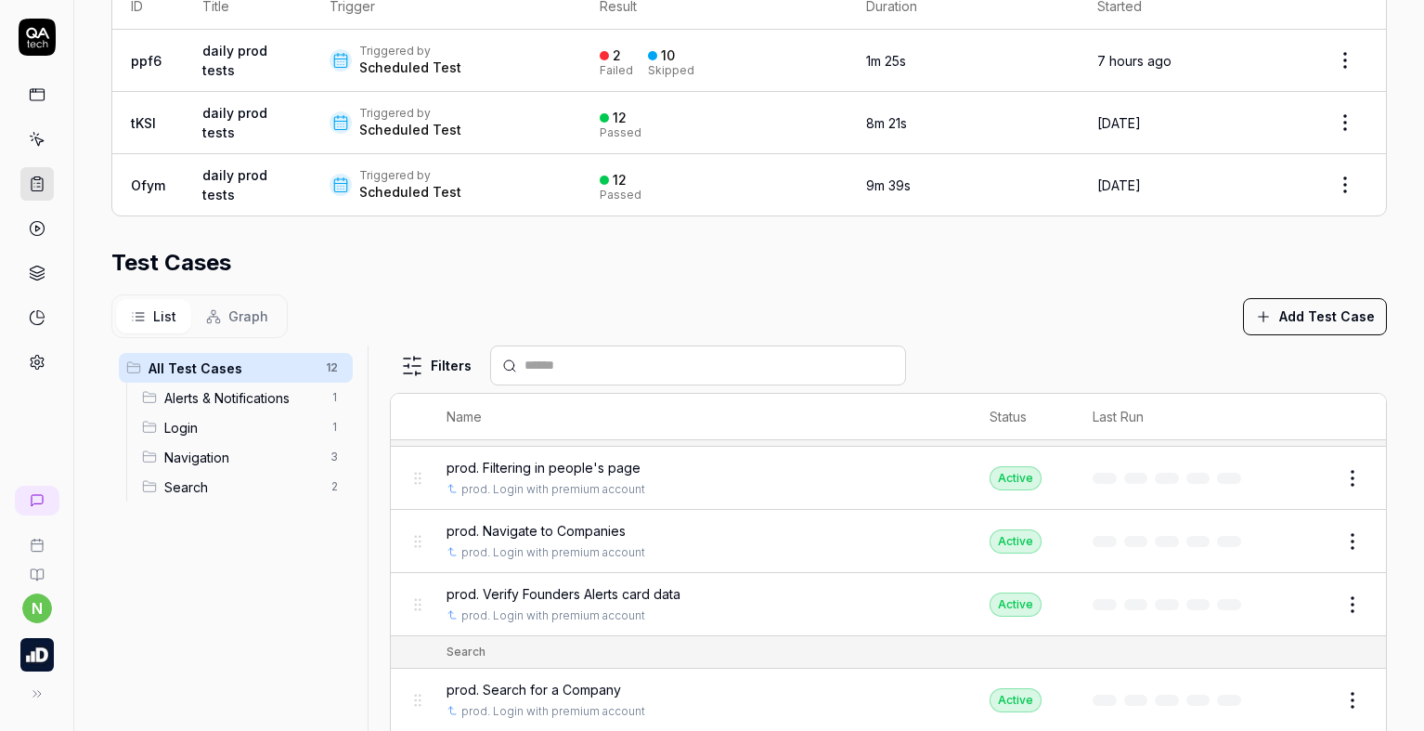
scroll to position [550, 0]
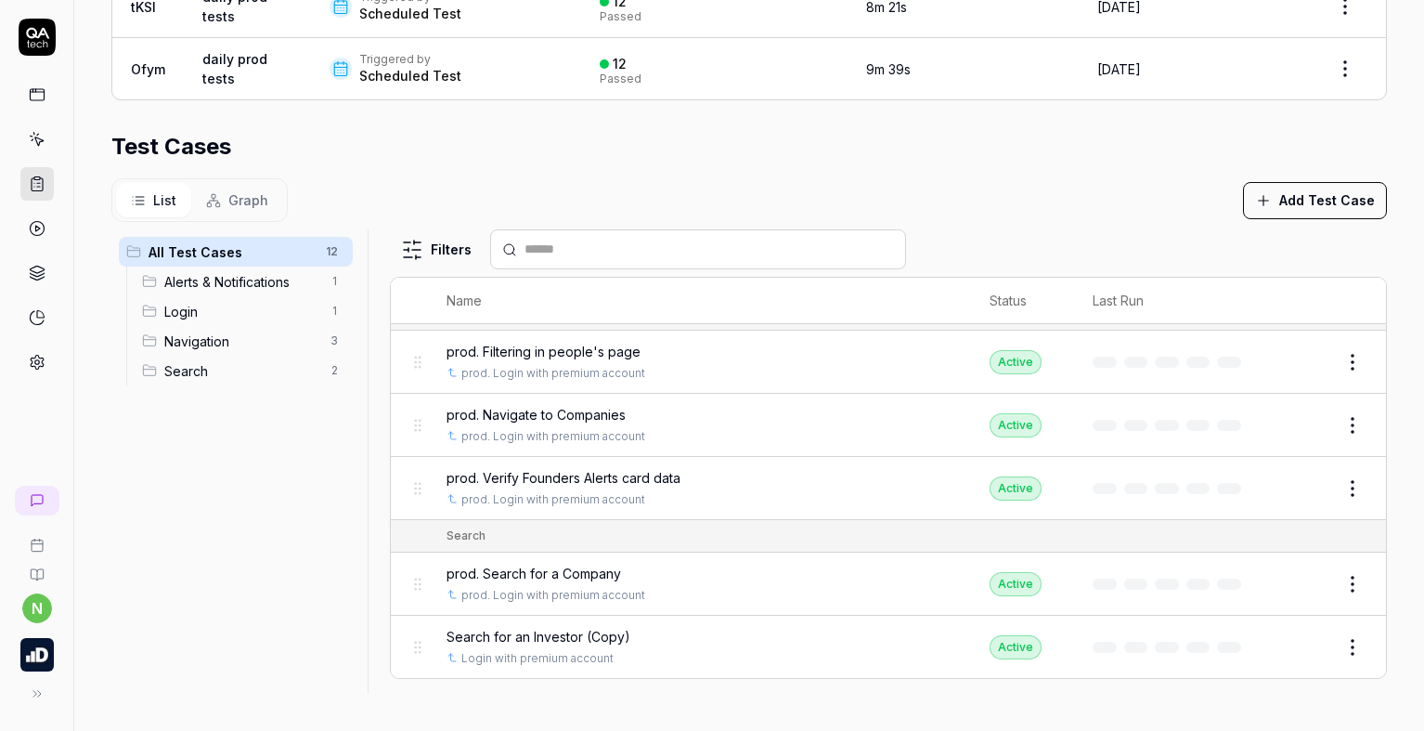
click at [1286, 649] on button "Edit" at bounding box center [1308, 647] width 45 height 30
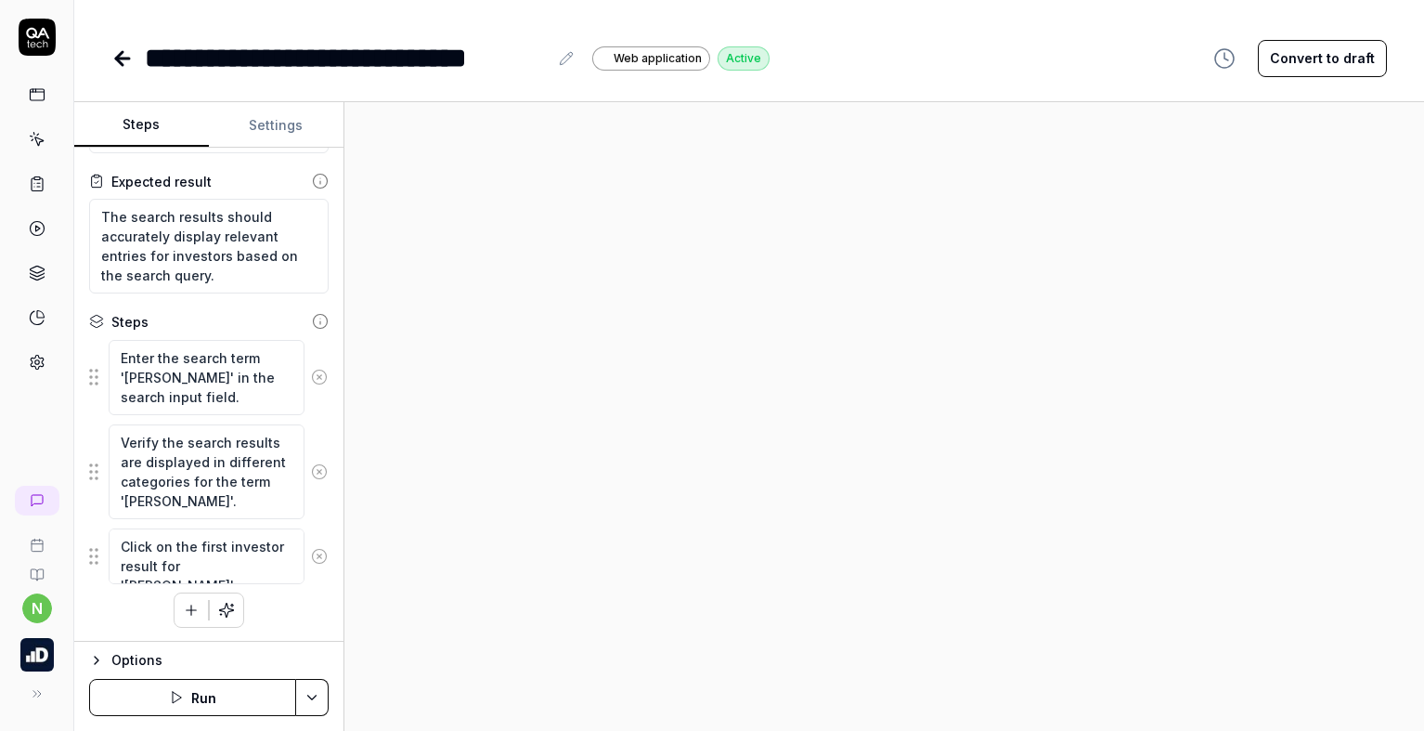
scroll to position [93, 0]
click at [94, 660] on icon "button" at bounding box center [96, 660] width 15 height 15
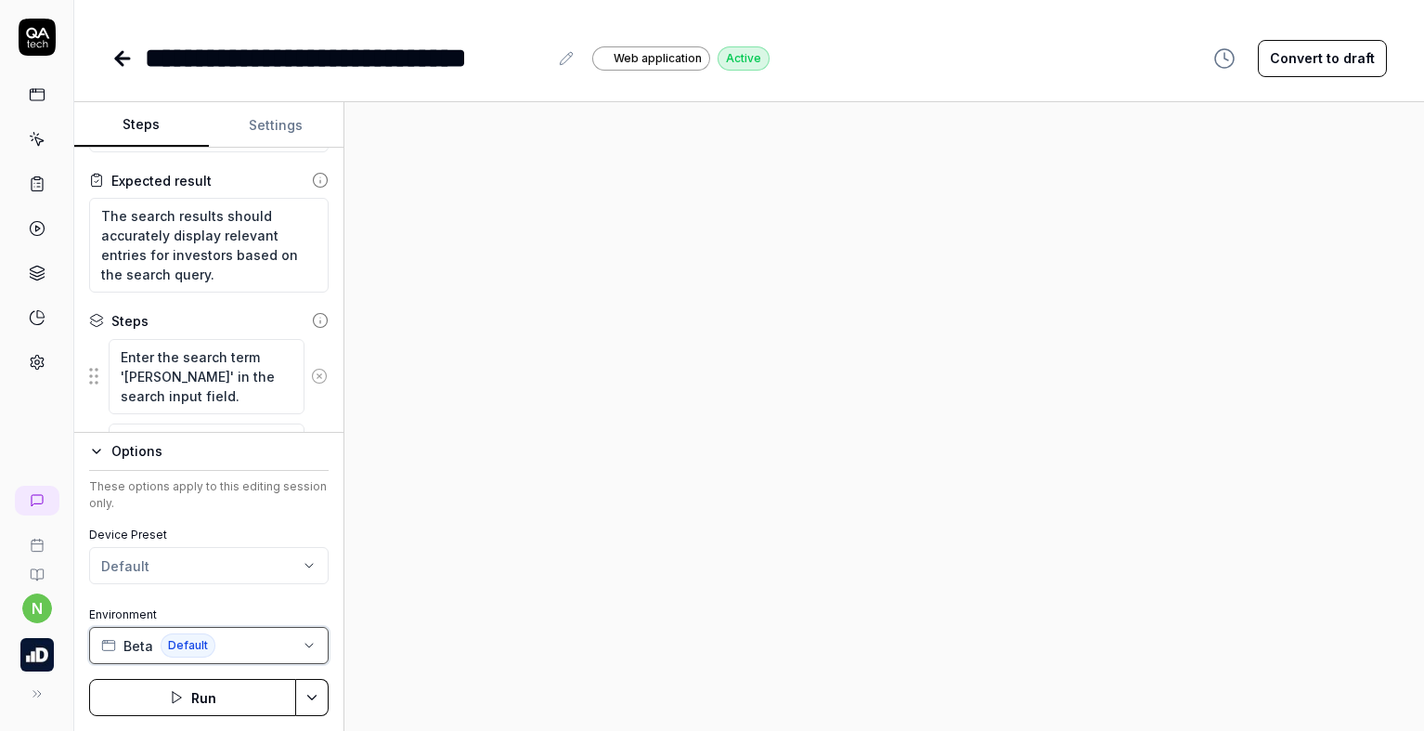
click at [250, 647] on button "Beta Default" at bounding box center [208, 645] width 239 height 37
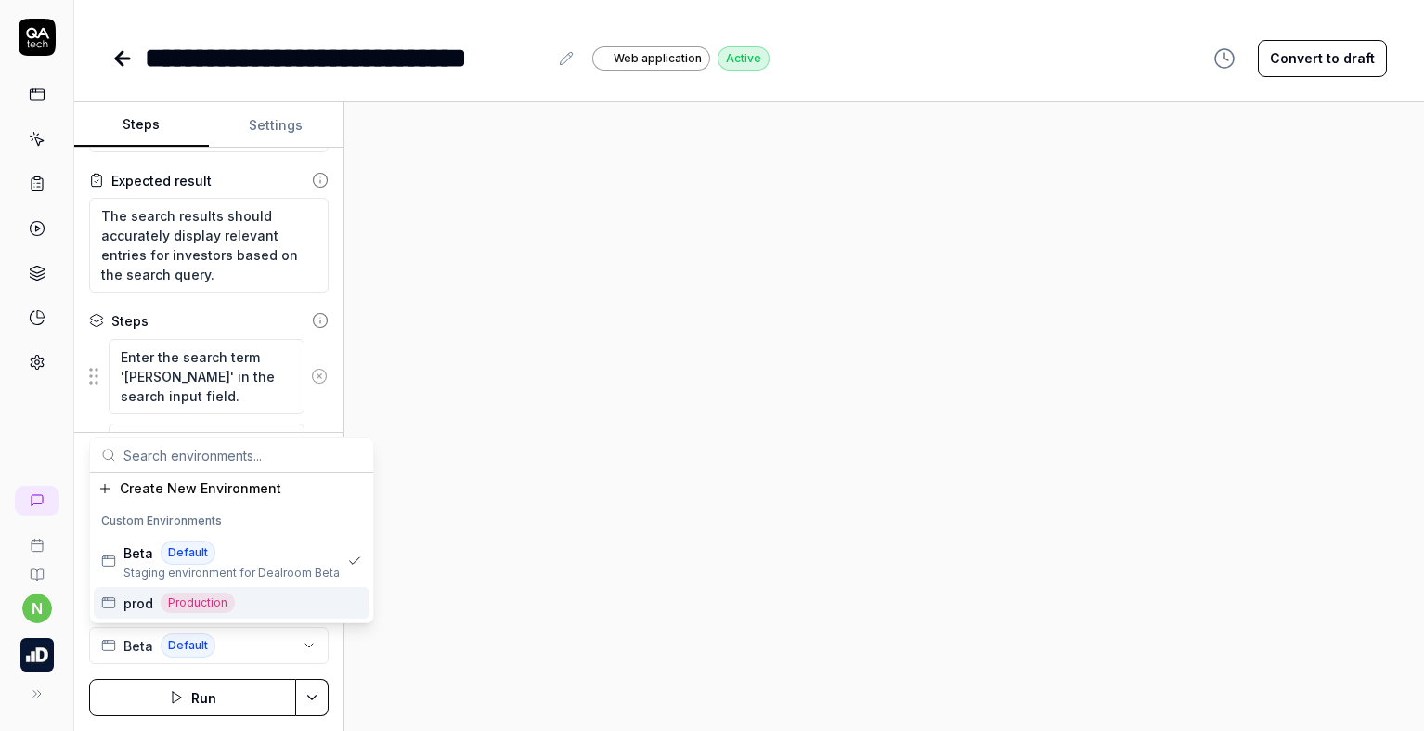
click at [260, 600] on div "prod Production" at bounding box center [232, 603] width 276 height 32
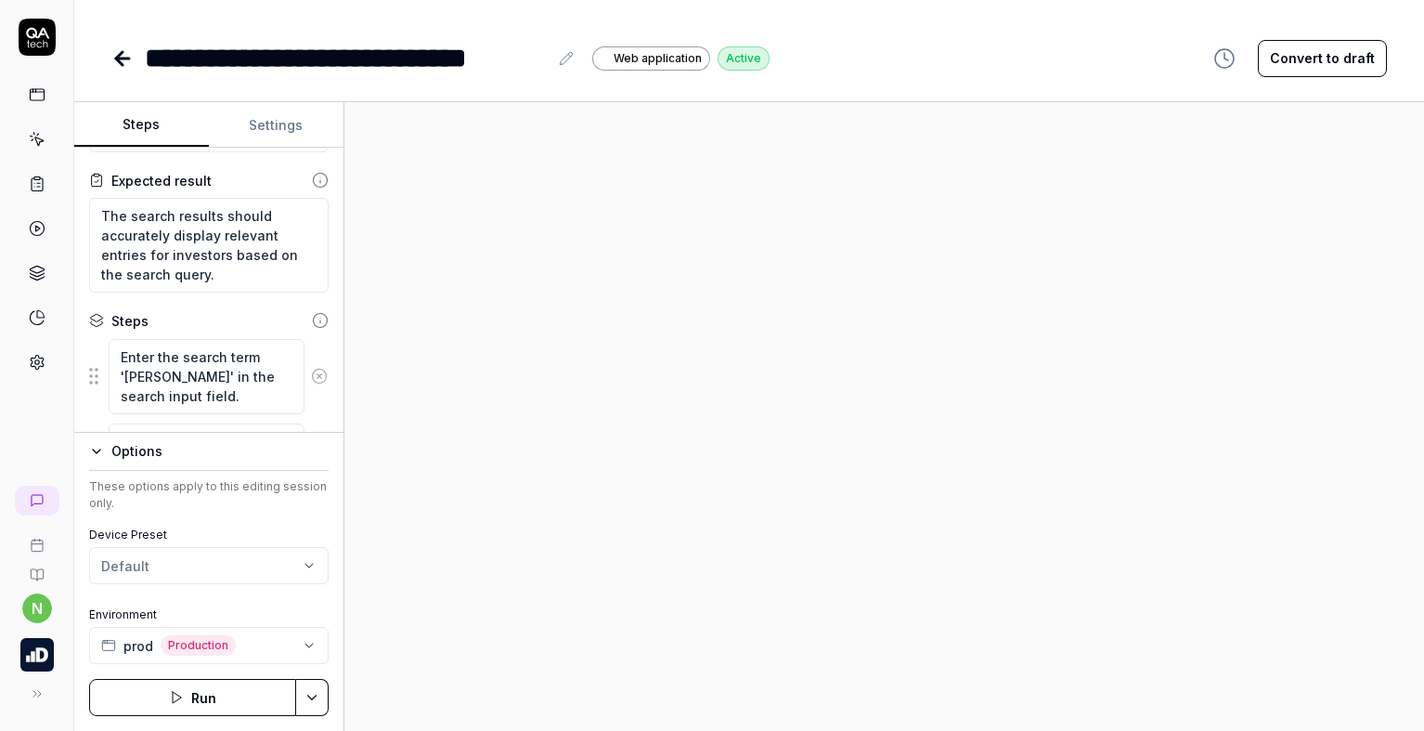
type textarea "*"
click at [268, 117] on button "Settings" at bounding box center [276, 125] width 135 height 45
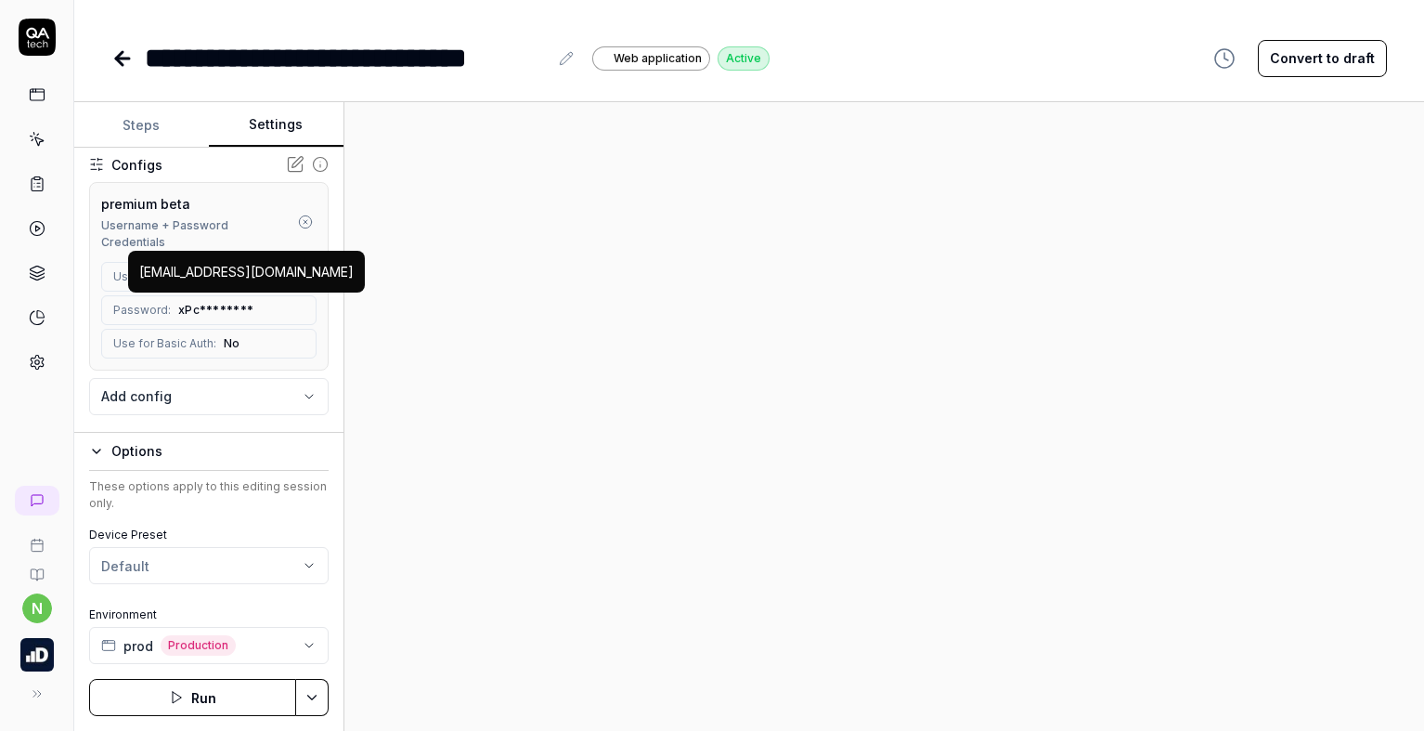
scroll to position [186, 0]
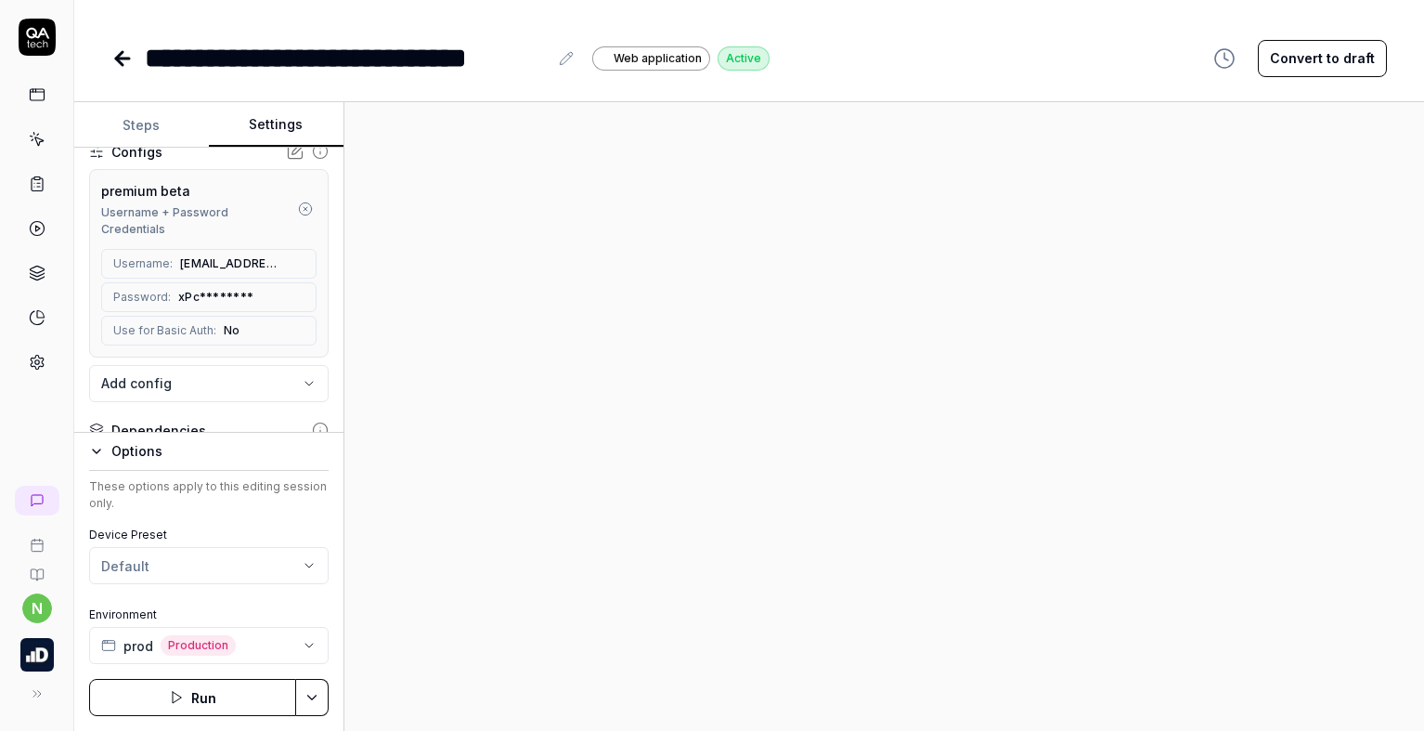
click at [298, 203] on icon "button" at bounding box center [305, 208] width 15 height 15
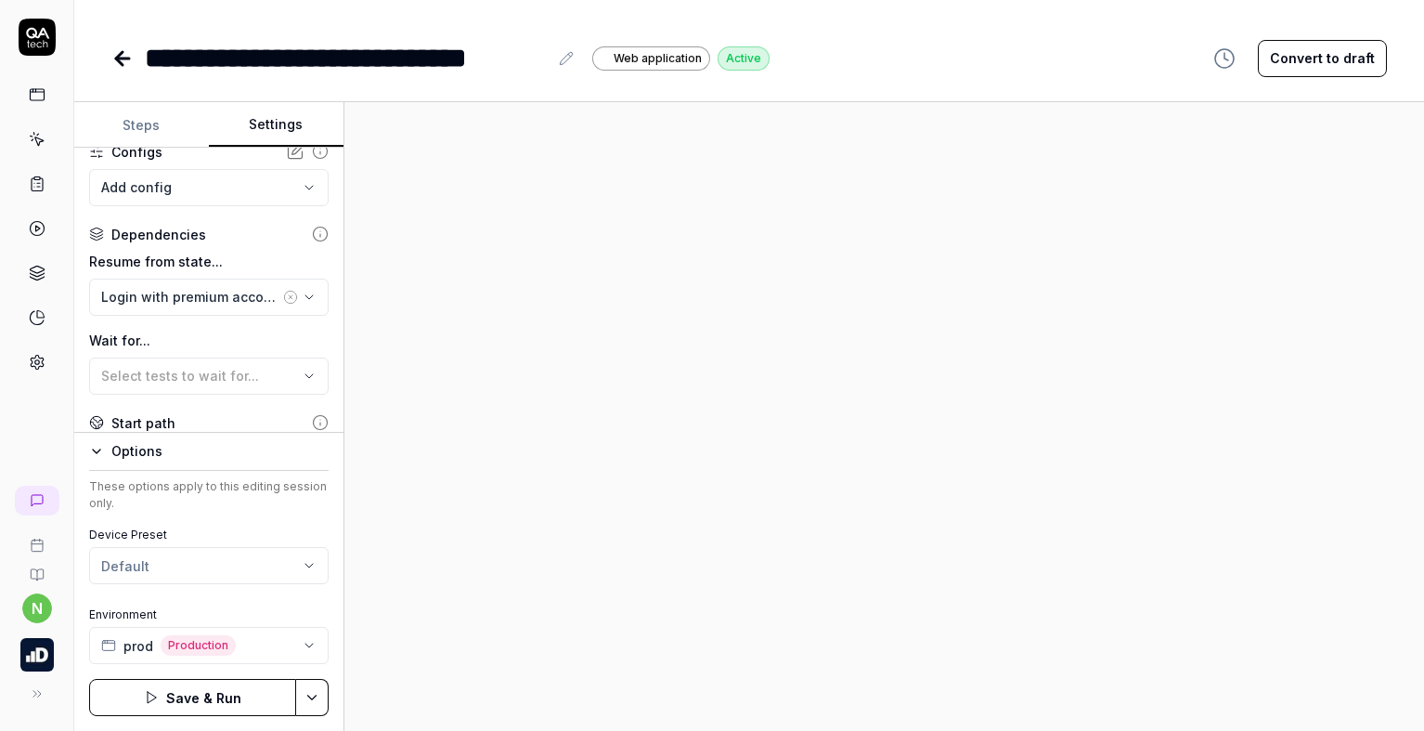
click at [174, 190] on body "**********" at bounding box center [712, 365] width 1424 height 731
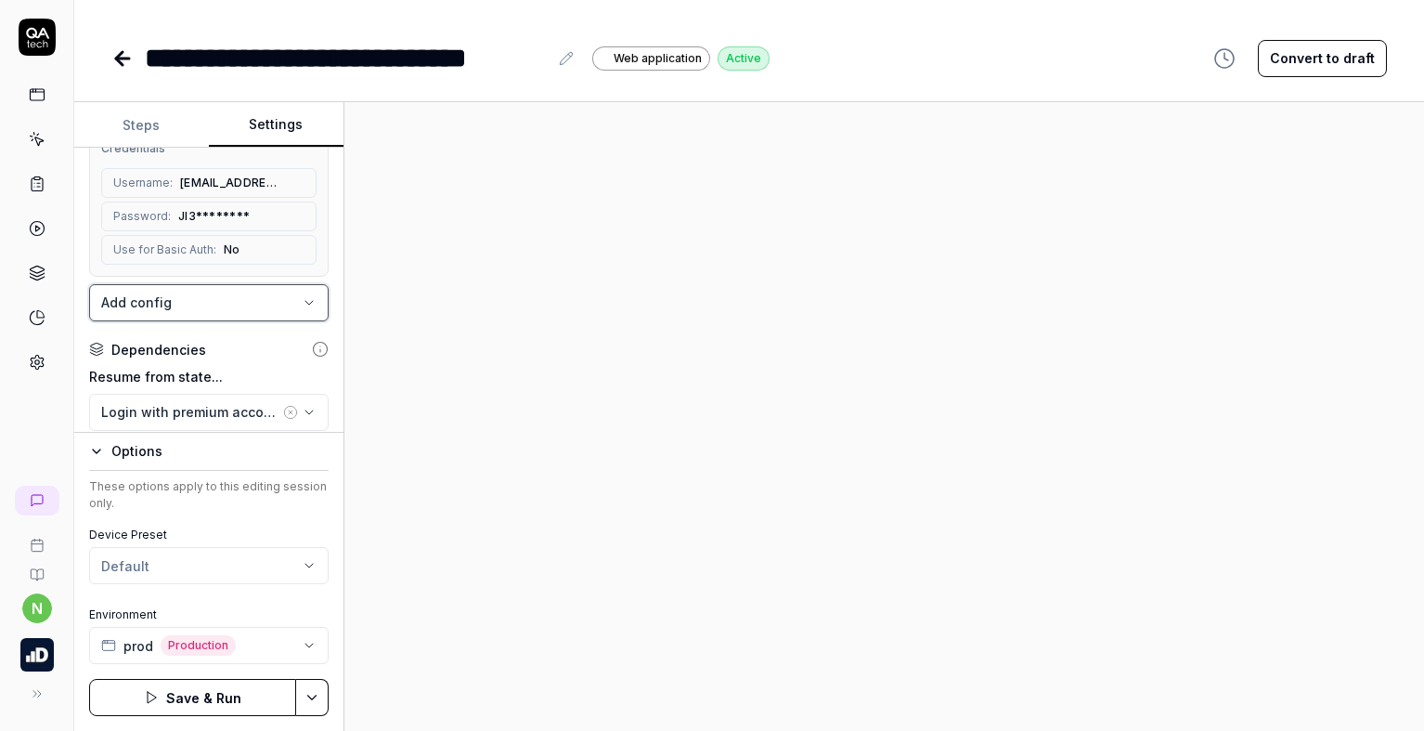
scroll to position [371, 0]
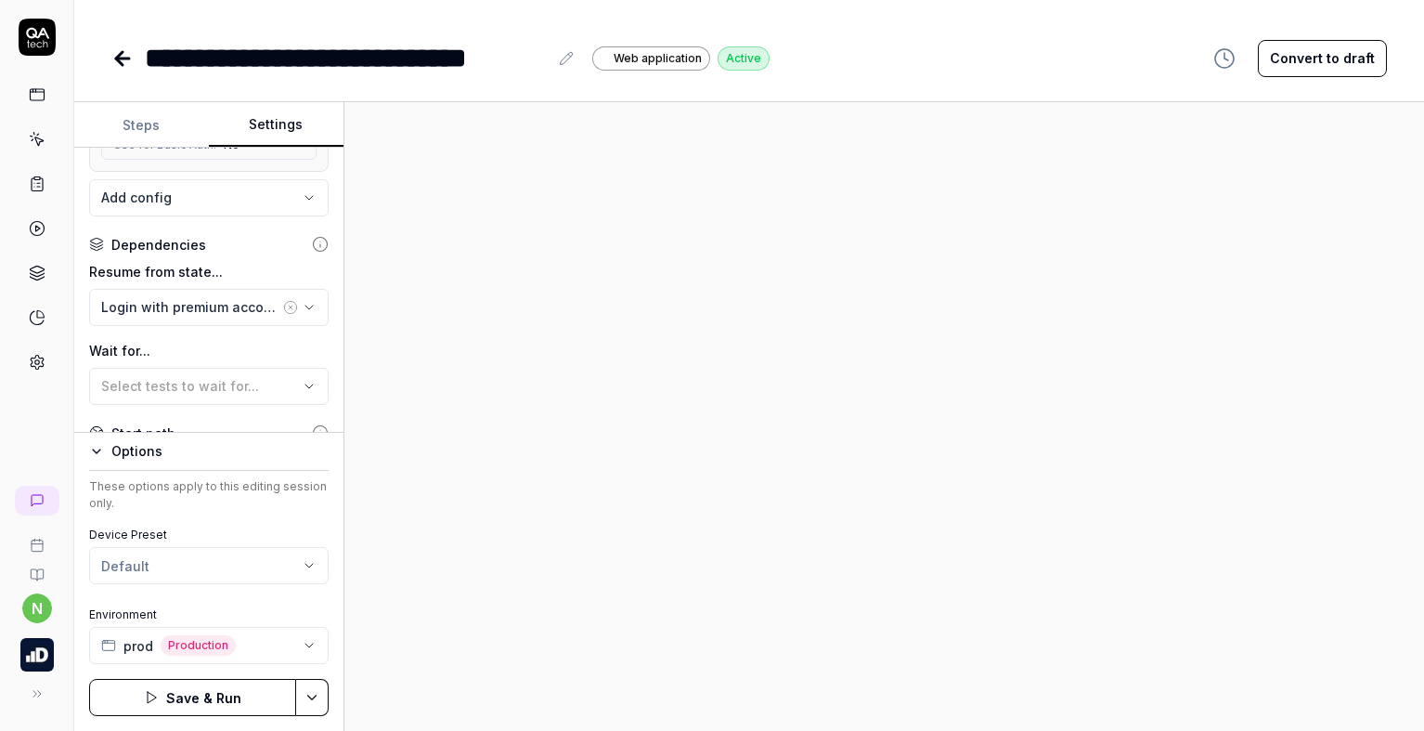
click at [283, 308] on icon "button" at bounding box center [290, 307] width 15 height 15
click at [214, 309] on div "No test case" at bounding box center [199, 306] width 197 height 19
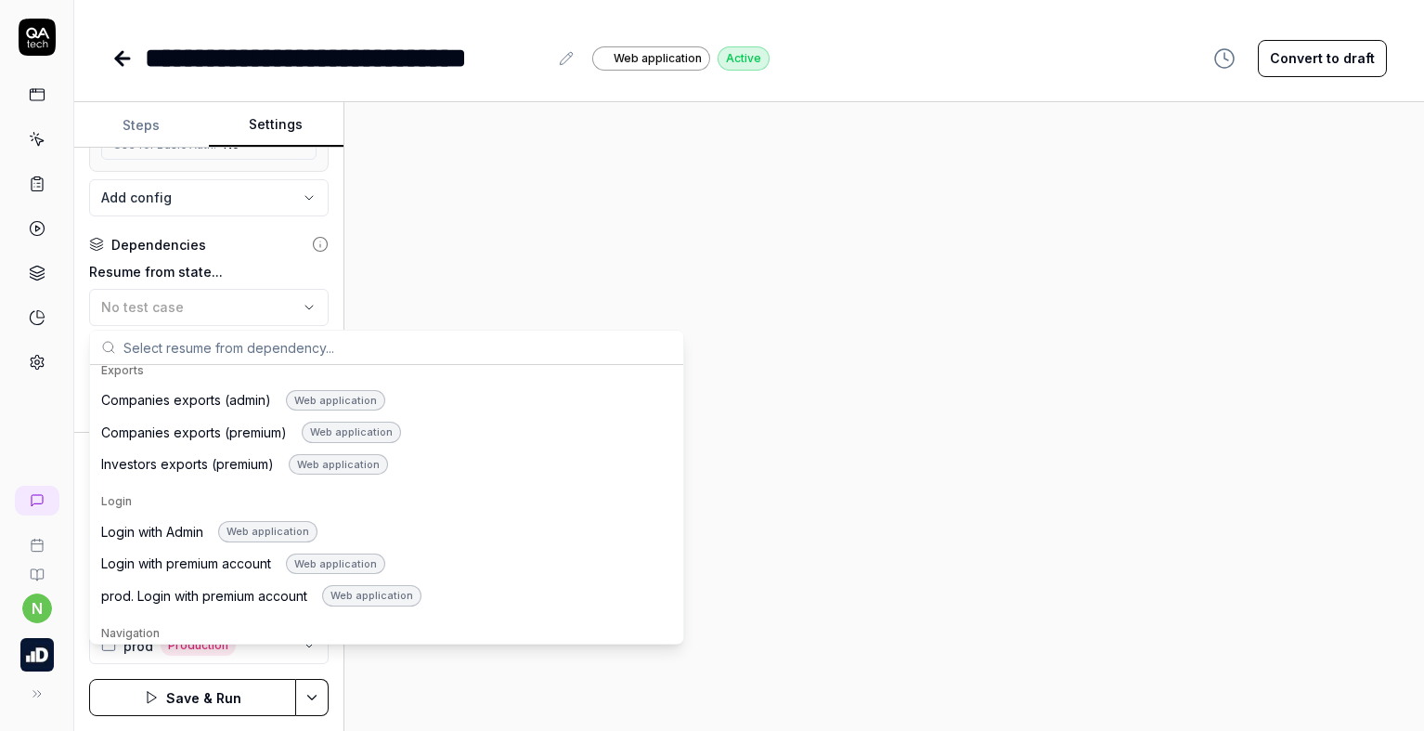
scroll to position [928, 0]
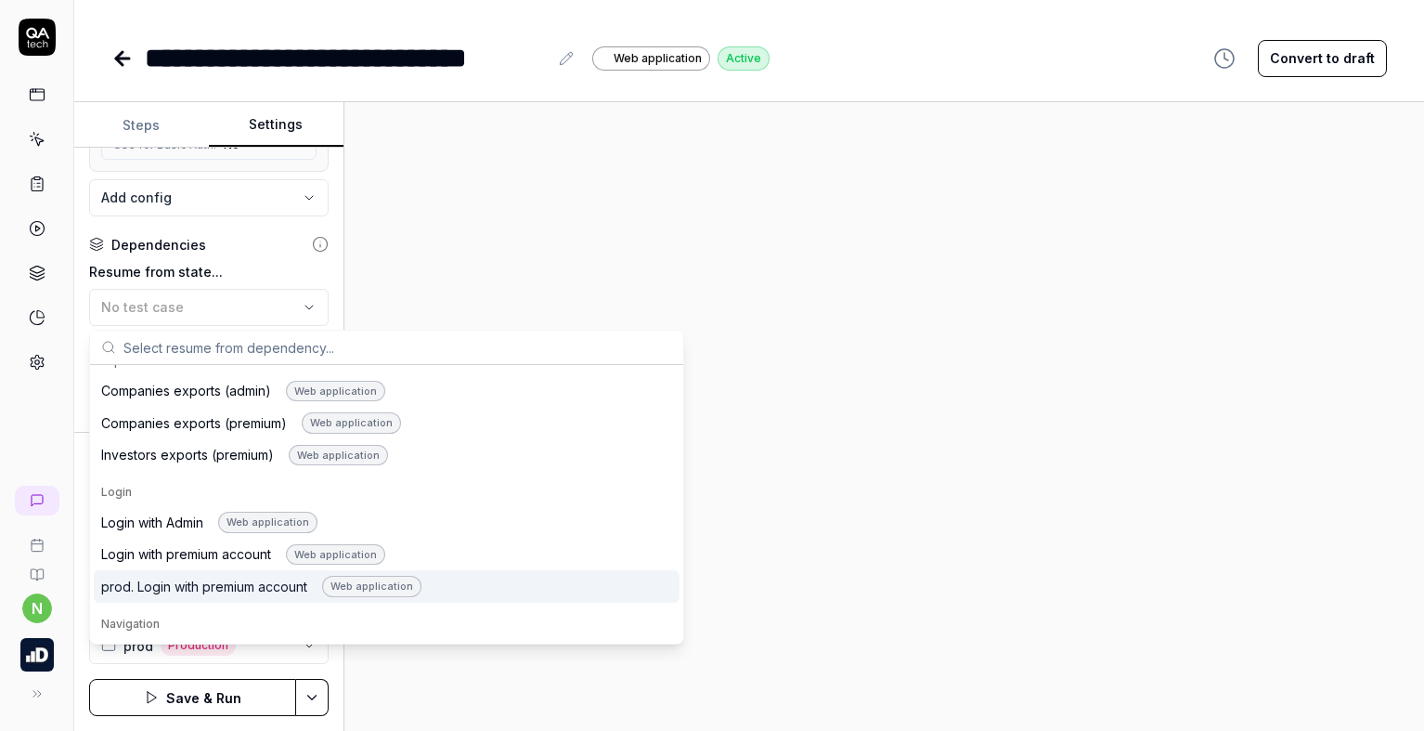
click at [224, 584] on div "prod. Login with premium account Web application" at bounding box center [261, 586] width 320 height 21
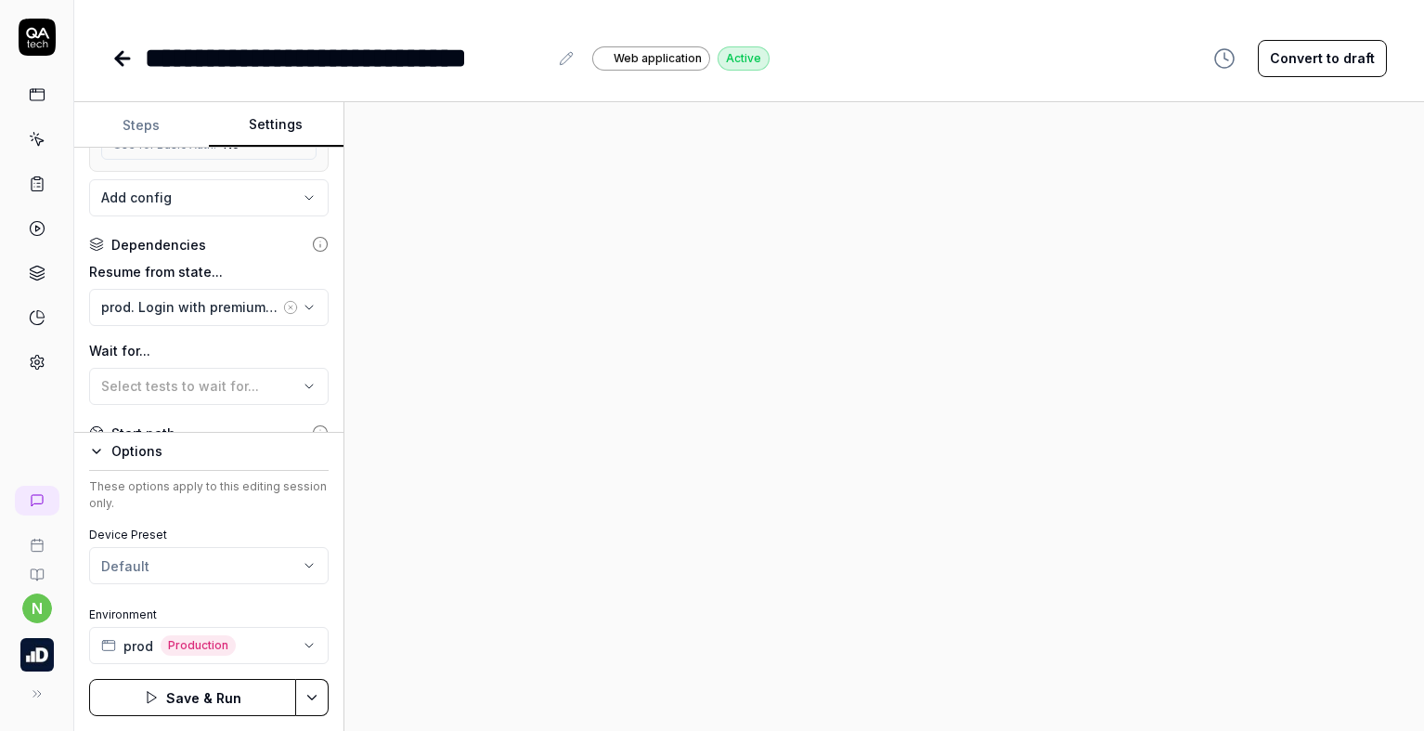
click at [182, 699] on button "Save & Run" at bounding box center [192, 697] width 207 height 37
drag, startPoint x: 446, startPoint y: 54, endPoint x: 547, endPoint y: 53, distance: 101.2
click at [547, 53] on div "**********" at bounding box center [346, 58] width 403 height 42
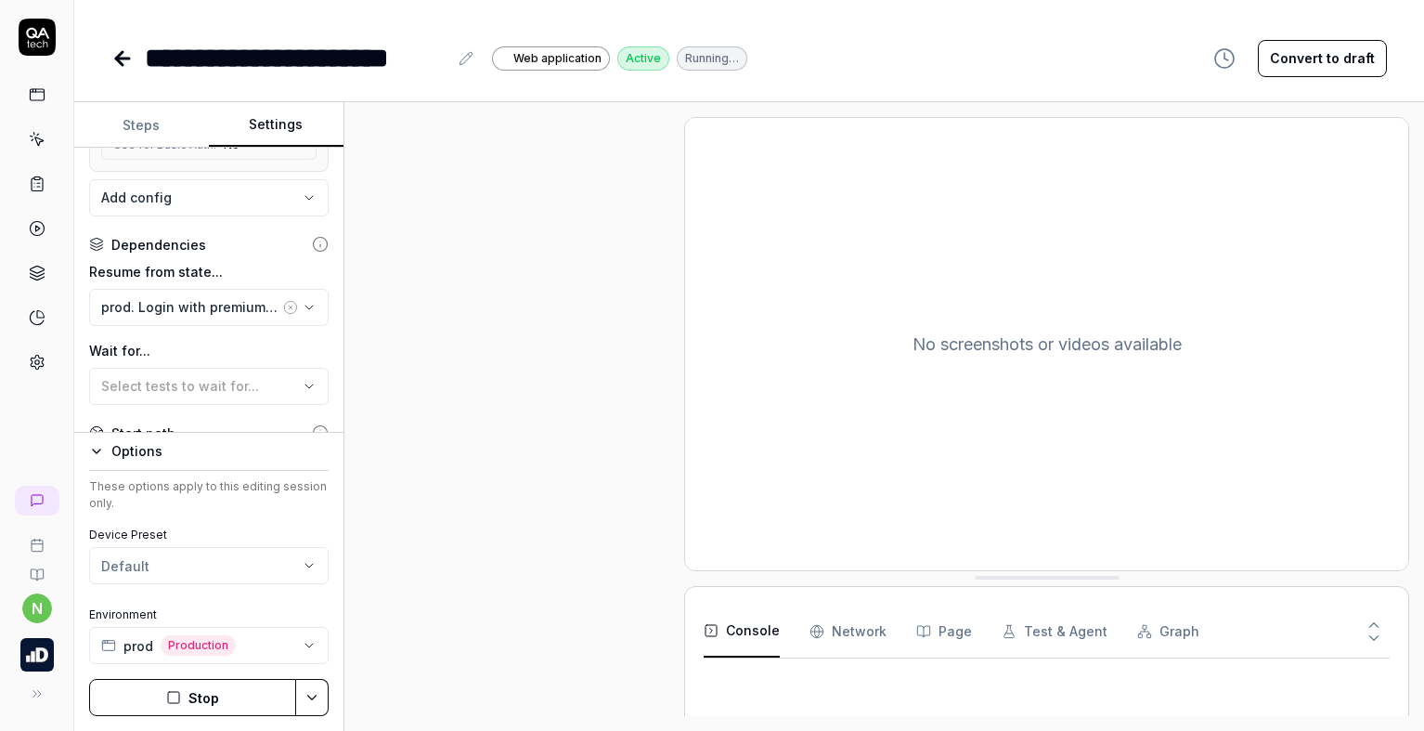
click at [149, 57] on div "**********" at bounding box center [296, 58] width 303 height 42
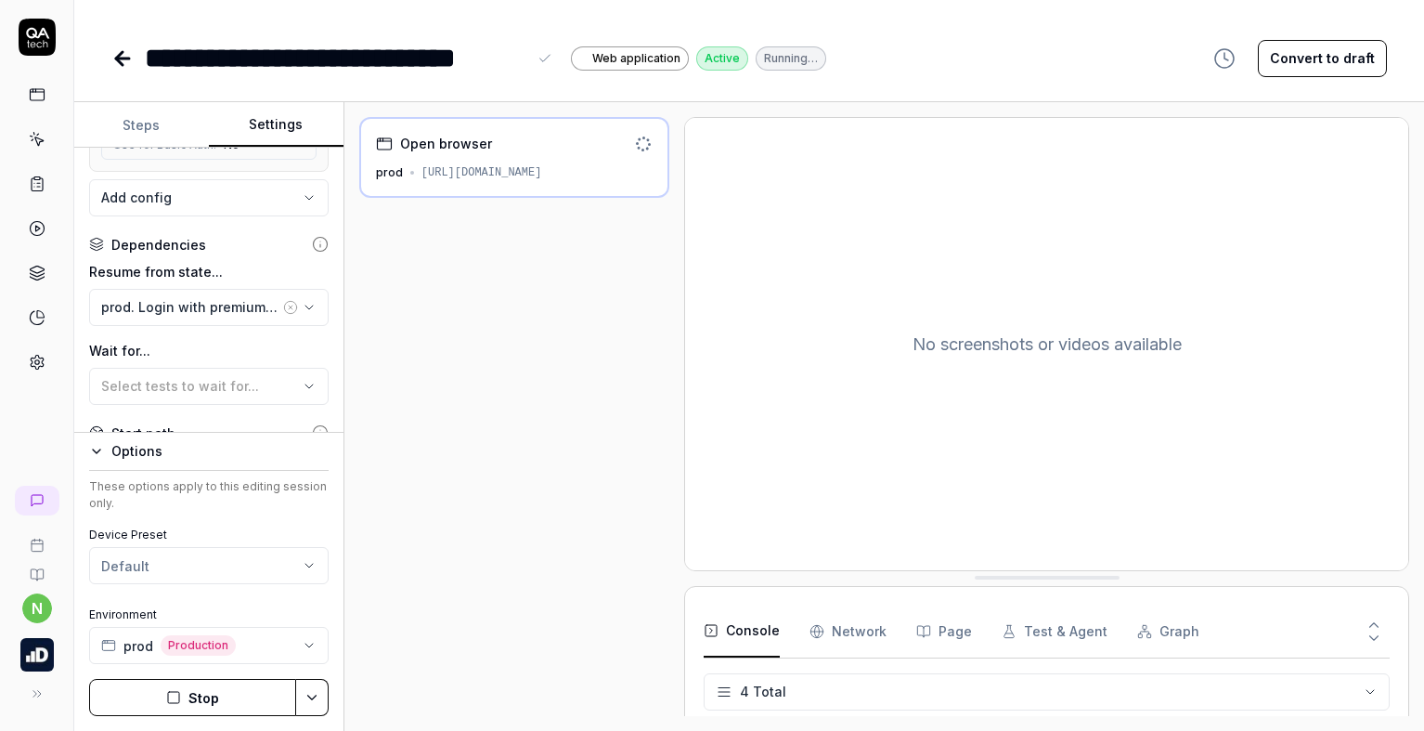
scroll to position [16, 0]
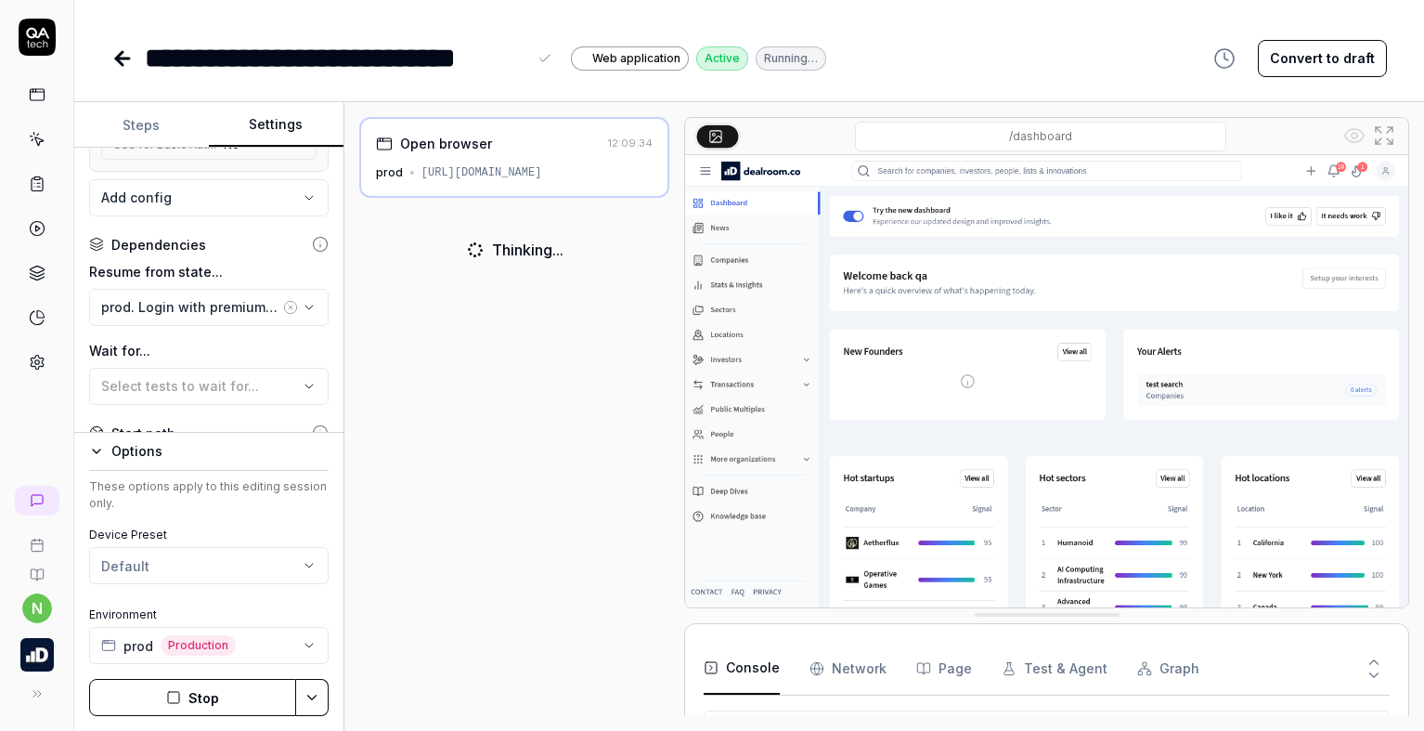
click at [463, 309] on div "Open browser 12:09:34 prod https://app.dealroom.co/dashboard Thinking..." at bounding box center [514, 416] width 311 height 599
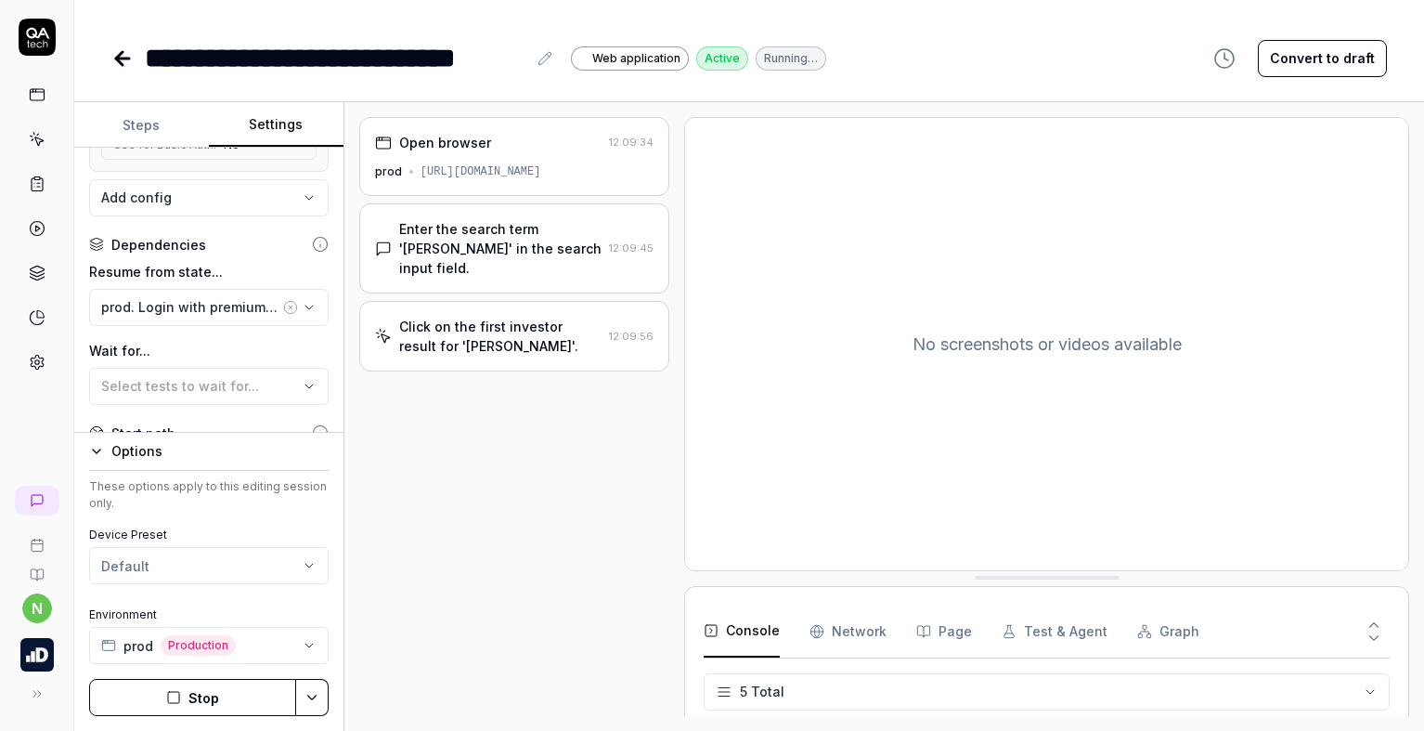
scroll to position [0, 0]
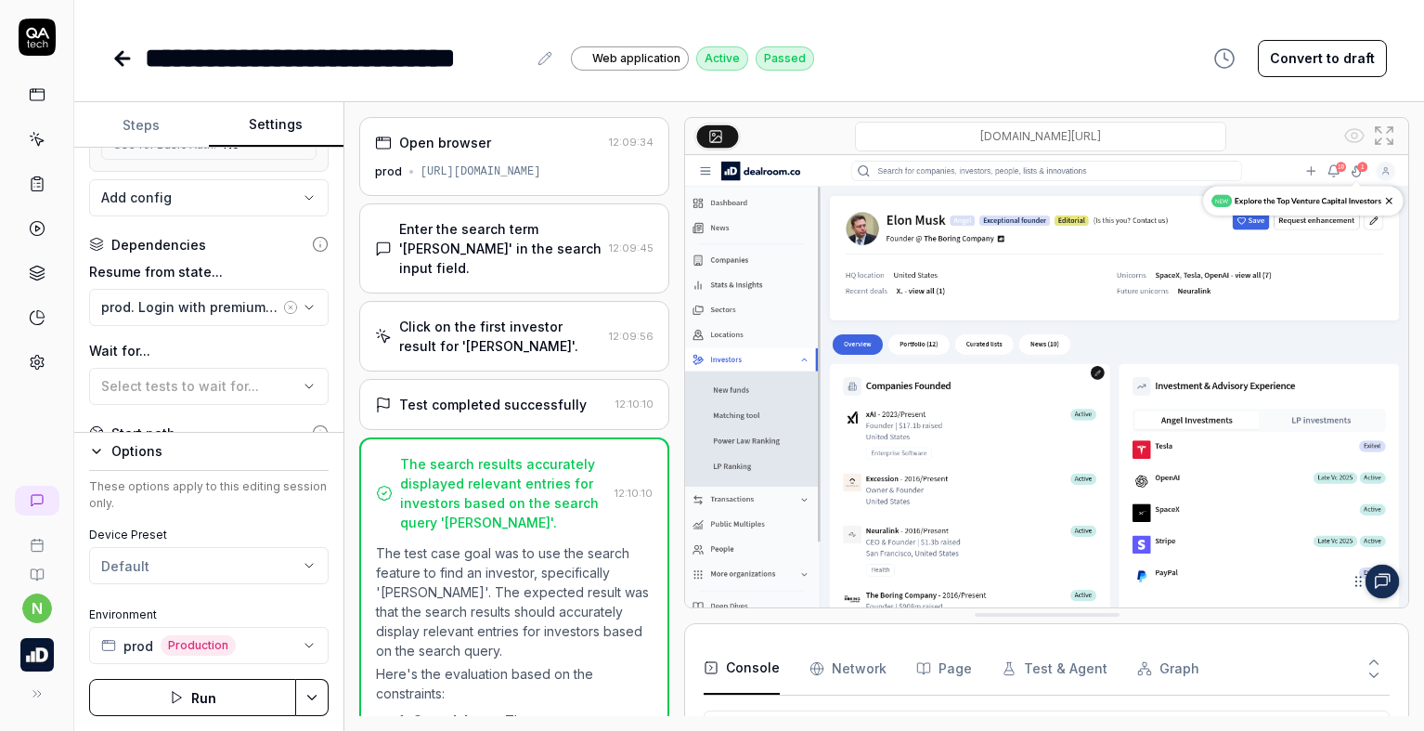
click at [122, 69] on icon at bounding box center [122, 58] width 22 height 22
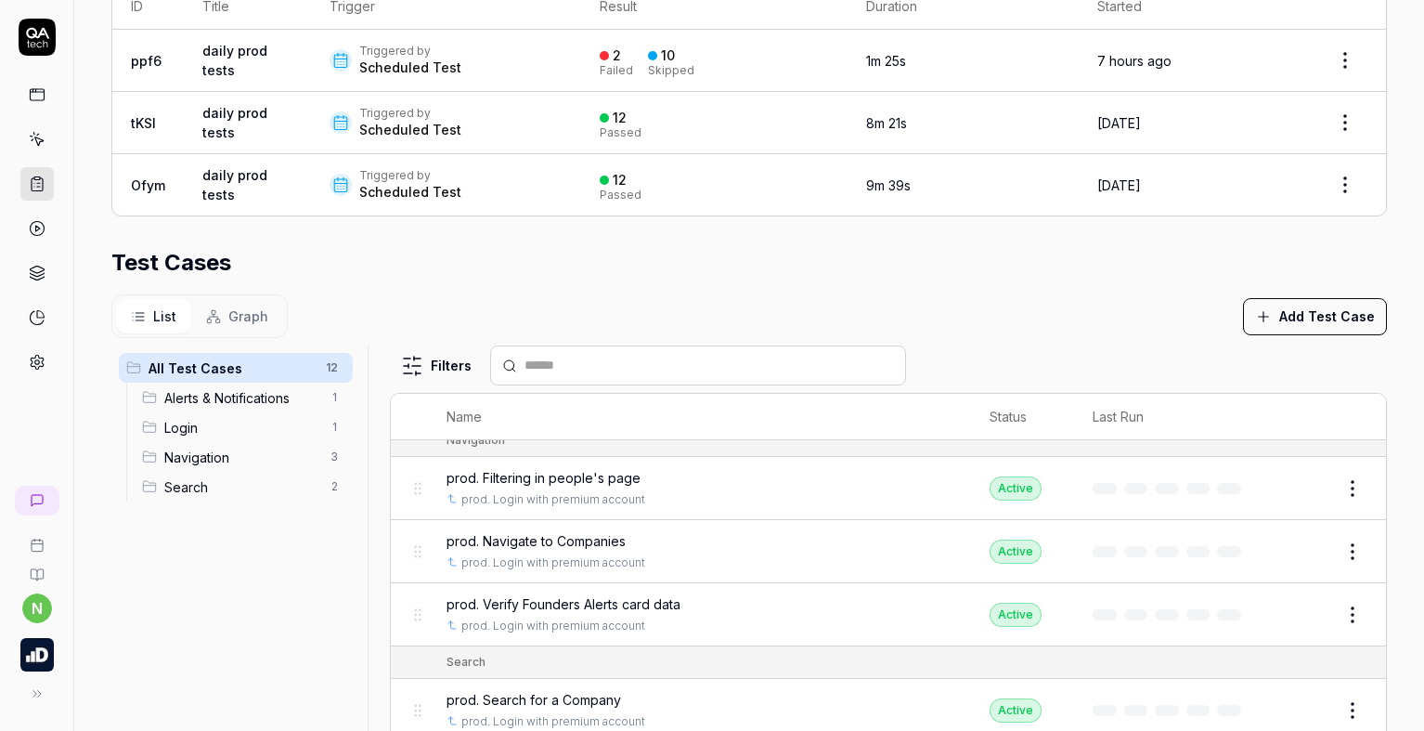
scroll to position [533, 0]
